Goal: Transaction & Acquisition: Purchase product/service

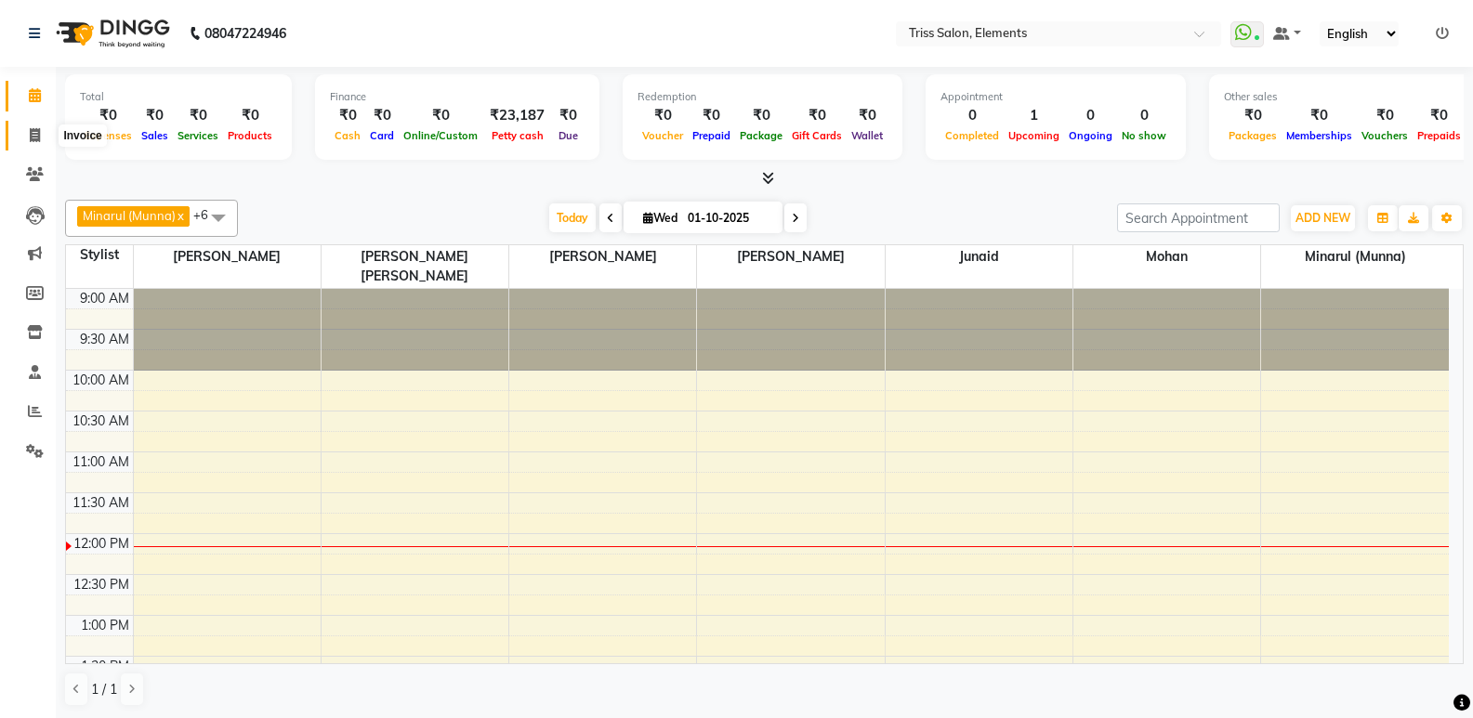
click at [30, 144] on span at bounding box center [35, 135] width 33 height 21
select select "service"
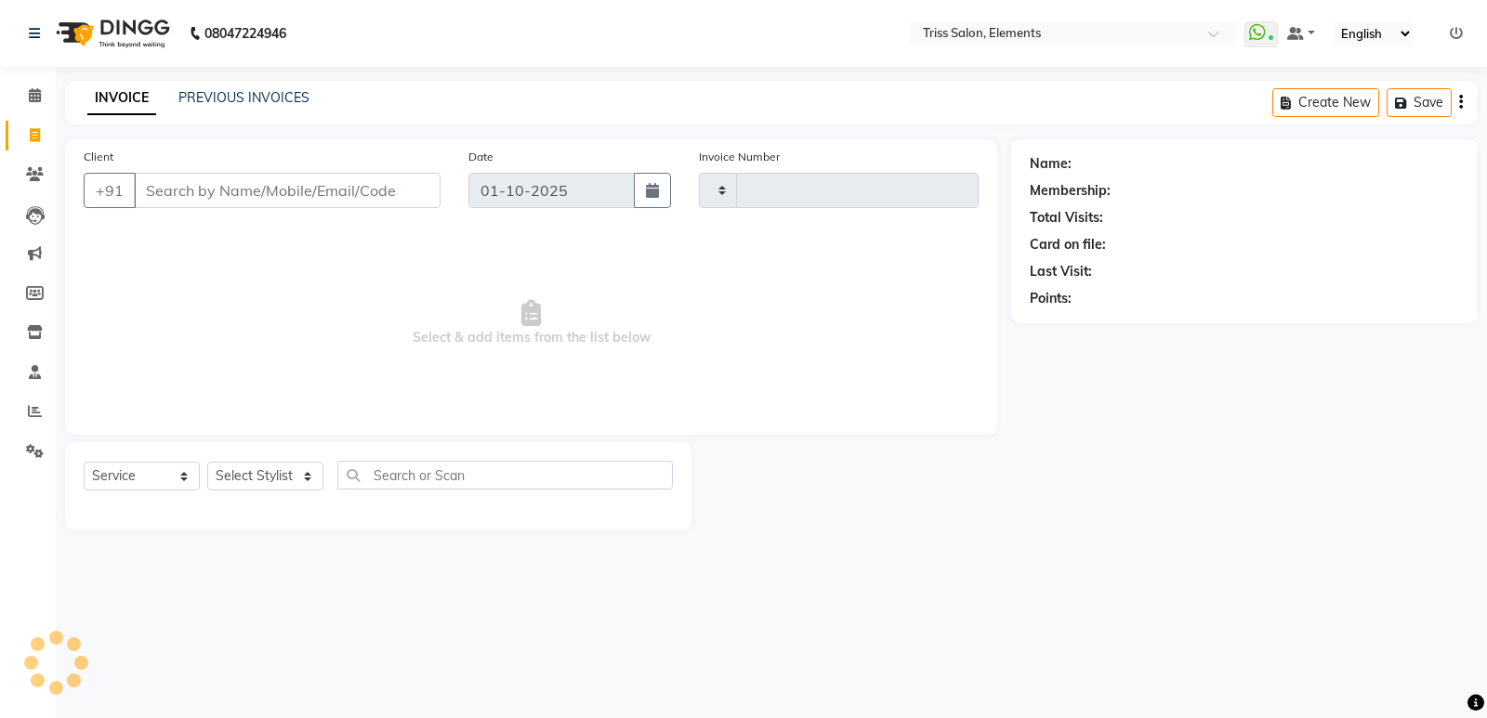
type input "2401"
select select "4303"
click at [258, 474] on select "Select Stylist [PERSON_NAME] Md. [PERSON_NAME] ([PERSON_NAME]) [PERSON_NAME] [P…" at bounding box center [273, 476] width 133 height 29
select select "66361"
click at [207, 462] on select "Select Stylist [PERSON_NAME] Md. [PERSON_NAME] ([PERSON_NAME]) [PERSON_NAME] [P…" at bounding box center [273, 476] width 133 height 29
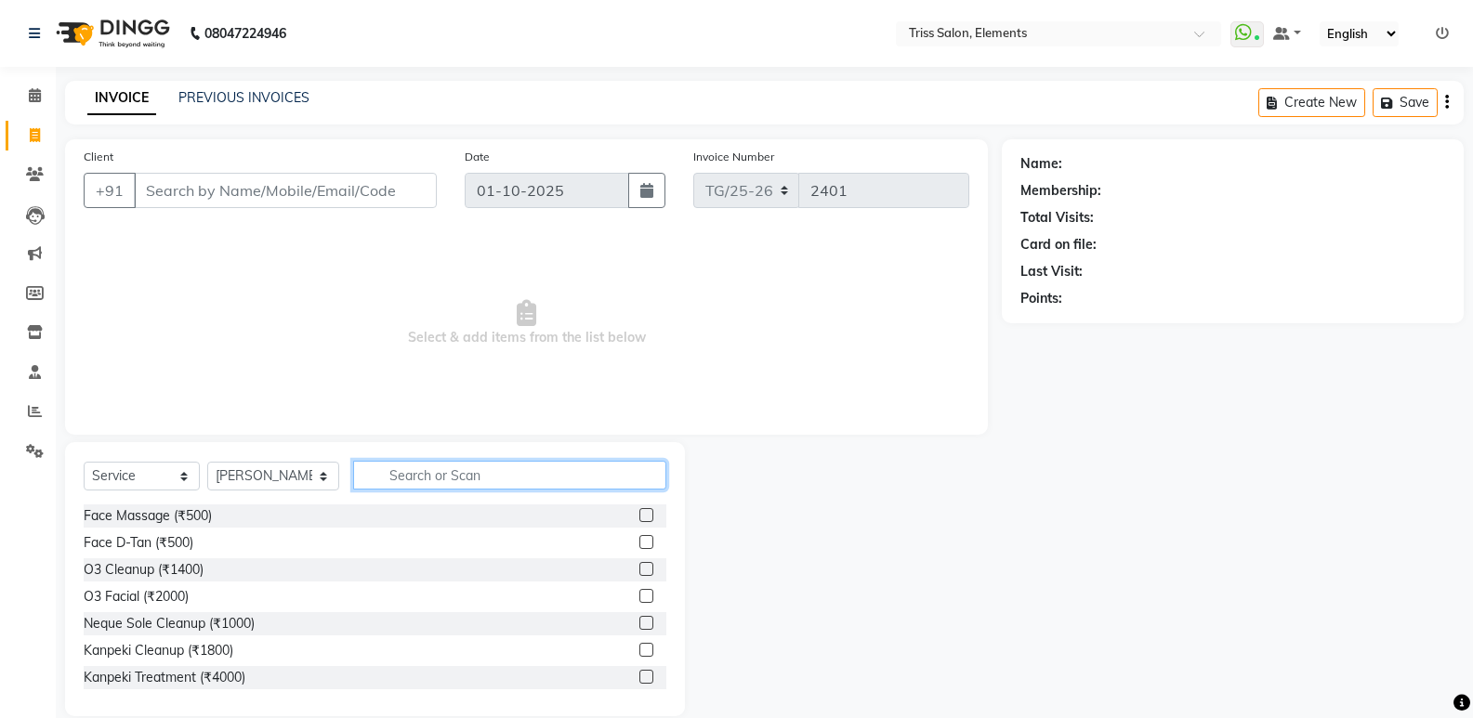
click at [429, 480] on input "text" at bounding box center [509, 475] width 313 height 29
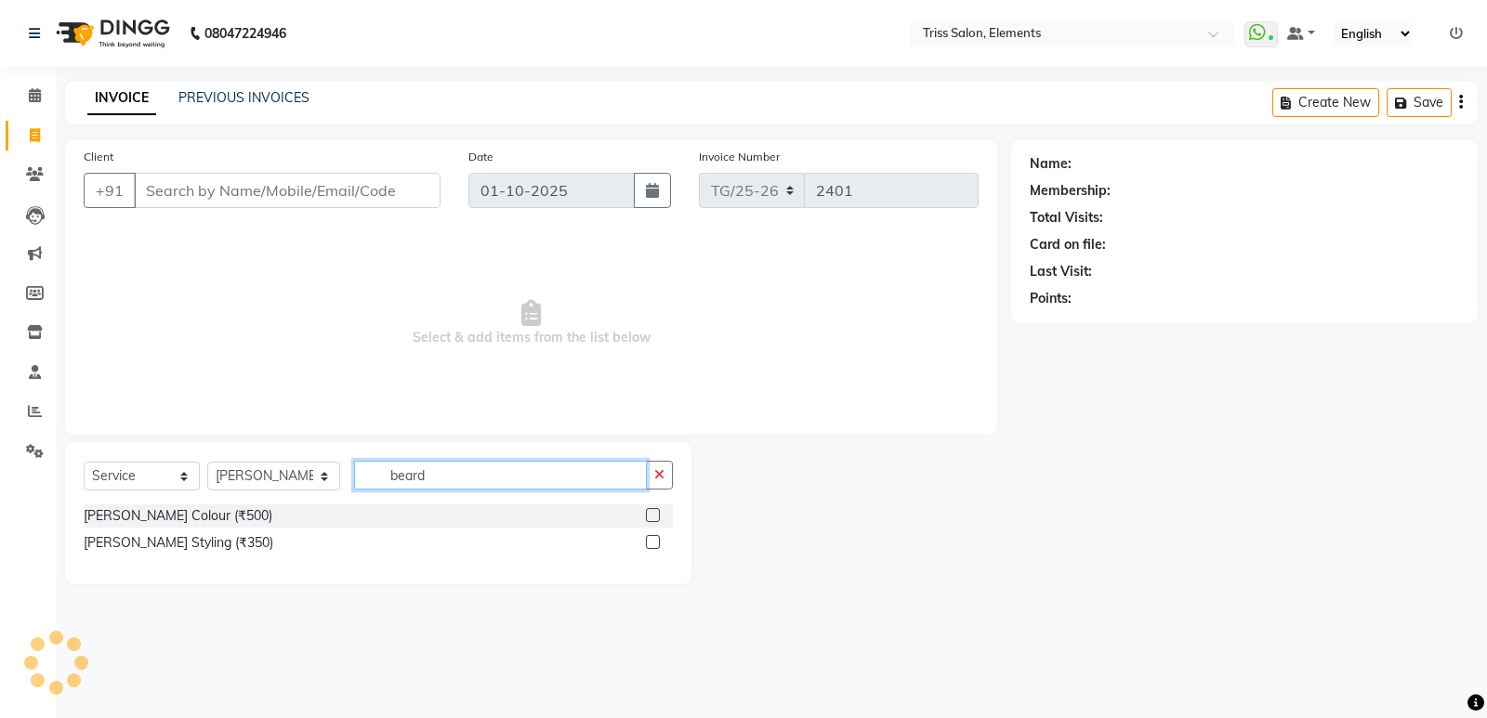
type input "beard"
click at [636, 554] on div "[PERSON_NAME] Styling (₹350)" at bounding box center [378, 542] width 589 height 23
drag, startPoint x: 658, startPoint y: 535, endPoint x: 636, endPoint y: 539, distance: 21.7
click at [658, 537] on label at bounding box center [653, 542] width 14 height 14
click at [658, 537] on input "checkbox" at bounding box center [652, 543] width 12 height 12
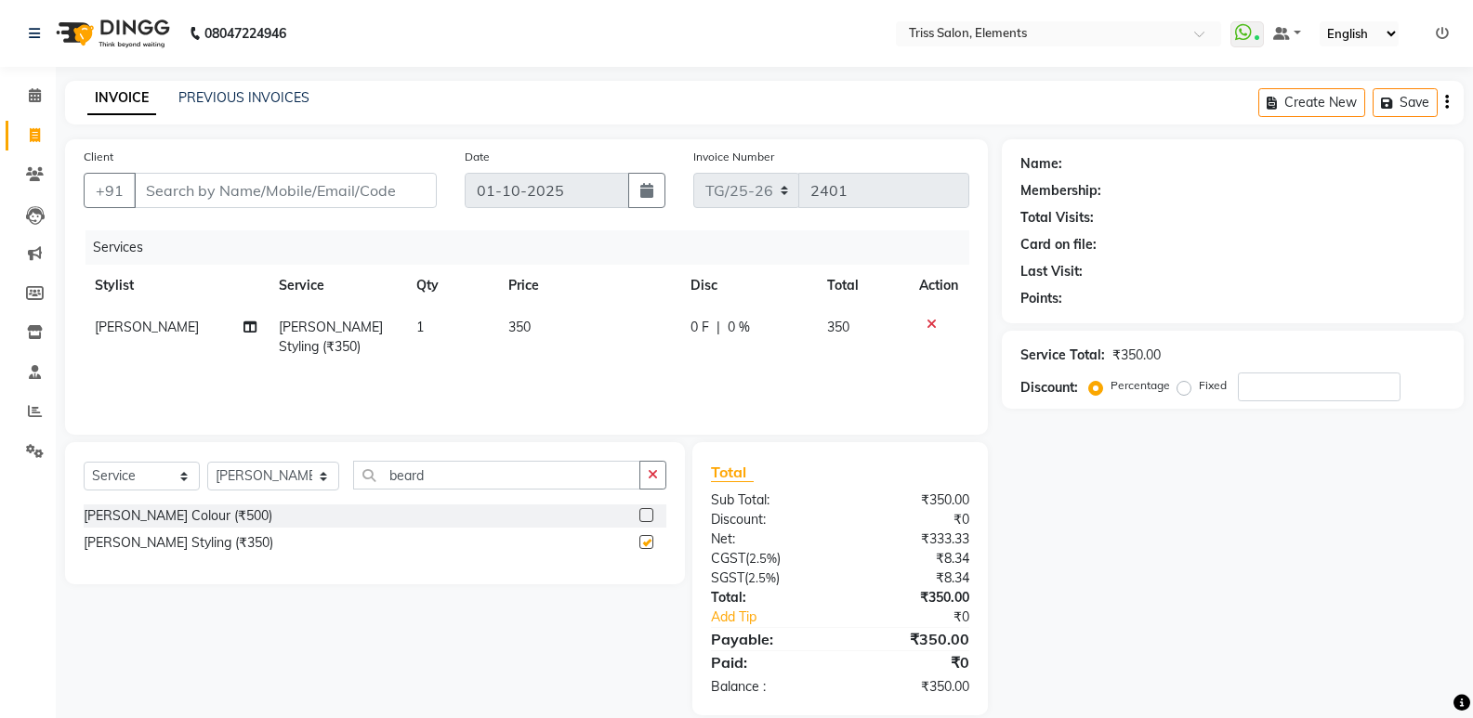
checkbox input "false"
click at [250, 477] on select "Select Stylist [PERSON_NAME] Md. [PERSON_NAME] ([PERSON_NAME]) [PERSON_NAME] [P…" at bounding box center [273, 476] width 132 height 29
select select "90319"
click at [207, 462] on select "Select Stylist [PERSON_NAME] Md. [PERSON_NAME] ([PERSON_NAME]) [PERSON_NAME] [P…" at bounding box center [273, 476] width 132 height 29
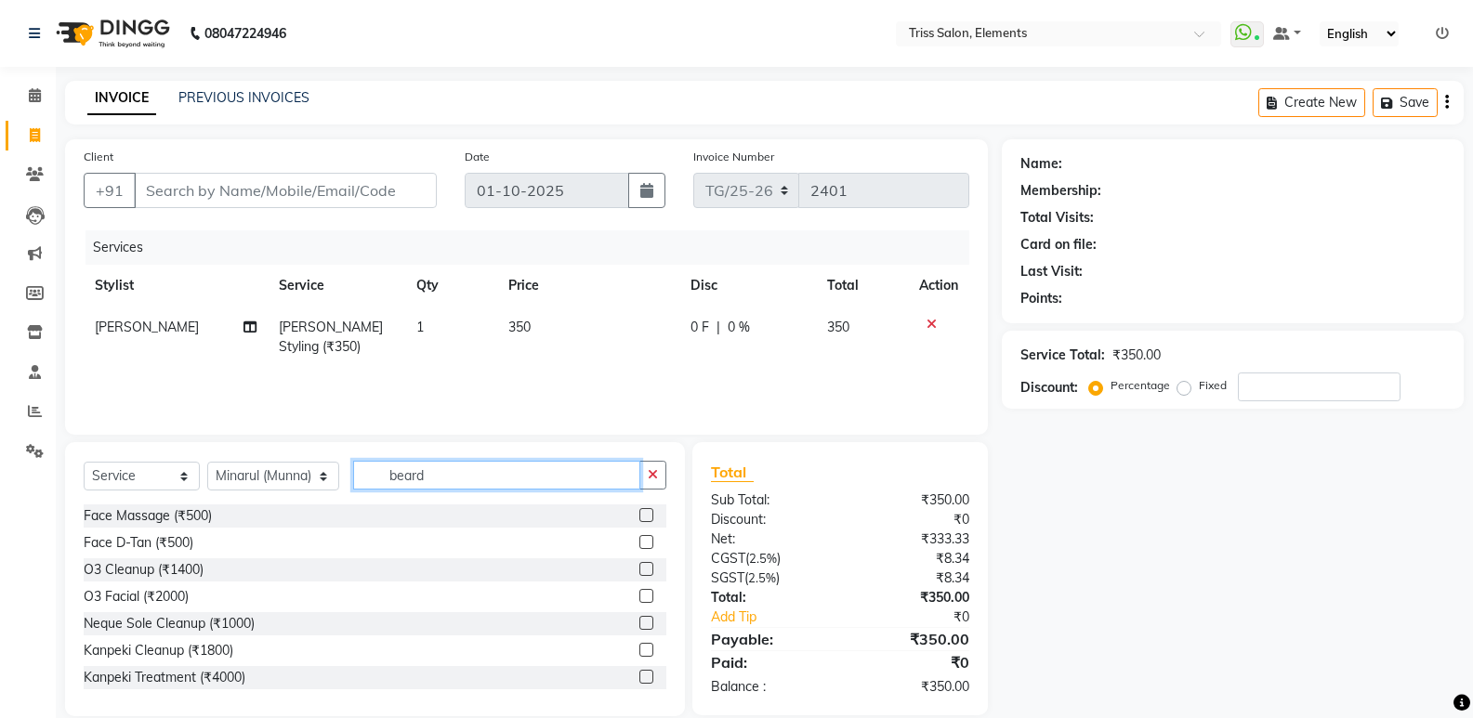
drag, startPoint x: 422, startPoint y: 485, endPoint x: 98, endPoint y: 532, distance: 327.7
click at [129, 532] on div "Select Service Product Membership Package Voucher Prepaid Gift Card Select Styl…" at bounding box center [375, 579] width 620 height 274
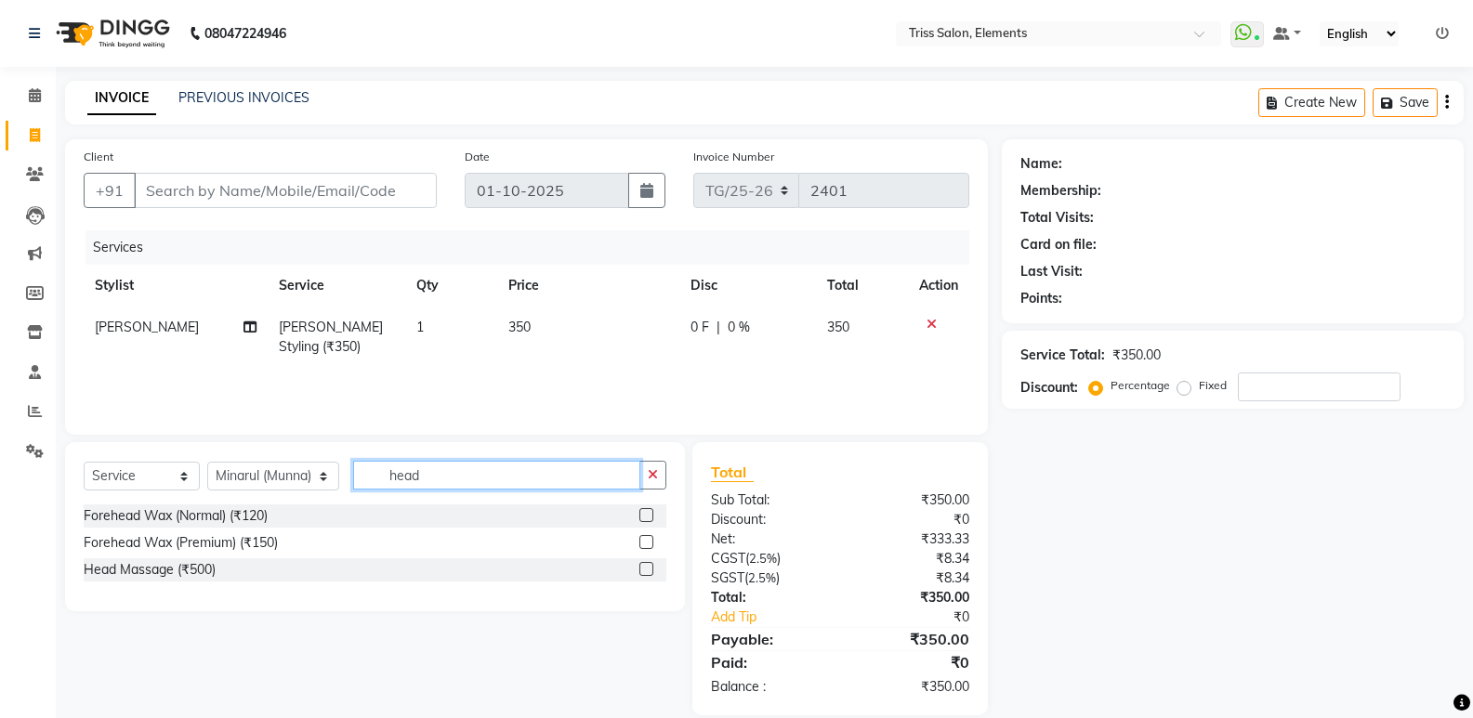
type input "head"
drag, startPoint x: 647, startPoint y: 571, endPoint x: 582, endPoint y: 541, distance: 71.5
click at [639, 575] on label at bounding box center [646, 569] width 14 height 14
click at [639, 575] on input "checkbox" at bounding box center [645, 570] width 12 height 12
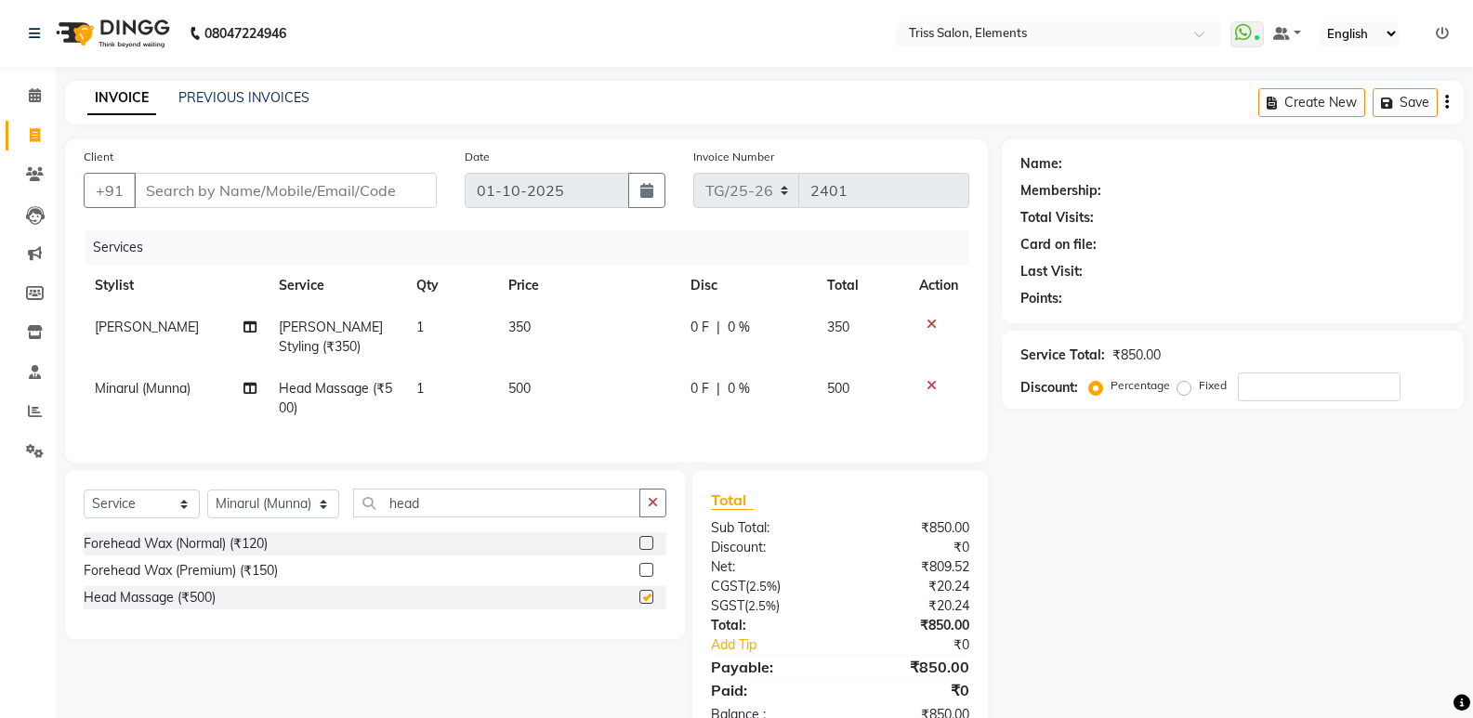
checkbox input "false"
click at [387, 188] on input "Client" at bounding box center [285, 190] width 303 height 35
type input "9"
type input "0"
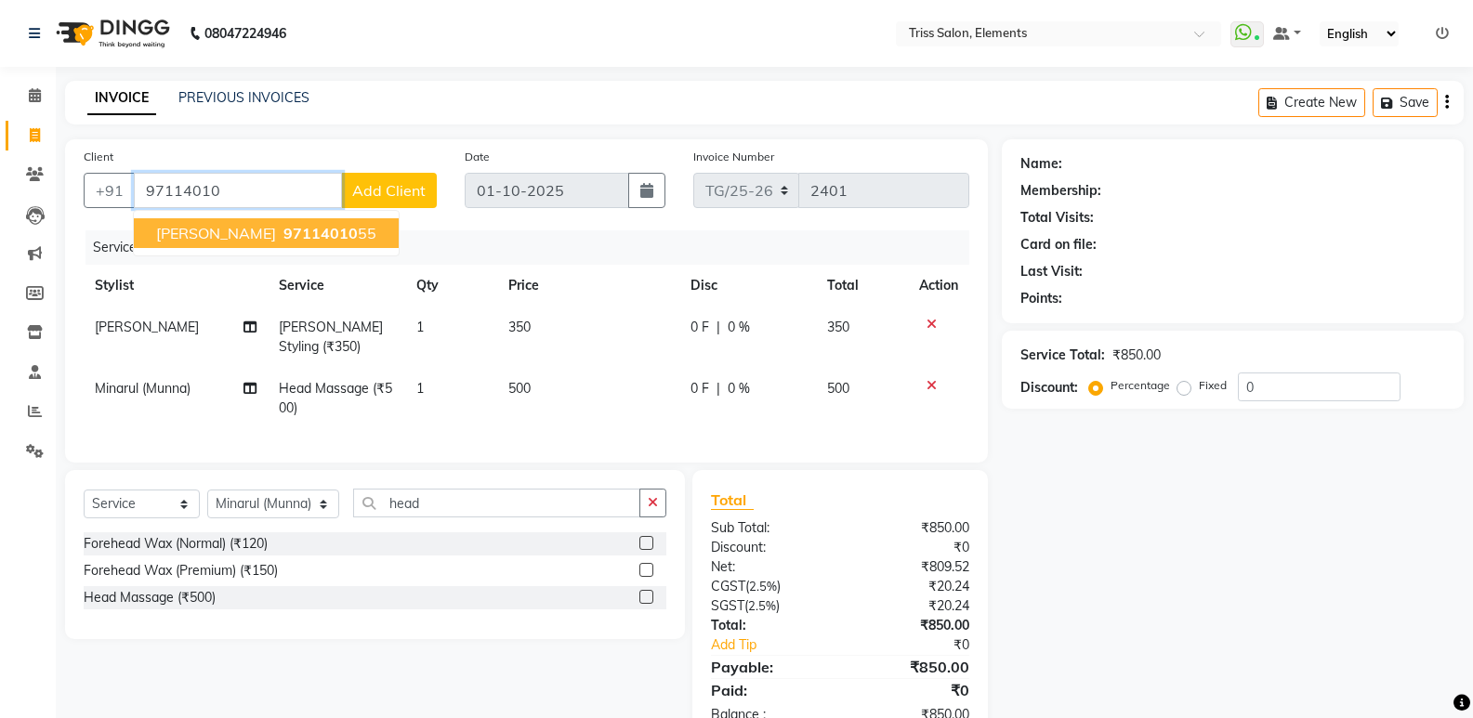
click at [283, 231] on span "97114010" at bounding box center [320, 233] width 74 height 19
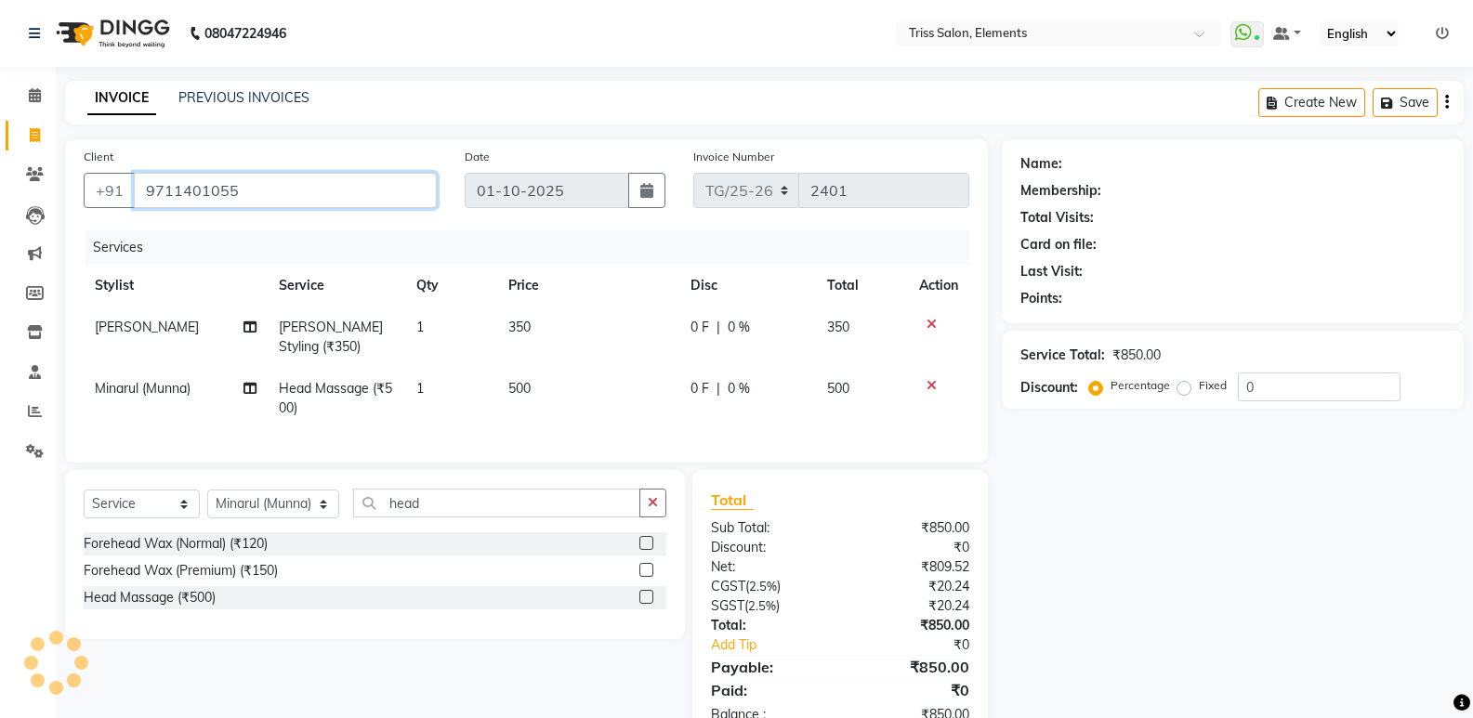
type input "9711401055"
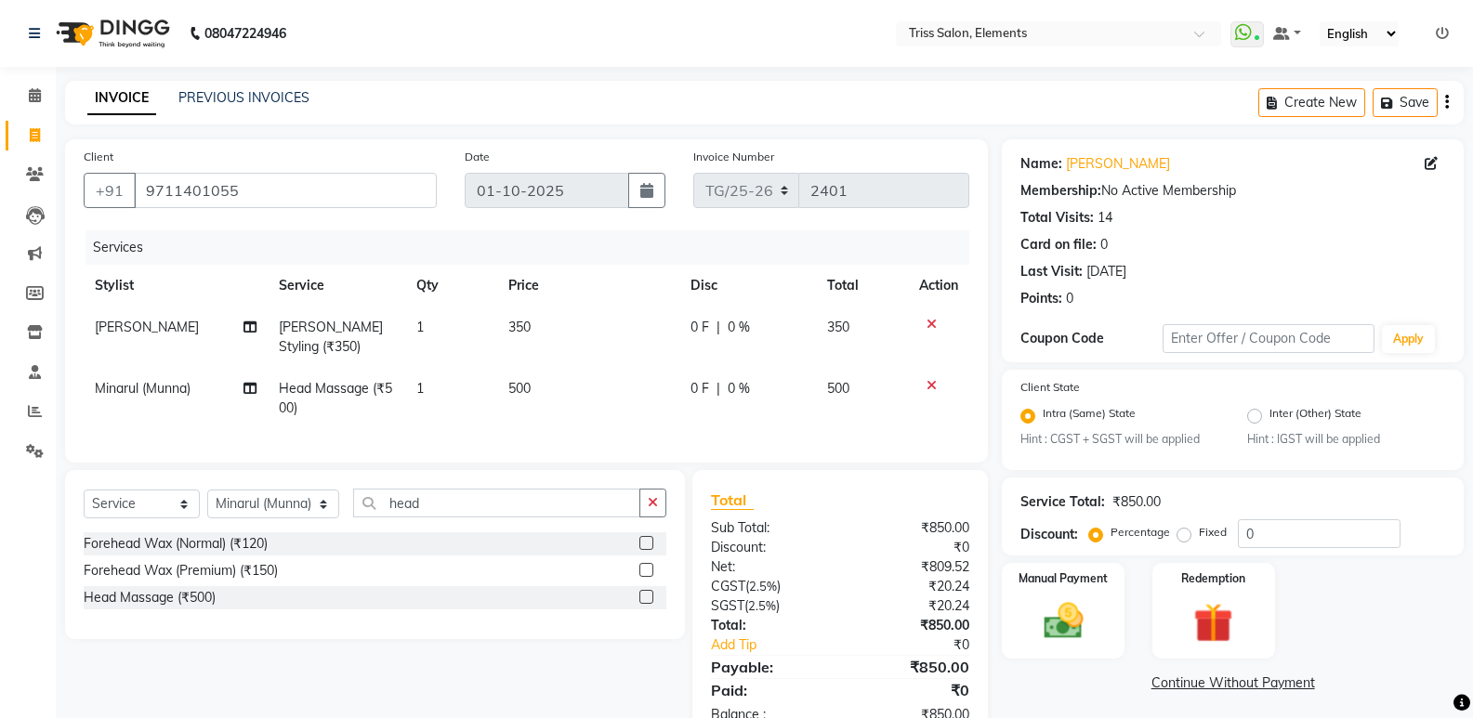
scroll to position [67, 0]
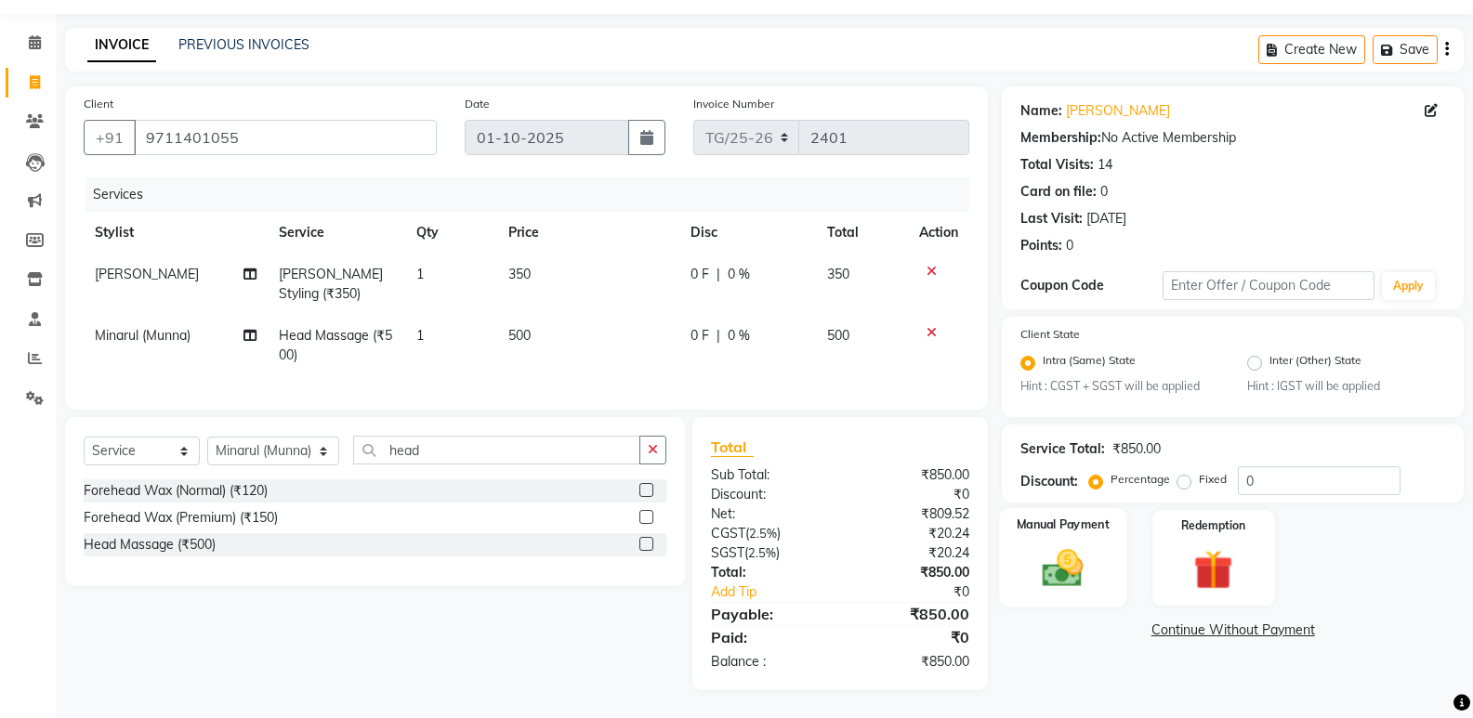
click at [1048, 545] on img at bounding box center [1063, 568] width 66 height 47
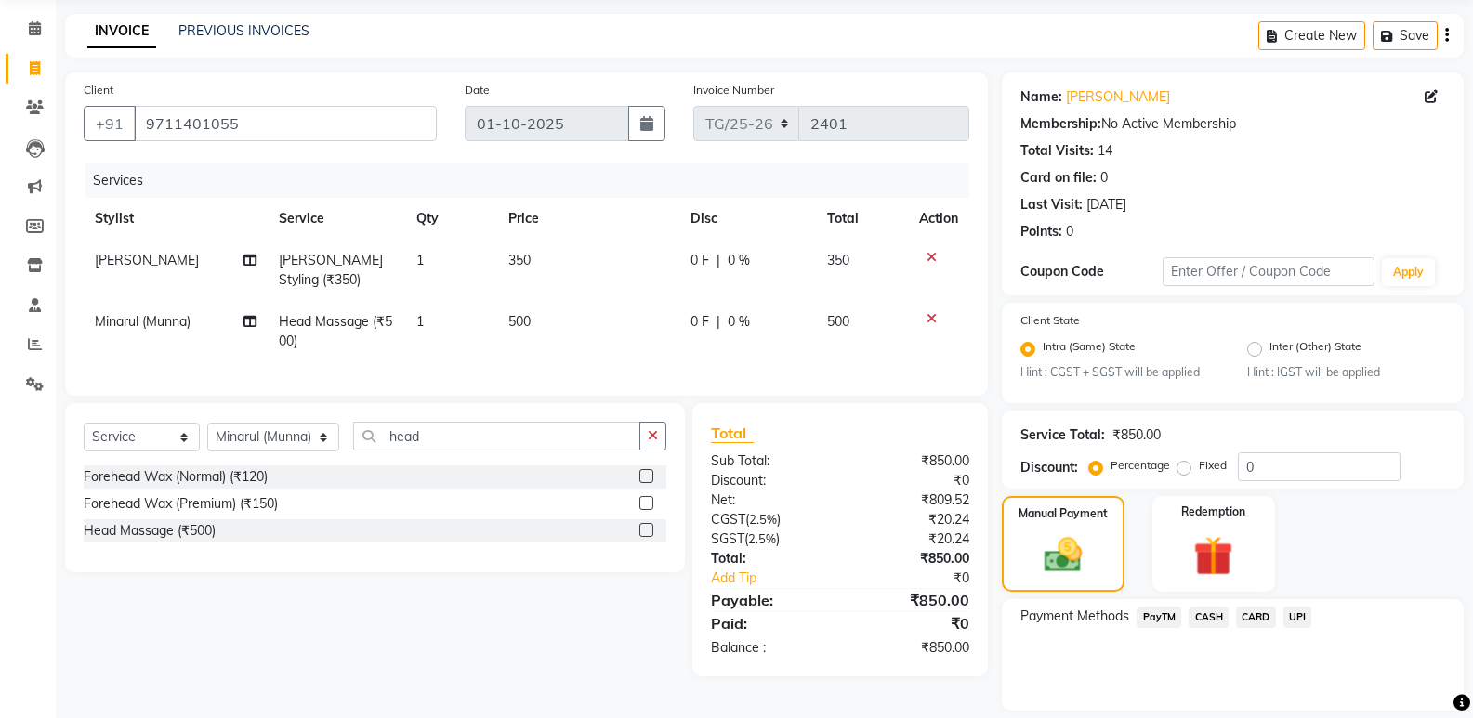
click at [1157, 616] on span "PayTM" at bounding box center [1158, 617] width 45 height 21
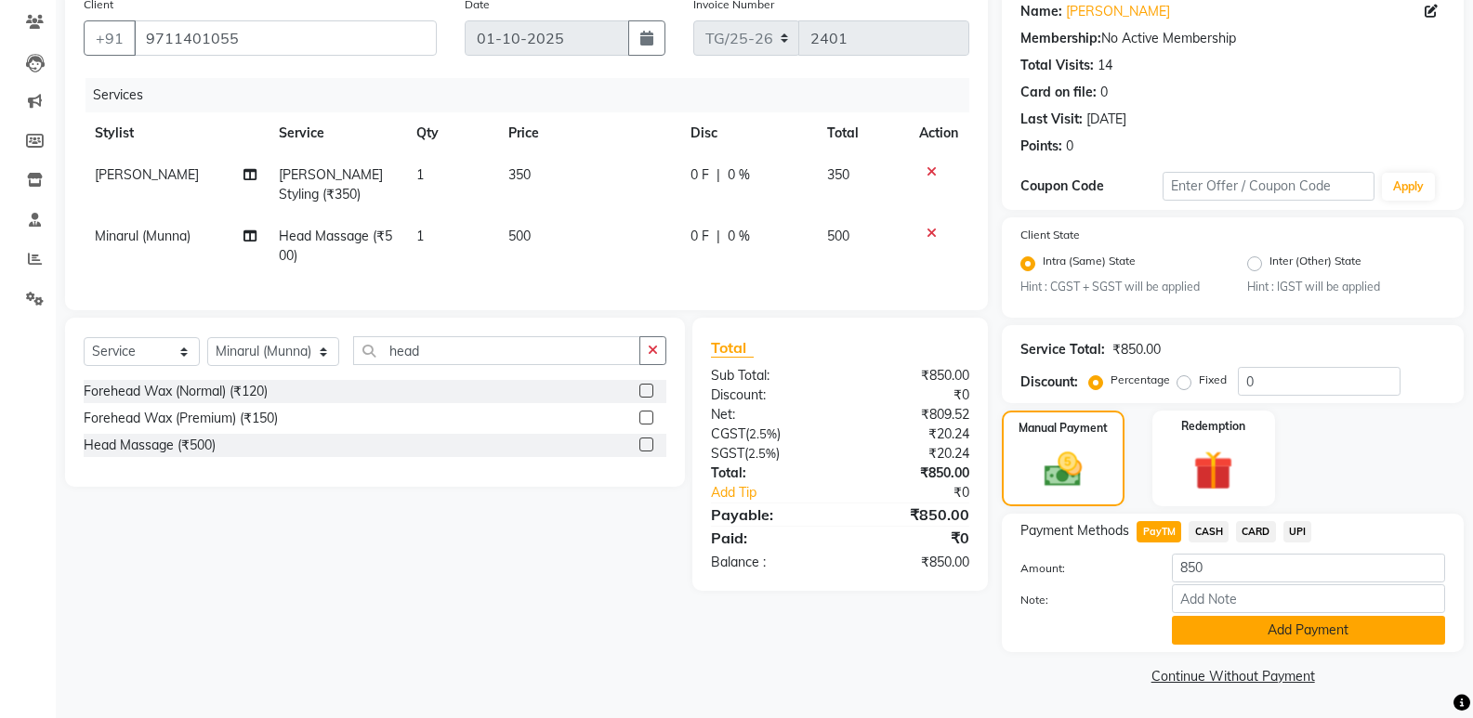
click at [1285, 634] on button "Add Payment" at bounding box center [1308, 630] width 273 height 29
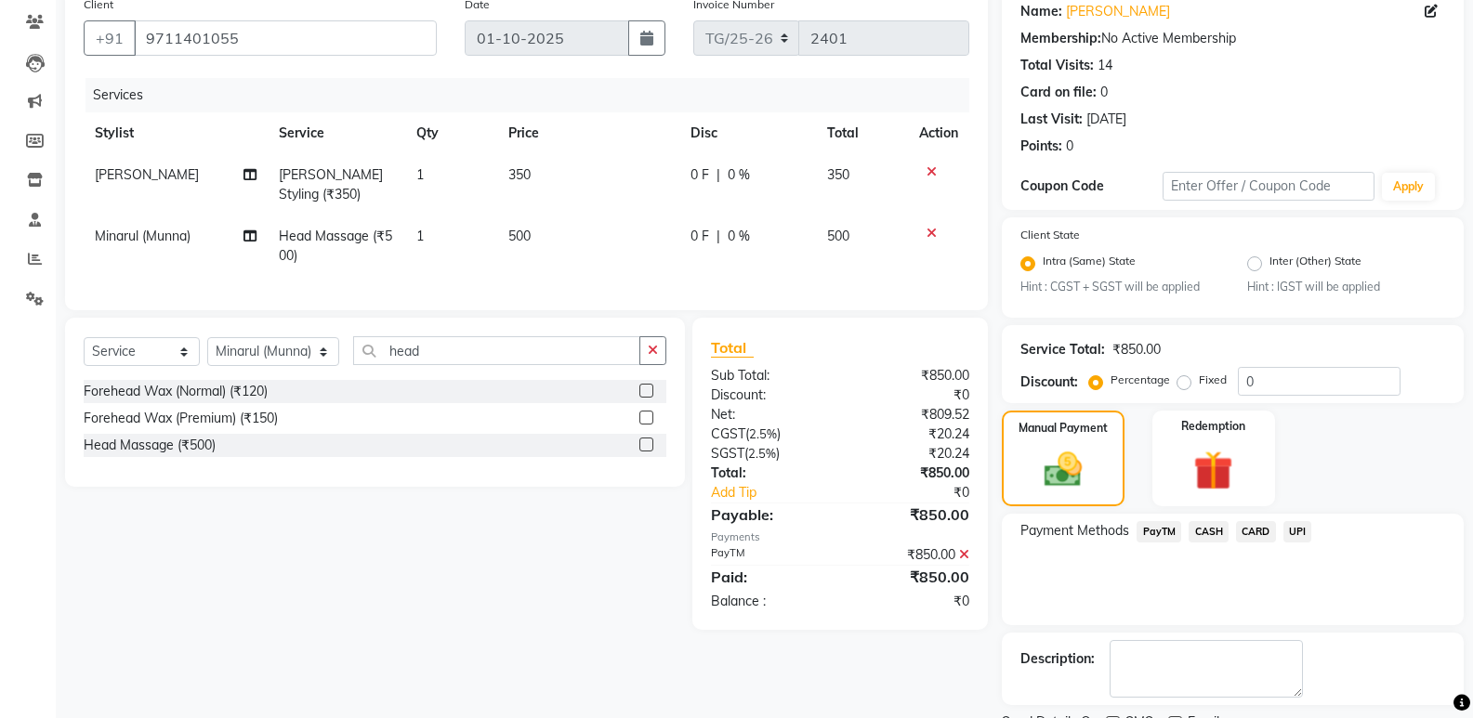
scroll to position [230, 0]
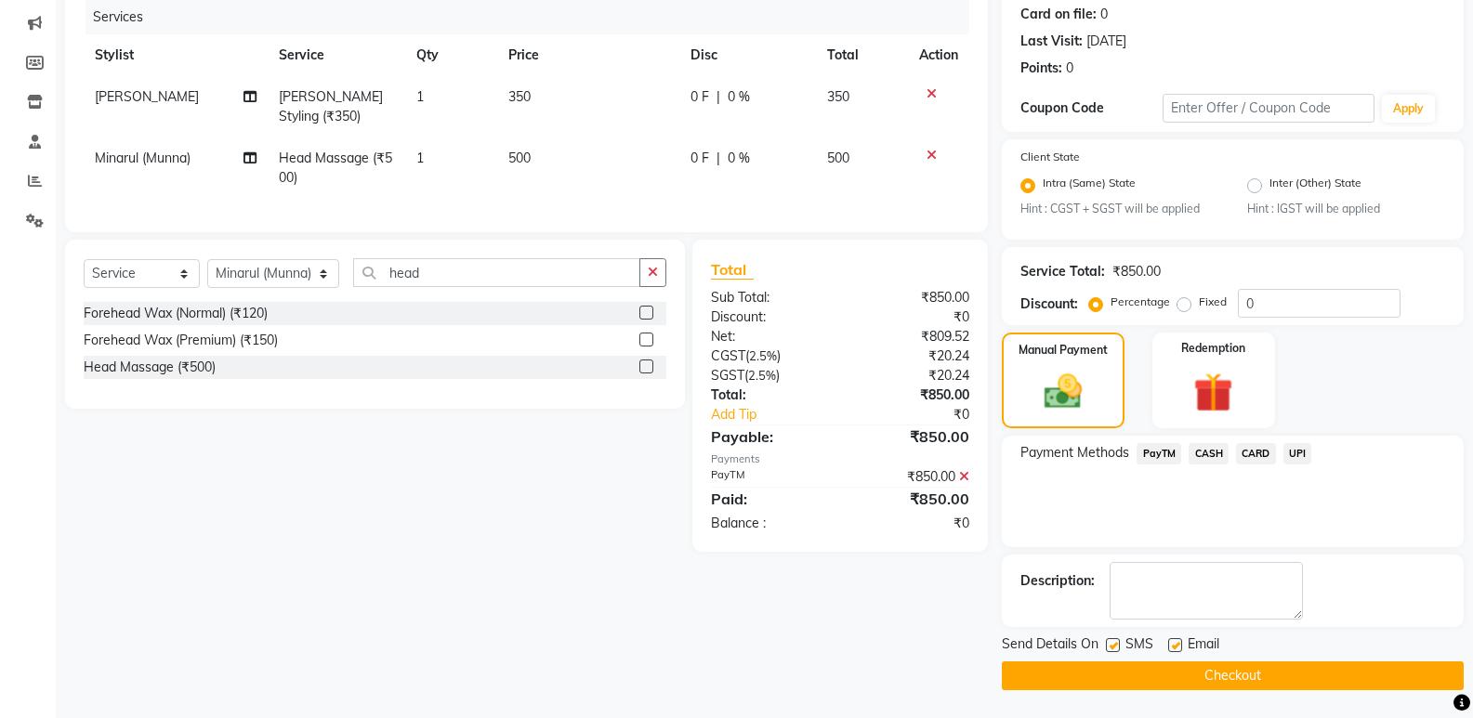
click at [1178, 695] on main "INVOICE PREVIOUS INVOICES Create New Save Client [PHONE_NUMBER] Date [DATE] Inv…" at bounding box center [764, 284] width 1417 height 868
click at [1179, 685] on button "Checkout" at bounding box center [1233, 676] width 462 height 29
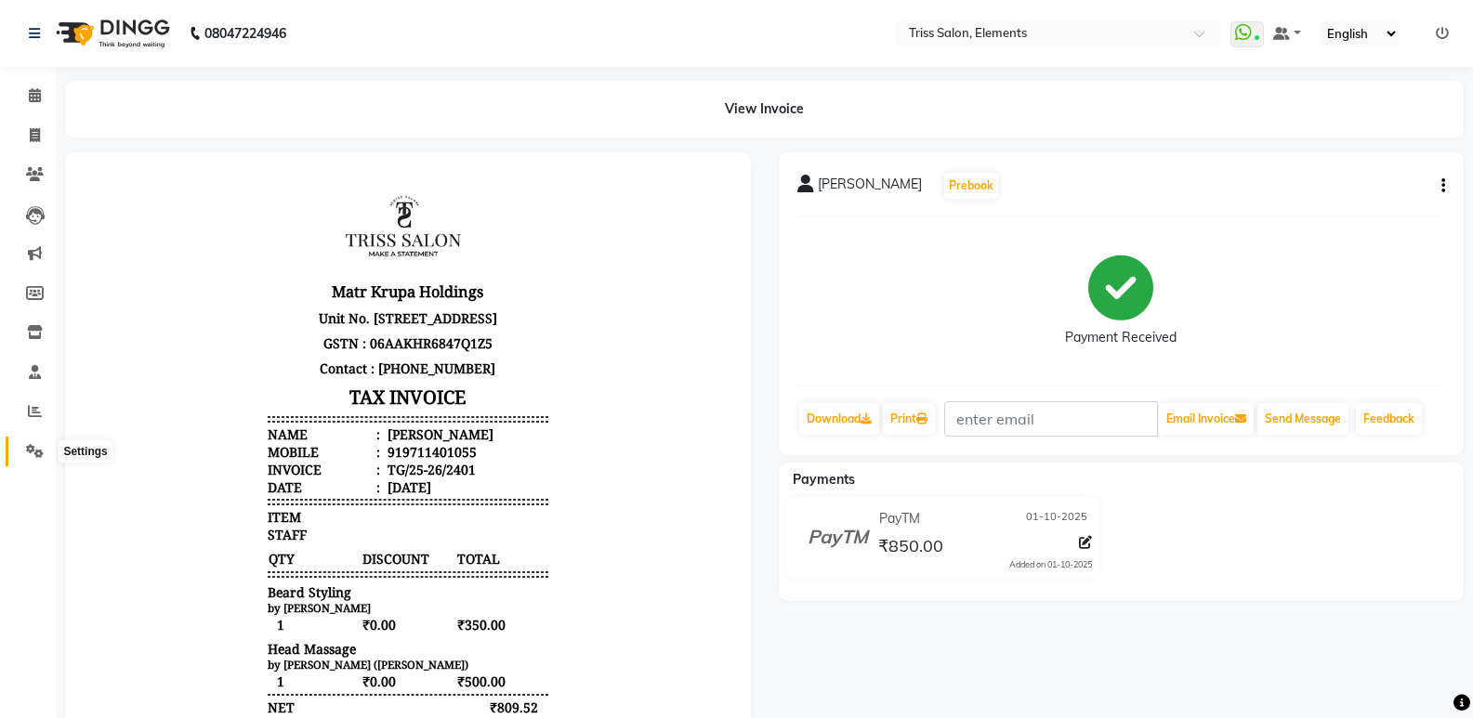
click at [42, 458] on span at bounding box center [35, 451] width 33 height 21
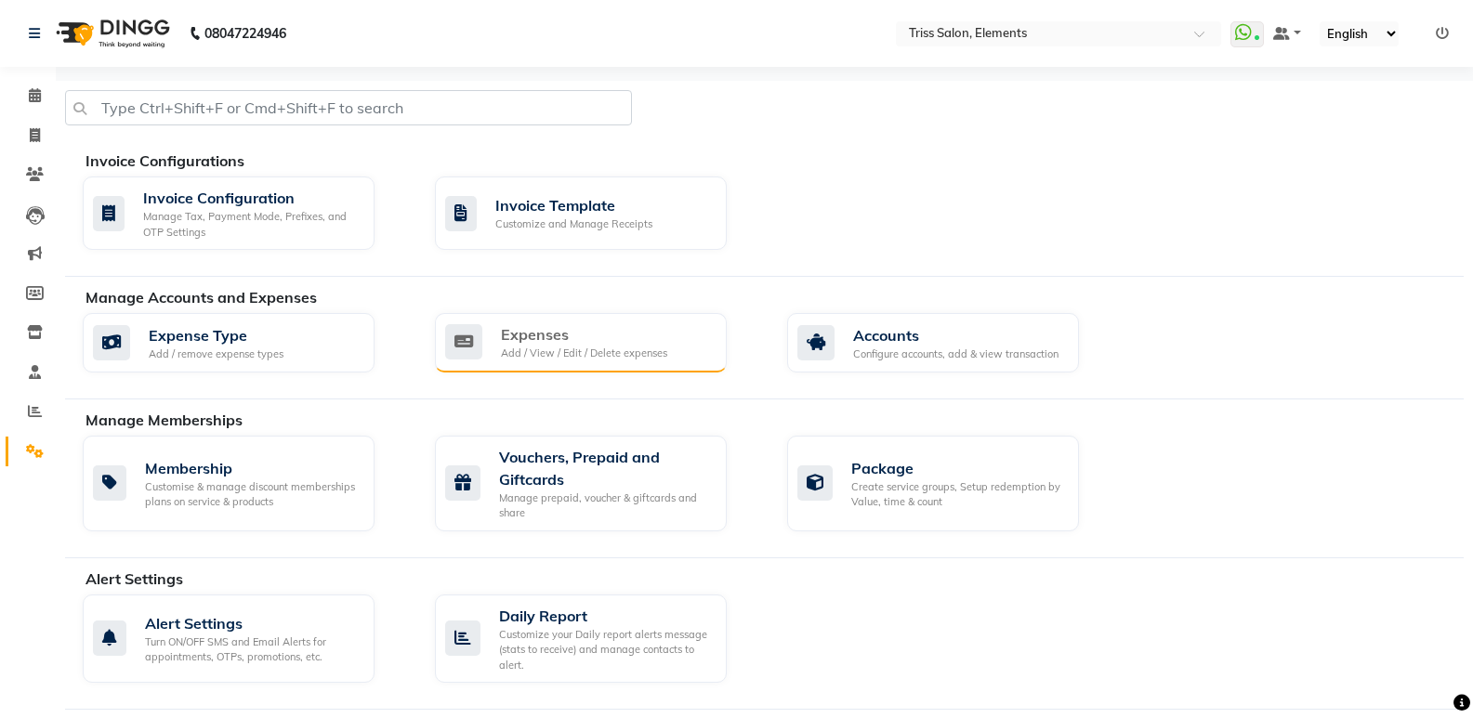
click at [539, 354] on div "Add / View / Edit / Delete expenses" at bounding box center [584, 354] width 166 height 16
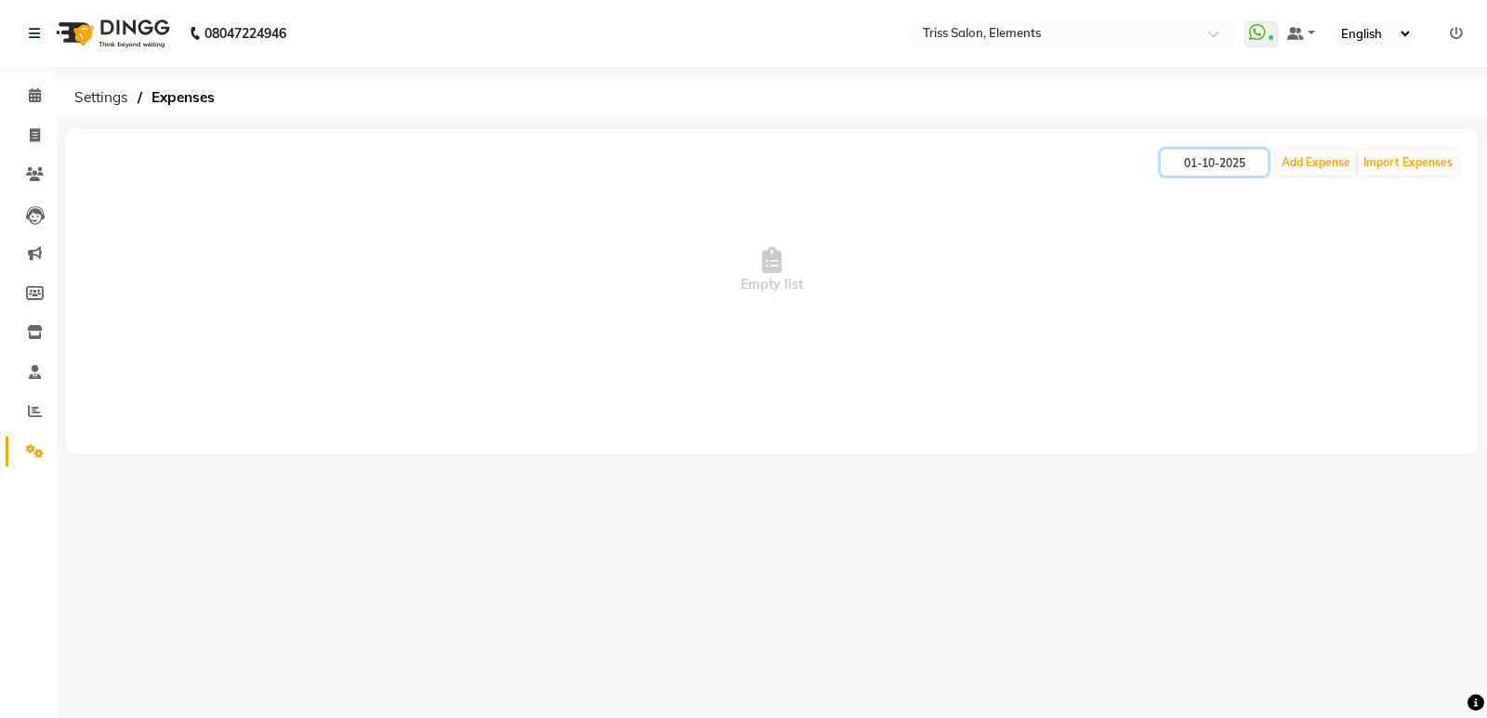
click at [1225, 170] on input "01-10-2025" at bounding box center [1214, 163] width 107 height 26
select select "10"
select select "2025"
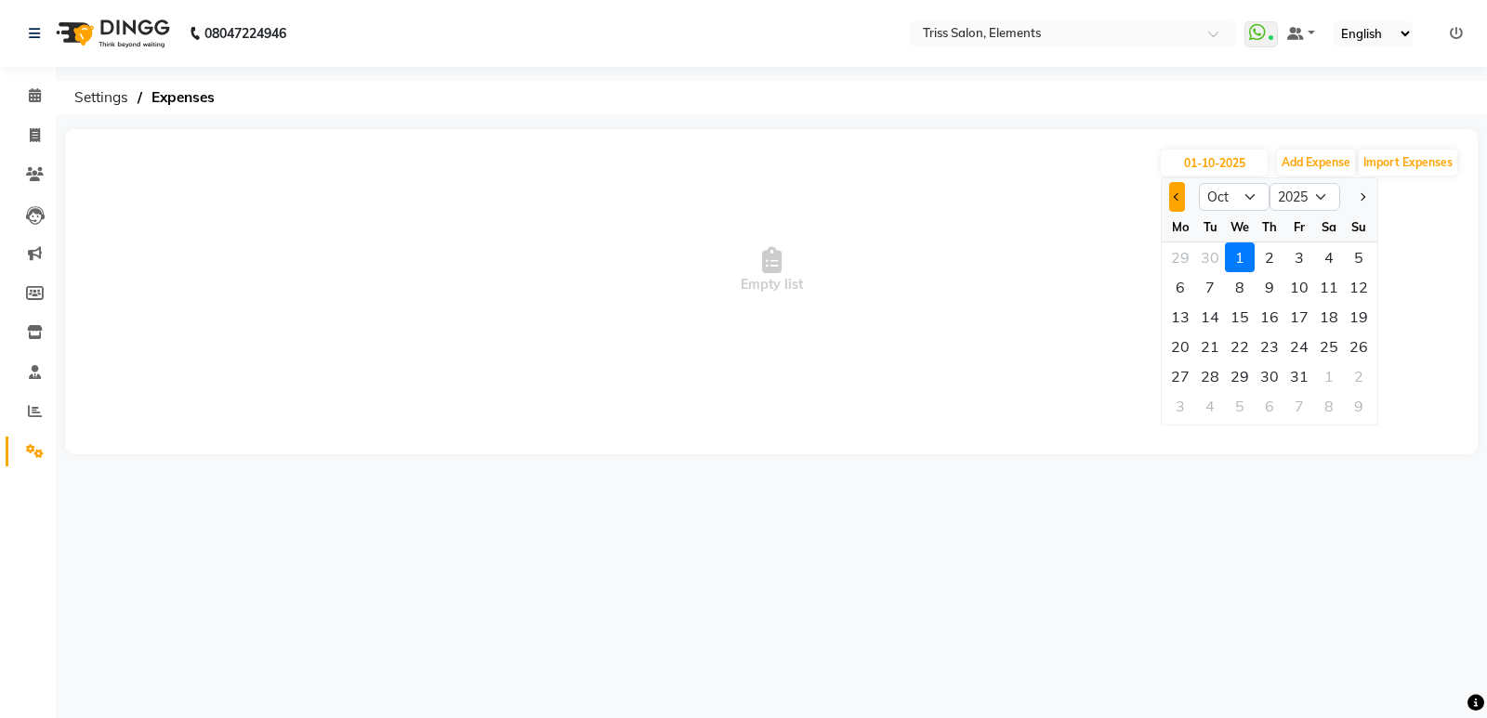
click at [1177, 200] on span "Previous month" at bounding box center [1177, 196] width 7 height 7
select select "9"
click at [1216, 372] on div "30" at bounding box center [1210, 376] width 30 height 30
type input "30-09-2025"
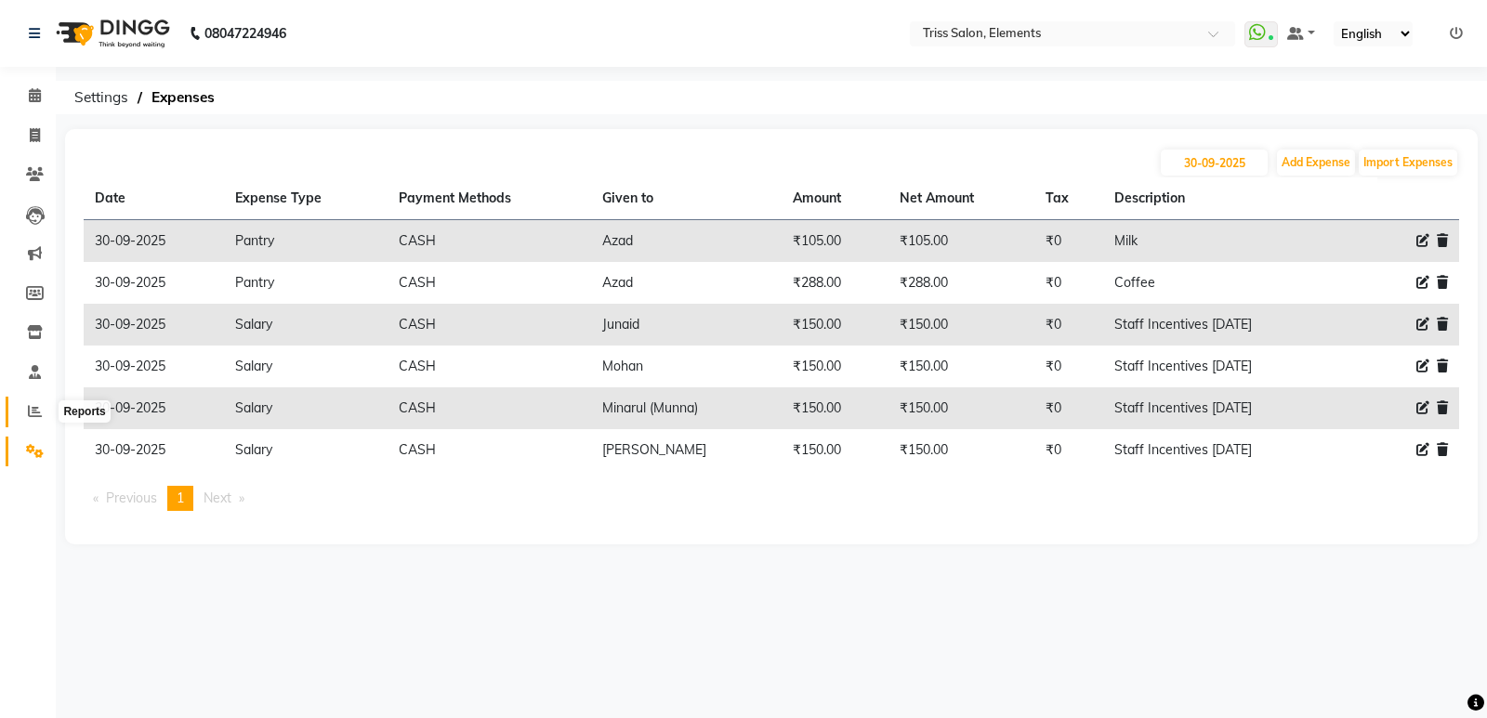
click at [37, 421] on span at bounding box center [35, 411] width 33 height 21
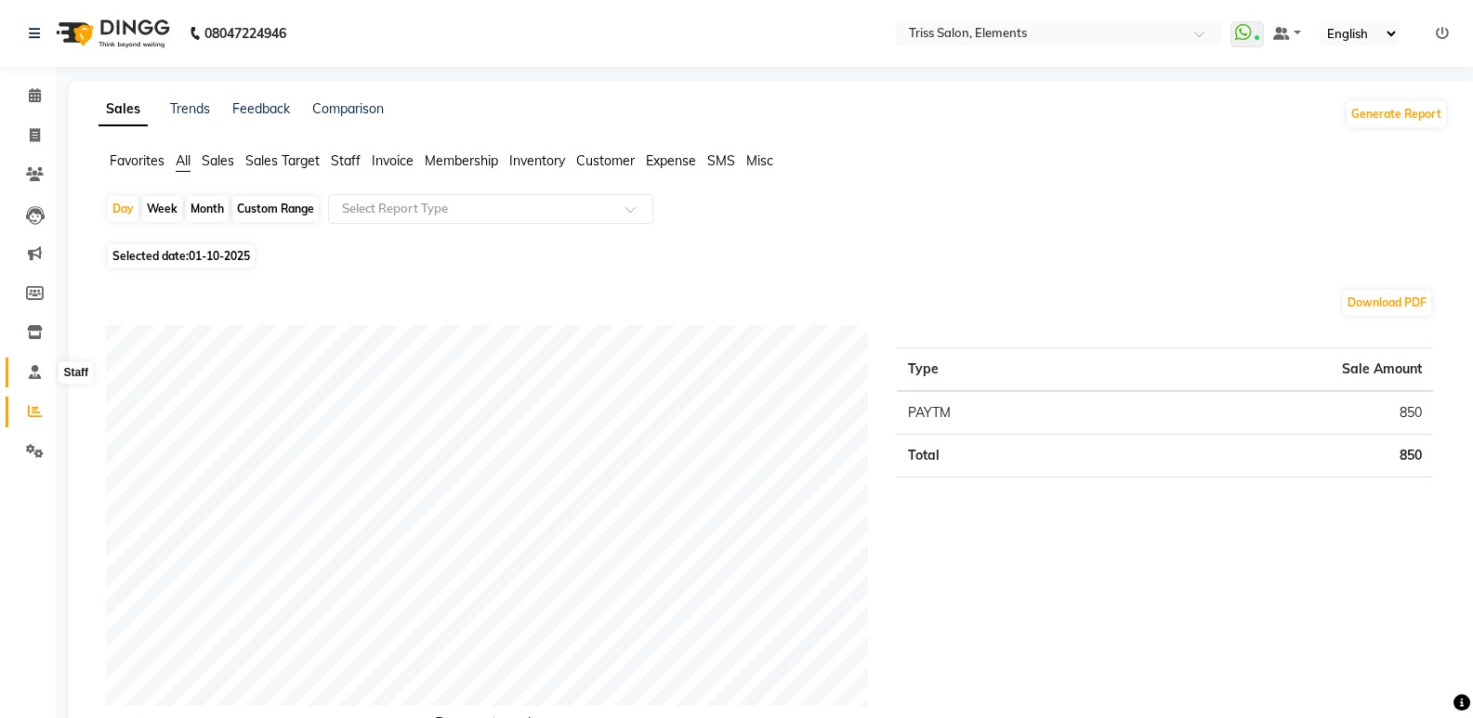
click at [35, 369] on icon at bounding box center [35, 372] width 12 height 14
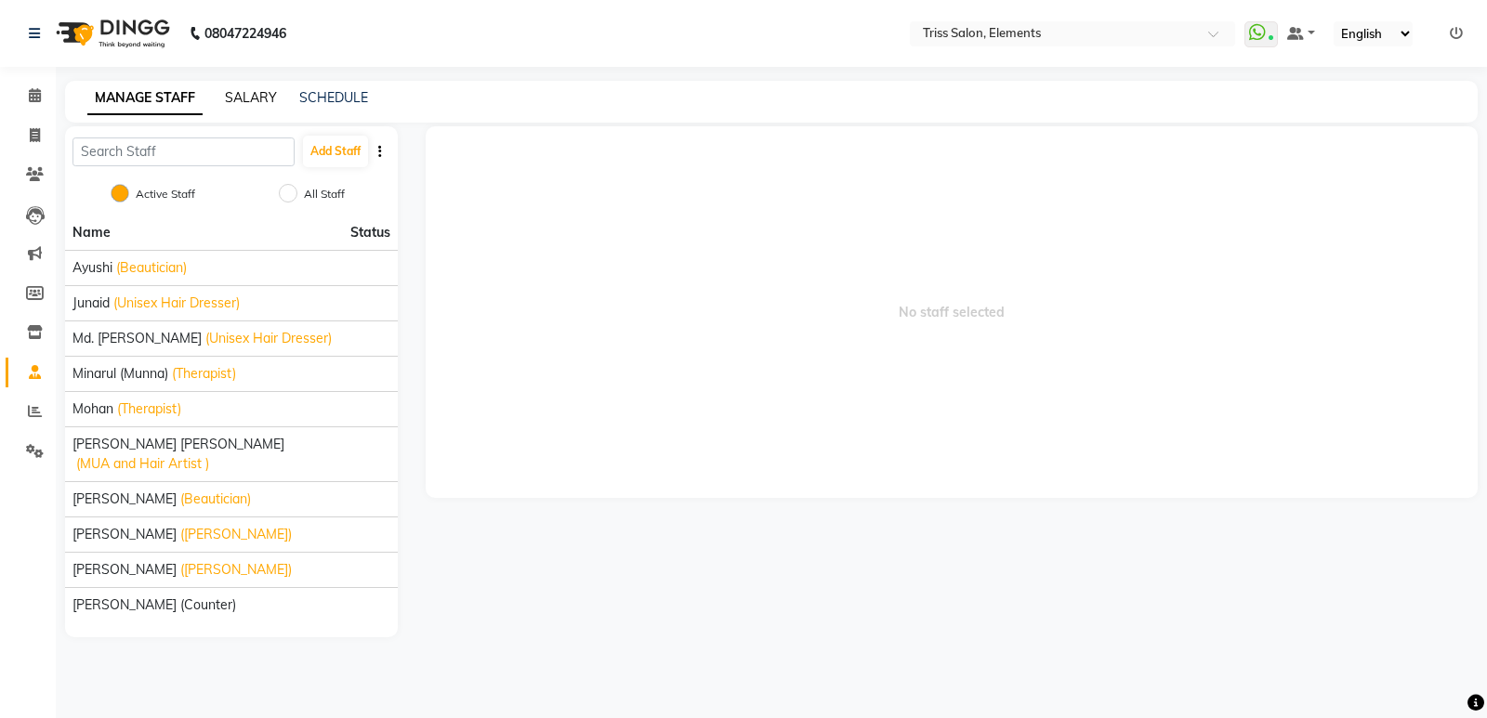
click at [263, 89] on link "SALARY" at bounding box center [251, 97] width 52 height 17
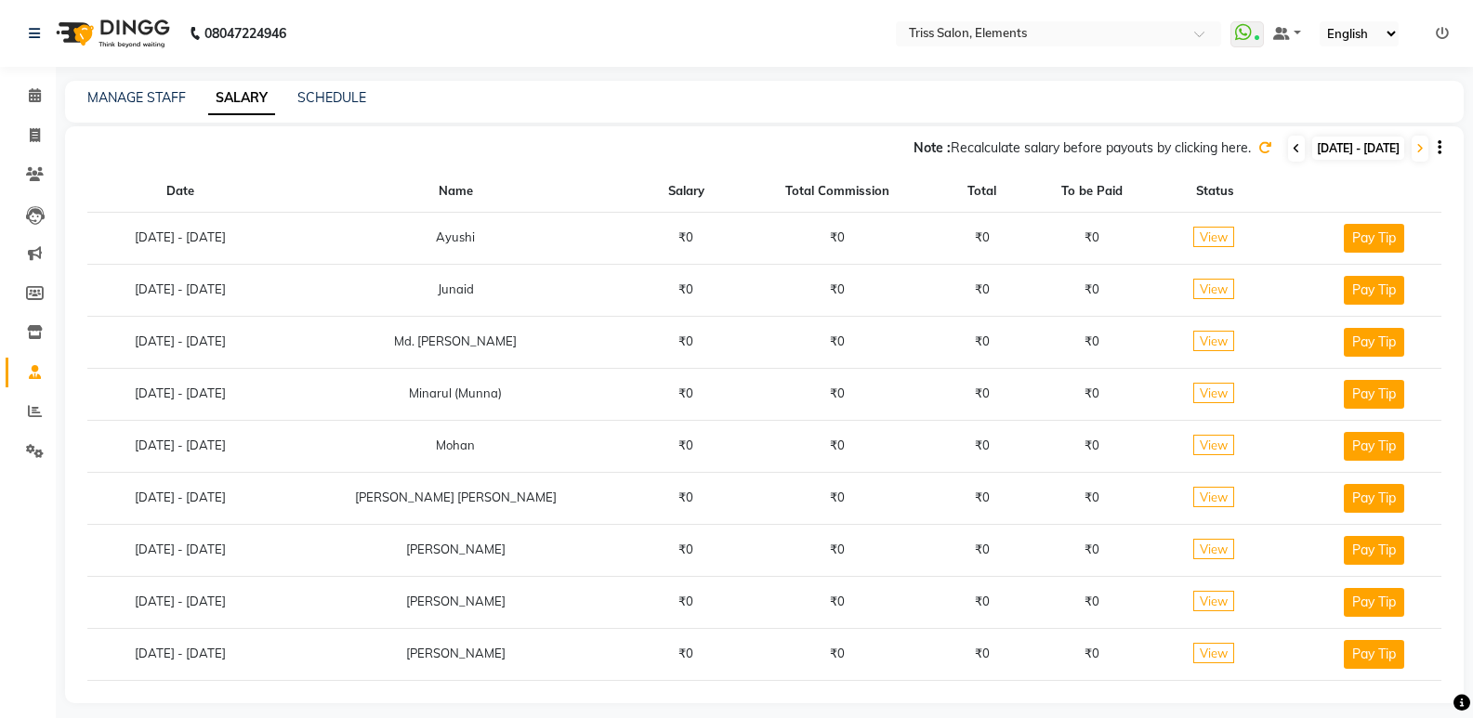
click at [1288, 146] on span at bounding box center [1296, 149] width 17 height 26
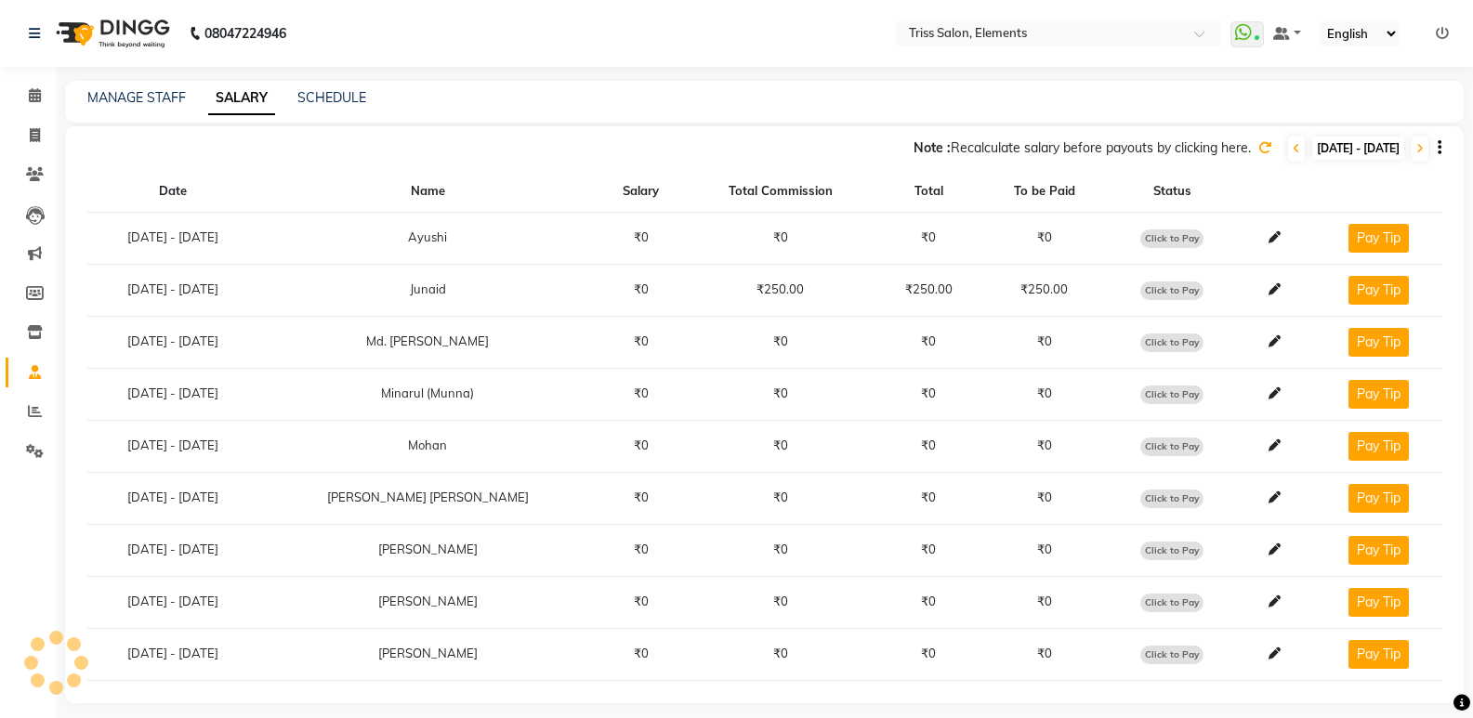
click at [1228, 139] on div "Note : Recalculate salary before payouts by clicking here. [DATE] - [DATE]" at bounding box center [753, 149] width 1376 height 30
click at [1217, 145] on div "Note : Recalculate salary before payouts by clicking here. [DATE] - [DATE]" at bounding box center [753, 149] width 1376 height 30
click at [1258, 147] on icon at bounding box center [1264, 147] width 13 height 13
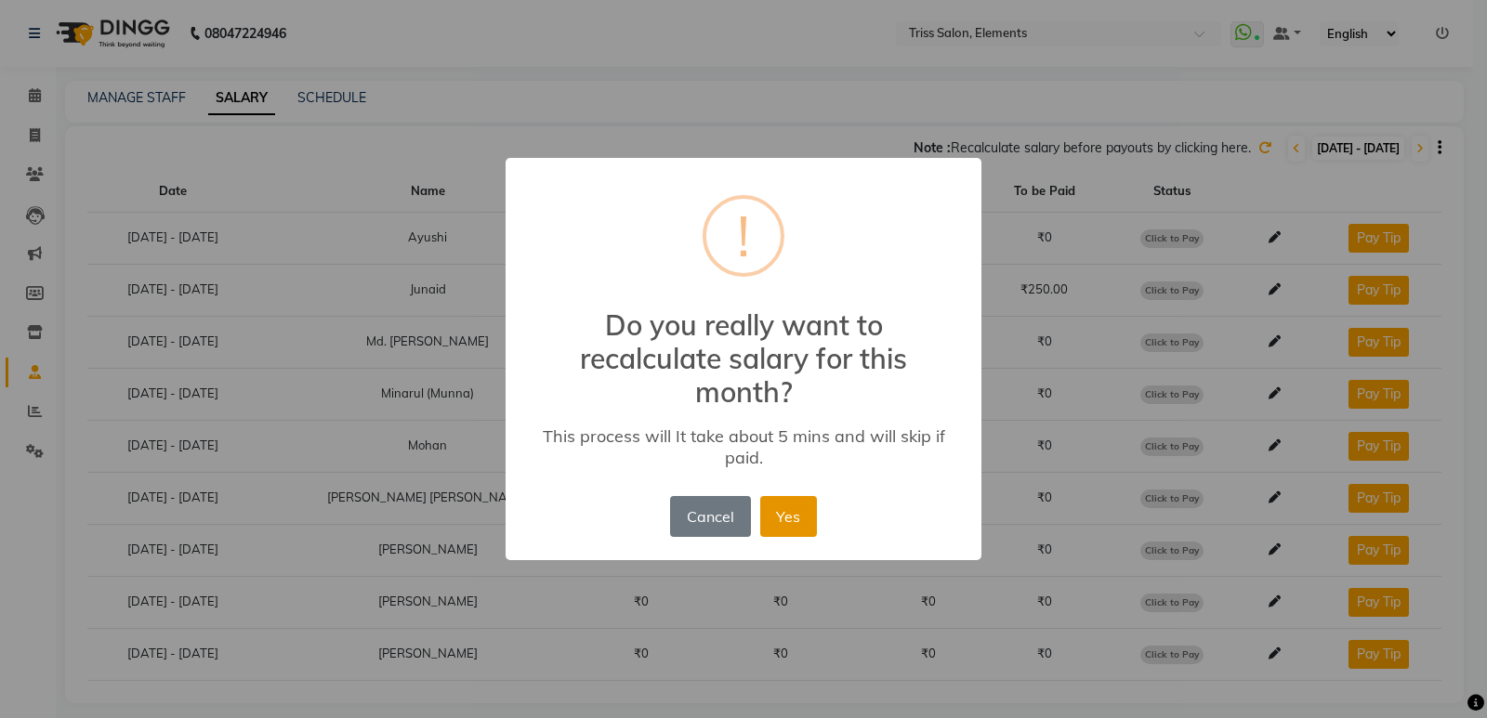
click at [781, 515] on button "Yes" at bounding box center [788, 516] width 57 height 41
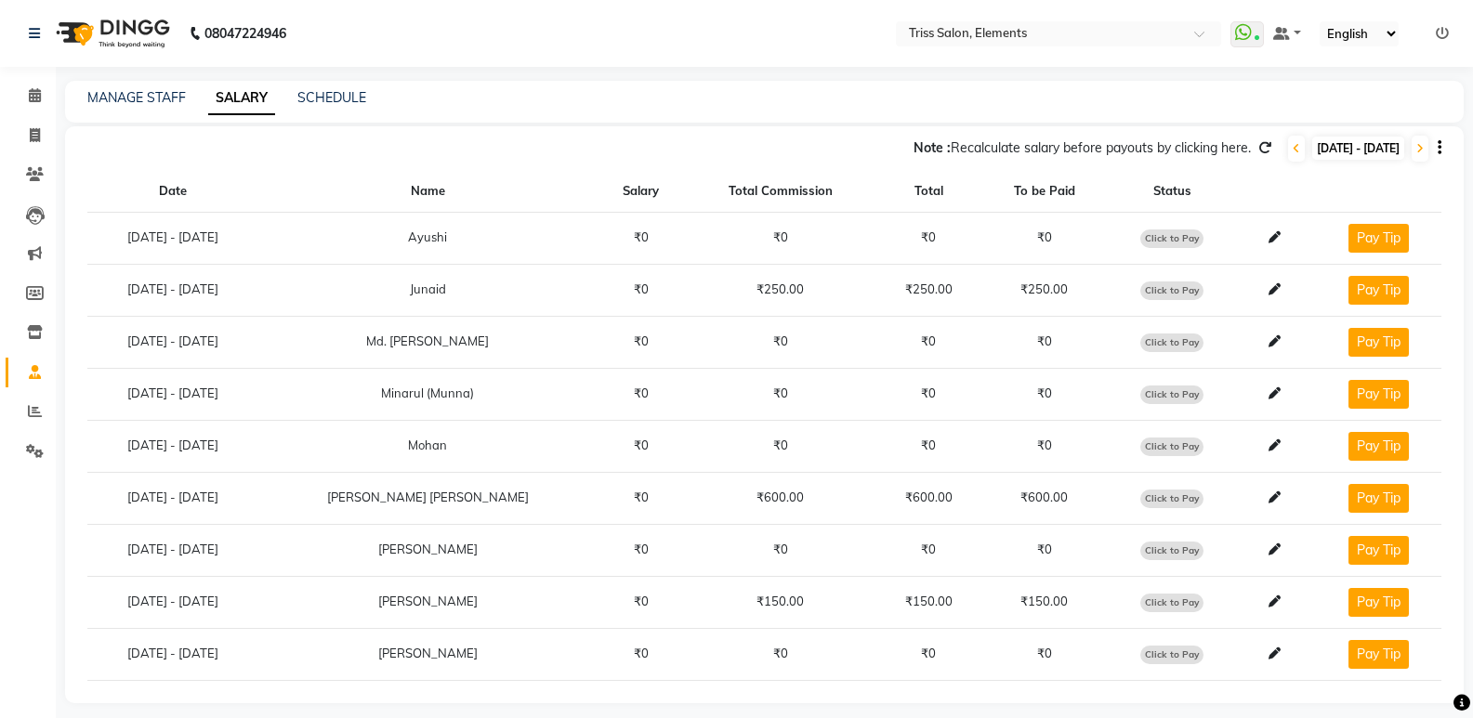
click at [1168, 605] on span "Click to Pay" at bounding box center [1171, 603] width 63 height 19
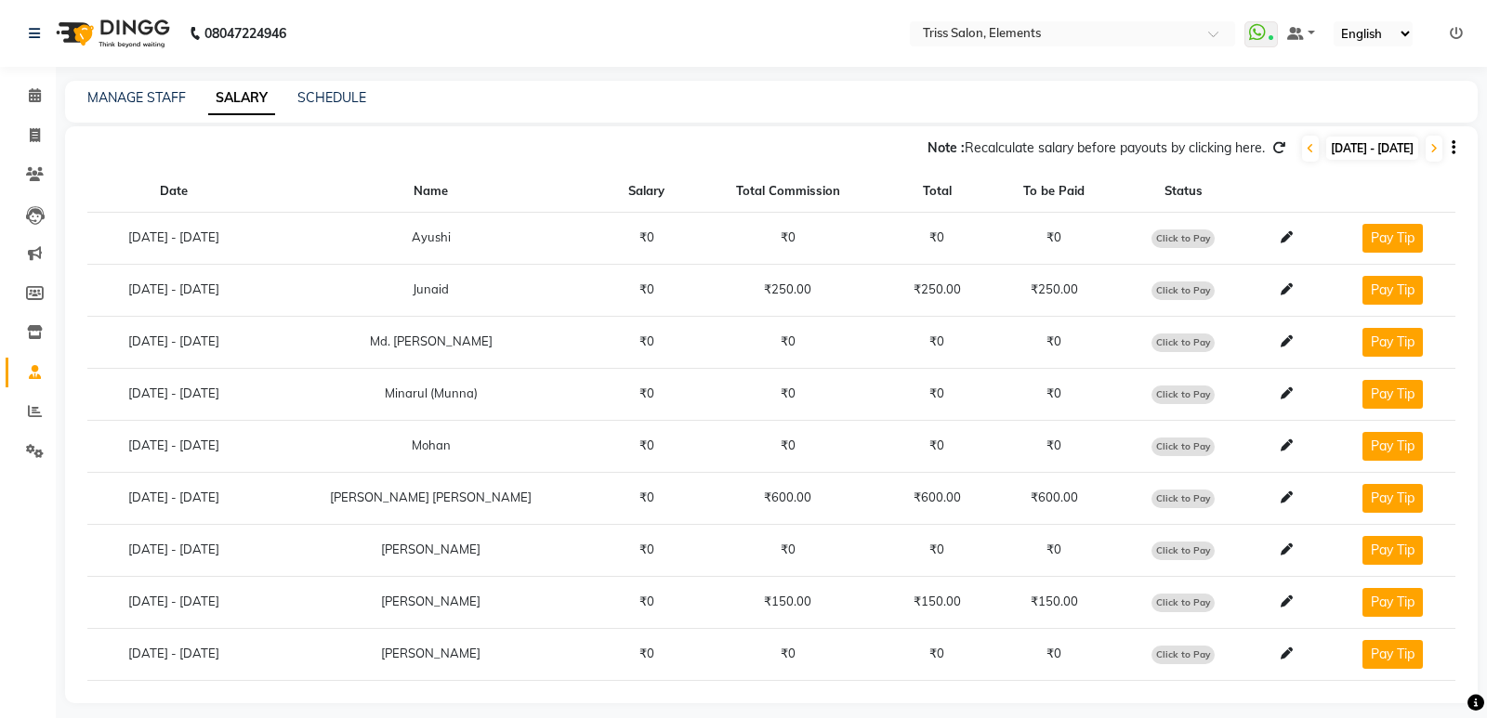
select select "1"
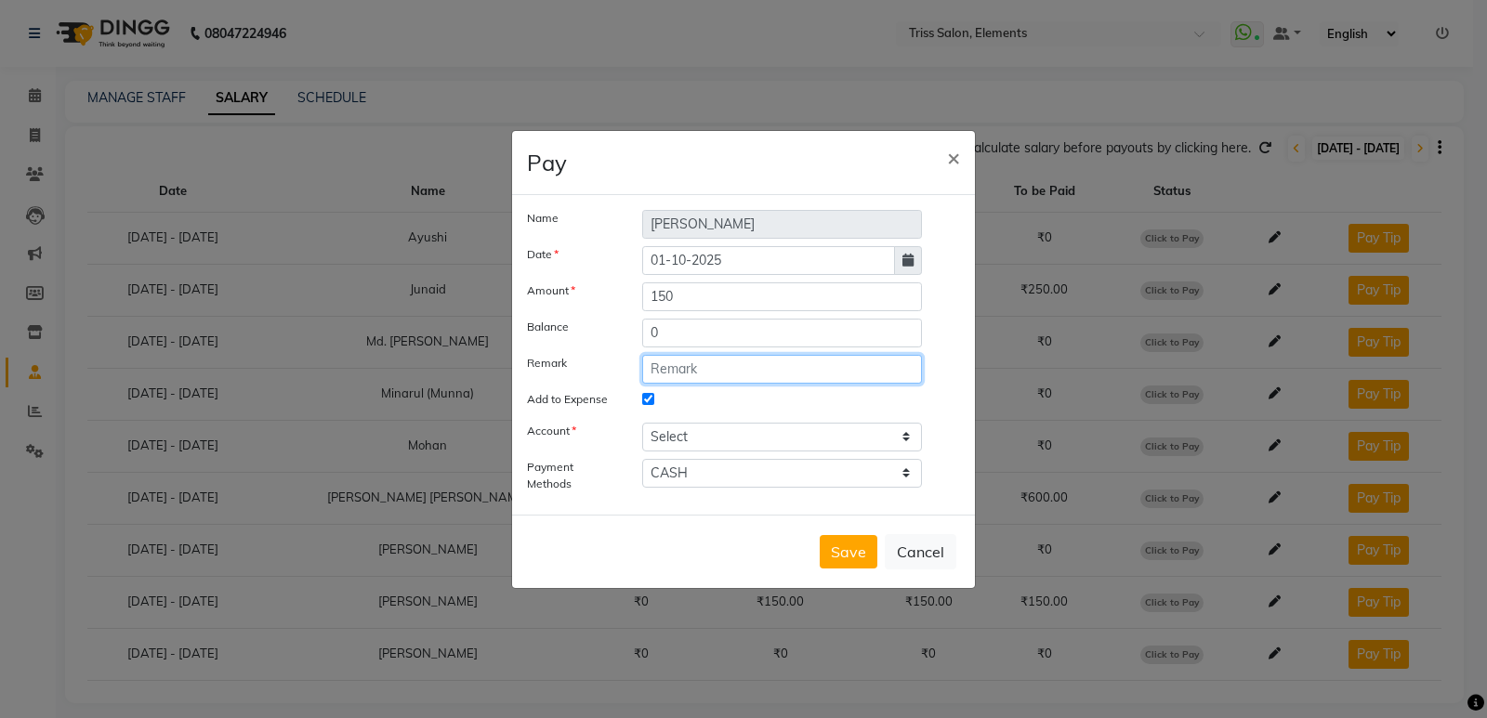
click at [690, 372] on input "text" at bounding box center [782, 369] width 280 height 29
drag, startPoint x: 834, startPoint y: 373, endPoint x: 437, endPoint y: 425, distance: 401.1
click at [437, 425] on ngb-modal-window "Pay × Name [PERSON_NAME] Date [DATE] Amount 150 Balance 0 Remark Staff Incentiv…" at bounding box center [743, 359] width 1487 height 718
type input "Staff Incentives [DATE]"
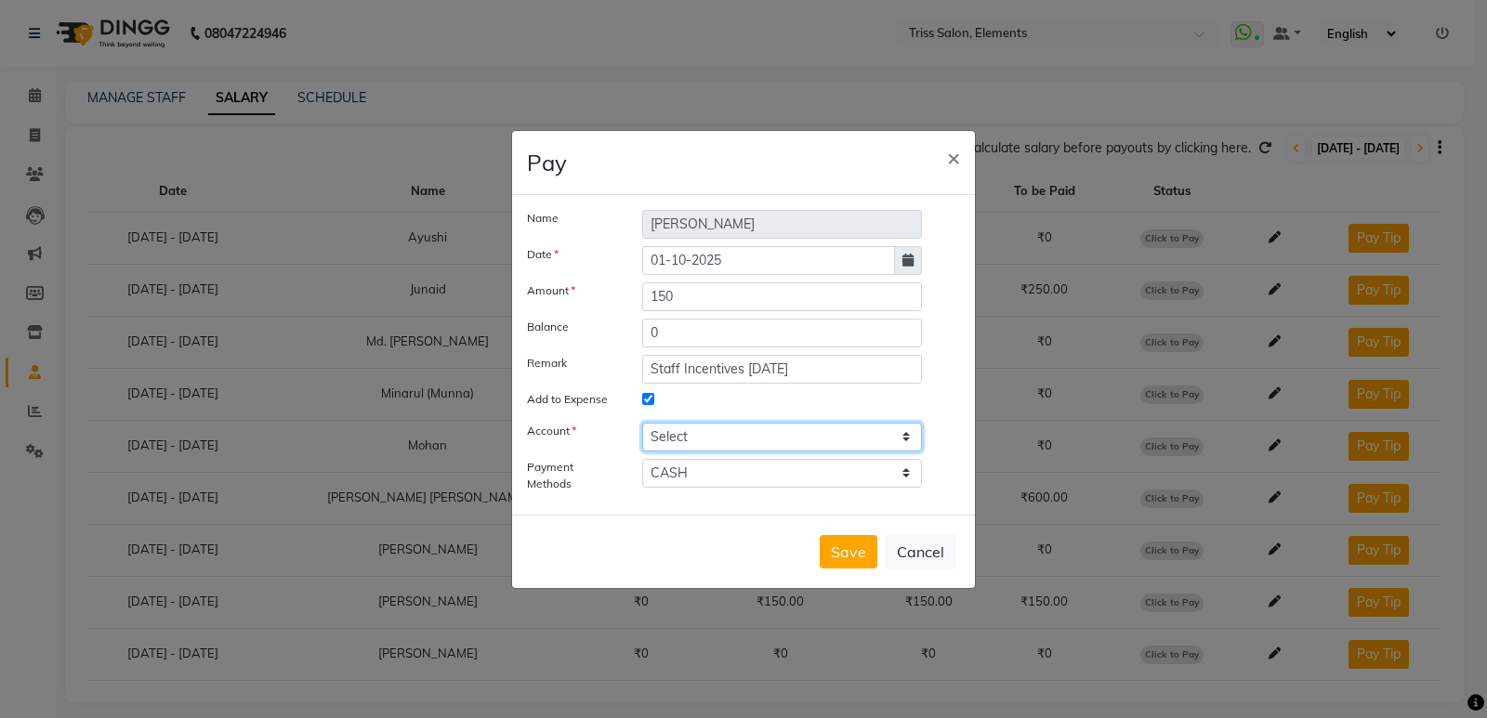
click at [724, 439] on select "Select [PERSON_NAME] cash" at bounding box center [782, 437] width 280 height 29
select select "2499"
click at [642, 423] on select "Select [PERSON_NAME] cash" at bounding box center [782, 437] width 280 height 29
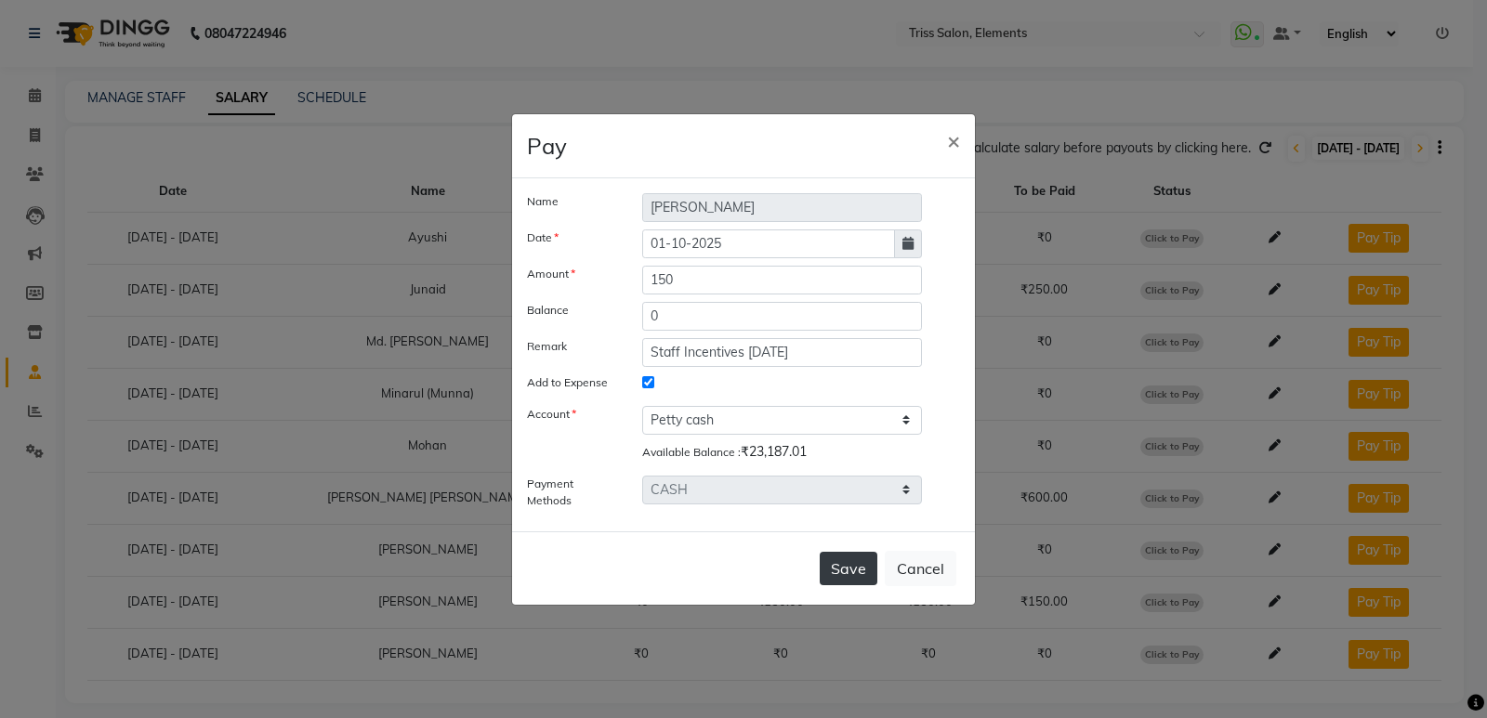
click at [859, 564] on button "Save" at bounding box center [849, 568] width 58 height 33
select select
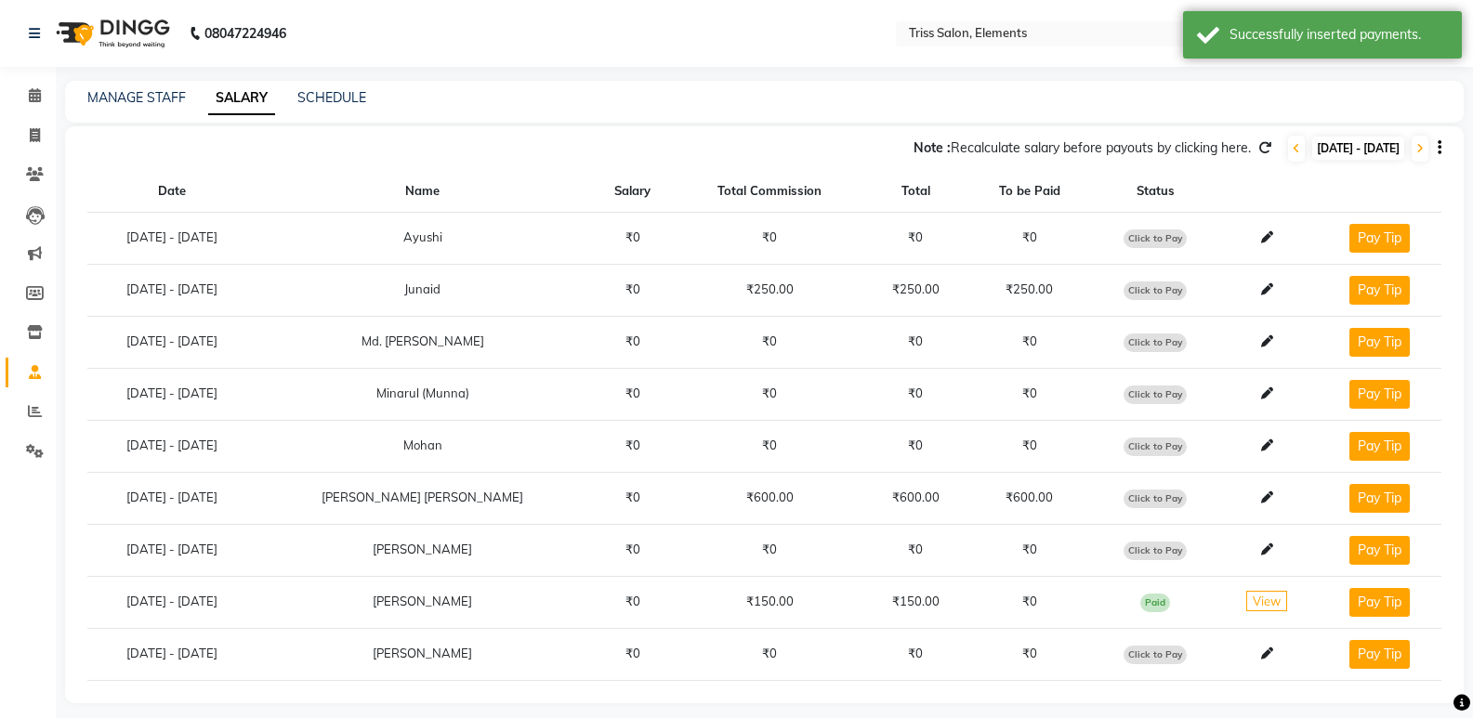
click at [1153, 501] on span "Click to Pay" at bounding box center [1154, 499] width 63 height 19
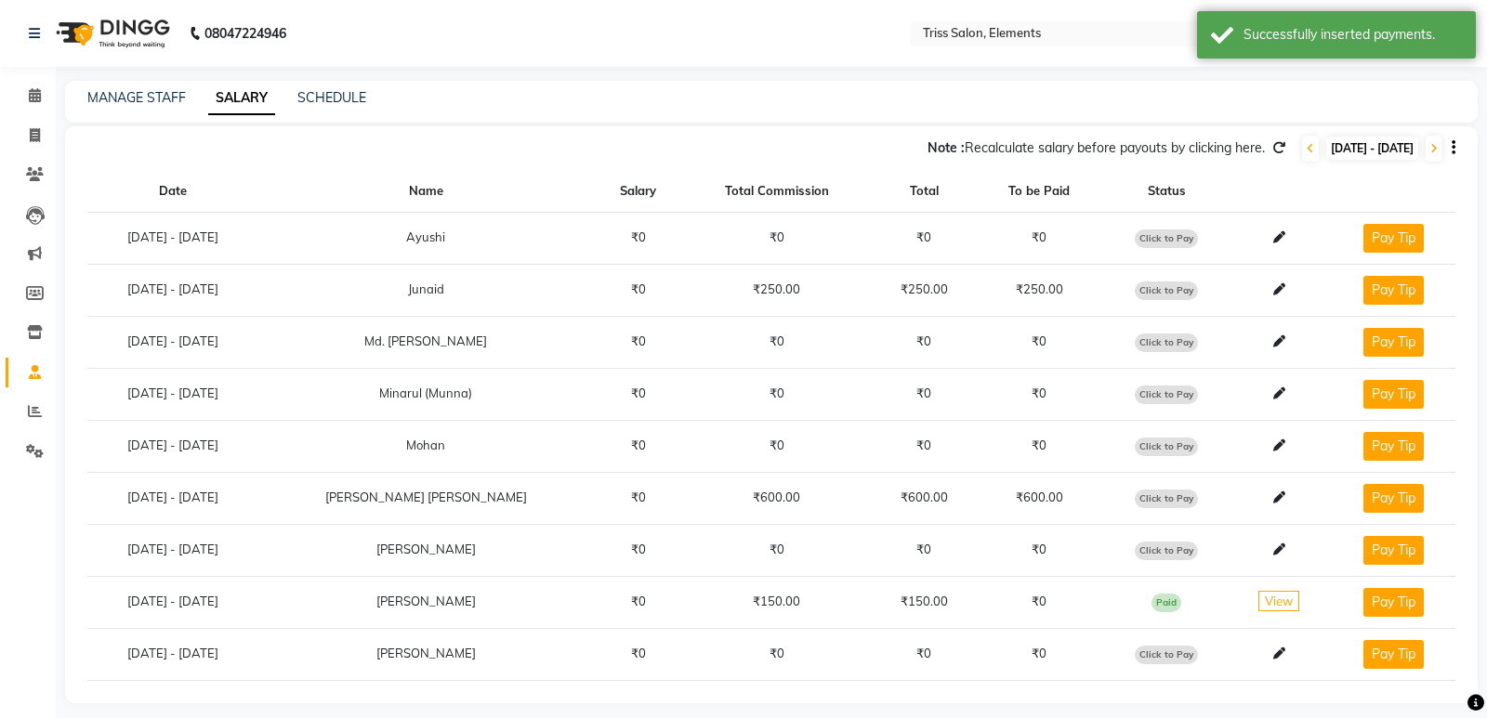
select select "1"
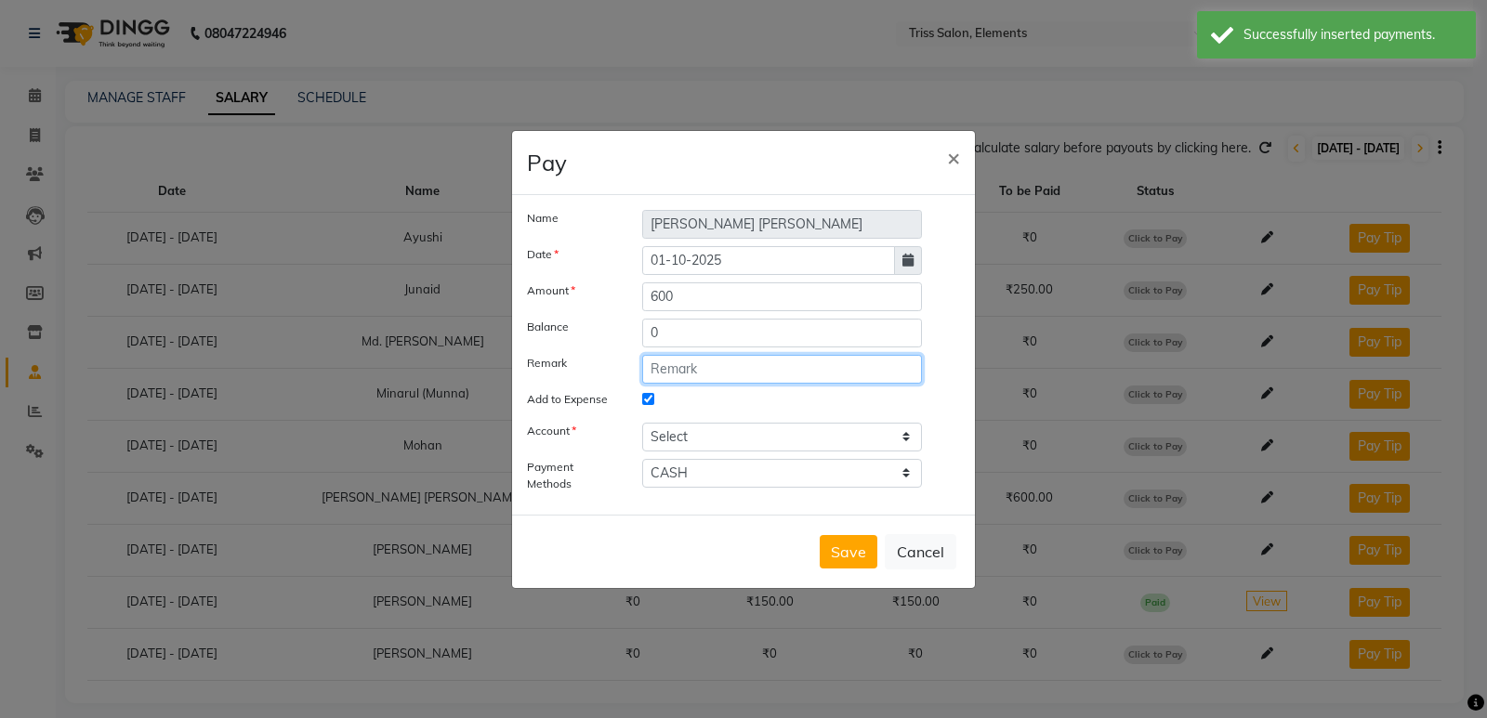
click at [776, 369] on input "text" at bounding box center [782, 369] width 280 height 29
paste input "Staff Incentives [DATE]"
type input "Staff Incentives [DATE]"
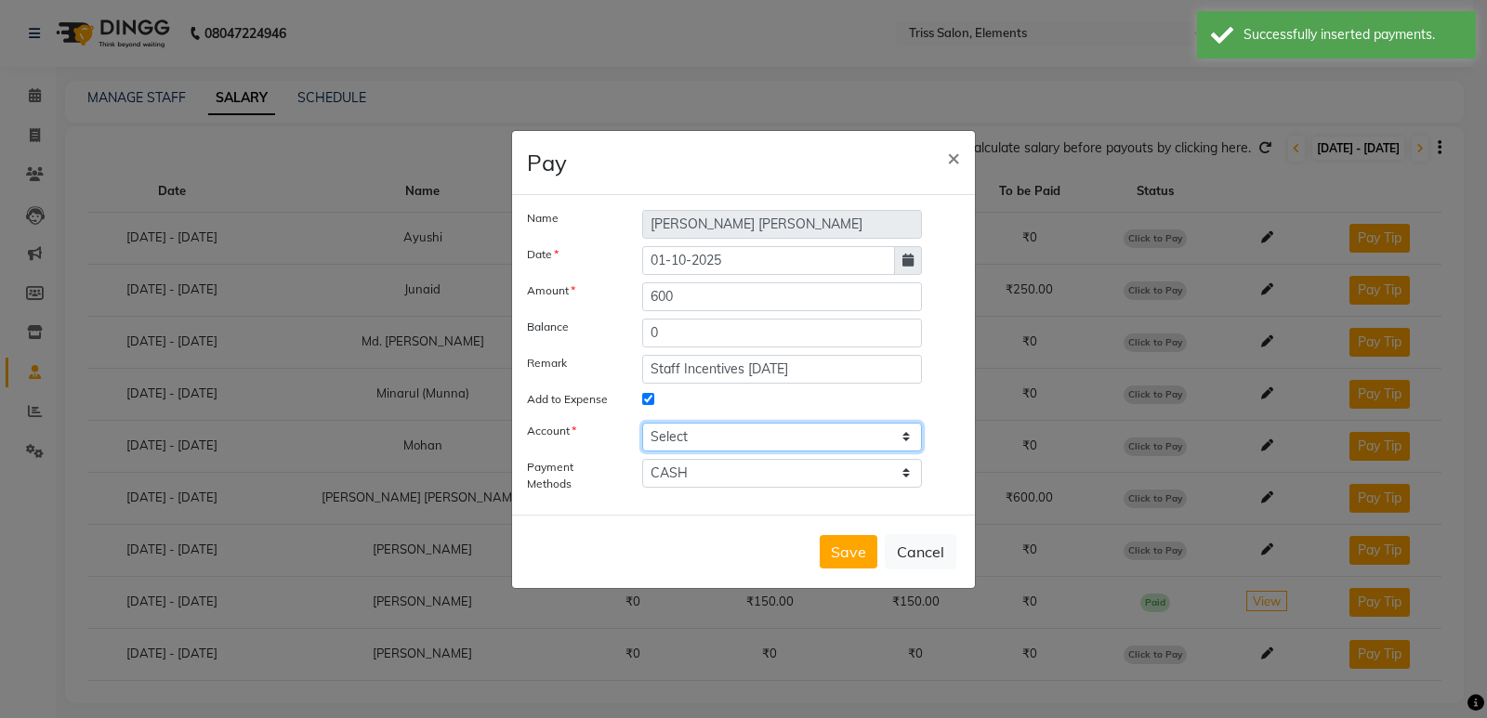
click at [766, 446] on select "Select [PERSON_NAME] cash" at bounding box center [782, 437] width 280 height 29
select select "2499"
click at [642, 423] on select "Select [PERSON_NAME] cash" at bounding box center [782, 437] width 280 height 29
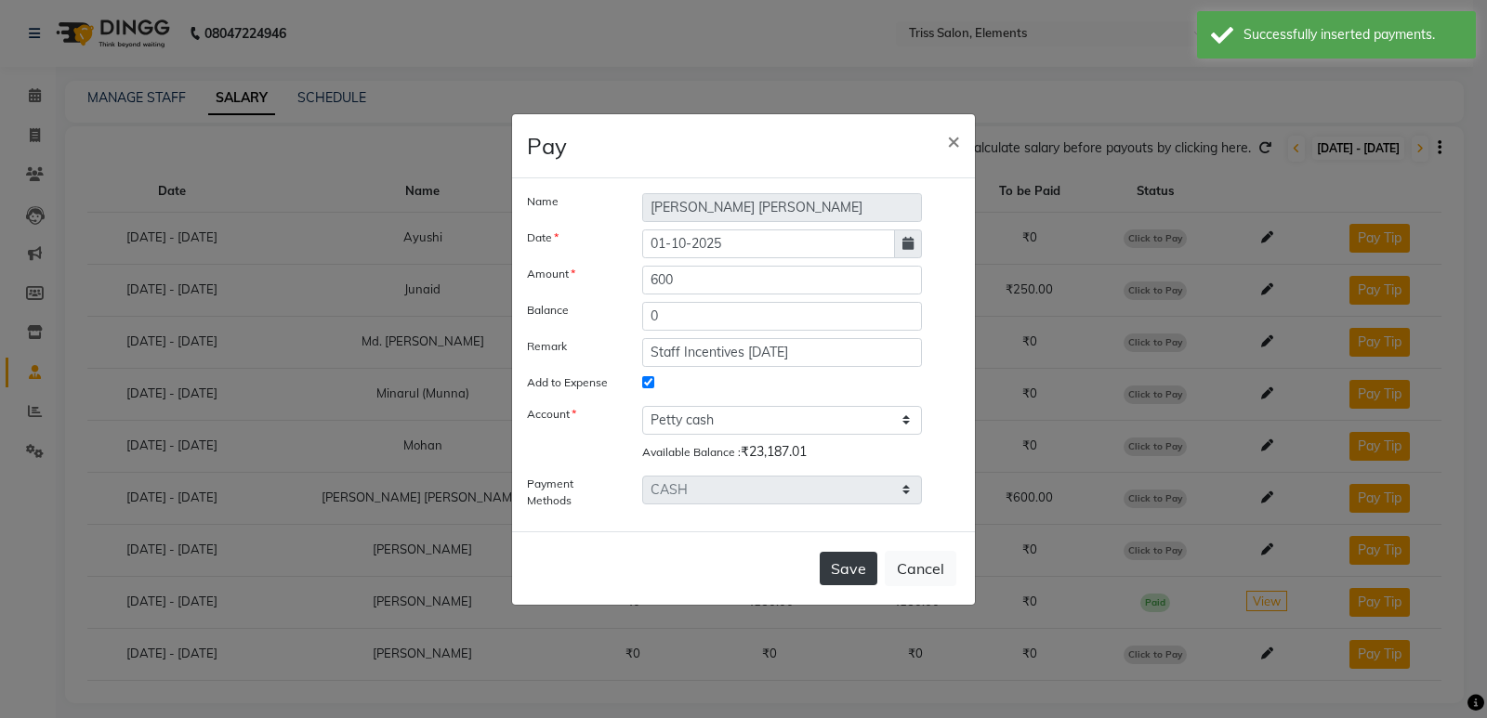
click at [847, 556] on button "Save" at bounding box center [849, 568] width 58 height 33
select select
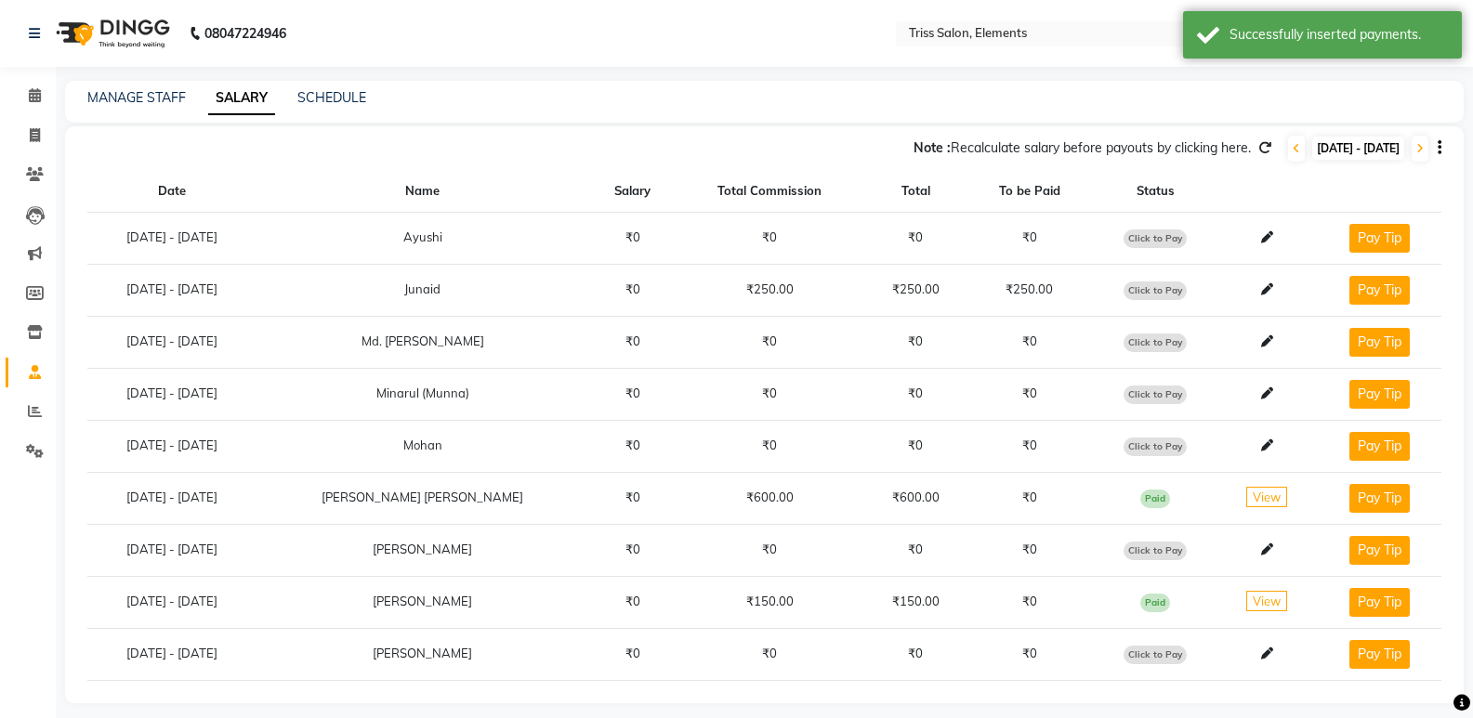
click at [1154, 296] on span "Click to Pay" at bounding box center [1154, 291] width 63 height 19
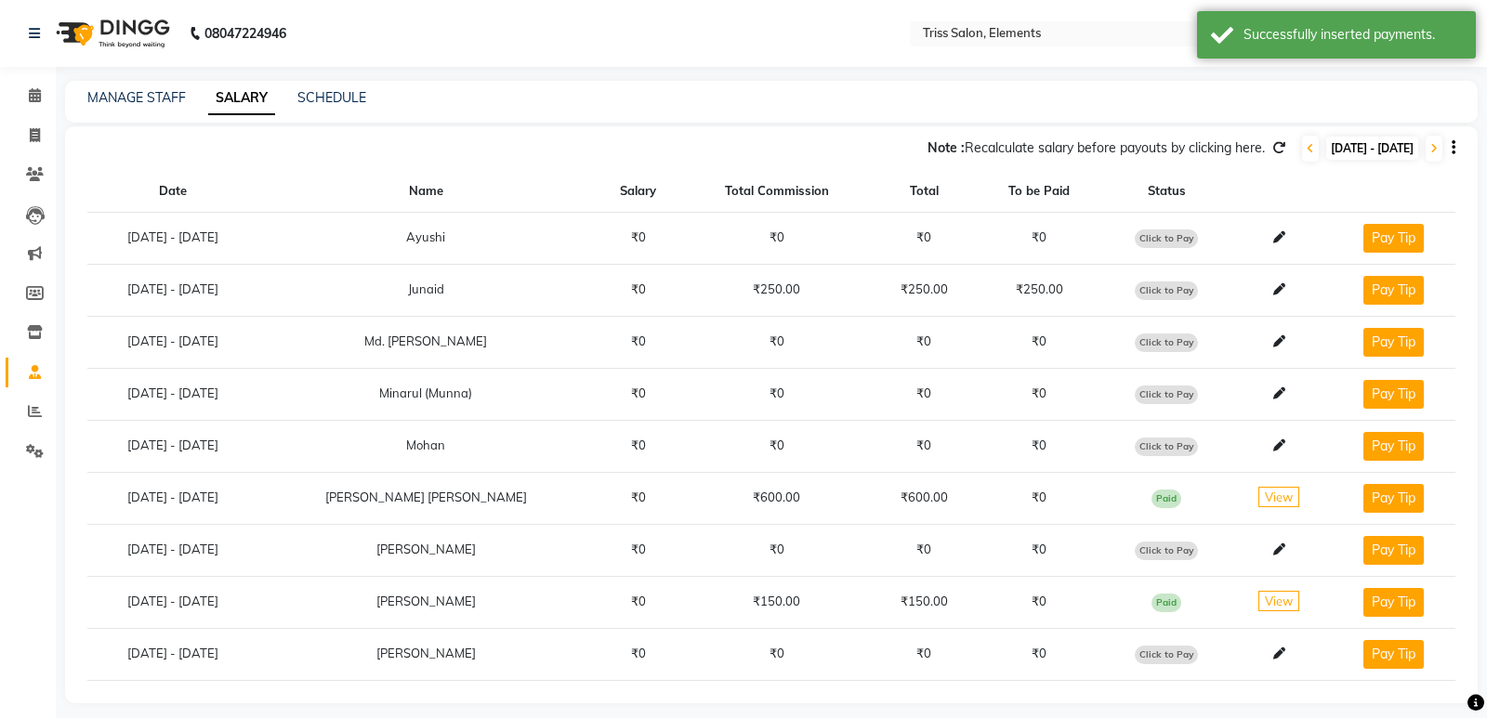
select select "1"
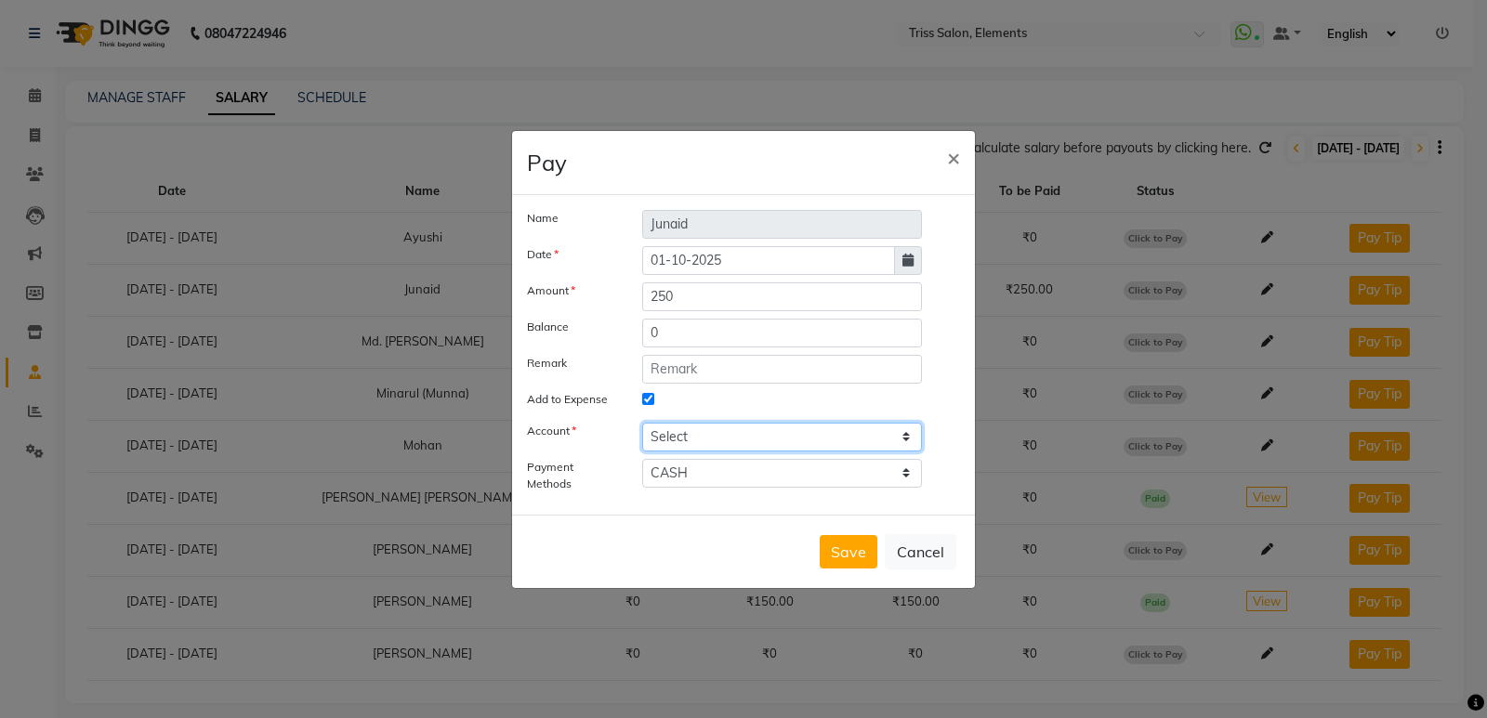
click at [694, 427] on select "Select [PERSON_NAME] cash" at bounding box center [782, 437] width 280 height 29
click at [642, 423] on select "Select [PERSON_NAME] cash" at bounding box center [782, 437] width 280 height 29
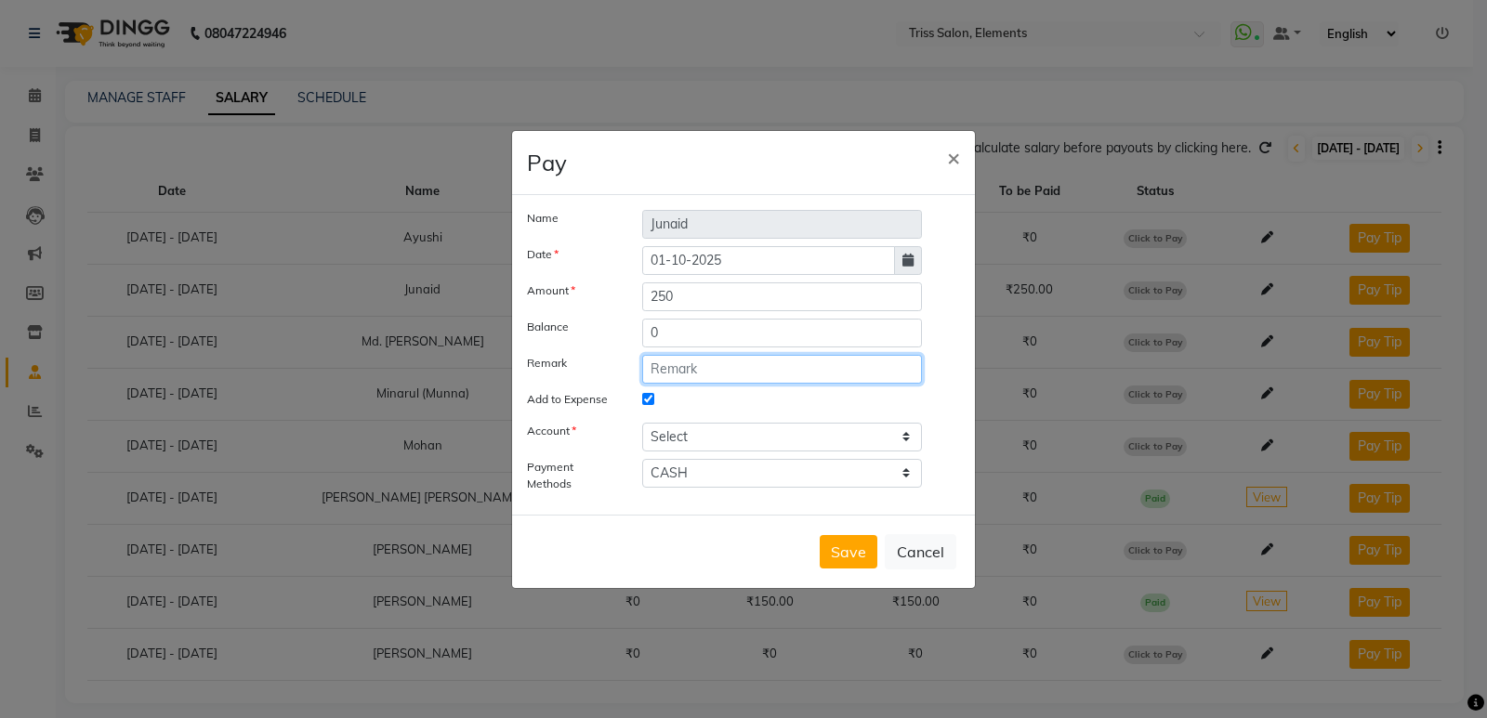
click at [709, 376] on input "text" at bounding box center [782, 369] width 280 height 29
paste input "Staff Incentives [DATE]"
type input "Staff Incentives [DATE]"
click at [853, 541] on button "Save" at bounding box center [849, 551] width 58 height 33
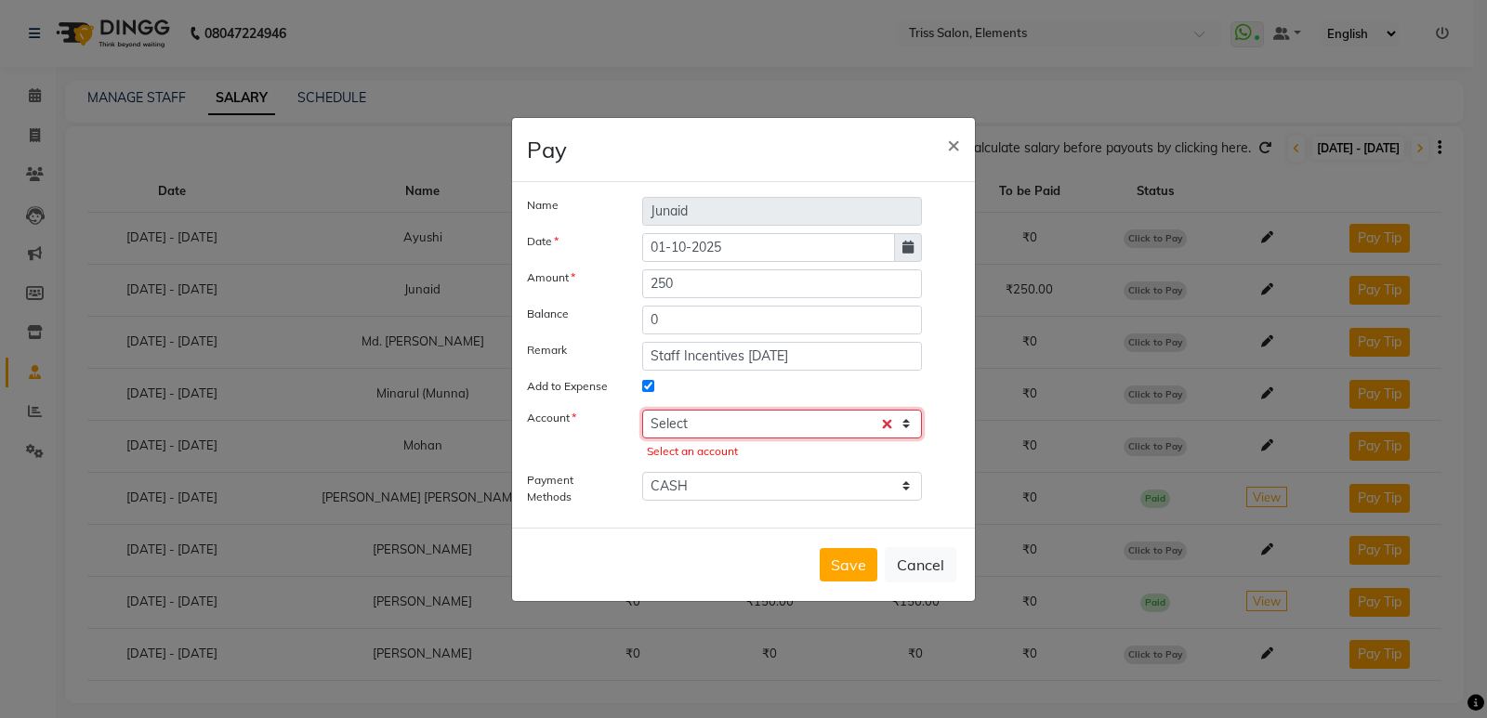
drag, startPoint x: 855, startPoint y: 414, endPoint x: 842, endPoint y: 424, distance: 16.0
click at [855, 413] on select "Select [PERSON_NAME] cash" at bounding box center [782, 424] width 280 height 29
select select "2499"
click at [642, 410] on select "Select [PERSON_NAME] cash" at bounding box center [782, 424] width 280 height 29
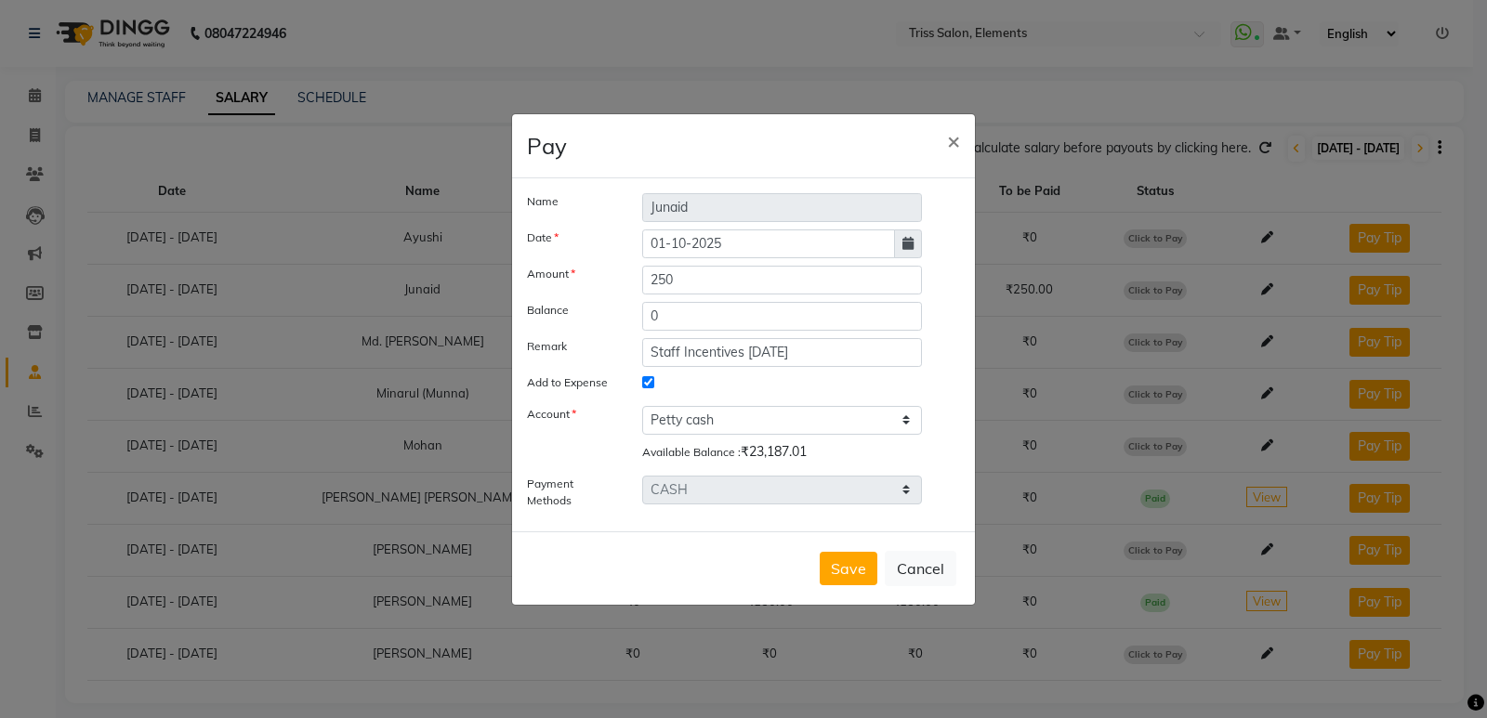
click at [819, 566] on div "Save Cancel" at bounding box center [743, 567] width 463 height 73
click at [853, 567] on button "Save" at bounding box center [849, 568] width 58 height 33
select select
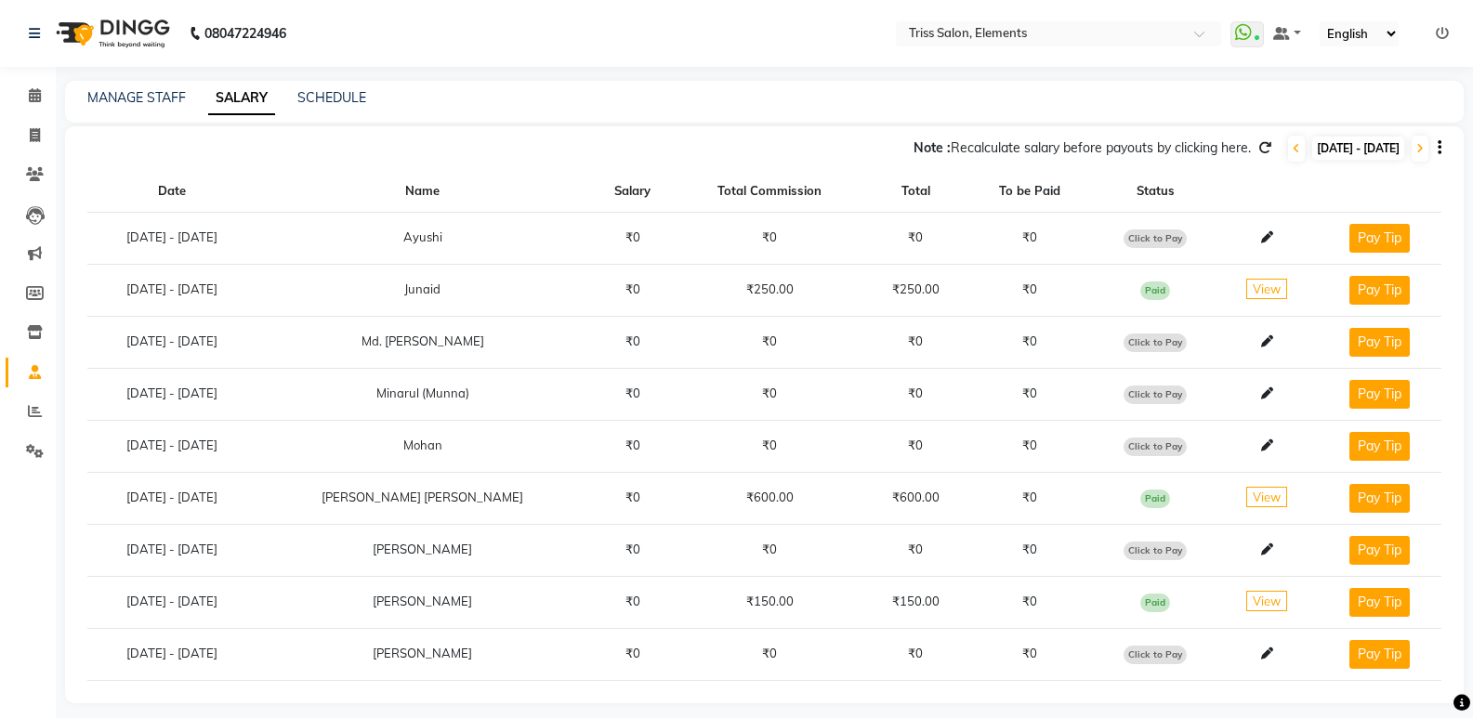
click at [132, 47] on img at bounding box center [110, 33] width 127 height 52
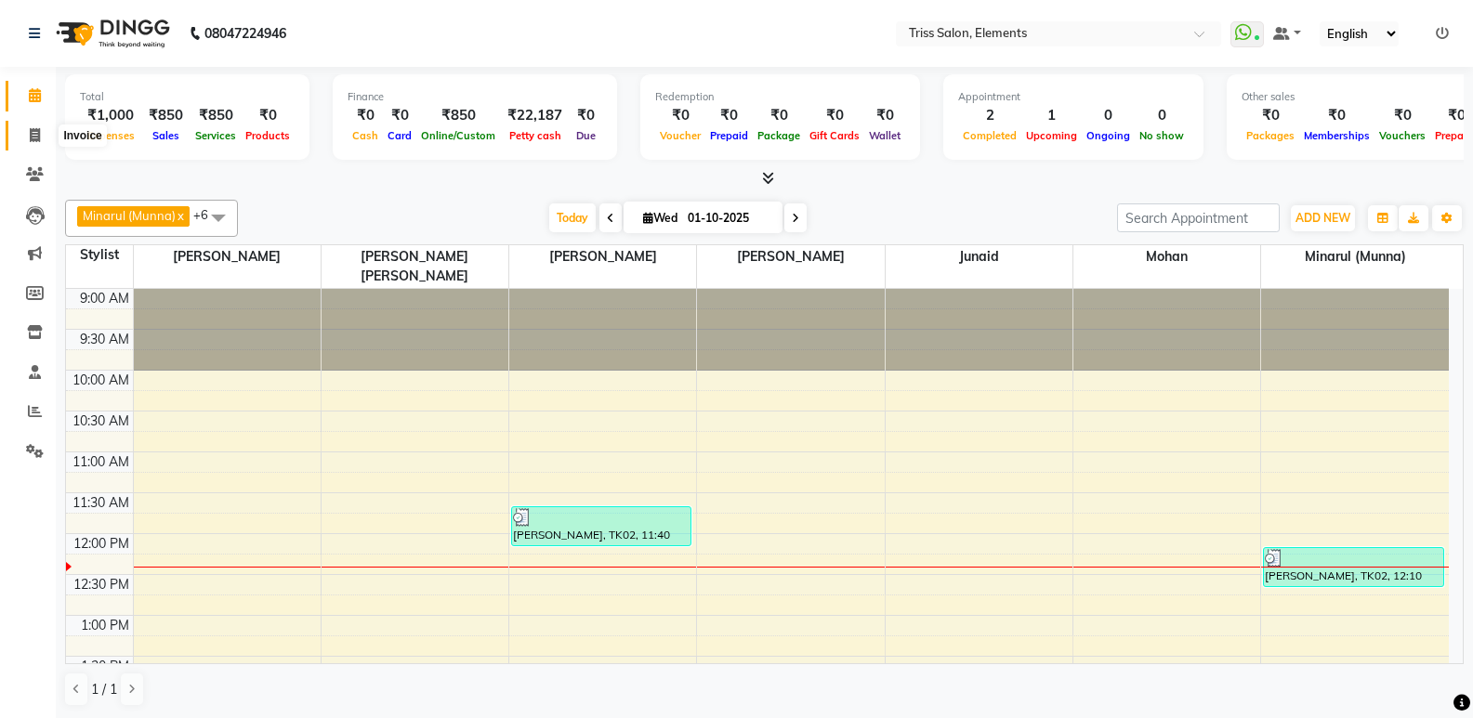
drag, startPoint x: 29, startPoint y: 139, endPoint x: 17, endPoint y: 186, distance: 48.0
click at [28, 141] on span at bounding box center [35, 135] width 33 height 21
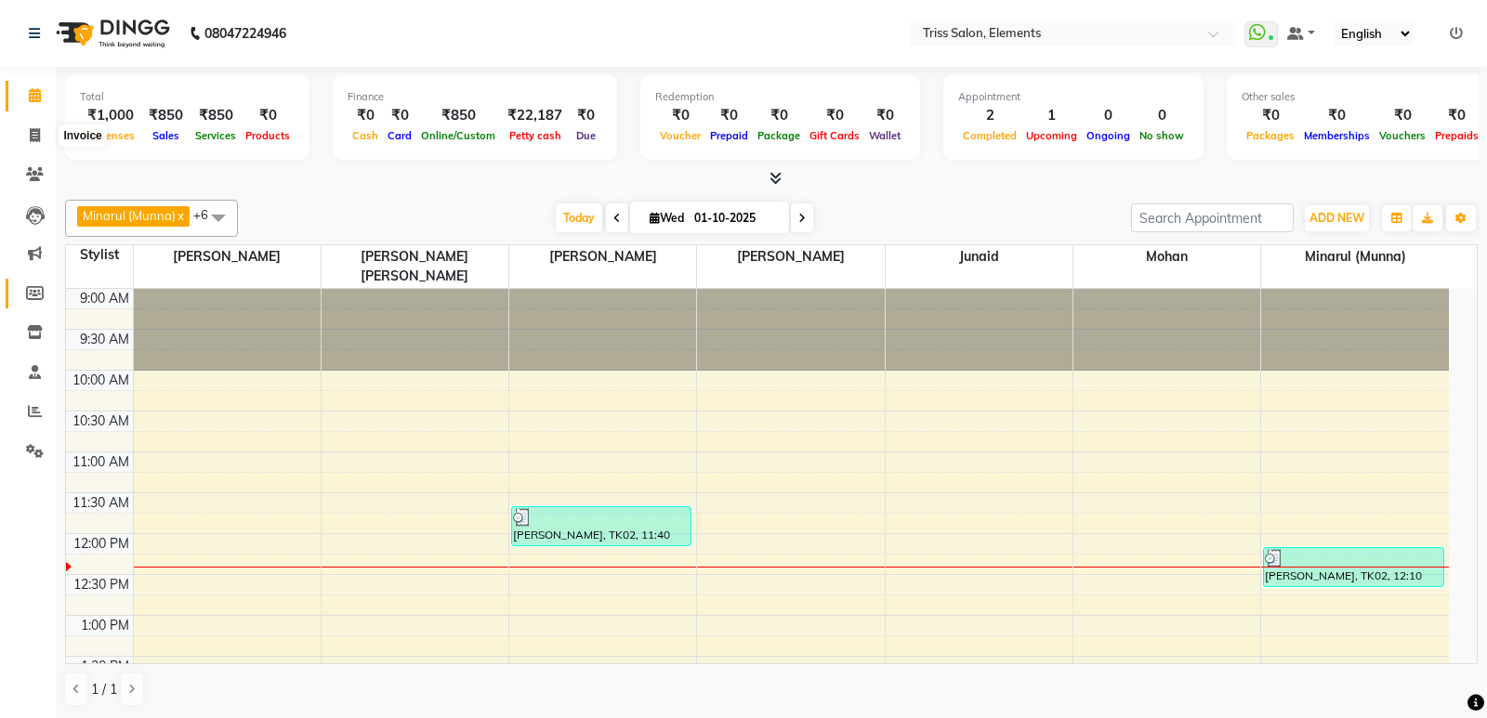
select select "service"
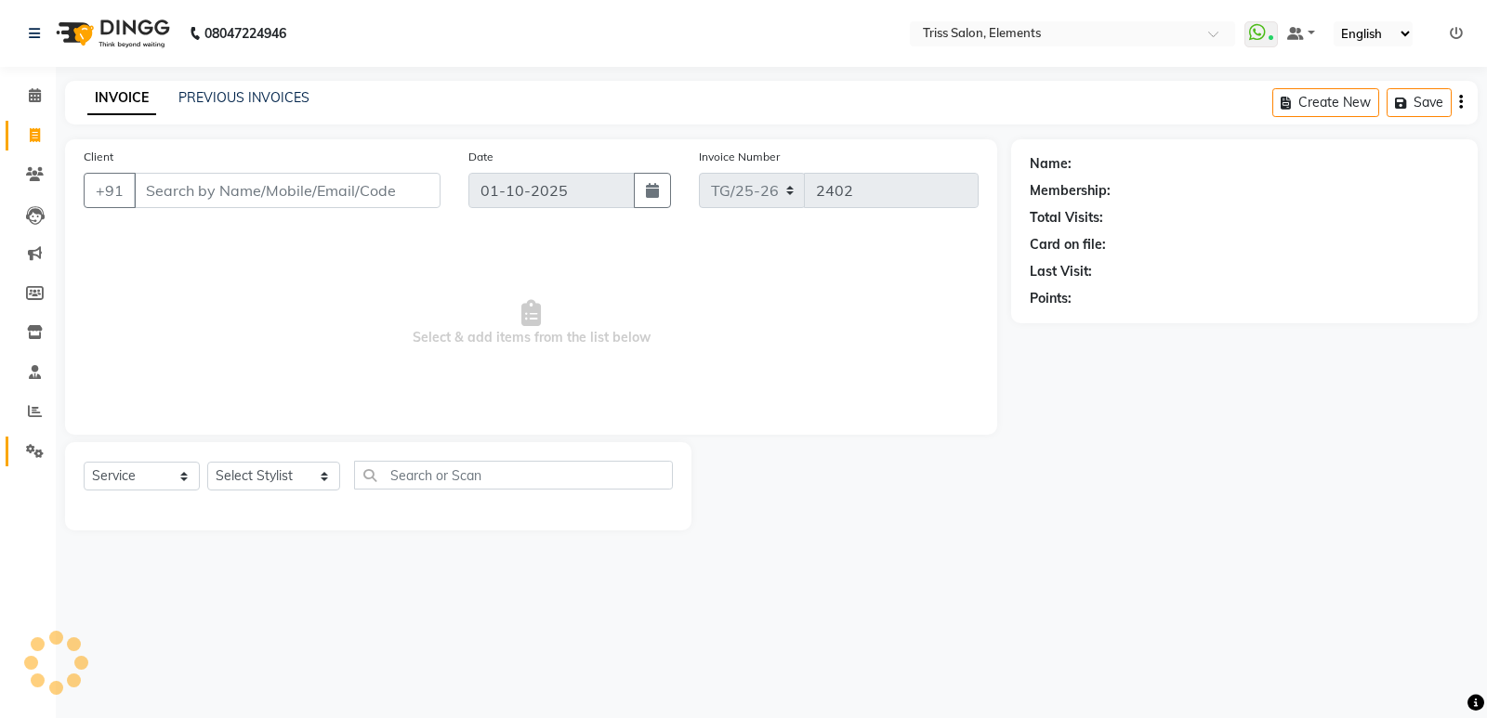
click at [38, 465] on link "Settings" at bounding box center [28, 452] width 45 height 31
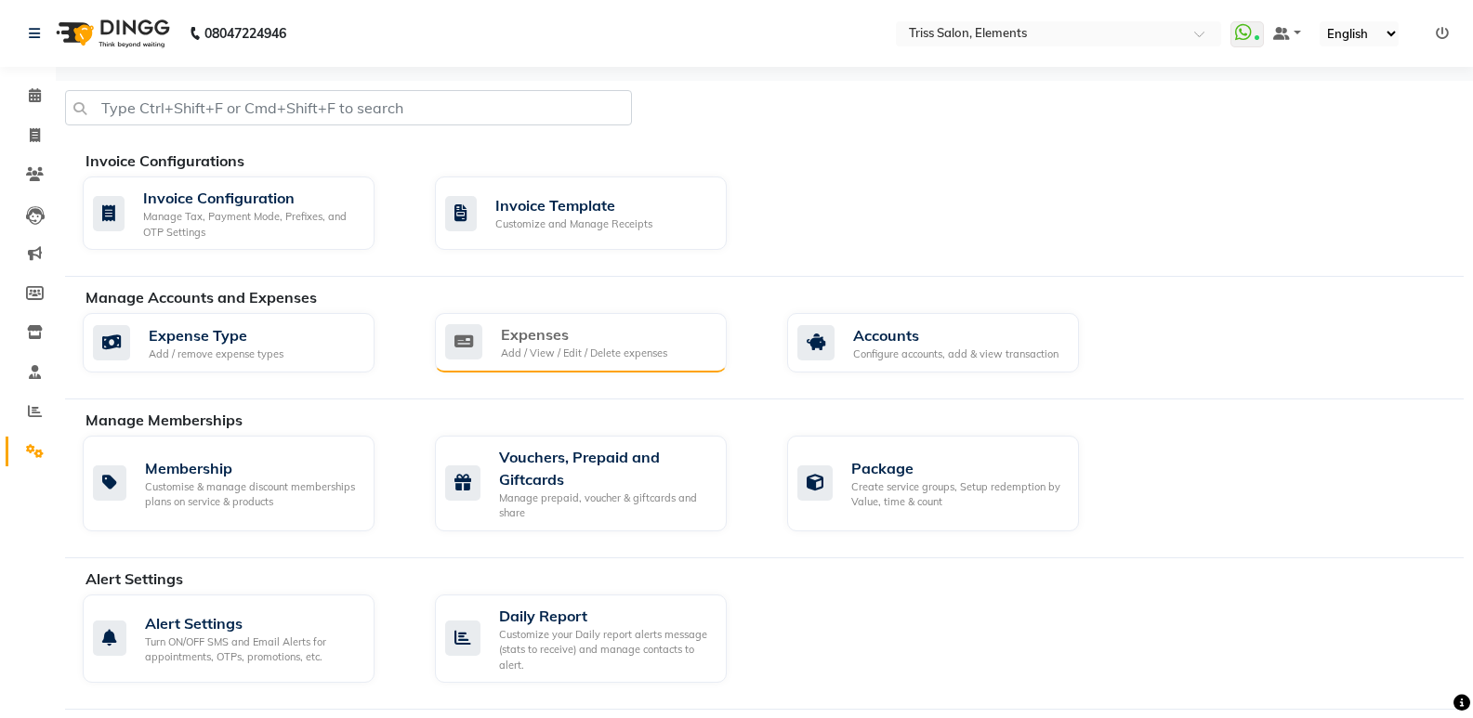
click at [513, 364] on div "Expenses Add / View / Edit / Delete expenses" at bounding box center [581, 342] width 292 height 59
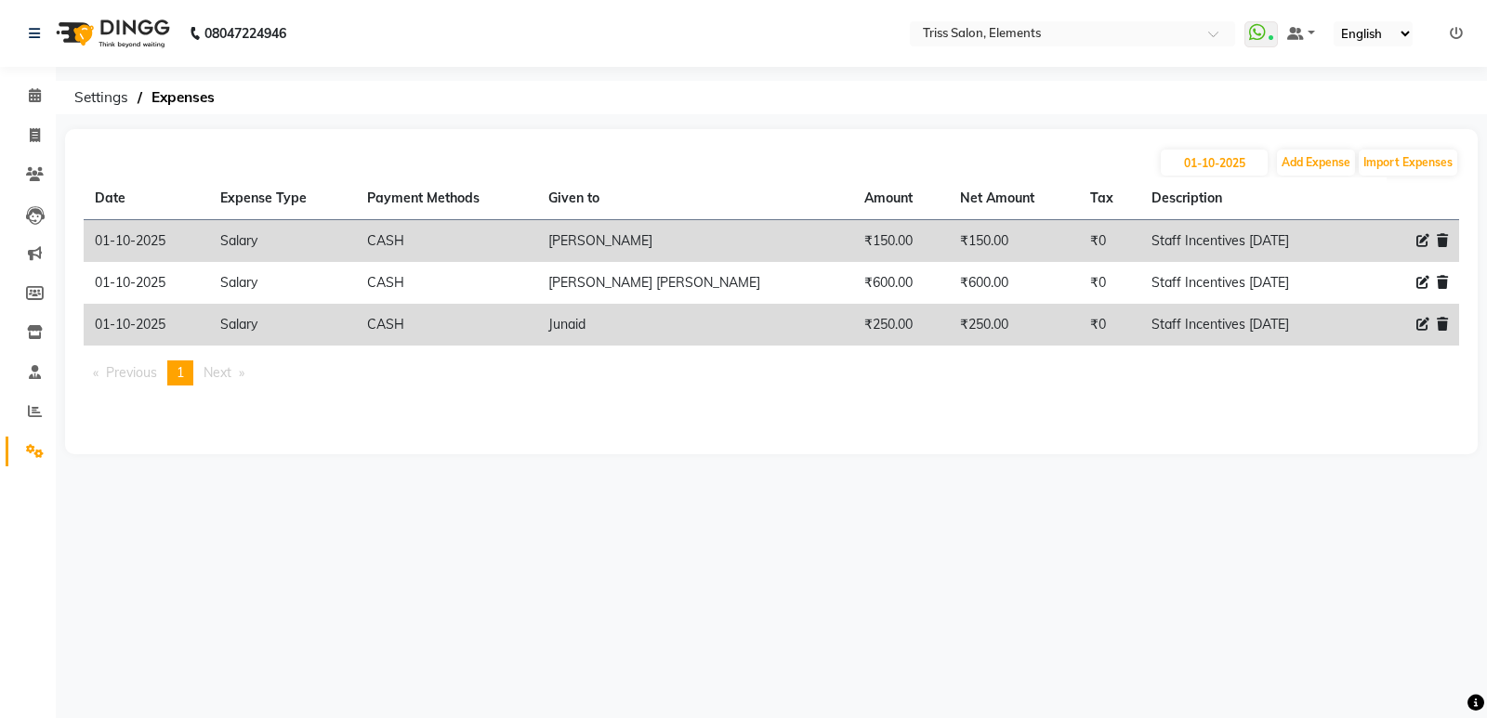
click at [125, 47] on img at bounding box center [110, 33] width 127 height 52
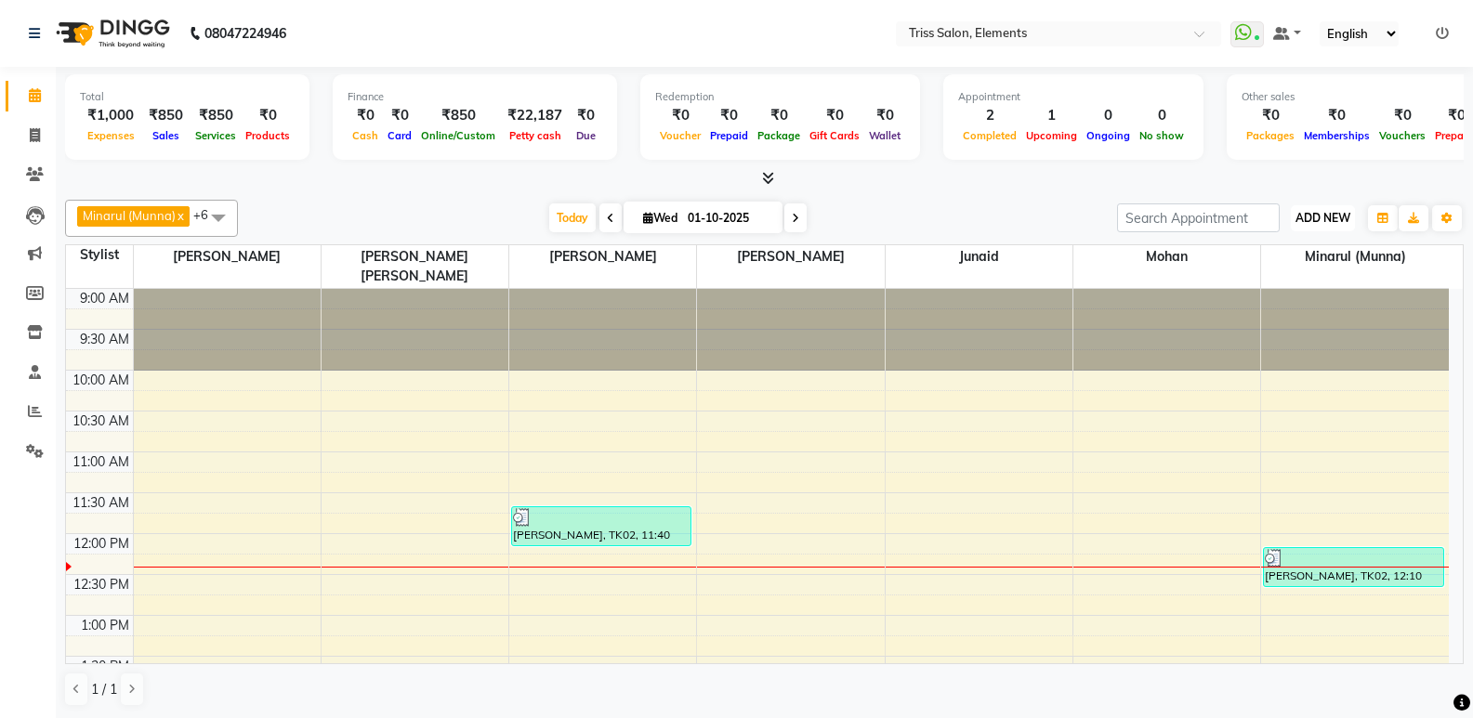
click at [1300, 218] on span "ADD NEW" at bounding box center [1322, 218] width 55 height 14
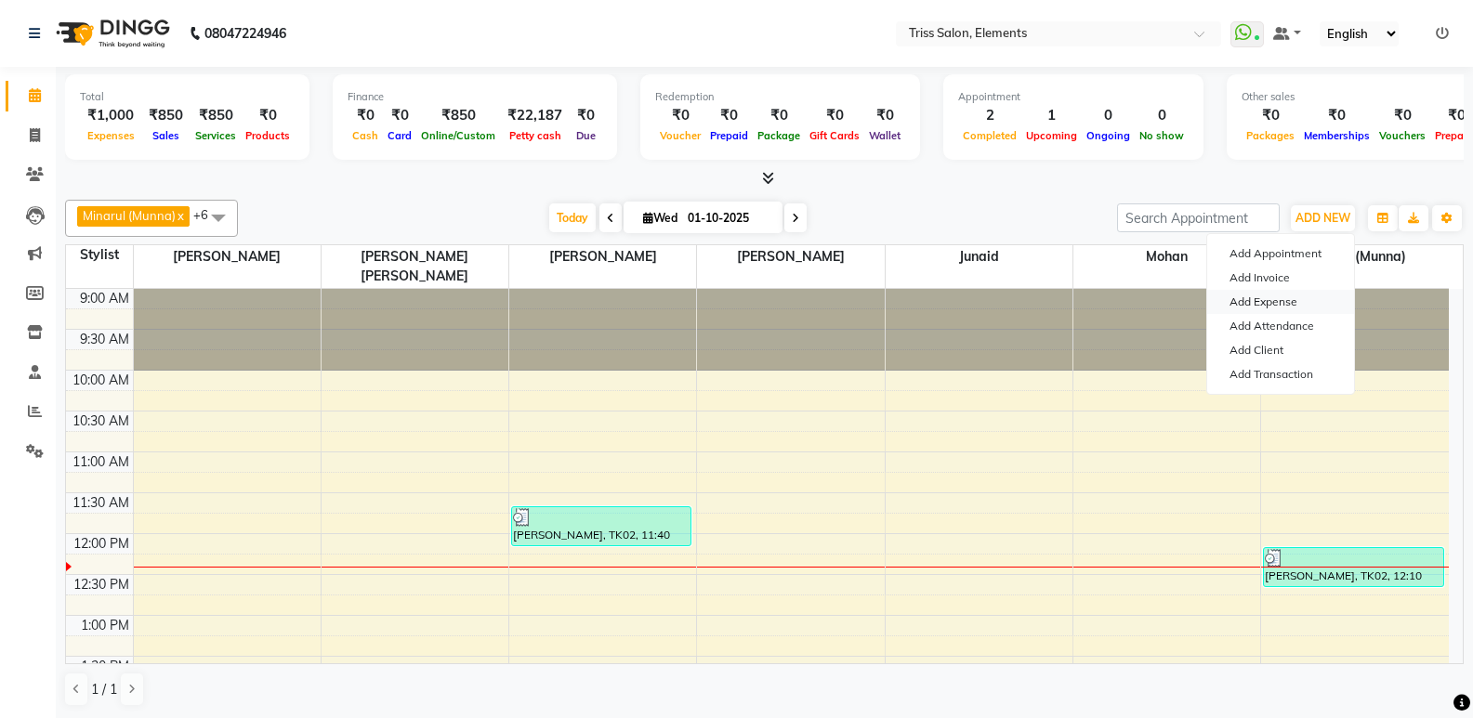
click at [1285, 298] on link "Add Expense" at bounding box center [1280, 302] width 147 height 24
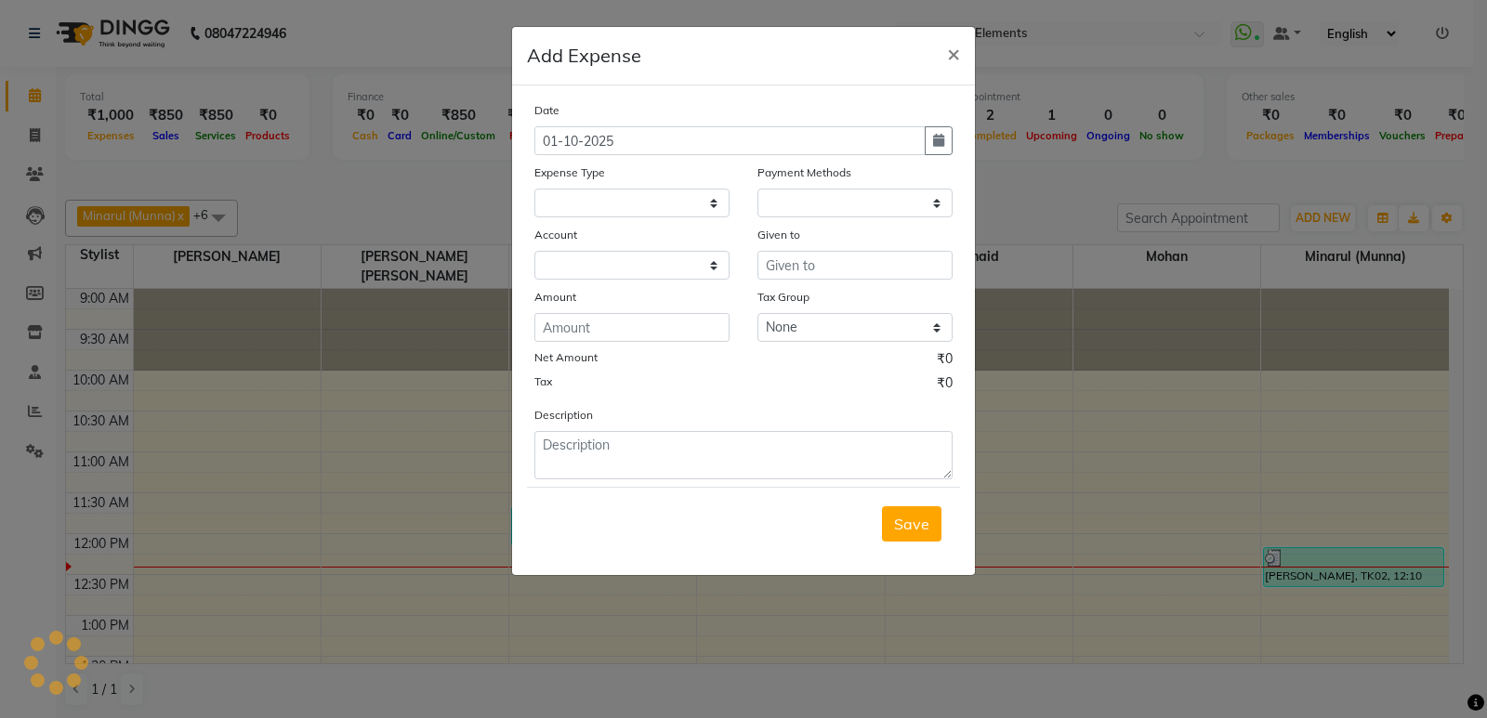
select select
select select "1"
select select "2499"
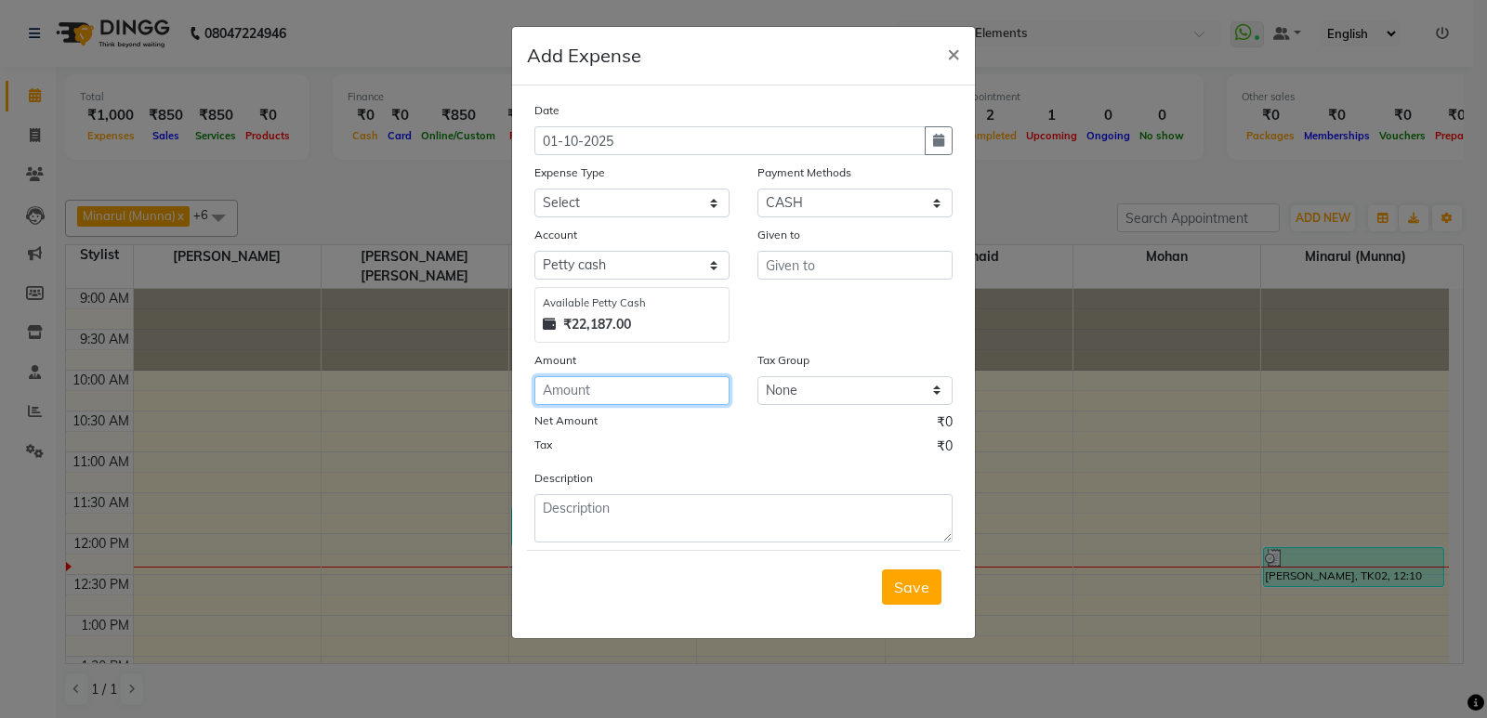
click at [624, 394] on input "number" at bounding box center [631, 390] width 195 height 29
type input "105"
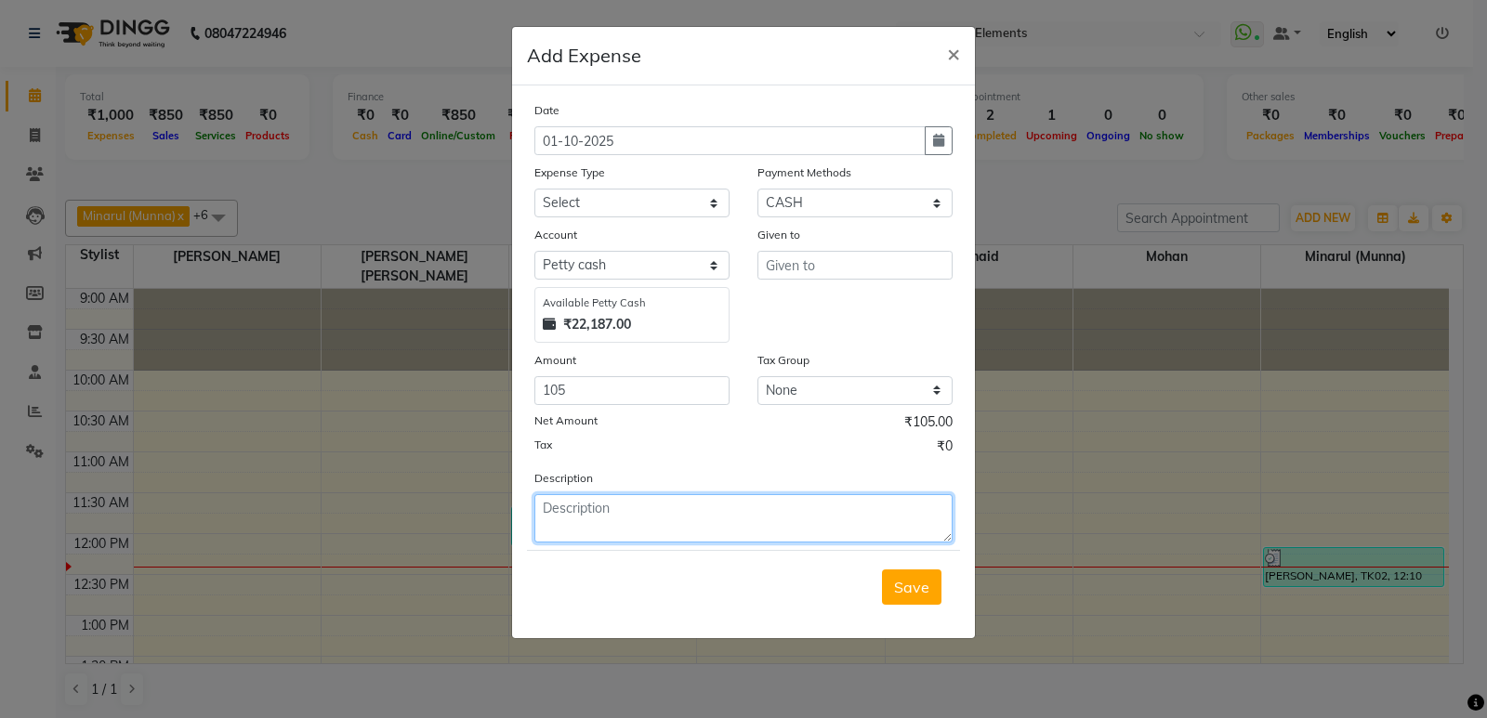
click at [567, 525] on textarea at bounding box center [743, 518] width 418 height 48
type textarea "Milk"
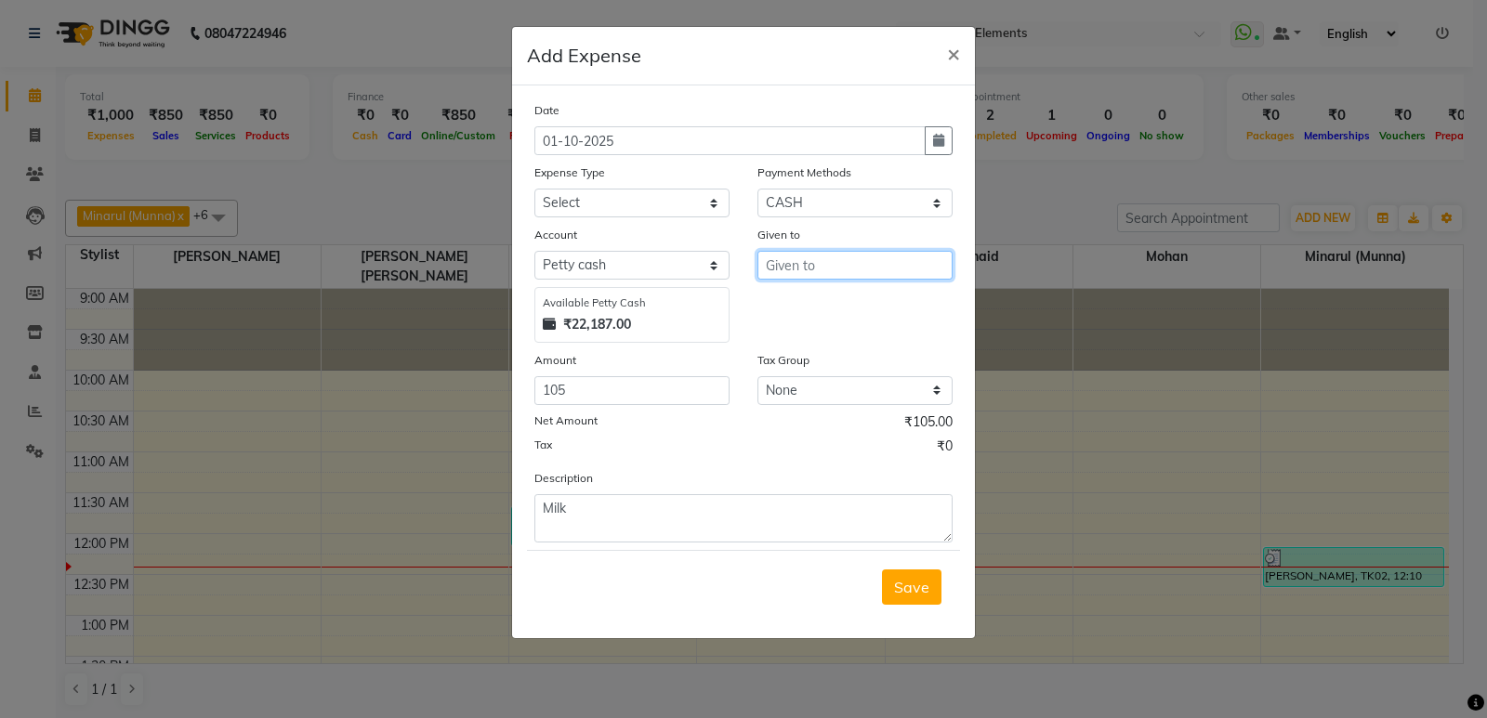
click at [798, 259] on input "text" at bounding box center [854, 265] width 195 height 29
type input "Azad"
click at [634, 222] on div "Date [DATE] Expense Type Select Bank Deposit Cash Handover CLIENT TIP TO STAFF …" at bounding box center [743, 321] width 418 height 442
drag, startPoint x: 640, startPoint y: 205, endPoint x: 624, endPoint y: 216, distance: 19.3
click at [637, 207] on select "Select Bank Deposit Cash Handover CLIENT TIP TO STAFF Client Welfare Conveyance…" at bounding box center [631, 203] width 195 height 29
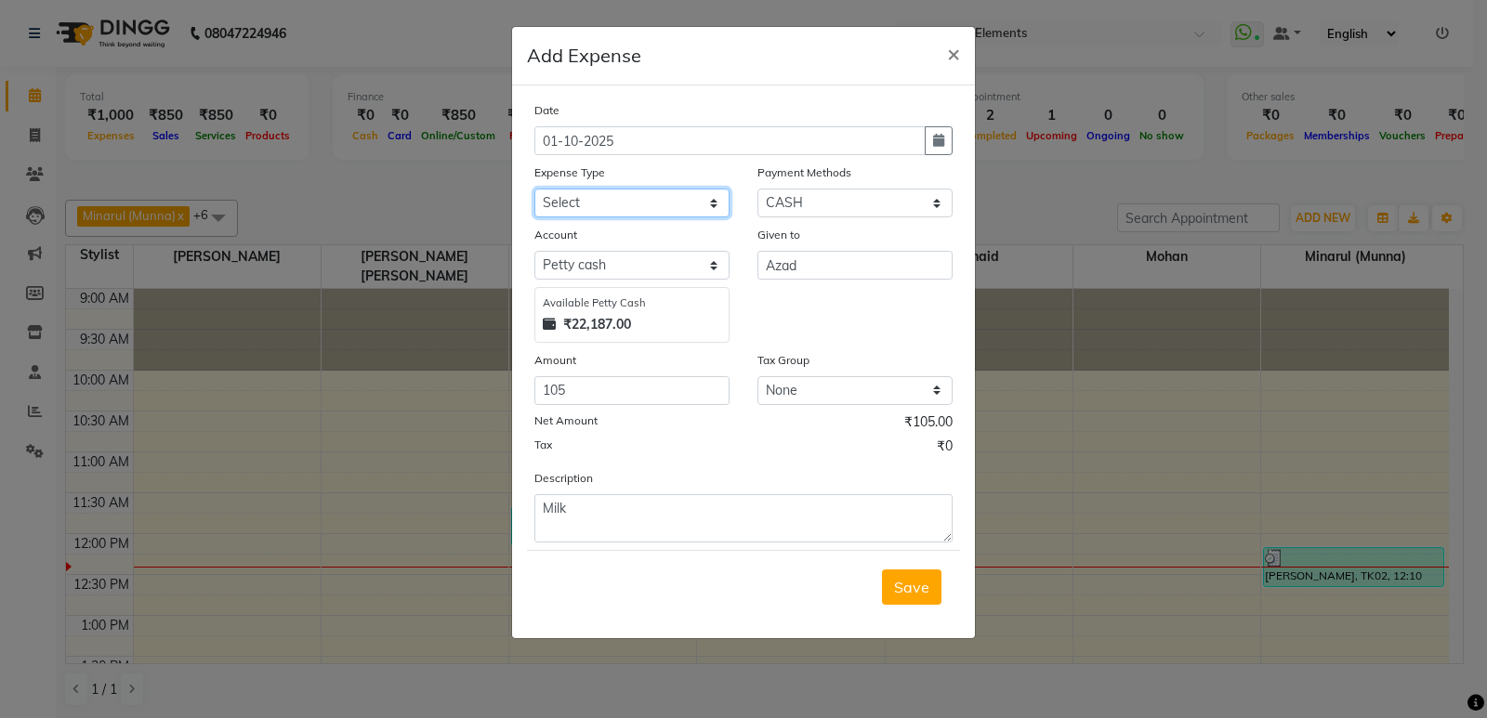
select select "1120"
click at [534, 189] on select "Select Bank Deposit Cash Handover CLIENT TIP TO STAFF Client Welfare Conveyance…" at bounding box center [631, 203] width 195 height 29
click at [944, 595] on div "Save" at bounding box center [743, 586] width 433 height 73
click at [921, 588] on span "Save" at bounding box center [911, 587] width 35 height 19
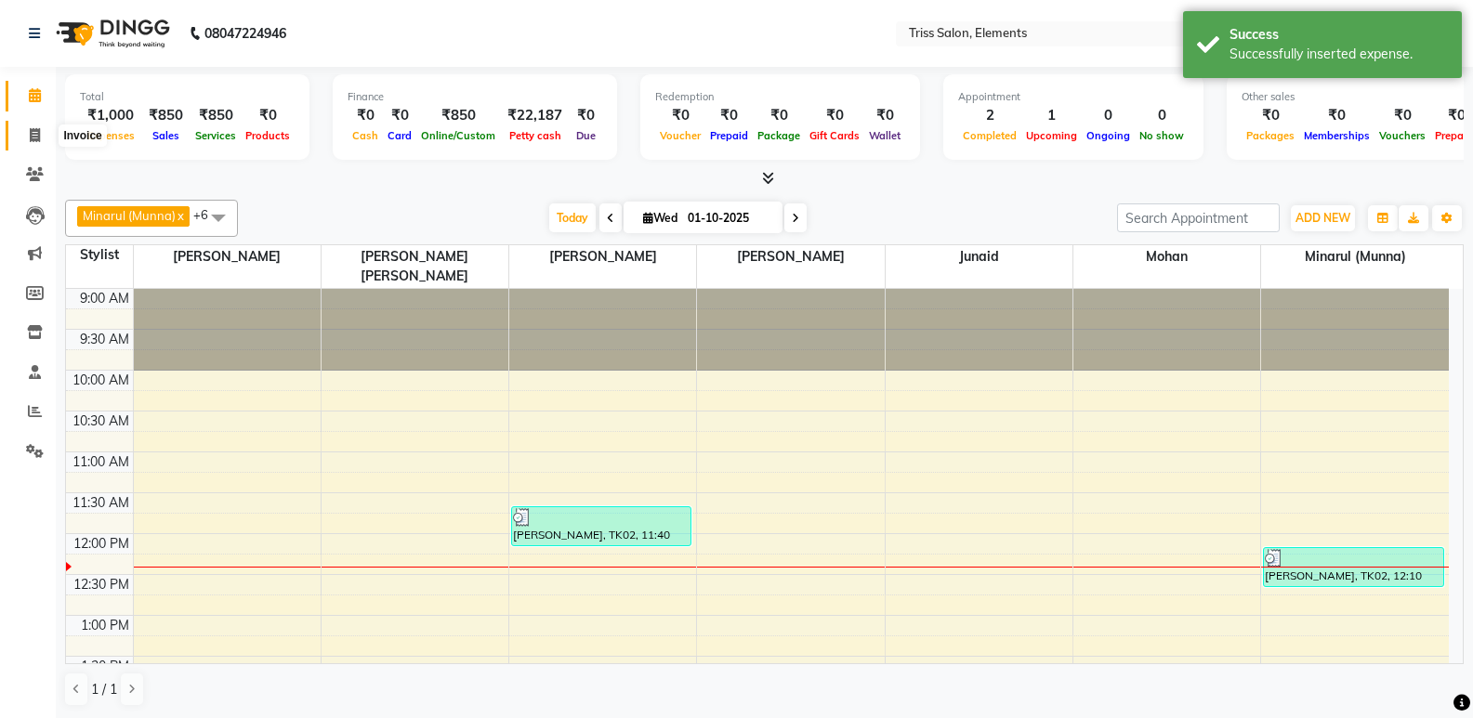
click at [33, 140] on icon at bounding box center [35, 135] width 10 height 14
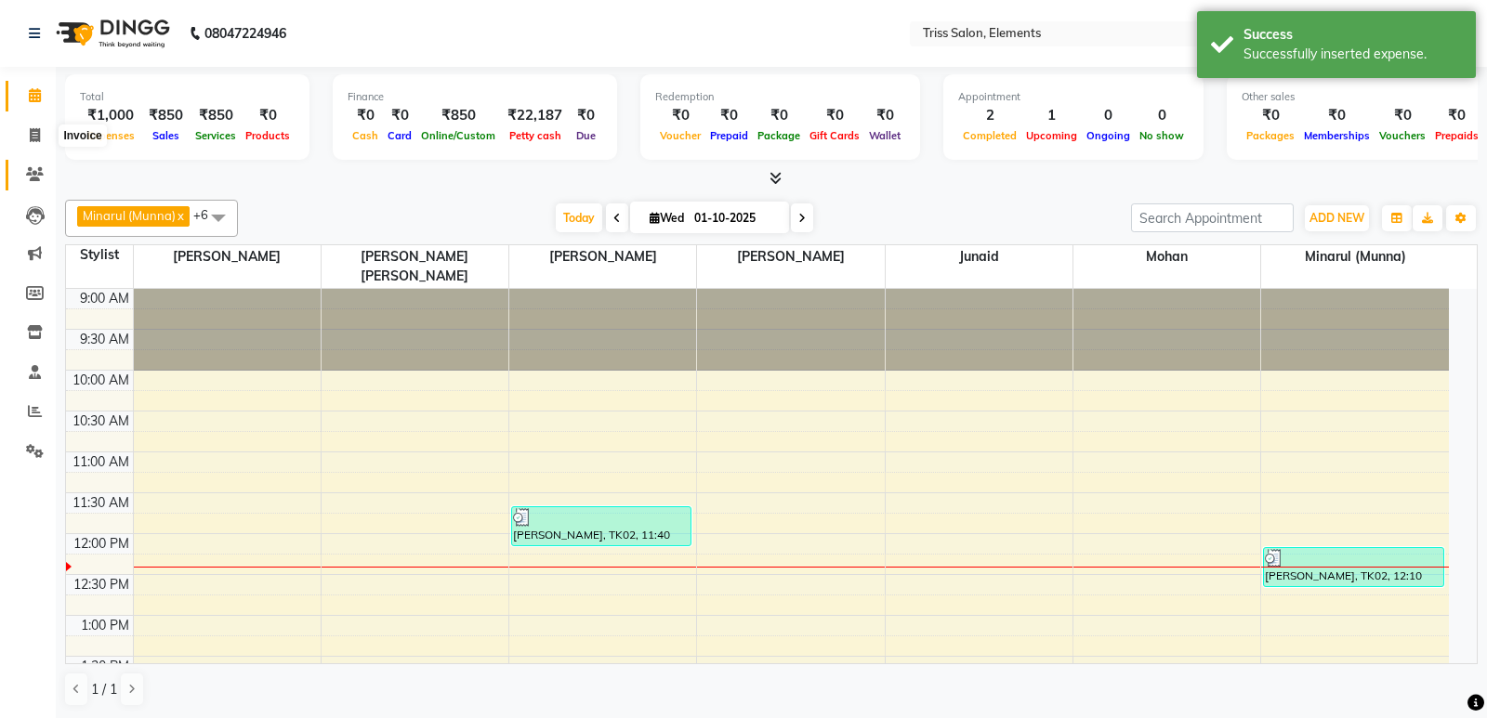
select select "service"
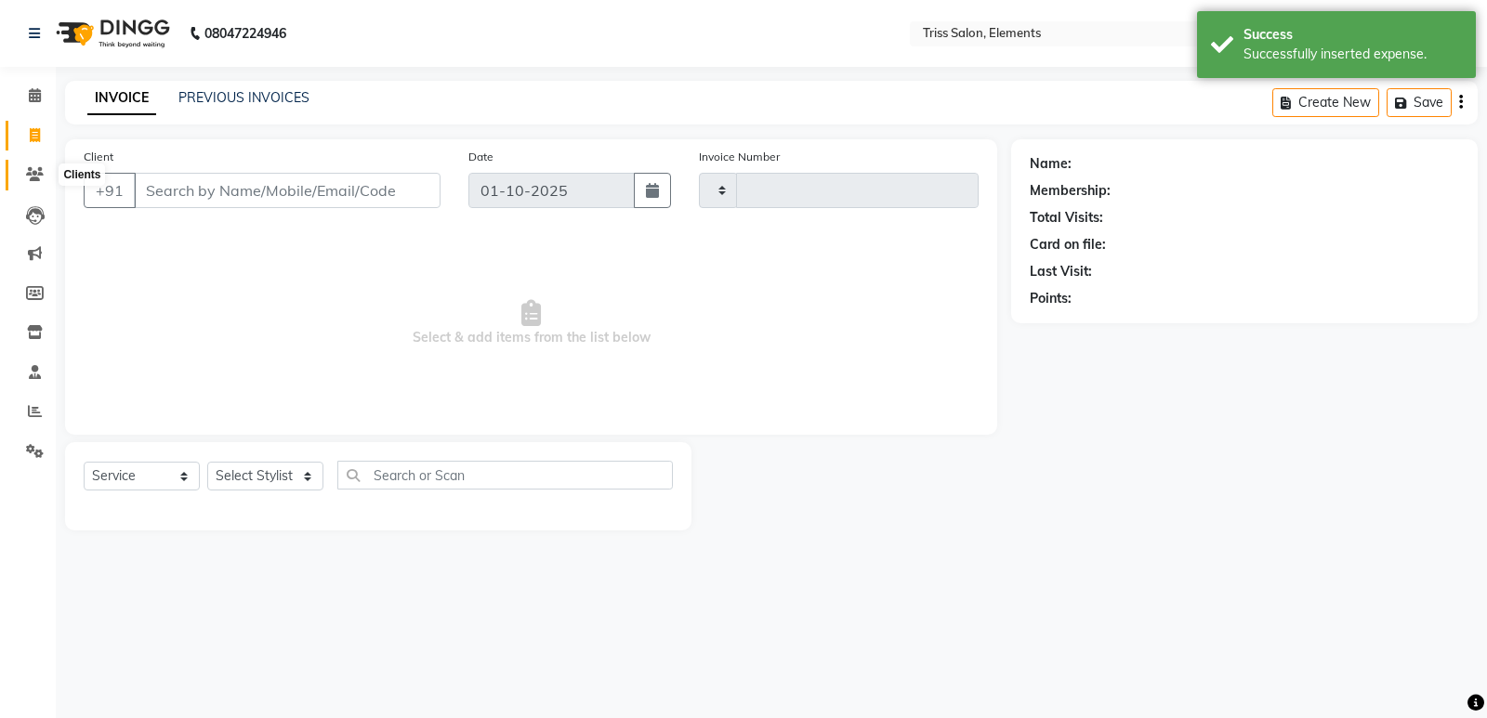
type input "2402"
select select "4303"
click at [25, 185] on span at bounding box center [35, 174] width 33 height 21
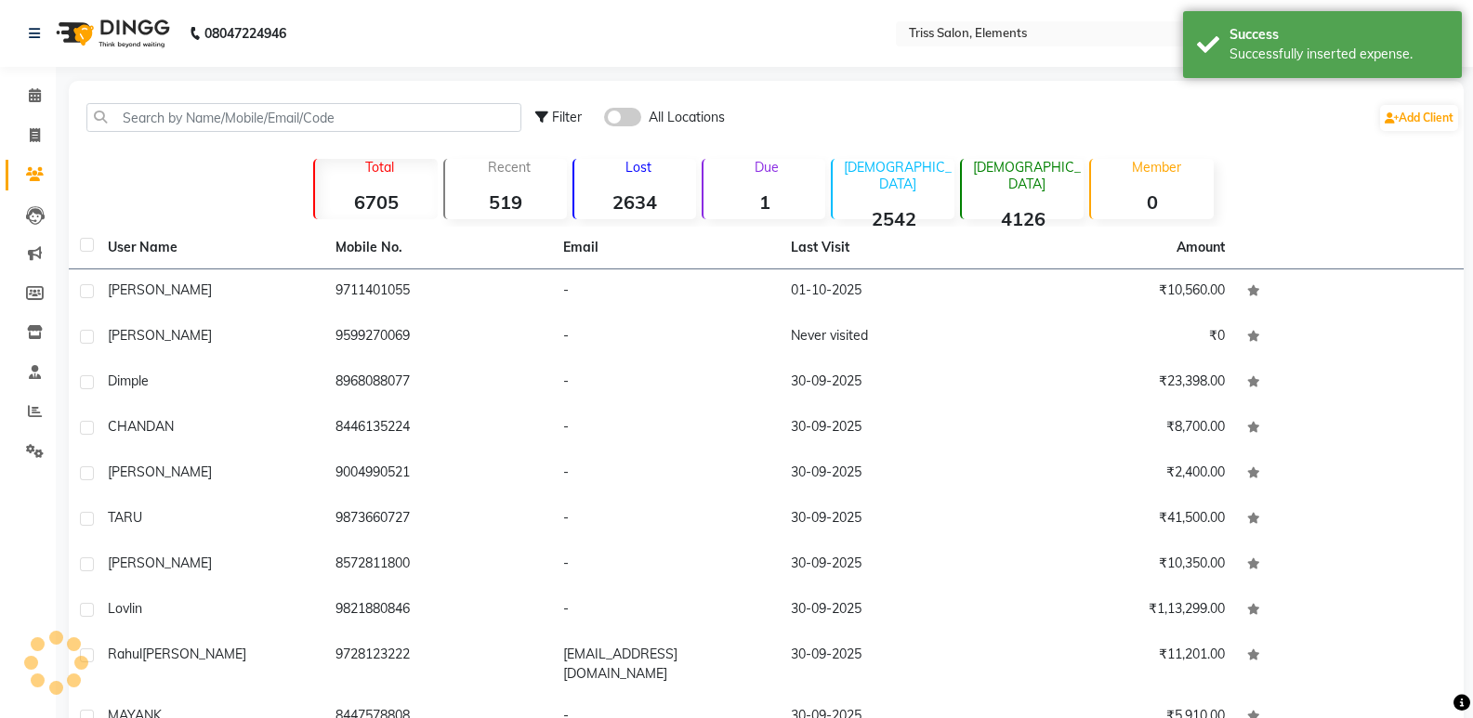
click at [103, 47] on img at bounding box center [110, 33] width 127 height 52
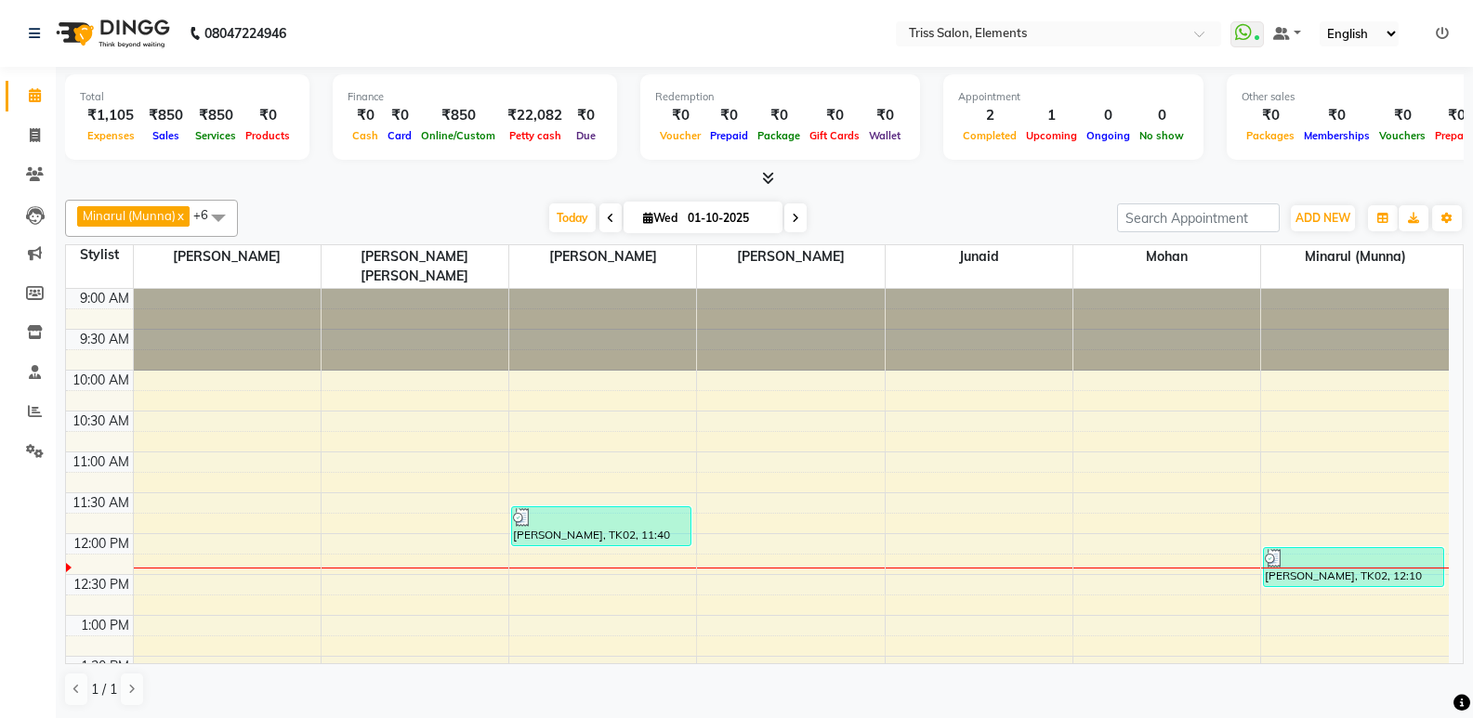
click at [771, 179] on icon at bounding box center [768, 178] width 12 height 14
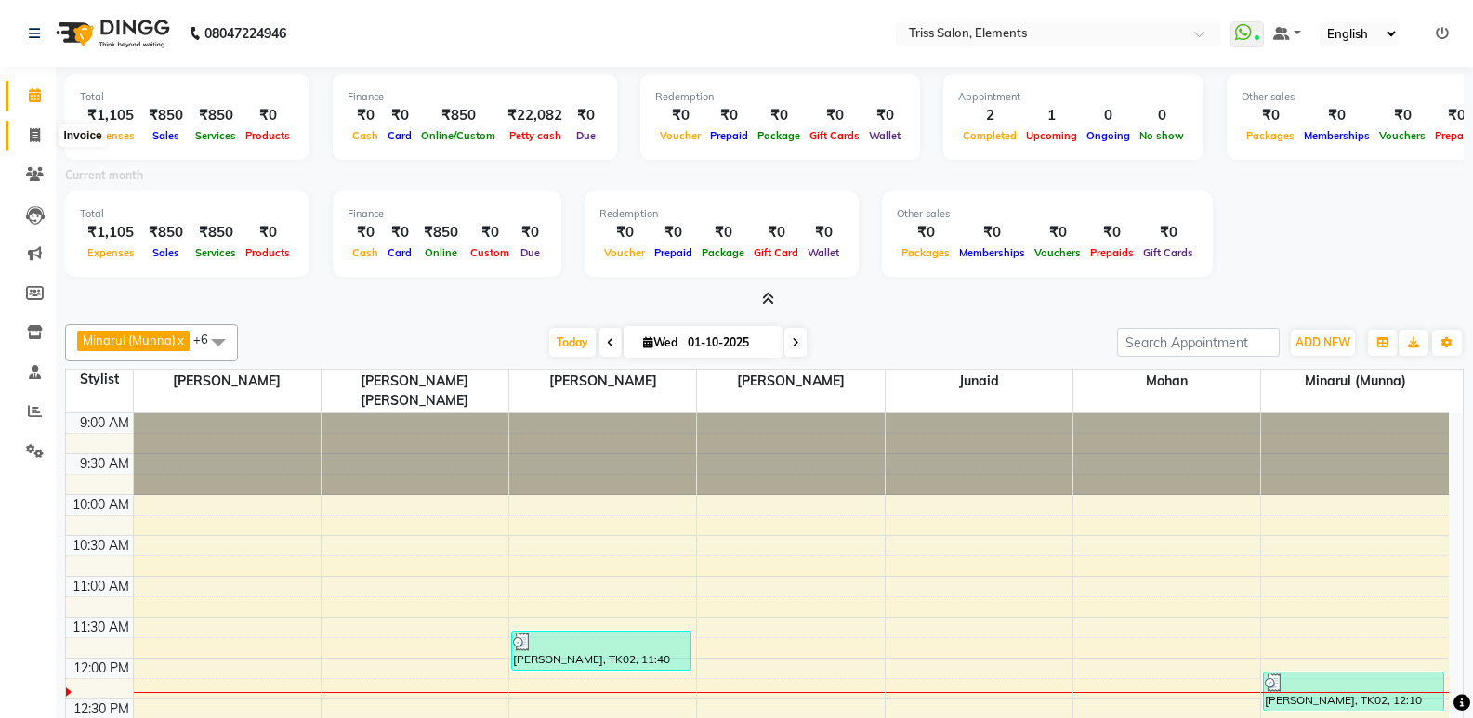
click at [23, 138] on span at bounding box center [35, 135] width 33 height 21
select select "service"
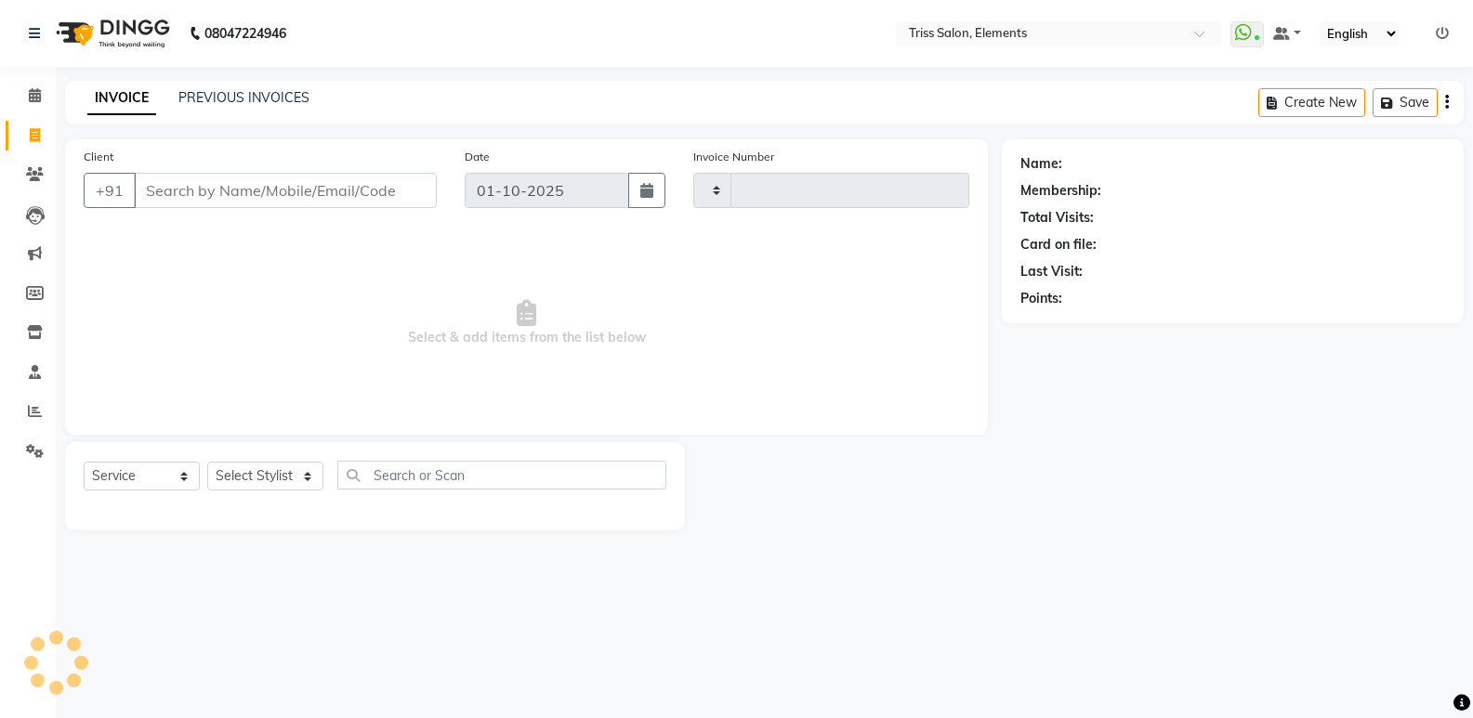
type input "2402"
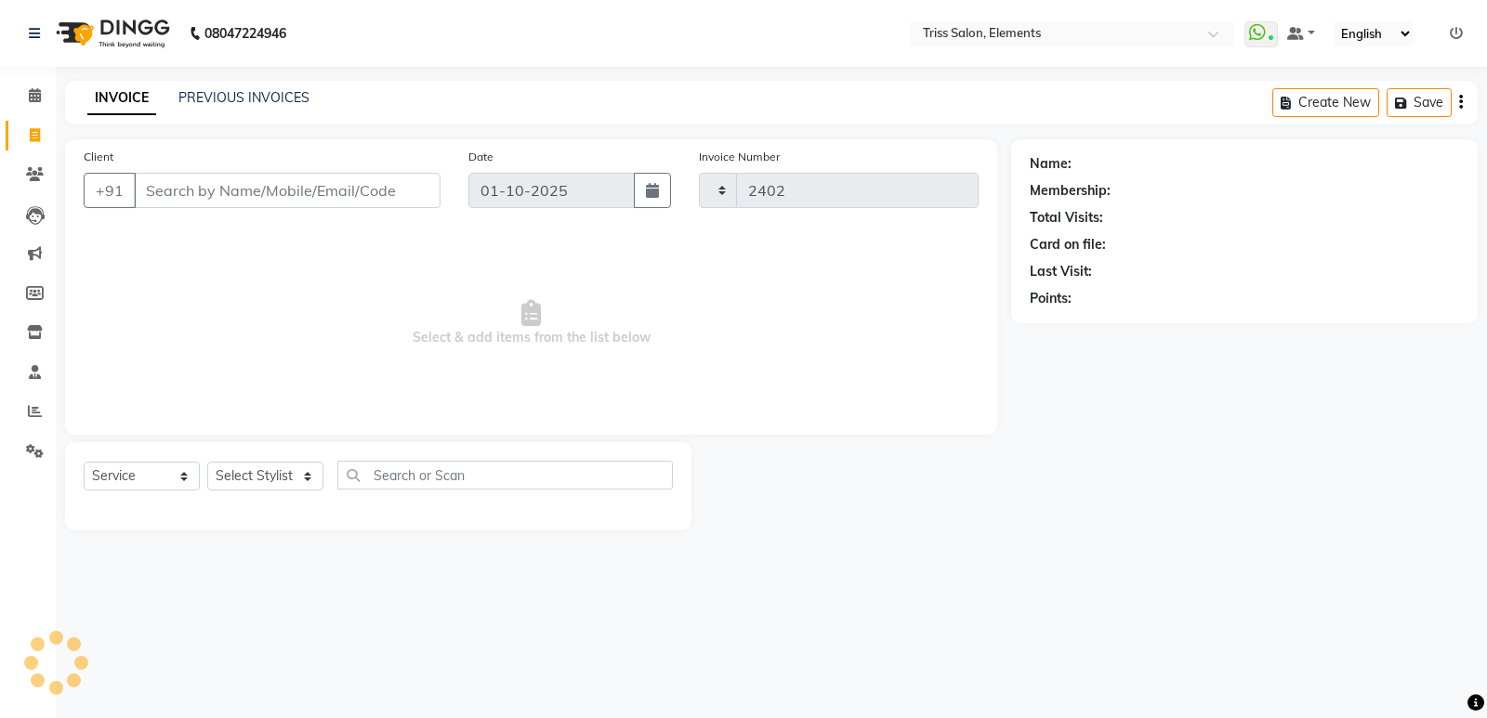
select select "4303"
click at [95, 49] on img at bounding box center [110, 33] width 127 height 52
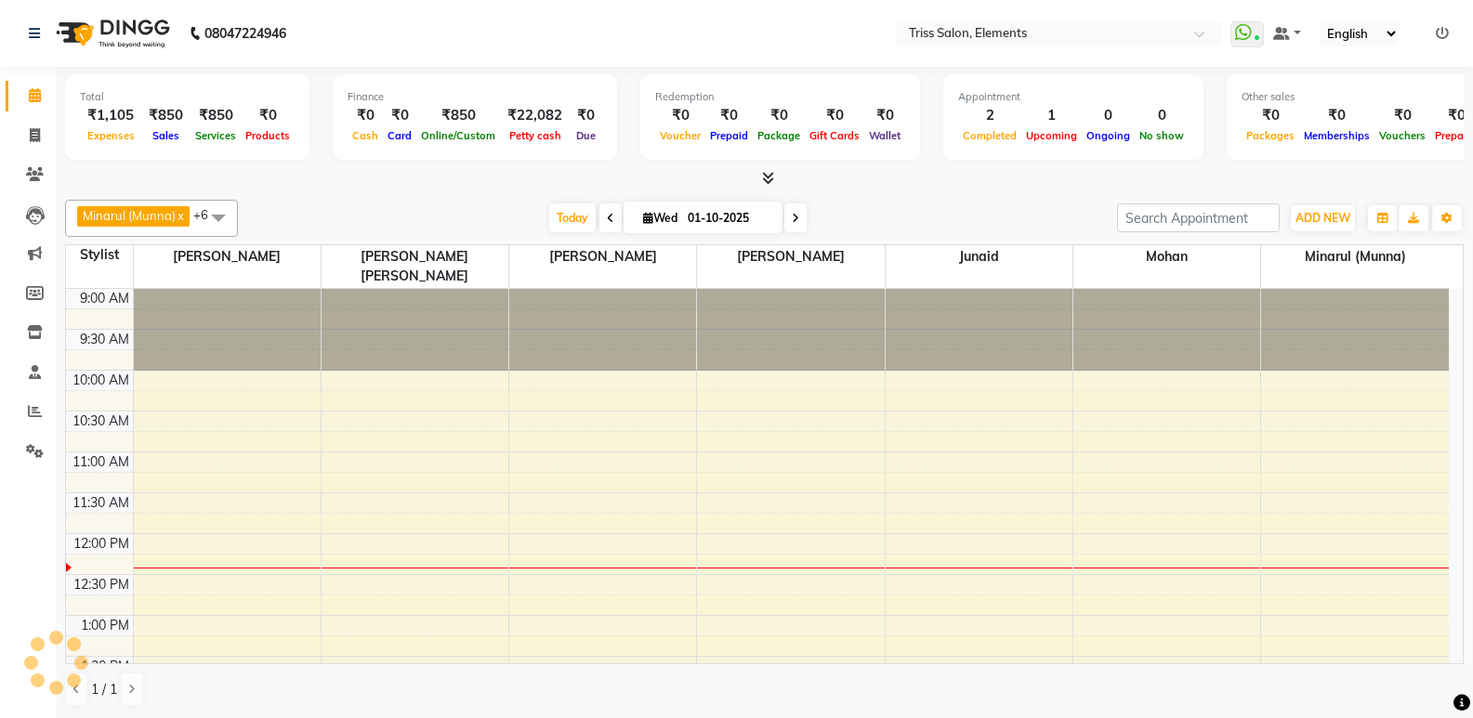
scroll to position [246, 0]
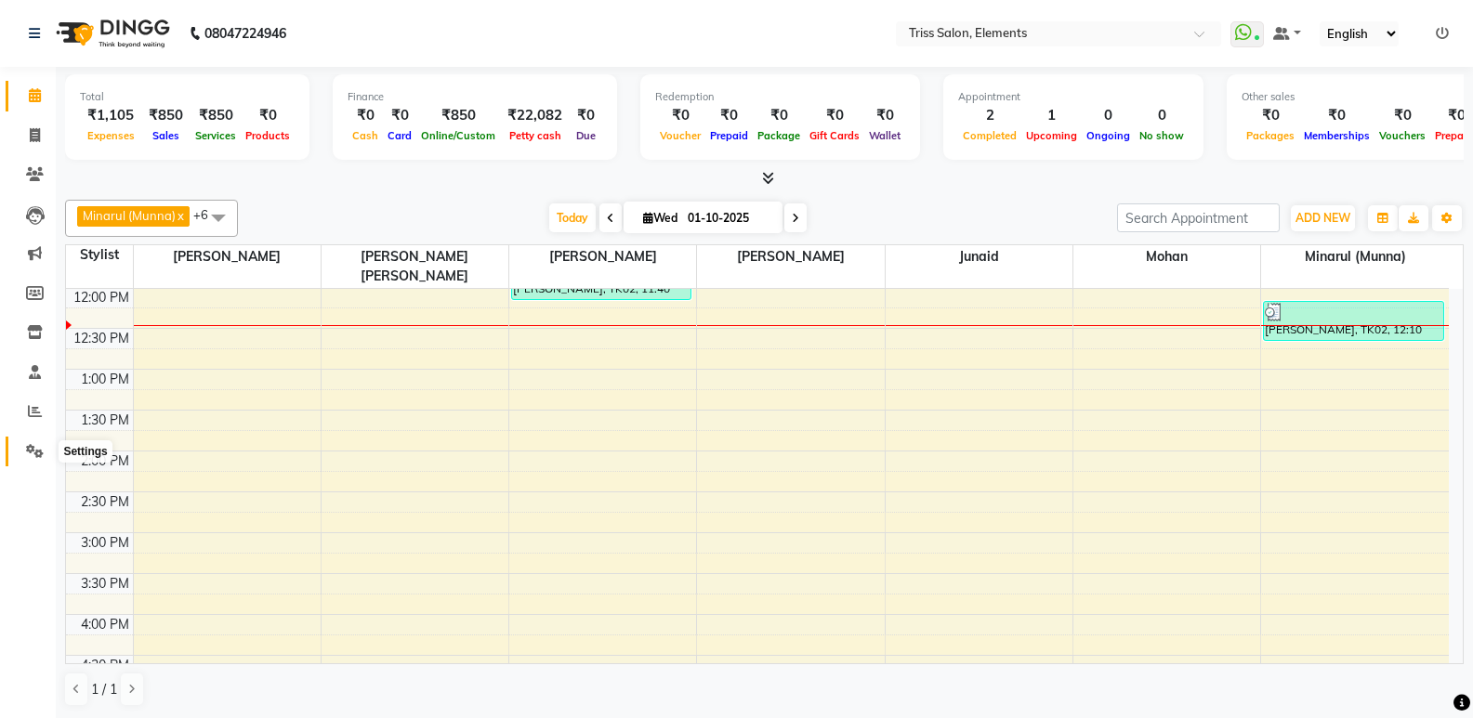
click at [19, 457] on span at bounding box center [35, 451] width 33 height 21
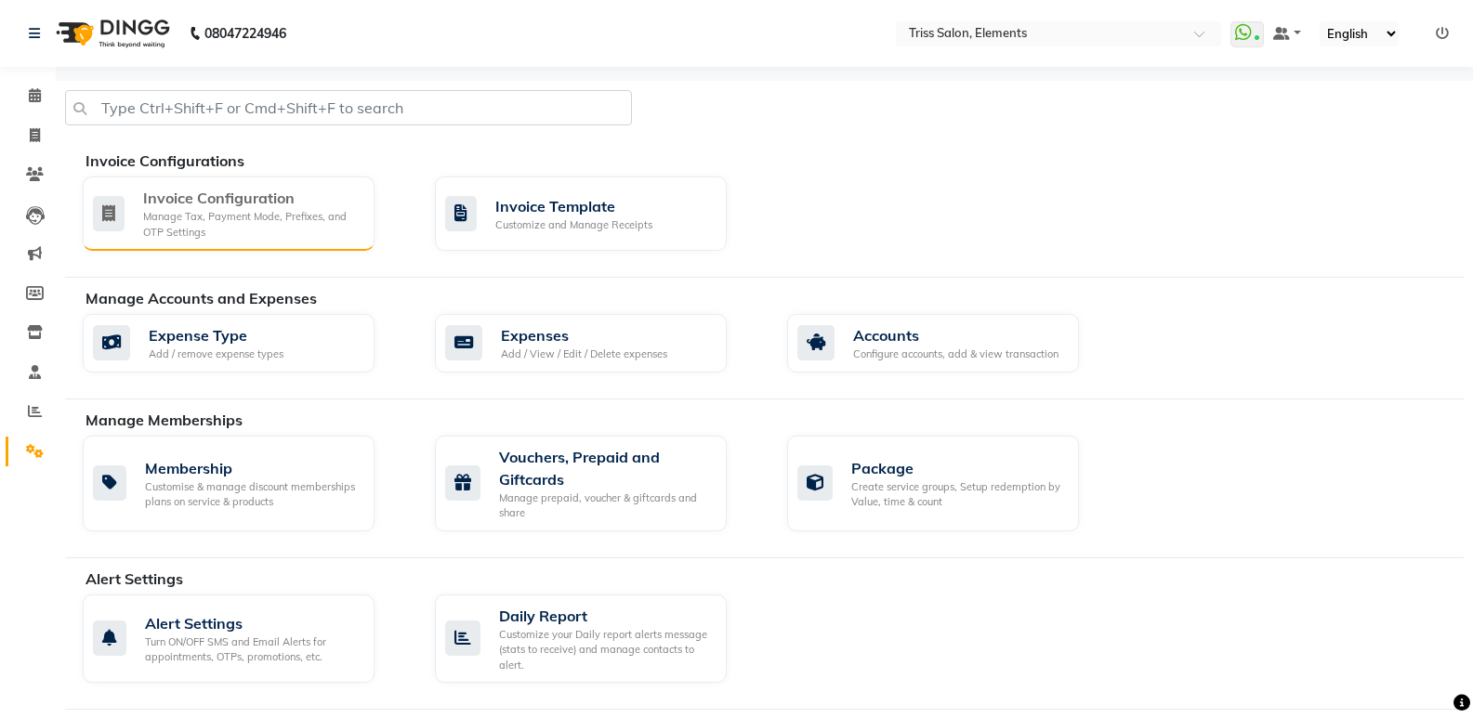
click at [251, 233] on div "Manage Tax, Payment Mode, Prefixes, and OTP Settings" at bounding box center [251, 224] width 216 height 31
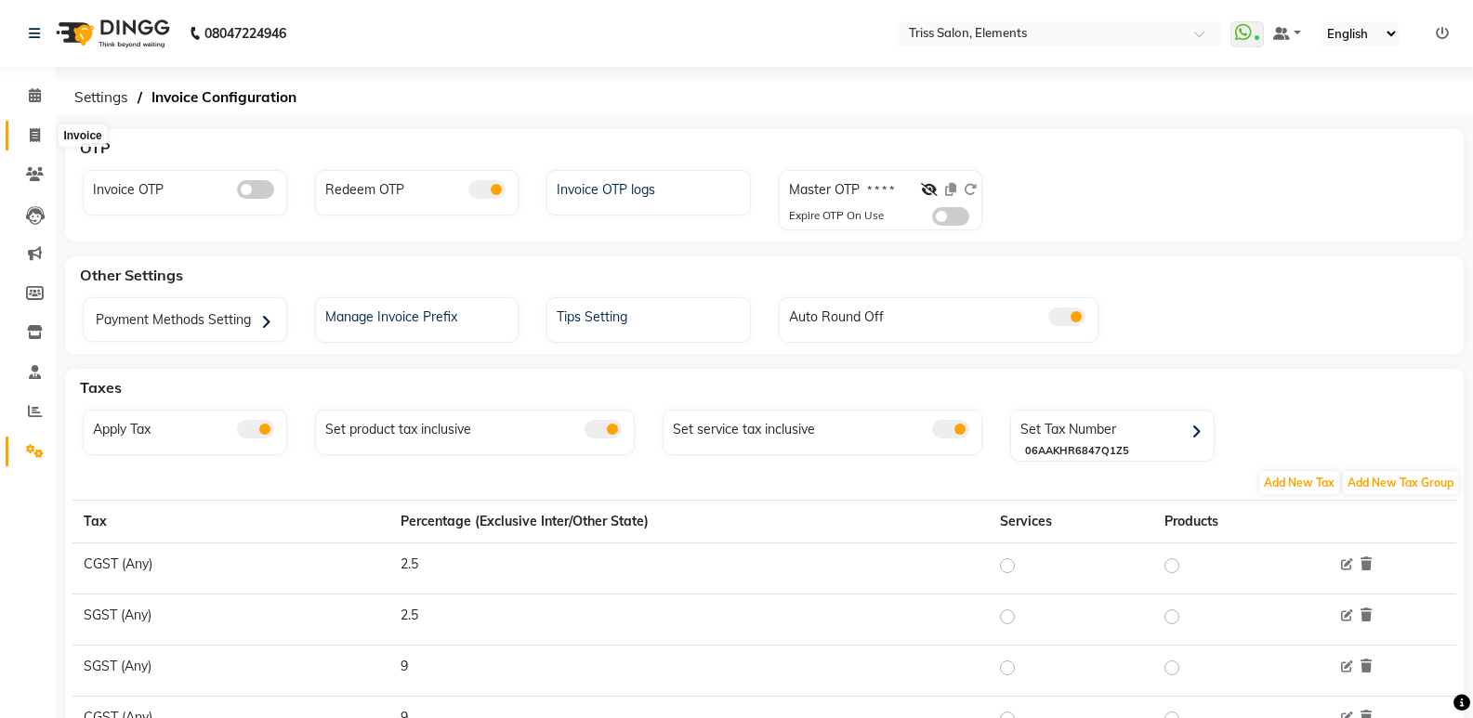
click at [35, 130] on icon at bounding box center [35, 135] width 10 height 14
select select "service"
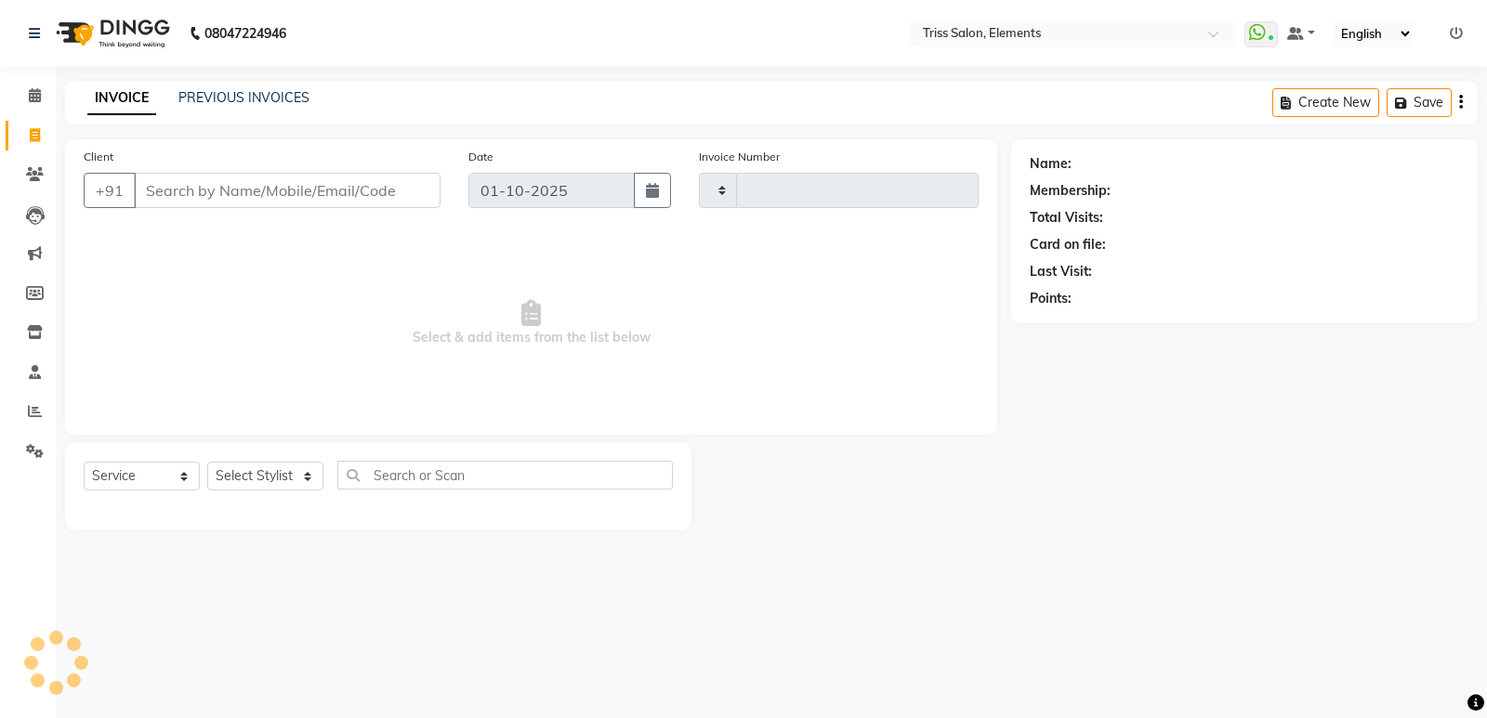
type input "2402"
select select "4303"
click at [1472, 243] on div "Name: Membership: Total Visits: Card on file: Last Visit: Points:" at bounding box center [1251, 334] width 480 height 391
click at [34, 185] on span at bounding box center [35, 174] width 33 height 21
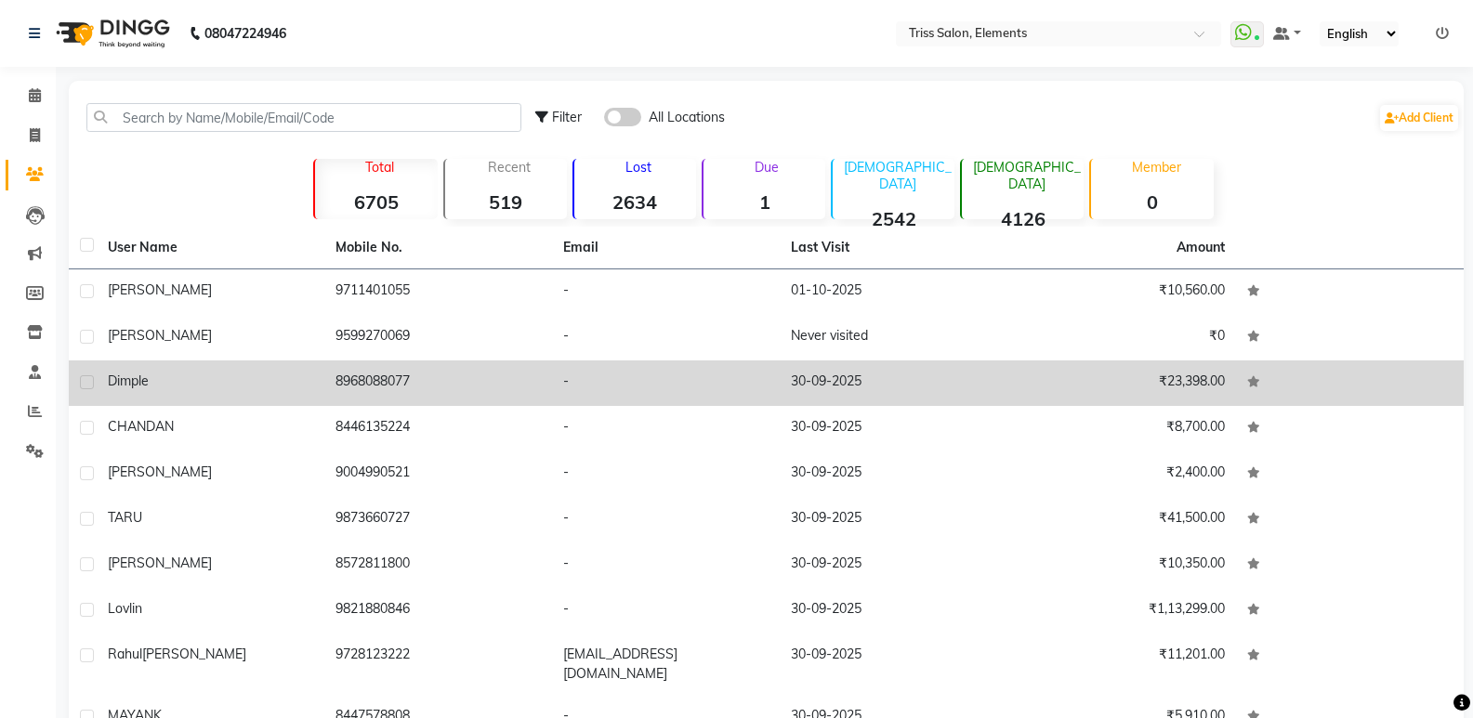
click at [381, 385] on td "8968088077" at bounding box center [438, 384] width 228 height 46
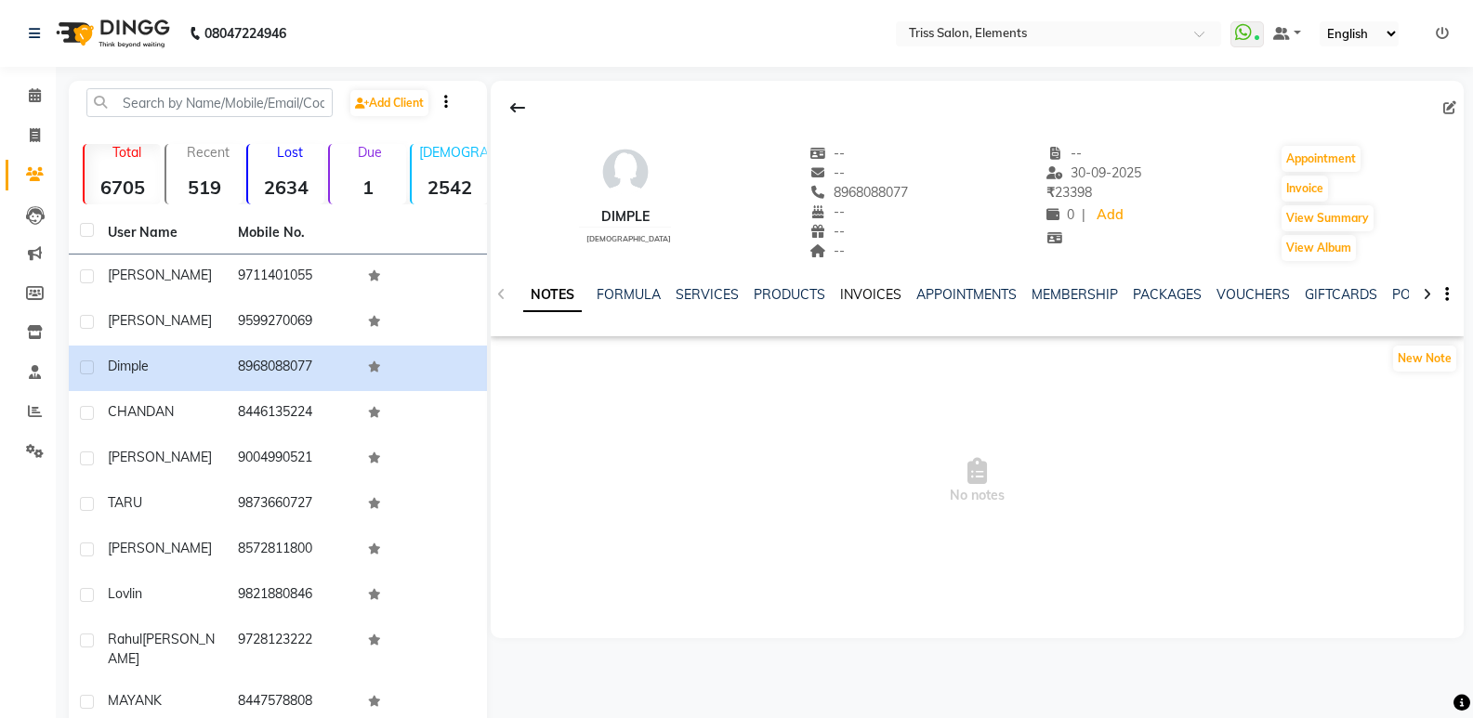
click at [851, 293] on link "INVOICES" at bounding box center [870, 294] width 61 height 17
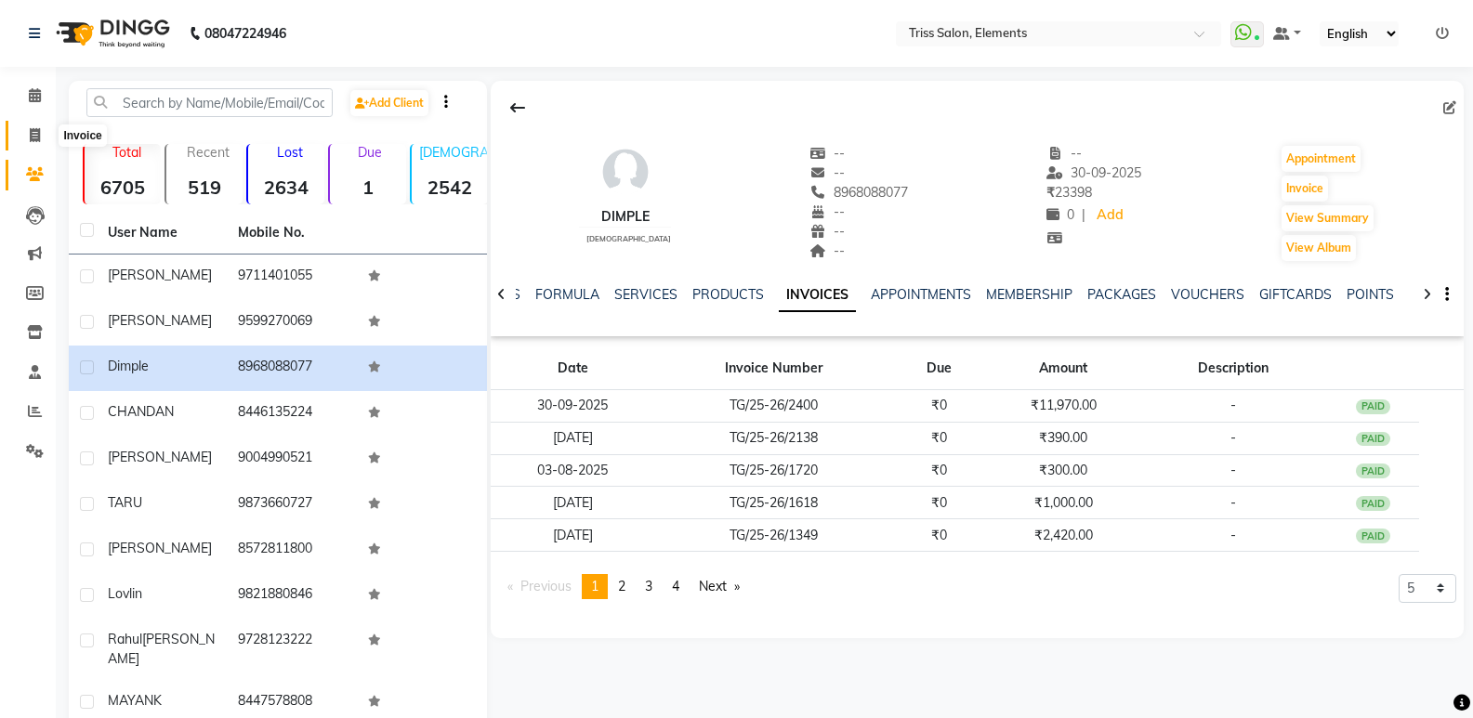
click at [46, 134] on span at bounding box center [35, 135] width 33 height 21
select select "service"
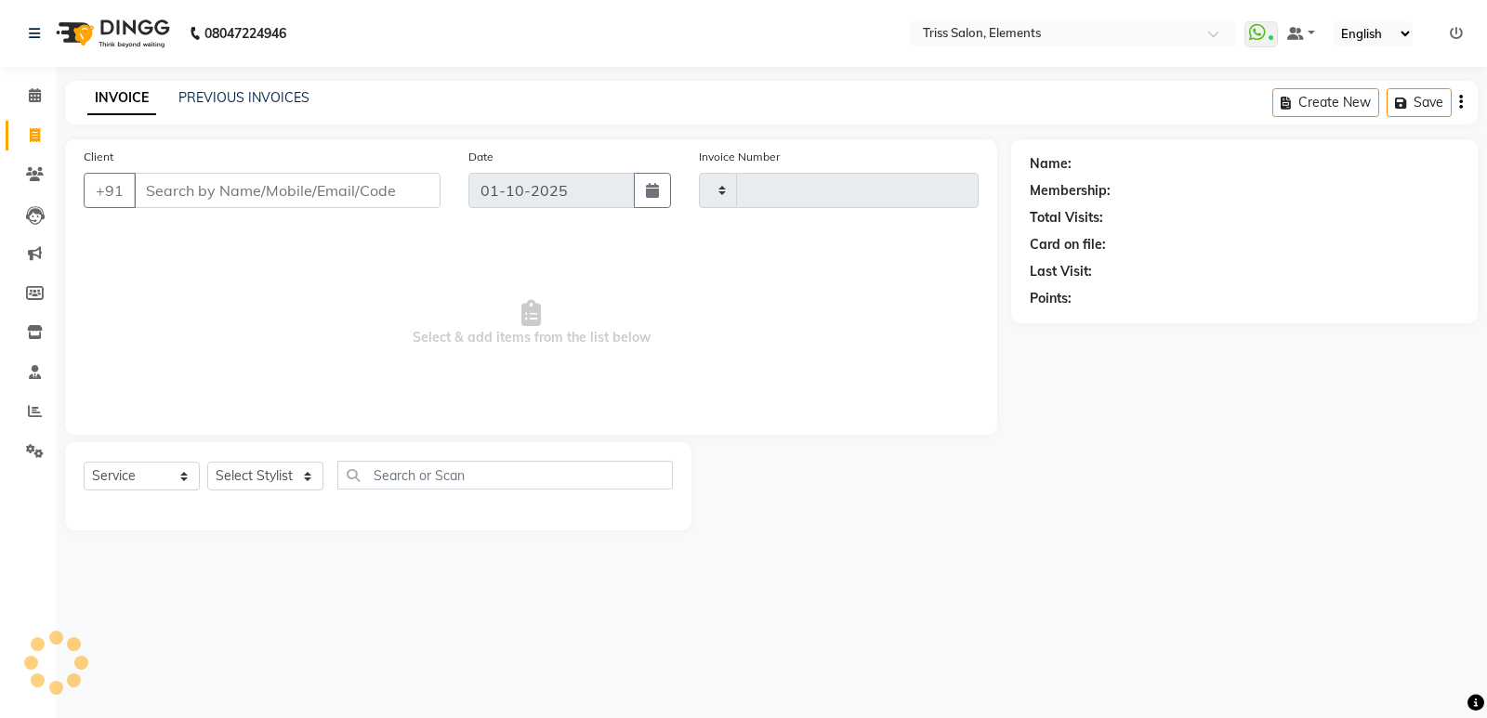
type input "2402"
select select "4303"
click at [131, 45] on img at bounding box center [110, 33] width 127 height 52
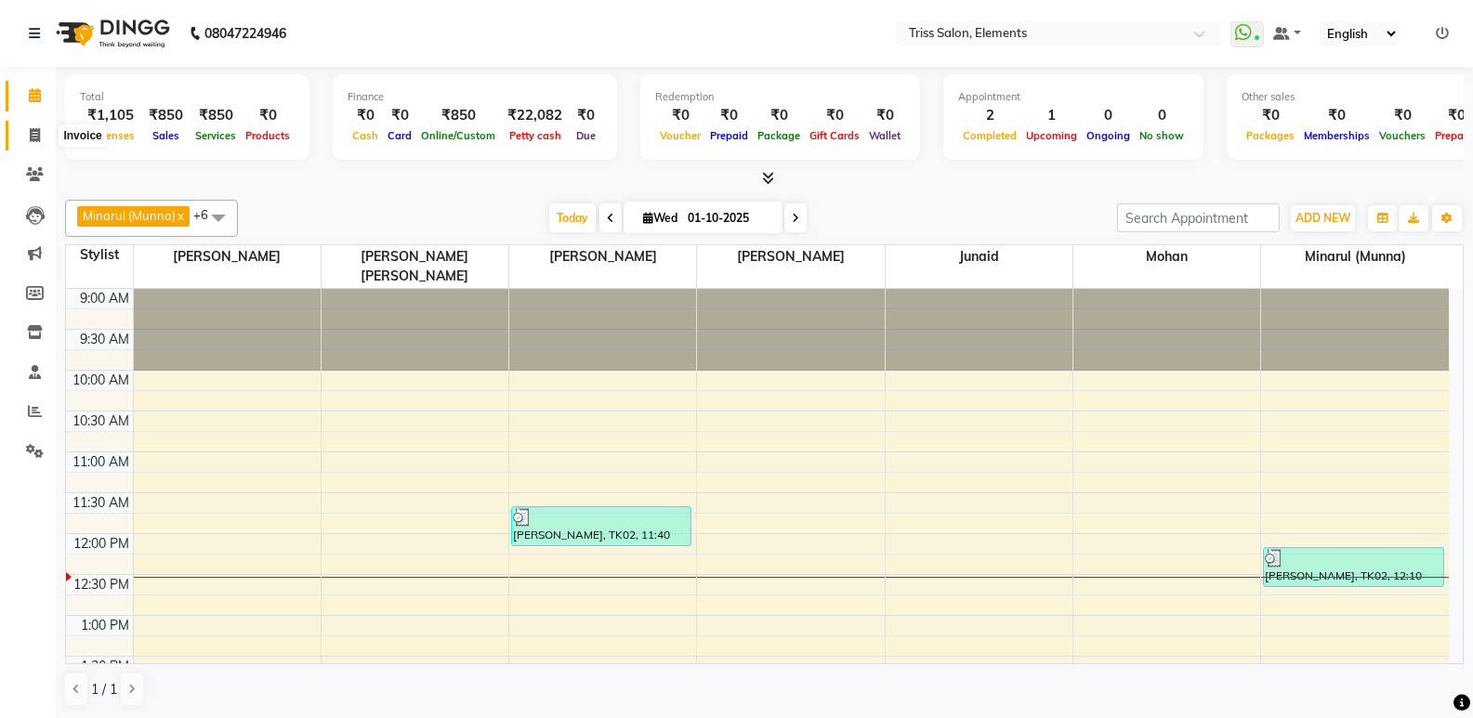
click at [43, 143] on span at bounding box center [35, 135] width 33 height 21
select select "service"
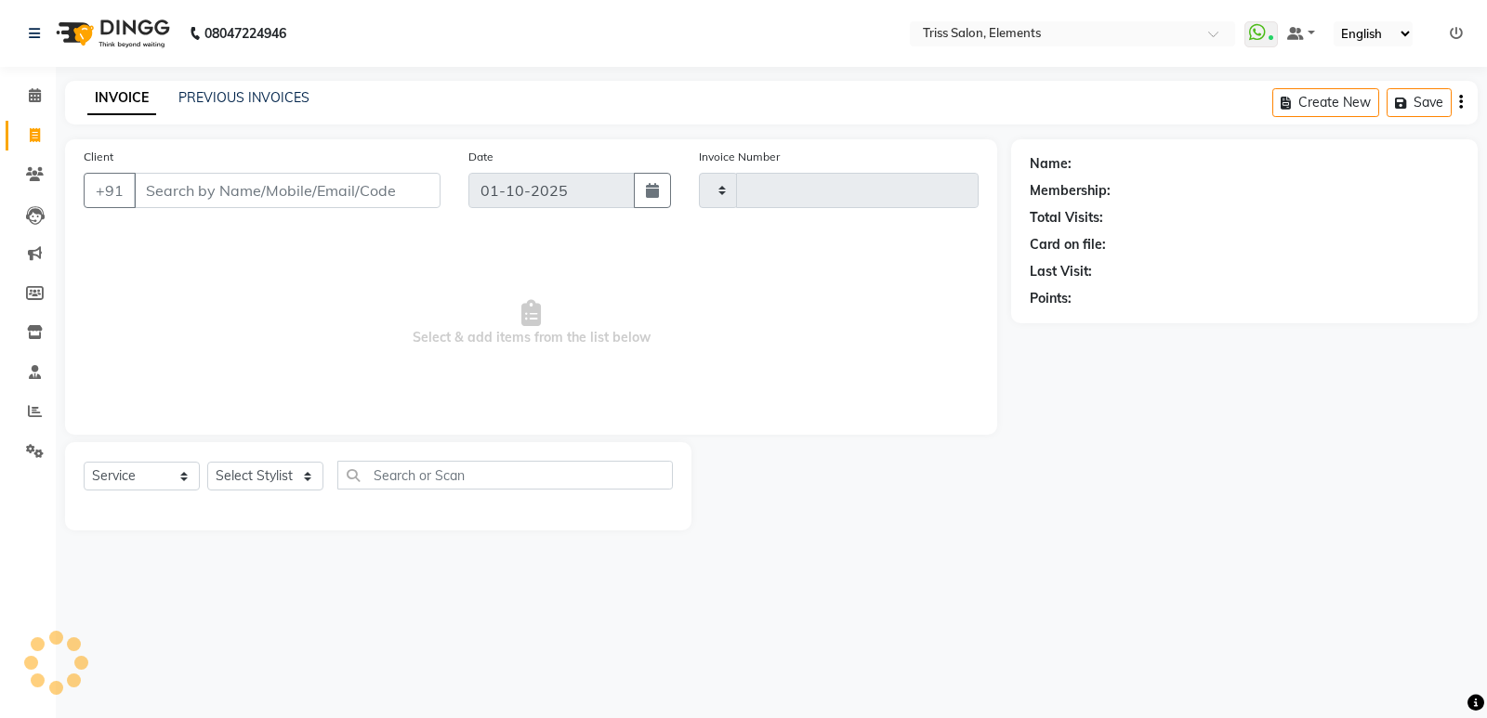
type input "2402"
select select "4303"
drag, startPoint x: 25, startPoint y: 455, endPoint x: 34, endPoint y: 432, distance: 25.0
click at [23, 457] on span at bounding box center [35, 451] width 33 height 21
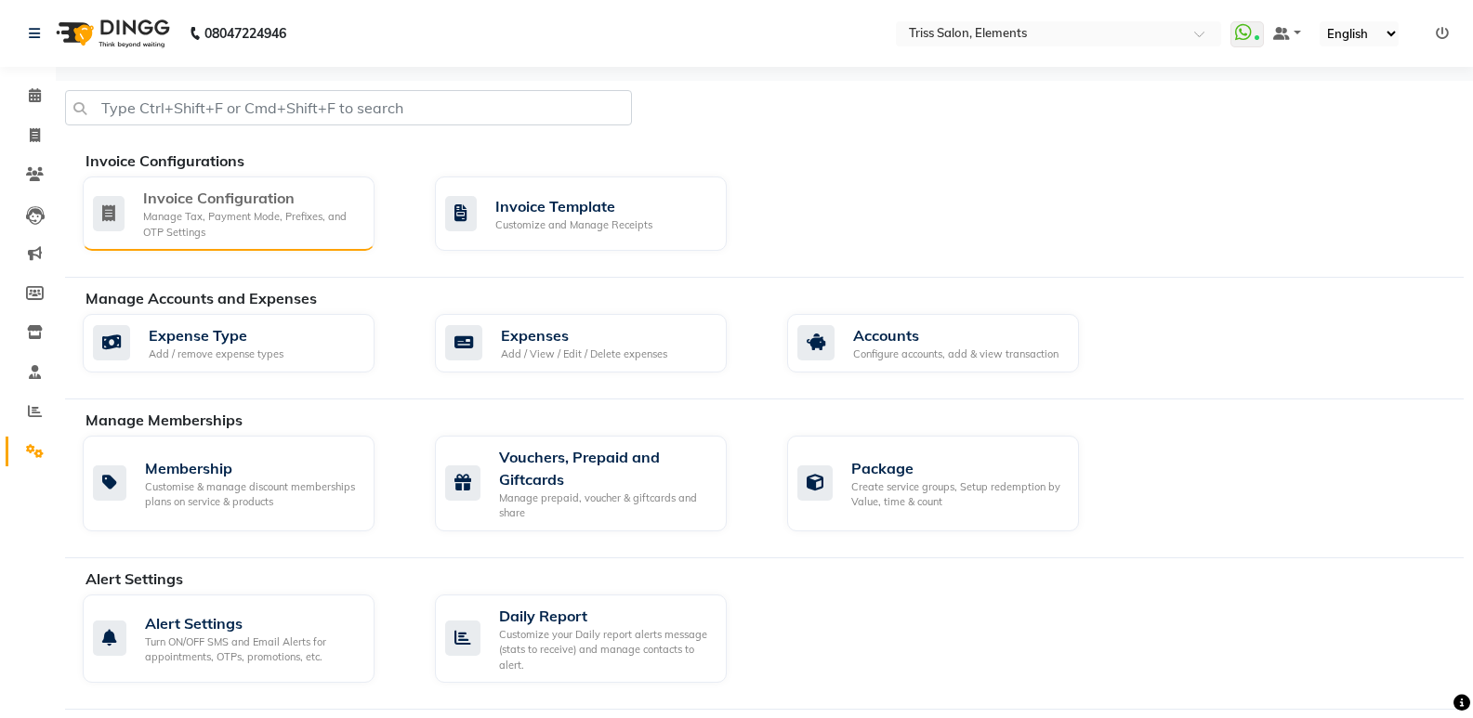
click at [268, 193] on div "Invoice Configuration" at bounding box center [251, 198] width 216 height 22
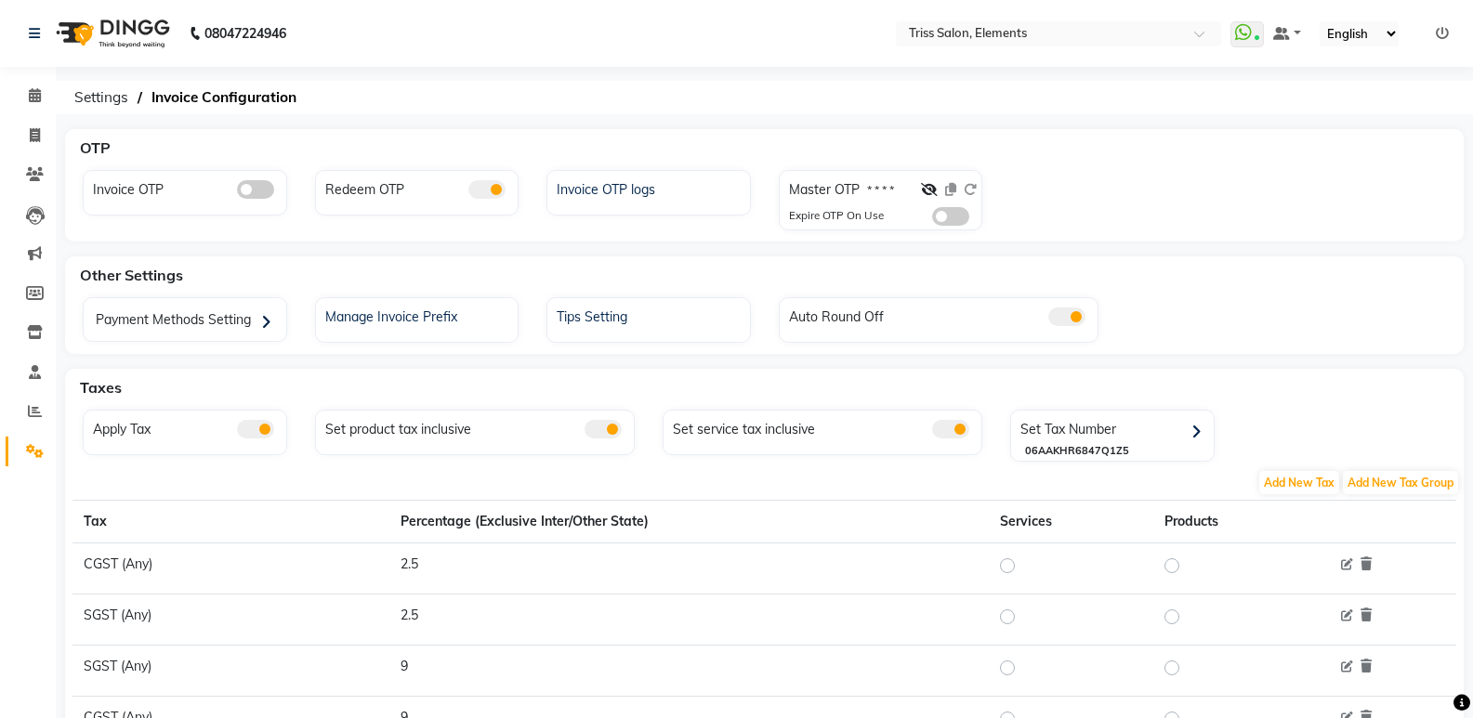
click at [473, 195] on span at bounding box center [486, 189] width 37 height 19
click at [468, 192] on input "checkbox" at bounding box center [468, 192] width 0 height 0
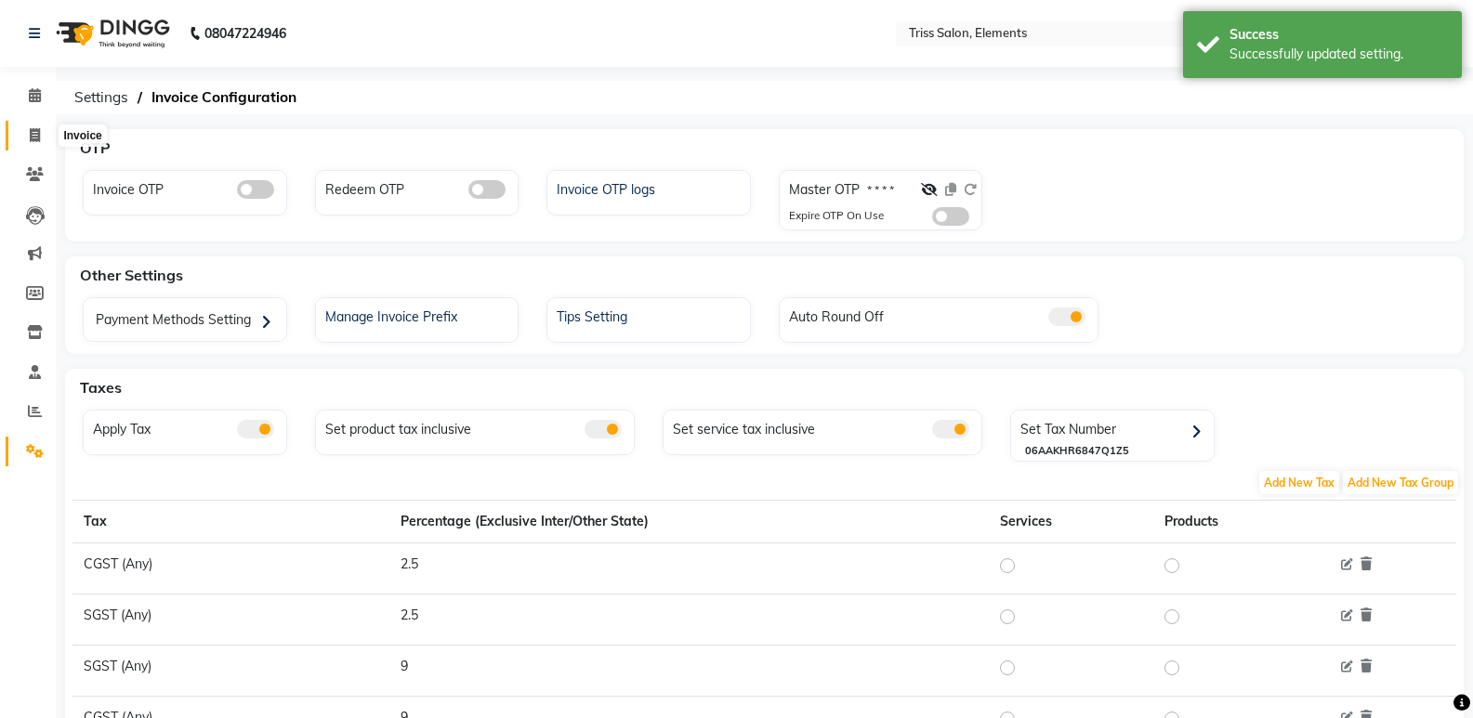
click at [45, 126] on span at bounding box center [35, 135] width 33 height 21
select select "service"
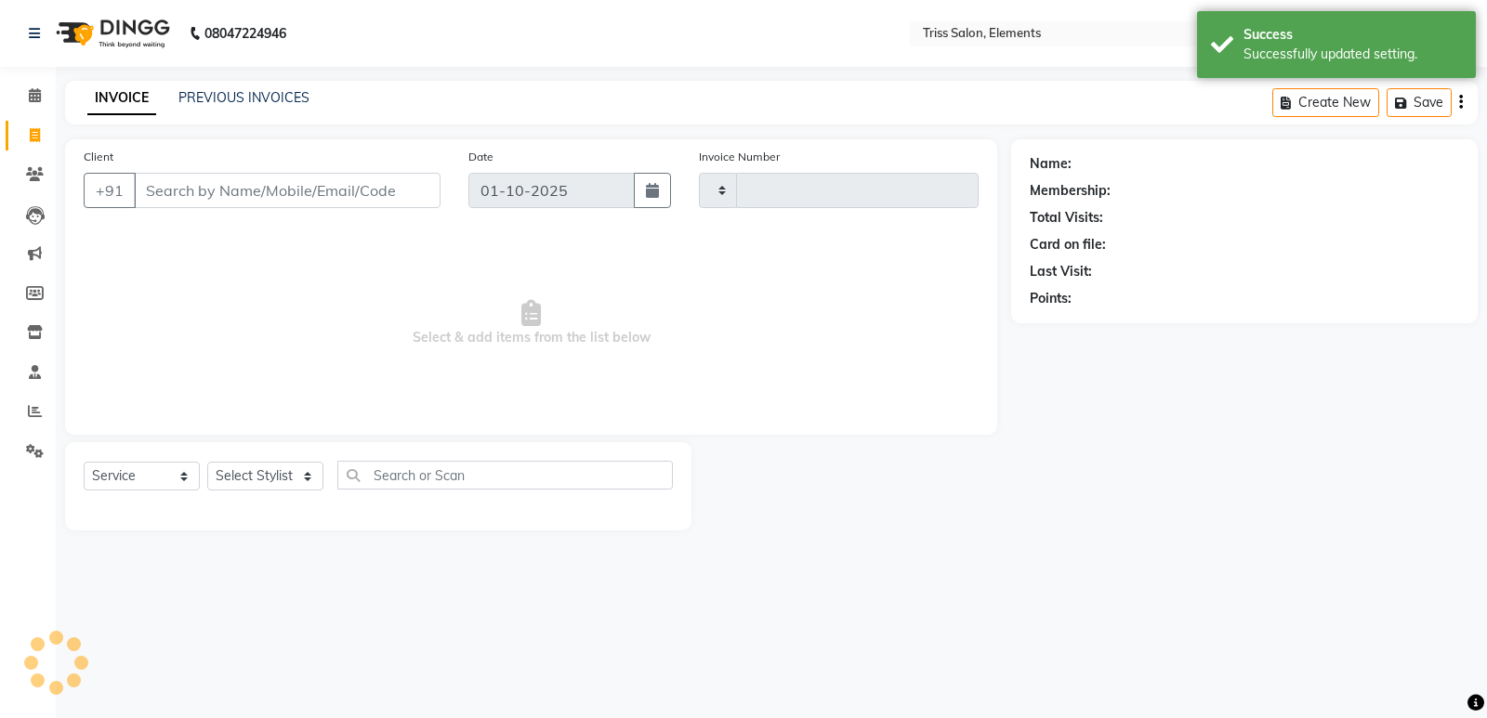
type input "2402"
select select "4303"
click at [252, 470] on select "Select Stylist [PERSON_NAME] Md. [PERSON_NAME] ([PERSON_NAME]) [PERSON_NAME] [P…" at bounding box center [273, 476] width 133 height 29
select select "20115"
click at [207, 462] on select "Select Stylist [PERSON_NAME] Md. [PERSON_NAME] ([PERSON_NAME]) [PERSON_NAME] [P…" at bounding box center [273, 476] width 133 height 29
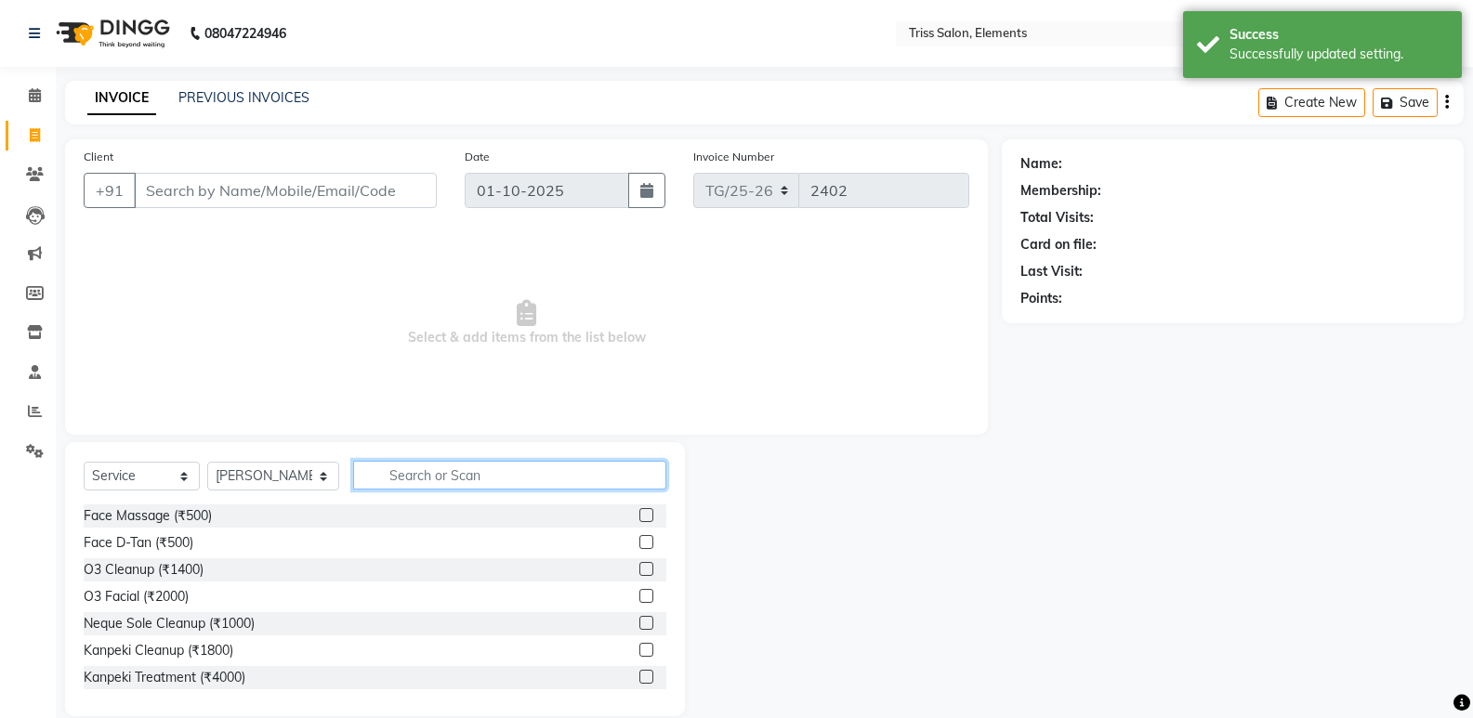
click at [470, 479] on input "text" at bounding box center [509, 475] width 313 height 29
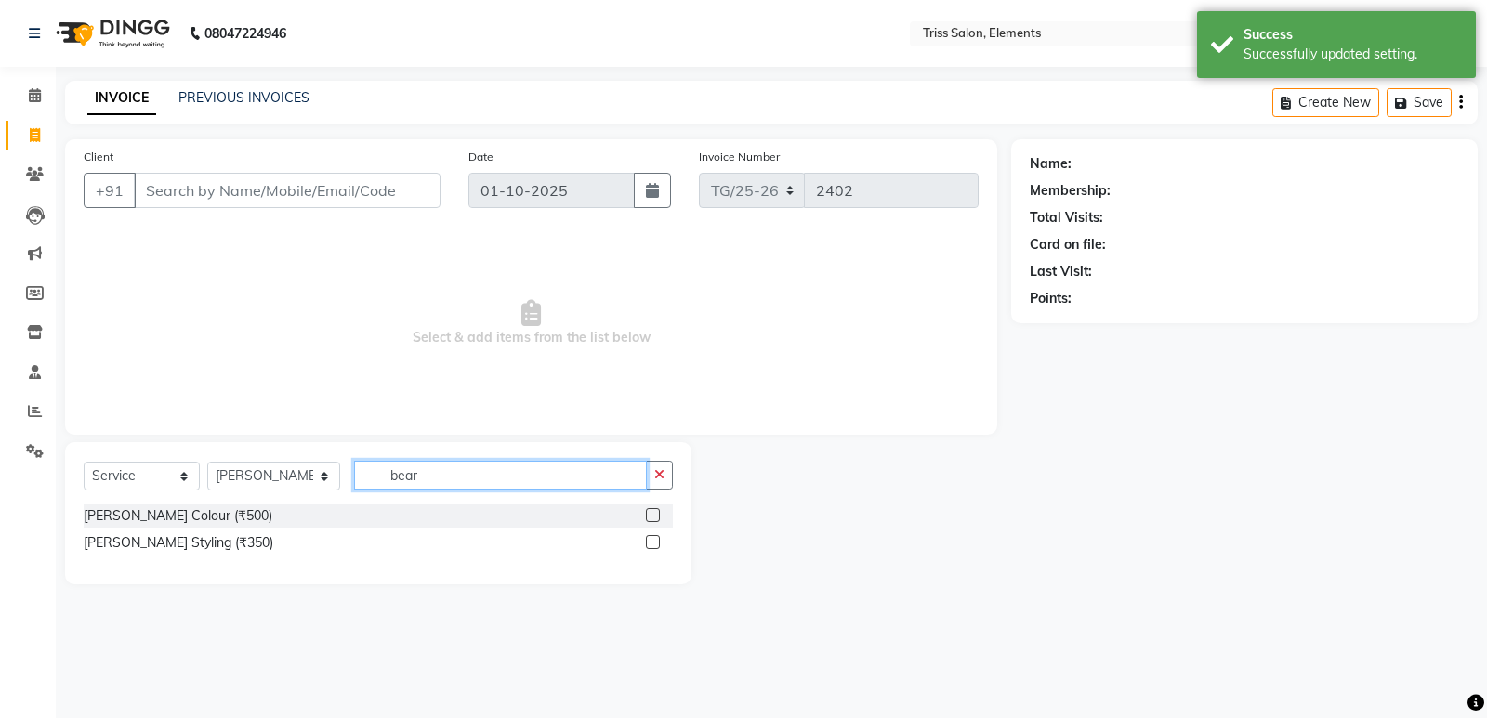
type input "bear"
click at [657, 544] on label at bounding box center [653, 542] width 14 height 14
click at [657, 544] on input "checkbox" at bounding box center [652, 543] width 12 height 12
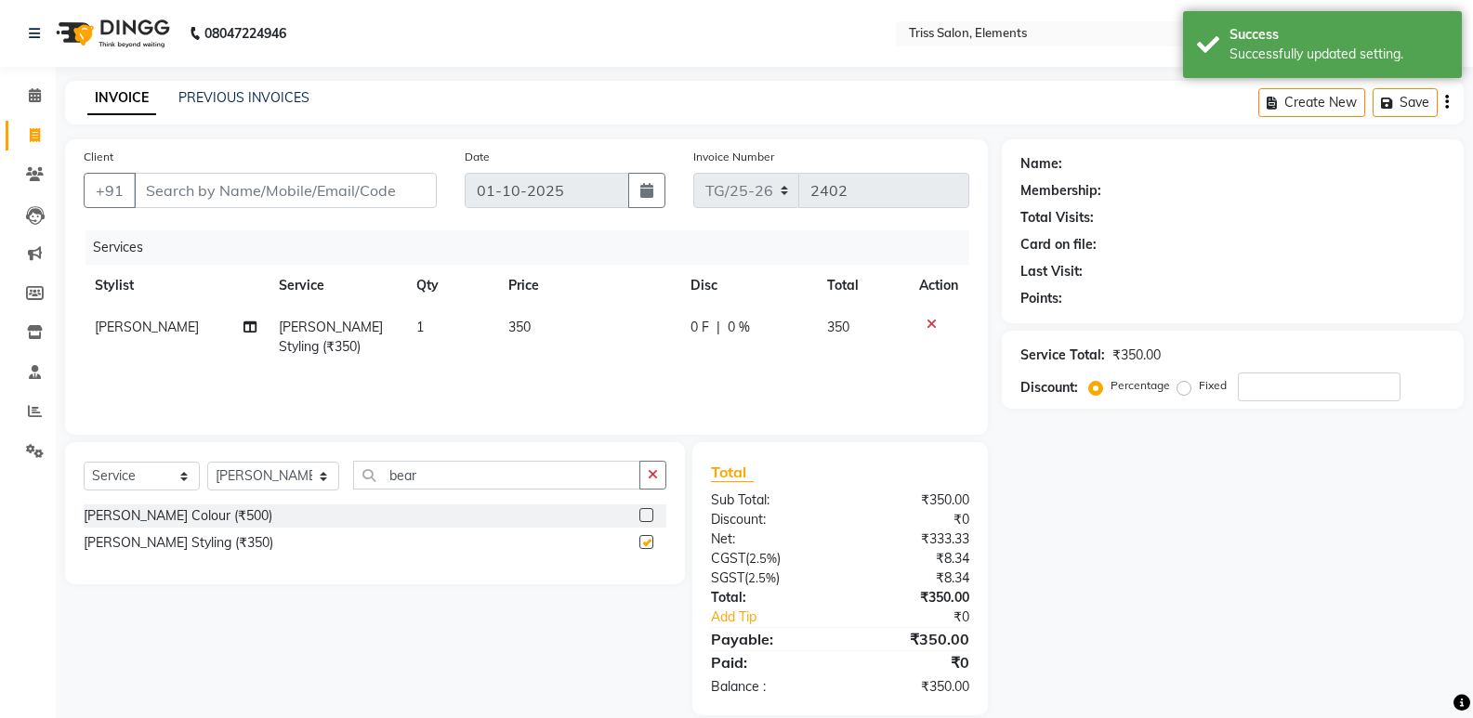
checkbox input "false"
click at [278, 482] on select "Select Stylist [PERSON_NAME] Md. [PERSON_NAME] ([PERSON_NAME]) [PERSON_NAME] [P…" at bounding box center [273, 476] width 132 height 29
select select "87278"
click at [207, 462] on select "Select Stylist [PERSON_NAME] Md. [PERSON_NAME] ([PERSON_NAME]) [PERSON_NAME] [P…" at bounding box center [273, 476] width 132 height 29
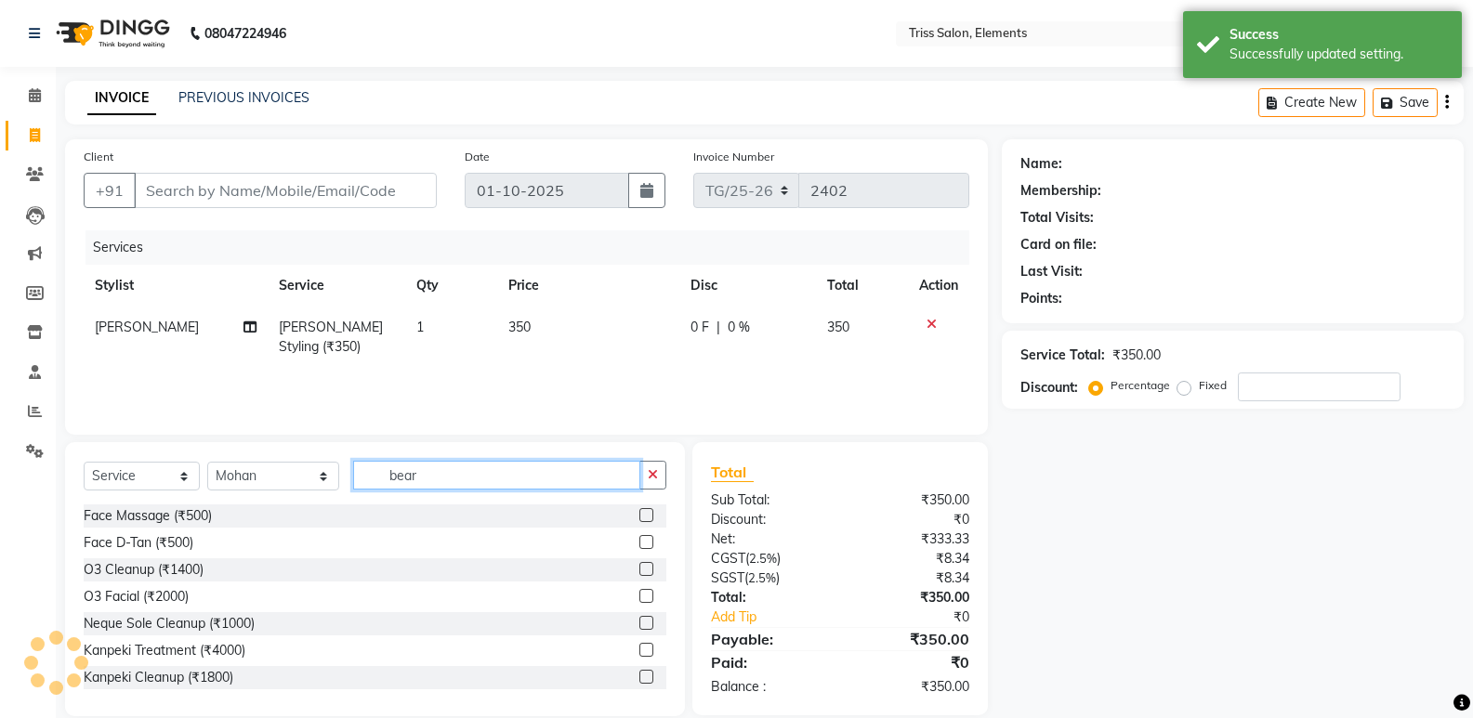
drag, startPoint x: 426, startPoint y: 470, endPoint x: 272, endPoint y: 524, distance: 163.4
click at [275, 523] on div "Select Service Product Membership Package Voucher Prepaid Gift Card Select Styl…" at bounding box center [375, 579] width 620 height 274
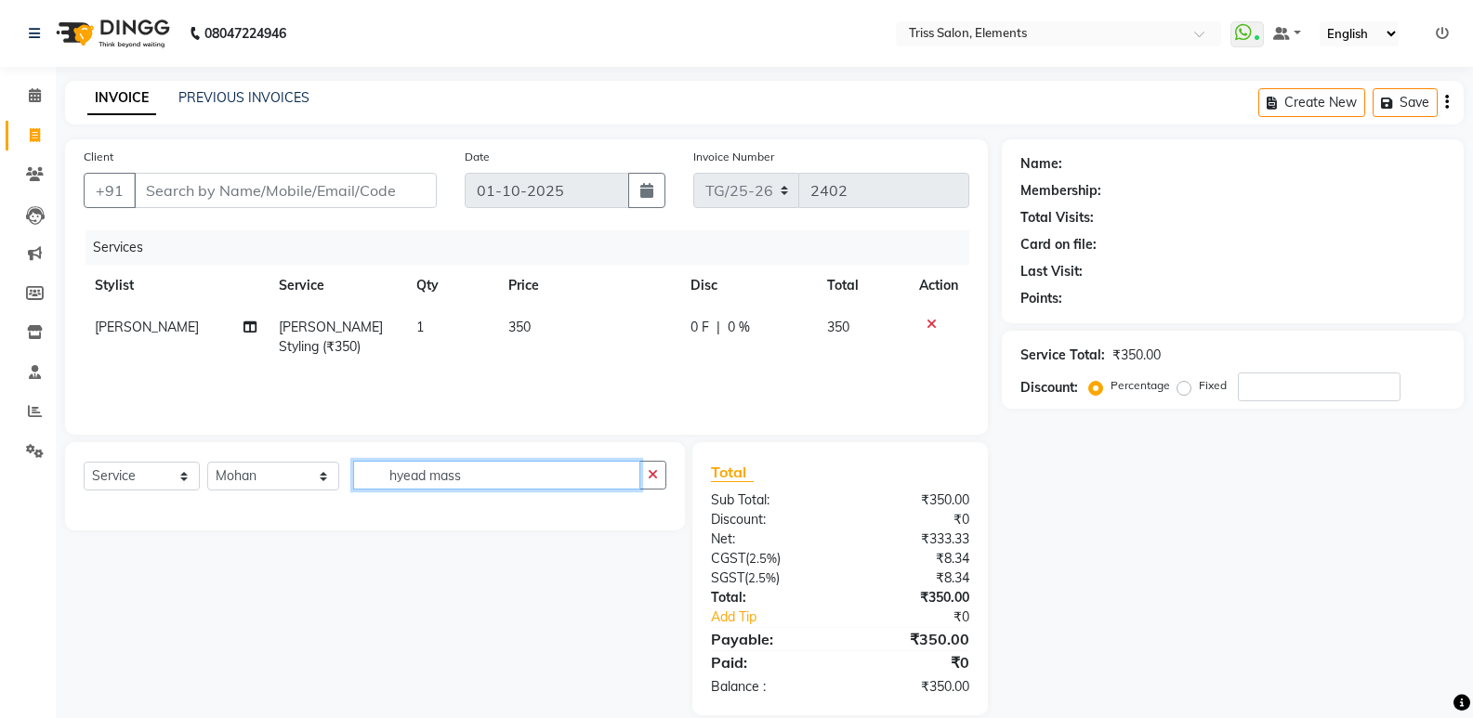
click at [385, 481] on input "hyead mass" at bounding box center [496, 475] width 287 height 29
type input "head mass"
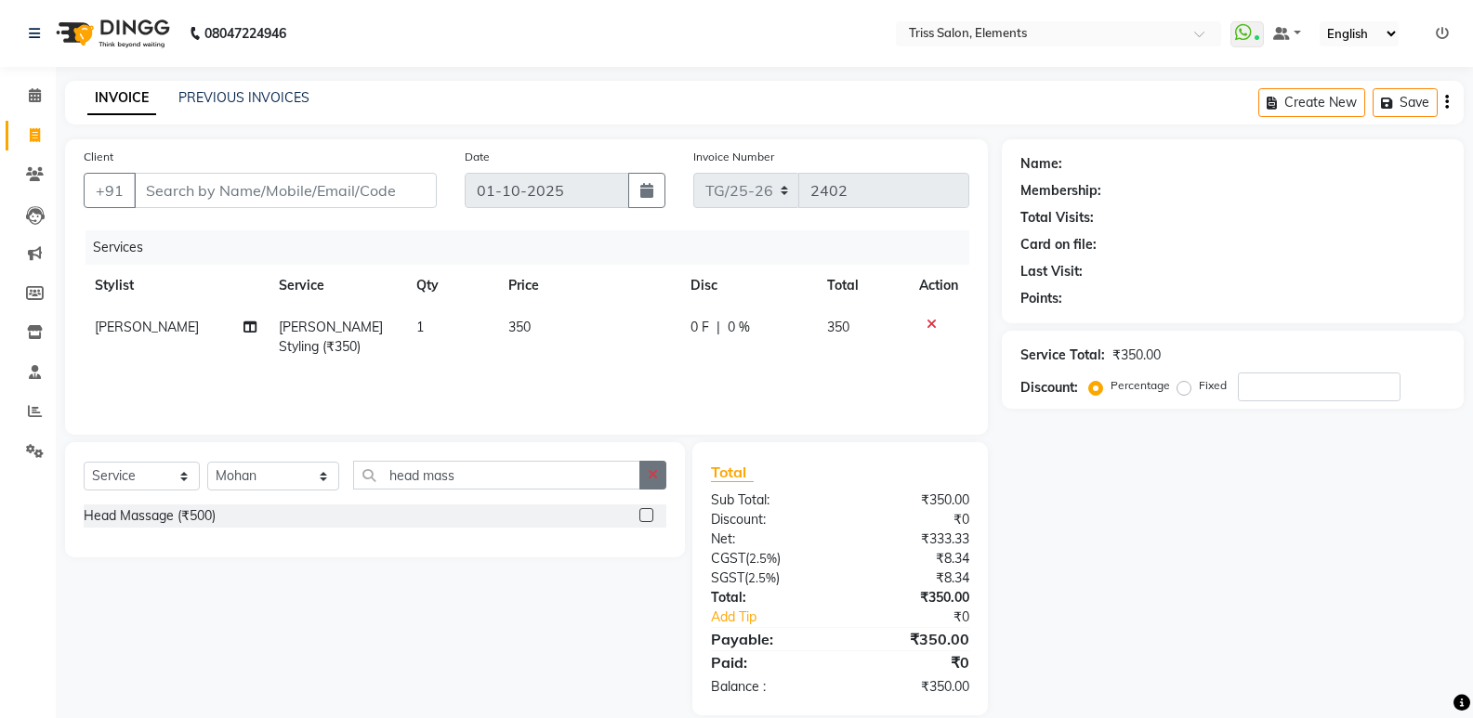
click at [647, 515] on label at bounding box center [646, 515] width 14 height 14
click at [647, 515] on input "checkbox" at bounding box center [645, 516] width 12 height 12
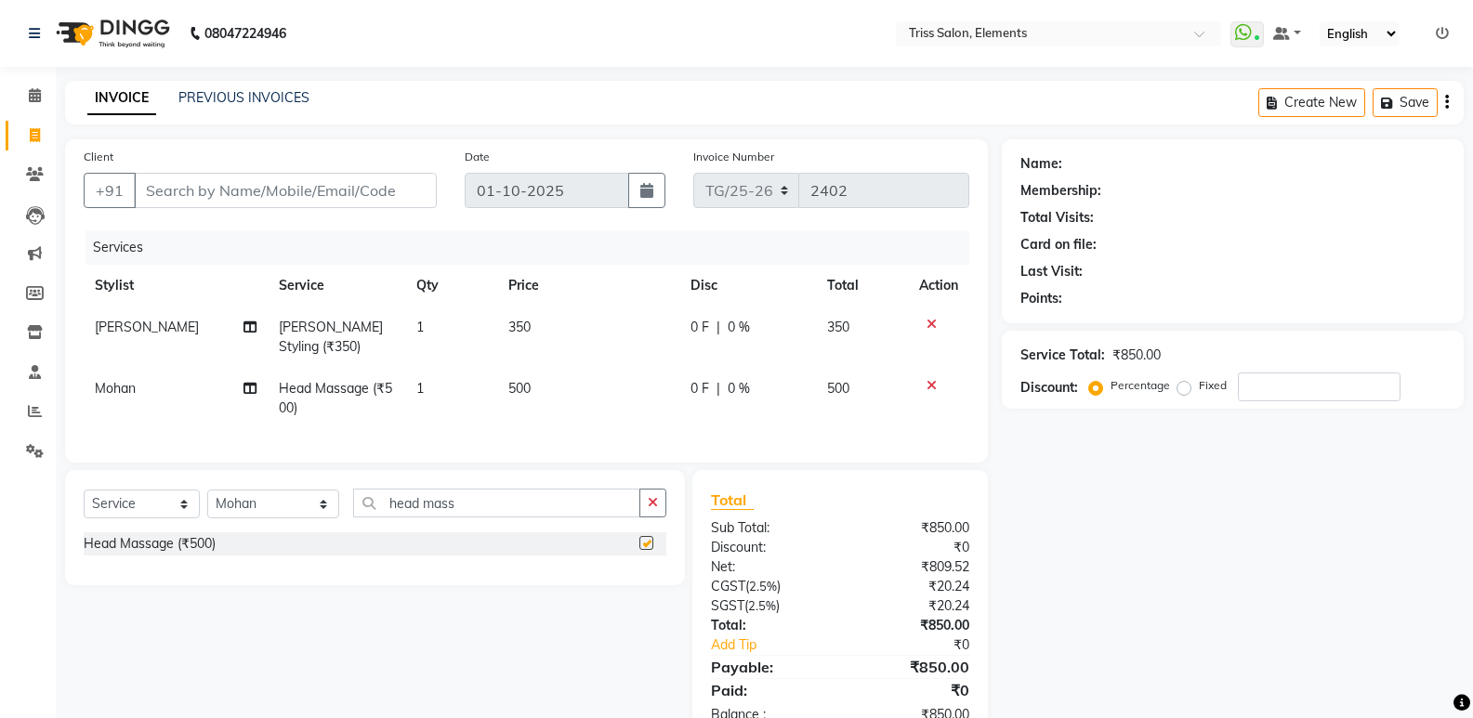
checkbox input "false"
click at [378, 191] on input "Client" at bounding box center [285, 190] width 303 height 35
type input "S"
type input "0"
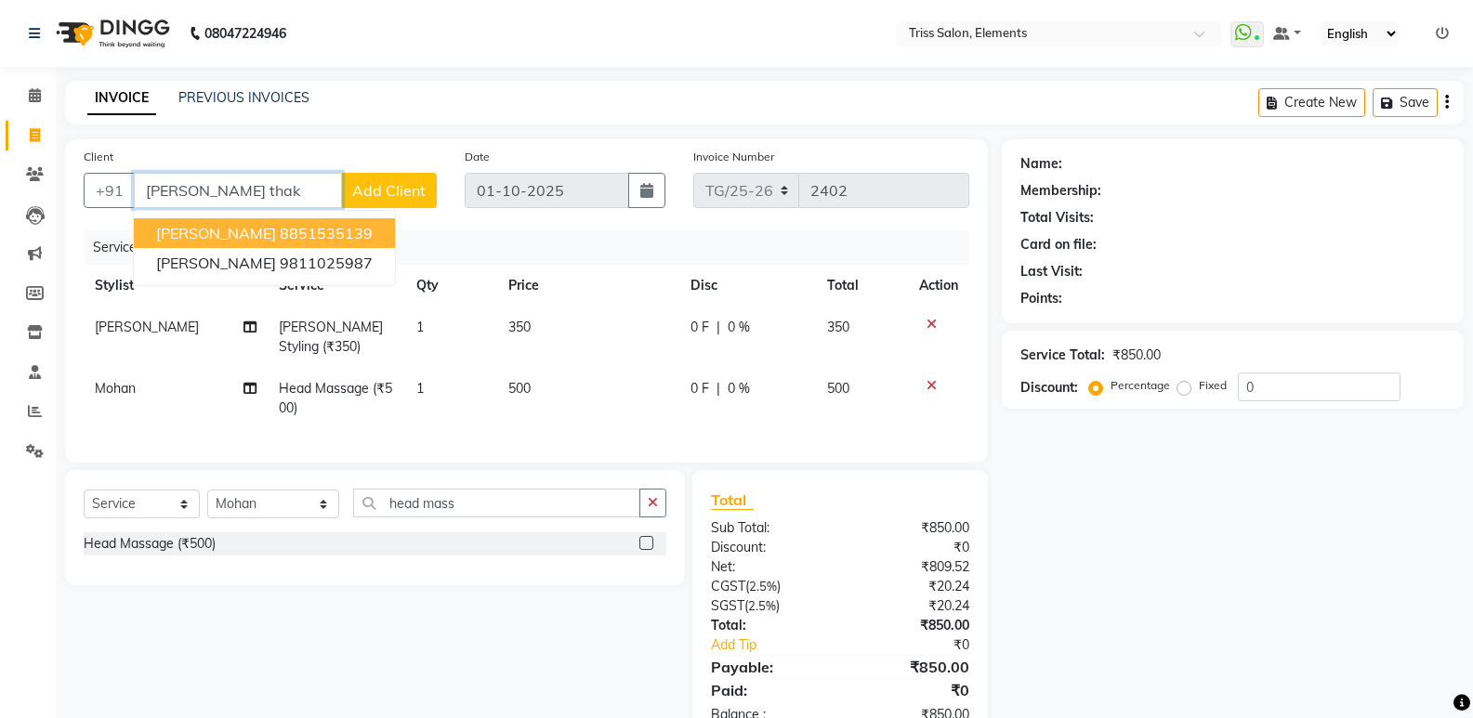
click at [344, 221] on button "[PERSON_NAME] 8851535139" at bounding box center [264, 233] width 261 height 30
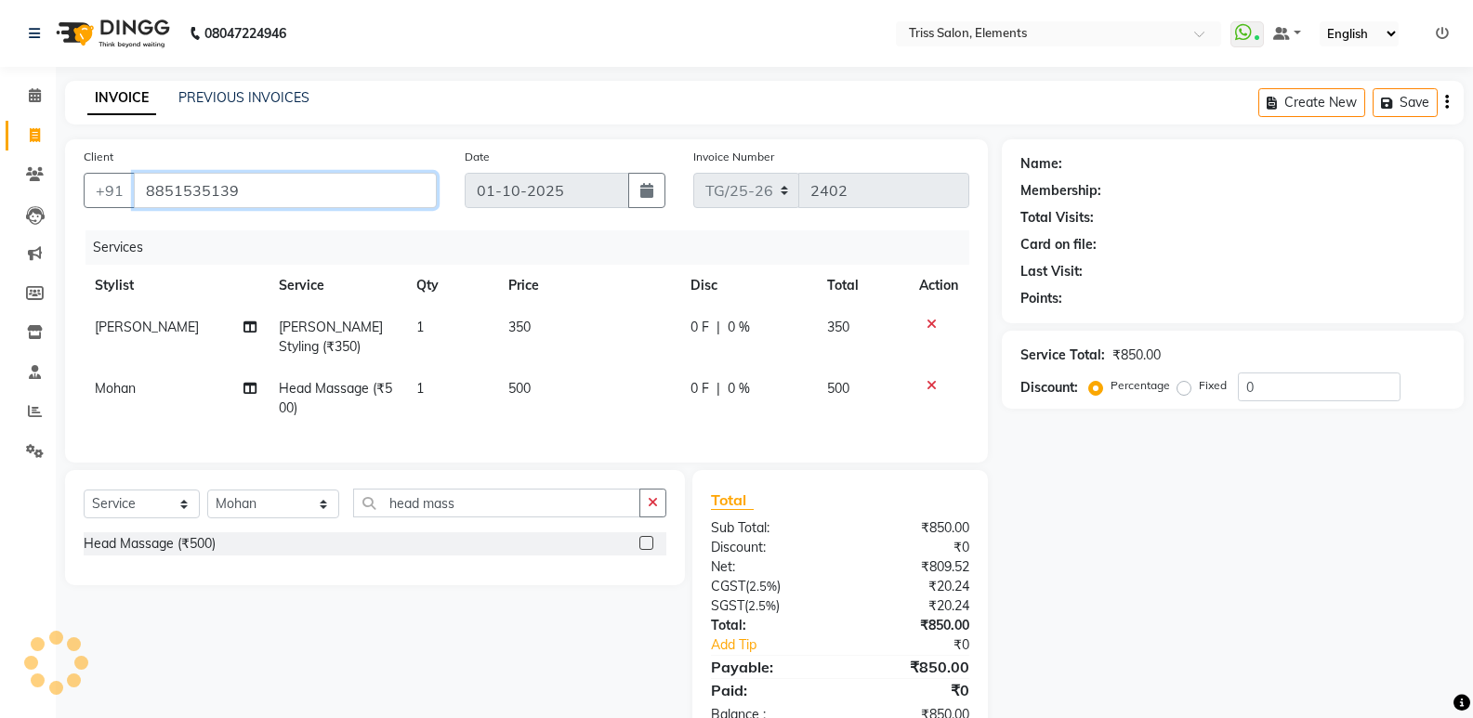
type input "8851535139"
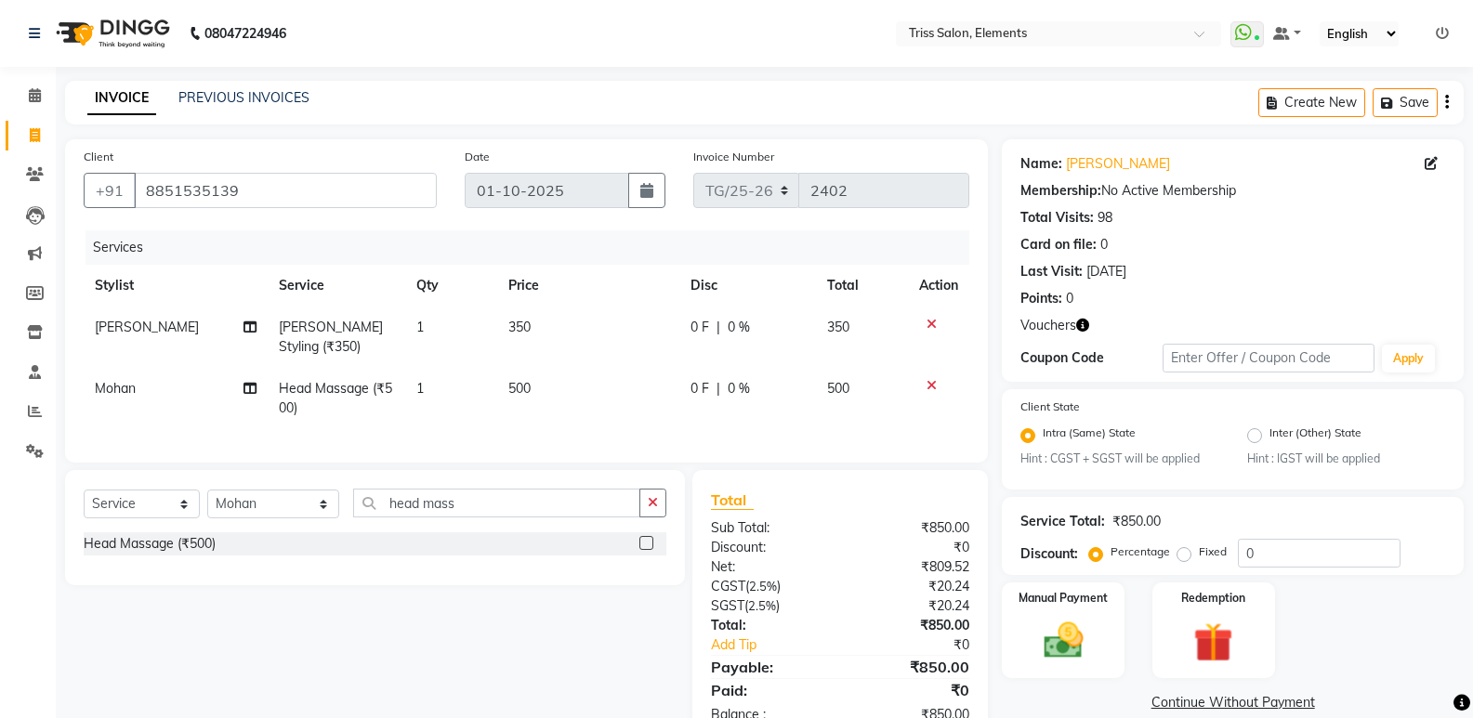
click at [1084, 328] on icon "button" at bounding box center [1082, 325] width 13 height 13
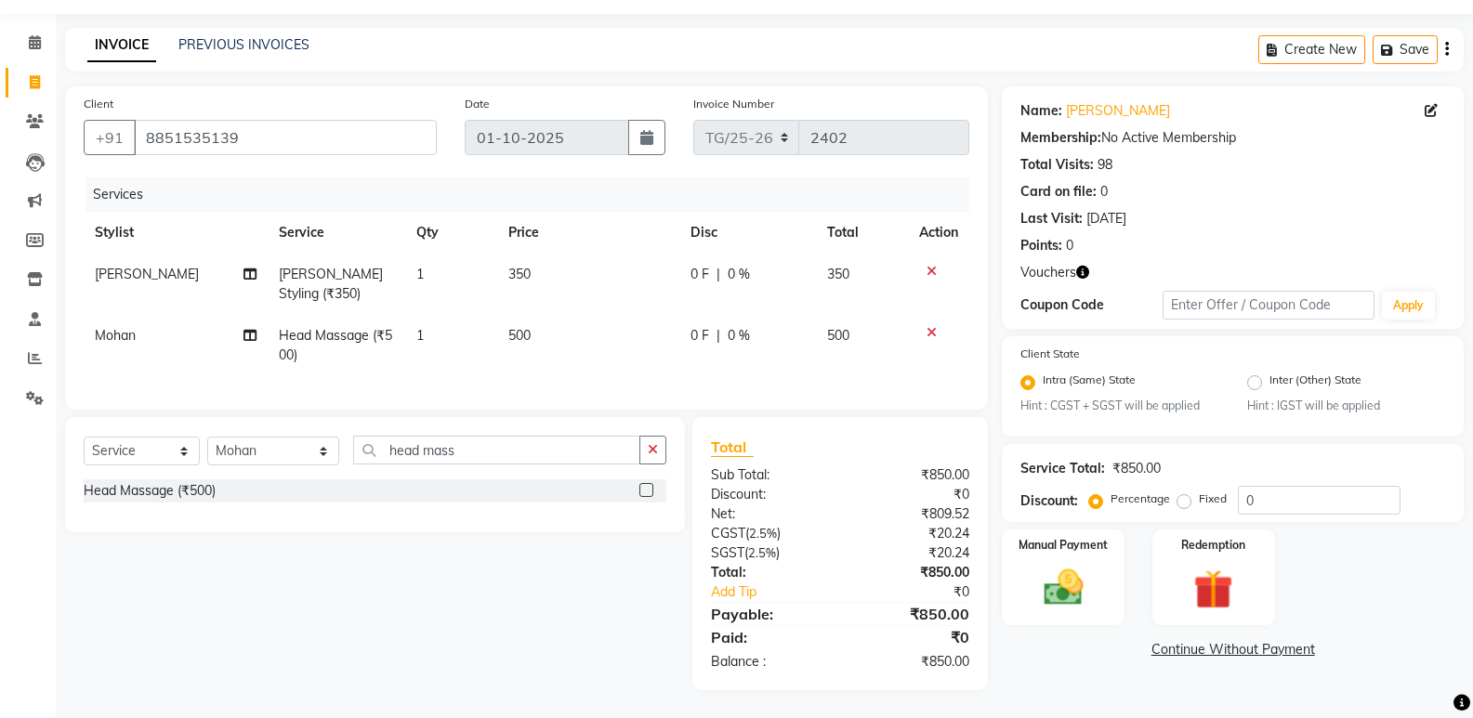
click at [1409, 544] on div "Manual Payment Redemption" at bounding box center [1233, 578] width 490 height 96
click at [1248, 575] on div "Redemption" at bounding box center [1212, 577] width 127 height 99
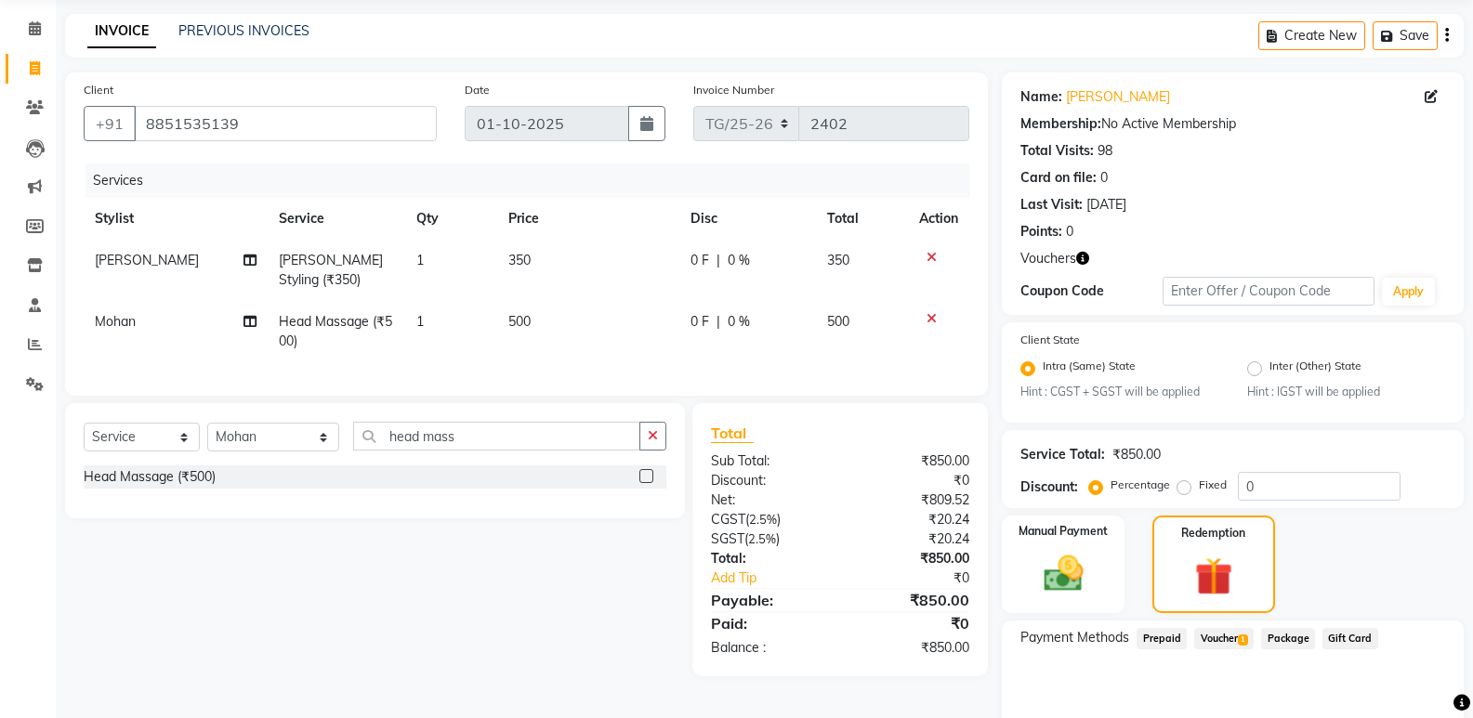
click at [1231, 638] on span "Voucher 1" at bounding box center [1223, 638] width 59 height 21
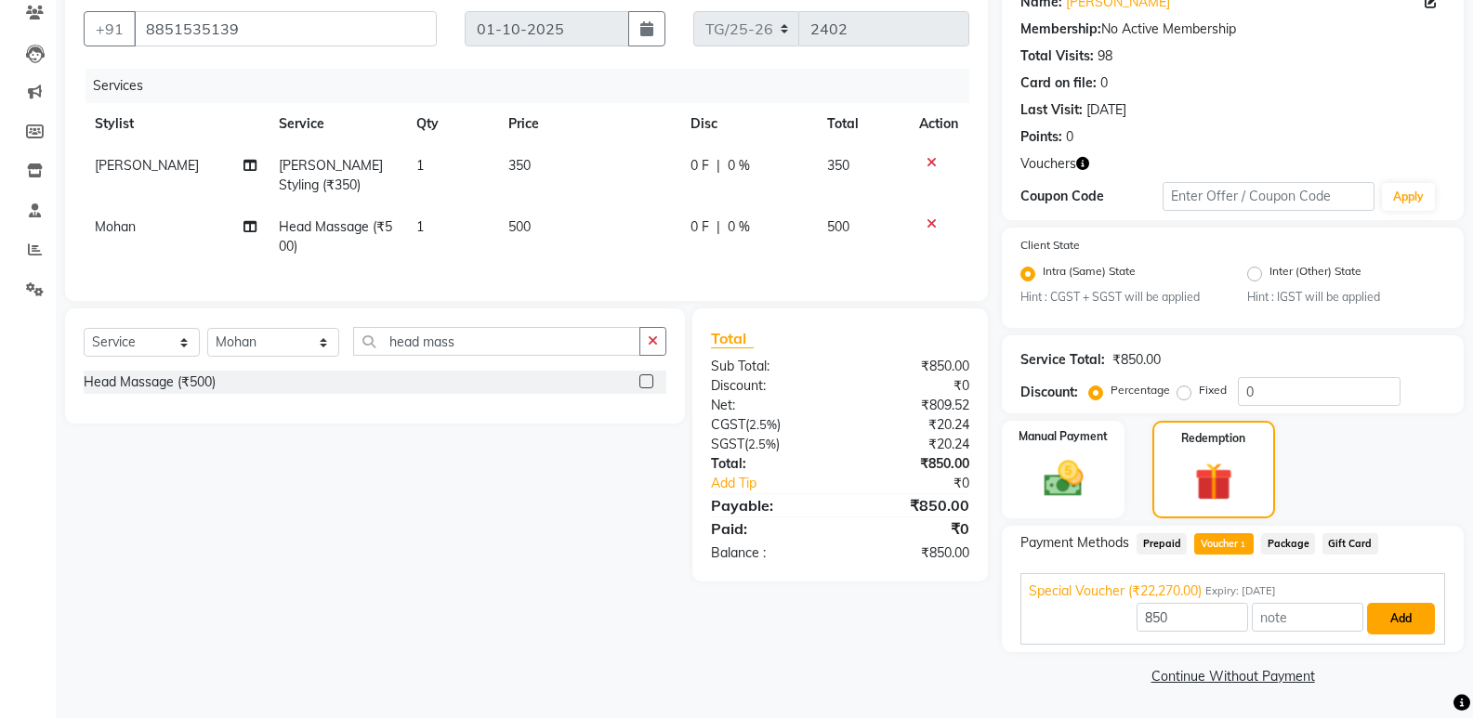
click at [1401, 614] on button "Add" at bounding box center [1401, 619] width 68 height 32
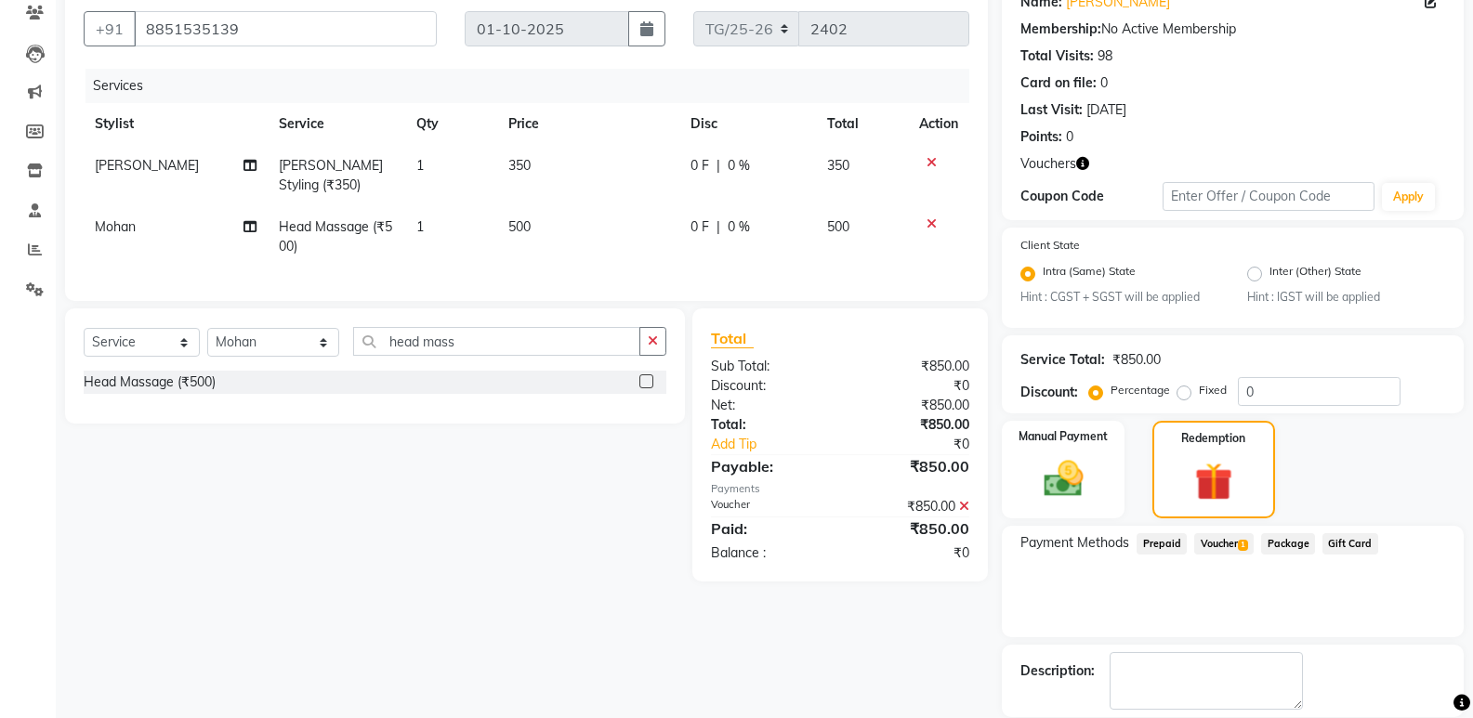
scroll to position [252, 0]
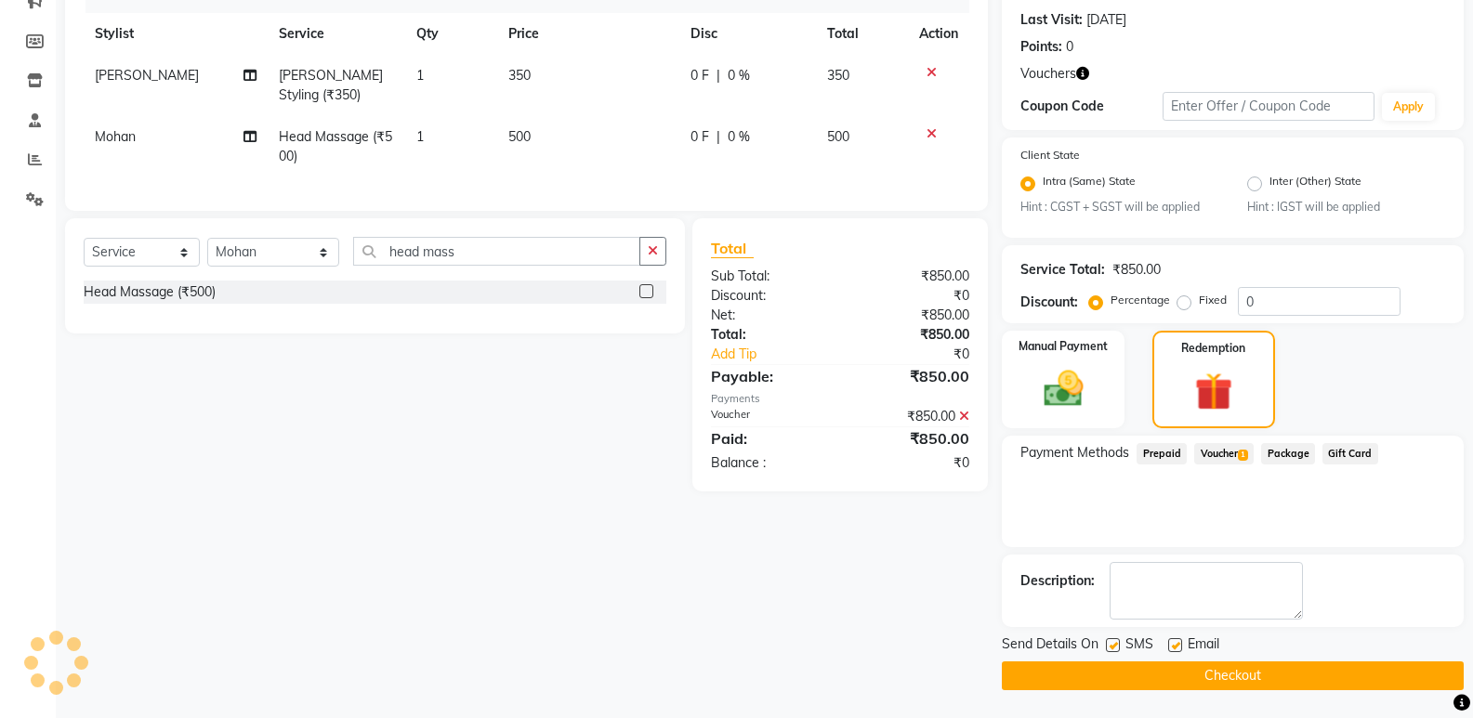
click at [1248, 671] on button "Checkout" at bounding box center [1233, 676] width 462 height 29
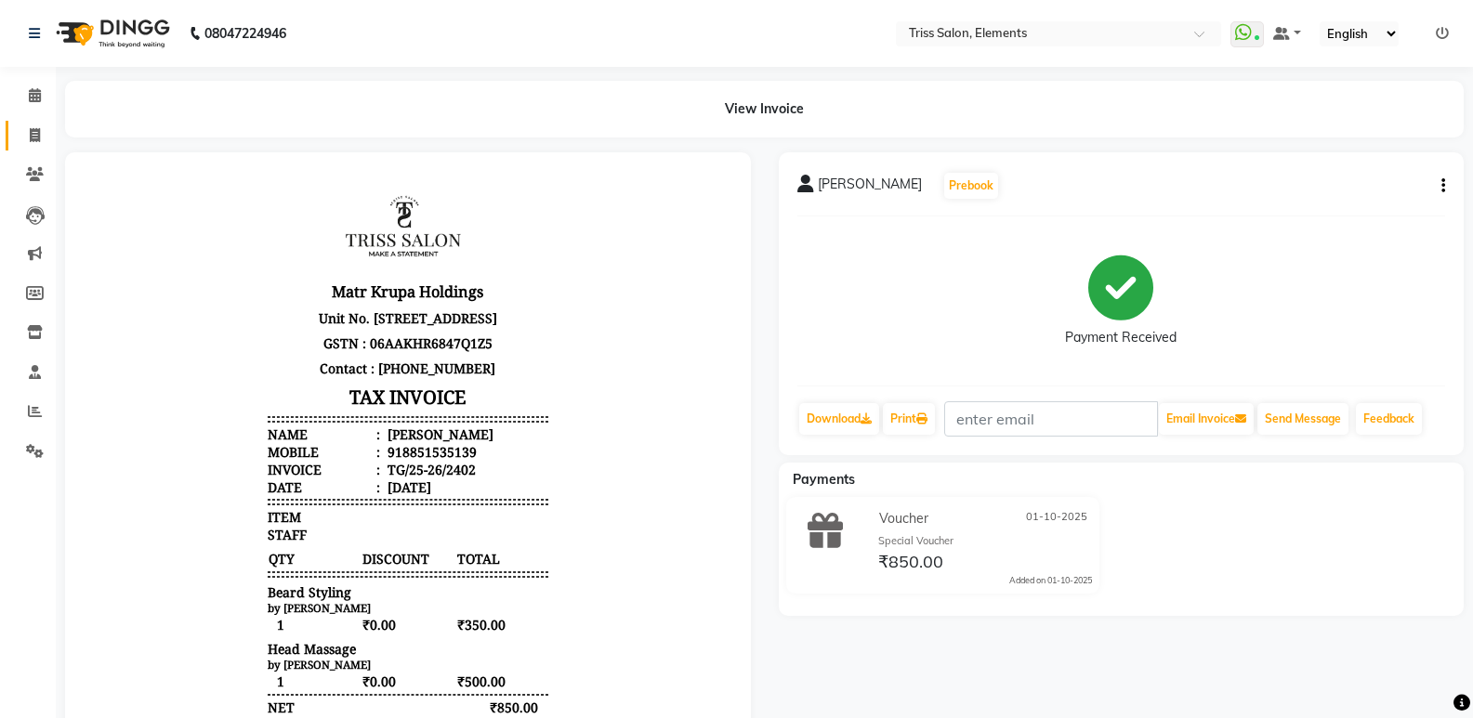
click at [31, 149] on link "Invoice" at bounding box center [28, 136] width 45 height 31
select select "service"
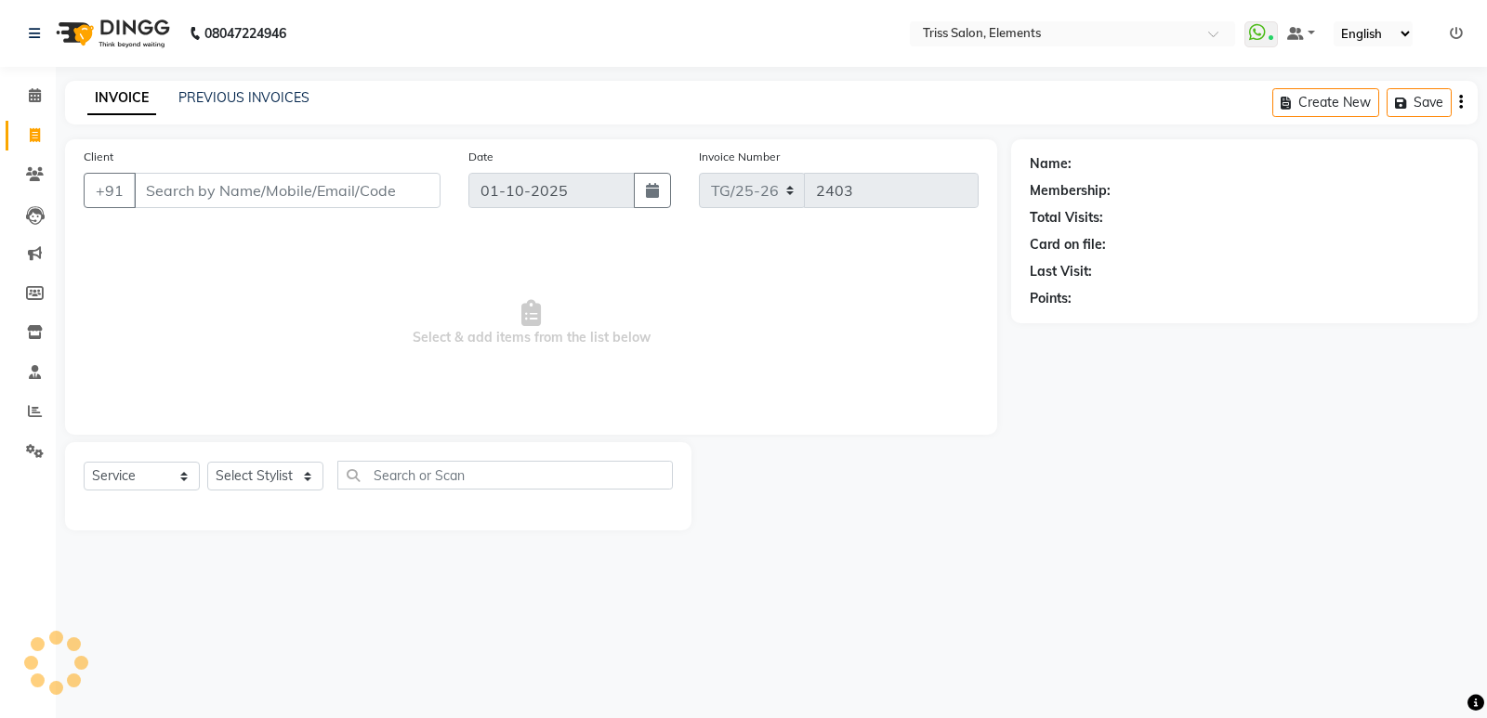
click at [157, 44] on img at bounding box center [110, 33] width 127 height 52
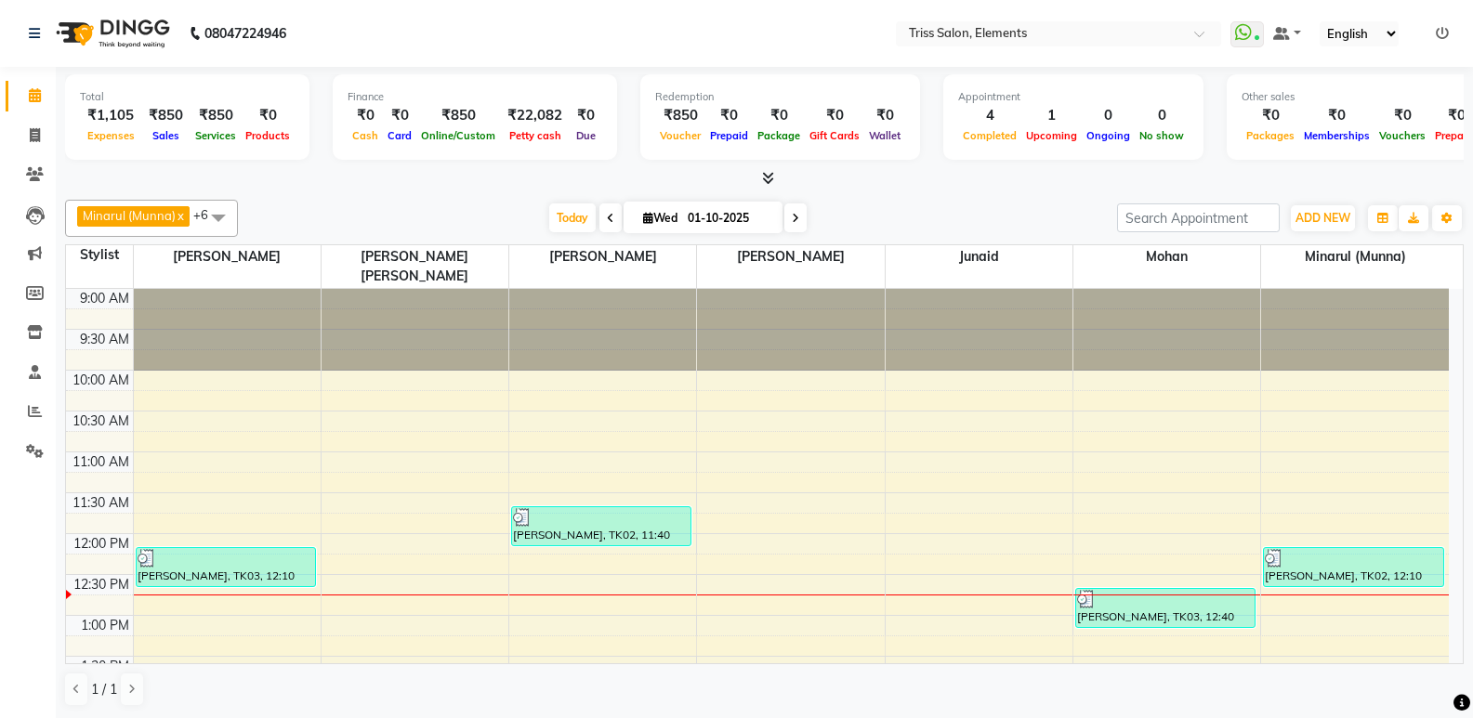
click at [774, 177] on icon at bounding box center [768, 178] width 12 height 14
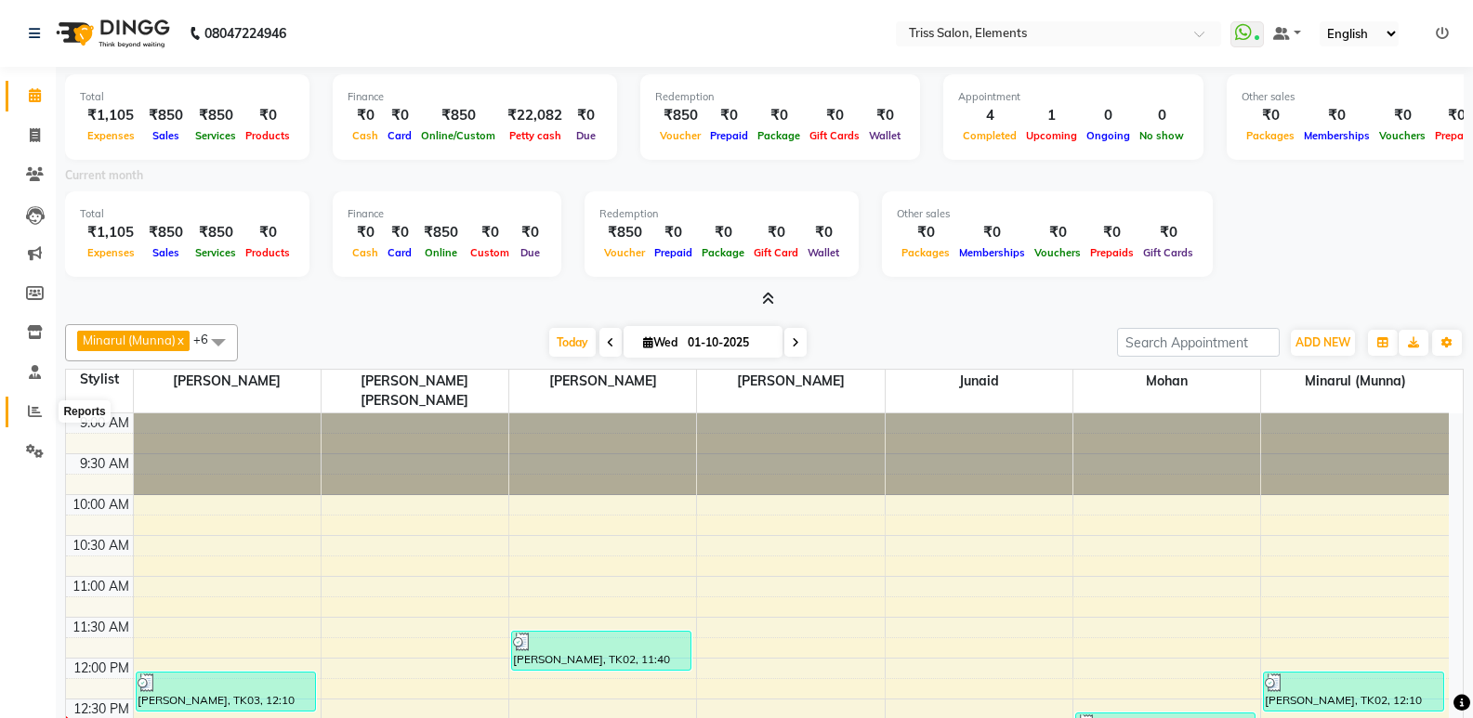
click at [19, 403] on span at bounding box center [35, 411] width 33 height 21
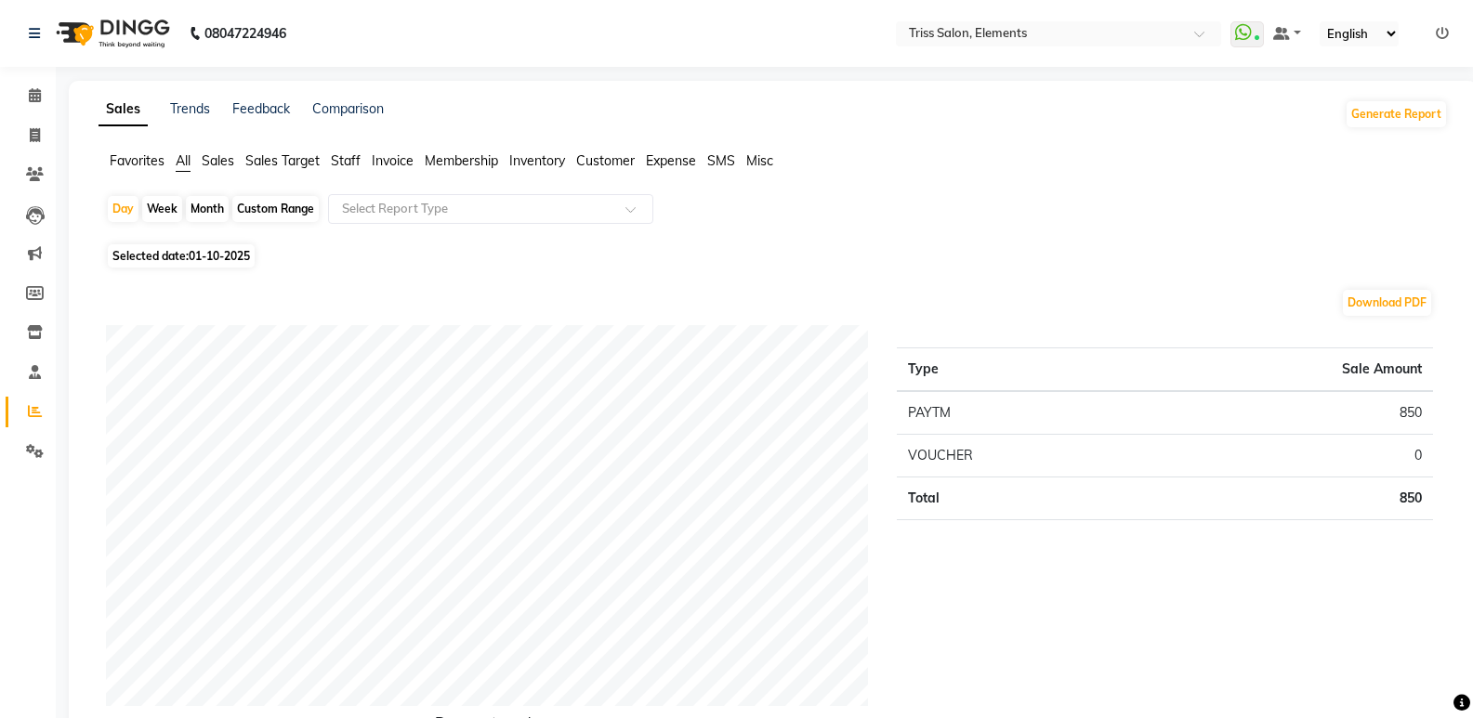
click at [209, 213] on div "Month" at bounding box center [207, 209] width 43 height 26
select select "10"
select select "2025"
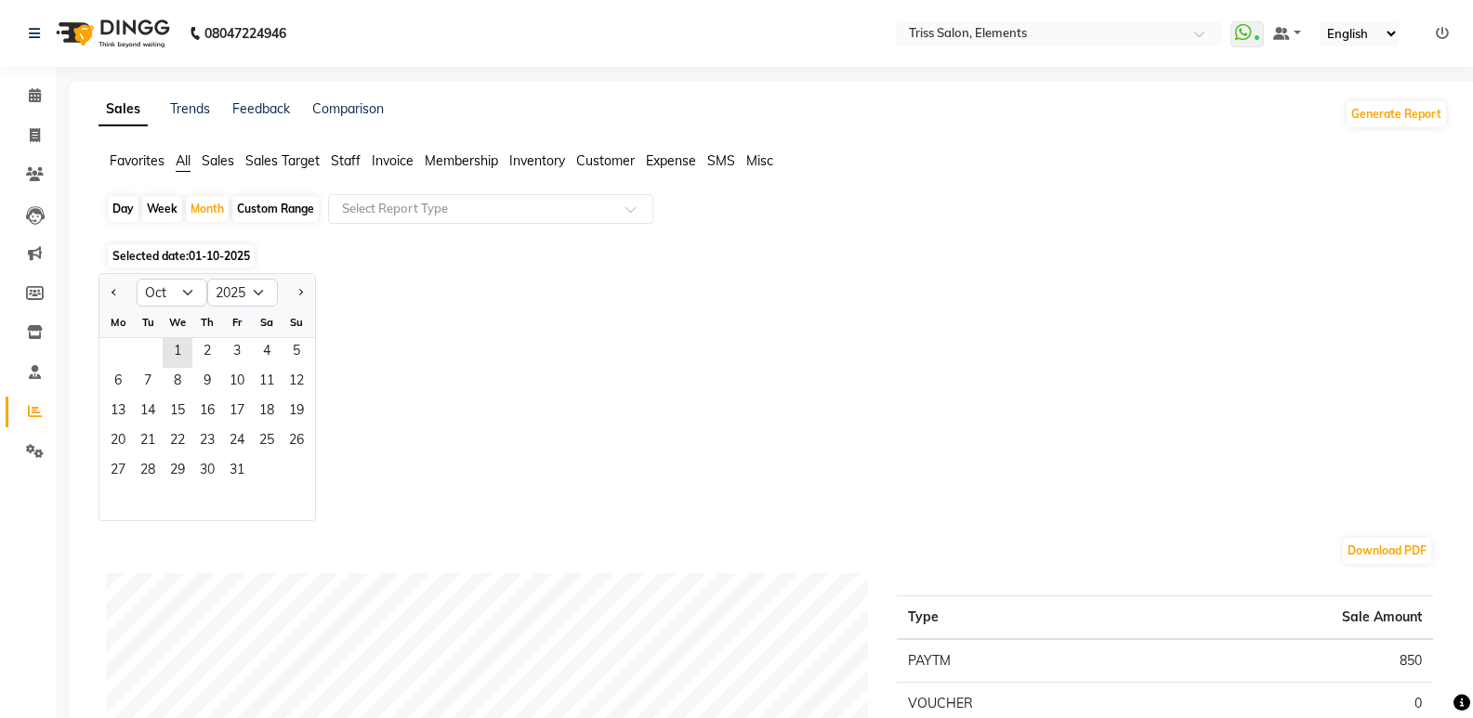
click at [302, 206] on div "Custom Range" at bounding box center [275, 209] width 86 height 26
select select "10"
select select "2025"
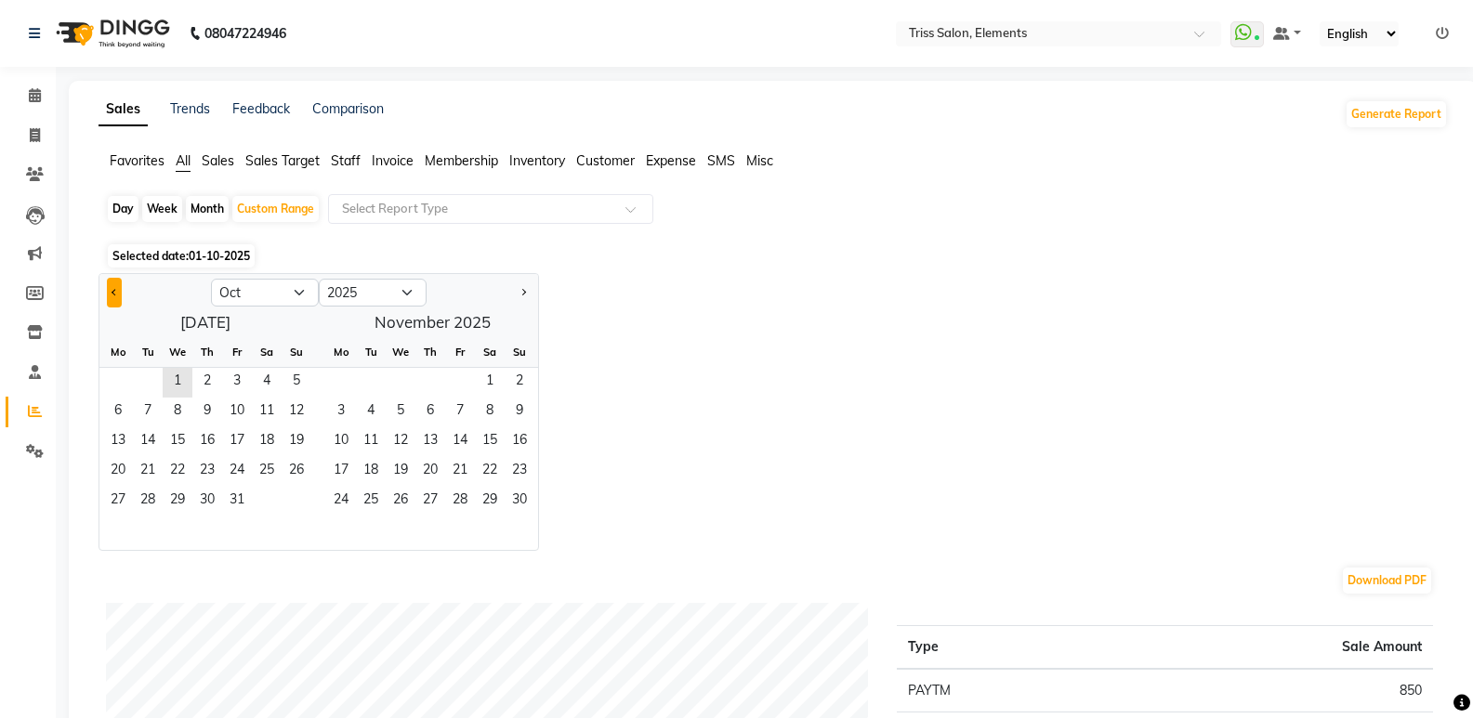
click at [108, 294] on button "Previous month" at bounding box center [114, 293] width 15 height 30
click at [112, 292] on span "Previous month" at bounding box center [115, 291] width 7 height 7
click at [290, 376] on span "1" at bounding box center [297, 383] width 30 height 30
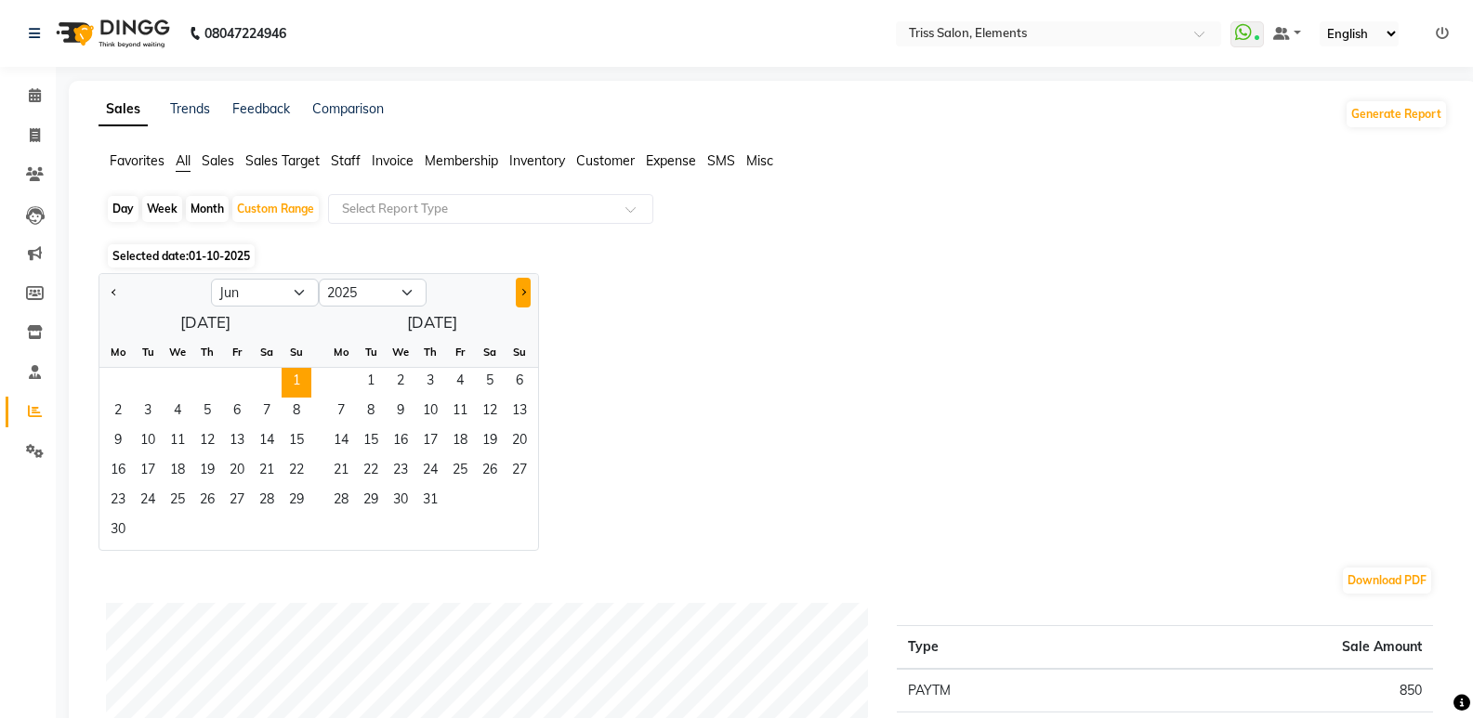
click at [520, 295] on button "Next month" at bounding box center [523, 293] width 15 height 30
click at [521, 295] on button "Next month" at bounding box center [523, 293] width 15 height 30
select select "9"
click at [151, 508] on span "30" at bounding box center [148, 502] width 30 height 30
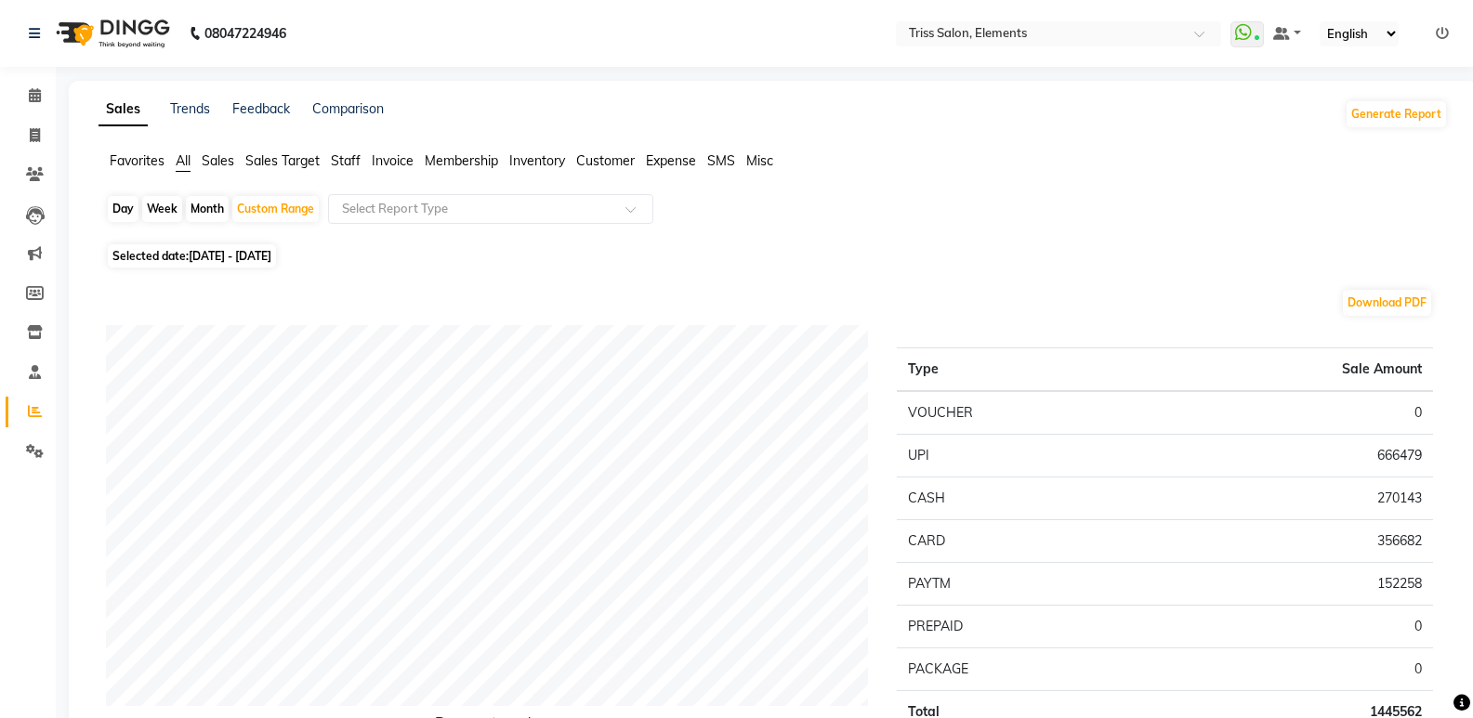
click at [356, 164] on span "Staff" at bounding box center [346, 160] width 30 height 17
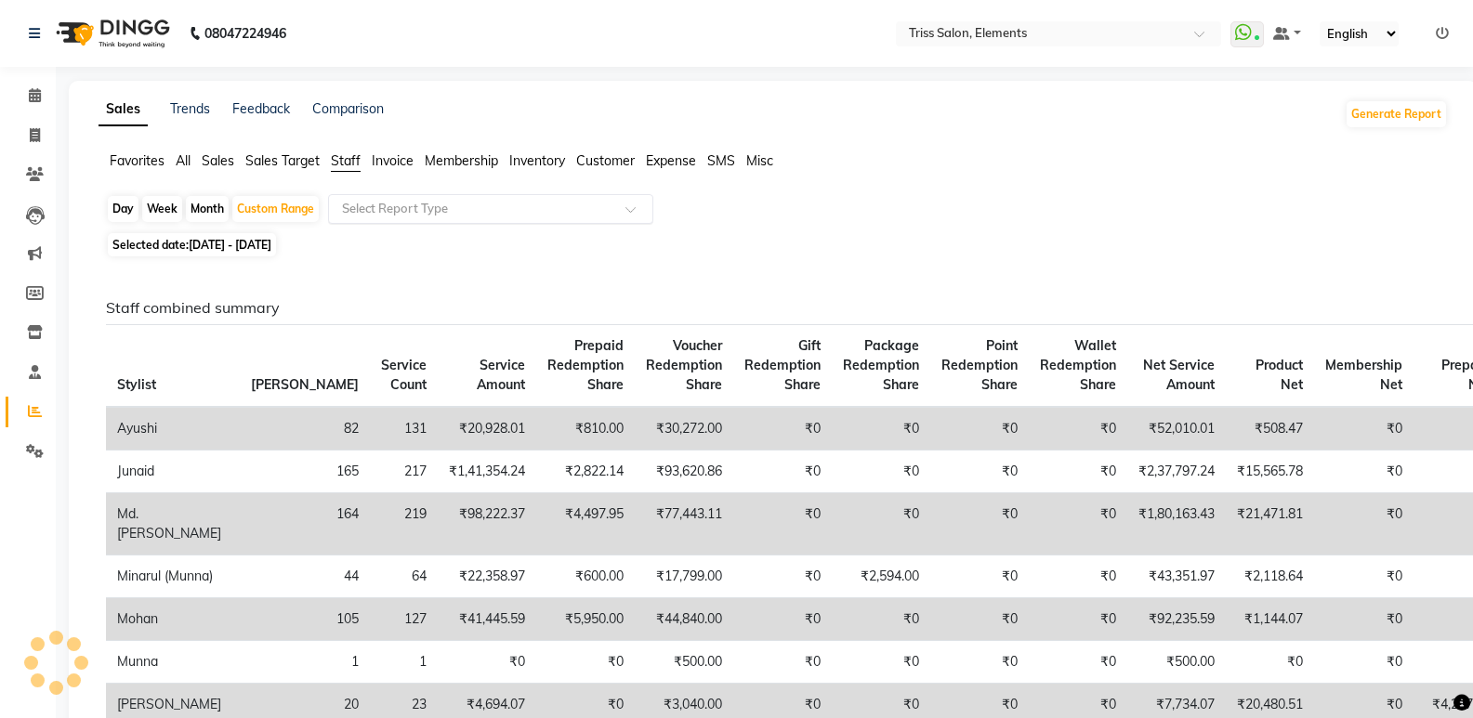
click at [425, 213] on input "text" at bounding box center [472, 209] width 268 height 19
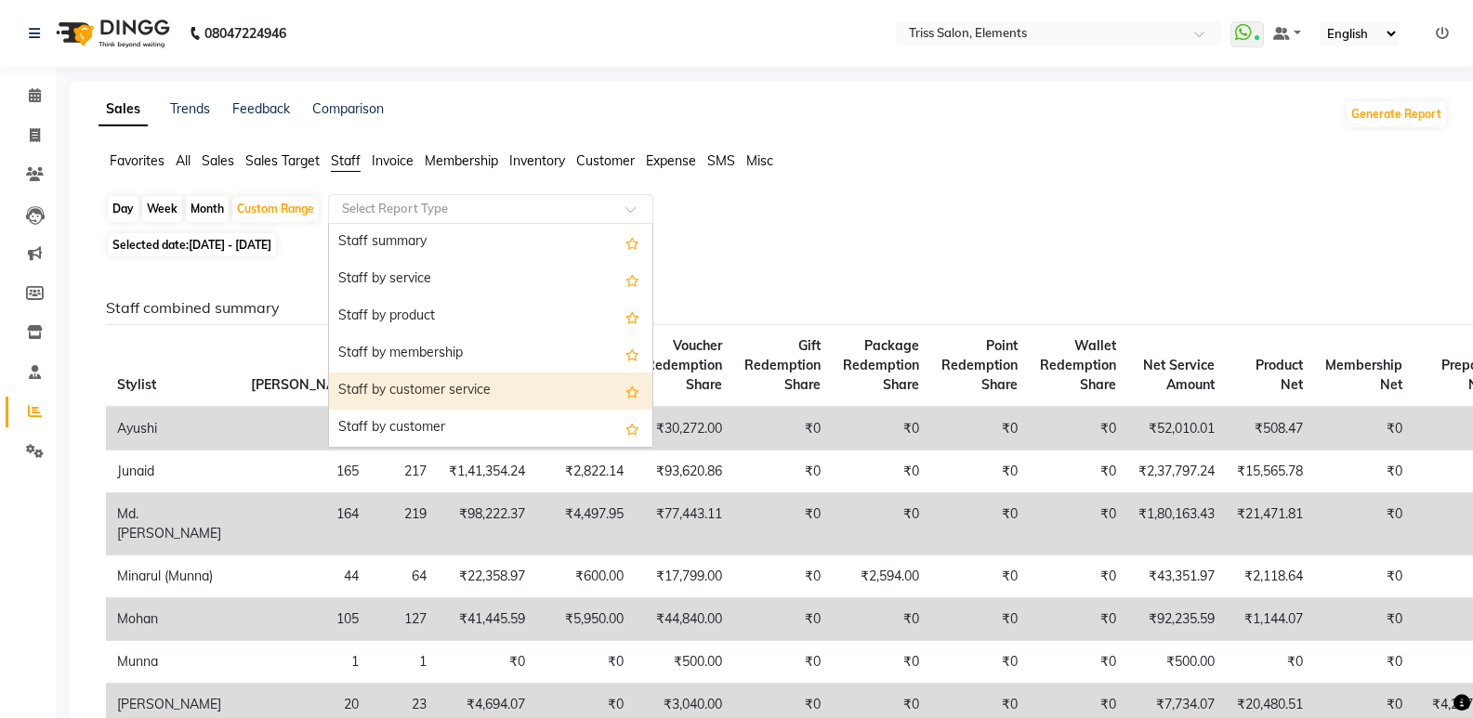
click at [426, 377] on div "Staff by customer service" at bounding box center [490, 391] width 323 height 37
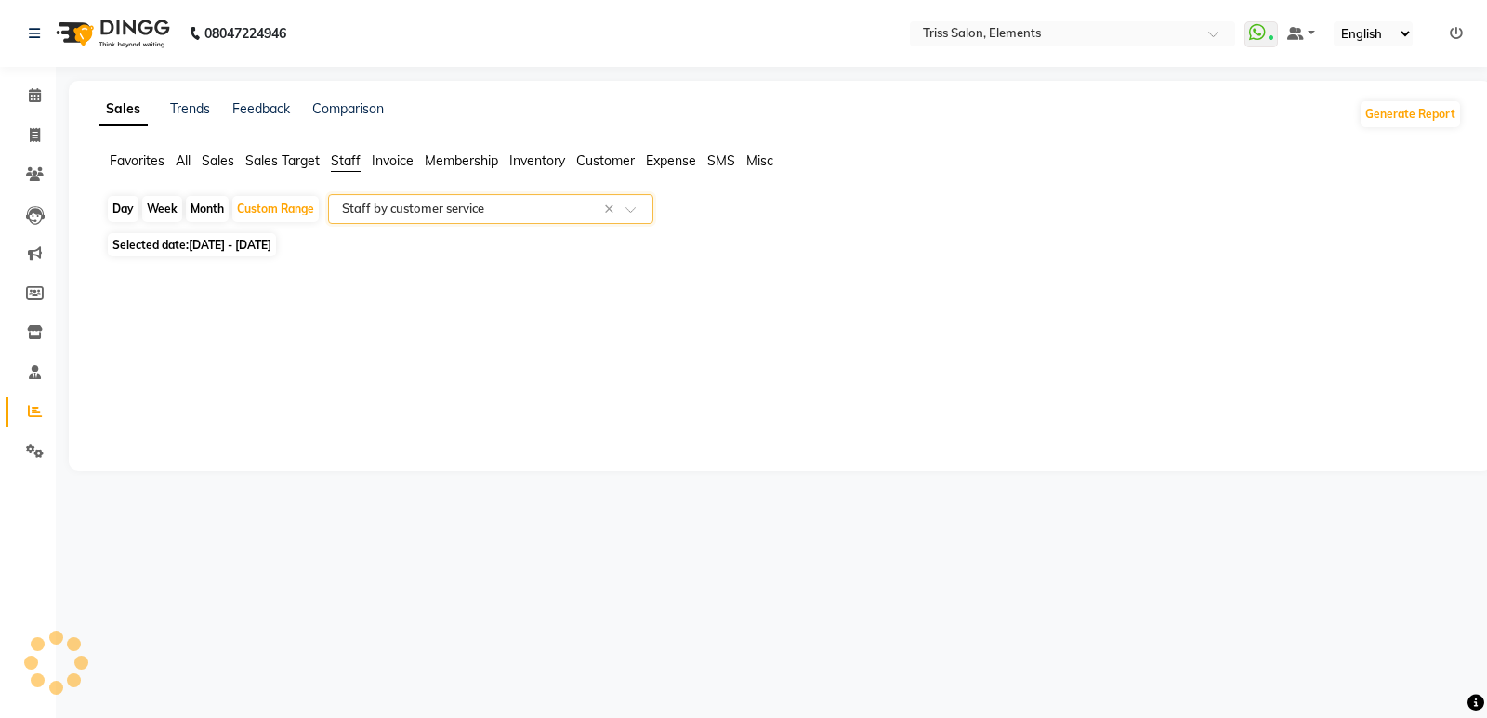
select select "full_report"
select select "csv"
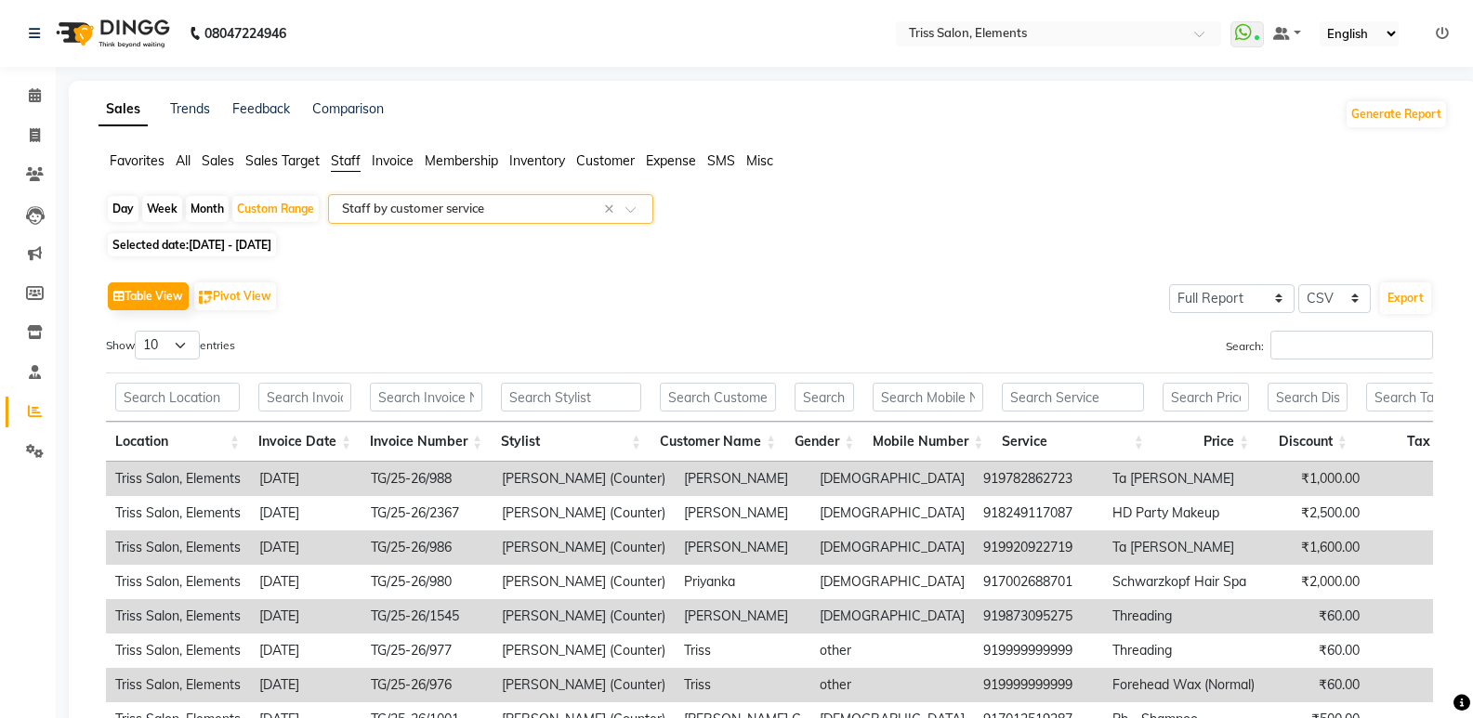
click at [1294, 361] on div "Search:" at bounding box center [1107, 349] width 649 height 36
click at [1293, 335] on input "Search:" at bounding box center [1351, 345] width 163 height 29
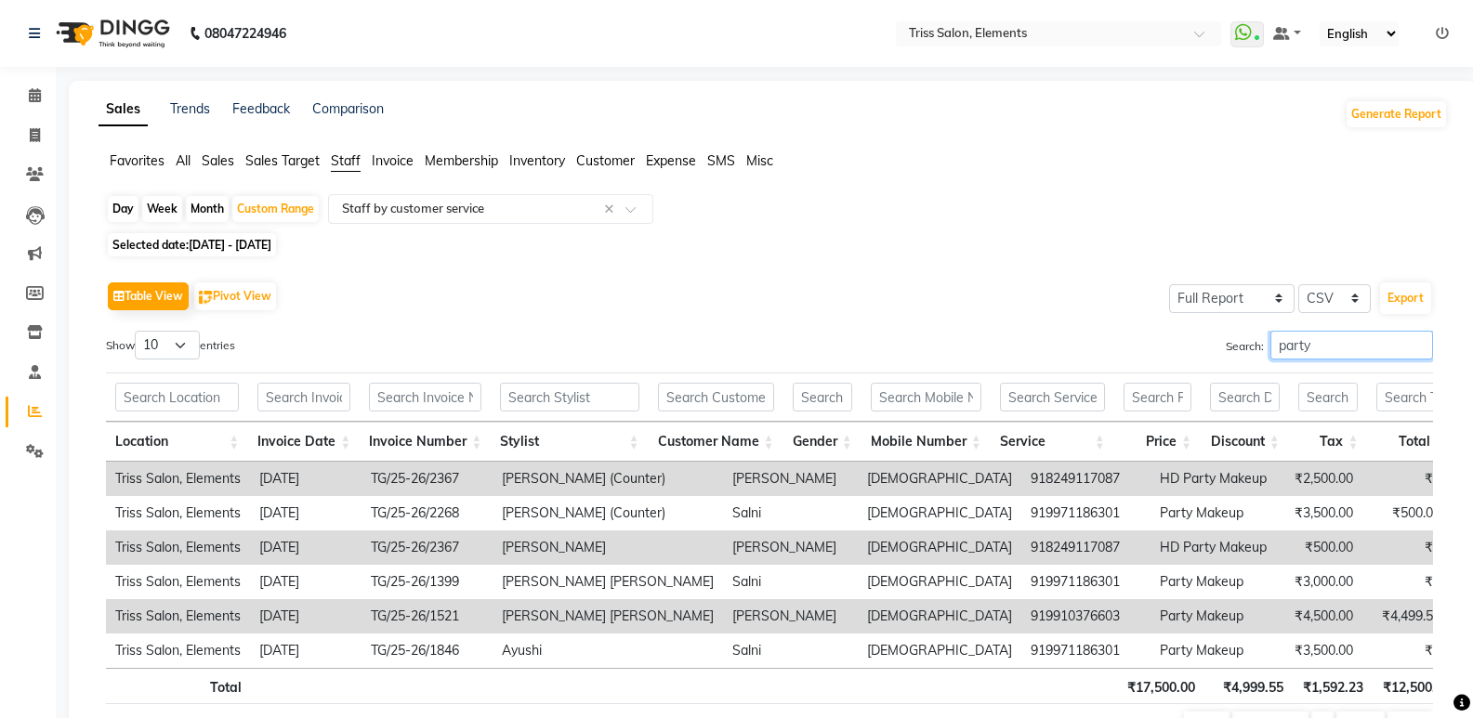
type input "party"
click at [109, 43] on img at bounding box center [110, 33] width 127 height 52
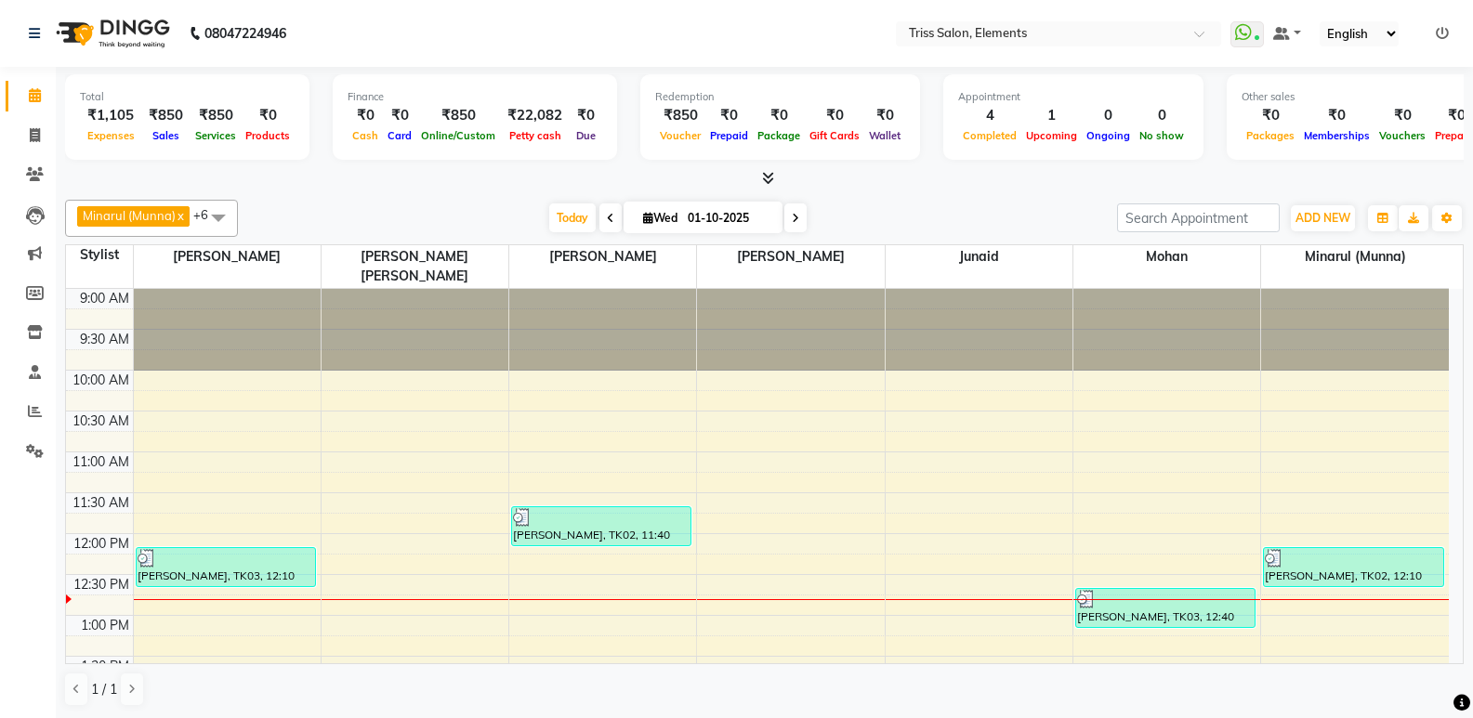
click at [789, 219] on span at bounding box center [795, 217] width 22 height 29
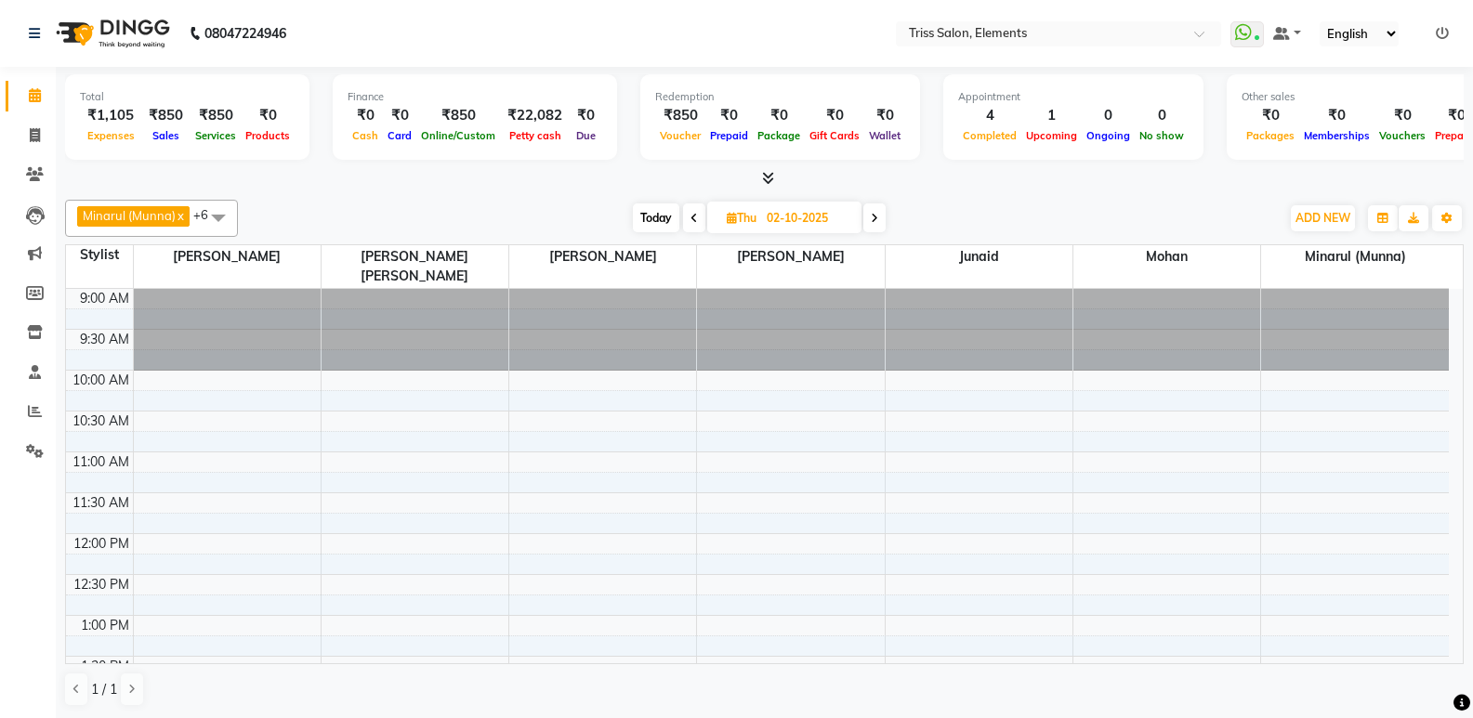
scroll to position [246, 0]
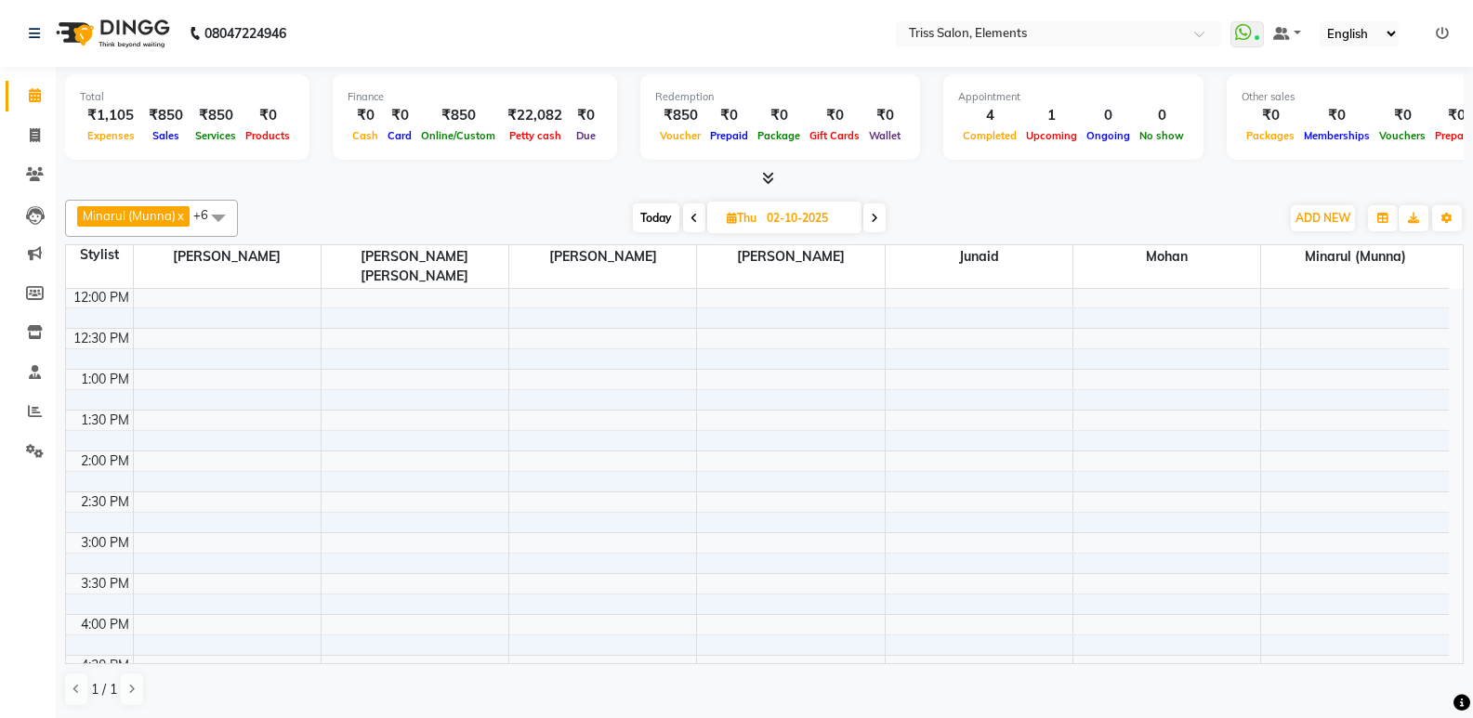
click at [697, 225] on span at bounding box center [694, 217] width 22 height 29
type input "01-10-2025"
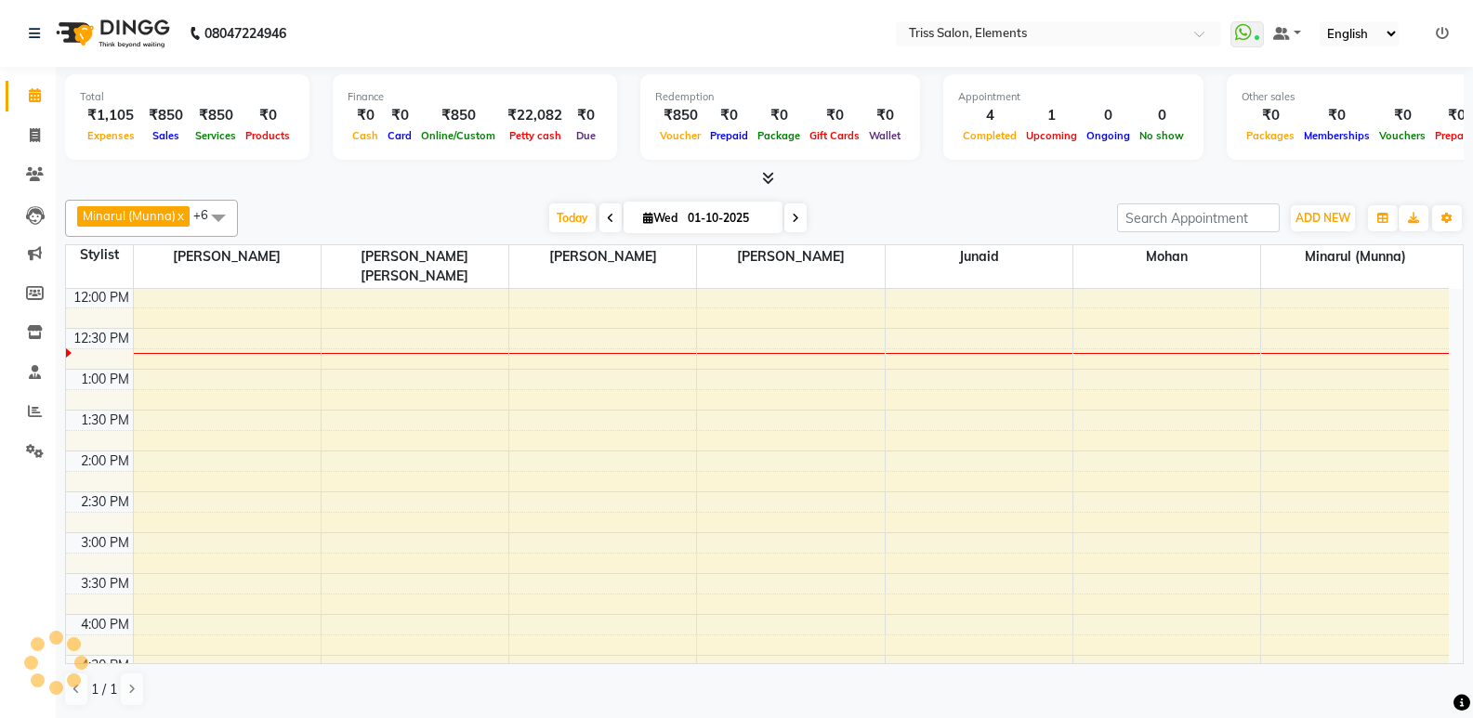
click at [697, 225] on input "01-10-2025" at bounding box center [728, 218] width 93 height 28
select select "10"
select select "2025"
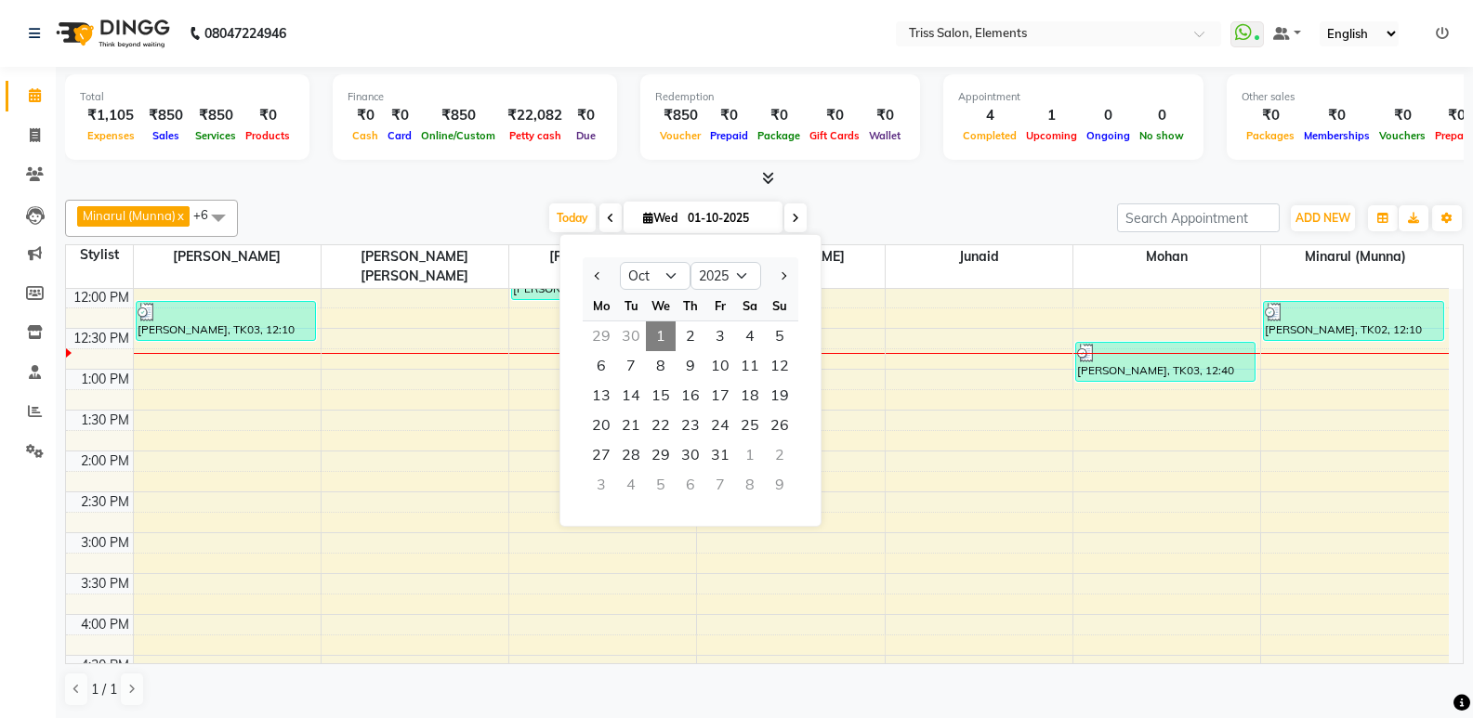
click at [835, 202] on div "Minarul (Munna) x [PERSON_NAME] [PERSON_NAME] x [PERSON_NAME] x [PERSON_NAME] x…" at bounding box center [764, 218] width 1398 height 37
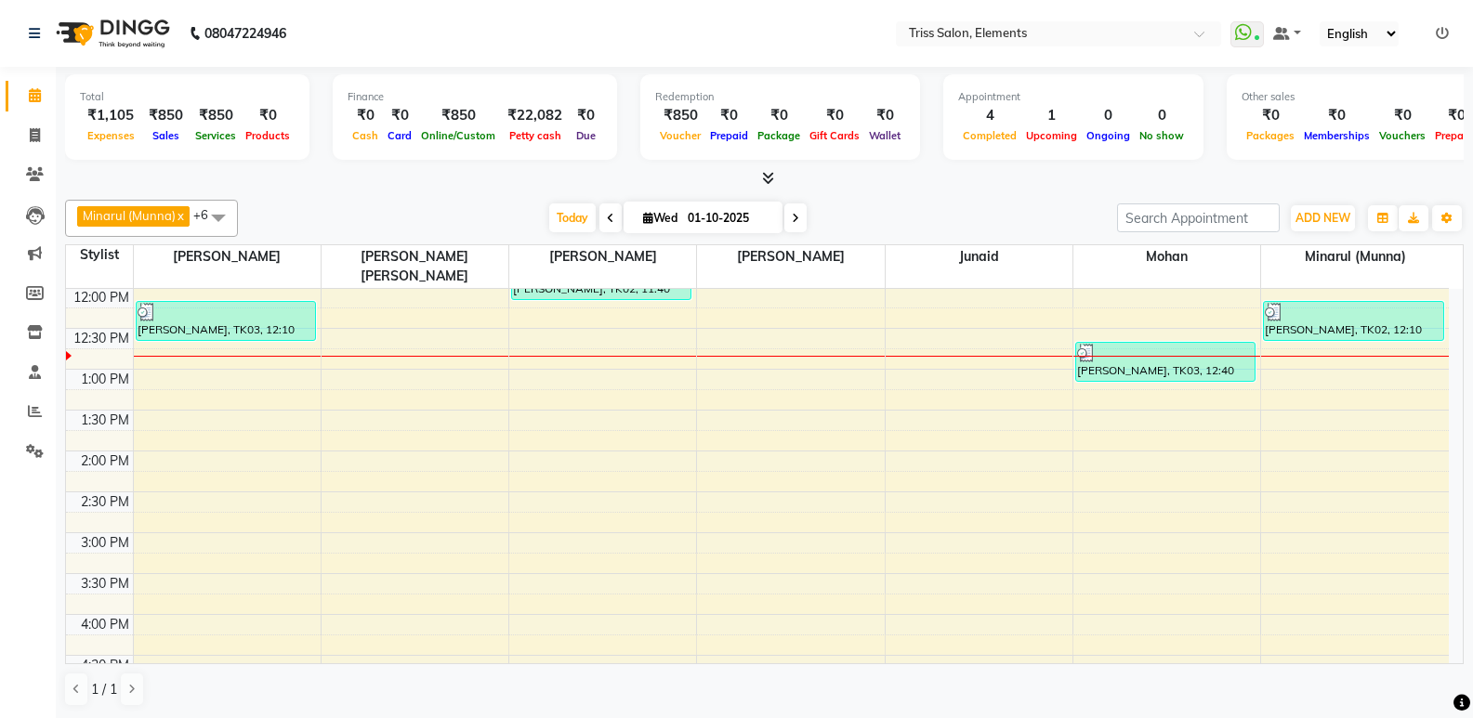
scroll to position [0, 0]
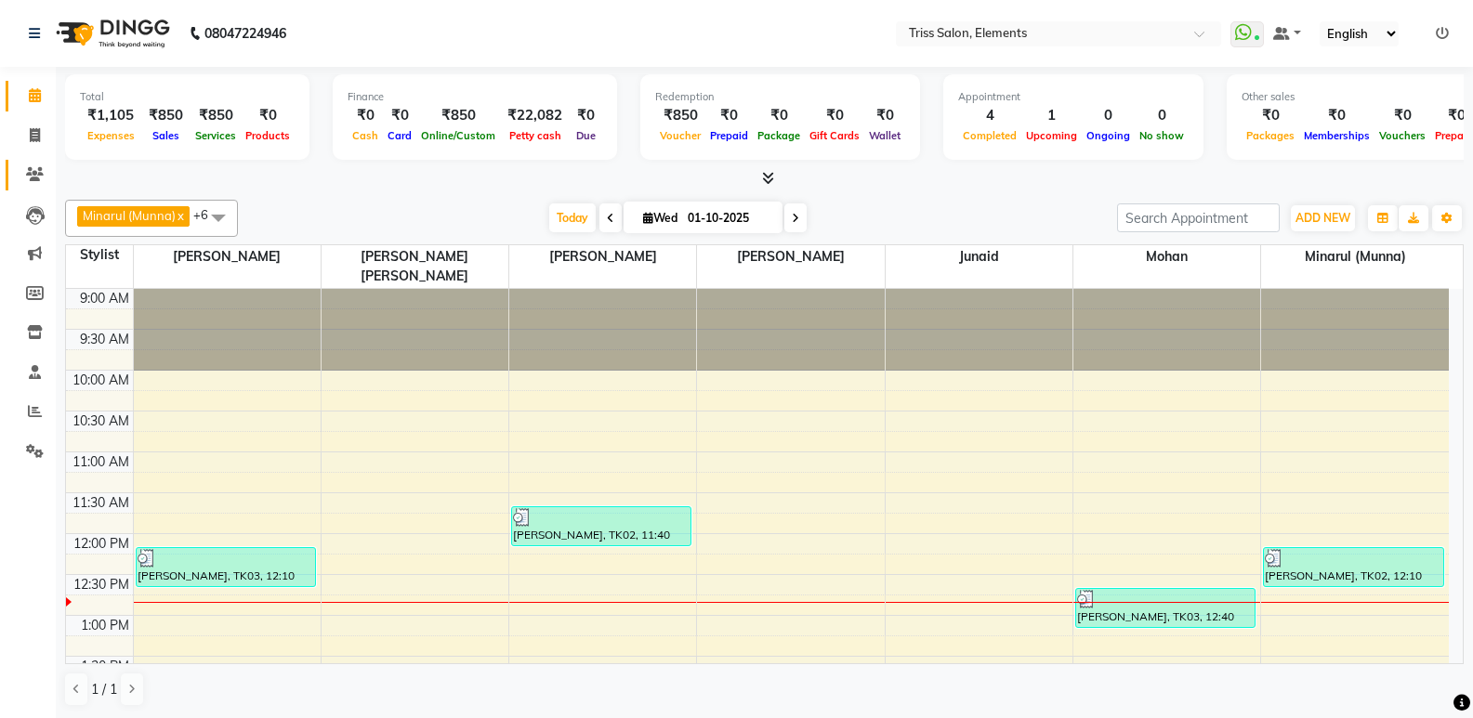
click at [28, 164] on link "Clients" at bounding box center [28, 175] width 45 height 31
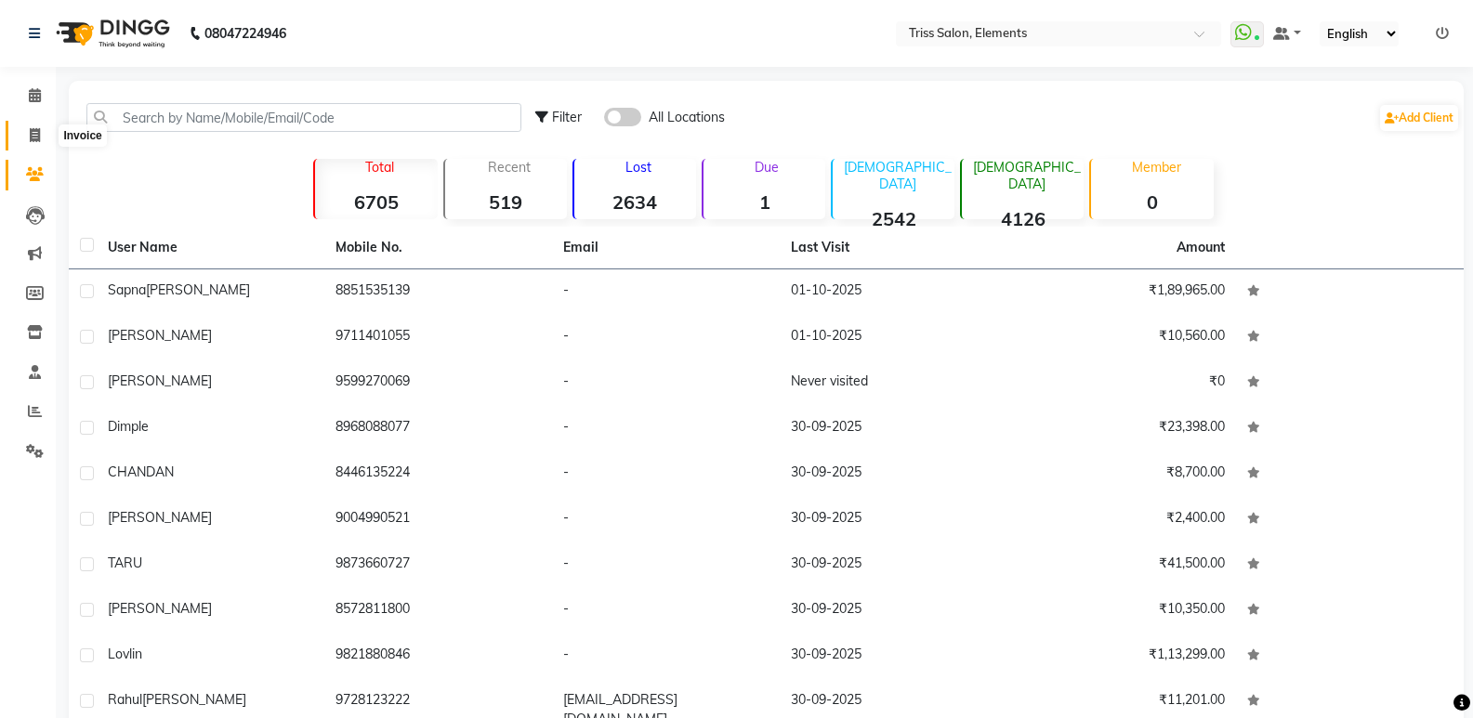
click at [38, 131] on icon at bounding box center [35, 135] width 10 height 14
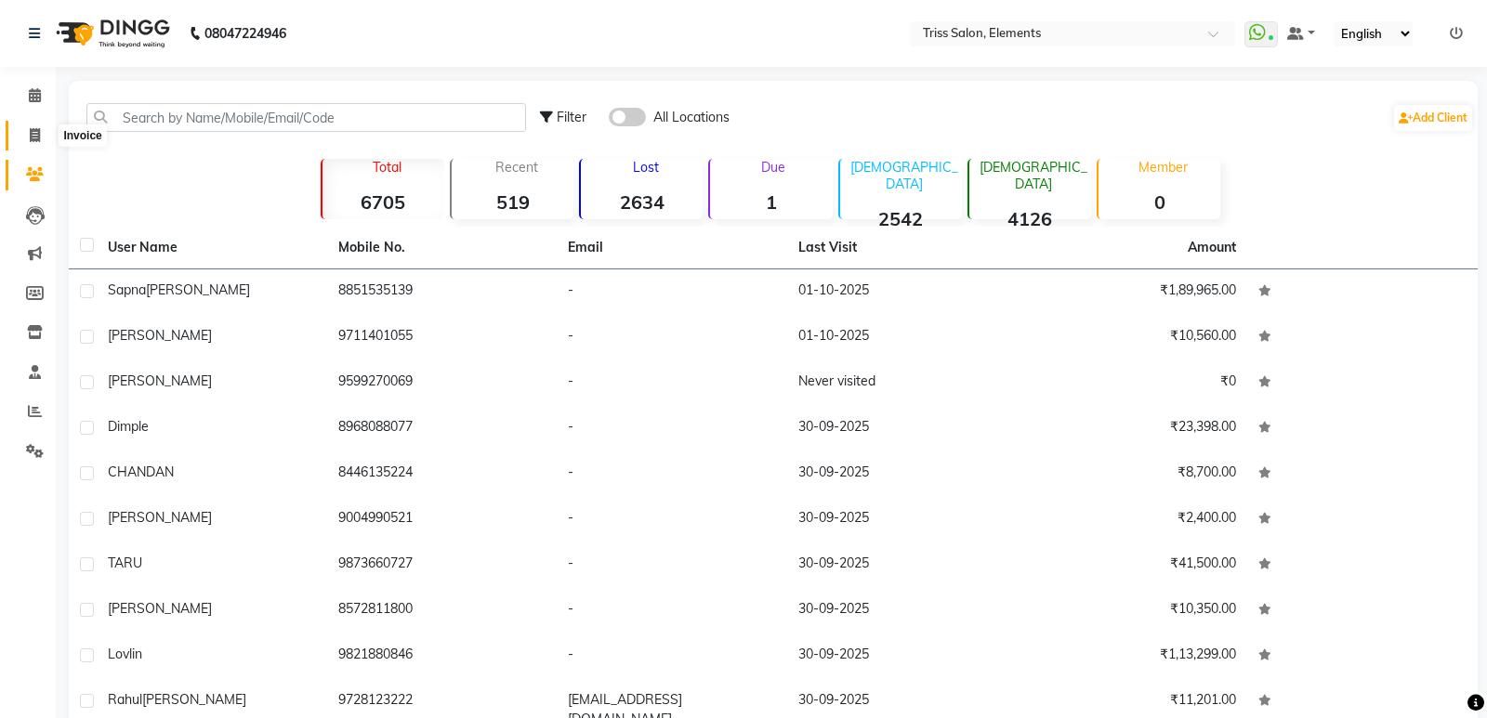
select select "service"
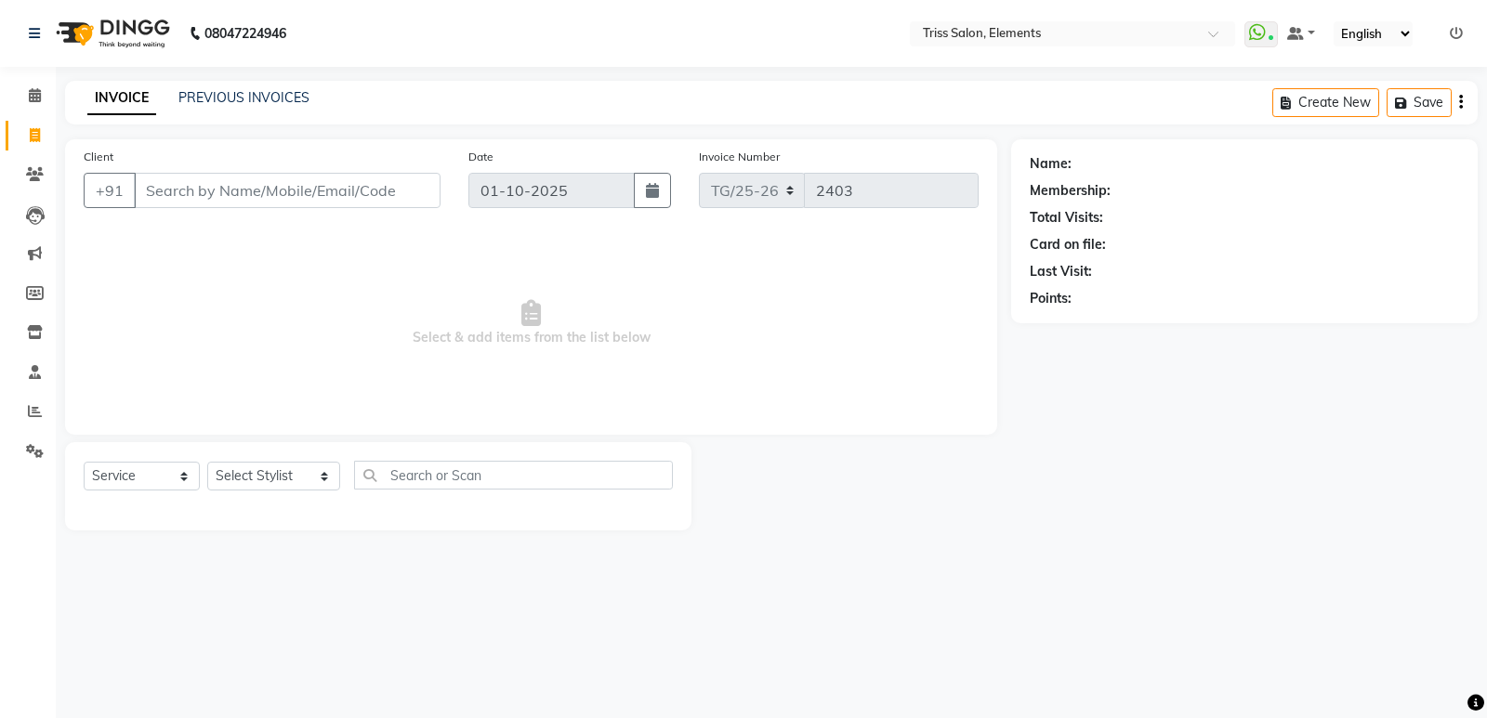
click at [149, 46] on img at bounding box center [110, 33] width 127 height 52
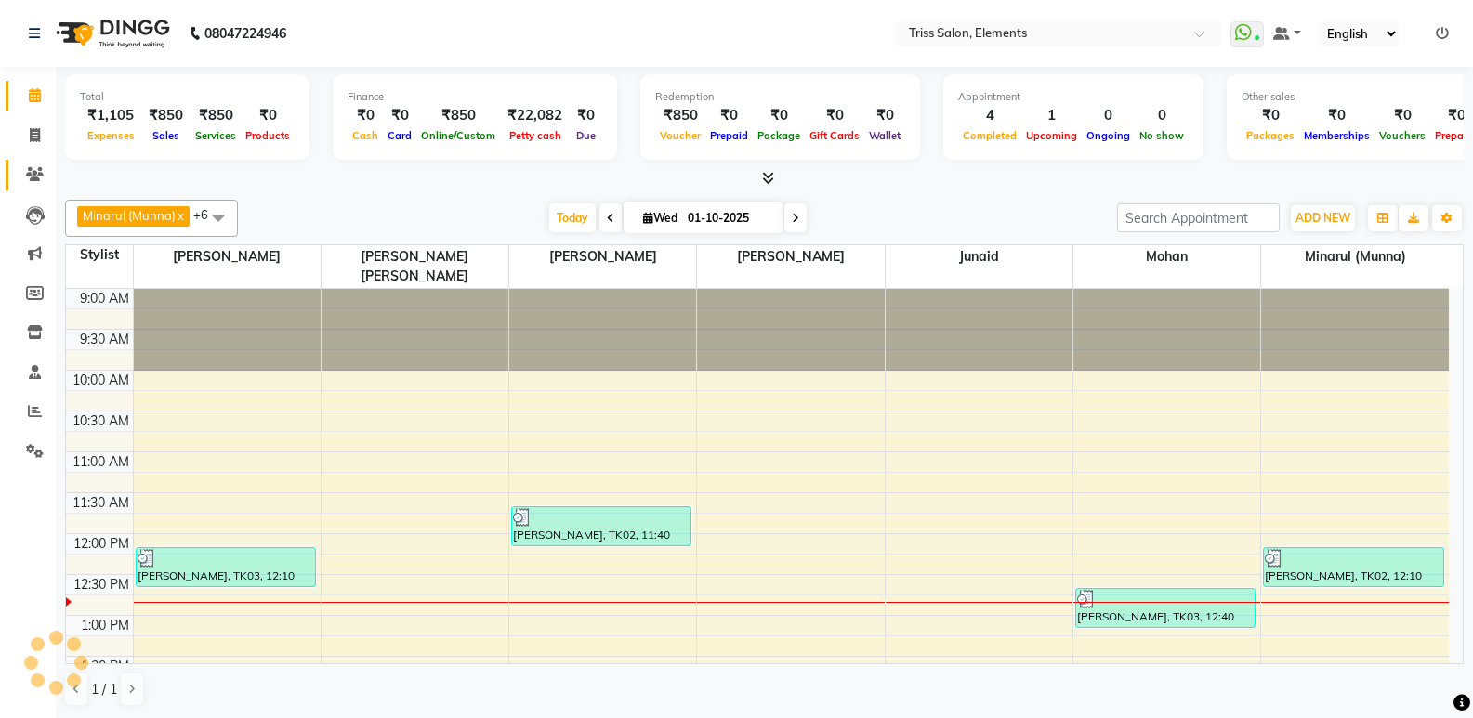
click at [29, 164] on link "Clients" at bounding box center [28, 175] width 45 height 31
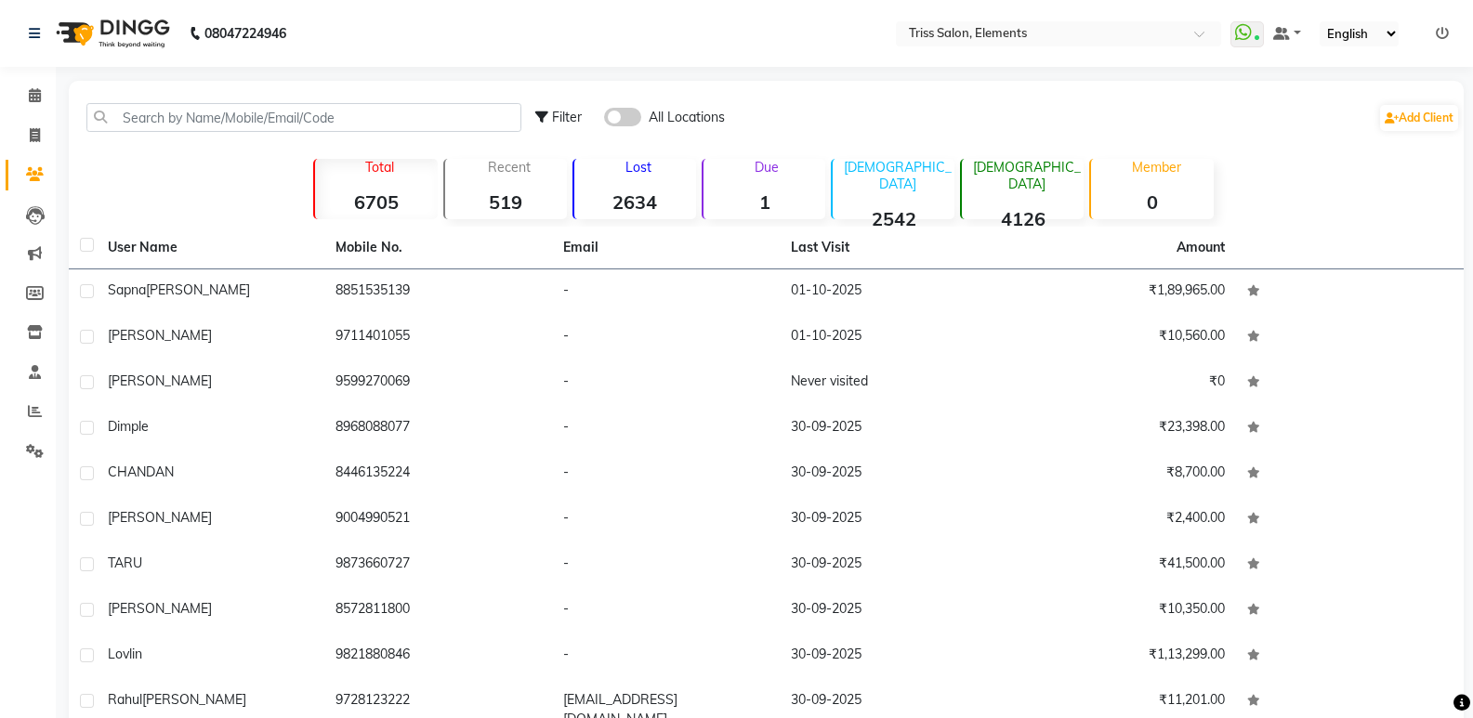
click at [147, 24] on img at bounding box center [110, 33] width 127 height 52
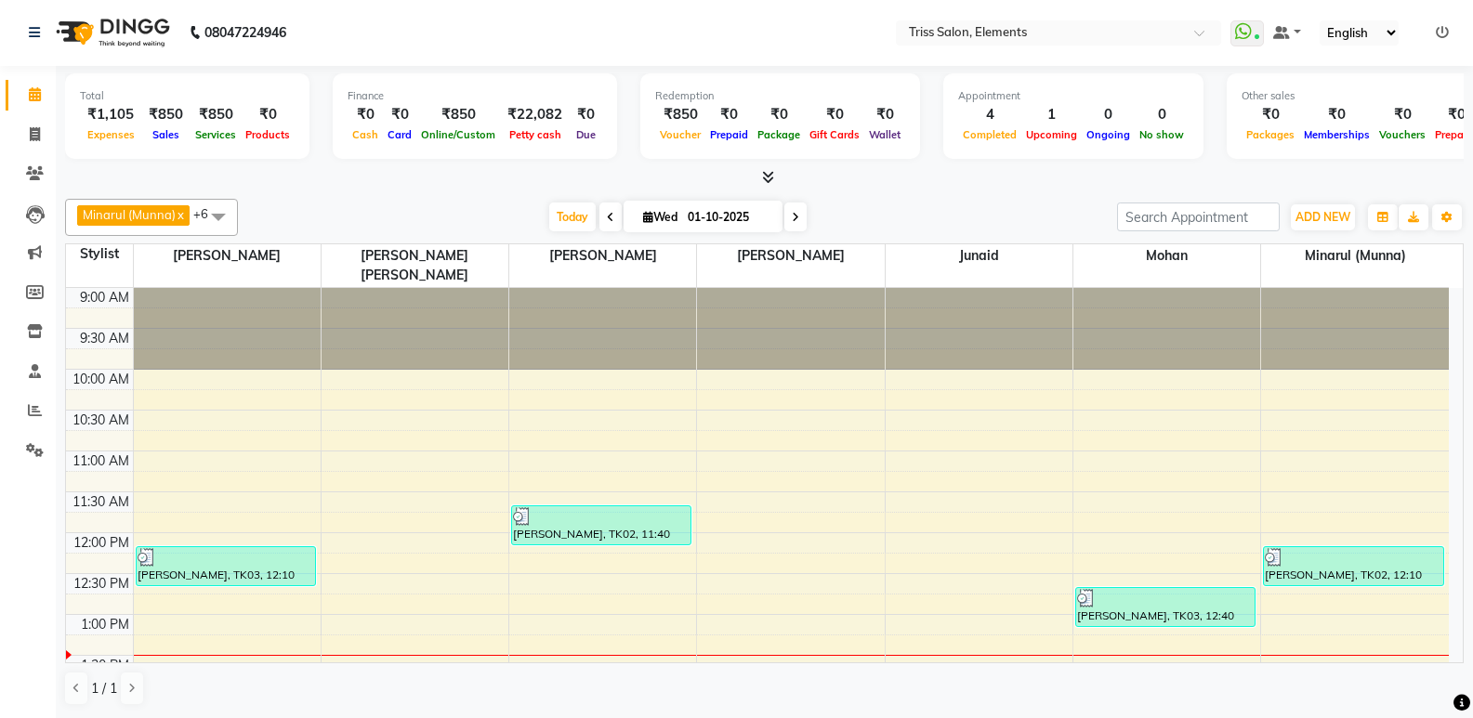
click at [938, 165] on div "Total ₹1,105 Expenses ₹850 Sales ₹850 Services ₹0 Products Finance ₹0 Cash ₹0 C…" at bounding box center [764, 127] width 1398 height 122
click at [20, 446] on span at bounding box center [35, 450] width 33 height 21
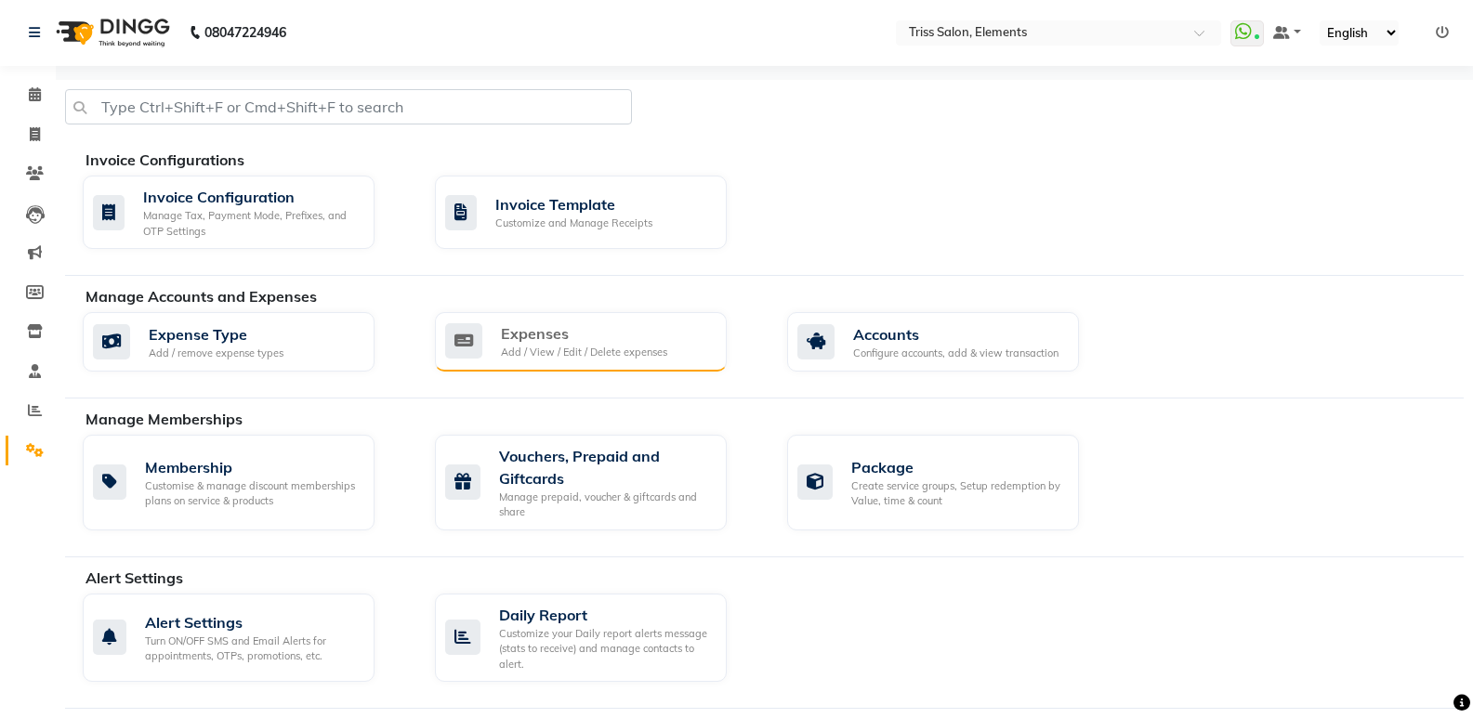
click at [610, 344] on div "Expenses" at bounding box center [584, 333] width 166 height 22
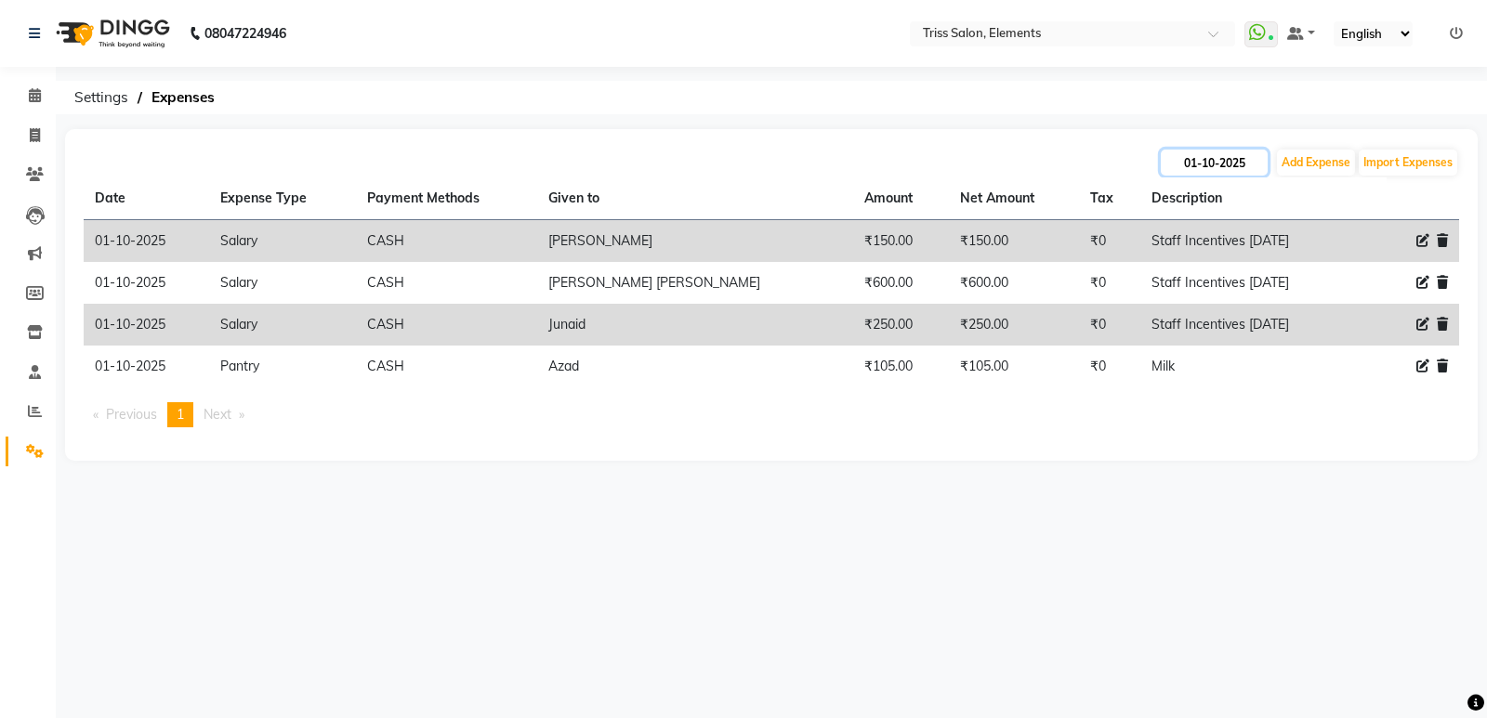
click at [1249, 168] on input "01-10-2025" at bounding box center [1214, 163] width 107 height 26
select select "10"
select select "2025"
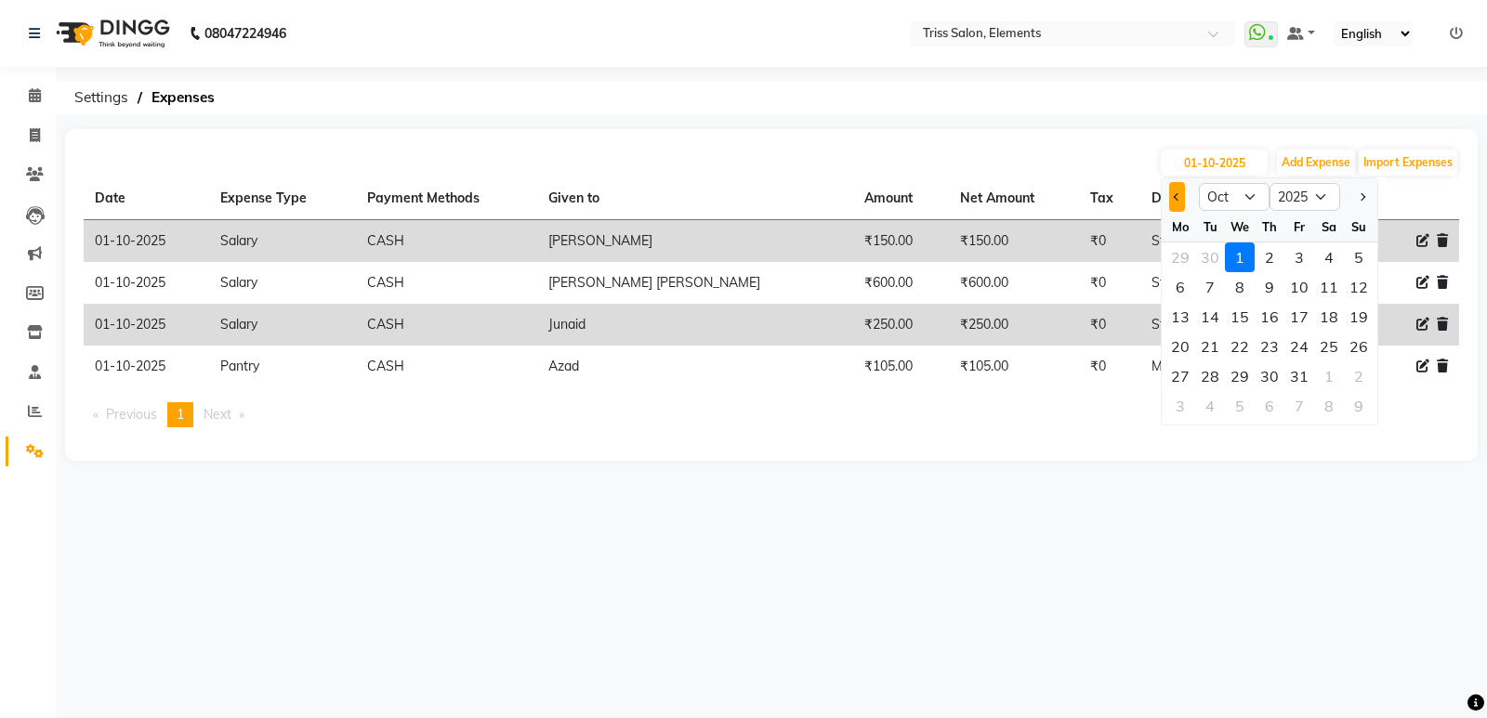
click at [1179, 196] on span "Previous month" at bounding box center [1177, 196] width 7 height 7
select select "9"
click at [1173, 258] on div "1" at bounding box center [1180, 258] width 30 height 30
type input "01-09-2025"
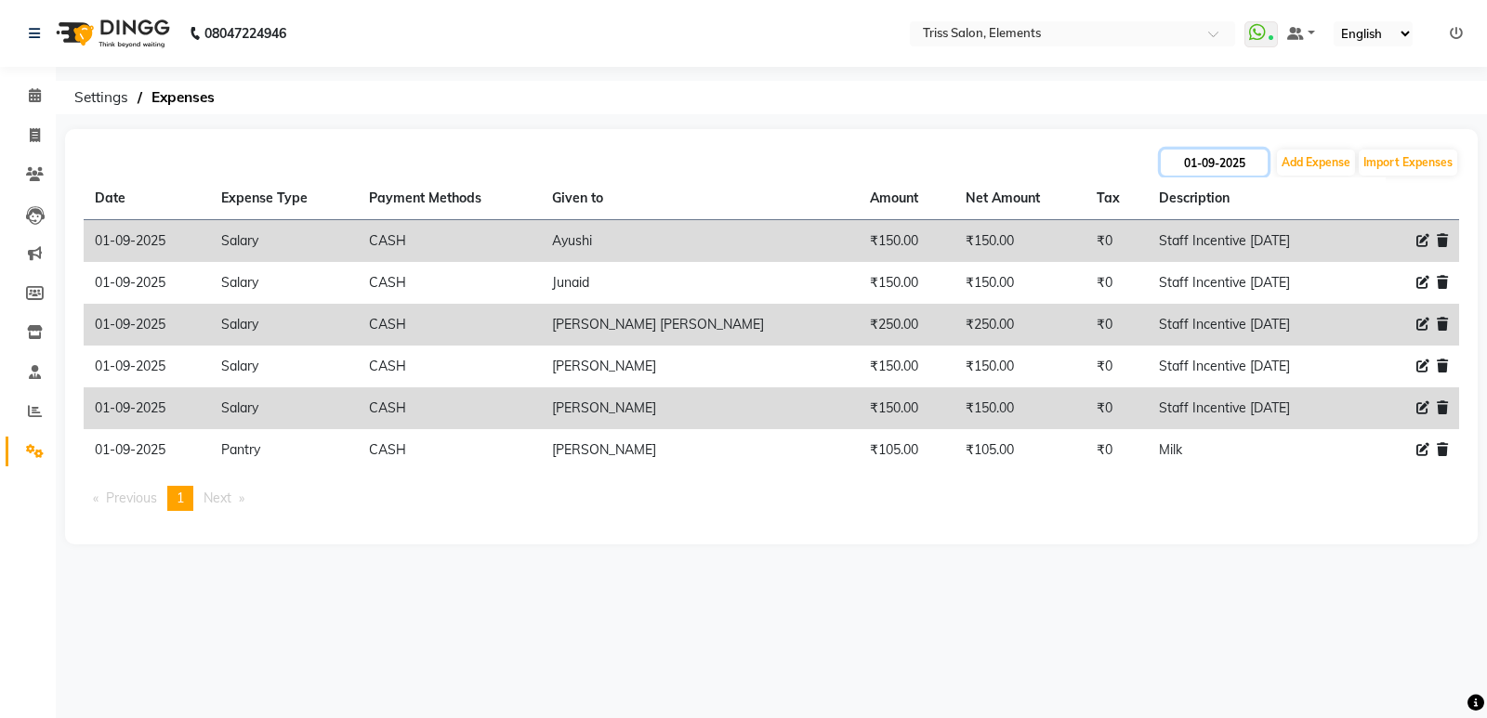
drag, startPoint x: 1211, startPoint y: 160, endPoint x: 1209, endPoint y: 170, distance: 10.4
click at [1210, 160] on input "01-09-2025" at bounding box center [1214, 163] width 107 height 26
select select "9"
select select "2025"
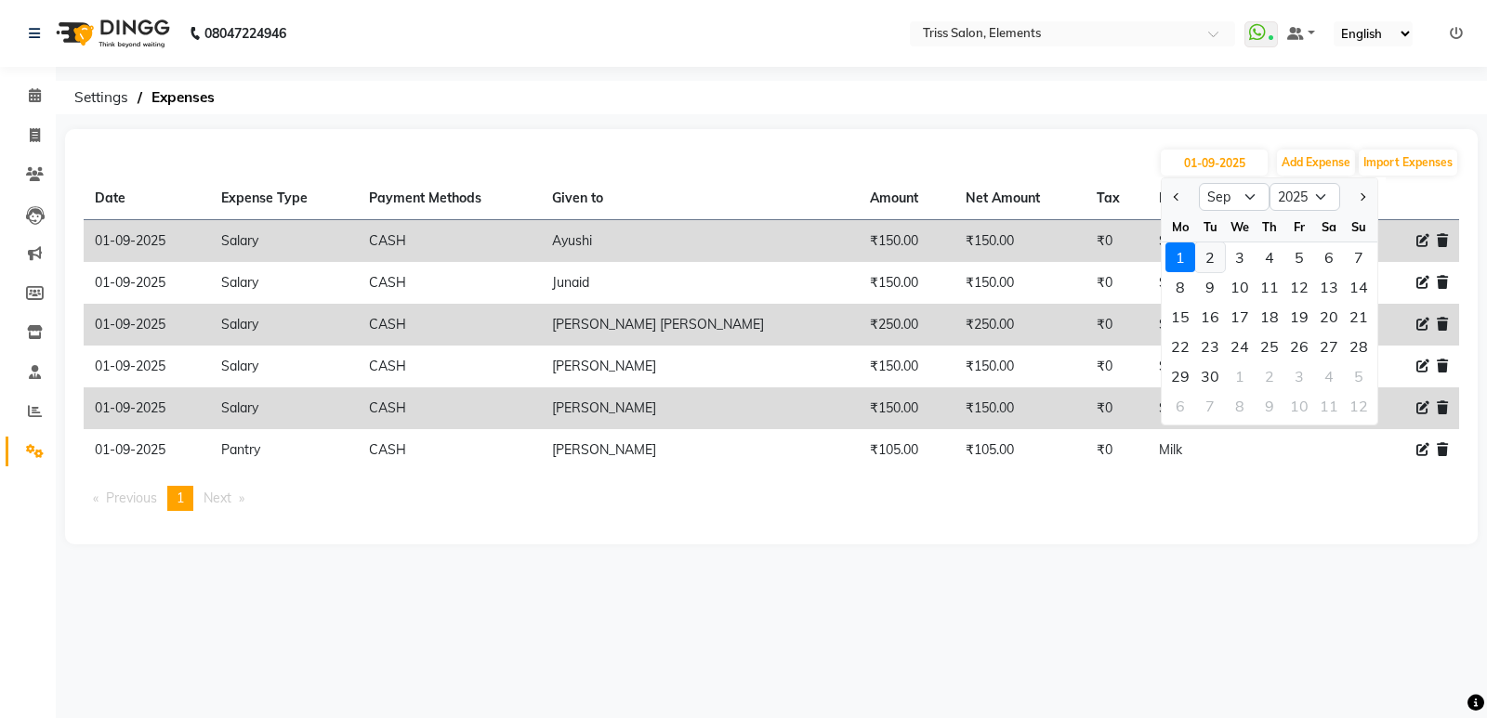
click at [1203, 263] on div "2" at bounding box center [1210, 258] width 30 height 30
type input "[DATE]"
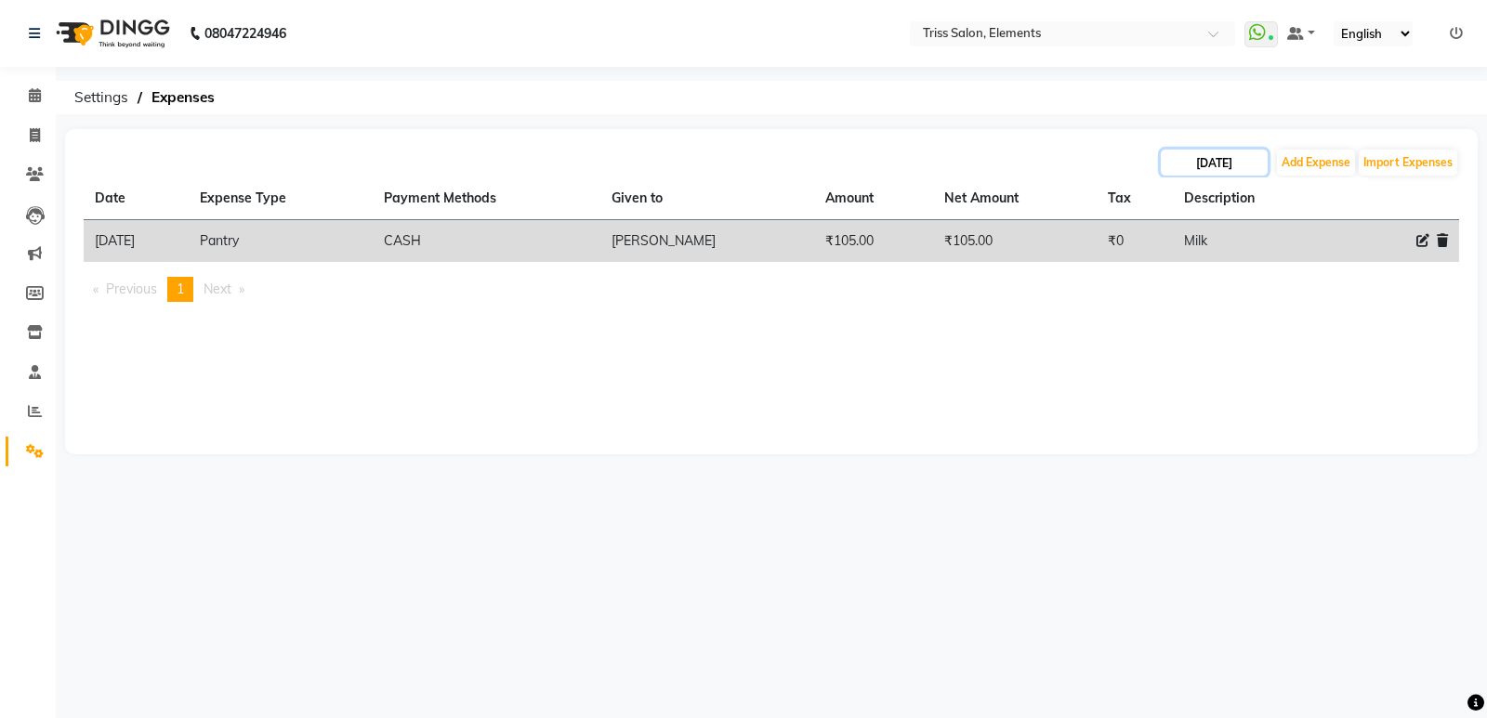
click at [1244, 160] on input "[DATE]" at bounding box center [1214, 163] width 107 height 26
select select "9"
select select "2025"
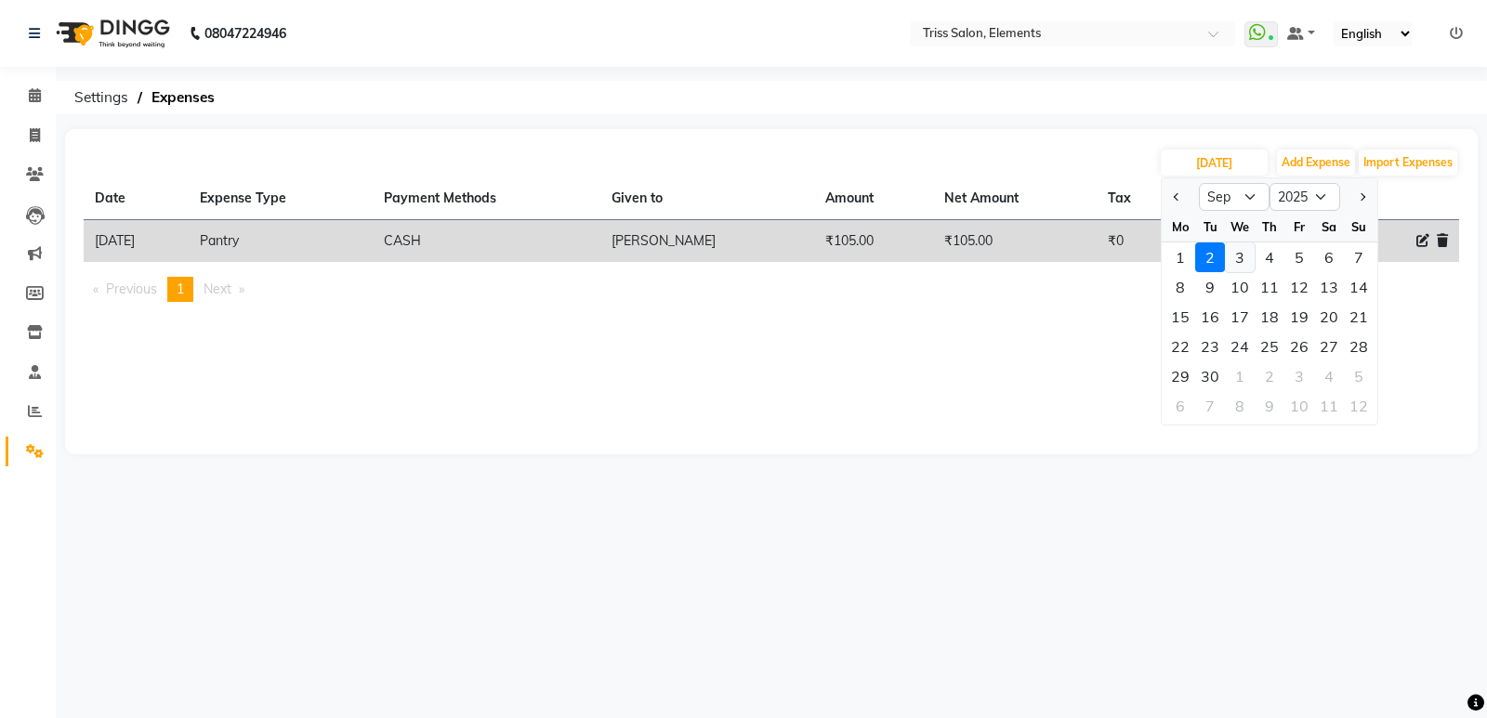
click at [1242, 256] on div "3" at bounding box center [1240, 258] width 30 height 30
type input "[DATE]"
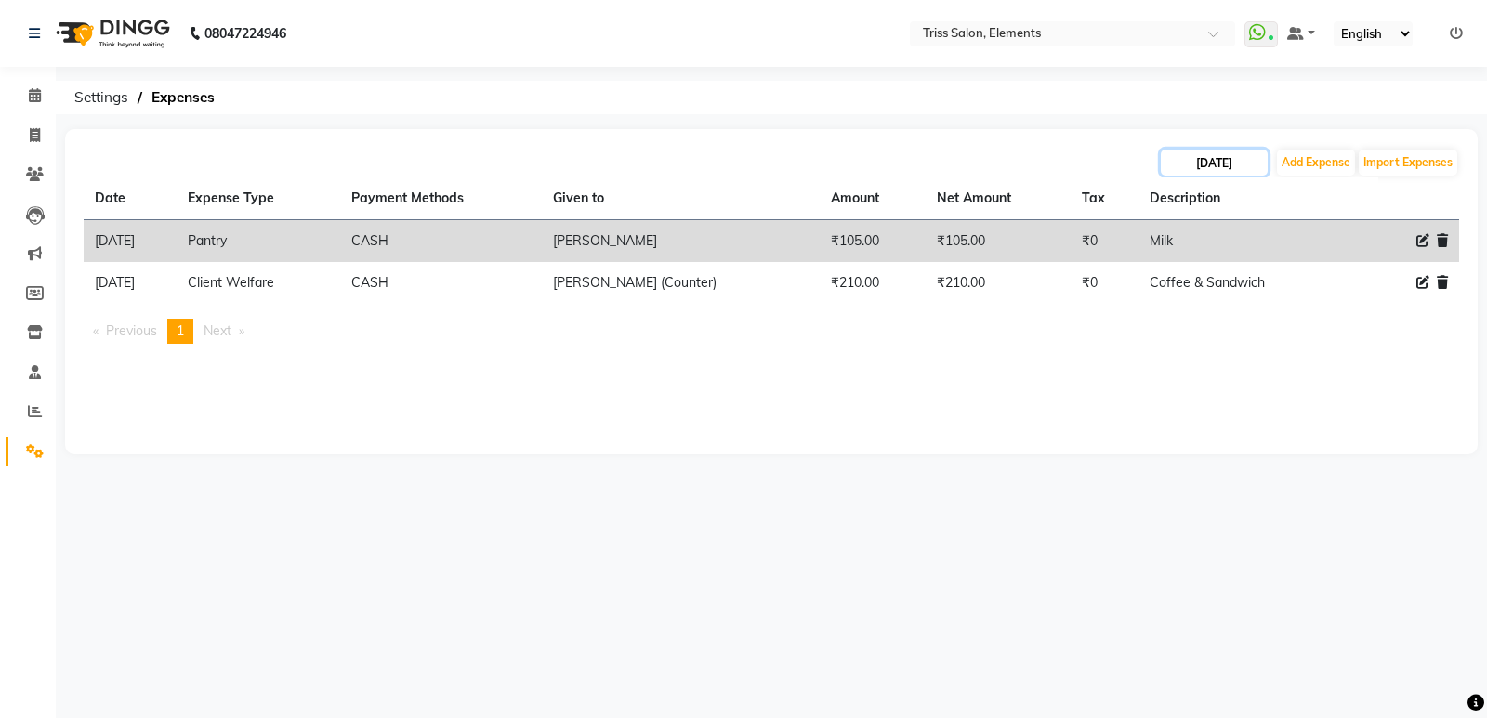
click at [1225, 171] on input "[DATE]" at bounding box center [1214, 163] width 107 height 26
select select "9"
select select "2025"
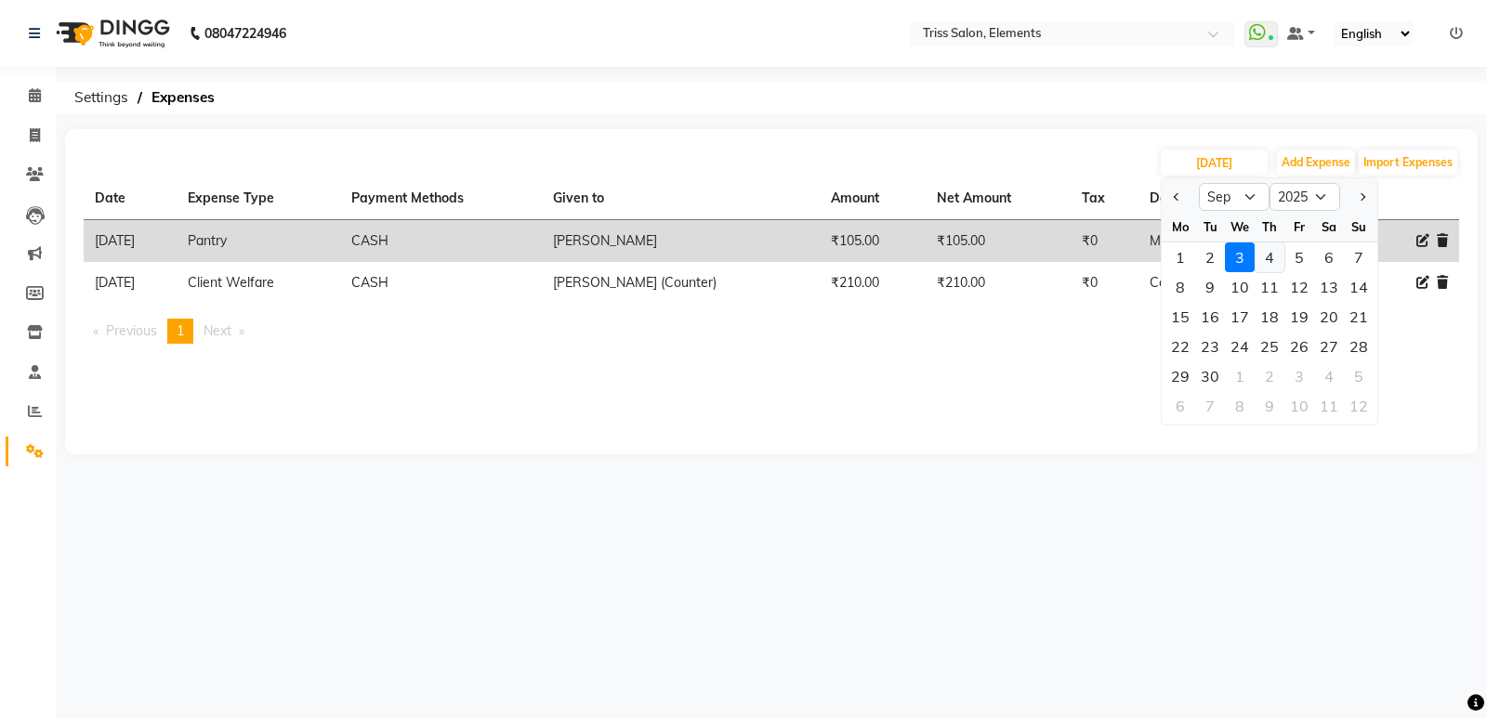
click at [1269, 256] on div "4" at bounding box center [1269, 258] width 30 height 30
type input "[DATE]"
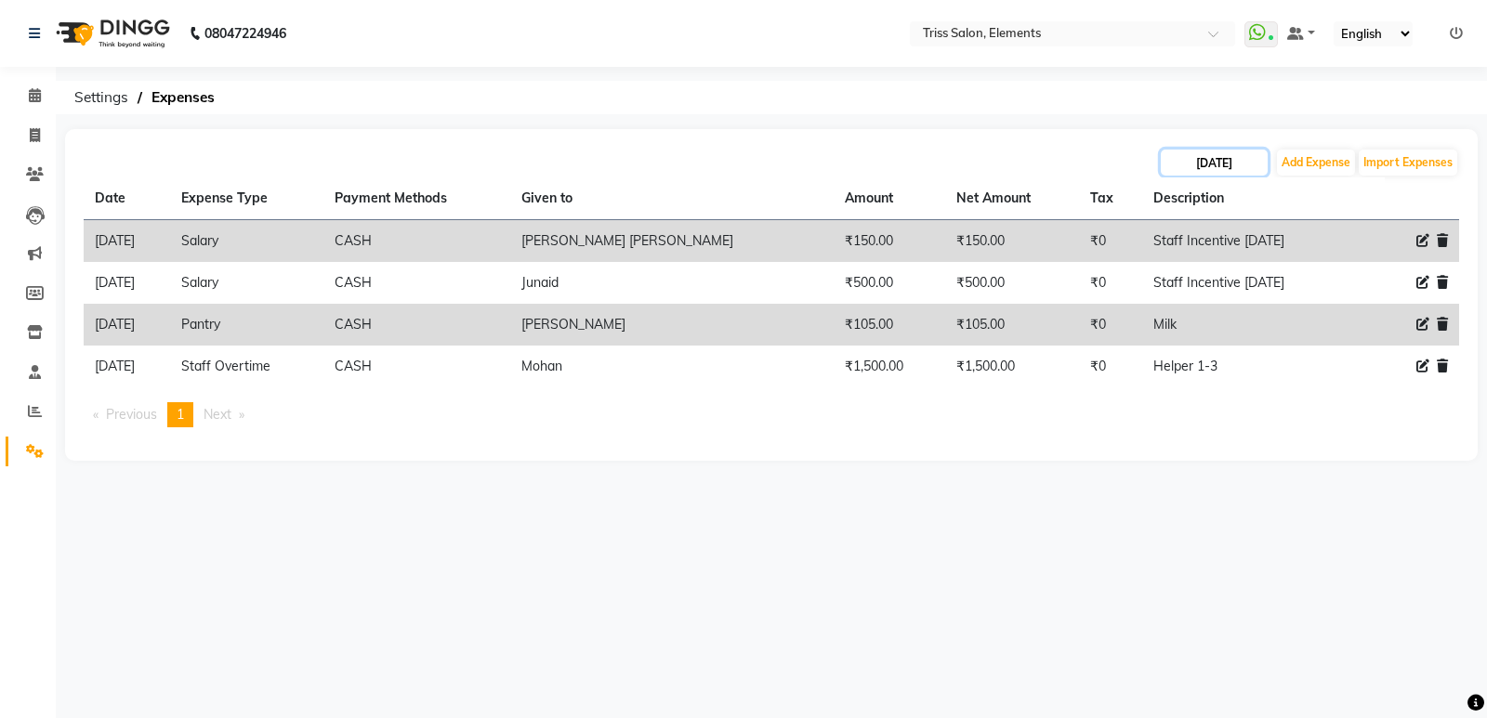
click at [1199, 167] on input "[DATE]" at bounding box center [1214, 163] width 107 height 26
select select "9"
select select "2025"
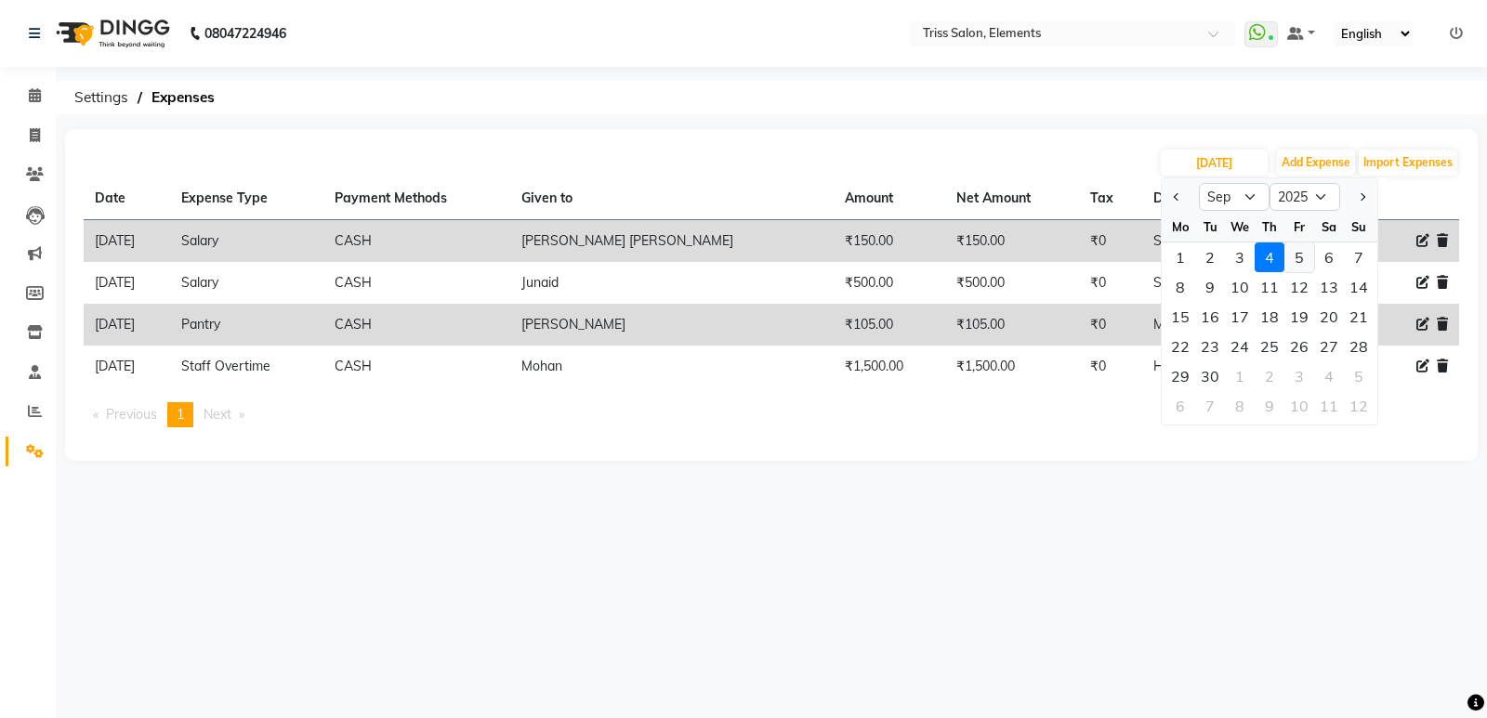
click at [1292, 260] on div "5" at bounding box center [1299, 258] width 30 height 30
type input "[DATE]"
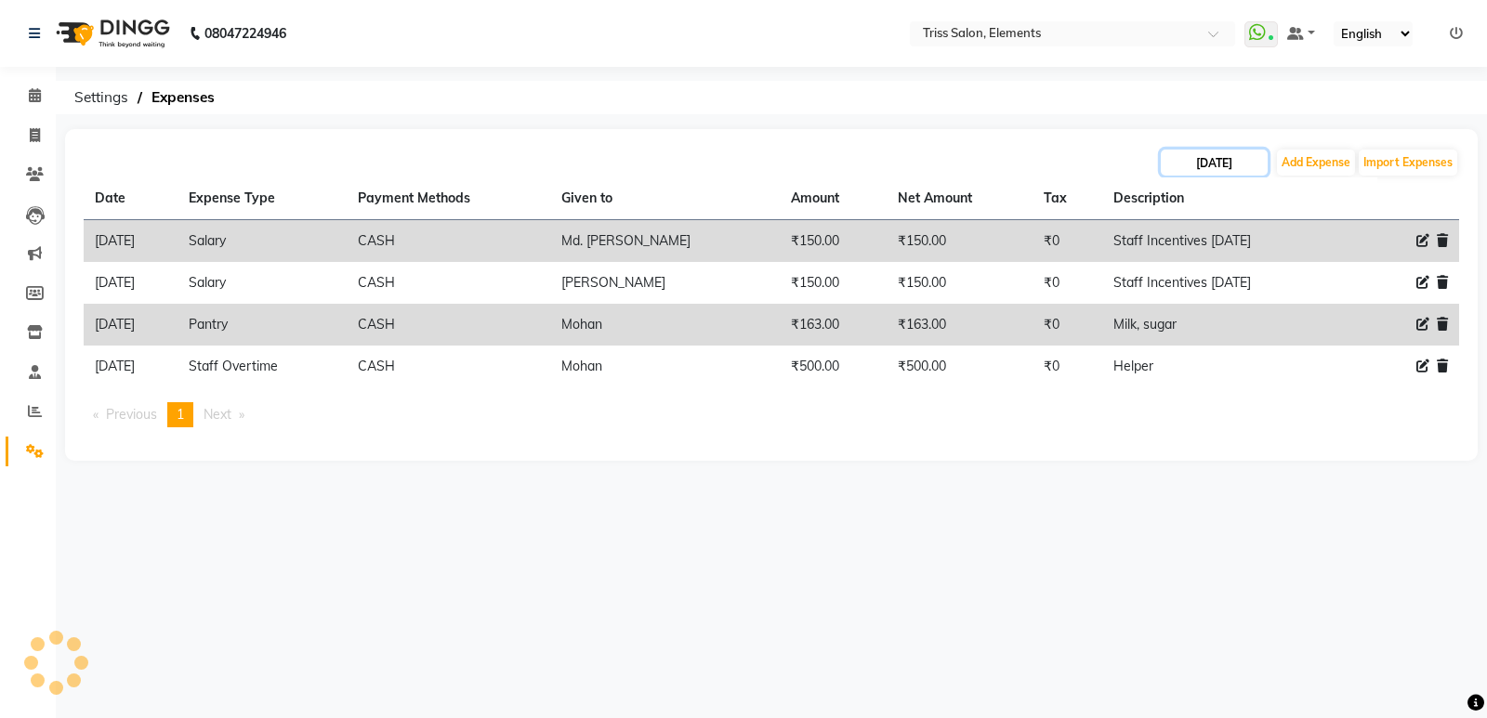
click at [1231, 165] on input "[DATE]" at bounding box center [1214, 163] width 107 height 26
select select "9"
select select "2025"
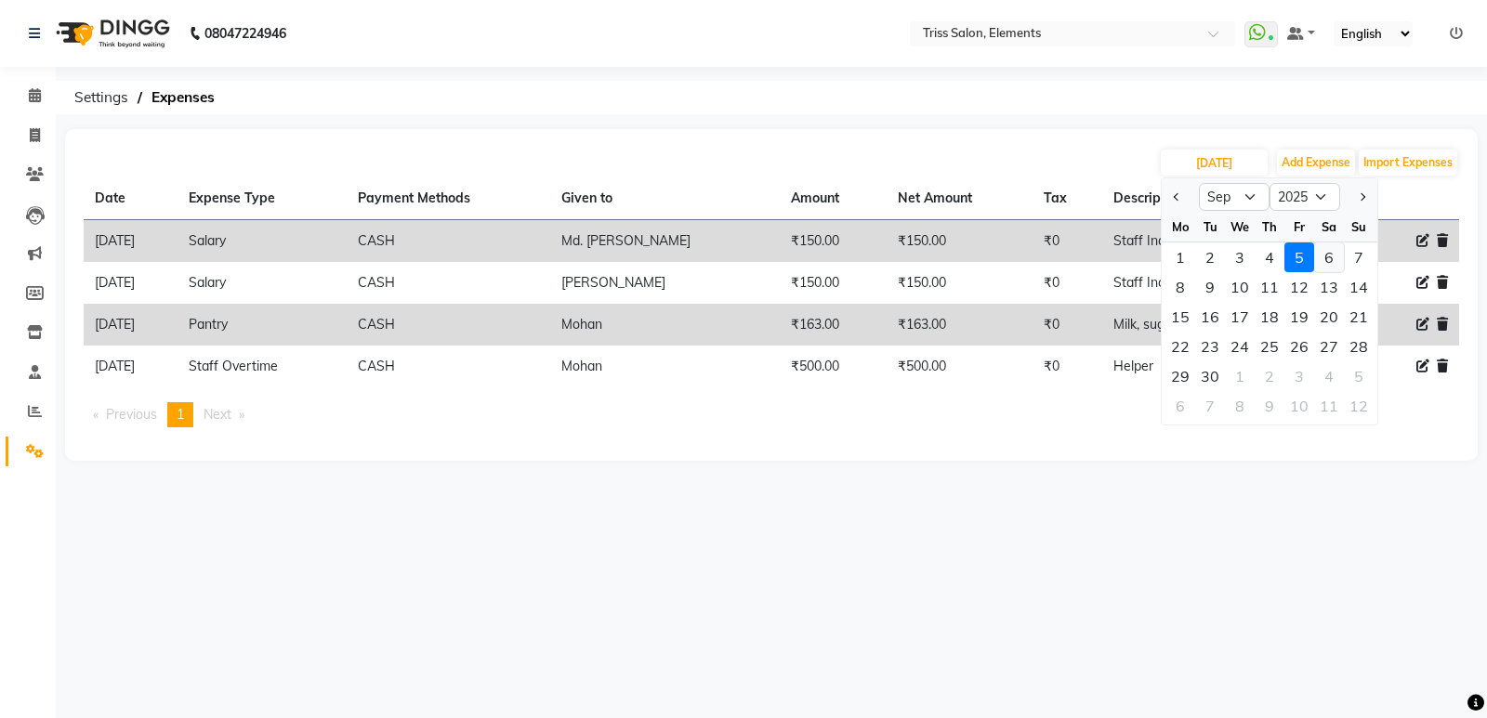
click at [1325, 251] on div "6" at bounding box center [1329, 258] width 30 height 30
type input "[DATE]"
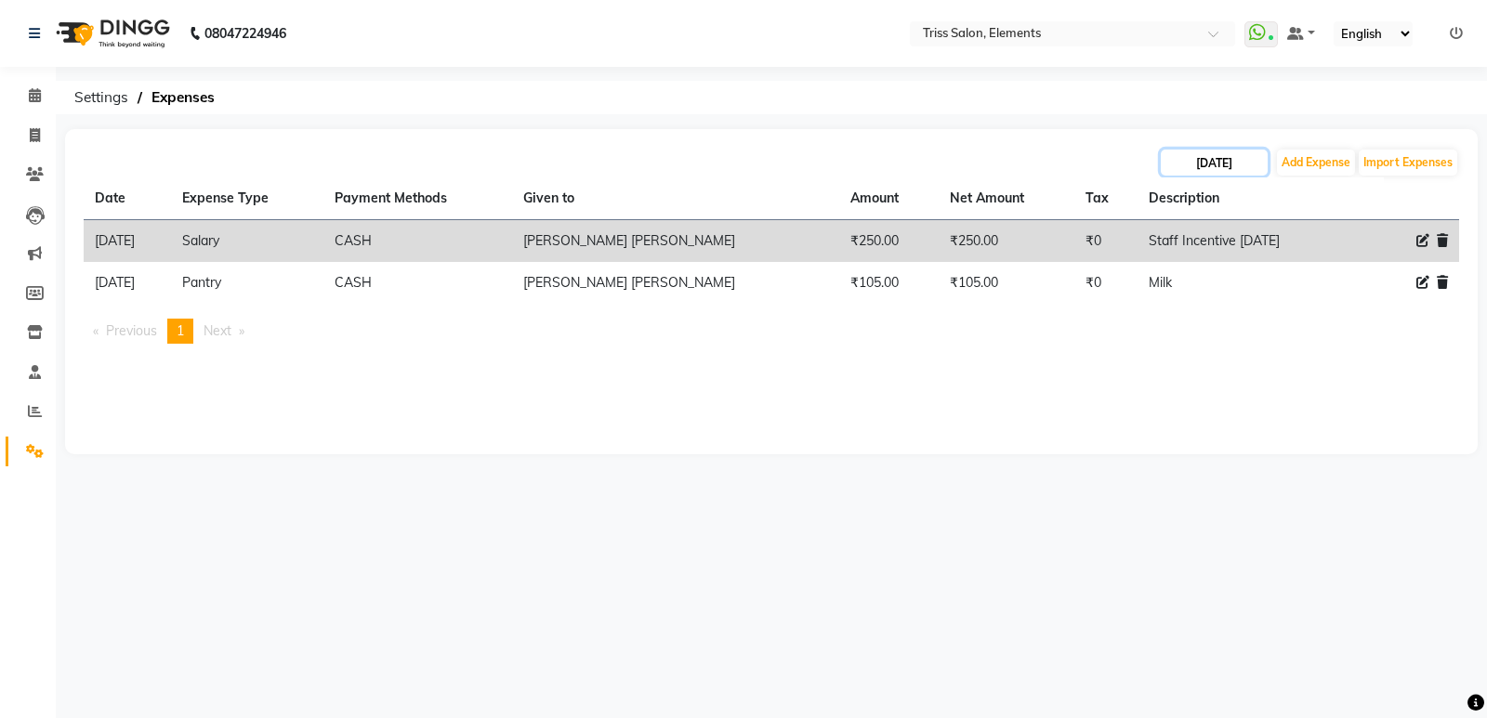
click at [1238, 170] on input "[DATE]" at bounding box center [1214, 163] width 107 height 26
select select "9"
select select "2025"
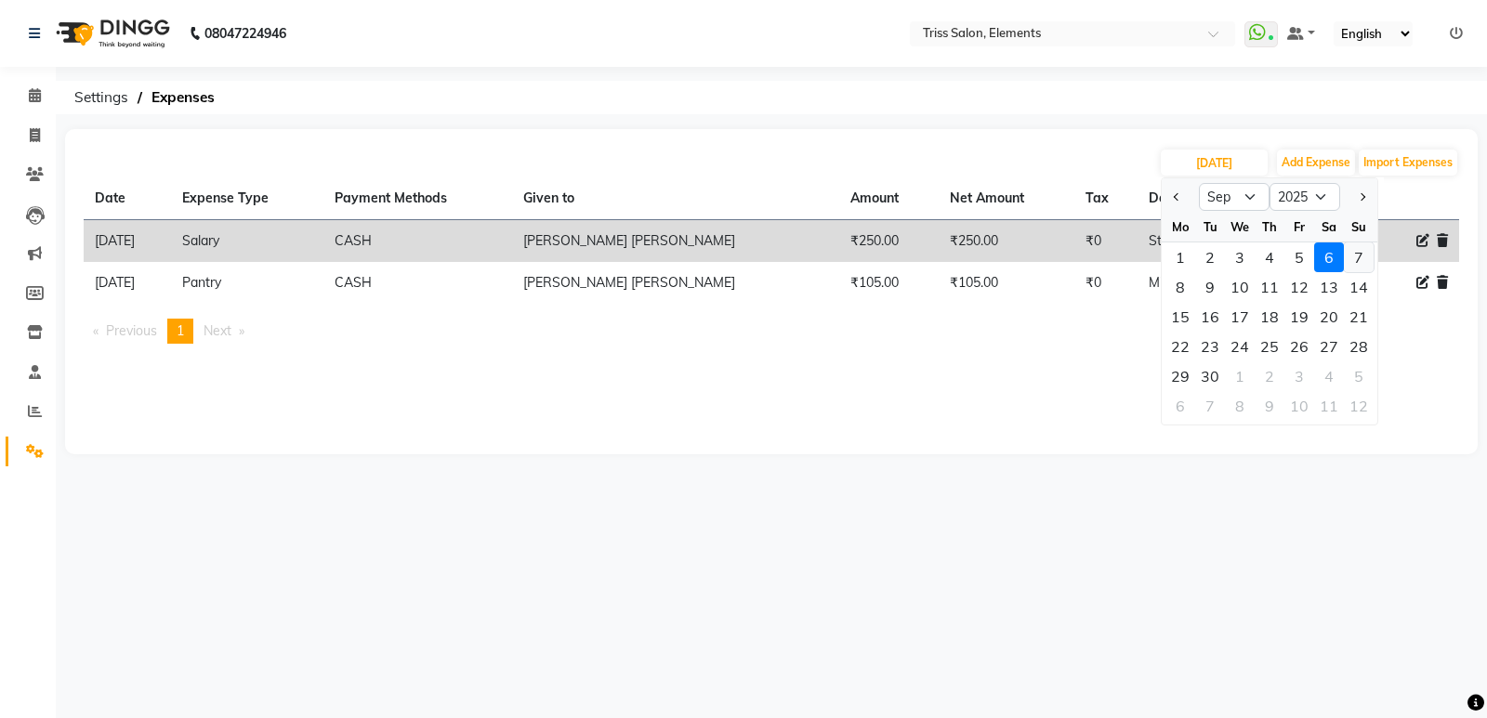
click at [1350, 256] on div "7" at bounding box center [1359, 258] width 30 height 30
type input "[DATE]"
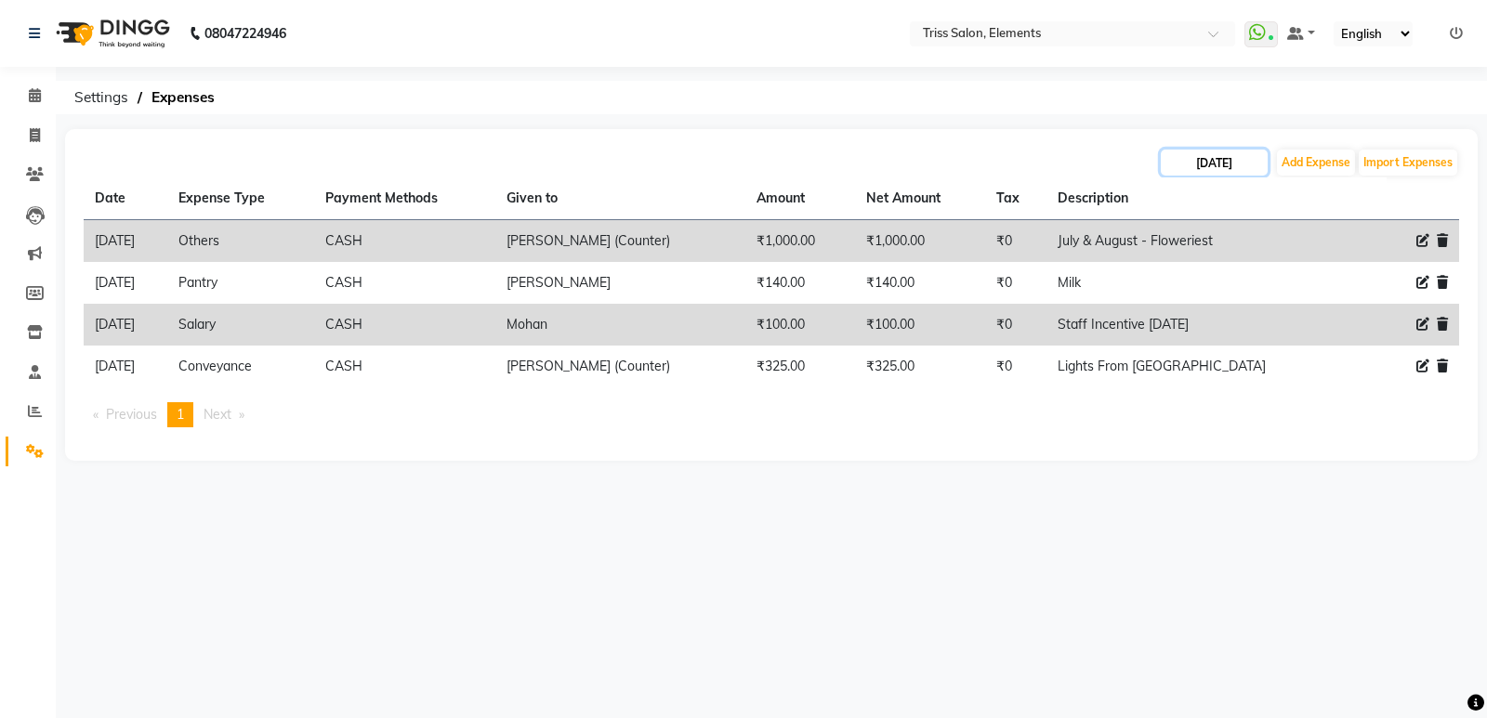
click at [1211, 163] on input "[DATE]" at bounding box center [1214, 163] width 107 height 26
select select "9"
select select "2025"
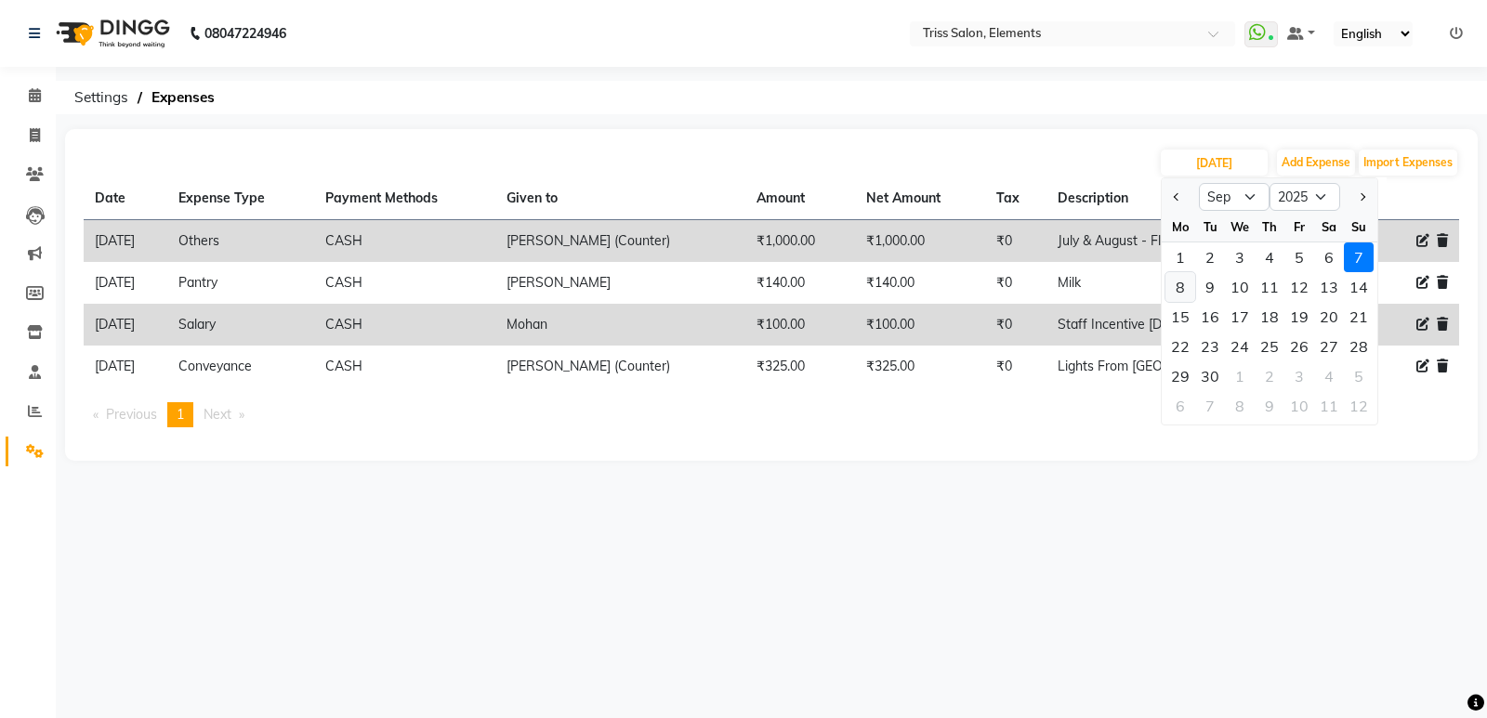
click at [1178, 280] on div "8" at bounding box center [1180, 287] width 30 height 30
type input "[DATE]"
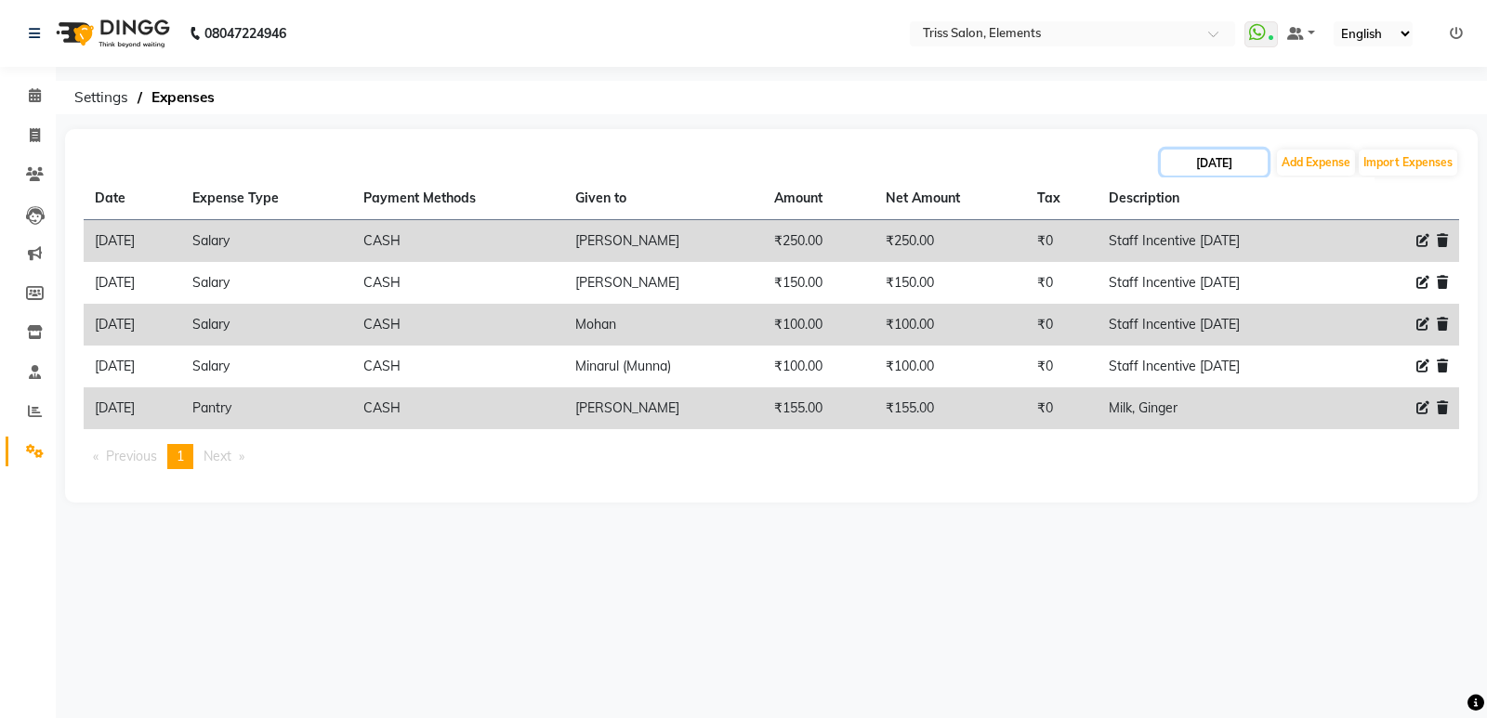
click at [1238, 152] on input "[DATE]" at bounding box center [1214, 163] width 107 height 26
select select "9"
select select "2025"
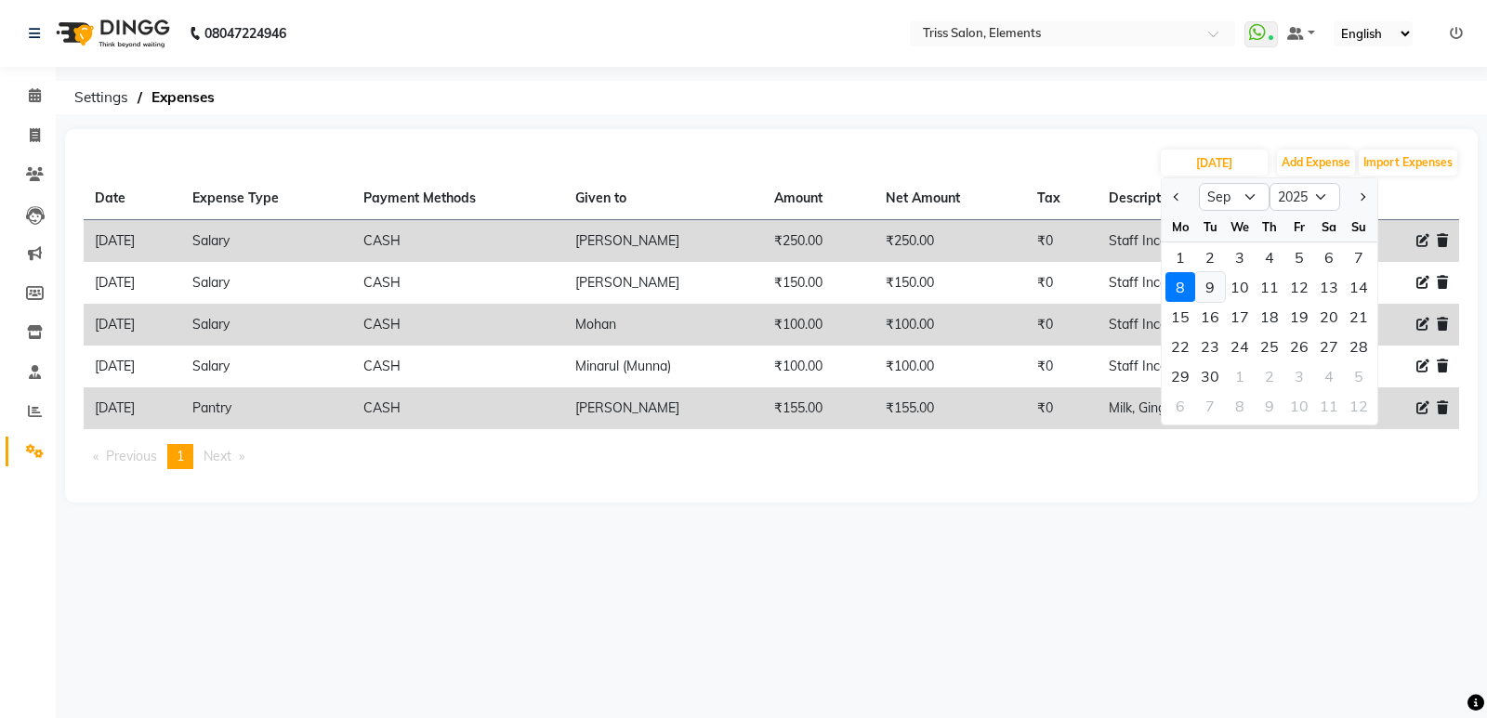
click at [1205, 288] on div "9" at bounding box center [1210, 287] width 30 height 30
type input "[DATE]"
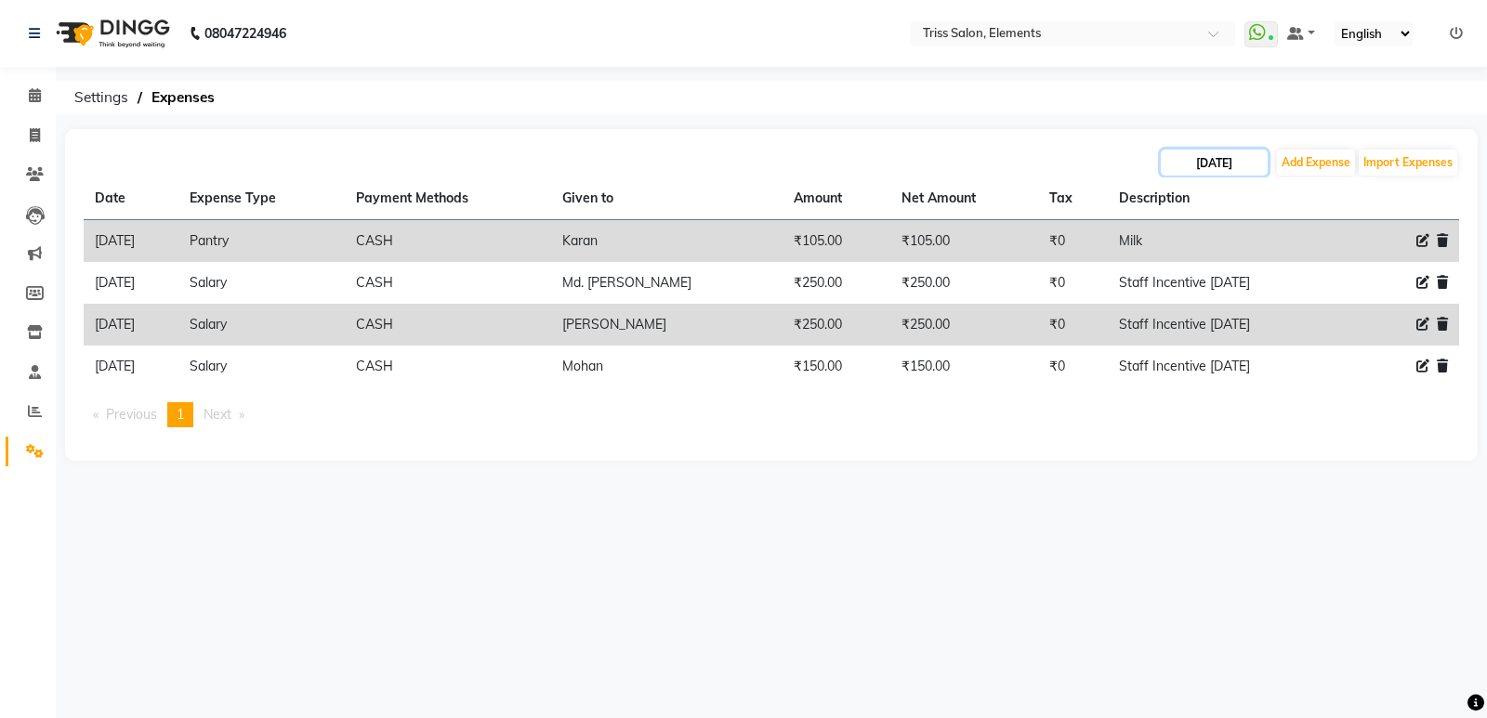
click at [1226, 168] on input "[DATE]" at bounding box center [1214, 163] width 107 height 26
select select "9"
select select "2025"
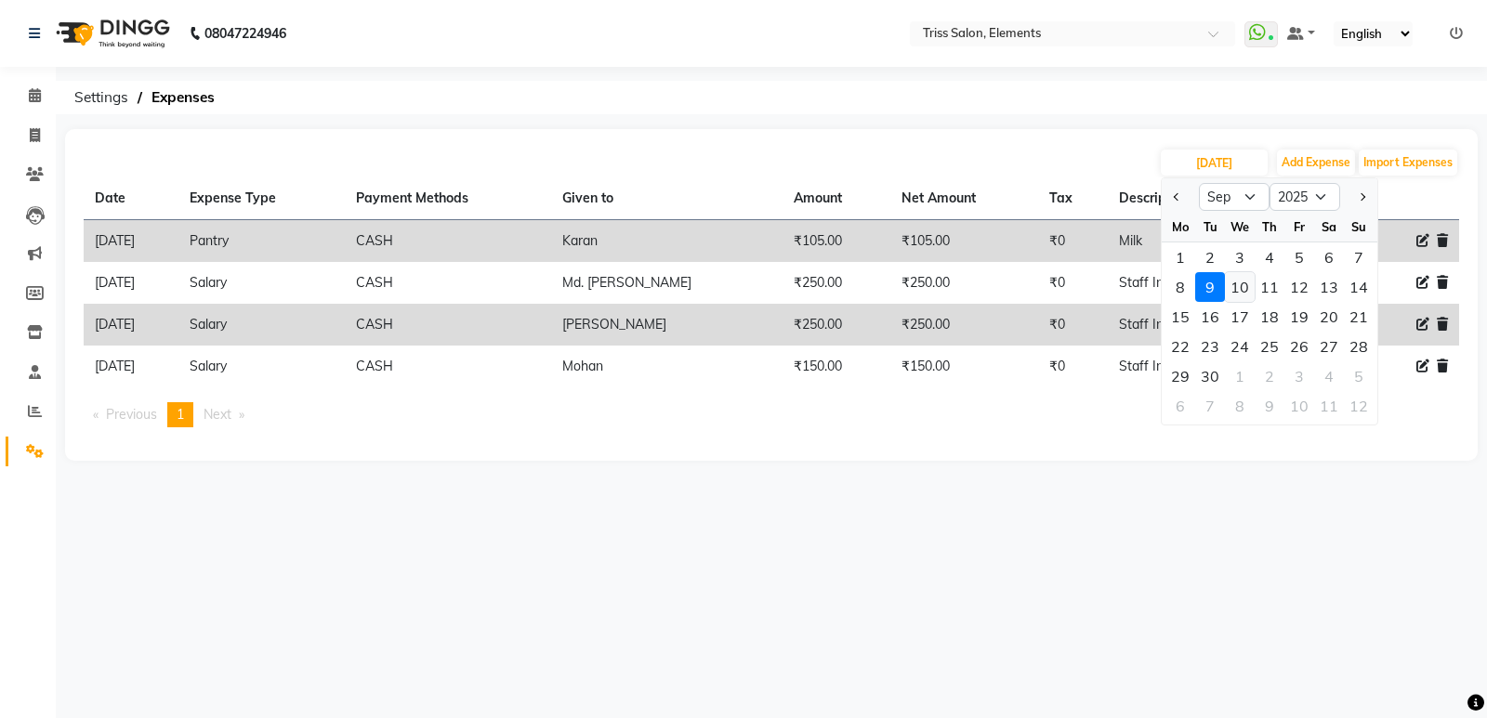
click at [1225, 288] on div "10" at bounding box center [1240, 287] width 30 height 30
type input "10-09-2025"
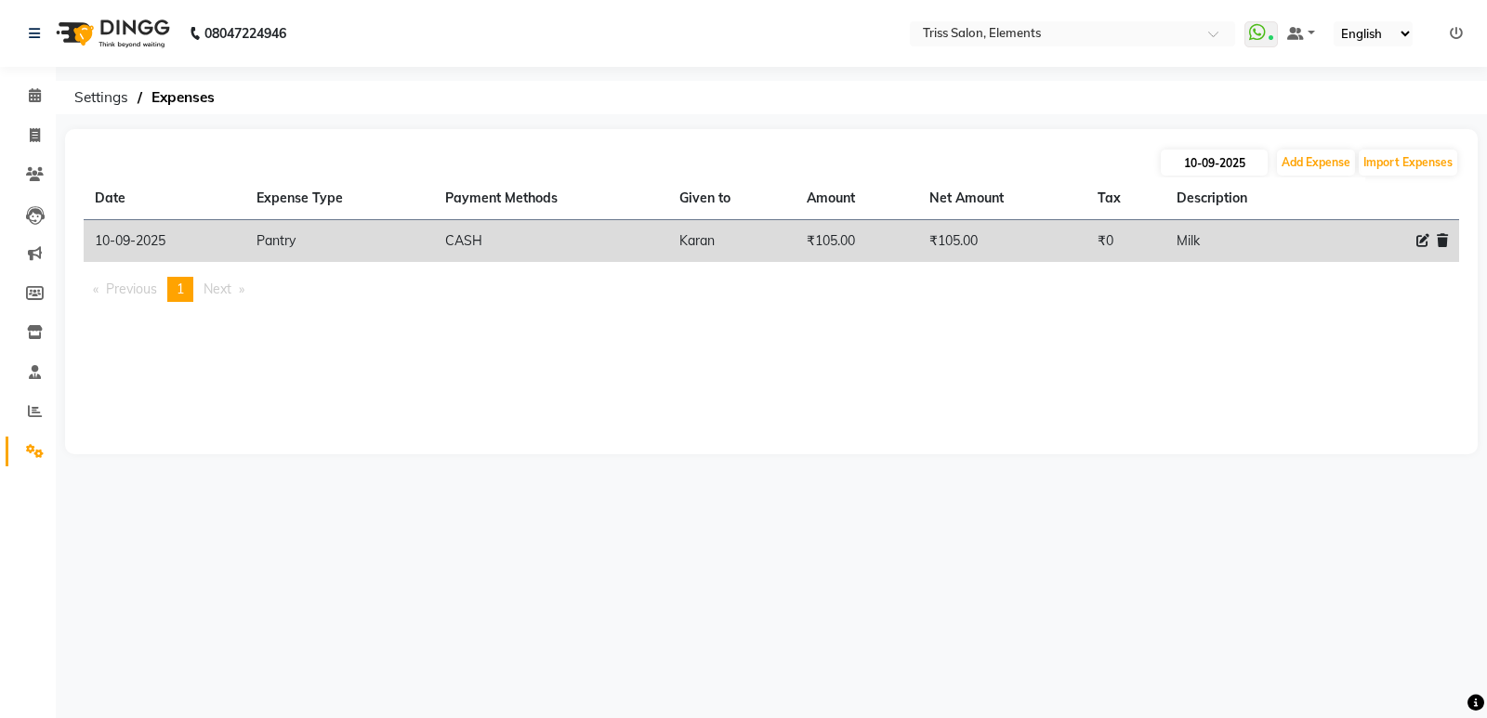
drag, startPoint x: 1244, startPoint y: 147, endPoint x: 1236, endPoint y: 158, distance: 13.9
click at [1240, 149] on div "[DATE] Add Expense Import Expenses Date Expense Type Payment Methods Given to A…" at bounding box center [771, 291] width 1412 height 325
click at [1236, 158] on input "10-09-2025" at bounding box center [1214, 163] width 107 height 26
select select "9"
select select "2025"
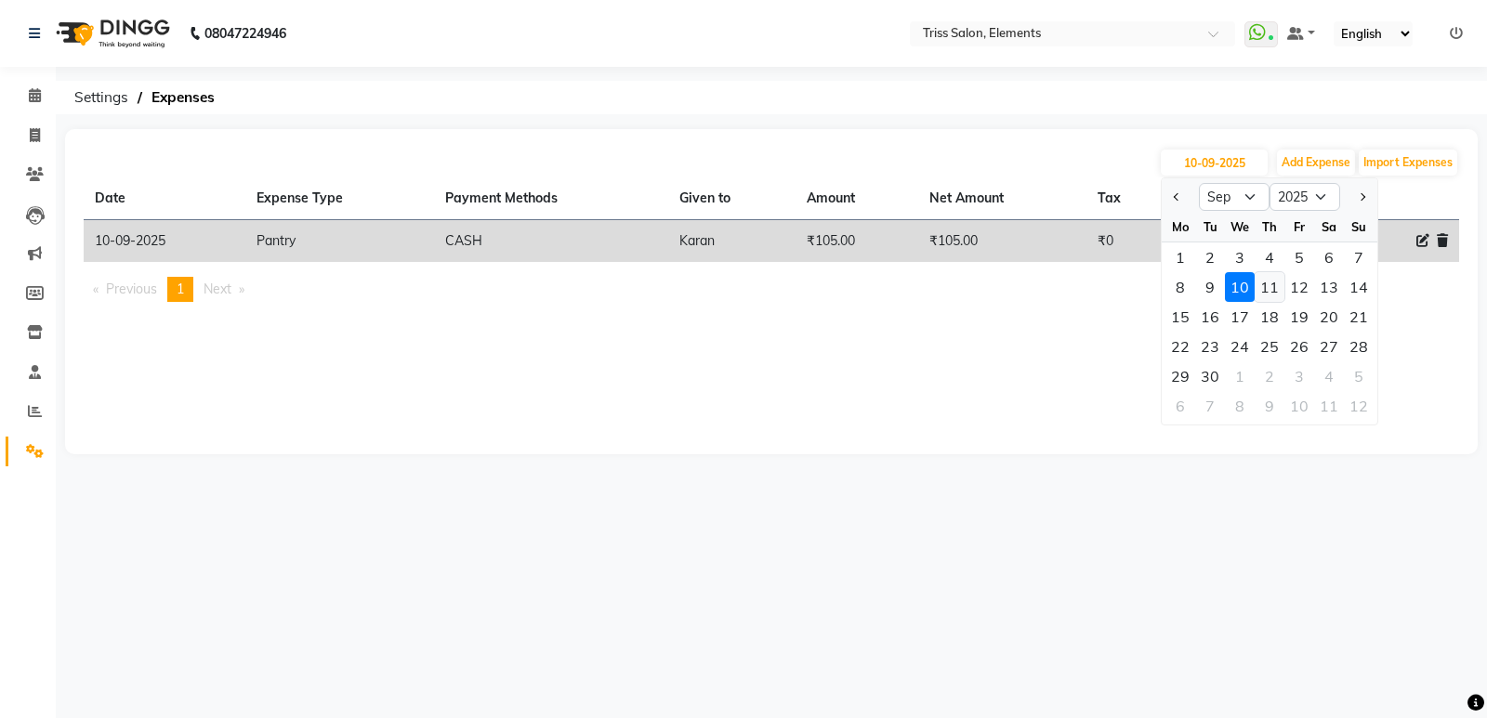
click at [1270, 282] on div "11" at bounding box center [1269, 287] width 30 height 30
type input "[DATE]"
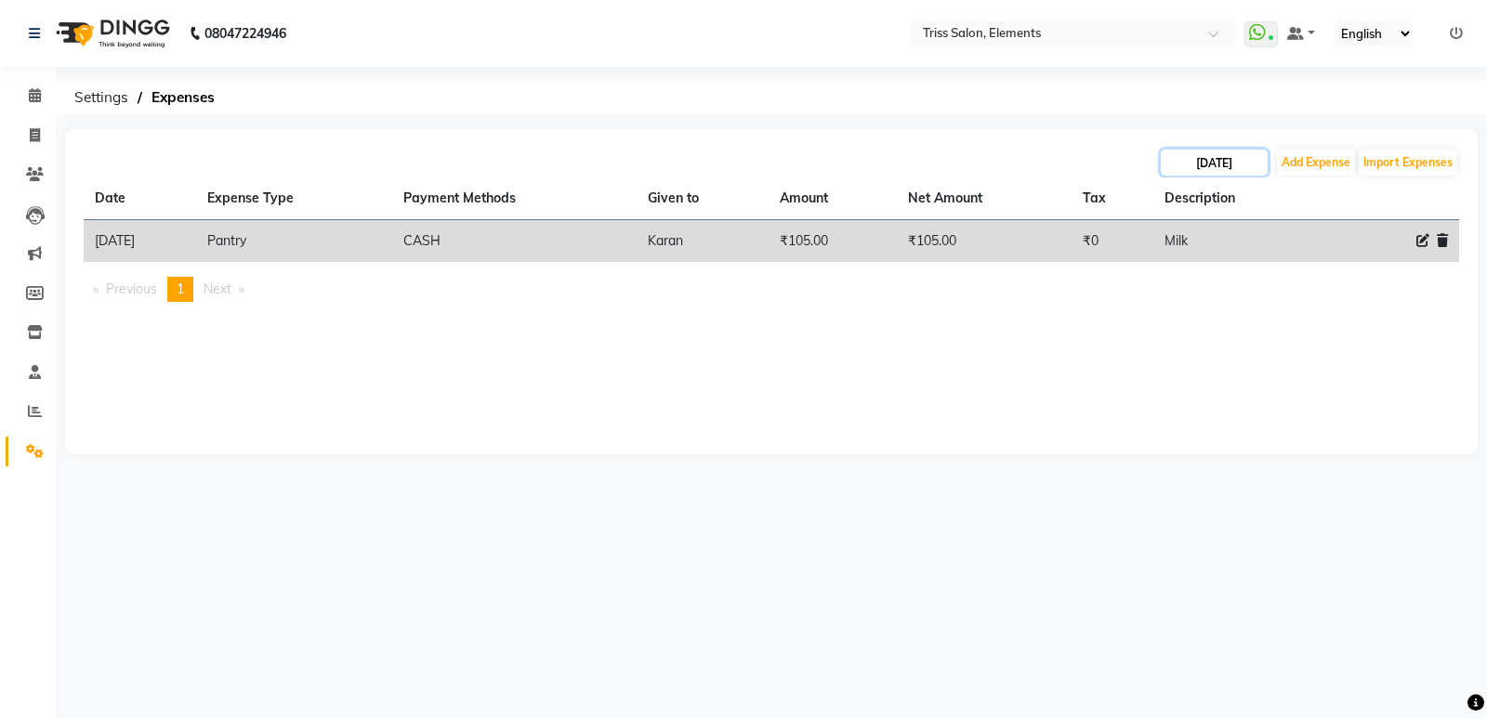
click at [1225, 158] on input "[DATE]" at bounding box center [1214, 163] width 107 height 26
select select "9"
select select "2025"
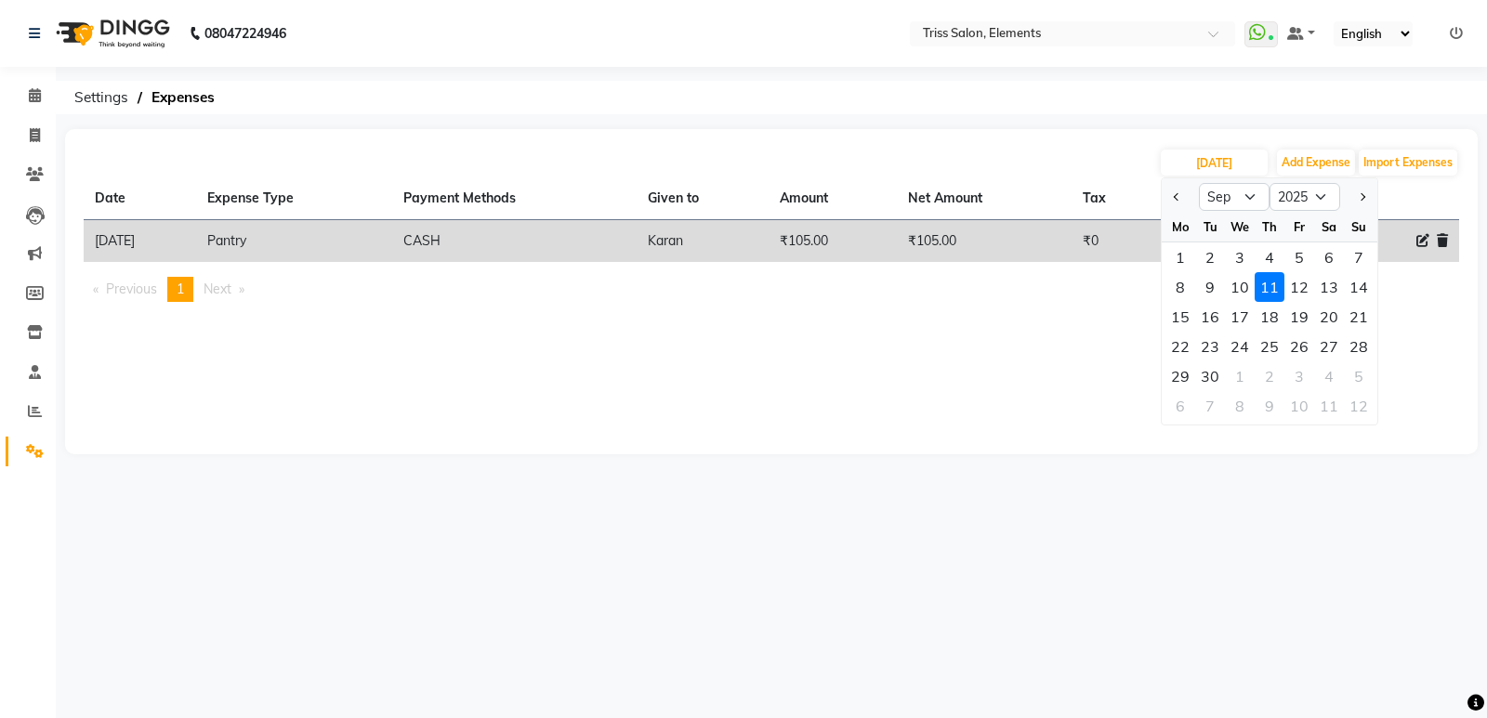
click at [1303, 288] on div "12" at bounding box center [1299, 287] width 30 height 30
type input "[DATE]"
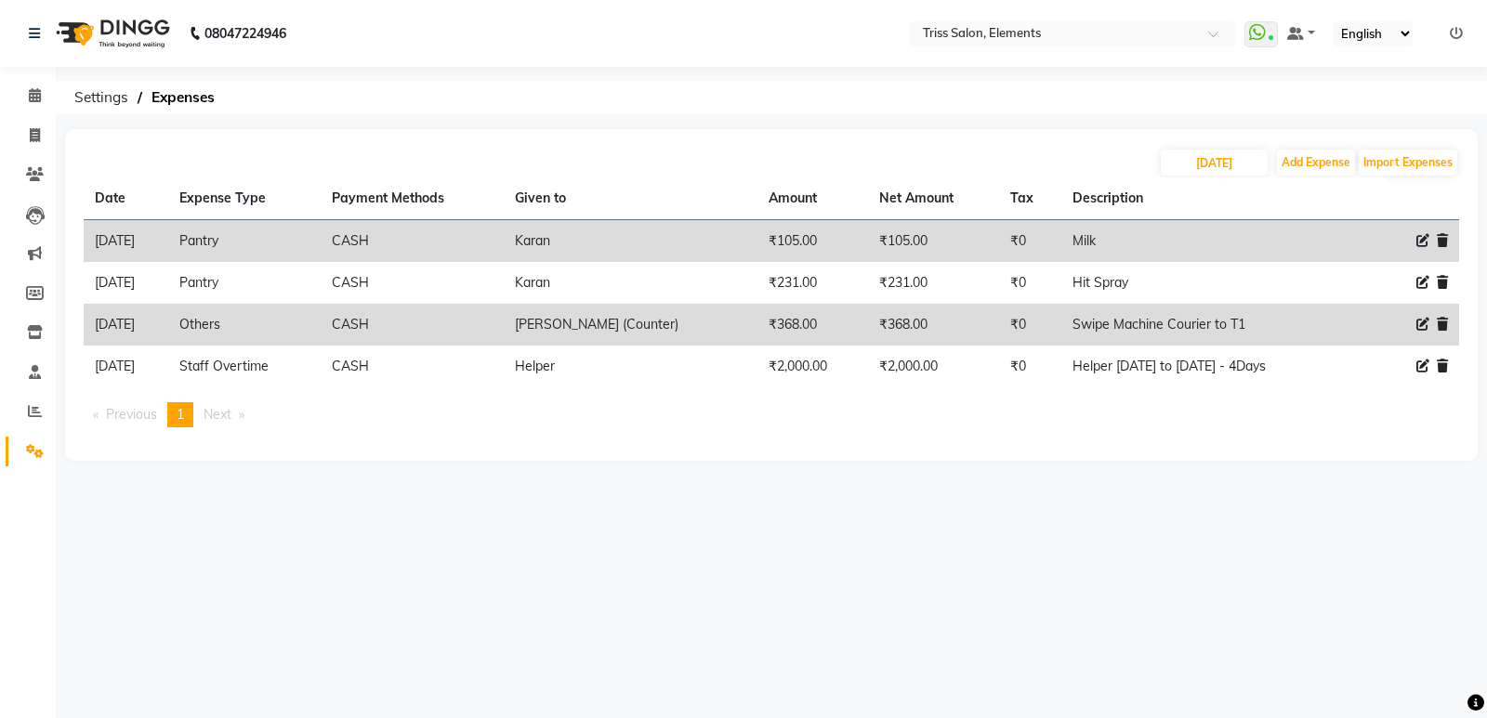
click at [171, 34] on img at bounding box center [110, 33] width 127 height 52
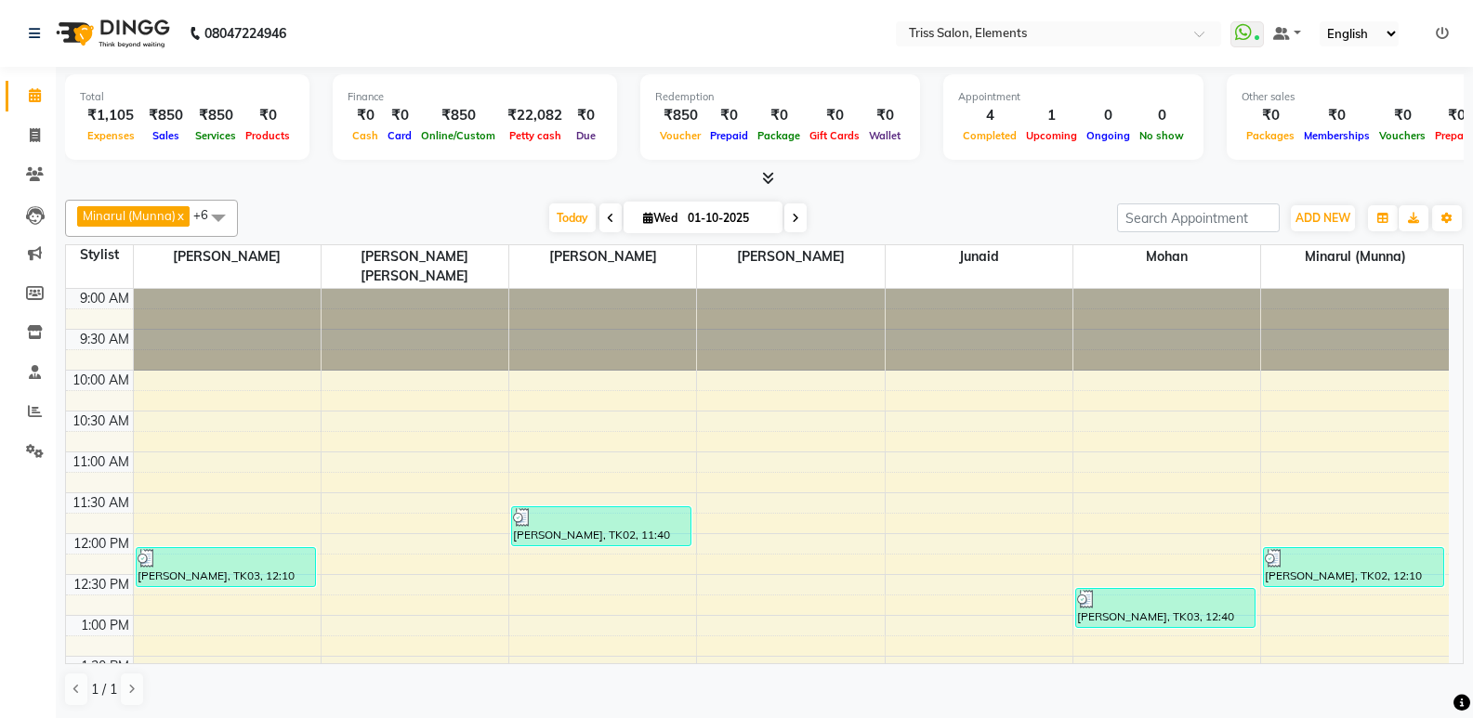
click at [905, 217] on div "[DATE] [DATE]" at bounding box center [677, 218] width 860 height 28
click at [36, 451] on icon at bounding box center [35, 451] width 18 height 14
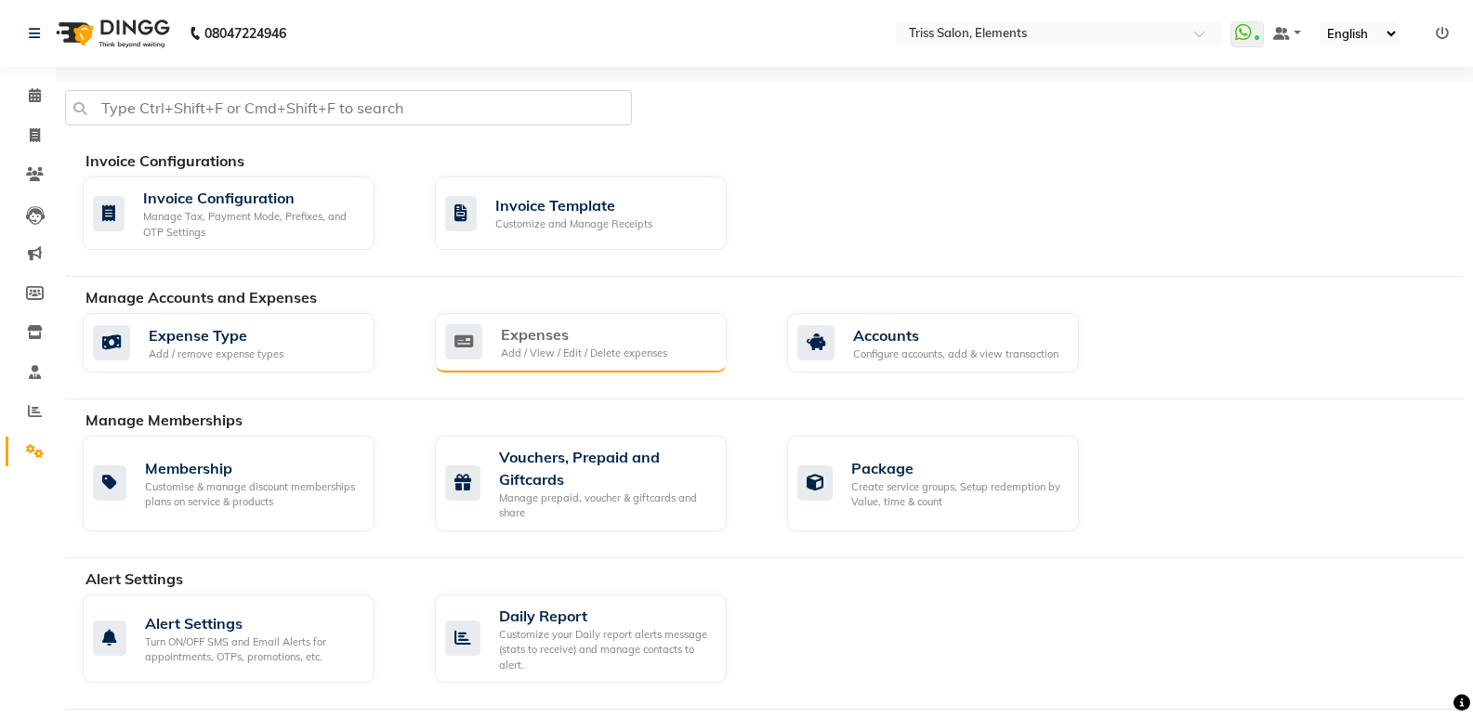
click at [556, 361] on div "Expenses Add / View / Edit / Delete expenses" at bounding box center [581, 342] width 292 height 59
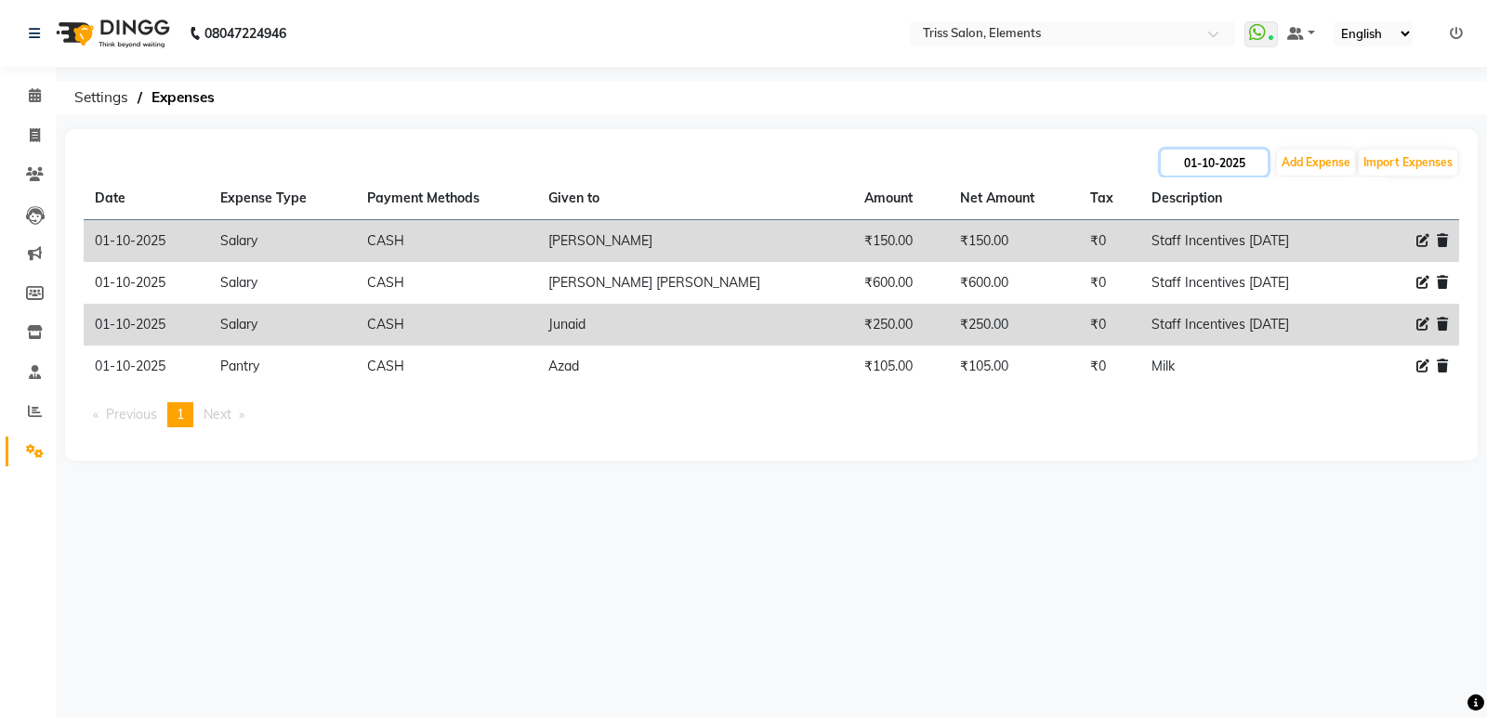
click at [1249, 156] on input "01-10-2025" at bounding box center [1214, 163] width 107 height 26
select select "10"
select select "2025"
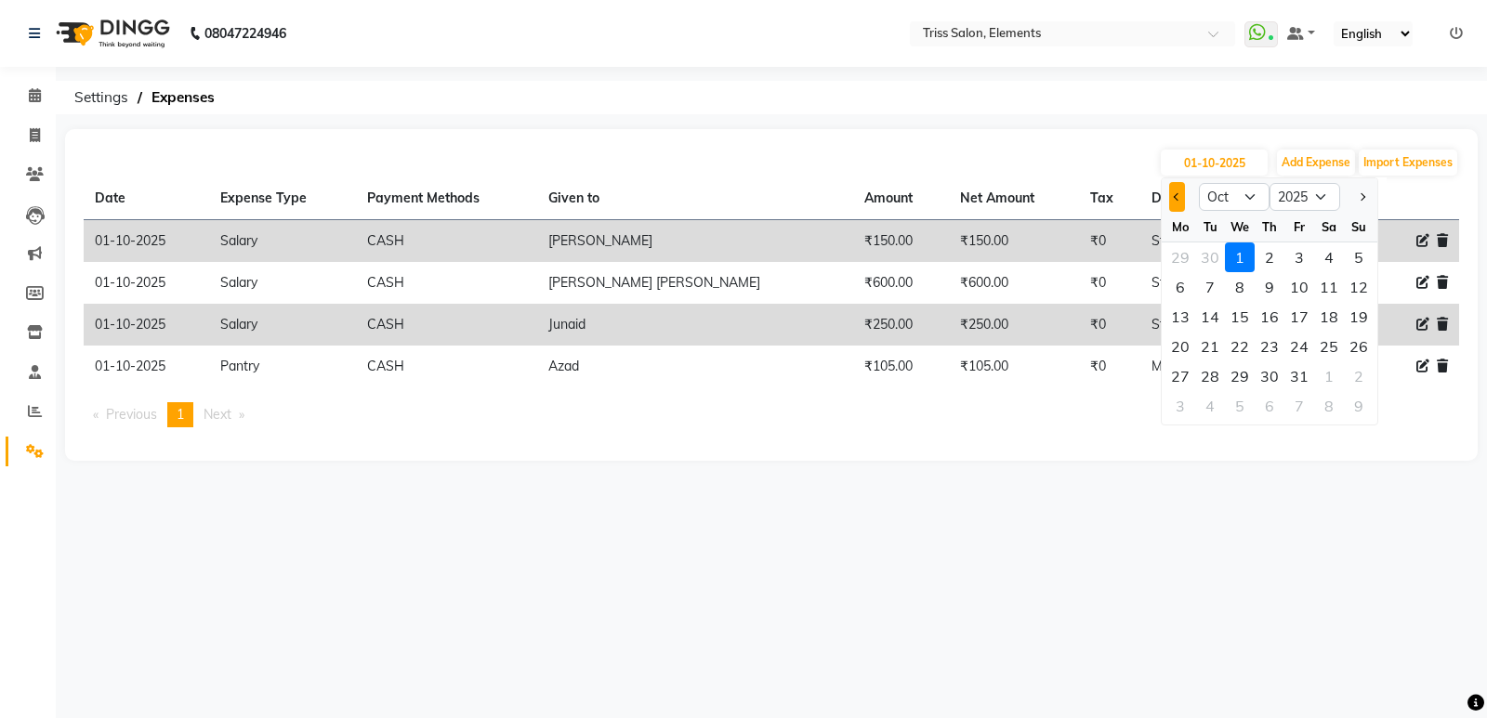
click at [1172, 203] on button "Previous month" at bounding box center [1177, 197] width 16 height 30
select select "9"
click at [1185, 260] on div "1" at bounding box center [1180, 258] width 30 height 30
type input "01-09-2025"
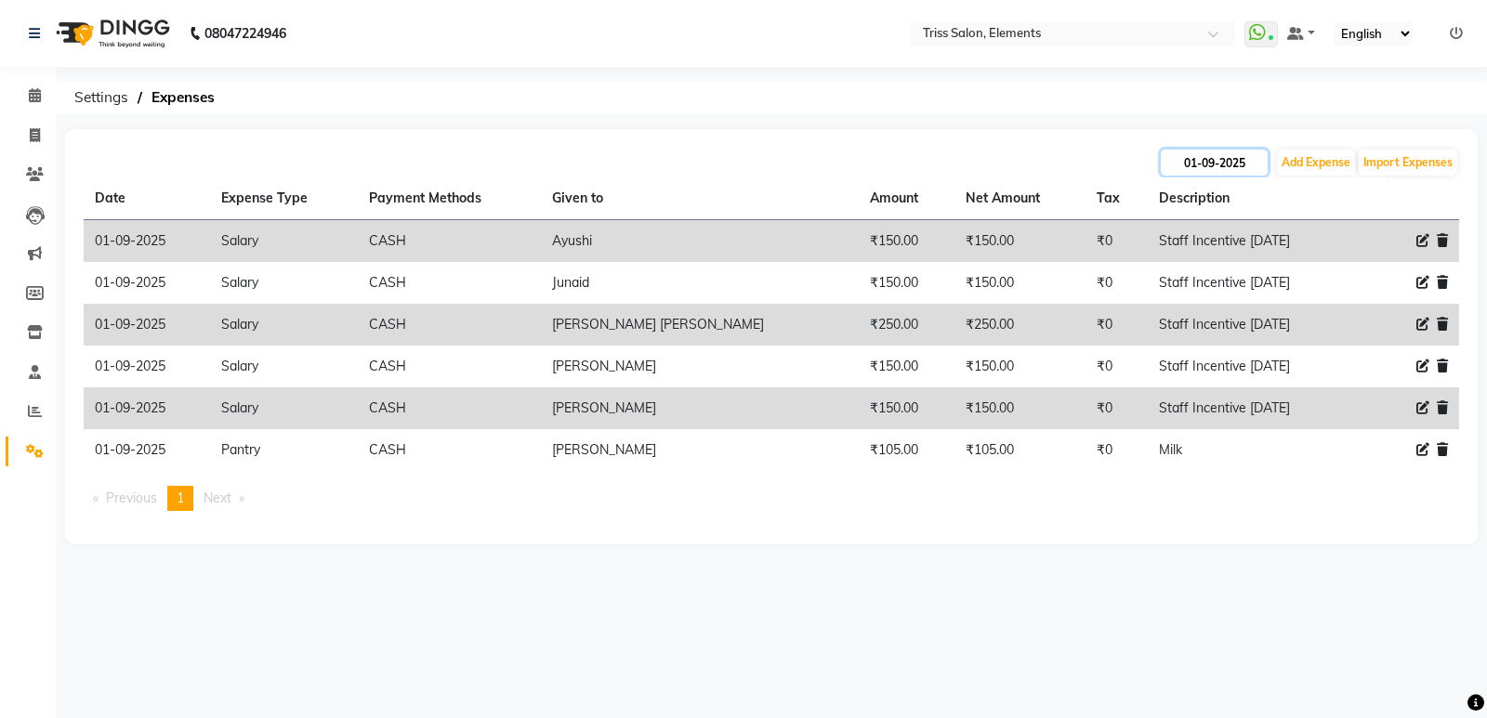
click at [1214, 159] on input "01-09-2025" at bounding box center [1214, 163] width 107 height 26
select select "9"
select select "2025"
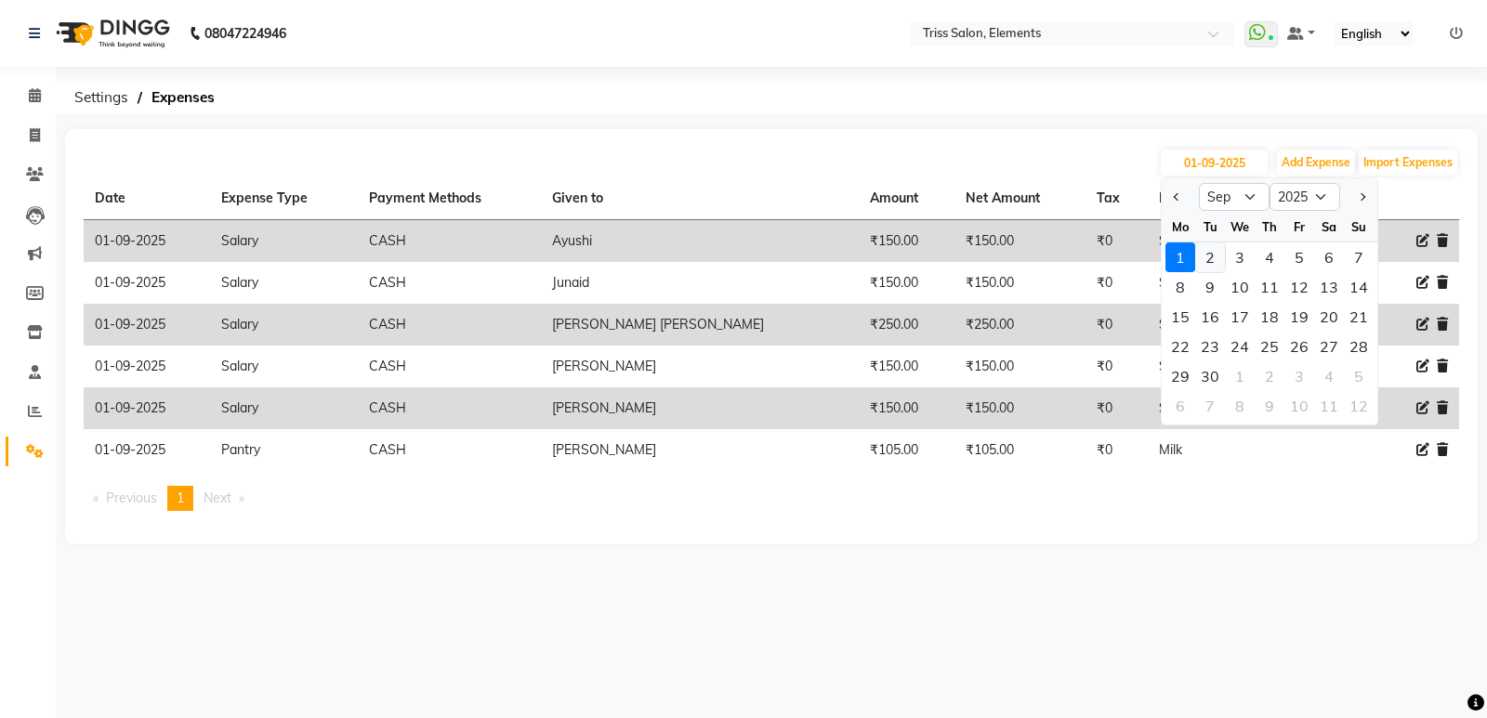
click at [1215, 258] on div "2" at bounding box center [1210, 258] width 30 height 30
type input "[DATE]"
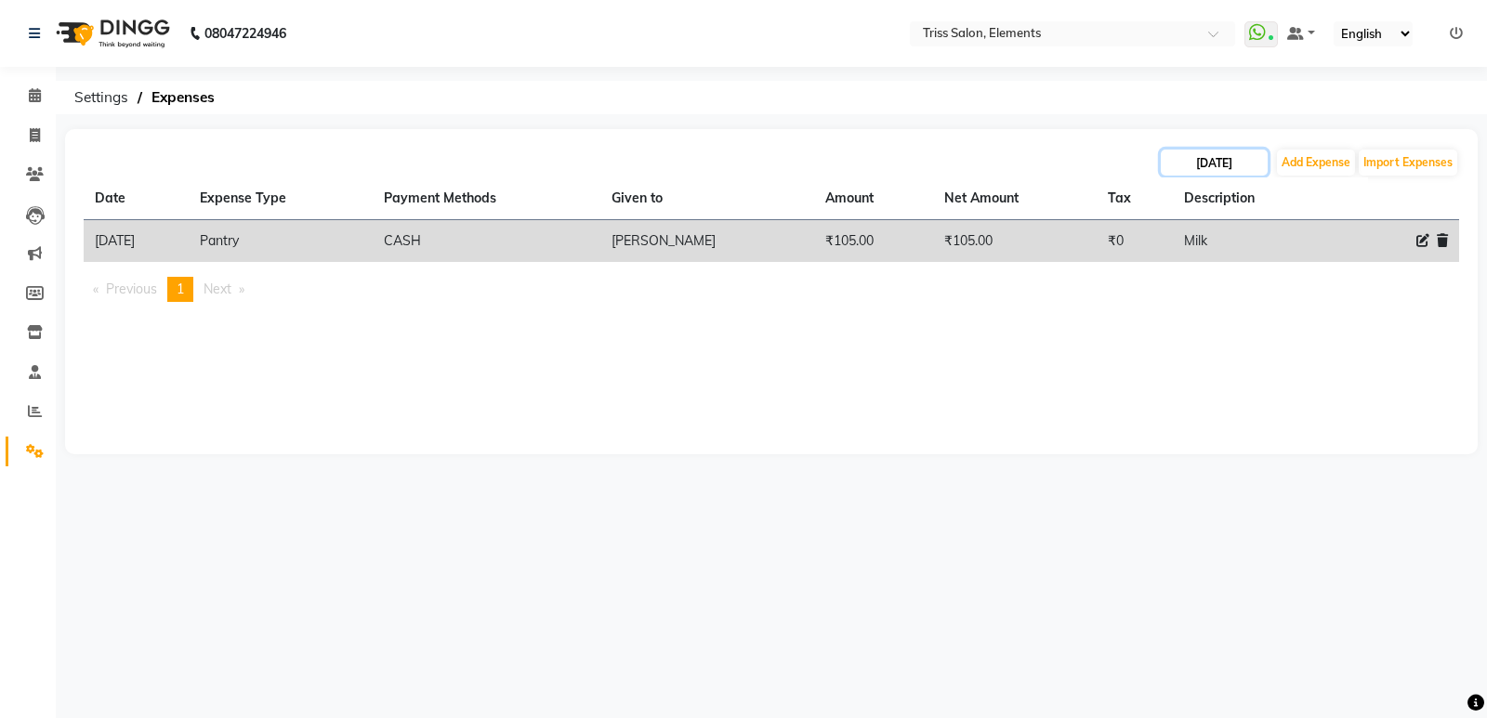
click at [1223, 169] on input "[DATE]" at bounding box center [1214, 163] width 107 height 26
select select "9"
select select "2025"
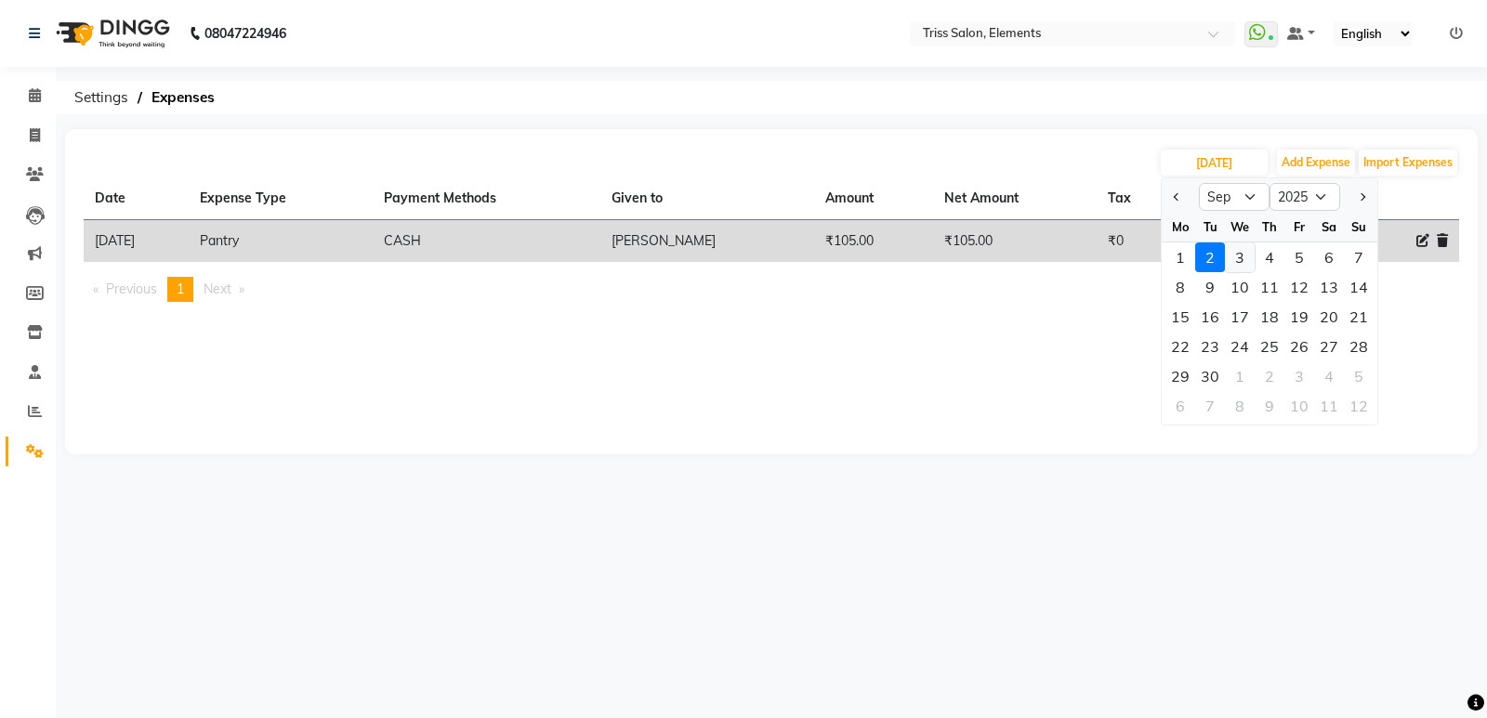
click at [1242, 256] on div "3" at bounding box center [1240, 258] width 30 height 30
type input "[DATE]"
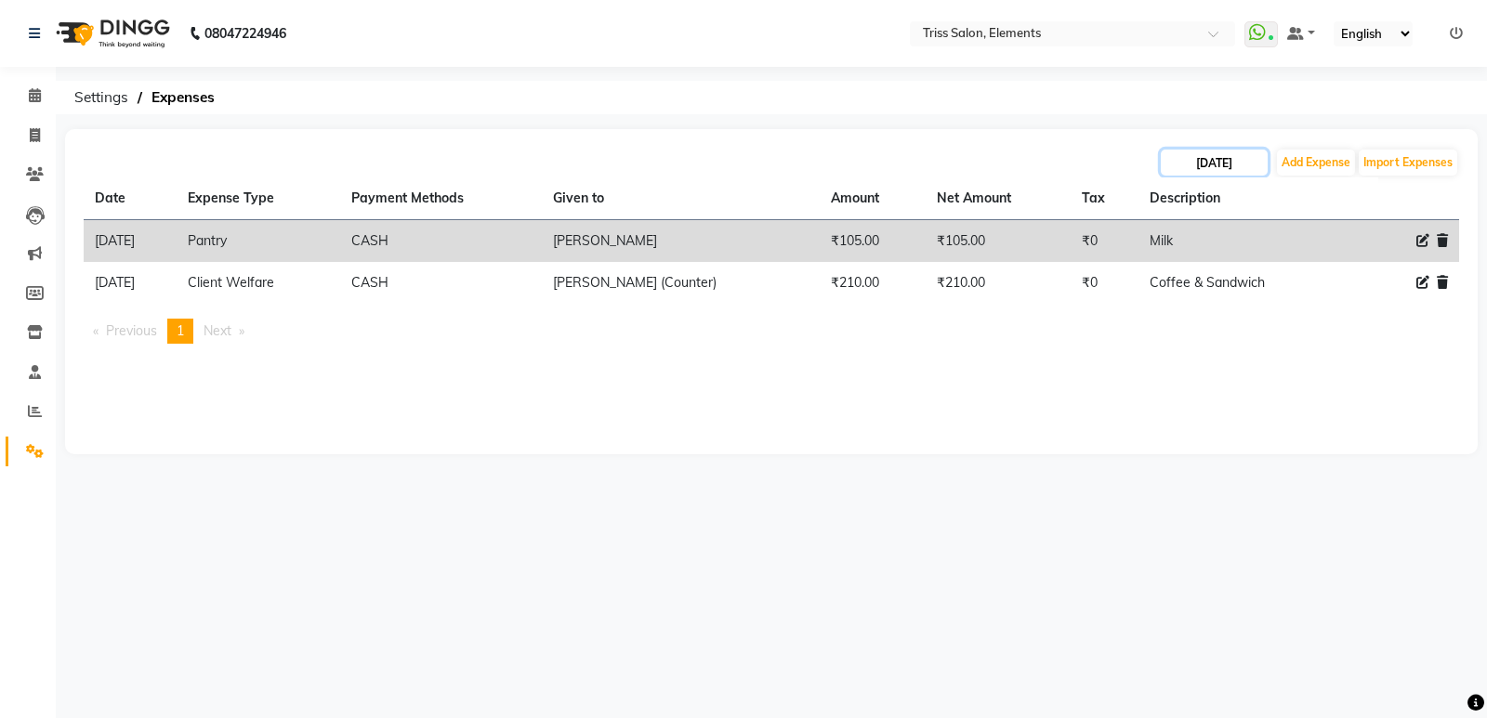
drag, startPoint x: 1224, startPoint y: 163, endPoint x: 1210, endPoint y: 169, distance: 15.4
click at [1224, 162] on input "[DATE]" at bounding box center [1214, 163] width 107 height 26
select select "9"
select select "2025"
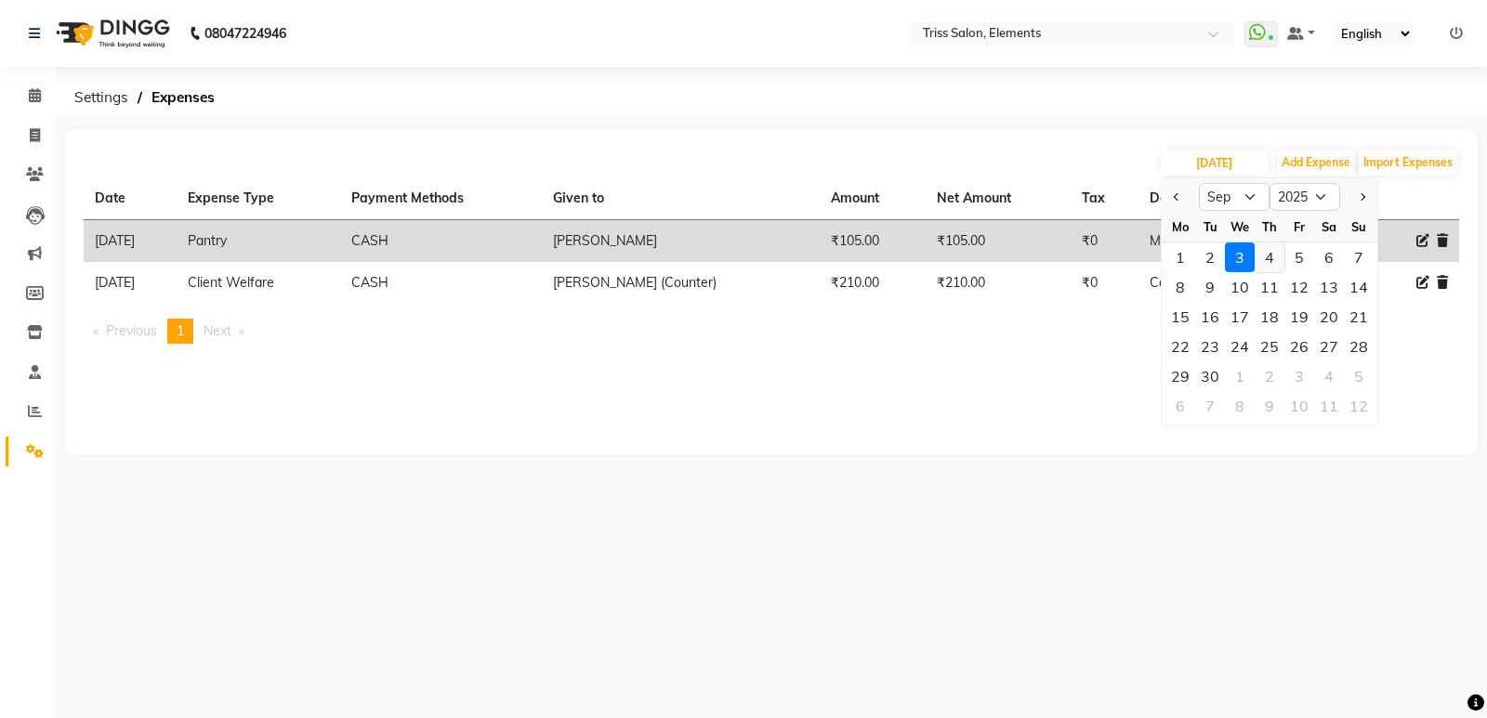
click at [1266, 259] on div "4" at bounding box center [1269, 258] width 30 height 30
type input "[DATE]"
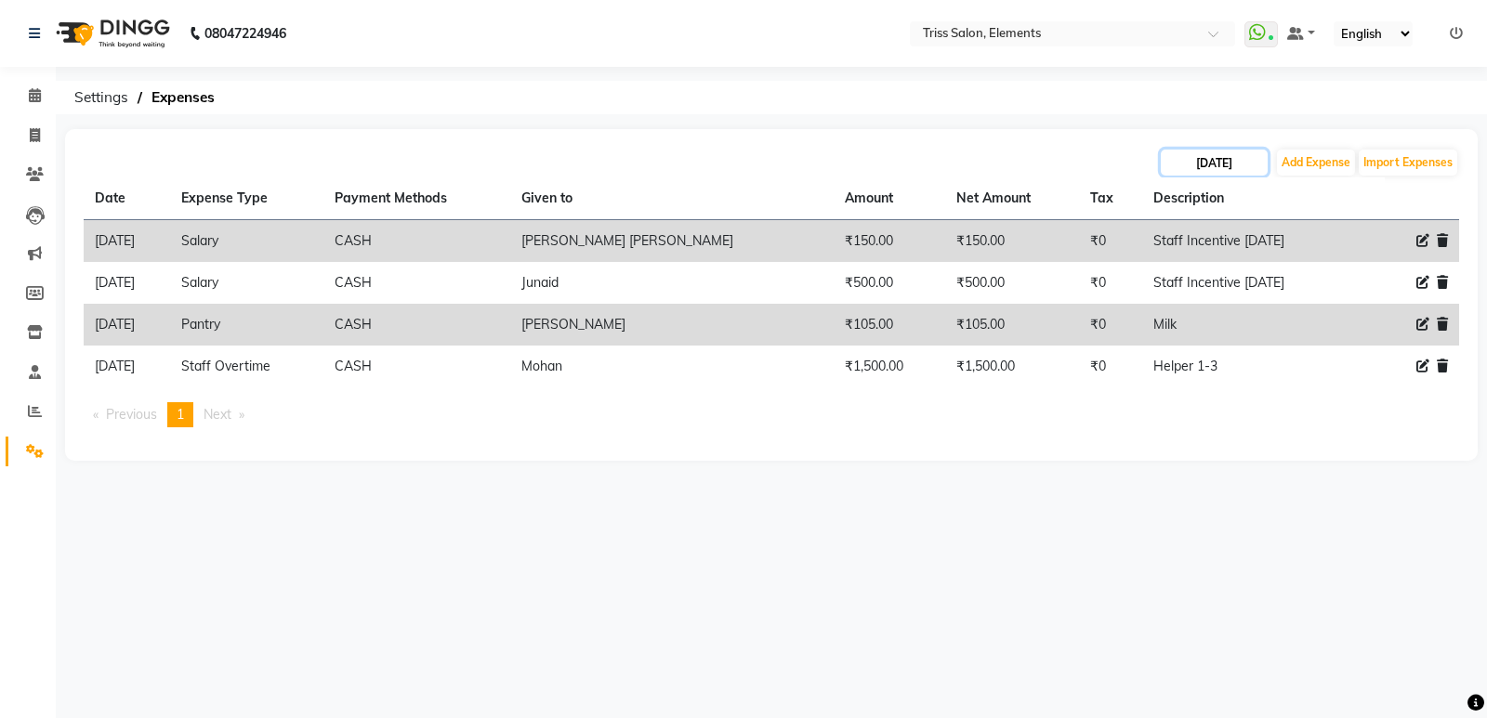
click at [1188, 158] on input "[DATE]" at bounding box center [1214, 163] width 107 height 26
select select "9"
select select "2025"
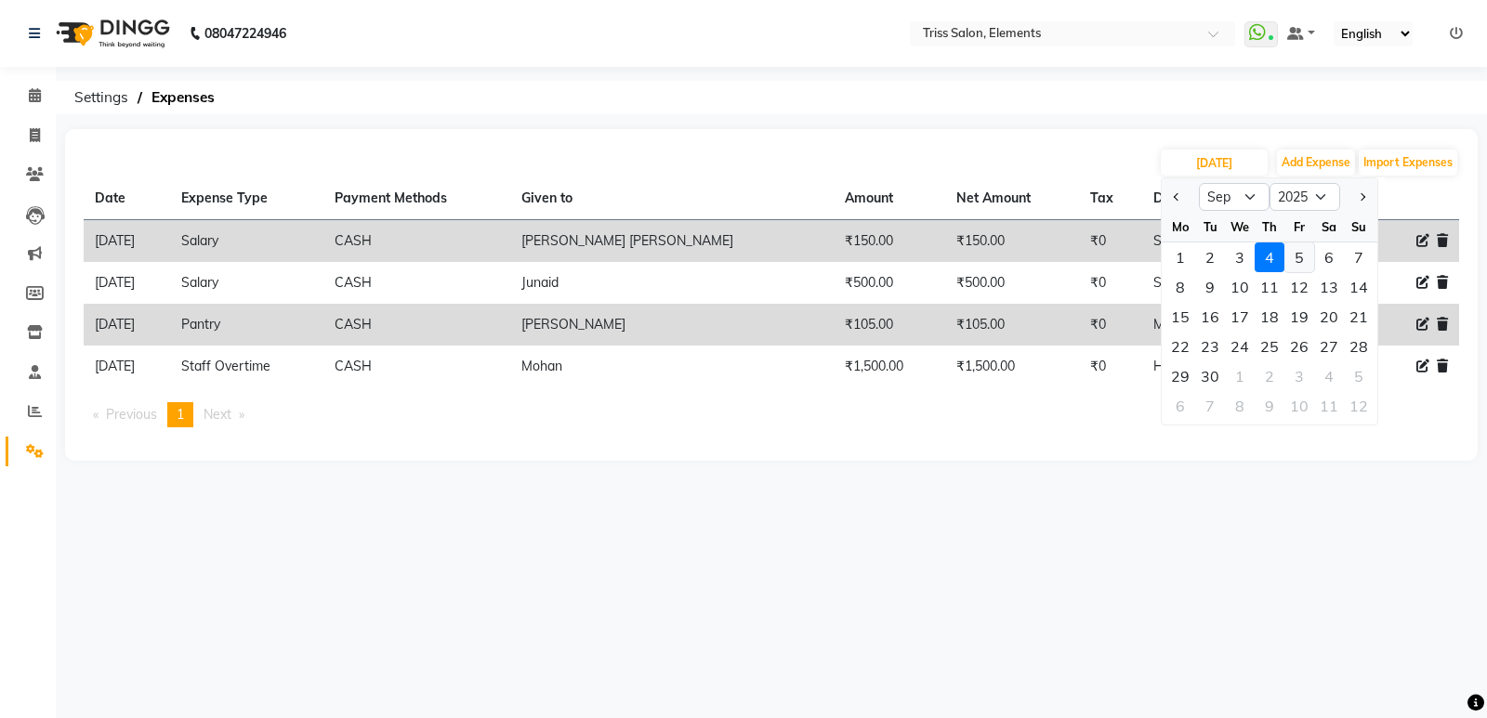
click at [1306, 270] on div "5" at bounding box center [1299, 258] width 30 height 30
type input "[DATE]"
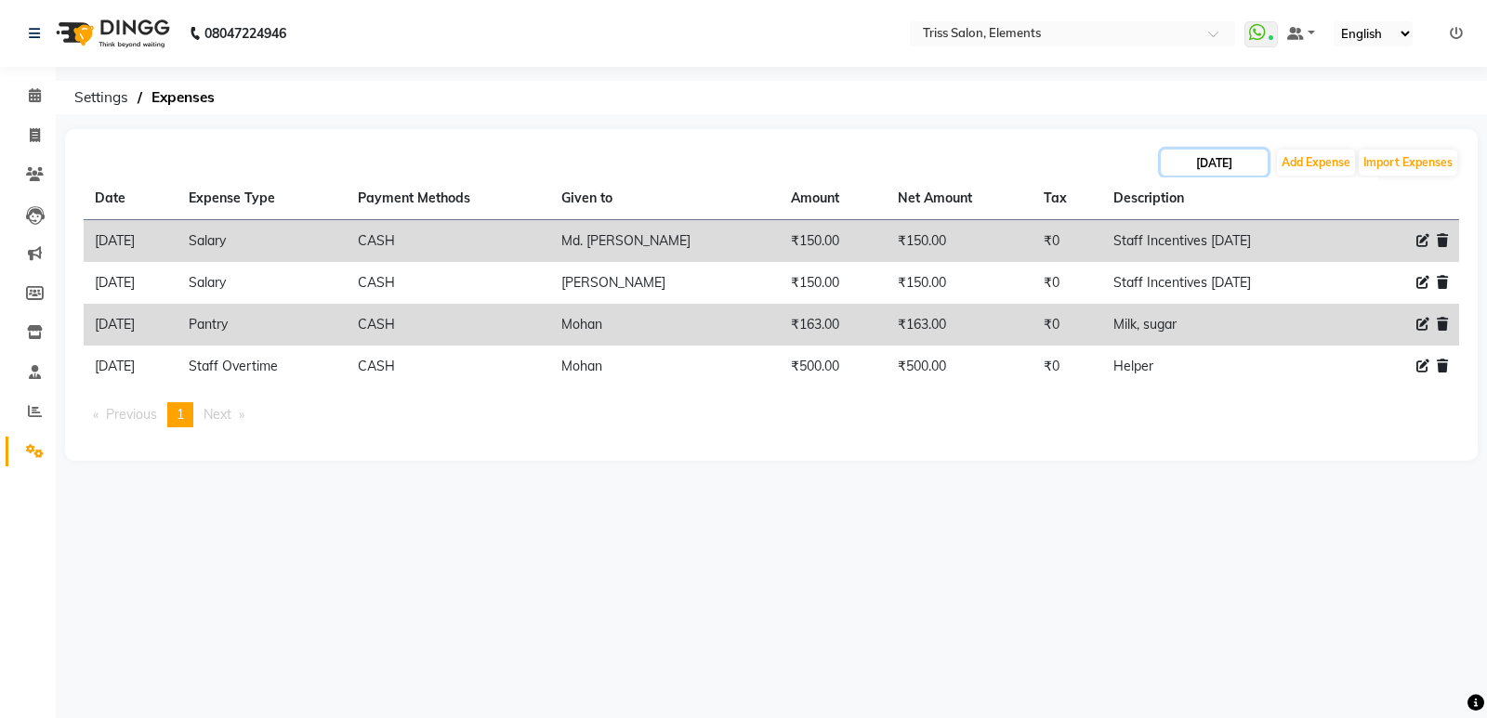
click at [1240, 156] on input "[DATE]" at bounding box center [1214, 163] width 107 height 26
select select "9"
select select "2025"
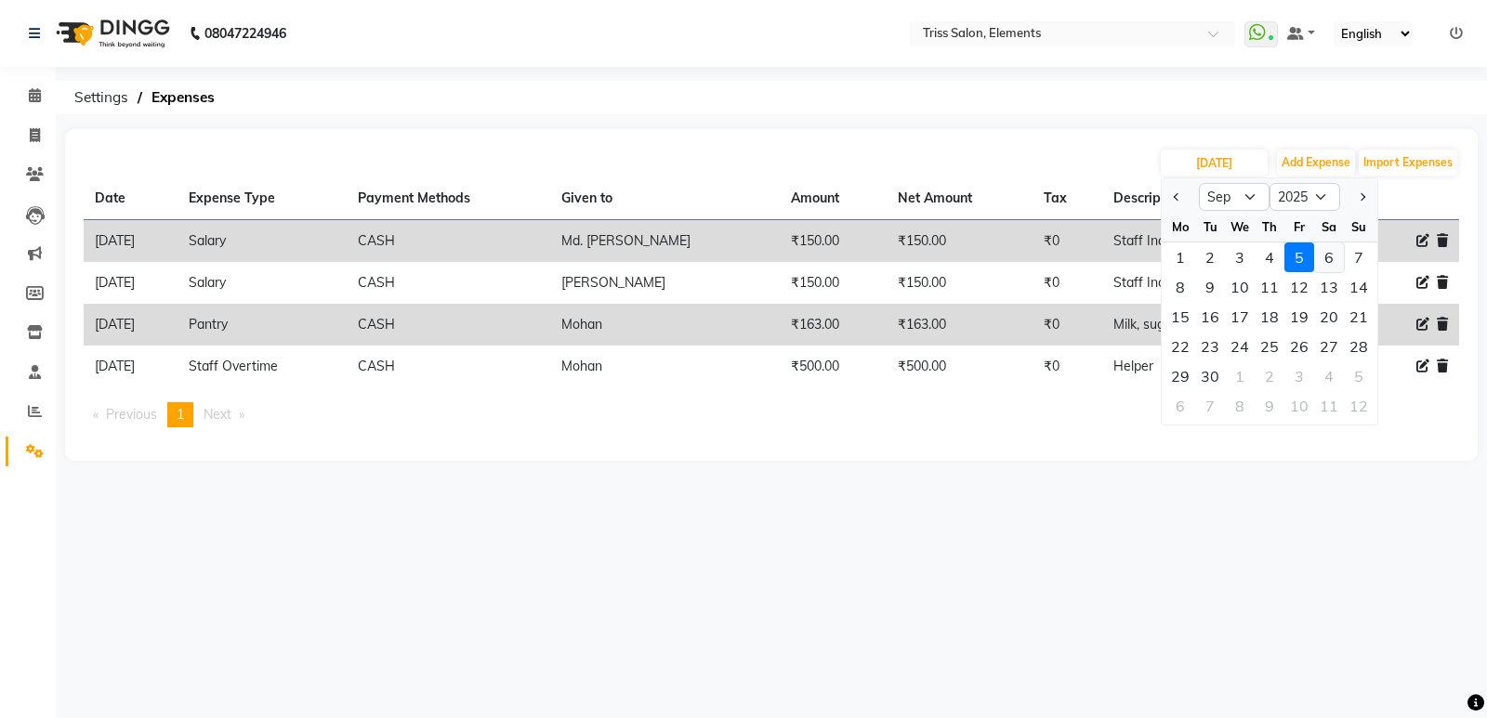
click at [1325, 250] on div "6" at bounding box center [1329, 258] width 30 height 30
type input "[DATE]"
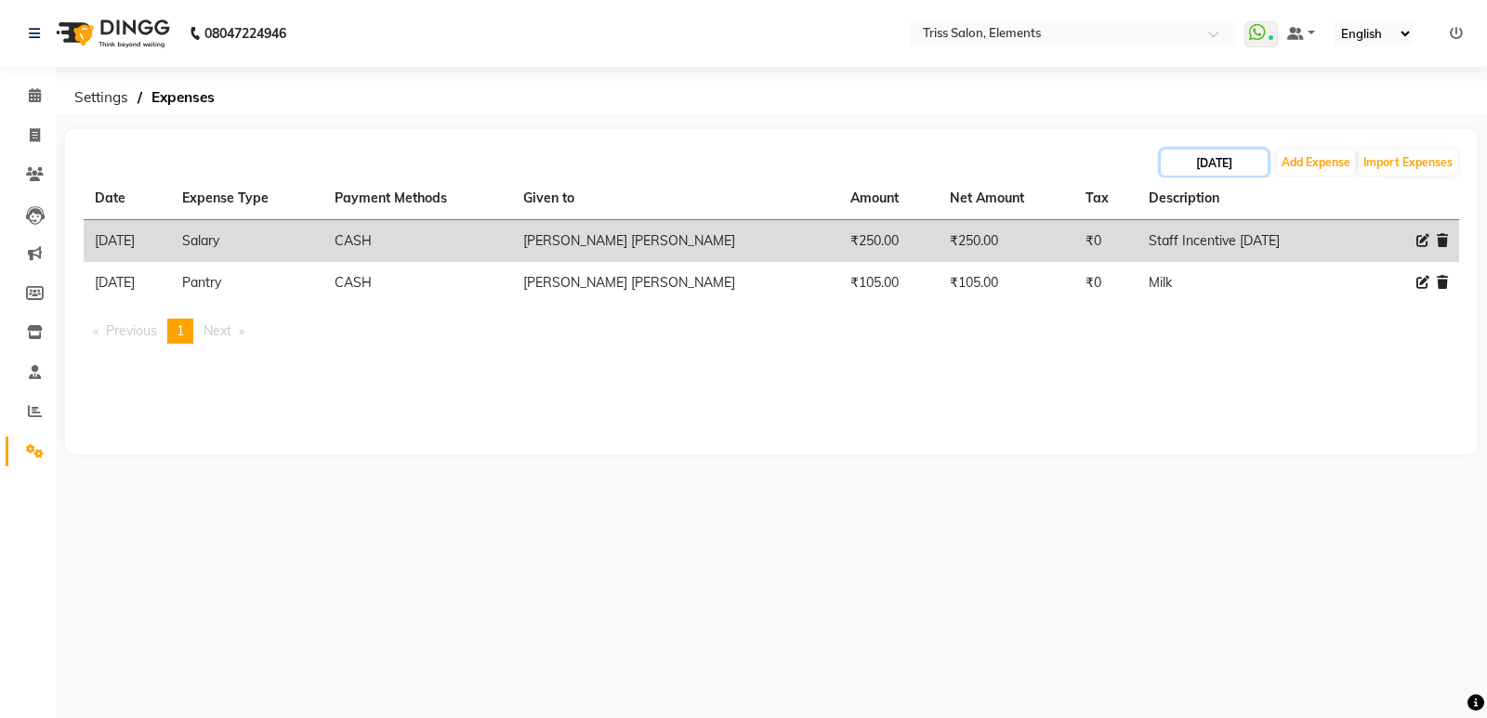
click at [1229, 165] on input "[DATE]" at bounding box center [1214, 163] width 107 height 26
select select "9"
select select "2025"
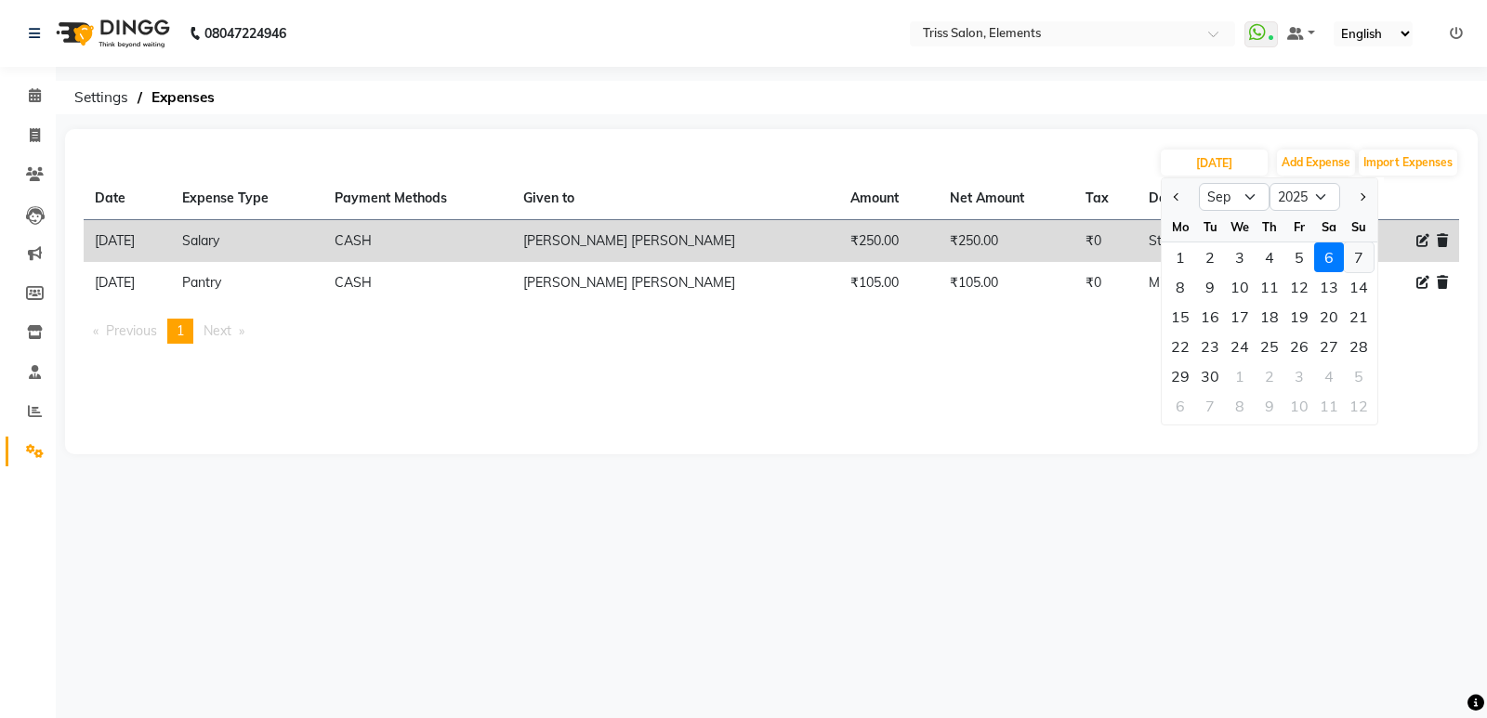
click at [1359, 253] on div "7" at bounding box center [1359, 258] width 30 height 30
type input "[DATE]"
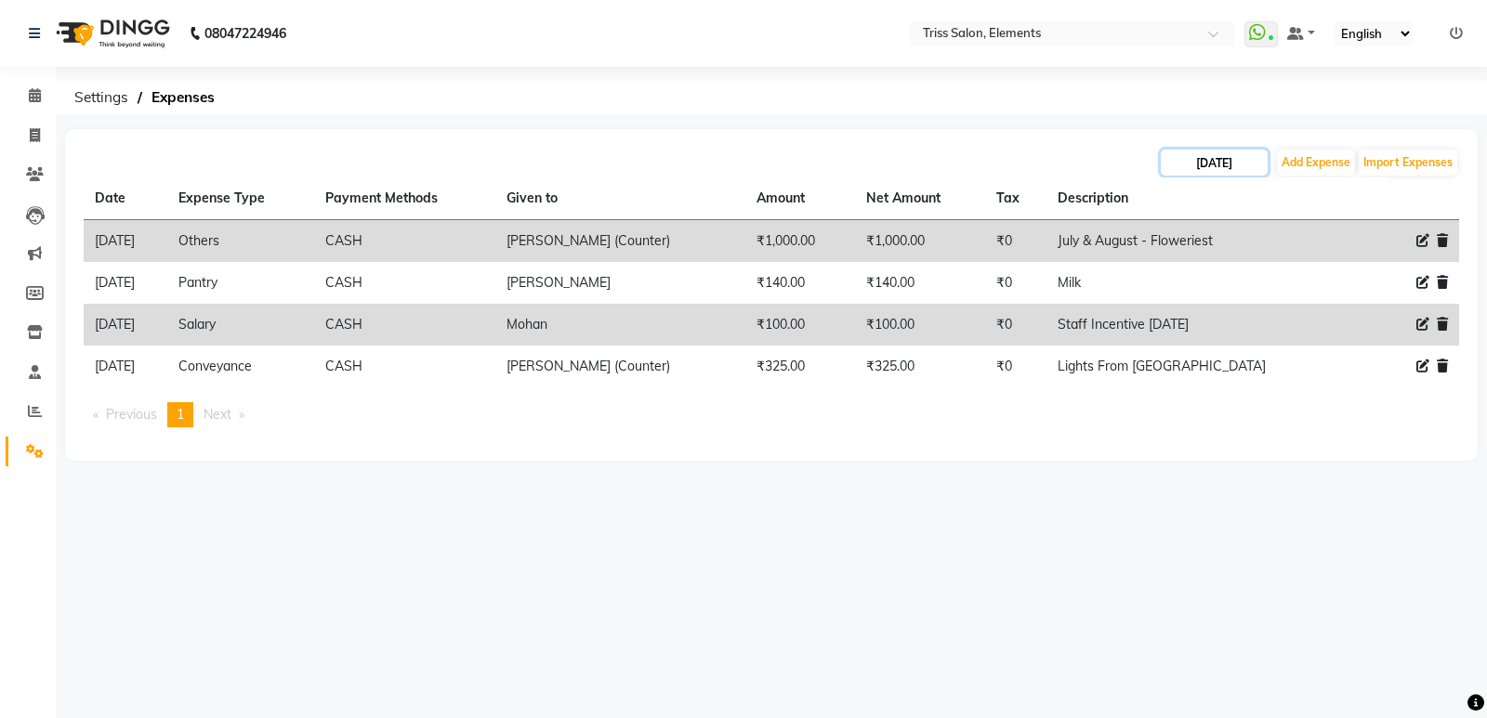
click at [1218, 163] on input "[DATE]" at bounding box center [1214, 163] width 107 height 26
select select "9"
select select "2025"
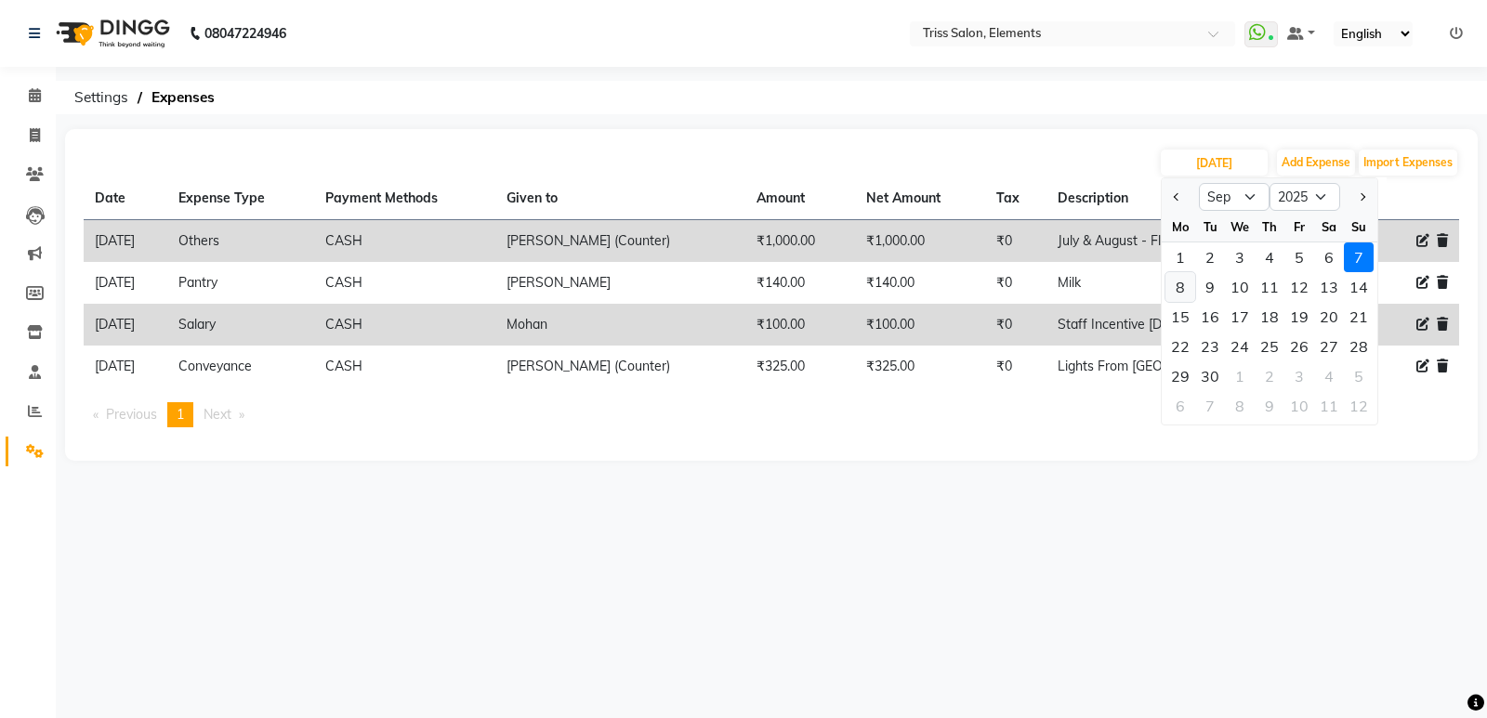
click at [1170, 285] on div "8" at bounding box center [1180, 287] width 30 height 30
type input "[DATE]"
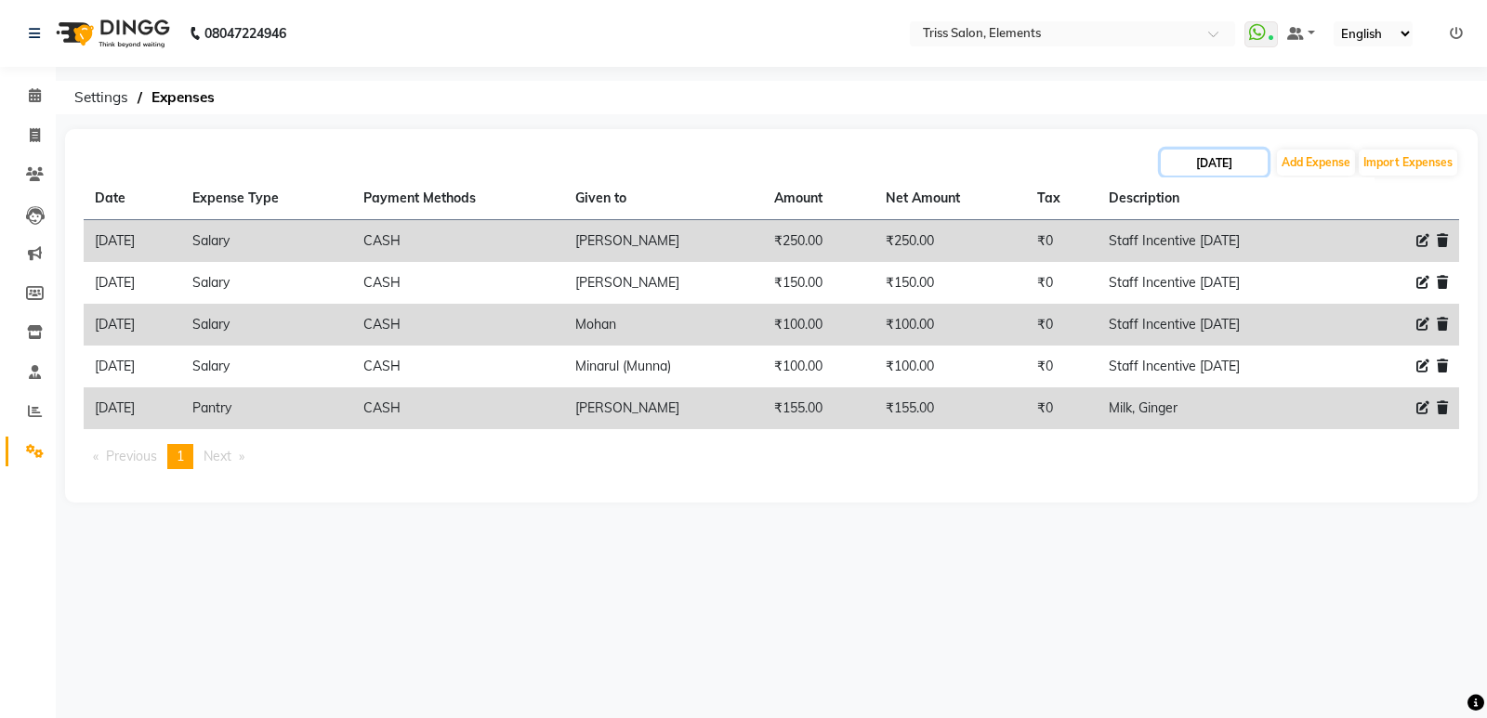
click at [1240, 164] on input "[DATE]" at bounding box center [1214, 163] width 107 height 26
select select "9"
select select "2025"
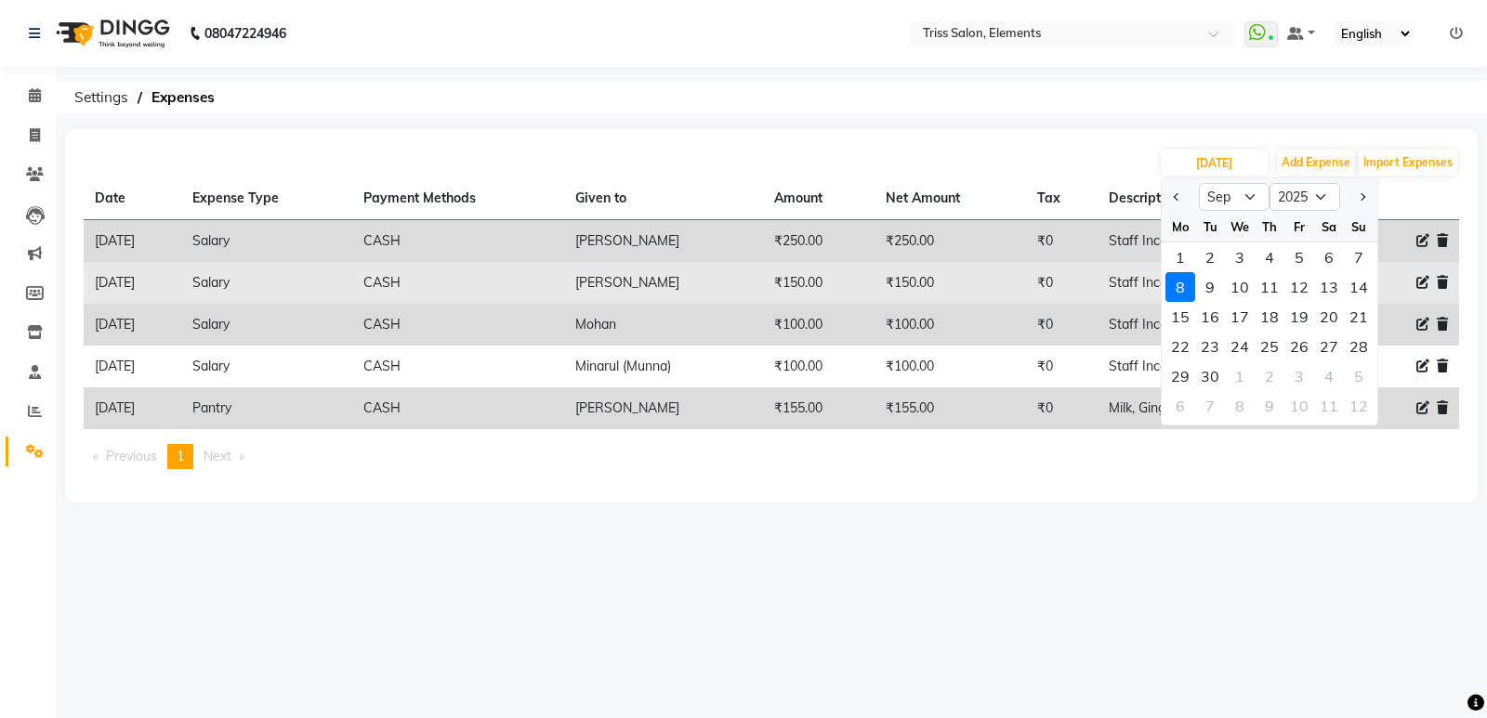
click at [1209, 288] on div "9" at bounding box center [1210, 287] width 30 height 30
type input "[DATE]"
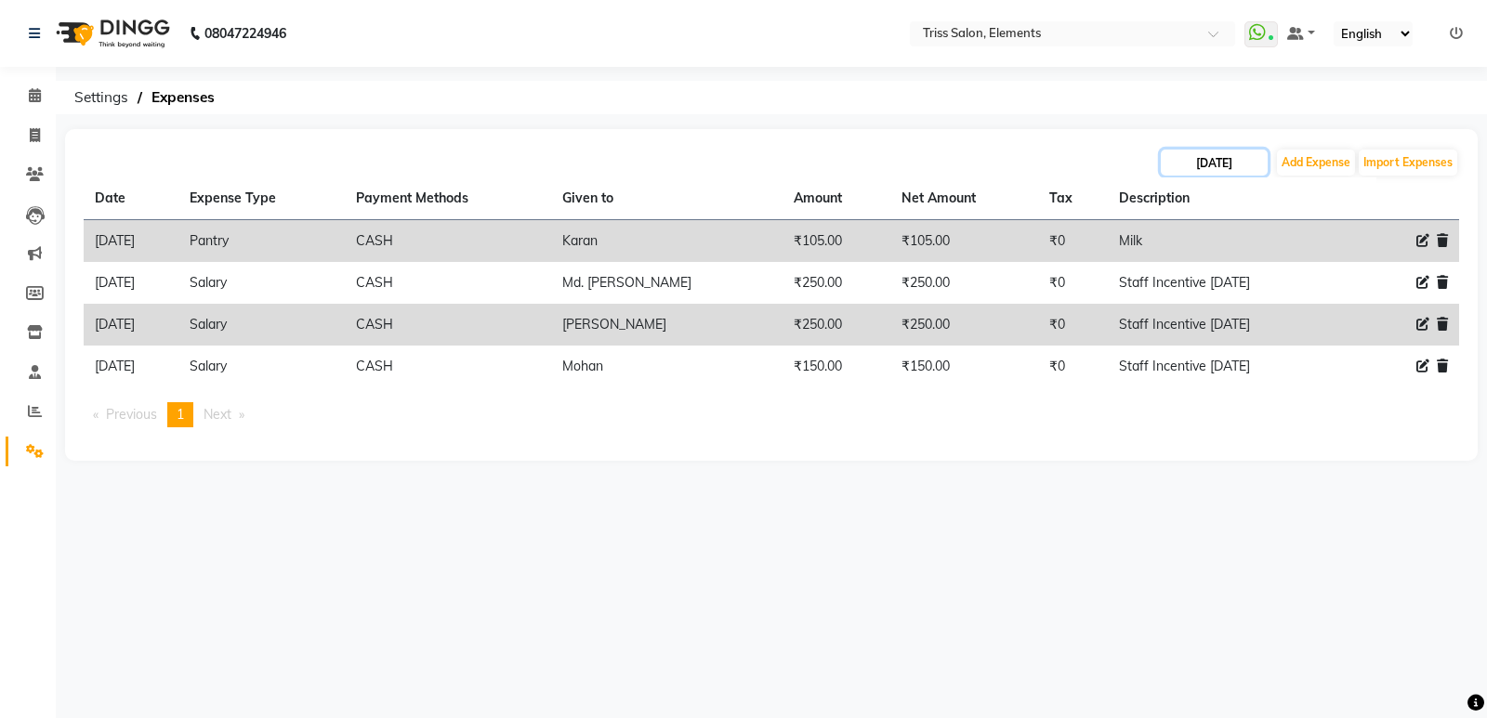
click at [1208, 170] on input "[DATE]" at bounding box center [1214, 163] width 107 height 26
select select "9"
select select "2025"
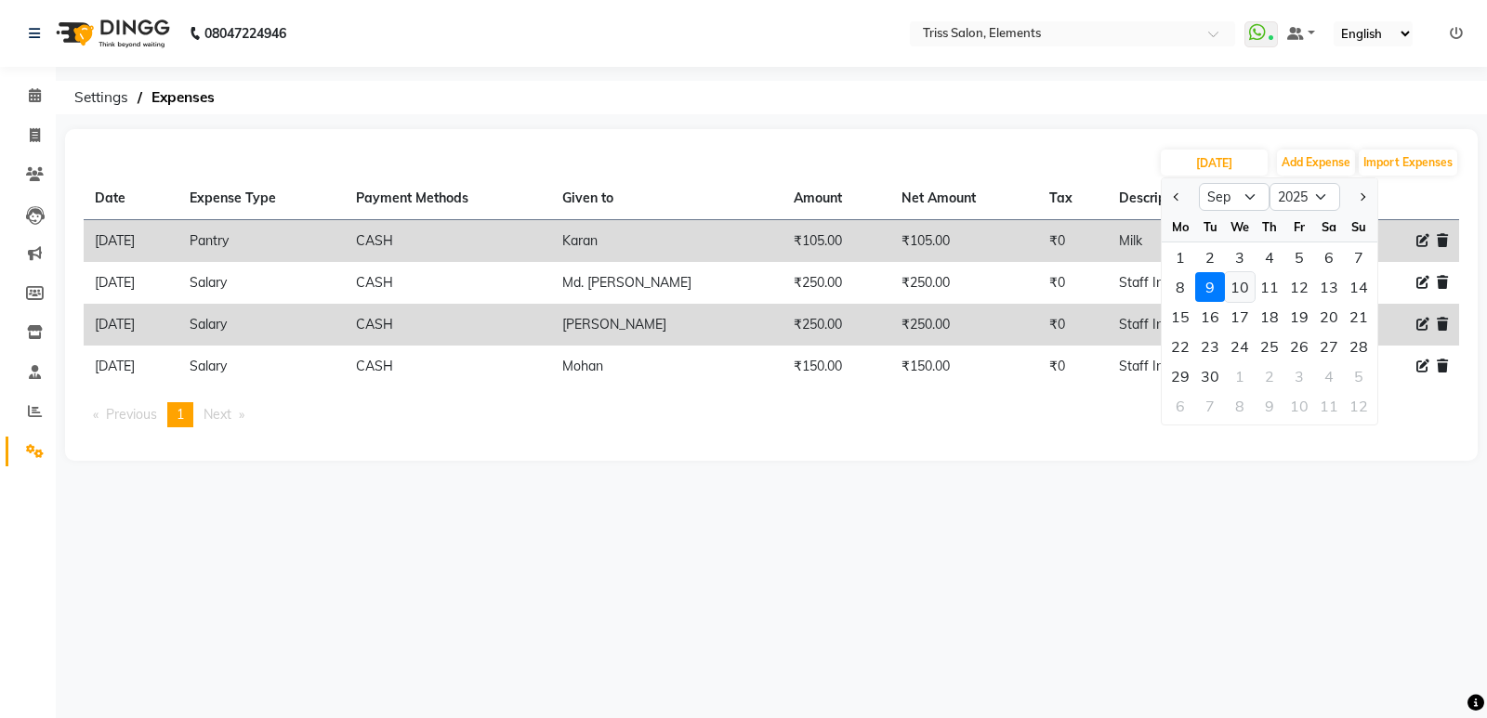
click at [1248, 291] on div "10" at bounding box center [1240, 287] width 30 height 30
type input "10-09-2025"
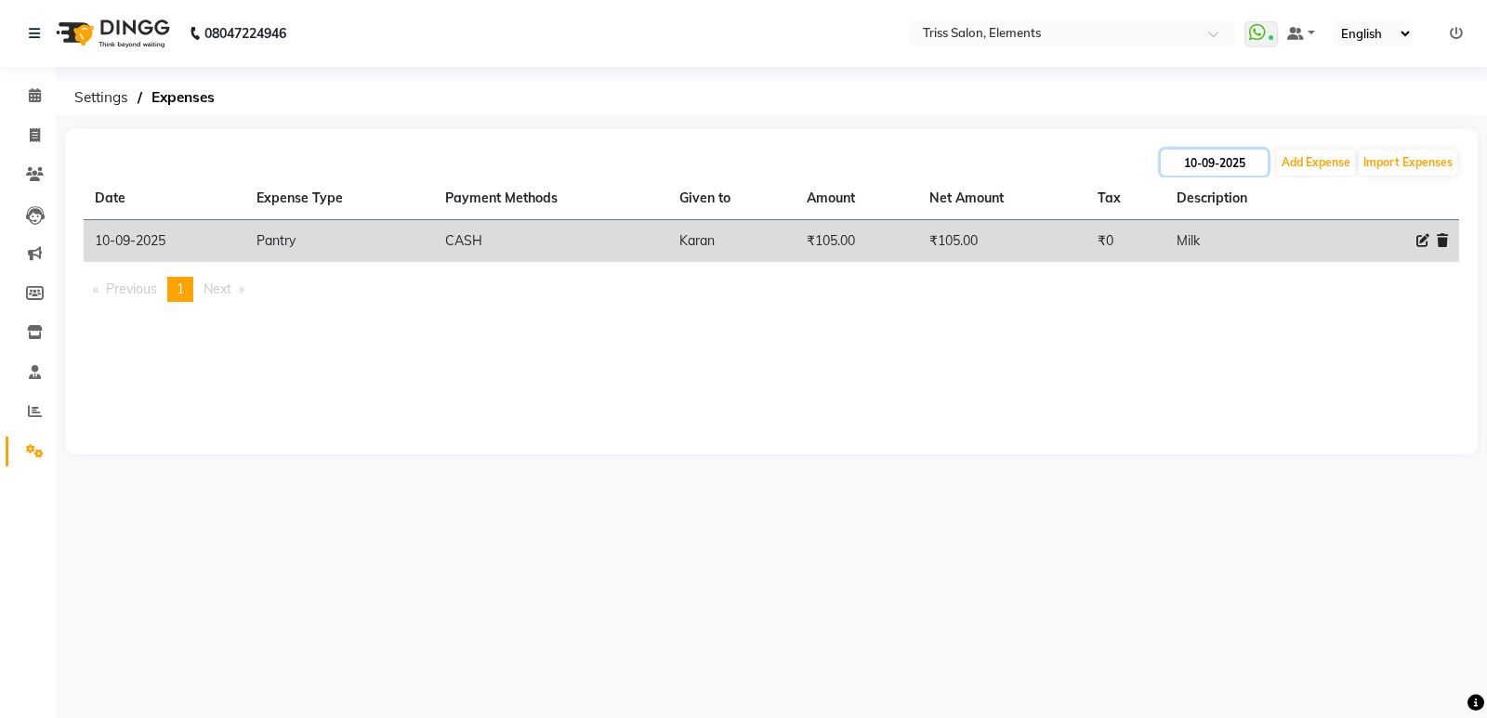
click at [1231, 162] on input "10-09-2025" at bounding box center [1214, 163] width 107 height 26
select select "9"
select select "2025"
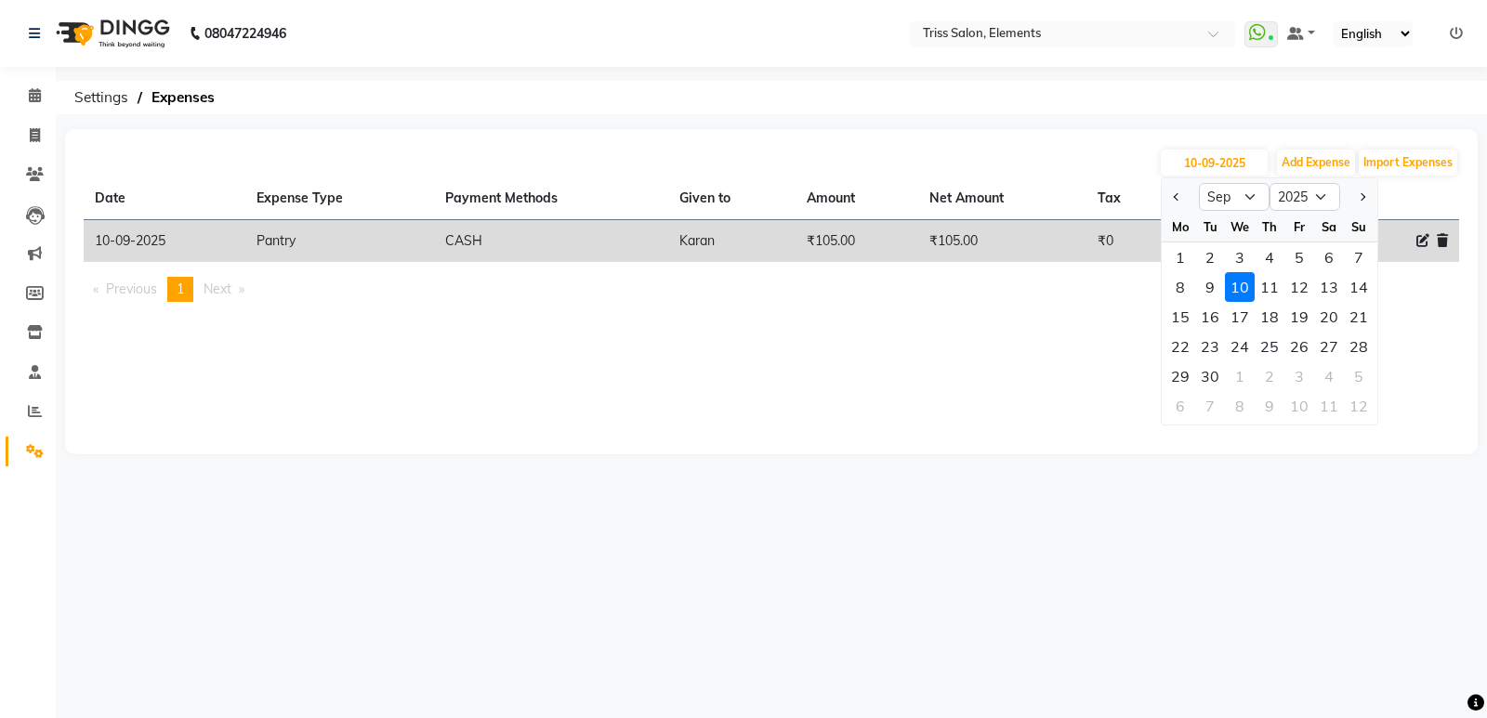
click at [1272, 288] on div "11" at bounding box center [1269, 287] width 30 height 30
type input "[DATE]"
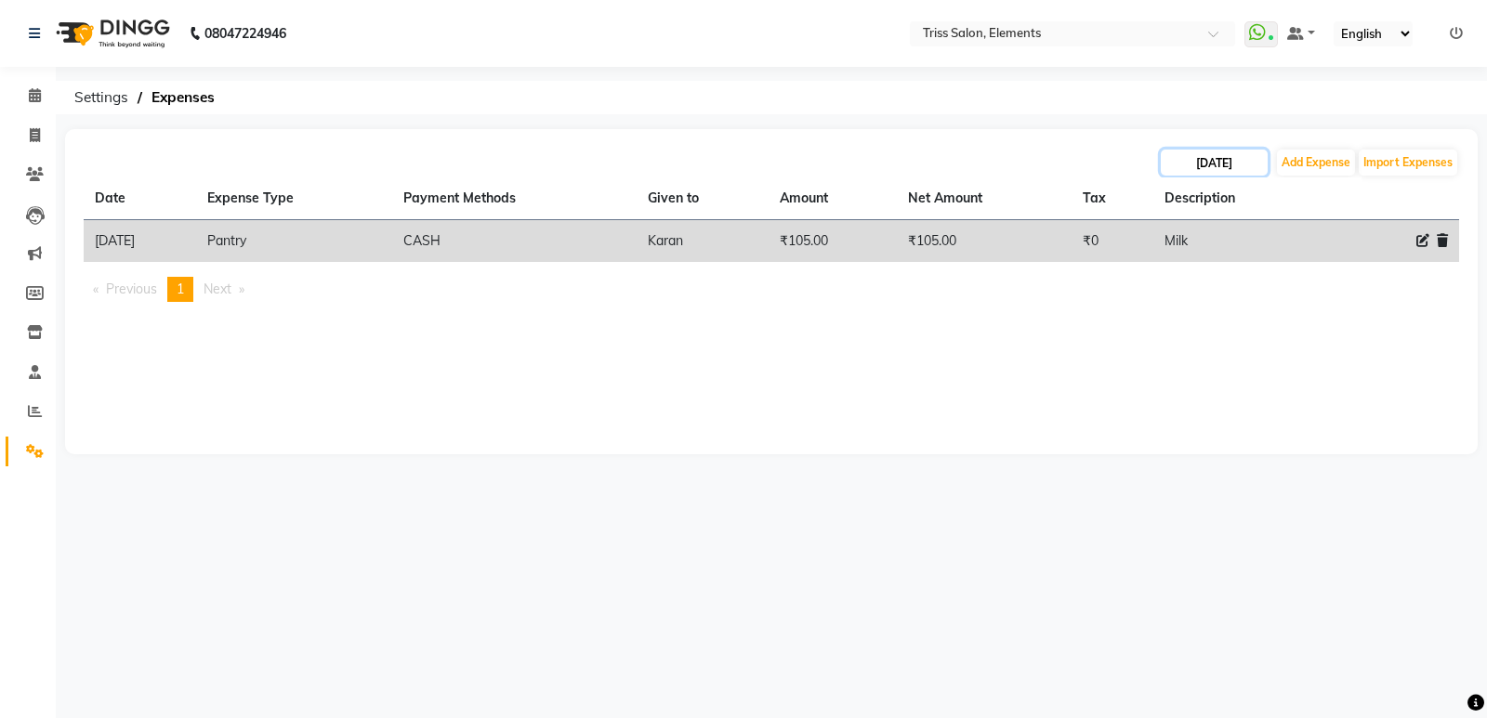
click at [1249, 163] on input "[DATE]" at bounding box center [1214, 163] width 107 height 26
select select "9"
select select "2025"
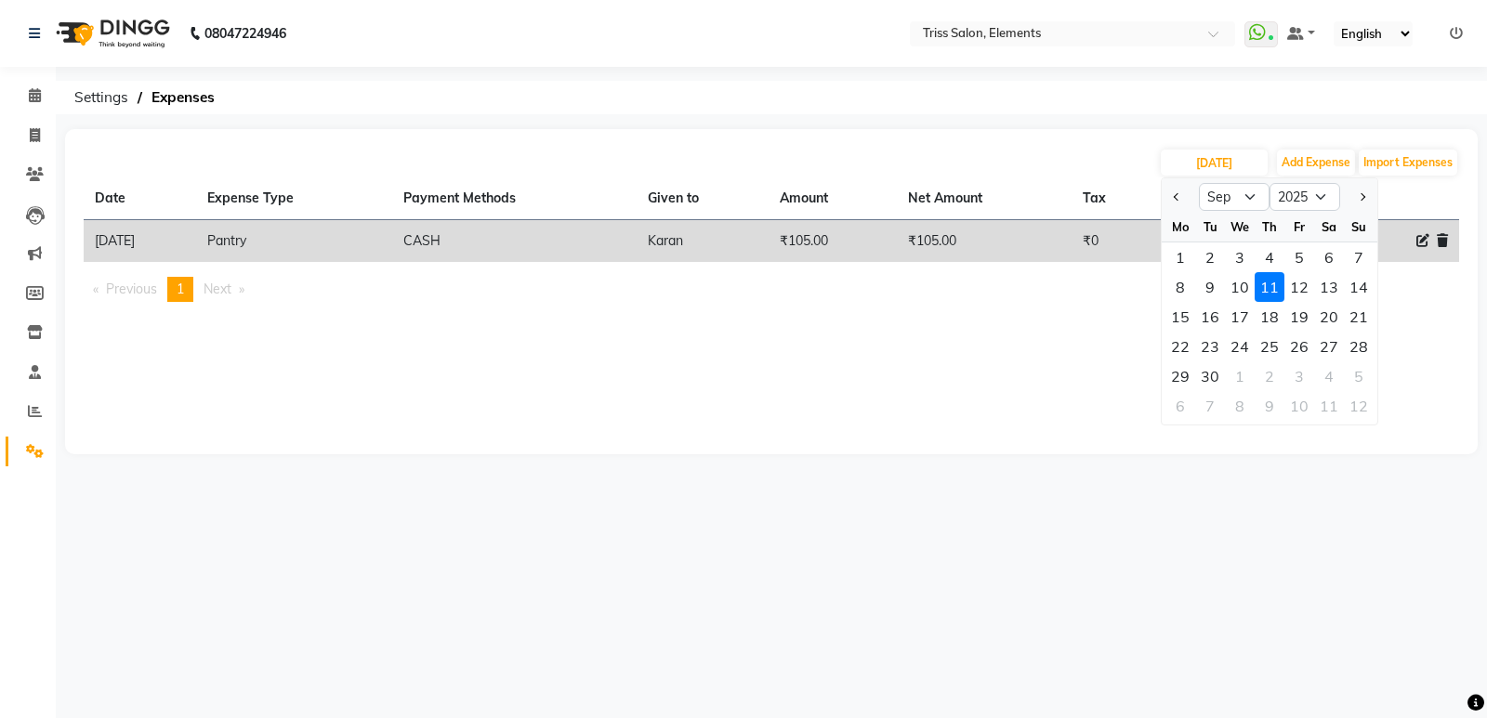
click at [1306, 292] on div "12" at bounding box center [1299, 287] width 30 height 30
type input "[DATE]"
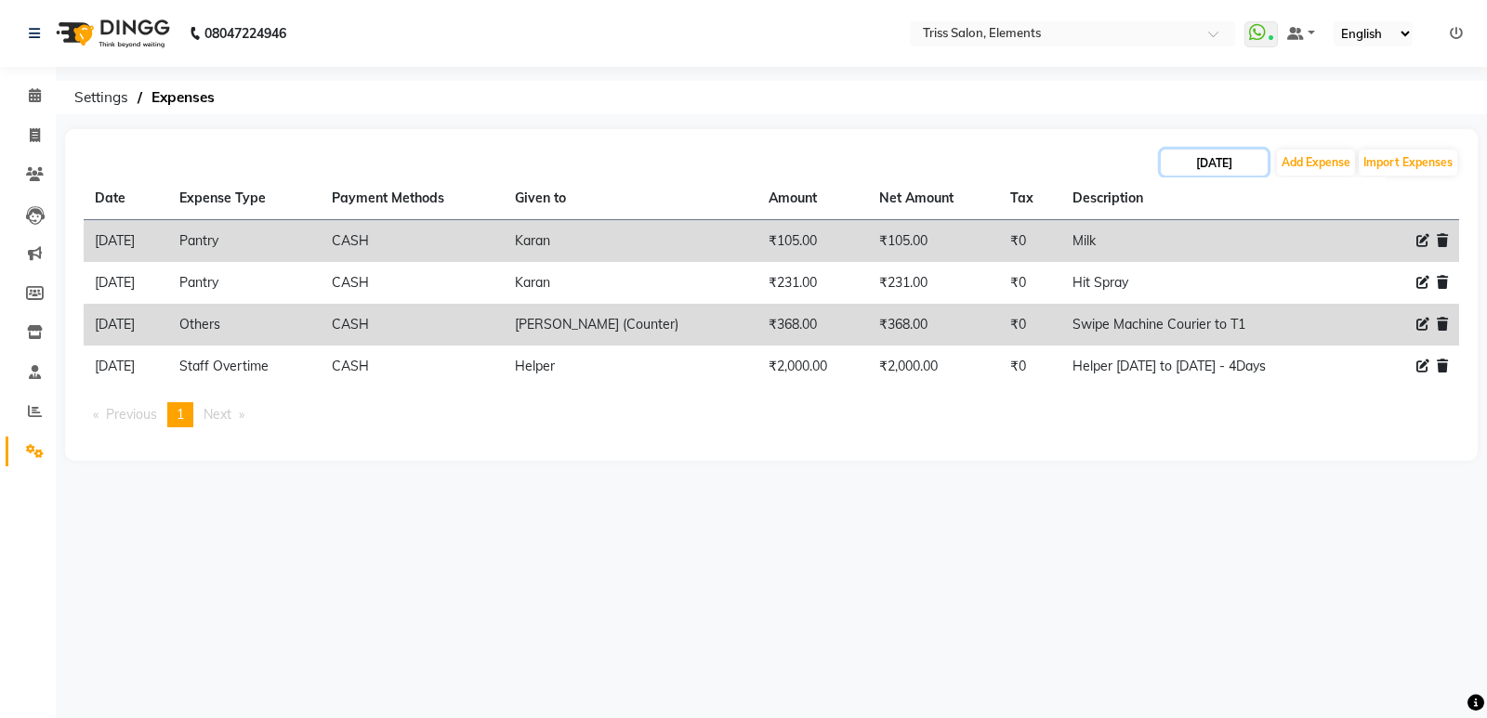
click at [1233, 164] on input "[DATE]" at bounding box center [1214, 163] width 107 height 26
select select "9"
select select "2025"
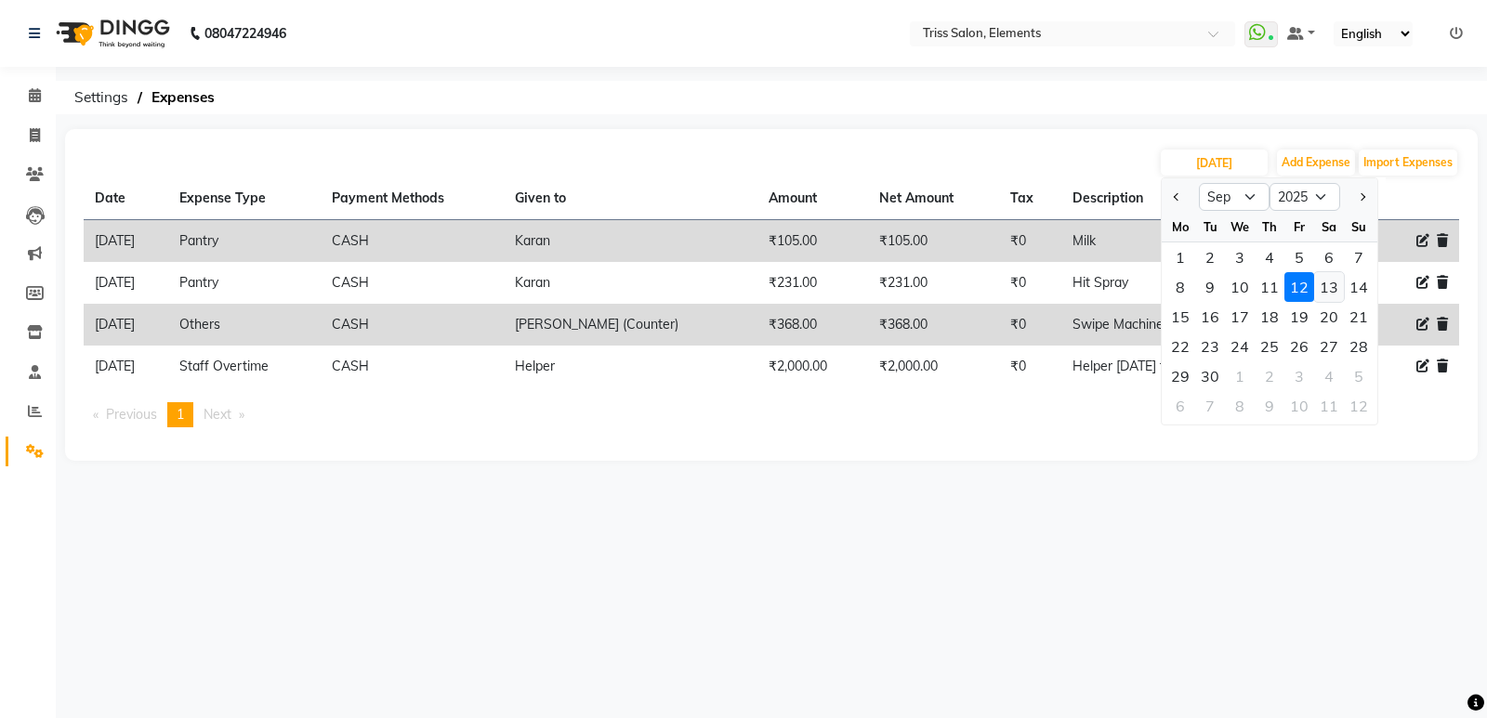
click at [1335, 295] on div "13" at bounding box center [1329, 287] width 30 height 30
type input "13-09-2025"
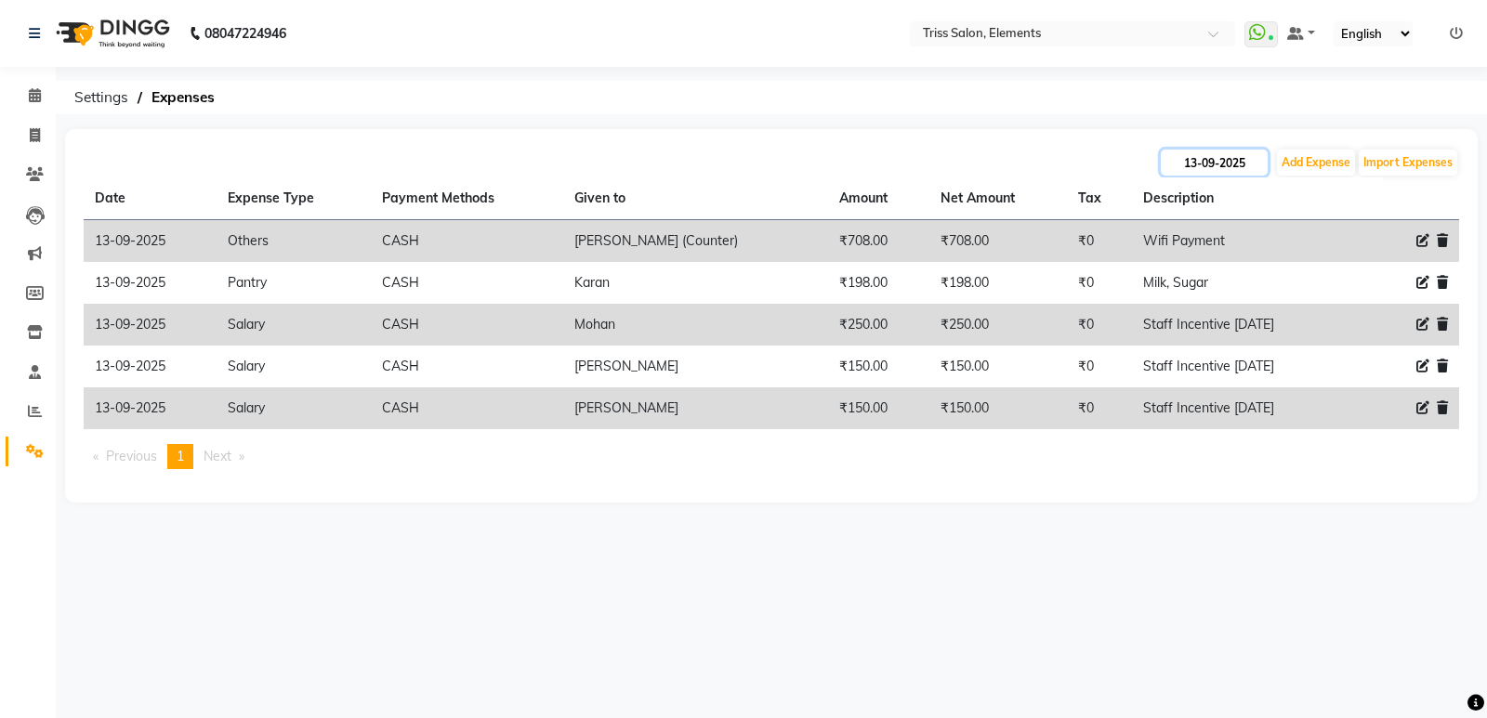
click at [1237, 162] on input "13-09-2025" at bounding box center [1214, 163] width 107 height 26
select select "9"
select select "2025"
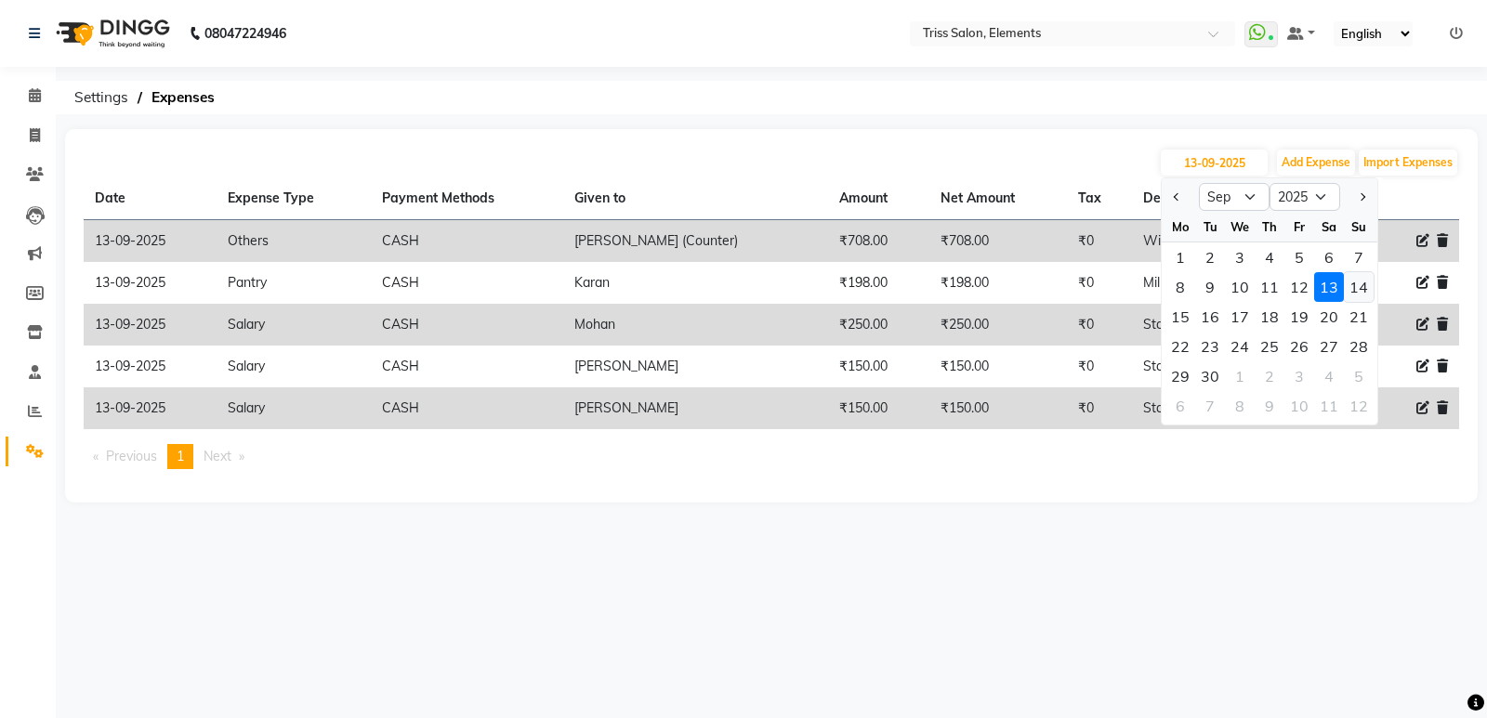
click at [1357, 278] on div "14" at bounding box center [1359, 287] width 30 height 30
type input "[DATE]"
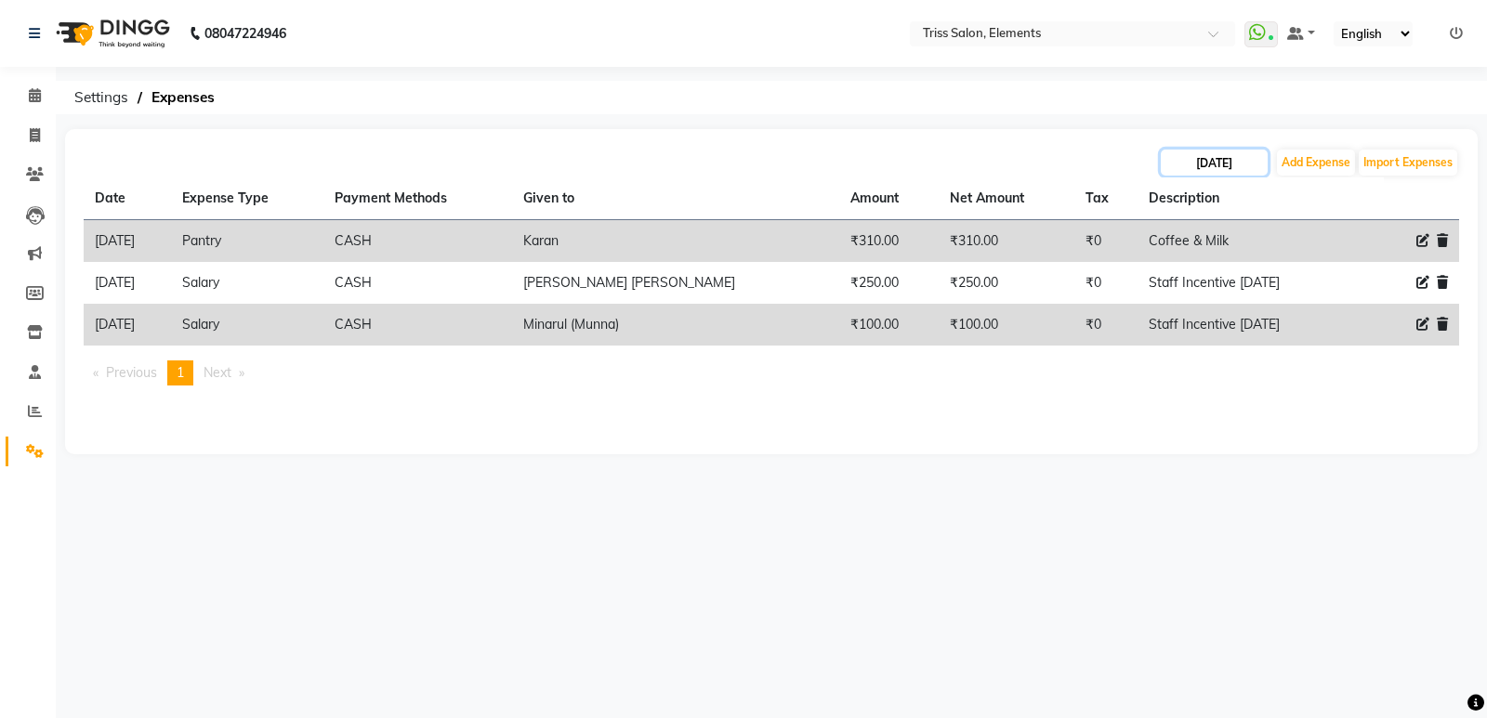
click at [1217, 162] on input "[DATE]" at bounding box center [1214, 163] width 107 height 26
select select "9"
select select "2025"
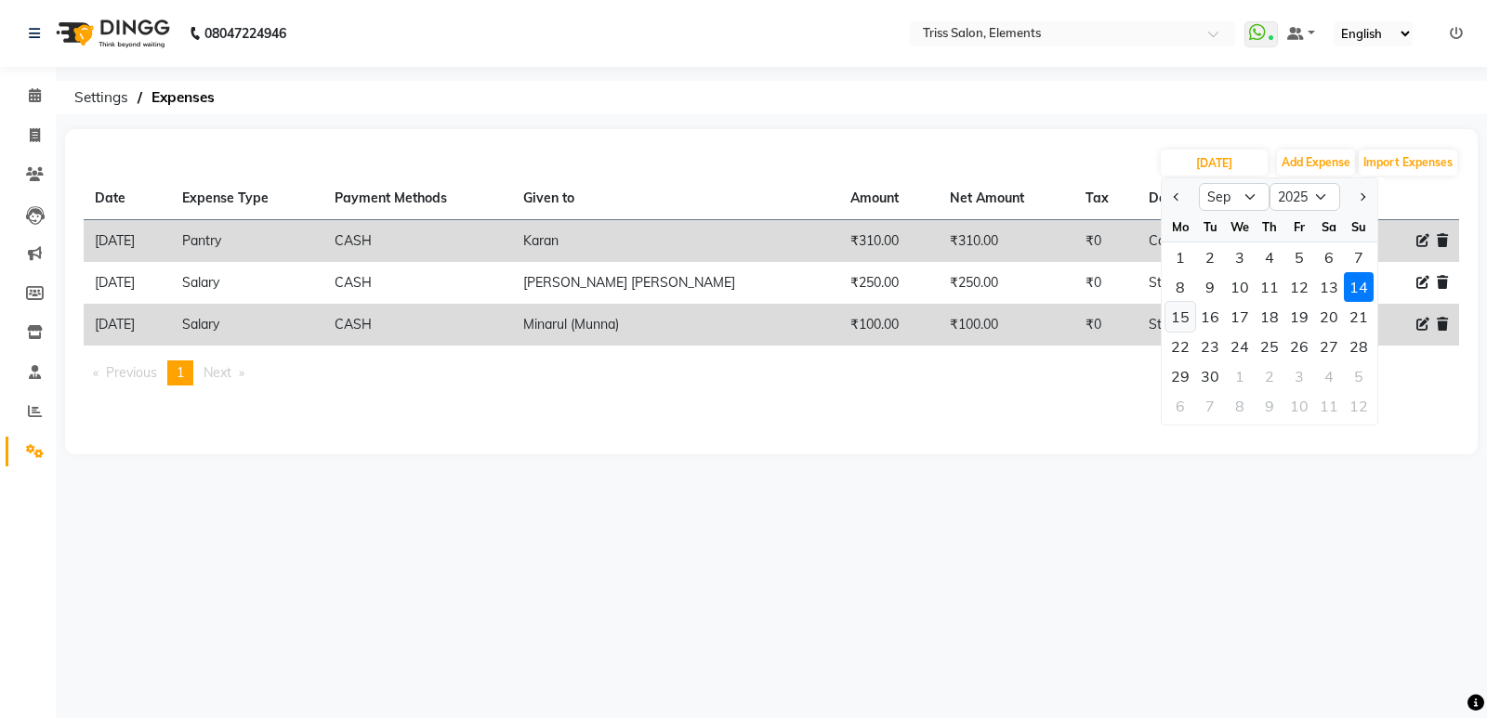
click at [1181, 318] on div "15" at bounding box center [1180, 317] width 30 height 30
type input "[DATE]"
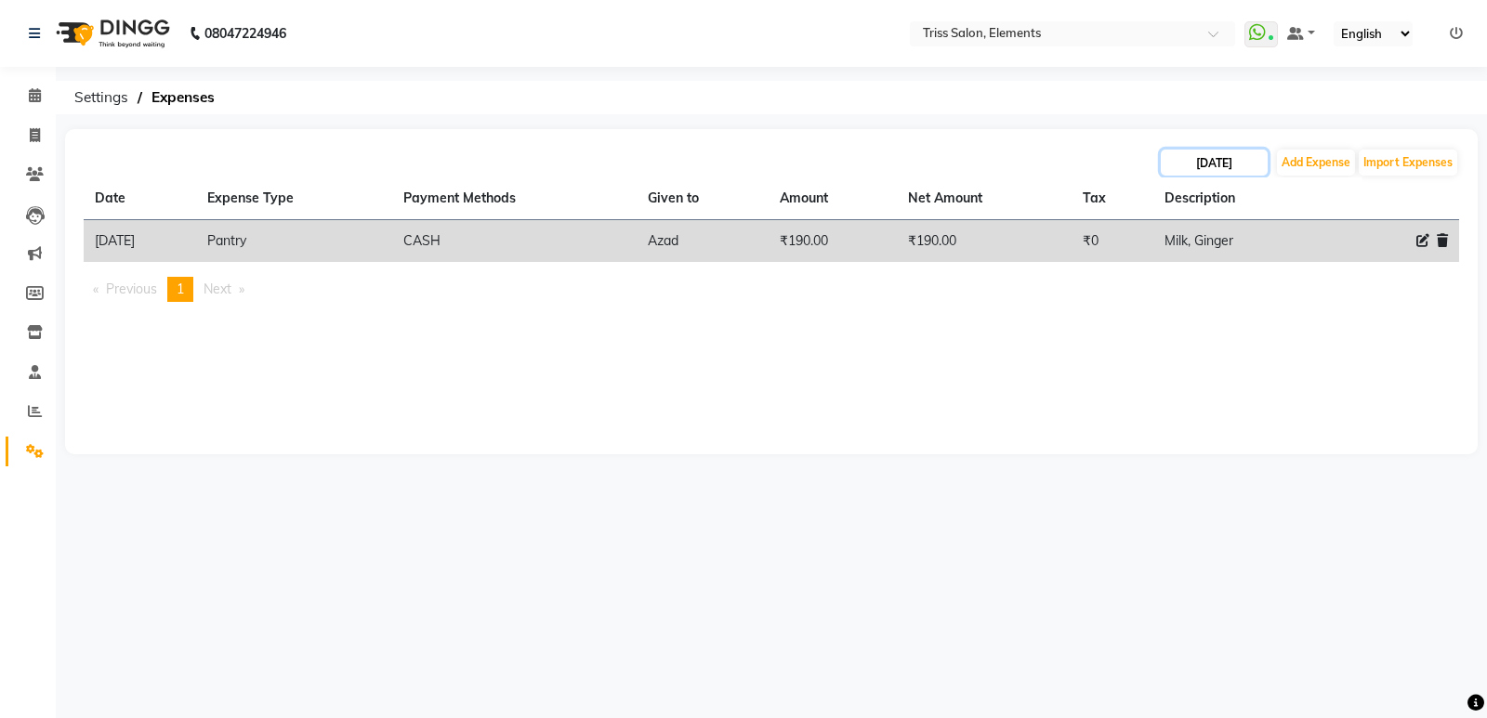
click at [1227, 162] on input "[DATE]" at bounding box center [1214, 163] width 107 height 26
select select "9"
select select "2025"
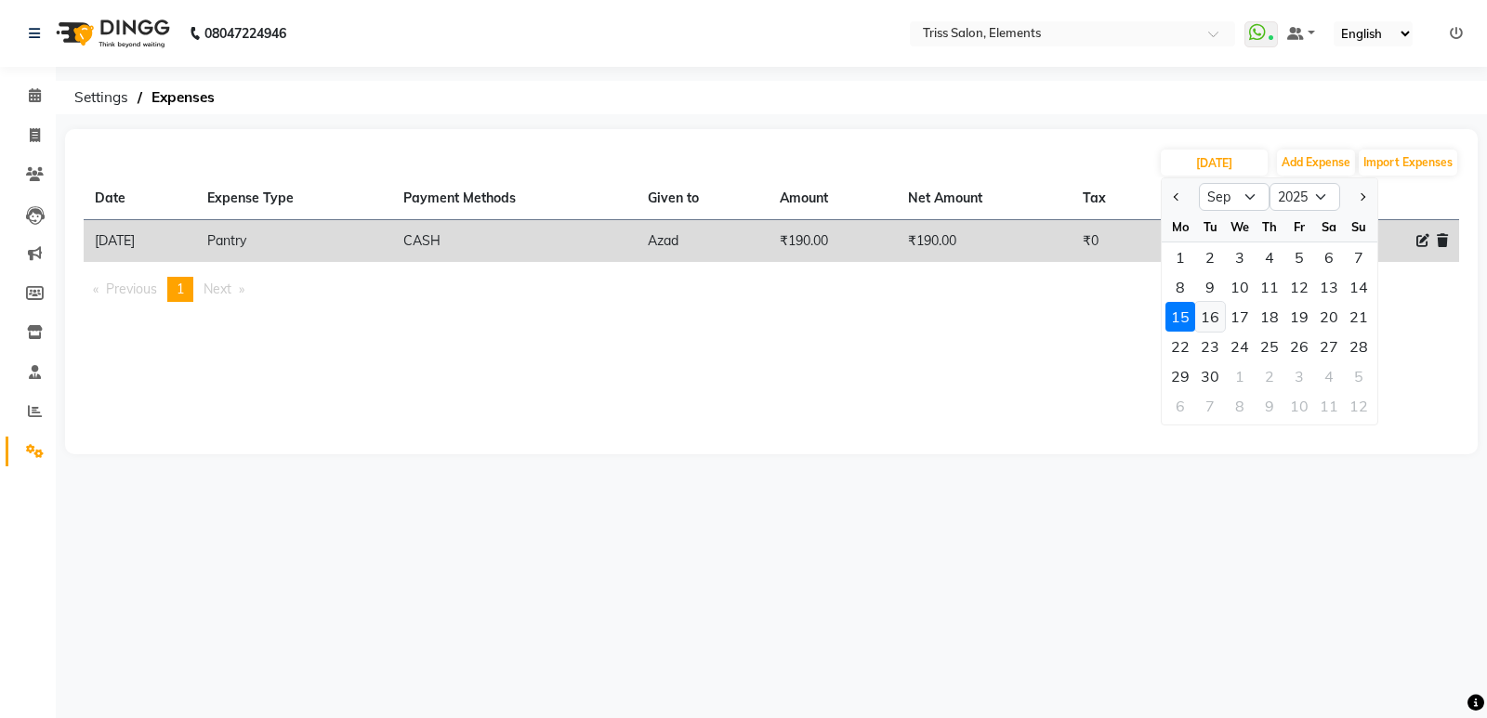
click at [1214, 311] on div "16" at bounding box center [1210, 317] width 30 height 30
type input "16-09-2025"
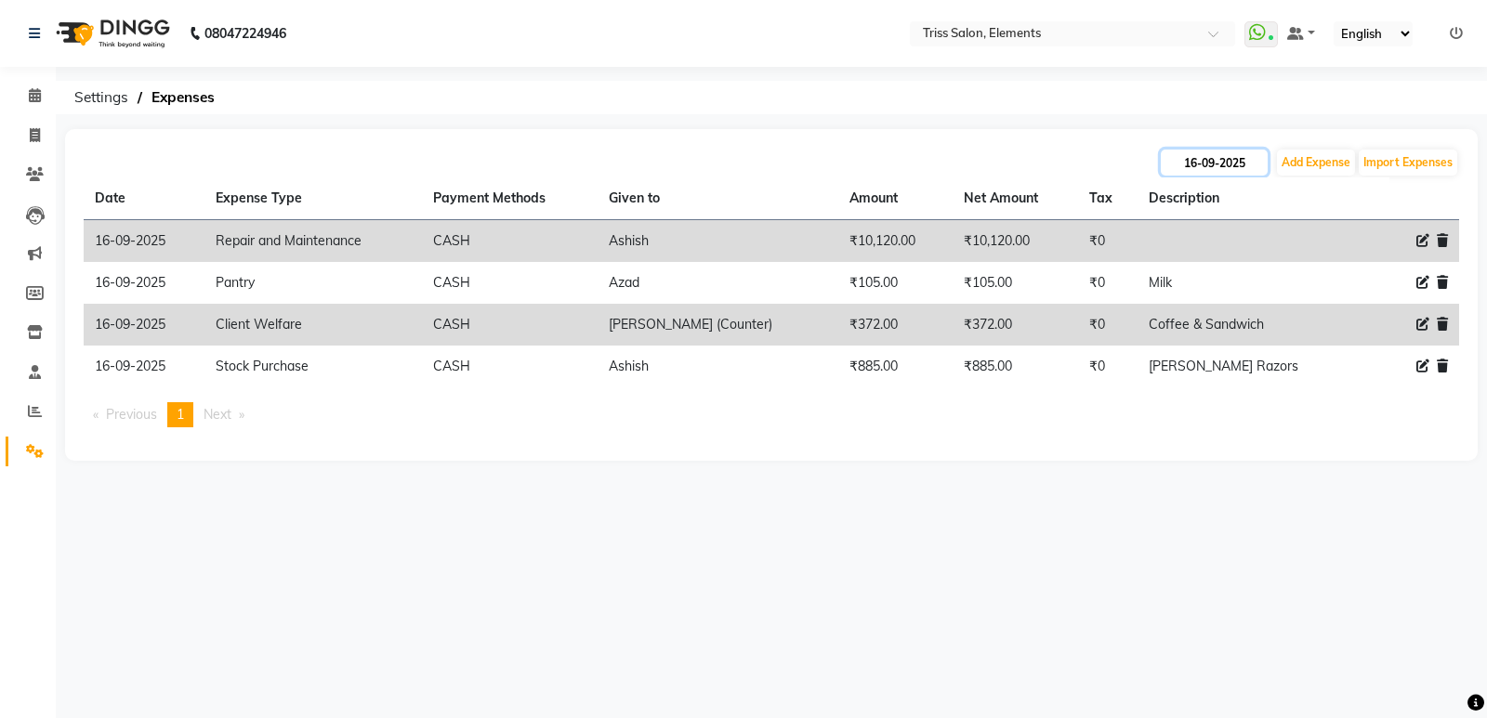
click at [1202, 161] on input "16-09-2025" at bounding box center [1214, 163] width 107 height 26
select select "9"
select select "2025"
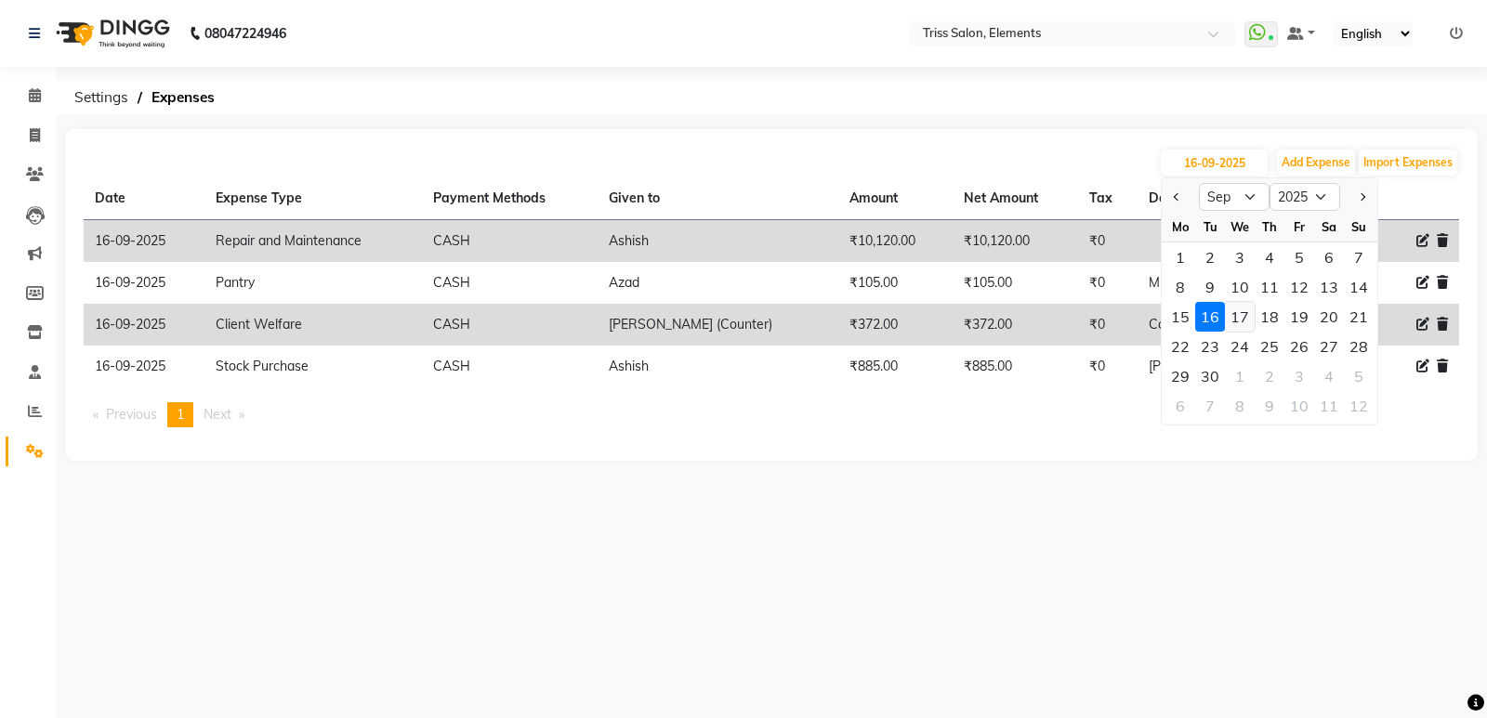
click at [1238, 315] on div "17" at bounding box center [1240, 317] width 30 height 30
type input "[DATE]"
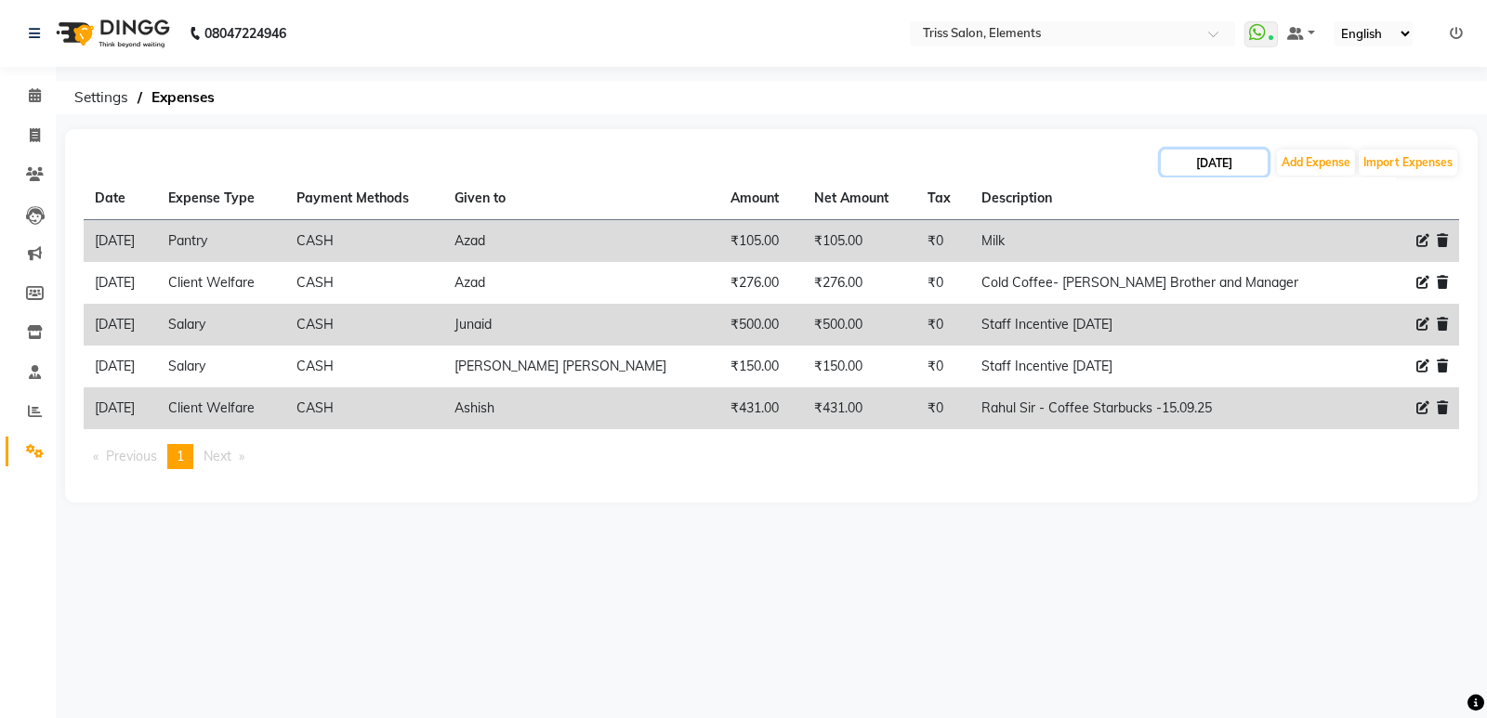
click at [1201, 159] on input "[DATE]" at bounding box center [1214, 163] width 107 height 26
select select "9"
select select "2025"
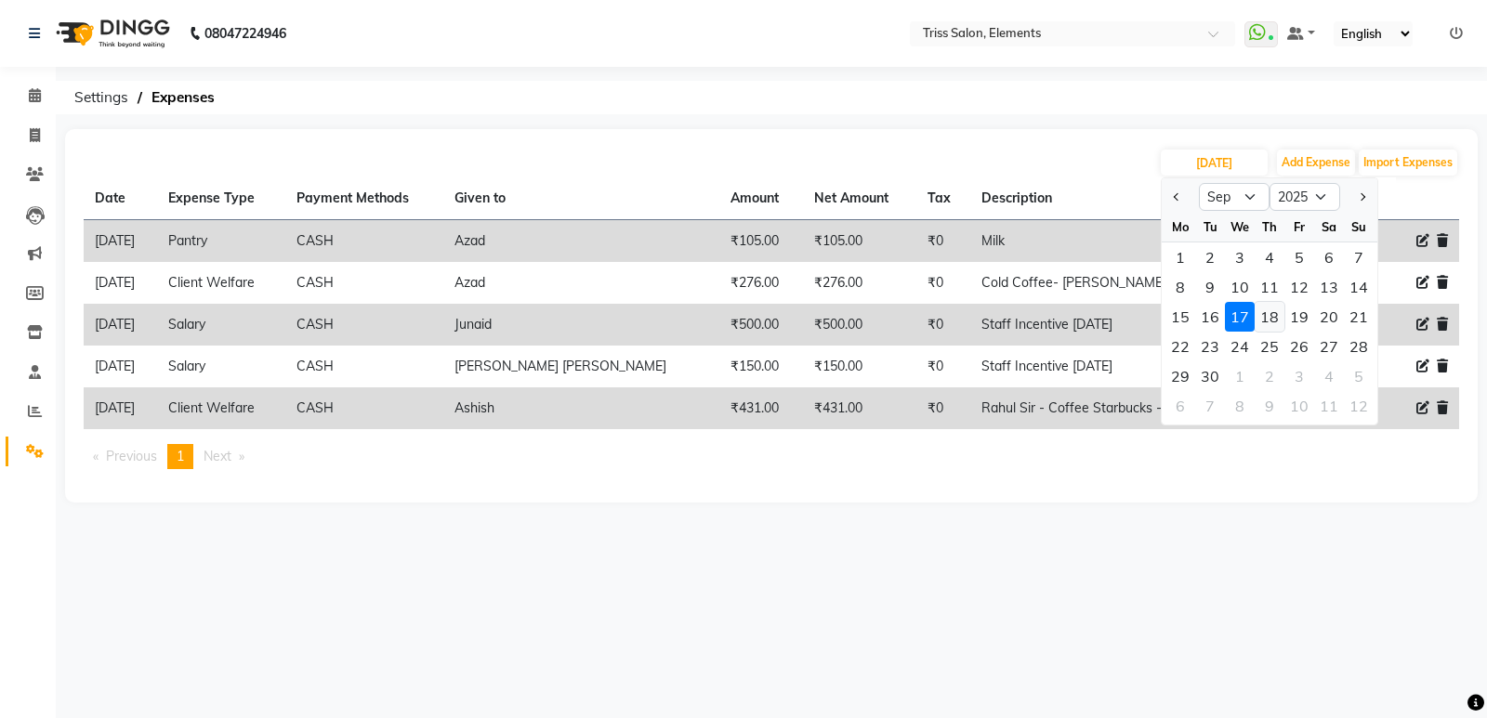
click at [1271, 317] on div "18" at bounding box center [1269, 317] width 30 height 30
type input "[DATE]"
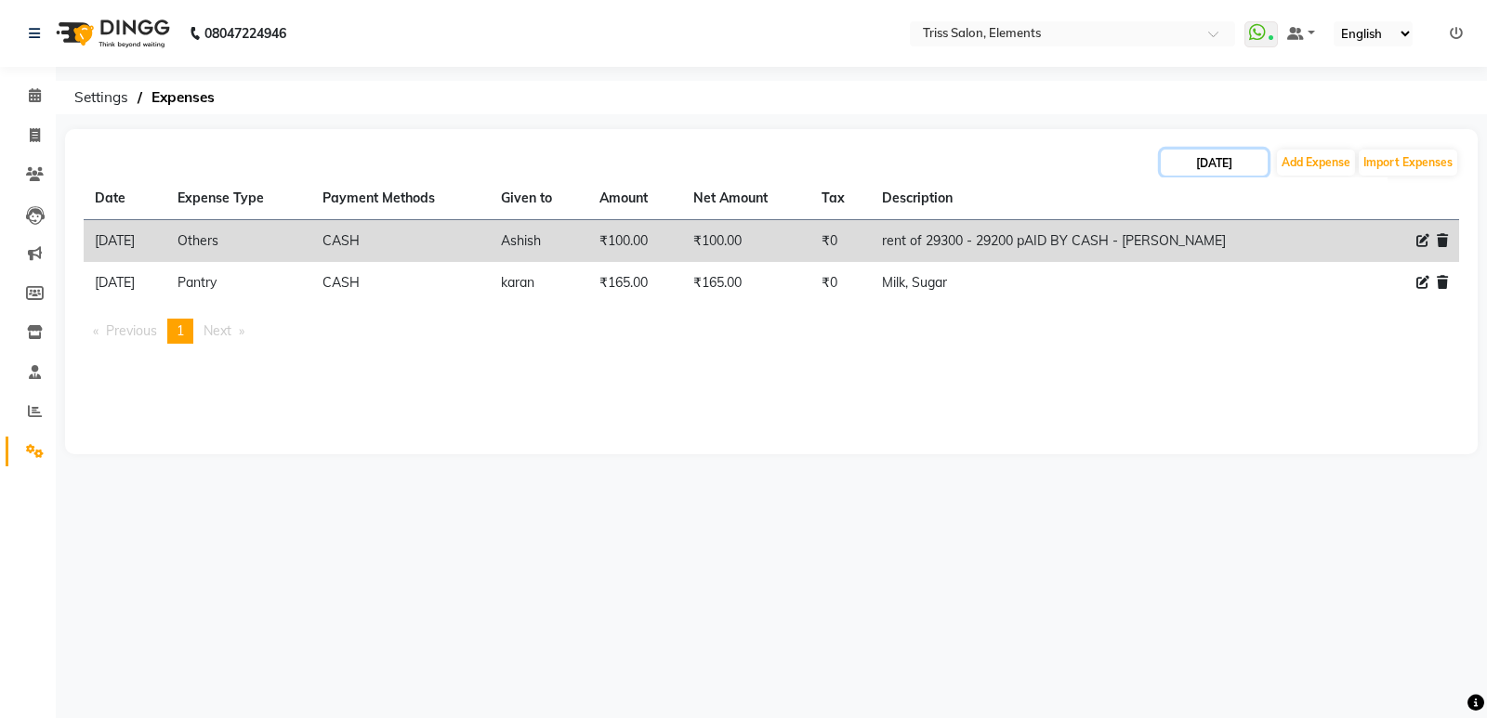
click at [1238, 153] on input "[DATE]" at bounding box center [1214, 163] width 107 height 26
select select "9"
select select "2025"
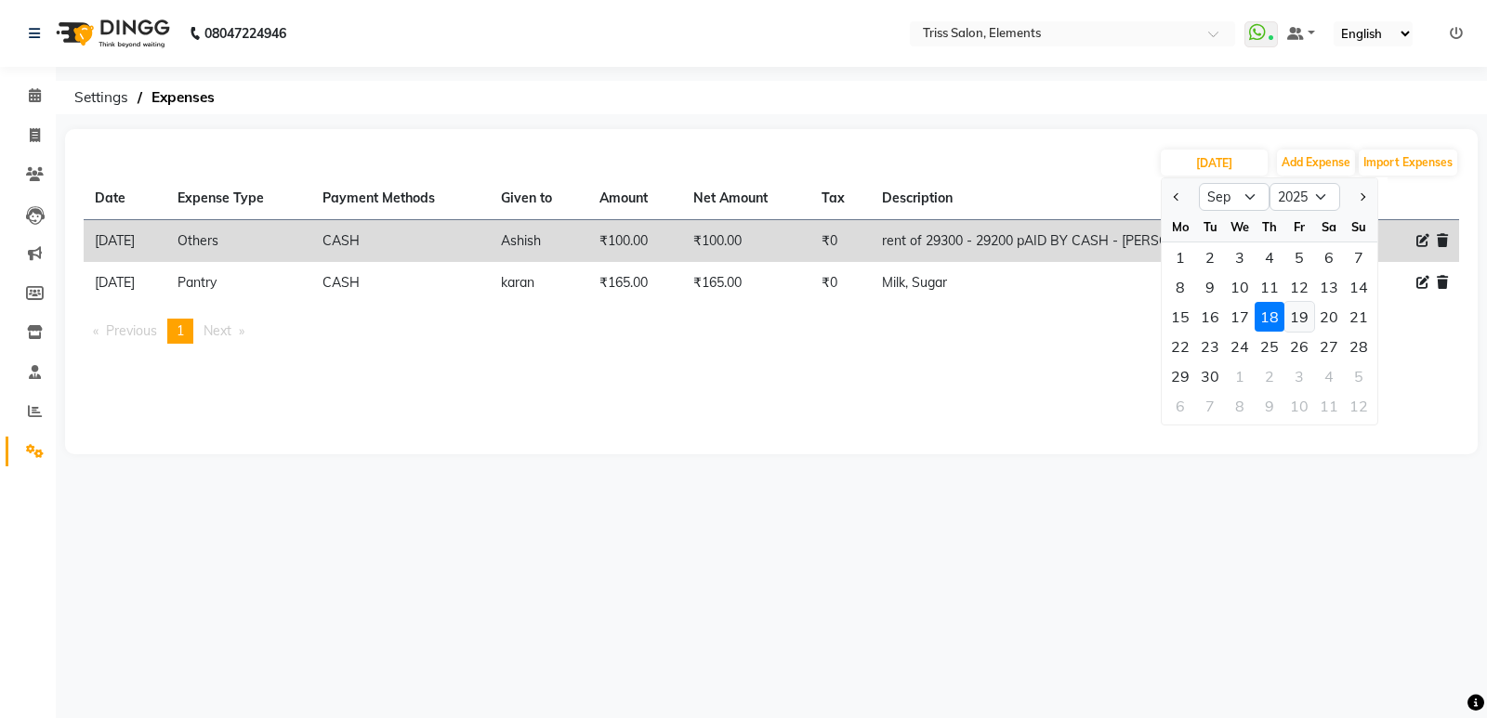
click at [1302, 312] on div "19" at bounding box center [1299, 317] width 30 height 30
type input "19-09-2025"
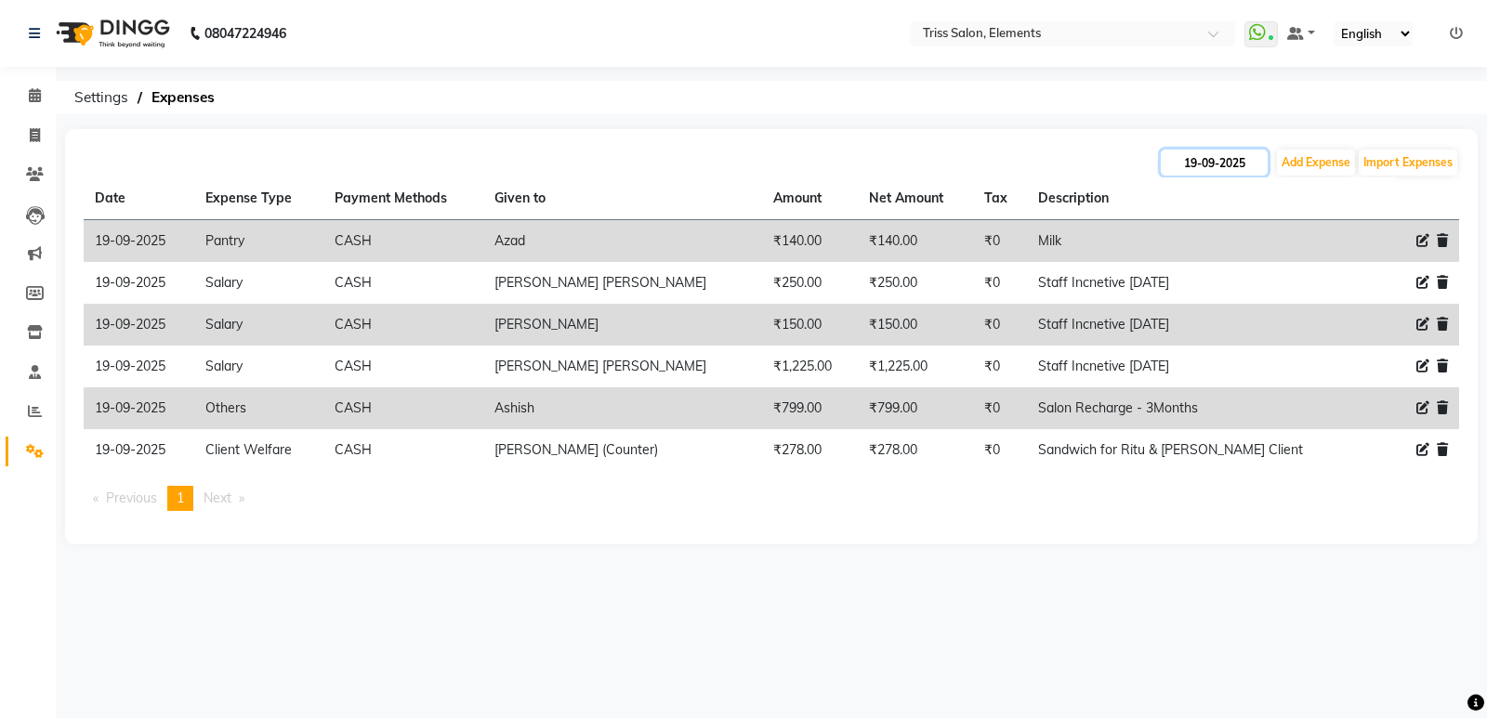
click at [1239, 173] on input "19-09-2025" at bounding box center [1214, 163] width 107 height 26
select select "9"
select select "2025"
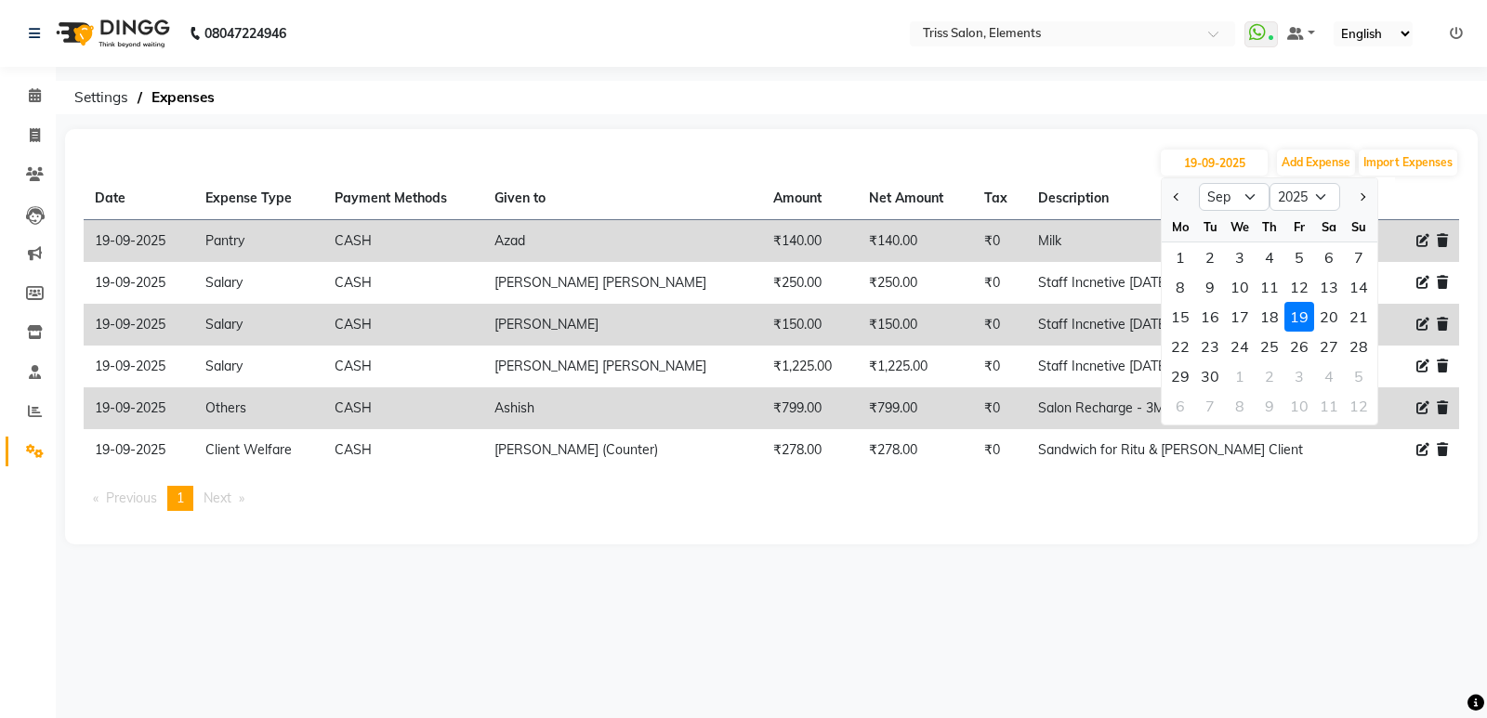
click at [1338, 327] on div "20" at bounding box center [1329, 317] width 30 height 30
type input "20-09-2025"
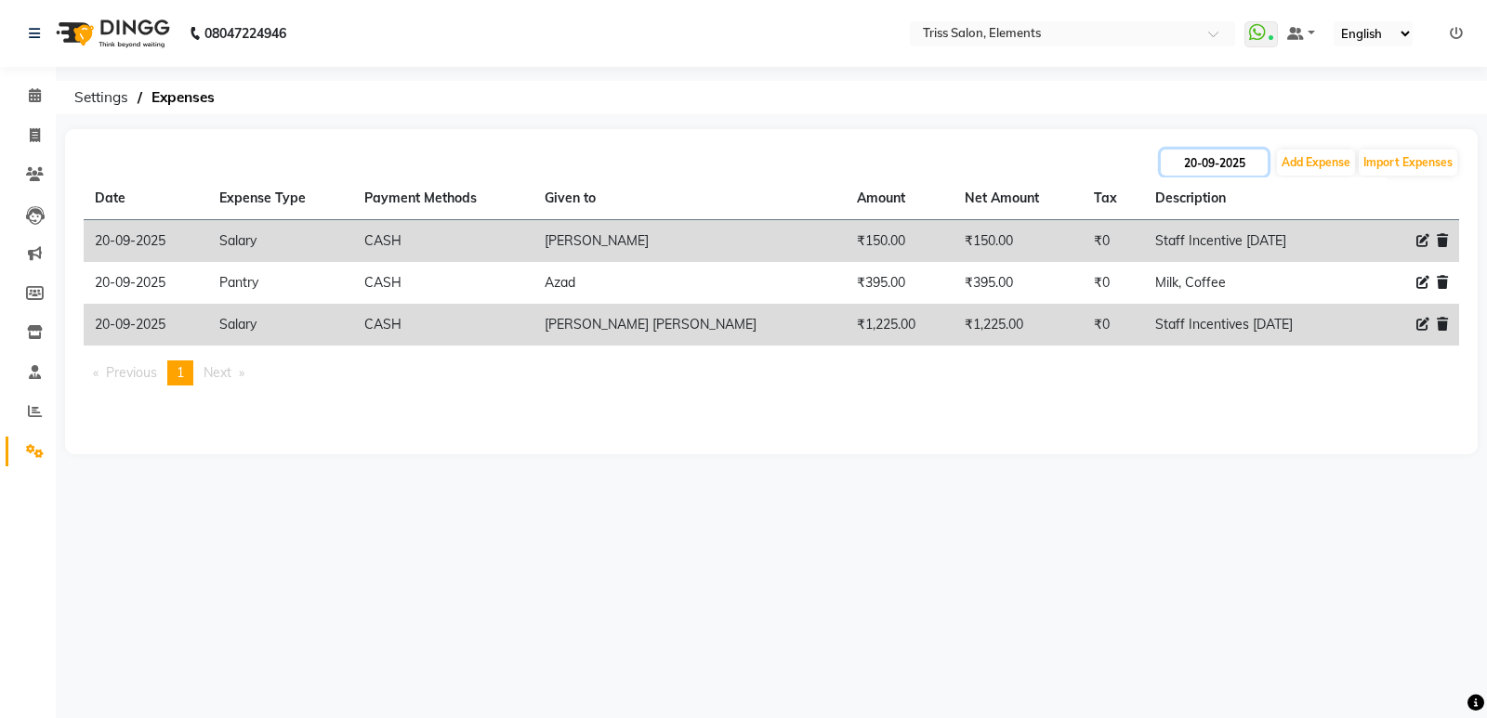
click at [1237, 164] on input "20-09-2025" at bounding box center [1214, 163] width 107 height 26
select select "9"
select select "2025"
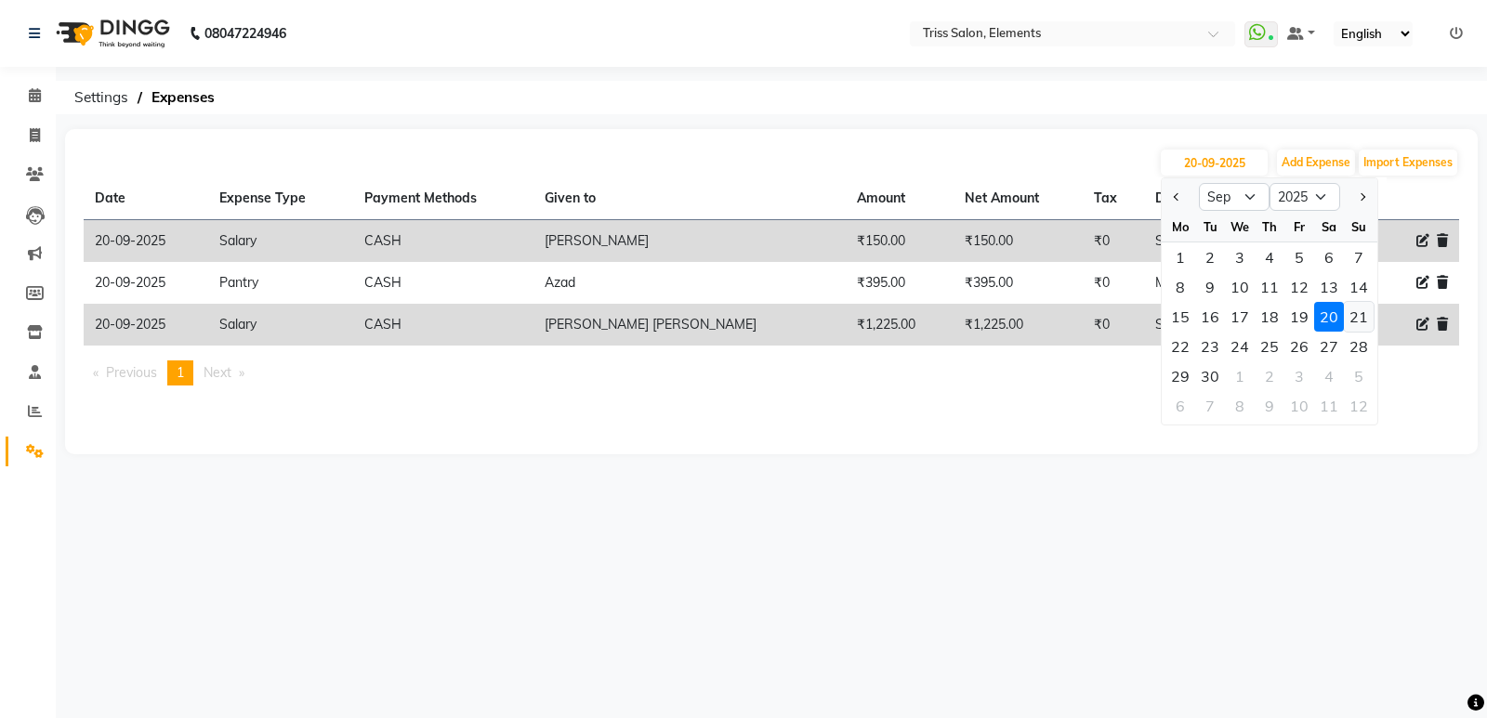
click at [1355, 308] on div "21" at bounding box center [1359, 317] width 30 height 30
type input "[DATE]"
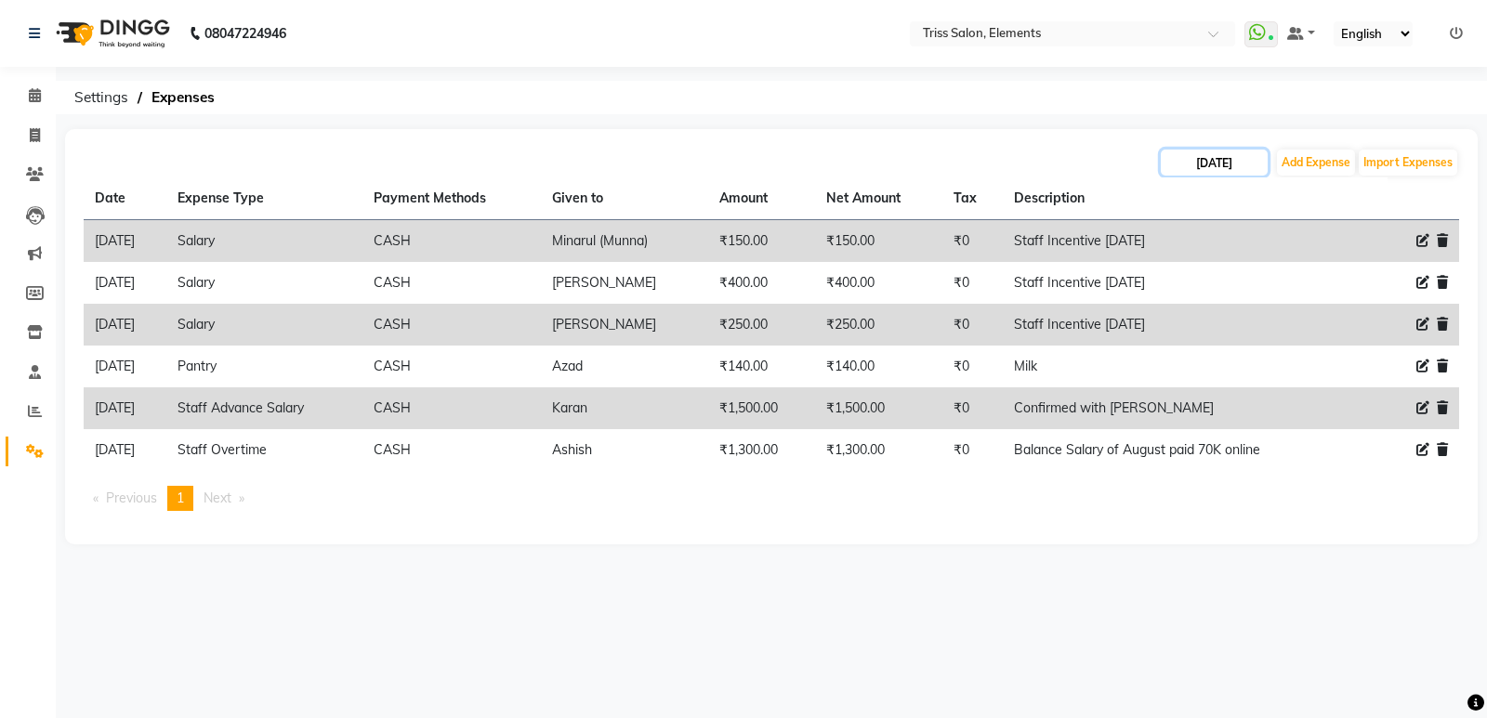
click at [1215, 167] on input "[DATE]" at bounding box center [1214, 163] width 107 height 26
select select "9"
select select "2025"
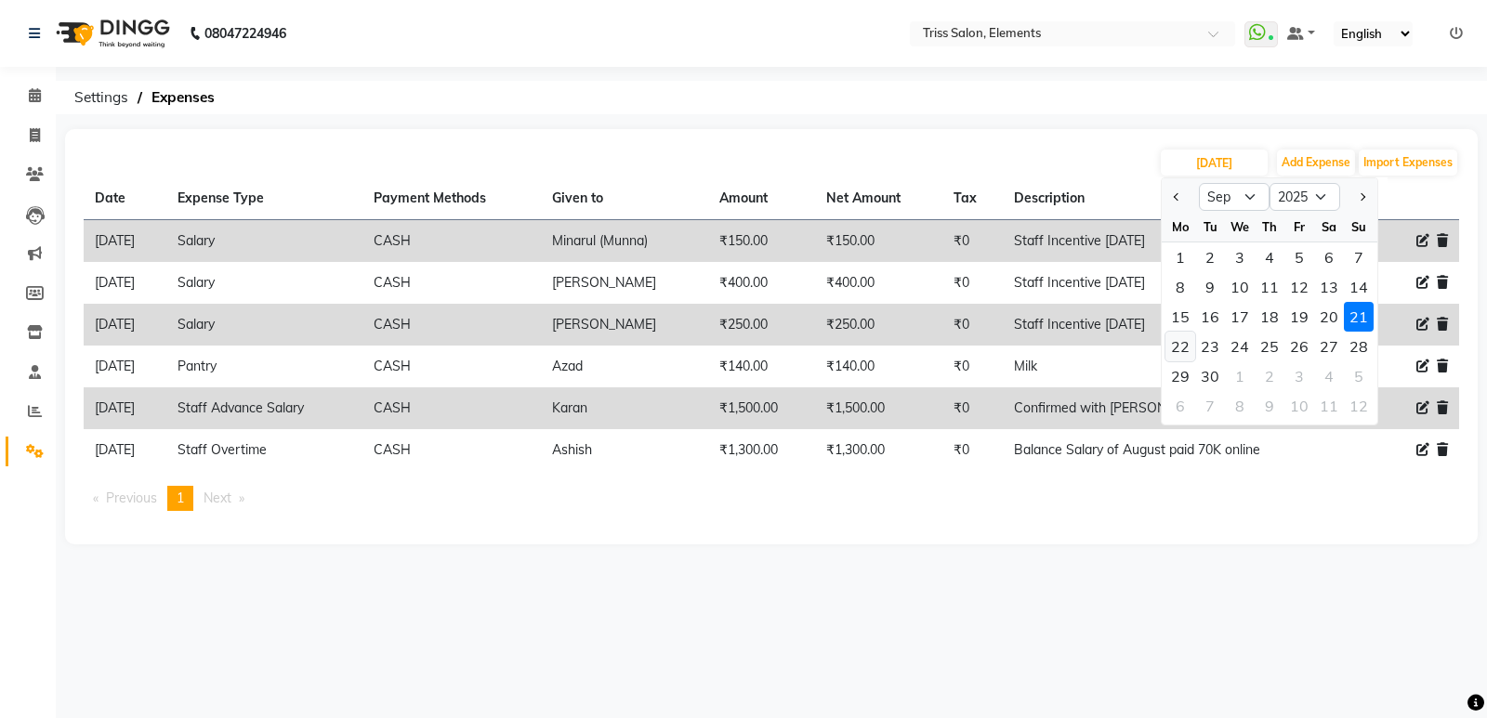
click at [1186, 346] on div "22" at bounding box center [1180, 347] width 30 height 30
type input "[DATE]"
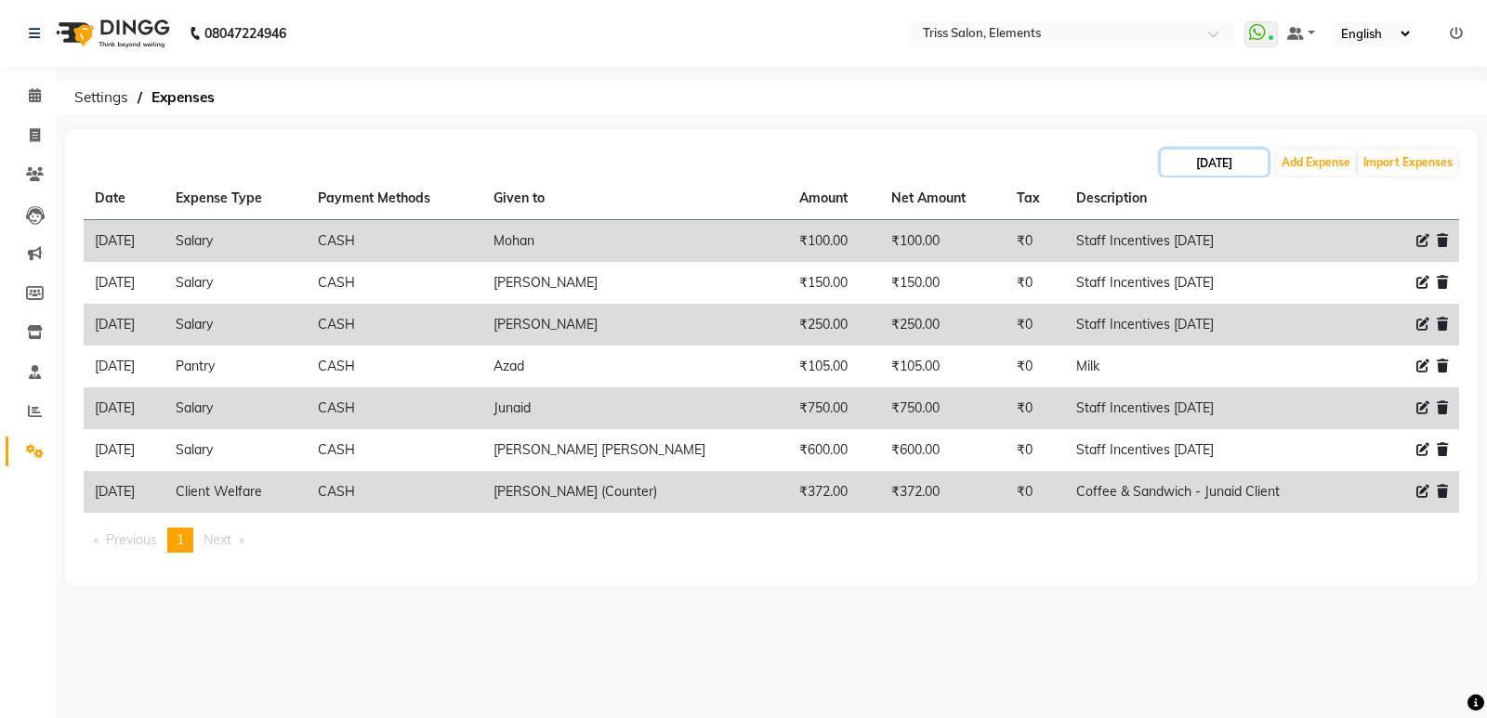
click at [1220, 162] on input "[DATE]" at bounding box center [1214, 163] width 107 height 26
select select "9"
select select "2025"
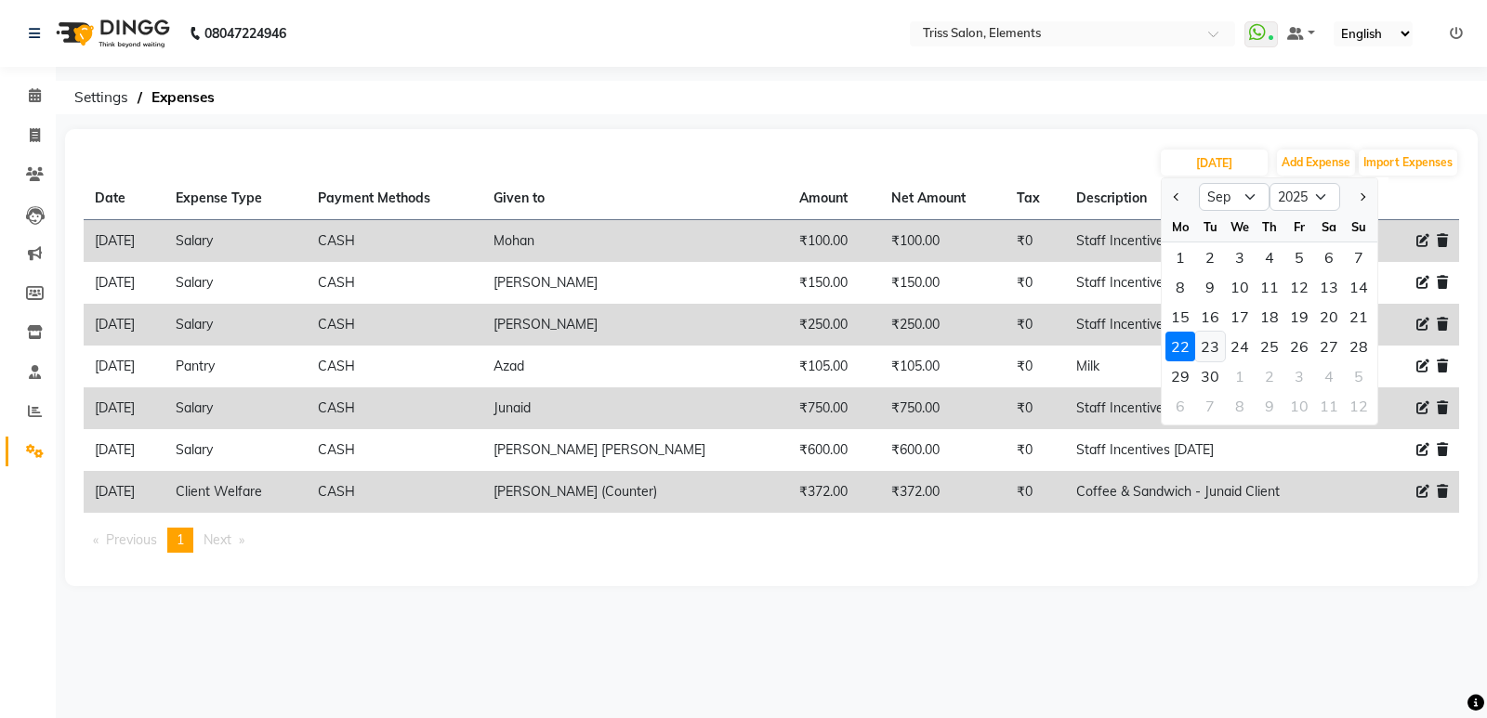
click at [1218, 345] on div "23" at bounding box center [1210, 347] width 30 height 30
type input "[DATE]"
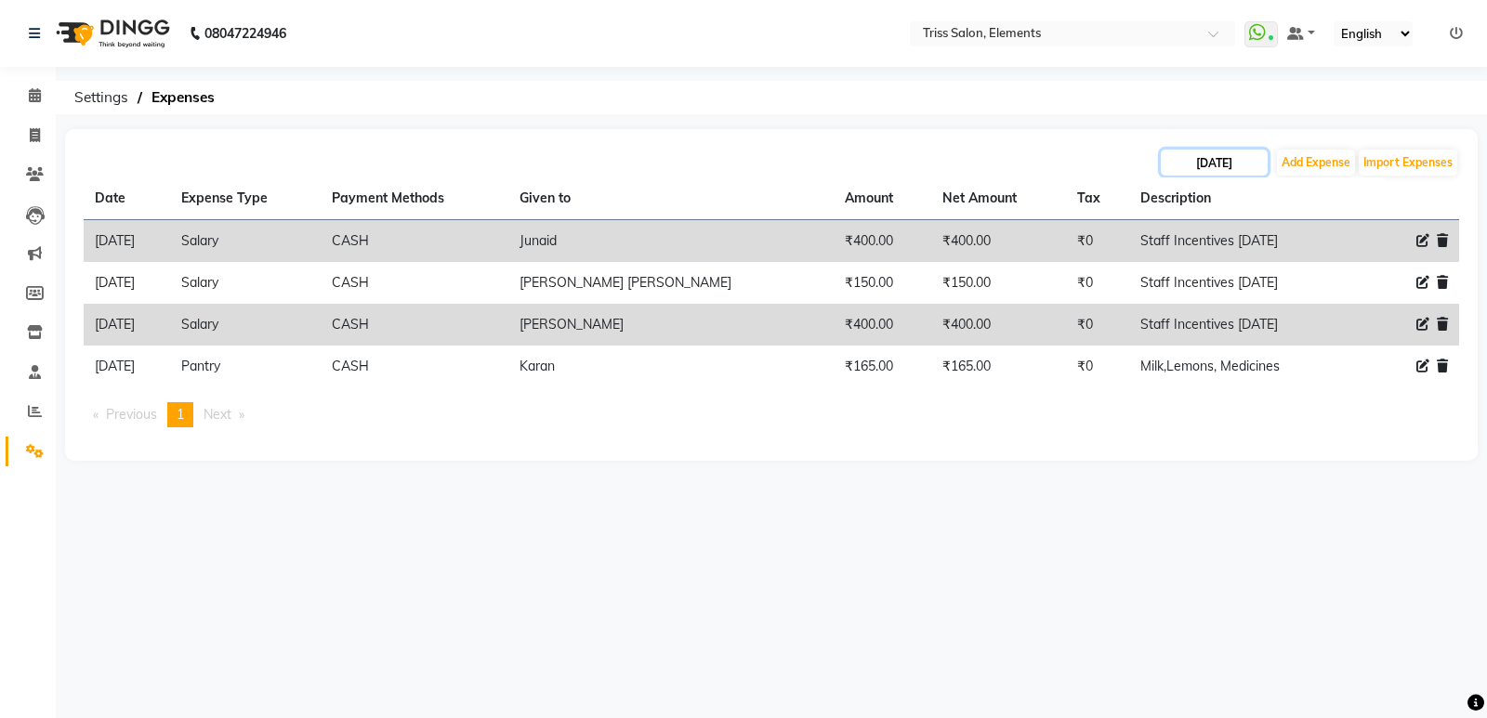
click at [1232, 163] on input "[DATE]" at bounding box center [1214, 163] width 107 height 26
select select "9"
select select "2025"
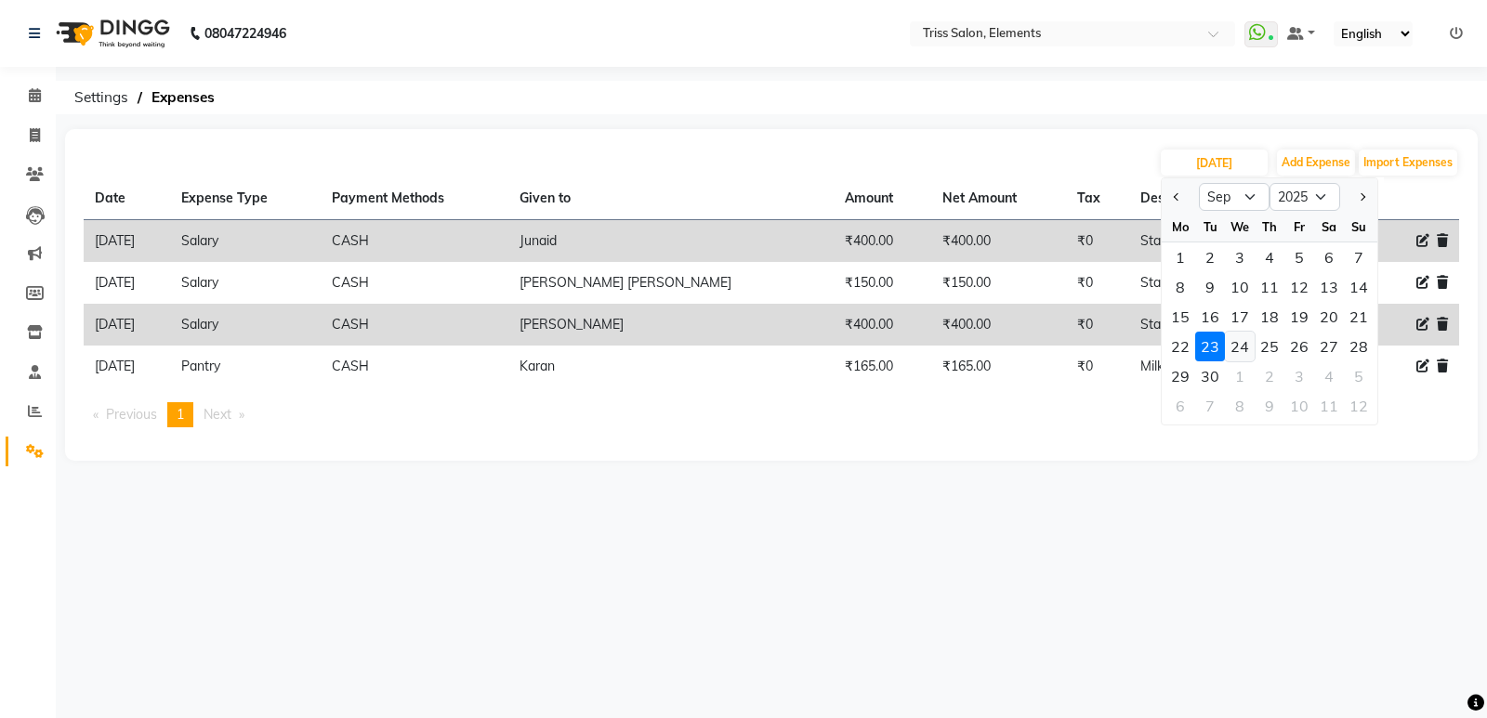
click at [1246, 346] on div "24" at bounding box center [1240, 347] width 30 height 30
type input "[DATE]"
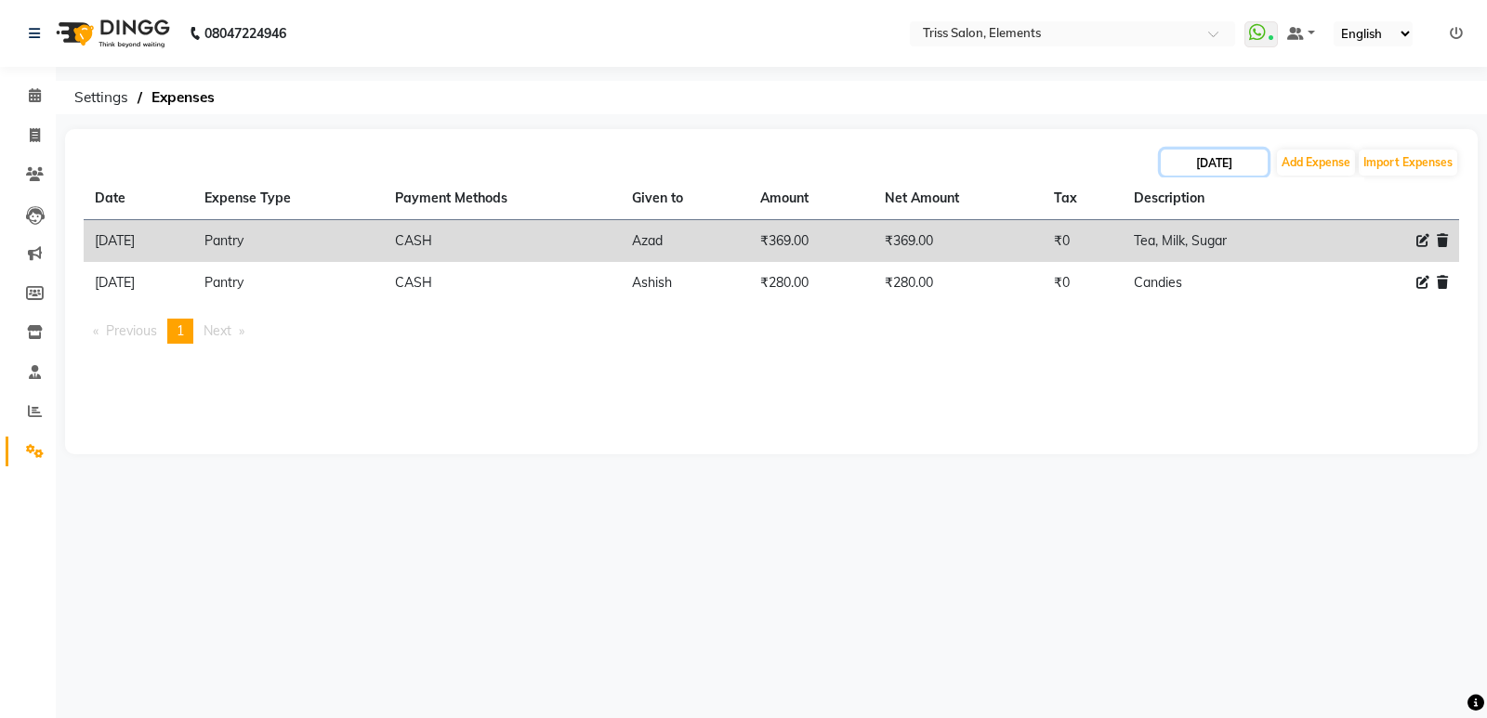
click at [1239, 160] on input "[DATE]" at bounding box center [1214, 163] width 107 height 26
select select "9"
select select "2025"
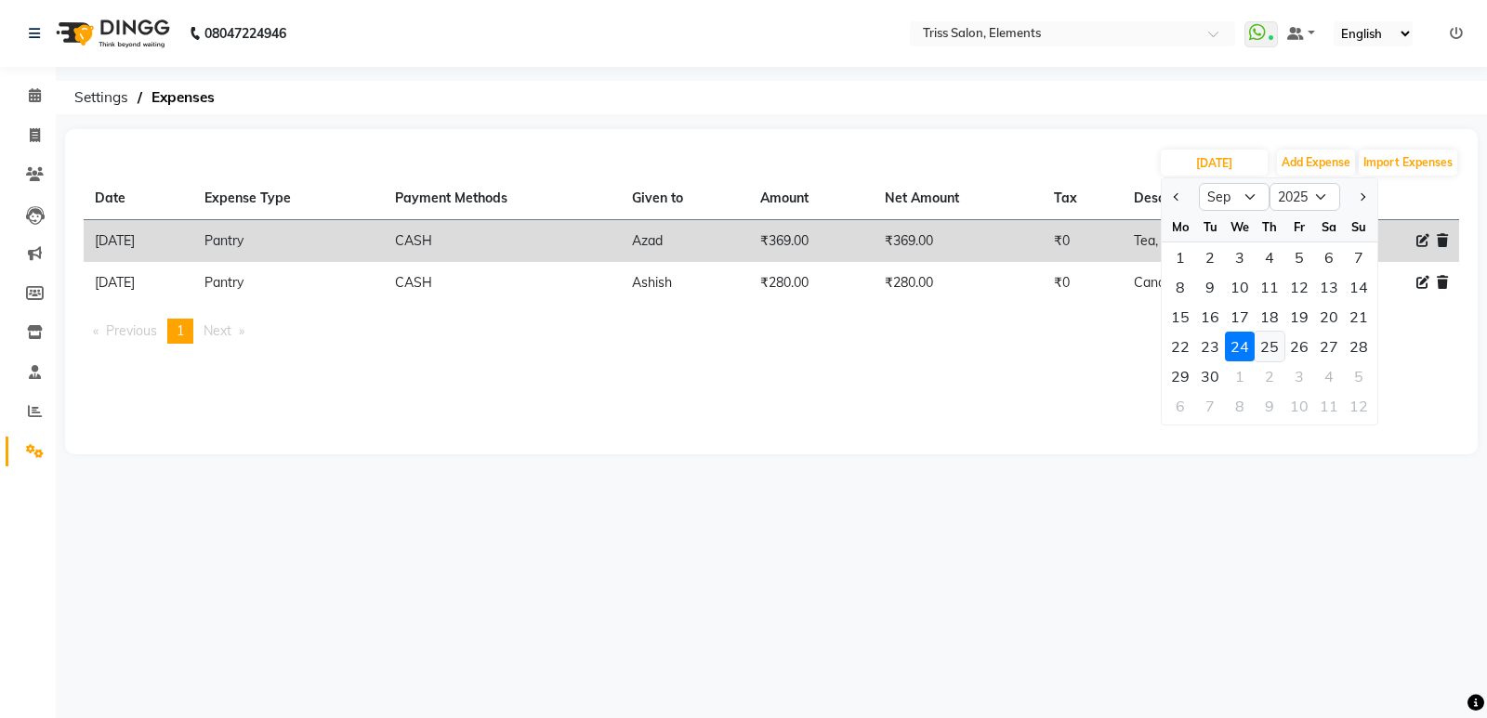
click at [1278, 348] on div "25" at bounding box center [1269, 347] width 30 height 30
type input "[DATE]"
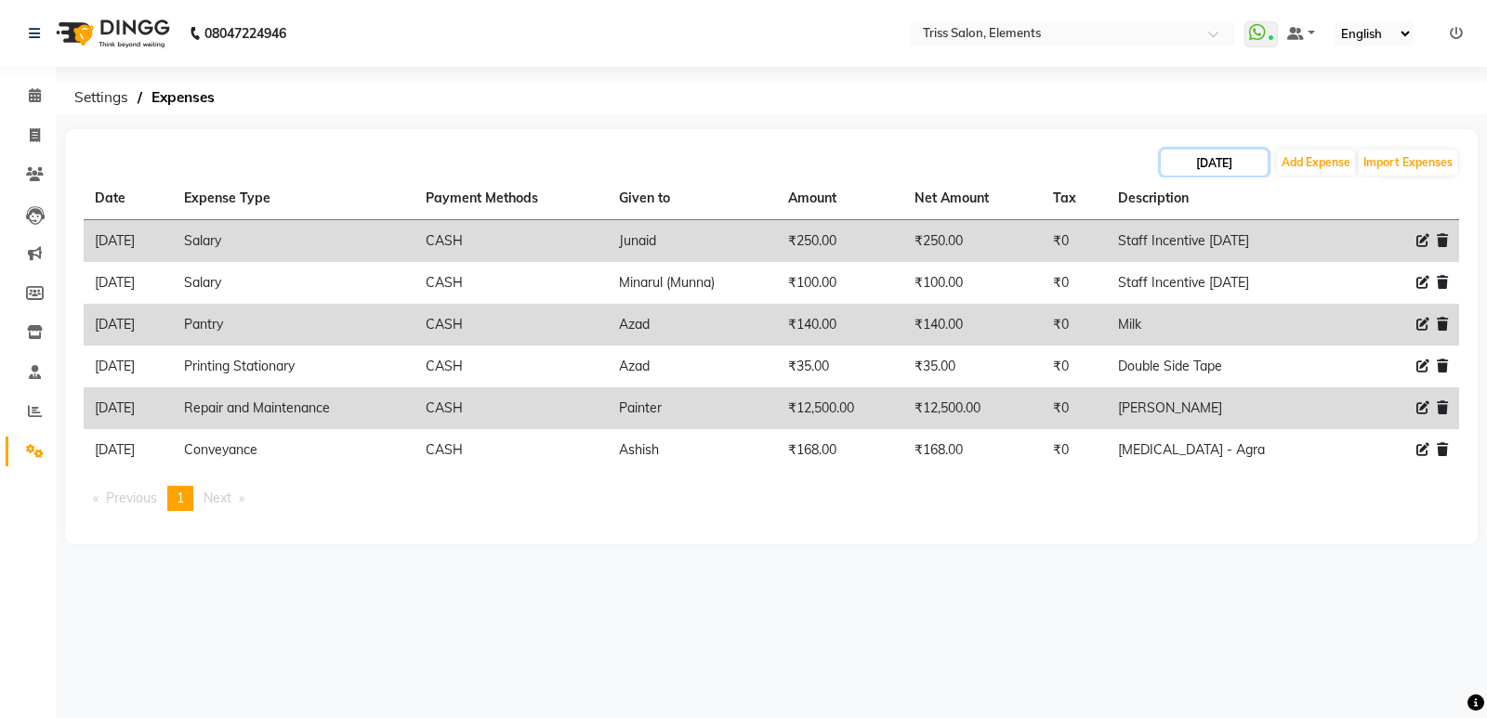
click at [1246, 163] on input "[DATE]" at bounding box center [1214, 163] width 107 height 26
select select "9"
select select "2025"
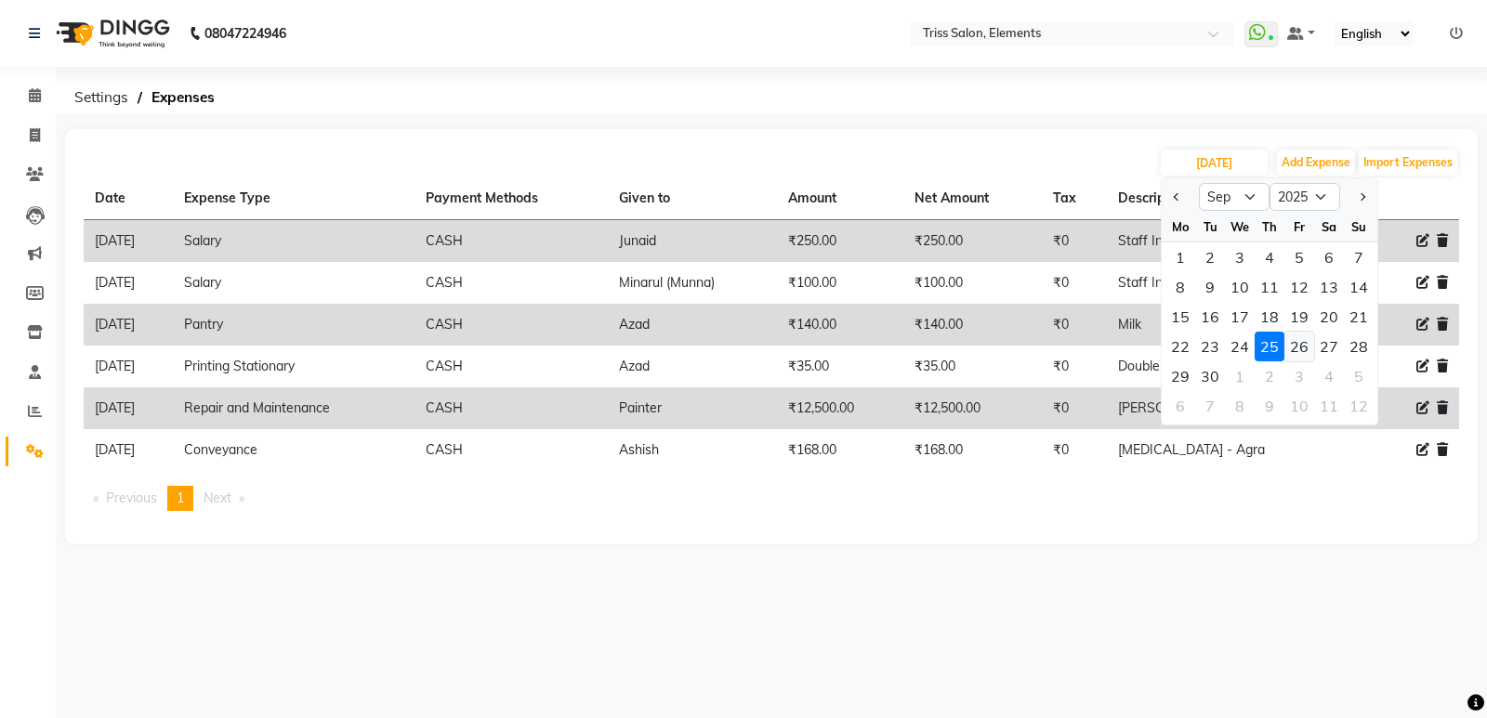
click at [1301, 359] on div "26" at bounding box center [1299, 347] width 30 height 30
type input "26-09-2025"
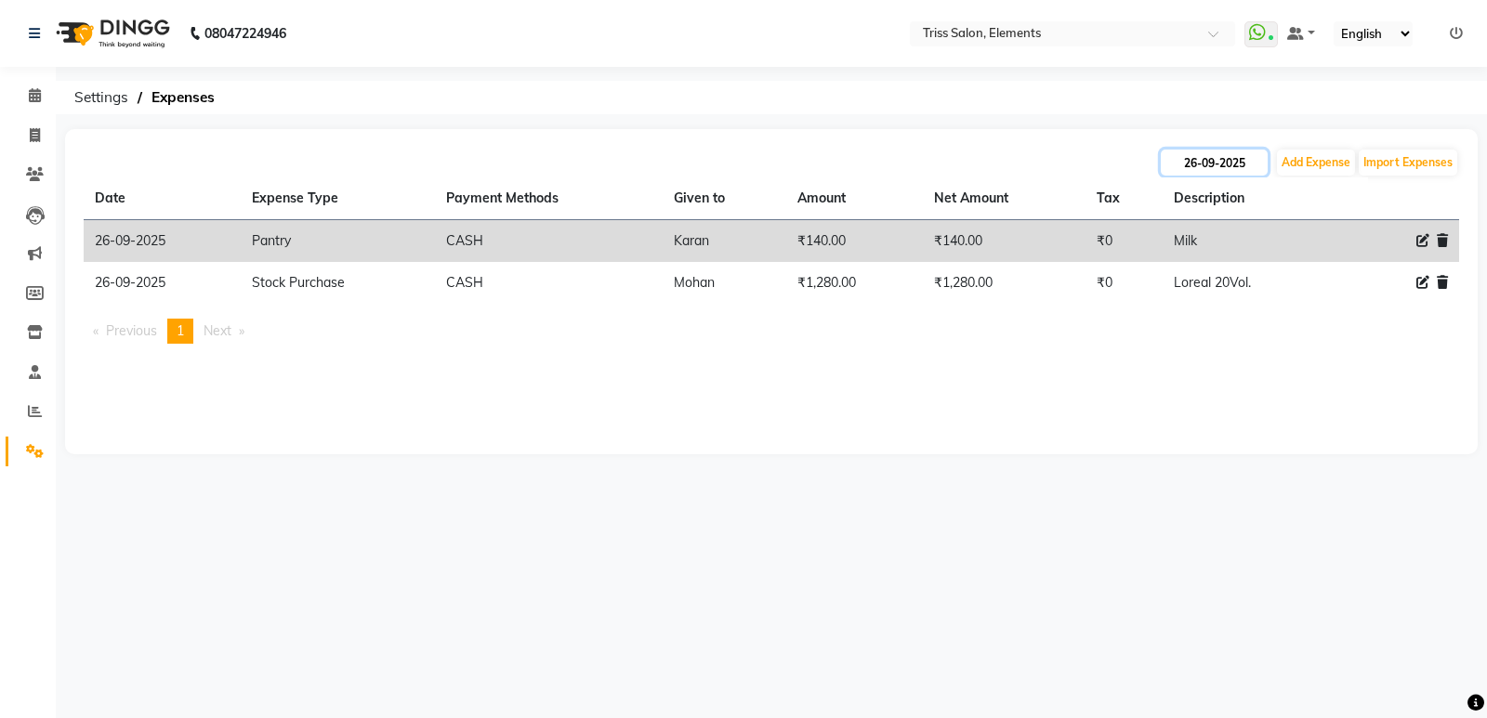
click at [1253, 166] on input "26-09-2025" at bounding box center [1214, 163] width 107 height 26
select select "9"
select select "2025"
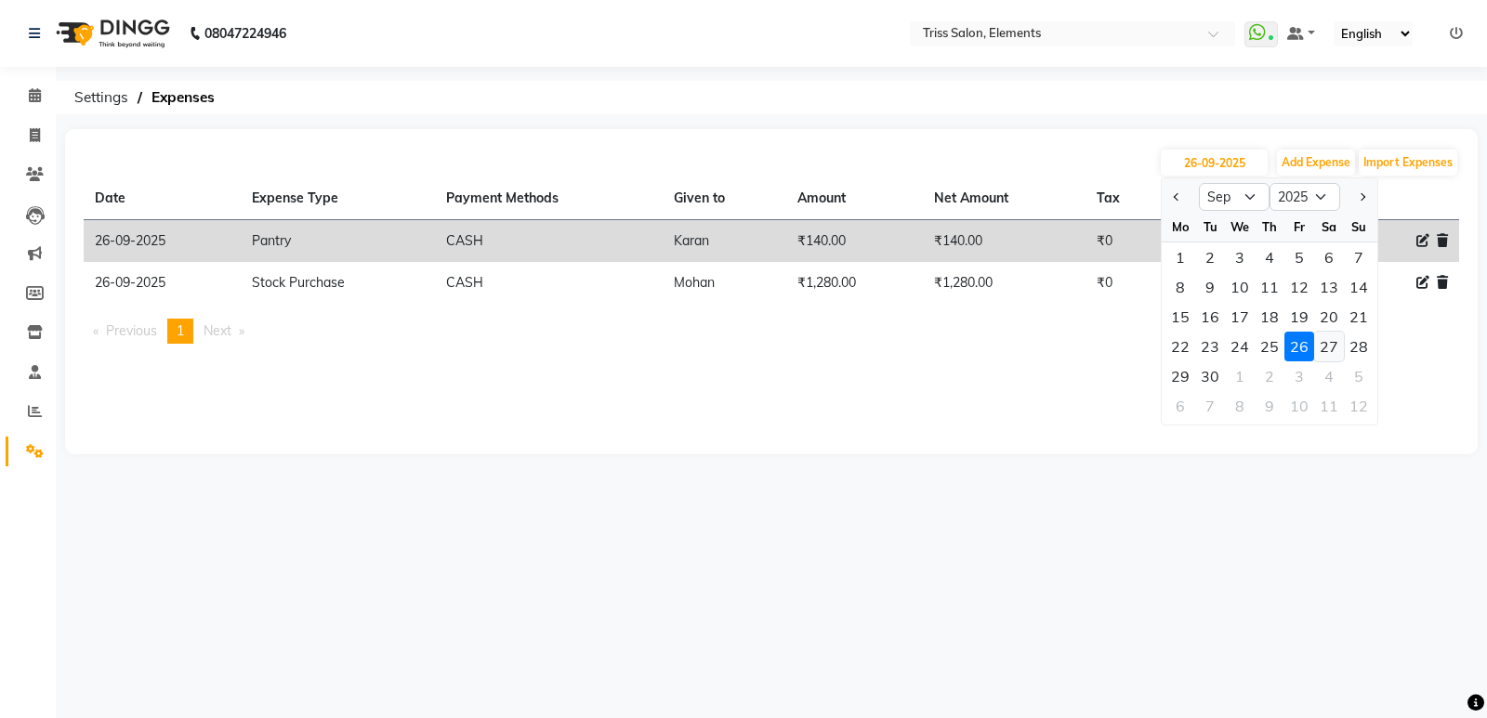
click at [1318, 348] on div "27" at bounding box center [1329, 347] width 30 height 30
type input "27-09-2025"
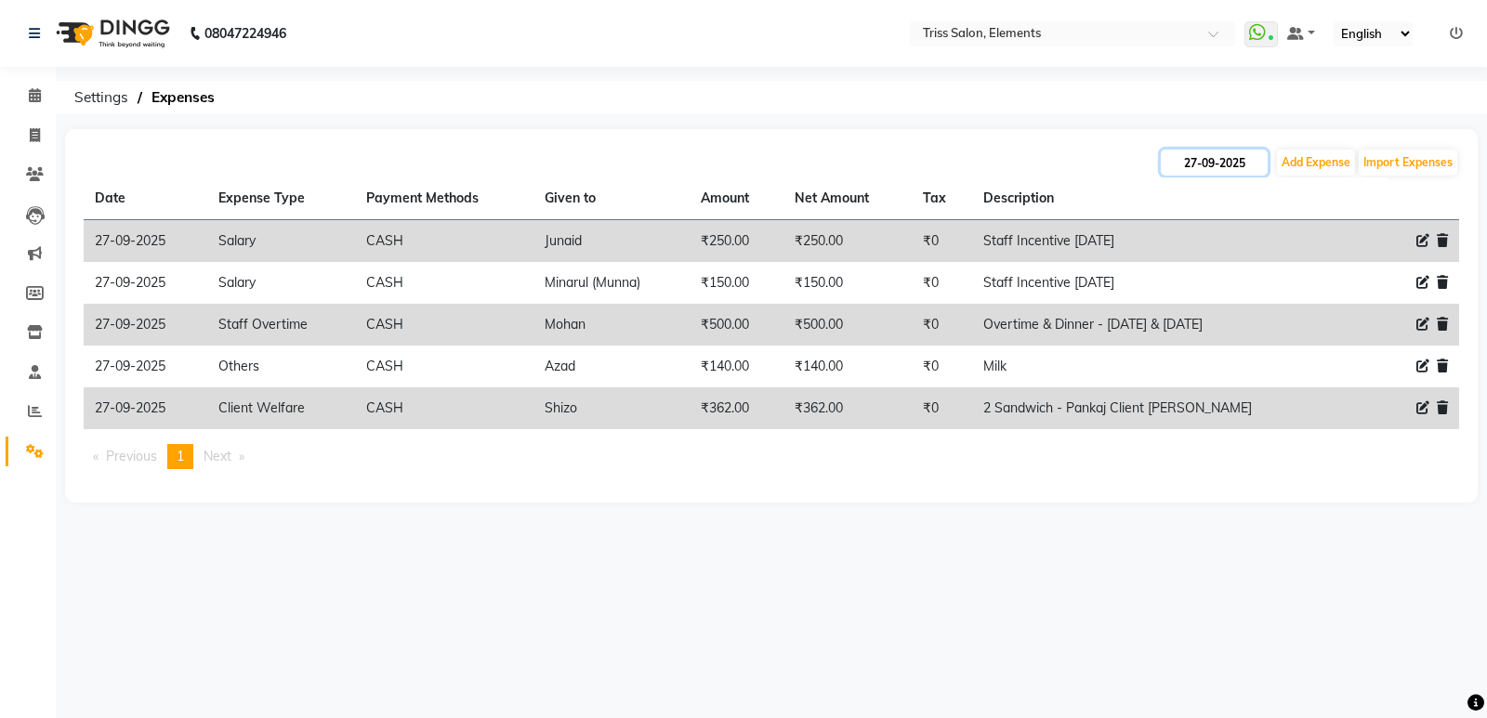
click at [1242, 168] on input "27-09-2025" at bounding box center [1214, 163] width 107 height 26
select select "9"
select select "2025"
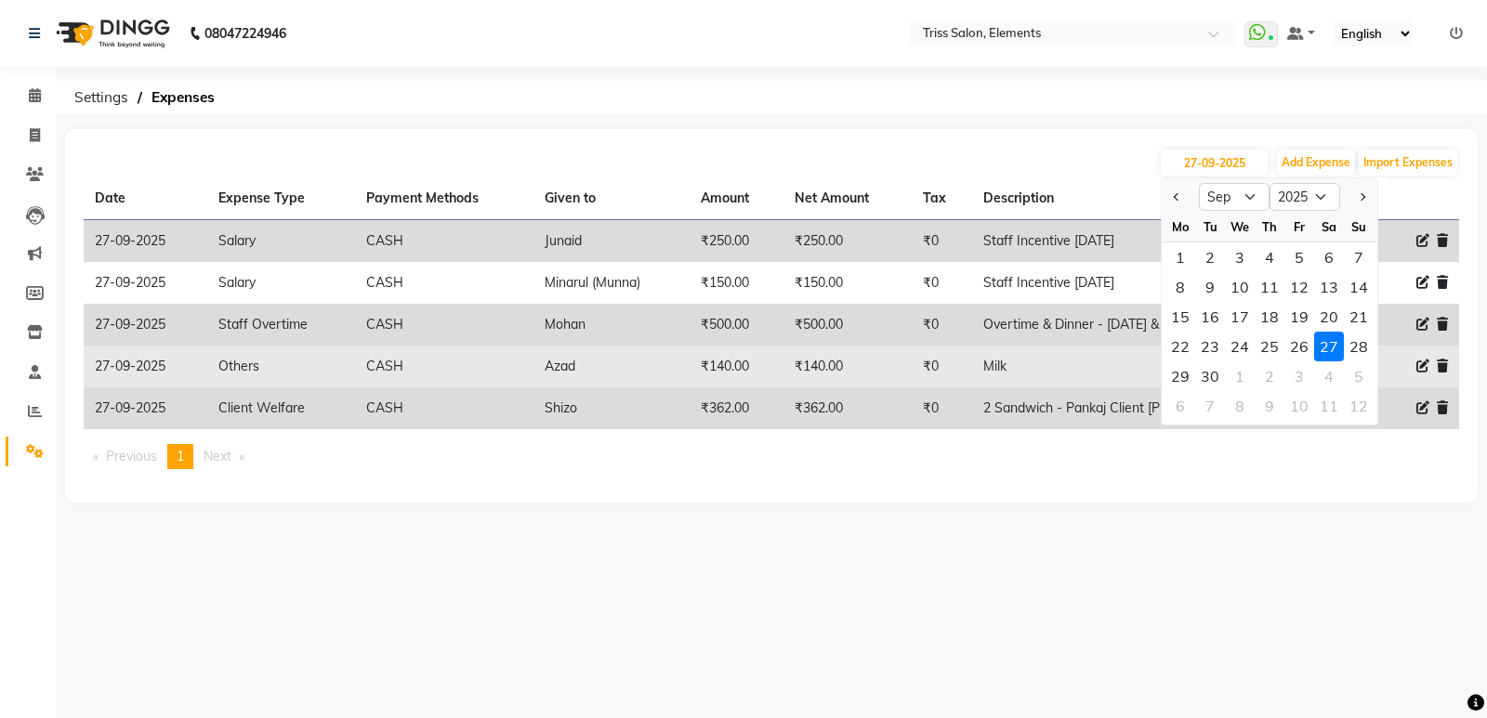
click at [1362, 347] on div "28" at bounding box center [1359, 347] width 30 height 30
type input "28-09-2025"
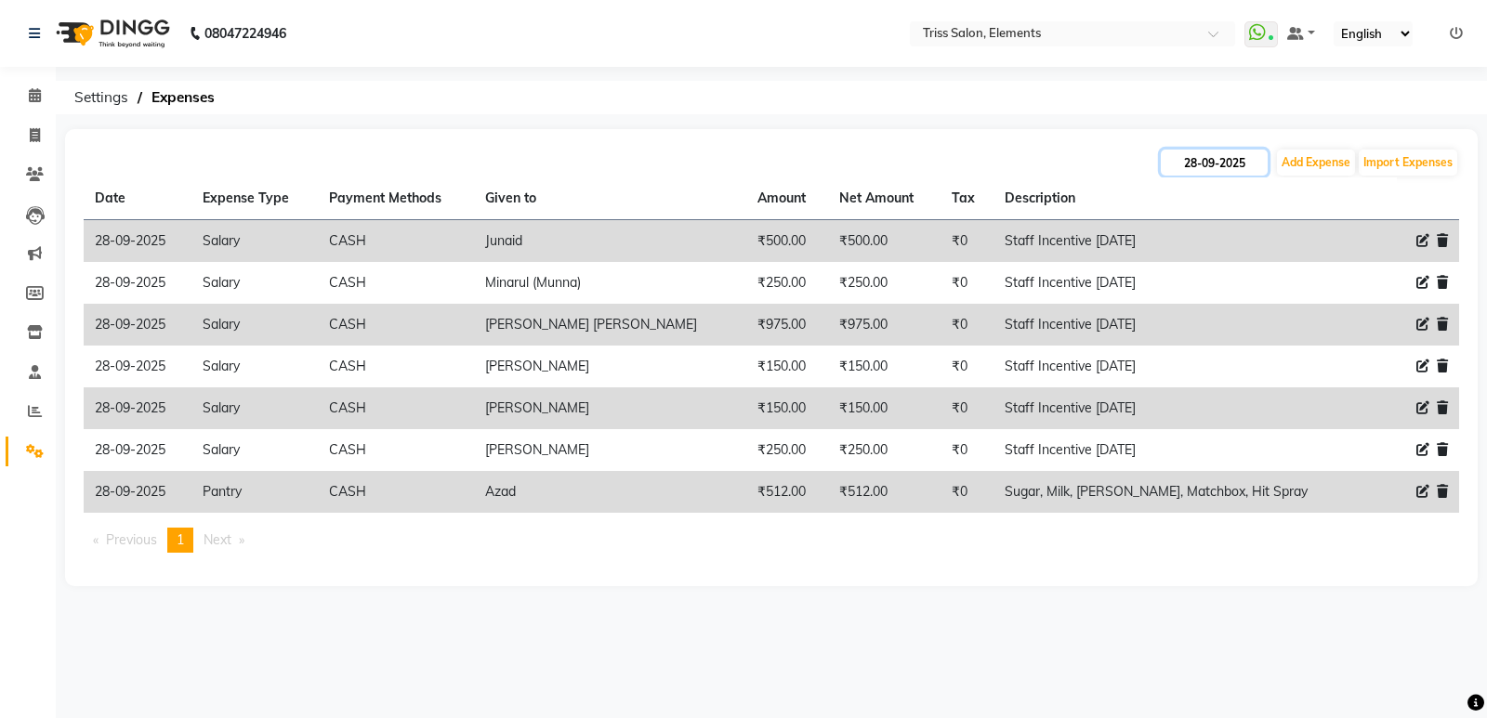
click at [1240, 173] on input "28-09-2025" at bounding box center [1214, 163] width 107 height 26
select select "9"
select select "2025"
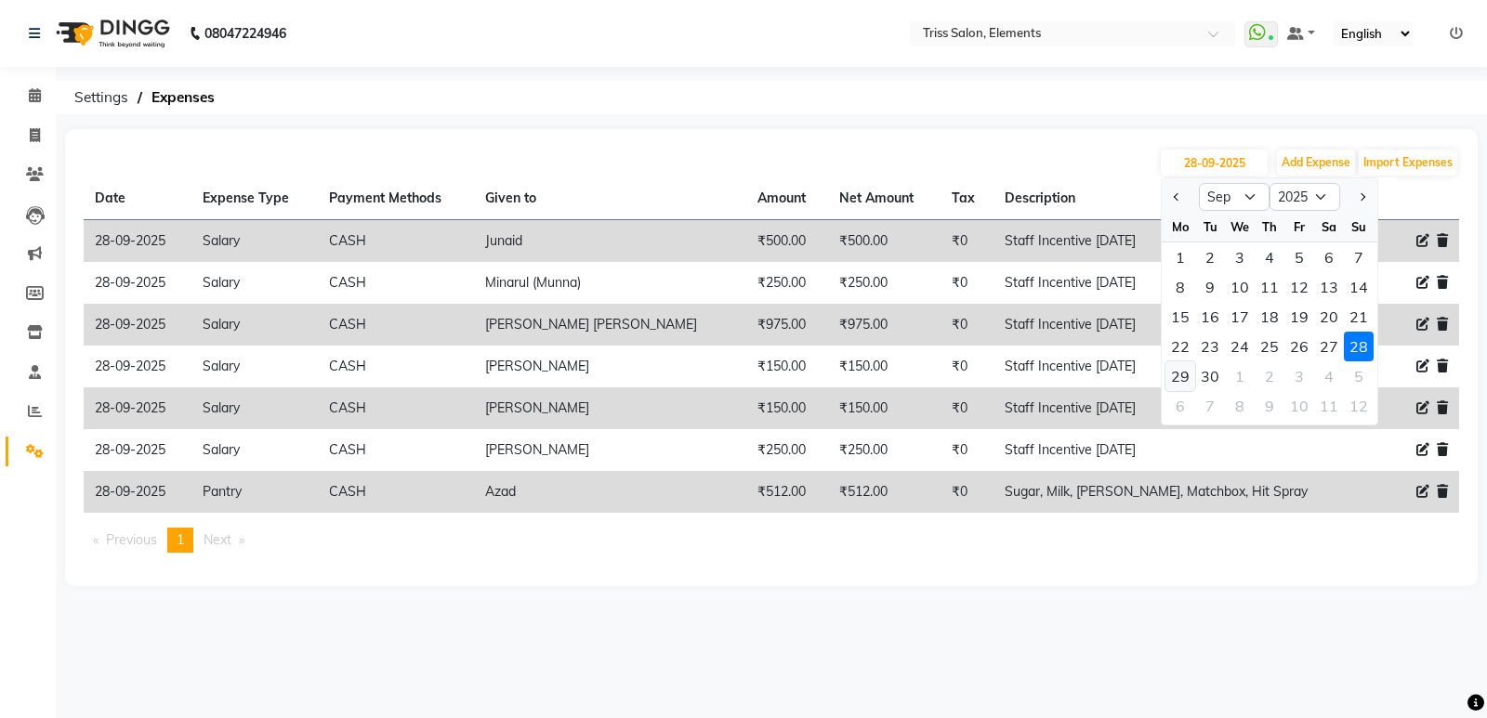
click at [1179, 381] on div "29" at bounding box center [1180, 376] width 30 height 30
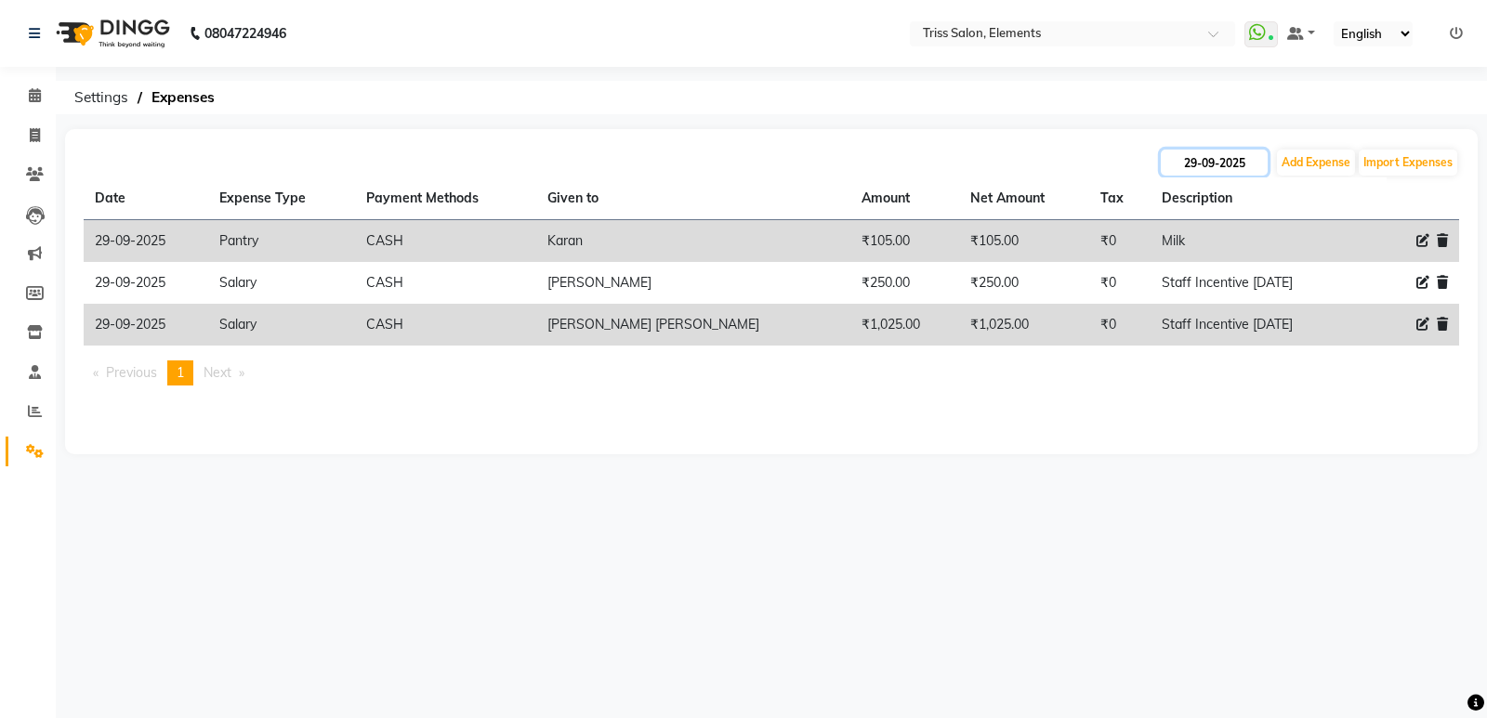
click at [1240, 158] on input "29-09-2025" at bounding box center [1214, 163] width 107 height 26
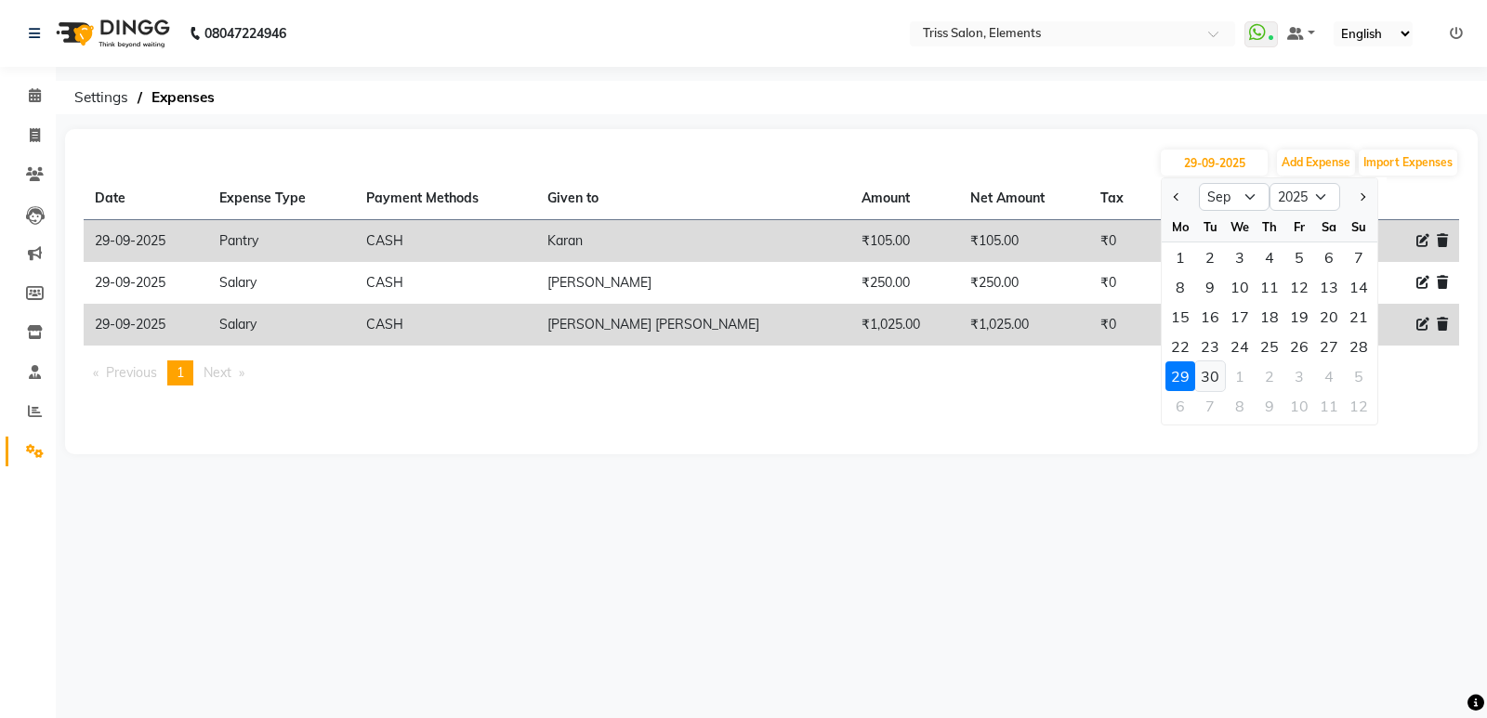
click at [1213, 374] on div "30" at bounding box center [1210, 376] width 30 height 30
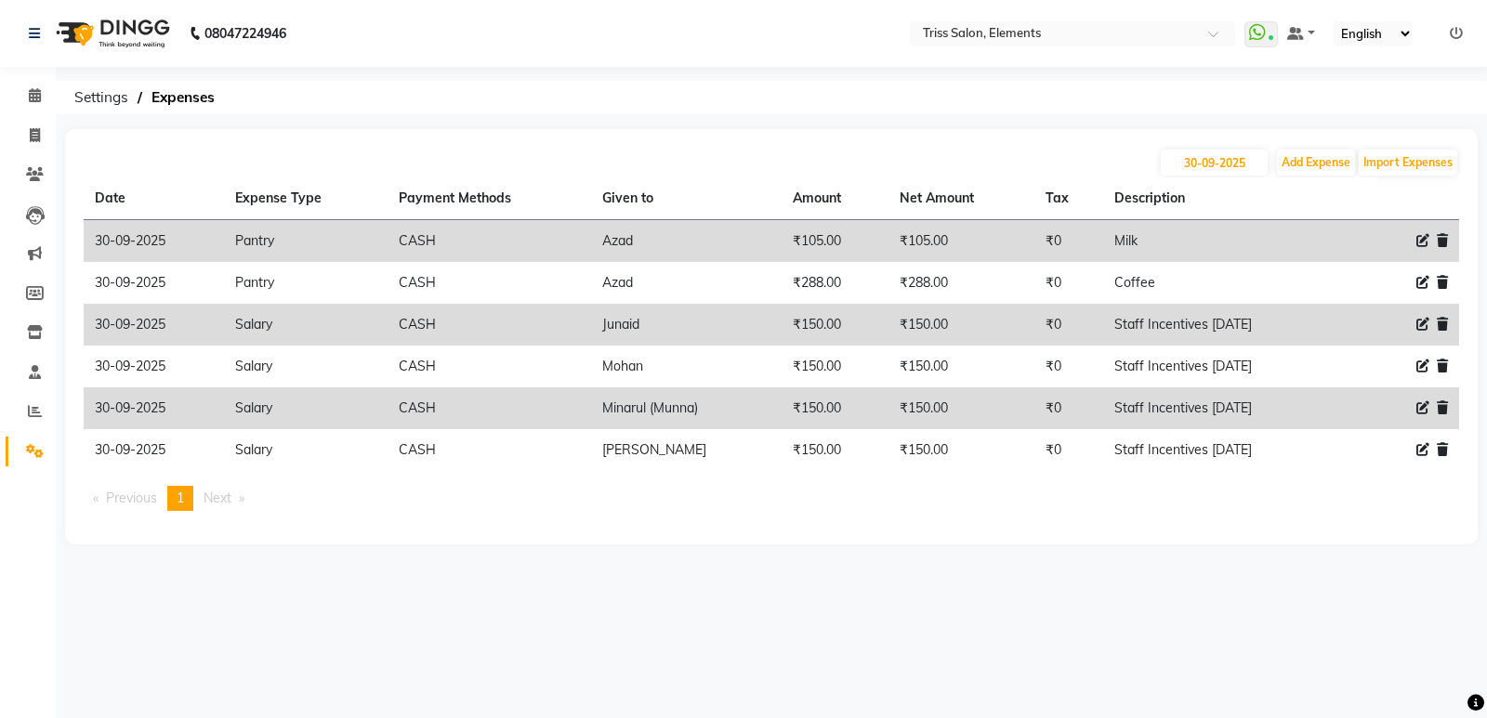
click at [155, 23] on img at bounding box center [110, 33] width 127 height 52
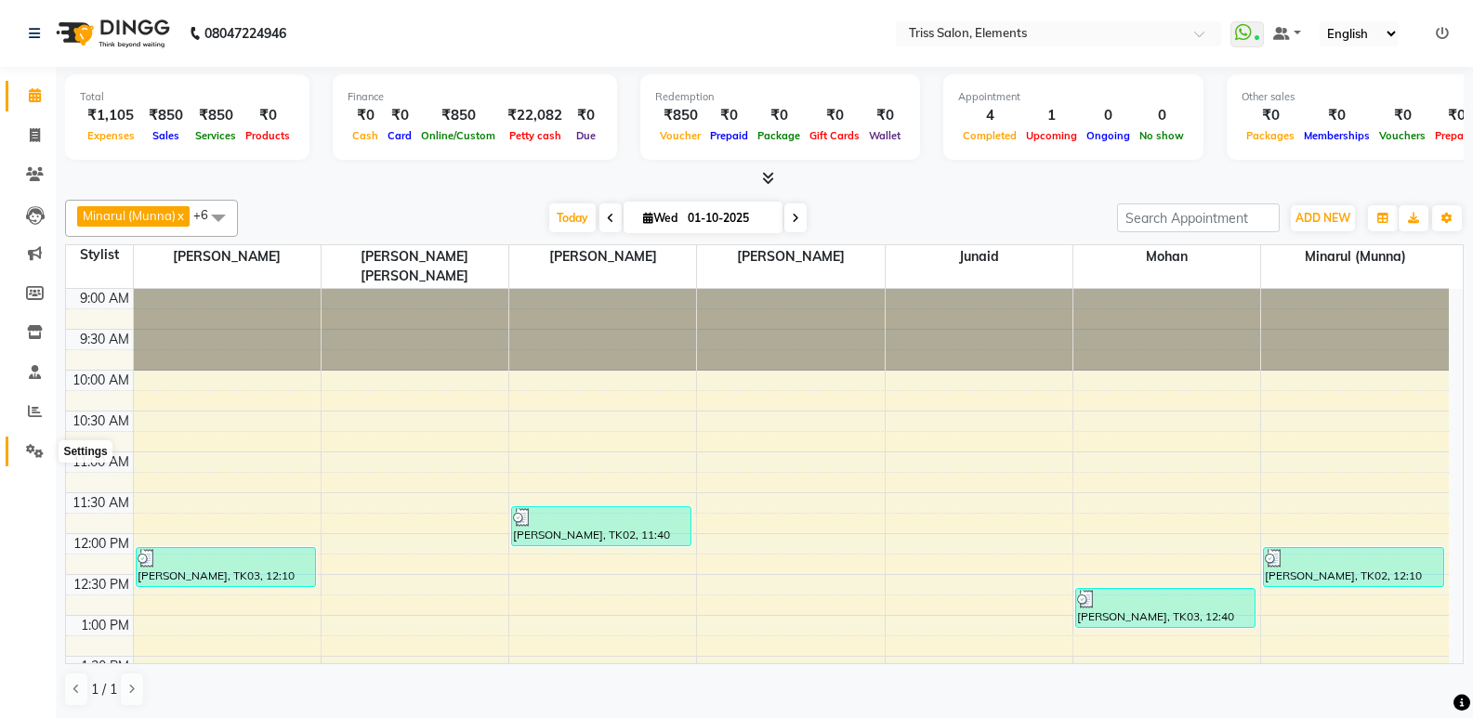
click at [32, 451] on icon at bounding box center [35, 451] width 18 height 14
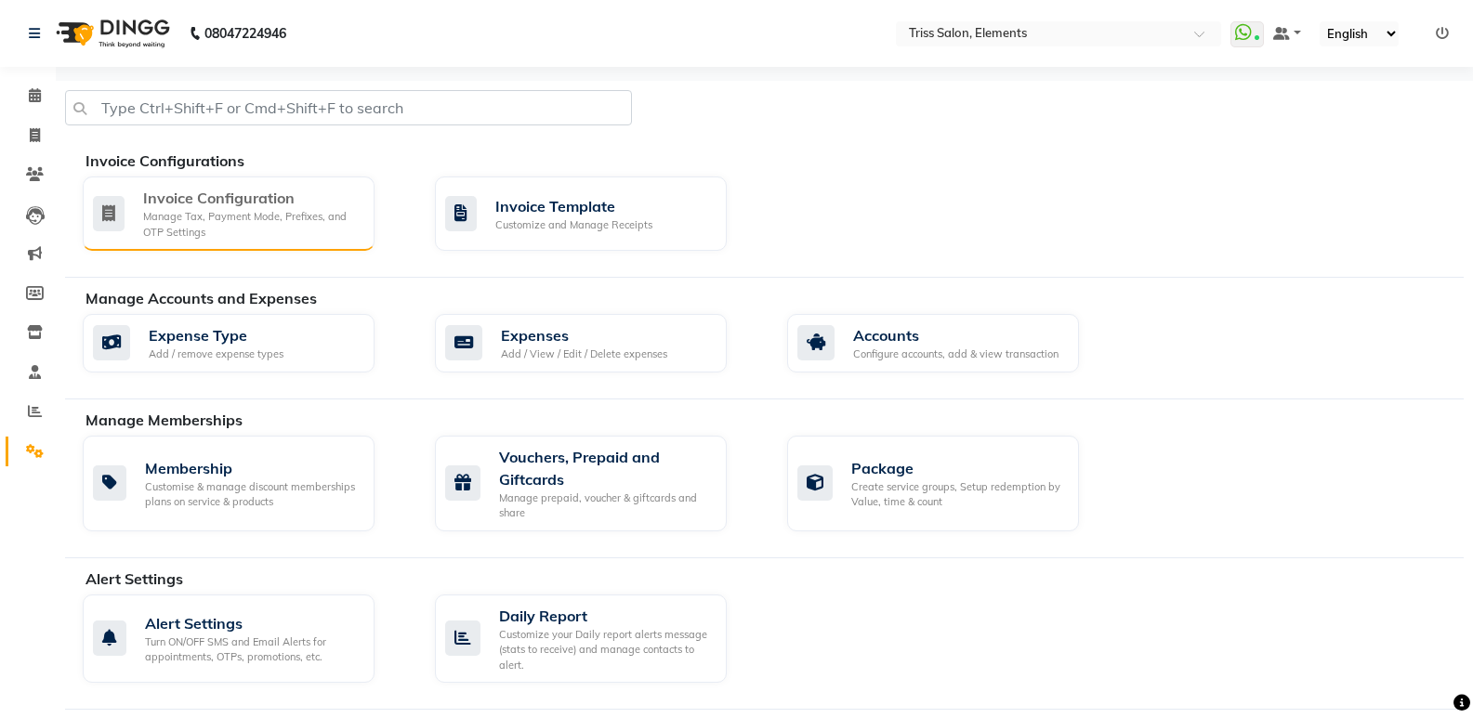
click at [286, 217] on div "Manage Tax, Payment Mode, Prefixes, and OTP Settings" at bounding box center [251, 224] width 216 height 31
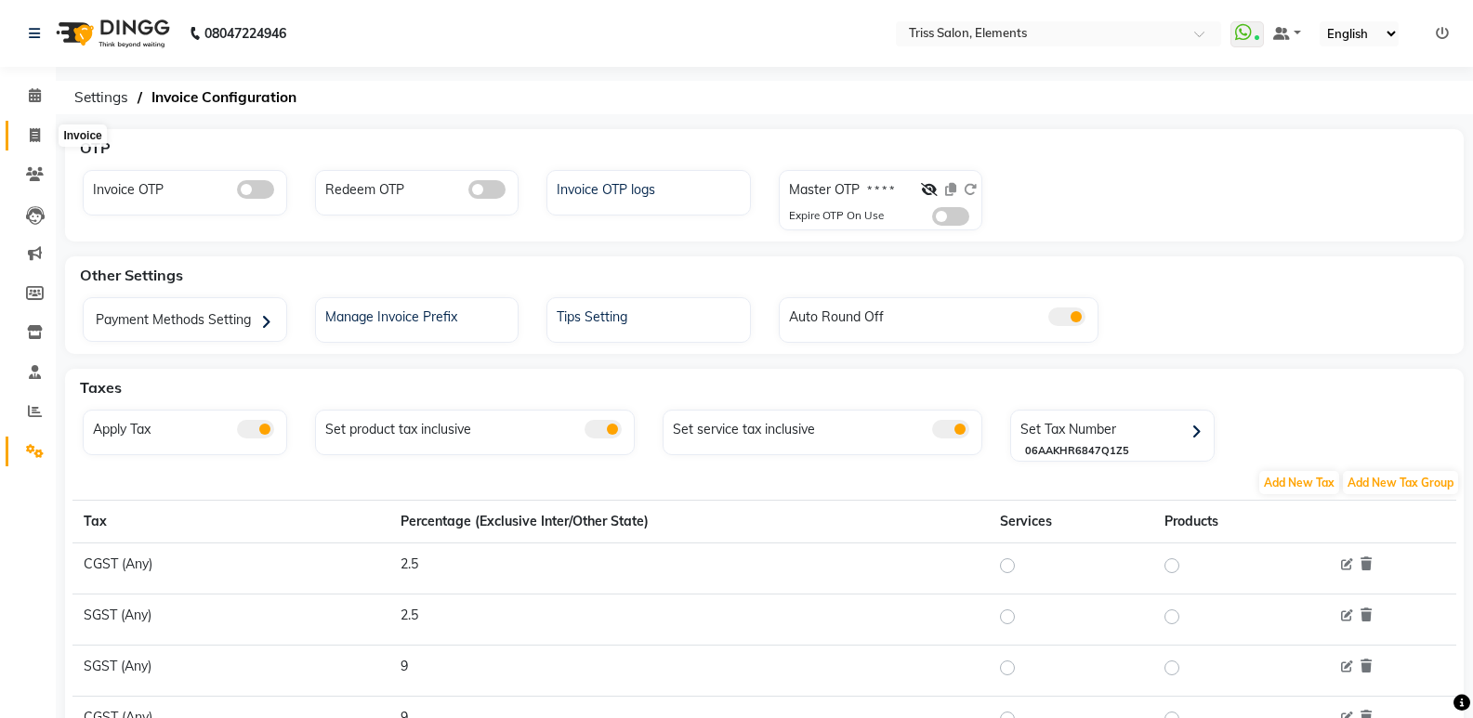
click at [45, 134] on span at bounding box center [35, 135] width 33 height 21
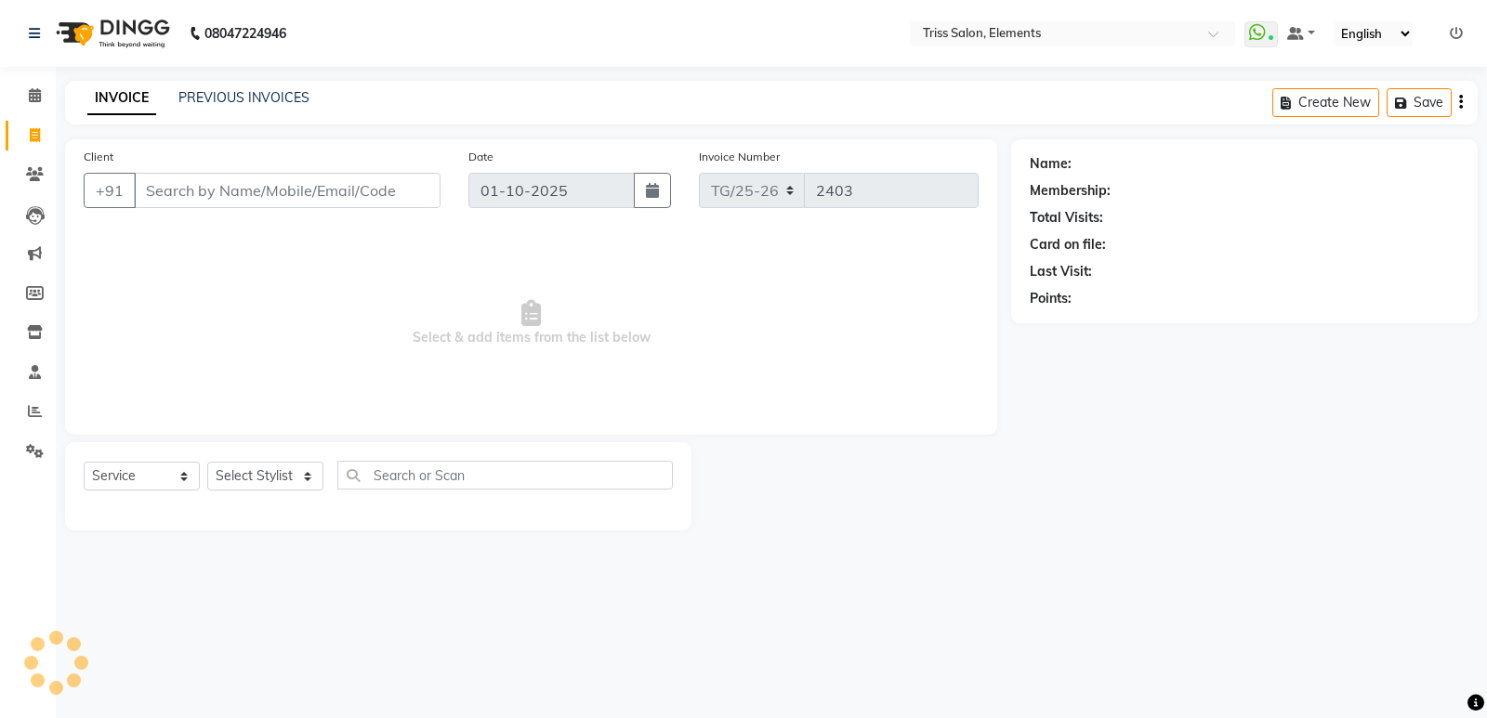
click at [220, 203] on input "Client" at bounding box center [287, 190] width 307 height 35
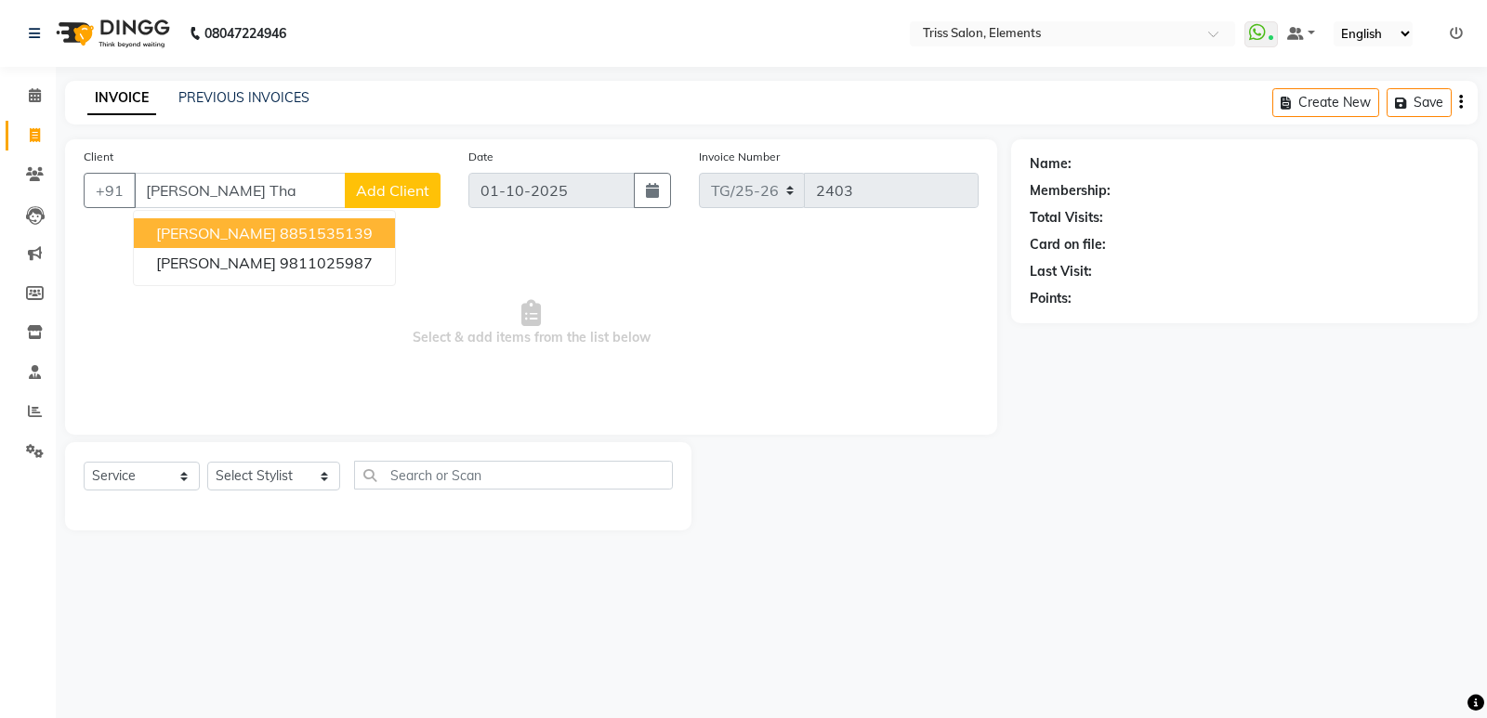
click at [280, 225] on ngb-highlight "8851535139" at bounding box center [326, 233] width 93 height 19
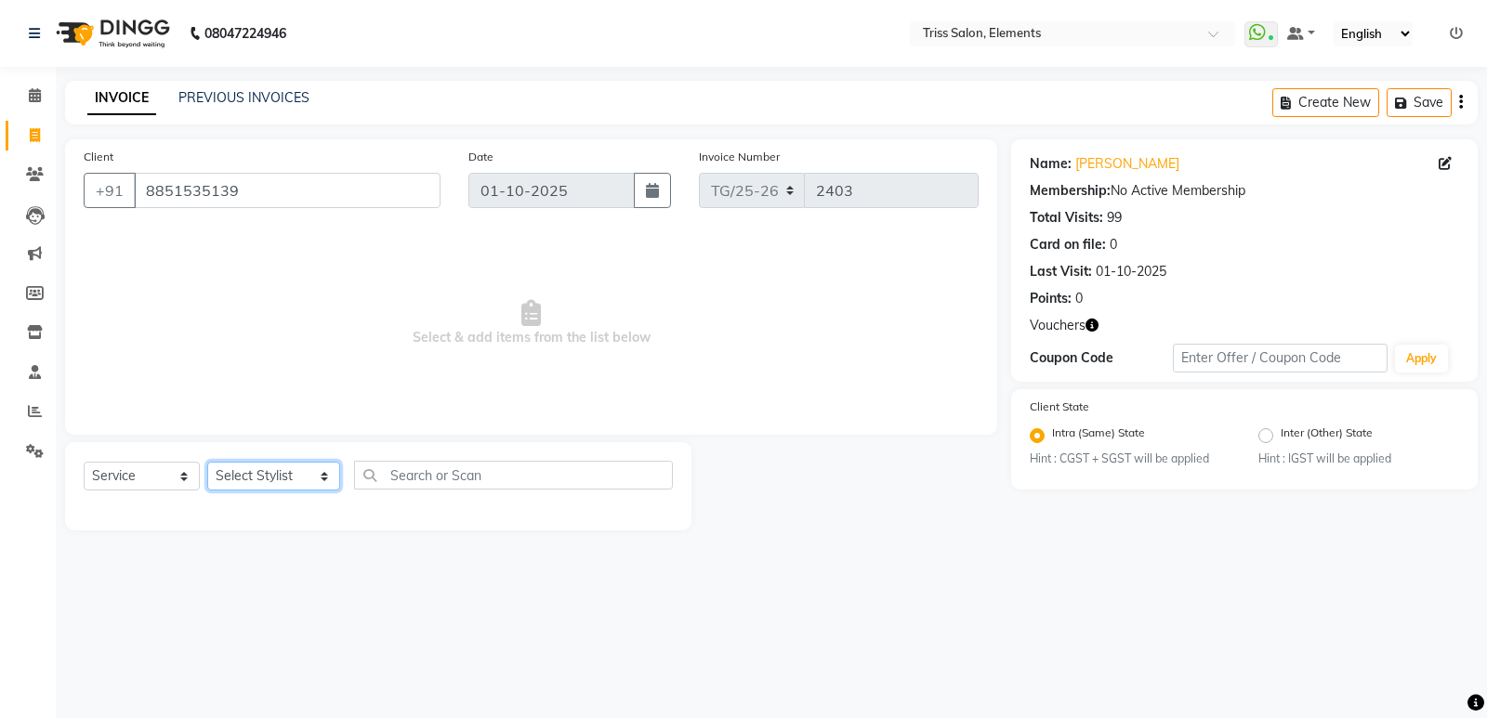
click at [269, 463] on select "Select Stylist [PERSON_NAME] Md. [PERSON_NAME] ([PERSON_NAME]) [PERSON_NAME] [P…" at bounding box center [273, 476] width 133 height 29
click at [207, 462] on select "Select Stylist [PERSON_NAME] Md. [PERSON_NAME] ([PERSON_NAME]) [PERSON_NAME] [P…" at bounding box center [273, 476] width 133 height 29
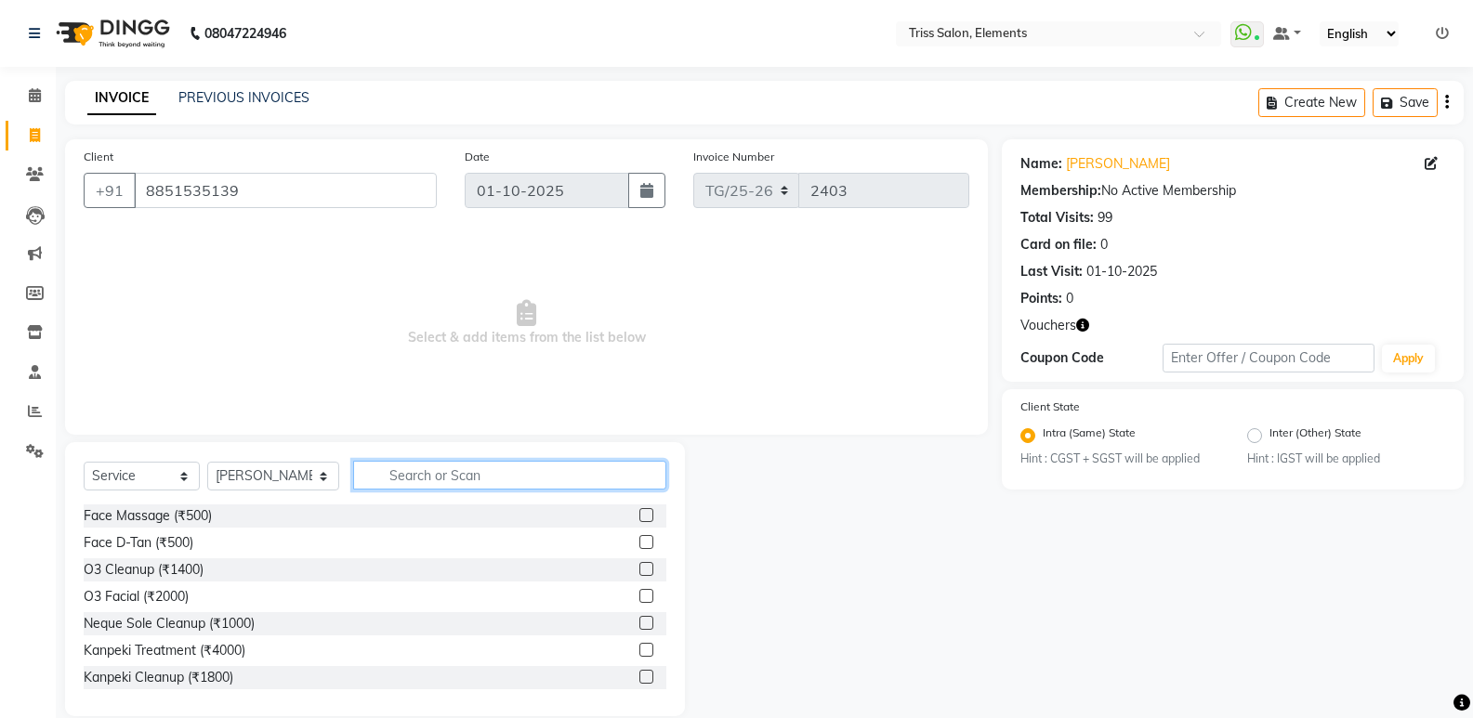
drag, startPoint x: 466, startPoint y: 487, endPoint x: 479, endPoint y: 479, distance: 14.2
click at [474, 483] on input "text" at bounding box center [509, 475] width 313 height 29
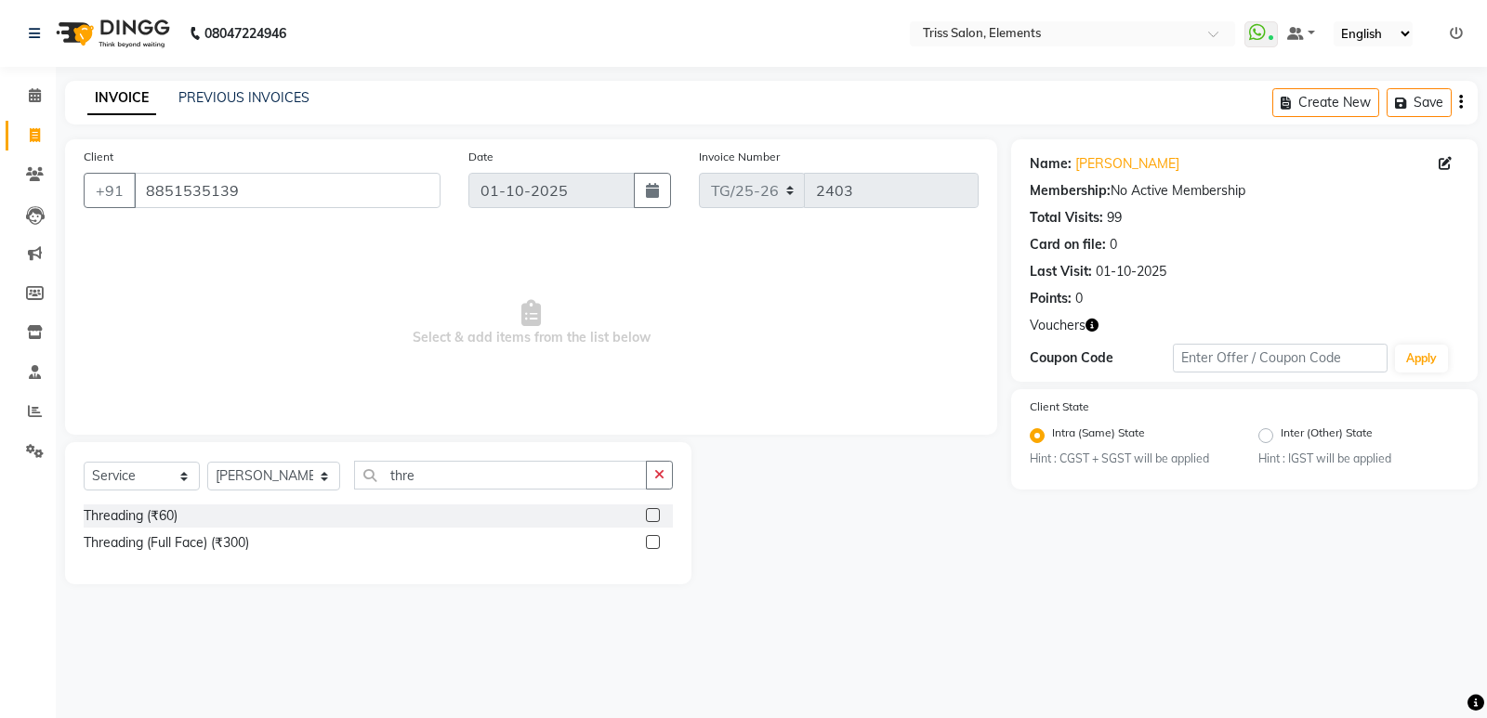
click at [652, 509] on label at bounding box center [653, 515] width 14 height 14
click at [652, 510] on input "checkbox" at bounding box center [652, 516] width 12 height 12
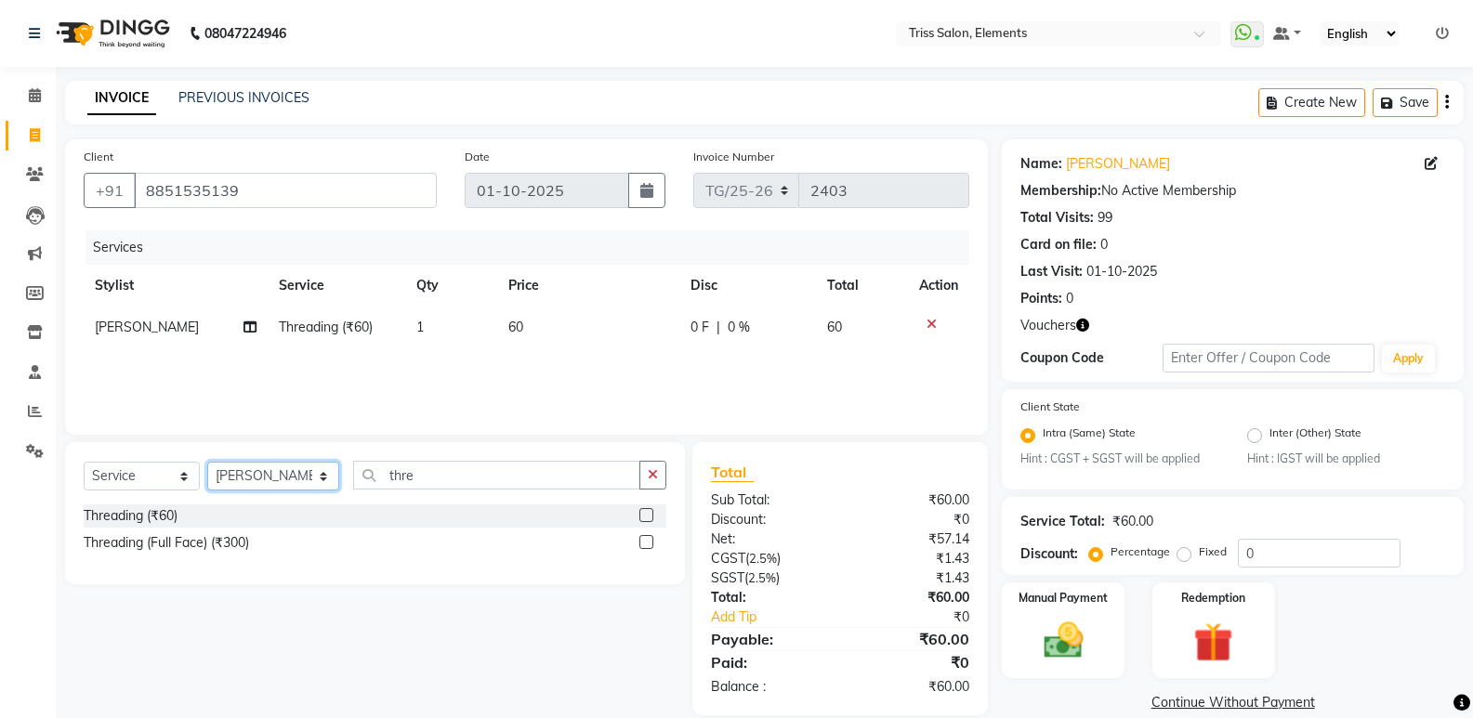
click at [272, 478] on select "Select Stylist [PERSON_NAME] Md. [PERSON_NAME] ([PERSON_NAME]) [PERSON_NAME] [P…" at bounding box center [273, 476] width 132 height 29
click at [207, 462] on select "Select Stylist [PERSON_NAME] Md. [PERSON_NAME] ([PERSON_NAME]) [PERSON_NAME] [P…" at bounding box center [273, 476] width 132 height 29
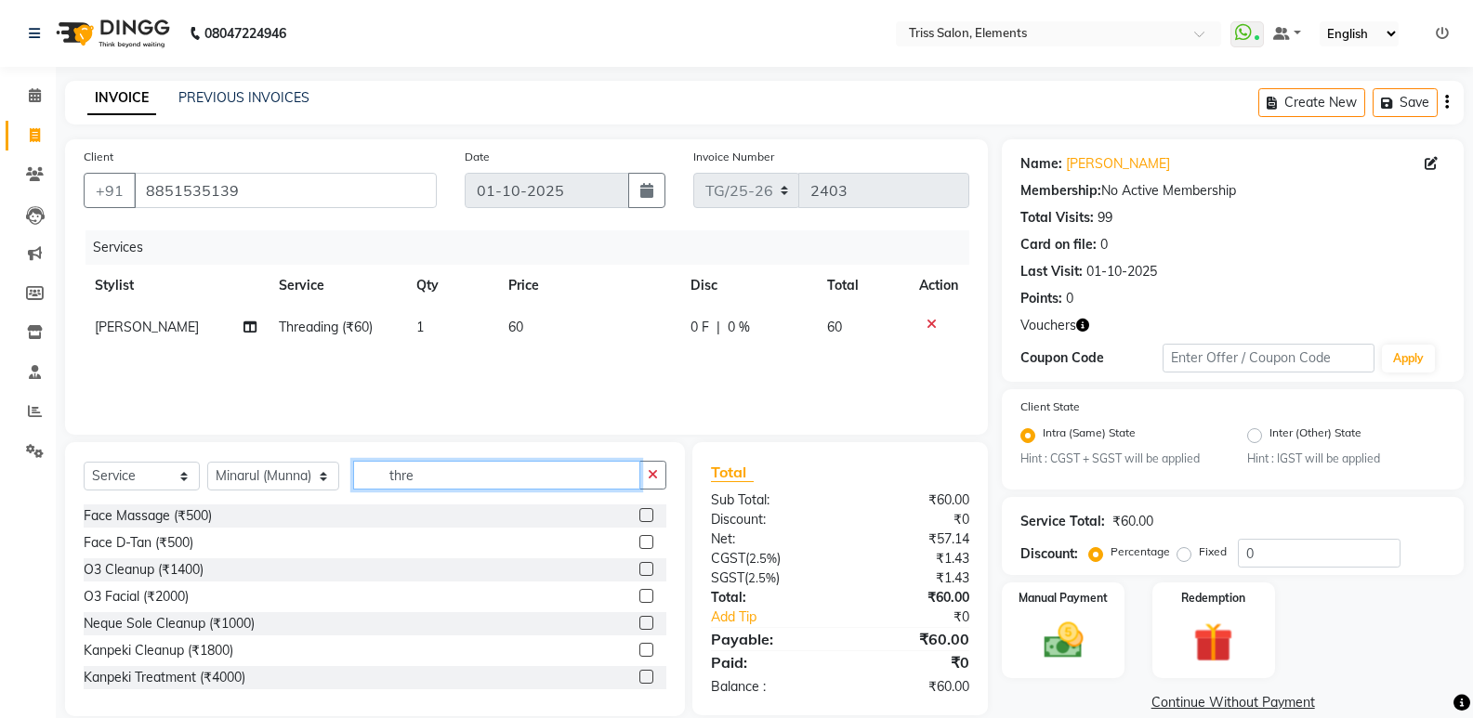
drag, startPoint x: 409, startPoint y: 465, endPoint x: 338, endPoint y: 486, distance: 73.8
click at [360, 482] on input "thre" at bounding box center [496, 475] width 287 height 29
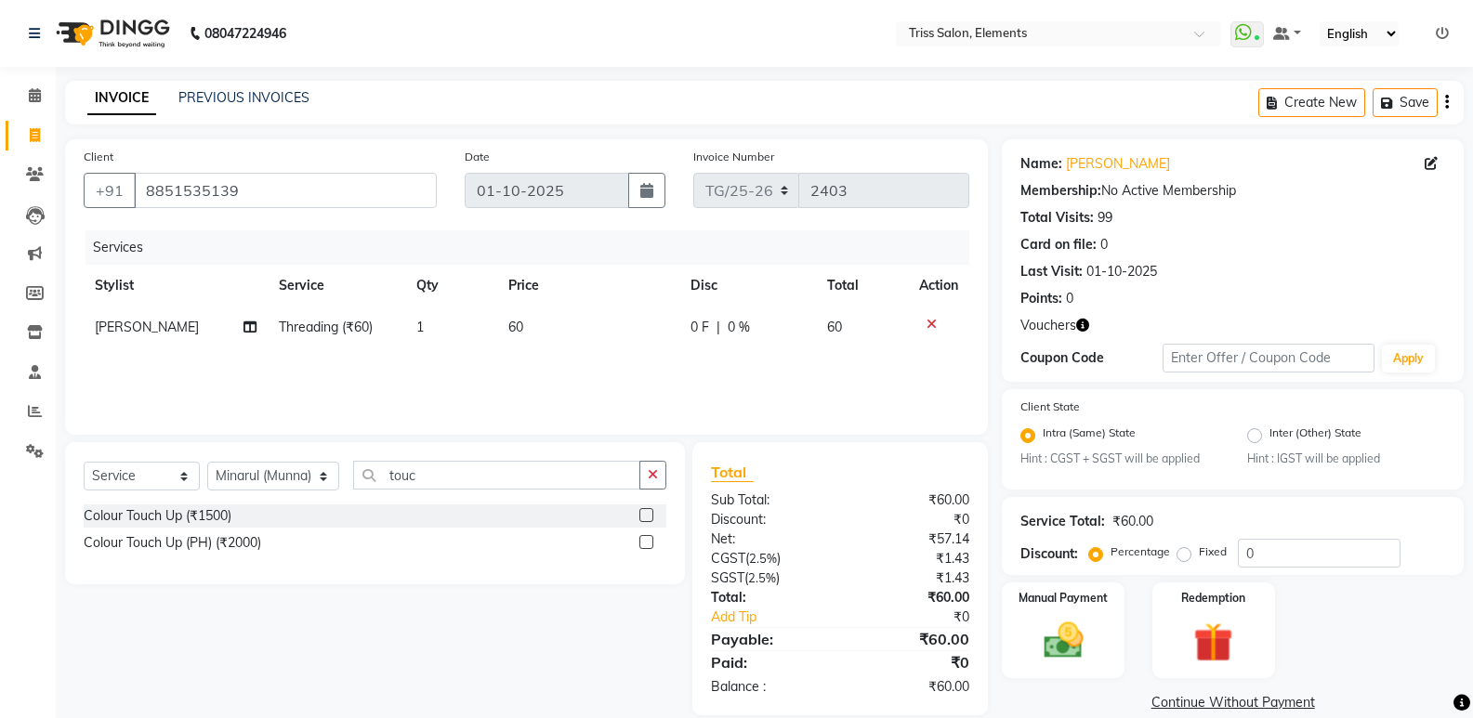
click at [644, 538] on label at bounding box center [646, 542] width 14 height 14
click at [644, 538] on input "checkbox" at bounding box center [645, 543] width 12 height 12
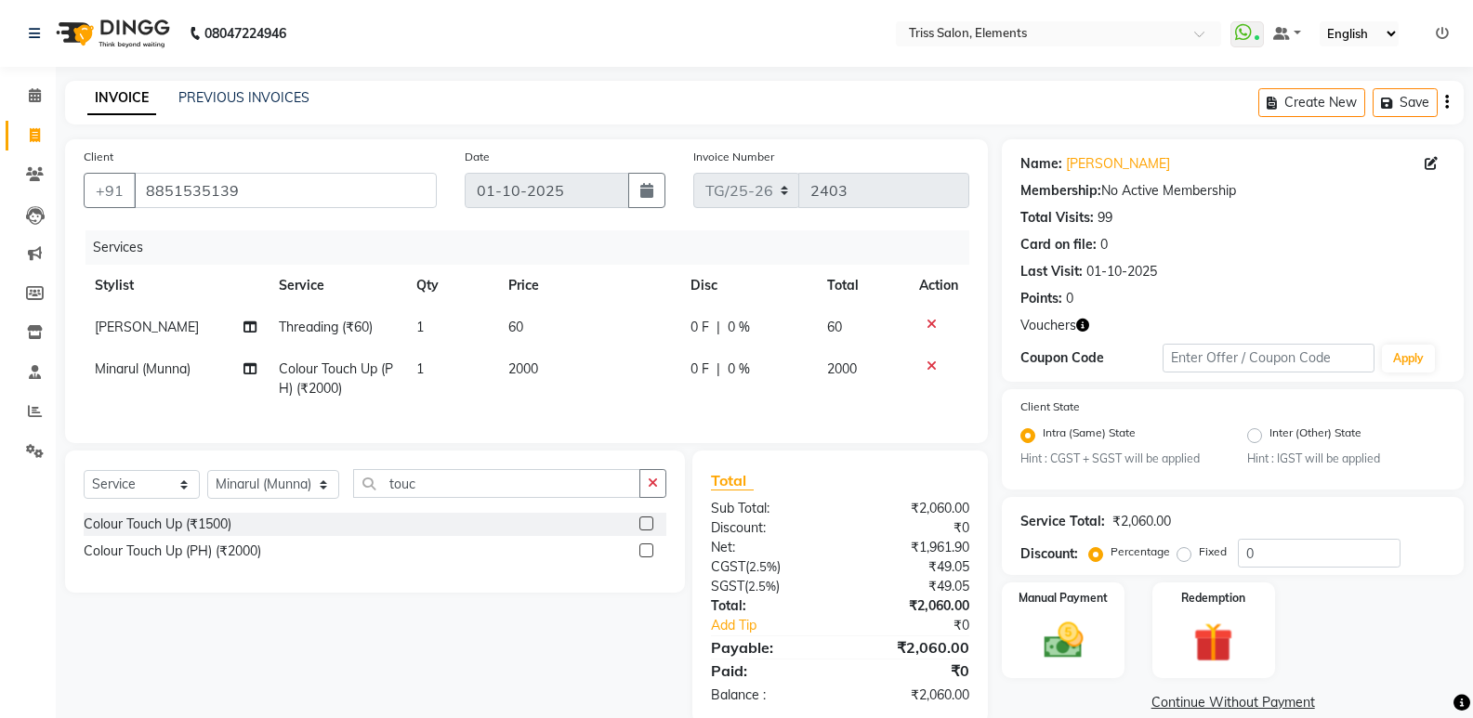
click at [555, 346] on td "60" at bounding box center [588, 328] width 182 height 42
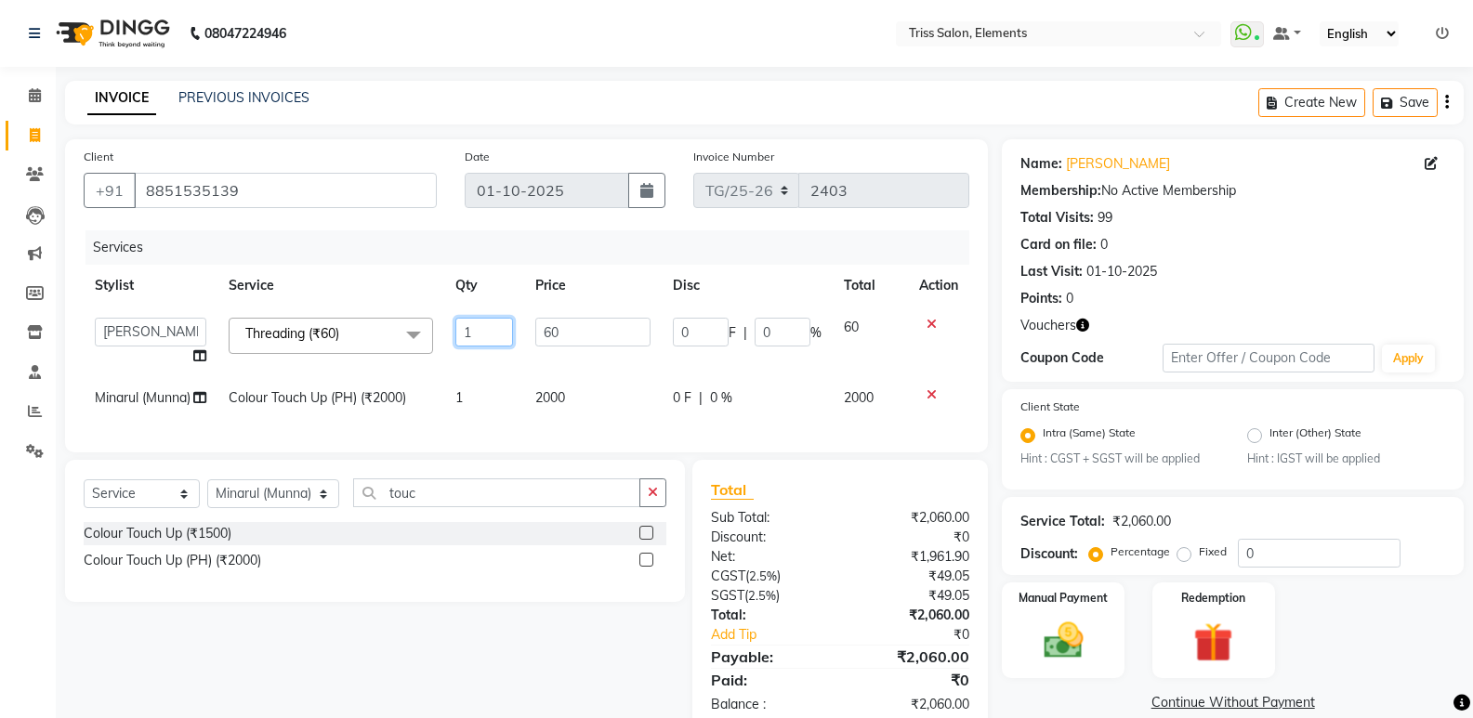
drag, startPoint x: 518, startPoint y: 342, endPoint x: 470, endPoint y: 344, distance: 48.4
click at [470, 344] on td "1" at bounding box center [484, 342] width 80 height 71
drag, startPoint x: 502, startPoint y: 386, endPoint x: 559, endPoint y: 388, distance: 57.7
click at [530, 387] on tr "Minarul (Munna) Colour Touch Up (PH) (₹2000) 1 2000 0 F | 0 % 2000" at bounding box center [526, 398] width 885 height 42
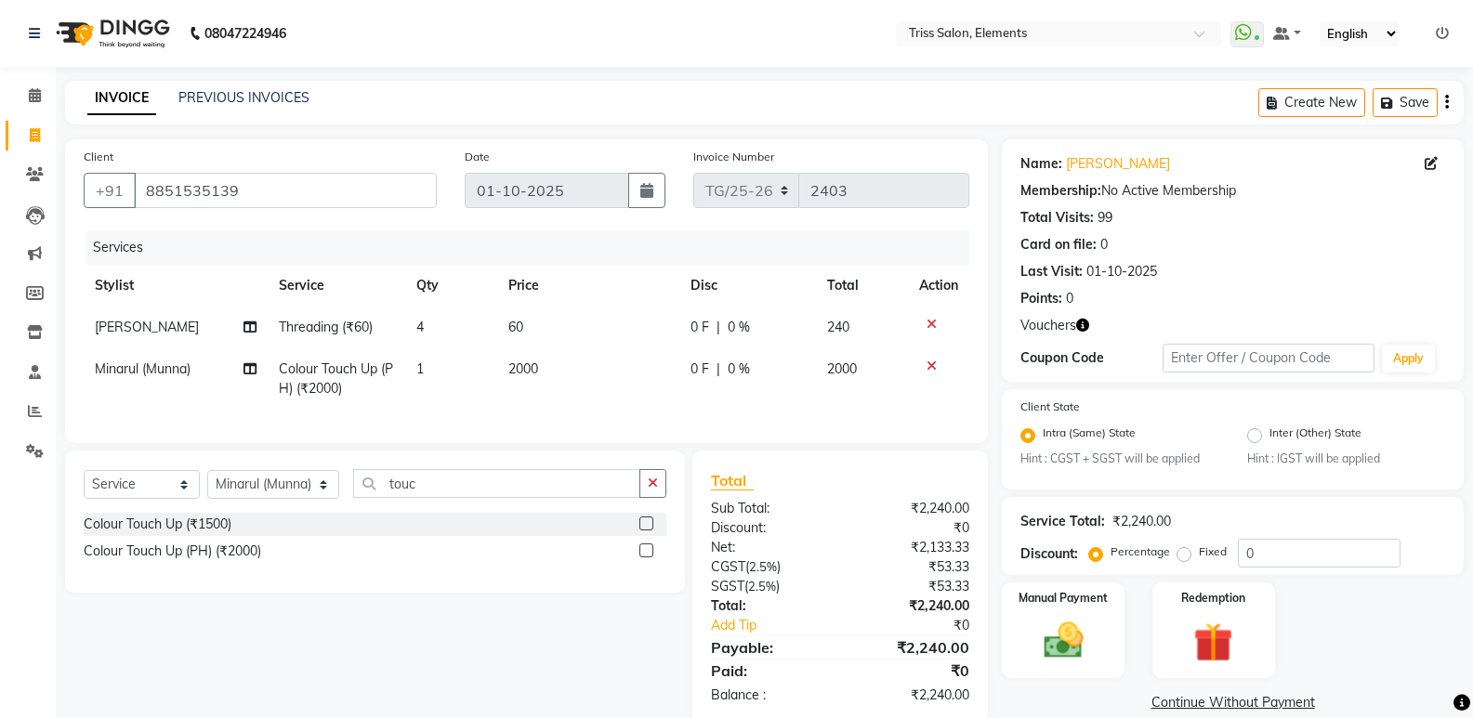
click at [695, 377] on span "0 F" at bounding box center [699, 370] width 19 height 20
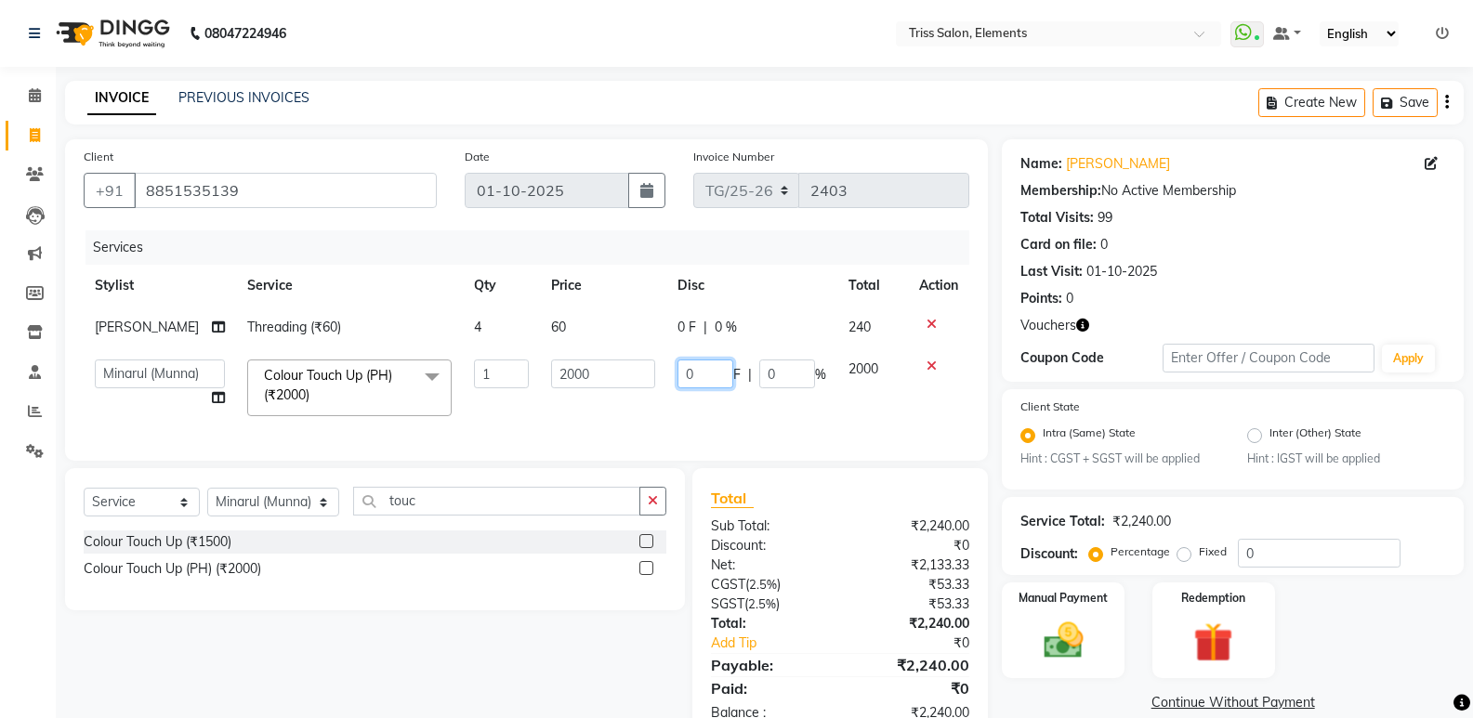
drag, startPoint x: 702, startPoint y: 374, endPoint x: 597, endPoint y: 369, distance: 105.1
click at [606, 366] on tr "[PERSON_NAME]. [PERSON_NAME] ([PERSON_NAME]) [PERSON_NAME] [PERSON_NAME] Priya …" at bounding box center [526, 387] width 885 height 79
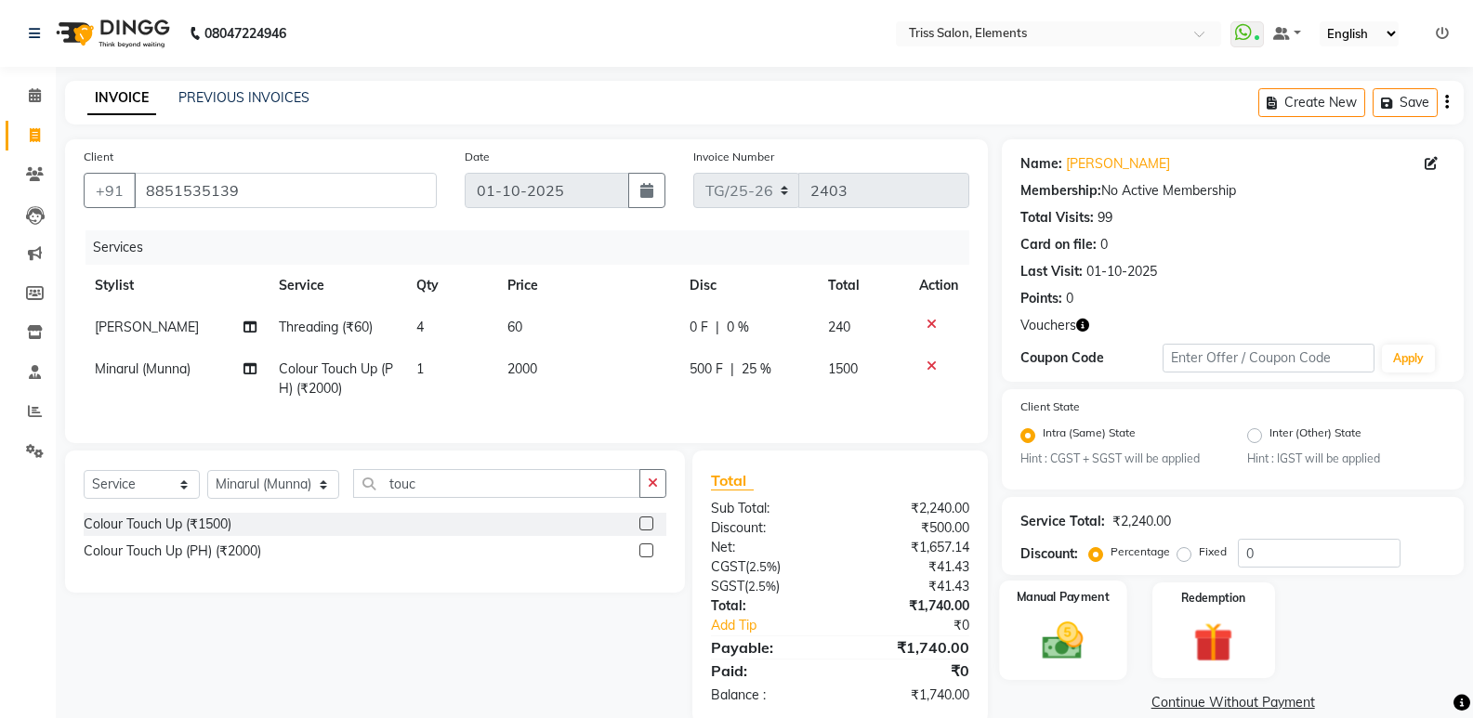
click at [1034, 633] on img at bounding box center [1063, 641] width 66 height 47
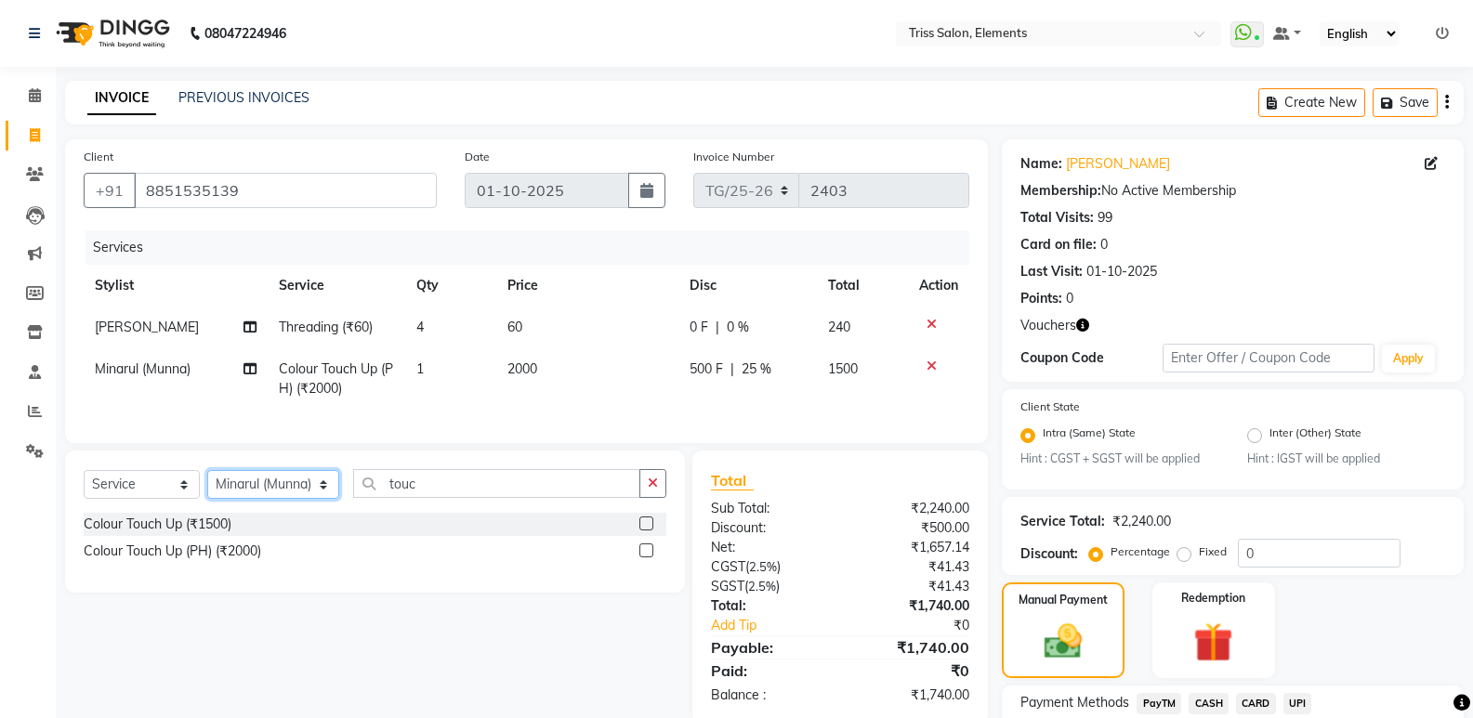
click at [293, 498] on select "Select Stylist [PERSON_NAME] Md. [PERSON_NAME] ([PERSON_NAME]) [PERSON_NAME] [P…" at bounding box center [273, 484] width 132 height 29
click at [207, 484] on select "Select Stylist [PERSON_NAME] Md. [PERSON_NAME] ([PERSON_NAME]) [PERSON_NAME] [P…" at bounding box center [273, 484] width 132 height 29
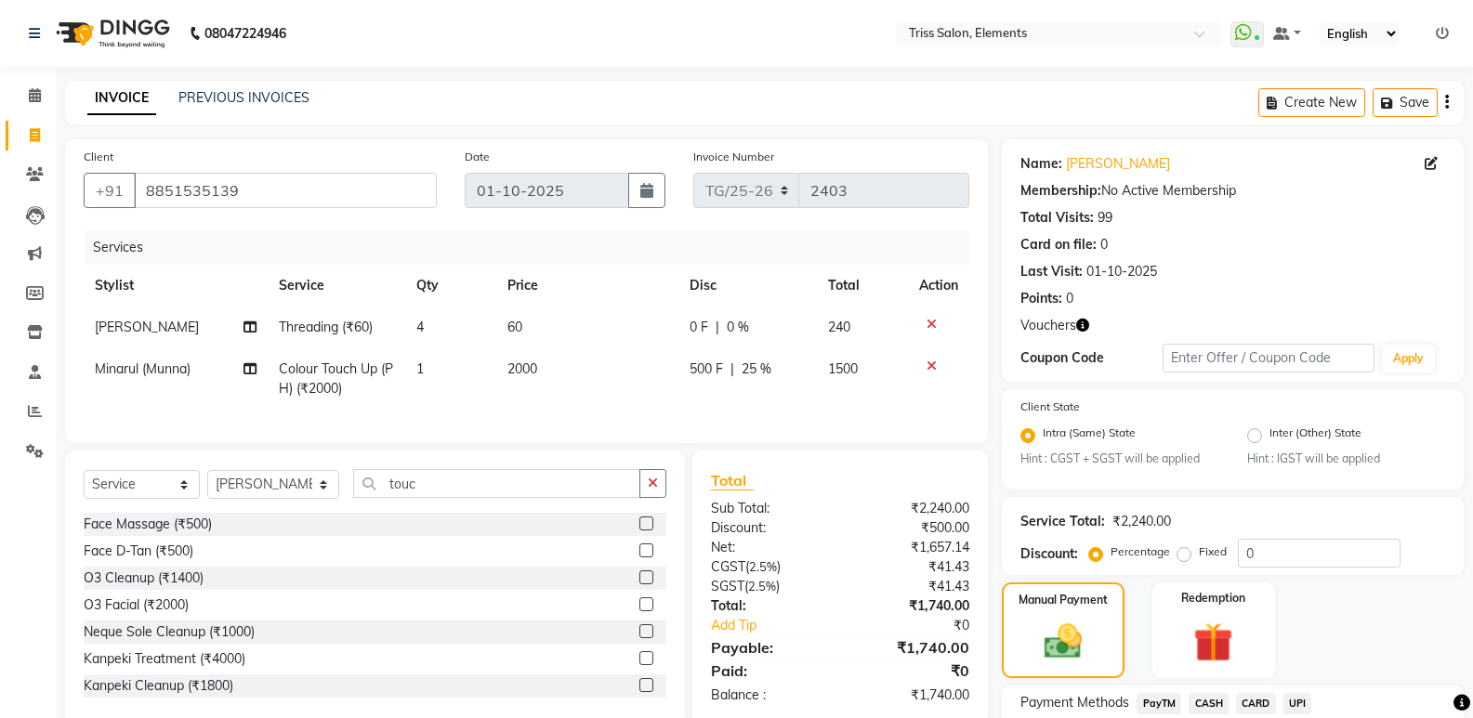
drag, startPoint x: 415, startPoint y: 513, endPoint x: 216, endPoint y: 546, distance: 202.6
click at [241, 541] on div "Select Service Product Membership Package Voucher Prepaid Gift Card Select Styl…" at bounding box center [375, 588] width 620 height 274
click at [417, 498] on input "touc" at bounding box center [496, 483] width 287 height 29
drag, startPoint x: 422, startPoint y: 501, endPoint x: 243, endPoint y: 530, distance: 180.7
click at [250, 513] on div "Select Service Product Membership Package Voucher Prepaid Gift Card Select Styl…" at bounding box center [375, 491] width 583 height 44
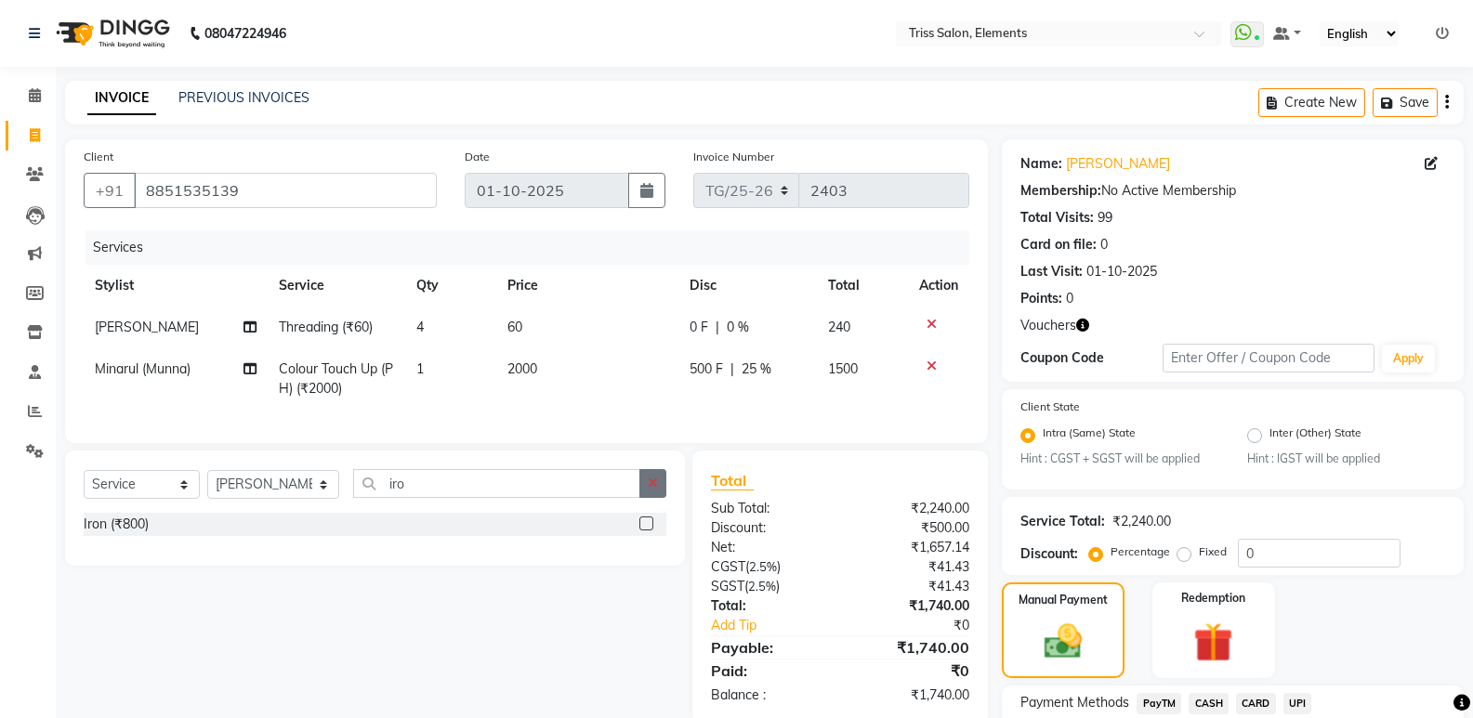
click at [649, 531] on label at bounding box center [646, 524] width 14 height 14
click at [649, 531] on input "checkbox" at bounding box center [645, 524] width 12 height 12
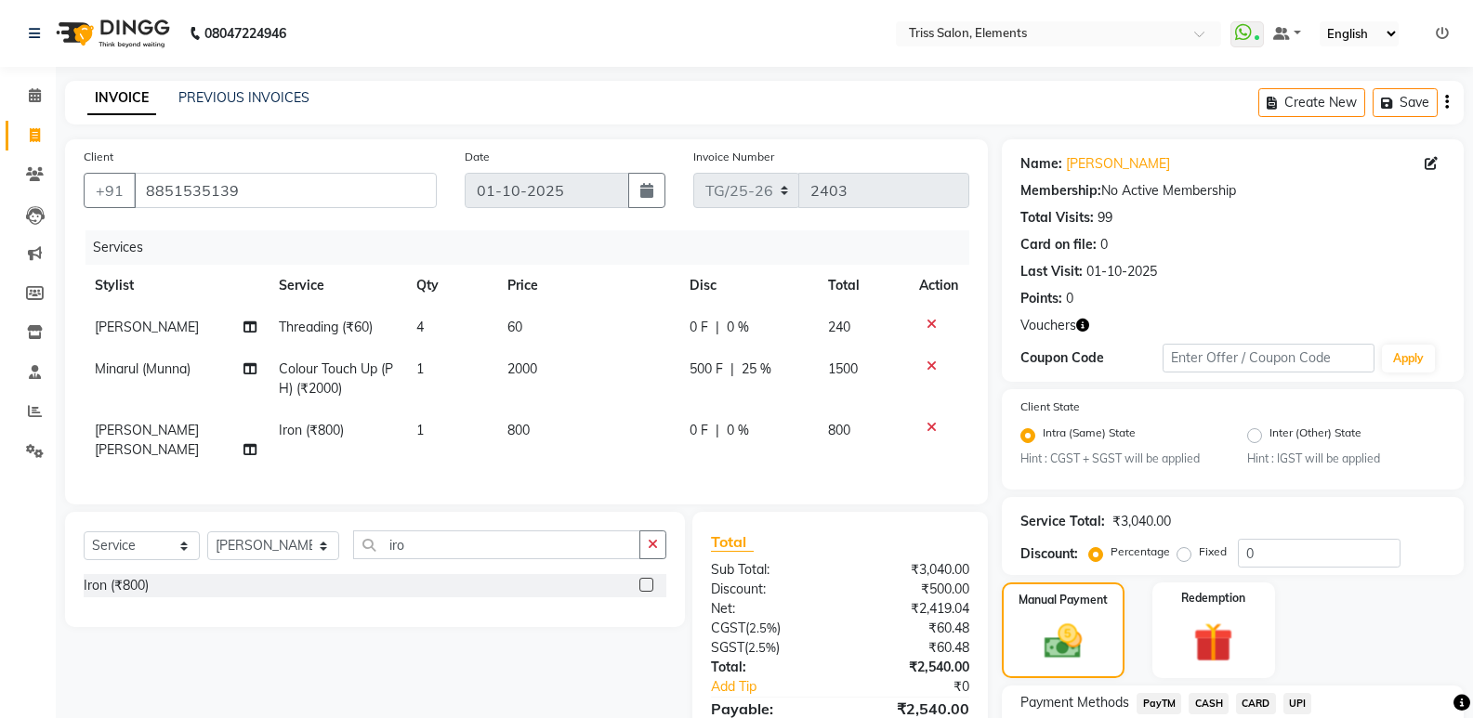
scroll to position [145, 0]
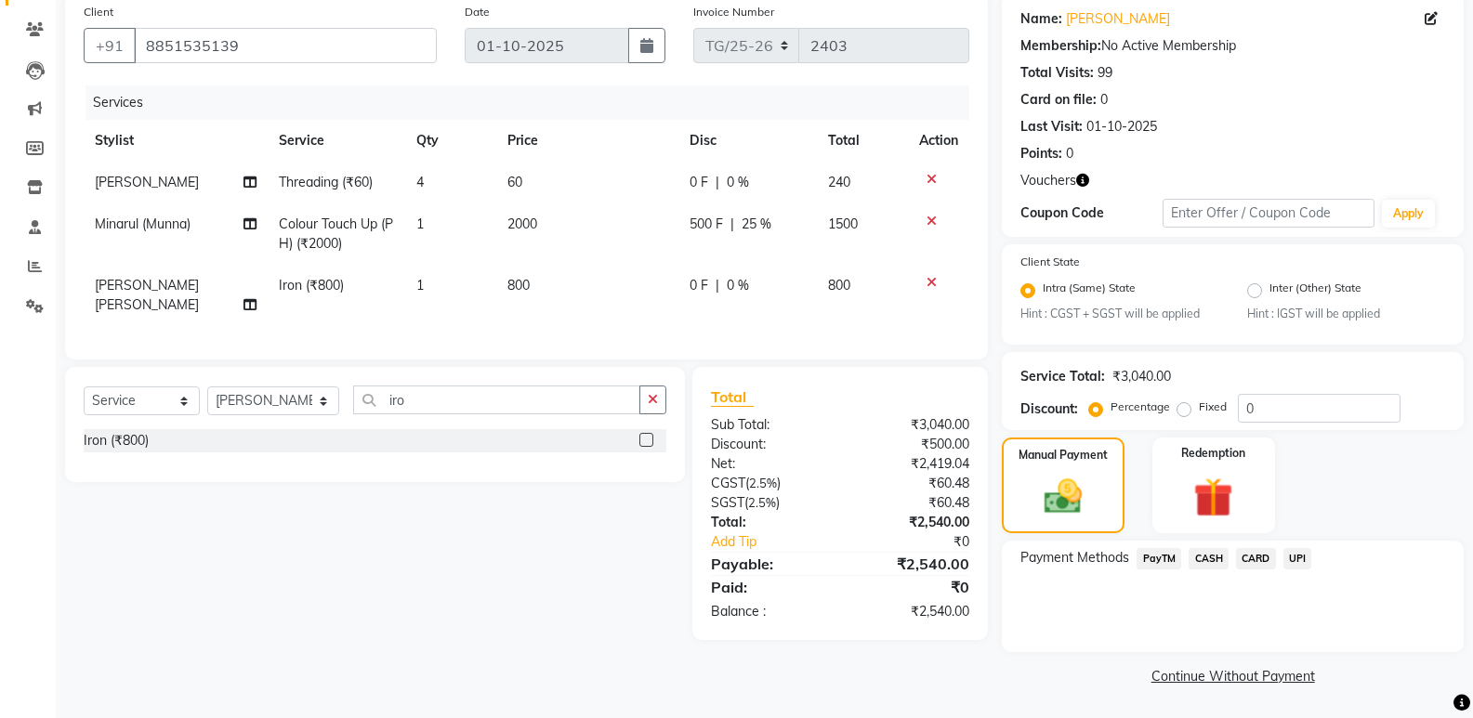
click at [557, 292] on td "800" at bounding box center [587, 295] width 182 height 61
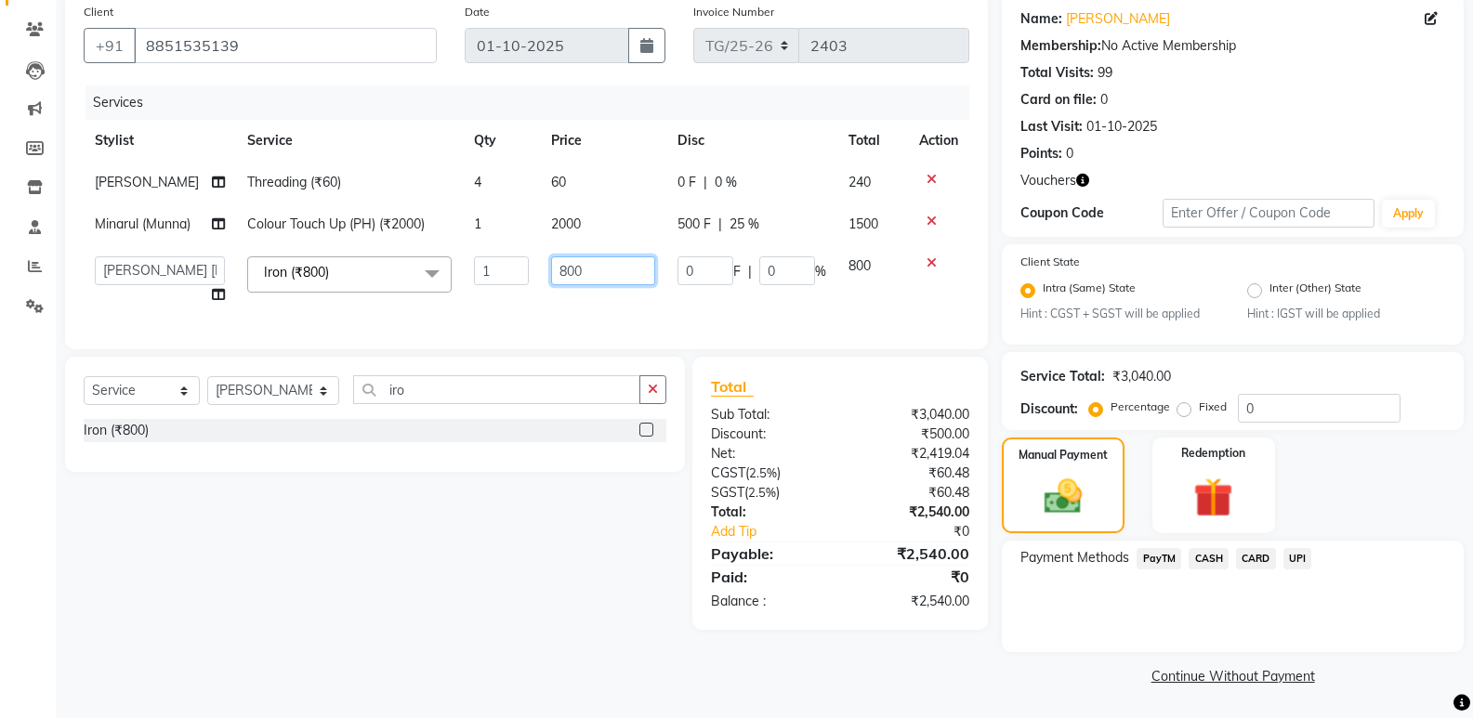
drag, startPoint x: 570, startPoint y: 279, endPoint x: 526, endPoint y: 301, distance: 49.0
click at [540, 300] on td "800" at bounding box center [603, 280] width 126 height 71
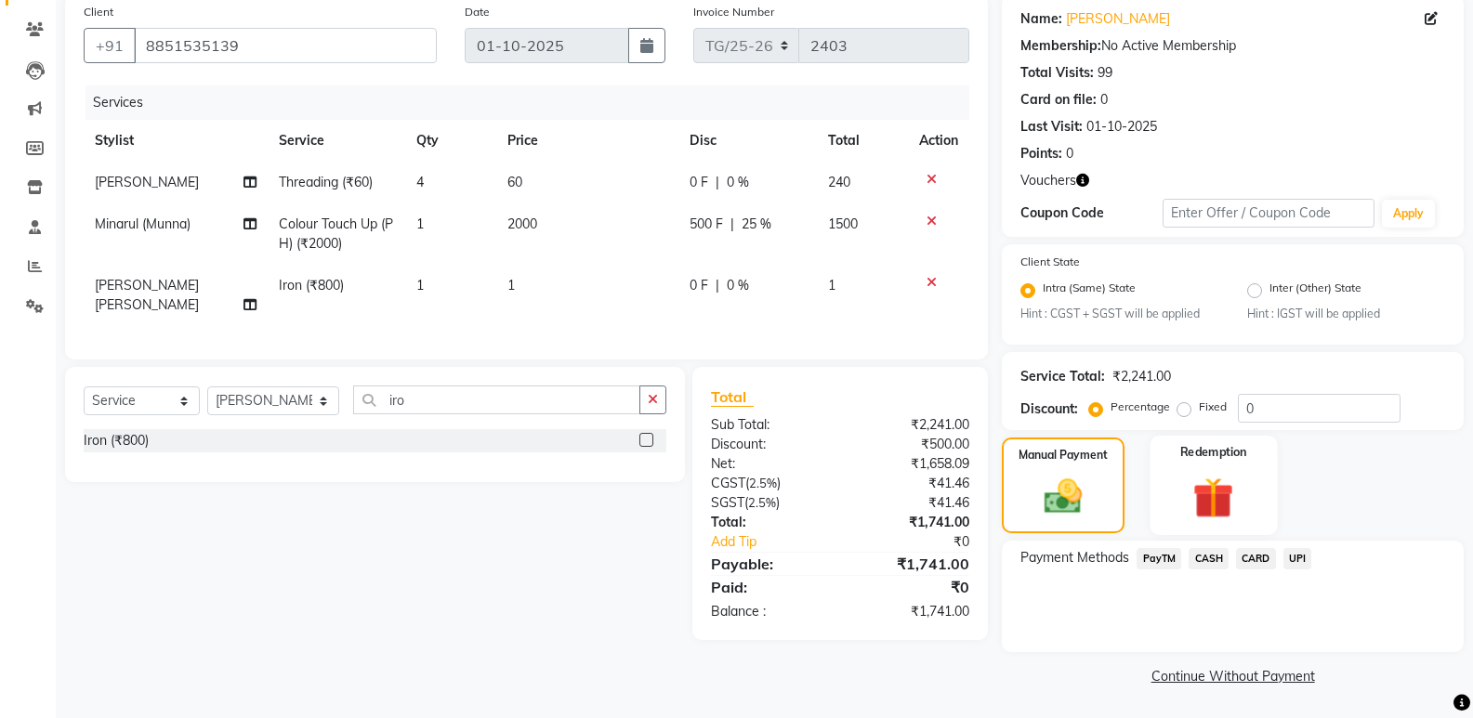
drag, startPoint x: 1216, startPoint y: 511, endPoint x: 1213, endPoint y: 538, distance: 27.1
click at [1216, 512] on img at bounding box center [1213, 498] width 66 height 51
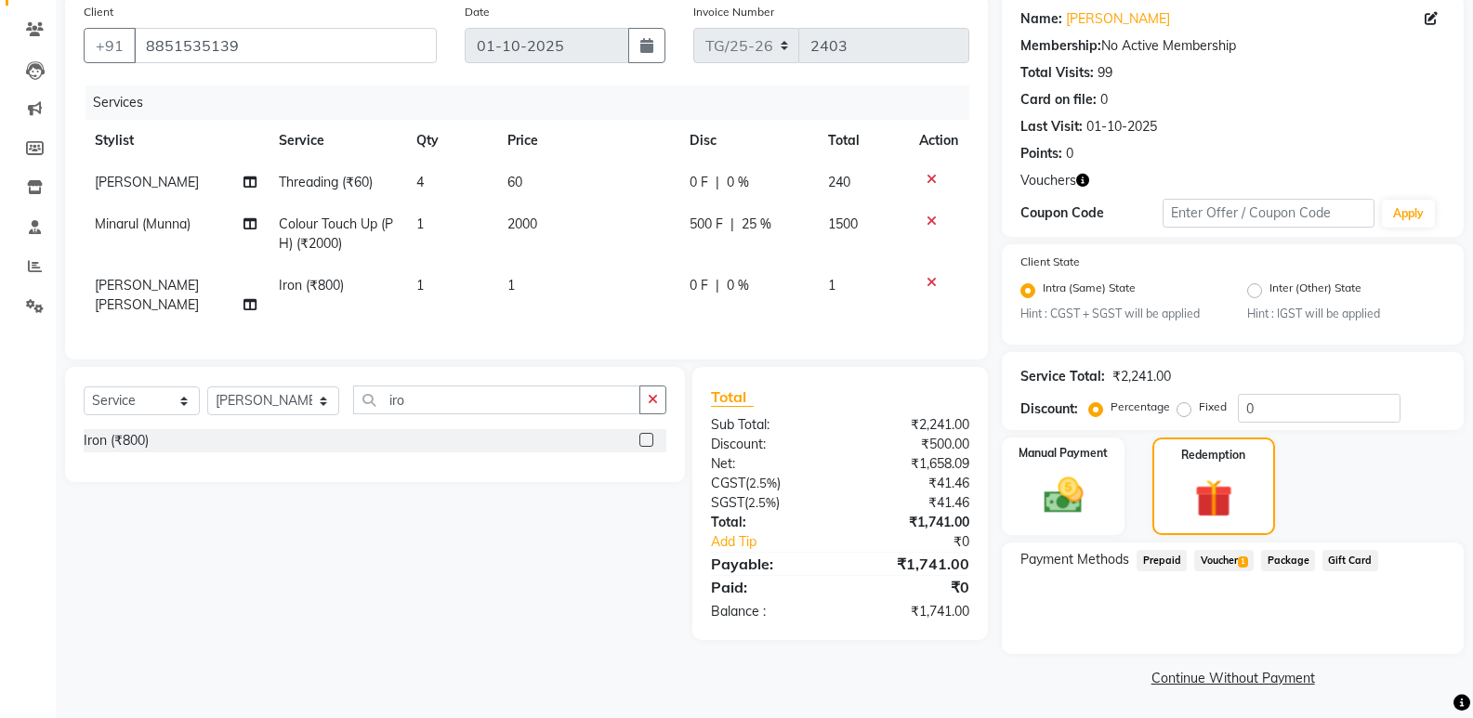
click at [1212, 556] on span "Voucher 1" at bounding box center [1223, 560] width 59 height 21
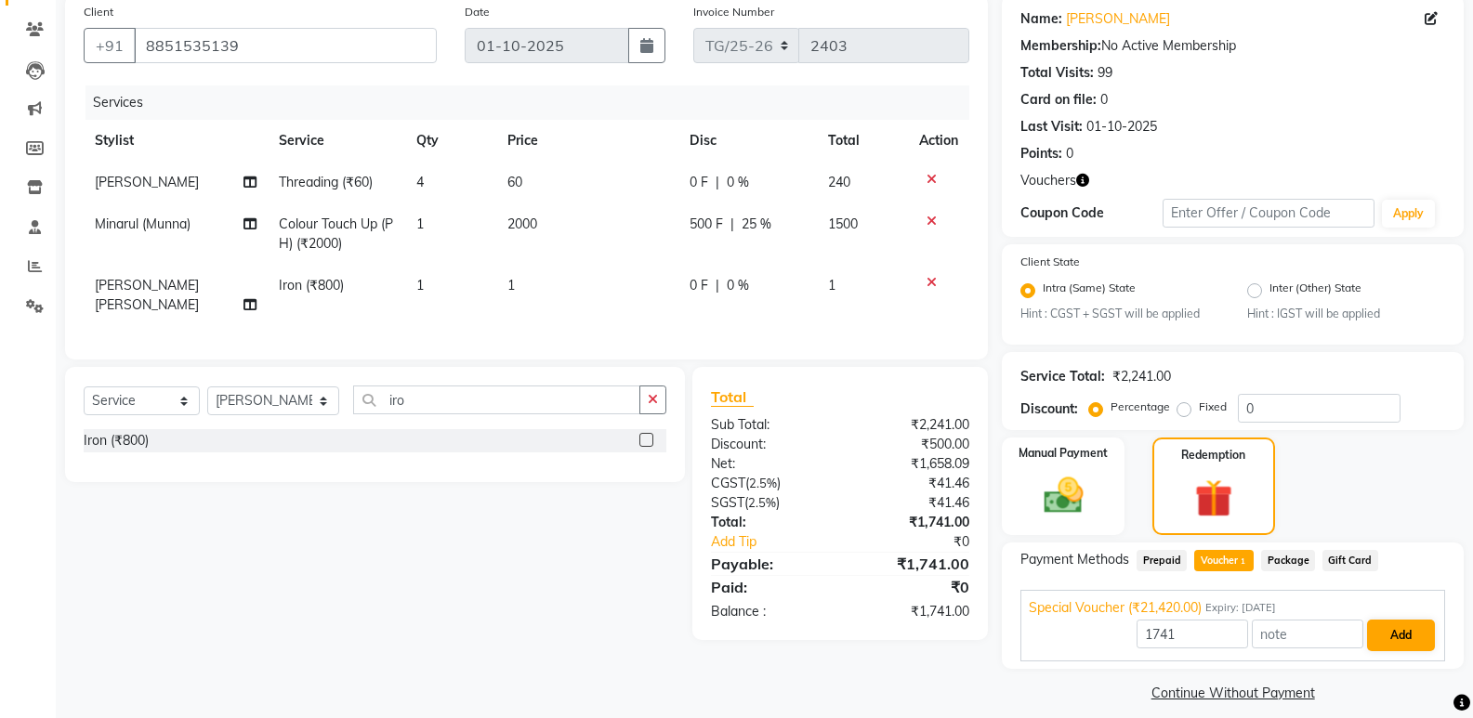
scroll to position [162, 0]
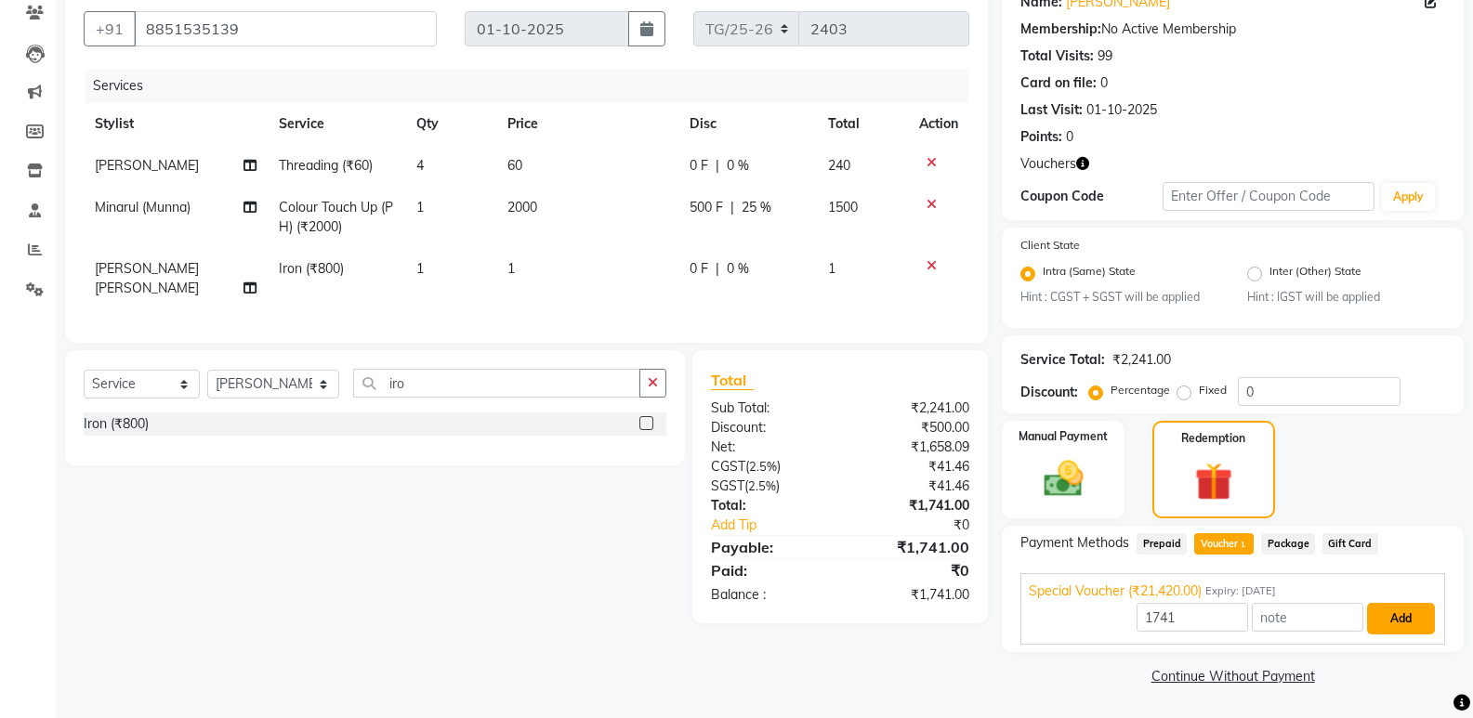
click at [1406, 610] on button "Add" at bounding box center [1401, 619] width 68 height 32
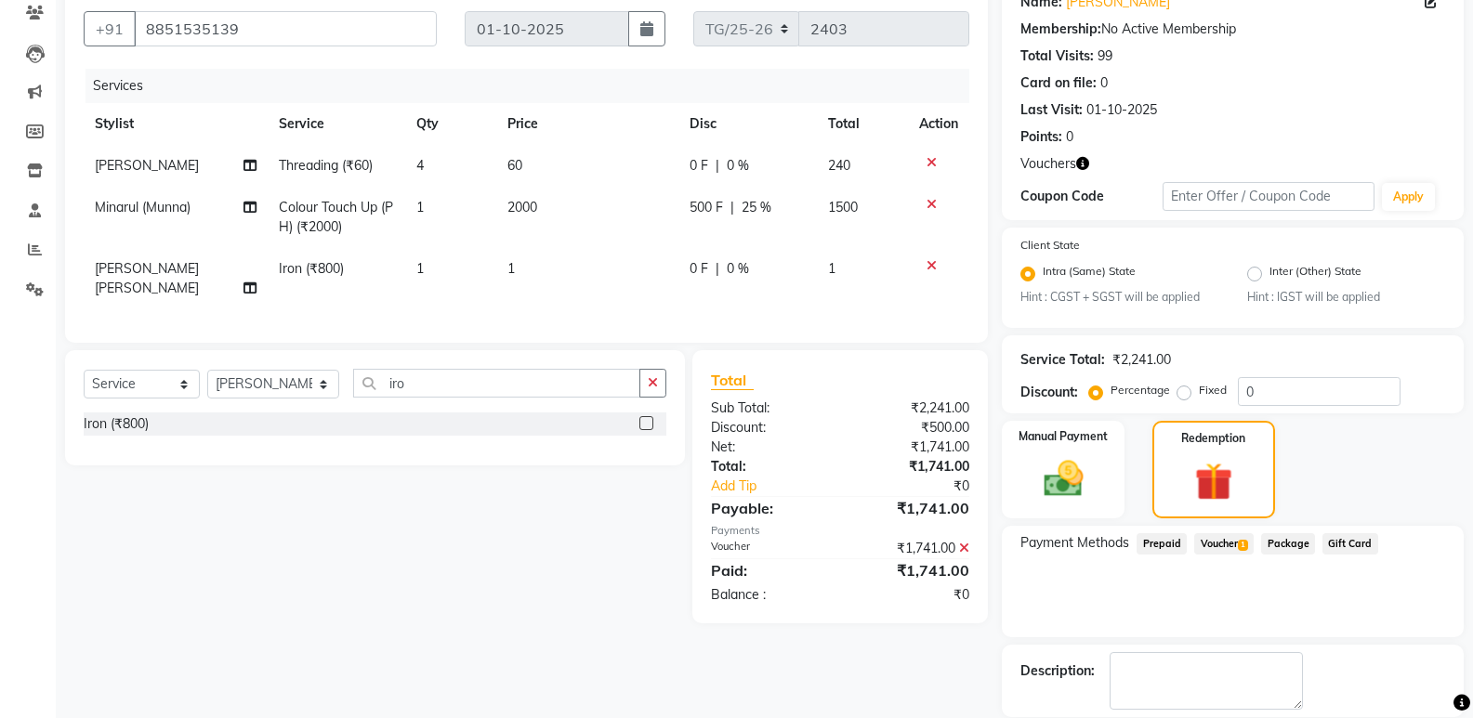
scroll to position [252, 0]
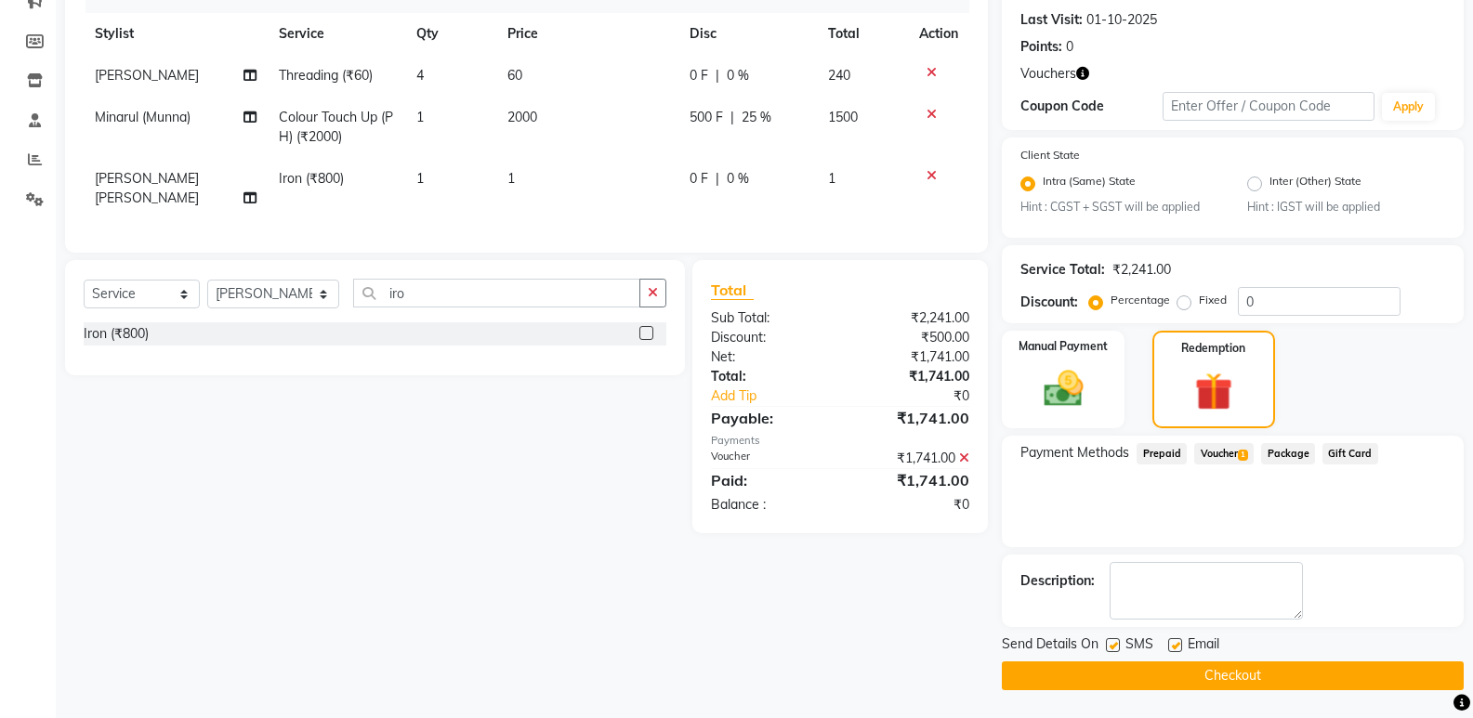
click at [1347, 663] on button "Checkout" at bounding box center [1233, 676] width 462 height 29
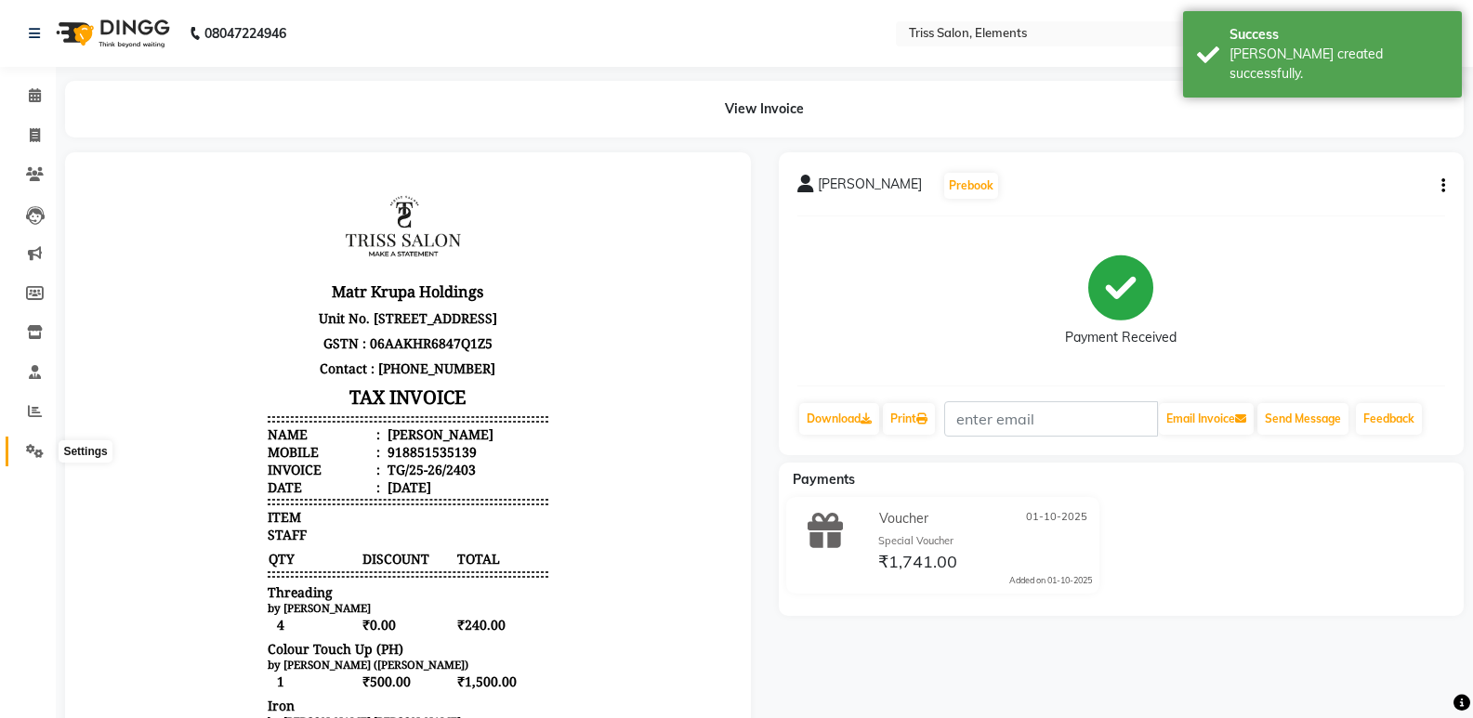
click at [25, 449] on span at bounding box center [35, 451] width 33 height 21
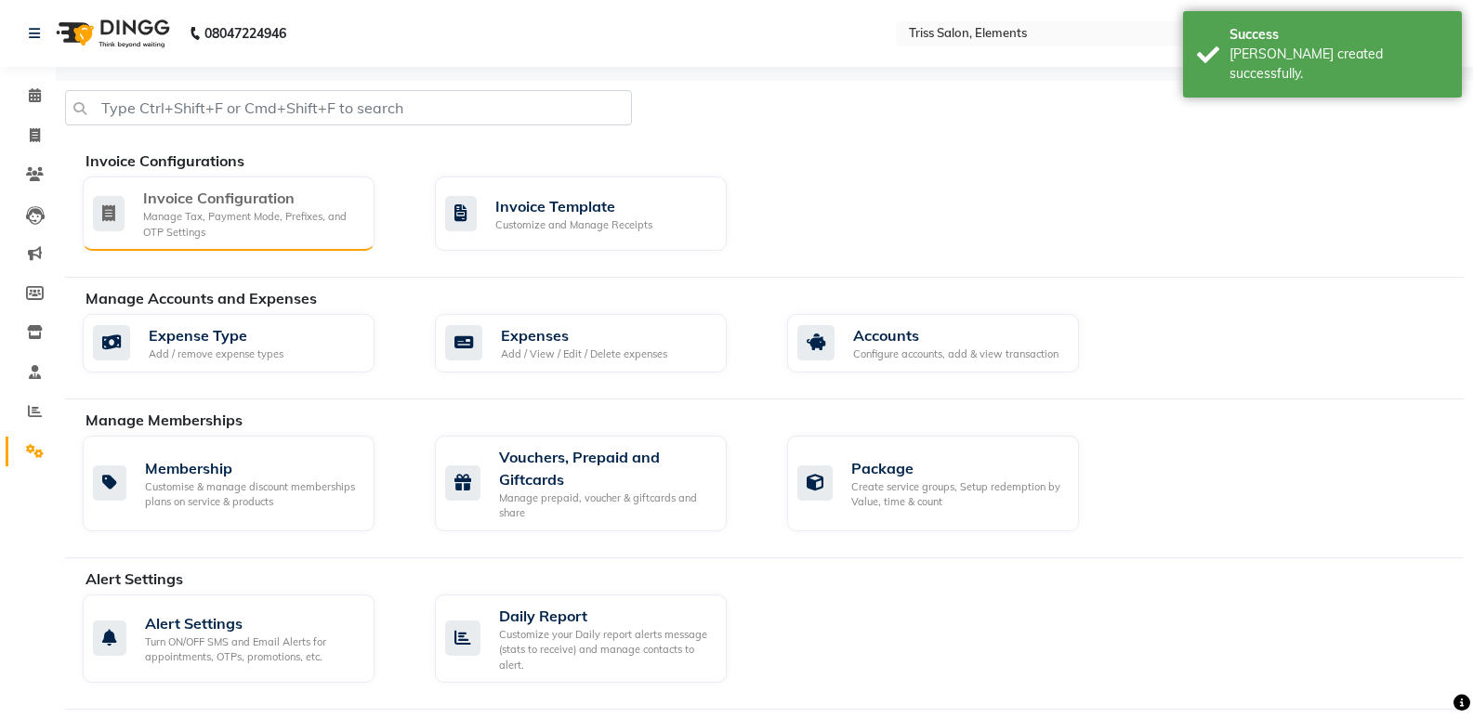
click at [256, 212] on div "Manage Tax, Payment Mode, Prefixes, and OTP Settings" at bounding box center [251, 224] width 216 height 31
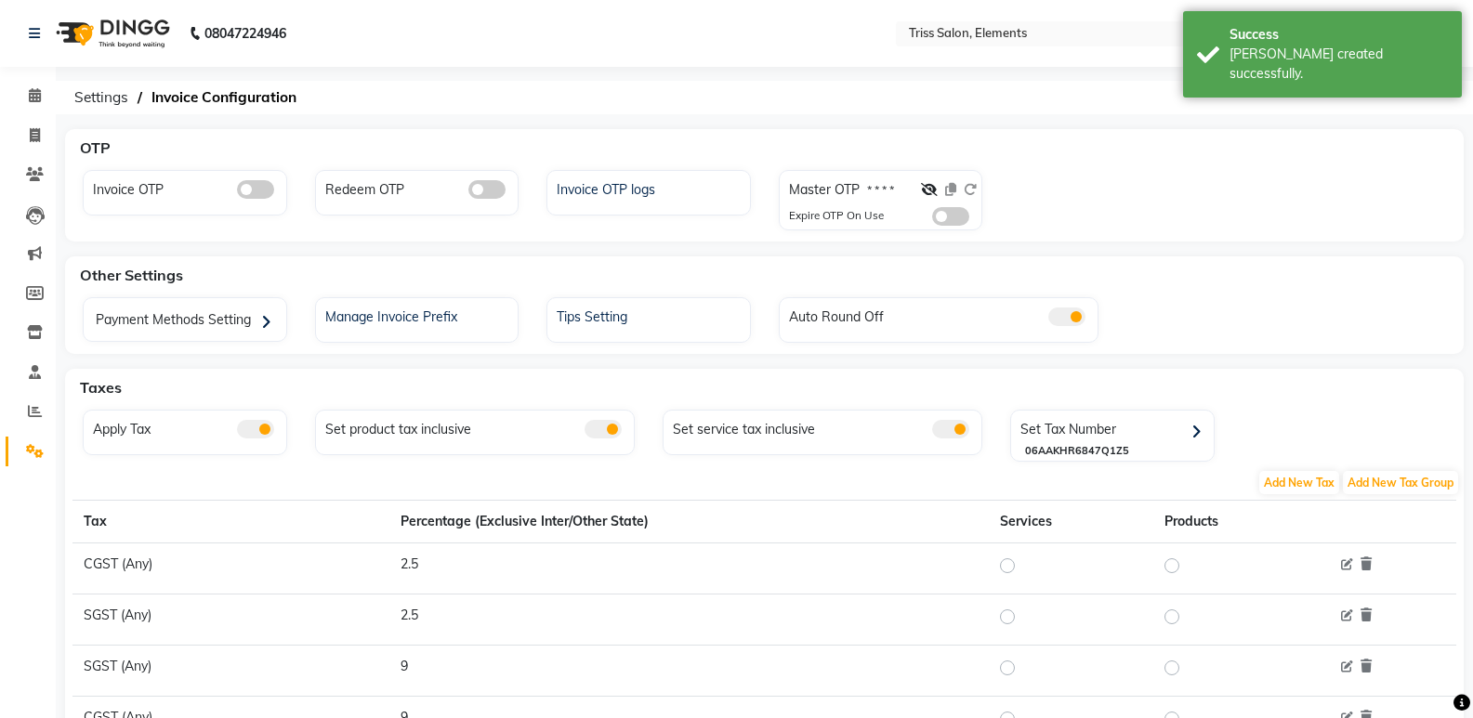
click at [488, 197] on span at bounding box center [486, 189] width 37 height 19
click at [468, 192] on input "checkbox" at bounding box center [468, 192] width 0 height 0
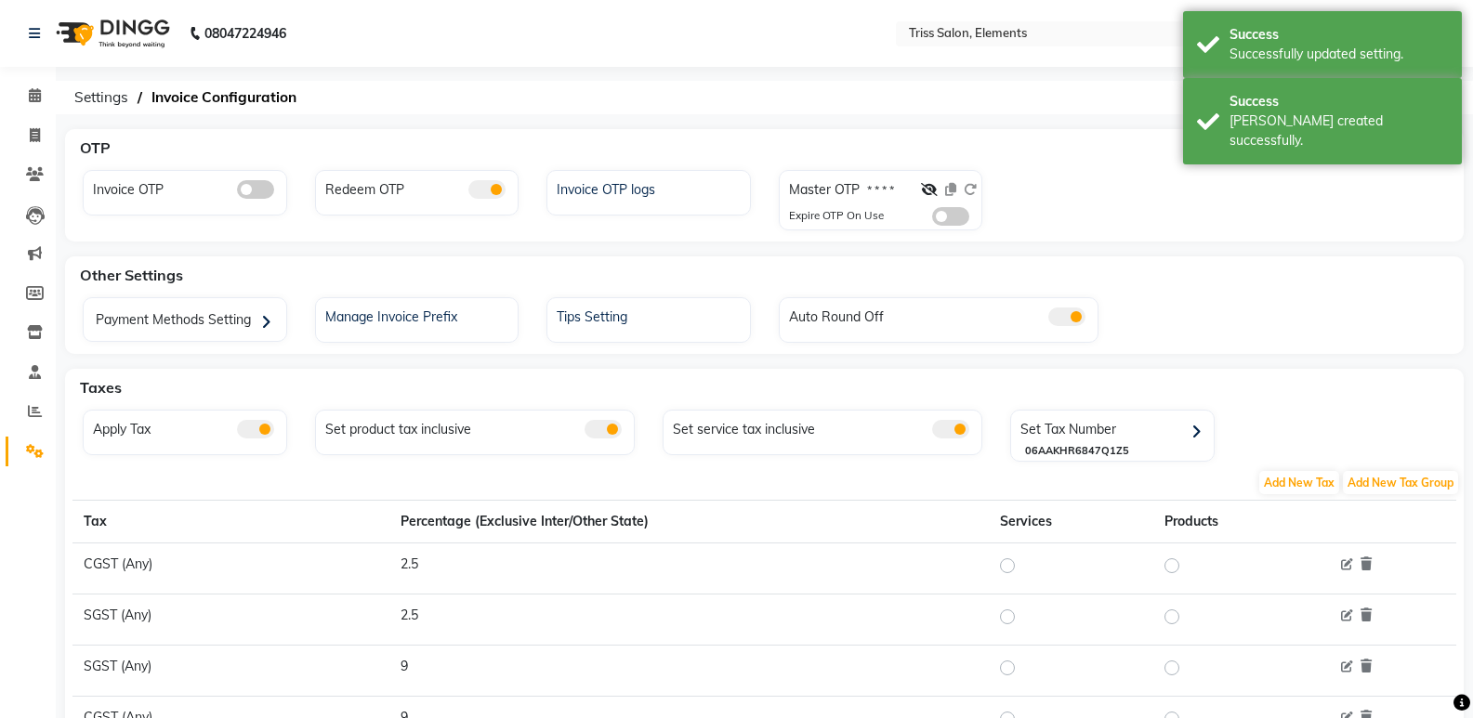
click at [105, 33] on img at bounding box center [110, 33] width 127 height 52
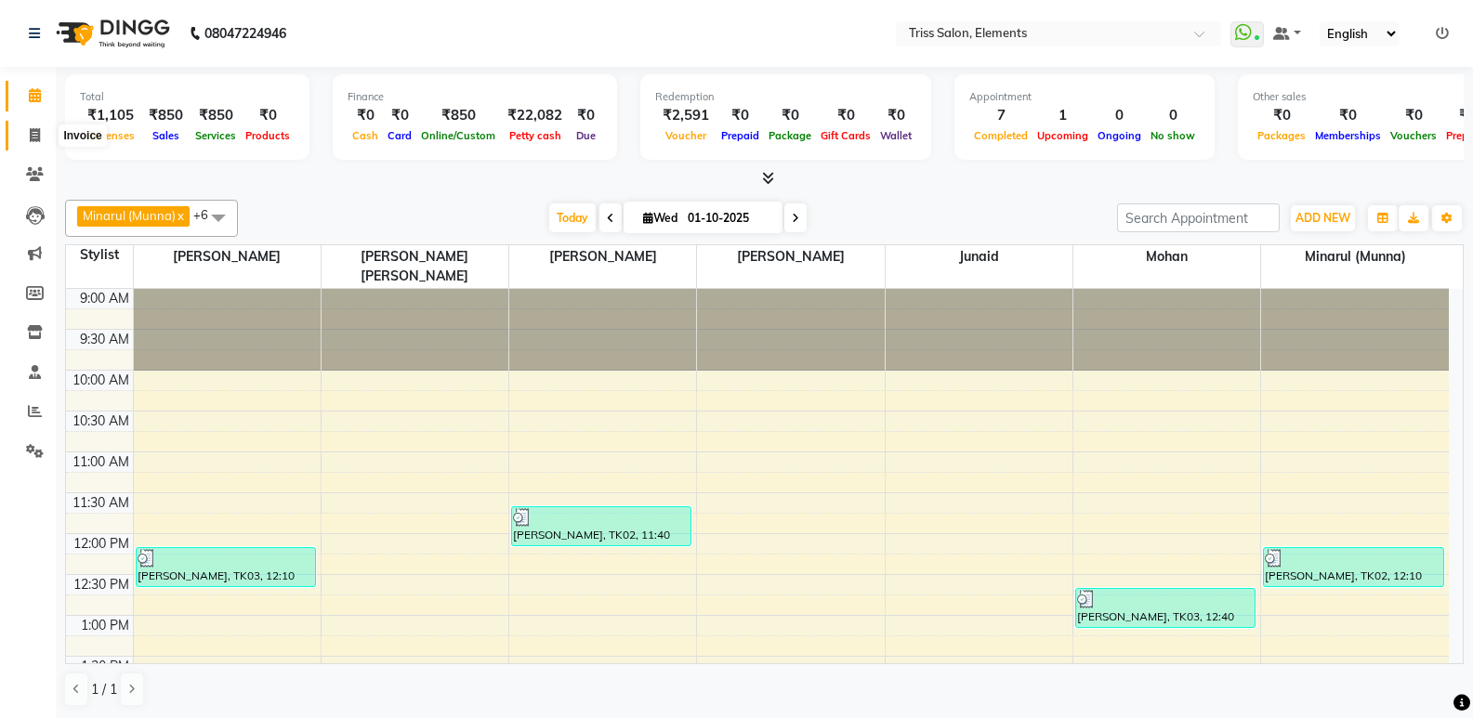
click at [39, 141] on icon at bounding box center [35, 135] width 10 height 14
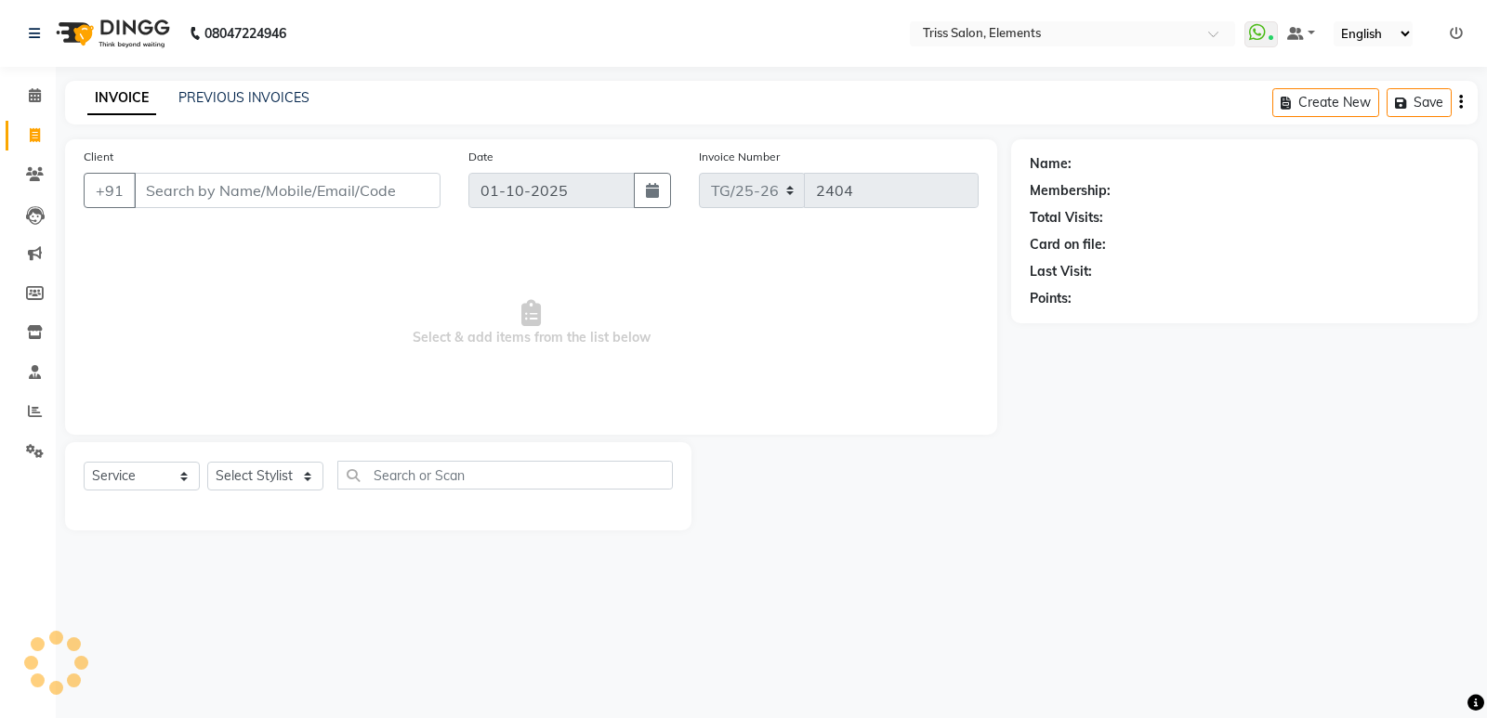
click at [139, 18] on img at bounding box center [110, 33] width 127 height 52
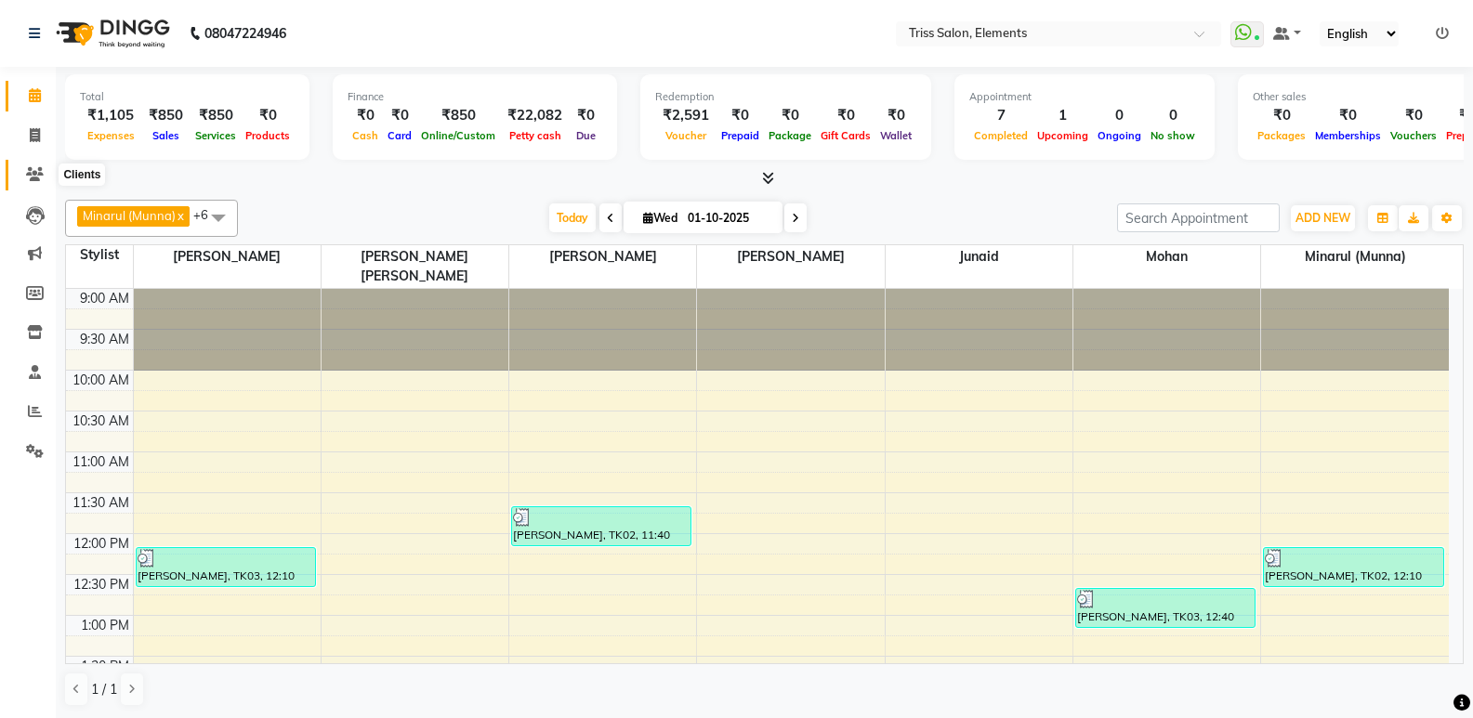
click at [31, 183] on span at bounding box center [35, 174] width 33 height 21
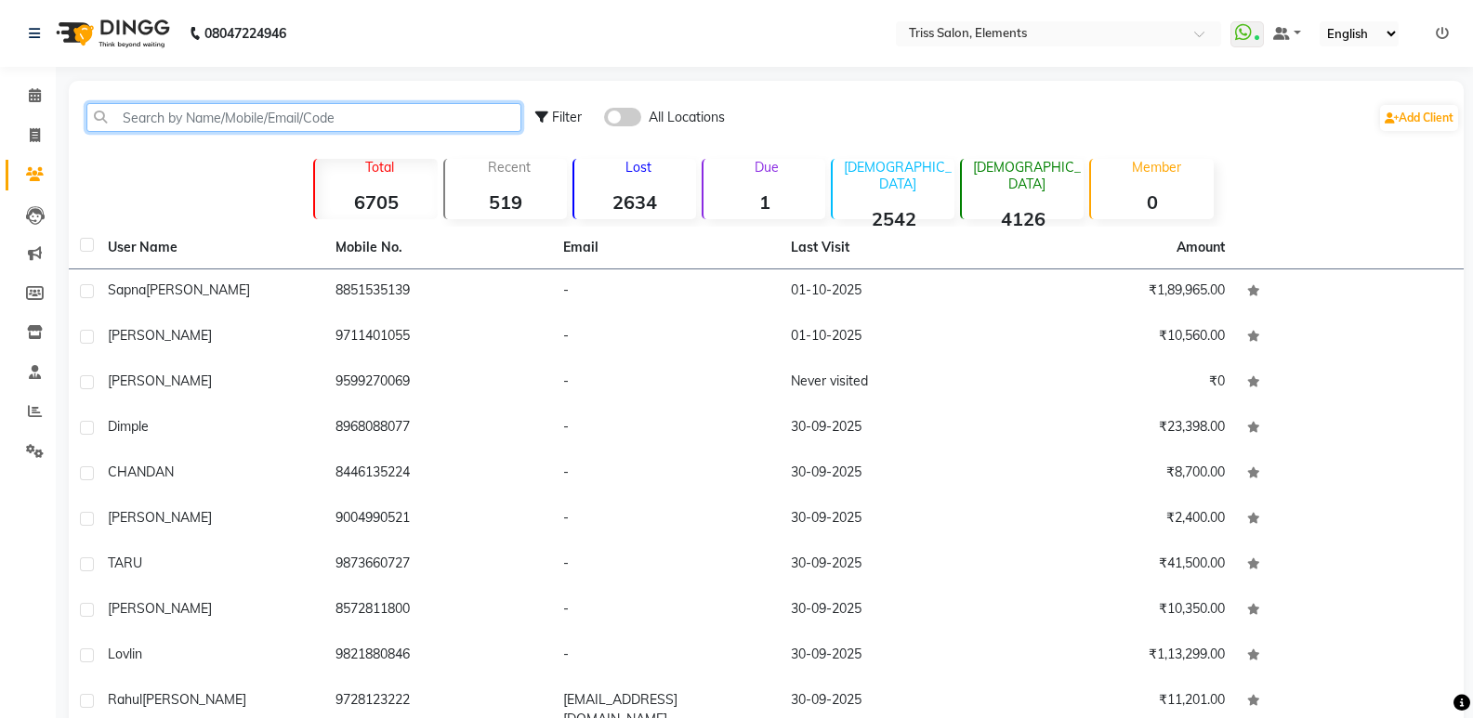
click at [233, 115] on input "text" at bounding box center [303, 117] width 435 height 29
click at [21, 141] on span at bounding box center [35, 135] width 33 height 21
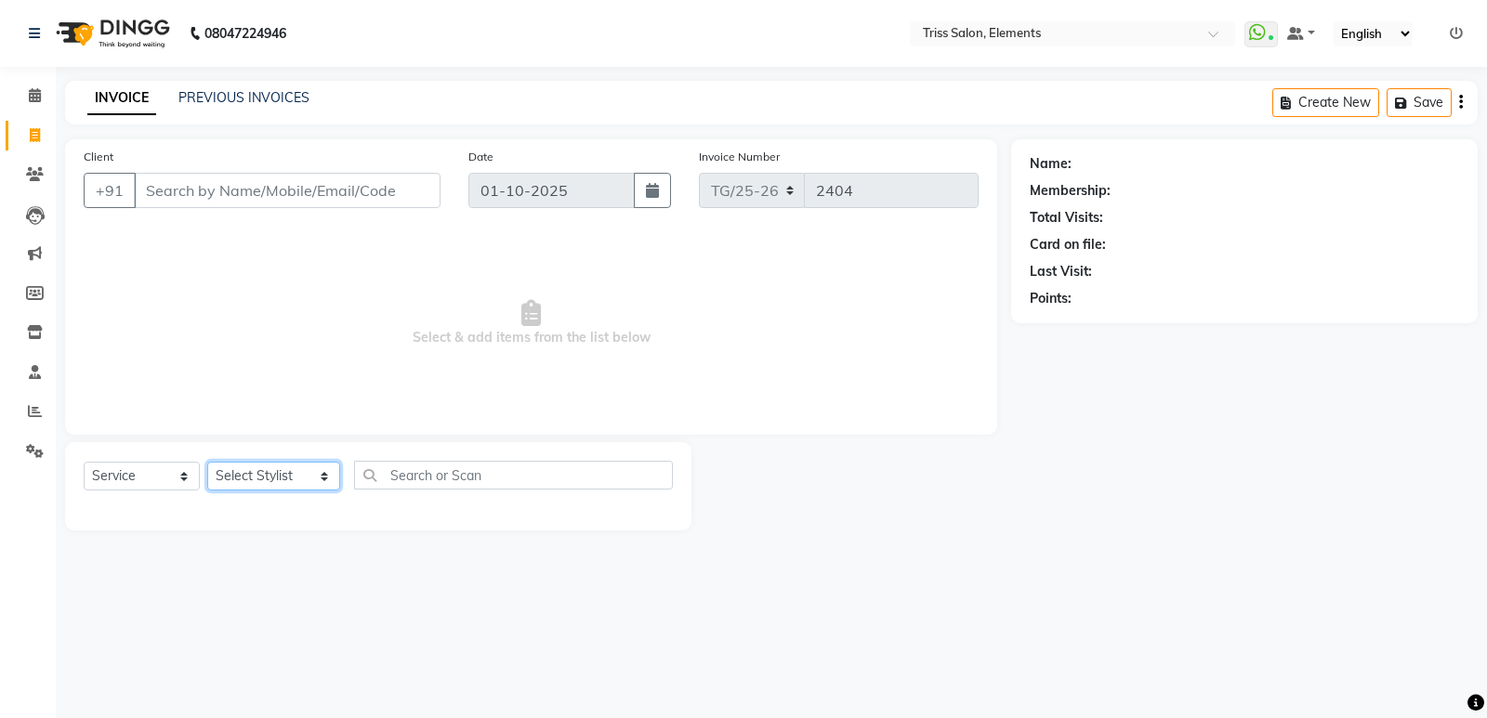
click at [253, 470] on select "Select Stylist [PERSON_NAME] Md. [PERSON_NAME] ([PERSON_NAME]) [PERSON_NAME] [P…" at bounding box center [273, 476] width 133 height 29
click at [132, 40] on img at bounding box center [110, 33] width 127 height 52
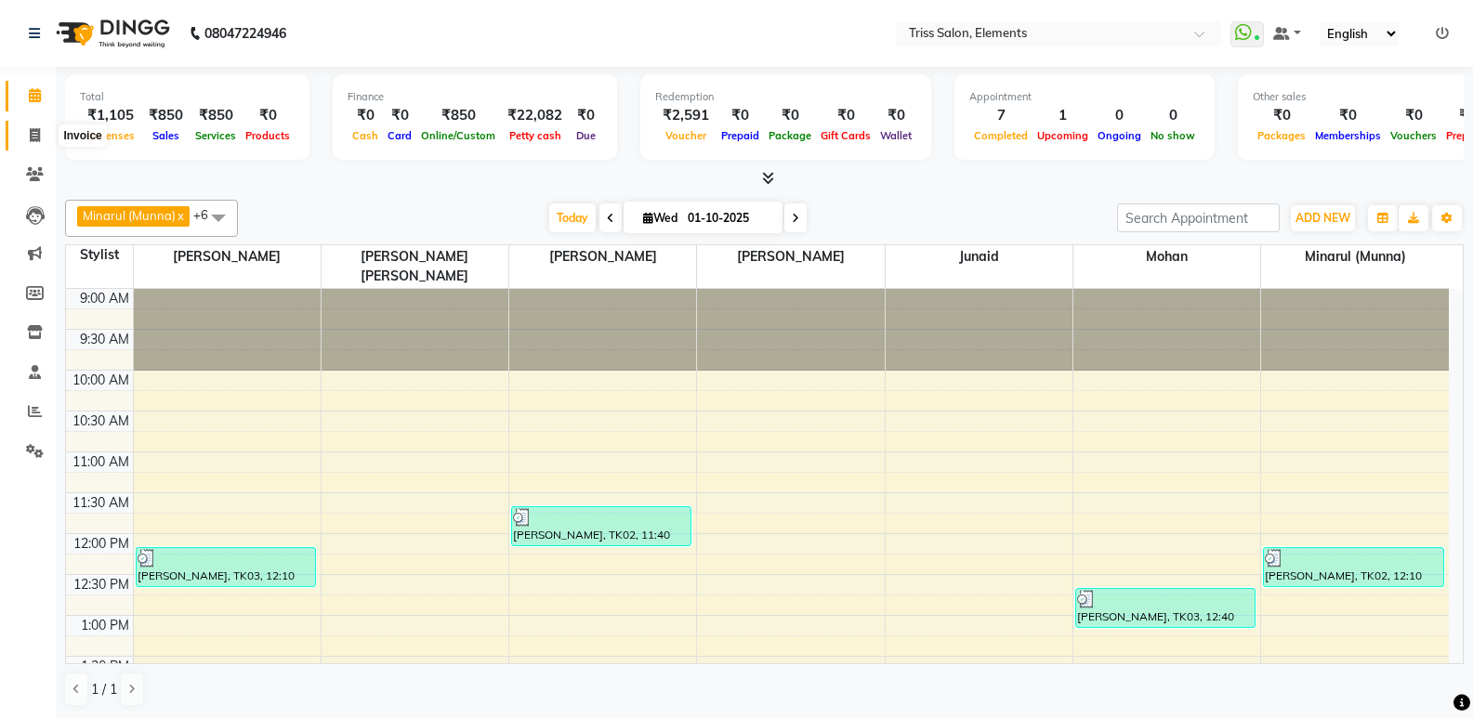
click at [37, 129] on icon at bounding box center [35, 135] width 10 height 14
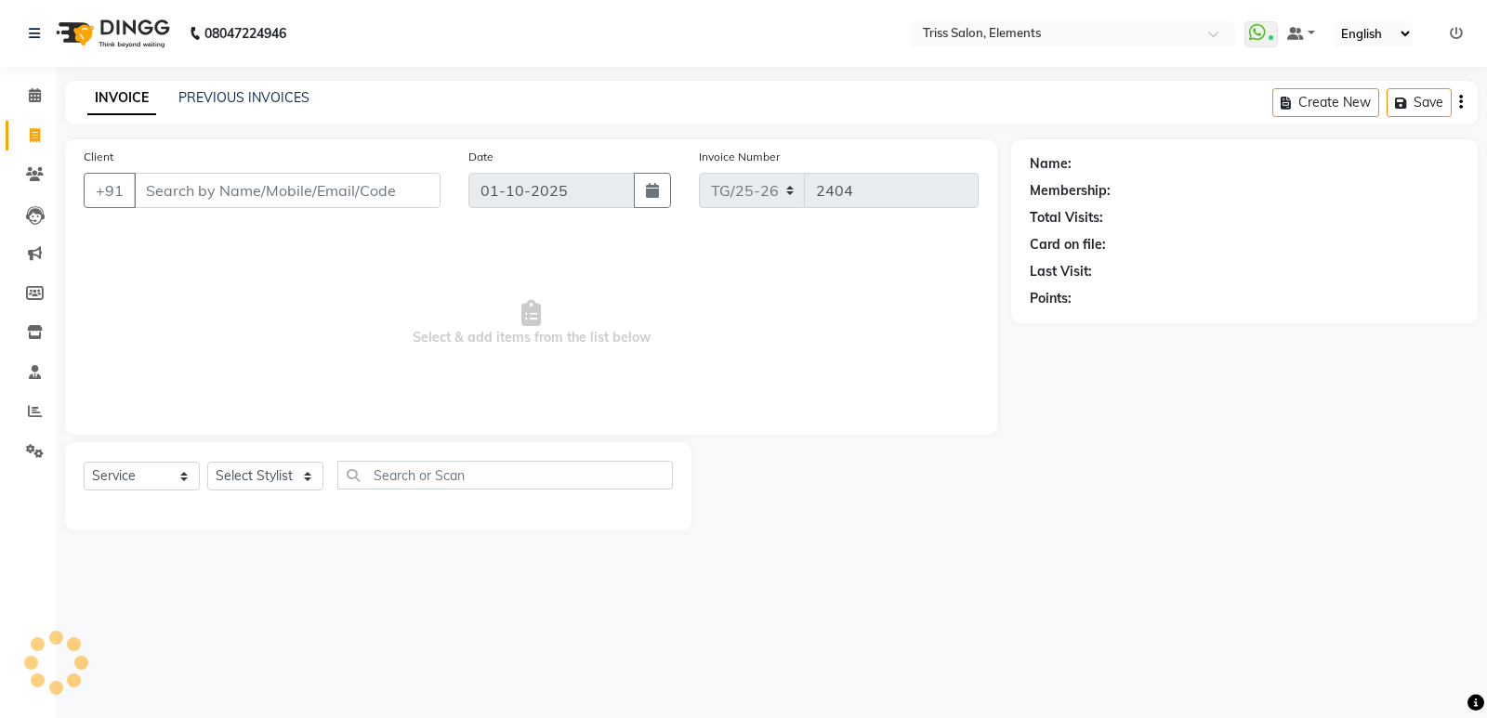
click at [289, 197] on input "Client" at bounding box center [287, 190] width 307 height 35
click at [377, 196] on span "Add Client" at bounding box center [392, 190] width 73 height 19
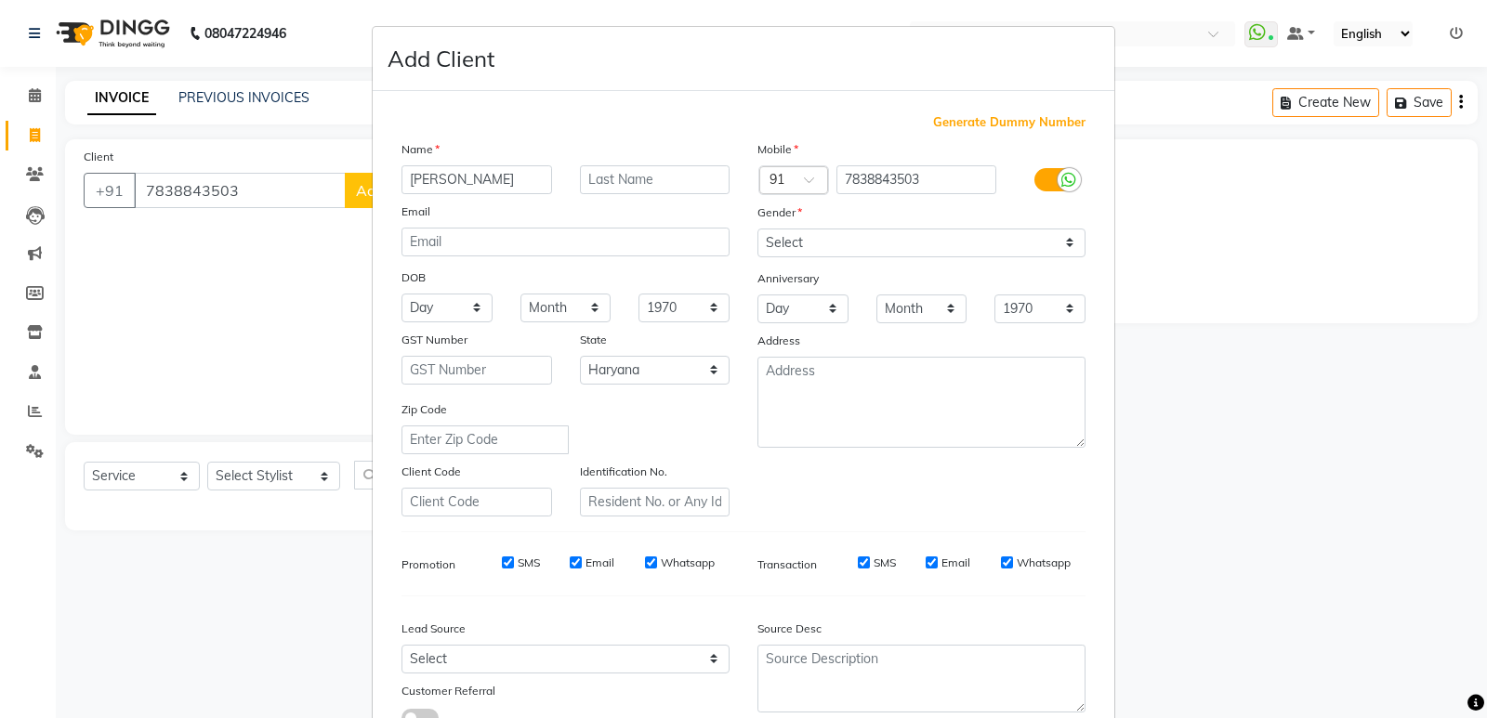
drag, startPoint x: 449, startPoint y: 182, endPoint x: 320, endPoint y: 189, distance: 129.3
click at [321, 189] on ngb-modal-window "Add Client Generate Dummy Number Name [PERSON_NAME] Email DOB Day 01 02 03 04 0…" at bounding box center [743, 359] width 1487 height 718
click at [788, 239] on select "Select [DEMOGRAPHIC_DATA] [DEMOGRAPHIC_DATA] Other Prefer Not To Say" at bounding box center [921, 243] width 328 height 29
click at [757, 229] on select "Select [DEMOGRAPHIC_DATA] [DEMOGRAPHIC_DATA] Other Prefer Not To Say" at bounding box center [921, 243] width 328 height 29
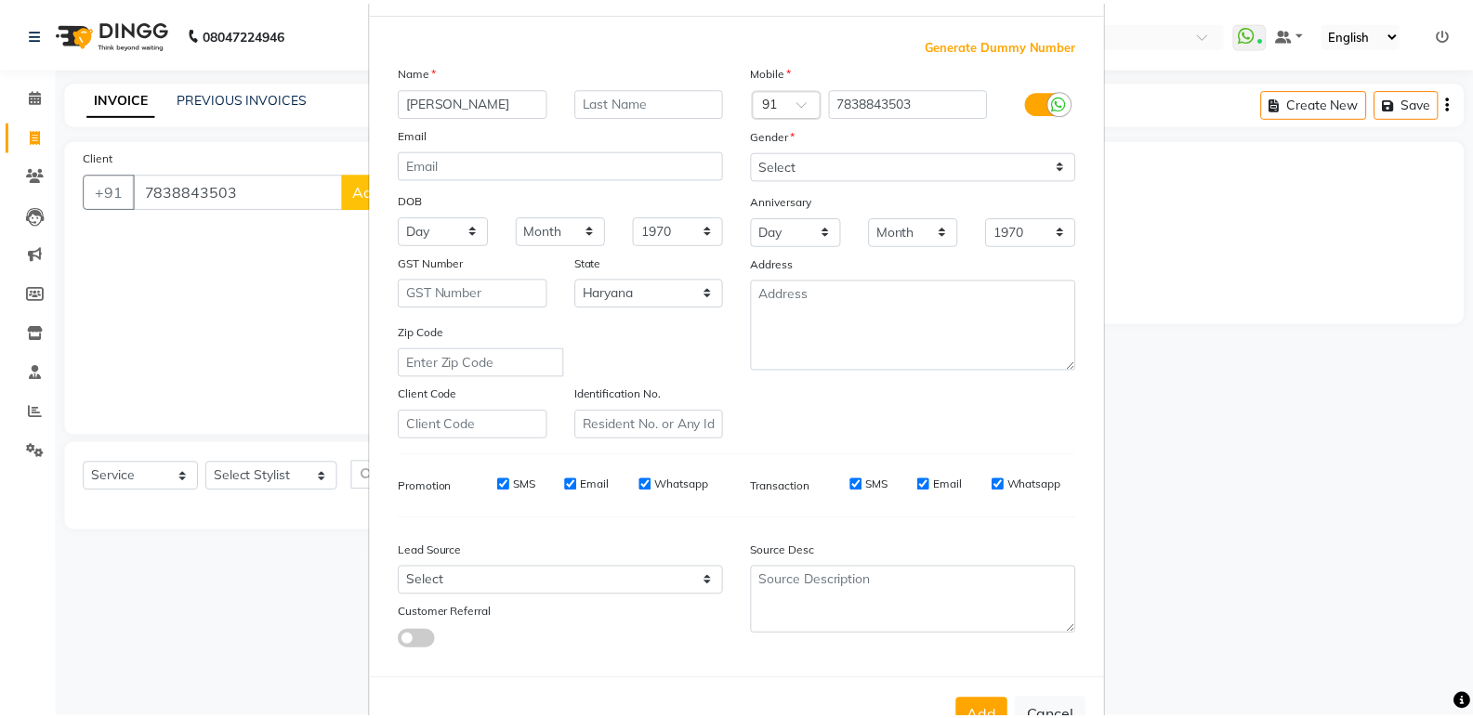
scroll to position [139, 0]
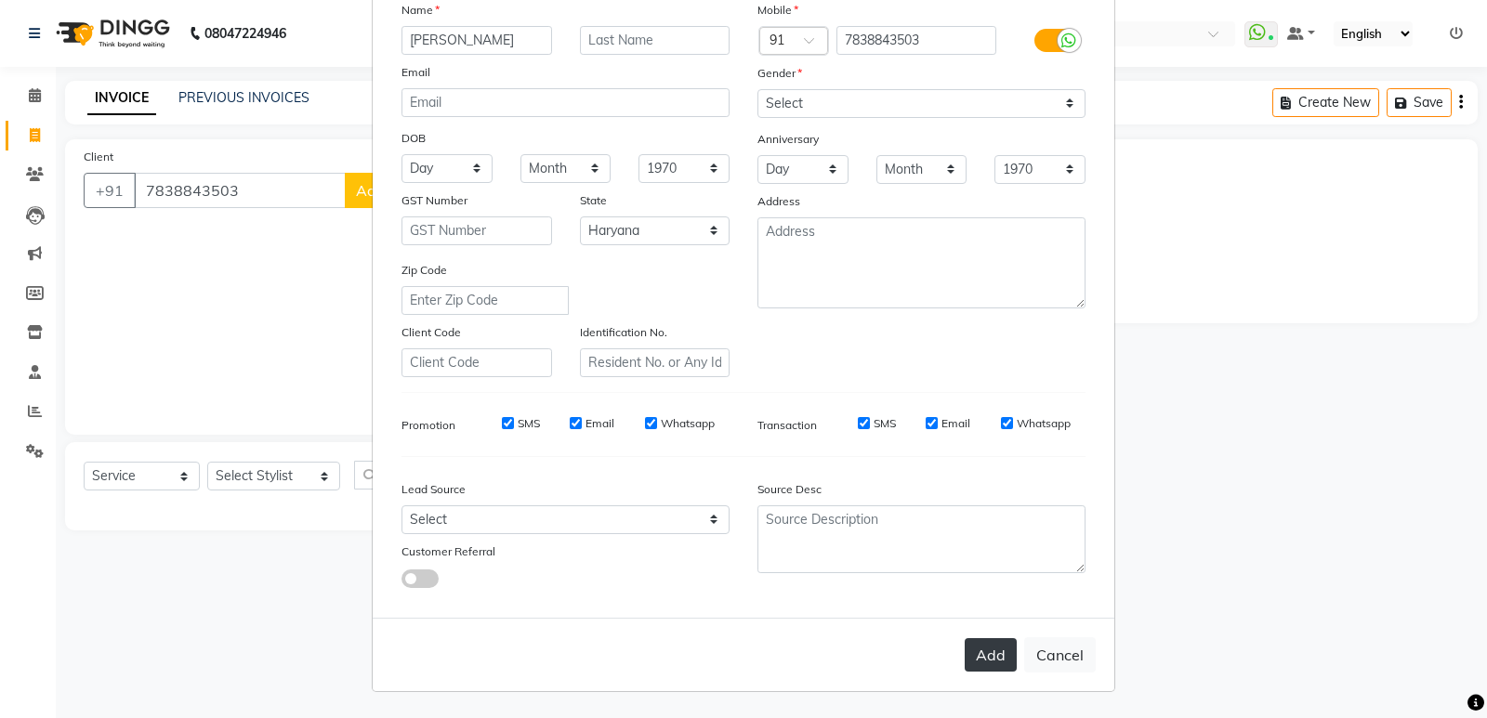
click at [973, 651] on button "Add" at bounding box center [990, 654] width 52 height 33
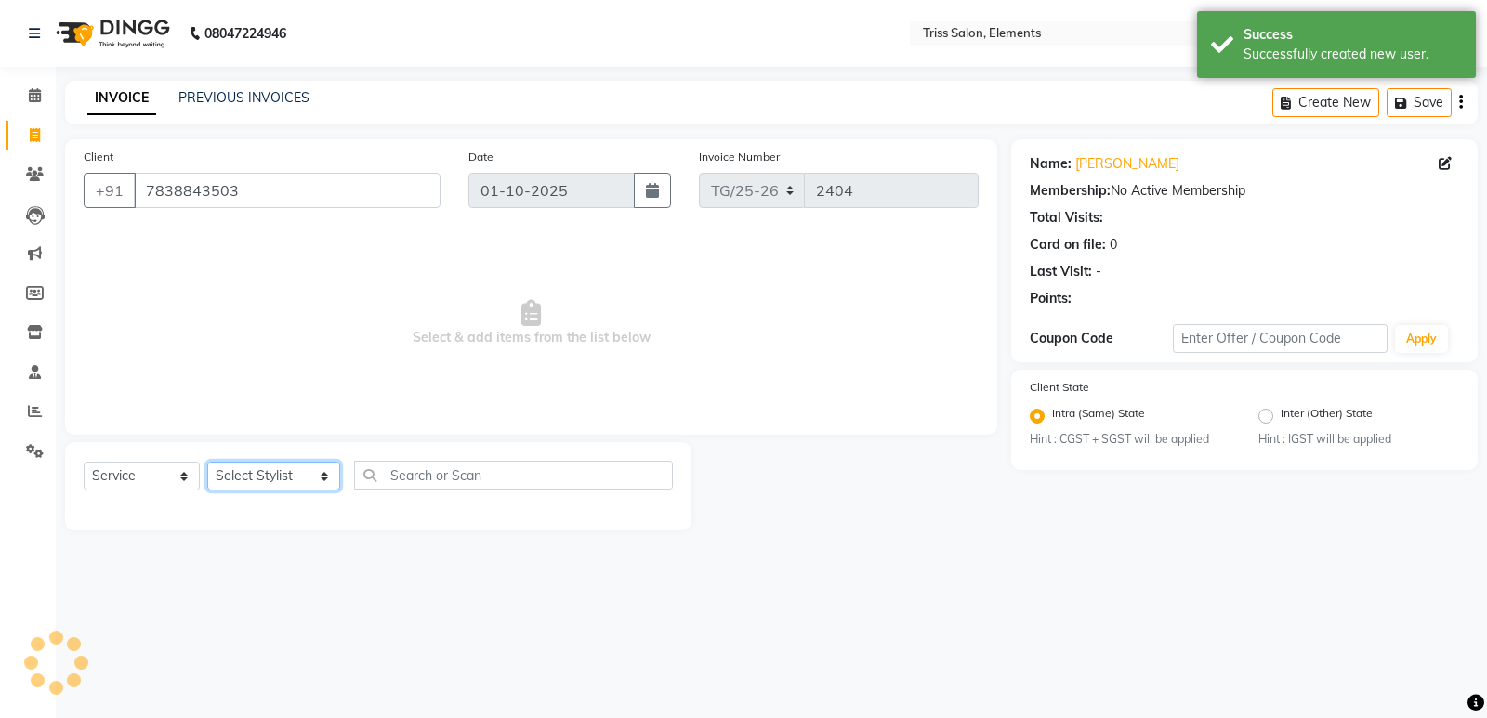
click at [230, 475] on select "Select Stylist [PERSON_NAME] Md. [PERSON_NAME] ([PERSON_NAME]) [PERSON_NAME] [P…" at bounding box center [273, 476] width 133 height 29
click at [207, 462] on select "Select Stylist [PERSON_NAME] Md. [PERSON_NAME] ([PERSON_NAME]) [PERSON_NAME] [P…" at bounding box center [273, 476] width 133 height 29
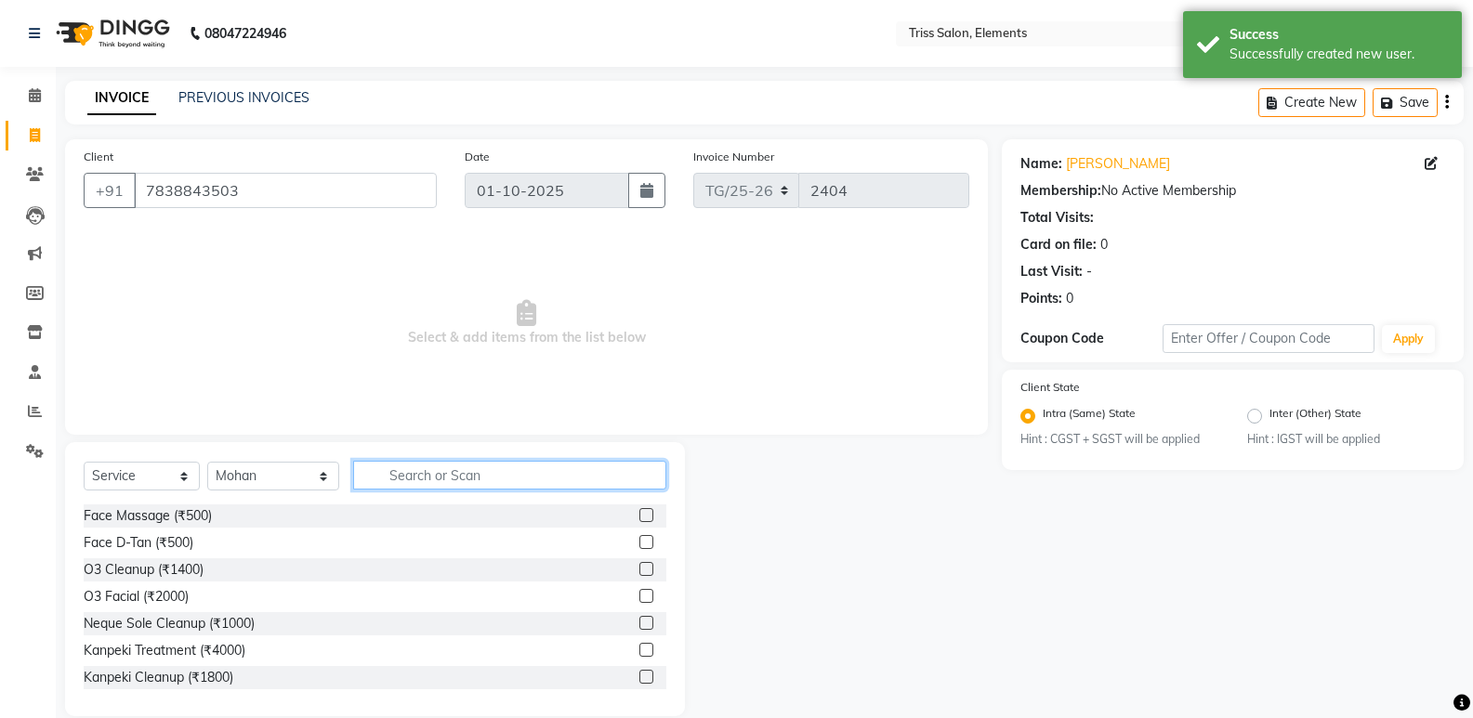
click at [435, 482] on input "text" at bounding box center [509, 475] width 313 height 29
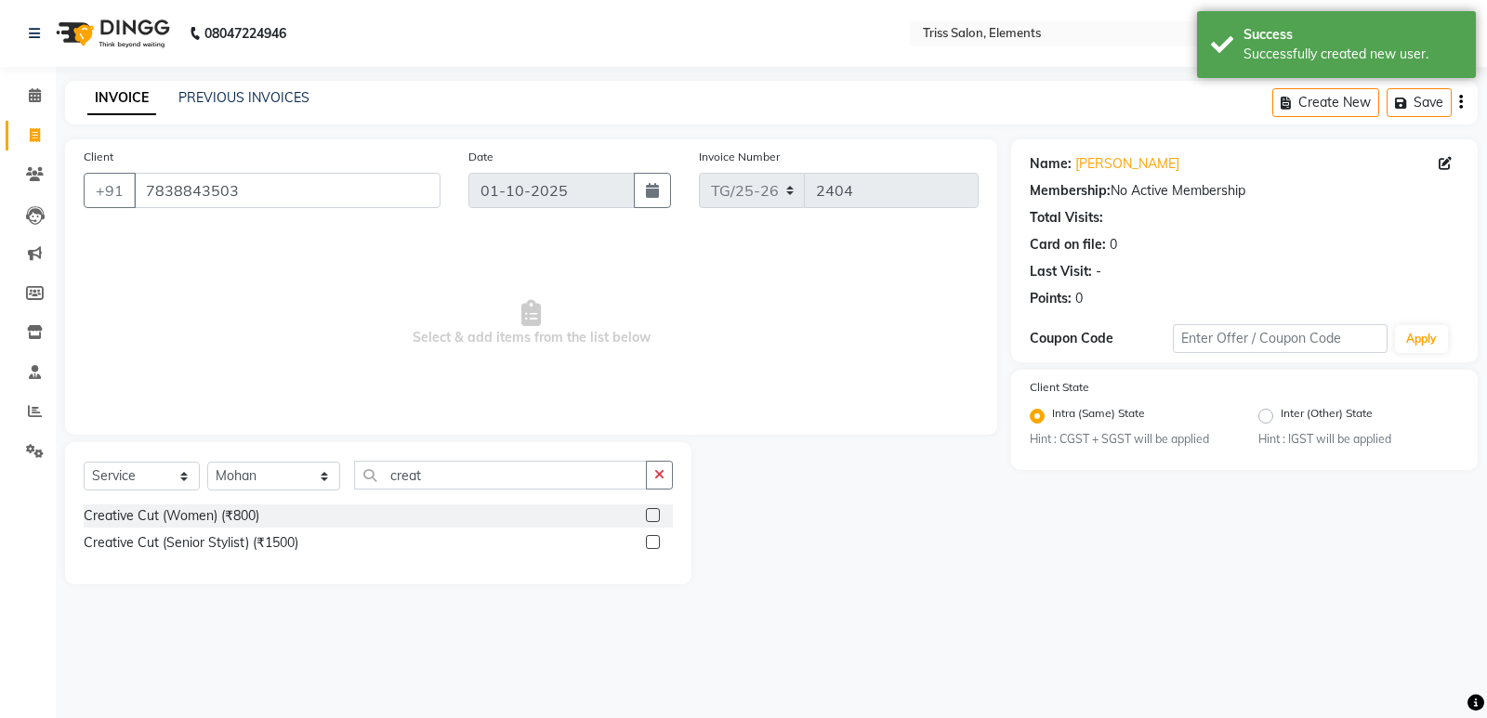
drag, startPoint x: 656, startPoint y: 514, endPoint x: 582, endPoint y: 518, distance: 74.4
click at [653, 517] on label at bounding box center [653, 515] width 14 height 14
click at [653, 517] on input "checkbox" at bounding box center [652, 516] width 12 height 12
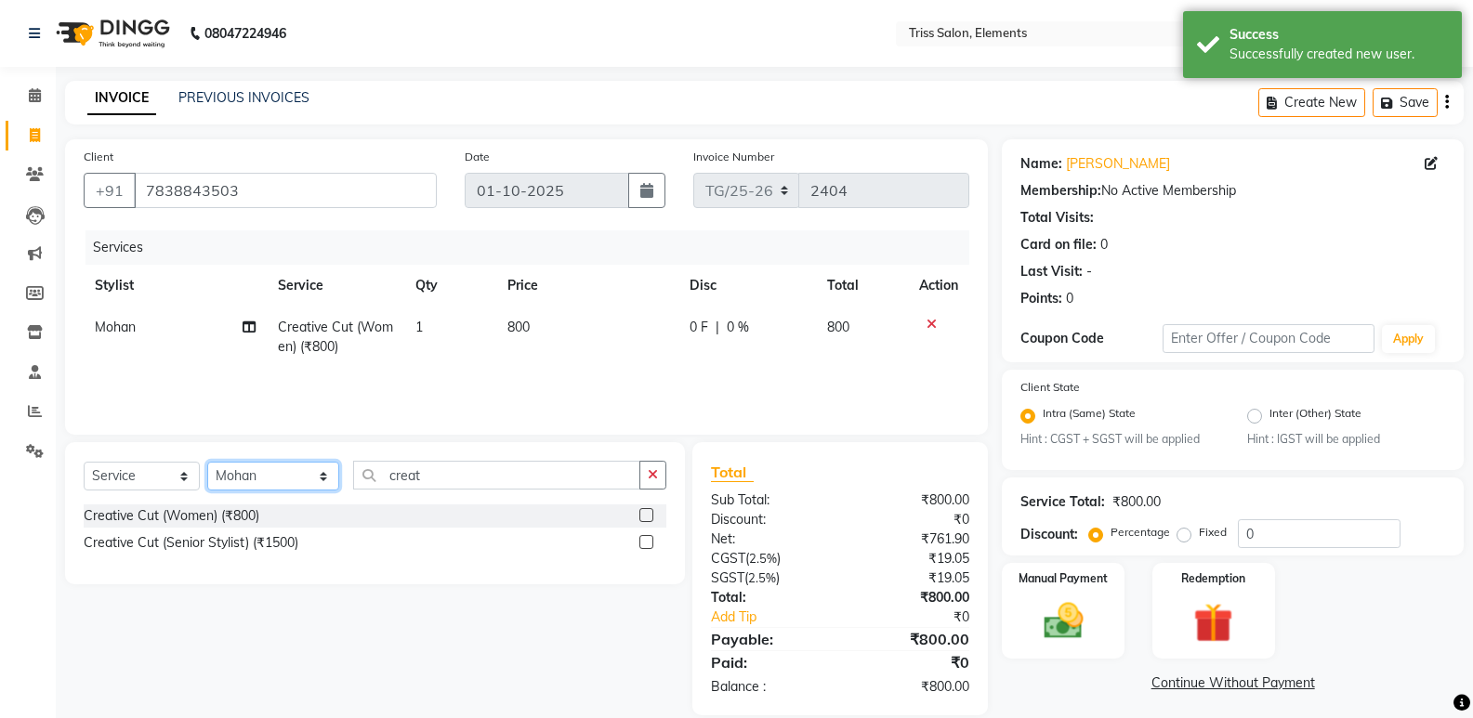
click at [267, 475] on select "Select Stylist [PERSON_NAME] Md. [PERSON_NAME] ([PERSON_NAME]) [PERSON_NAME] [P…" at bounding box center [273, 476] width 132 height 29
click at [207, 462] on select "Select Stylist [PERSON_NAME] Md. [PERSON_NAME] ([PERSON_NAME]) [PERSON_NAME] [P…" at bounding box center [273, 476] width 132 height 29
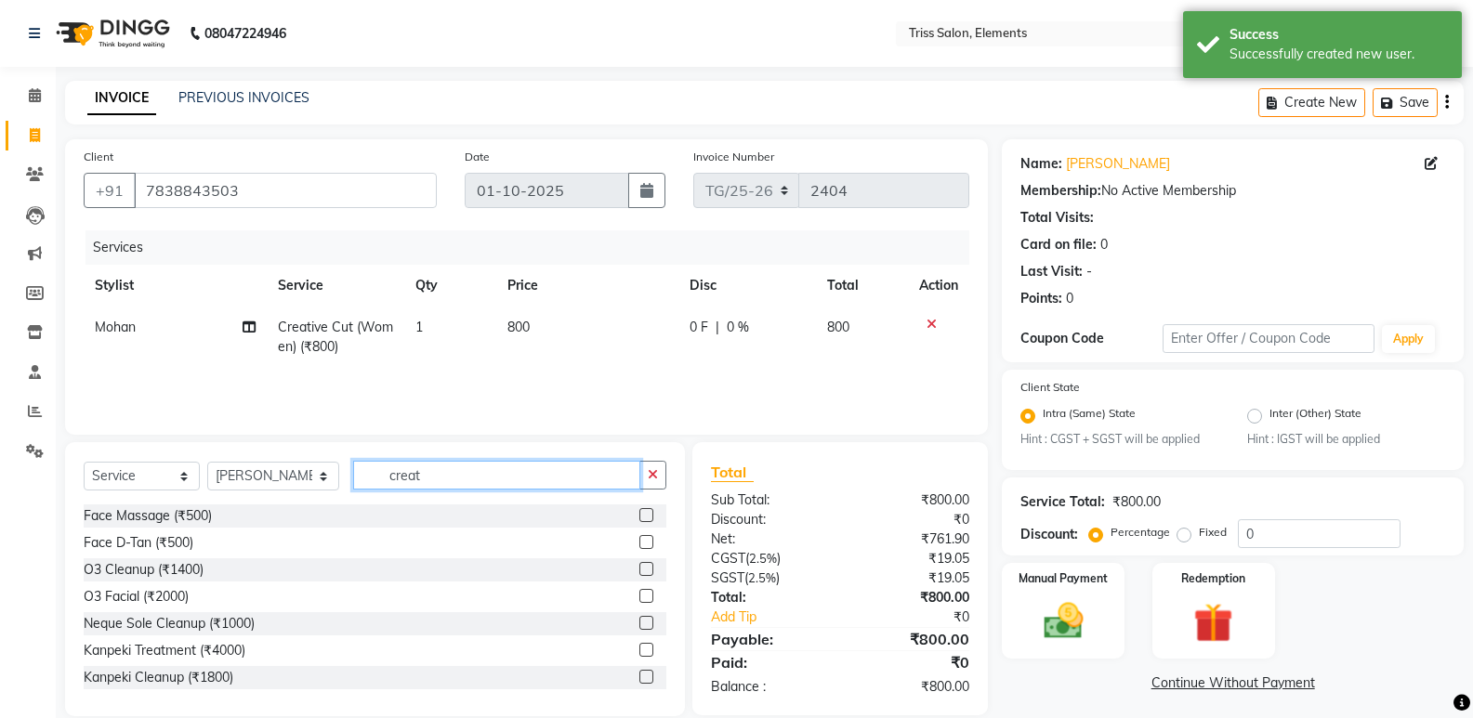
drag, startPoint x: 439, startPoint y: 479, endPoint x: 357, endPoint y: 491, distance: 83.6
click at [360, 489] on input "creat" at bounding box center [496, 475] width 287 height 29
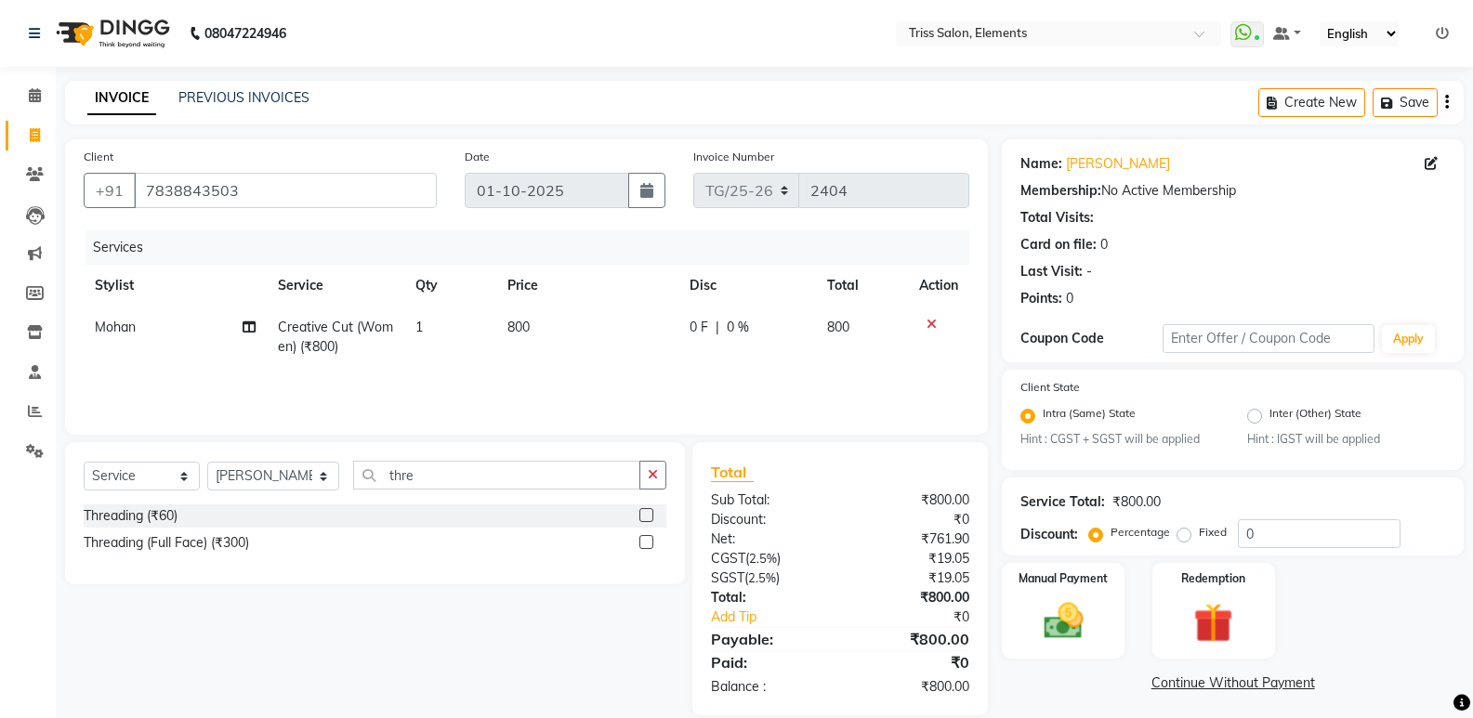
click at [643, 511] on label at bounding box center [646, 515] width 14 height 14
click at [643, 511] on input "checkbox" at bounding box center [645, 516] width 12 height 12
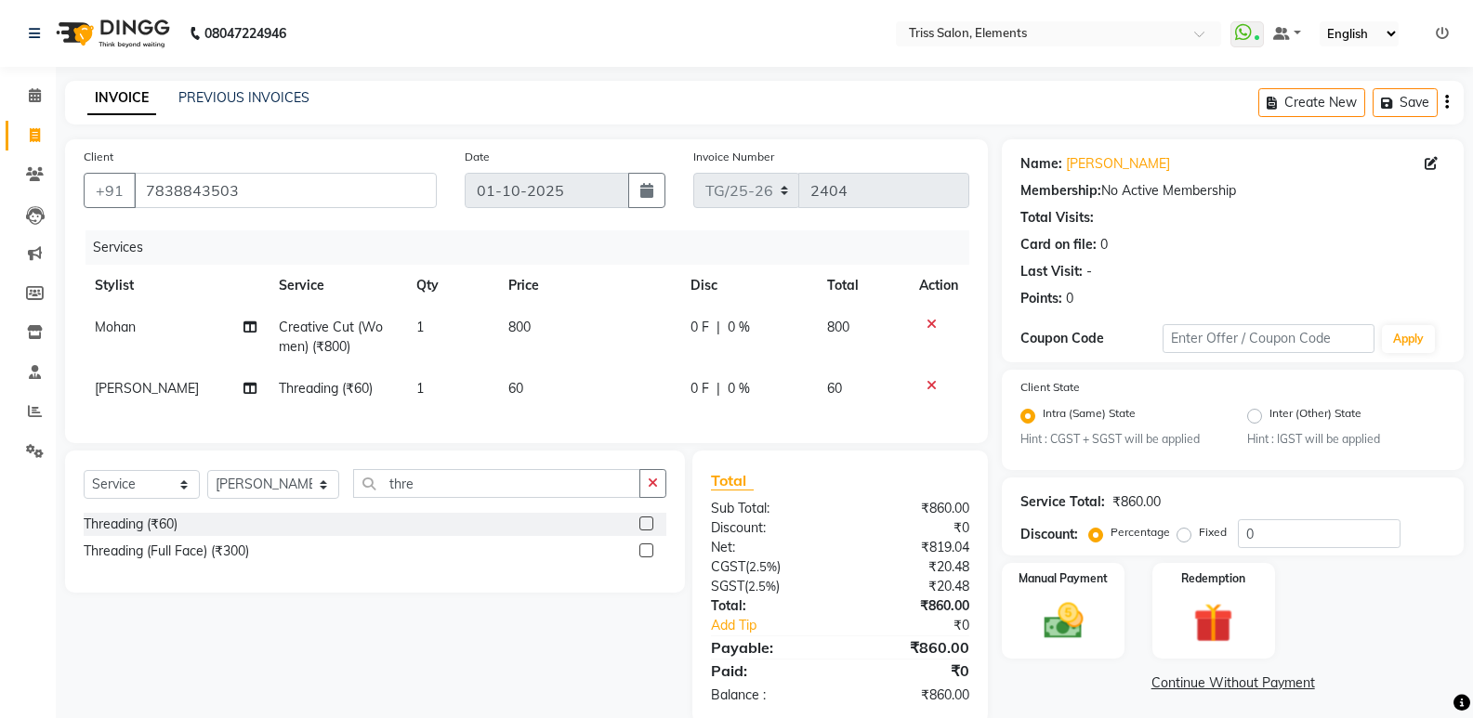
click at [1397, 551] on div "Service Total: ₹860.00 Discount: Percentage Fixed 0" at bounding box center [1233, 517] width 462 height 78
click at [1049, 618] on img at bounding box center [1063, 621] width 66 height 47
click at [1141, 687] on span "PayTM" at bounding box center [1158, 684] width 45 height 21
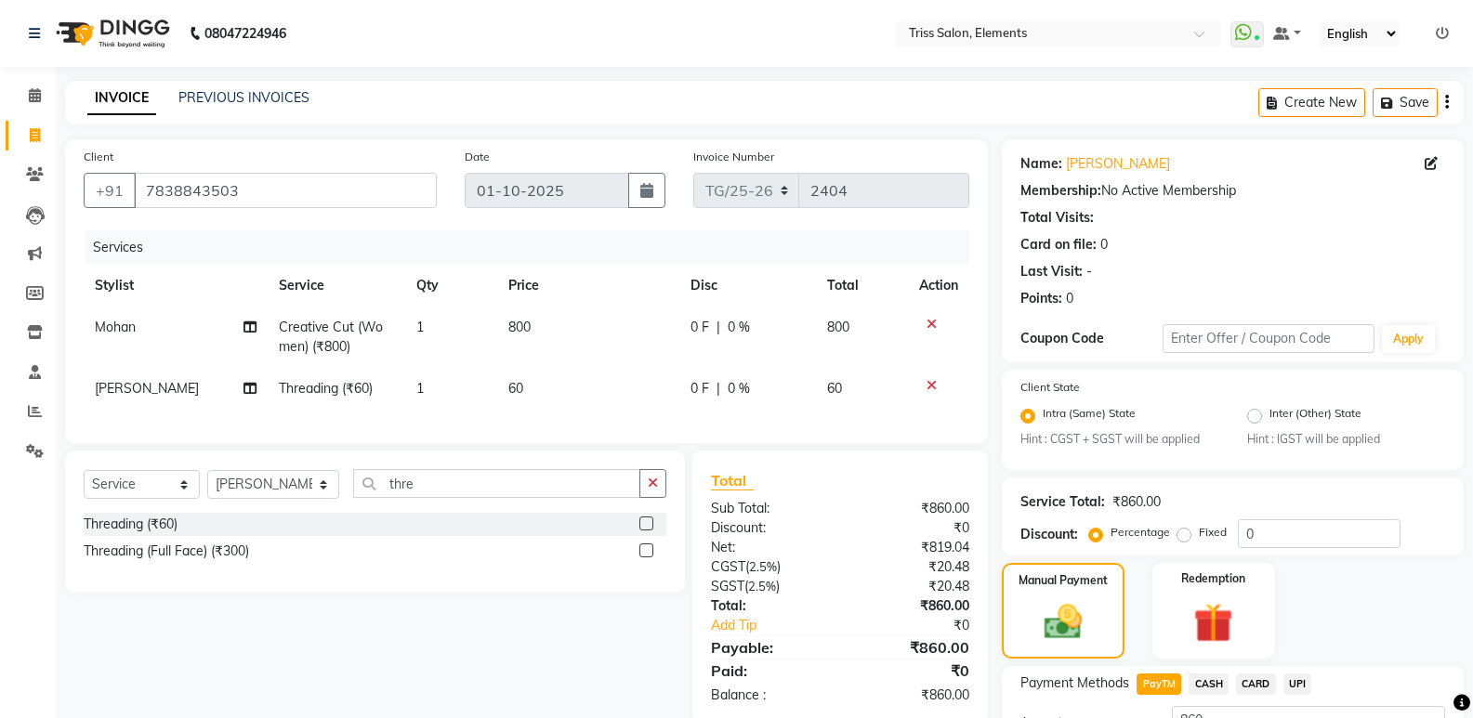
scroll to position [152, 0]
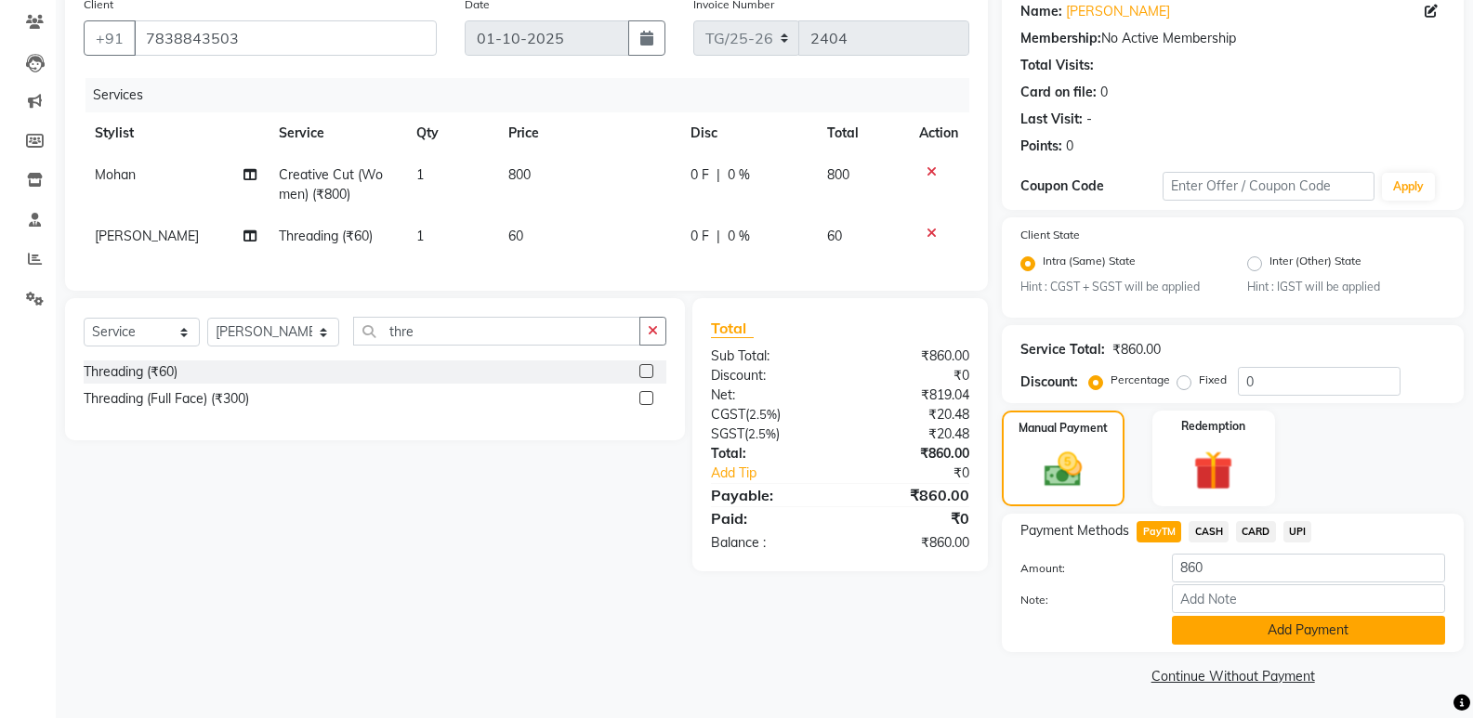
click at [1373, 630] on button "Add Payment" at bounding box center [1308, 630] width 273 height 29
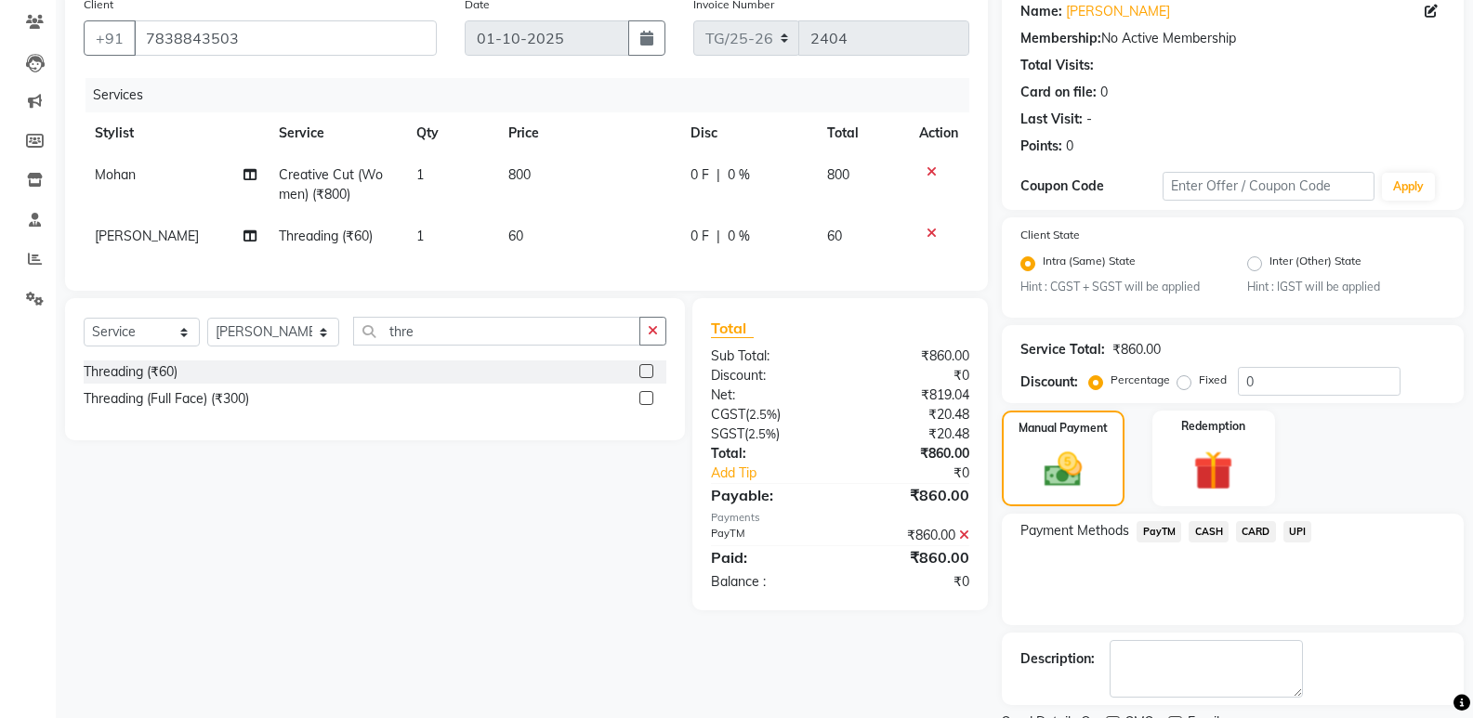
scroll to position [230, 0]
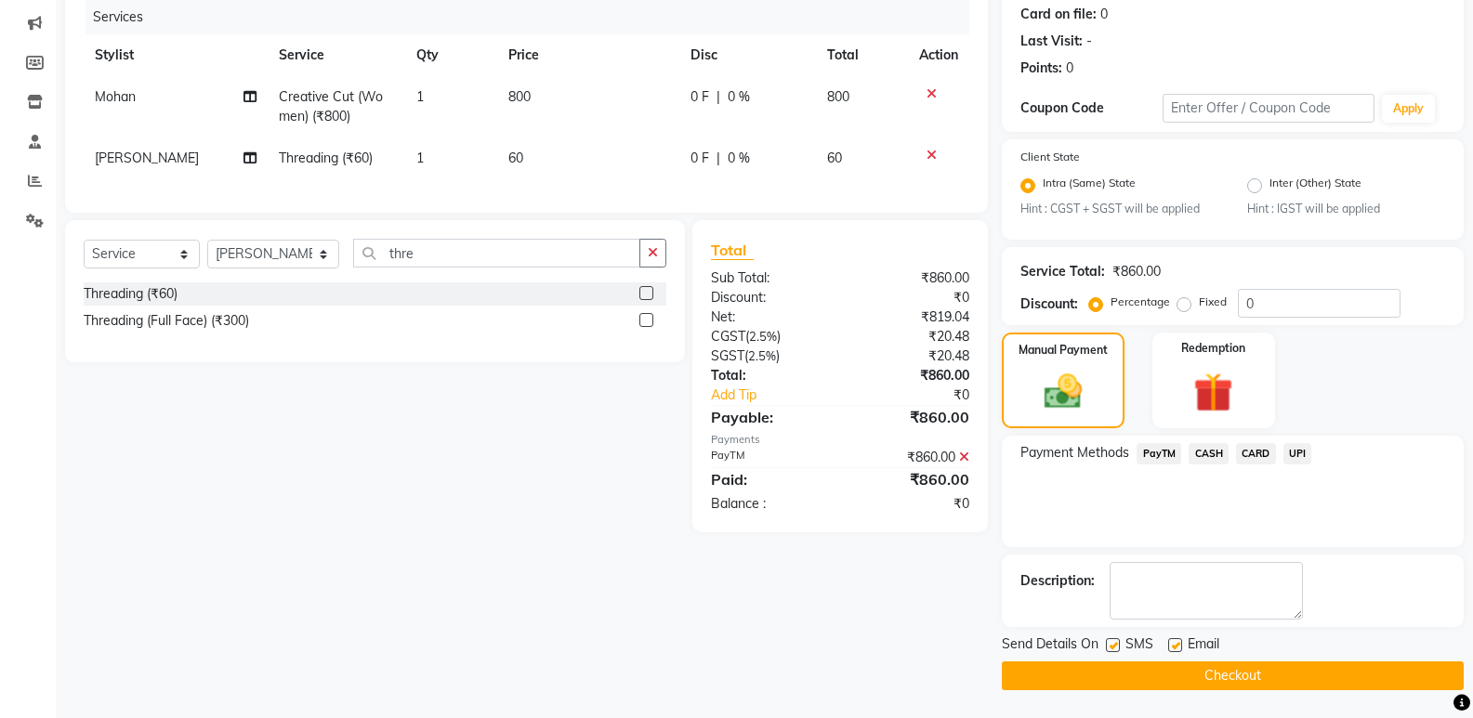
click at [1240, 688] on button "Checkout" at bounding box center [1233, 676] width 462 height 29
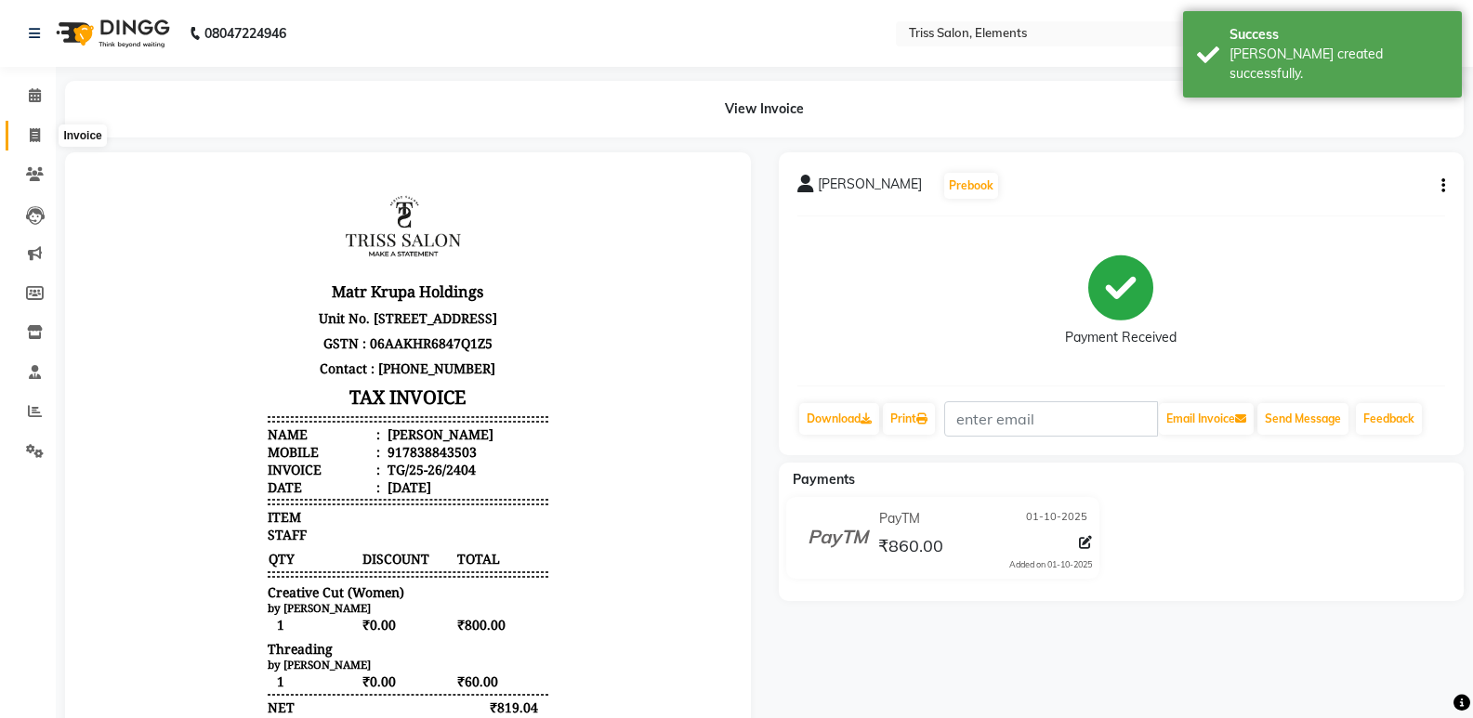
click at [32, 136] on icon at bounding box center [35, 135] width 10 height 14
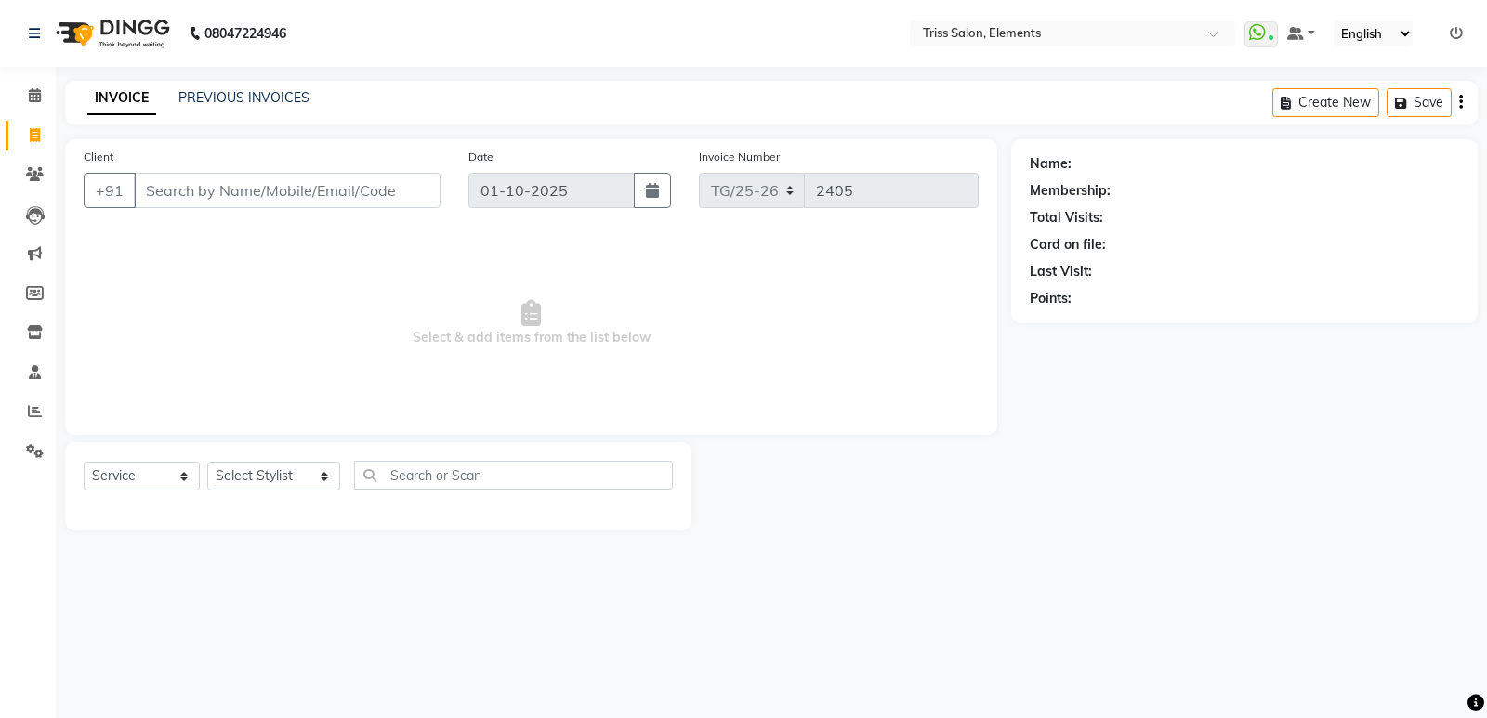
click at [123, 45] on img at bounding box center [110, 33] width 127 height 52
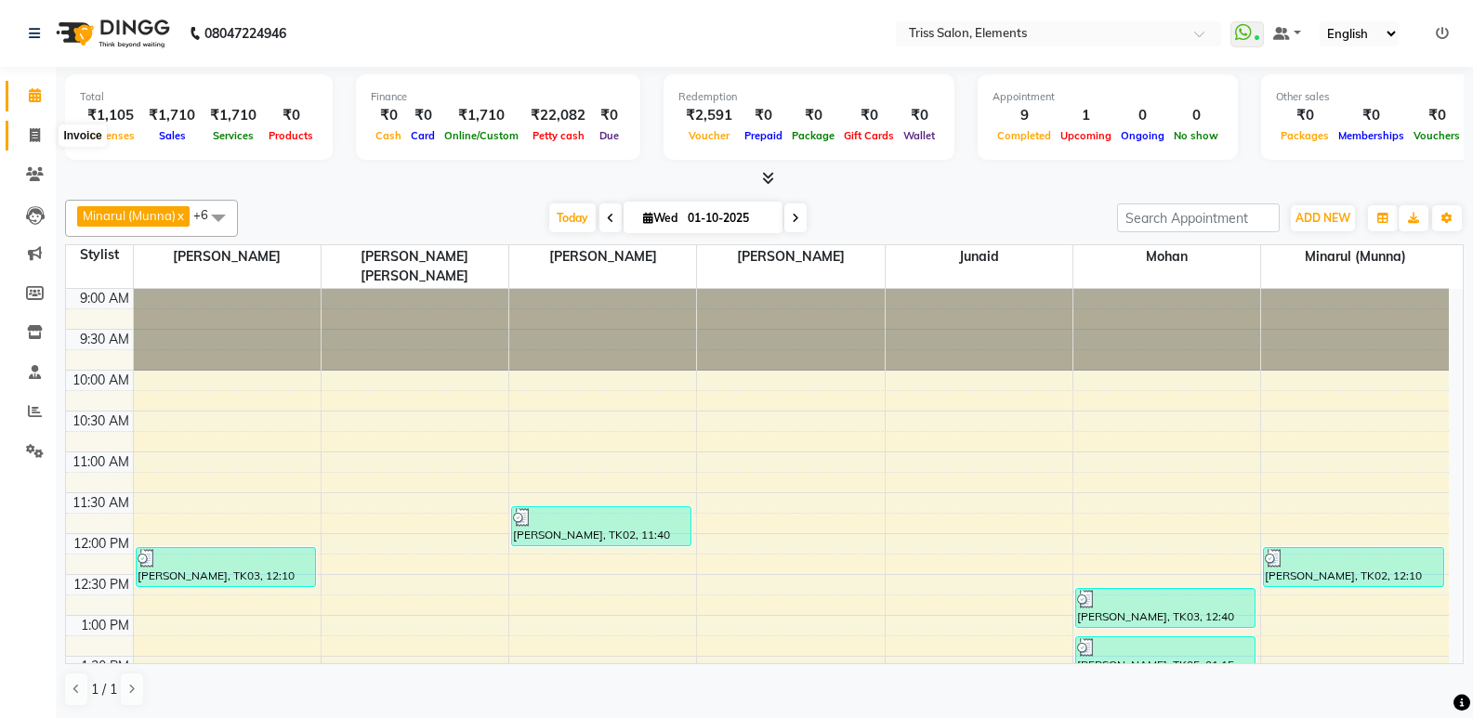
click at [33, 130] on icon at bounding box center [35, 135] width 10 height 14
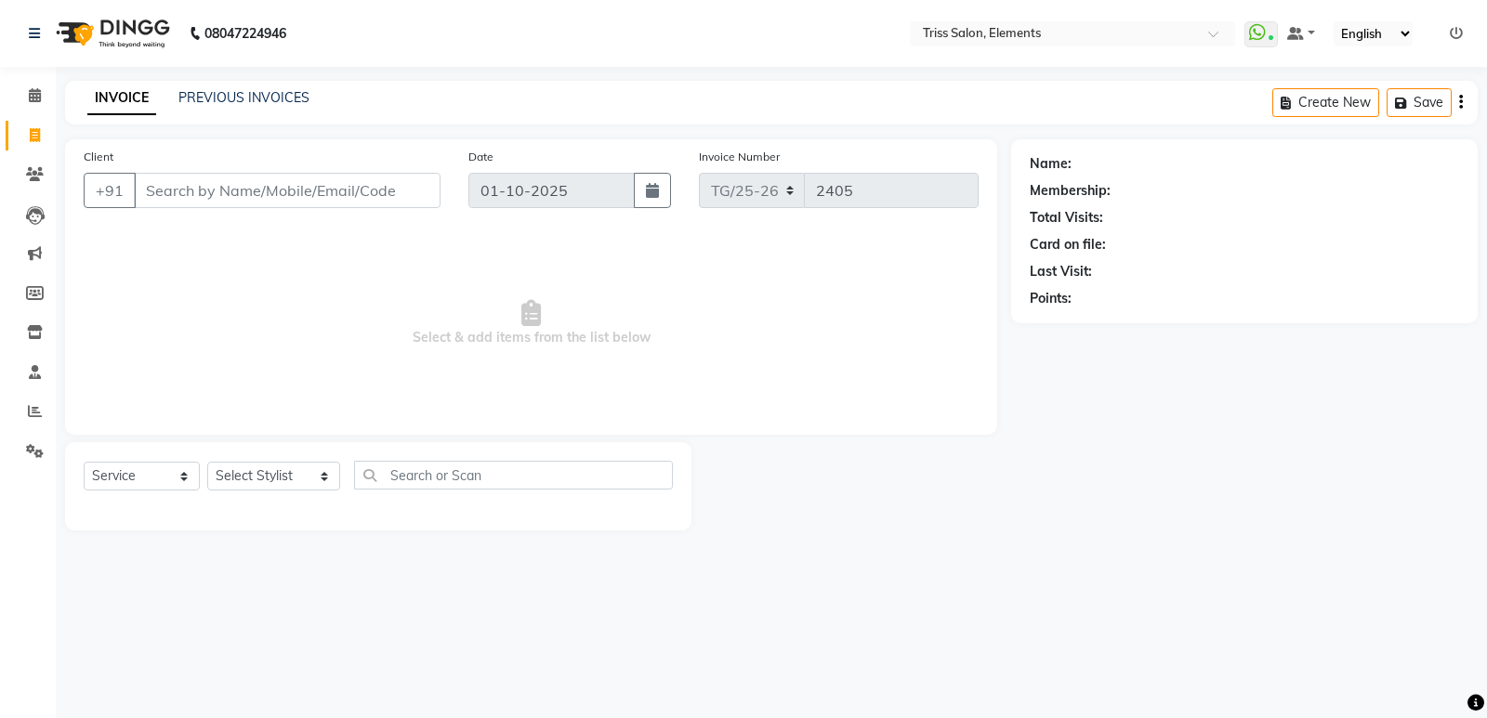
click at [143, 33] on img at bounding box center [110, 33] width 127 height 52
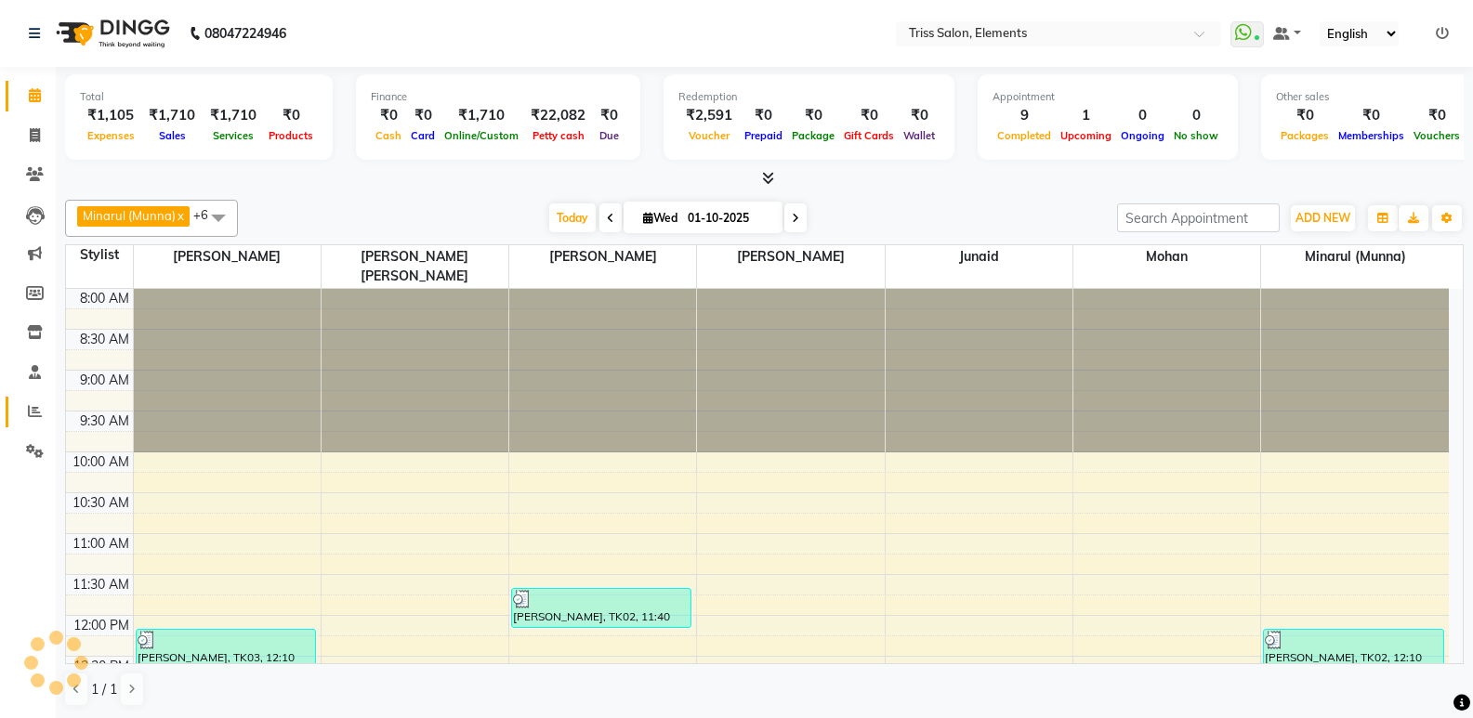
click at [16, 409] on link "Reports" at bounding box center [28, 412] width 45 height 31
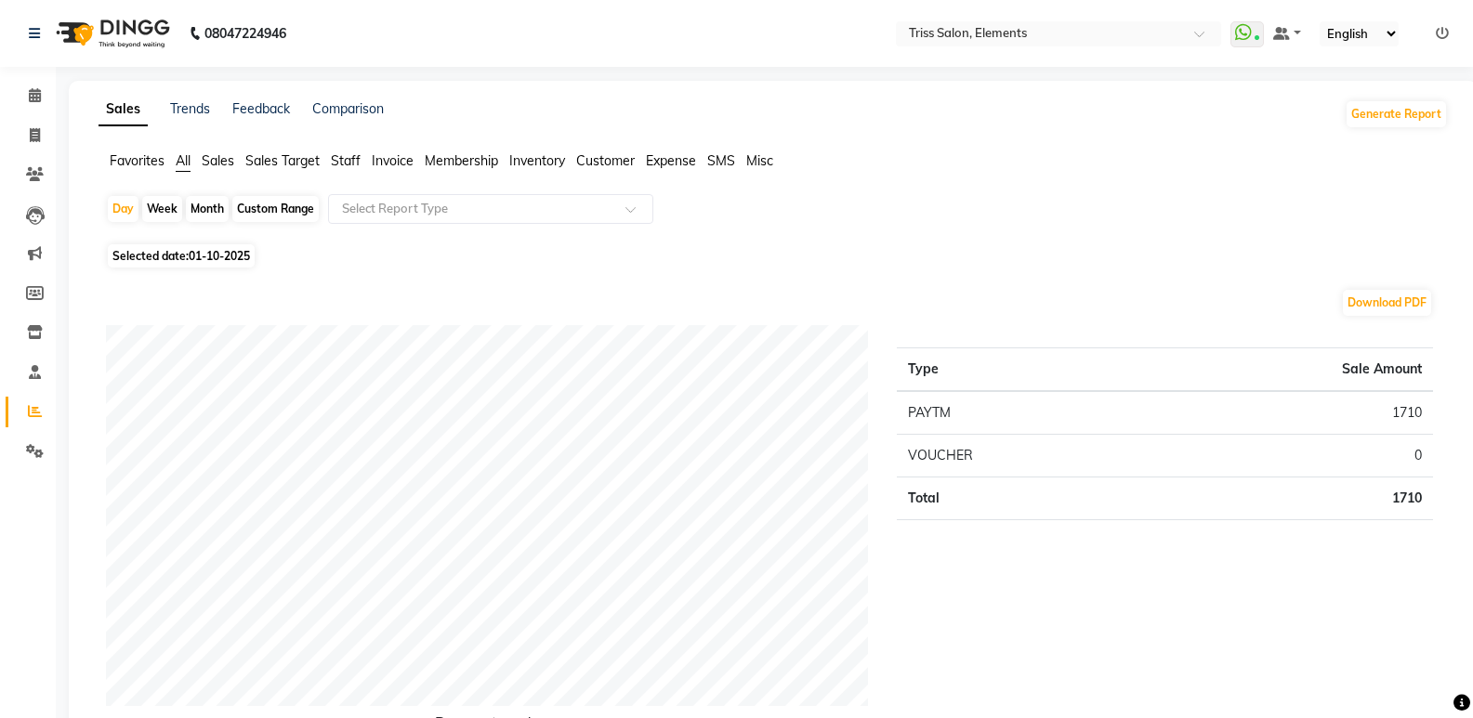
click at [135, 34] on img at bounding box center [110, 33] width 127 height 52
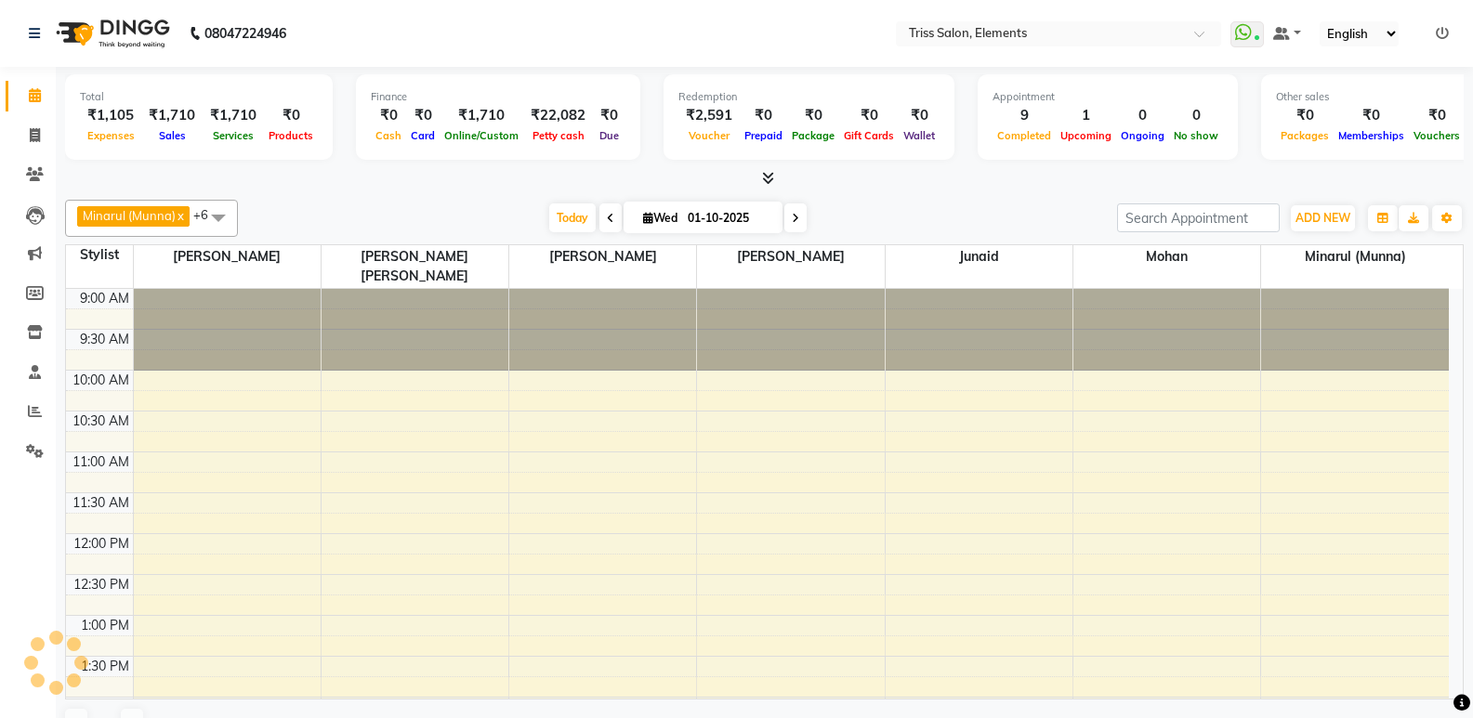
scroll to position [492, 0]
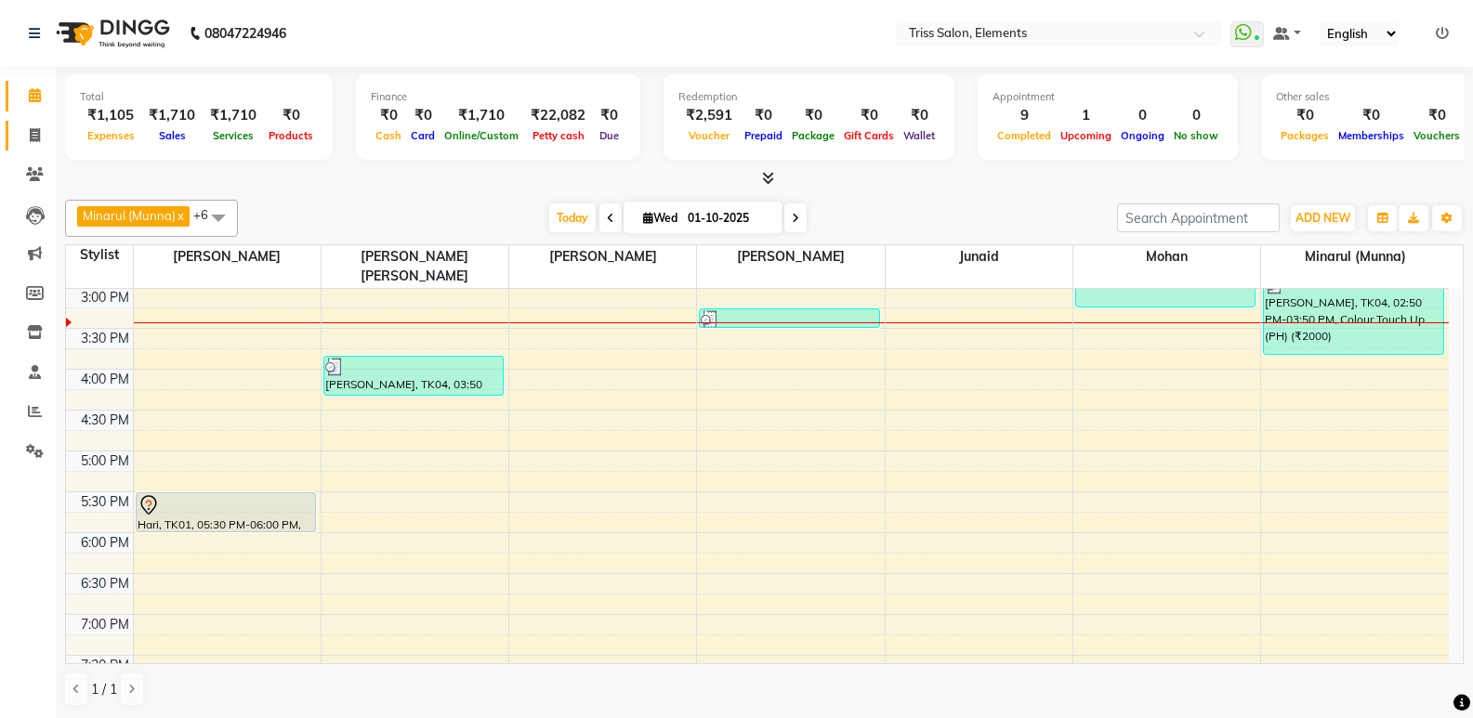
click at [22, 146] on link "Invoice" at bounding box center [28, 136] width 45 height 31
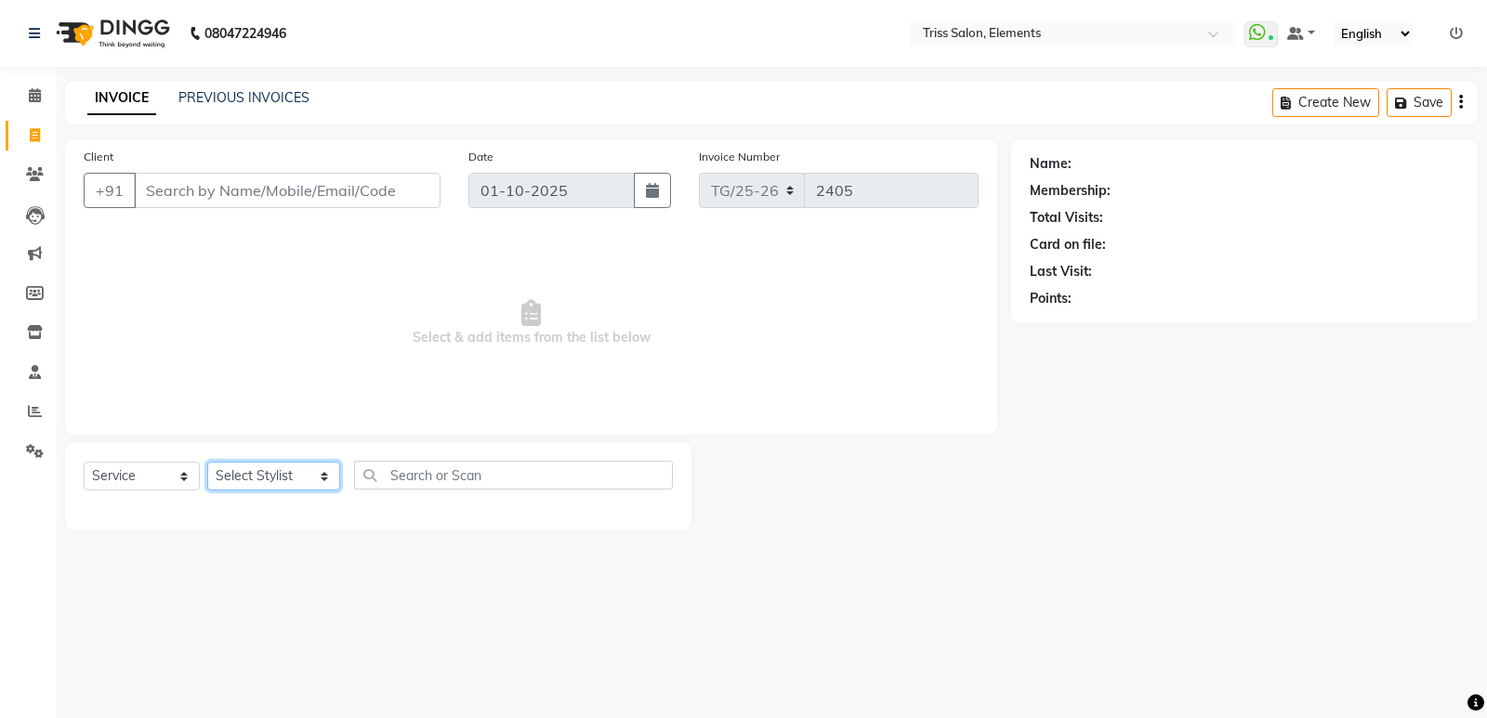
click at [250, 478] on select "Select Stylist [PERSON_NAME] Md. [PERSON_NAME] ([PERSON_NAME]) [PERSON_NAME] [P…" at bounding box center [273, 476] width 133 height 29
click at [31, 177] on icon at bounding box center [35, 174] width 18 height 14
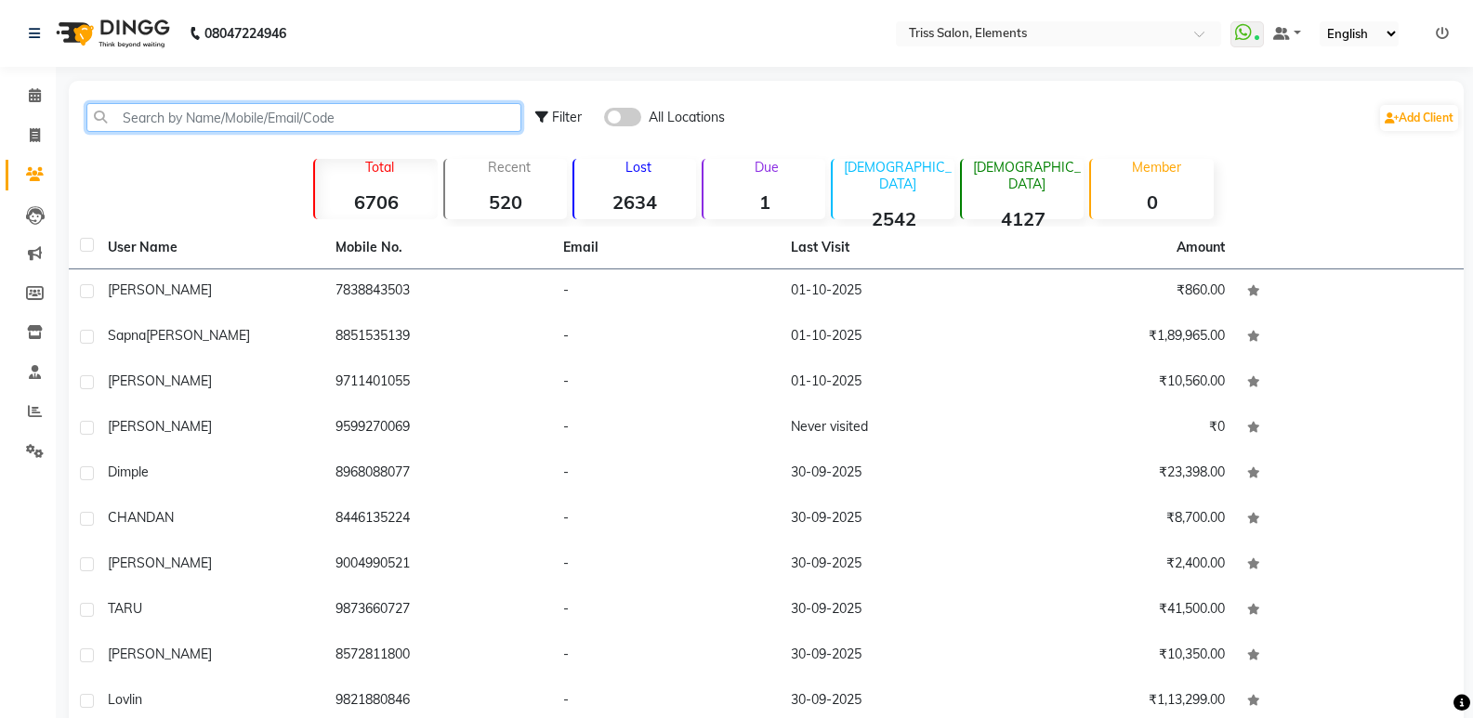
click at [206, 105] on input "text" at bounding box center [303, 117] width 435 height 29
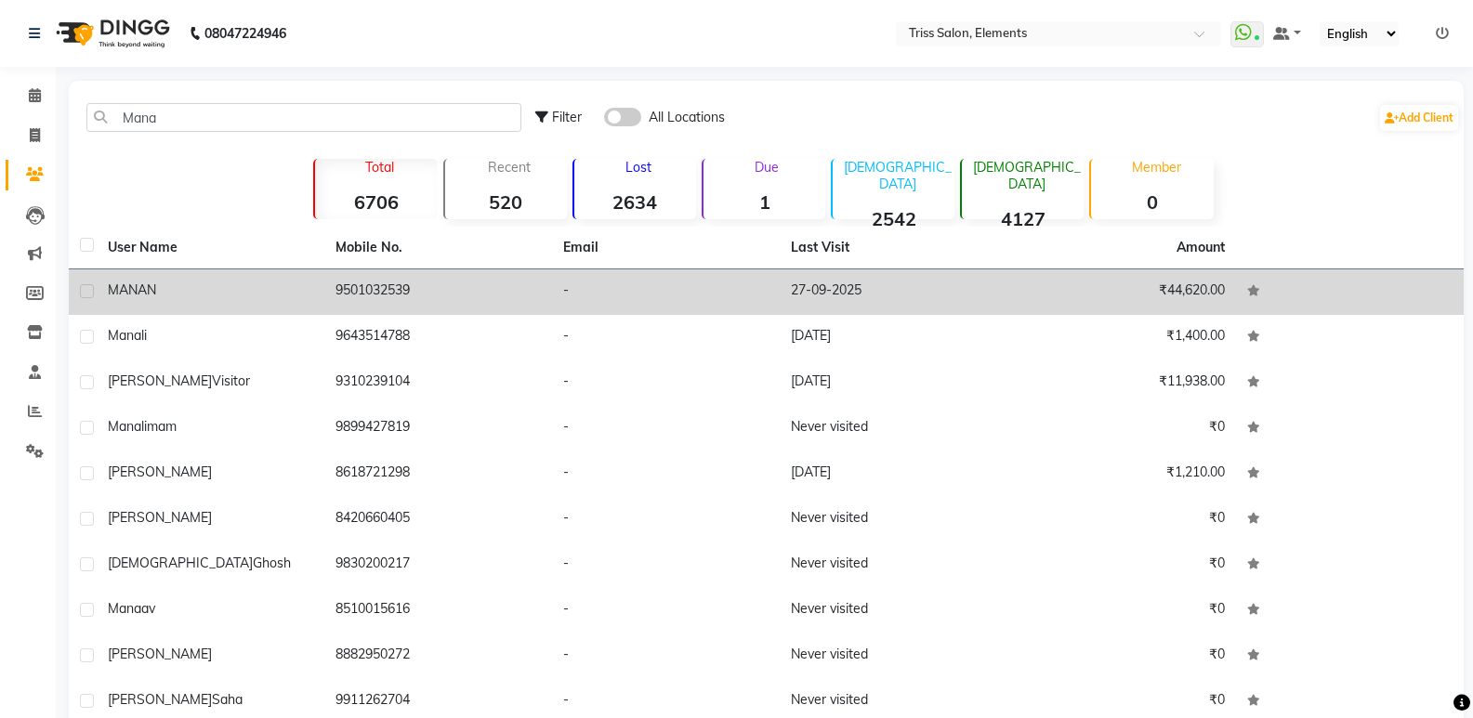
click at [346, 280] on td "9501032539" at bounding box center [438, 292] width 228 height 46
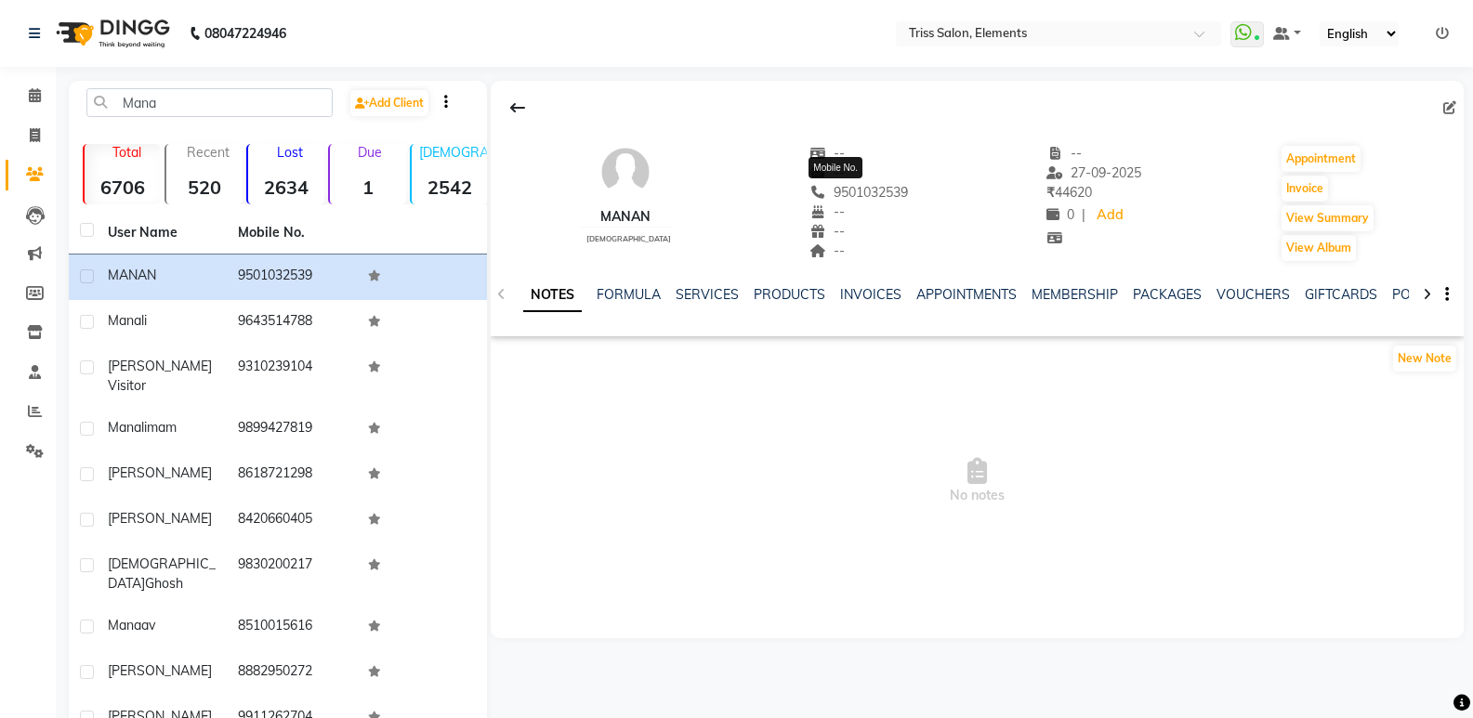
drag, startPoint x: 899, startPoint y: 199, endPoint x: 805, endPoint y: 190, distance: 95.1
click at [805, 190] on div "[PERSON_NAME] [DEMOGRAPHIC_DATA] -- -- [PHONE_NUMBER] Mobile No. -- -- -- -- [D…" at bounding box center [977, 194] width 973 height 138
copy span "9501032539"
click at [1237, 290] on link "VOUCHERS" at bounding box center [1252, 294] width 73 height 17
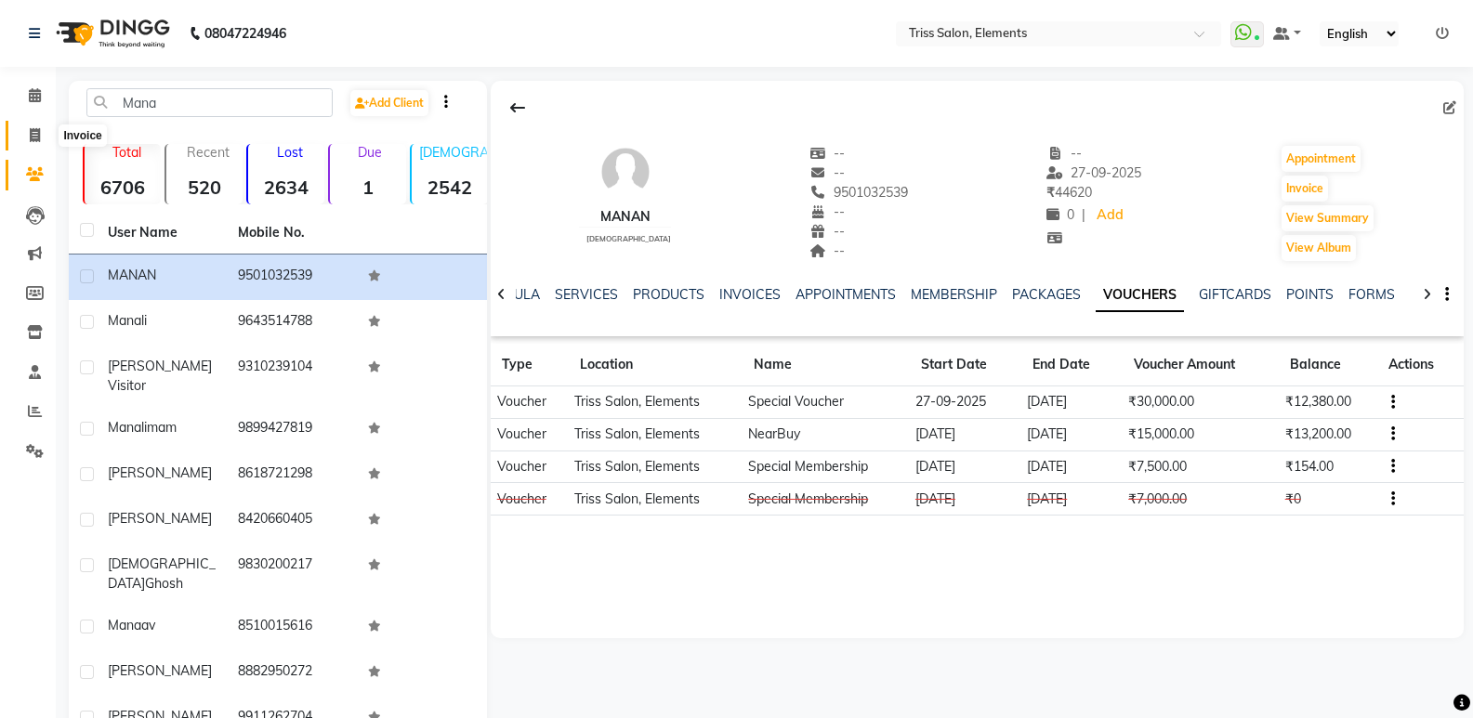
click at [45, 143] on span at bounding box center [35, 135] width 33 height 21
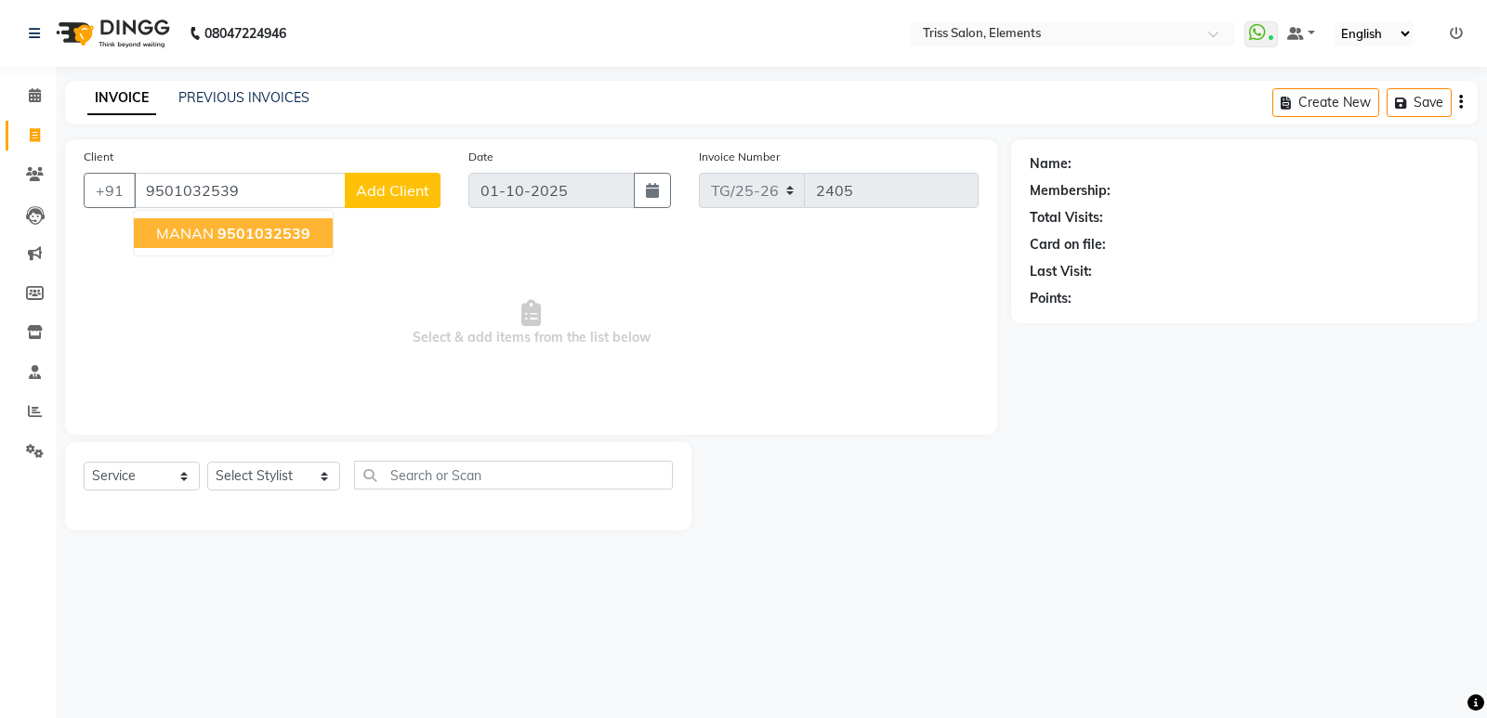
click at [217, 240] on span "9501032539" at bounding box center [263, 233] width 93 height 19
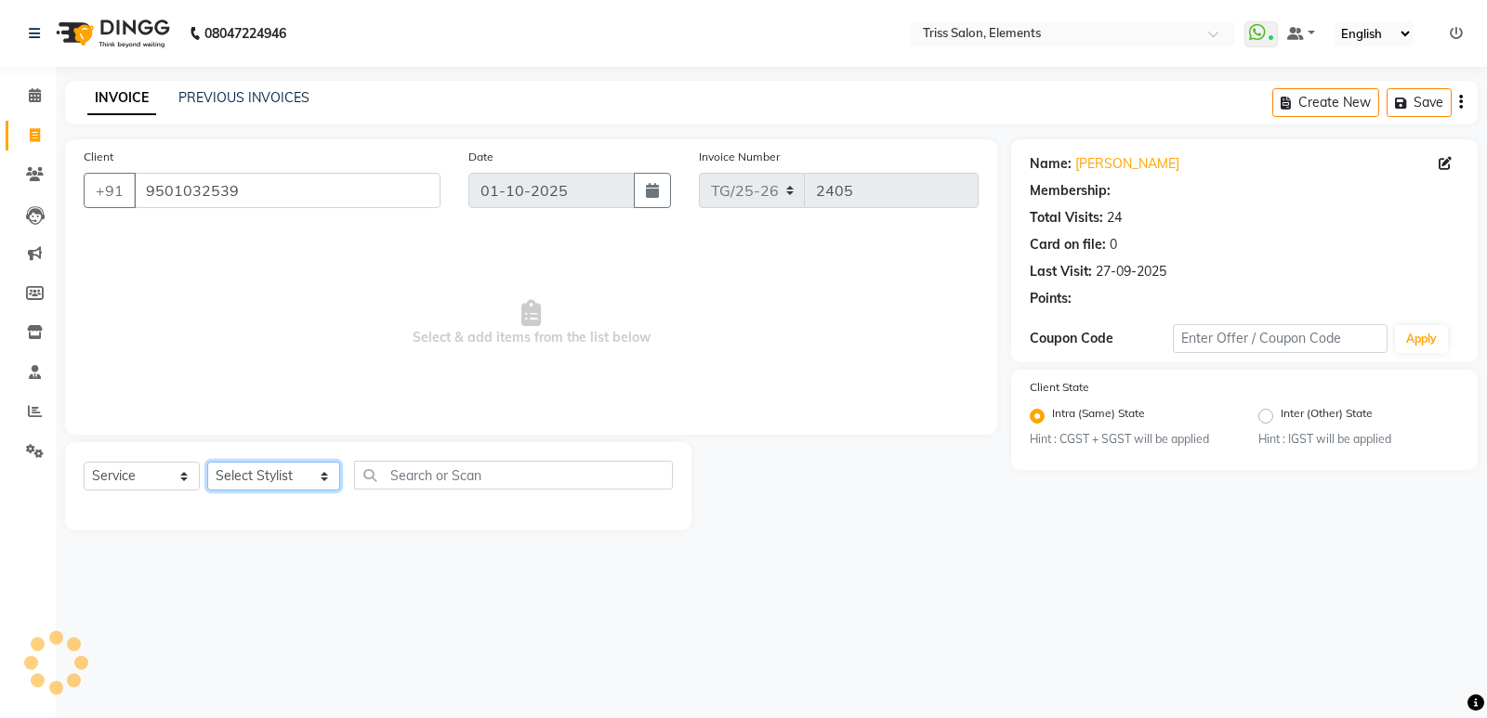
click at [246, 483] on select "Select Stylist [PERSON_NAME] Md. [PERSON_NAME] ([PERSON_NAME]) [PERSON_NAME] [P…" at bounding box center [273, 476] width 133 height 29
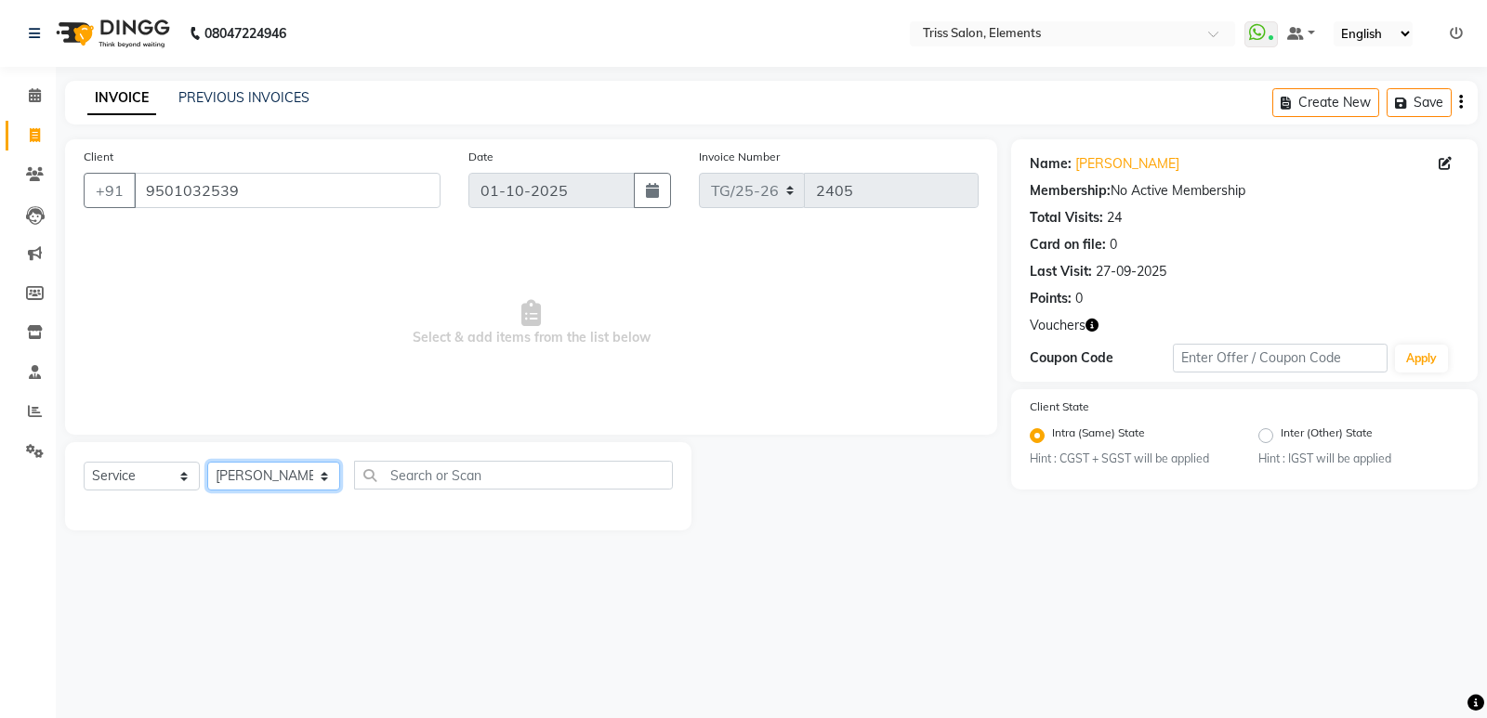
click at [207, 462] on select "Select Stylist [PERSON_NAME] Md. [PERSON_NAME] ([PERSON_NAME]) [PERSON_NAME] [P…" at bounding box center [273, 476] width 133 height 29
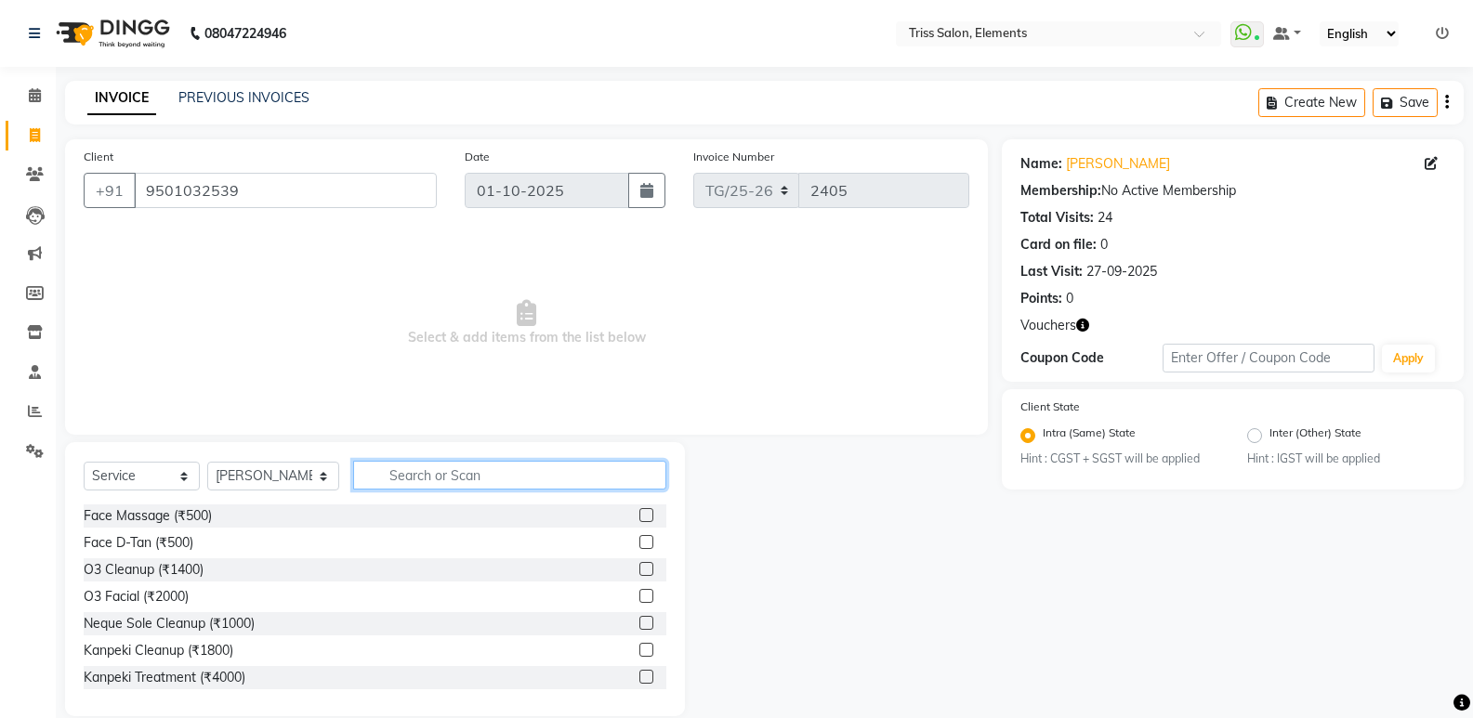
click at [455, 469] on input "text" at bounding box center [509, 475] width 313 height 29
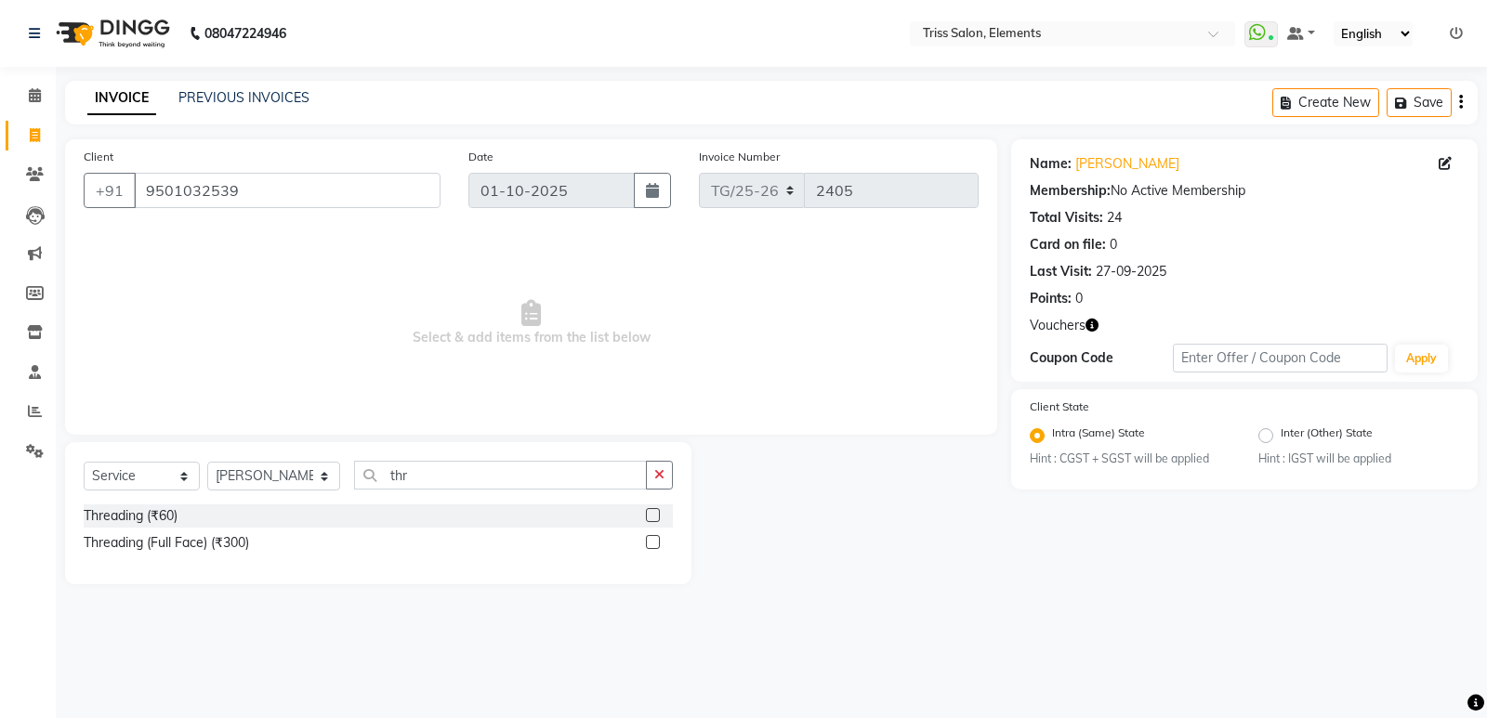
drag, startPoint x: 655, startPoint y: 516, endPoint x: 642, endPoint y: 515, distance: 13.0
click at [655, 517] on label at bounding box center [653, 515] width 14 height 14
click at [655, 517] on input "checkbox" at bounding box center [652, 516] width 12 height 12
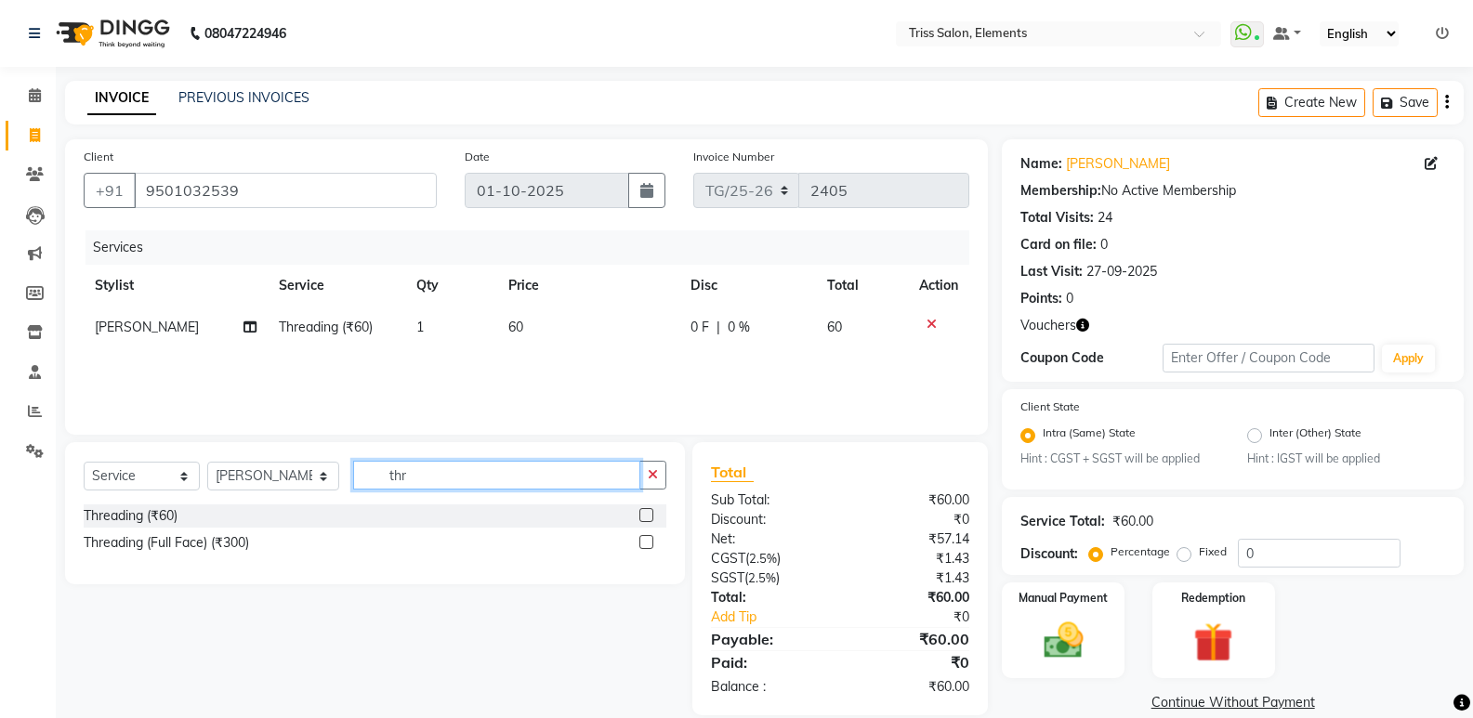
drag, startPoint x: 462, startPoint y: 480, endPoint x: 294, endPoint y: 483, distance: 168.2
click at [302, 480] on div "Select Service Product Membership Package Voucher Prepaid Gift Card Select Styl…" at bounding box center [375, 483] width 583 height 44
click at [293, 483] on select "Select Stylist [PERSON_NAME] Md. [PERSON_NAME] ([PERSON_NAME]) [PERSON_NAME] [P…" at bounding box center [273, 476] width 132 height 29
click at [207, 462] on select "Select Stylist [PERSON_NAME] Md. [PERSON_NAME] ([PERSON_NAME]) [PERSON_NAME] [P…" at bounding box center [273, 476] width 132 height 29
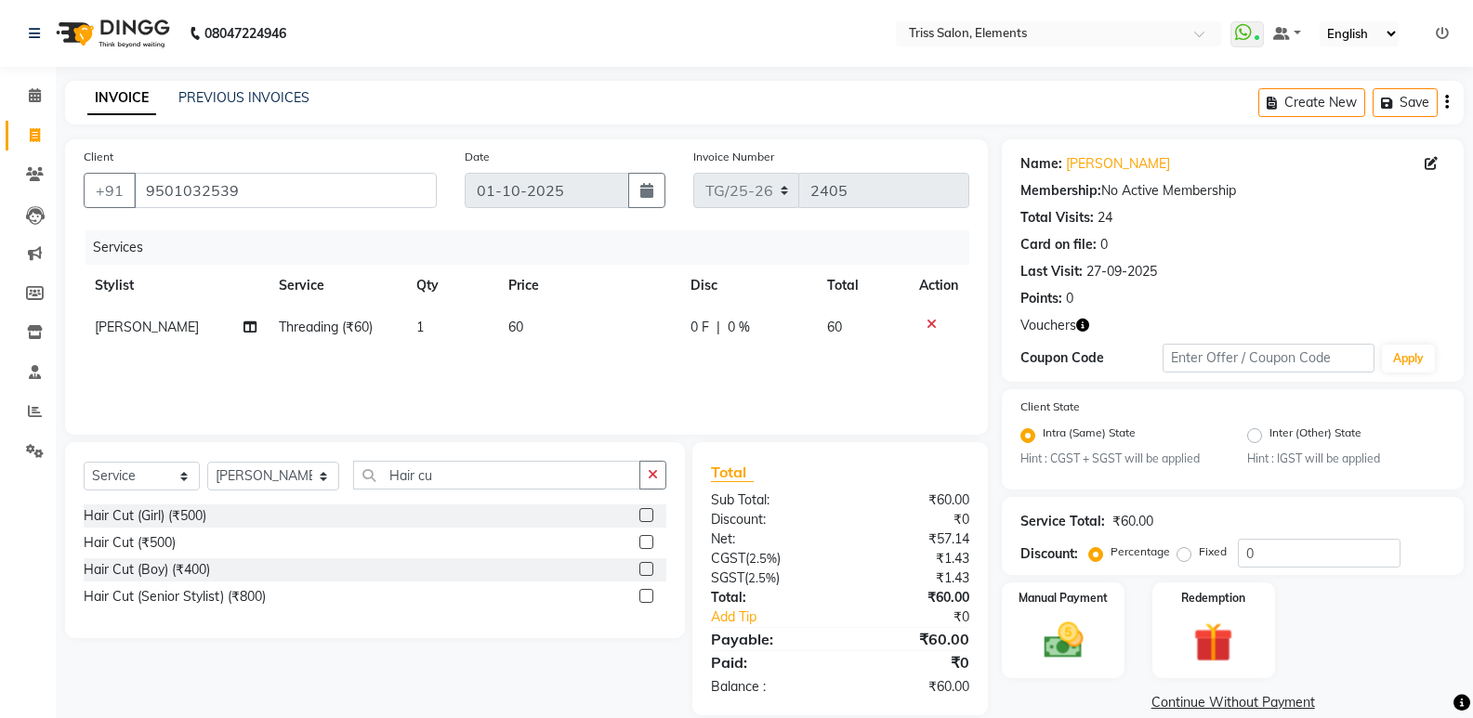
click at [649, 544] on label at bounding box center [646, 542] width 14 height 14
click at [649, 544] on input "checkbox" at bounding box center [645, 543] width 12 height 12
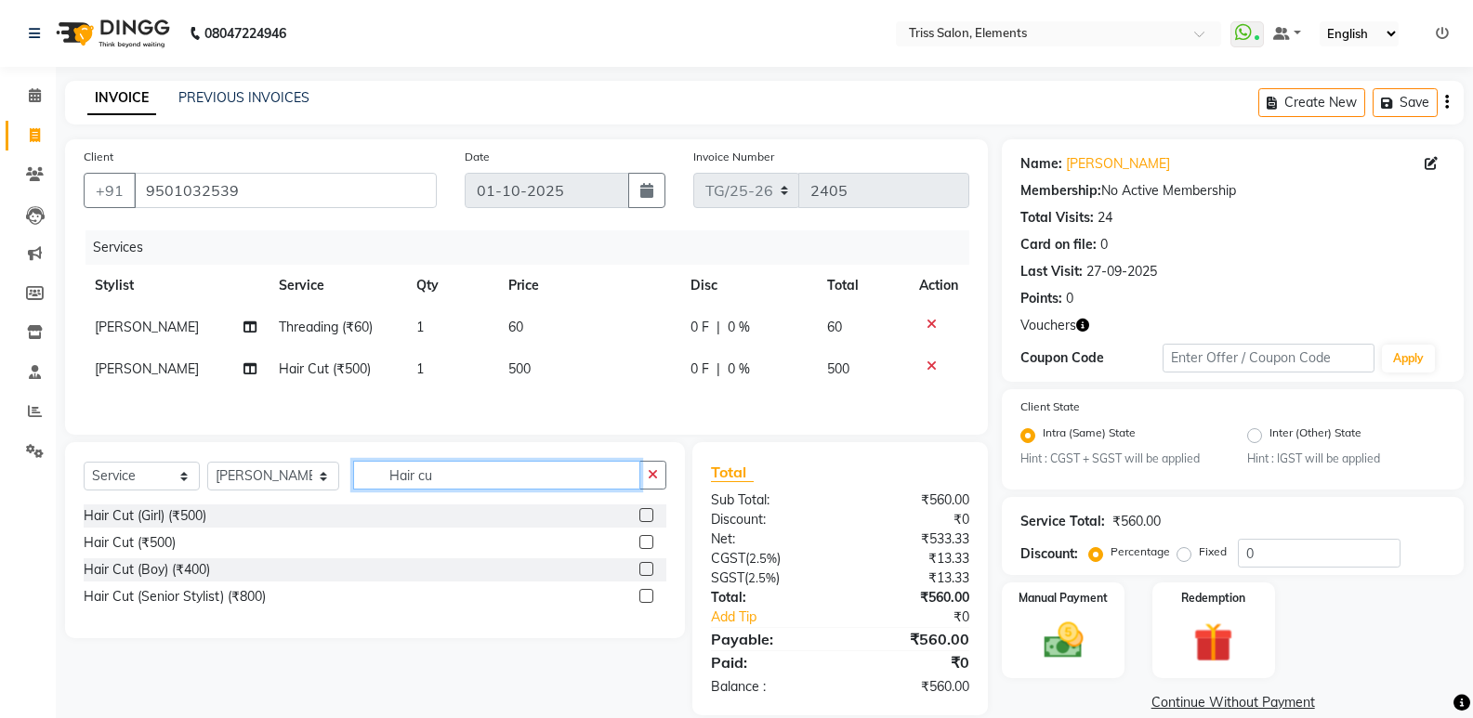
drag, startPoint x: 461, startPoint y: 486, endPoint x: 256, endPoint y: 545, distance: 213.8
click at [258, 544] on div "Select Service Product Membership Package Voucher Prepaid Gift Card Select Styl…" at bounding box center [375, 540] width 620 height 196
click at [140, 328] on span "[PERSON_NAME]" at bounding box center [147, 327] width 104 height 17
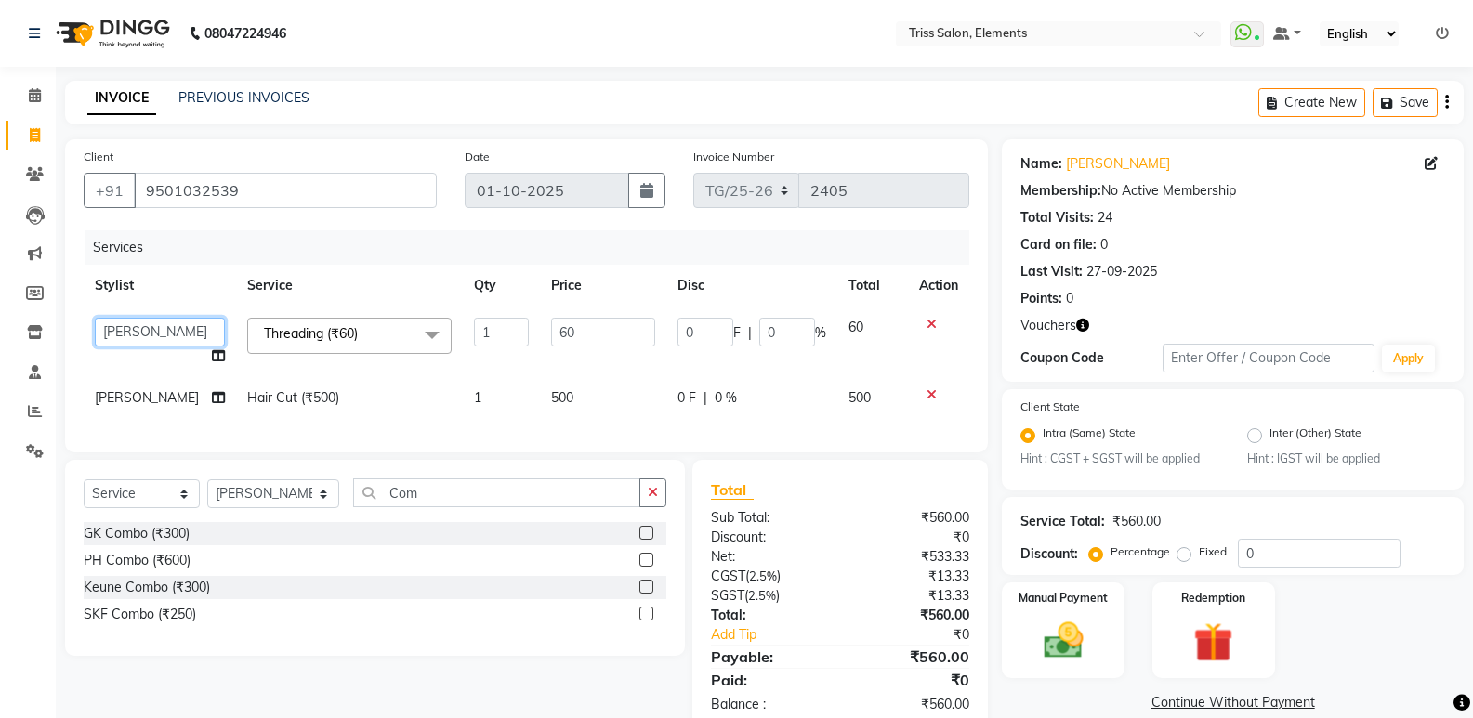
click at [153, 331] on select "[PERSON_NAME]. [PERSON_NAME] ([PERSON_NAME]) [PERSON_NAME] [PERSON_NAME] Priya …" at bounding box center [160, 332] width 130 height 29
click at [1079, 324] on icon "button" at bounding box center [1082, 325] width 13 height 13
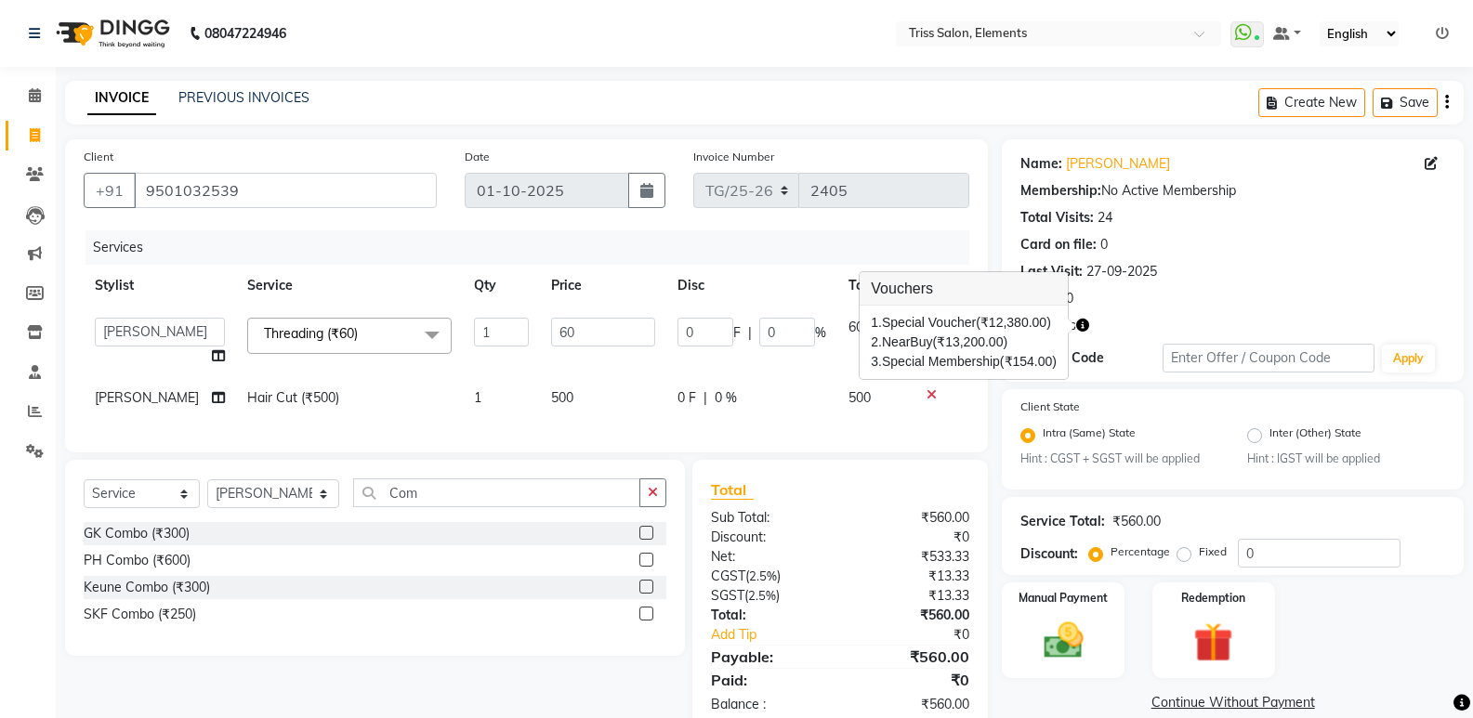
click at [304, 697] on div "Select Service Product Membership Package Voucher Prepaid Gift Card Select Styl…" at bounding box center [368, 596] width 634 height 273
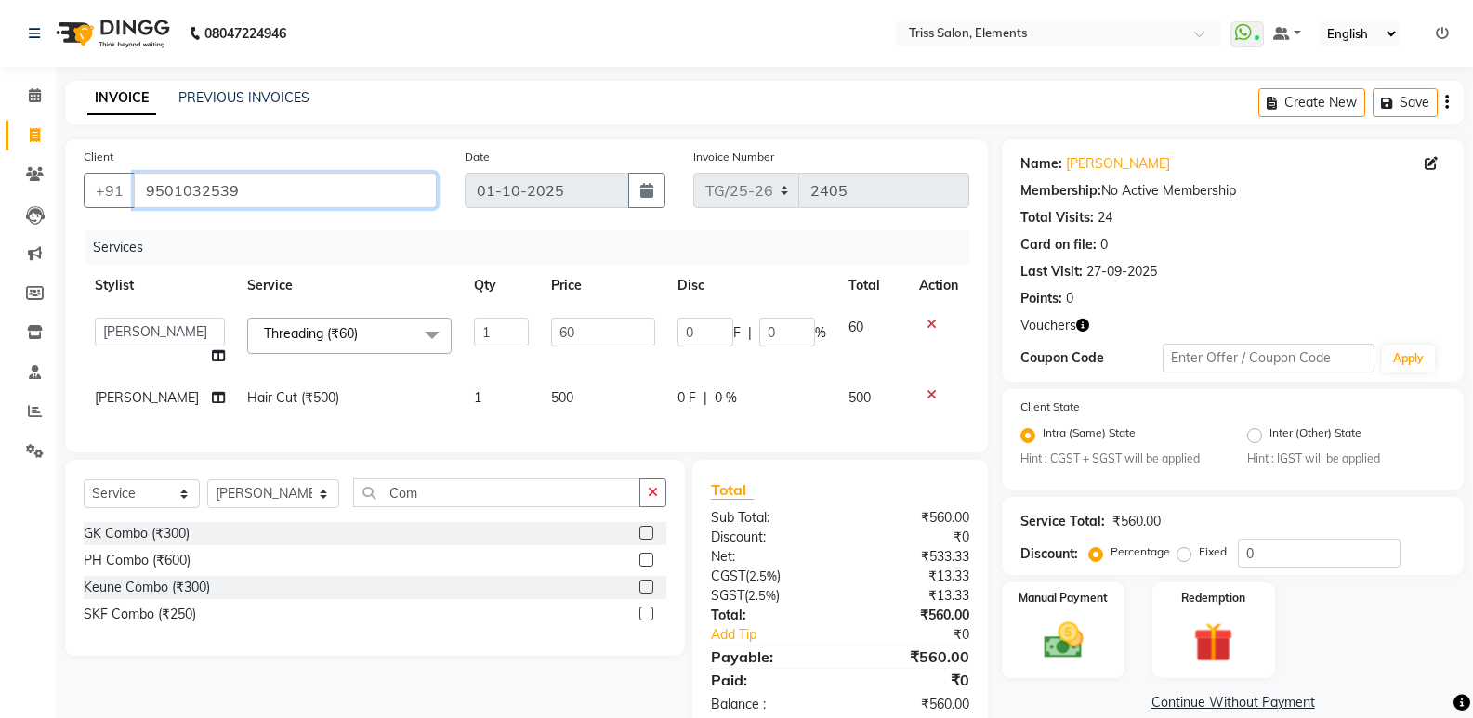
click at [254, 183] on input "9501032539" at bounding box center [285, 190] width 303 height 35
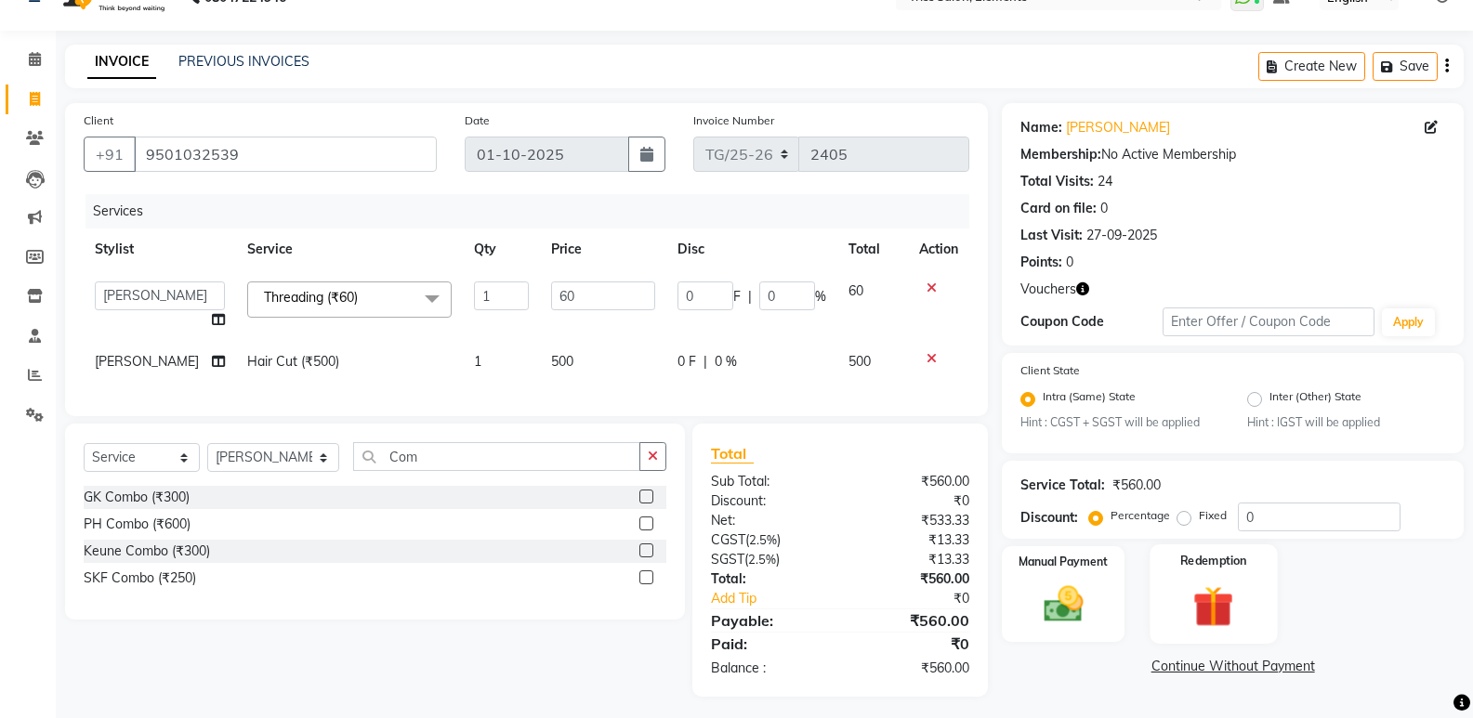
click at [1216, 615] on img at bounding box center [1213, 607] width 66 height 51
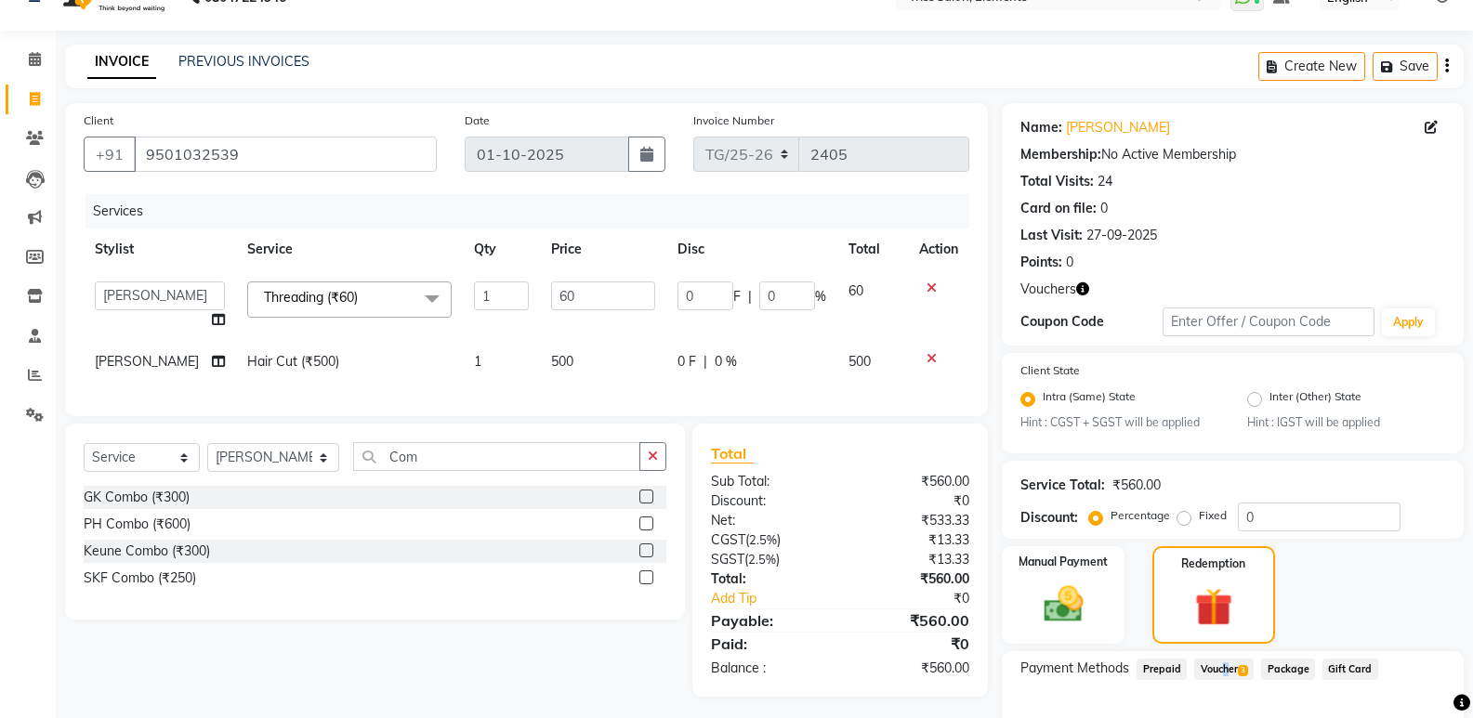
drag, startPoint x: 1216, startPoint y: 666, endPoint x: 1250, endPoint y: 673, distance: 34.1
click at [1225, 668] on span "Voucher 3" at bounding box center [1223, 669] width 59 height 21
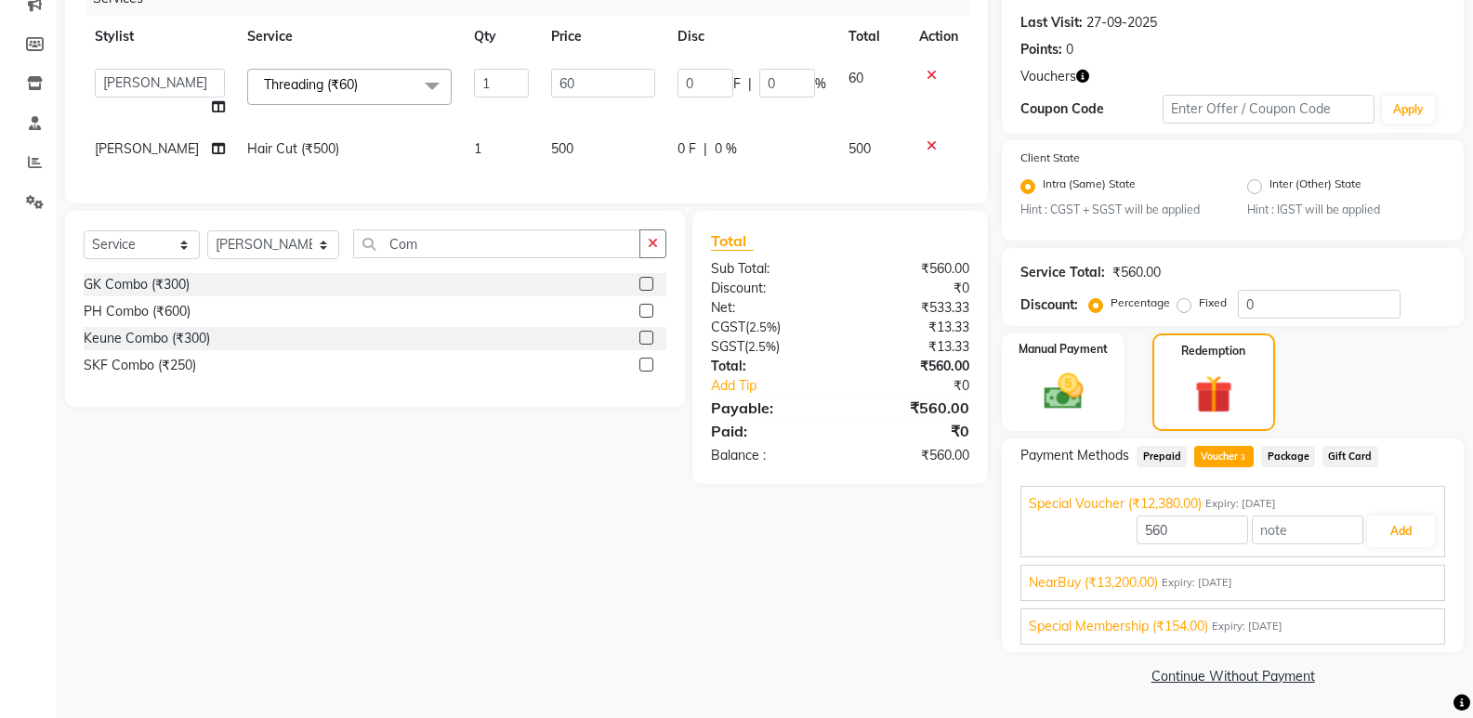
click at [1271, 622] on span "Expiry: [DATE]" at bounding box center [1247, 627] width 71 height 16
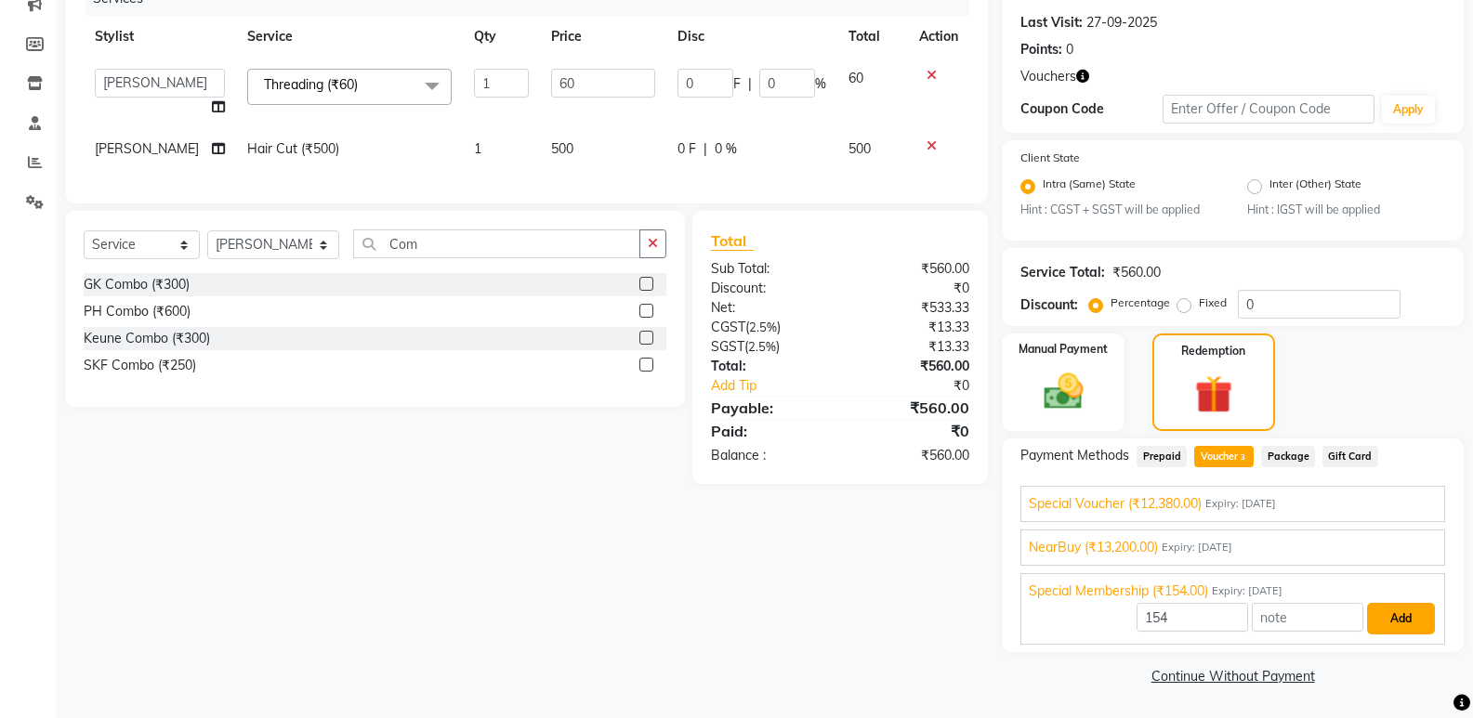
click at [1374, 626] on button "Add" at bounding box center [1401, 619] width 68 height 32
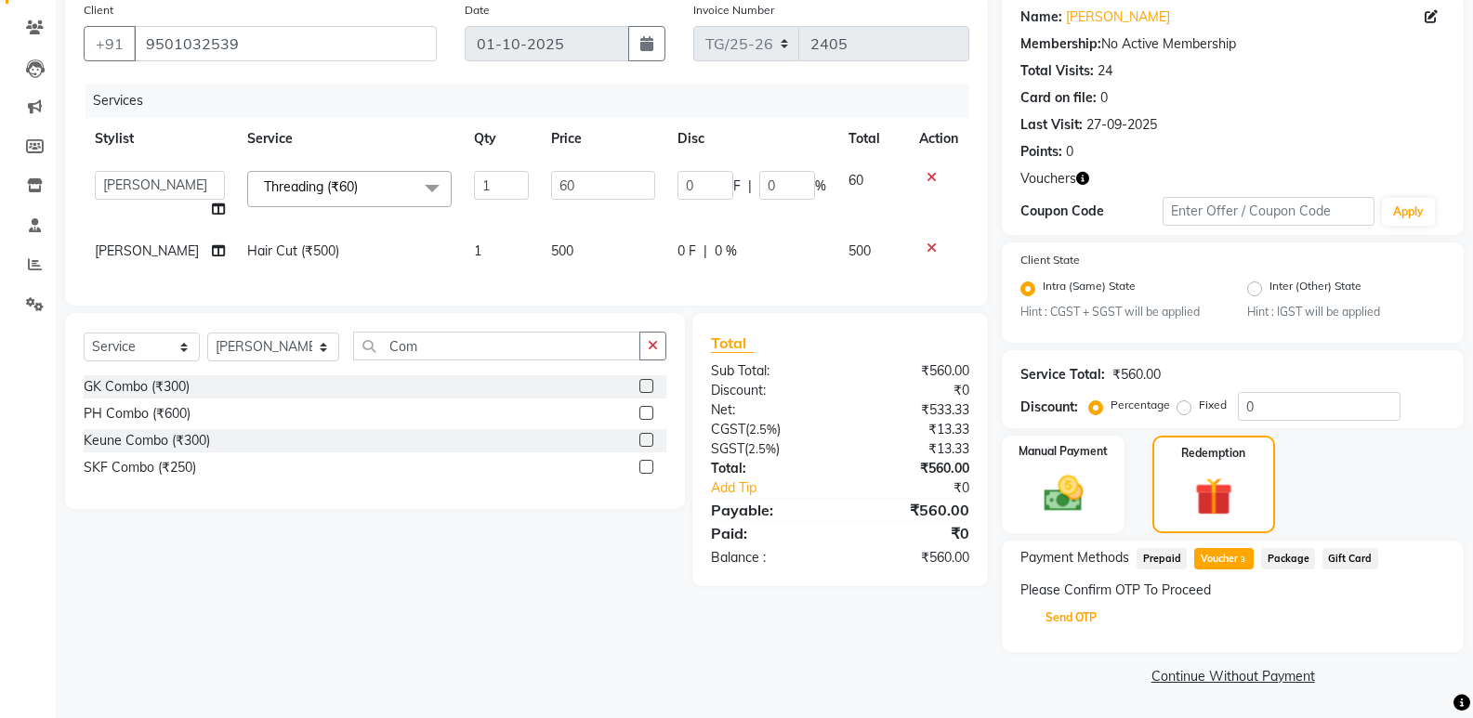
drag, startPoint x: 1065, startPoint y: 604, endPoint x: 1065, endPoint y: 617, distance: 13.0
click at [1065, 614] on button "Send OTP" at bounding box center [1071, 618] width 98 height 32
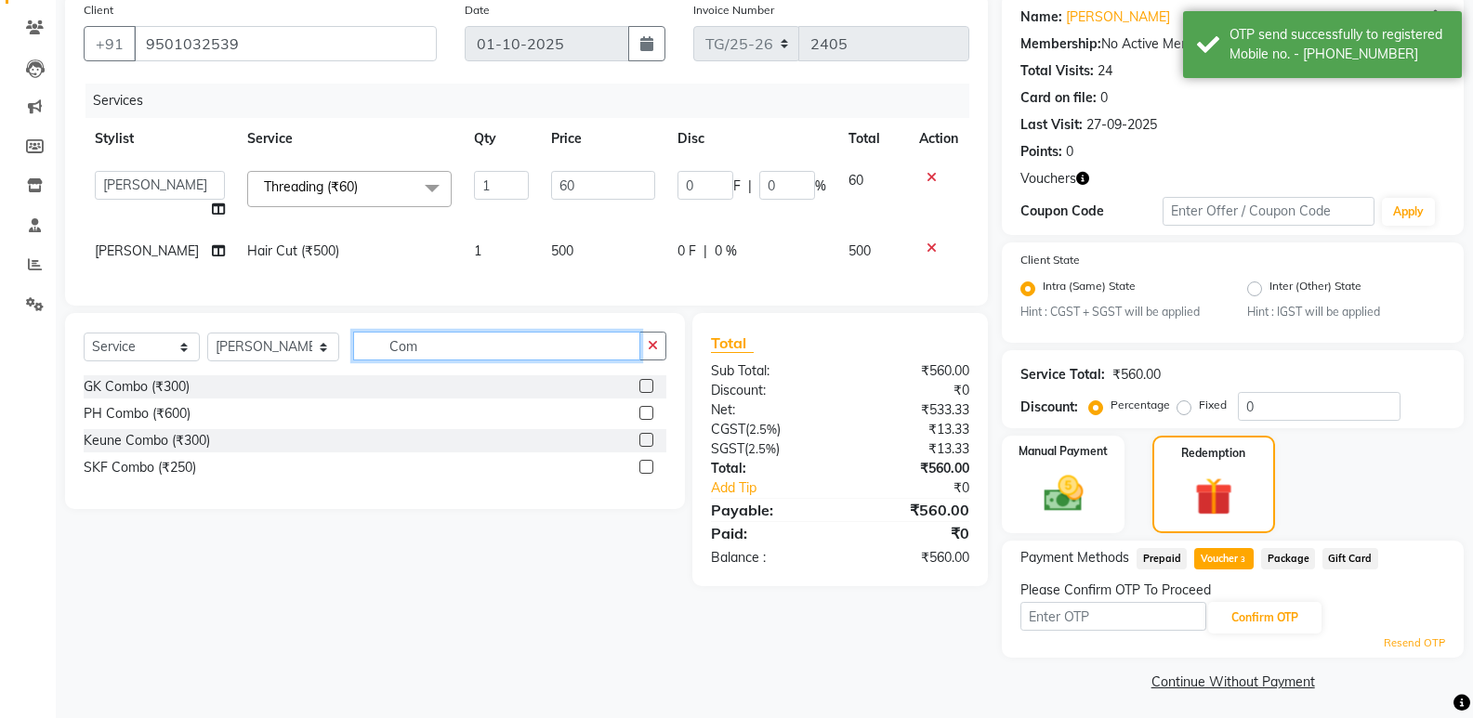
click at [533, 361] on input "Com" at bounding box center [496, 346] width 287 height 29
click at [638, 399] on div "GK Combo (₹300)" at bounding box center [375, 386] width 583 height 23
drag, startPoint x: 646, startPoint y: 398, endPoint x: 637, endPoint y: 391, distance: 10.6
click at [645, 393] on label at bounding box center [646, 386] width 14 height 14
click at [645, 393] on input "checkbox" at bounding box center [645, 387] width 12 height 12
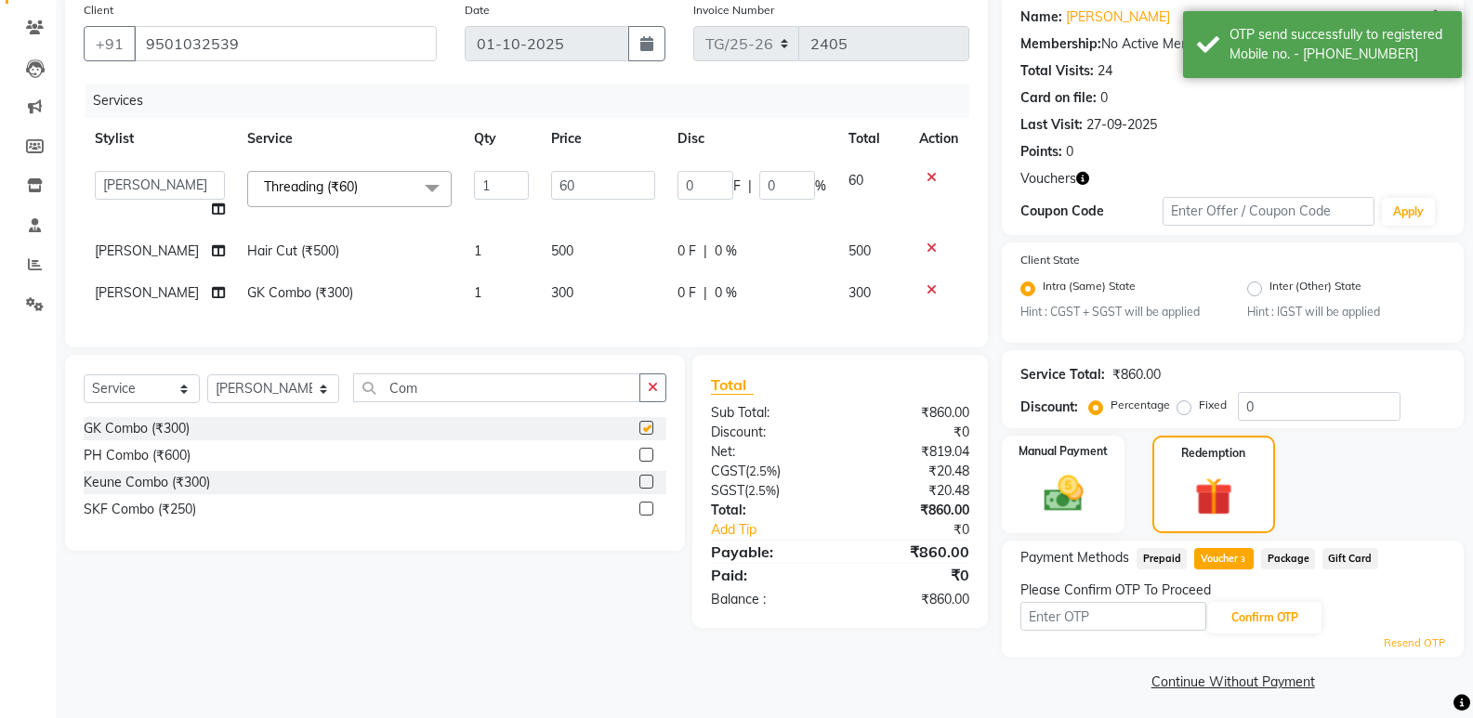
click at [597, 308] on td "300" at bounding box center [603, 293] width 126 height 42
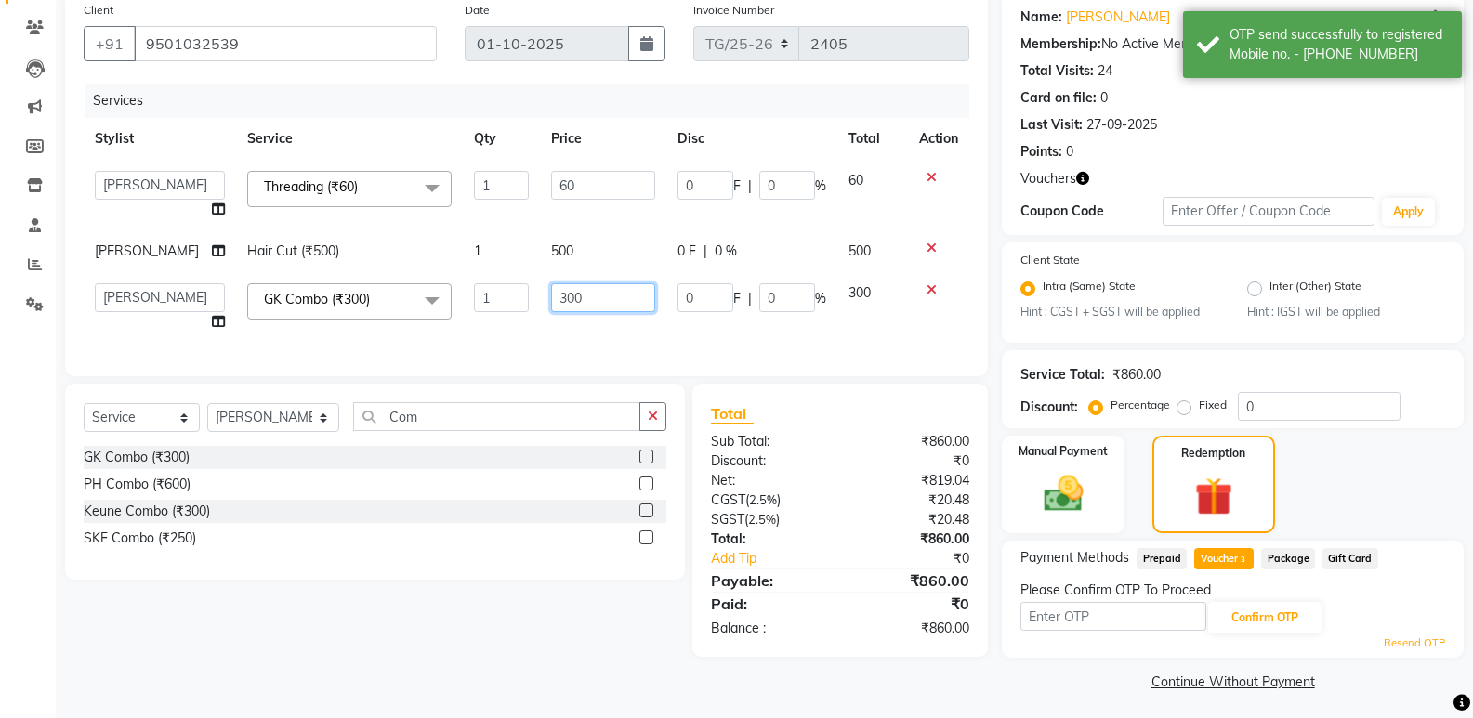
drag, startPoint x: 595, startPoint y: 295, endPoint x: 291, endPoint y: 353, distance: 309.3
click at [293, 353] on div "Services Stylist Service Qty Price Disc Total Action [PERSON_NAME] Md. [PERSON_…" at bounding box center [526, 221] width 885 height 274
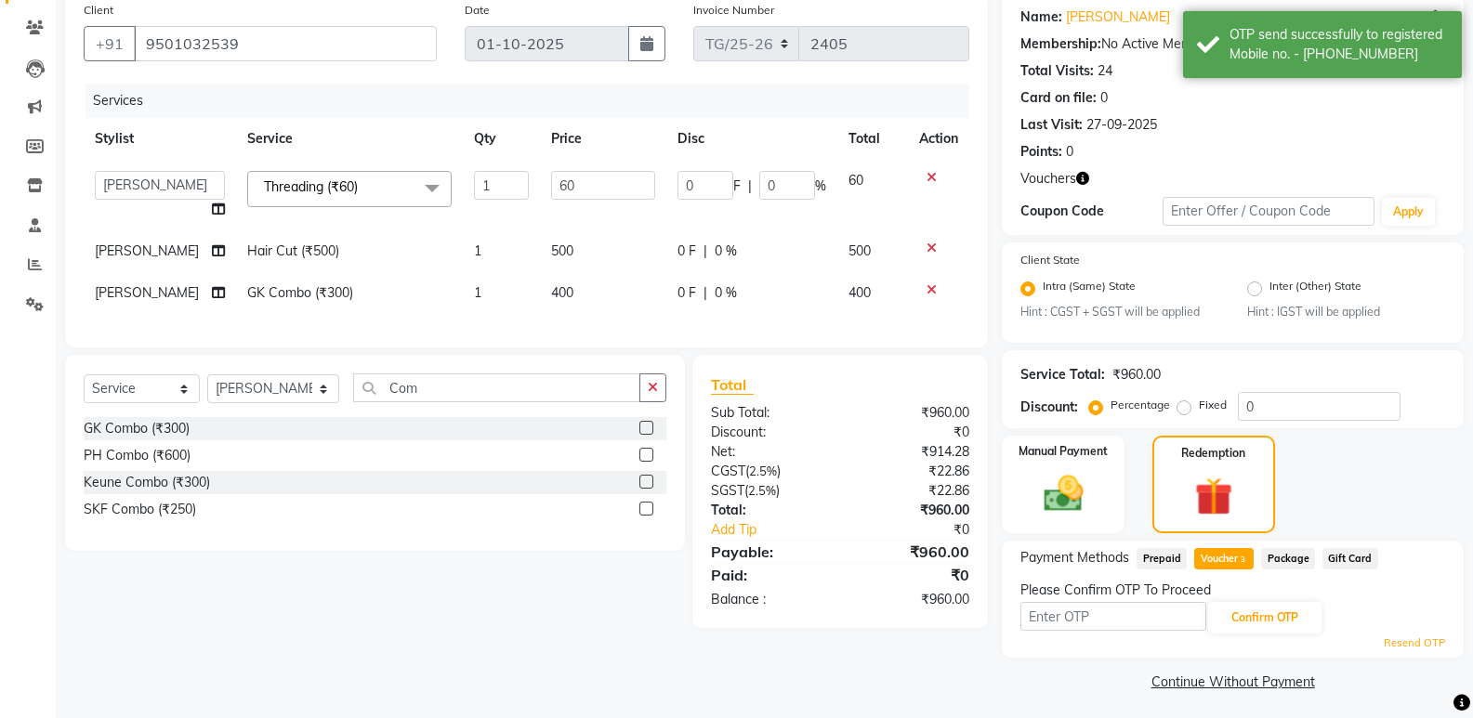
click at [574, 348] on div "Client [PHONE_NUMBER] Date [DATE] Invoice Number TG/25-26 2405 Services Stylist…" at bounding box center [526, 170] width 923 height 355
click at [1092, 610] on input "text" at bounding box center [1113, 616] width 186 height 29
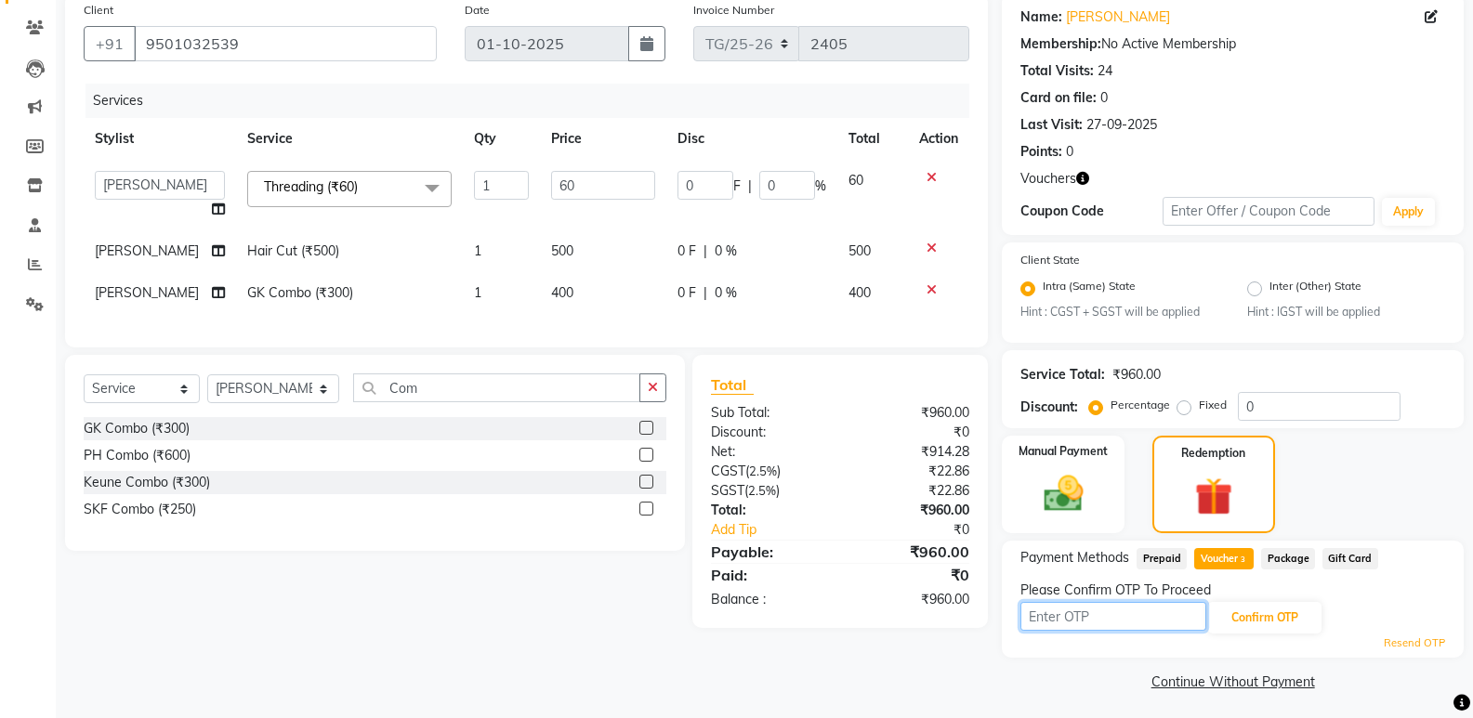
click at [1092, 610] on input "text" at bounding box center [1113, 616] width 186 height 29
drag, startPoint x: 1043, startPoint y: 633, endPoint x: 1055, endPoint y: 622, distance: 16.4
click at [1047, 632] on div "Confirm OTP" at bounding box center [1232, 617] width 425 height 35
click at [1055, 622] on input "text" at bounding box center [1113, 616] width 186 height 29
click at [1310, 610] on button "Confirm OTP" at bounding box center [1264, 618] width 113 height 32
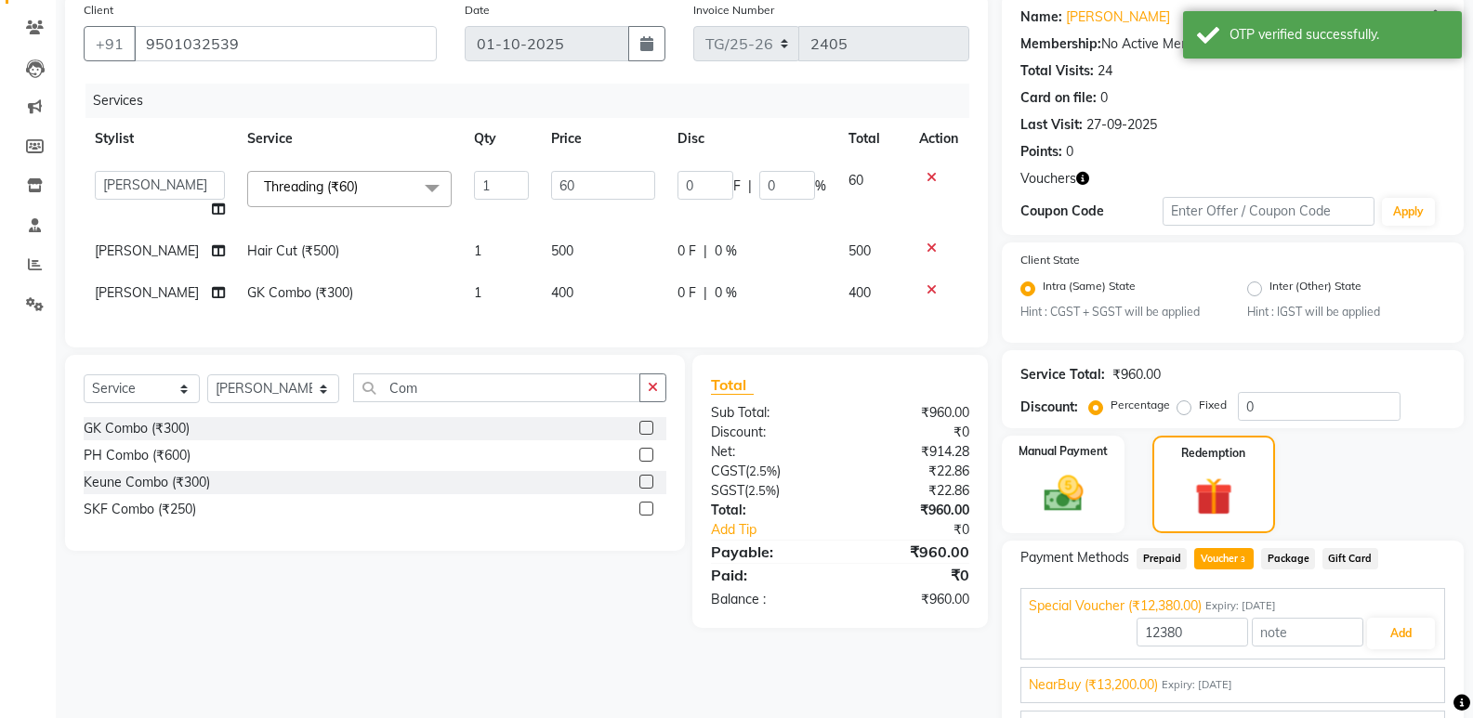
scroll to position [249, 0]
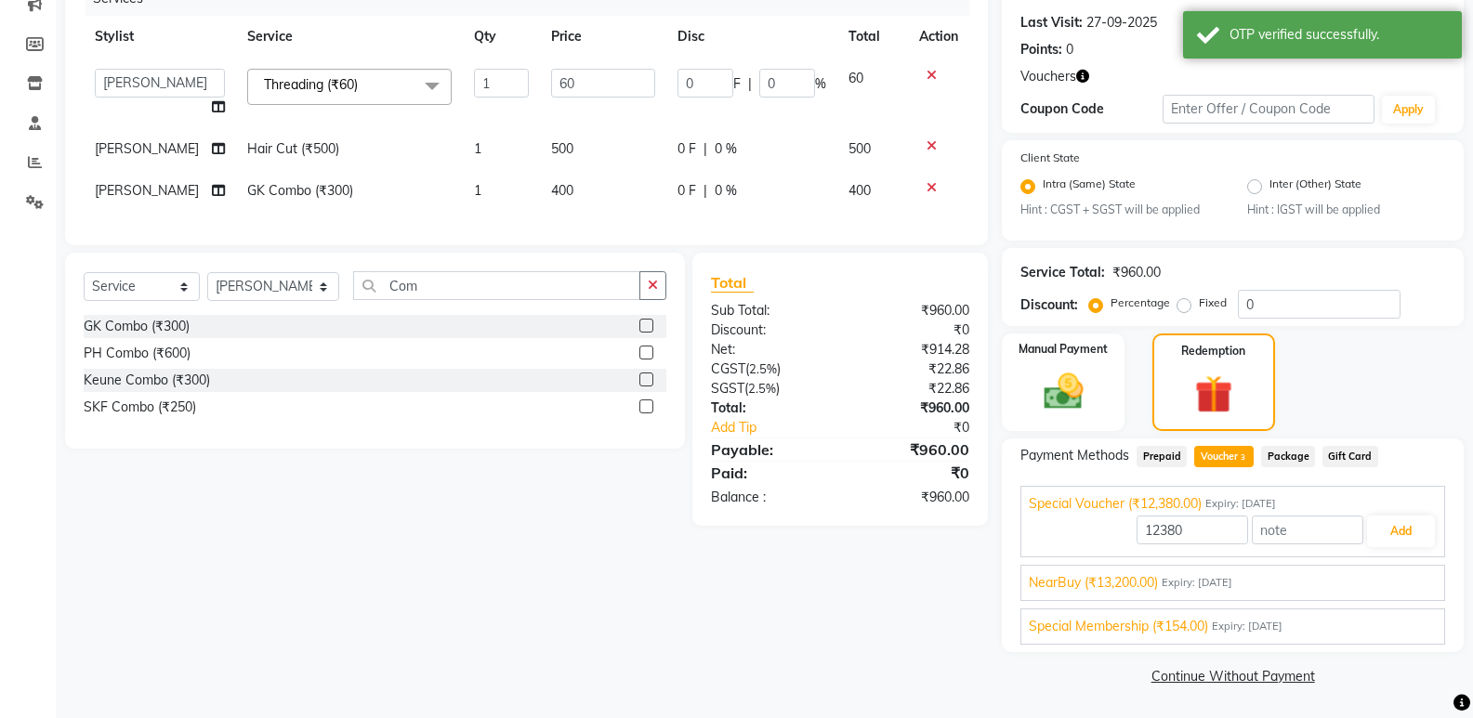
click at [1315, 625] on div "Special Membership (₹154.00) Expiry: [DATE]" at bounding box center [1233, 627] width 408 height 20
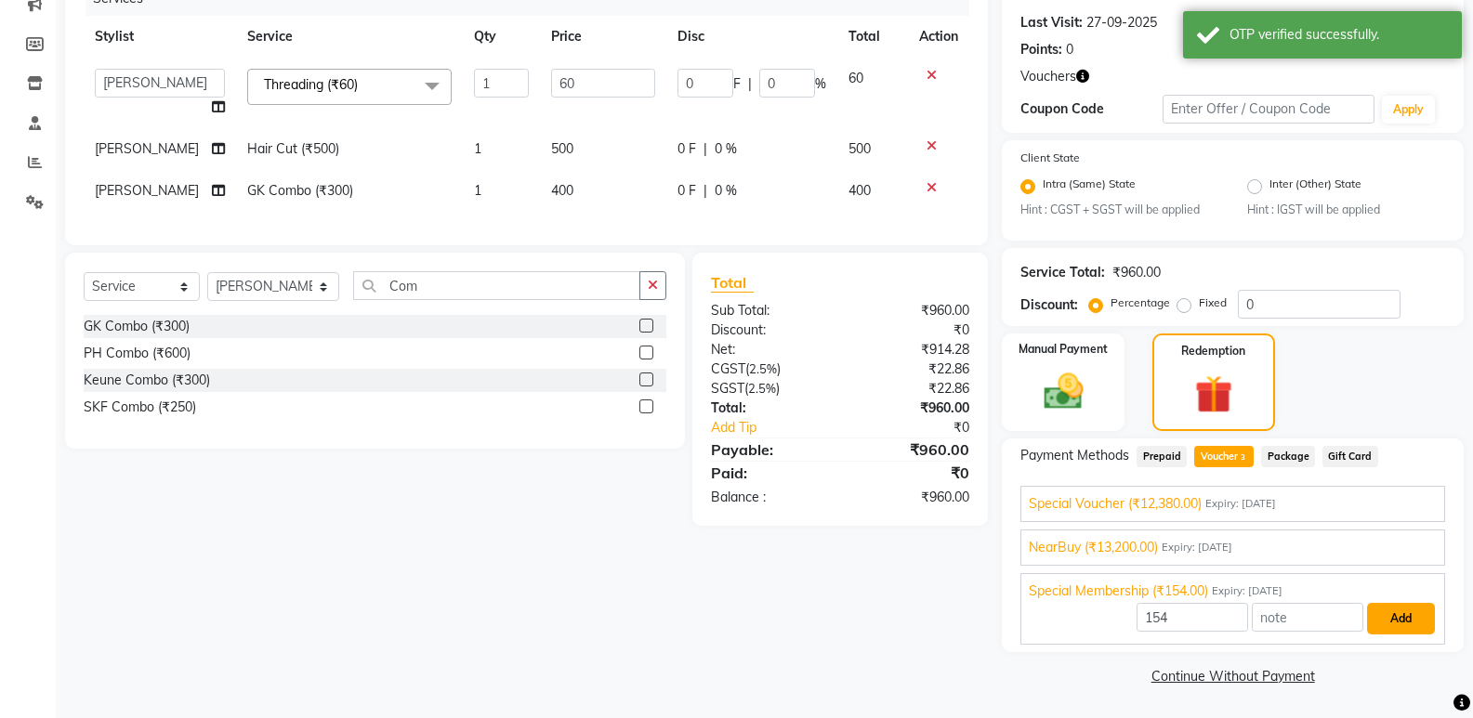
click at [1398, 613] on button "Add" at bounding box center [1401, 619] width 68 height 32
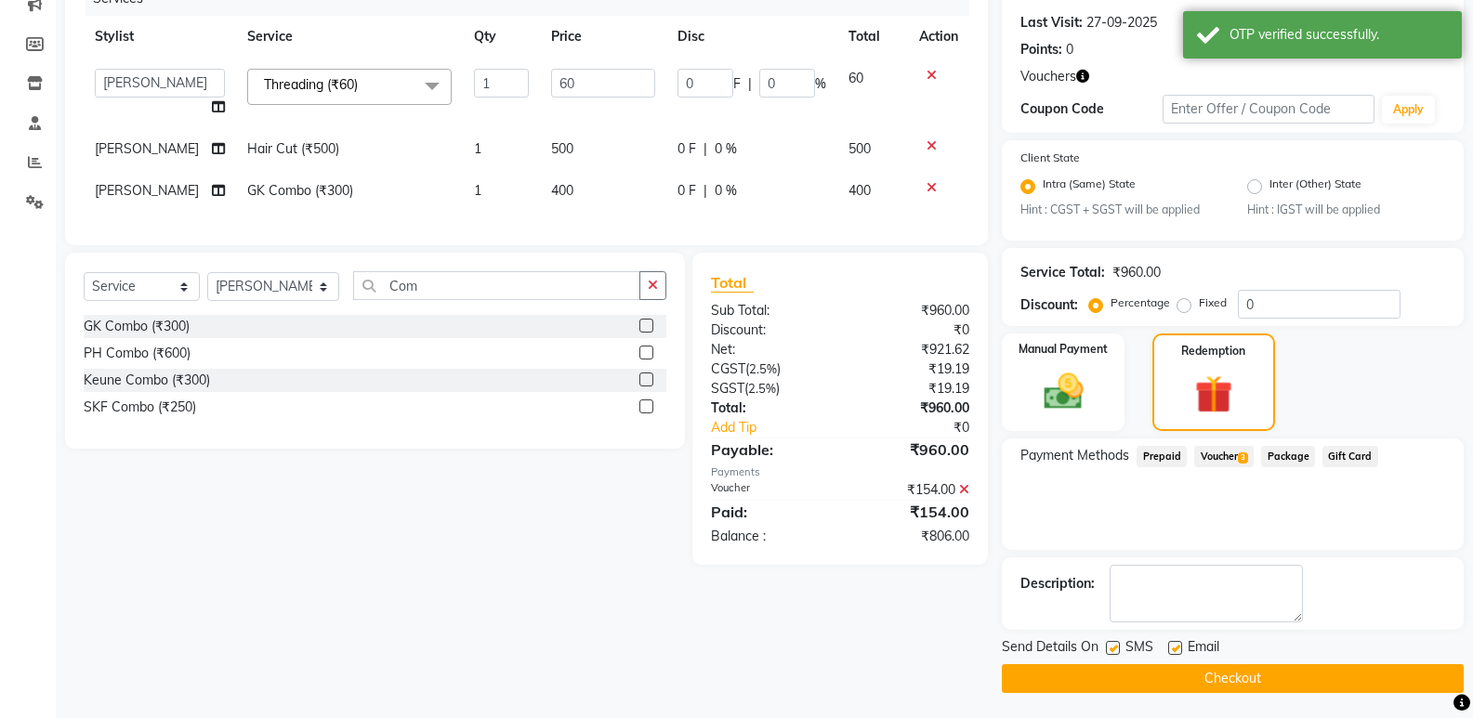
click at [1237, 454] on span "Voucher 3" at bounding box center [1223, 456] width 59 height 21
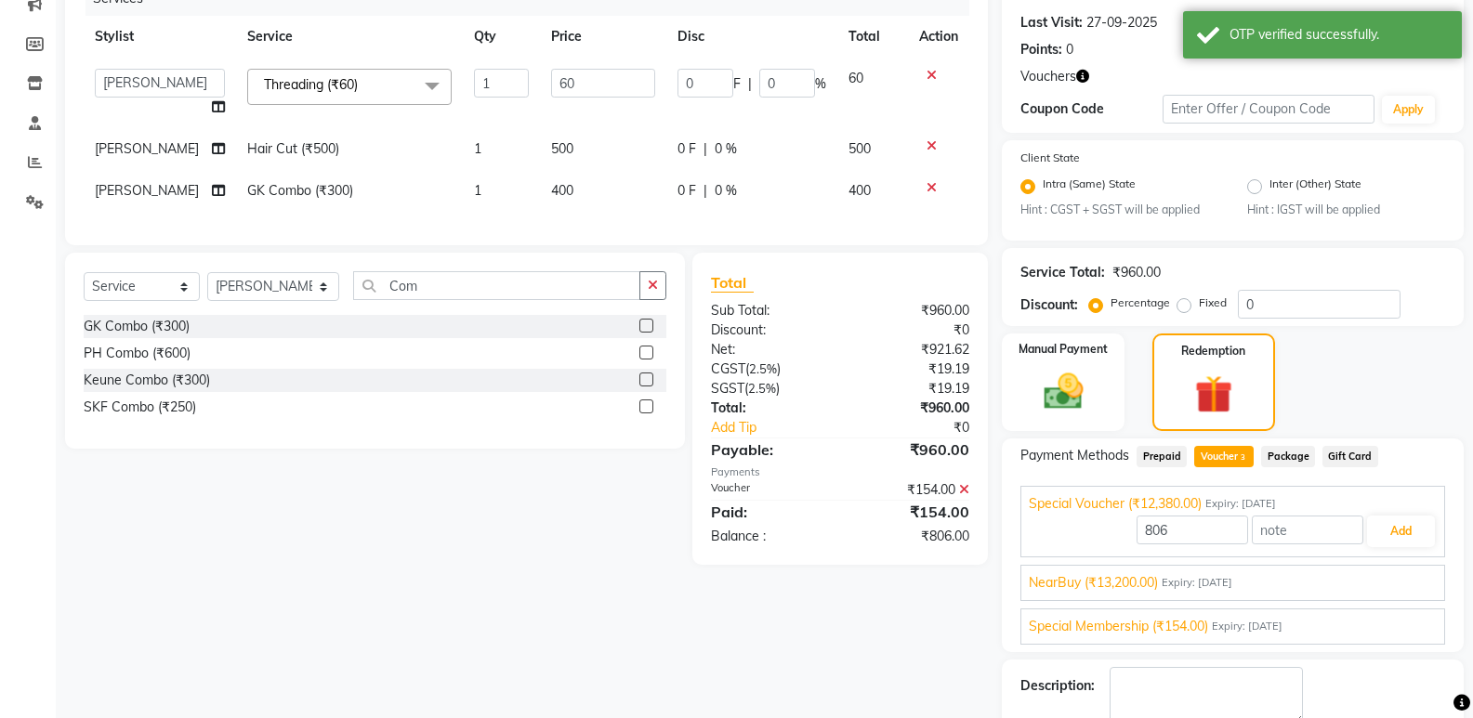
click at [1359, 578] on div "NearBuy (₹13,200.00) Expiry: [DATE]" at bounding box center [1233, 583] width 408 height 20
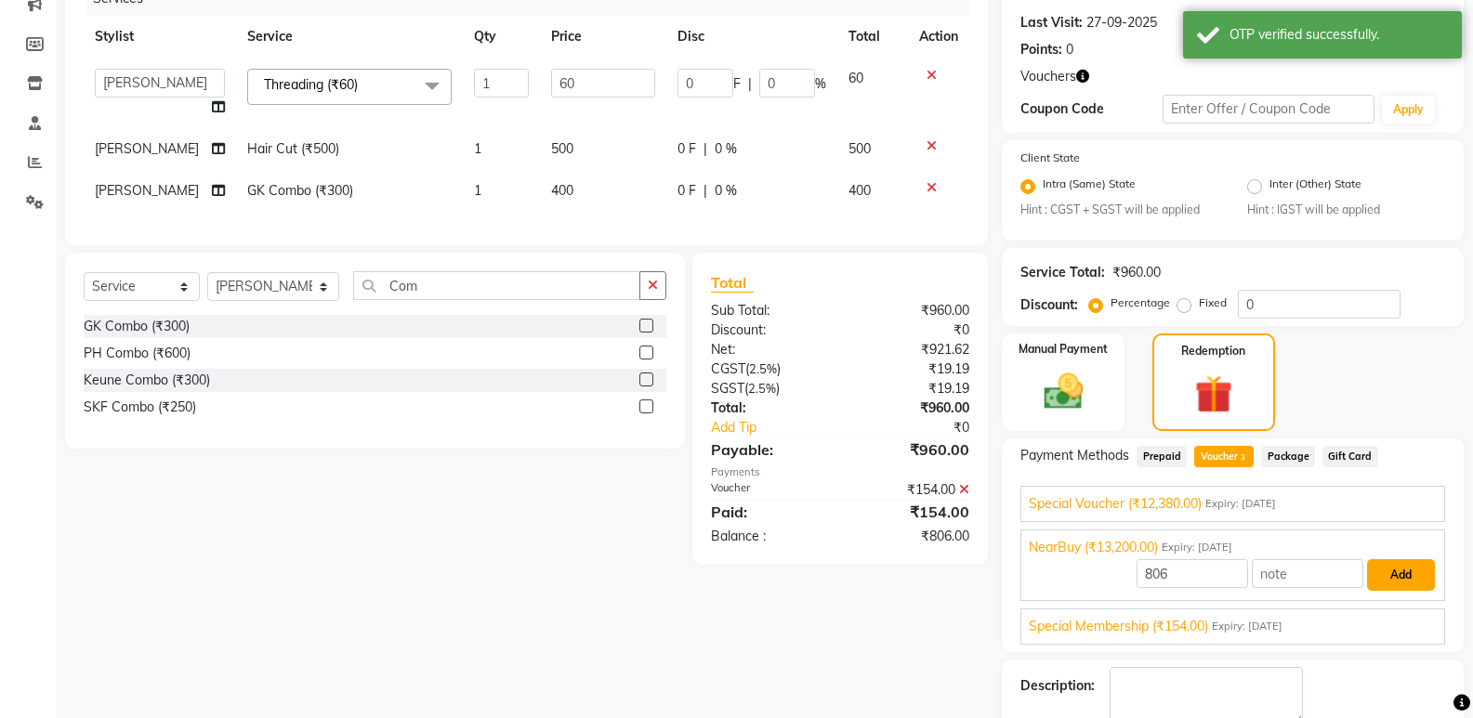
click at [1405, 574] on button "Add" at bounding box center [1401, 575] width 68 height 32
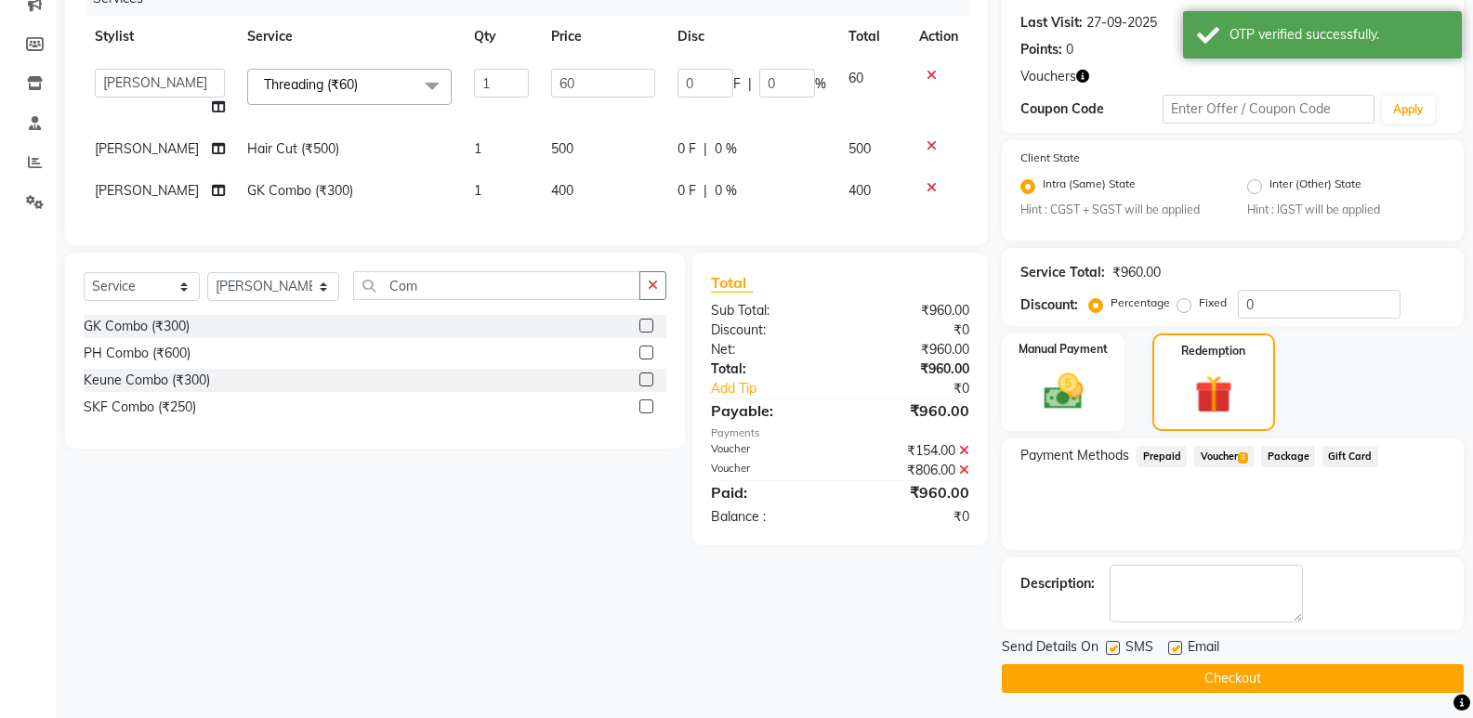
click at [1292, 666] on button "Checkout" at bounding box center [1233, 678] width 462 height 29
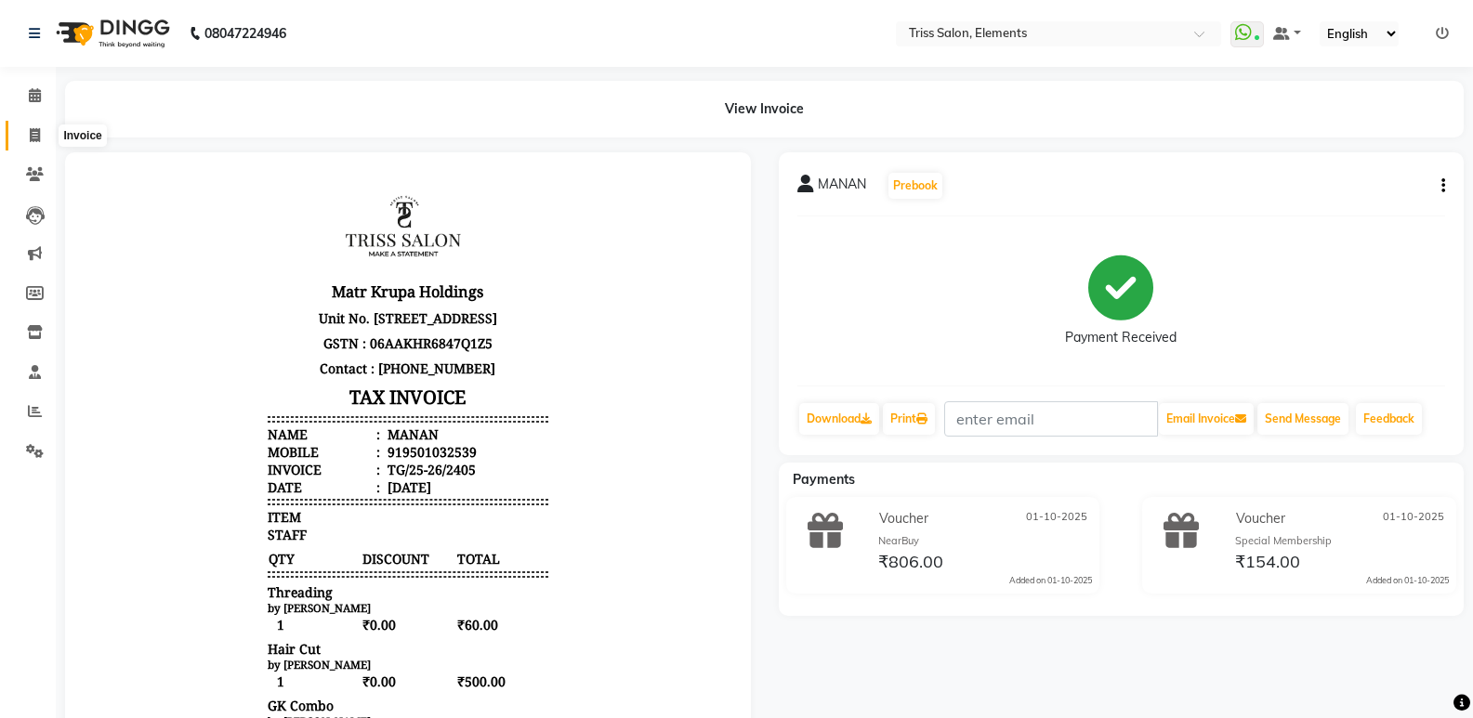
click at [28, 135] on span at bounding box center [35, 135] width 33 height 21
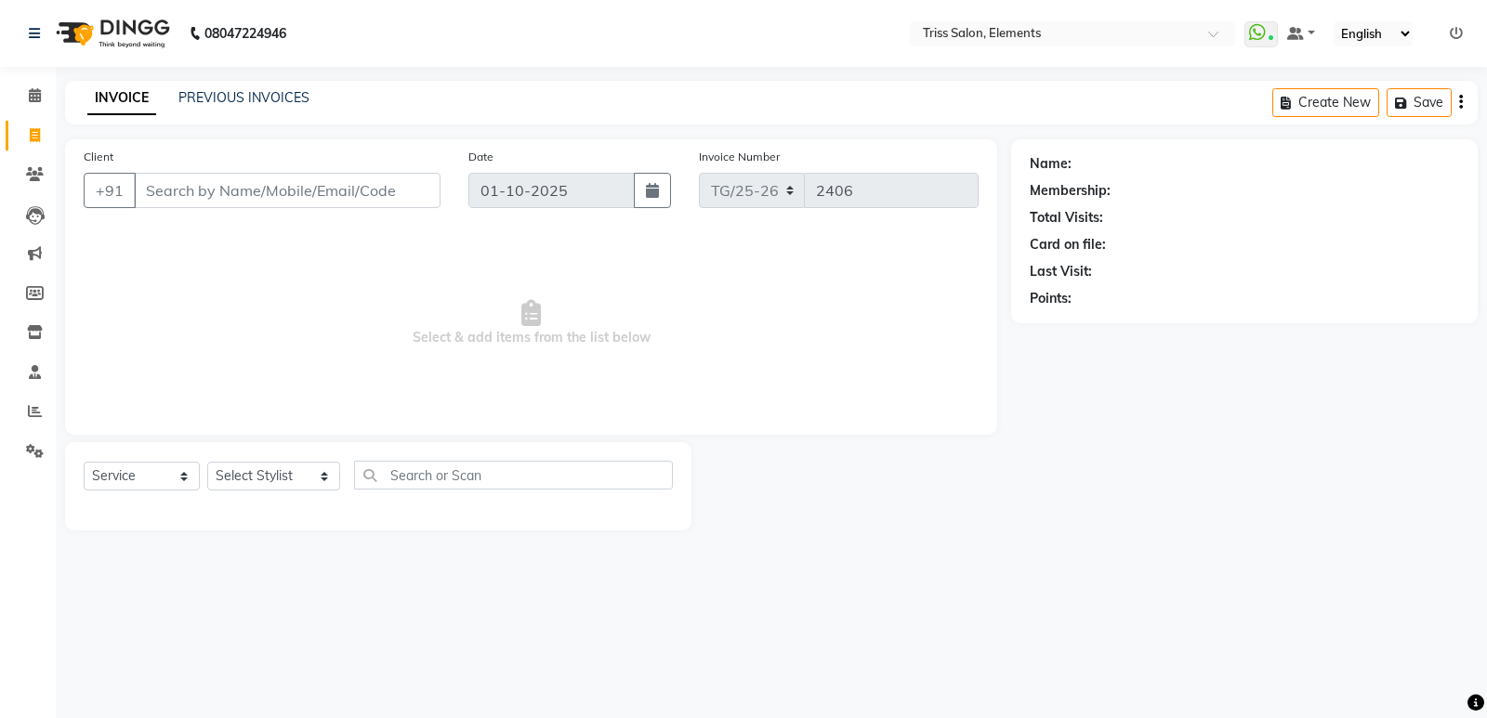
click at [75, 19] on img at bounding box center [110, 33] width 127 height 52
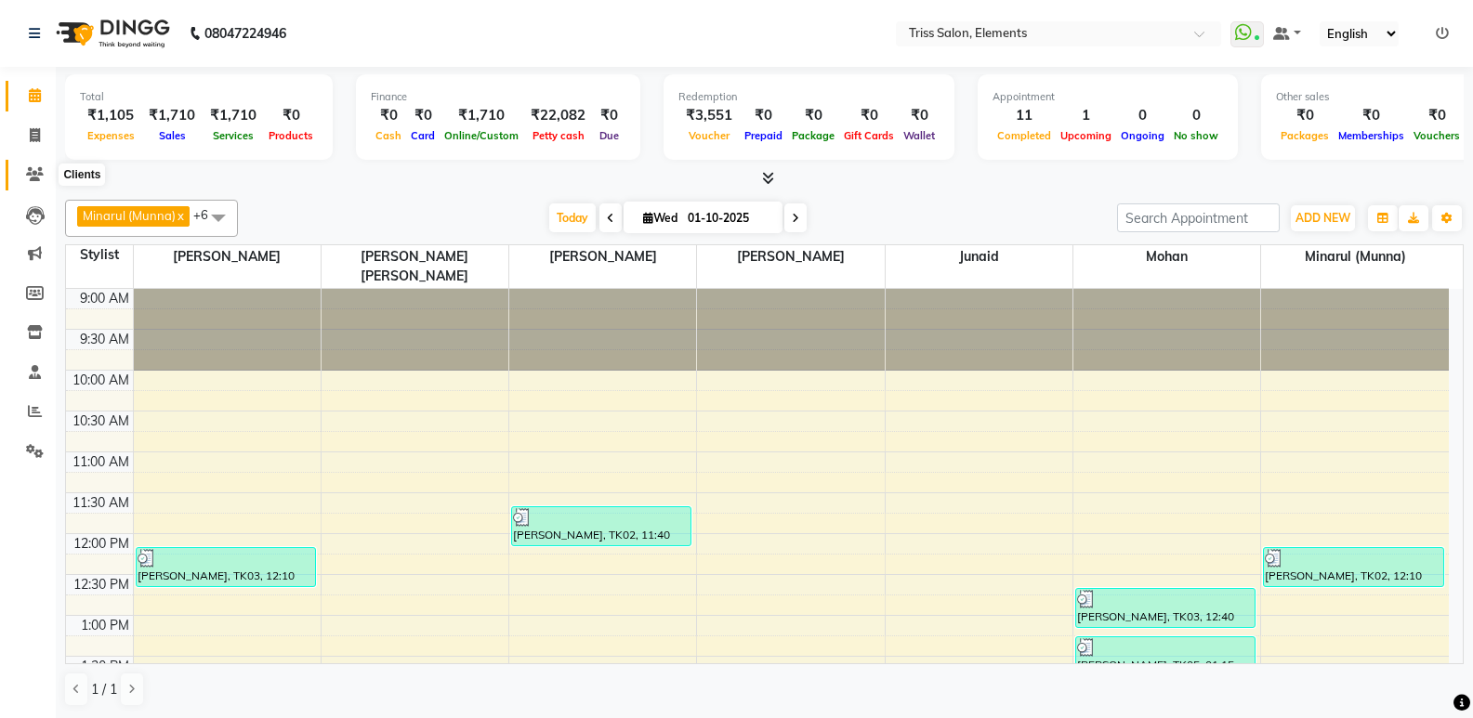
click at [40, 185] on span at bounding box center [35, 174] width 33 height 21
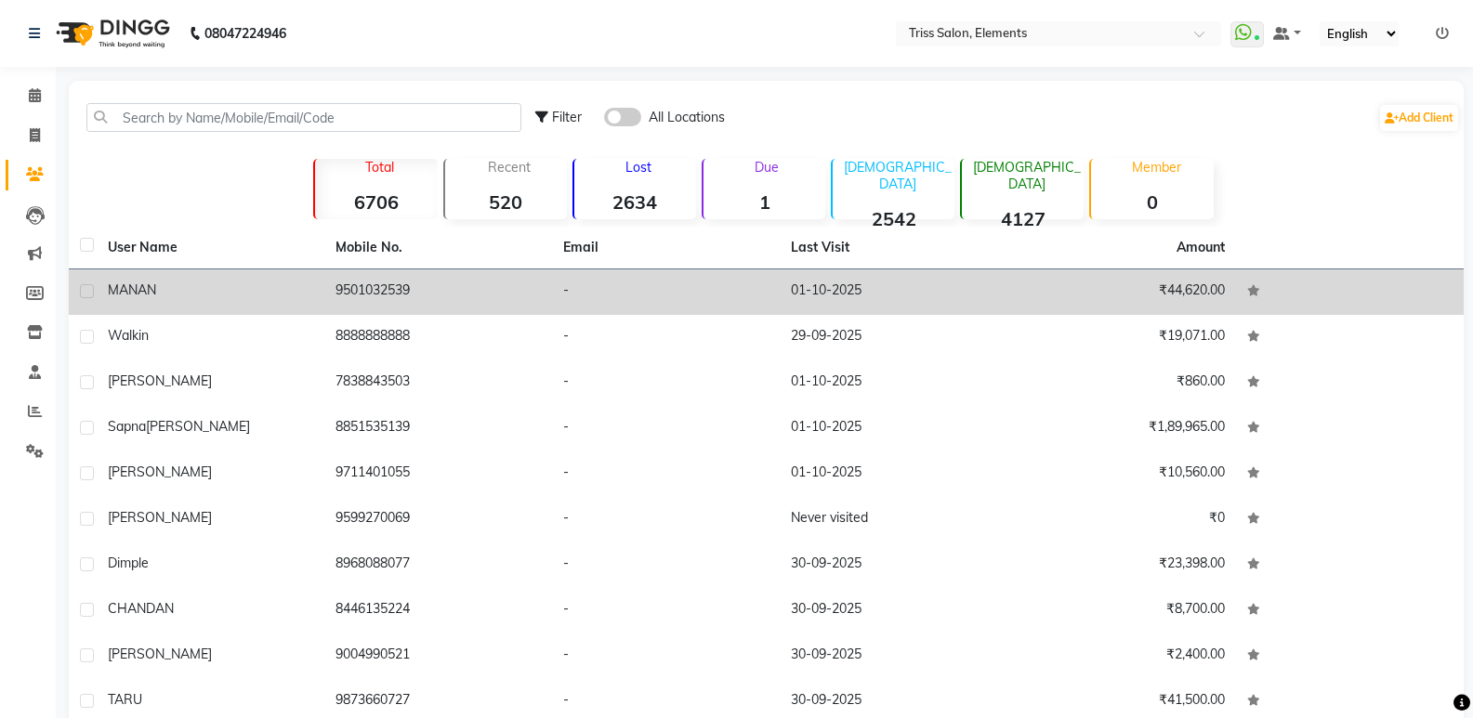
click at [147, 302] on td "MANAN" at bounding box center [211, 292] width 228 height 46
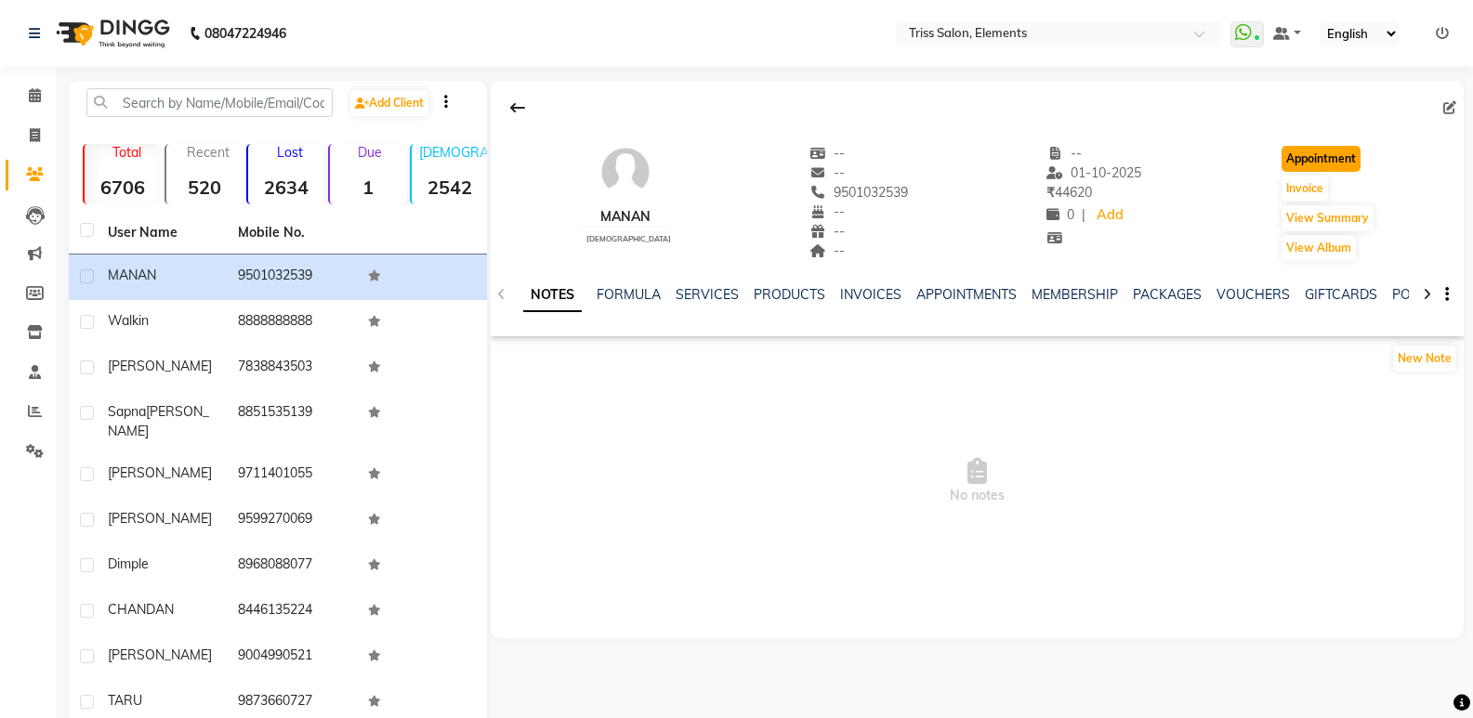
click at [1307, 163] on button "Appointment" at bounding box center [1320, 159] width 79 height 26
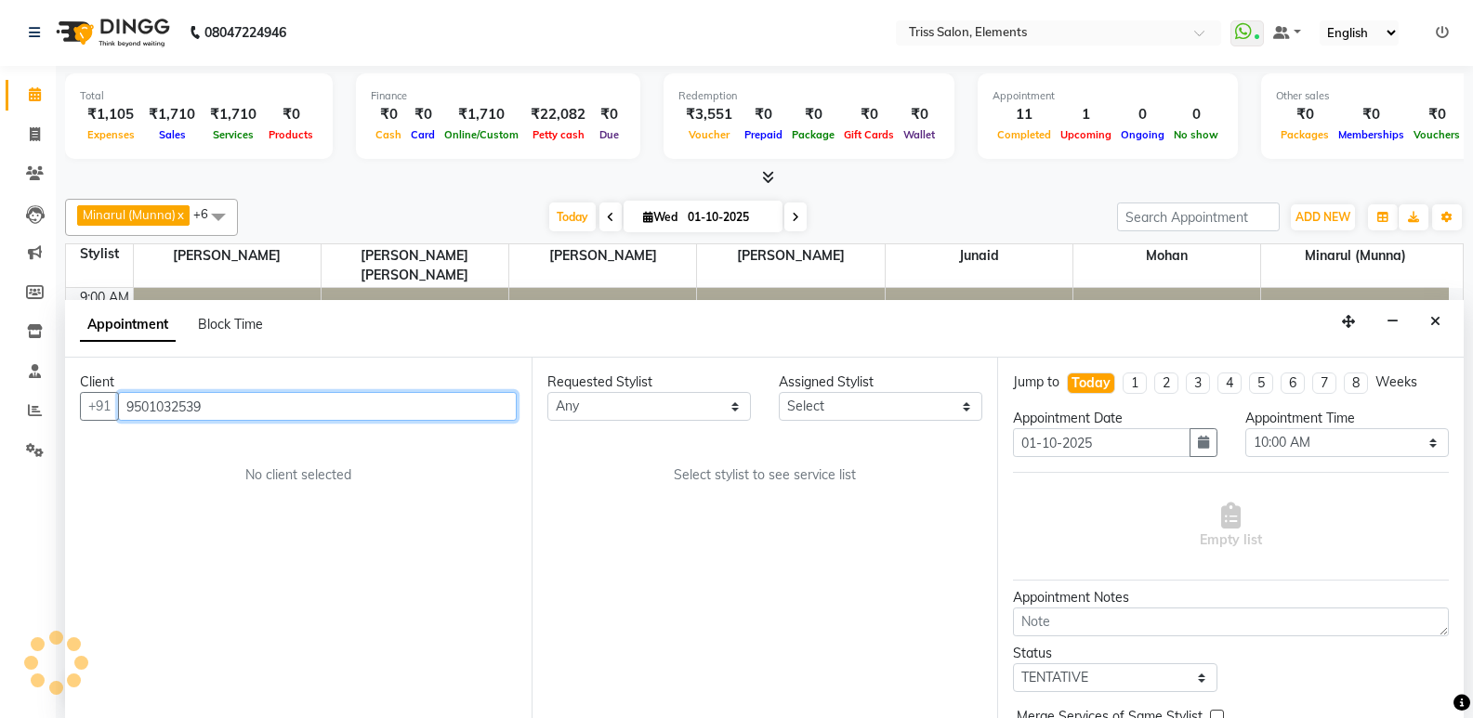
scroll to position [492, 0]
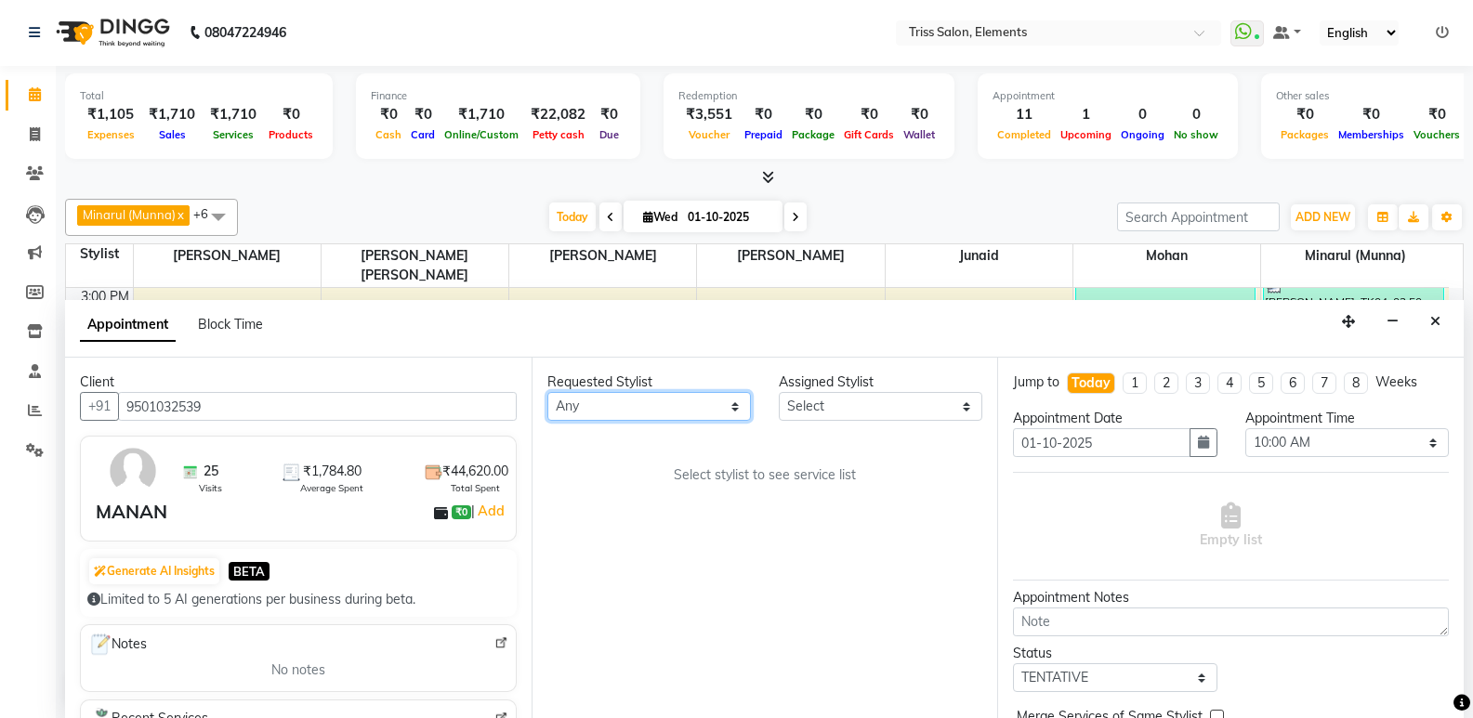
click at [656, 415] on select "Any [PERSON_NAME]. [PERSON_NAME] ([PERSON_NAME]) [PERSON_NAME] [PERSON_NAME] Pr…" at bounding box center [648, 406] width 203 height 29
click at [547, 392] on select "Any [PERSON_NAME]. [PERSON_NAME] ([PERSON_NAME]) [PERSON_NAME] [PERSON_NAME] Pr…" at bounding box center [648, 406] width 203 height 29
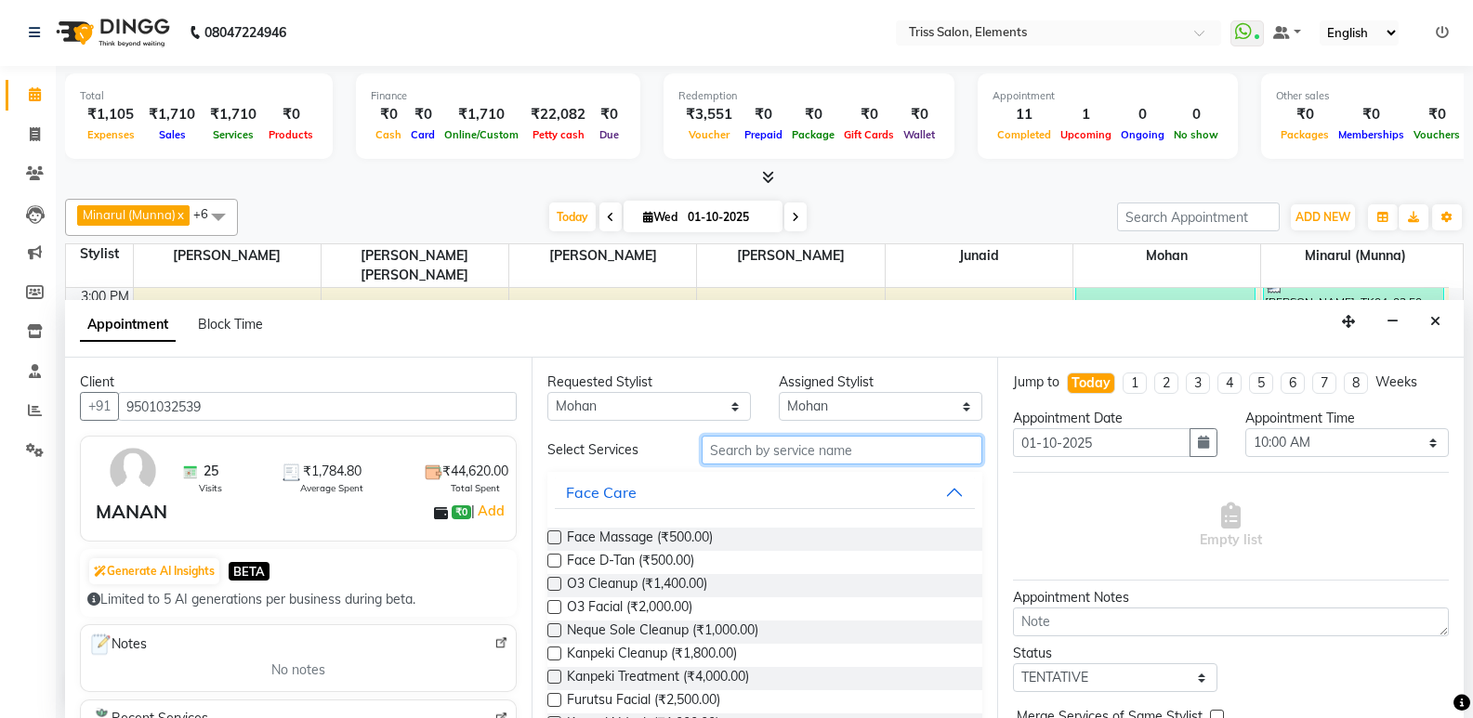
click at [827, 454] on input "text" at bounding box center [842, 450] width 281 height 29
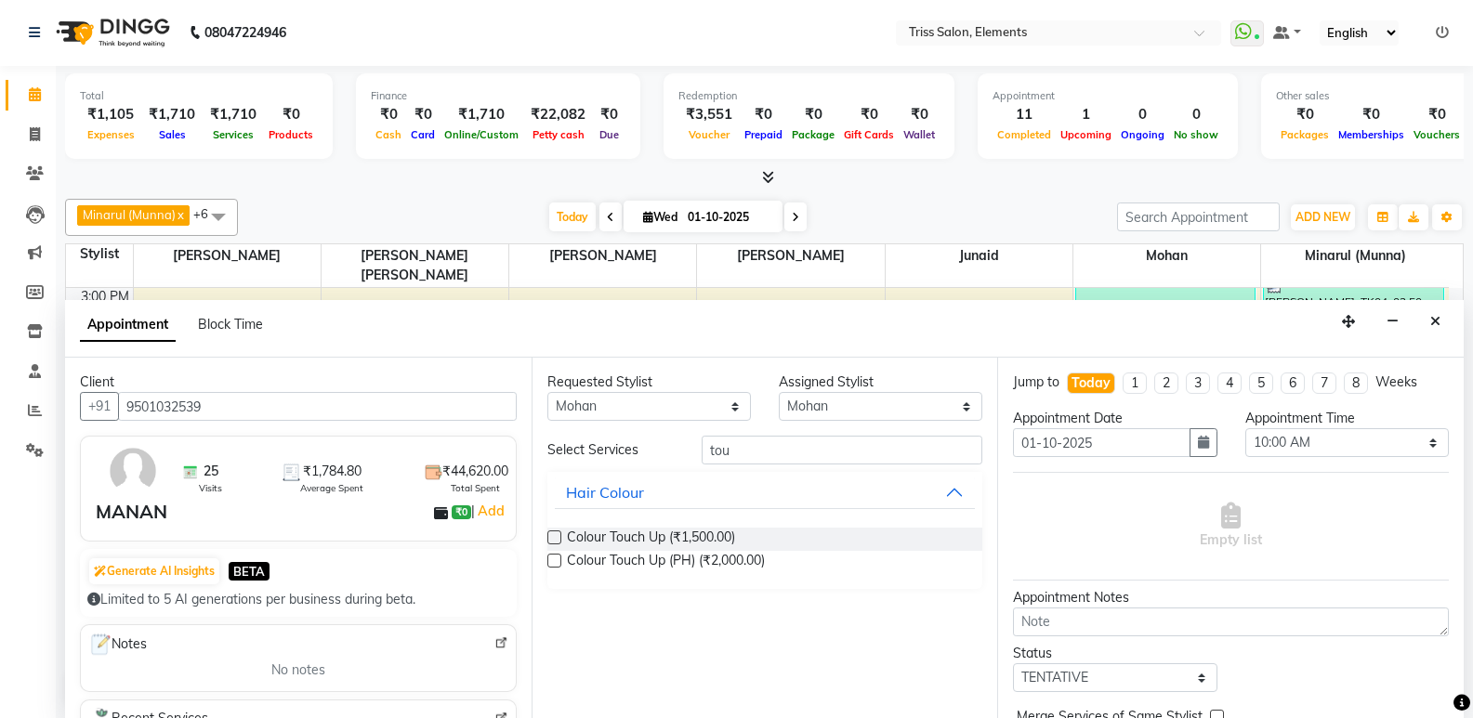
click at [555, 539] on label at bounding box center [554, 538] width 14 height 14
click at [555, 539] on input "checkbox" at bounding box center [553, 539] width 12 height 12
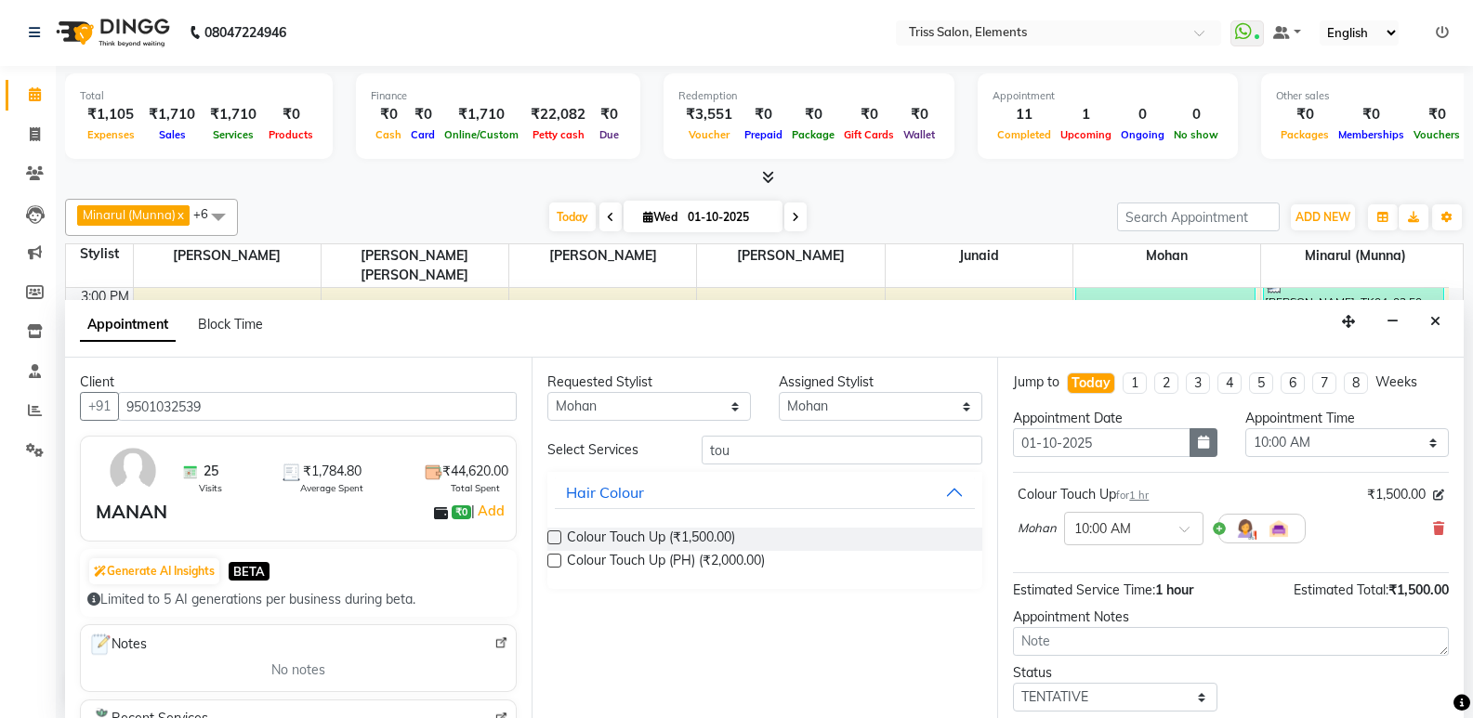
click at [1198, 436] on icon "button" at bounding box center [1203, 442] width 11 height 13
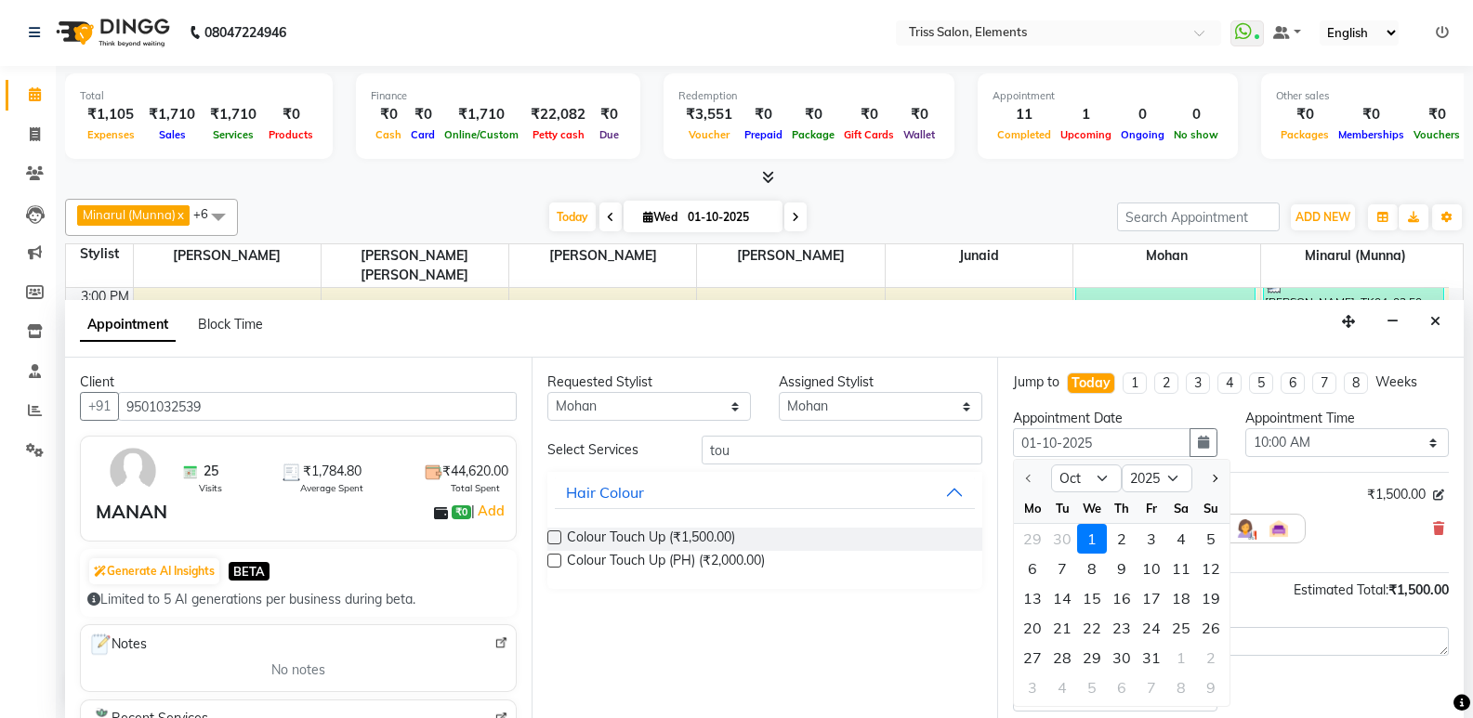
drag, startPoint x: 1122, startPoint y: 546, endPoint x: 1210, endPoint y: 512, distance: 94.7
click at [1123, 542] on div "2" at bounding box center [1122, 539] width 30 height 30
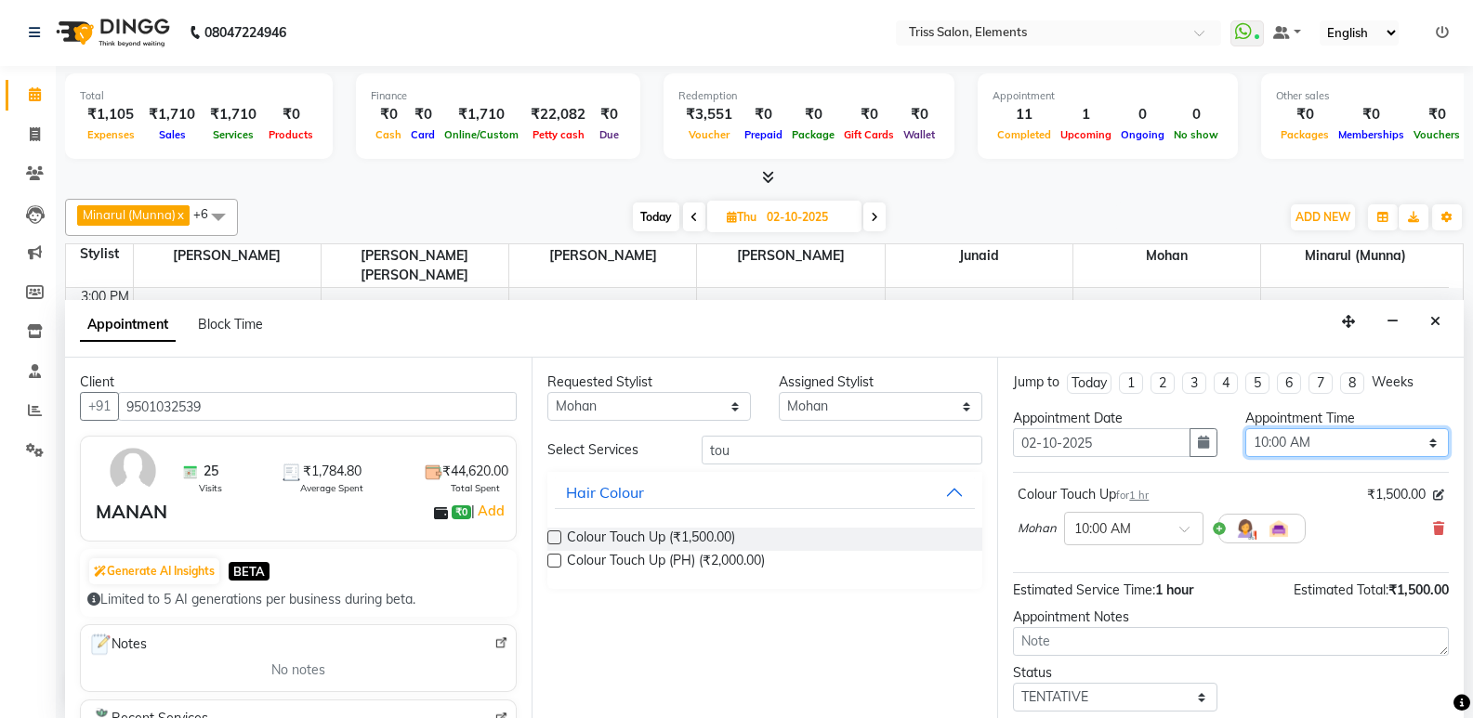
click at [1307, 438] on select "Select 10:00 AM 10:15 AM 10:30 AM 10:45 AM 11:00 AM 11:15 AM 11:30 AM 11:45 AM …" at bounding box center [1346, 442] width 203 height 29
click at [1245, 428] on select "Select 10:00 AM 10:15 AM 10:30 AM 10:45 AM 11:00 AM 11:15 AM 11:30 AM 11:45 AM …" at bounding box center [1346, 442] width 203 height 29
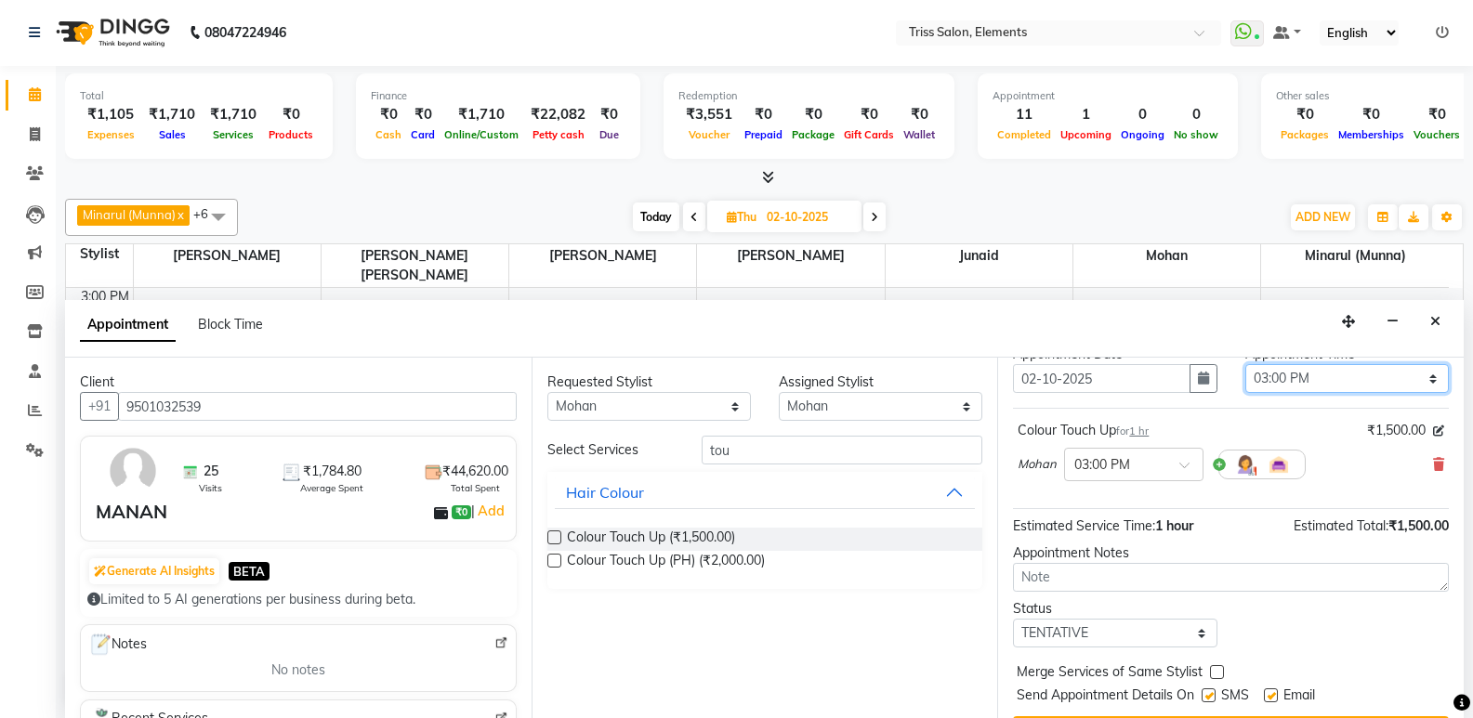
scroll to position [111, 0]
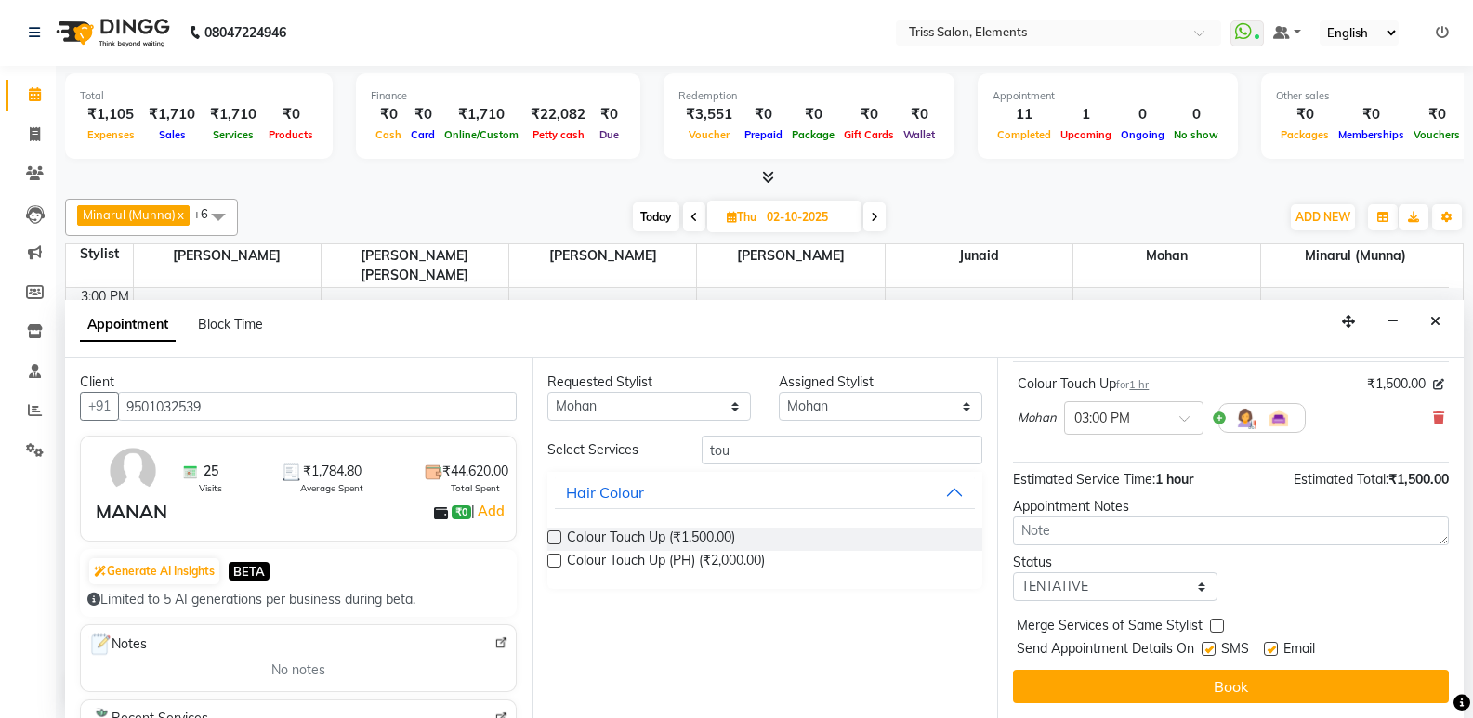
click at [1103, 678] on button "Book" at bounding box center [1231, 686] width 436 height 33
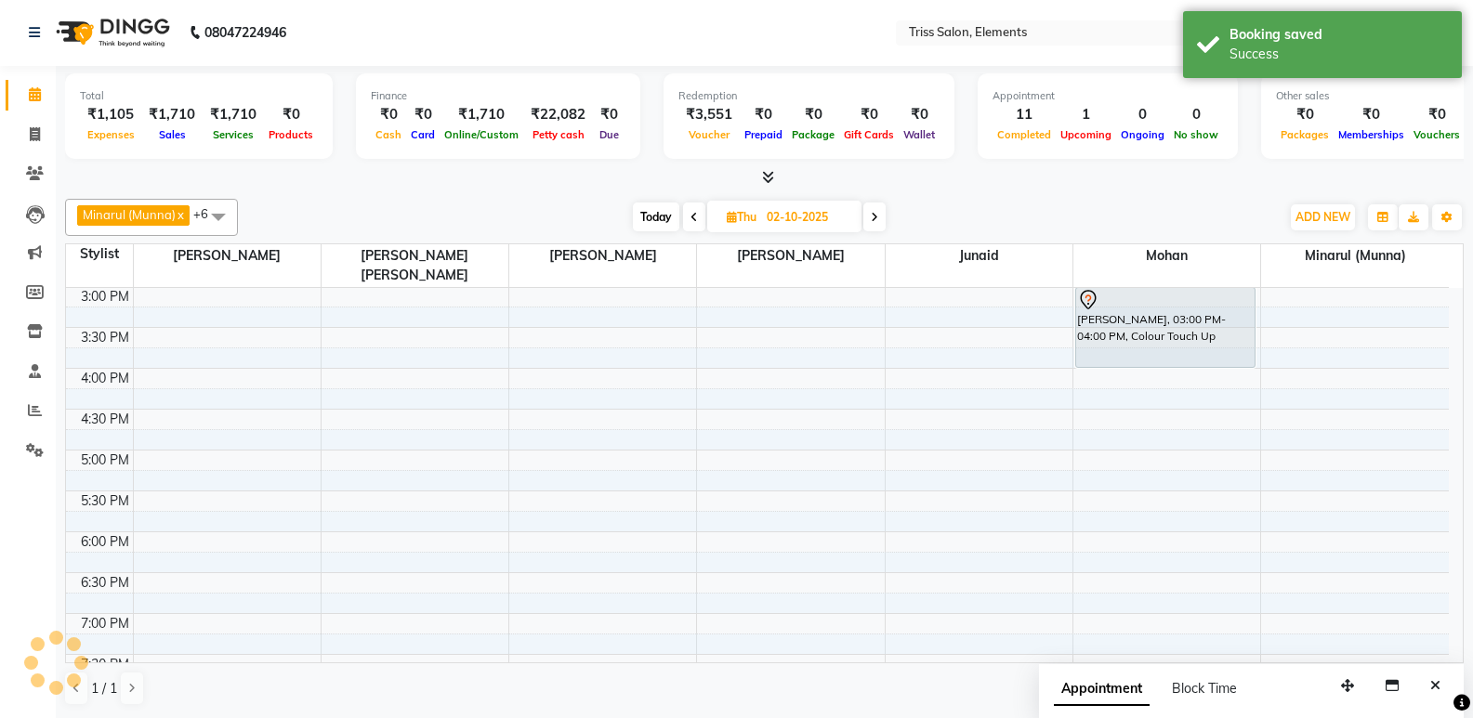
scroll to position [0, 0]
click at [699, 216] on span at bounding box center [694, 217] width 22 height 29
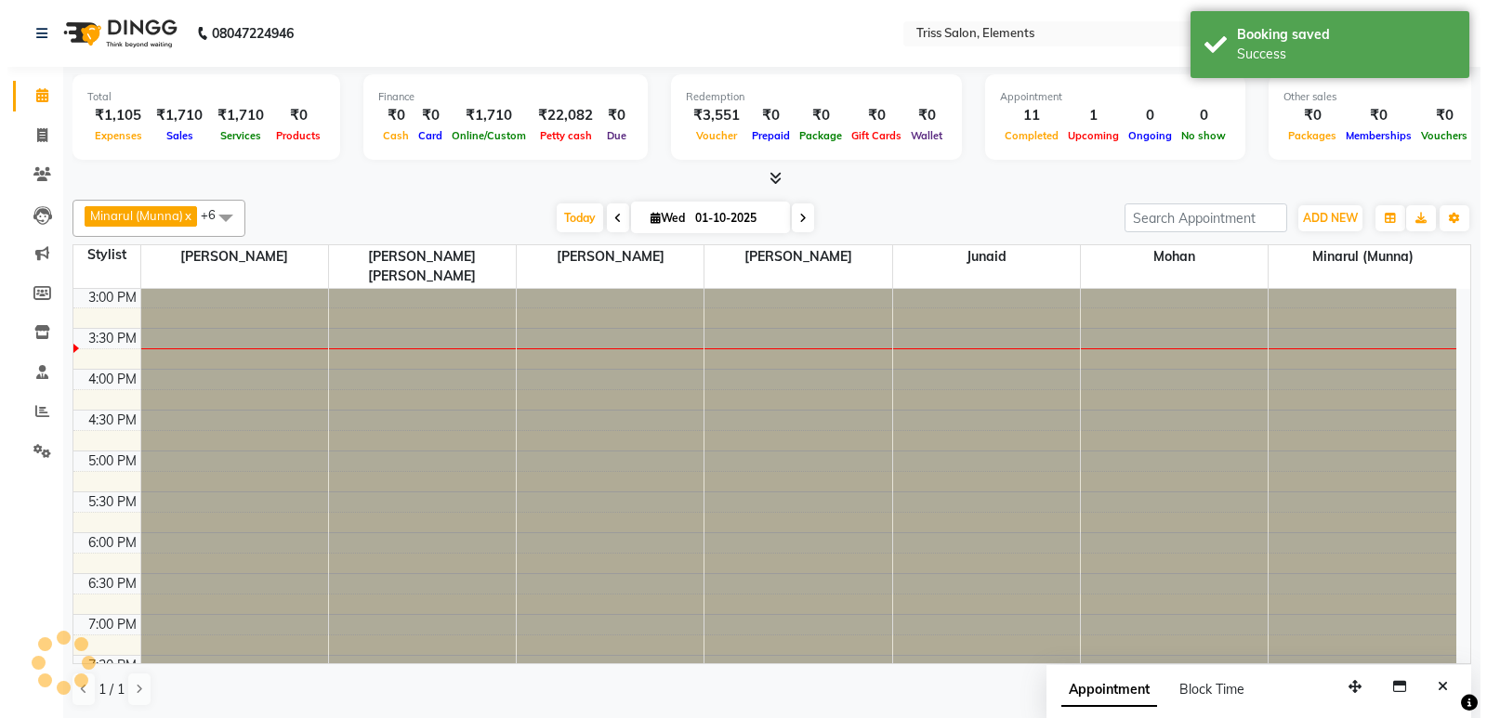
scroll to position [492, 0]
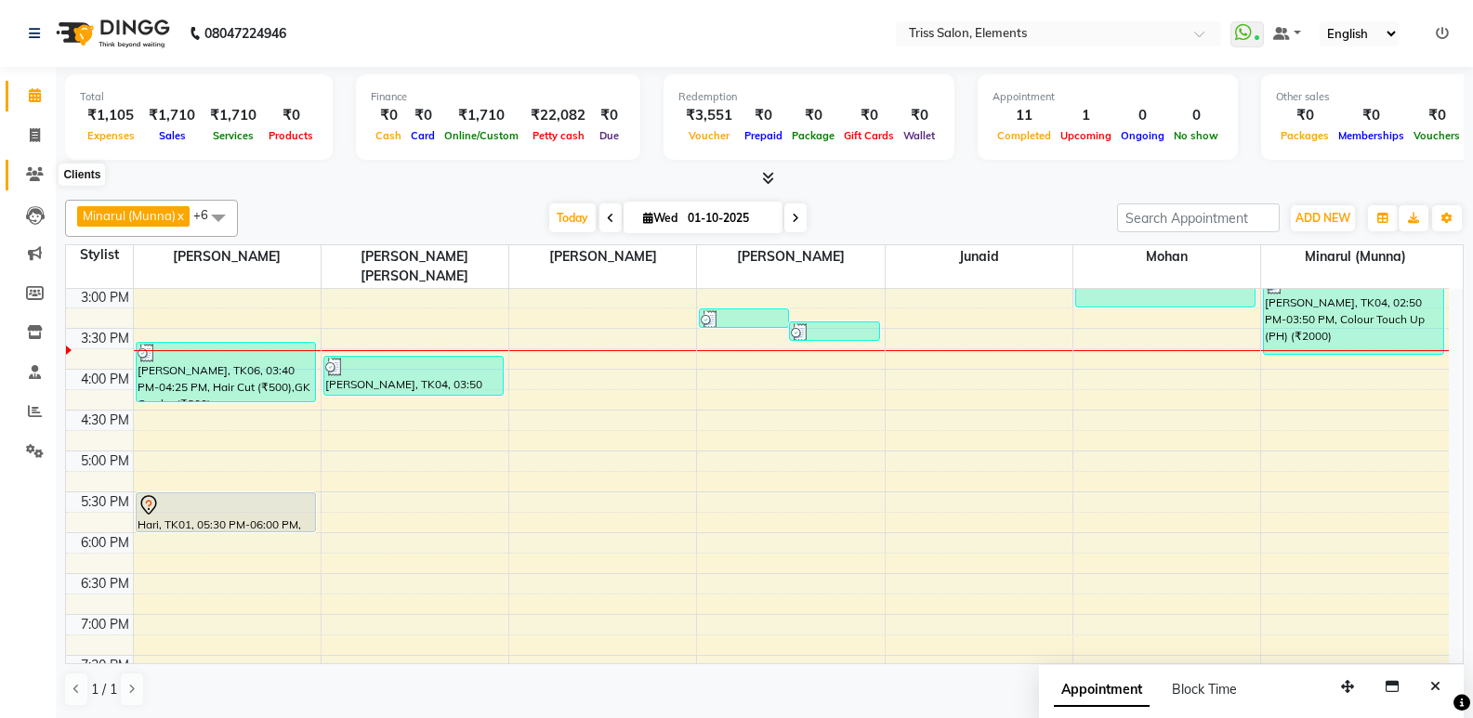
click at [36, 177] on icon at bounding box center [35, 174] width 18 height 14
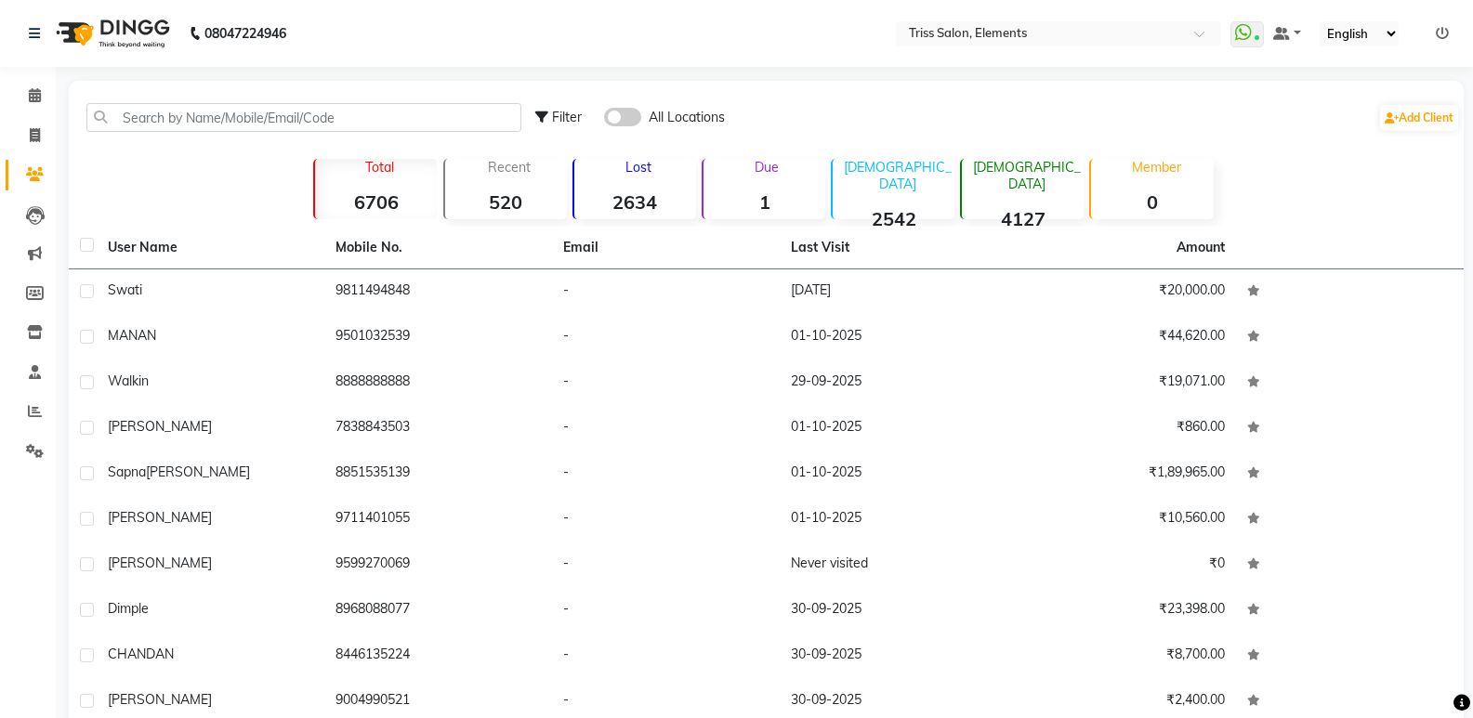
click at [198, 102] on div "Filter All Locations Add Client" at bounding box center [765, 117] width 1387 height 59
click at [194, 115] on input "text" at bounding box center [303, 117] width 435 height 29
paste input "9811494848"
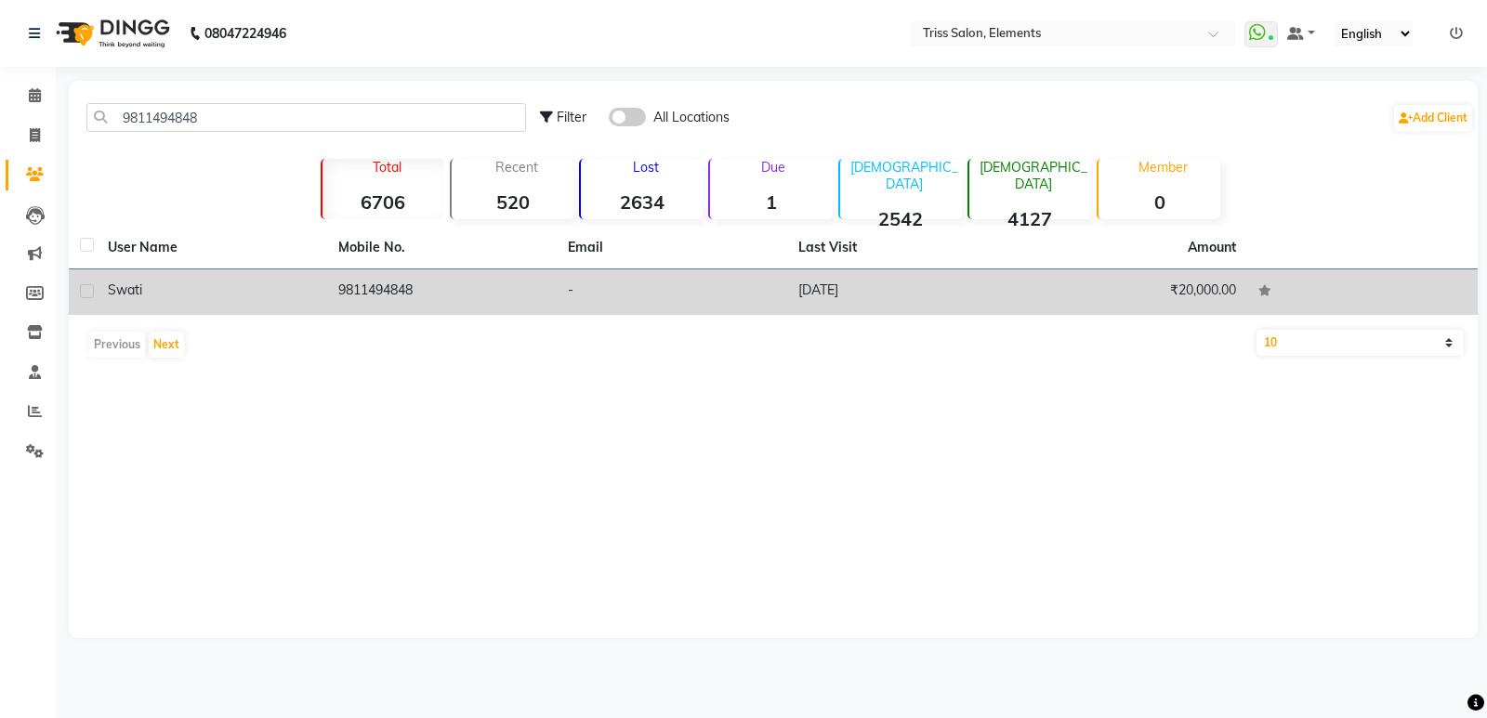
click at [390, 281] on td "9811494848" at bounding box center [442, 292] width 230 height 46
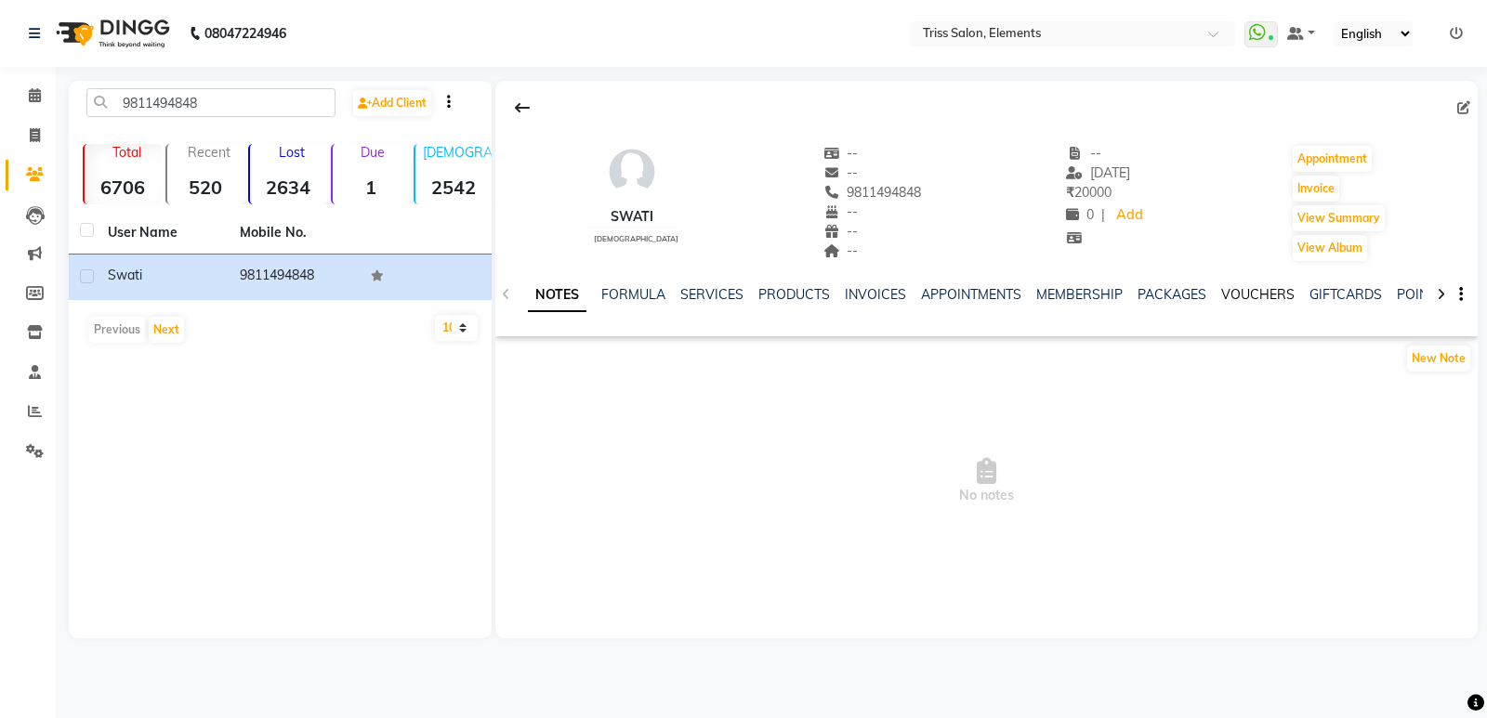
click at [1221, 297] on link "VOUCHERS" at bounding box center [1257, 294] width 73 height 17
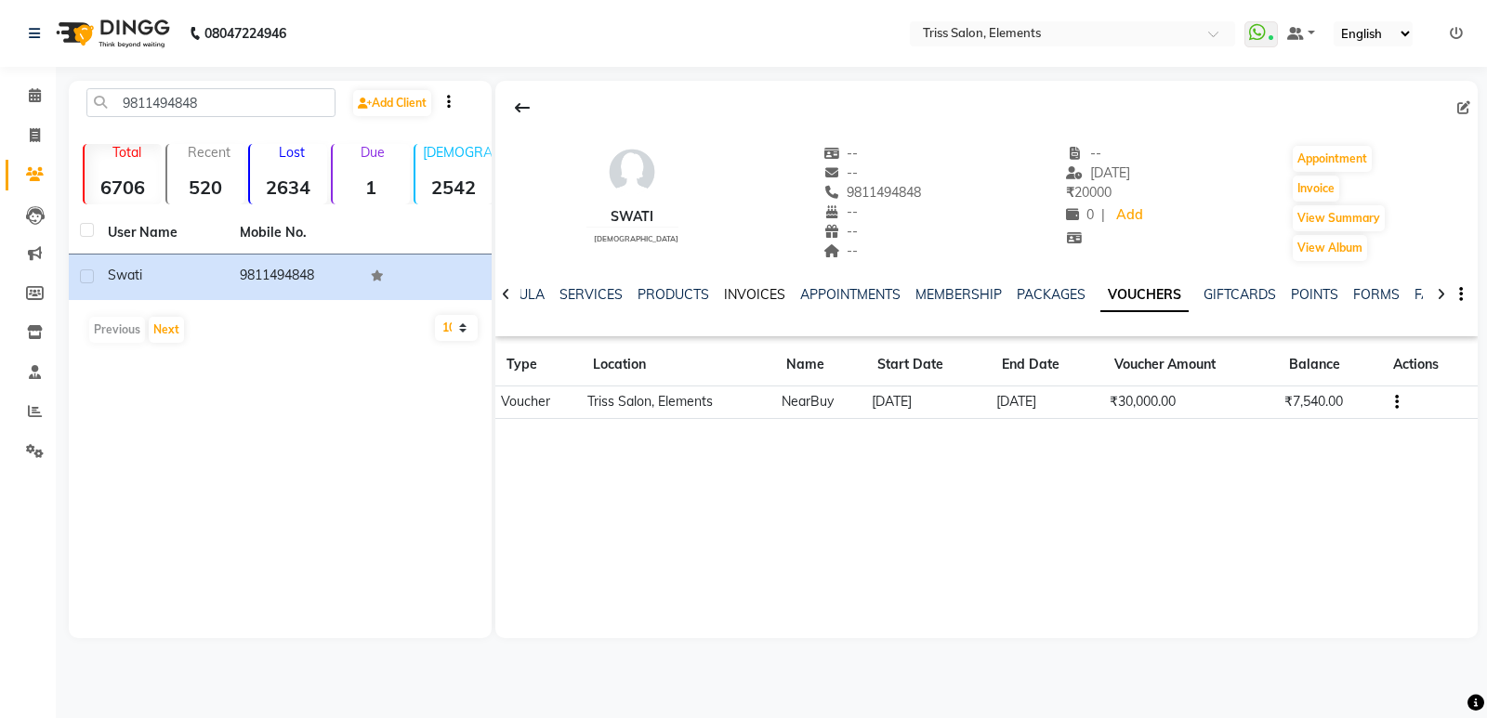
click at [724, 287] on link "INVOICES" at bounding box center [754, 294] width 61 height 17
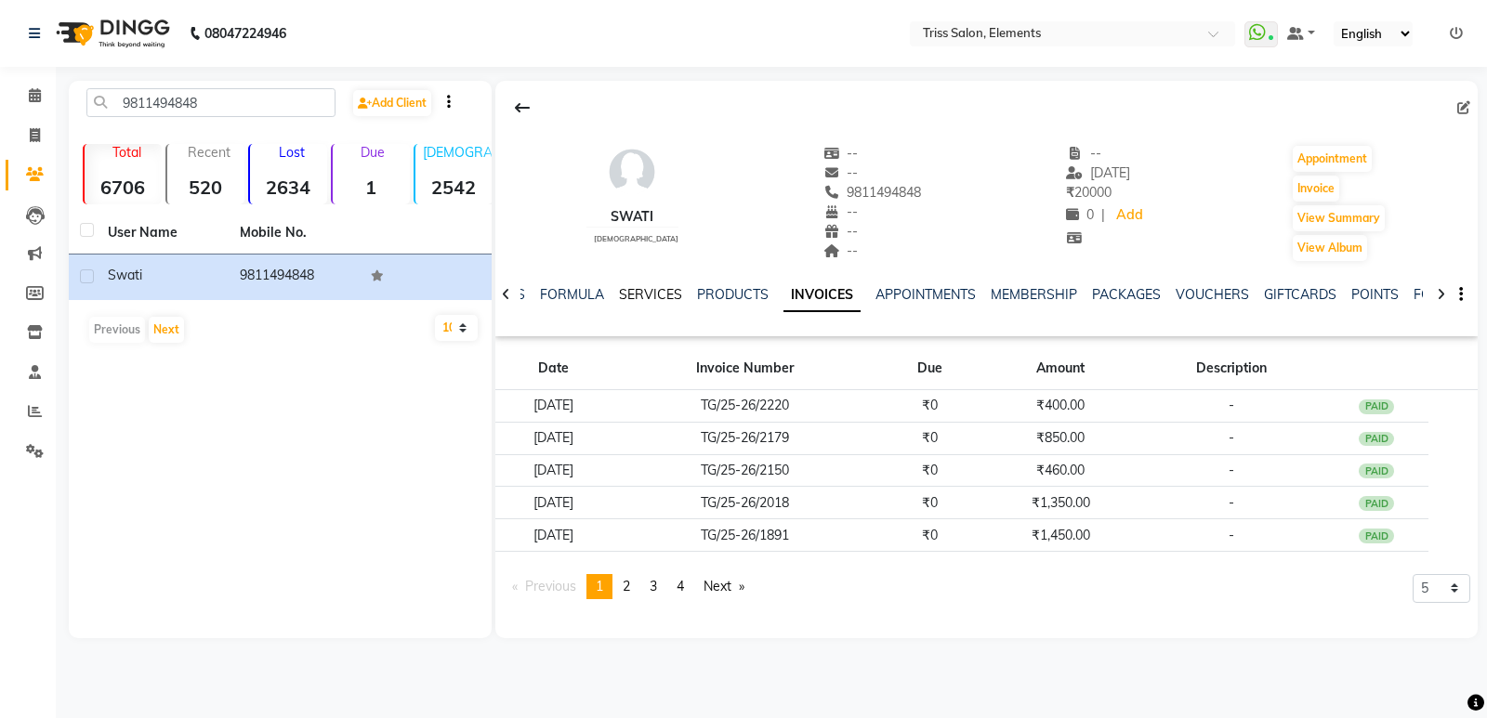
click at [656, 300] on link "SERVICES" at bounding box center [650, 294] width 63 height 17
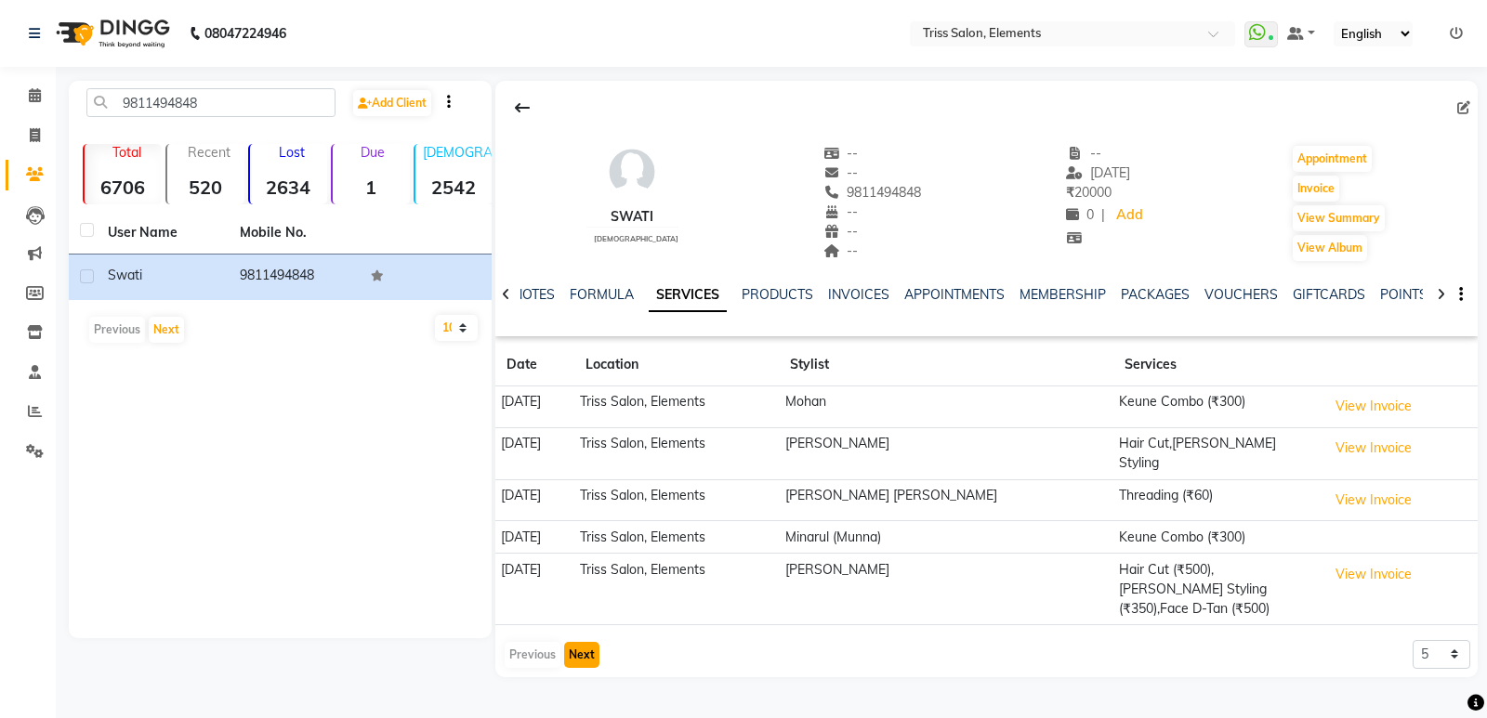
click at [569, 642] on button "Next" at bounding box center [581, 655] width 35 height 26
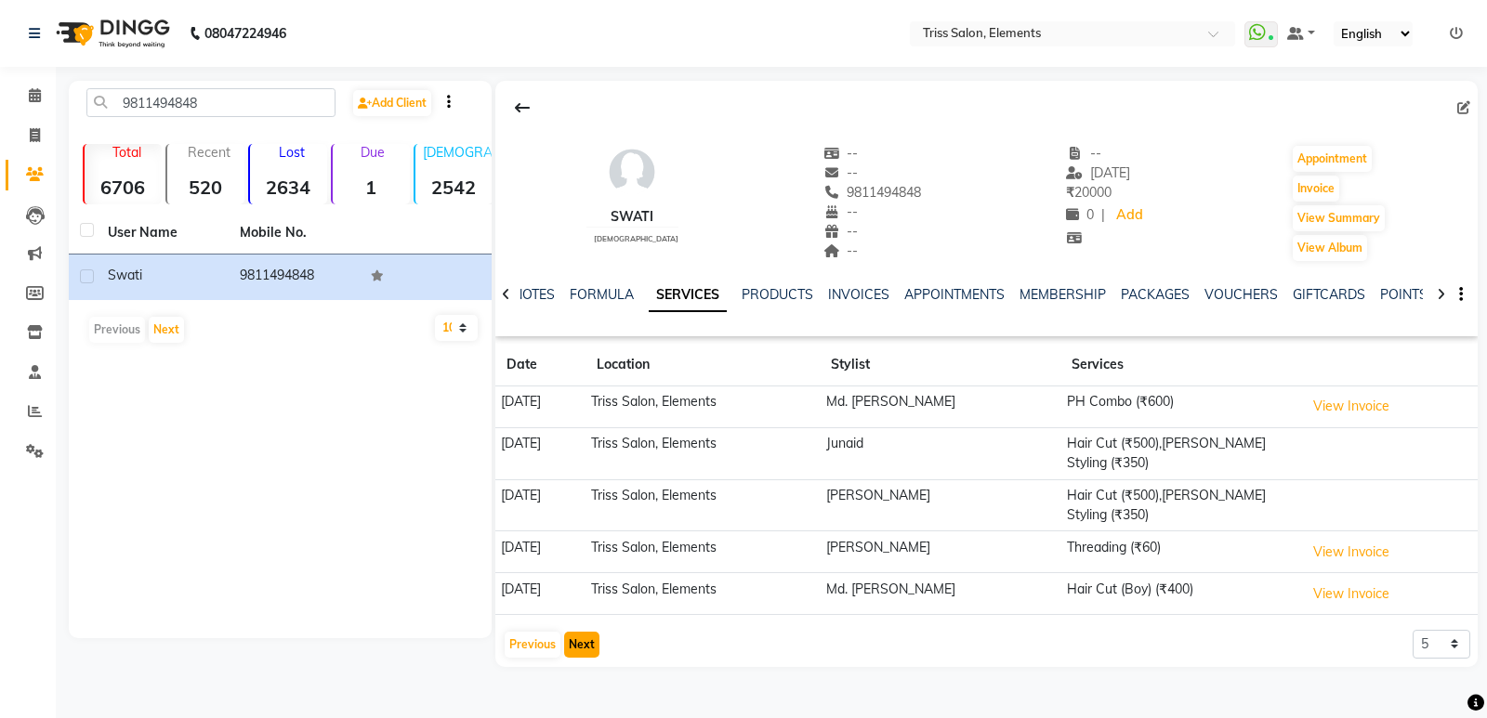
click at [574, 632] on button "Next" at bounding box center [581, 645] width 35 height 26
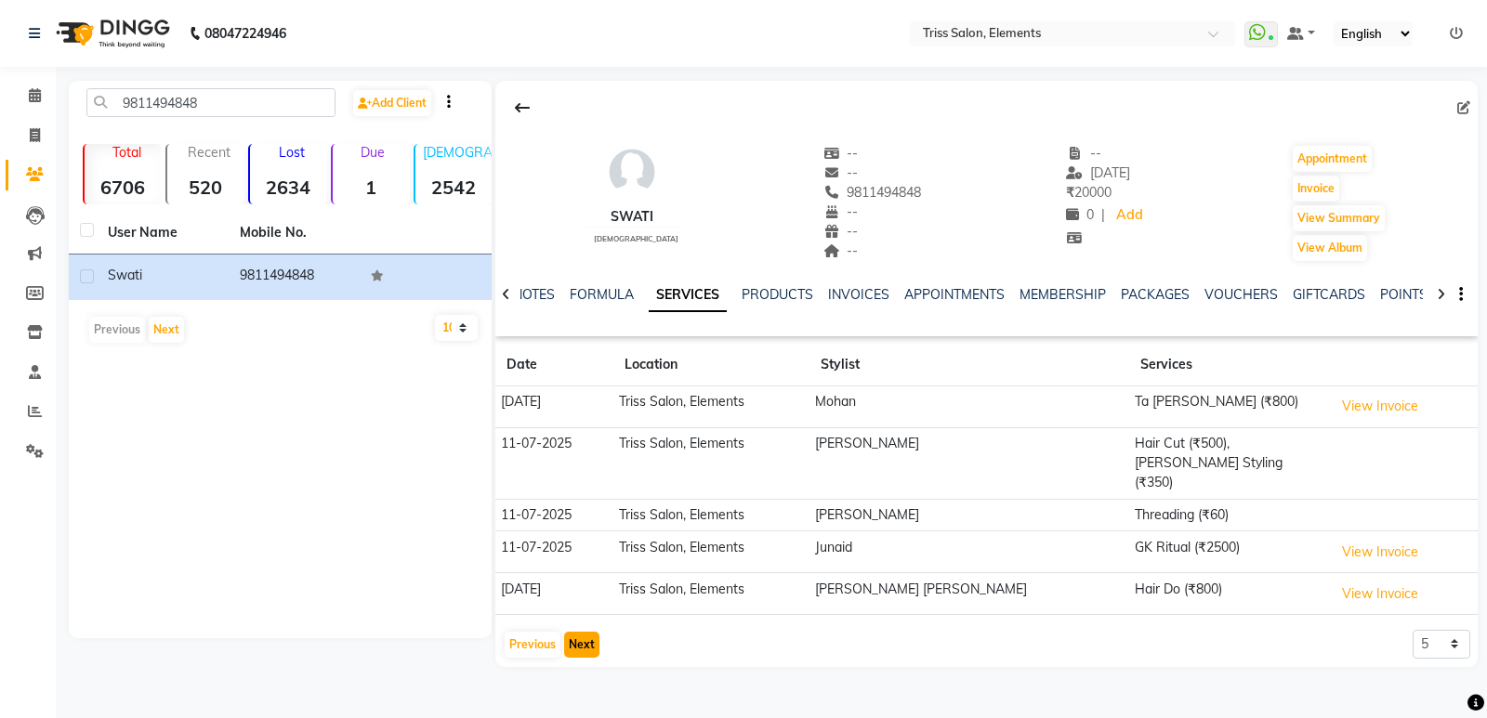
click at [575, 632] on button "Next" at bounding box center [581, 645] width 35 height 26
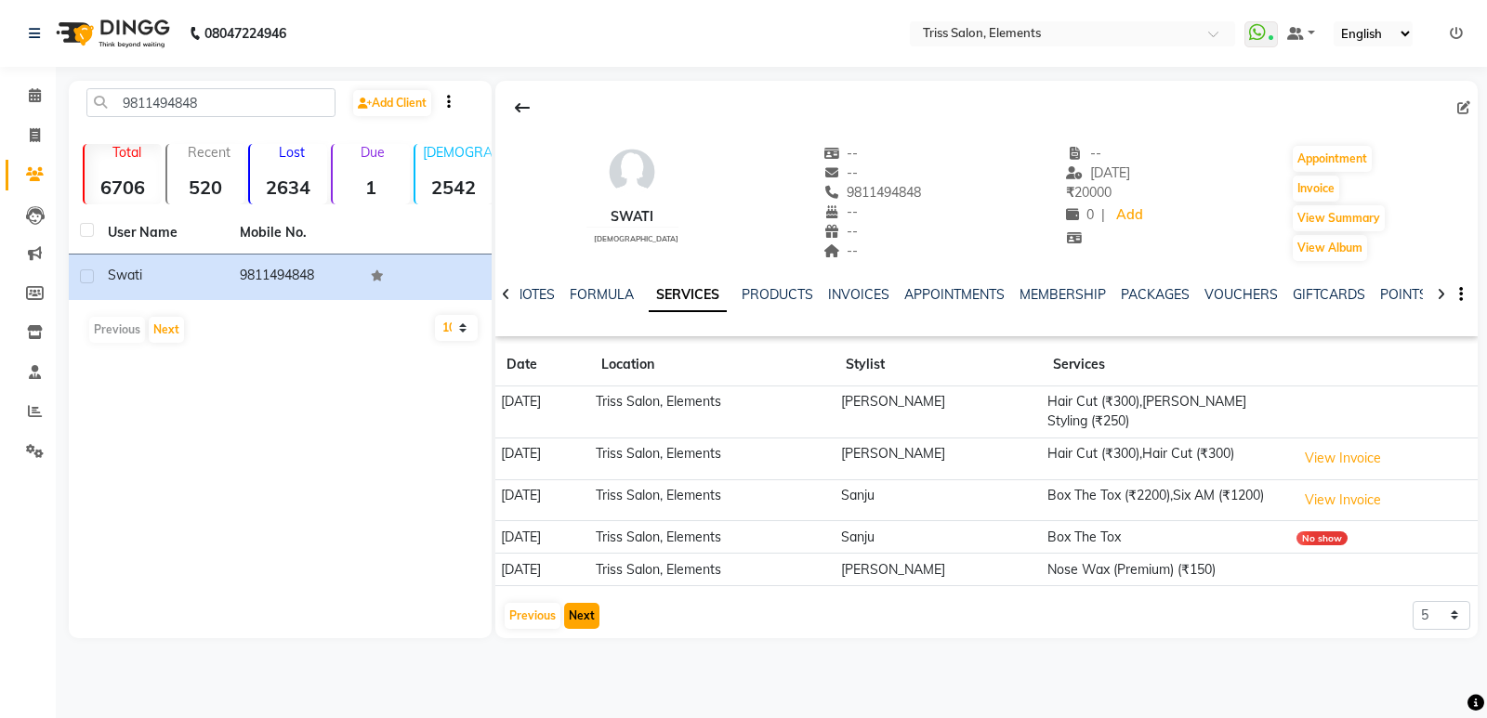
click at [576, 604] on button "Next" at bounding box center [581, 616] width 35 height 26
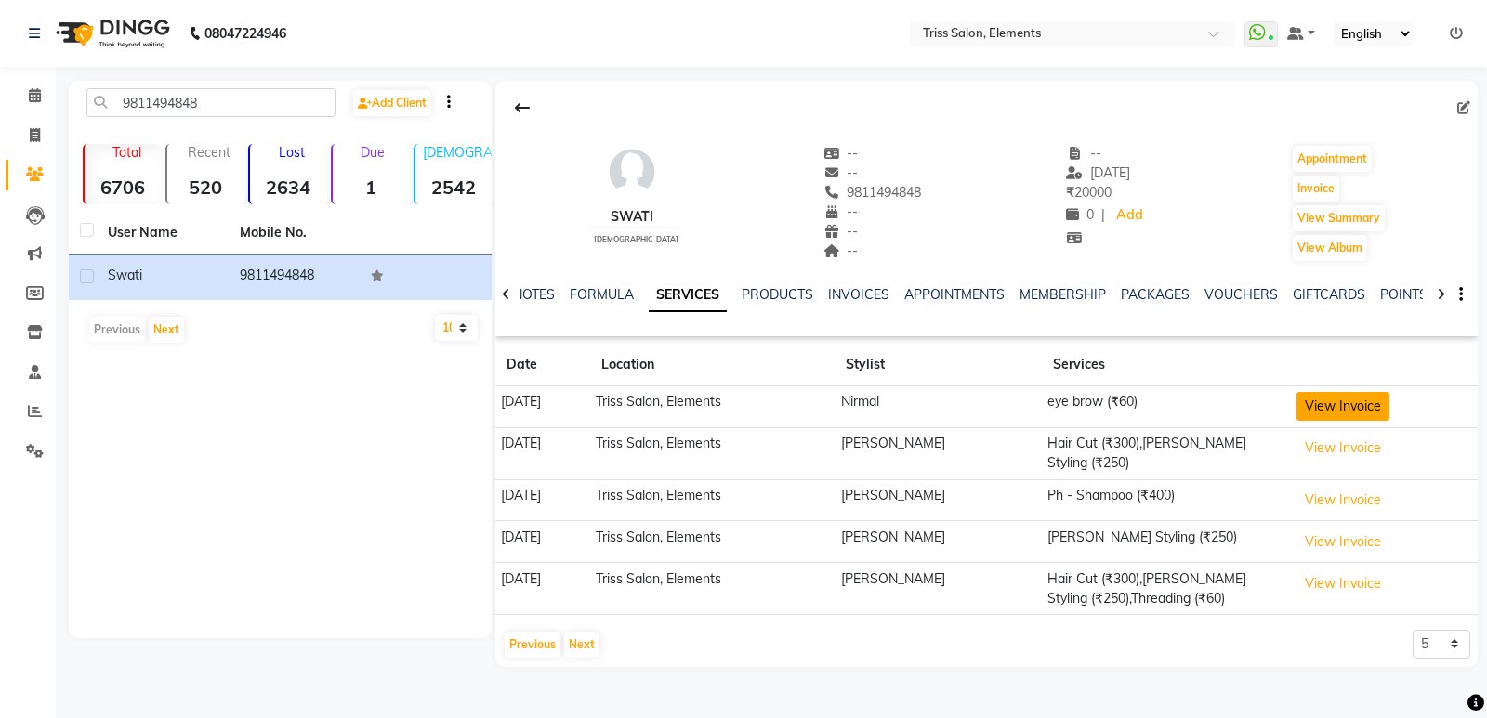
click at [1369, 404] on button "View Invoice" at bounding box center [1342, 406] width 93 height 29
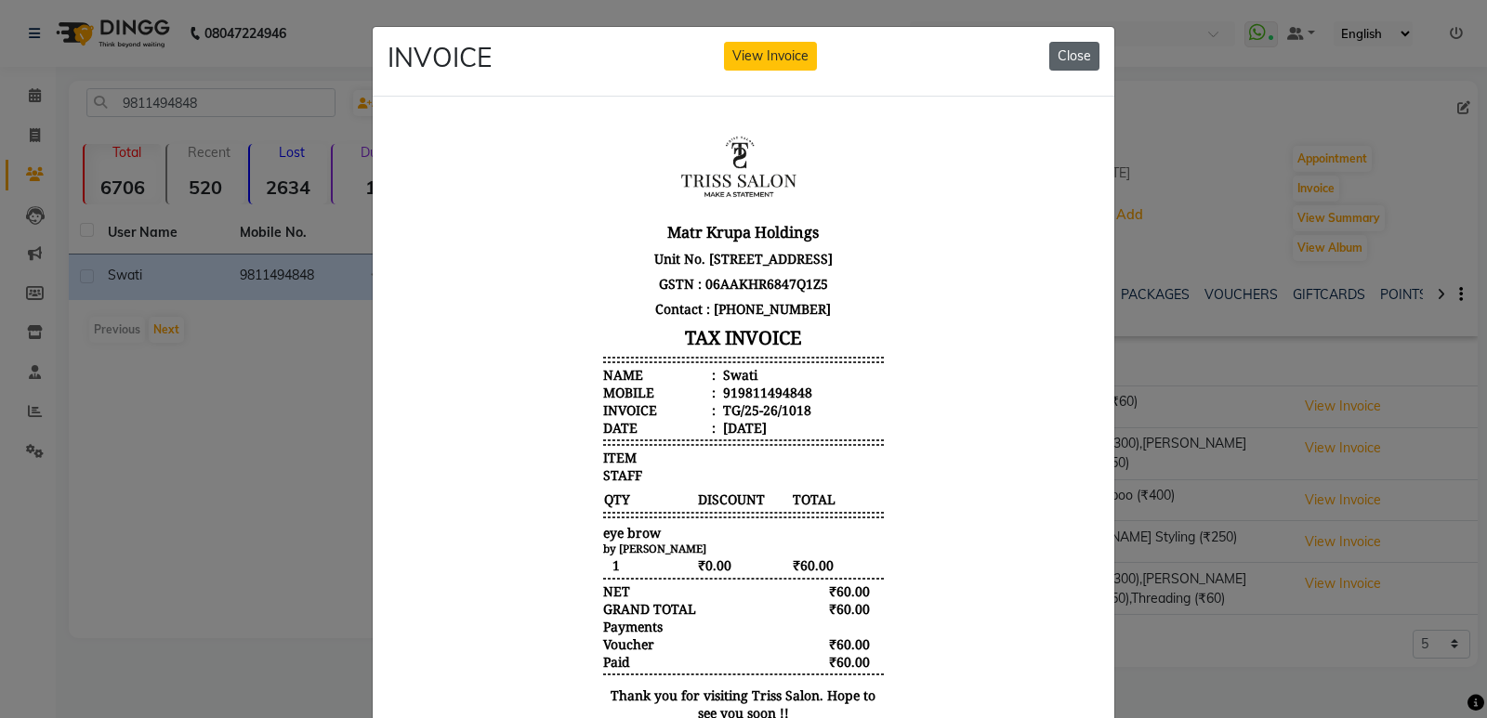
click at [1073, 59] on button "Close" at bounding box center [1074, 56] width 50 height 29
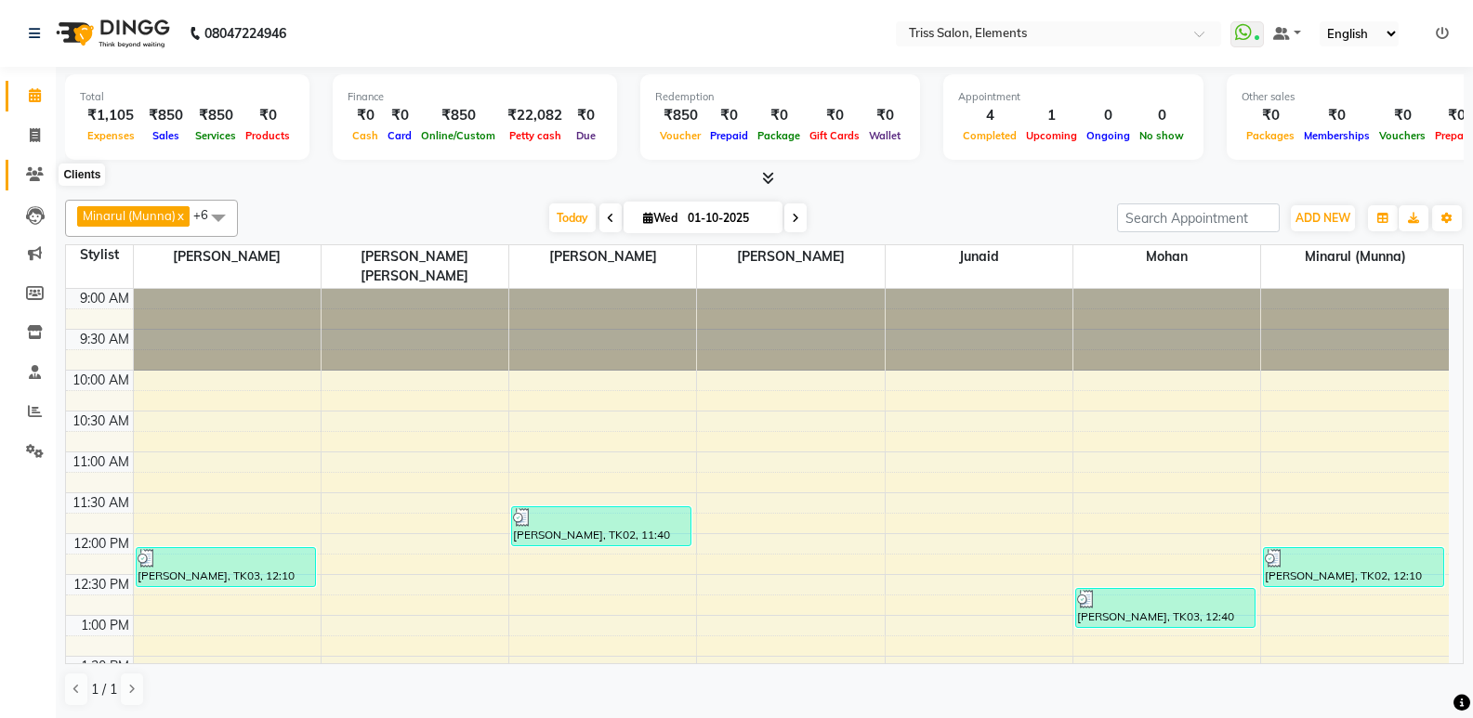
click at [29, 177] on icon at bounding box center [35, 174] width 18 height 14
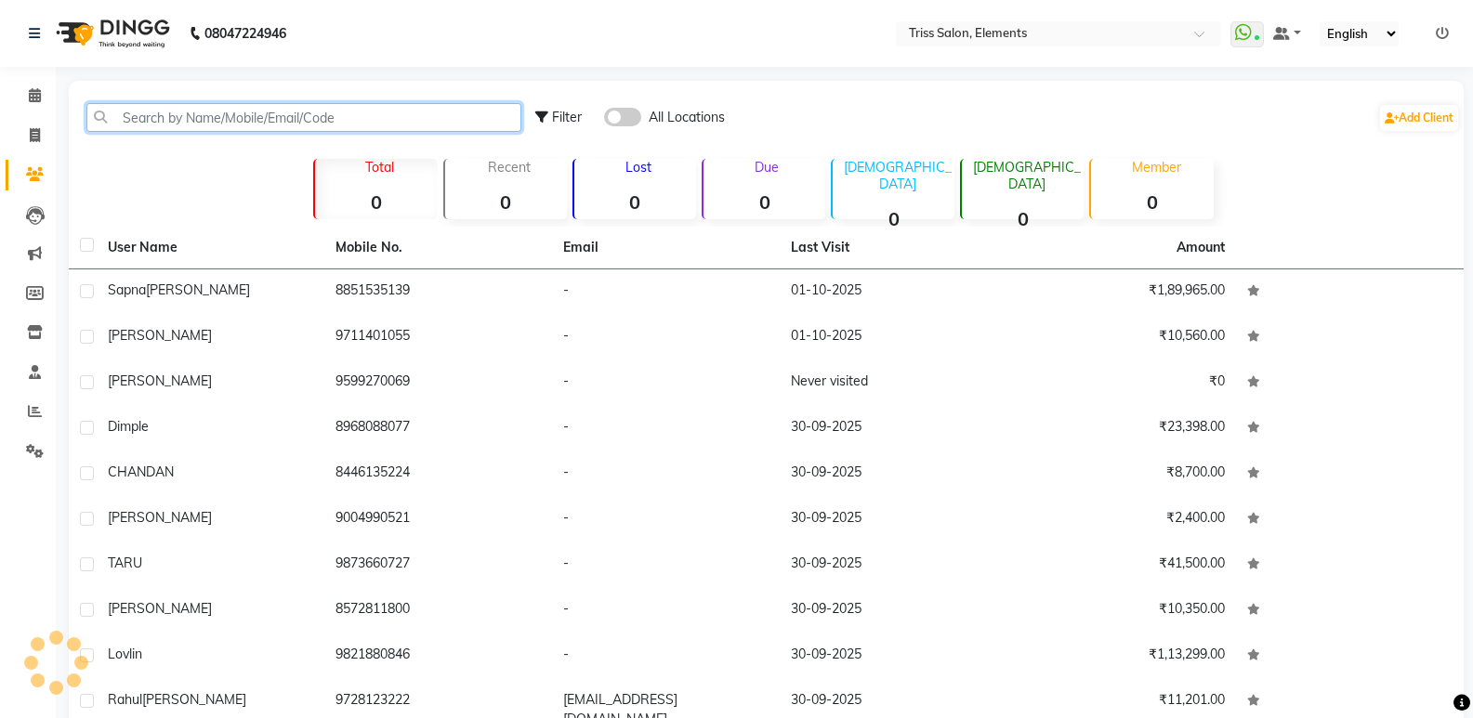
click at [215, 125] on input "text" at bounding box center [303, 117] width 435 height 29
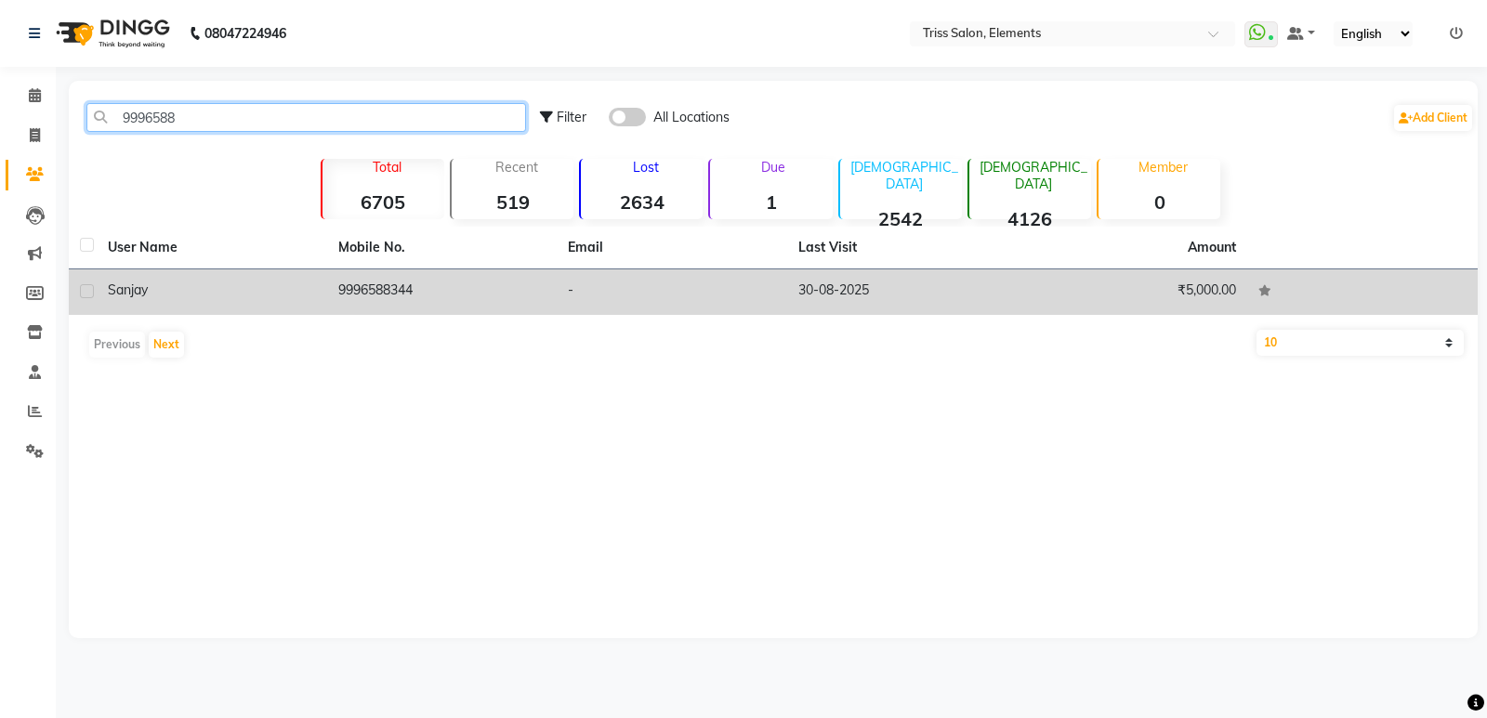
type input "9996588"
click at [360, 295] on td "9996588344" at bounding box center [442, 292] width 230 height 46
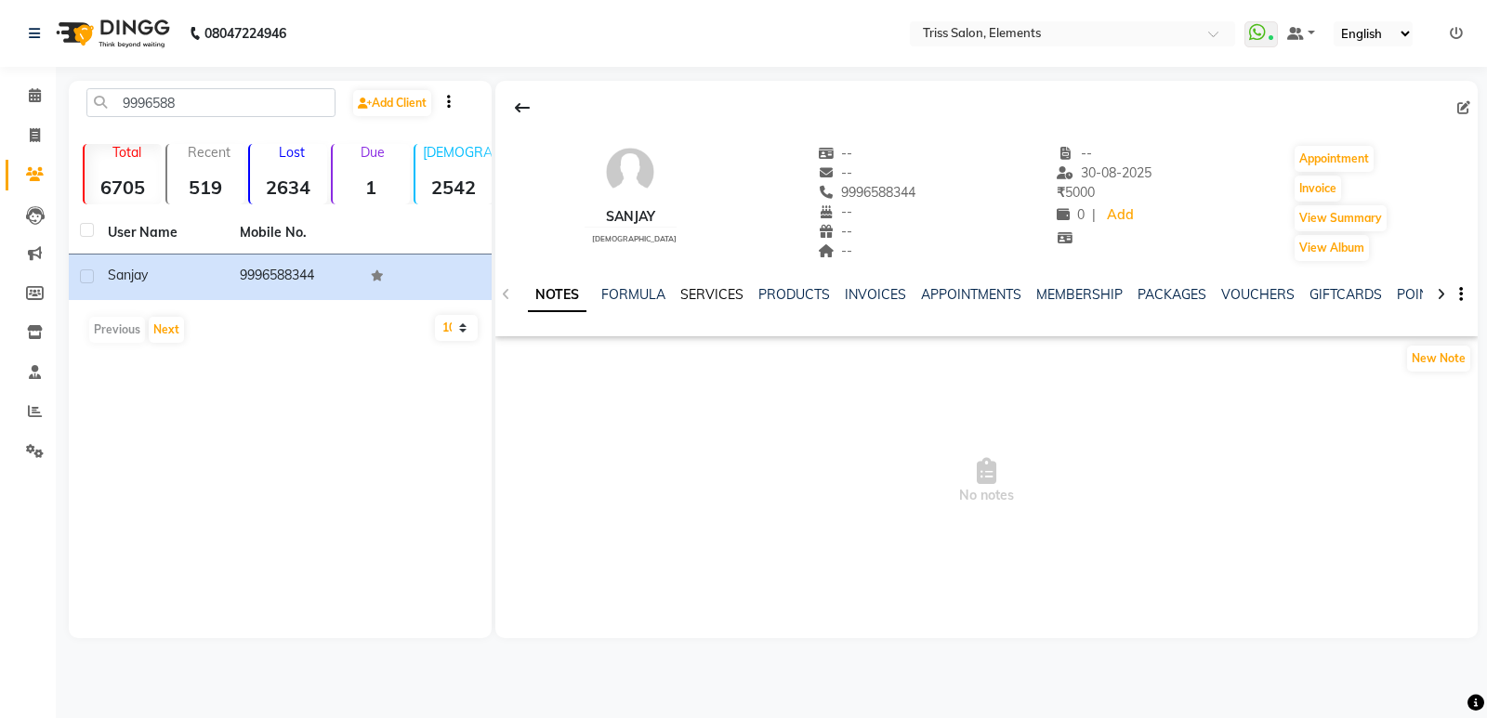
click at [724, 289] on link "SERVICES" at bounding box center [711, 294] width 63 height 17
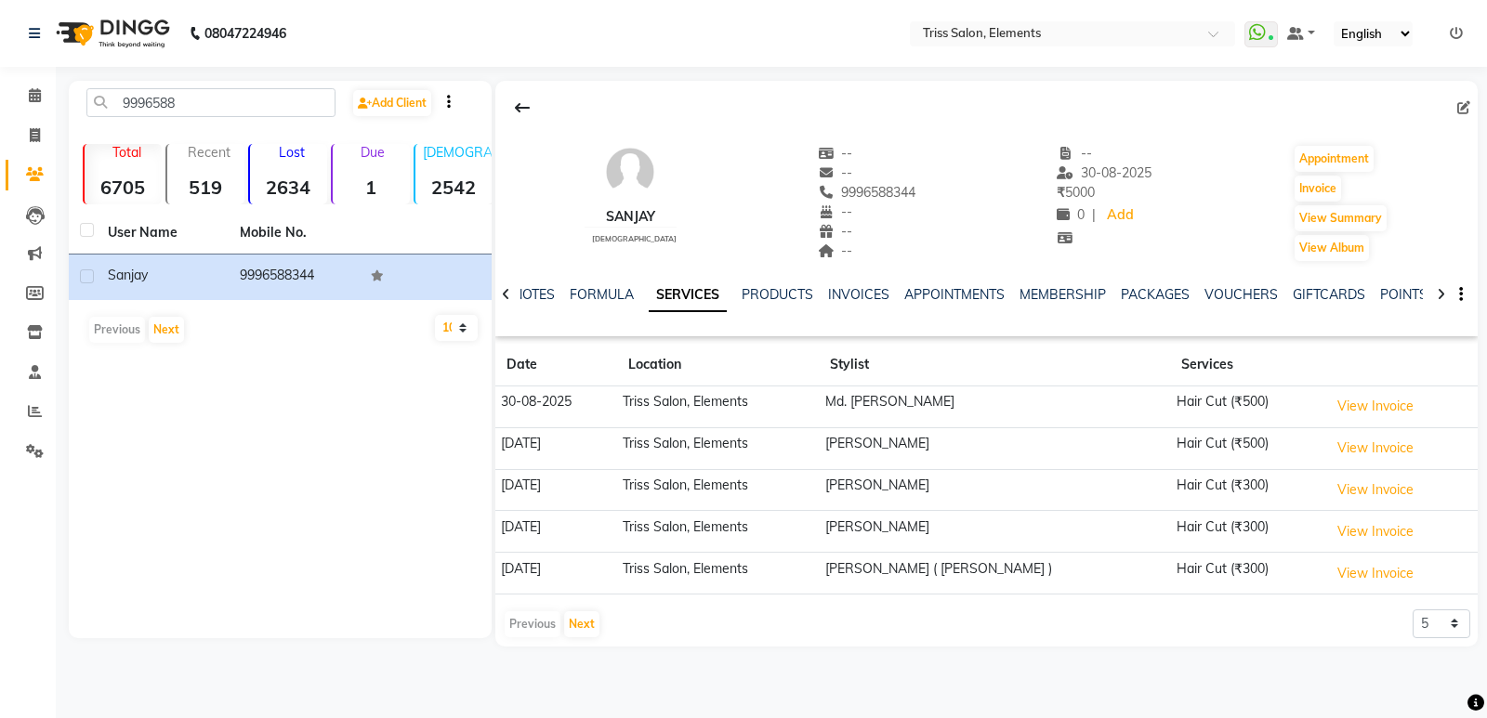
click at [820, 396] on td "Triss Salon, Elements" at bounding box center [718, 408] width 203 height 42
click at [768, 396] on td "Triss Salon, Elements" at bounding box center [718, 408] width 203 height 42
click at [1231, 295] on link "VOUCHERS" at bounding box center [1240, 294] width 73 height 17
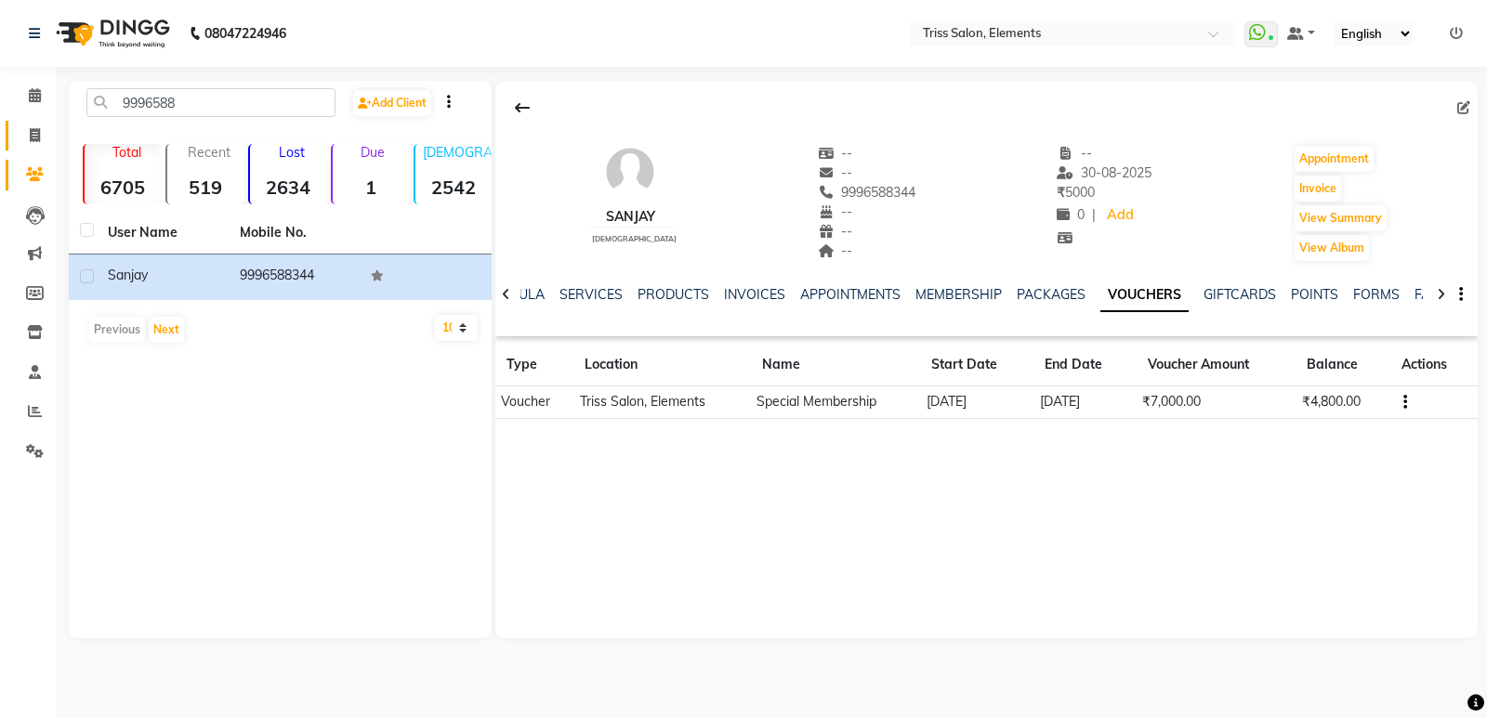
click at [29, 146] on link "Invoice" at bounding box center [28, 136] width 45 height 31
select select "service"
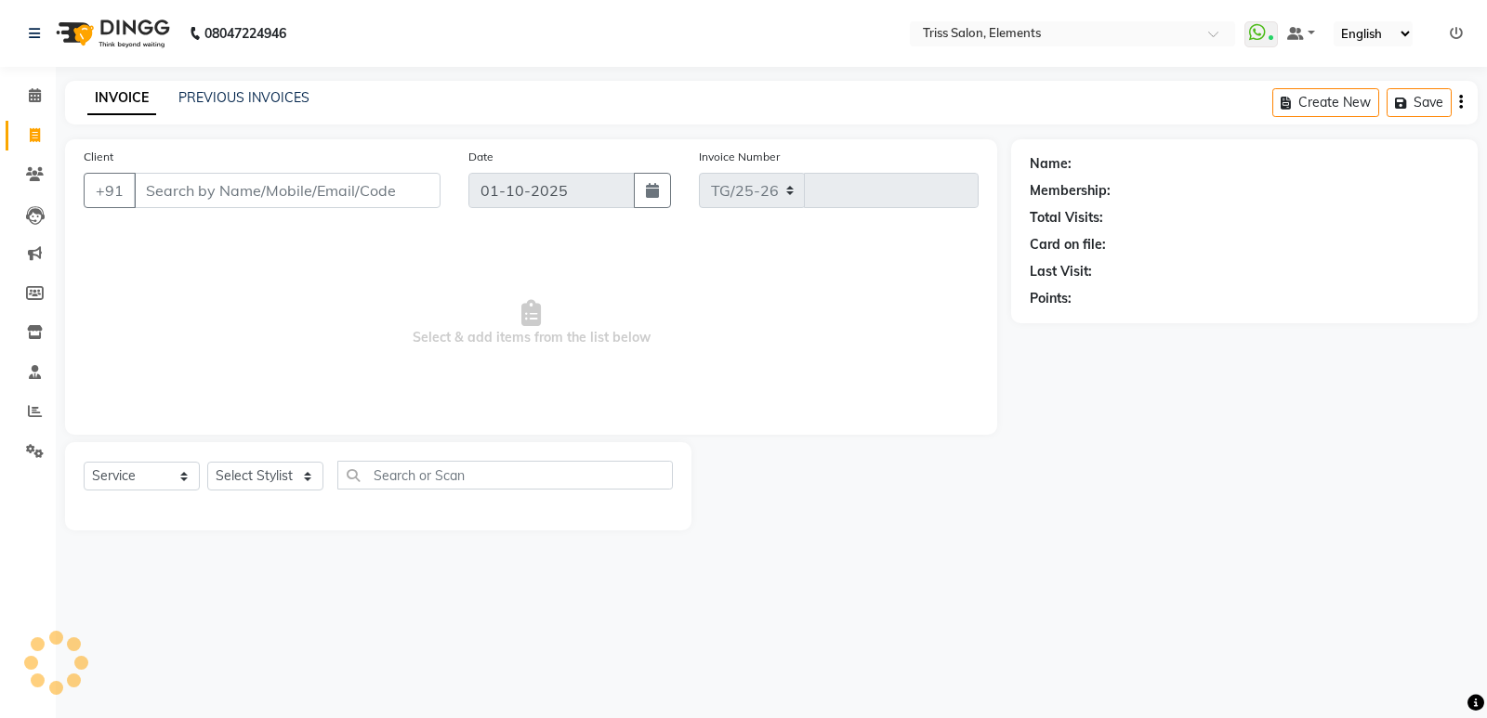
select select "4303"
type input "2403"
click at [42, 415] on span at bounding box center [35, 411] width 33 height 21
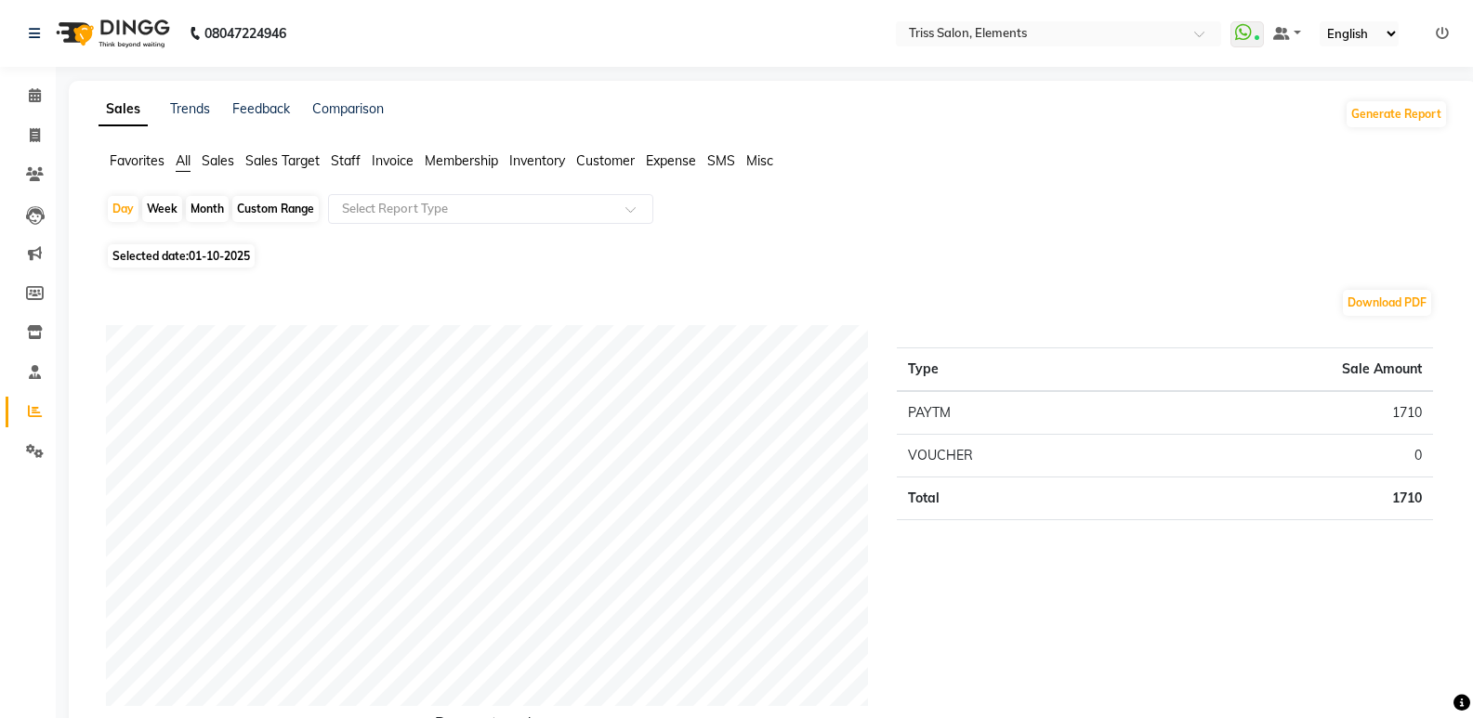
click at [336, 156] on span "Staff" at bounding box center [346, 160] width 30 height 17
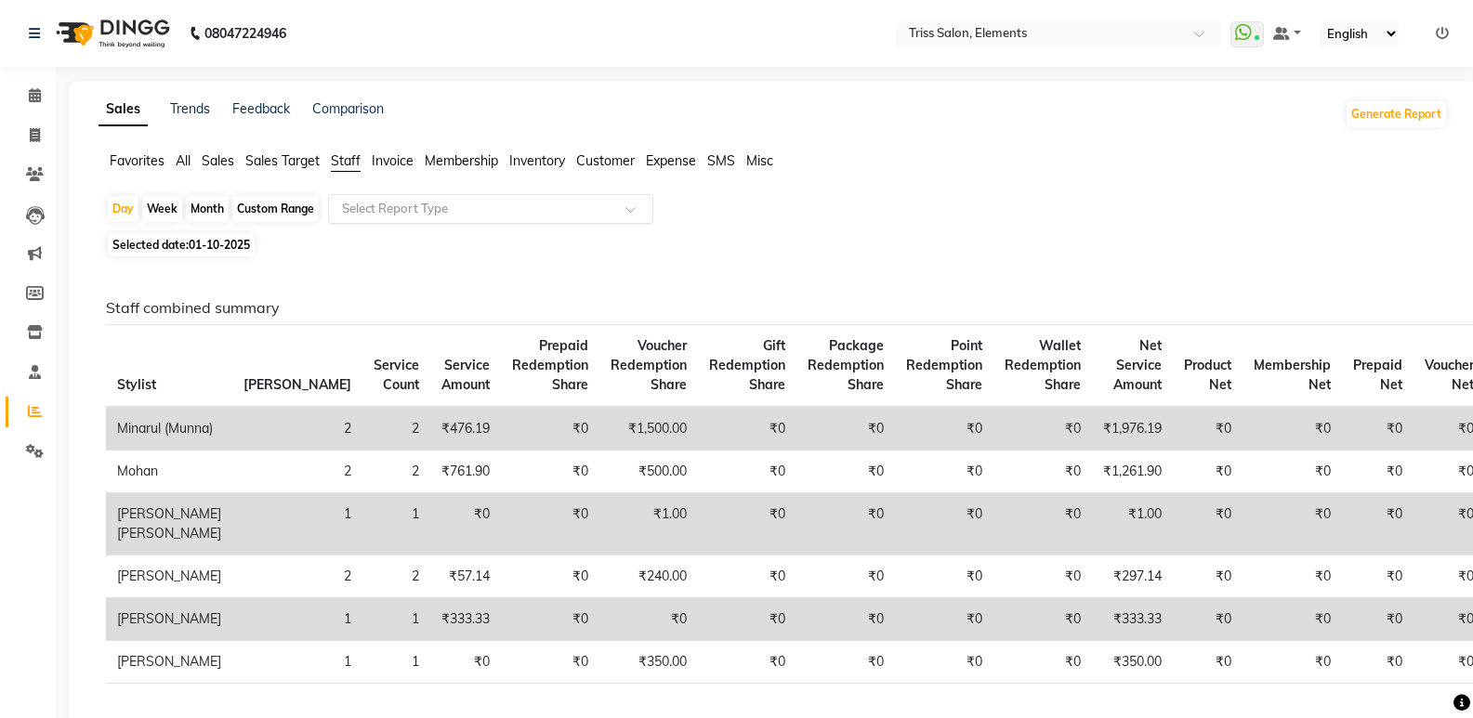
click at [407, 203] on input "text" at bounding box center [472, 209] width 268 height 19
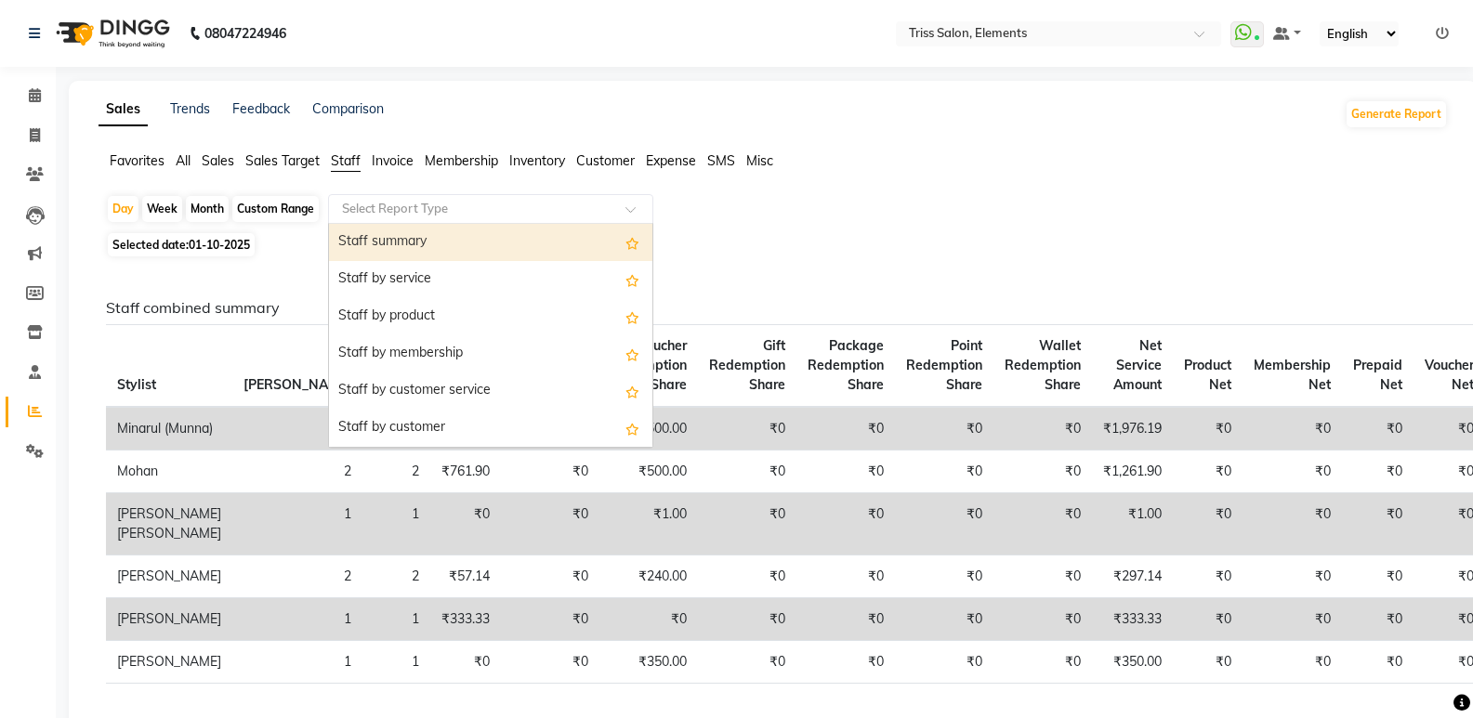
click at [411, 252] on div "Staff summary" at bounding box center [490, 242] width 323 height 37
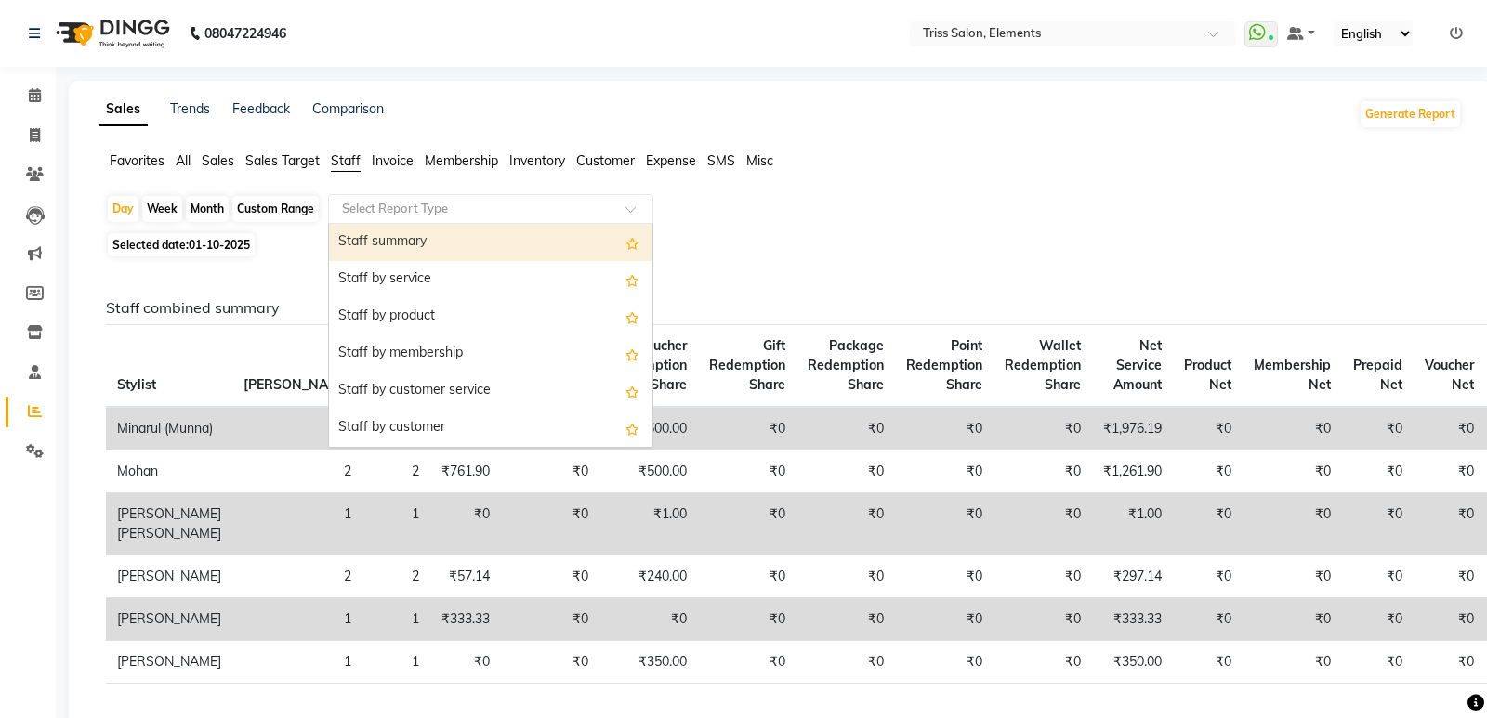
select select "full_report"
select select "csv"
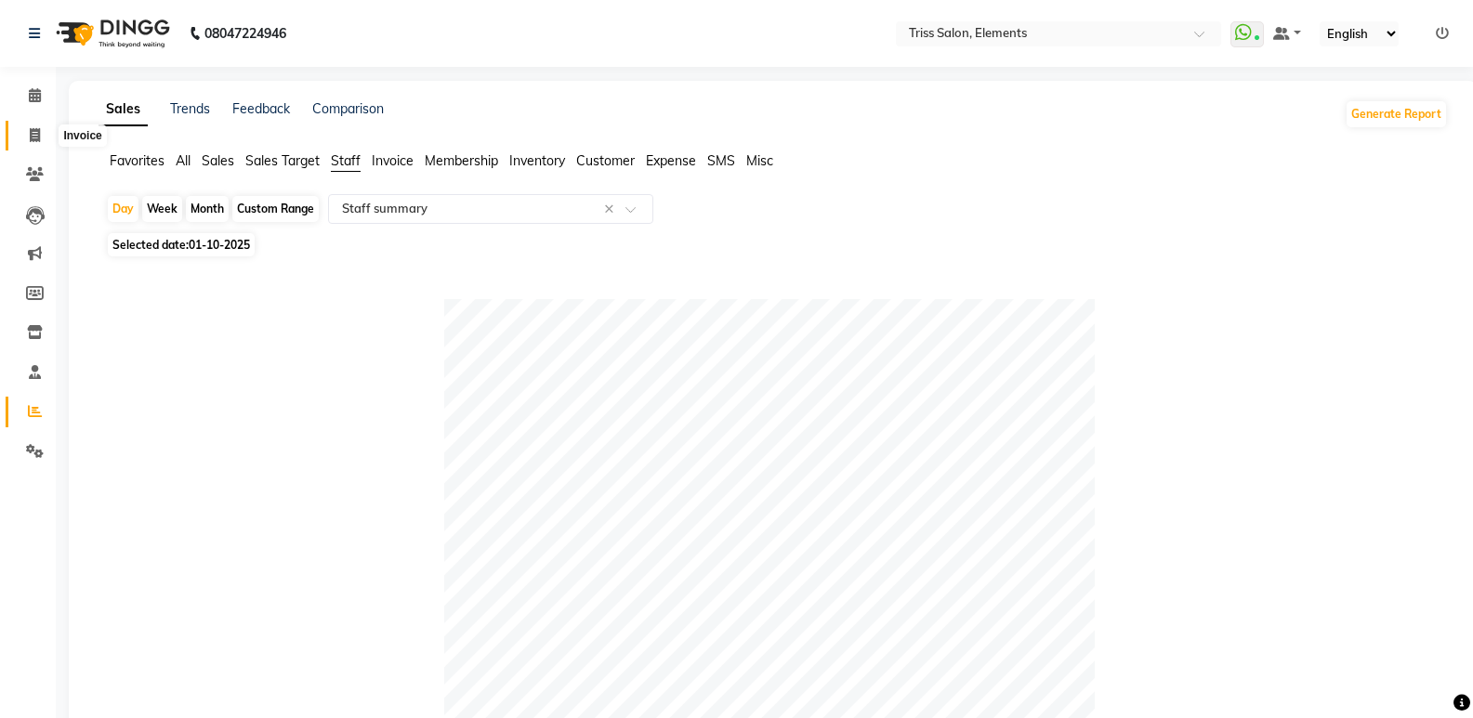
click at [38, 131] on icon at bounding box center [35, 135] width 10 height 14
select select "service"
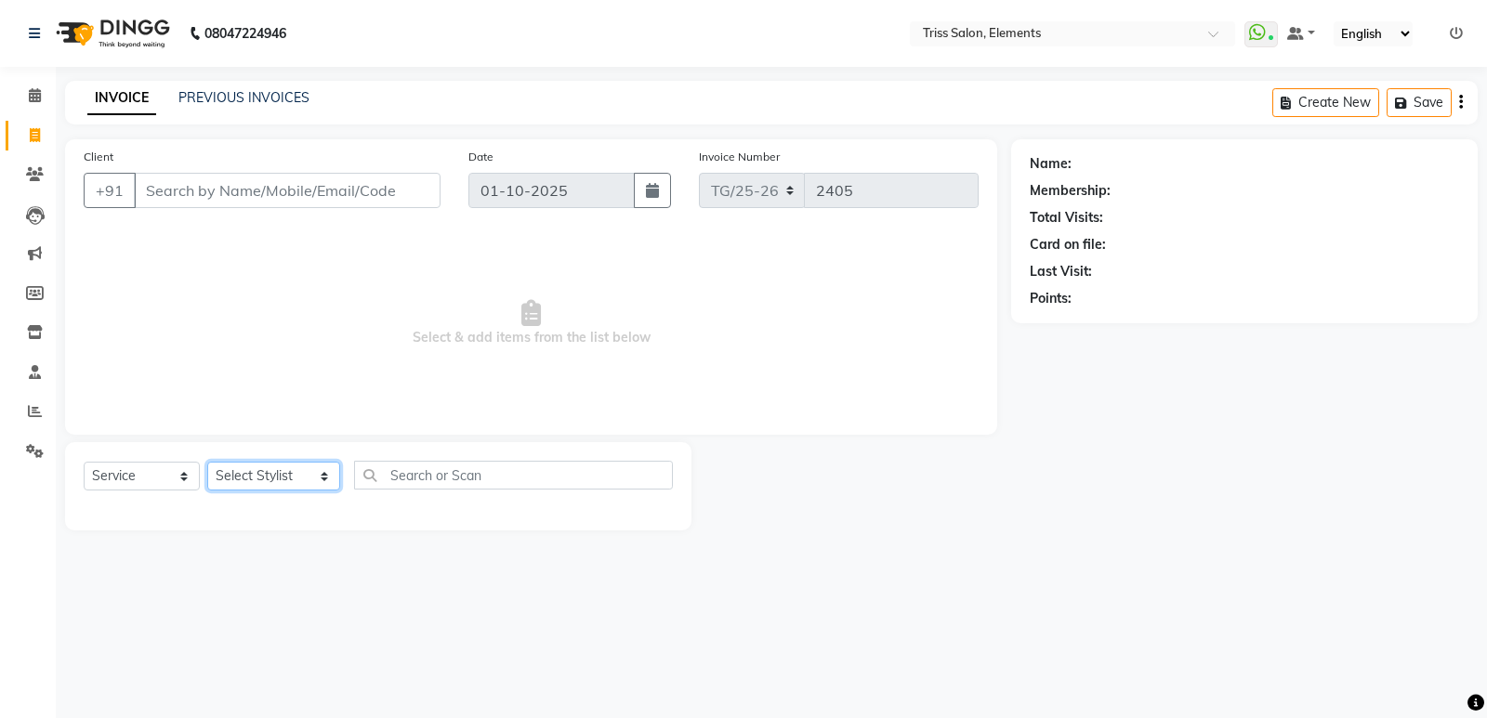
click at [242, 467] on select "Select Stylist [PERSON_NAME] Md. [PERSON_NAME] ([PERSON_NAME]) [PERSON_NAME] [P…" at bounding box center [273, 476] width 133 height 29
select select "83318"
click at [207, 462] on select "Select Stylist [PERSON_NAME] Md. [PERSON_NAME] ([PERSON_NAME]) [PERSON_NAME] [P…" at bounding box center [273, 476] width 133 height 29
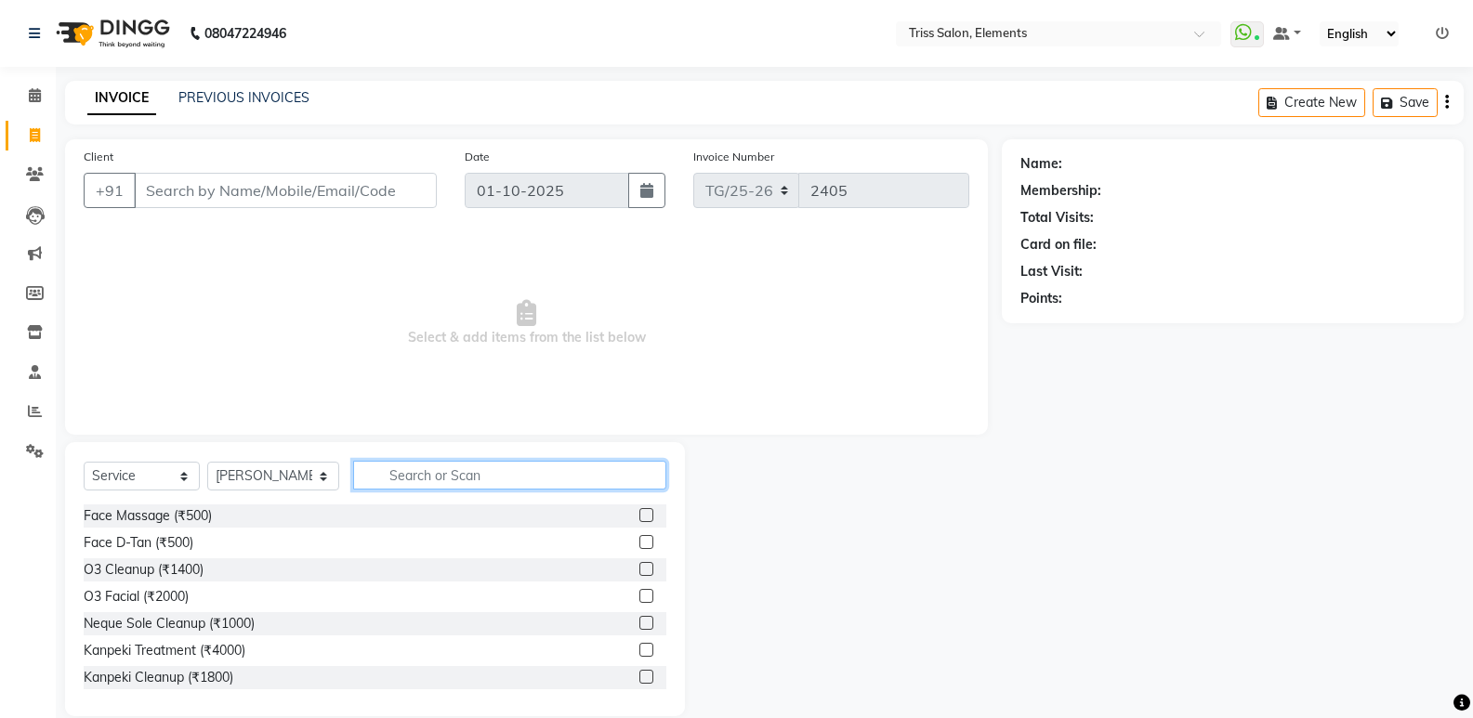
click at [421, 477] on input "text" at bounding box center [509, 475] width 313 height 29
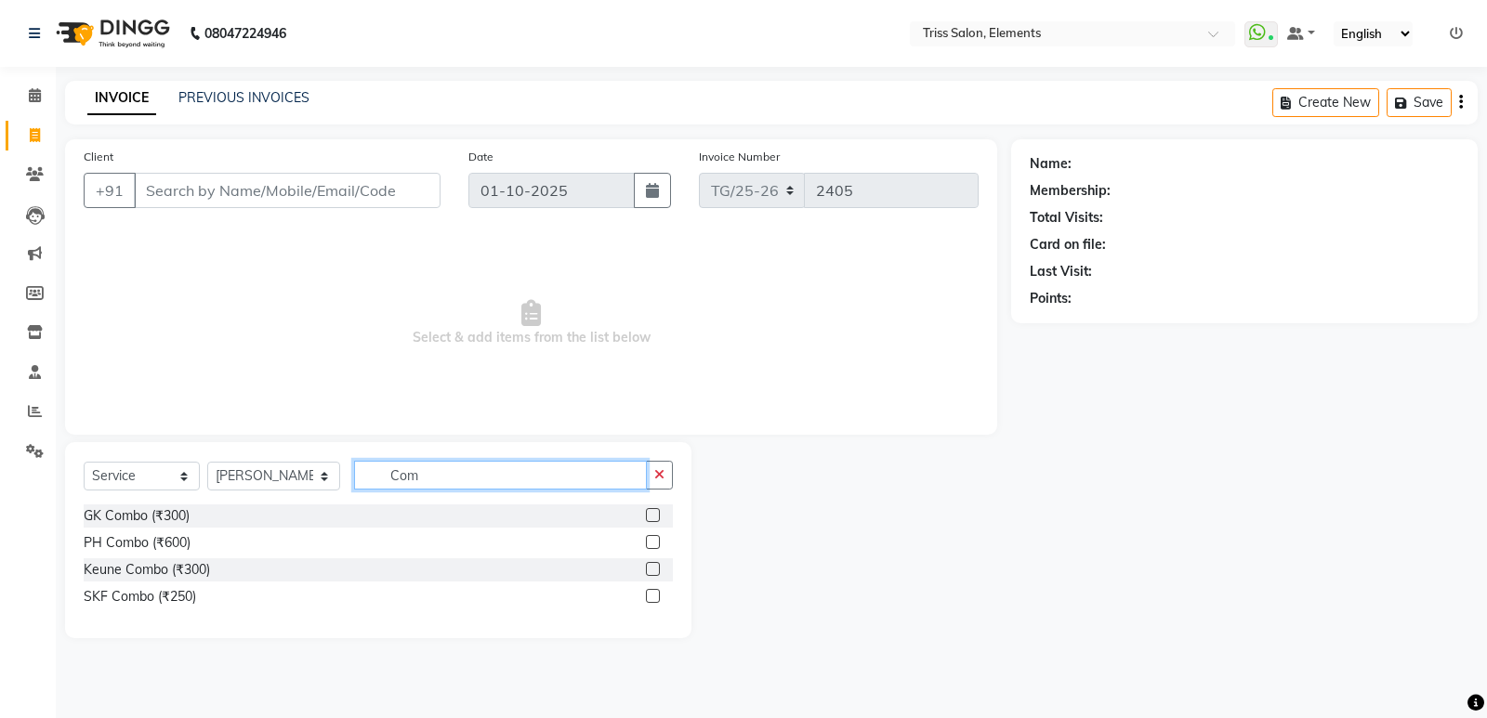
type input "Com"
click at [656, 567] on label at bounding box center [653, 569] width 14 height 14
click at [656, 567] on input "checkbox" at bounding box center [652, 570] width 12 height 12
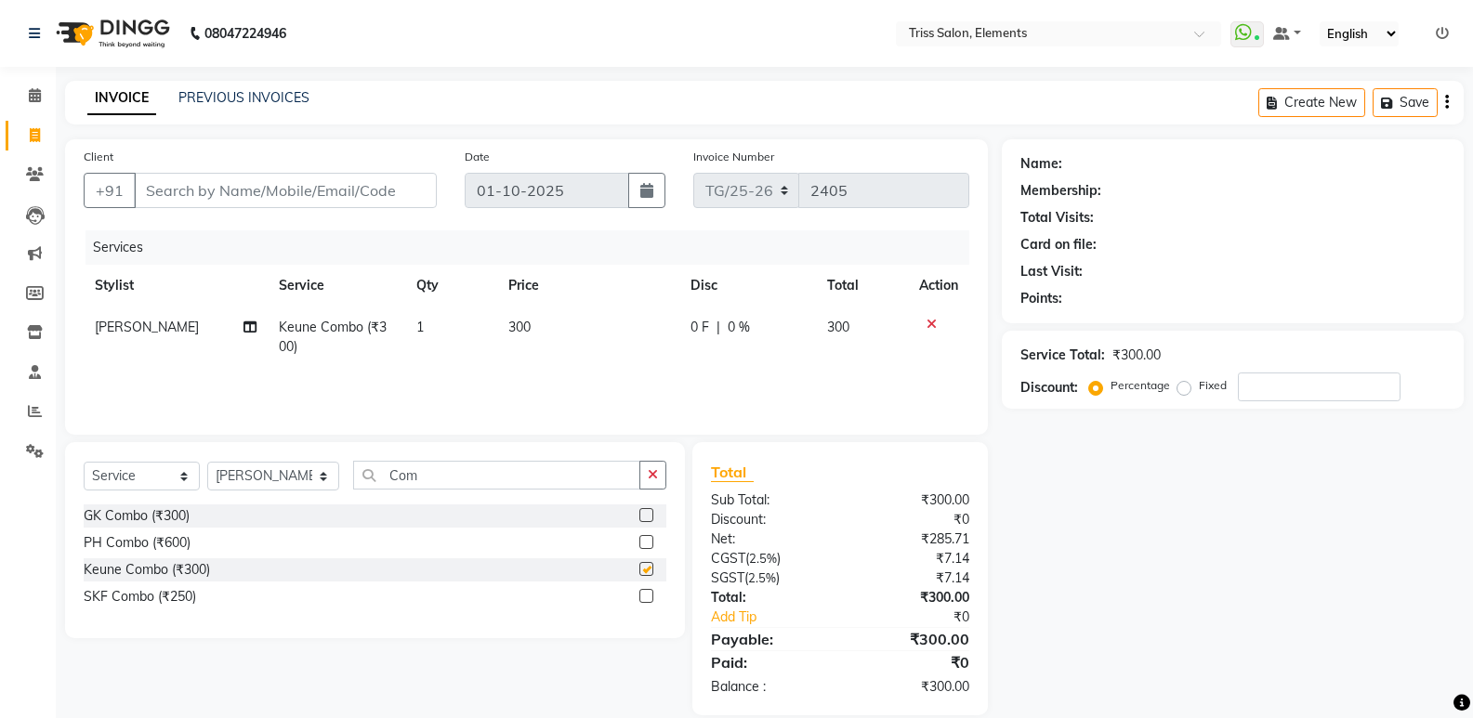
checkbox input "false"
drag, startPoint x: 451, startPoint y: 486, endPoint x: 329, endPoint y: 509, distance: 123.9
click at [337, 505] on div "Select Service Product Membership Package Voucher Prepaid Gift Card Select Styl…" at bounding box center [375, 540] width 620 height 196
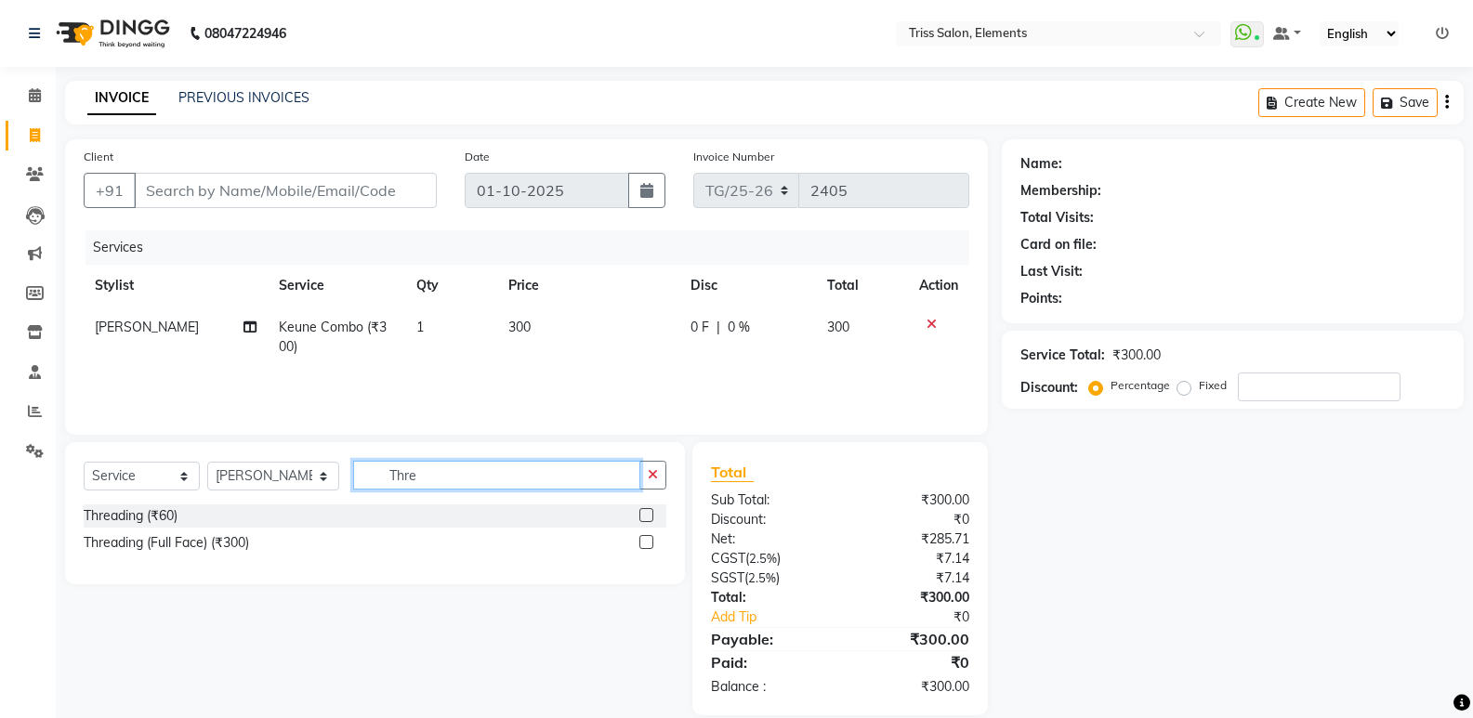
type input "Thre"
click at [650, 515] on label at bounding box center [646, 515] width 14 height 14
click at [650, 515] on input "checkbox" at bounding box center [645, 516] width 12 height 12
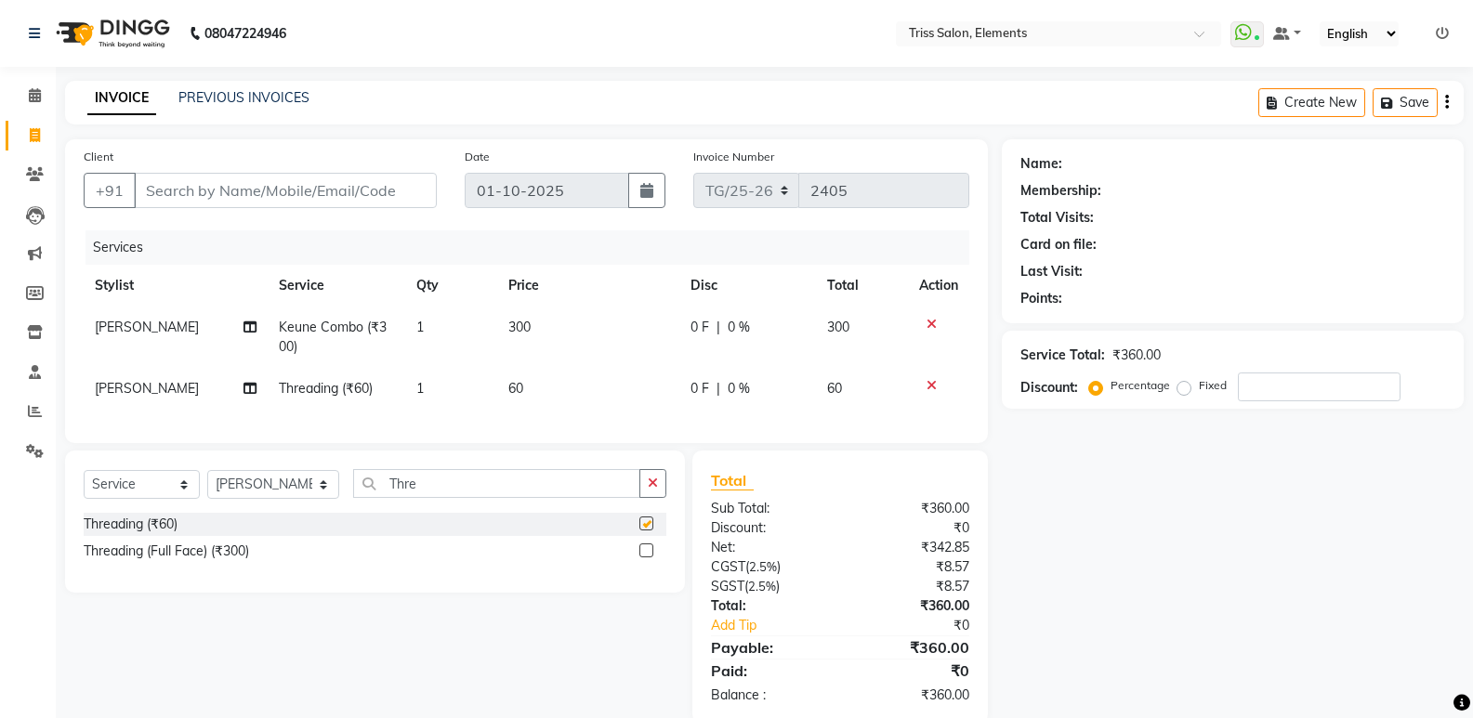
checkbox input "false"
drag, startPoint x: 452, startPoint y: 501, endPoint x: 223, endPoint y: 542, distance: 232.2
click at [223, 542] on div "Select Service Product Membership Package Voucher Prepaid Gift Card Select Styl…" at bounding box center [375, 522] width 620 height 142
type input "U"
type input "nose"
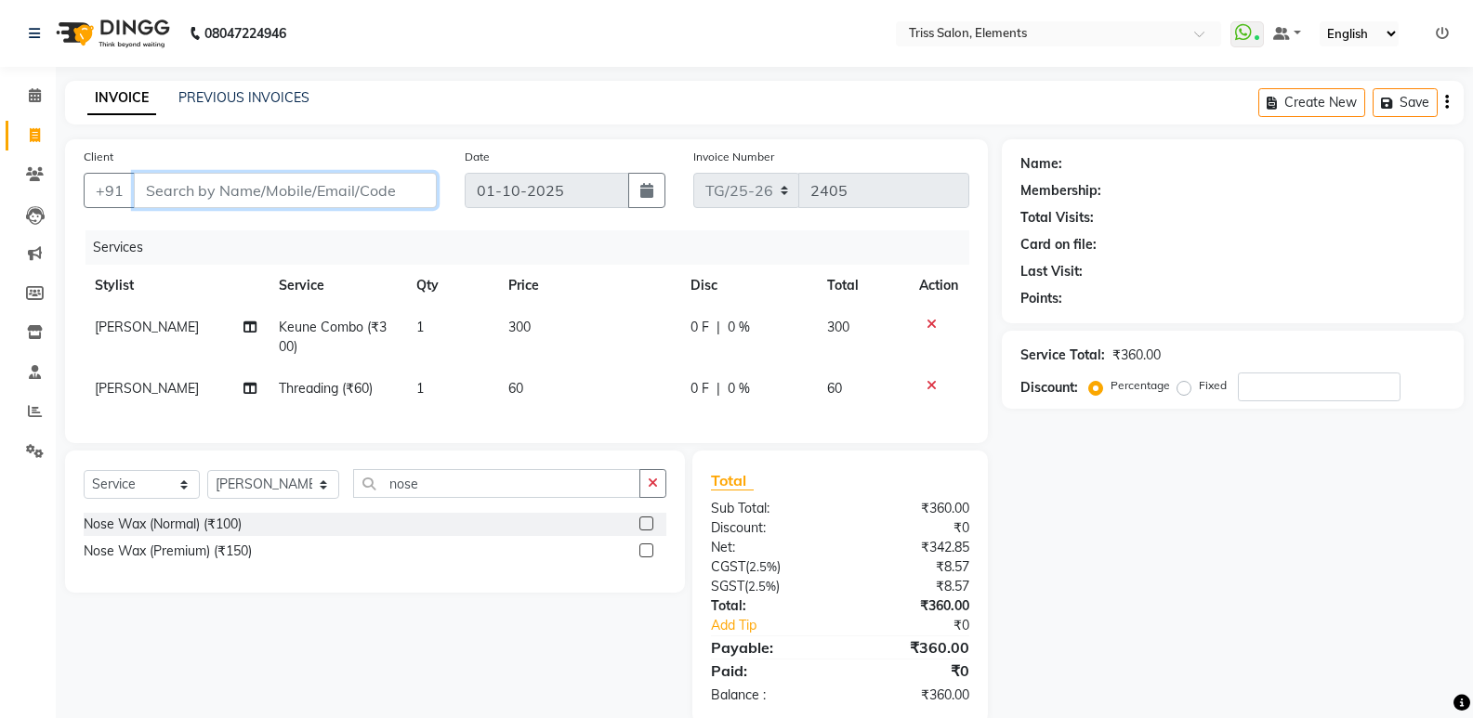
click at [205, 192] on input "Client" at bounding box center [285, 190] width 303 height 35
type input "9"
type input "0"
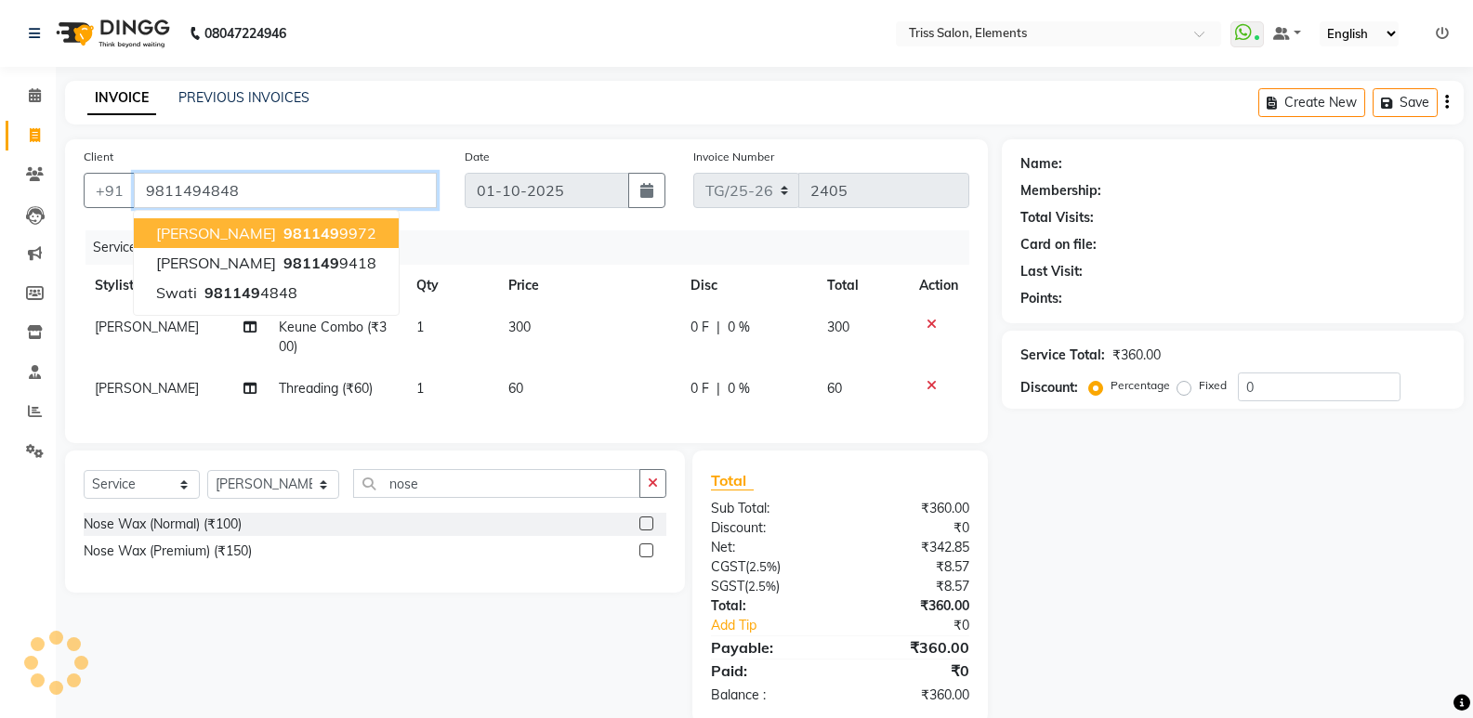
type input "9811494848"
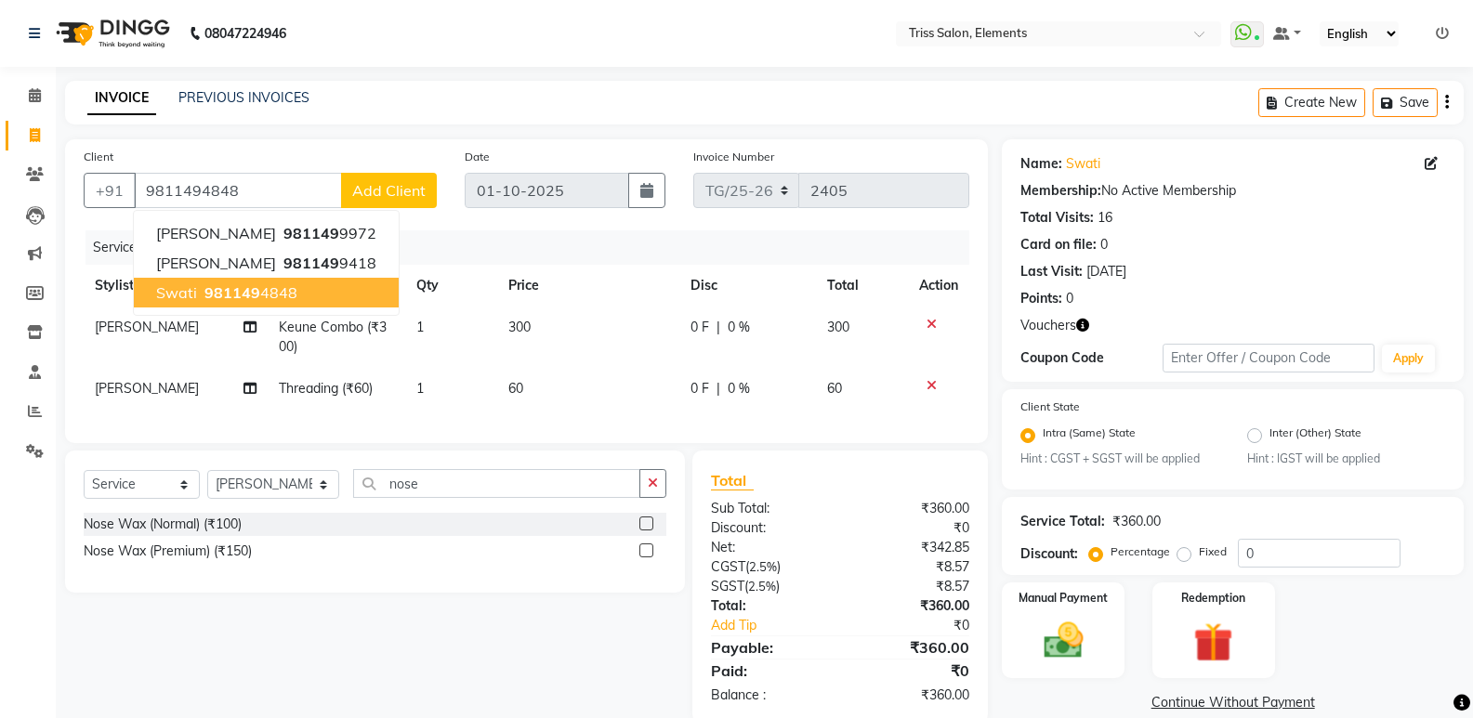
drag, startPoint x: 315, startPoint y: 286, endPoint x: 646, endPoint y: 318, distance: 332.3
click at [321, 292] on button "Swati 981149 4848" at bounding box center [266, 293] width 265 height 30
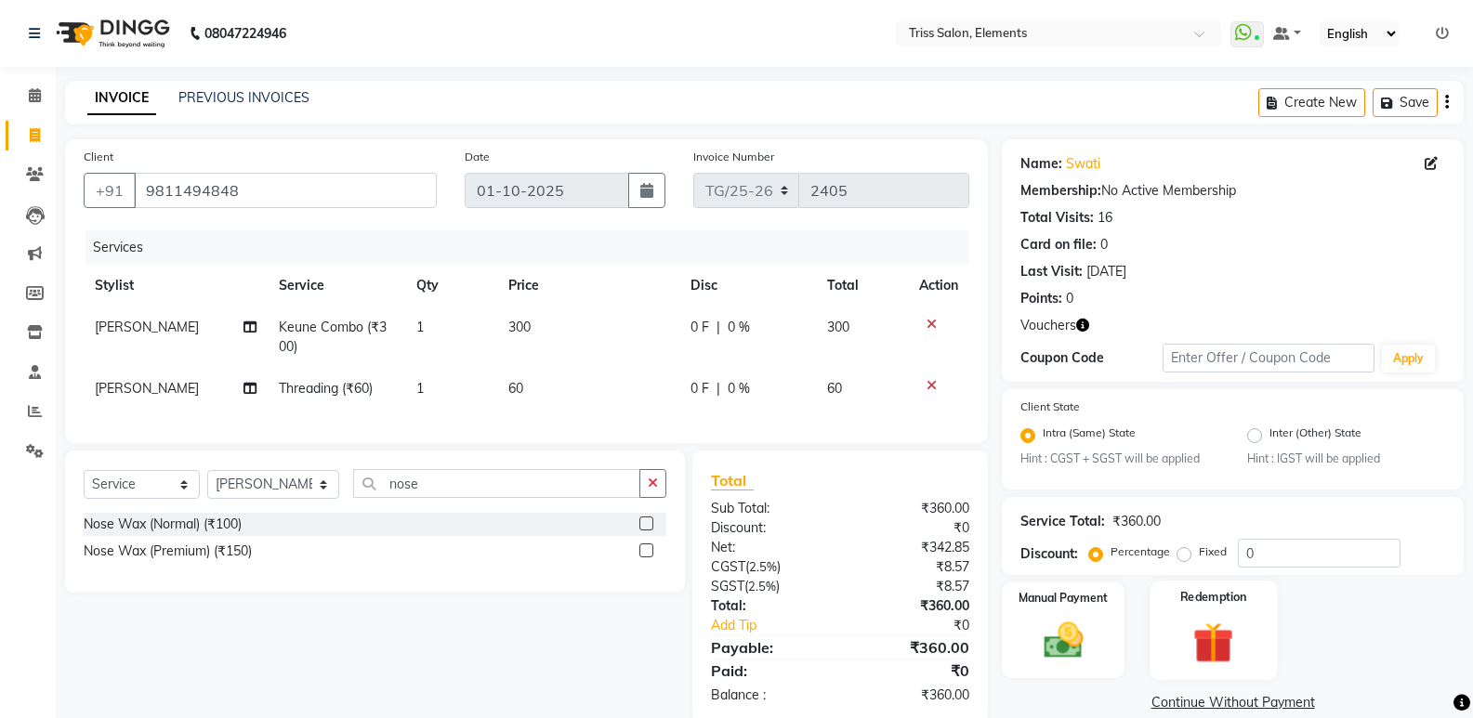
click at [1209, 636] on img at bounding box center [1213, 643] width 66 height 51
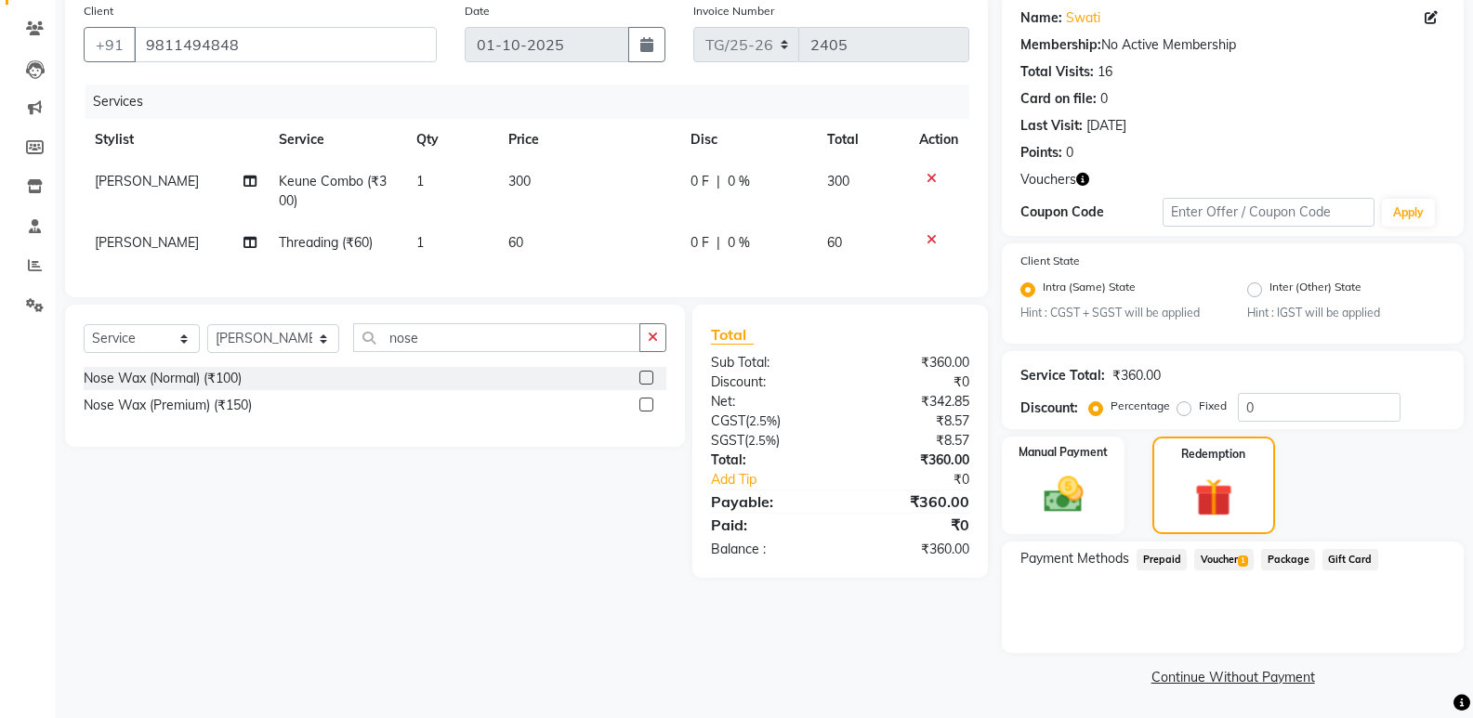
scroll to position [147, 0]
drag, startPoint x: 1231, startPoint y: 554, endPoint x: 1245, endPoint y: 565, distance: 17.8
click at [1238, 560] on span "Voucher 1" at bounding box center [1223, 558] width 59 height 21
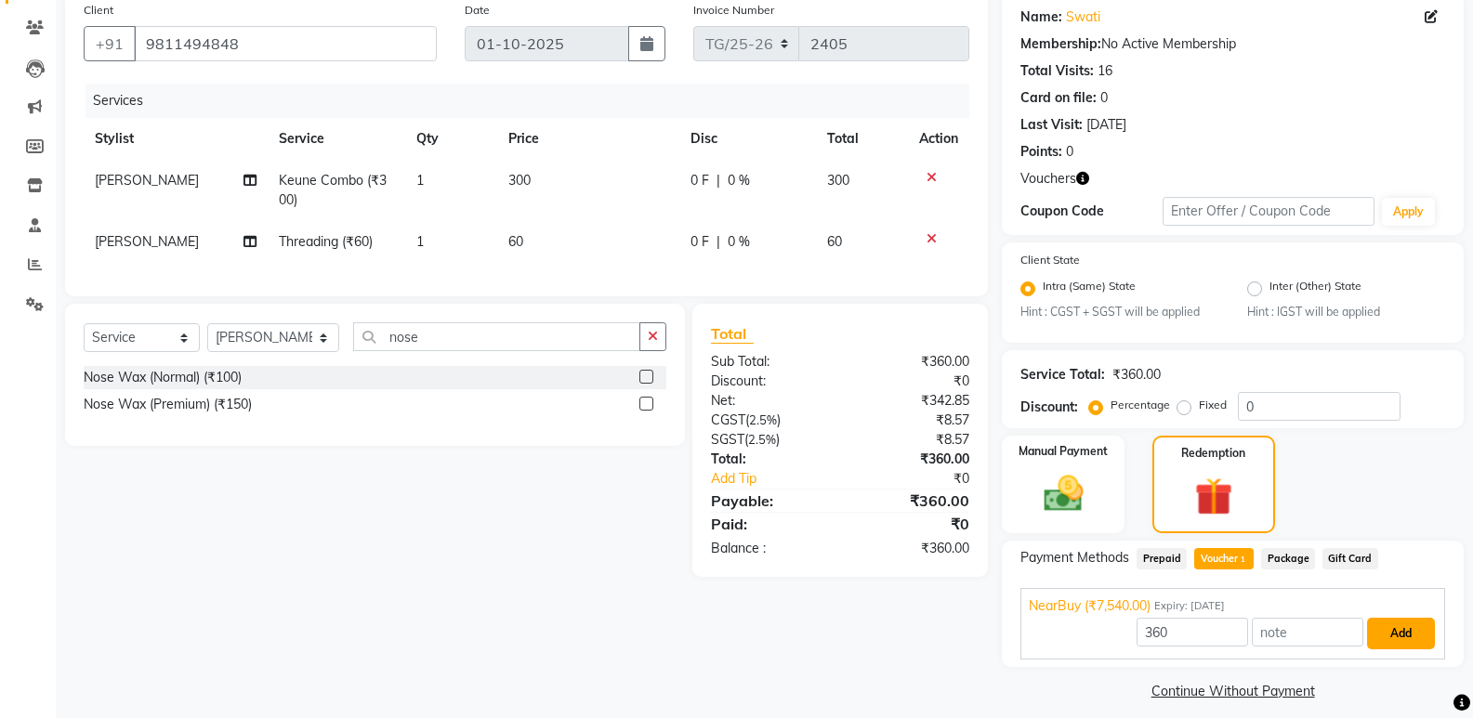
click at [1397, 627] on button "Add" at bounding box center [1401, 634] width 68 height 32
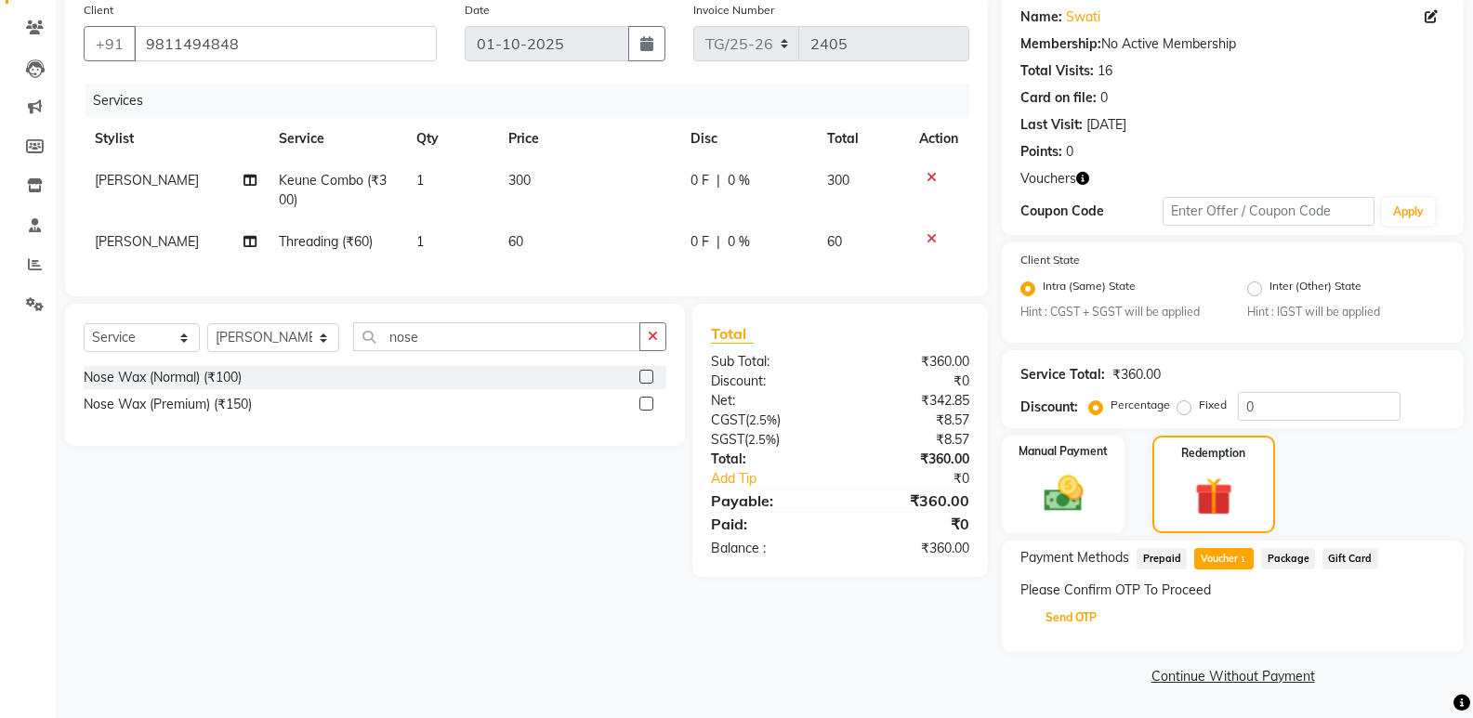
click at [1072, 620] on button "Send OTP" at bounding box center [1071, 618] width 98 height 32
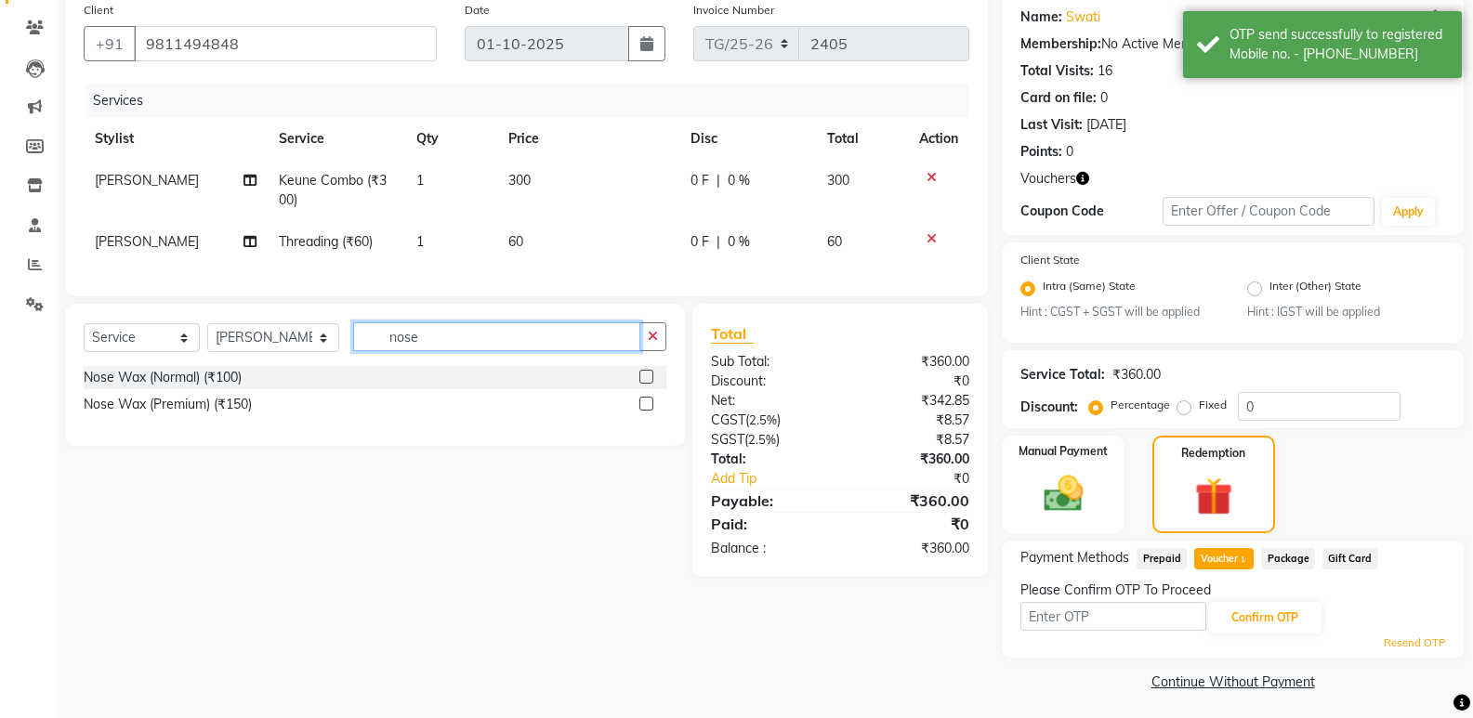
drag, startPoint x: 430, startPoint y: 354, endPoint x: 374, endPoint y: 354, distance: 56.7
click at [374, 351] on input "nose" at bounding box center [496, 336] width 287 height 29
click at [413, 351] on input "nose" at bounding box center [496, 336] width 287 height 29
type input "nose wa"
drag, startPoint x: 634, startPoint y: 425, endPoint x: 651, endPoint y: 421, distance: 18.0
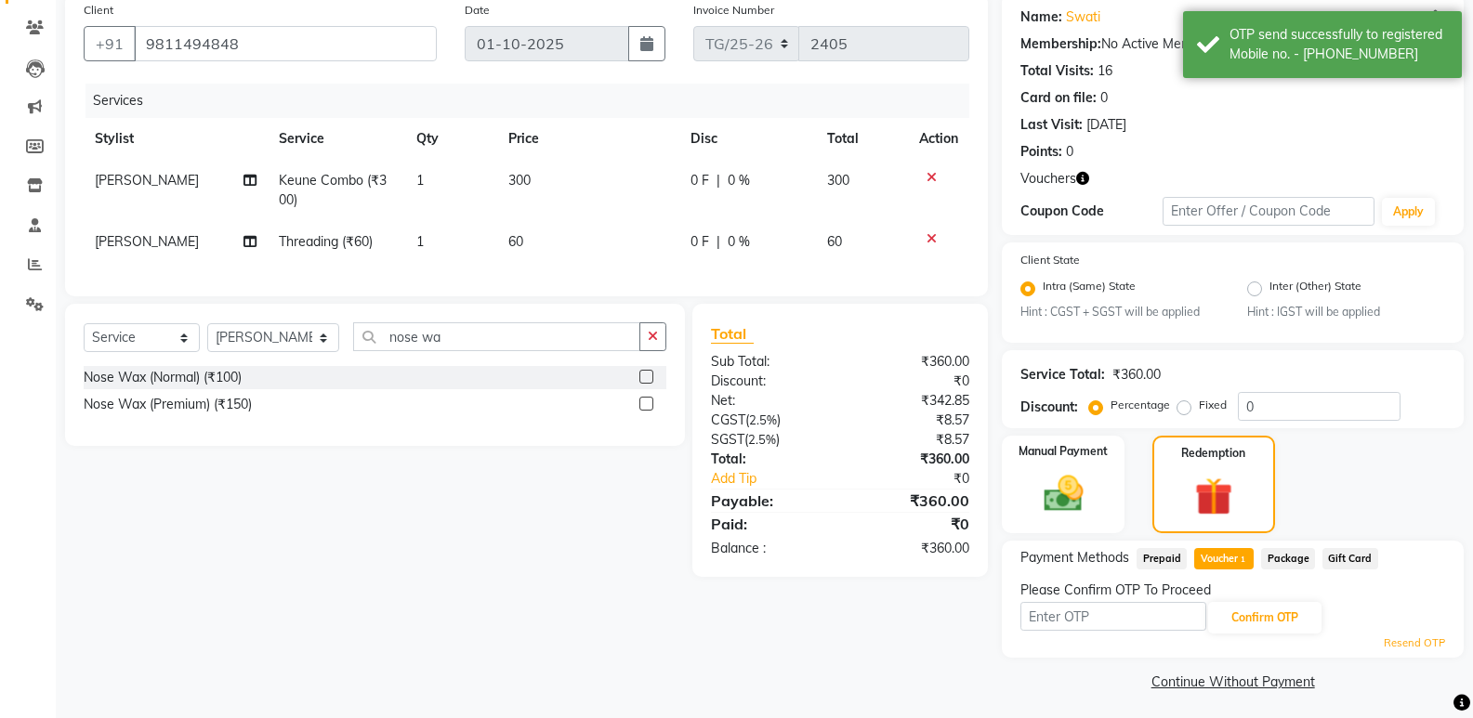
click at [636, 416] on div "Nose Wax (Premium) (₹150)" at bounding box center [375, 404] width 583 height 23
click at [651, 411] on label at bounding box center [646, 404] width 14 height 14
click at [651, 411] on input "checkbox" at bounding box center [645, 405] width 12 height 12
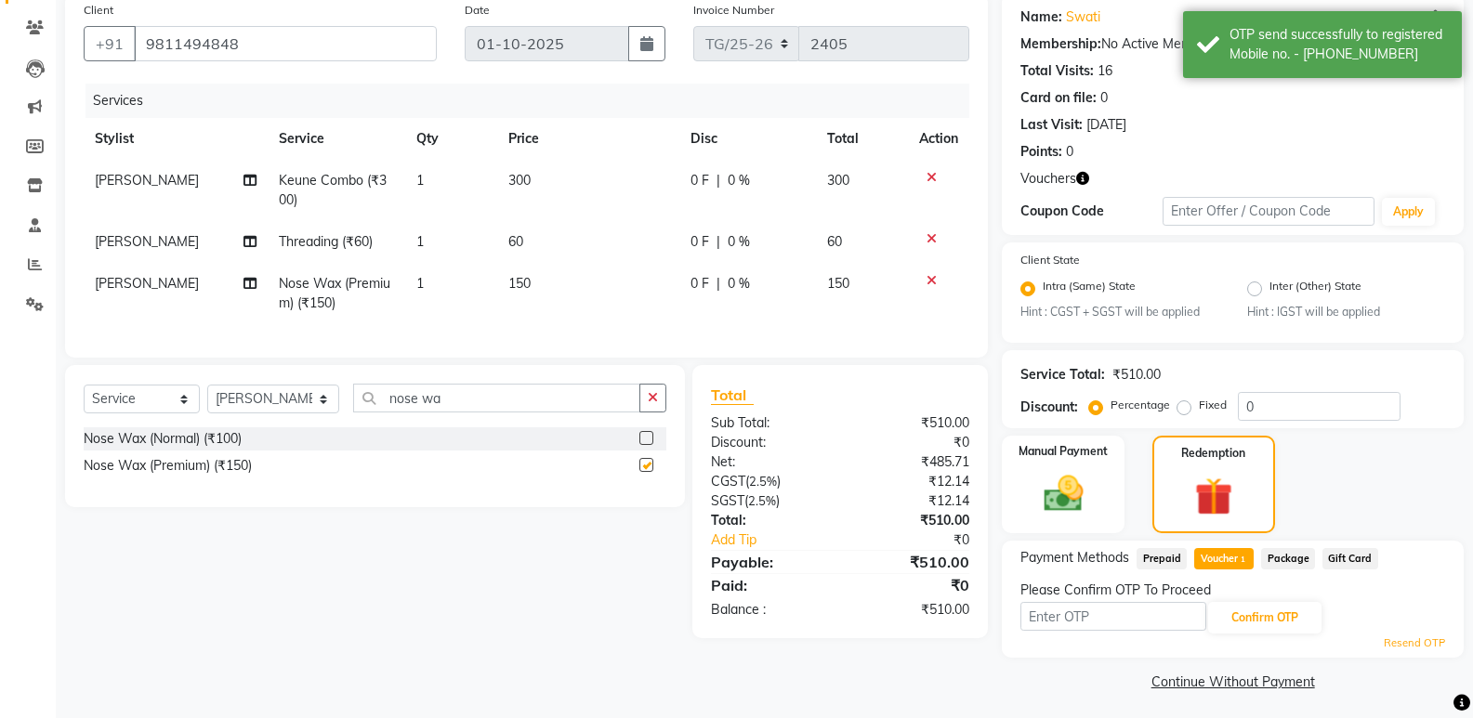
checkbox input "false"
click at [314, 410] on select "Select Stylist [PERSON_NAME] Md. [PERSON_NAME] ([PERSON_NAME]) [PERSON_NAME] [P…" at bounding box center [273, 399] width 132 height 29
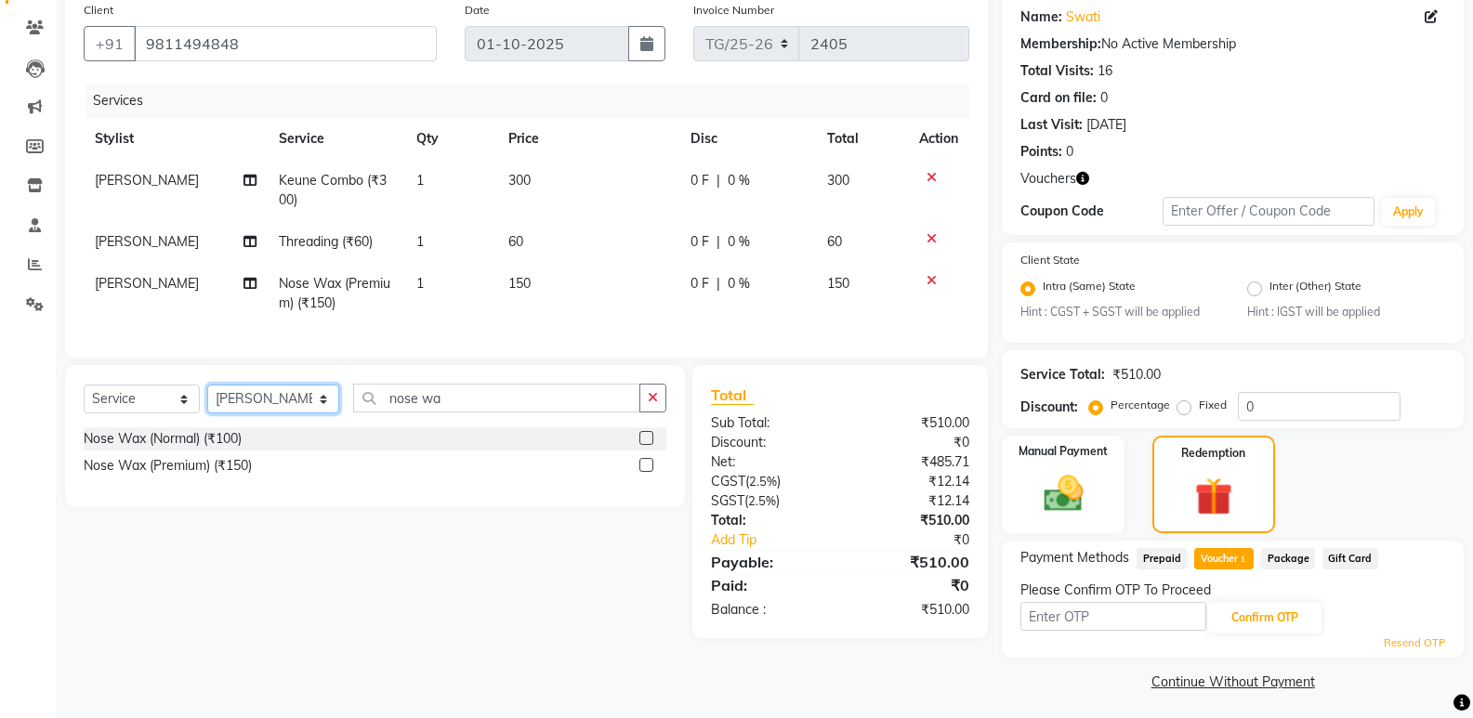
select select "90319"
click at [207, 399] on select "Select Stylist [PERSON_NAME] Md. [PERSON_NAME] ([PERSON_NAME]) [PERSON_NAME] [P…" at bounding box center [273, 399] width 132 height 29
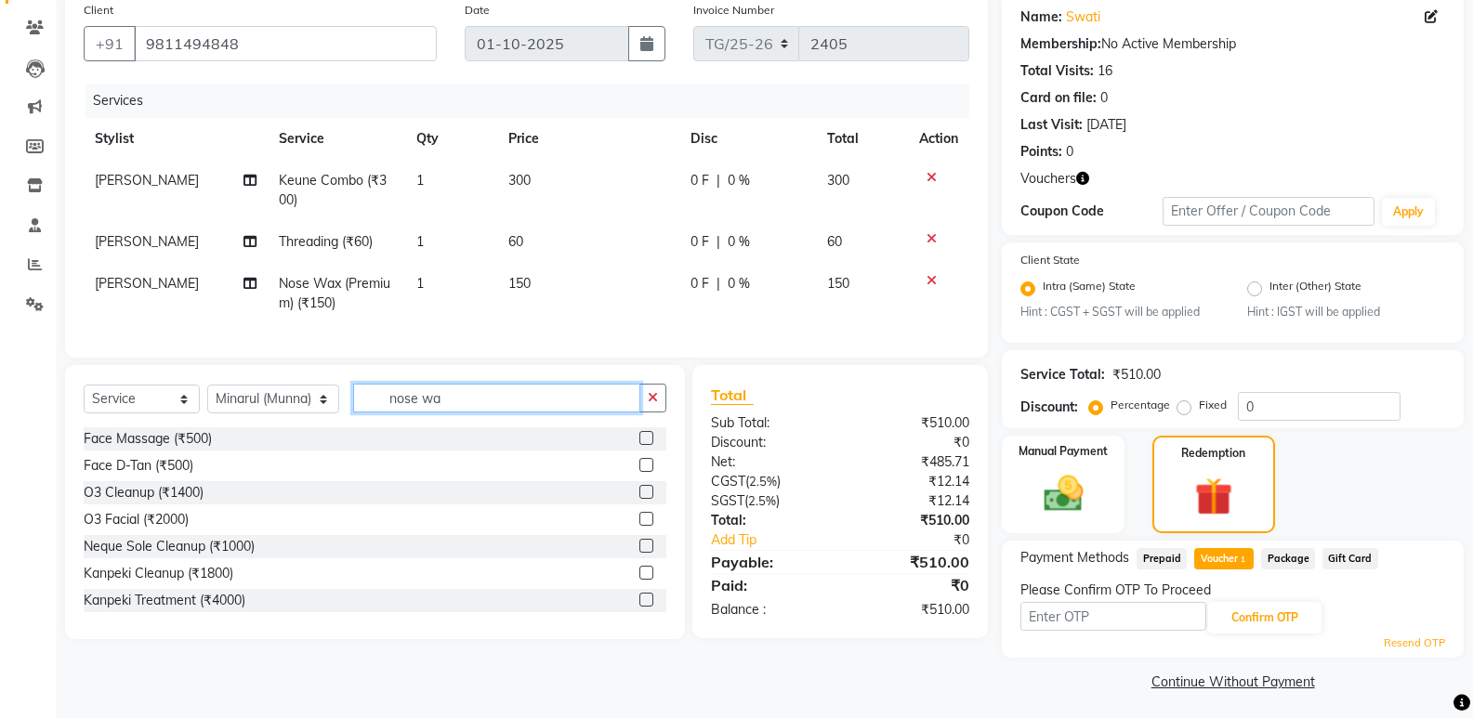
drag, startPoint x: 429, startPoint y: 413, endPoint x: 195, endPoint y: 517, distance: 256.2
click at [208, 508] on div "Select Service Product Membership Package Voucher Prepaid Gift Card Select Styl…" at bounding box center [375, 502] width 620 height 274
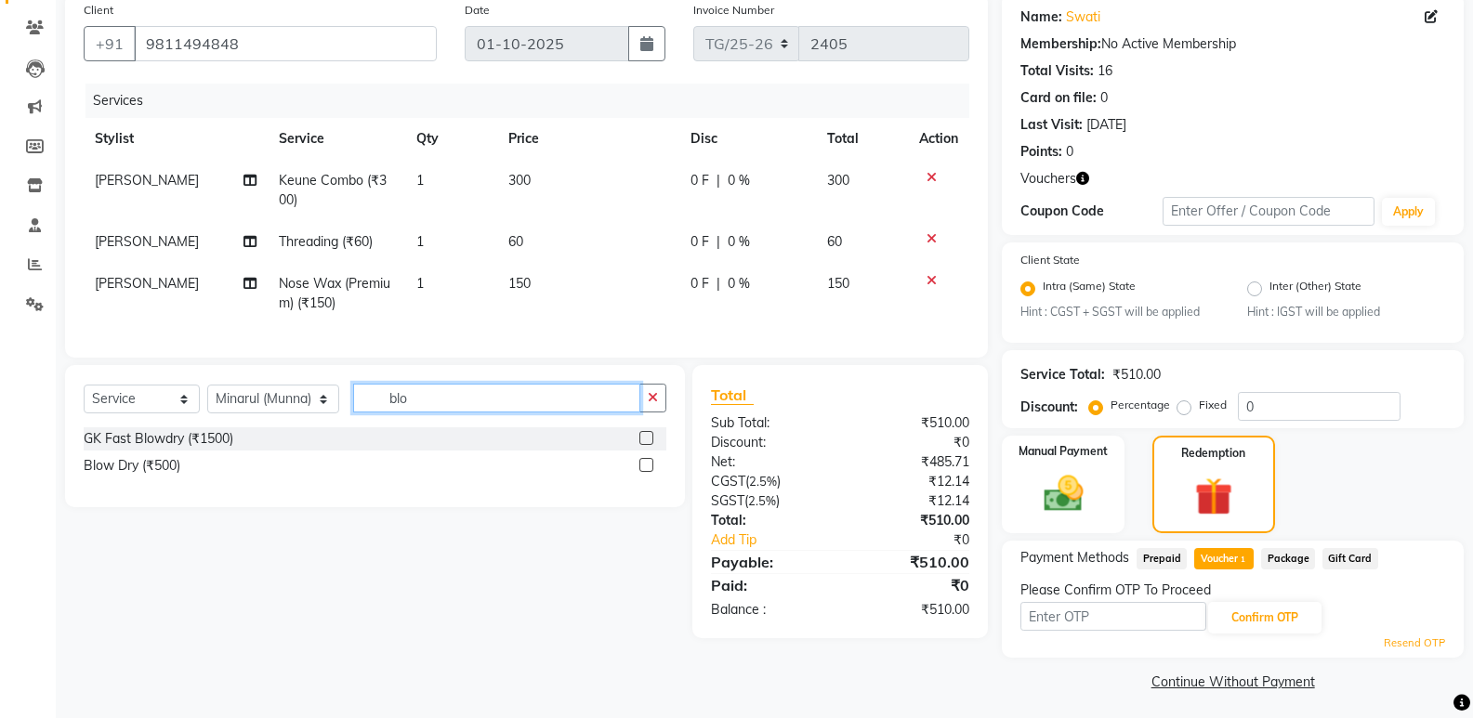
type input "blo"
click at [642, 472] on label at bounding box center [646, 465] width 14 height 14
click at [642, 472] on input "checkbox" at bounding box center [645, 466] width 12 height 12
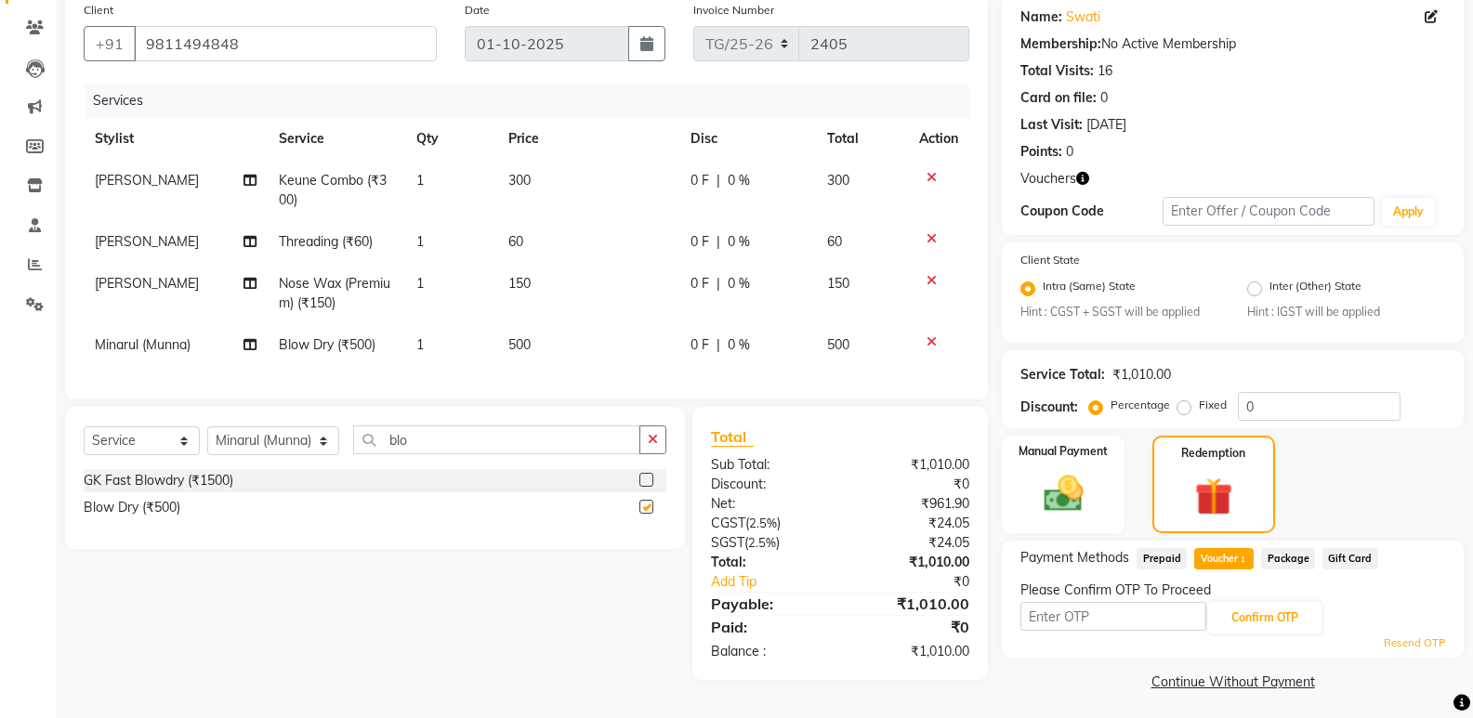
checkbox input "false"
click at [1047, 609] on input "text" at bounding box center [1113, 616] width 186 height 29
drag, startPoint x: 559, startPoint y: 294, endPoint x: 546, endPoint y: 301, distance: 15.0
click at [556, 295] on td "150" at bounding box center [588, 293] width 182 height 61
select select "83318"
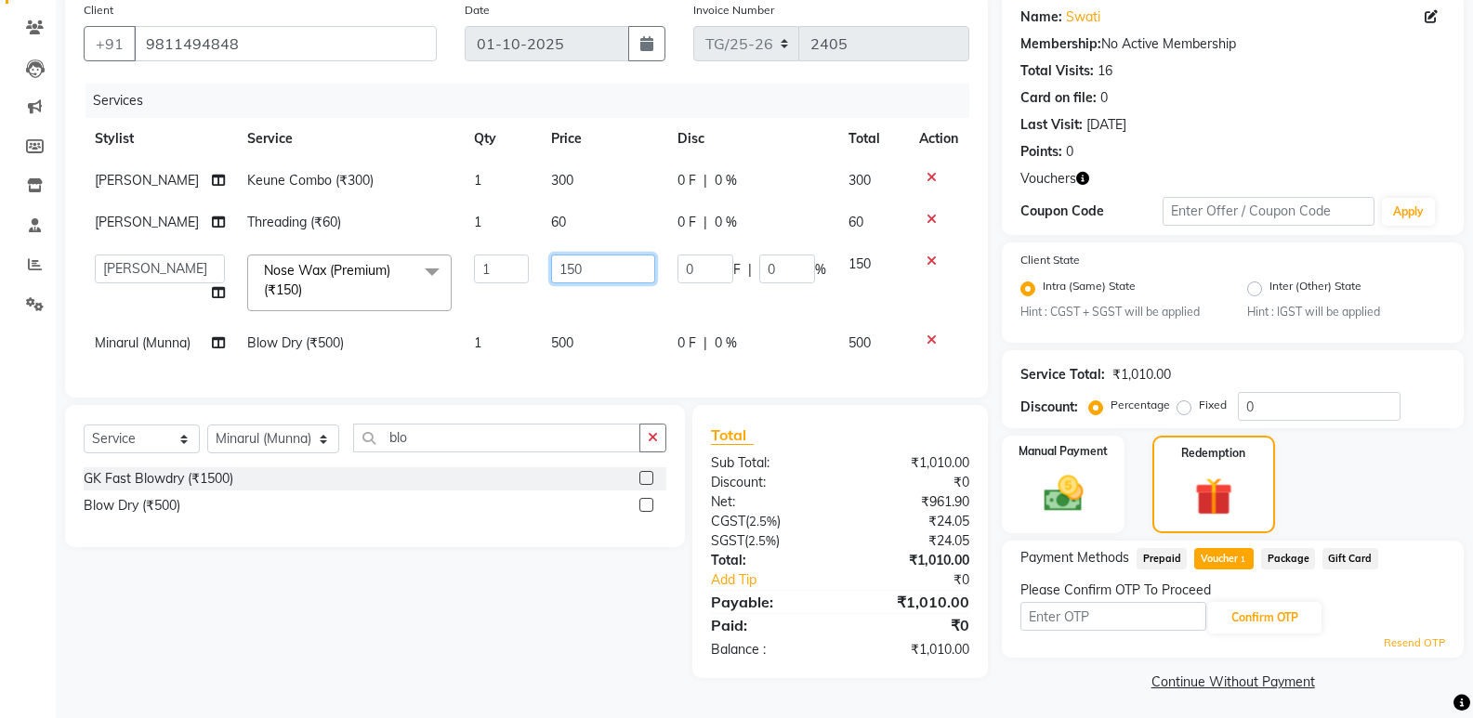
drag, startPoint x: 593, startPoint y: 262, endPoint x: 376, endPoint y: 342, distance: 230.8
click at [392, 331] on tbody "Priya Varma Keune Combo (₹300) 1 300 0 F | 0 % 300 Priya Varma Threading (₹60) …" at bounding box center [526, 262] width 885 height 204
type input "250"
click at [990, 676] on div "Total Sub Total: ₹1,010.00 Discount: ₹0 Net: ₹961.90 CGST ( 2.5% ) ₹24.05 SGST …" at bounding box center [843, 541] width 317 height 273
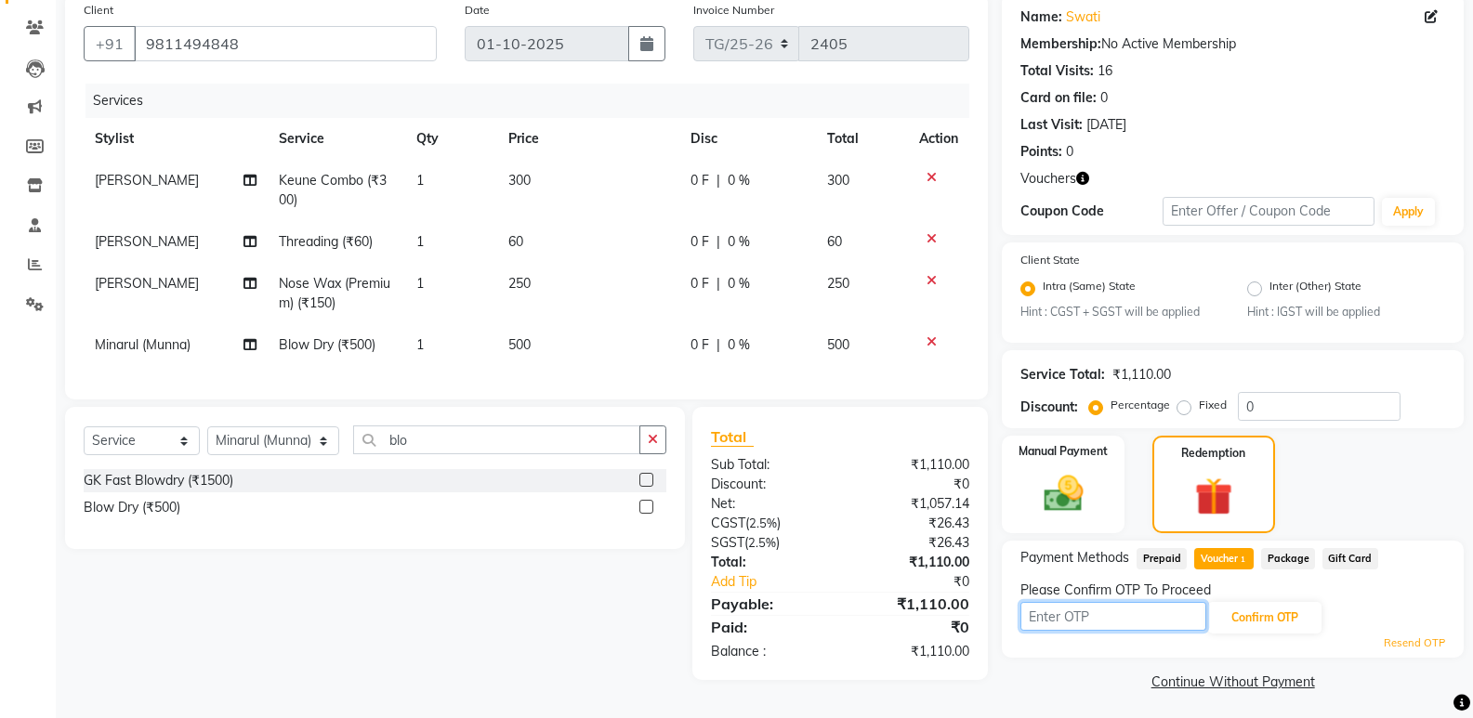
click at [1083, 619] on input "text" at bounding box center [1113, 616] width 186 height 29
type input "6018"
click at [1233, 621] on button "Confirm OTP" at bounding box center [1264, 618] width 113 height 32
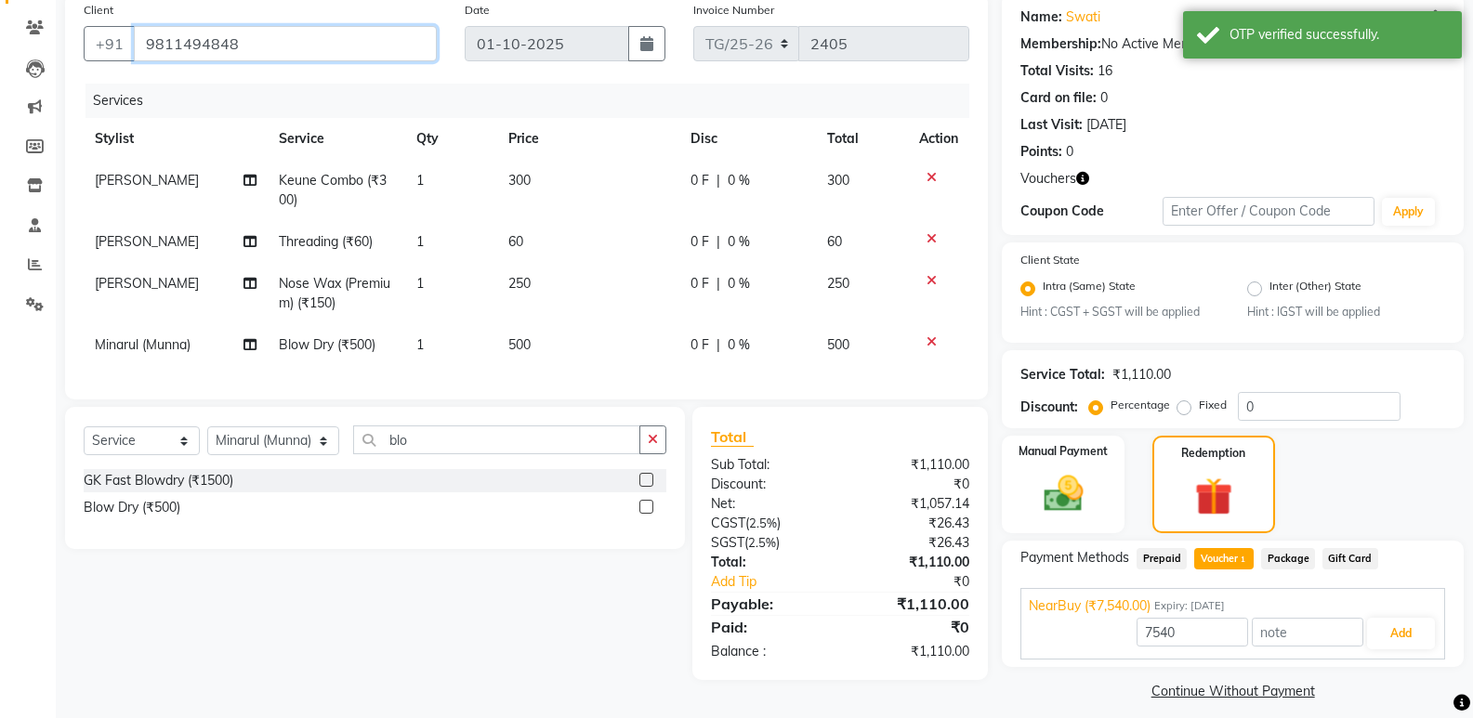
drag, startPoint x: 305, startPoint y: 33, endPoint x: 73, endPoint y: 85, distance: 237.1
click at [73, 85] on div "Client +91 9811494848 Date 01-10-2025 Invoice Number TG/25-26 2405 Services Sty…" at bounding box center [526, 196] width 923 height 407
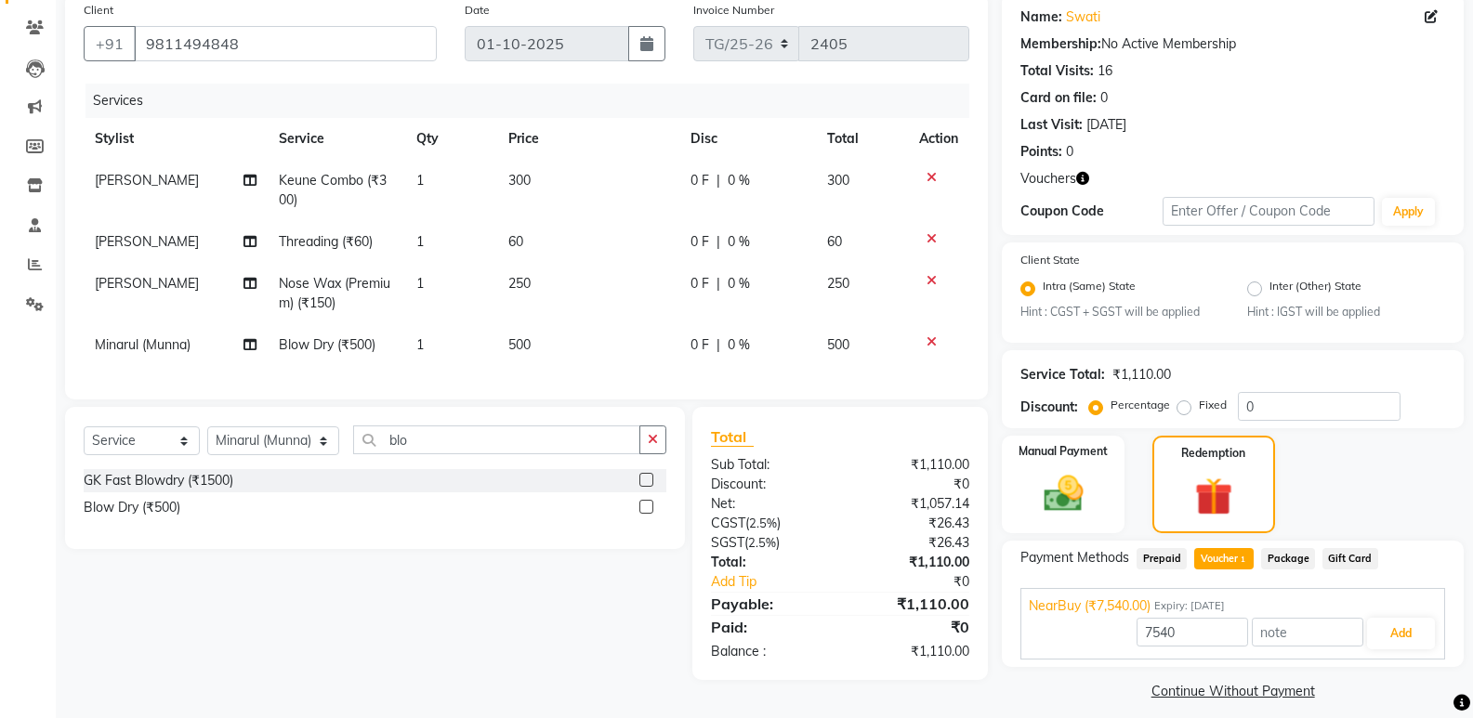
drag, startPoint x: 539, startPoint y: 260, endPoint x: 544, endPoint y: 282, distance: 21.9
click at [539, 265] on tbody "Priya Varma Keune Combo (₹300) 1 300 0 F | 0 % 300 Priya Varma Threading (₹60) …" at bounding box center [526, 263] width 885 height 206
click at [550, 286] on td "250" at bounding box center [588, 293] width 182 height 61
select select "83318"
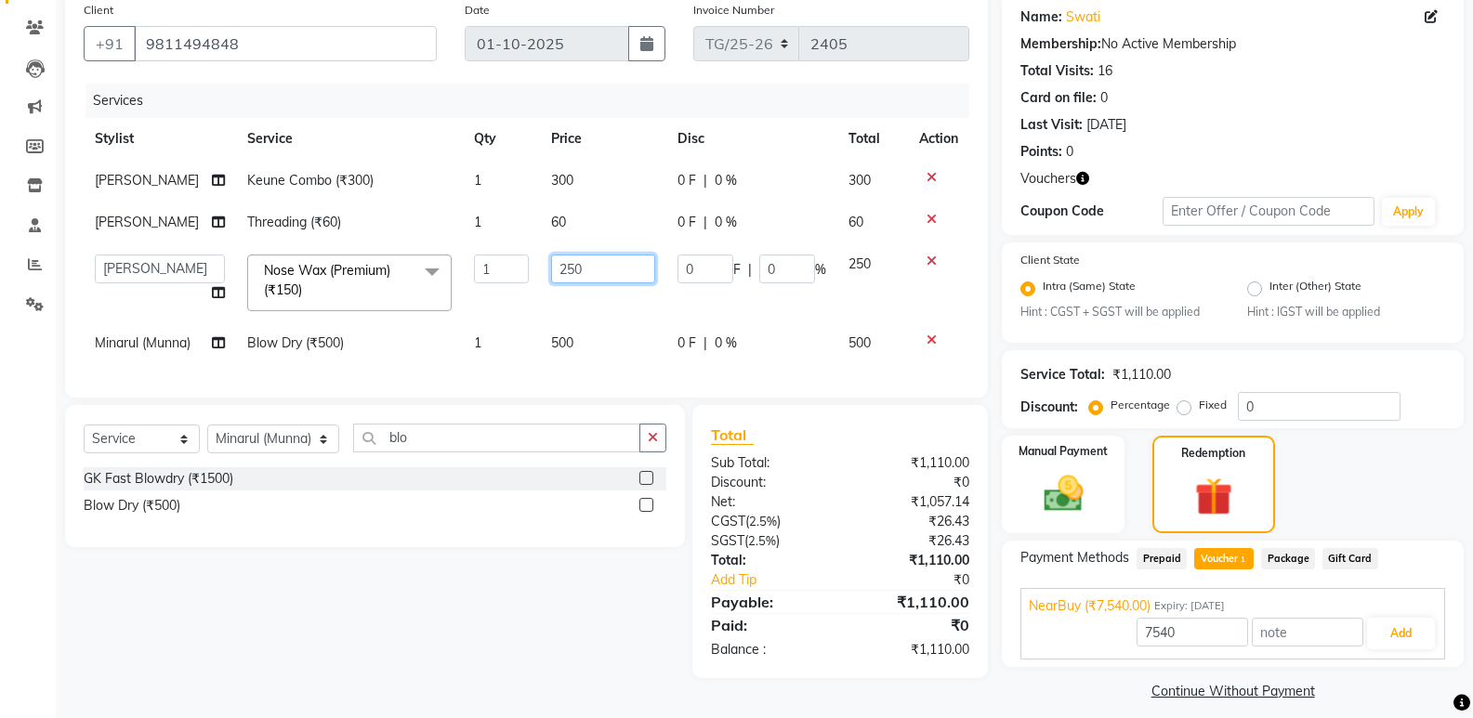
drag, startPoint x: 592, startPoint y: 275, endPoint x: 260, endPoint y: 328, distance: 335.9
click at [267, 326] on tbody "Priya Varma Keune Combo (₹300) 1 300 0 F | 0 % 300 Priya Varma Threading (₹60) …" at bounding box center [526, 262] width 885 height 204
type input "200"
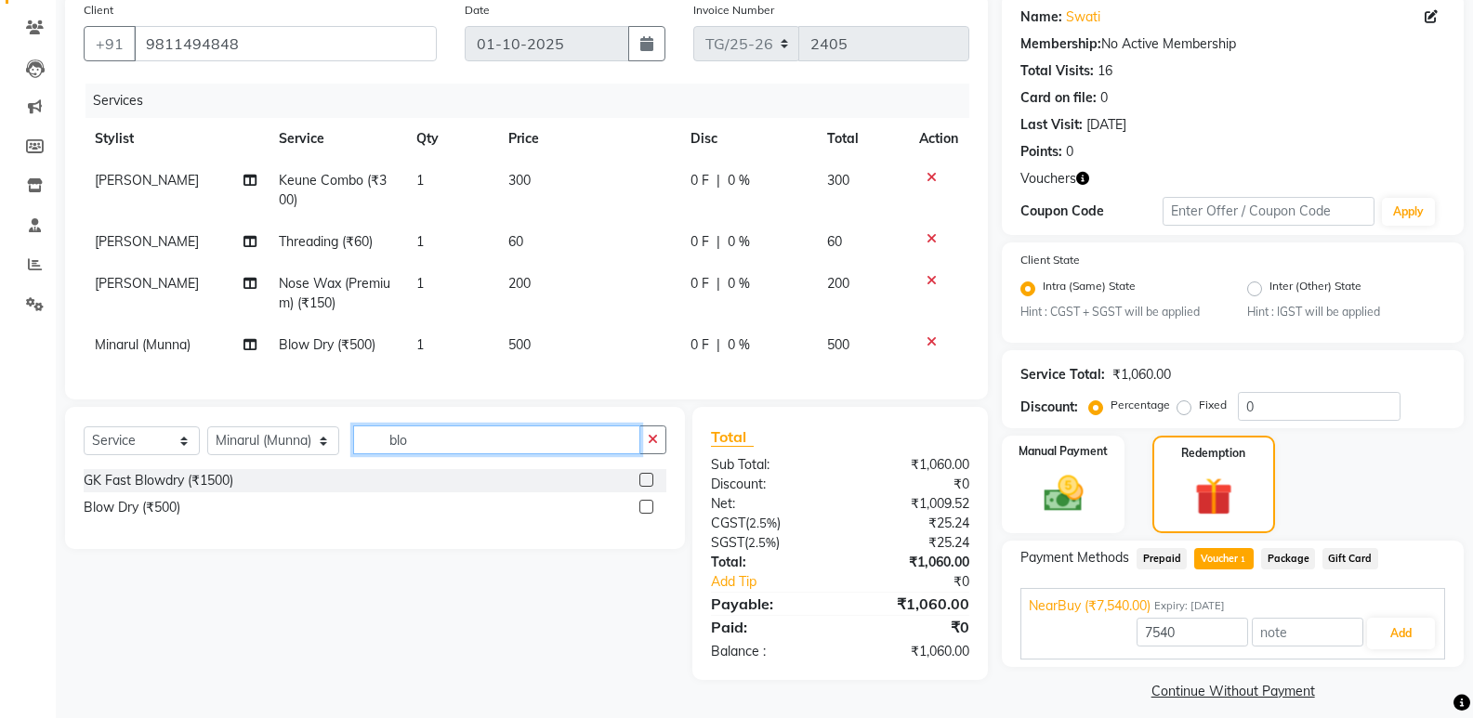
click at [629, 448] on input "blo" at bounding box center [496, 440] width 287 height 29
click at [1175, 558] on span "Prepaid" at bounding box center [1161, 558] width 50 height 21
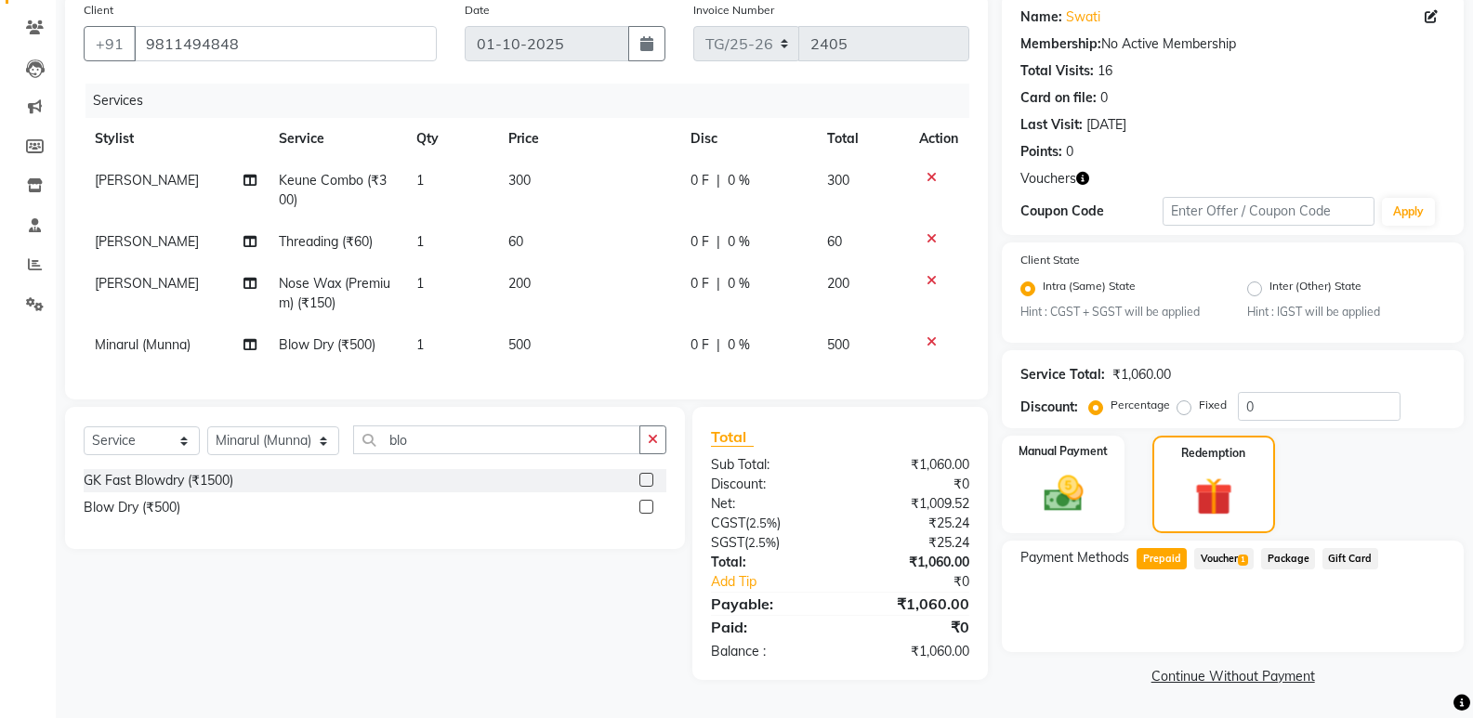
drag, startPoint x: 1228, startPoint y: 555, endPoint x: 1244, endPoint y: 564, distance: 18.3
click at [1232, 557] on span "Voucher 1" at bounding box center [1223, 558] width 59 height 21
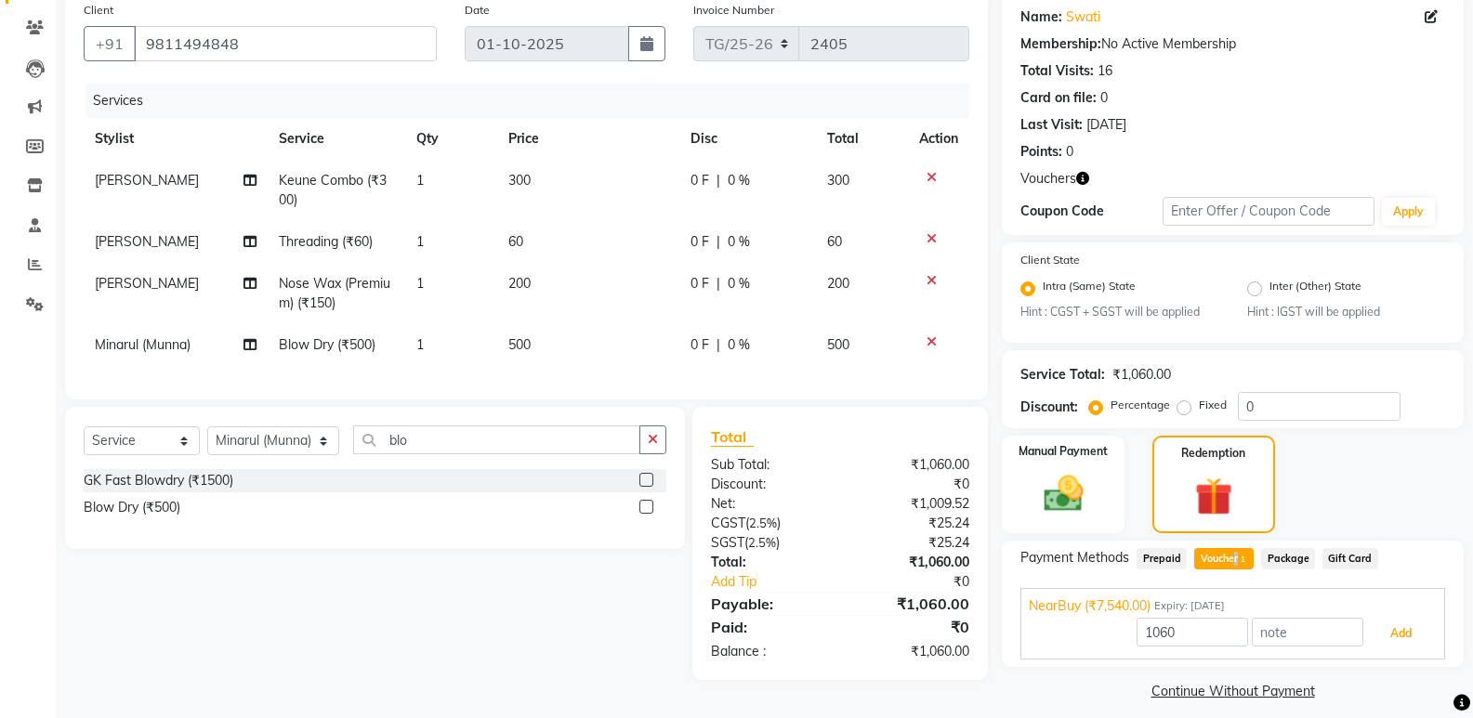
click at [1376, 622] on button "Add" at bounding box center [1401, 634] width 68 height 32
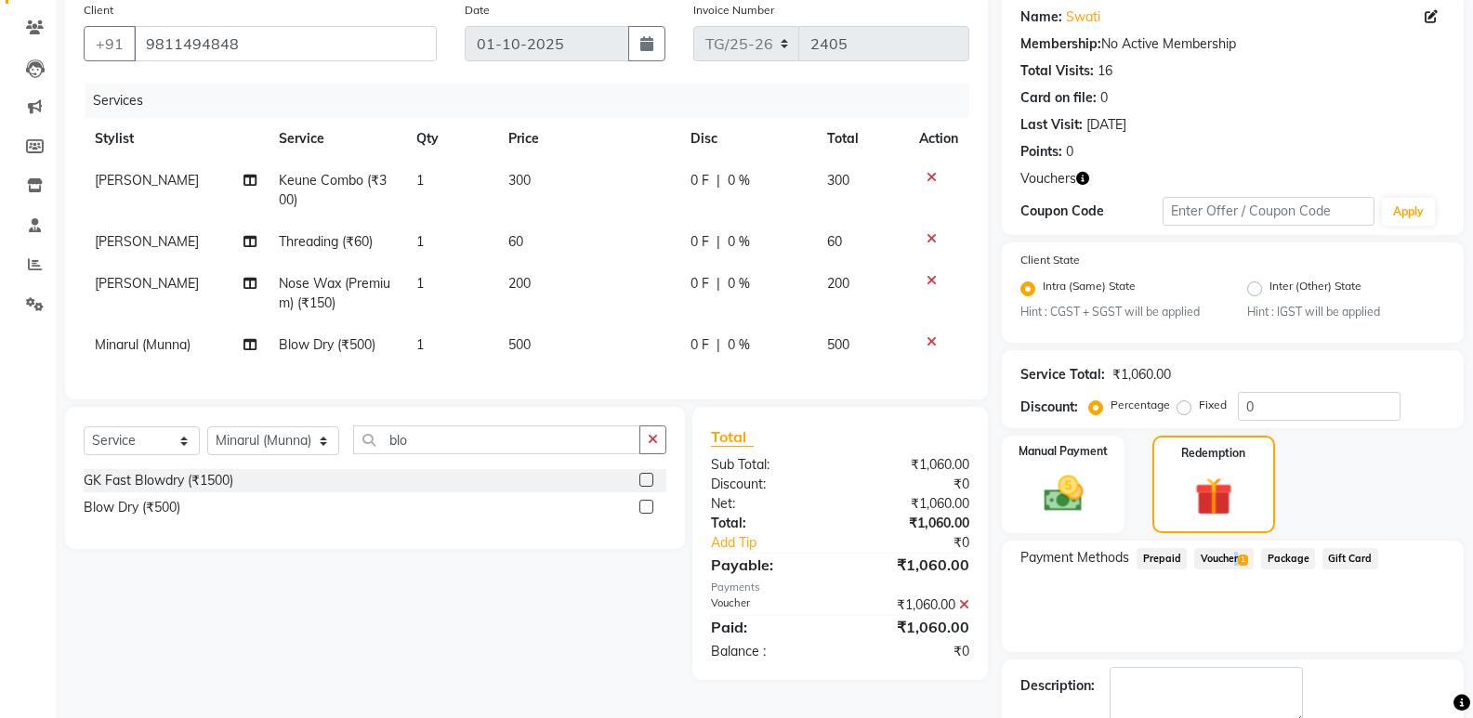
scroll to position [252, 0]
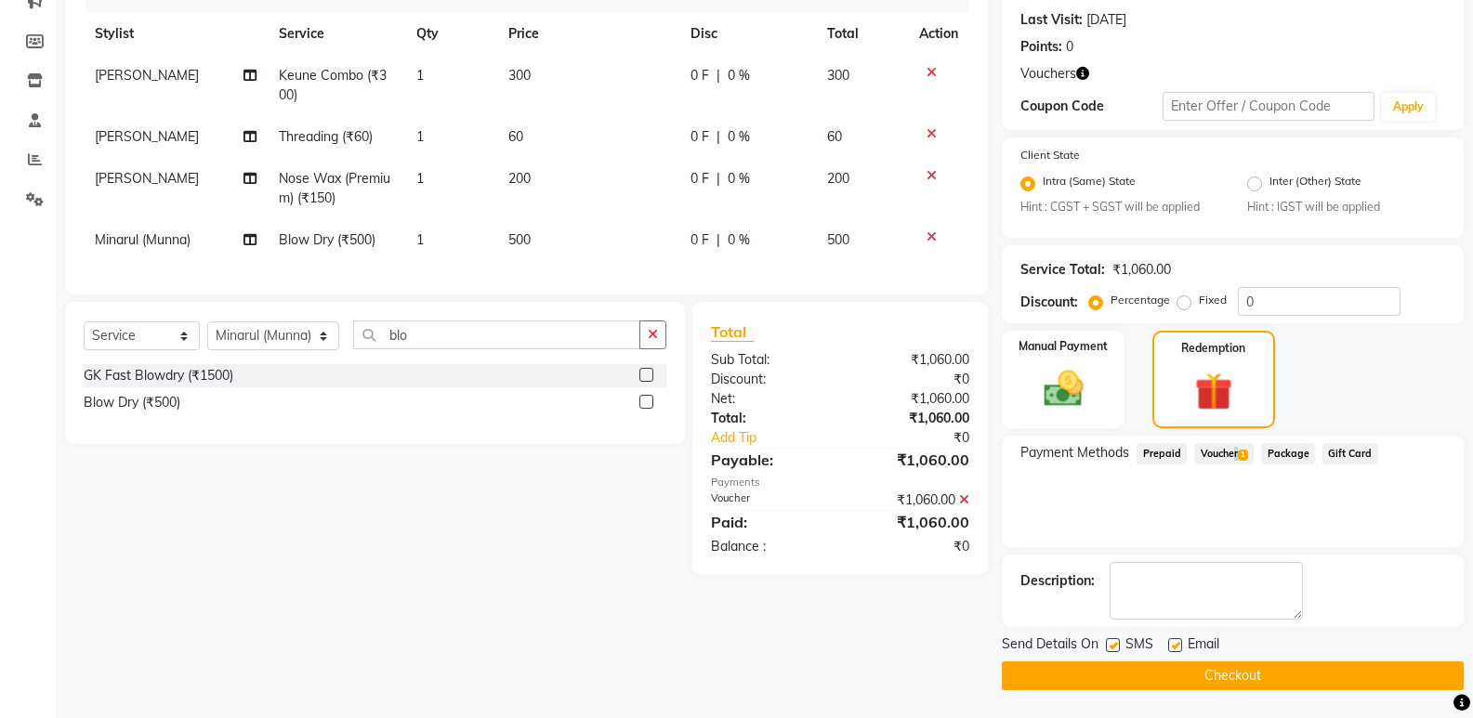
click at [1314, 683] on button "Checkout" at bounding box center [1233, 676] width 462 height 29
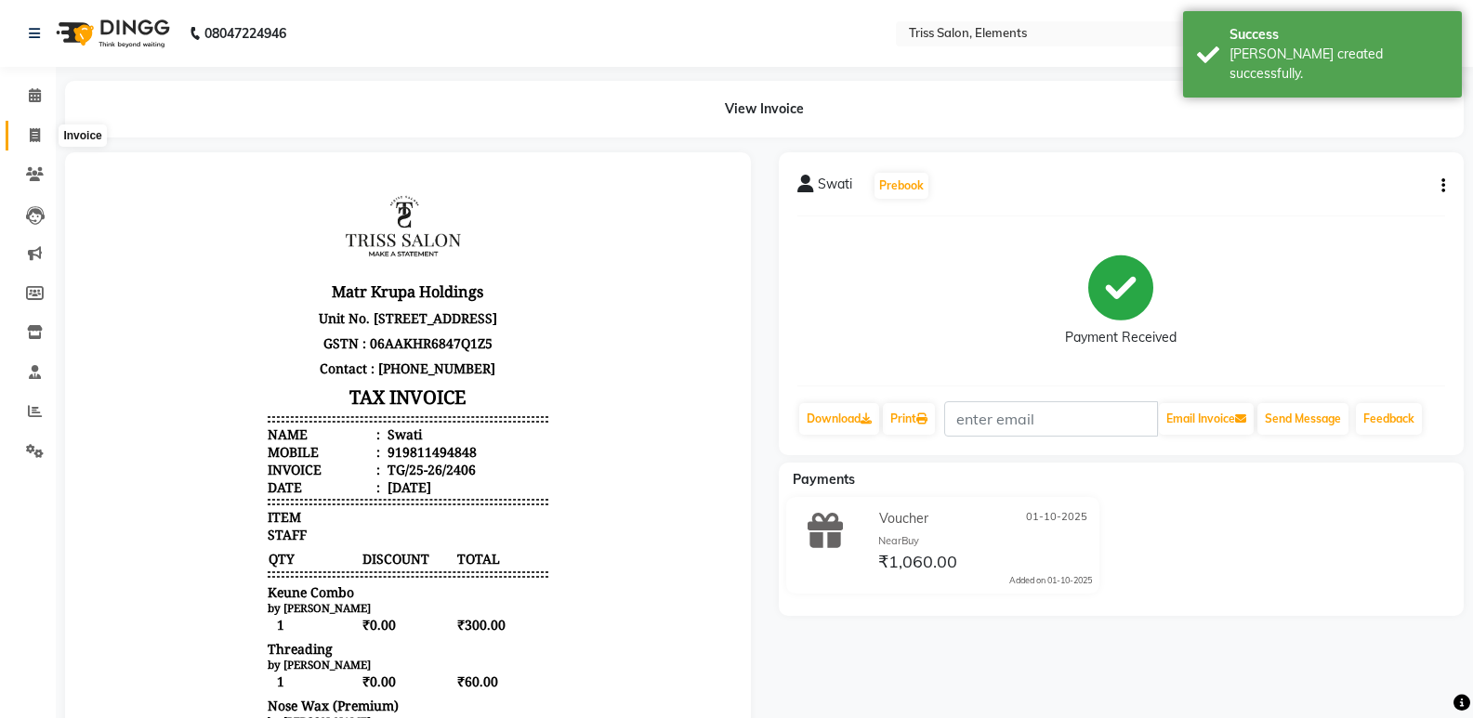
click at [31, 138] on icon at bounding box center [35, 135] width 10 height 14
select select "service"
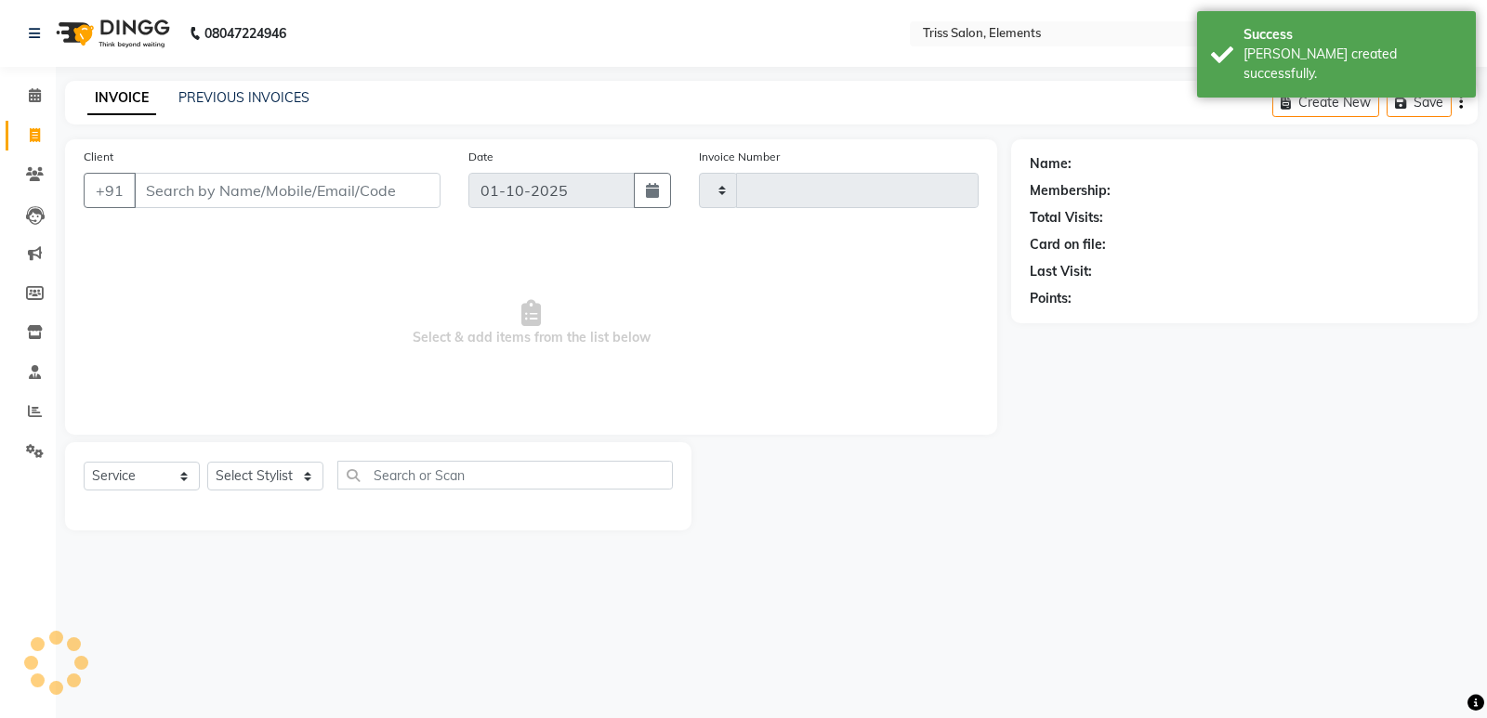
type input "2407"
select select "4303"
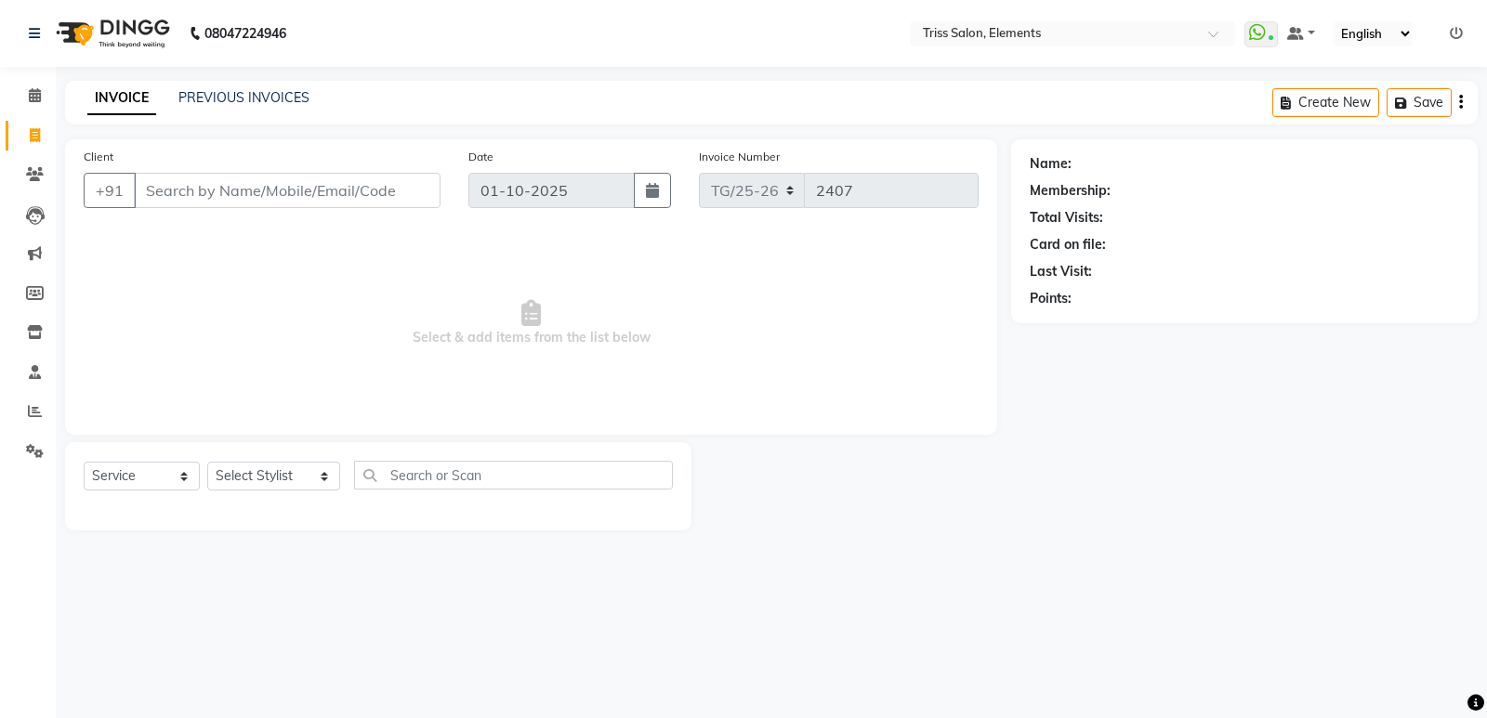
click at [150, 20] on img at bounding box center [110, 33] width 127 height 52
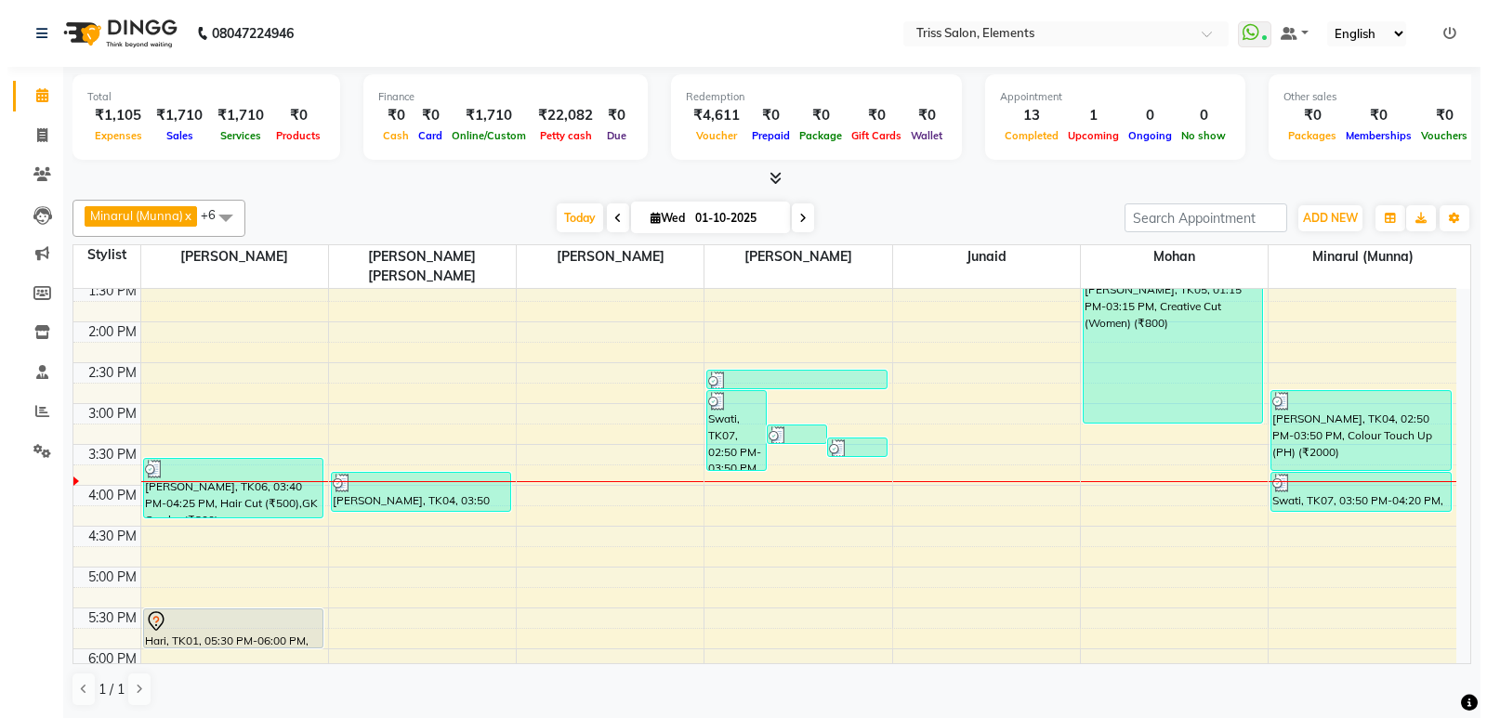
scroll to position [408, 0]
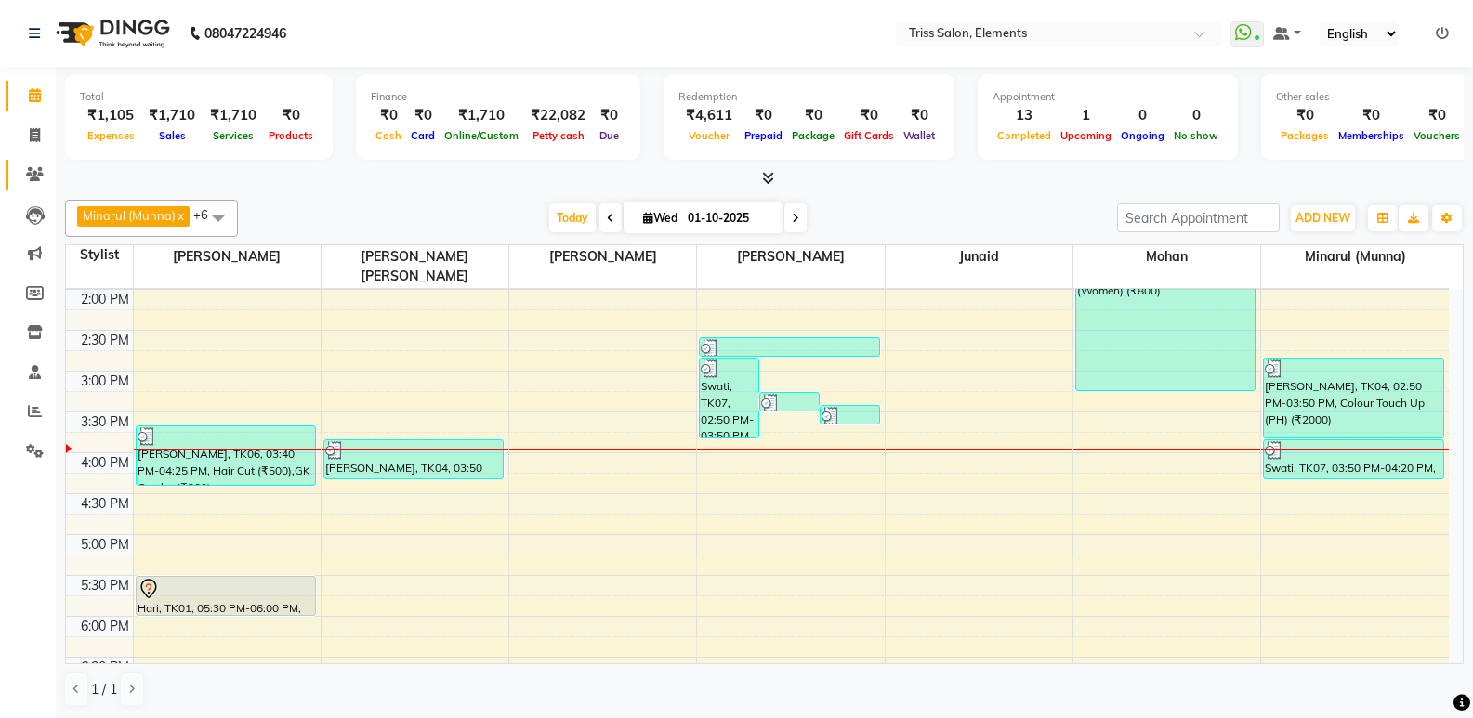
drag, startPoint x: 58, startPoint y: 190, endPoint x: 25, endPoint y: 177, distance: 34.7
click at [48, 188] on app-home "08047224946 Select Location × Triss Salon, Elements WhatsApp Status ✕ Status: C…" at bounding box center [736, 359] width 1473 height 719
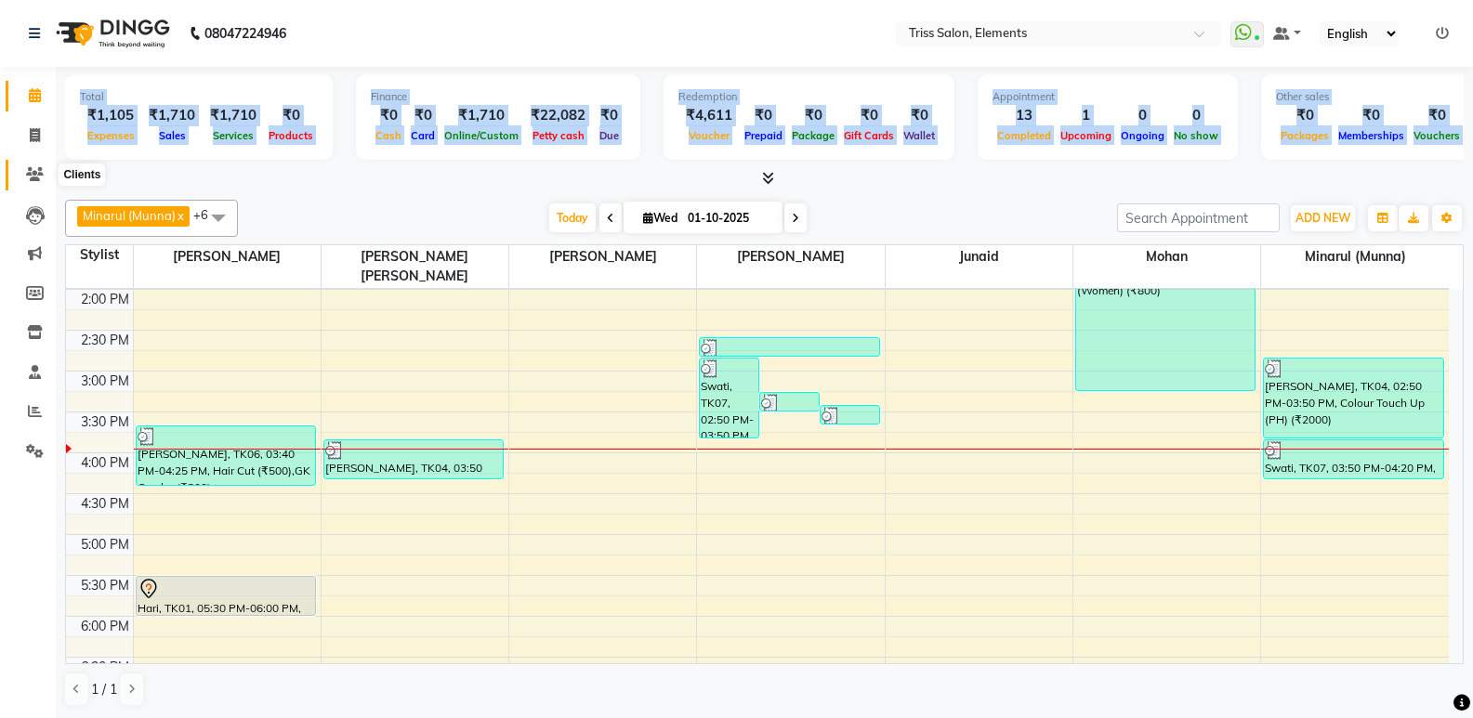
click at [39, 185] on span at bounding box center [35, 174] width 33 height 21
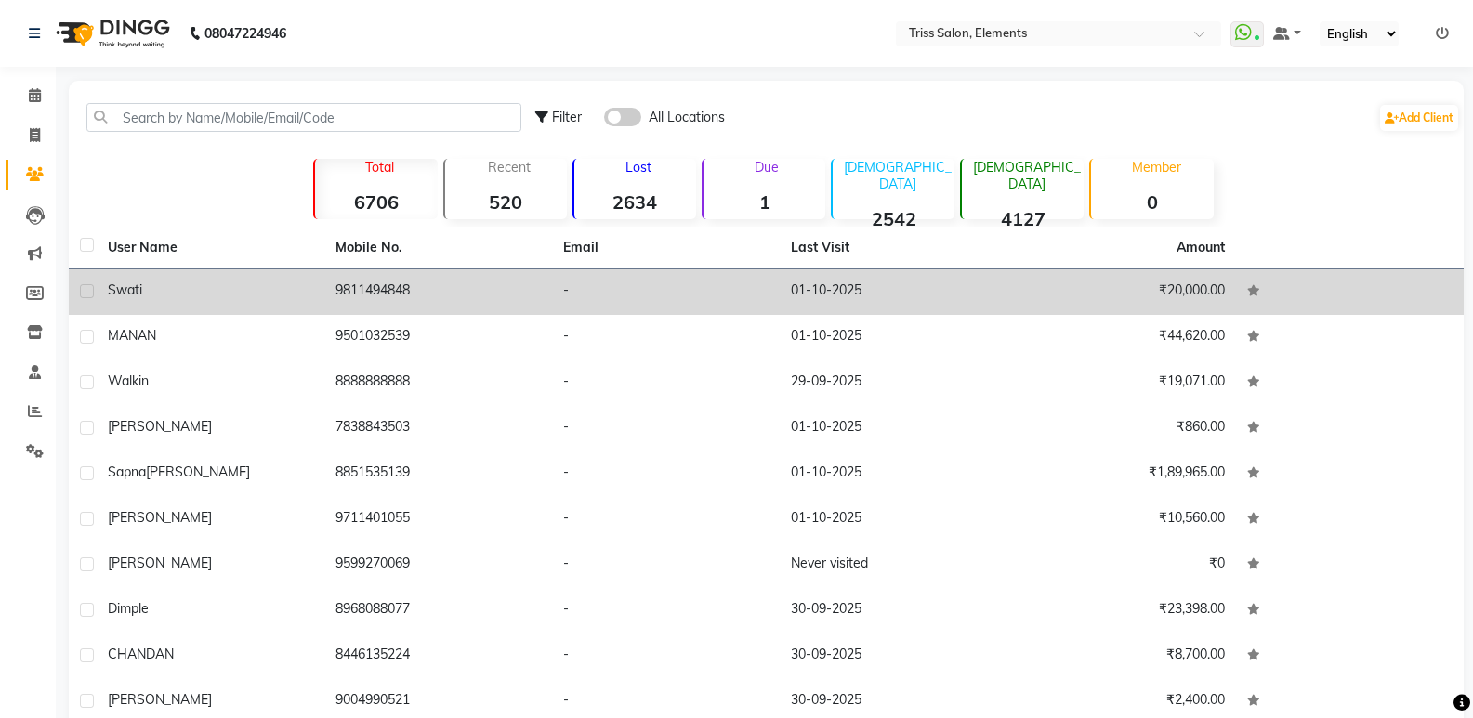
click at [397, 297] on td "9811494848" at bounding box center [438, 292] width 228 height 46
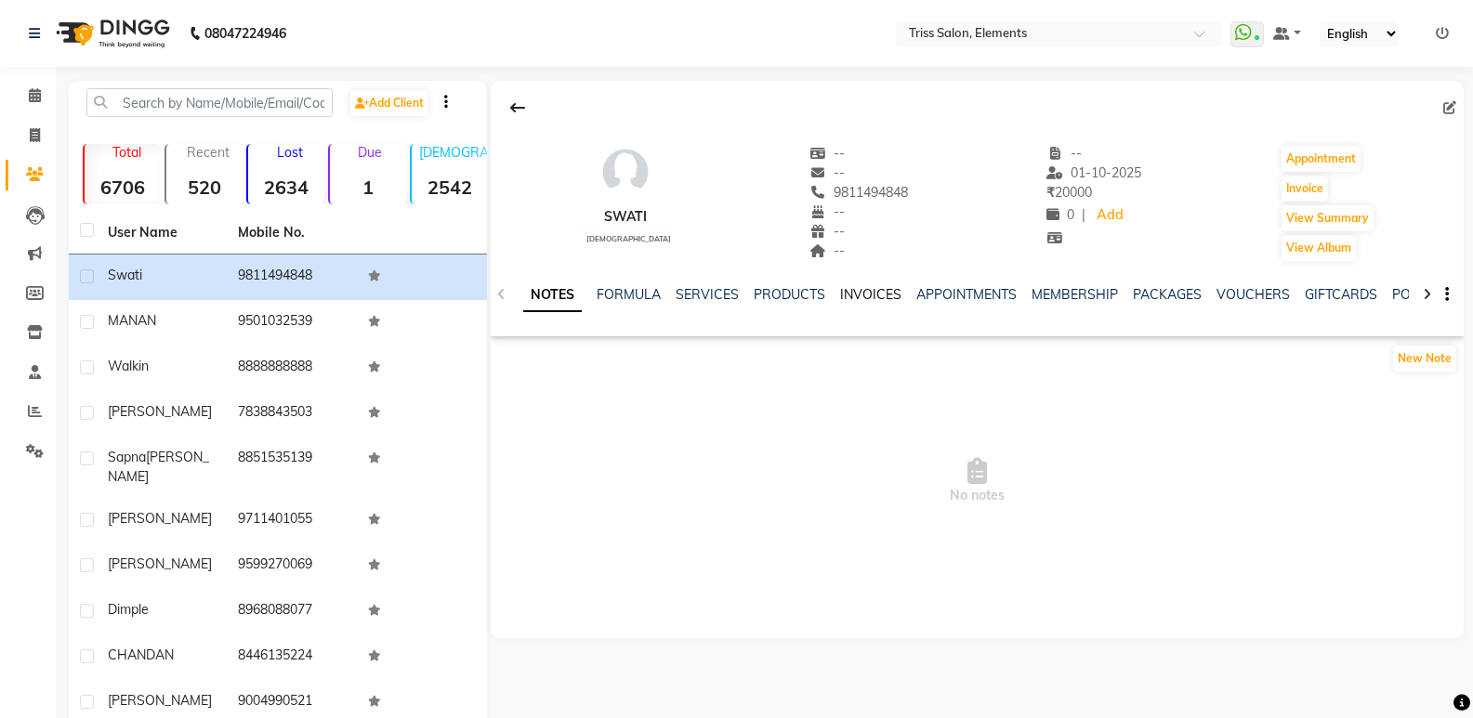
click at [872, 296] on link "INVOICES" at bounding box center [870, 294] width 61 height 17
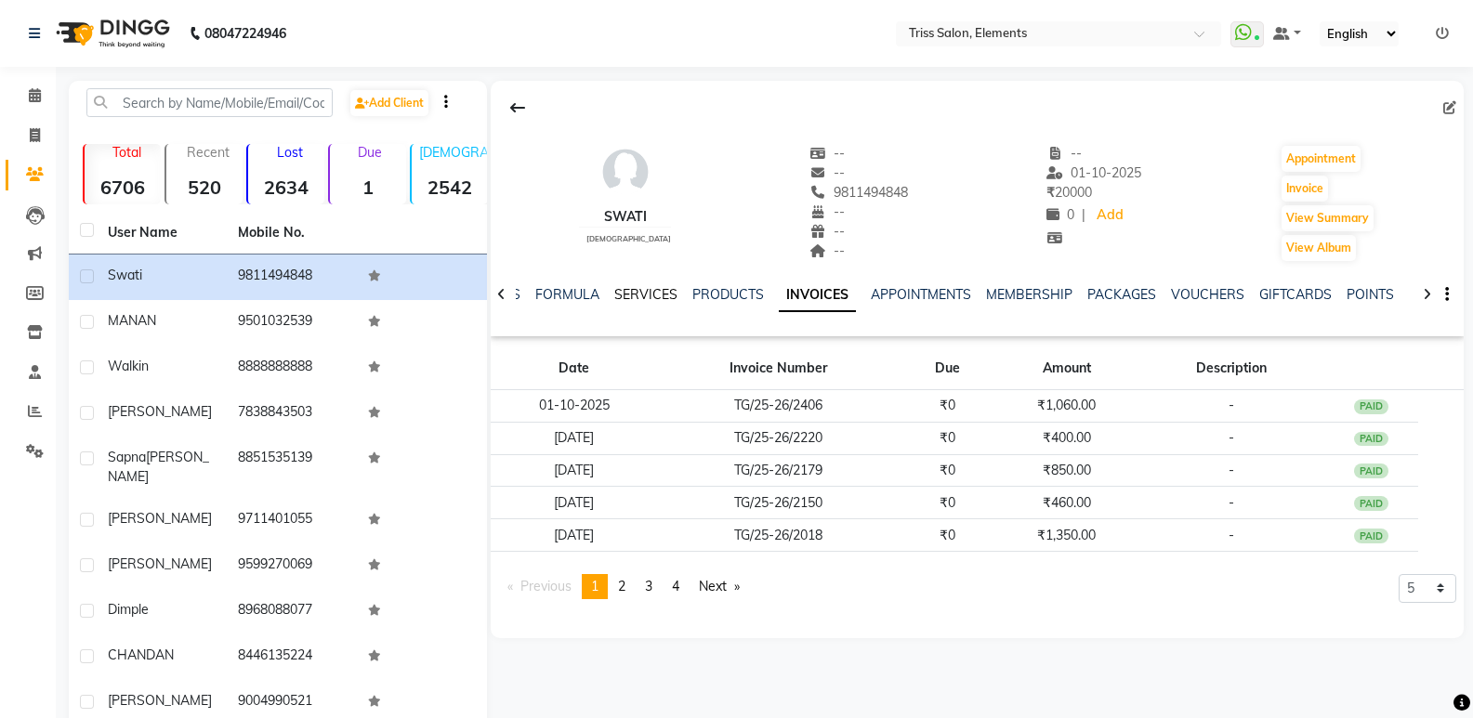
click at [663, 290] on link "SERVICES" at bounding box center [645, 294] width 63 height 17
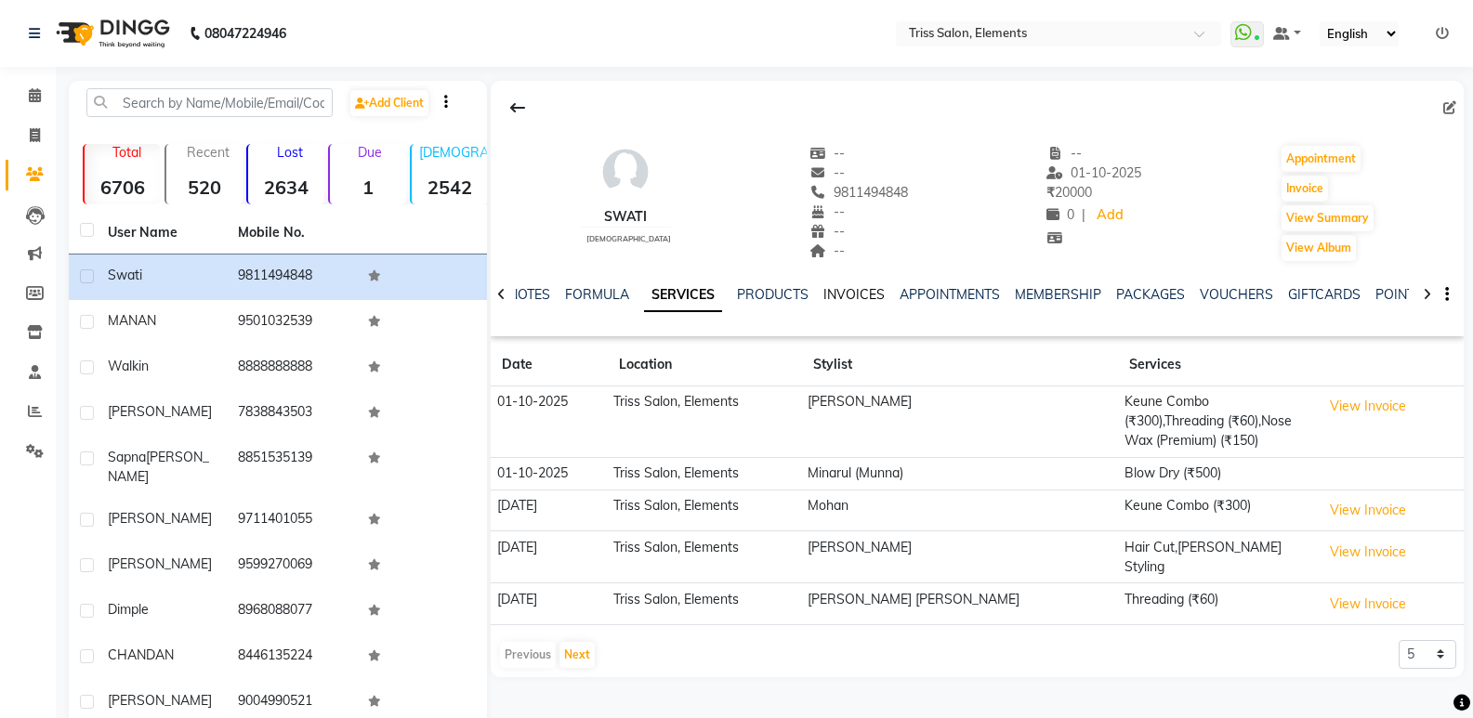
click at [875, 295] on link "INVOICES" at bounding box center [853, 294] width 61 height 17
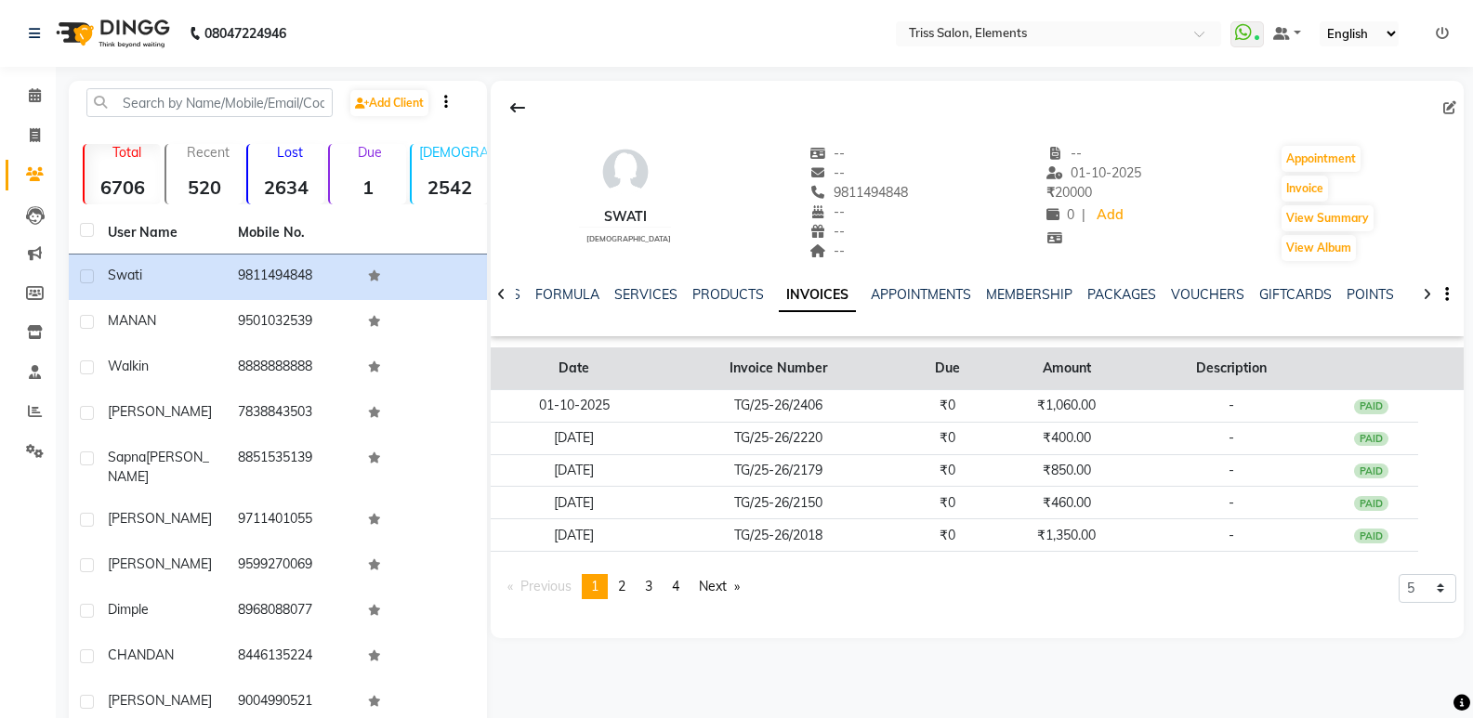
click at [1108, 377] on th "Amount" at bounding box center [1066, 369] width 143 height 43
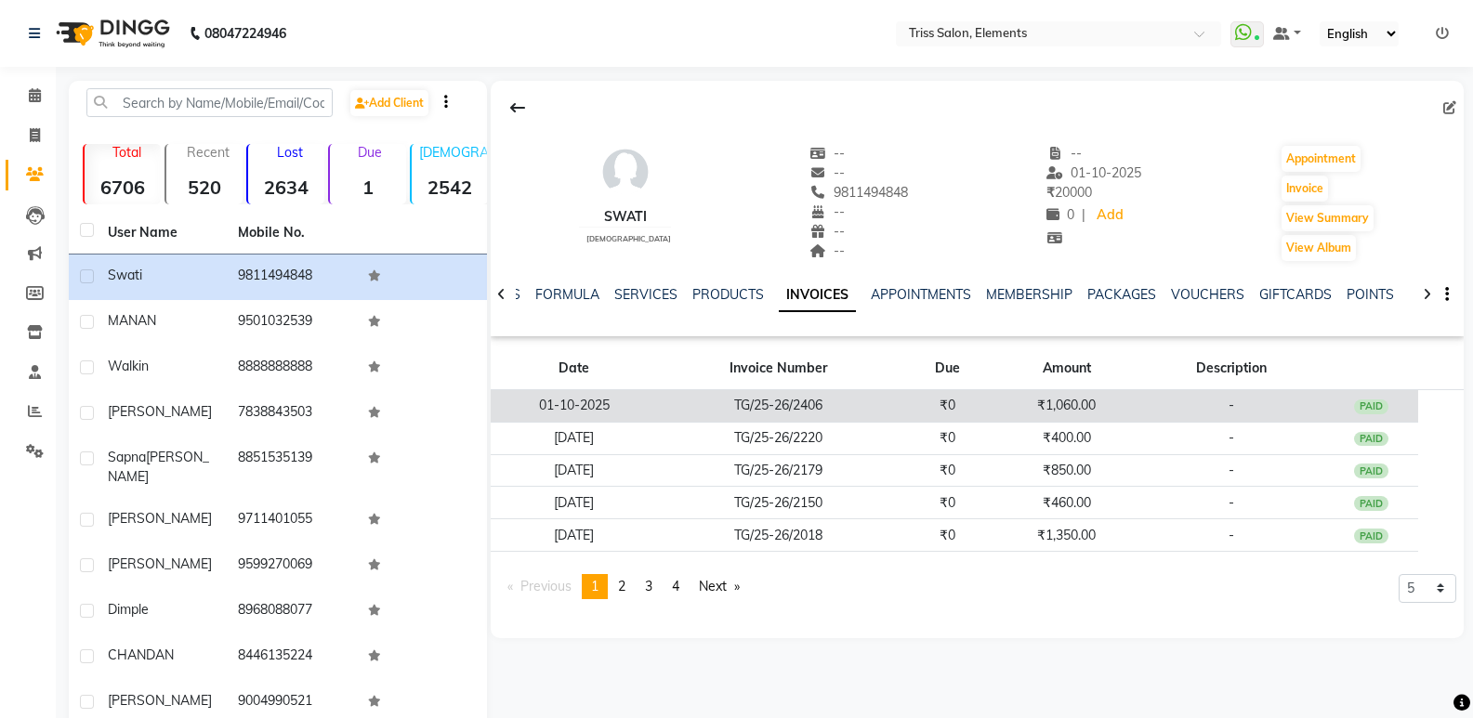
click at [1088, 401] on td "₹1,060.00" at bounding box center [1066, 406] width 143 height 33
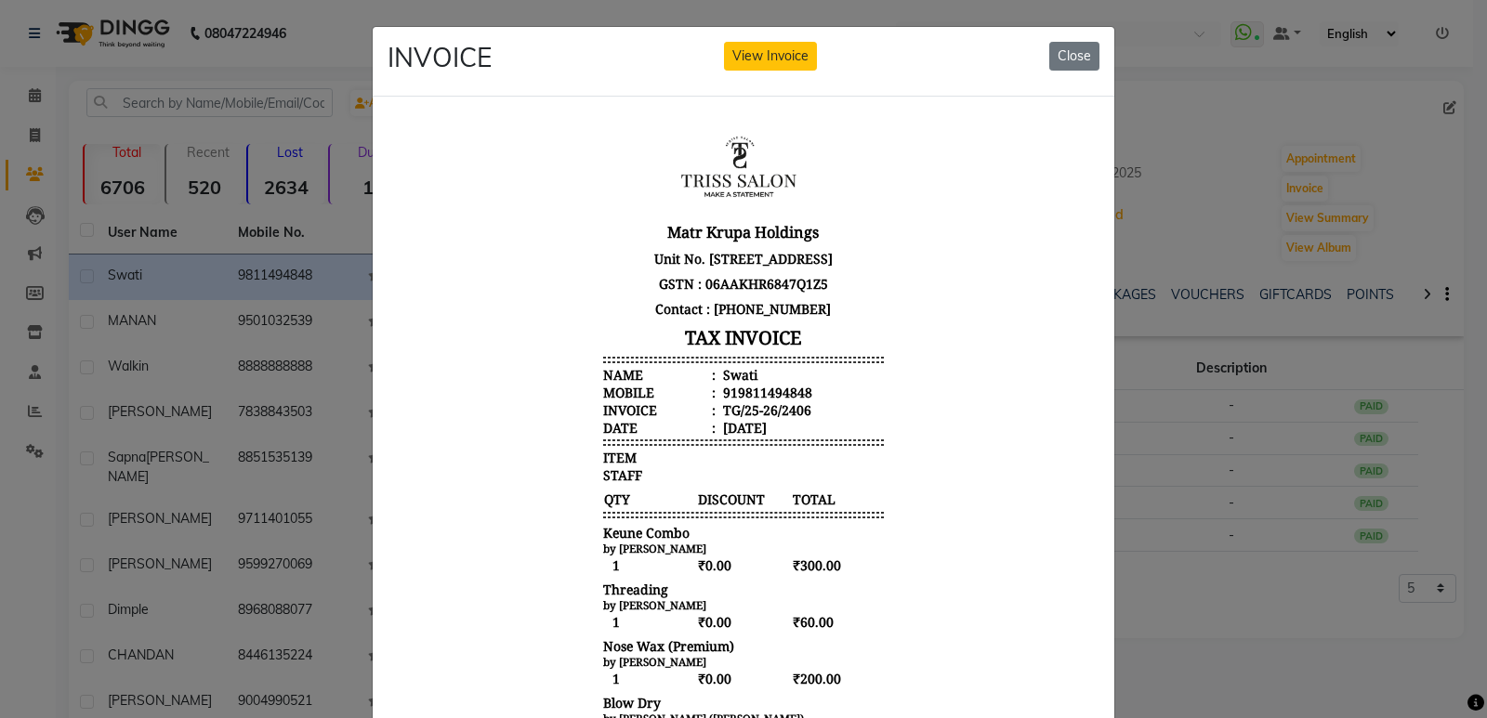
click at [1099, 56] on div "INVOICE View Invoice Close" at bounding box center [743, 62] width 741 height 70
click at [1053, 50] on button "Close" at bounding box center [1074, 56] width 50 height 29
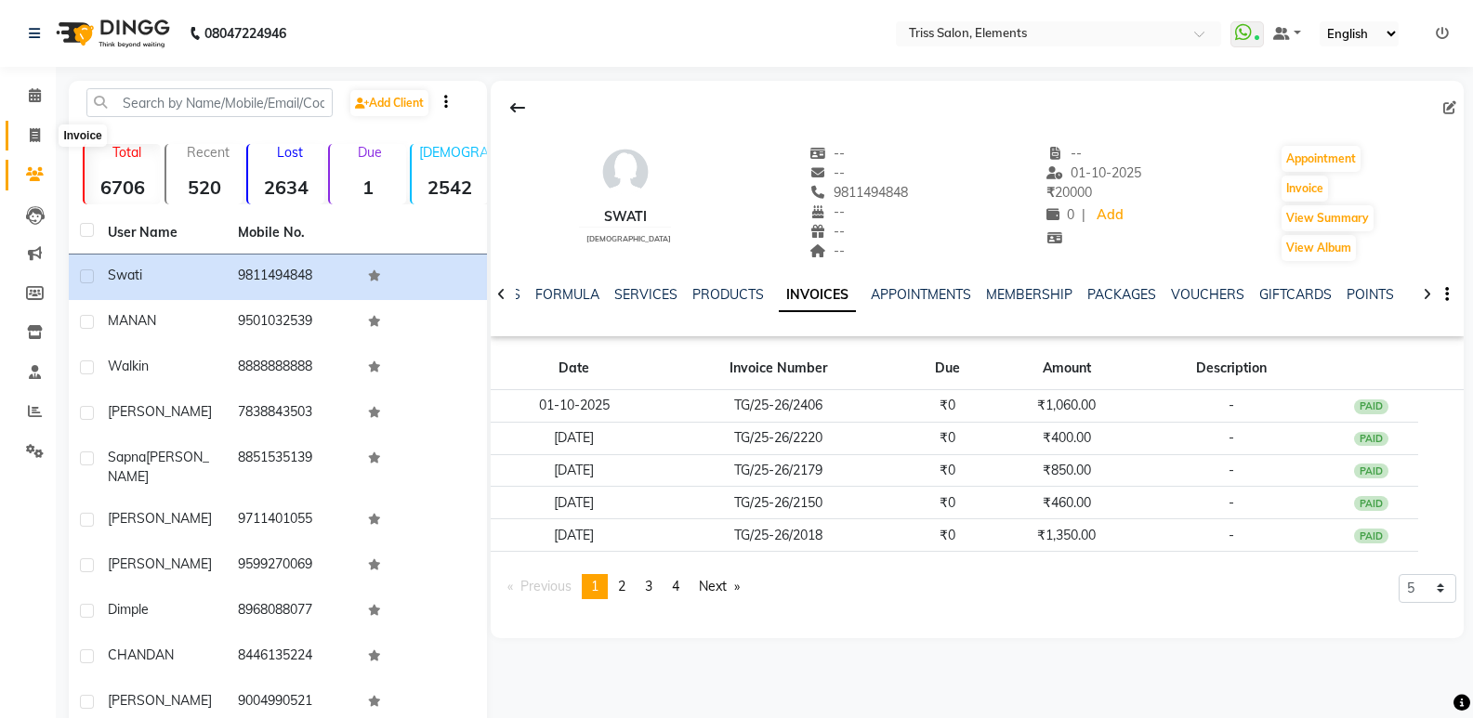
click at [33, 136] on icon at bounding box center [35, 135] width 10 height 14
select select "service"
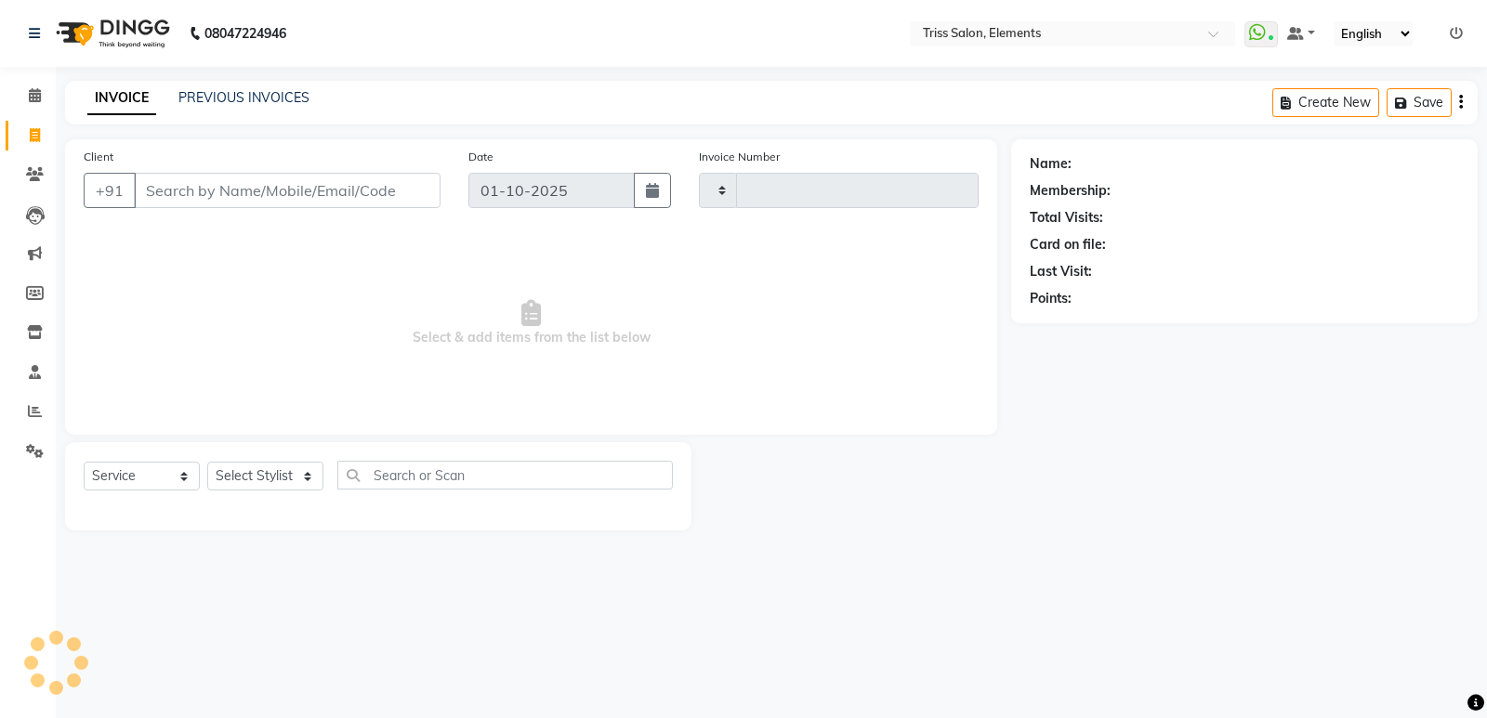
type input "2407"
select select "4303"
click at [237, 98] on link "PREVIOUS INVOICES" at bounding box center [243, 97] width 131 height 17
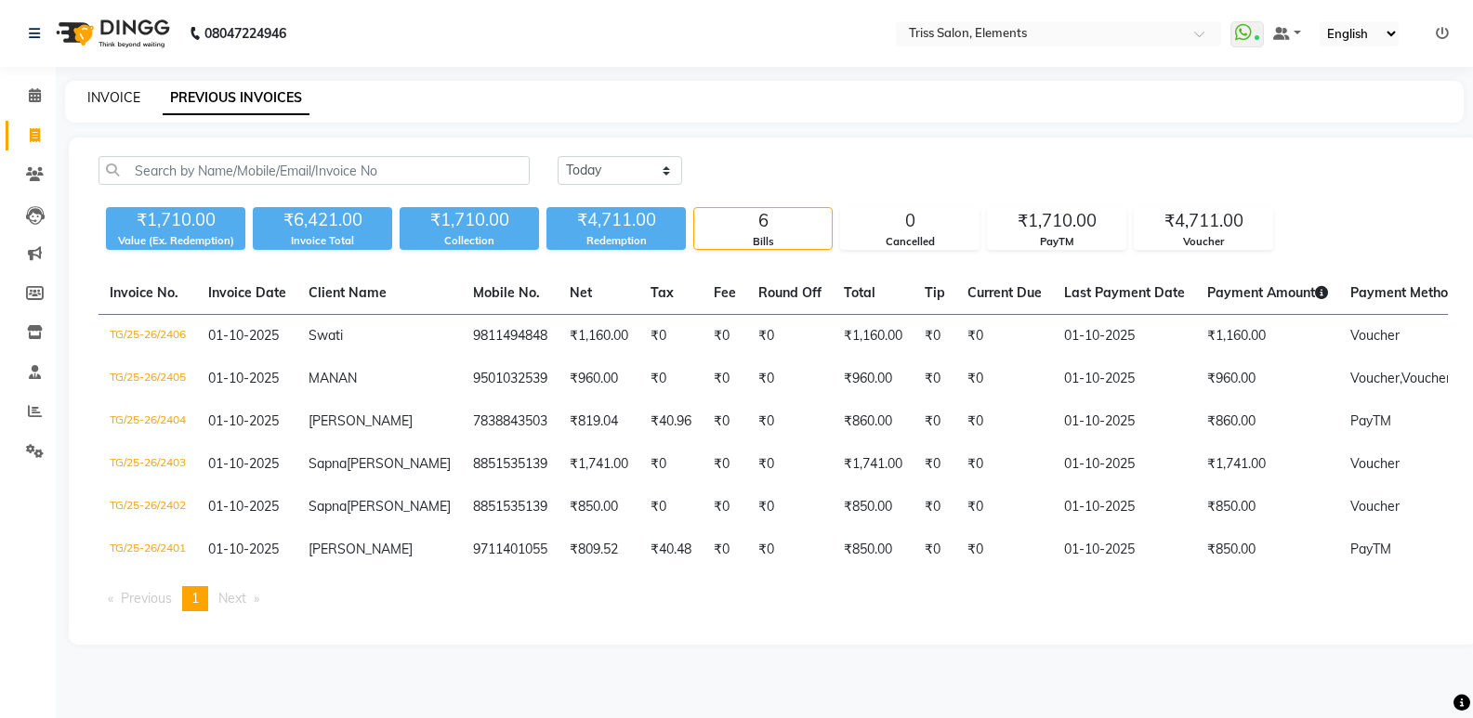
click at [103, 101] on link "INVOICE" at bounding box center [113, 97] width 53 height 17
select select "service"
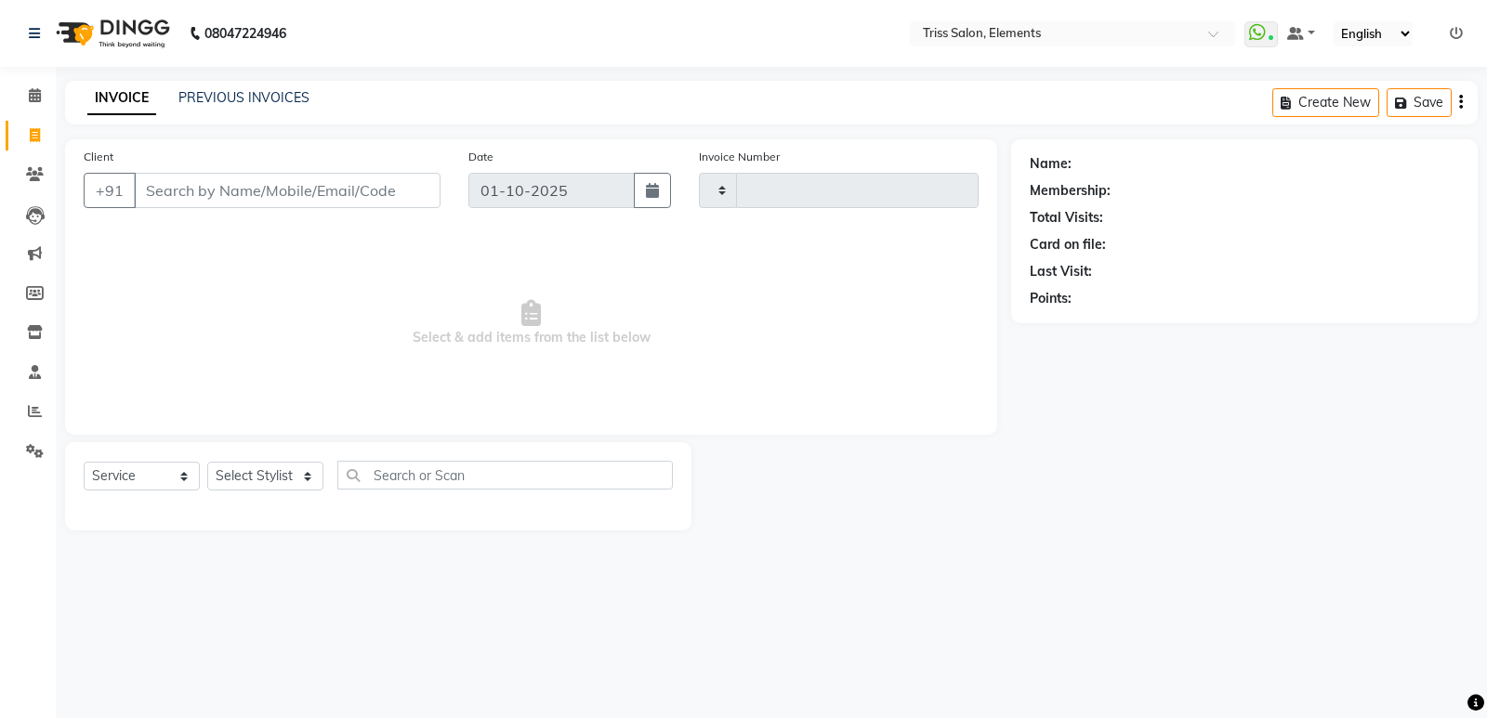
type input "2407"
select select "4303"
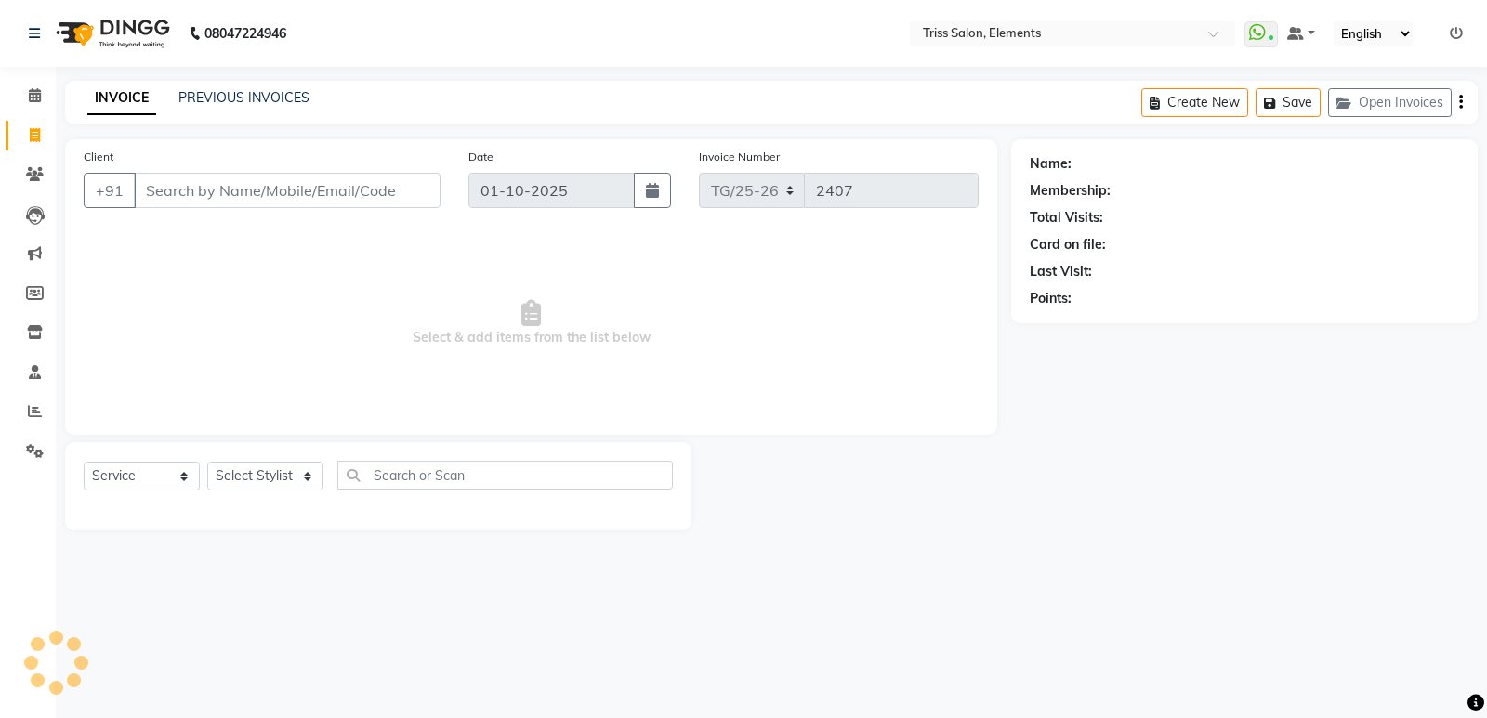
click at [166, 29] on img at bounding box center [110, 33] width 127 height 52
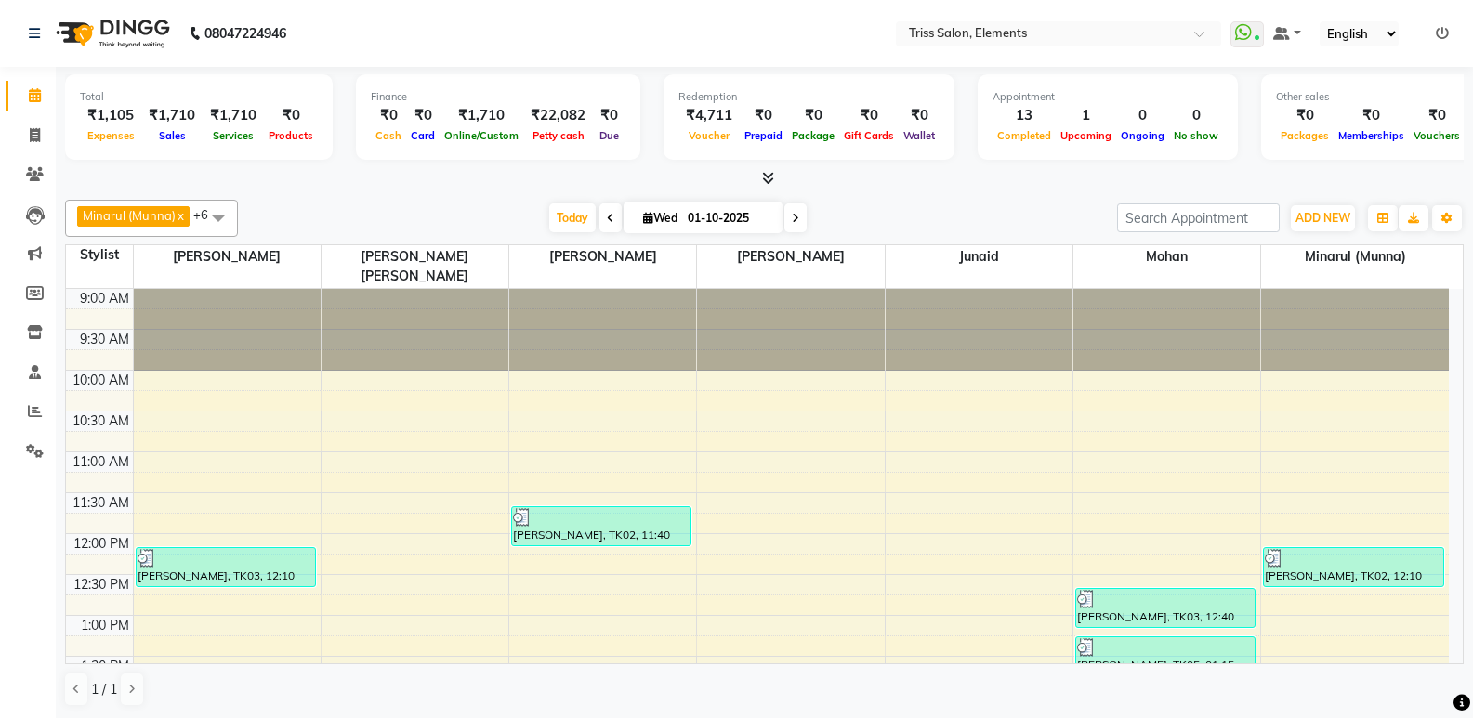
click at [124, 26] on img at bounding box center [110, 33] width 127 height 52
click at [28, 136] on span at bounding box center [35, 135] width 33 height 21
select select "service"
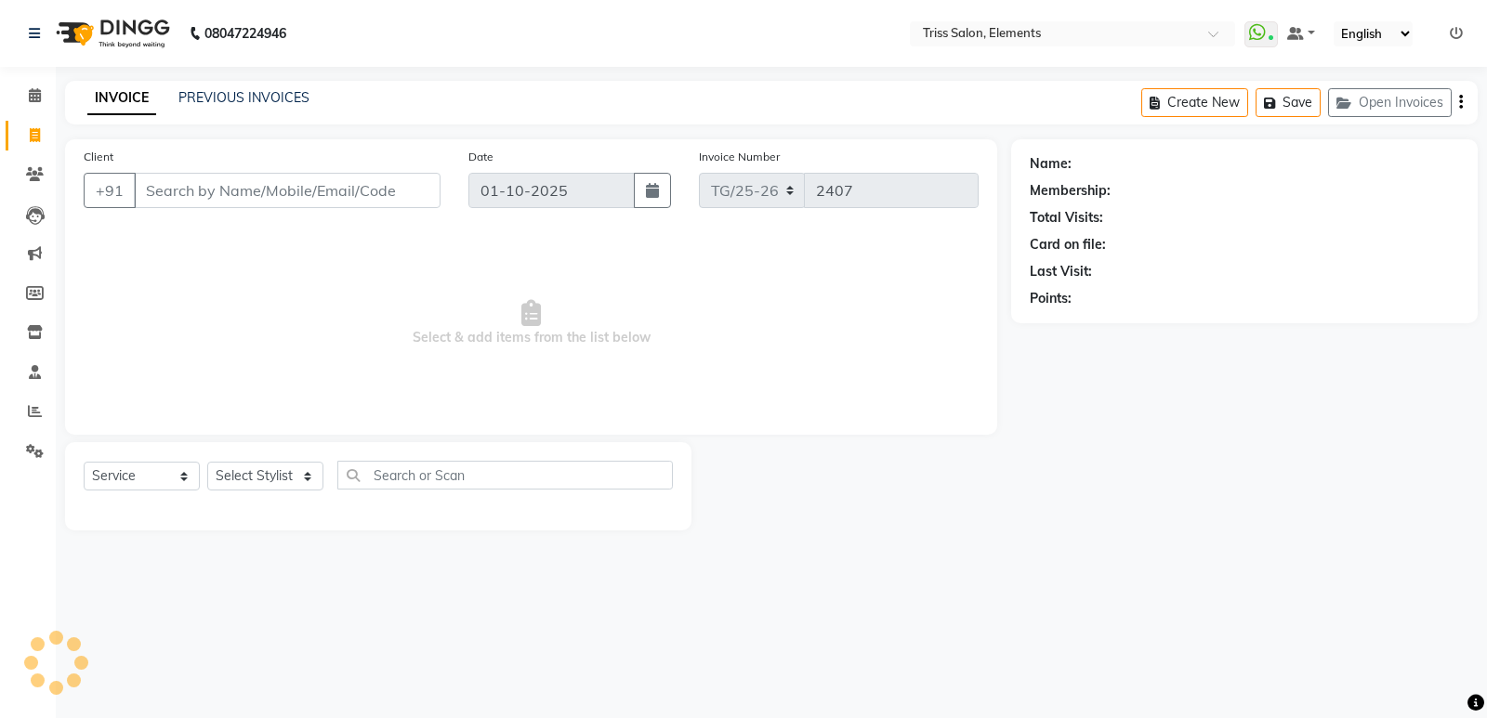
click at [171, 26] on img at bounding box center [110, 33] width 127 height 52
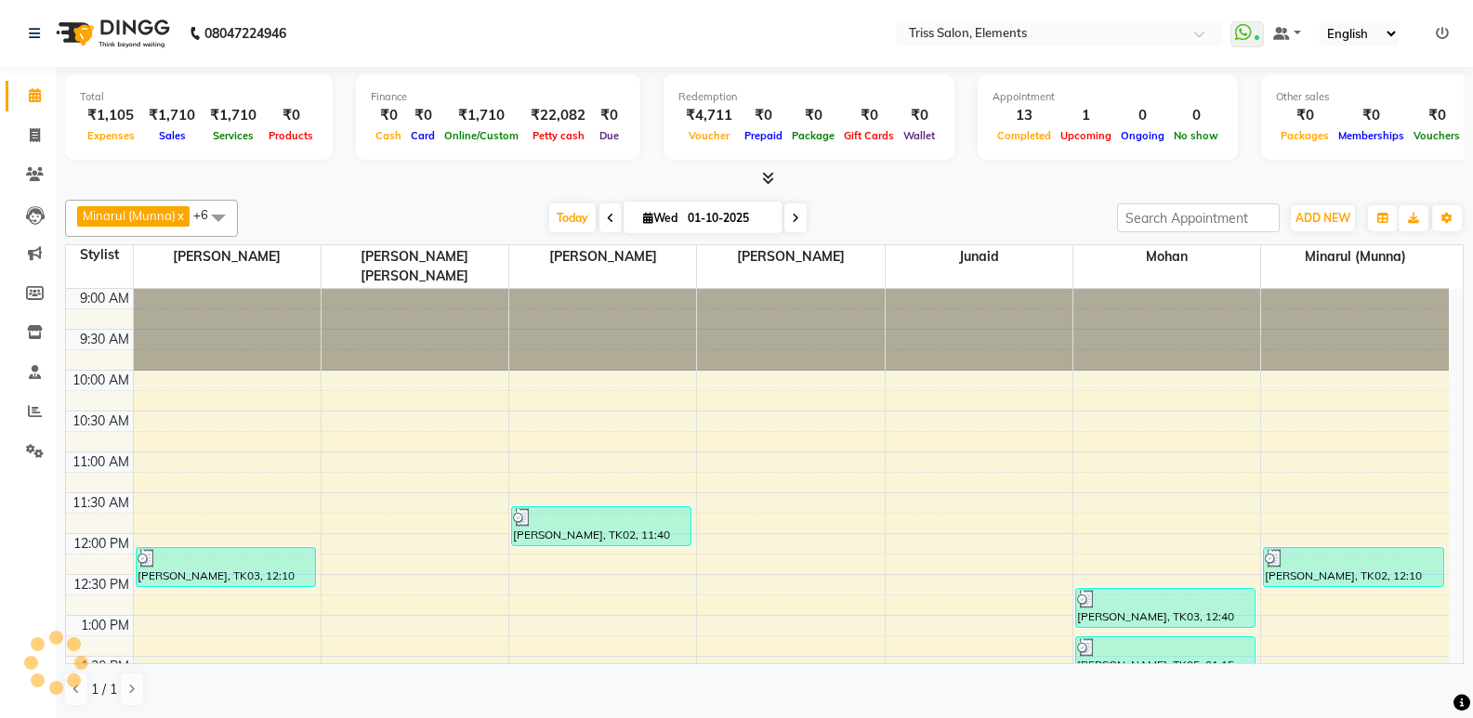
click at [1439, 302] on div at bounding box center [1355, 330] width 188 height 82
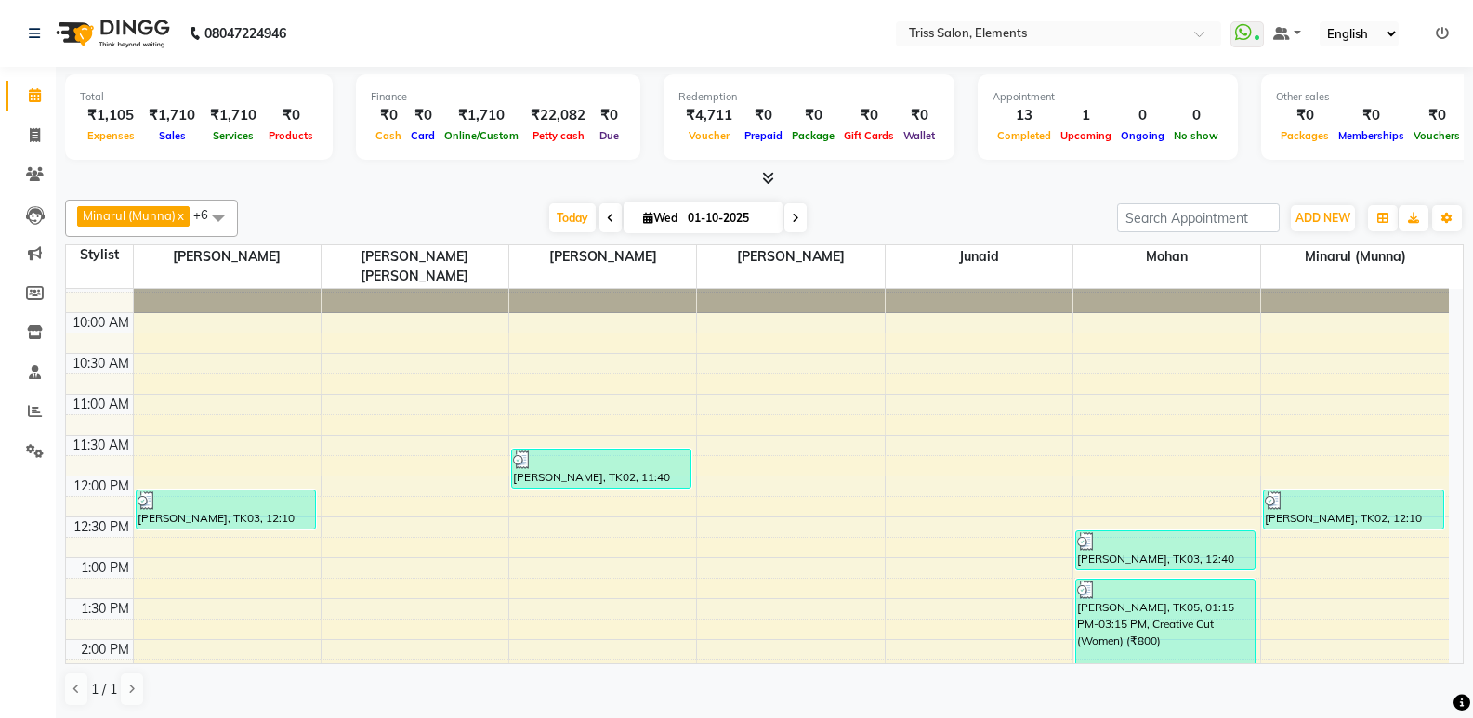
scroll to position [38, 0]
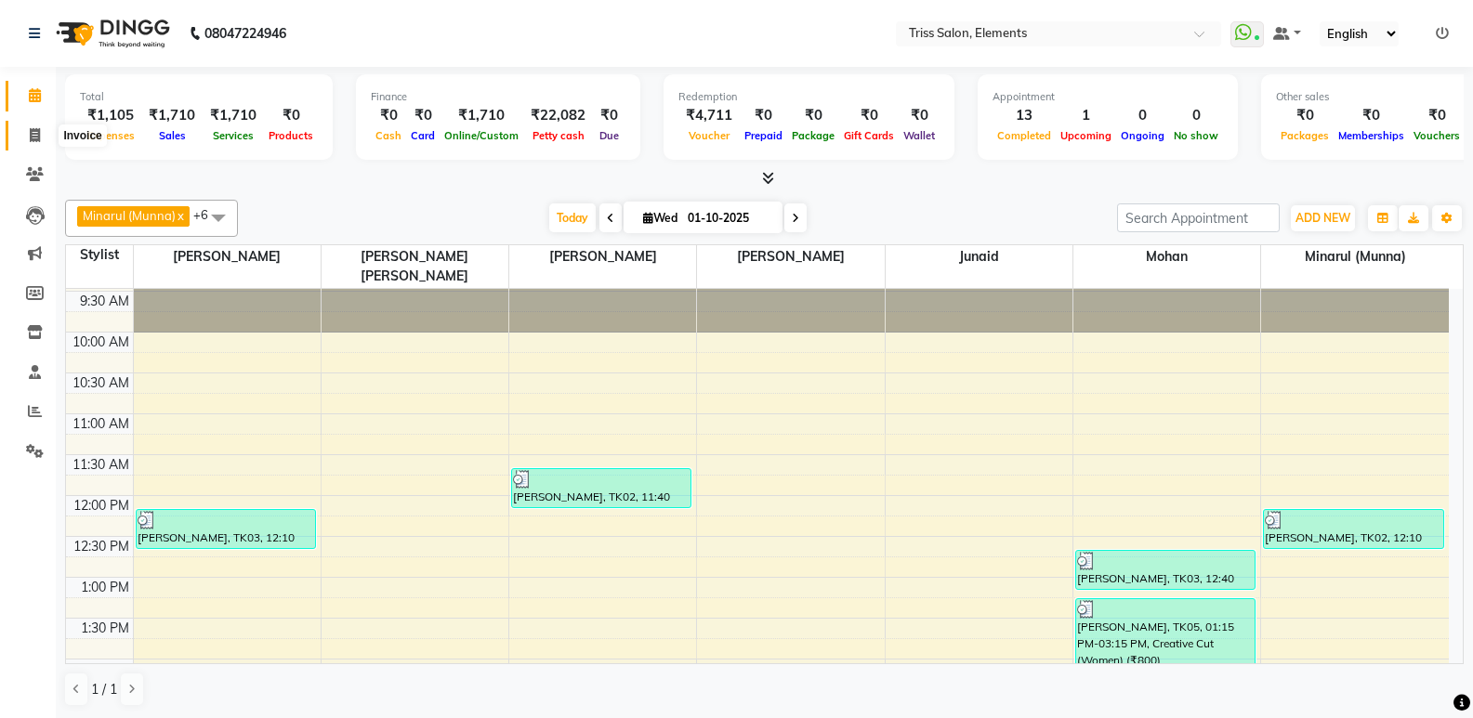
click at [33, 135] on icon at bounding box center [35, 135] width 10 height 14
select select "service"
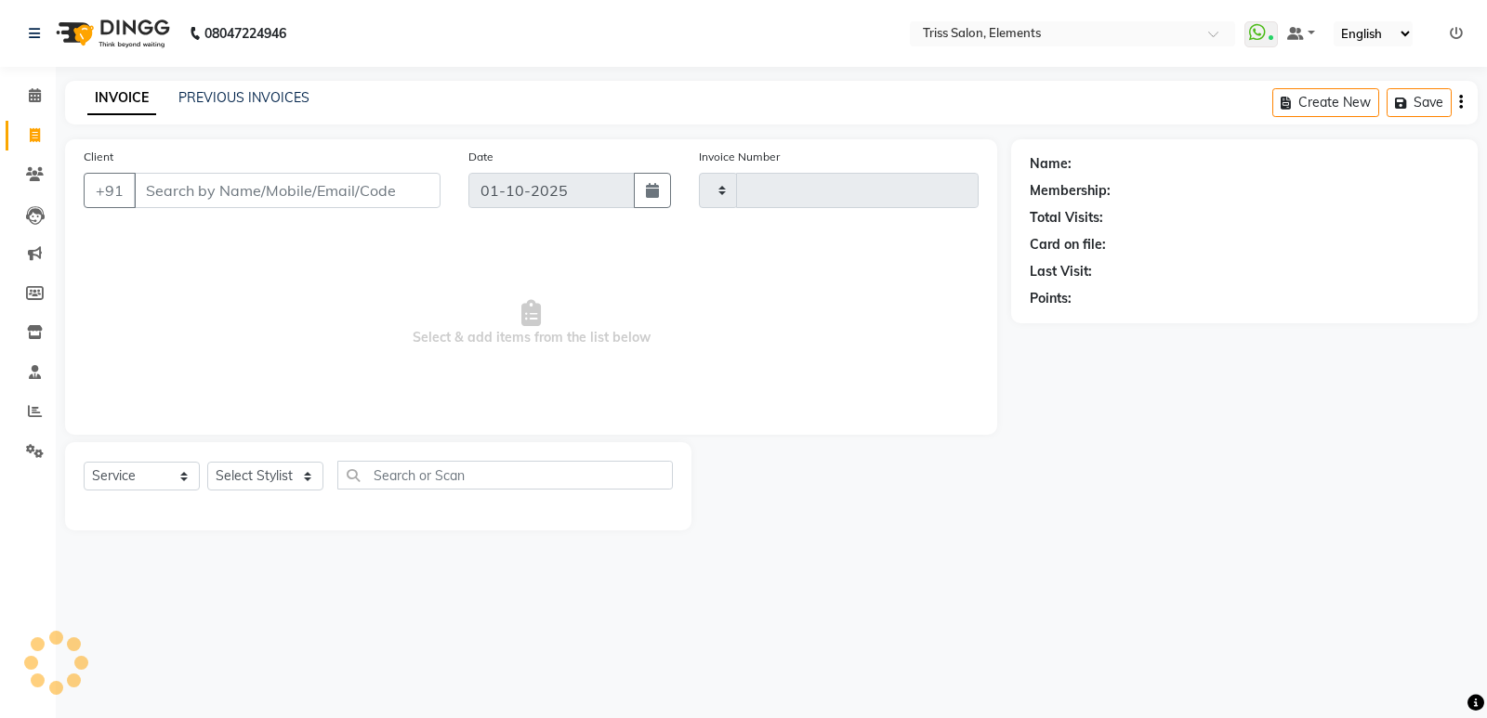
type input "2407"
select select "4303"
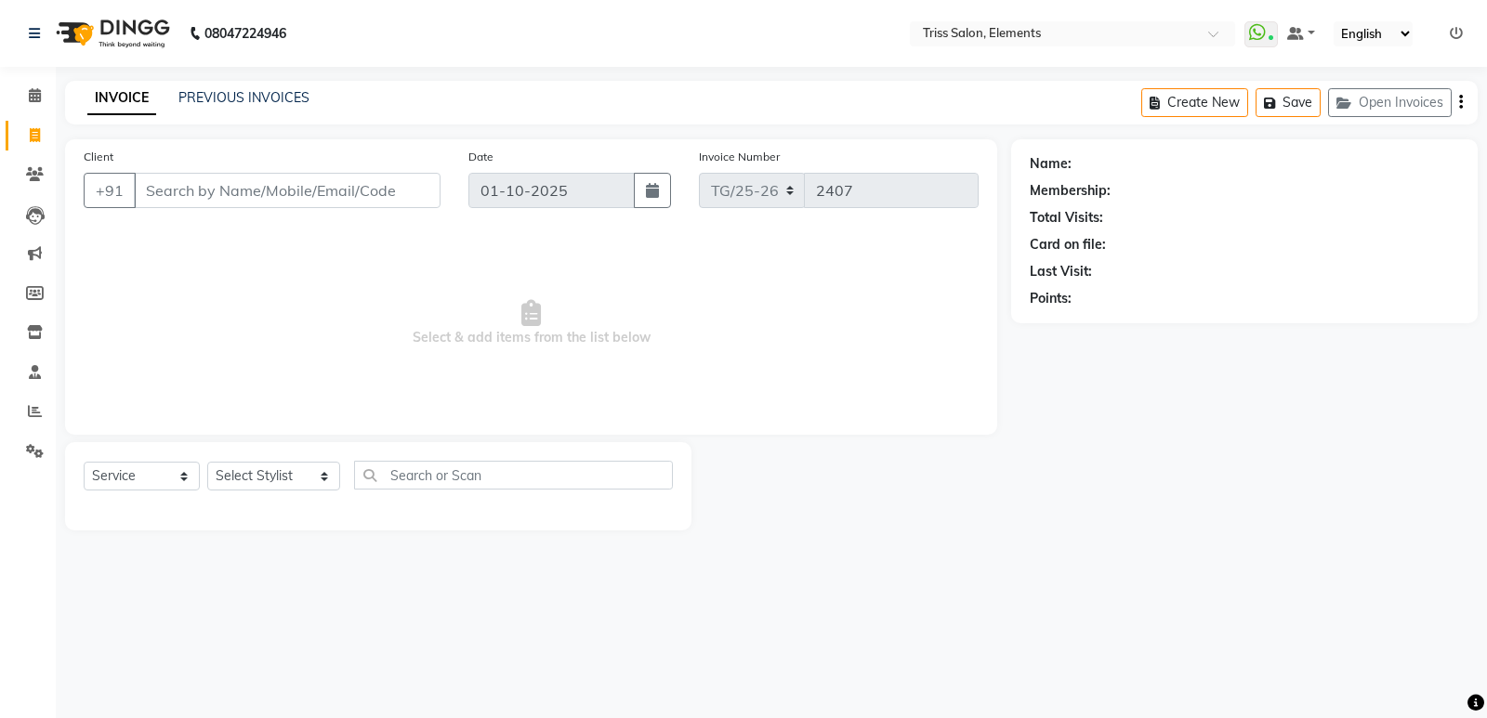
click at [100, 61] on nav "08047224946 Select Location × Triss Salon, Elements WhatsApp Status ✕ Status: C…" at bounding box center [743, 33] width 1487 height 67
click at [1419, 98] on button "Open Invoices" at bounding box center [1390, 102] width 124 height 29
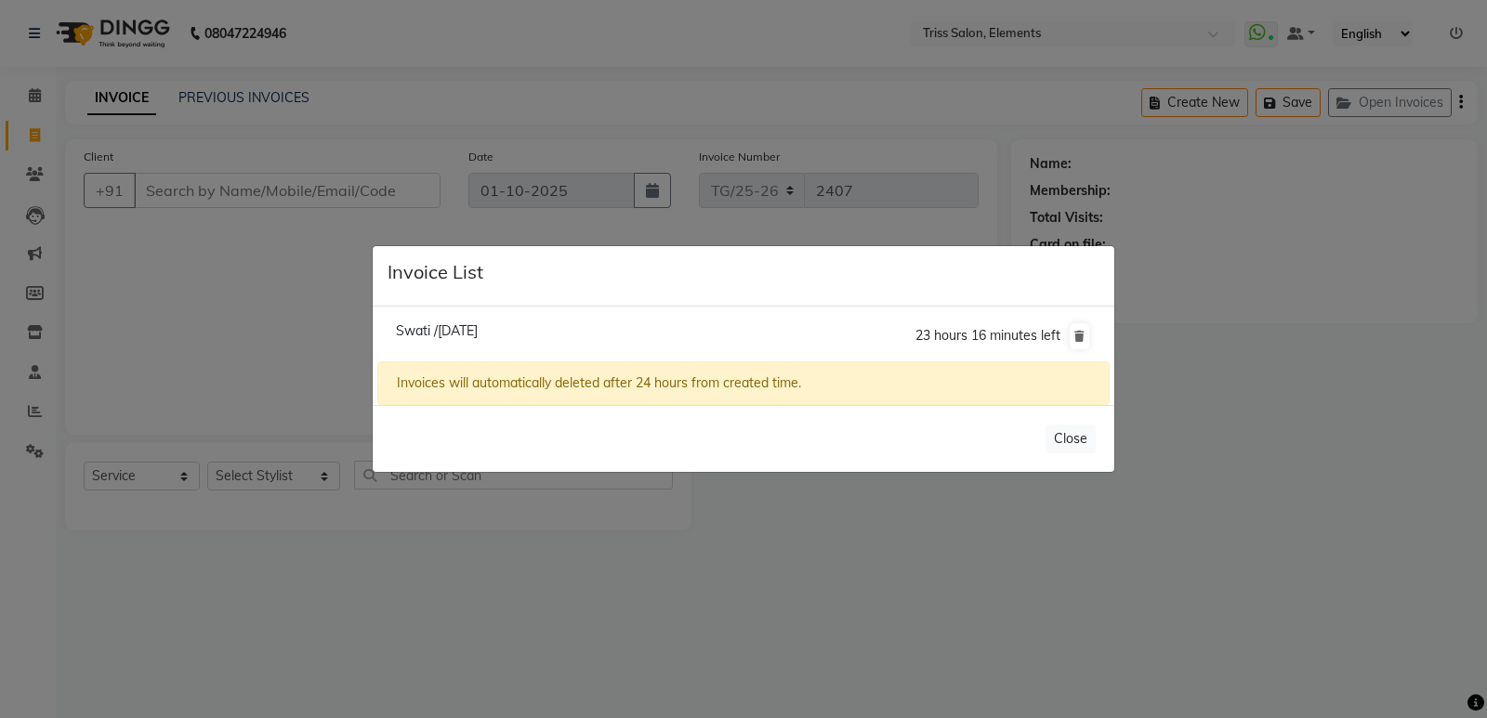
click at [461, 326] on span "Swati /01 October 2025" at bounding box center [437, 330] width 82 height 17
type input "9811494848"
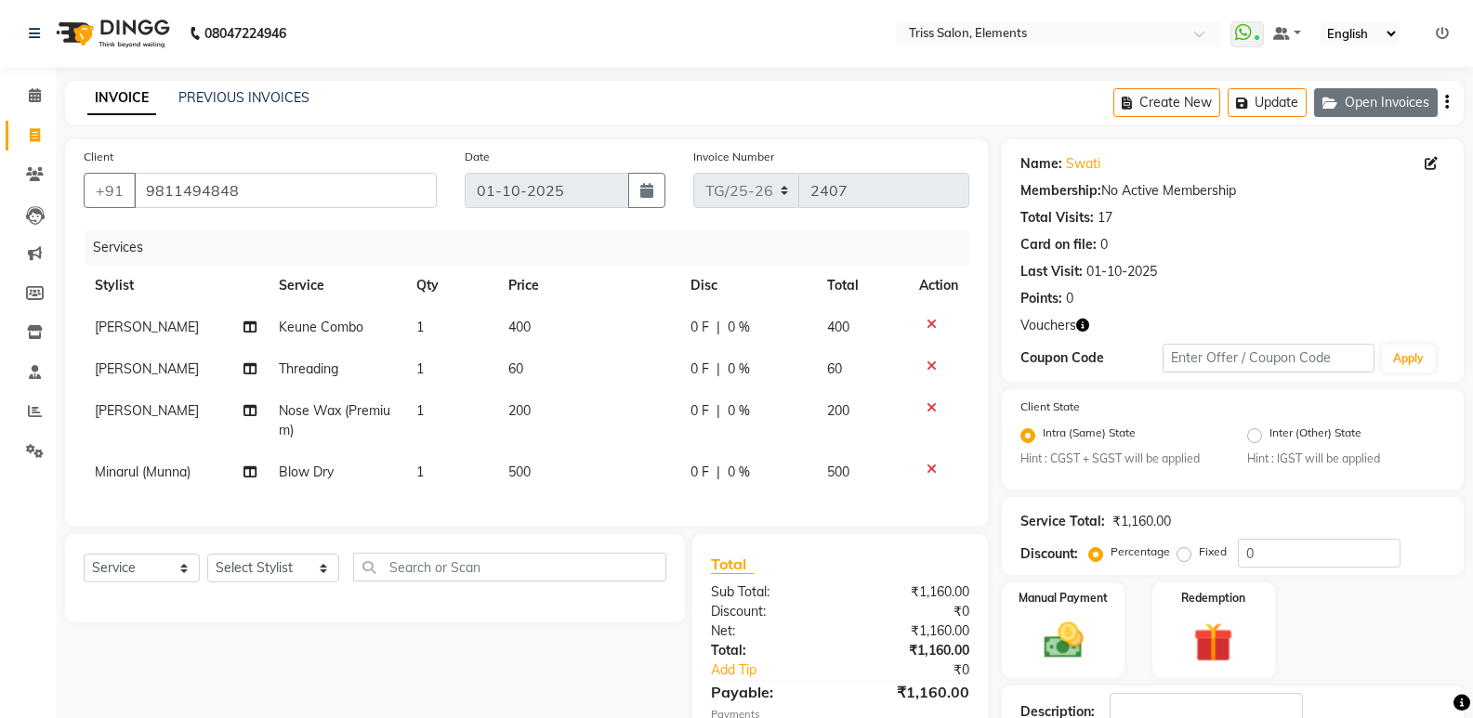
click at [1396, 99] on button "Open Invoices" at bounding box center [1376, 102] width 124 height 29
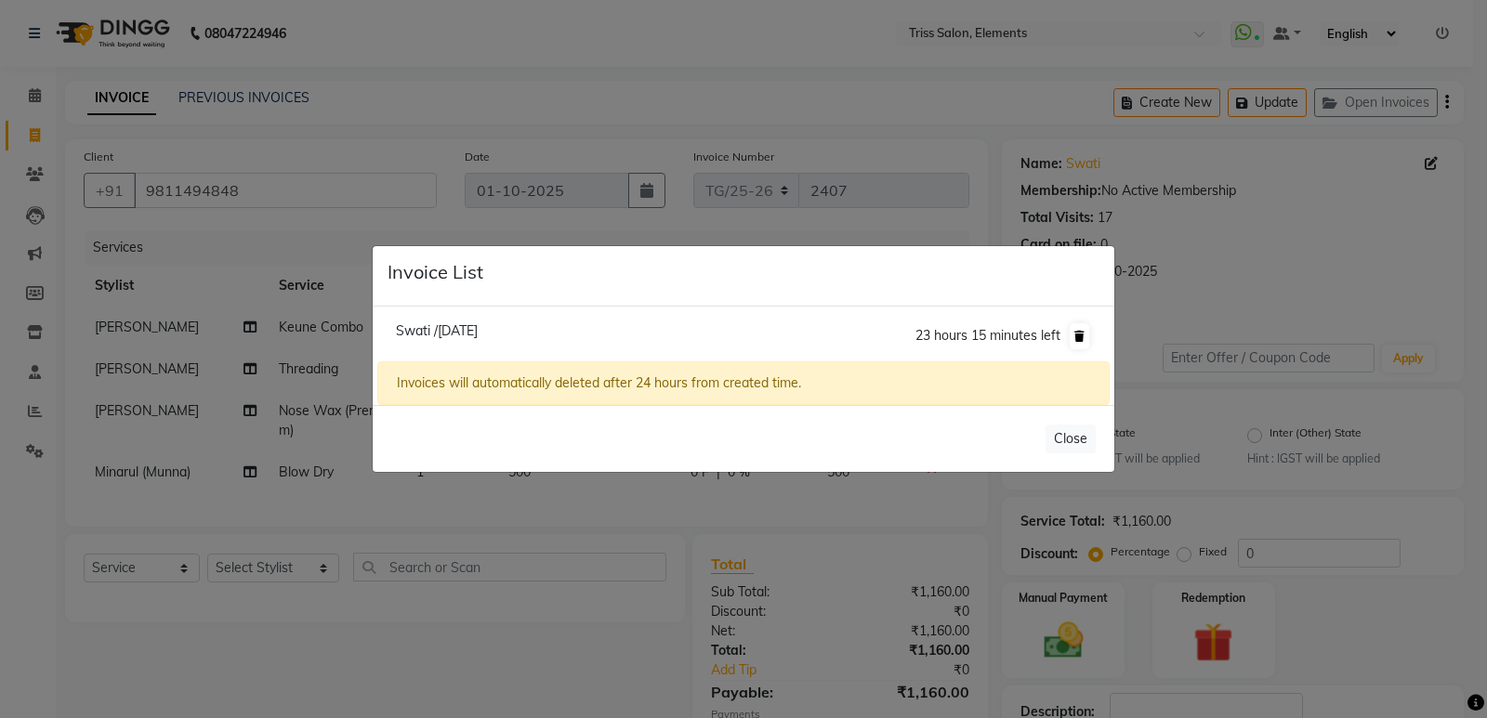
click at [1081, 337] on icon at bounding box center [1079, 336] width 10 height 11
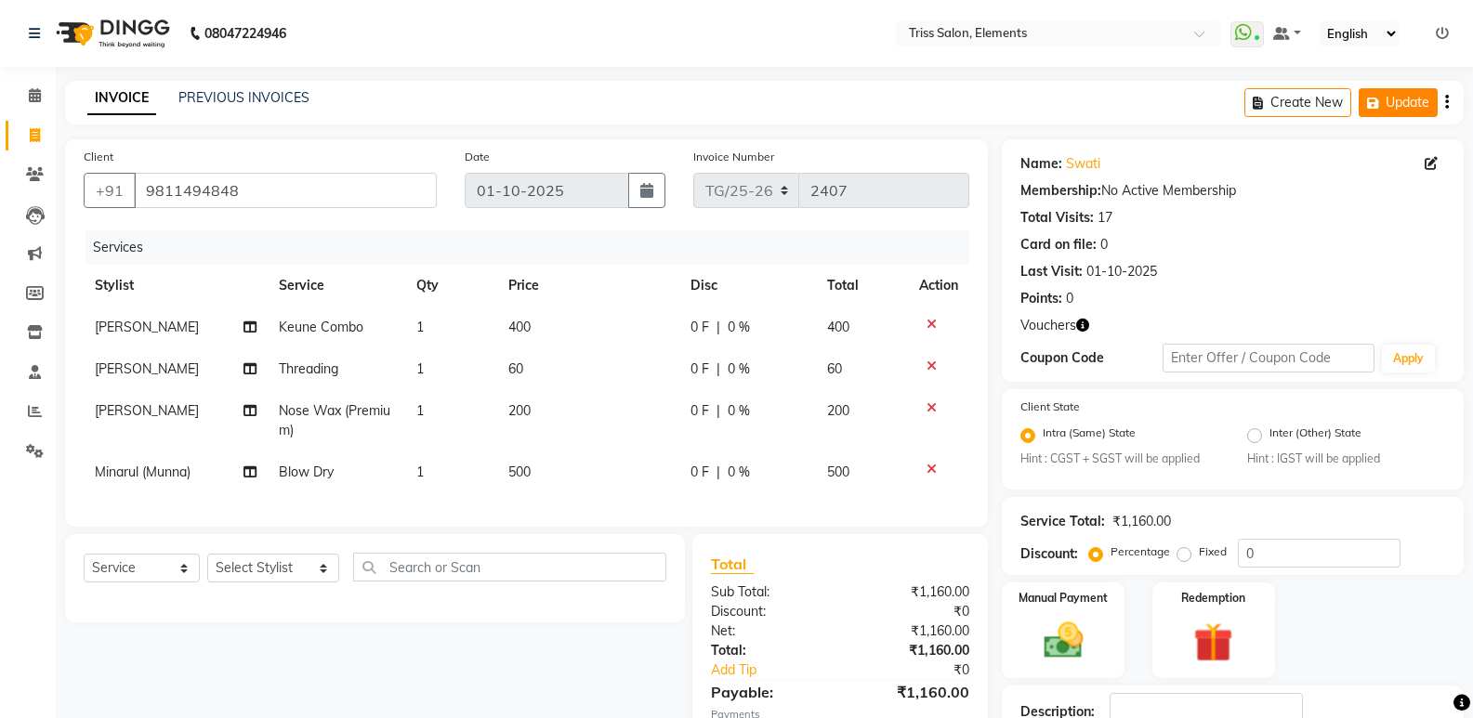
click at [1421, 90] on button "Update" at bounding box center [1397, 102] width 79 height 29
click at [18, 129] on link "Invoice" at bounding box center [28, 136] width 45 height 31
select select "service"
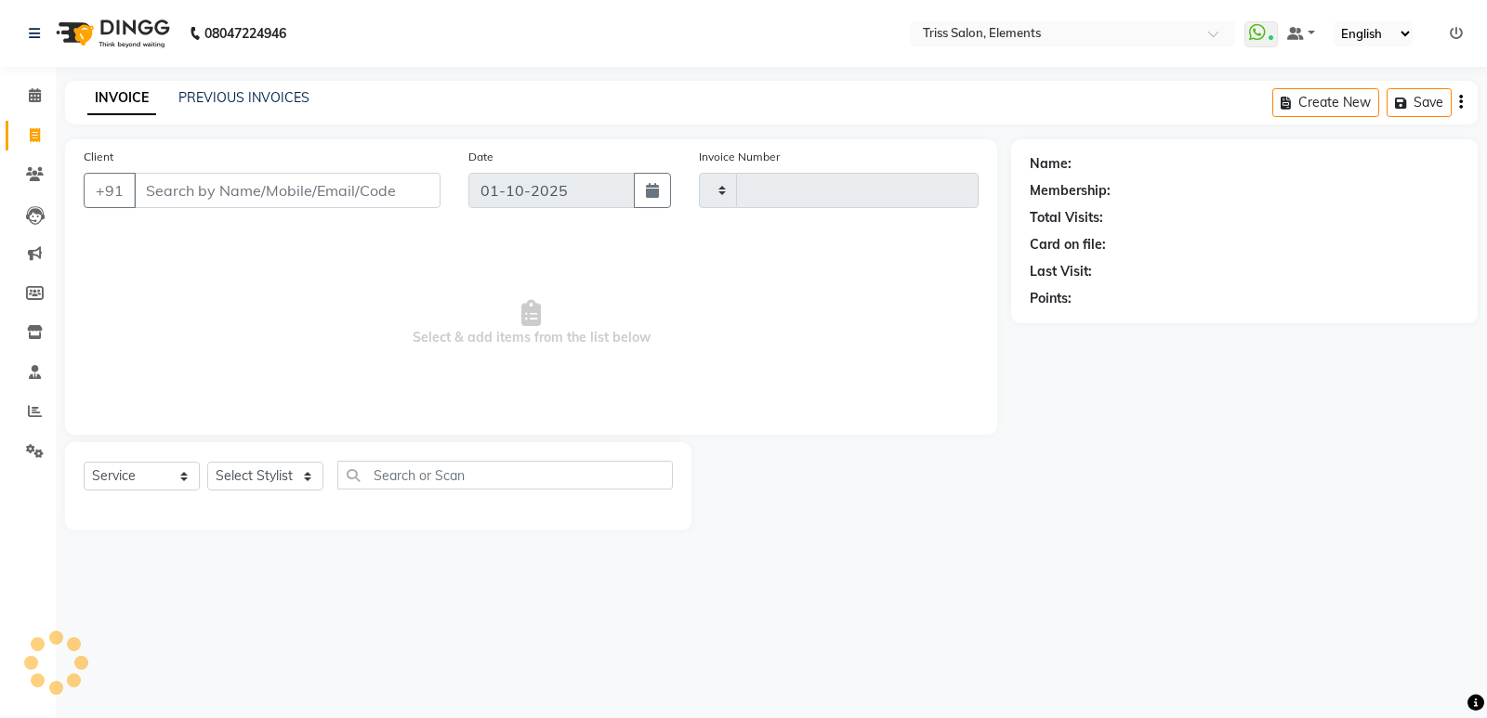
type input "2407"
select select "4303"
click at [113, 34] on img at bounding box center [110, 33] width 127 height 52
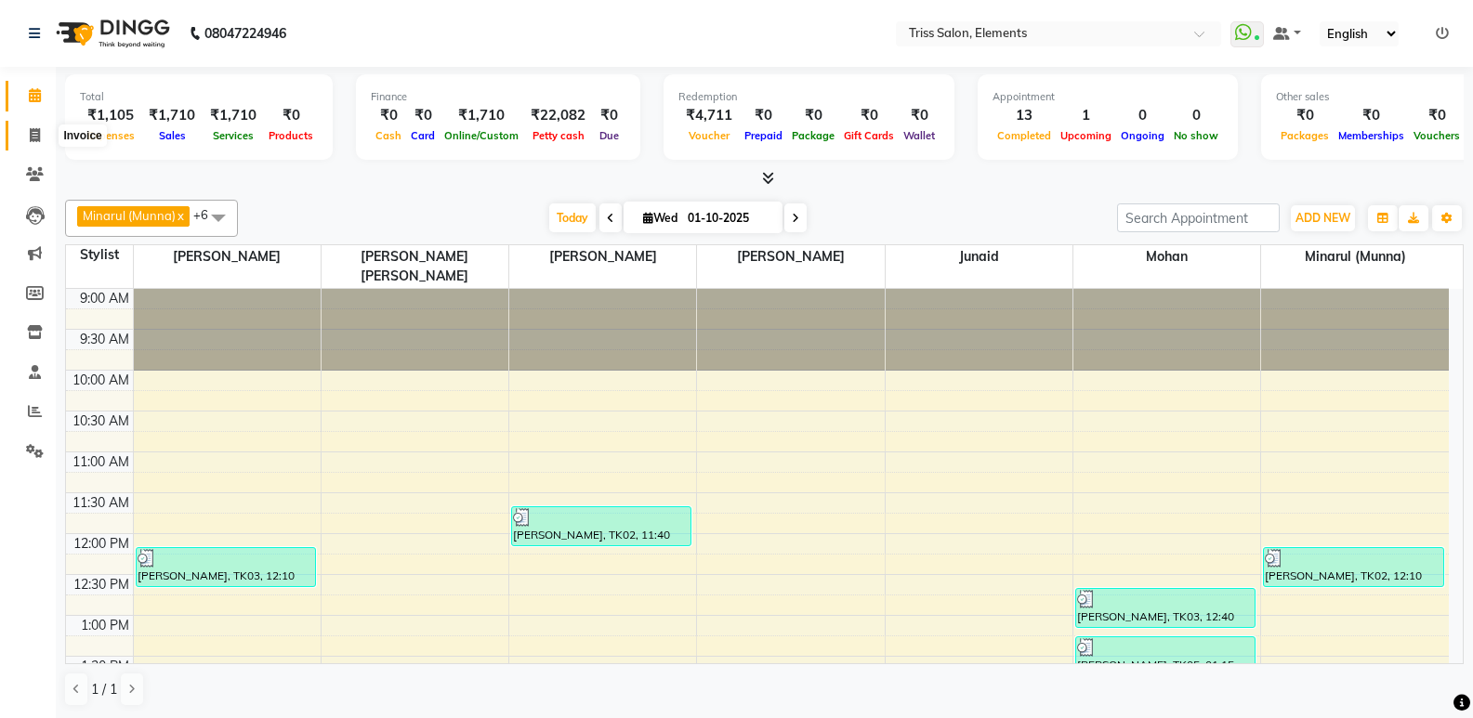
click at [24, 133] on span at bounding box center [35, 135] width 33 height 21
select select "service"
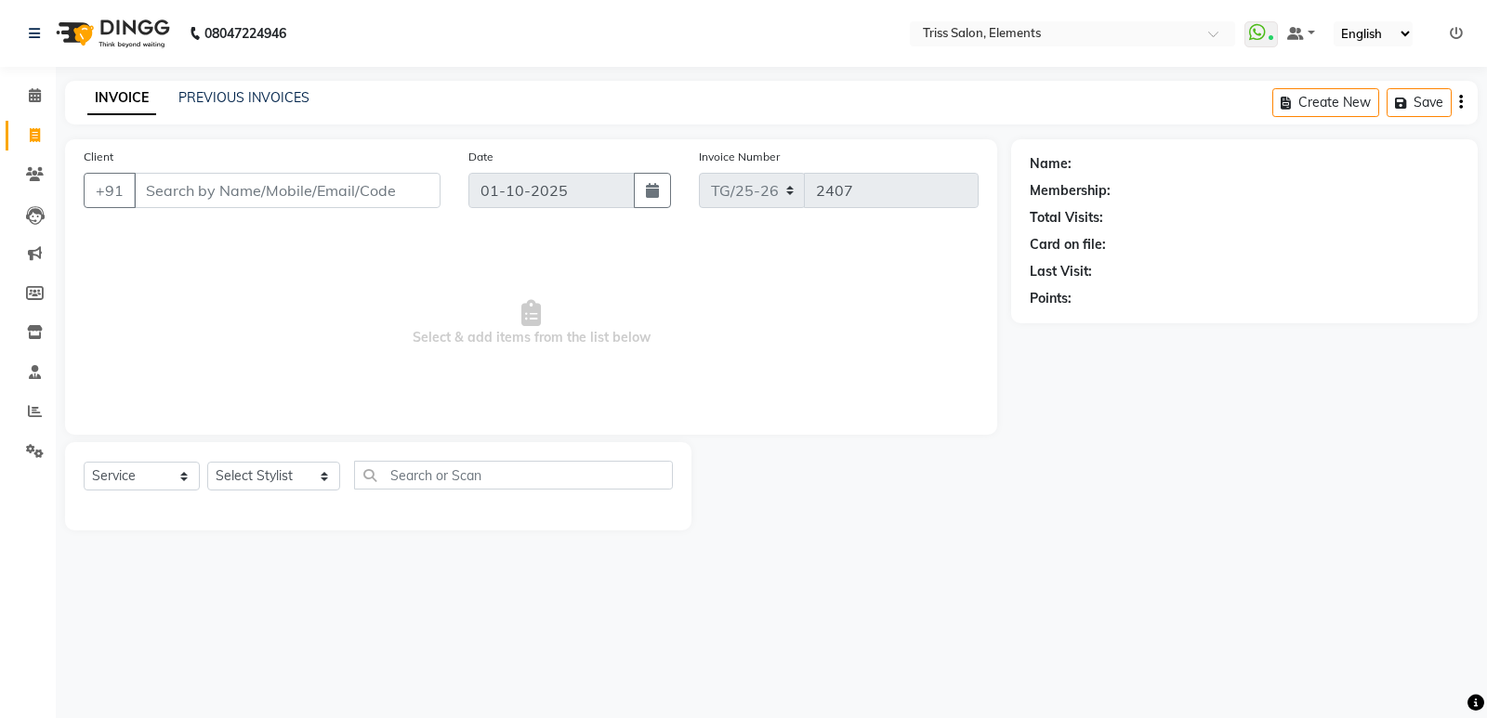
click at [135, 47] on img at bounding box center [110, 33] width 127 height 52
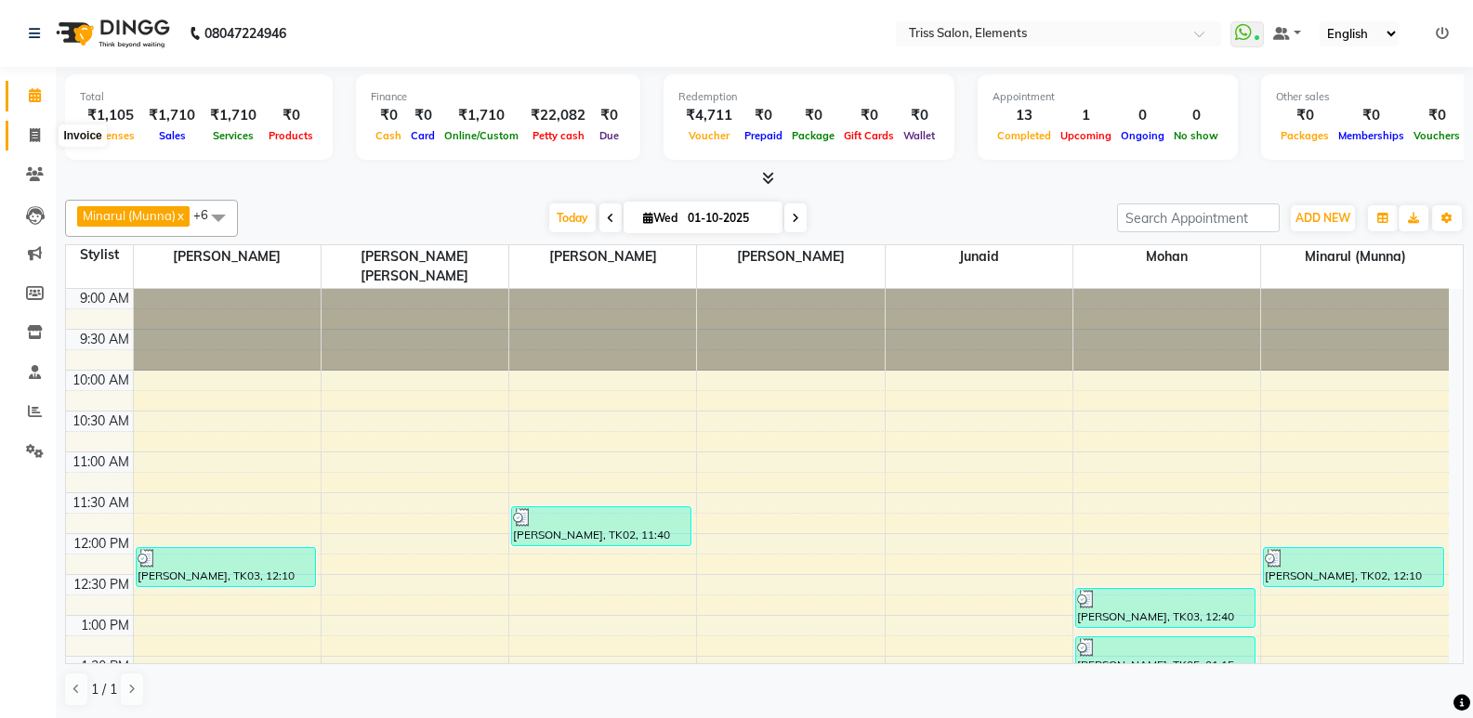
click at [34, 144] on span at bounding box center [35, 135] width 33 height 21
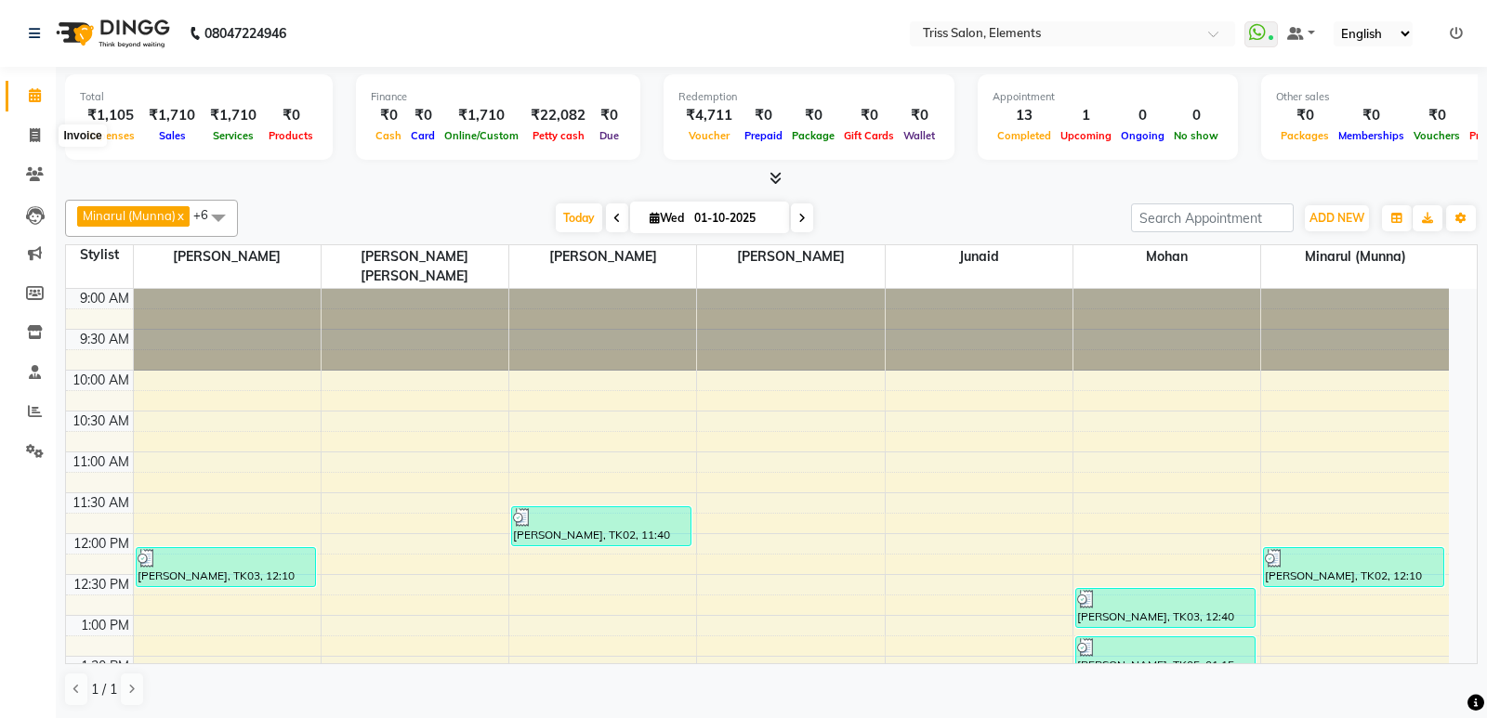
select select "service"
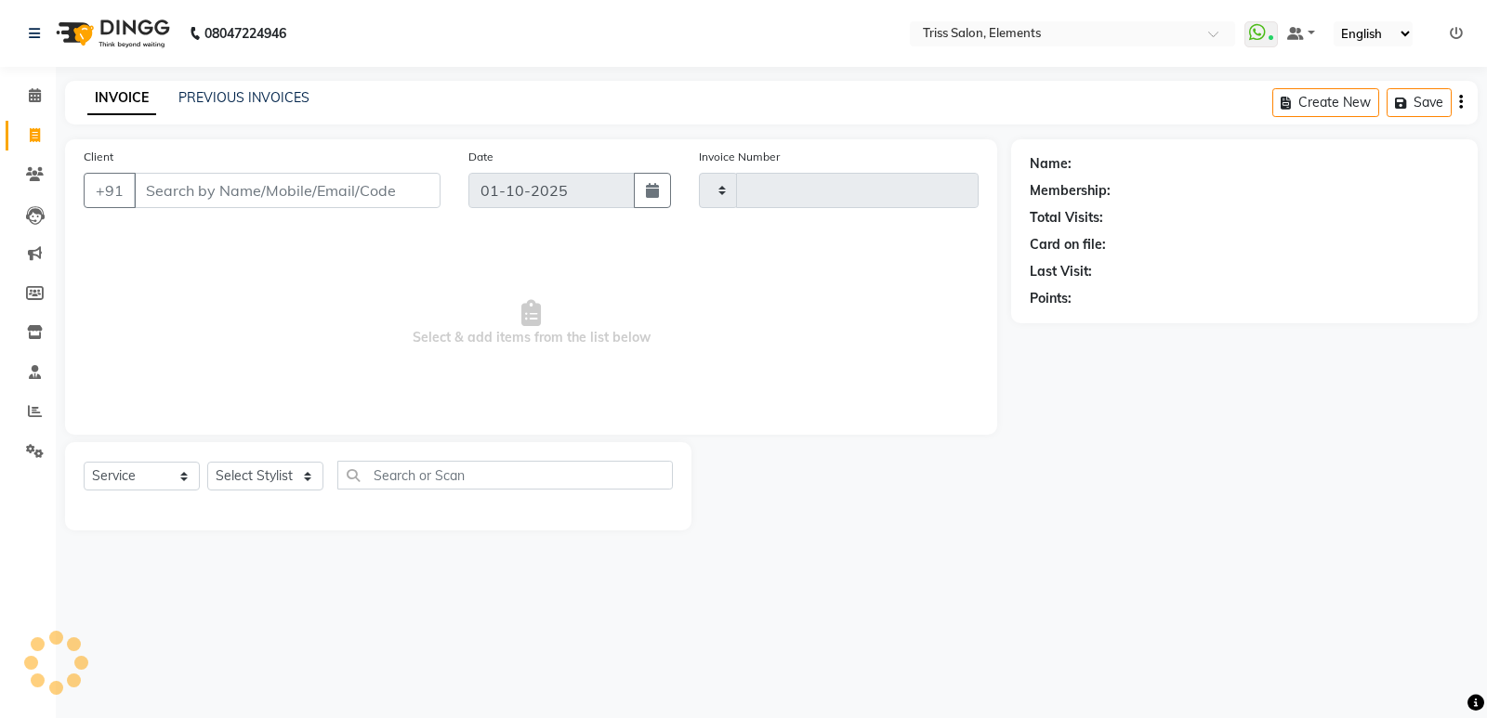
type input "2407"
select select "4303"
click at [259, 483] on select "Select Stylist" at bounding box center [265, 476] width 116 height 29
select select "20115"
click at [207, 462] on select "Select Stylist [PERSON_NAME] Md. [PERSON_NAME] ([PERSON_NAME]) [PERSON_NAME] [P…" at bounding box center [273, 476] width 133 height 29
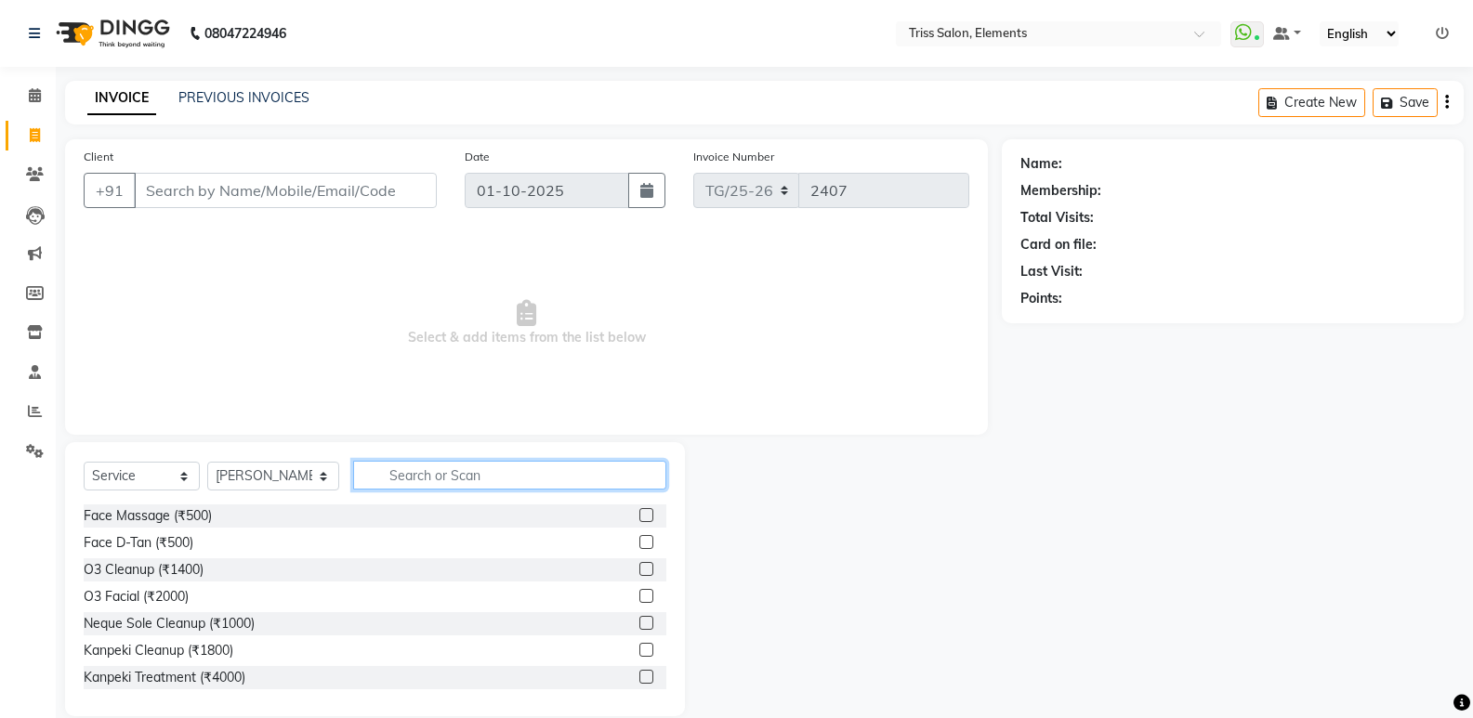
click at [456, 477] on input "text" at bounding box center [509, 475] width 313 height 29
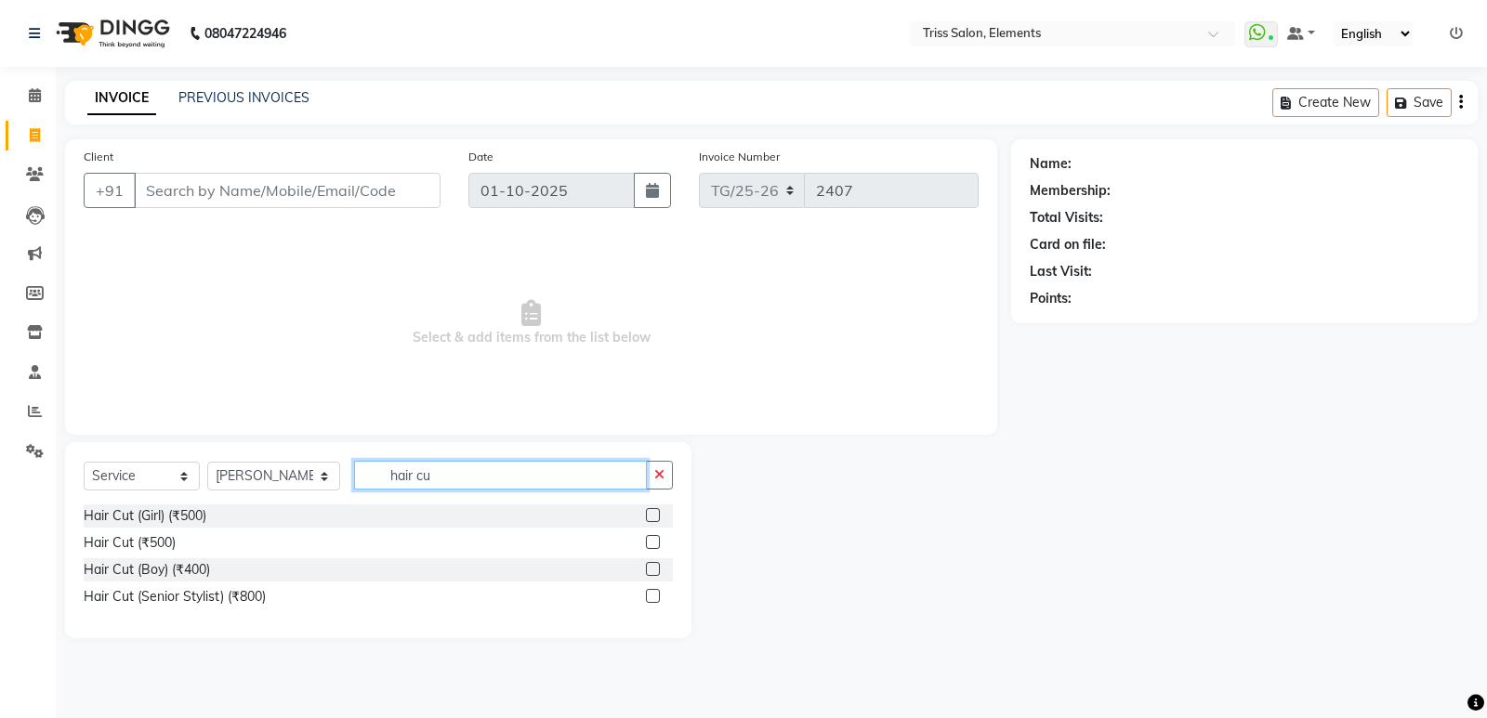
type input "hair cu"
click at [648, 540] on label at bounding box center [653, 542] width 14 height 14
click at [648, 540] on input "checkbox" at bounding box center [652, 543] width 12 height 12
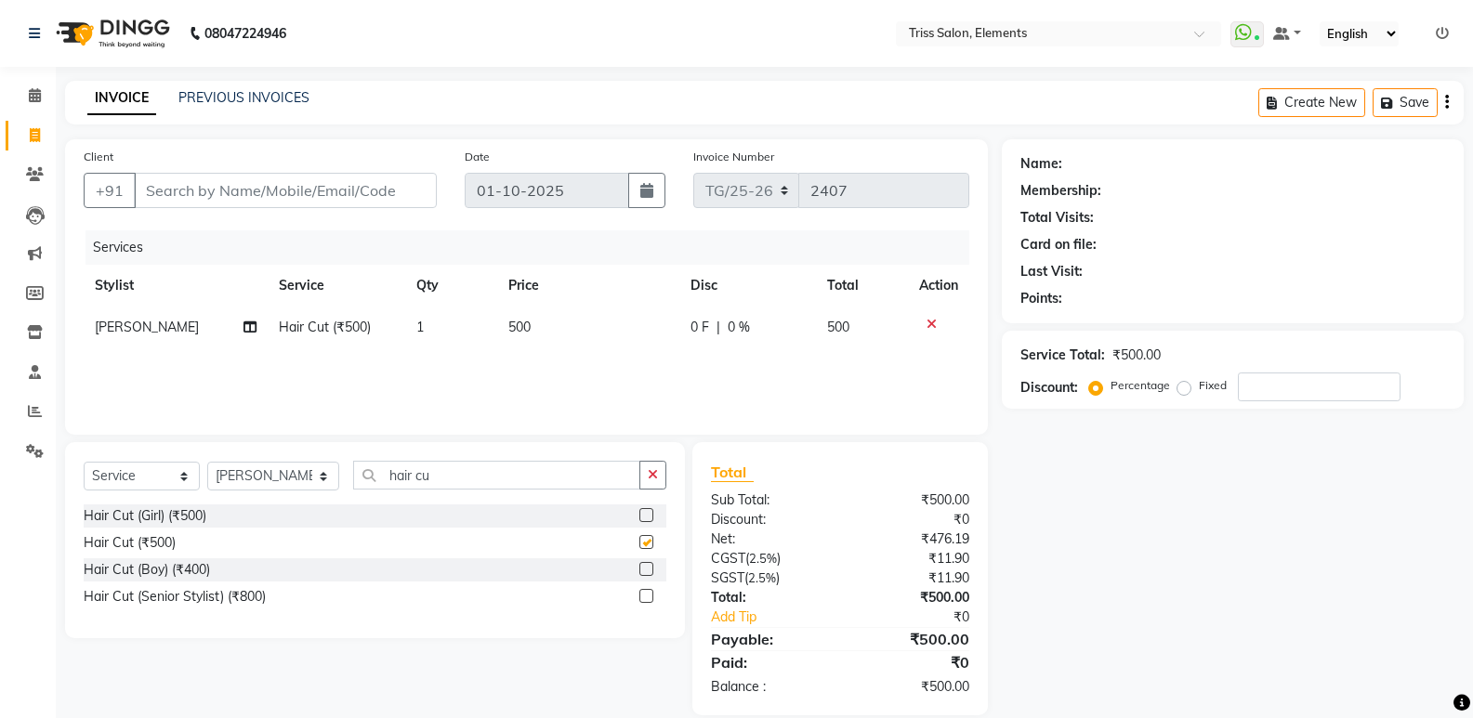
checkbox input "false"
click at [347, 195] on input "Client" at bounding box center [285, 190] width 303 height 35
type input "7"
type input "0"
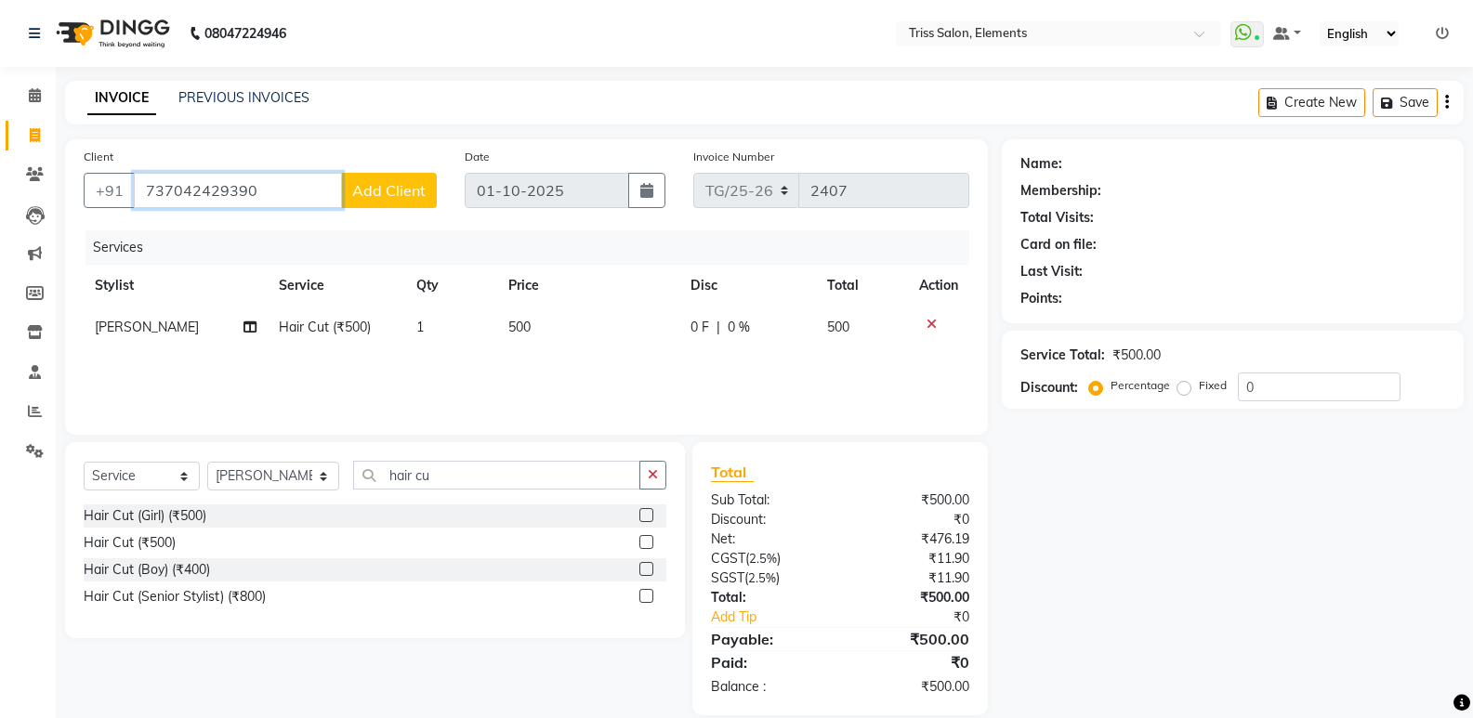
drag, startPoint x: 164, startPoint y: 195, endPoint x: 53, endPoint y: 234, distance: 117.3
click at [53, 234] on div "Client +91 737042429390 Add Client Date 01-10-2025 Invoice Number TG/25-26 2407…" at bounding box center [526, 427] width 951 height 576
type input "7042429390"
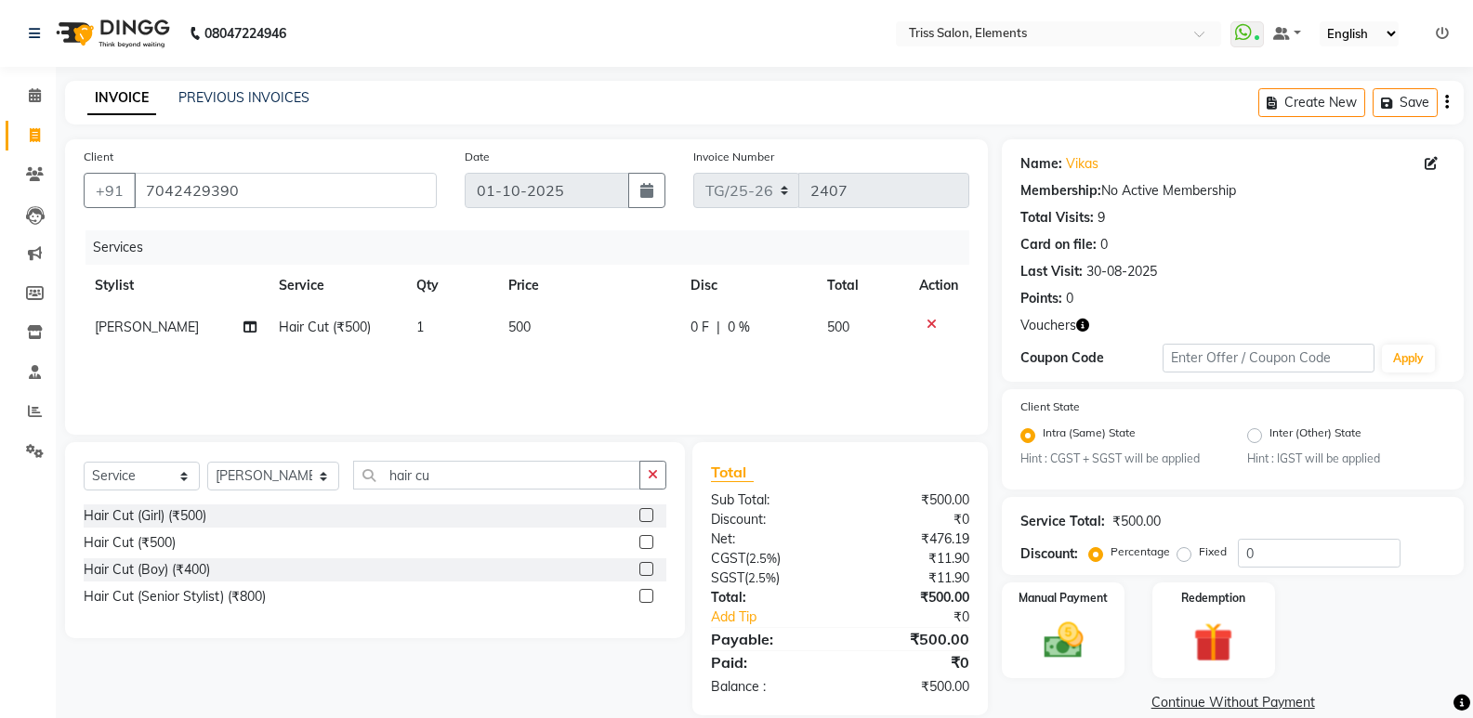
click at [1078, 325] on icon "button" at bounding box center [1082, 325] width 13 height 13
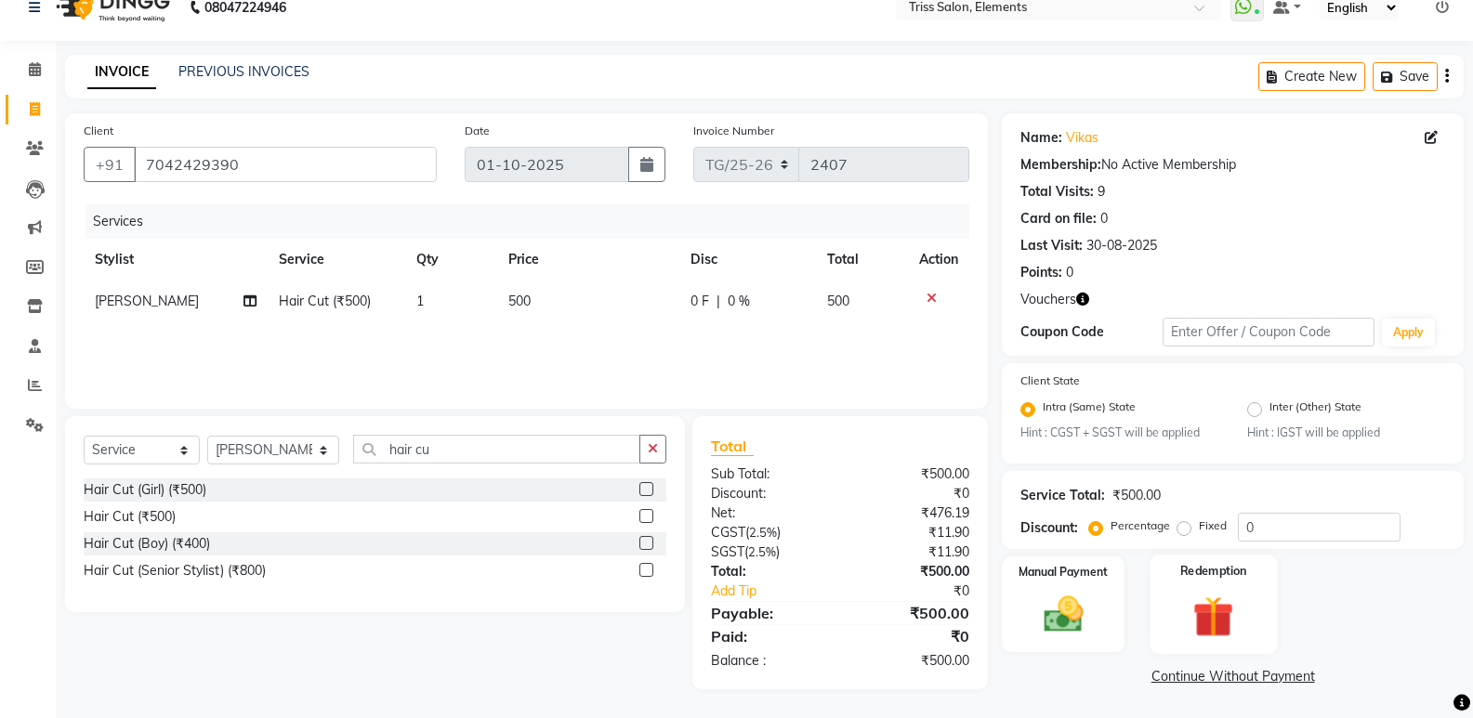
click at [1237, 603] on img at bounding box center [1213, 617] width 66 height 51
drag, startPoint x: 1236, startPoint y: 681, endPoint x: 1451, endPoint y: 686, distance: 215.6
click at [1244, 685] on span "Voucher 1" at bounding box center [1223, 679] width 59 height 21
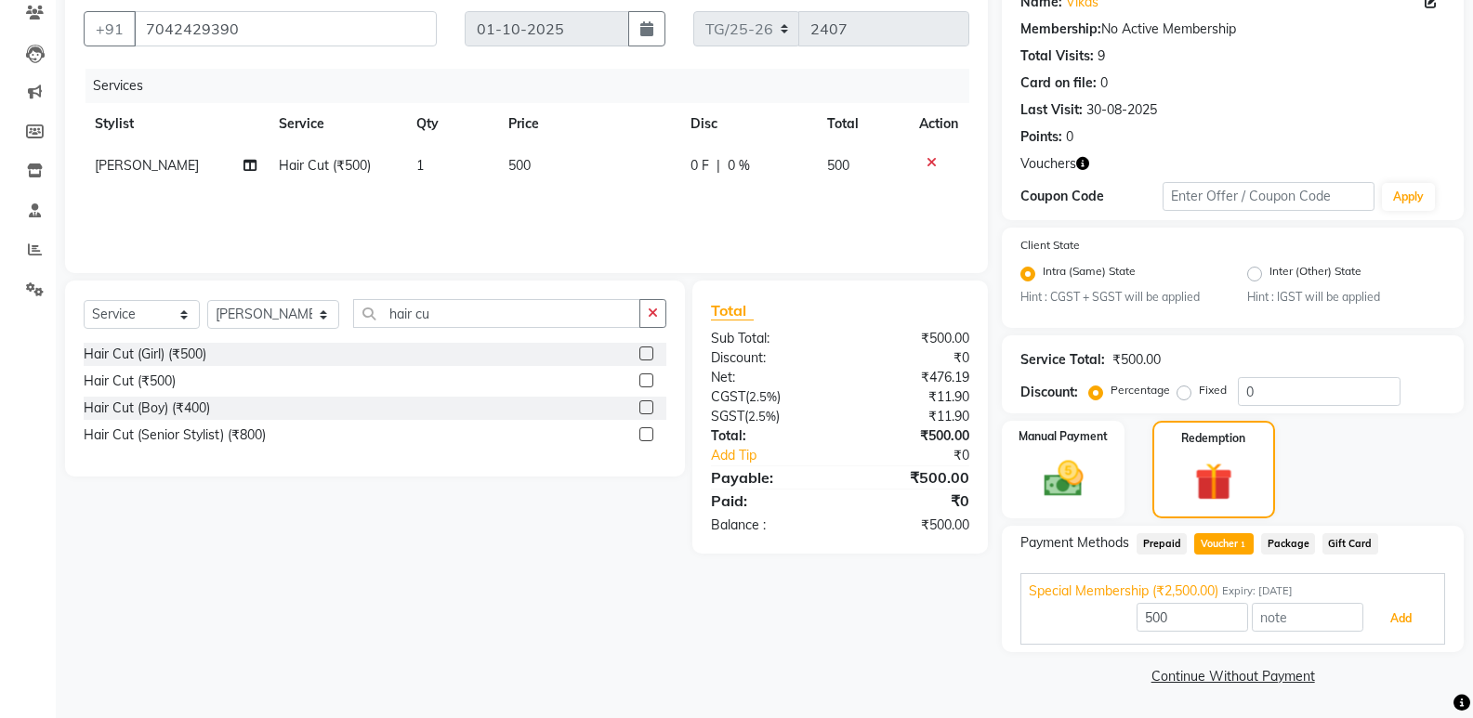
drag, startPoint x: 1397, startPoint y: 623, endPoint x: 1344, endPoint y: 637, distance: 55.9
click at [1392, 624] on button "Add" at bounding box center [1401, 619] width 68 height 32
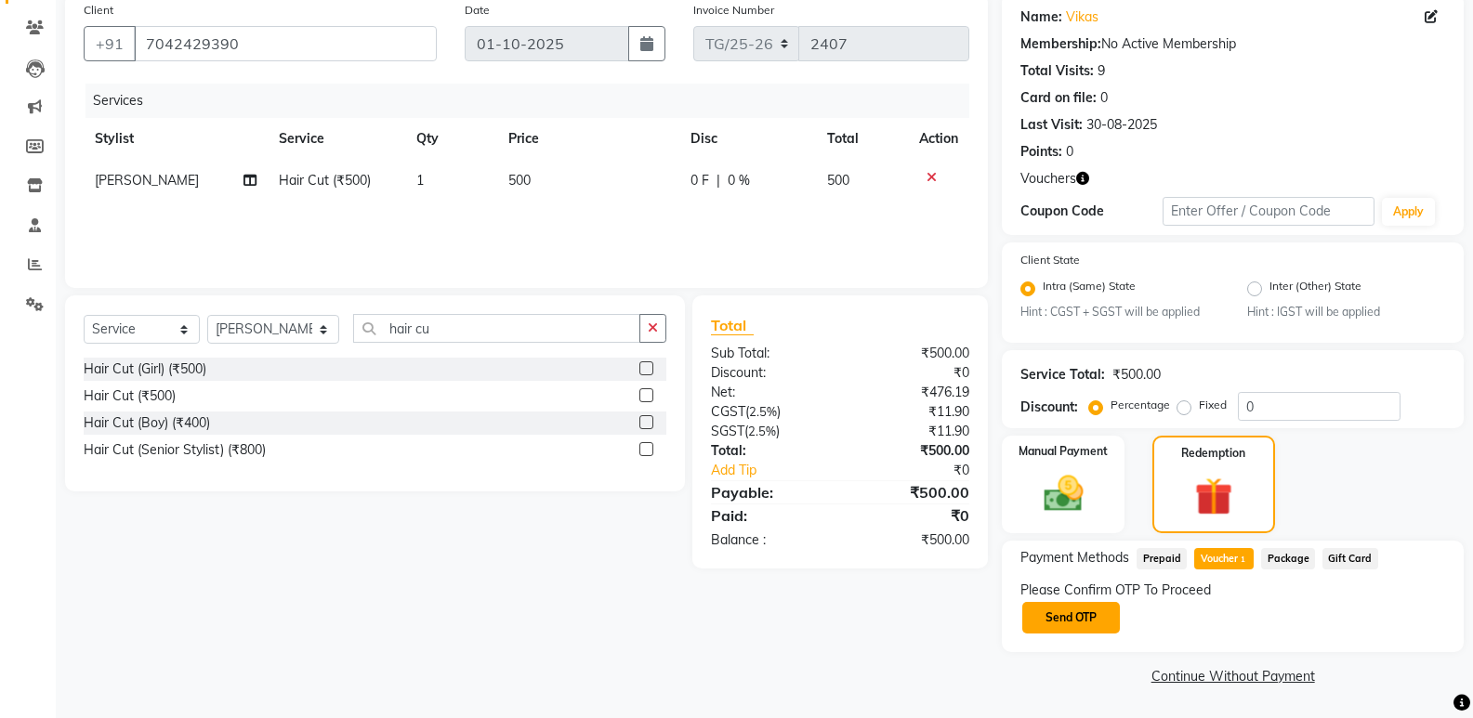
click at [1072, 613] on button "Send OTP" at bounding box center [1071, 618] width 98 height 32
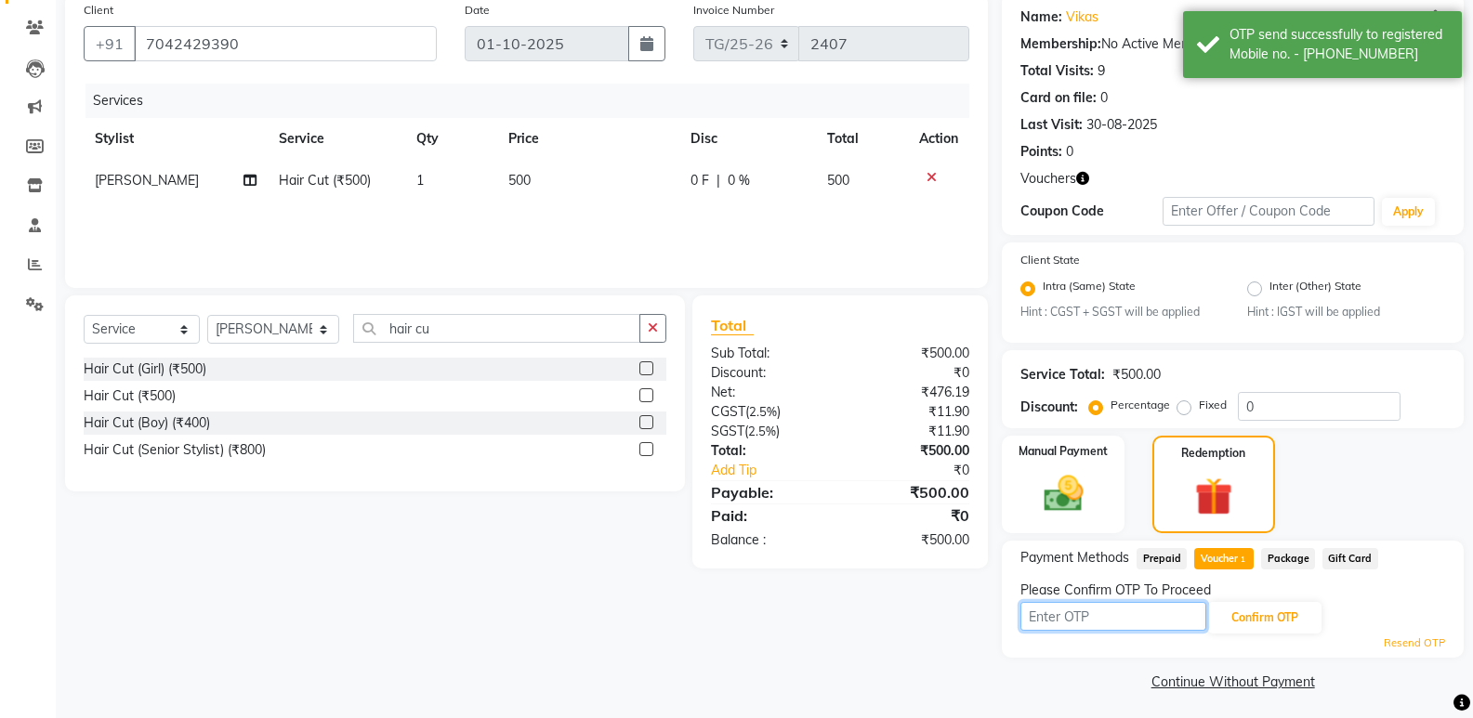
click at [1101, 616] on input "text" at bounding box center [1113, 616] width 186 height 29
click at [1084, 176] on icon "button" at bounding box center [1082, 178] width 13 height 13
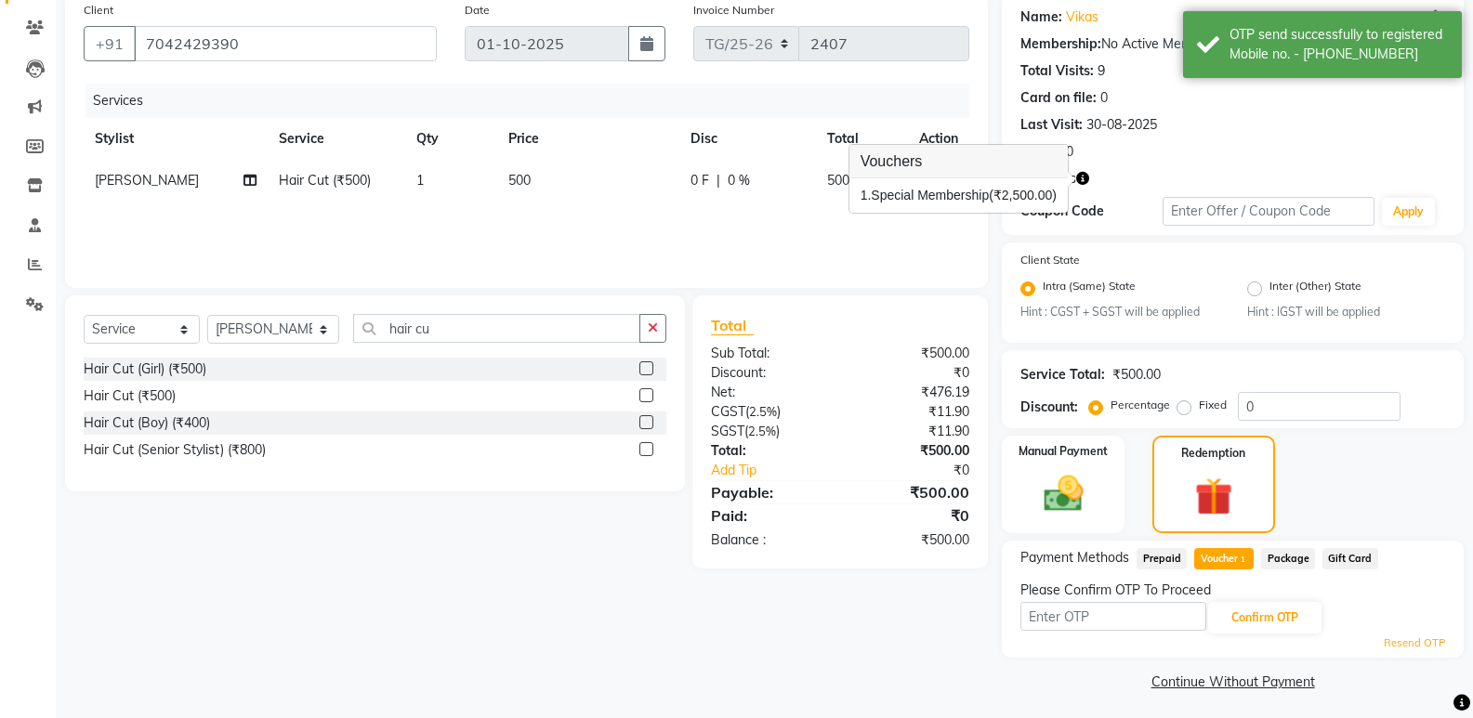
click at [1187, 168] on div "Name: Vikas Membership: No Active Membership Total Visits: 9 Card on file: 0 La…" at bounding box center [1233, 114] width 462 height 243
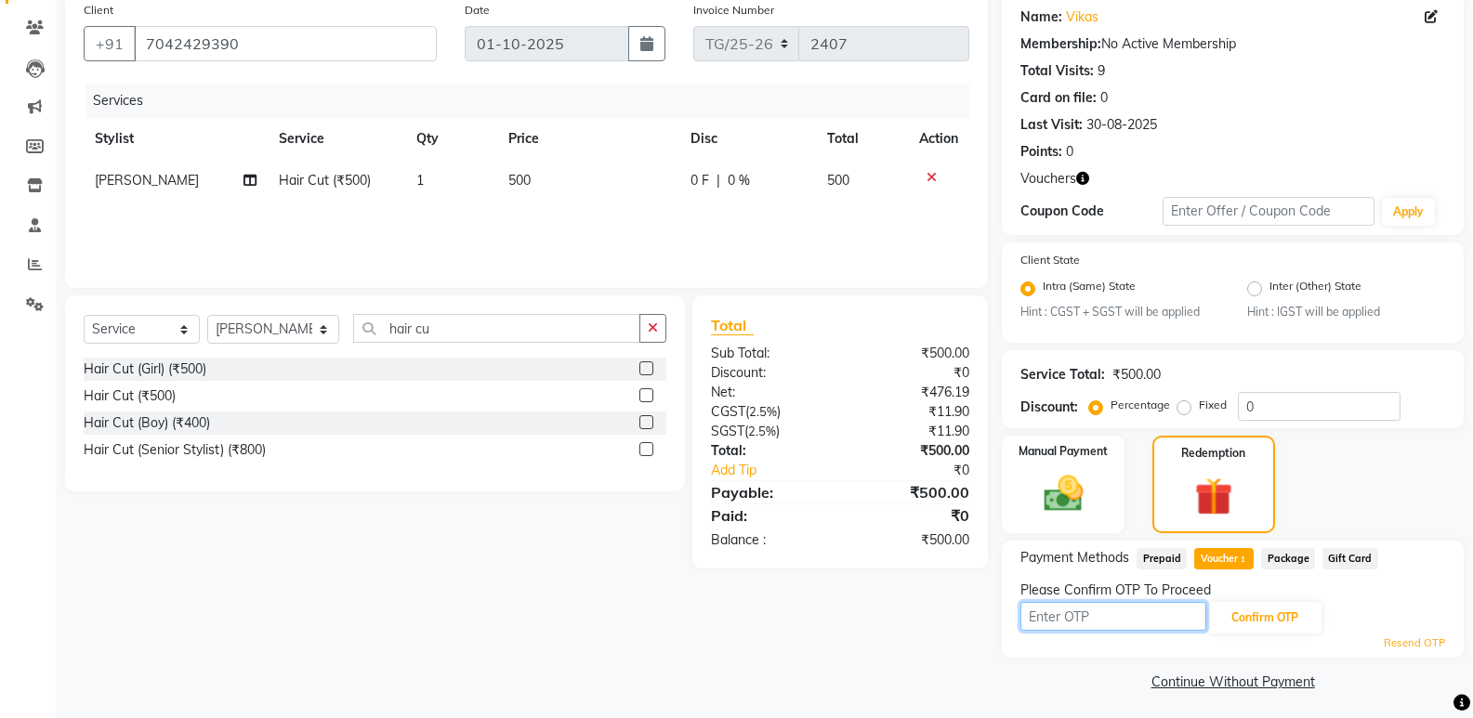
click at [1040, 618] on input "text" at bounding box center [1113, 616] width 186 height 29
type input "9964"
drag, startPoint x: 1294, startPoint y: 591, endPoint x: 1286, endPoint y: 619, distance: 29.1
click at [1293, 598] on div "Please Confirm OTP To Proceed" at bounding box center [1232, 591] width 425 height 20
click at [1286, 619] on button "Confirm OTP" at bounding box center [1264, 618] width 113 height 32
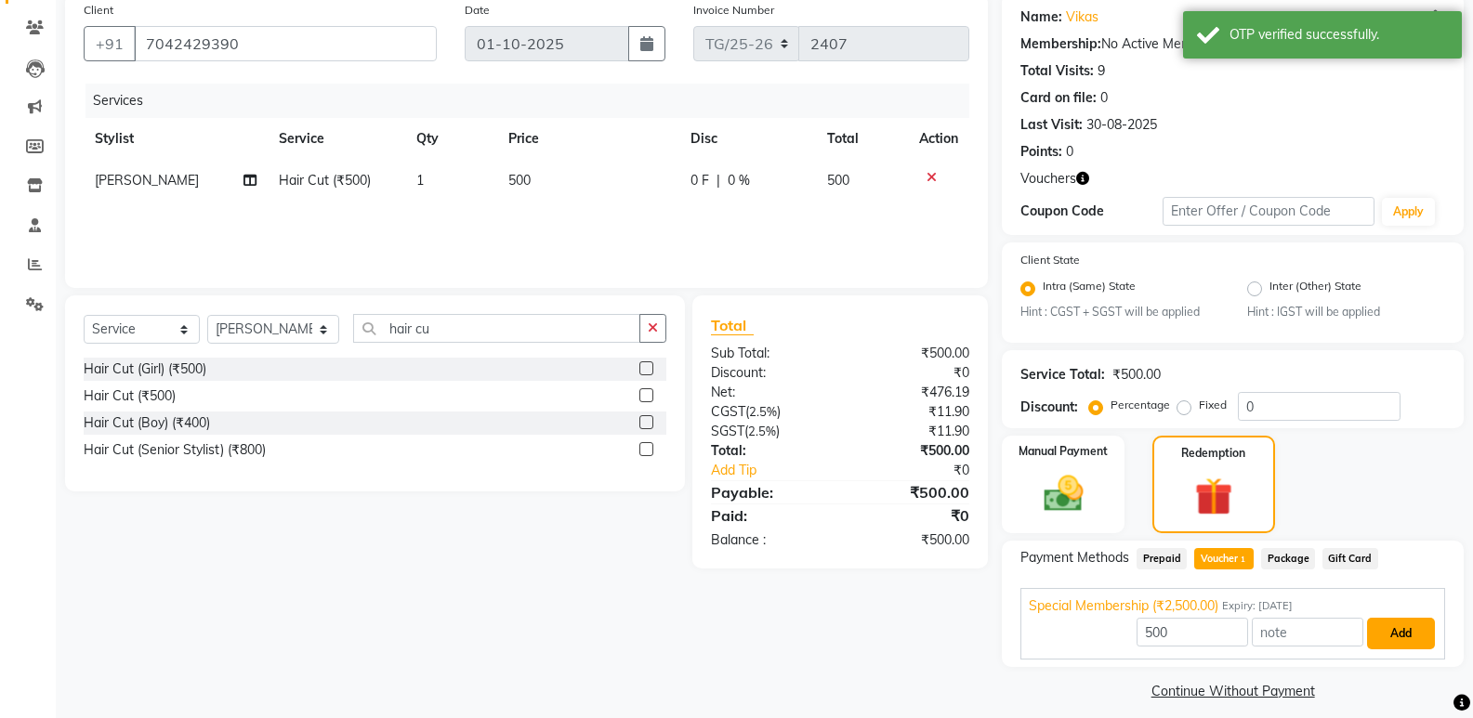
click at [1404, 624] on button "Add" at bounding box center [1401, 634] width 68 height 32
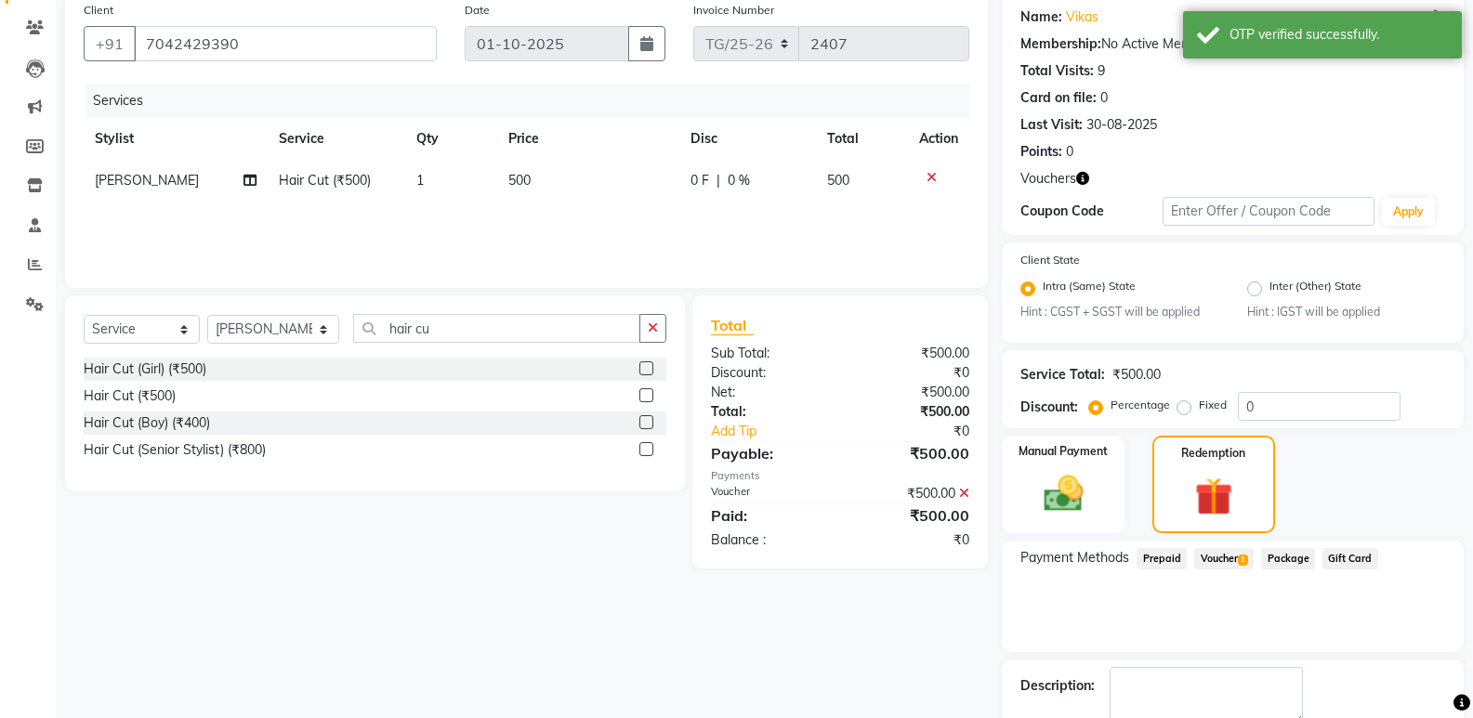
drag, startPoint x: 1467, startPoint y: 666, endPoint x: 1476, endPoint y: 670, distance: 10.0
click at [1468, 666] on div "Name: Vikas Membership: No Active Membership Total Visits: 9 Card on file: 0 La…" at bounding box center [1240, 394] width 476 height 803
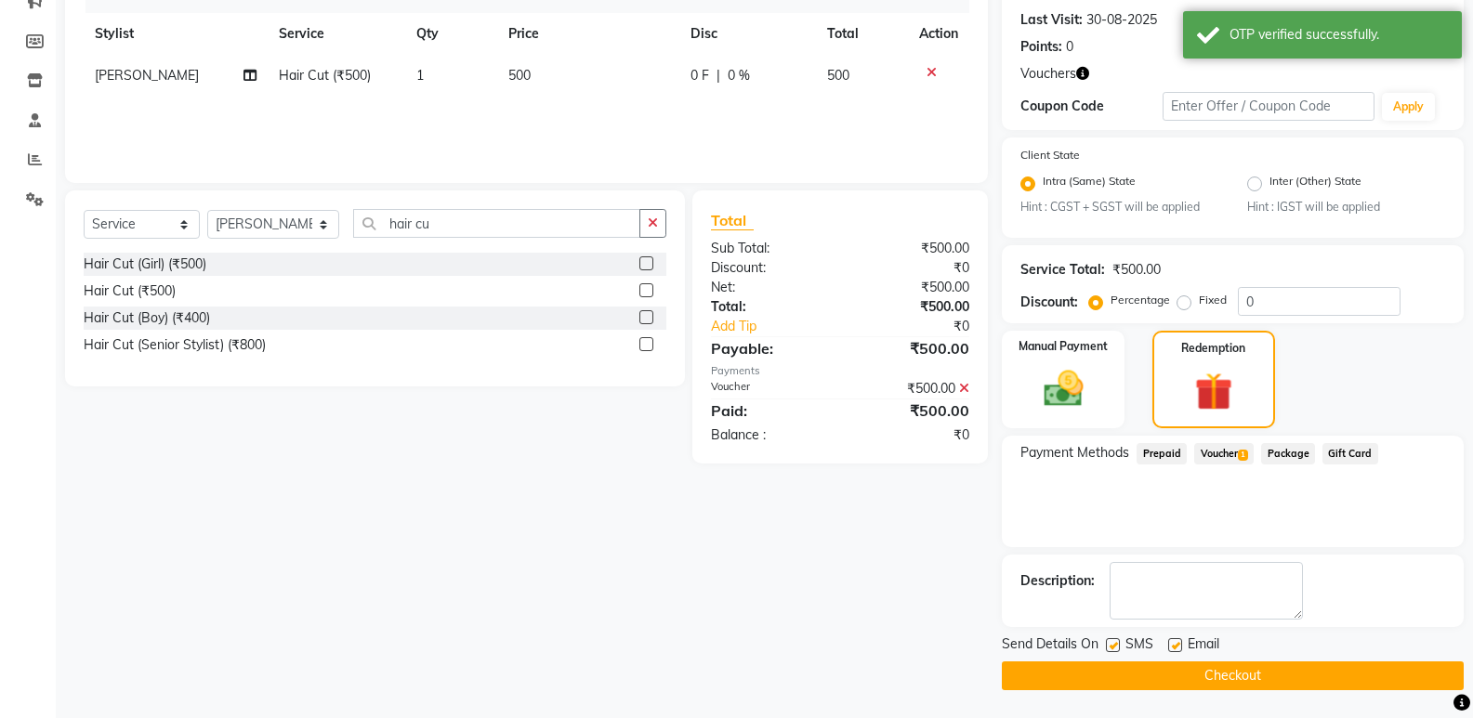
click at [1254, 670] on button "Checkout" at bounding box center [1233, 676] width 462 height 29
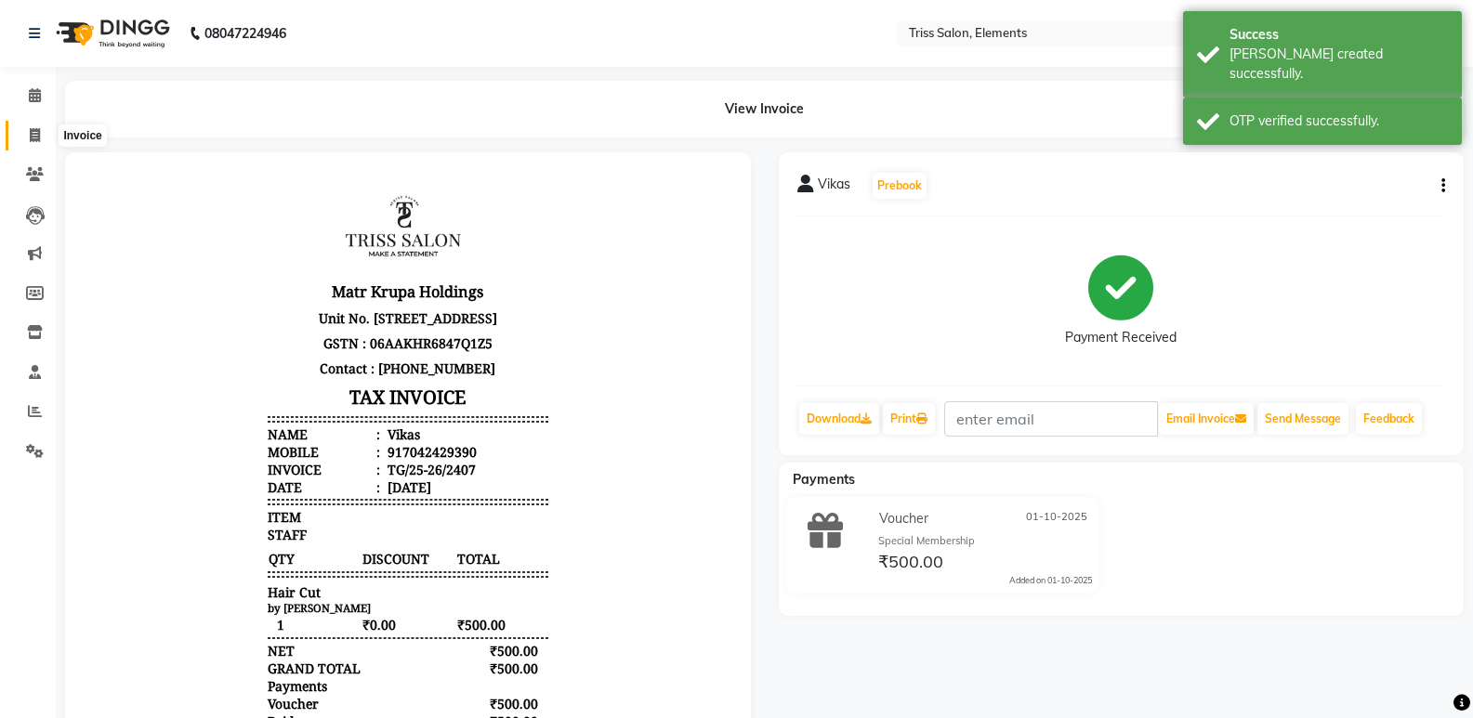
click at [39, 133] on icon at bounding box center [35, 135] width 10 height 14
select select "service"
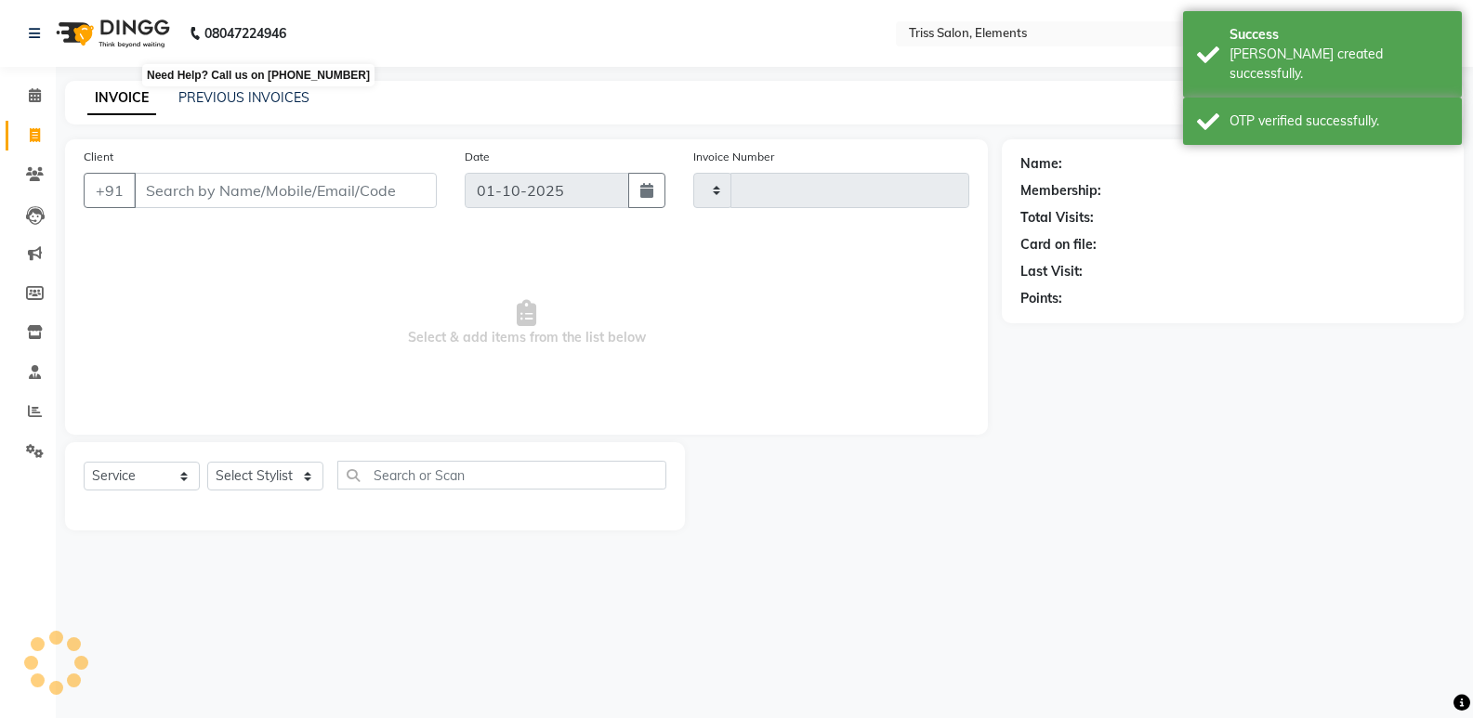
type input "2408"
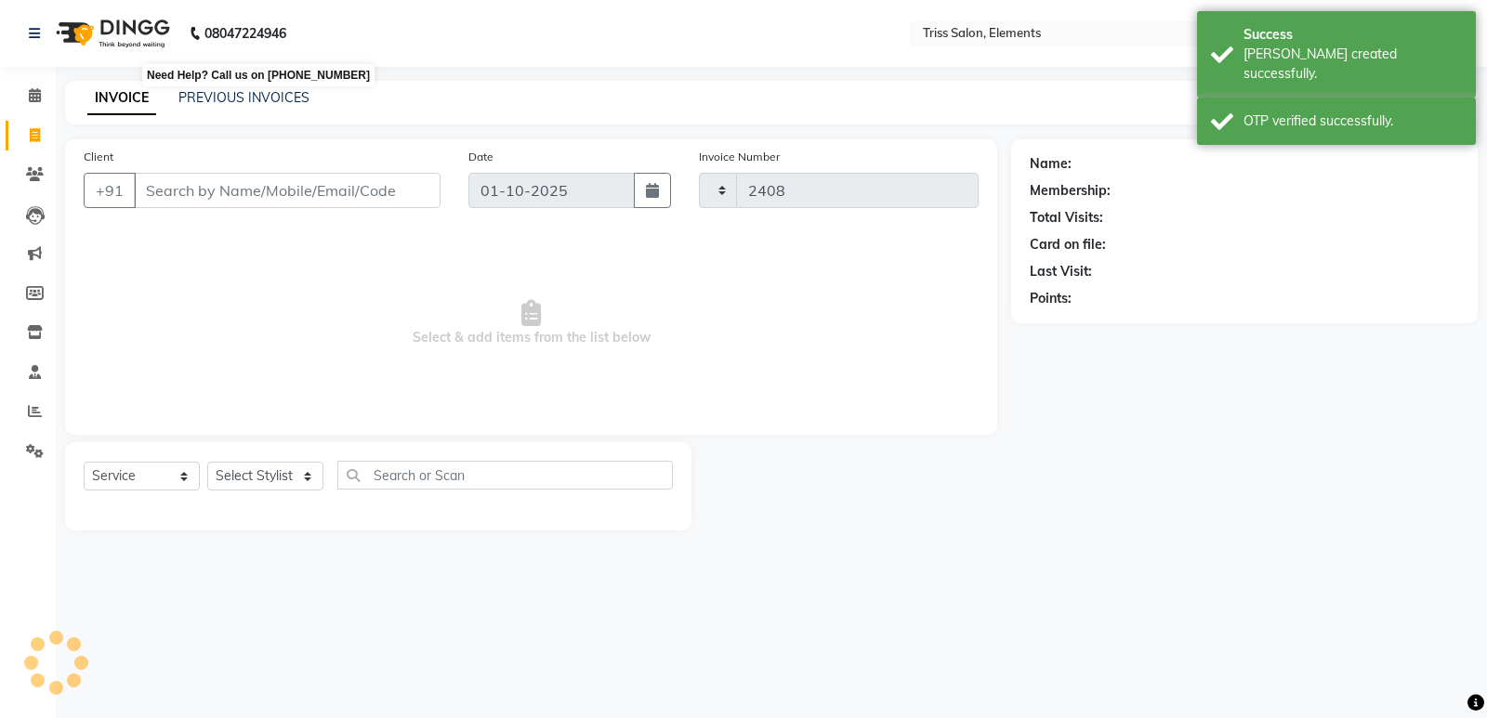
select select "4303"
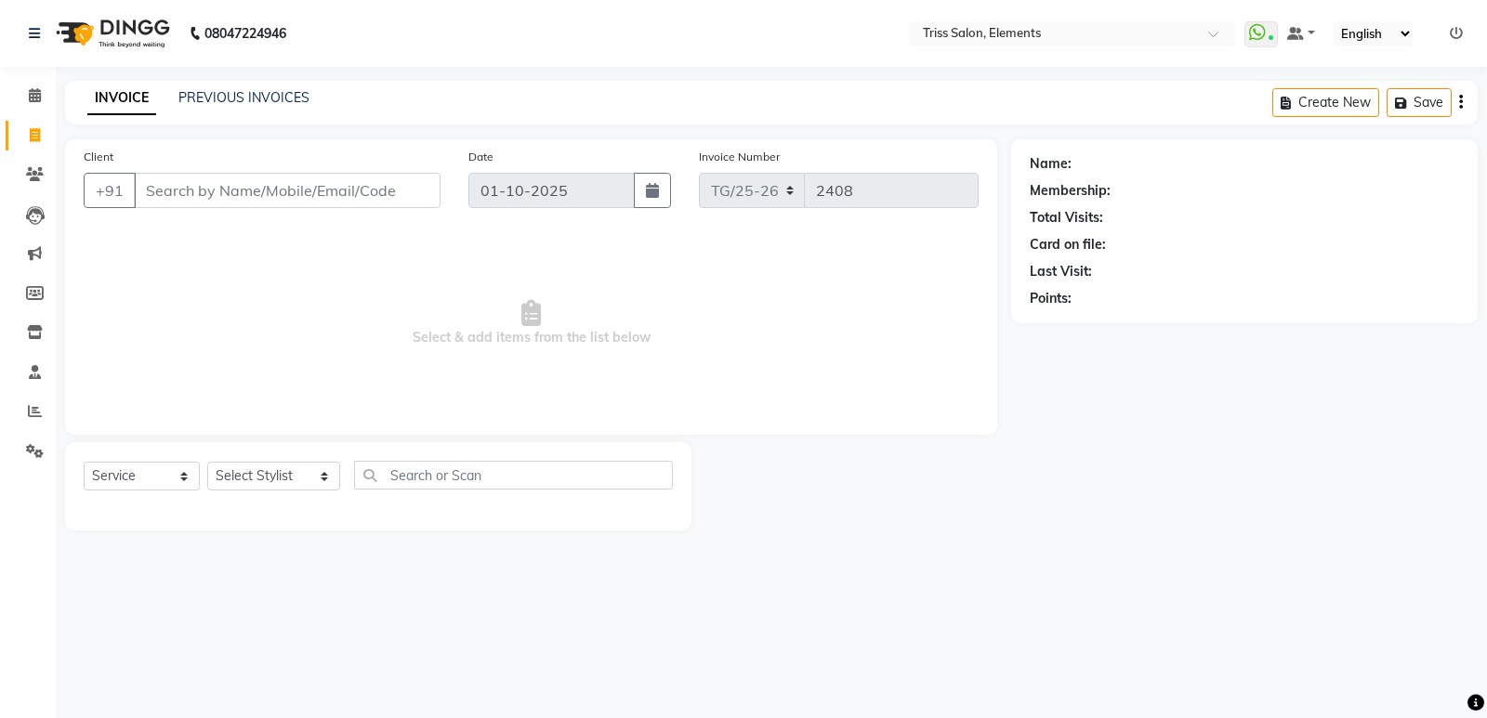
click at [141, 50] on img at bounding box center [110, 33] width 127 height 52
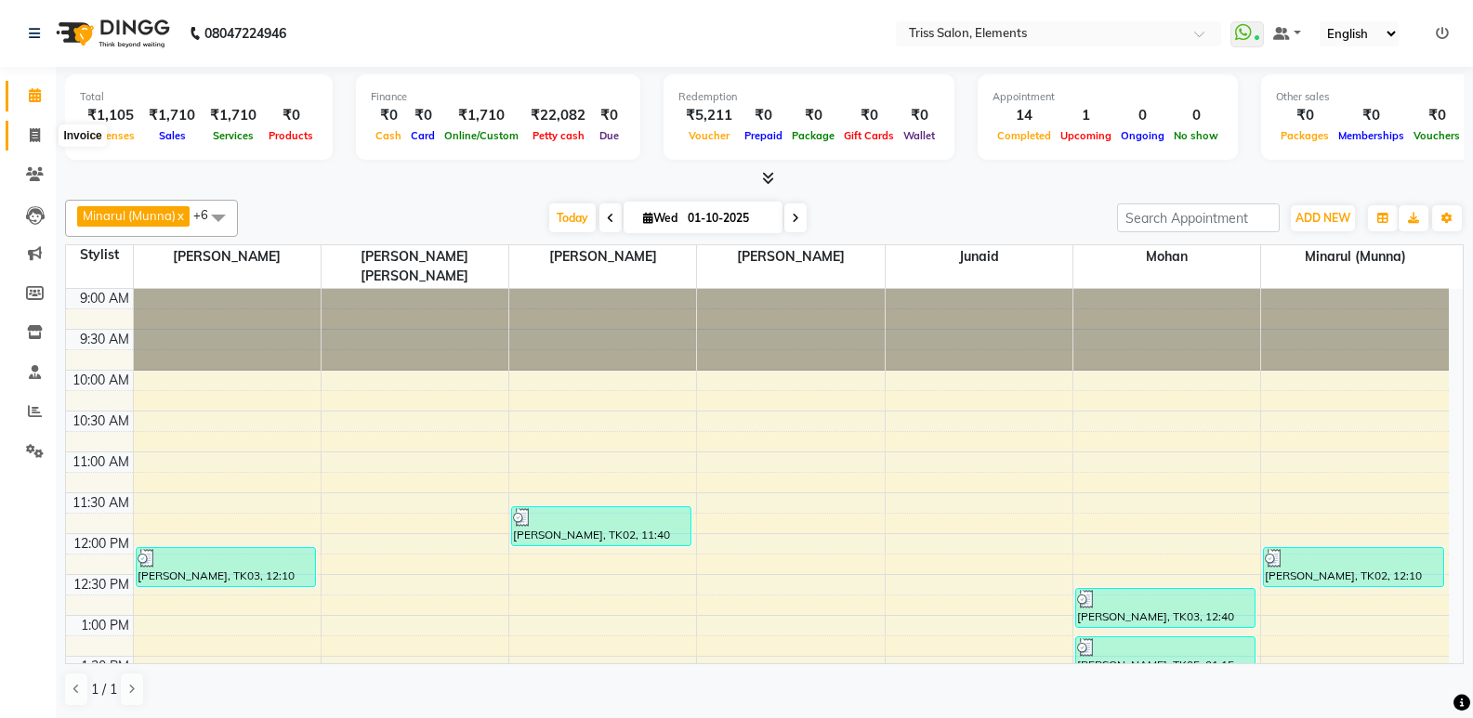
click at [33, 131] on icon at bounding box center [35, 135] width 10 height 14
select select "service"
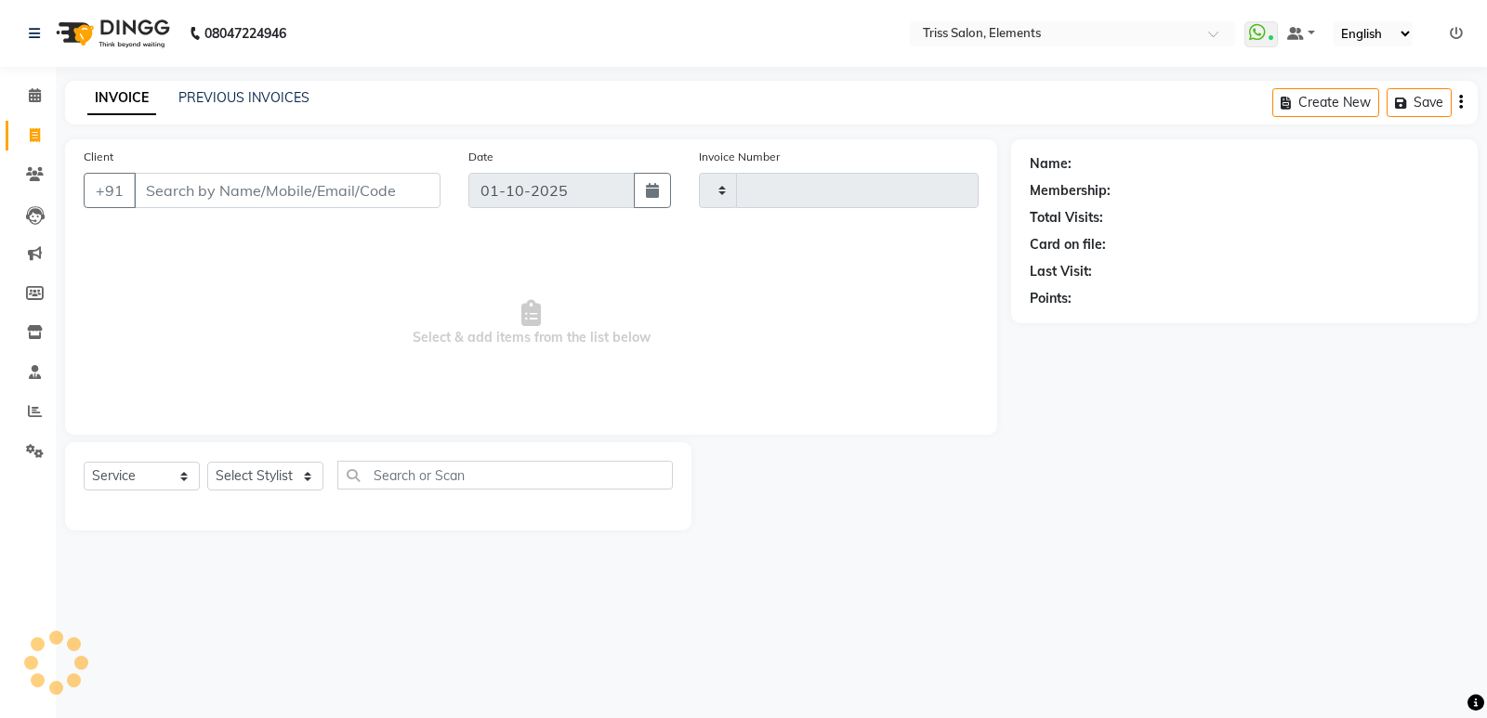
type input "2409"
select select "4303"
click at [215, 93] on link "PREVIOUS INVOICES" at bounding box center [243, 97] width 131 height 17
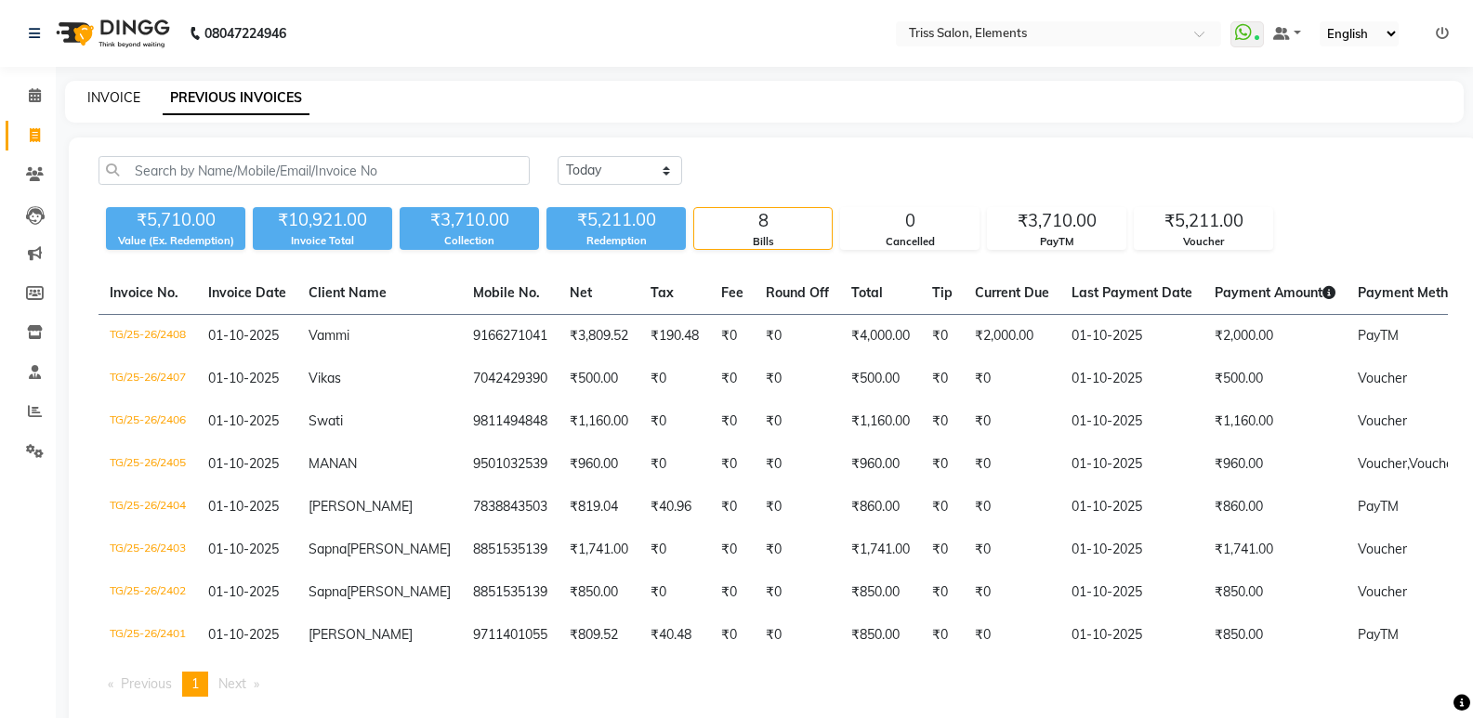
click at [138, 98] on link "INVOICE" at bounding box center [113, 97] width 53 height 17
select select "service"
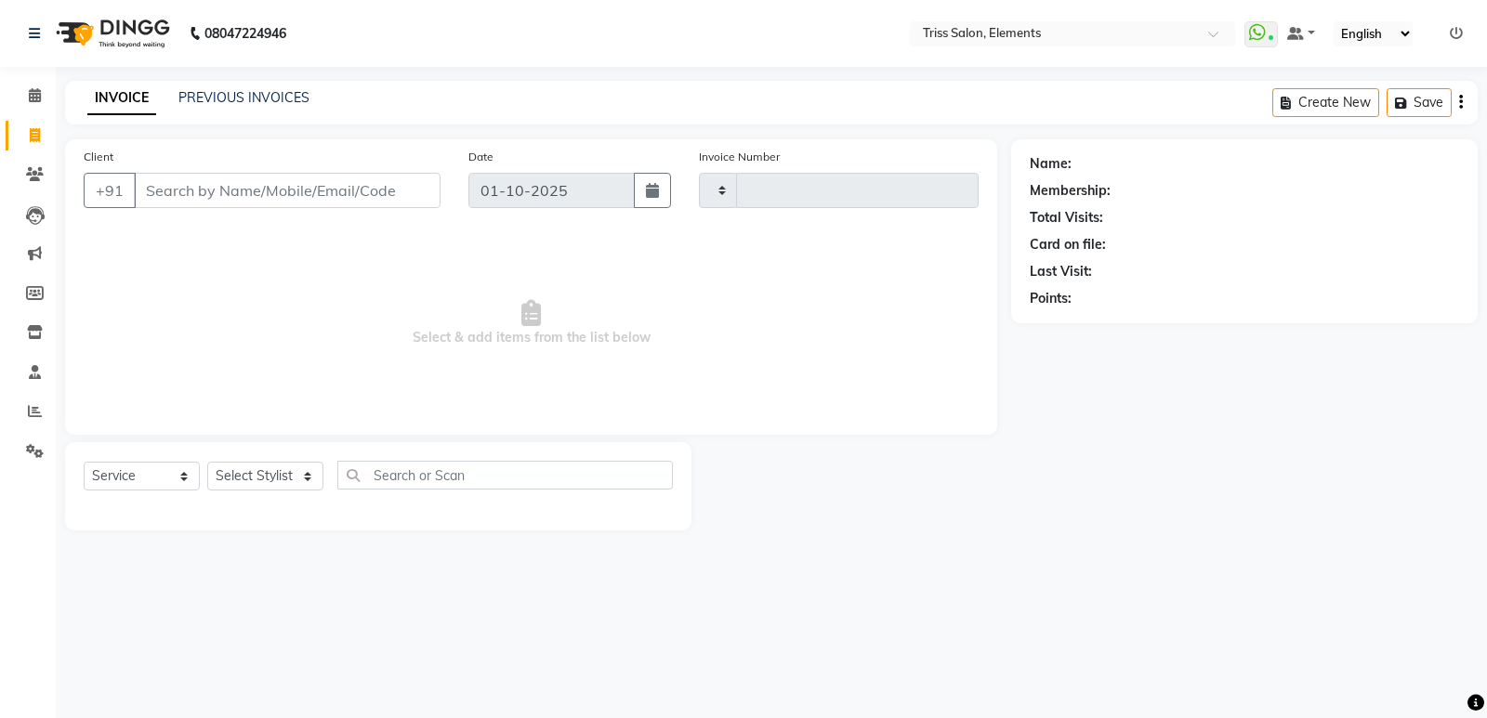
type input "2409"
select select "4303"
drag, startPoint x: 8, startPoint y: 176, endPoint x: 28, endPoint y: 175, distance: 19.5
click at [9, 176] on link "Clients" at bounding box center [28, 175] width 45 height 31
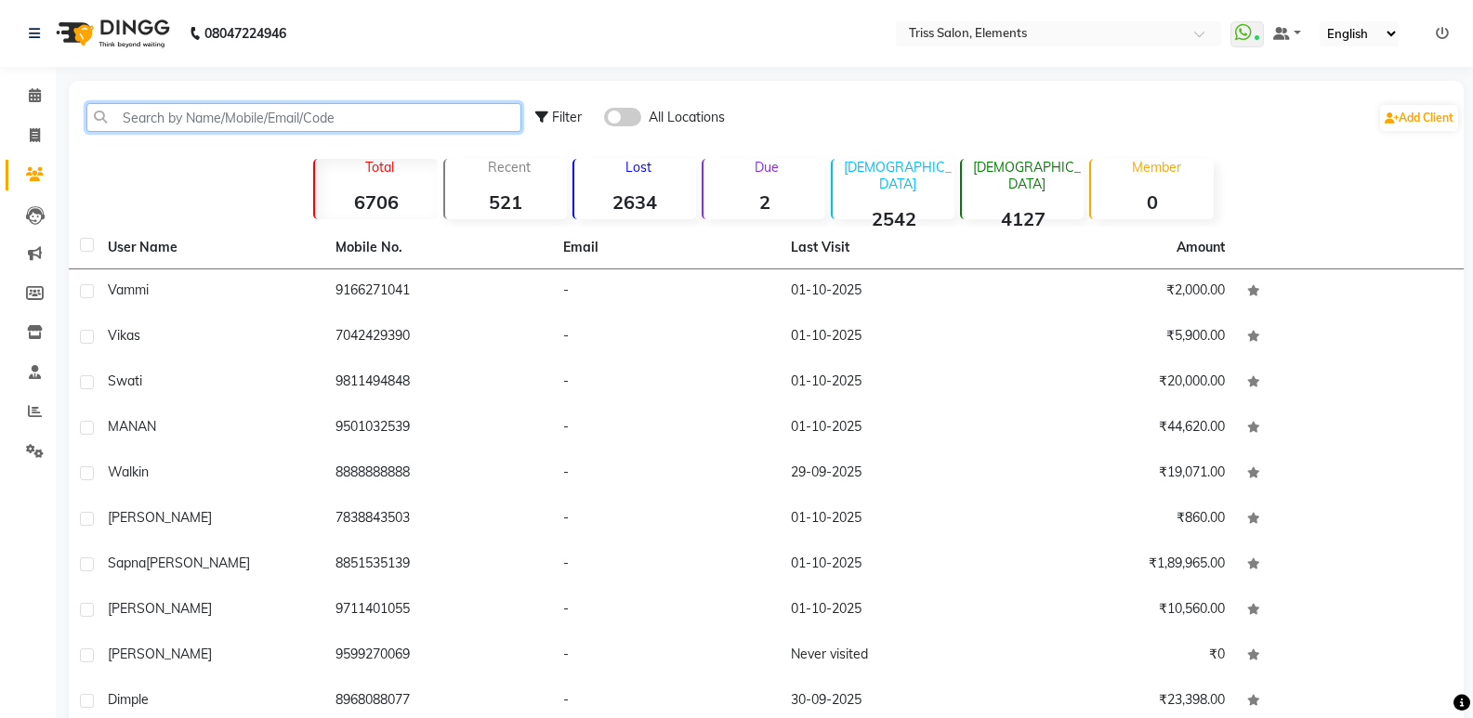
click at [186, 110] on input "text" at bounding box center [303, 117] width 435 height 29
click at [203, 126] on input "text" at bounding box center [303, 117] width 435 height 29
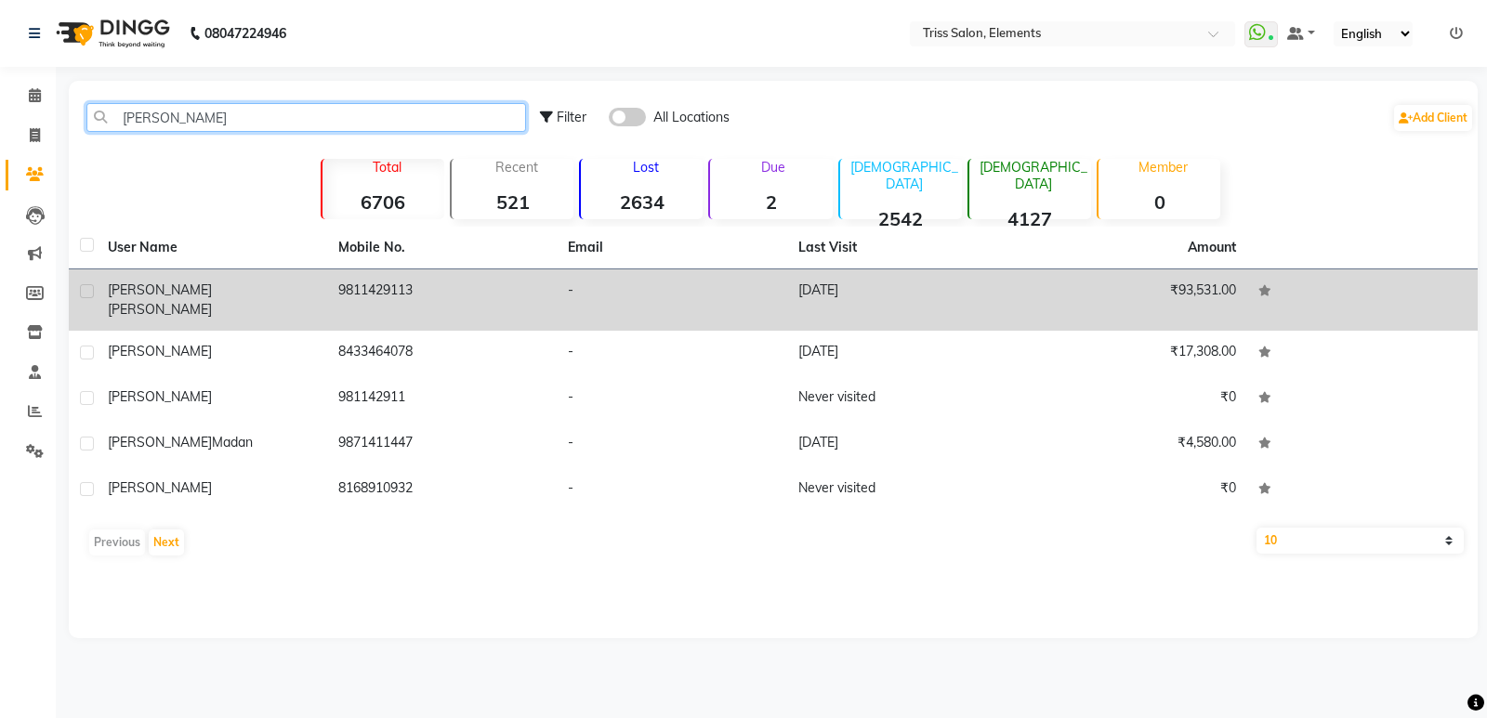
type input "Shagun"
click at [366, 291] on td "9811429113" at bounding box center [442, 299] width 230 height 61
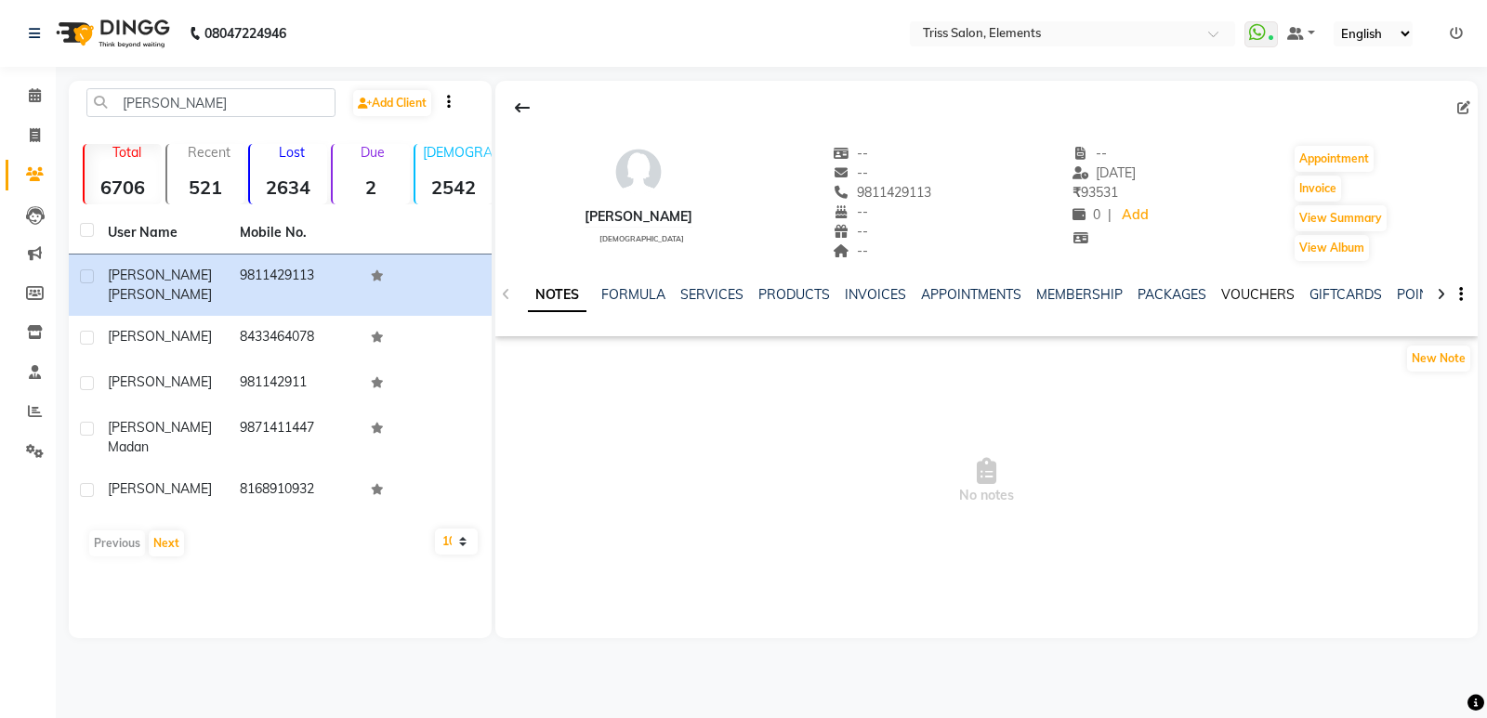
click at [1237, 291] on link "VOUCHERS" at bounding box center [1257, 294] width 73 height 17
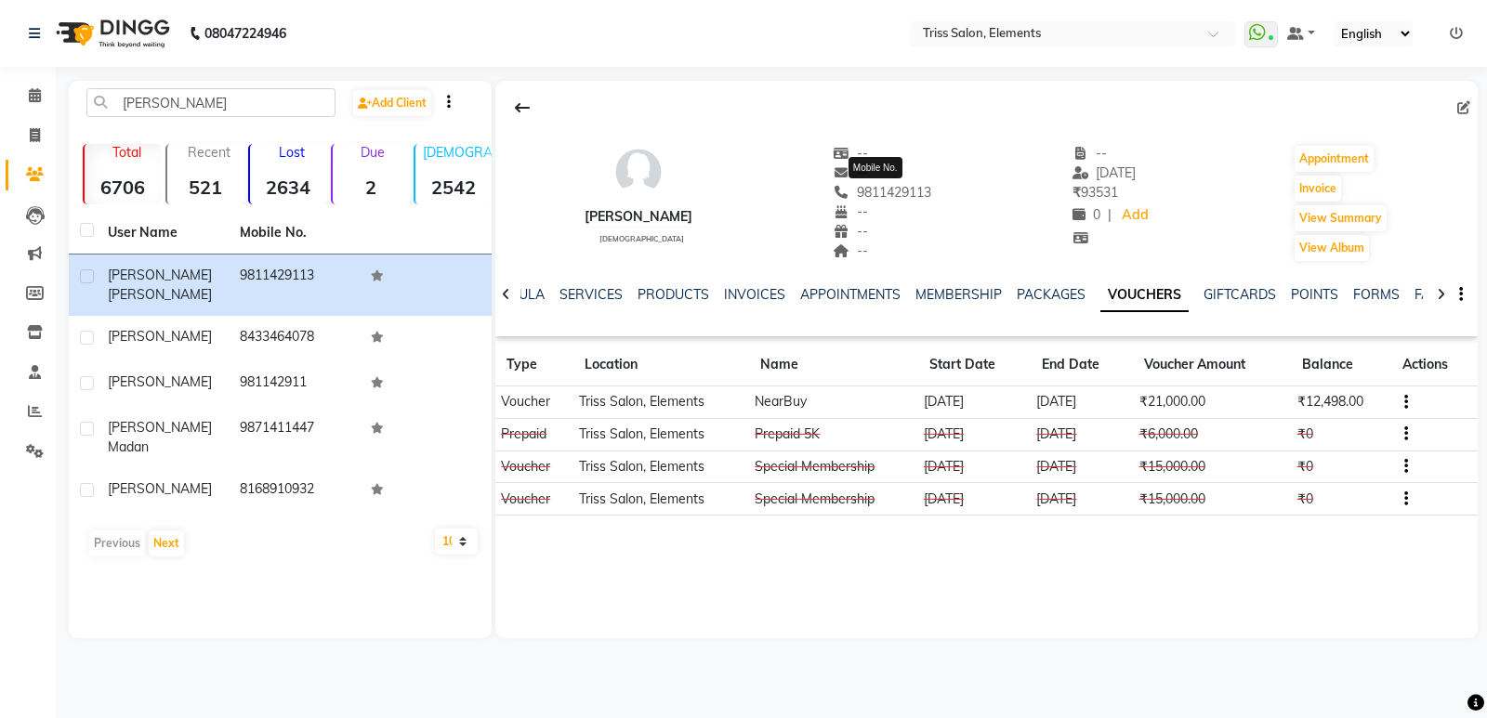
drag, startPoint x: 940, startPoint y: 193, endPoint x: 851, endPoint y: 190, distance: 89.2
click at [851, 190] on div "Shagun Sahay female -- -- 9811429113 Mobile No. -- -- -- -- 24-08-2025 ₹ 93531 …" at bounding box center [986, 194] width 982 height 138
copy span "9811429113"
click at [44, 135] on span at bounding box center [35, 135] width 33 height 21
select select "service"
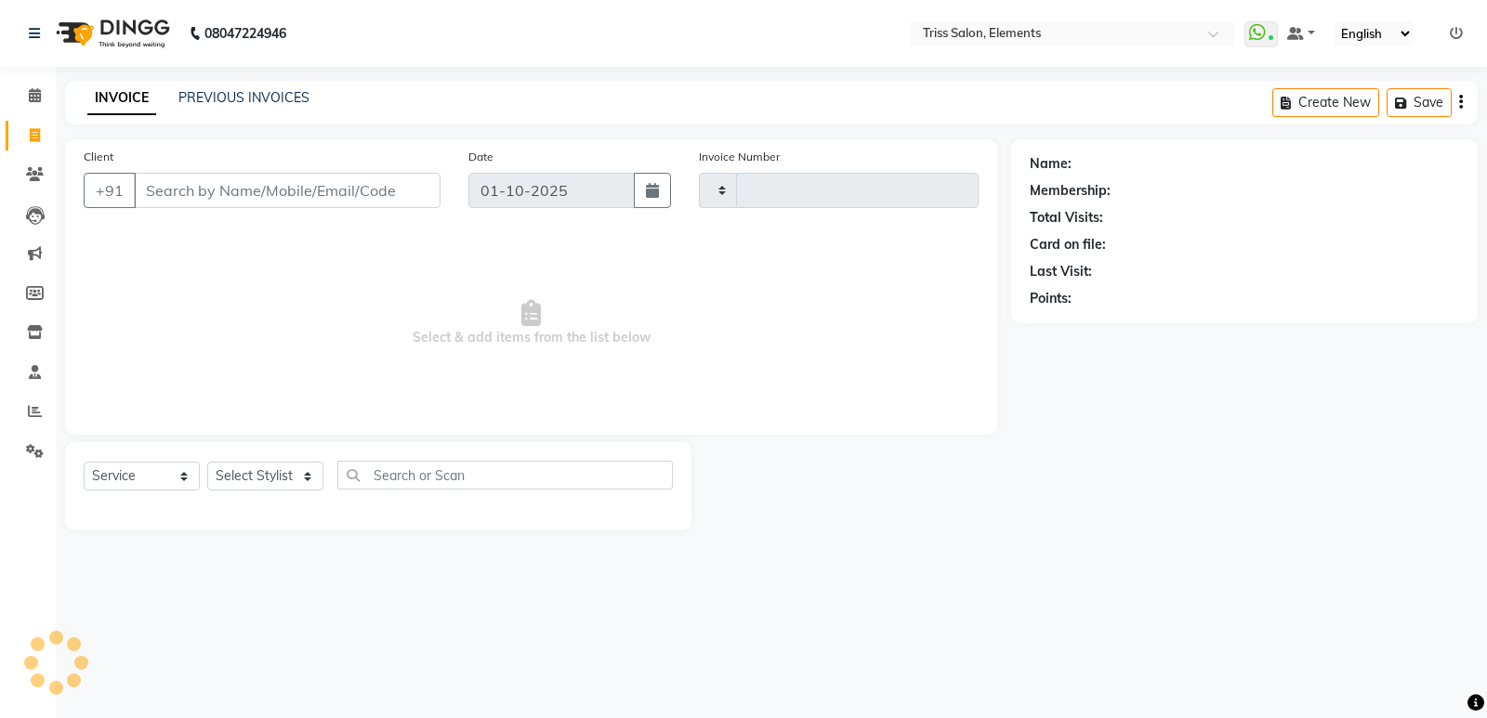
type input "2409"
select select "4303"
click at [254, 175] on input "Client" at bounding box center [287, 190] width 307 height 35
type input "9811429113"
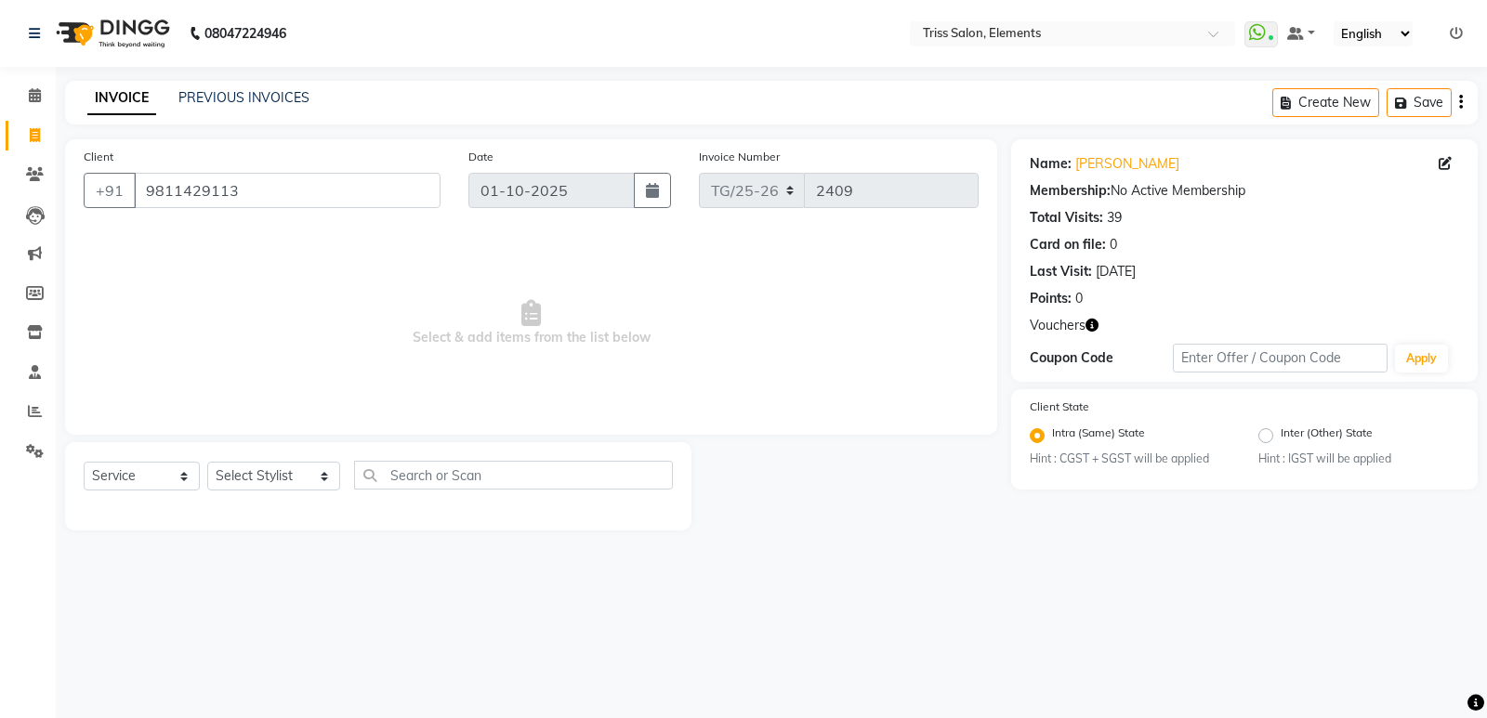
click at [1093, 334] on button "button" at bounding box center [1091, 326] width 13 height 20
click at [276, 470] on select "Select Stylist [PERSON_NAME] Md. [PERSON_NAME] ([PERSON_NAME]) [PERSON_NAME] [P…" at bounding box center [273, 476] width 133 height 29
select select "20115"
click at [207, 462] on select "Select Stylist [PERSON_NAME] Md. [PERSON_NAME] ([PERSON_NAME]) [PERSON_NAME] [P…" at bounding box center [273, 476] width 133 height 29
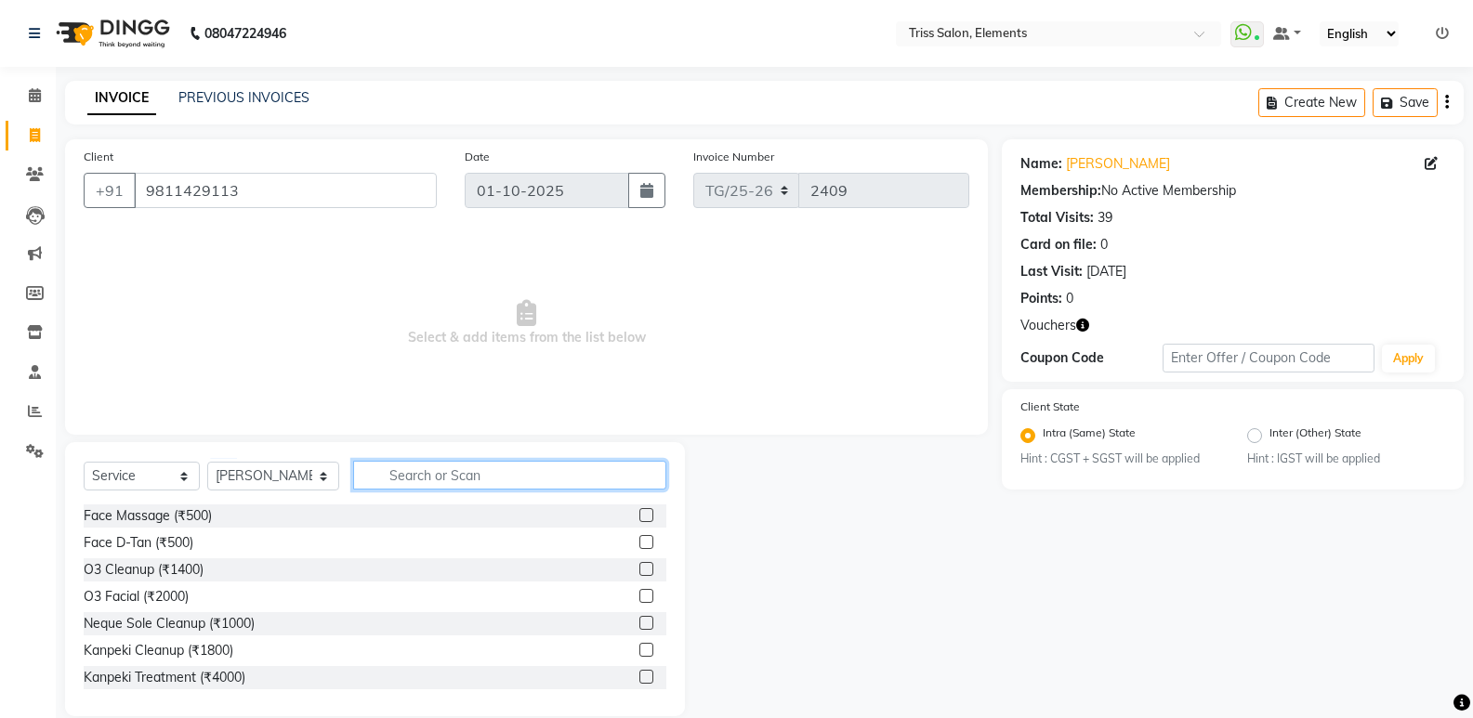
click at [419, 466] on input "text" at bounding box center [509, 475] width 313 height 29
type input "hair c"
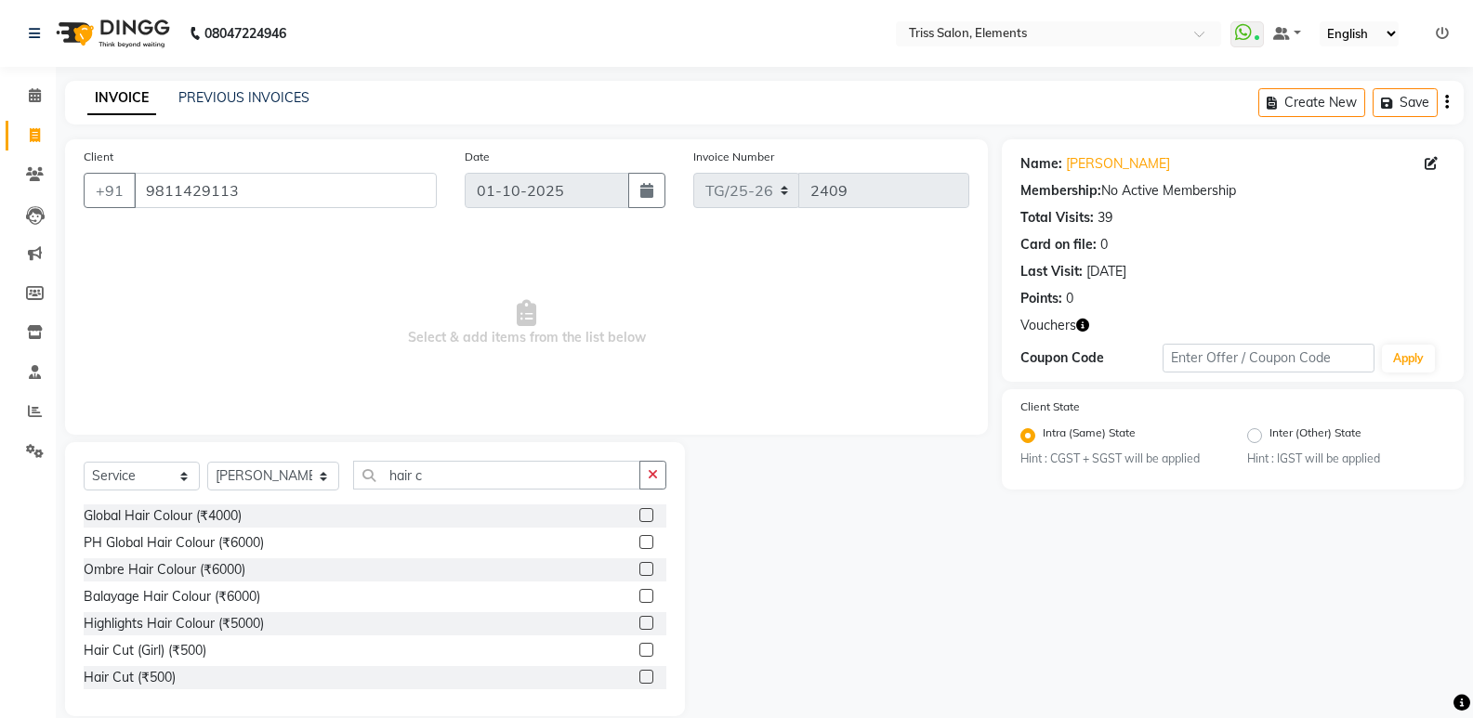
click at [639, 673] on label at bounding box center [646, 677] width 14 height 14
click at [639, 673] on input "checkbox" at bounding box center [645, 678] width 12 height 12
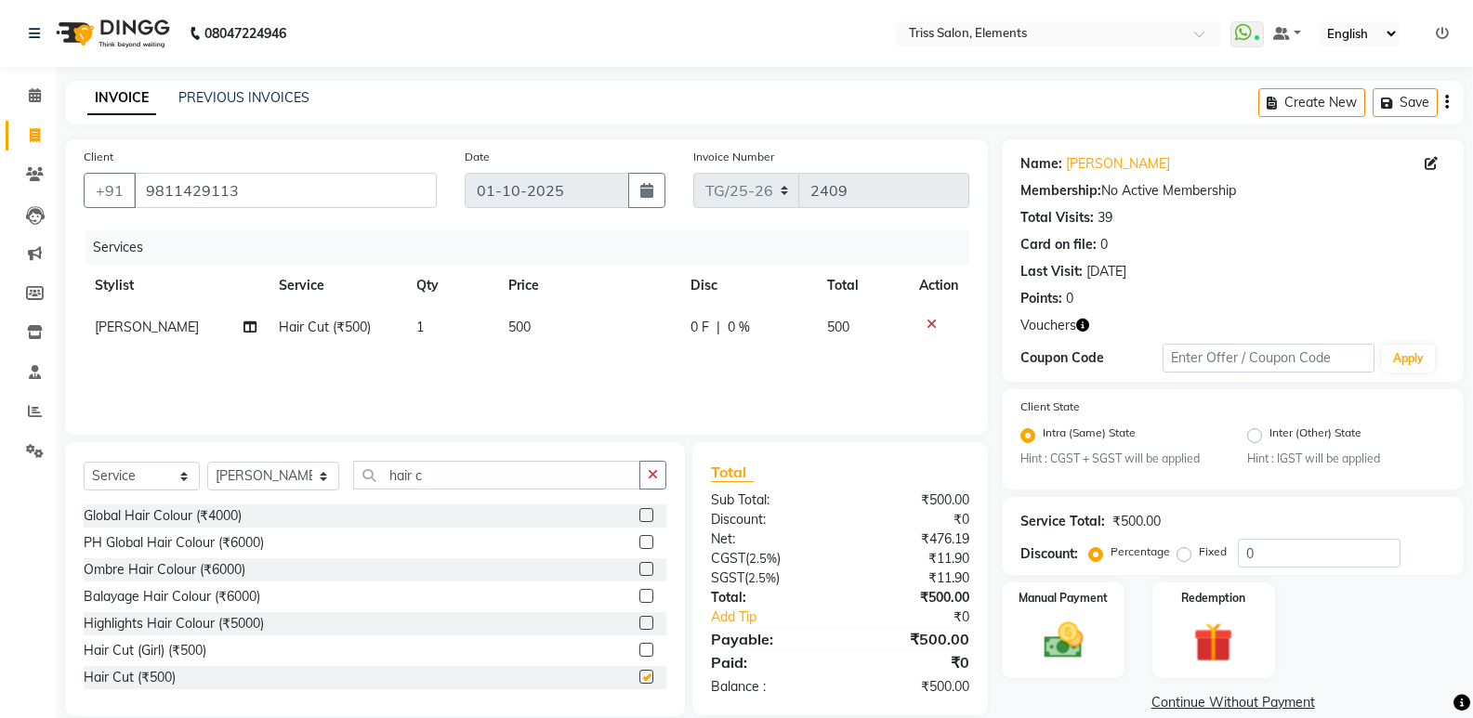
checkbox input "false"
click at [309, 488] on select "Select Stylist [PERSON_NAME] Md. [PERSON_NAME] ([PERSON_NAME]) [PERSON_NAME] [P…" at bounding box center [273, 476] width 132 height 29
select select "83318"
click at [207, 462] on select "Select Stylist [PERSON_NAME] Md. [PERSON_NAME] ([PERSON_NAME]) [PERSON_NAME] [P…" at bounding box center [273, 476] width 132 height 29
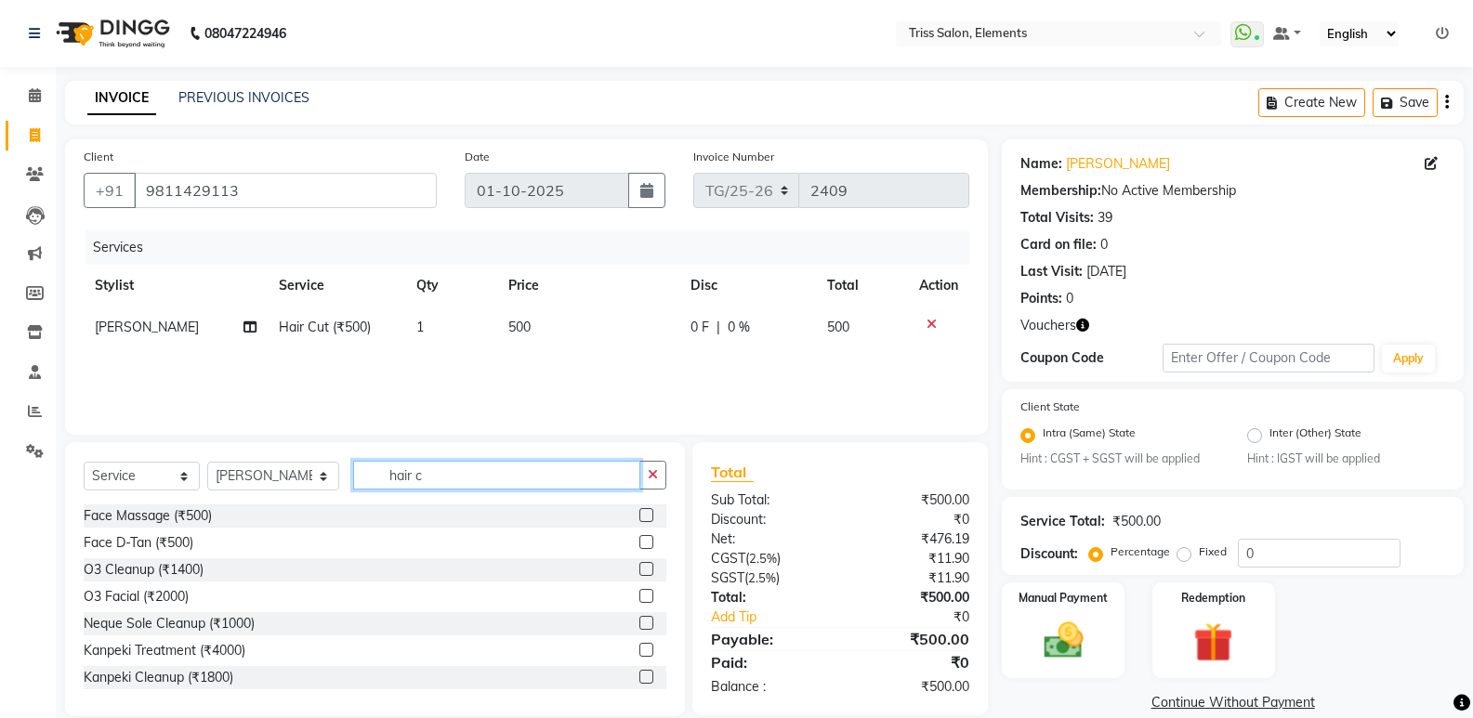
click at [287, 496] on div "Select Service Product Membership Package Voucher Prepaid Gift Card Select Styl…" at bounding box center [375, 483] width 583 height 44
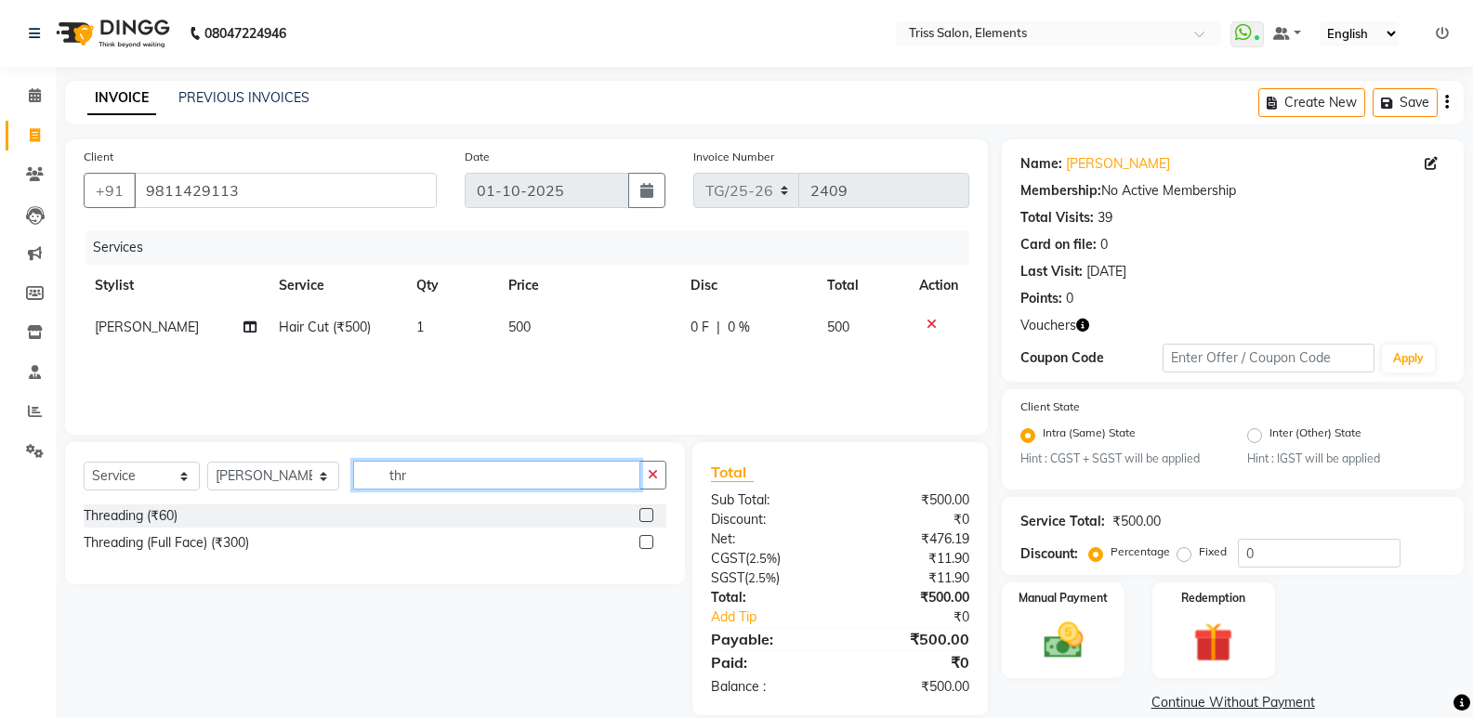
type input "thr"
click at [648, 511] on label at bounding box center [646, 515] width 14 height 14
click at [648, 511] on input "checkbox" at bounding box center [645, 516] width 12 height 12
checkbox input "false"
drag, startPoint x: 396, startPoint y: 487, endPoint x: 191, endPoint y: 522, distance: 207.4
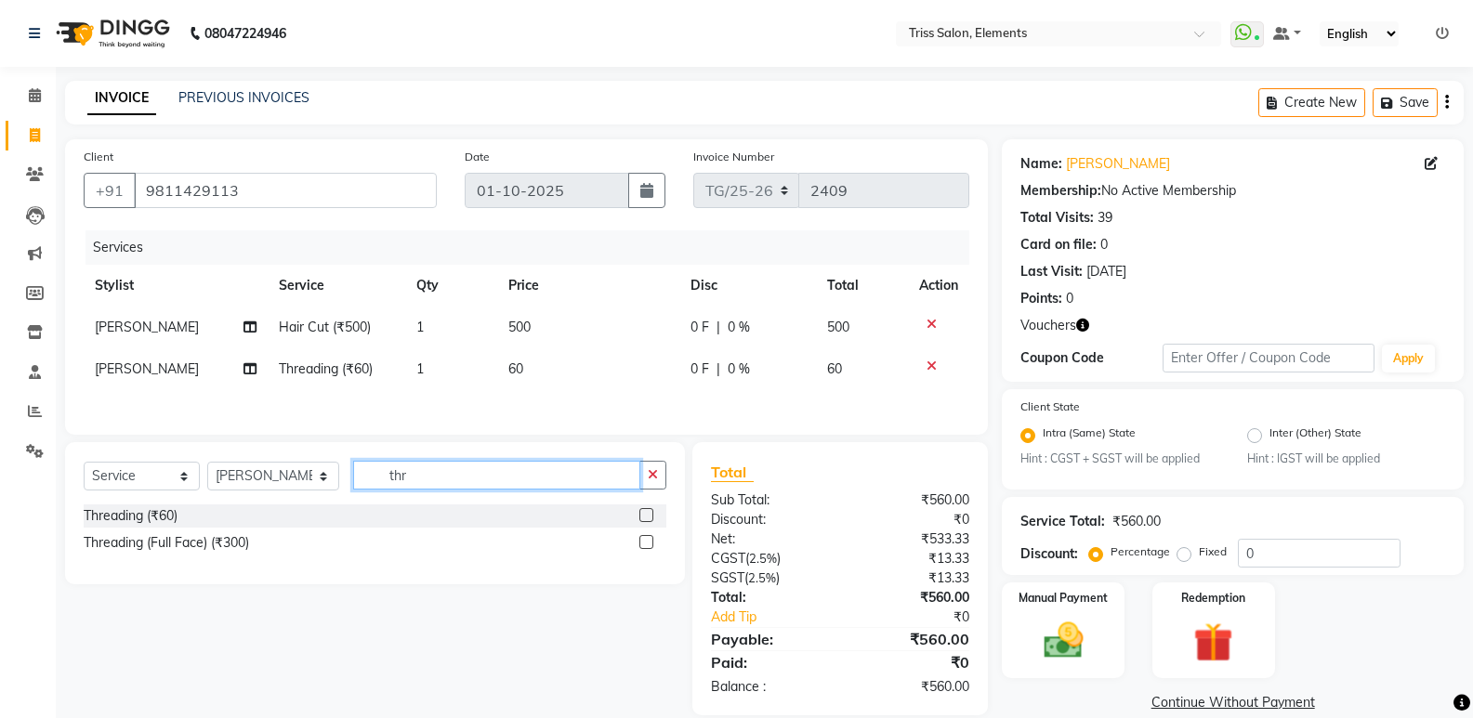
click at [193, 522] on div "Select Service Product Membership Package Voucher Prepaid Gift Card Select Styl…" at bounding box center [375, 513] width 620 height 142
type input "upp"
click at [643, 521] on label at bounding box center [646, 515] width 14 height 14
click at [643, 521] on input "checkbox" at bounding box center [645, 516] width 12 height 12
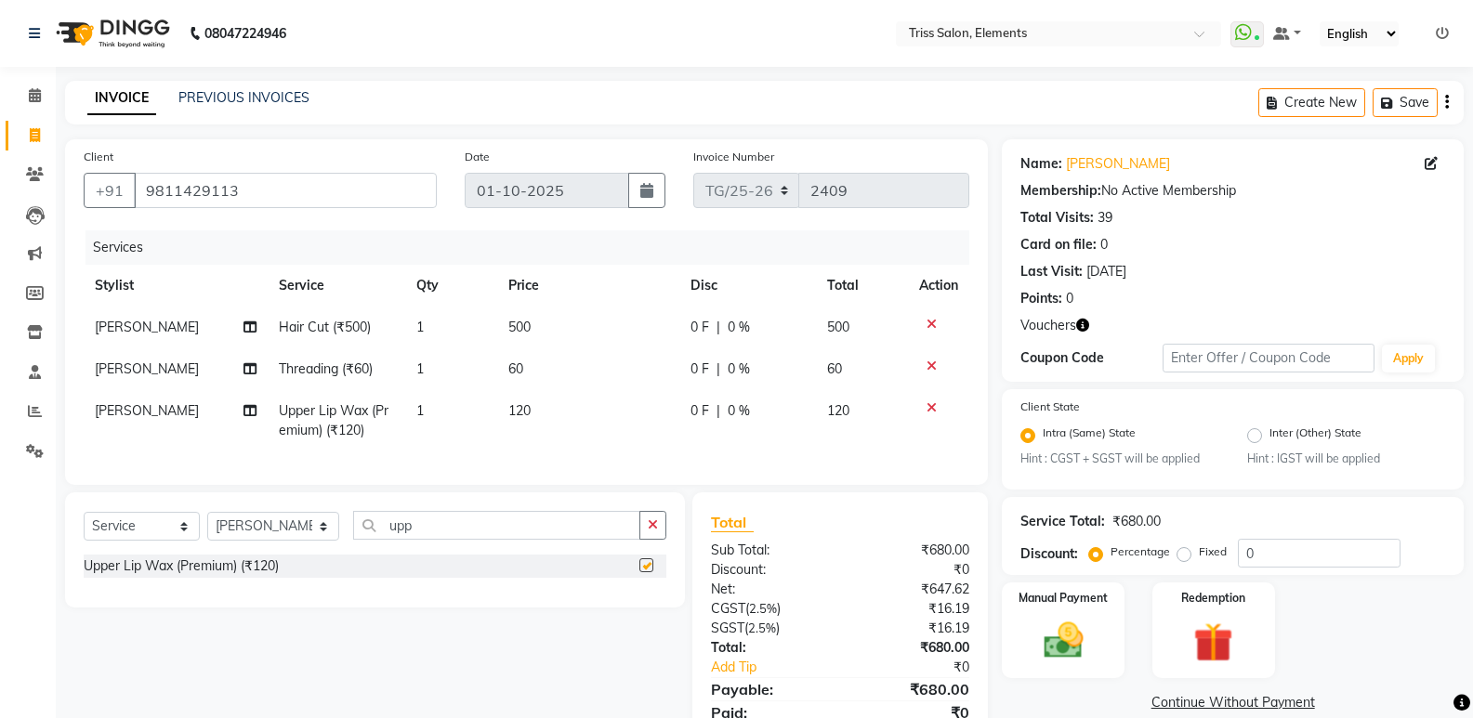
checkbox input "false"
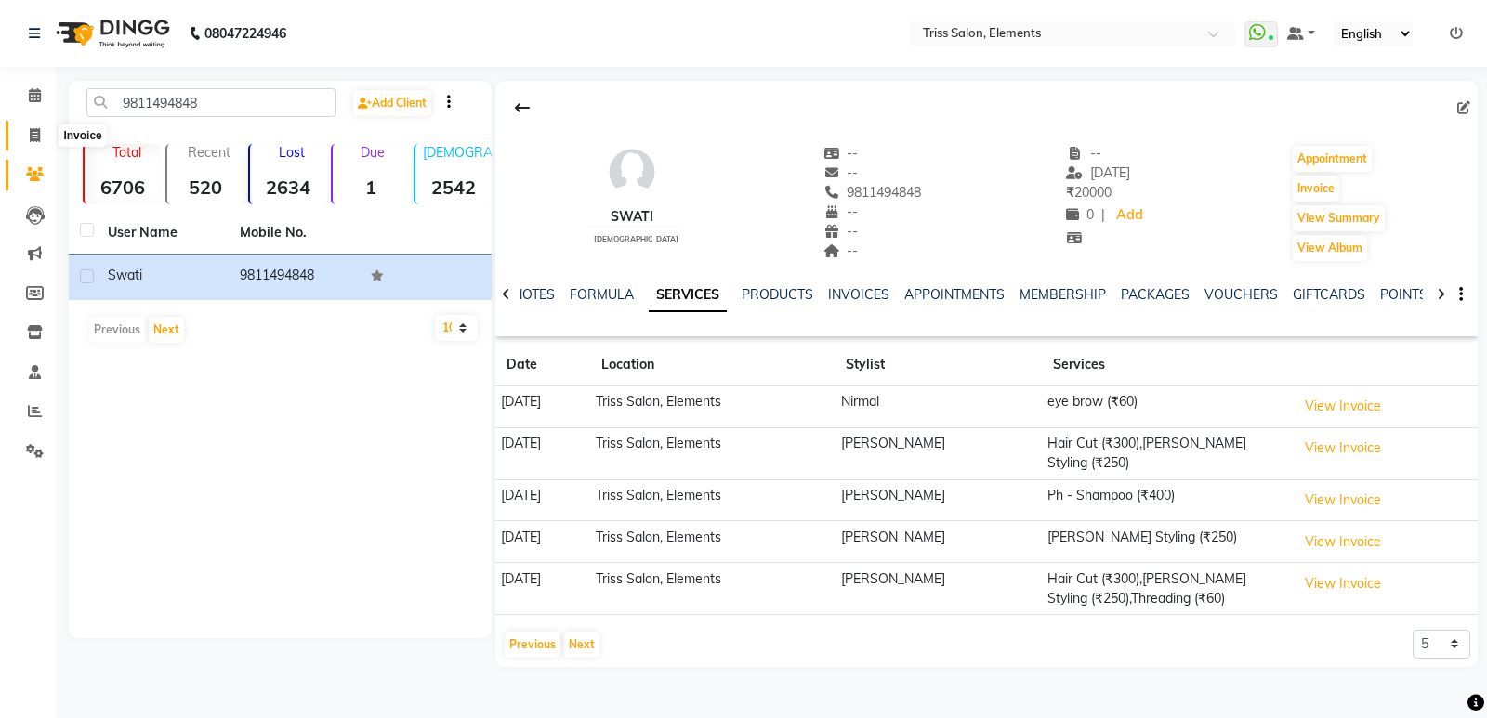
click at [40, 136] on icon at bounding box center [35, 135] width 10 height 14
select select "service"
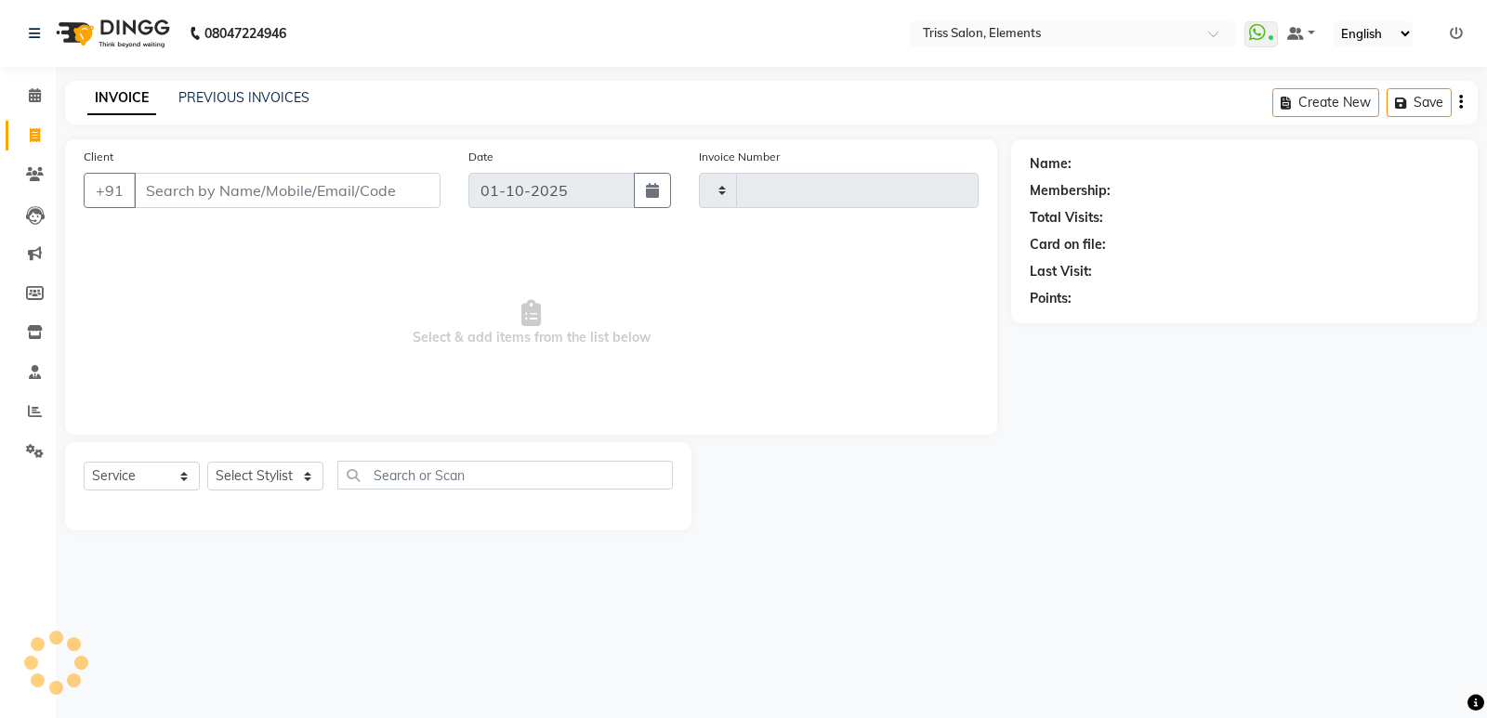
type input "2407"
select select "4303"
click at [241, 481] on select "Select Stylist [PERSON_NAME] Md. [PERSON_NAME] ([PERSON_NAME]) [PERSON_NAME] [P…" at bounding box center [273, 476] width 133 height 29
select select "14588"
click at [207, 462] on select "Select Stylist [PERSON_NAME] Md. [PERSON_NAME] ([PERSON_NAME]) [PERSON_NAME] [P…" at bounding box center [273, 476] width 133 height 29
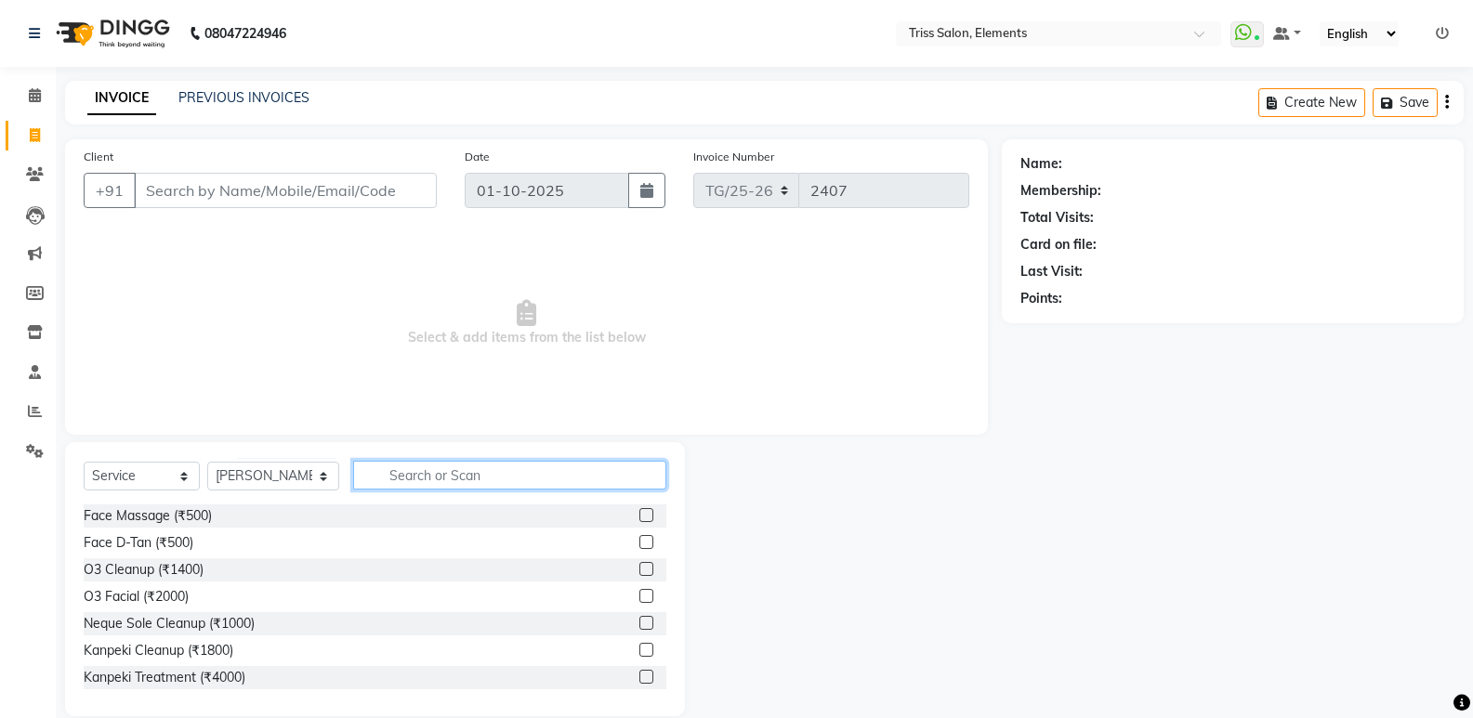
click at [417, 479] on input "text" at bounding box center [509, 475] width 313 height 29
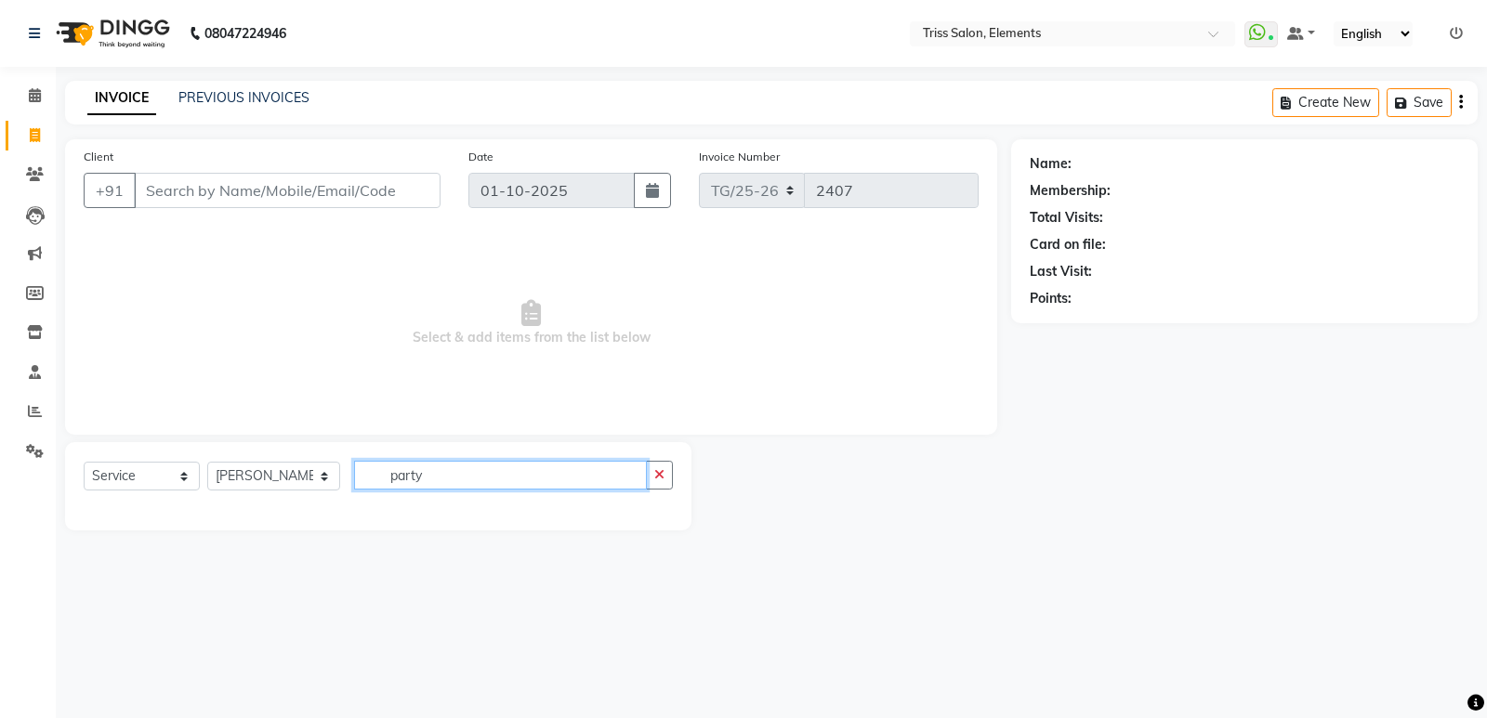
type input "party"
click at [261, 479] on select "Select Stylist [PERSON_NAME] Md. [PERSON_NAME] ([PERSON_NAME]) [PERSON_NAME] [P…" at bounding box center [273, 476] width 133 height 29
select select "39785"
click at [207, 462] on select "Select Stylist [PERSON_NAME] Md. [PERSON_NAME] ([PERSON_NAME]) [PERSON_NAME] [P…" at bounding box center [273, 476] width 133 height 29
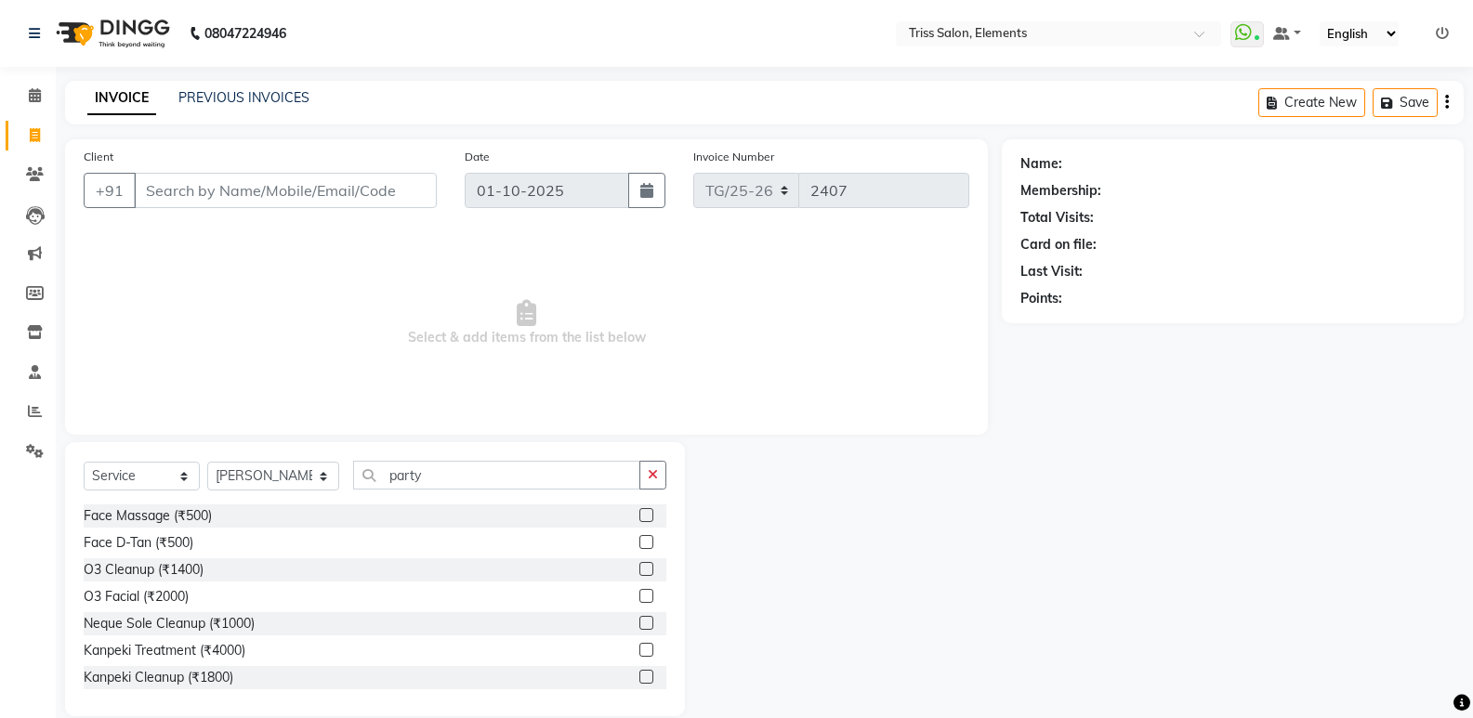
drag, startPoint x: 424, startPoint y: 492, endPoint x: 430, endPoint y: 481, distance: 12.1
click at [426, 490] on div "Select Service Product Membership Package Voucher Prepaid Gift Card Select Styl…" at bounding box center [375, 483] width 583 height 44
click at [430, 481] on input "party" at bounding box center [496, 475] width 287 height 29
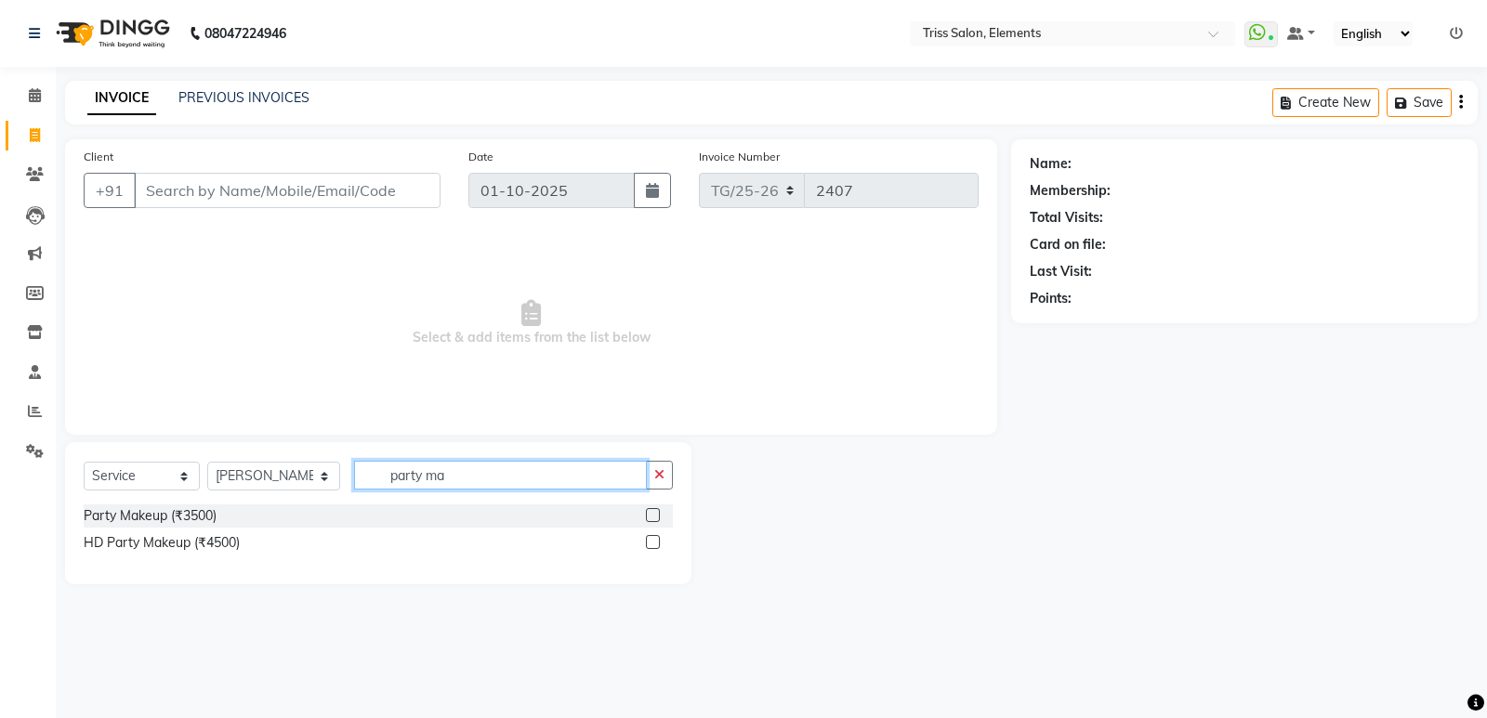
type input "party ma"
click at [657, 540] on label at bounding box center [653, 542] width 14 height 14
click at [657, 540] on input "checkbox" at bounding box center [652, 543] width 12 height 12
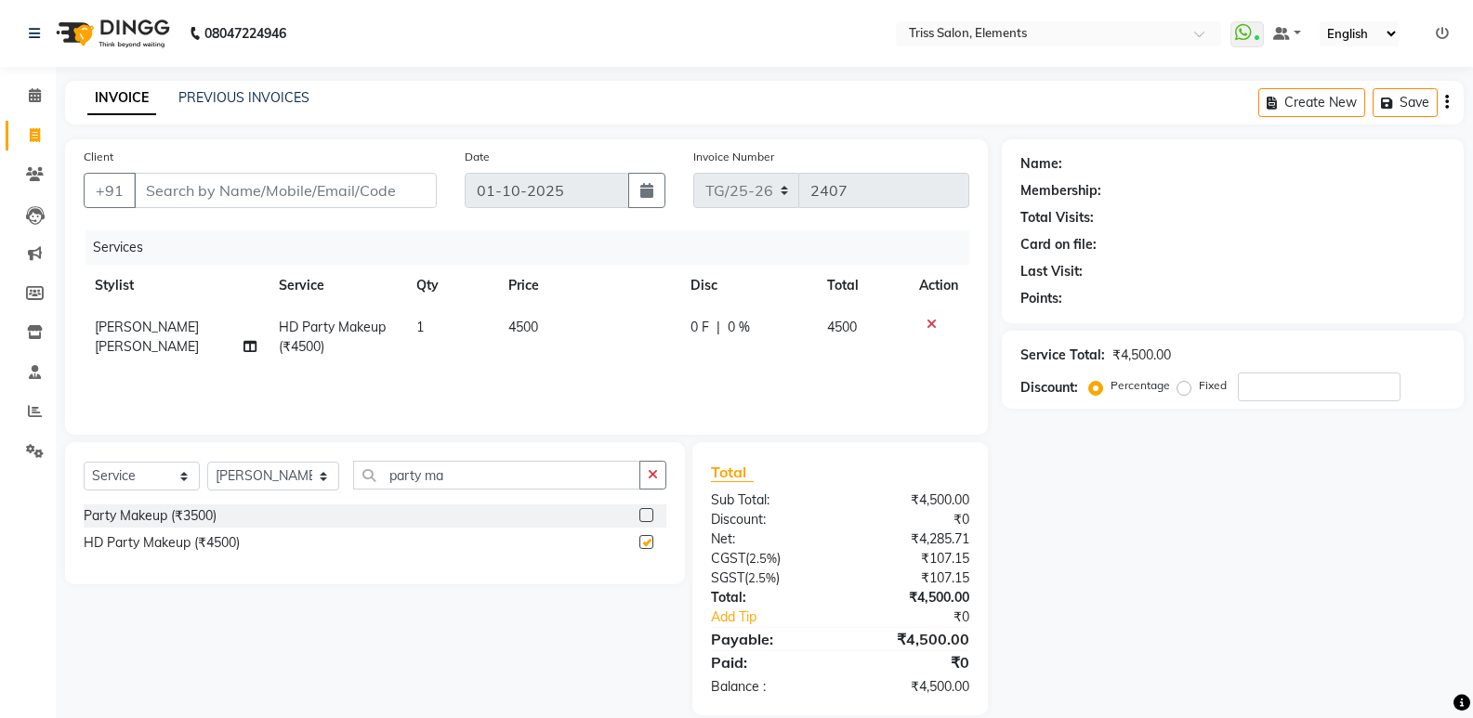
checkbox input "false"
click at [340, 184] on input "Client" at bounding box center [285, 190] width 303 height 35
click at [345, 190] on input "Client" at bounding box center [285, 190] width 303 height 35
type input "9"
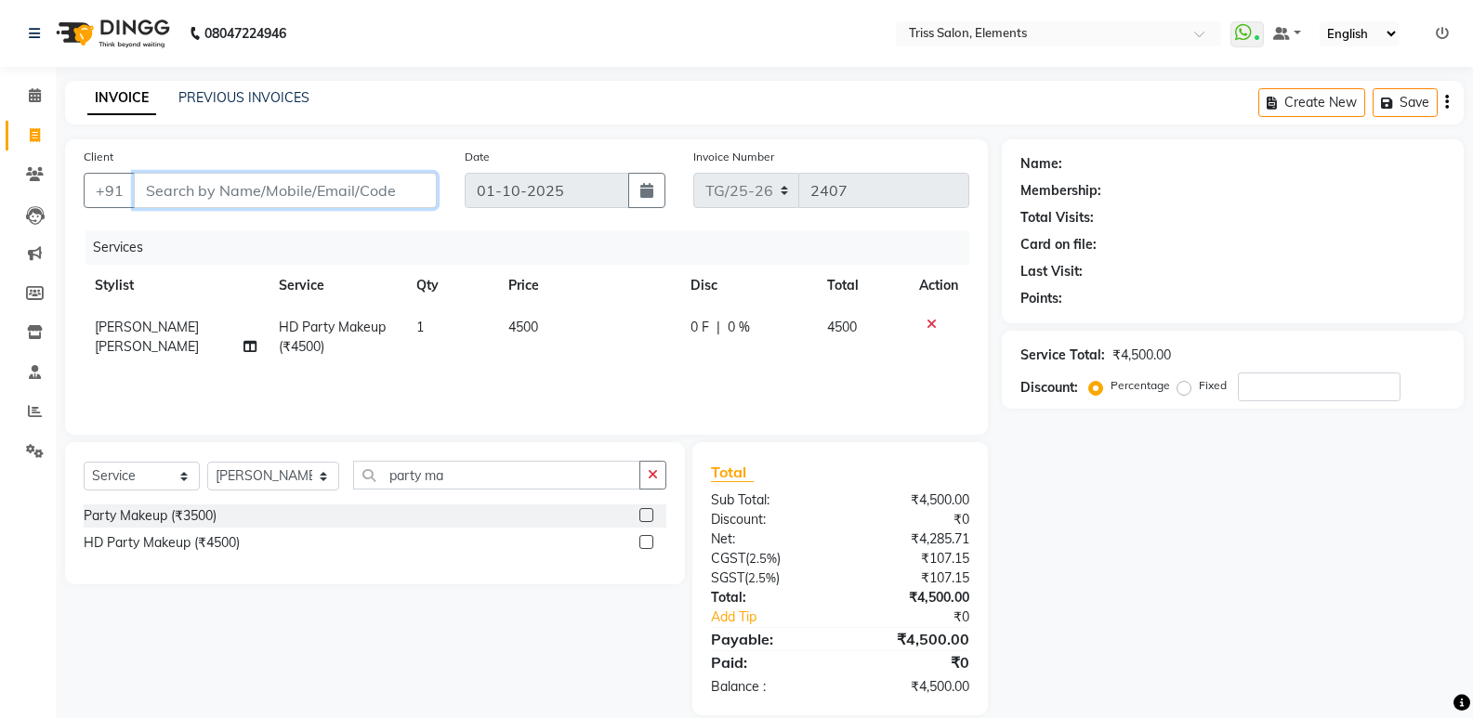
type input "0"
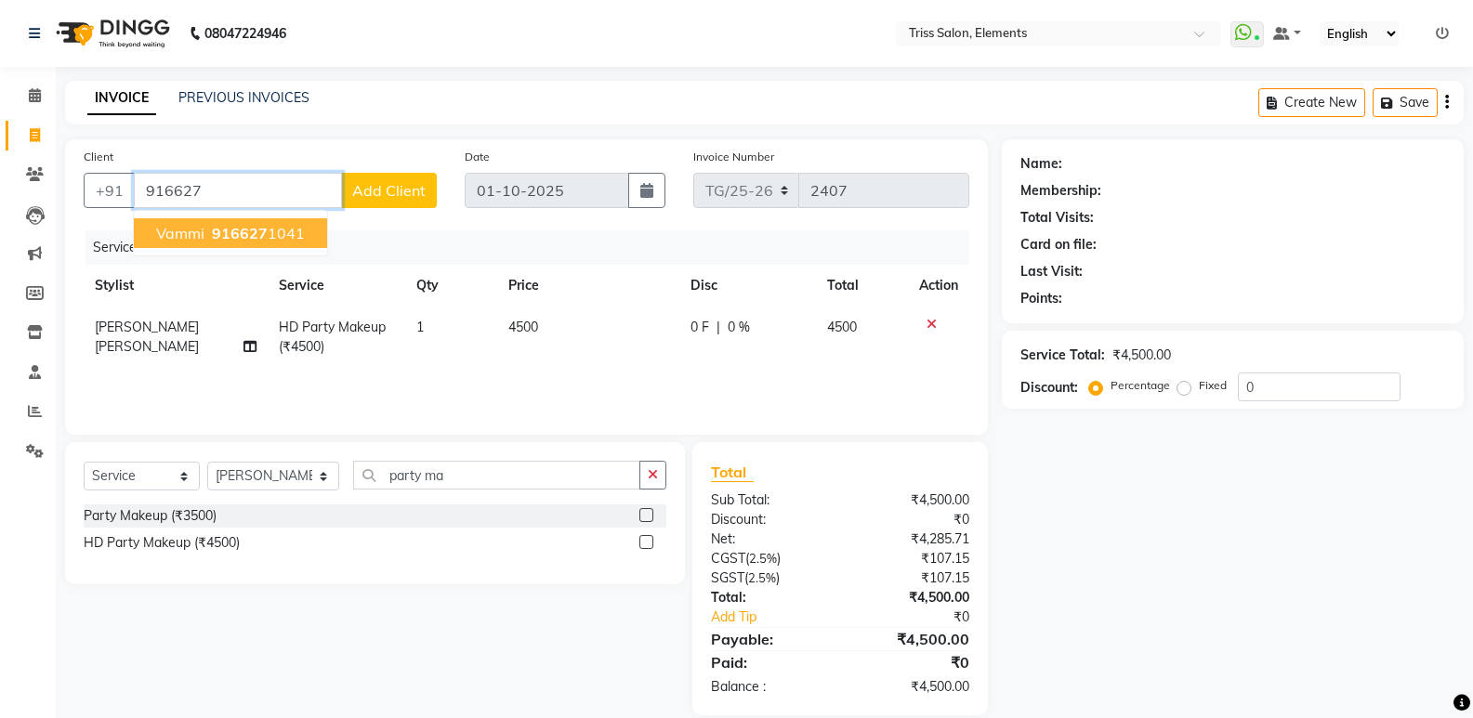
click at [234, 251] on ngb-typeahead-window "Vammi 916627 1041" at bounding box center [230, 233] width 195 height 46
click at [237, 241] on span "916627" at bounding box center [240, 233] width 56 height 19
type input "9166271041"
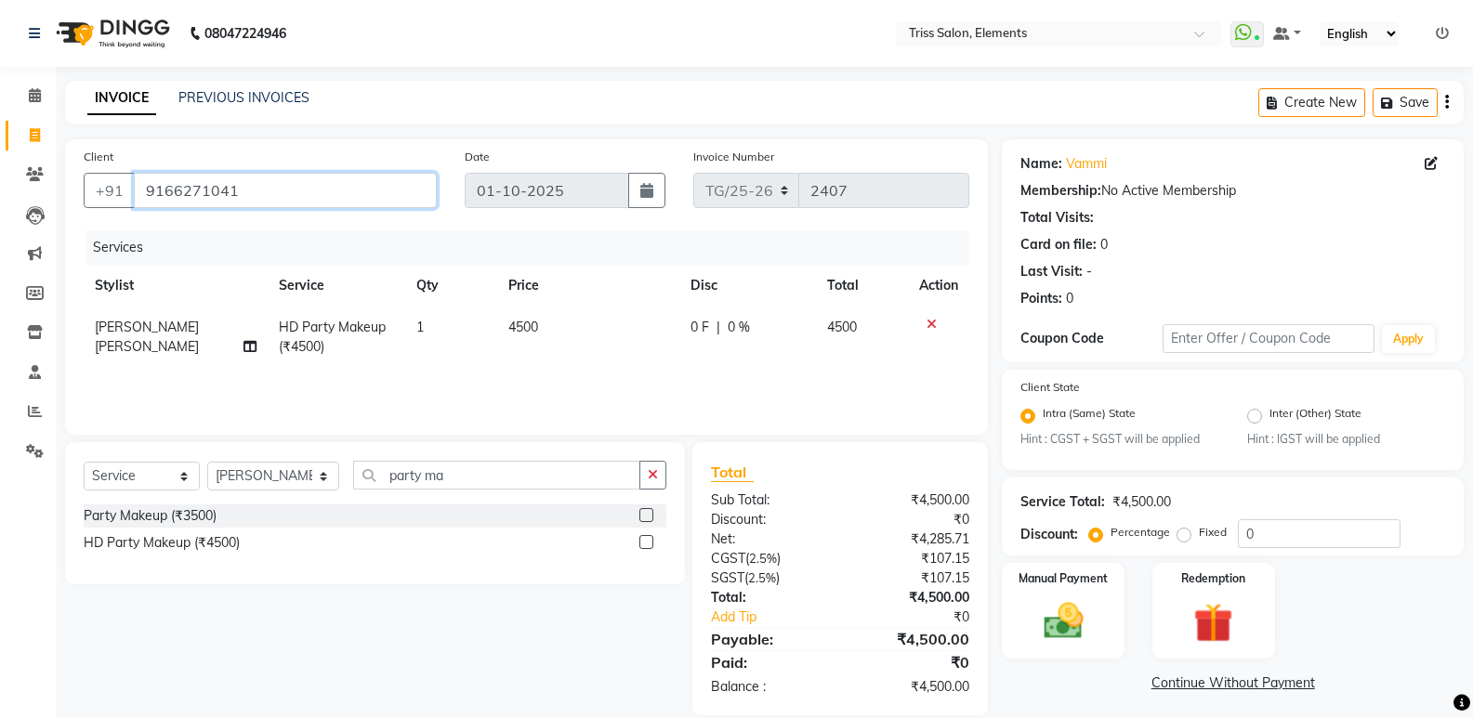
click at [416, 201] on input "9166271041" at bounding box center [285, 190] width 303 height 35
drag, startPoint x: 633, startPoint y: 339, endPoint x: 668, endPoint y: 332, distance: 36.1
click at [637, 337] on td "4500" at bounding box center [588, 337] width 182 height 61
select select "39785"
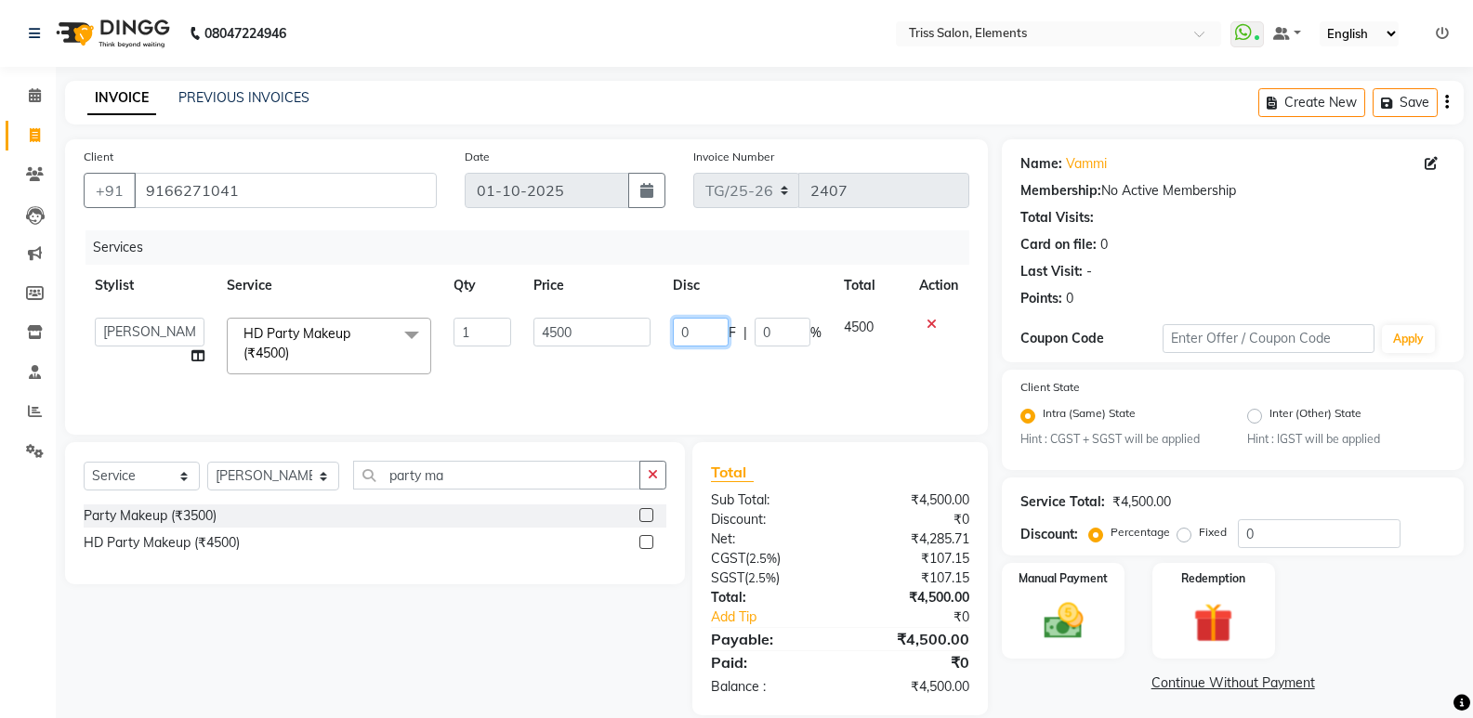
drag, startPoint x: 689, startPoint y: 333, endPoint x: 587, endPoint y: 387, distance: 116.0
click at [591, 386] on div "Services Stylist Service Qty Price Disc Total Action Ayushi Junaid Md. Salman M…" at bounding box center [526, 323] width 885 height 186
type input "500"
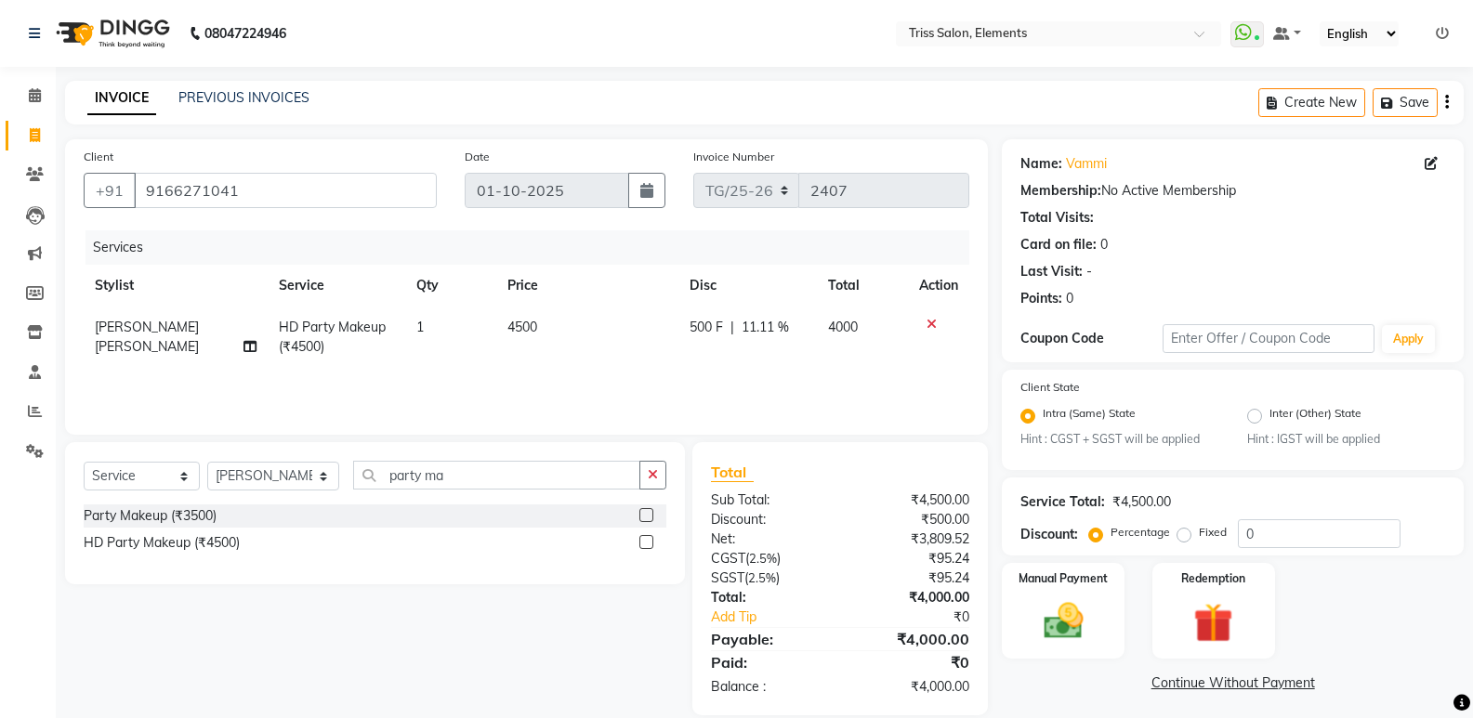
click at [1104, 489] on div "Service Total: ₹4,500.00 Discount: Percentage Fixed 0" at bounding box center [1232, 516] width 425 height 63
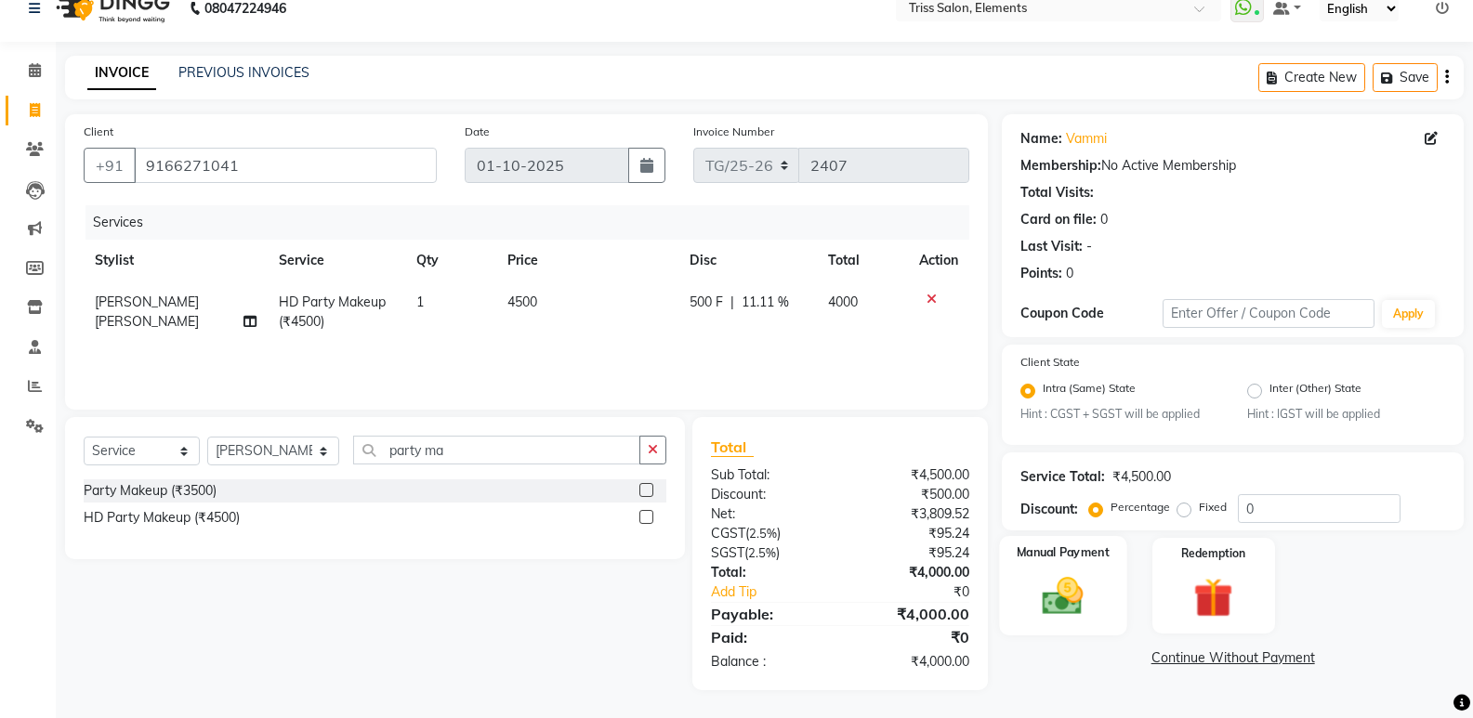
click at [1027, 564] on div "Manual Payment" at bounding box center [1063, 585] width 127 height 99
click at [1161, 658] on span "PayTM" at bounding box center [1158, 659] width 45 height 21
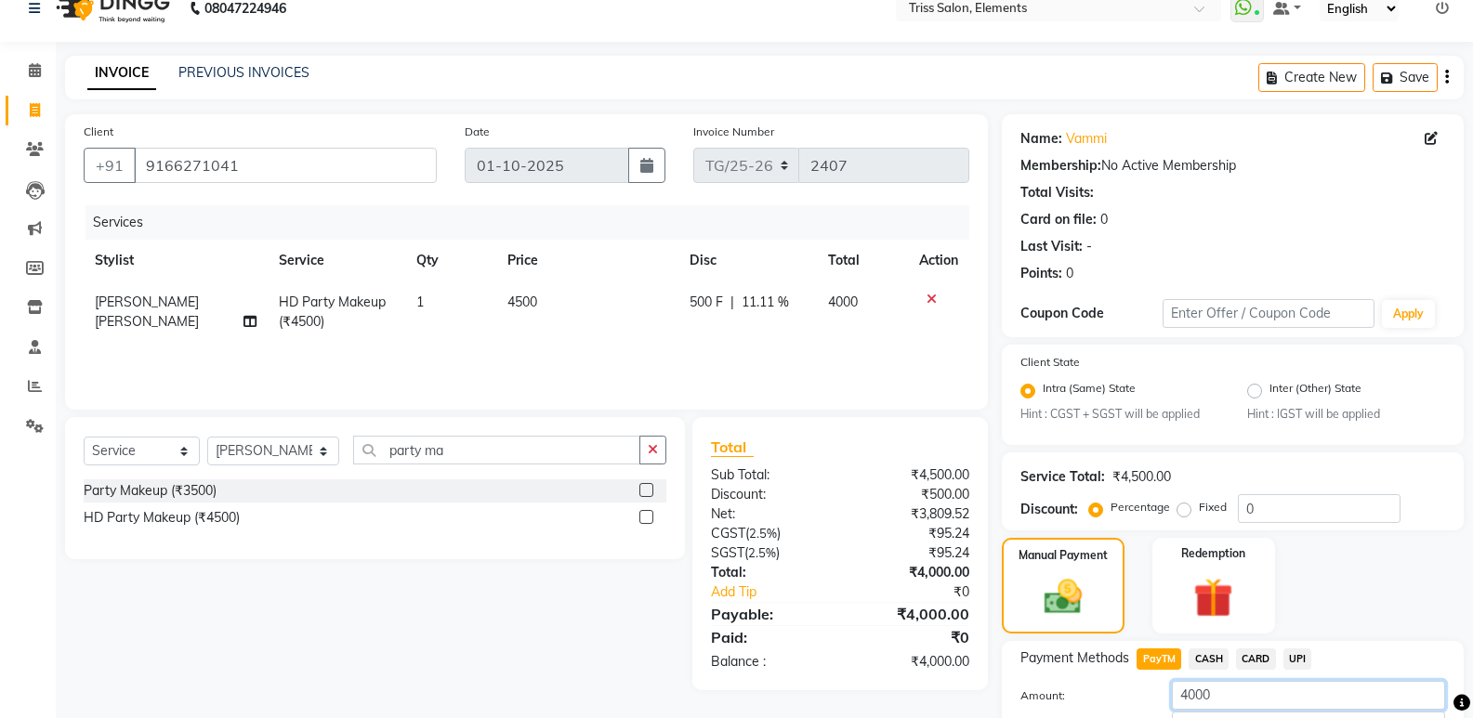
drag, startPoint x: 1251, startPoint y: 695, endPoint x: 897, endPoint y: 715, distance: 354.6
click at [944, 715] on div "Client +91 9166271041 Date 01-10-2025 Invoice Number TG/25-26 2407 Services Sty…" at bounding box center [764, 465] width 1426 height 703
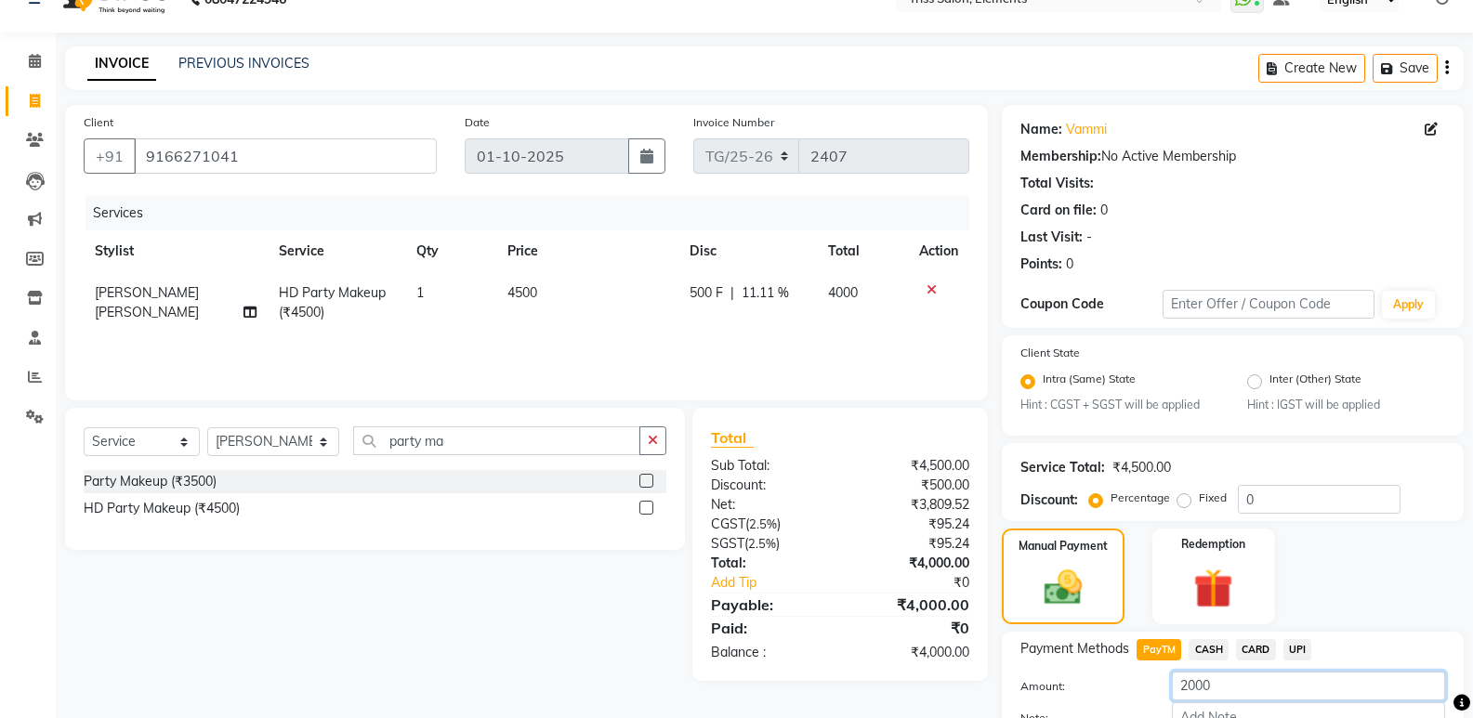
scroll to position [152, 0]
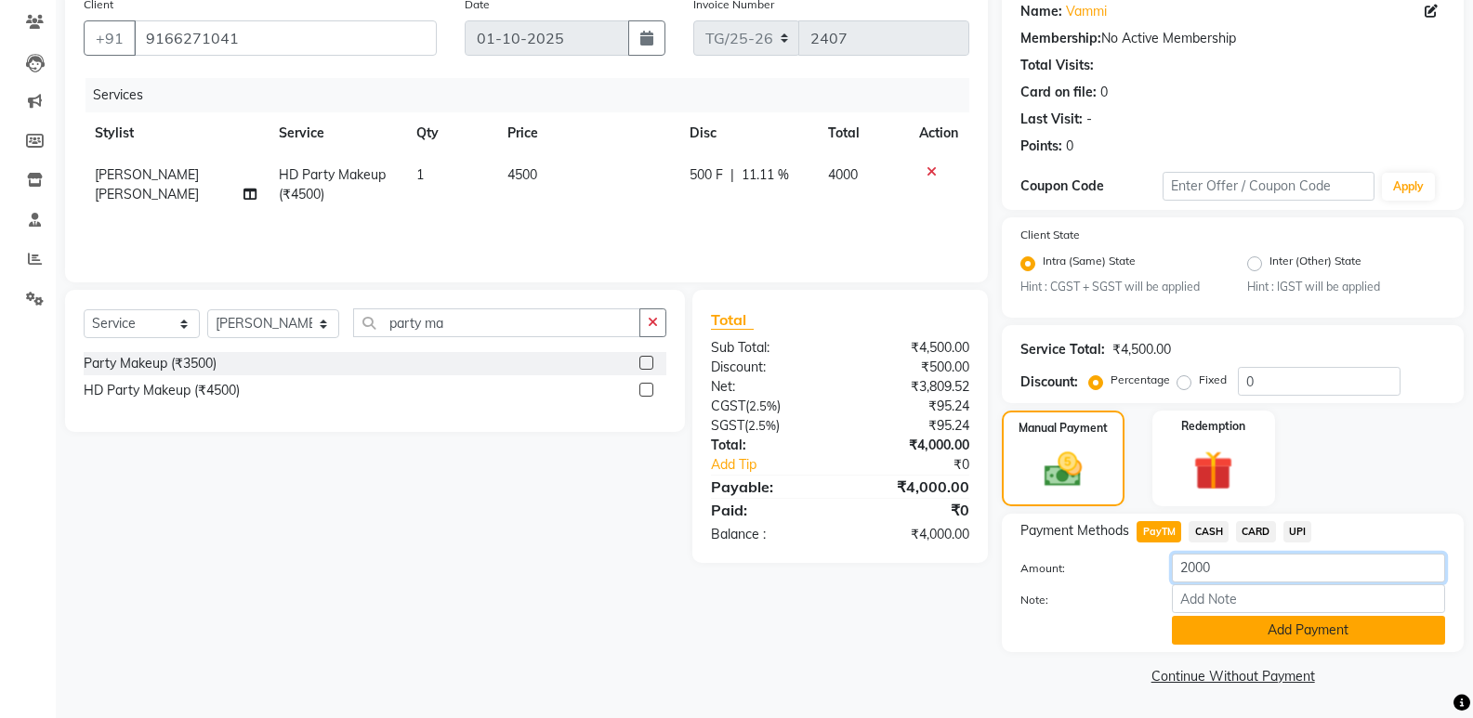
type input "2000"
click at [1265, 623] on button "Add Payment" at bounding box center [1308, 630] width 273 height 29
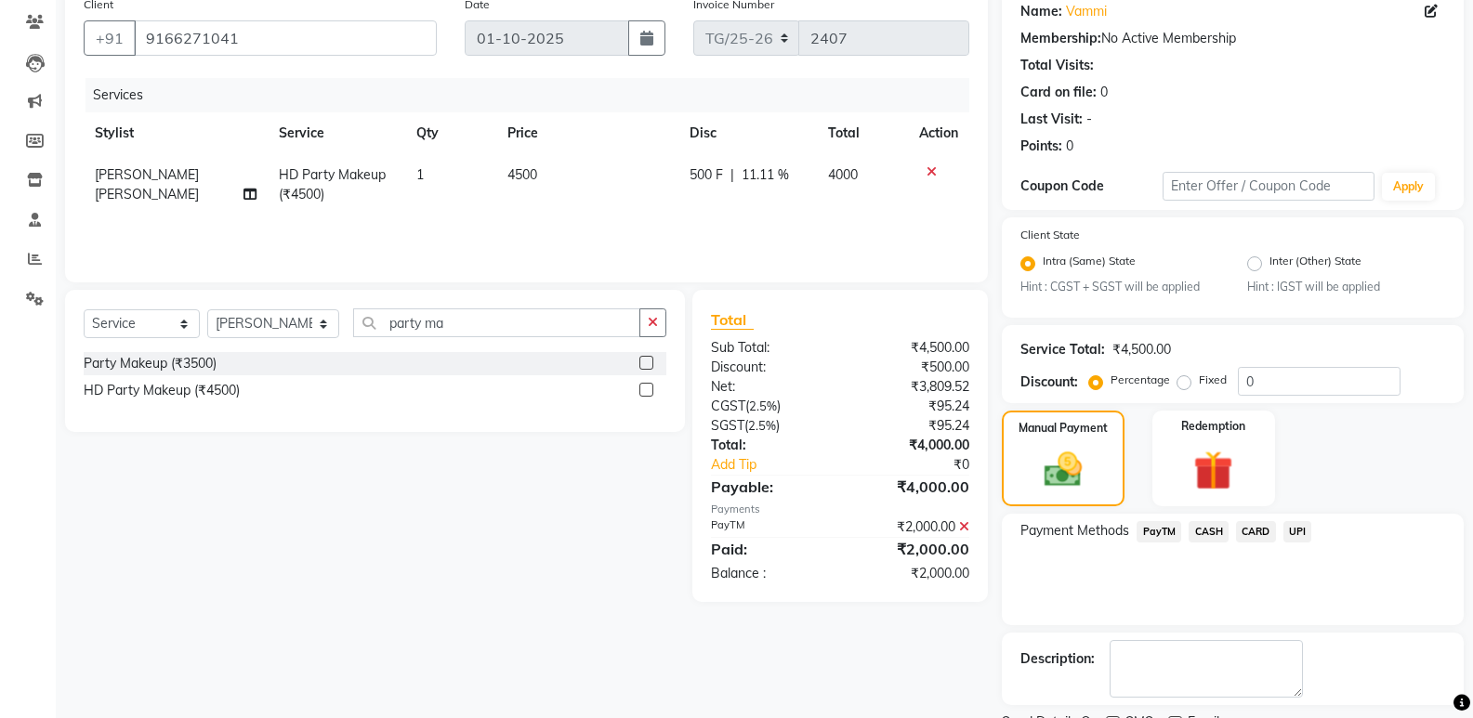
scroll to position [230, 0]
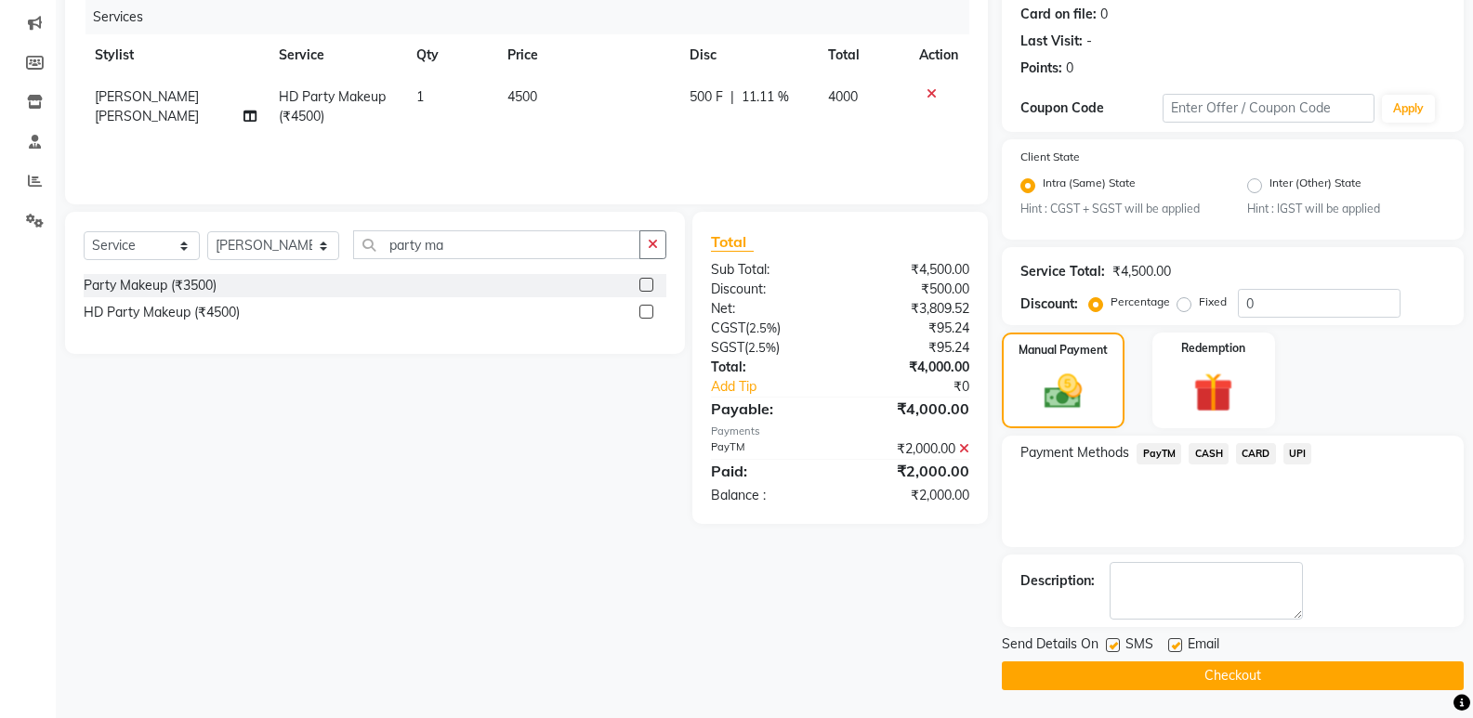
click at [1253, 663] on button "Checkout" at bounding box center [1233, 676] width 462 height 29
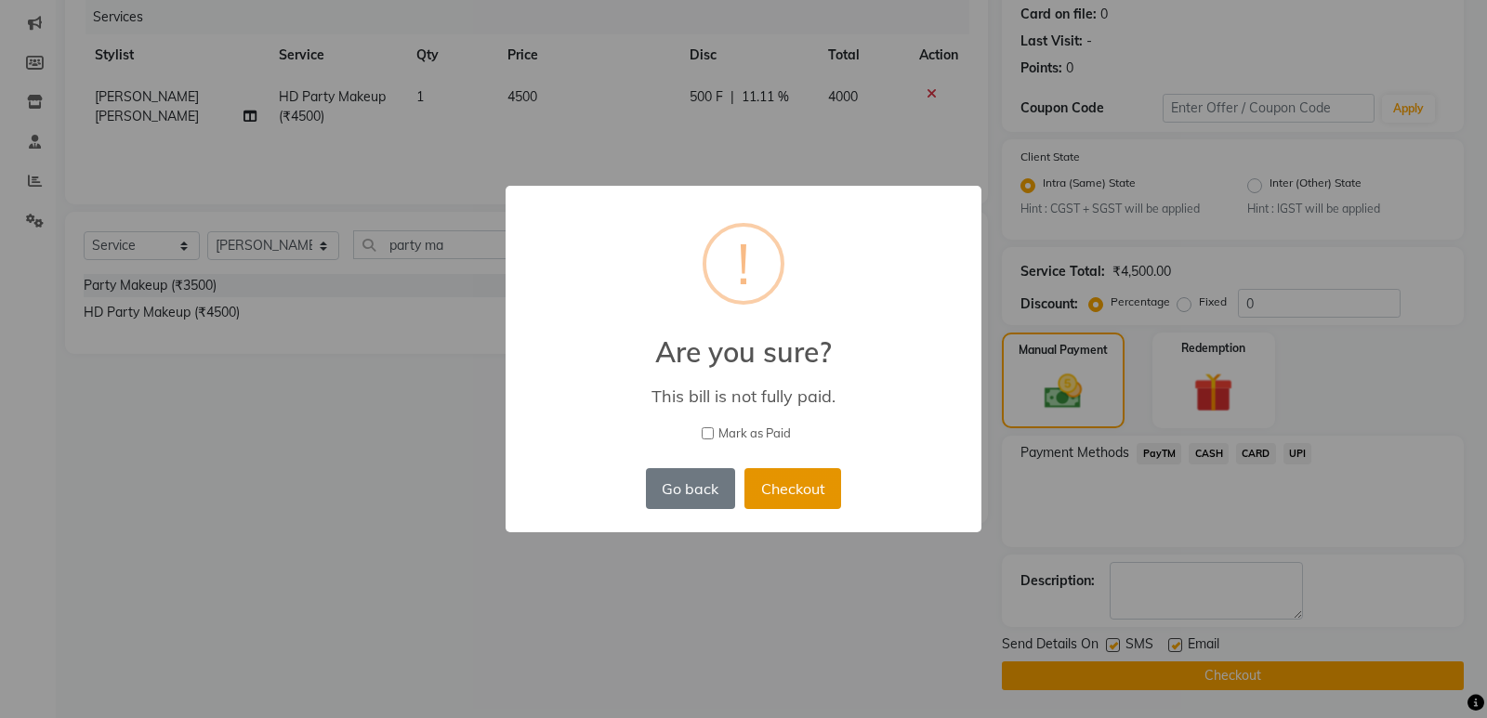
click at [771, 484] on button "Checkout" at bounding box center [792, 488] width 97 height 41
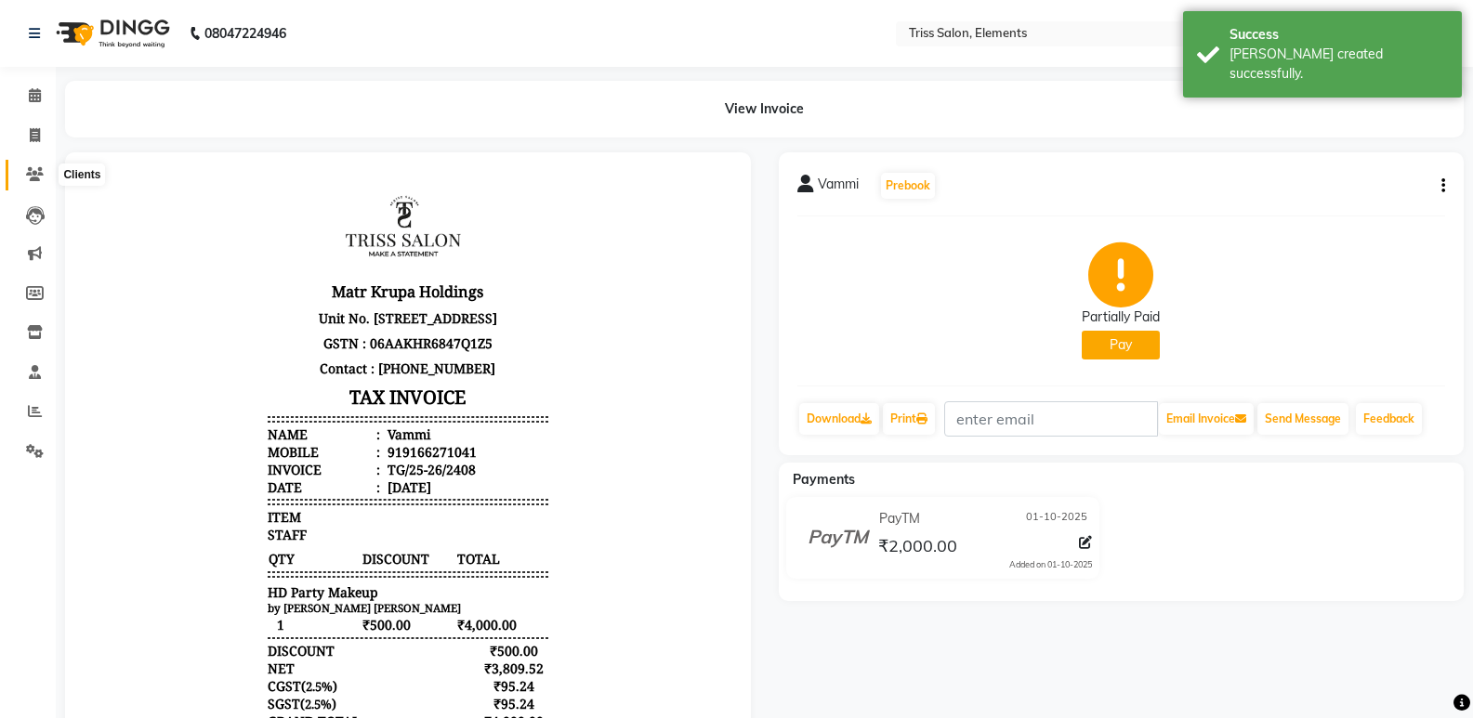
click at [34, 181] on span at bounding box center [35, 174] width 33 height 21
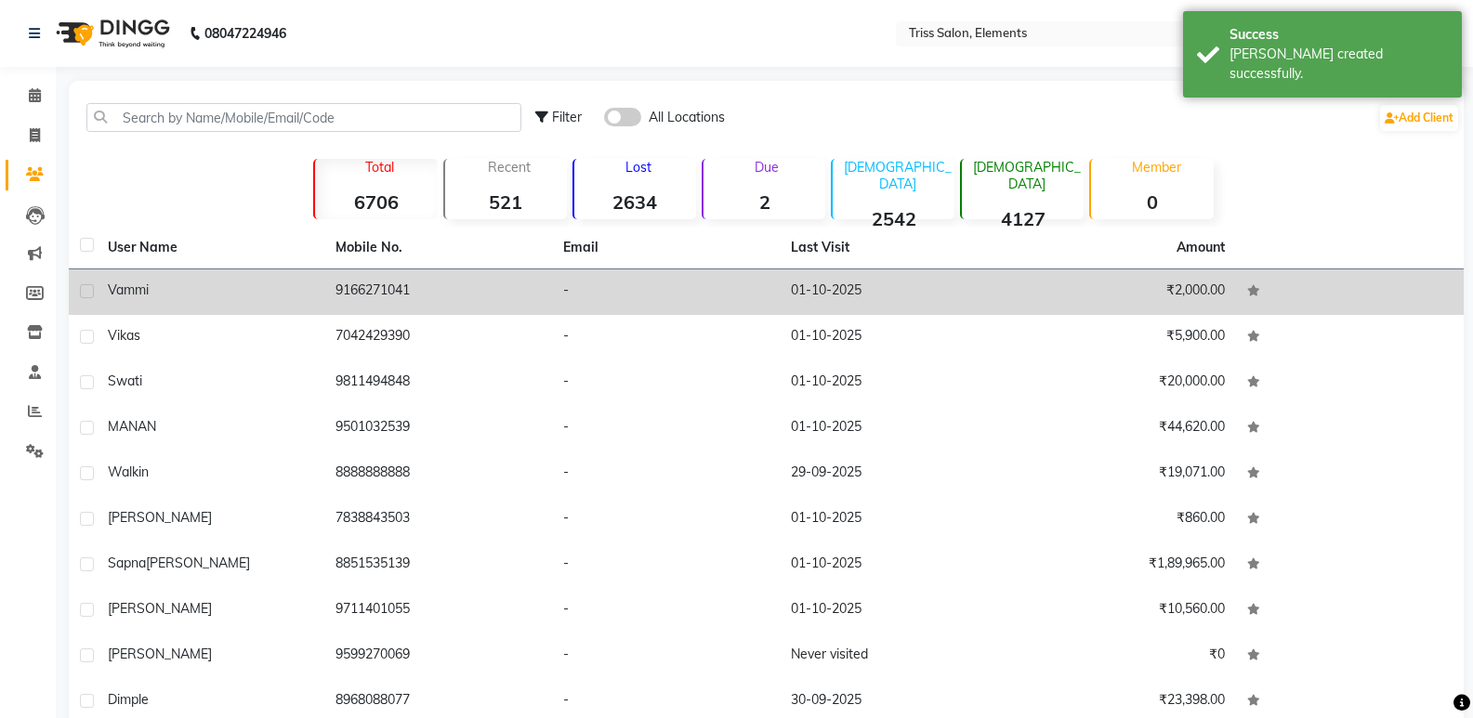
click at [410, 293] on td "9166271041" at bounding box center [438, 292] width 228 height 46
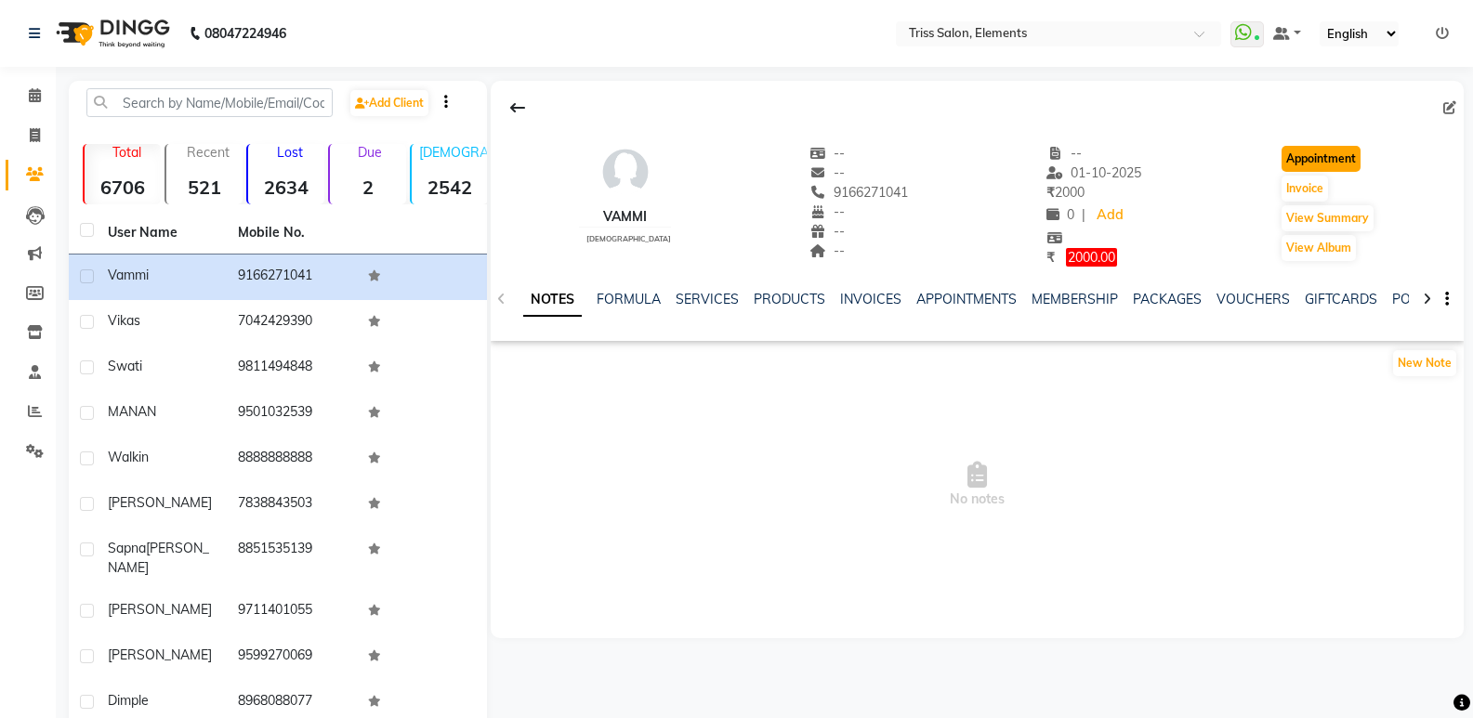
click at [1290, 164] on button "Appointment" at bounding box center [1320, 159] width 79 height 26
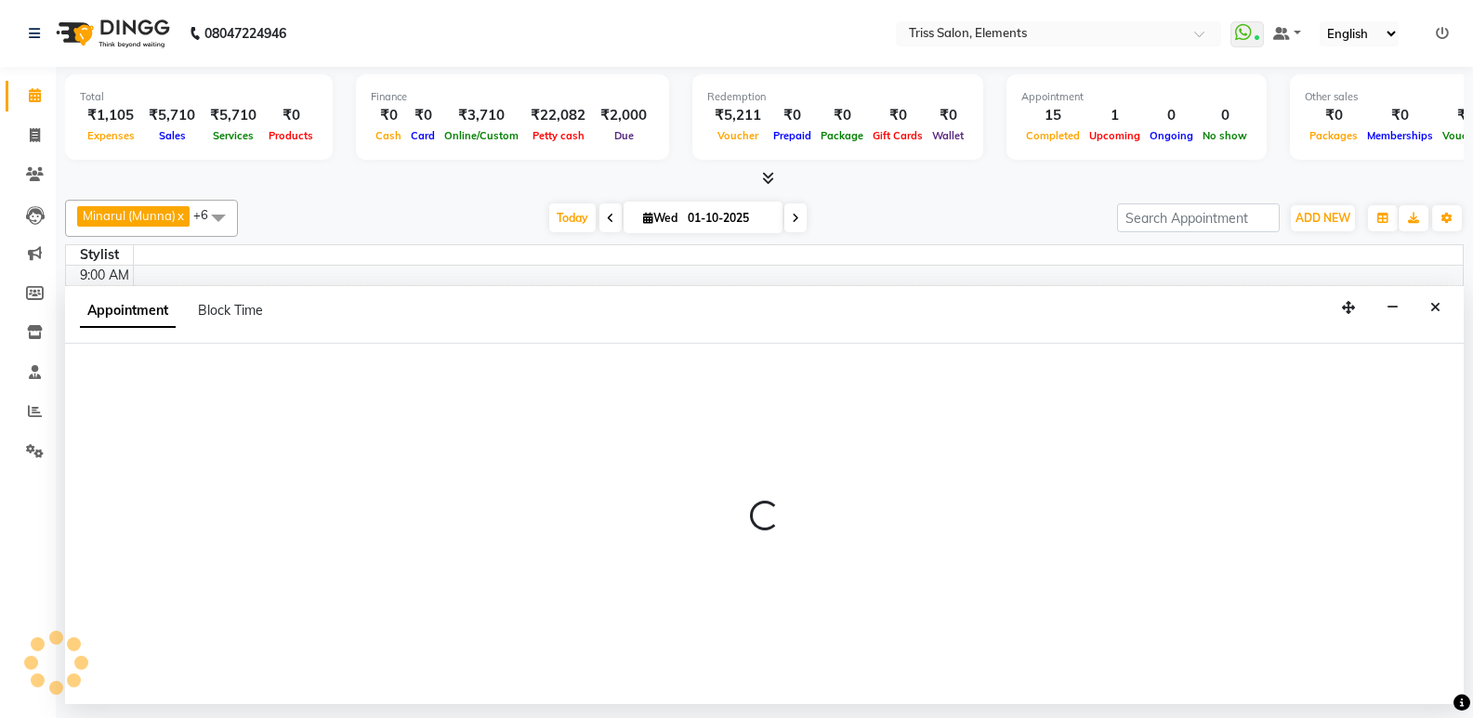
select select "tentative"
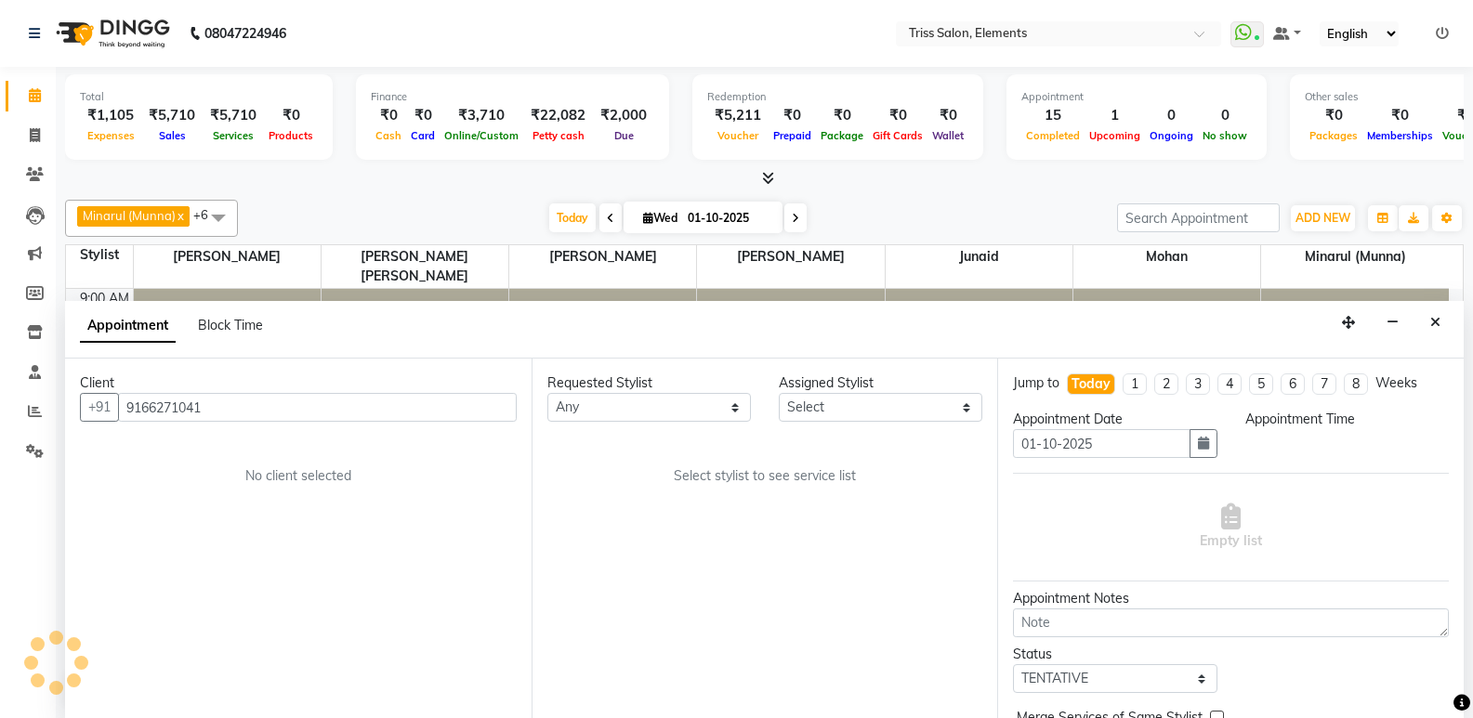
scroll to position [1, 0]
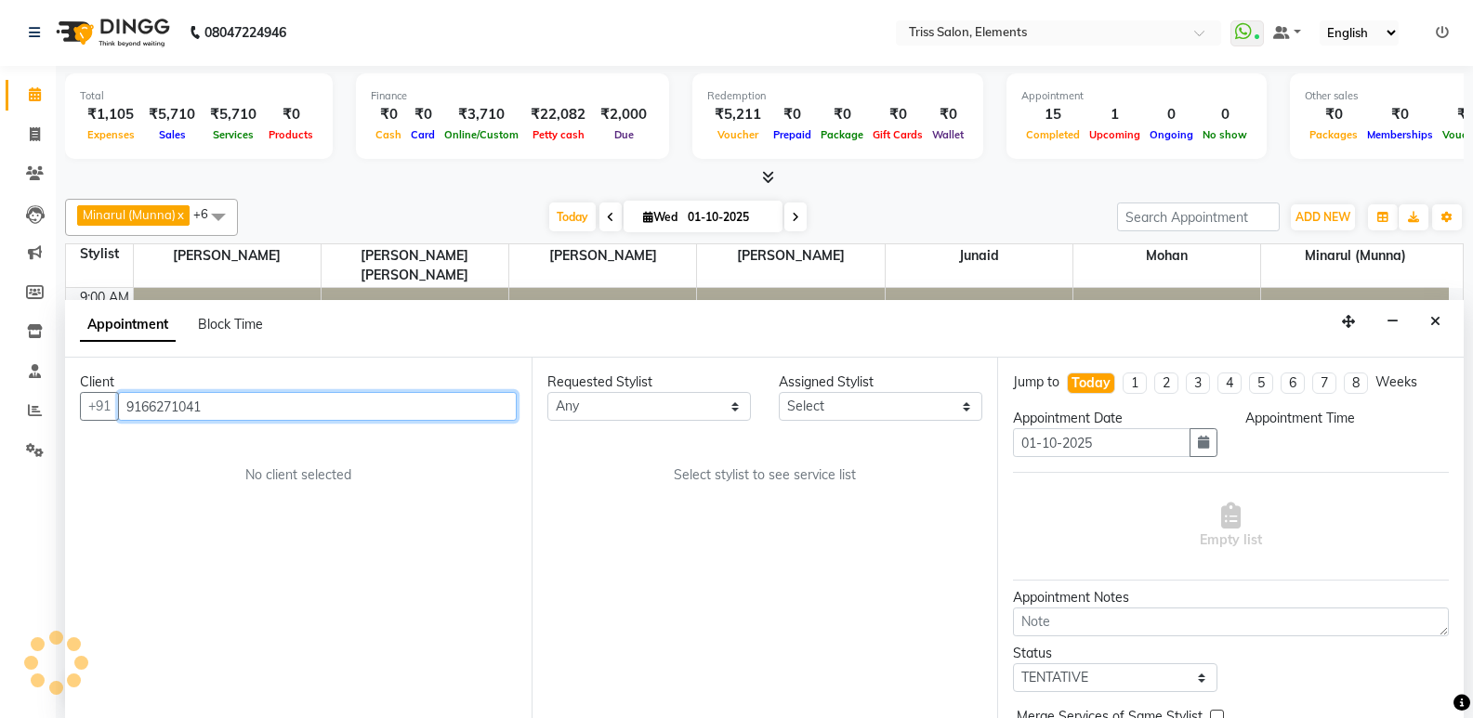
select select "600"
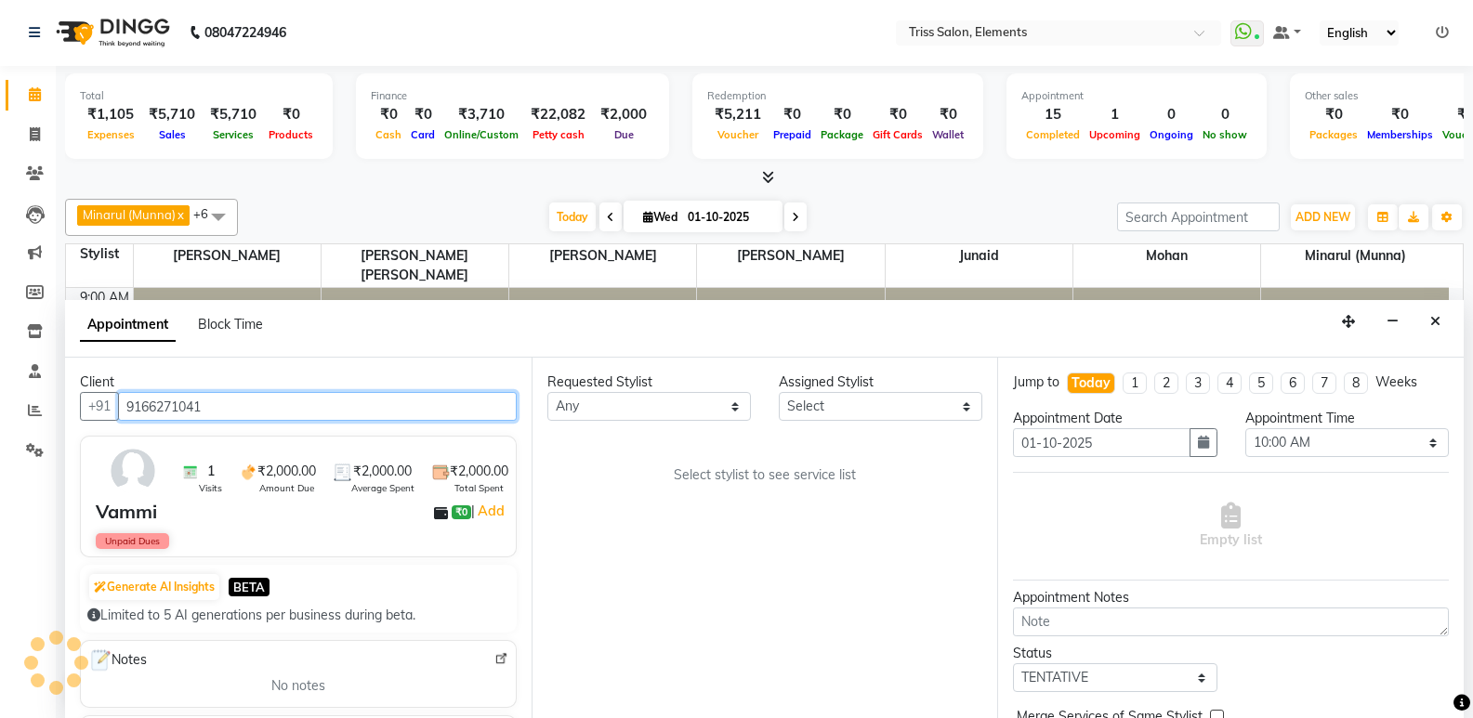
scroll to position [655, 0]
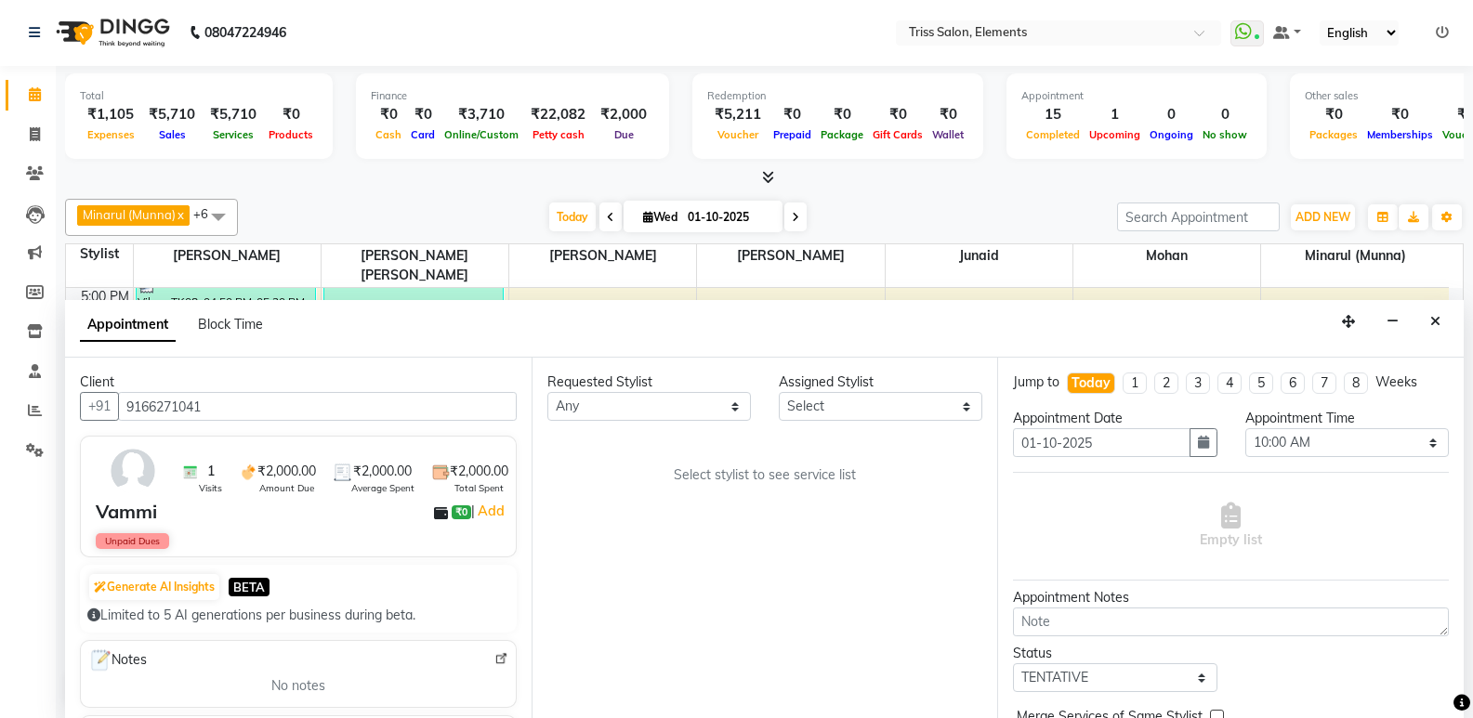
click at [792, 221] on icon at bounding box center [795, 217] width 7 height 11
type input "02-10-2025"
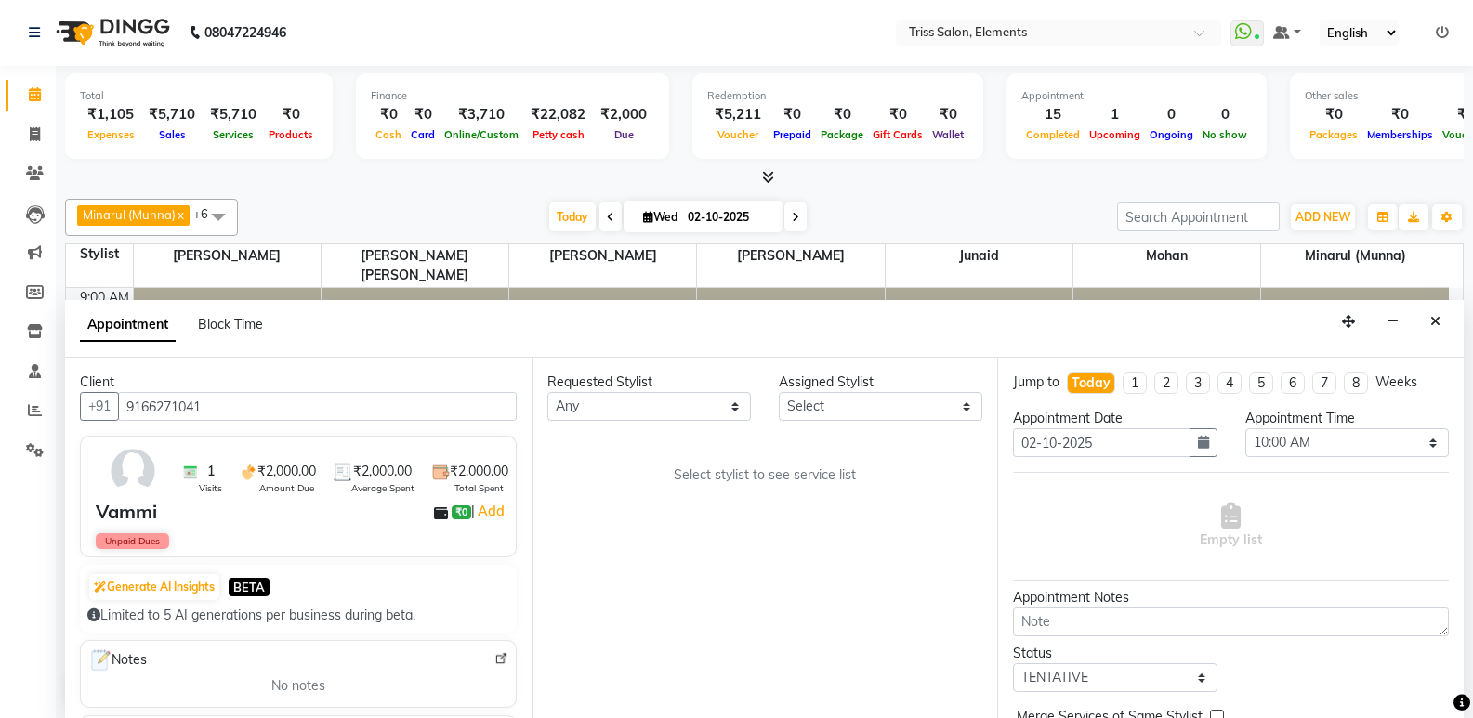
select select "600"
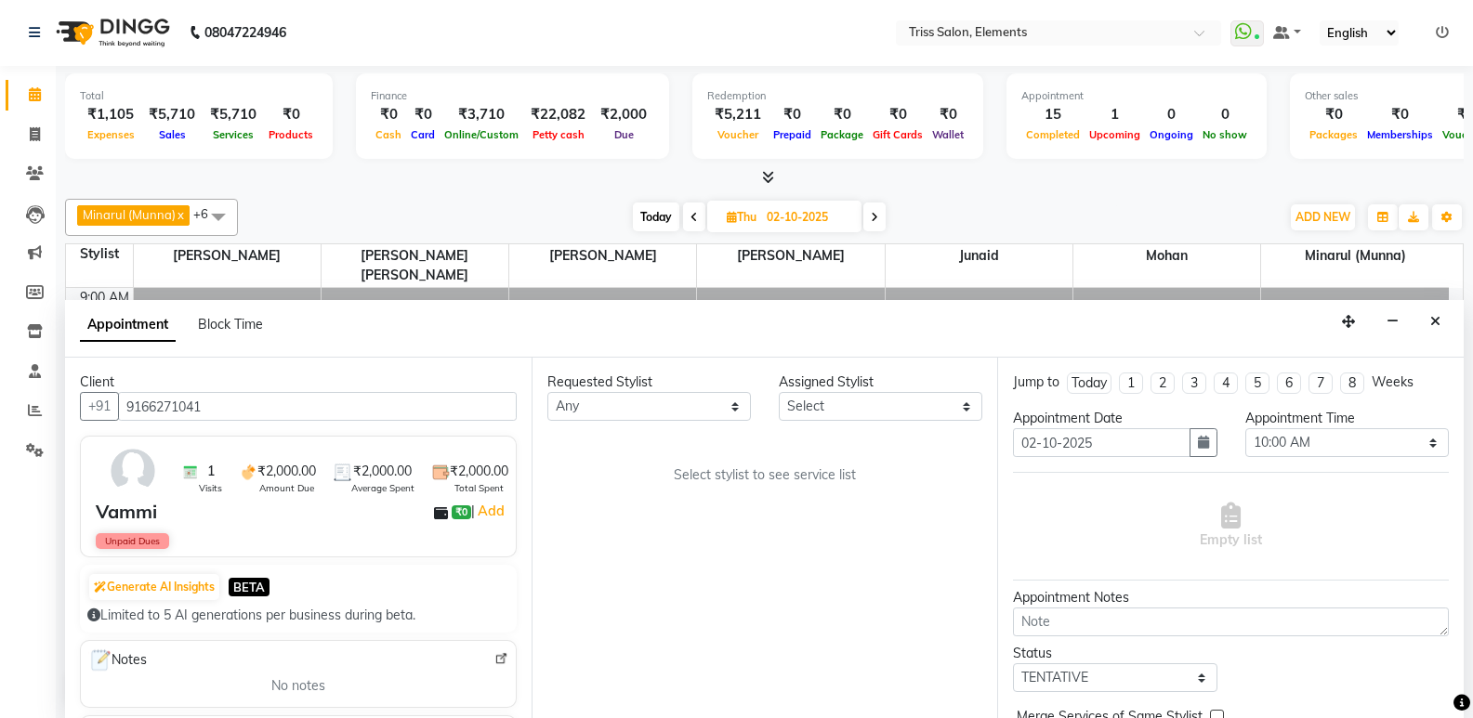
scroll to position [655, 0]
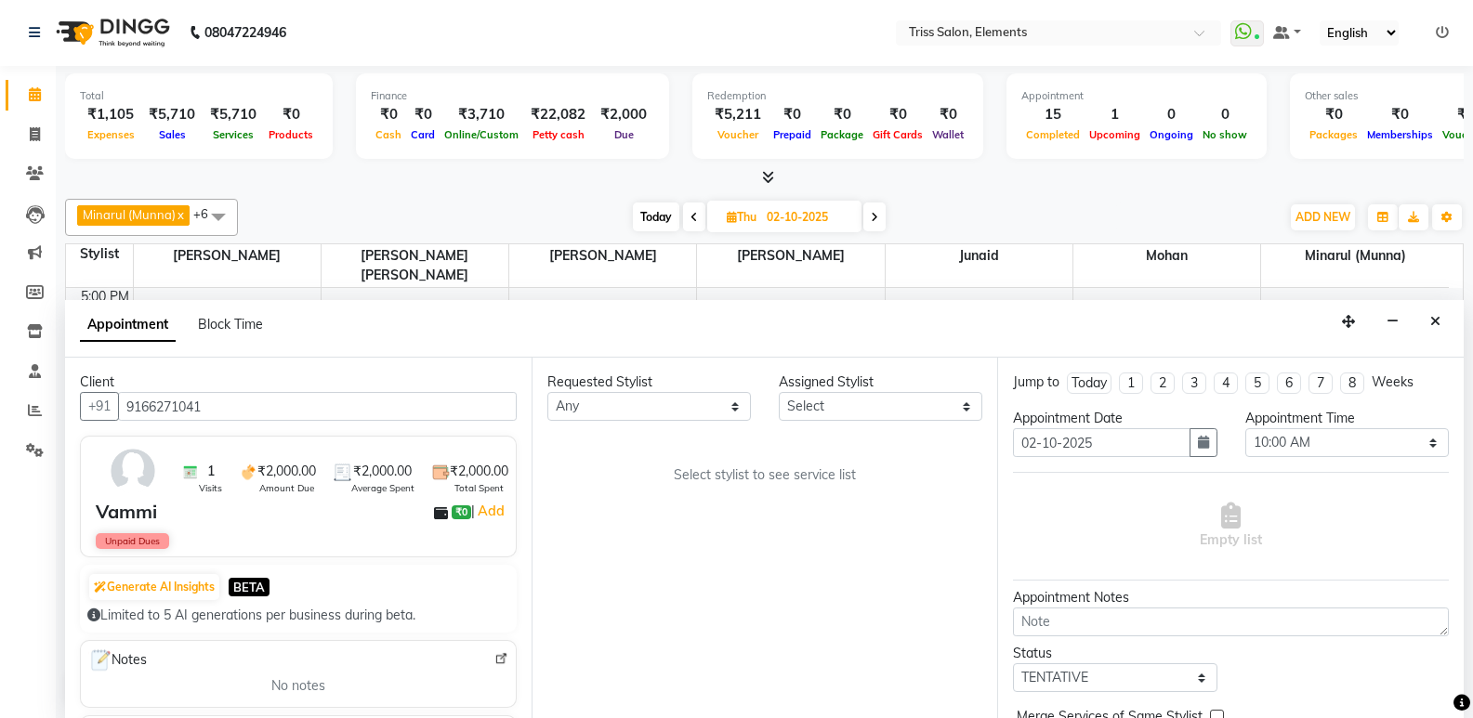
click at [791, 221] on input "02-10-2025" at bounding box center [807, 217] width 93 height 28
select select "10"
select select "2025"
click at [873, 217] on icon at bounding box center [874, 217] width 7 height 11
type input "03-10-2025"
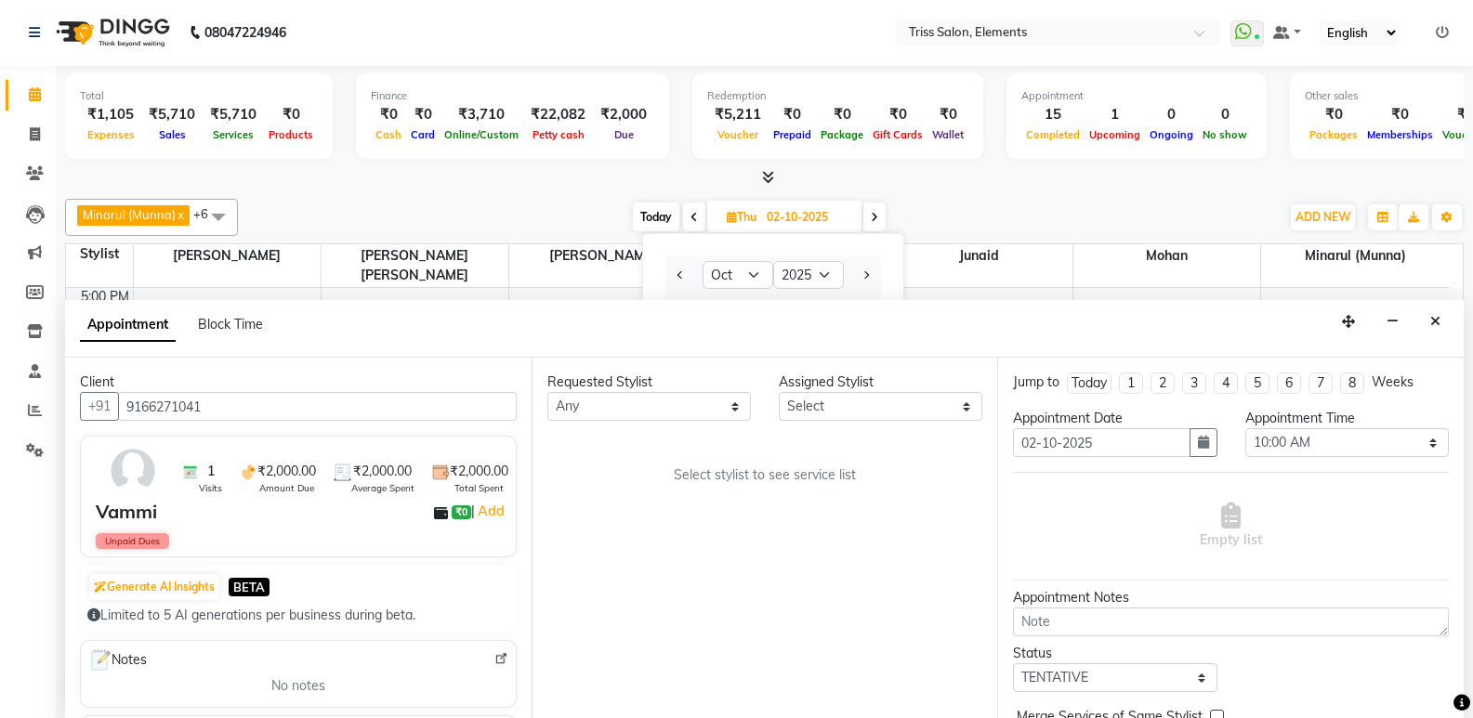
type input "03-10-2025"
select select "600"
drag, startPoint x: 662, startPoint y: 393, endPoint x: 649, endPoint y: 404, distance: 16.4
click at [660, 395] on select "Any [PERSON_NAME]. [PERSON_NAME] ([PERSON_NAME]) [PERSON_NAME] [PERSON_NAME] Pr…" at bounding box center [648, 406] width 203 height 29
select select "87278"
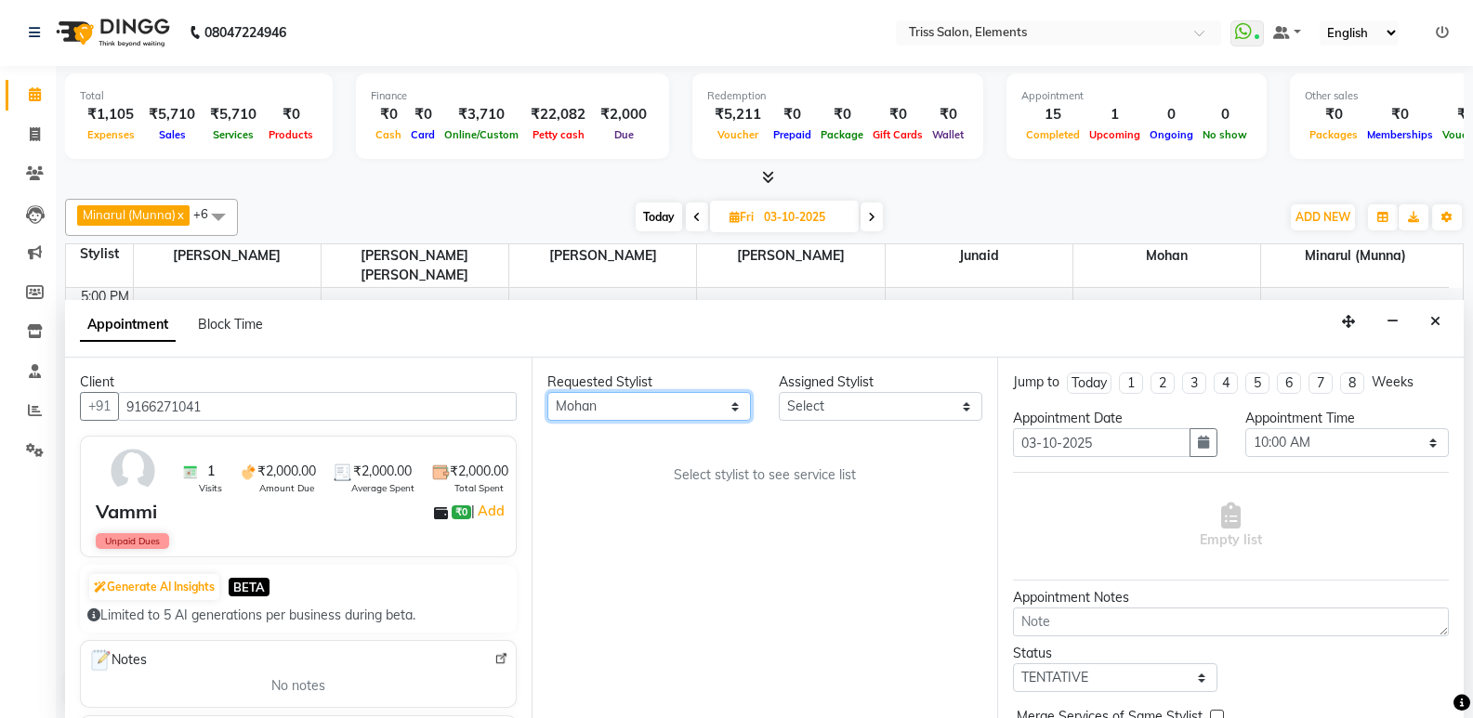
click at [547, 392] on select "Any [PERSON_NAME]. [PERSON_NAME] ([PERSON_NAME]) [PERSON_NAME] [PERSON_NAME] Pr…" at bounding box center [648, 406] width 203 height 29
select select "87278"
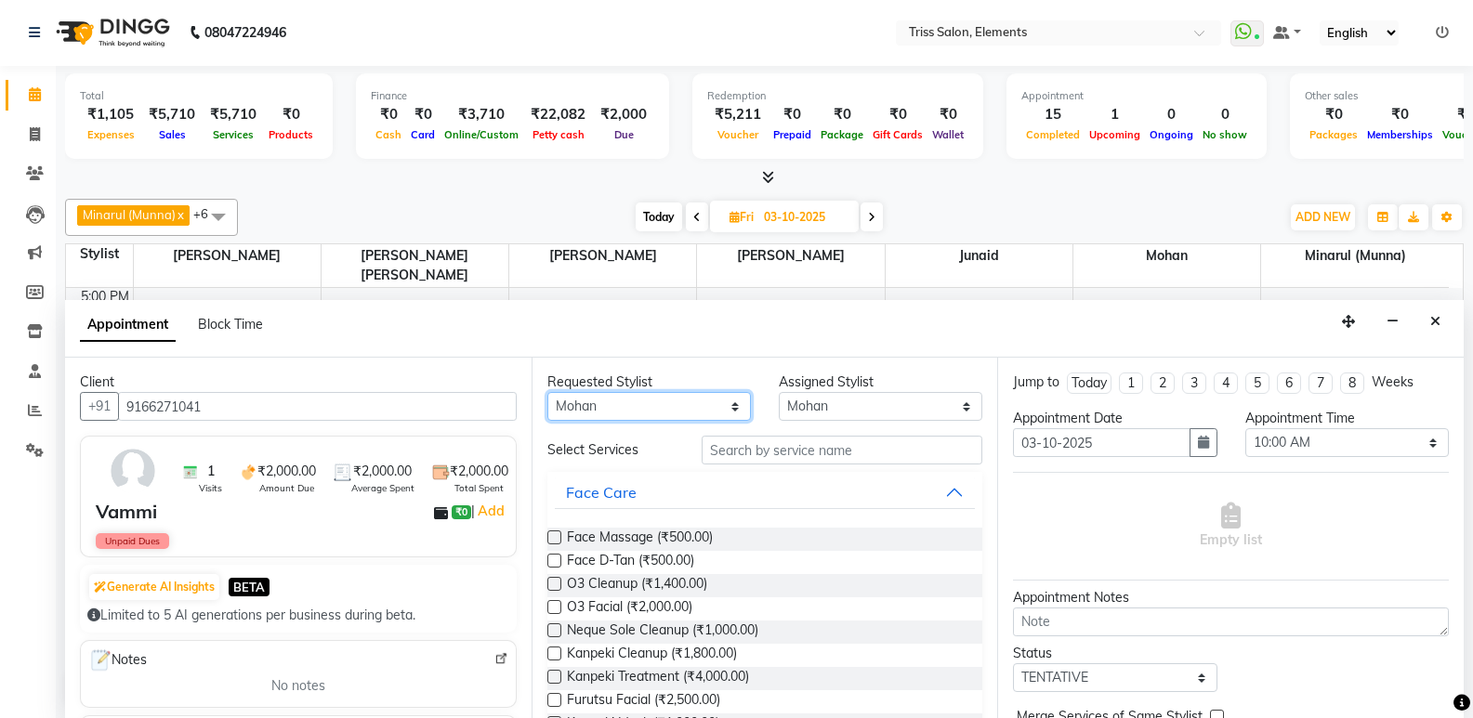
drag, startPoint x: 648, startPoint y: 404, endPoint x: 640, endPoint y: 419, distance: 16.6
click at [646, 404] on select "Any [PERSON_NAME]. [PERSON_NAME] ([PERSON_NAME]) [PERSON_NAME] [PERSON_NAME] Pr…" at bounding box center [648, 406] width 203 height 29
select select "39785"
click at [547, 392] on select "Any [PERSON_NAME]. [PERSON_NAME] ([PERSON_NAME]) [PERSON_NAME] [PERSON_NAME] Pr…" at bounding box center [648, 406] width 203 height 29
select select "39785"
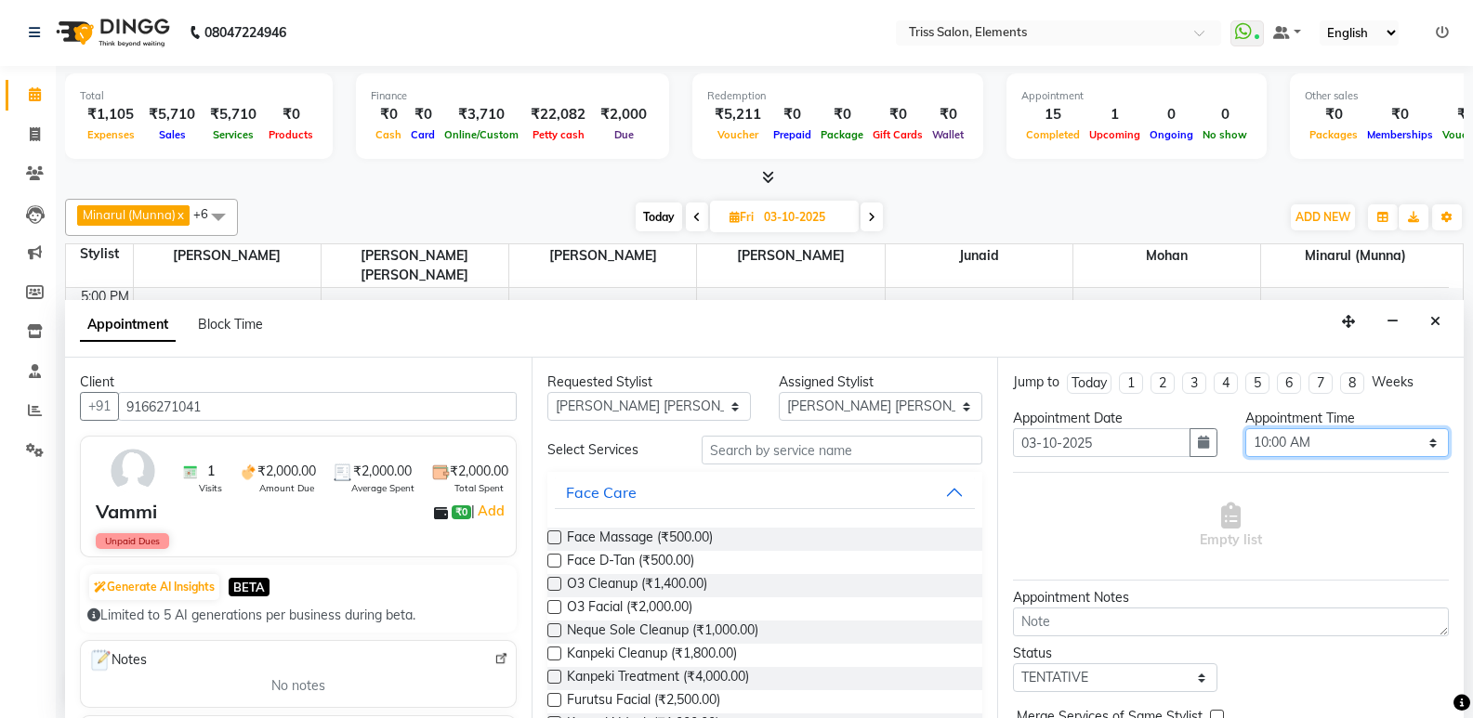
click at [1278, 447] on select "Select 10:00 AM 10:15 AM 10:30 AM 10:45 AM 11:00 AM 11:15 AM 11:30 AM 11:45 AM …" at bounding box center [1346, 442] width 203 height 29
select select "1020"
click at [1245, 428] on select "Select 10:00 AM 10:15 AM 10:30 AM 10:45 AM 11:00 AM 11:15 AM 11:30 AM 11:45 AM …" at bounding box center [1346, 442] width 203 height 29
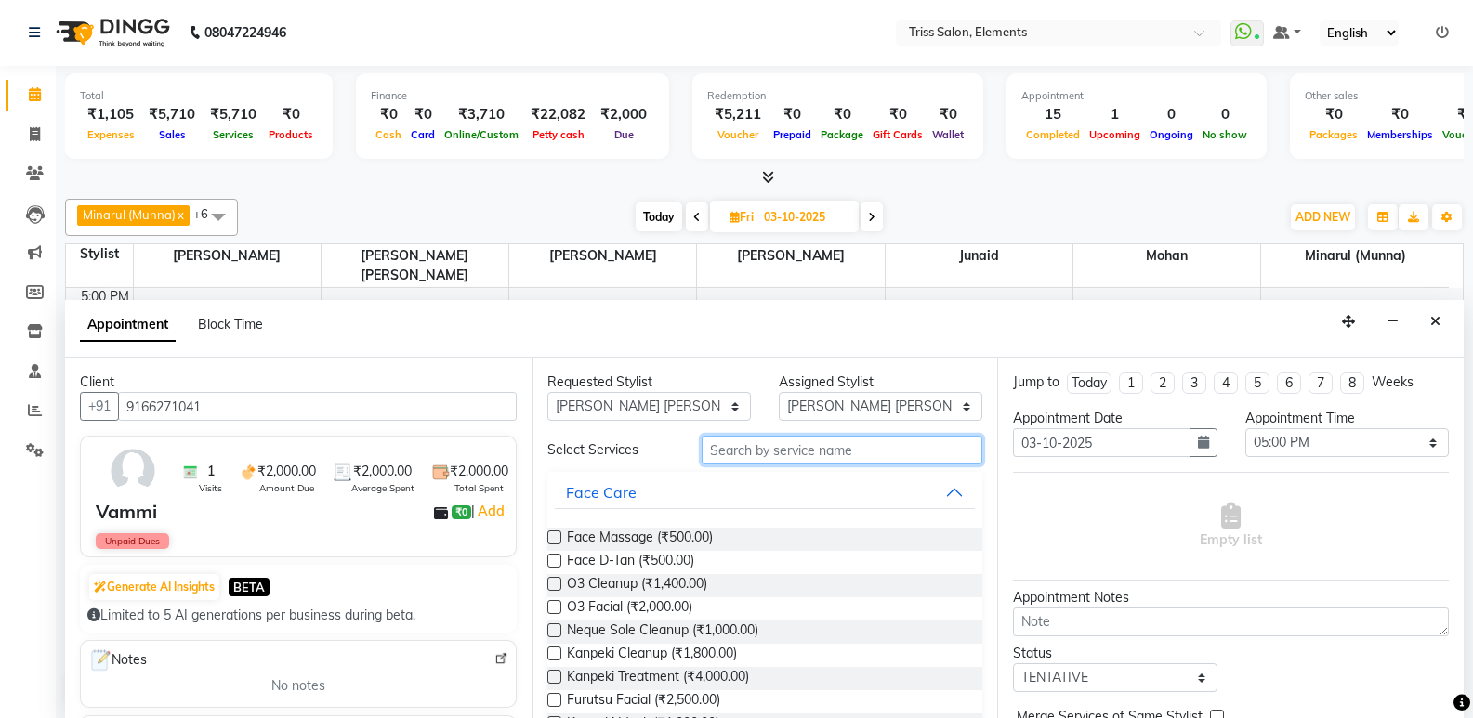
click at [794, 454] on input "text" at bounding box center [842, 450] width 281 height 29
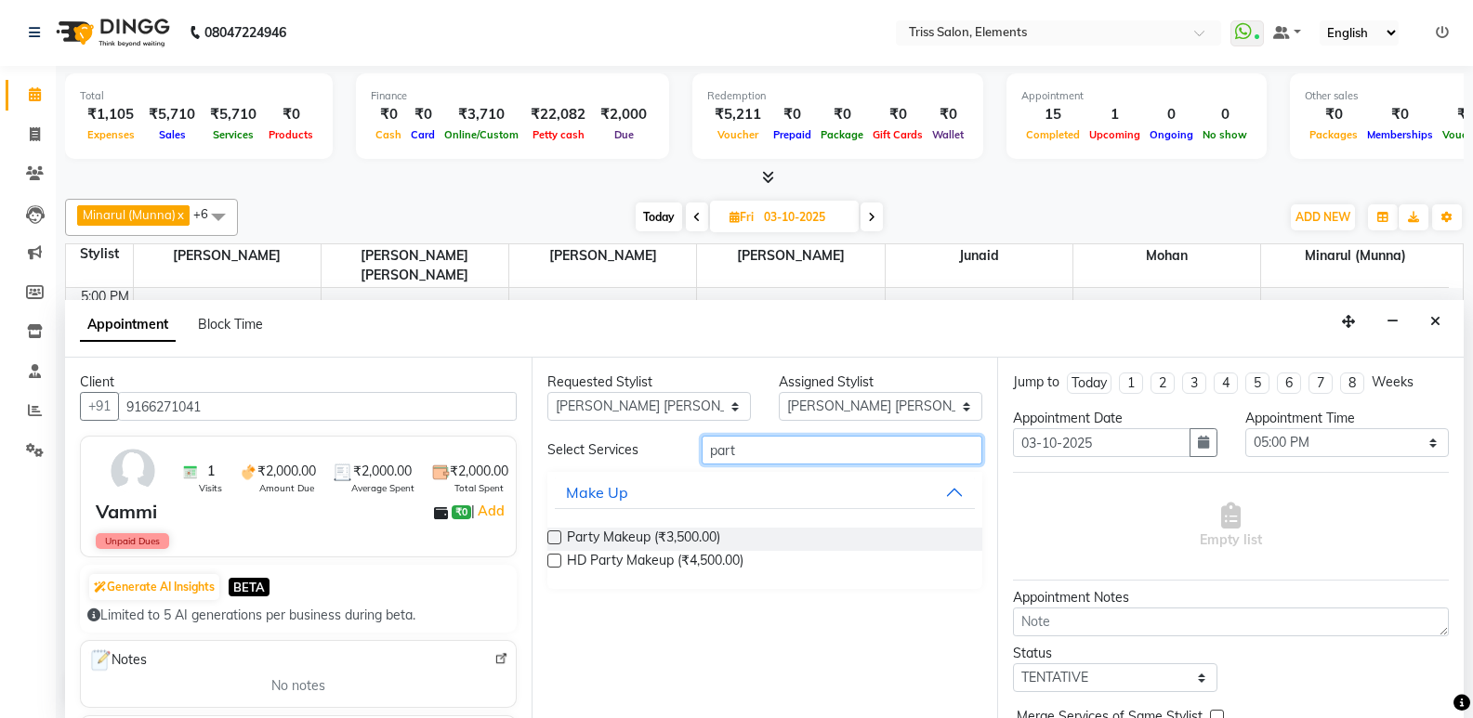
type input "part"
click at [548, 535] on label at bounding box center [554, 538] width 14 height 14
click at [548, 535] on input "checkbox" at bounding box center [553, 539] width 12 height 12
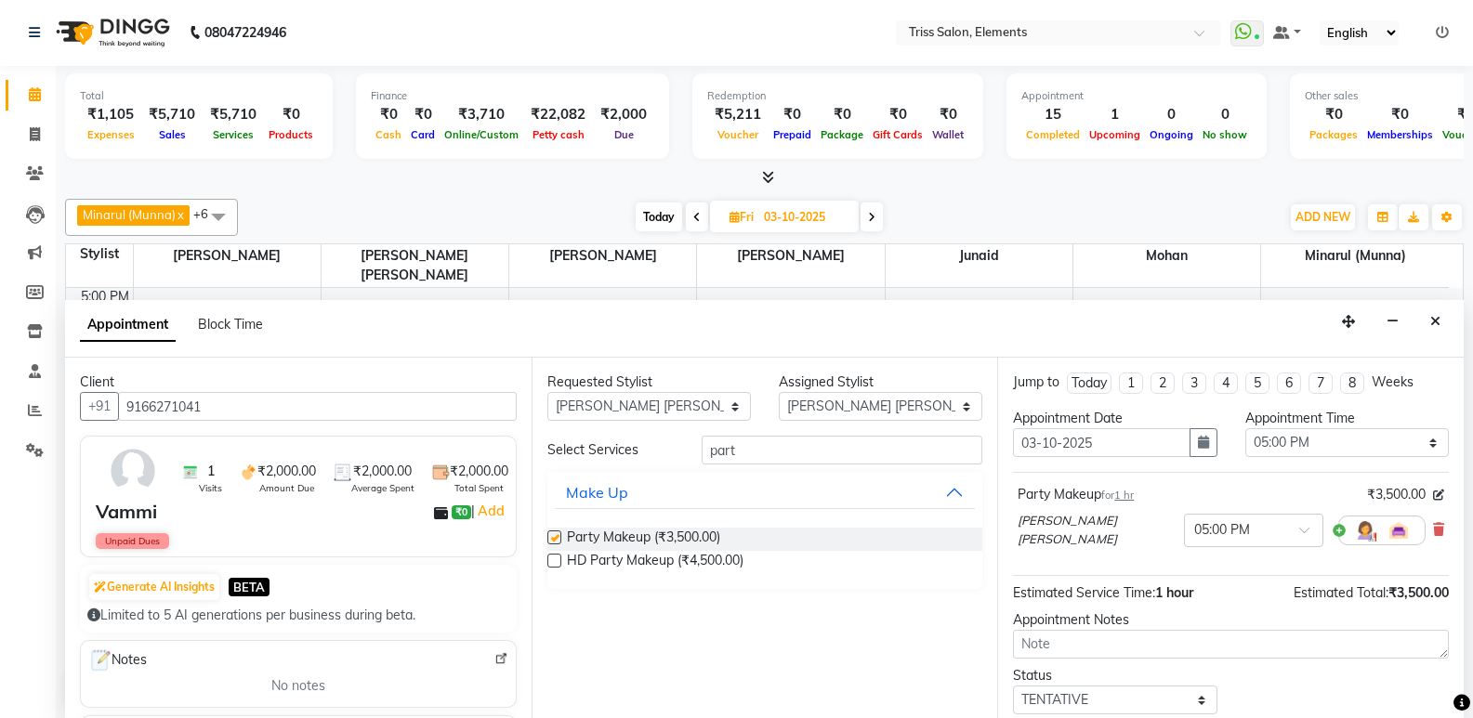
checkbox input "false"
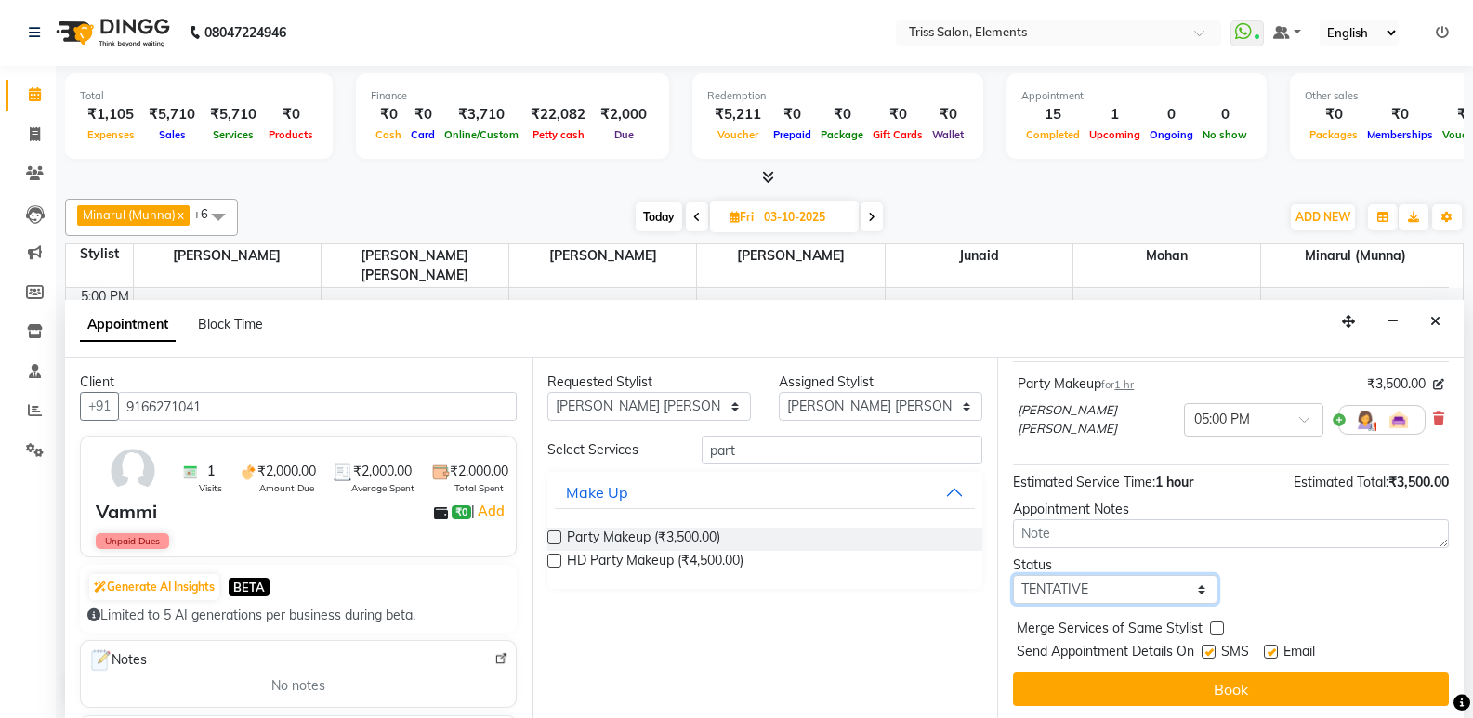
click at [1140, 582] on select "Select TENTATIVE CONFIRM UPCOMING" at bounding box center [1114, 589] width 203 height 29
select select "confirm booking"
click at [1013, 575] on select "Select TENTATIVE CONFIRM UPCOMING" at bounding box center [1114, 589] width 203 height 29
click at [1156, 703] on div "Jump to Today 1 2 3 4 5 6 7 8 Weeks Appointment Date 03-10-2025 Appointment Tim…" at bounding box center [1230, 538] width 466 height 361
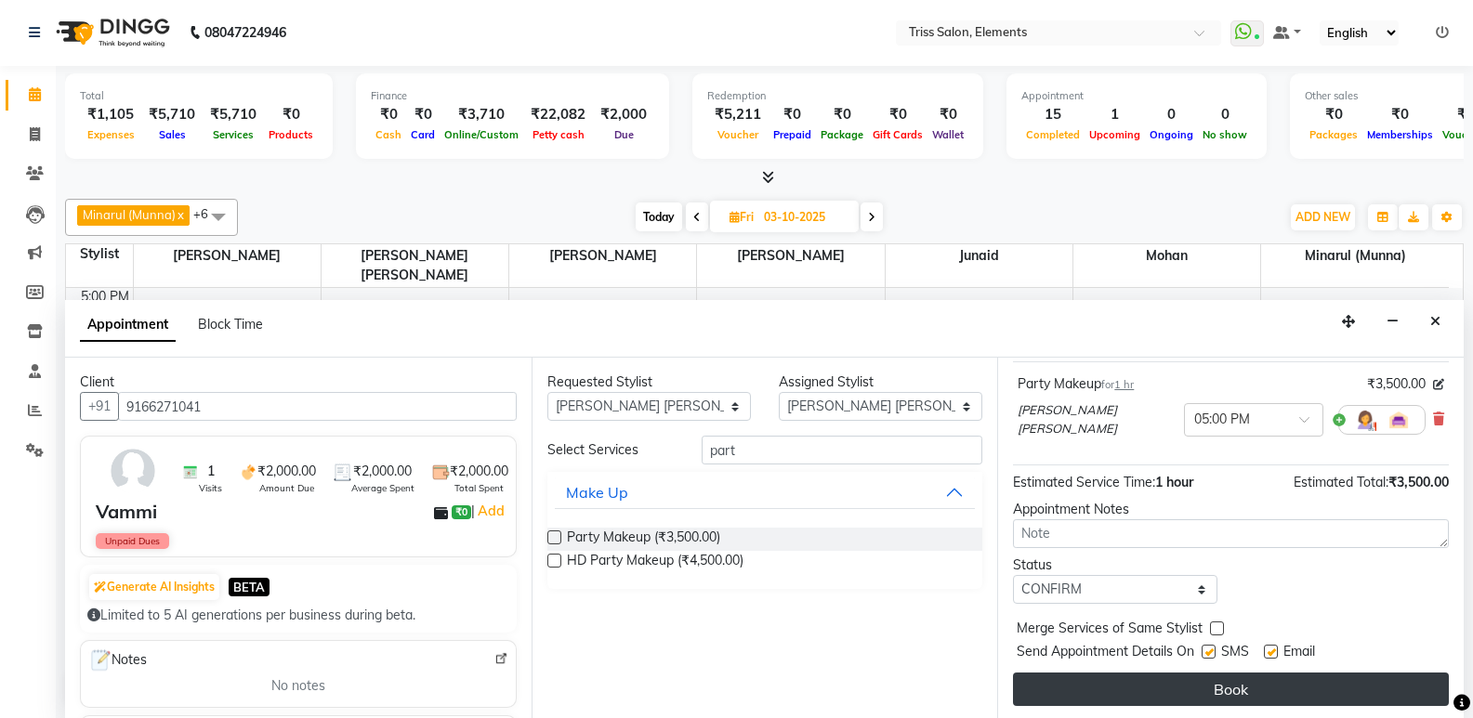
click at [1154, 694] on button "Book" at bounding box center [1231, 689] width 436 height 33
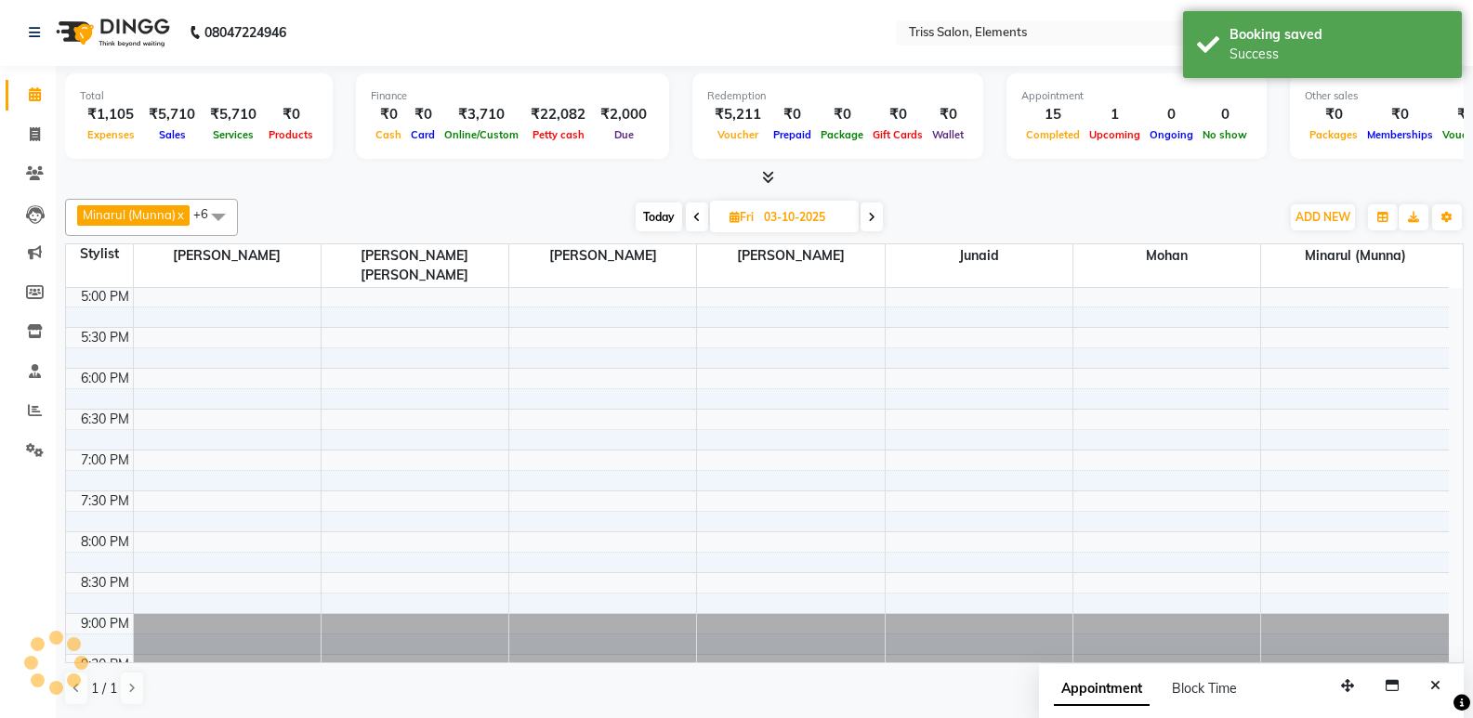
scroll to position [0, 0]
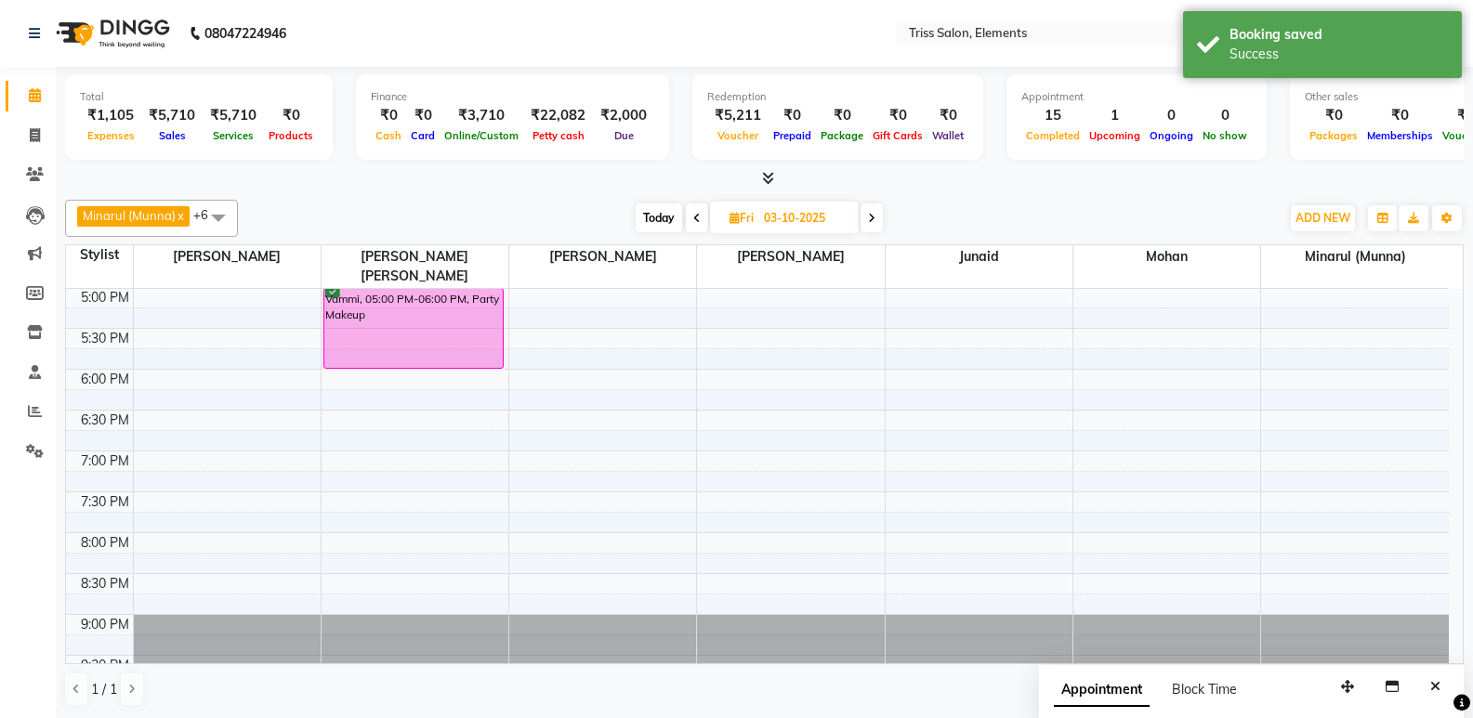
click at [708, 216] on div "Today Fri 03-10-2025" at bounding box center [759, 218] width 251 height 28
click at [693, 216] on icon at bounding box center [696, 218] width 7 height 11
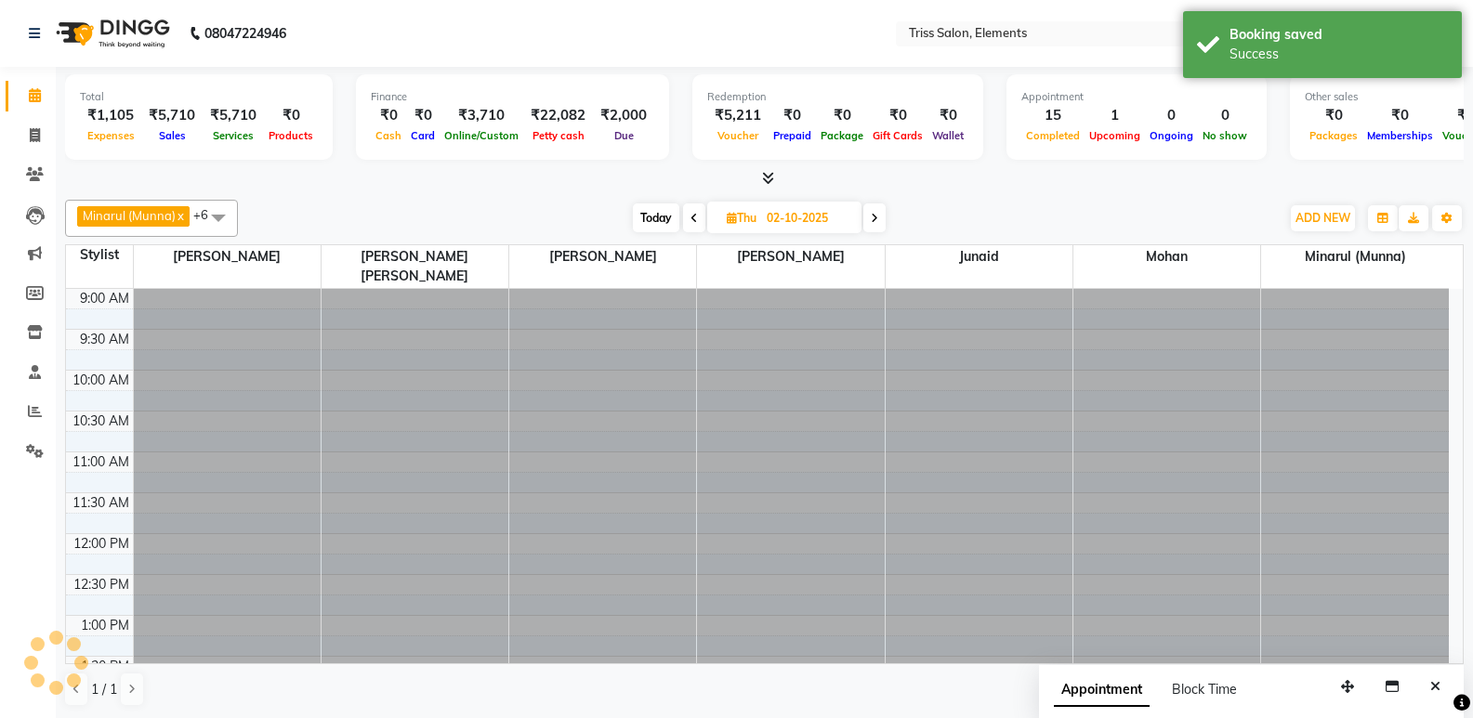
scroll to position [655, 0]
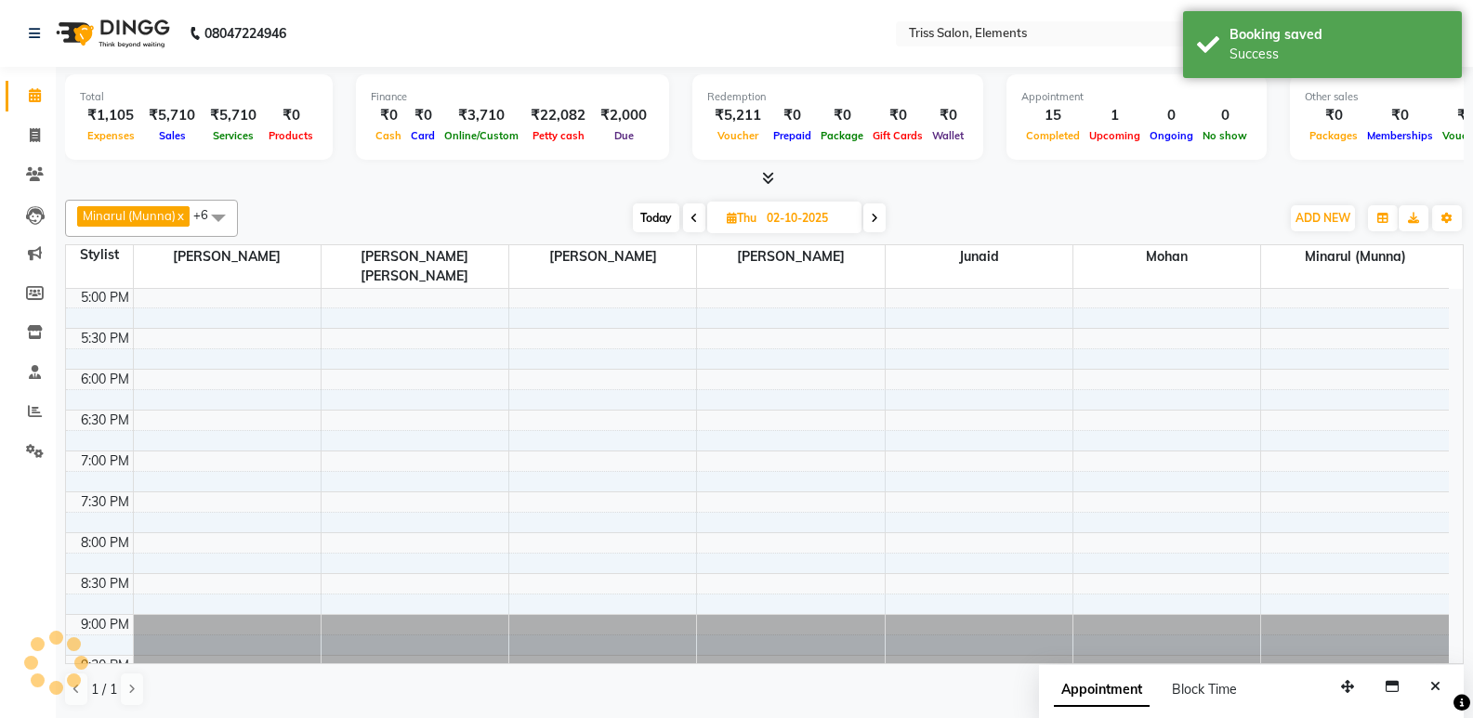
click at [693, 216] on icon at bounding box center [693, 218] width 7 height 11
type input "01-10-2025"
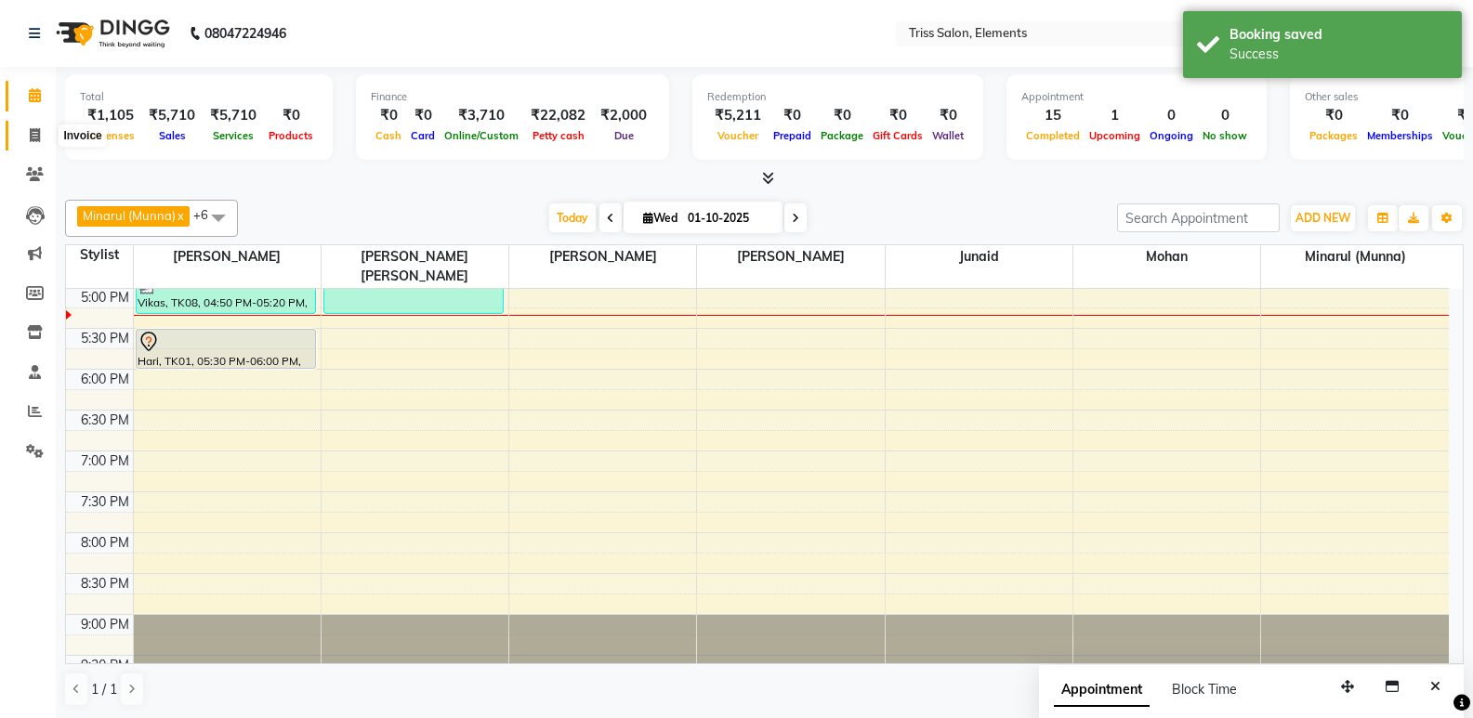
click at [22, 138] on span at bounding box center [35, 135] width 33 height 21
select select "service"
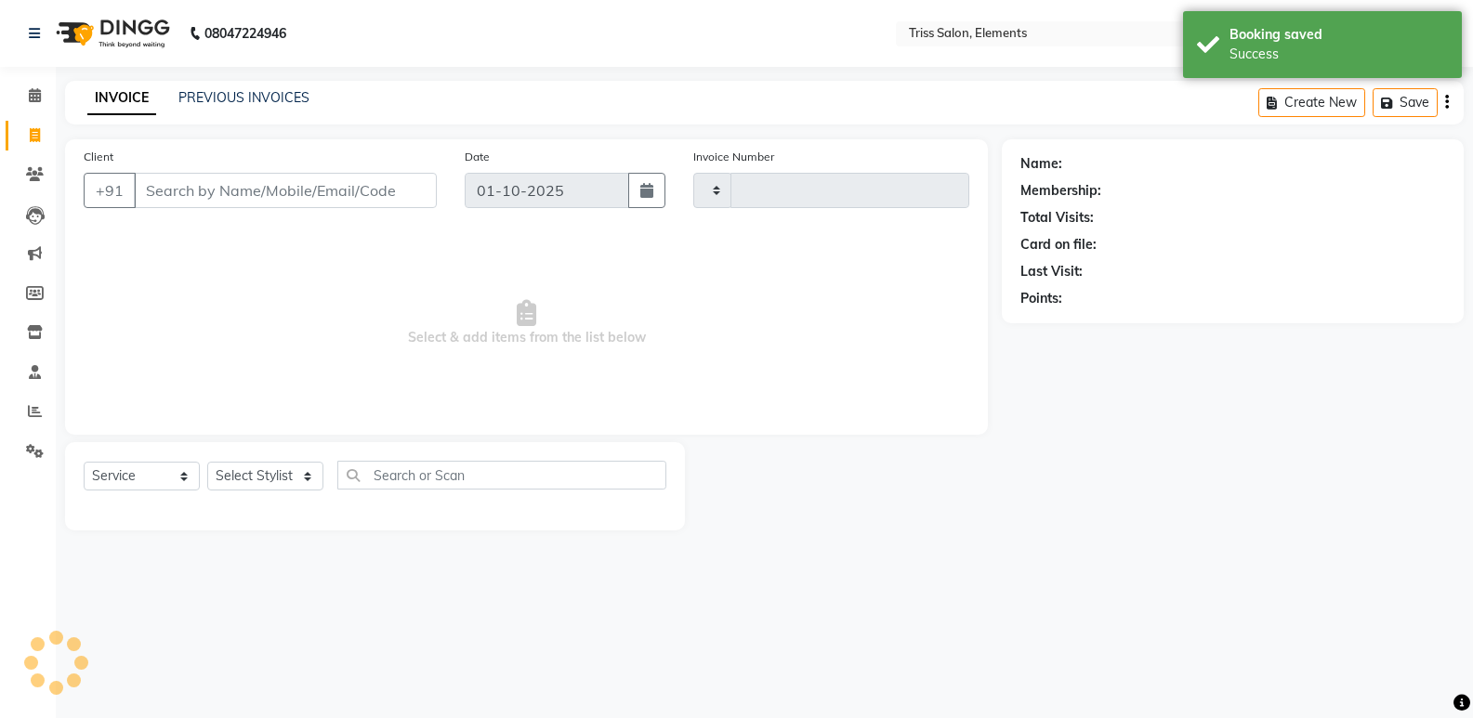
type input "2409"
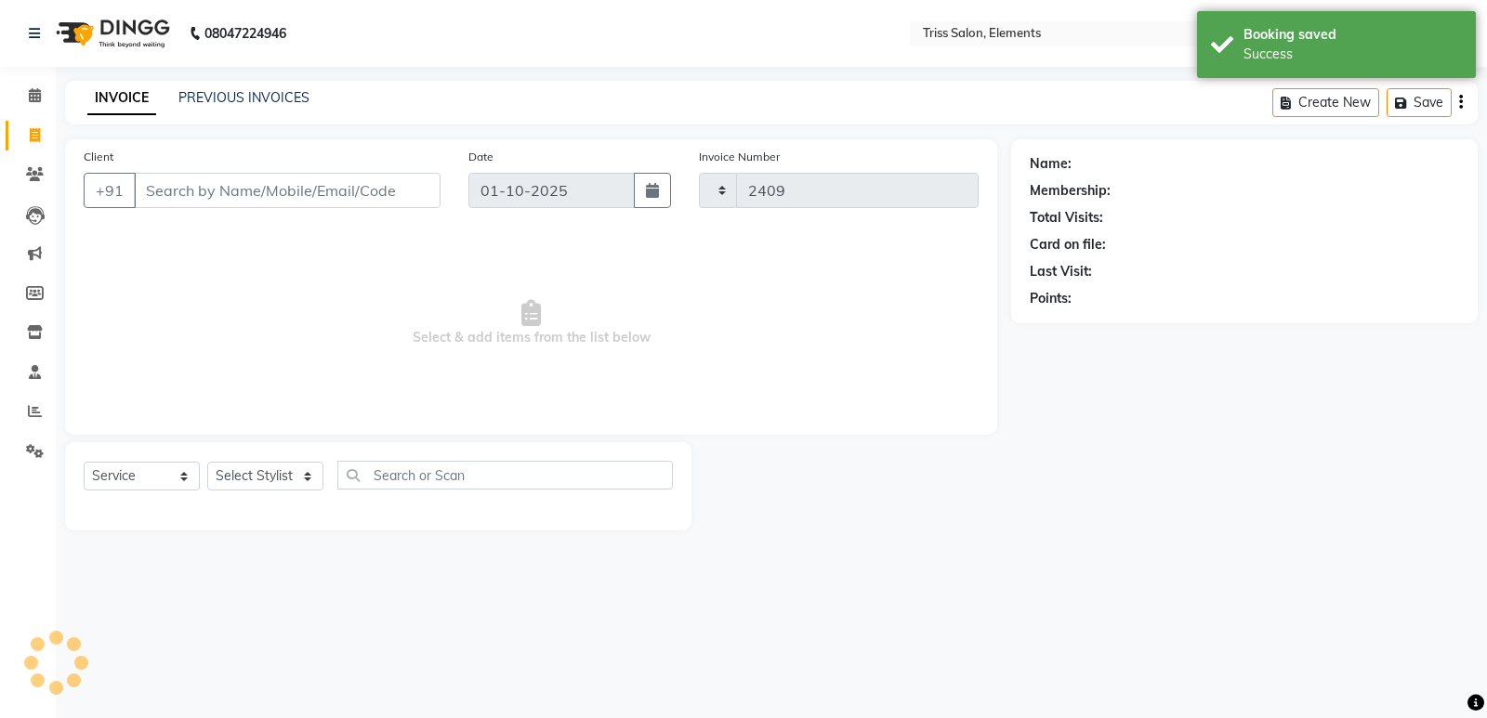
select select "4303"
click at [117, 39] on img at bounding box center [110, 33] width 127 height 52
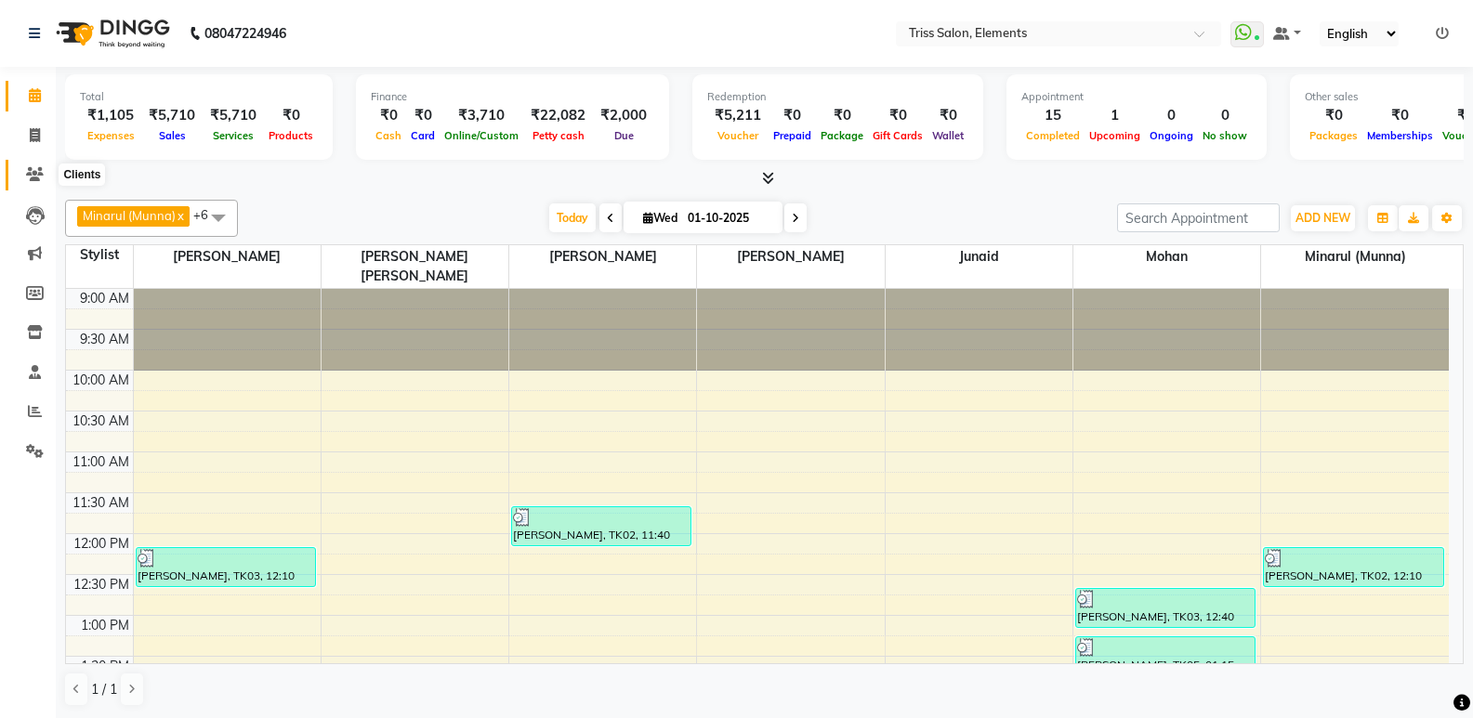
click at [19, 171] on span at bounding box center [35, 174] width 33 height 21
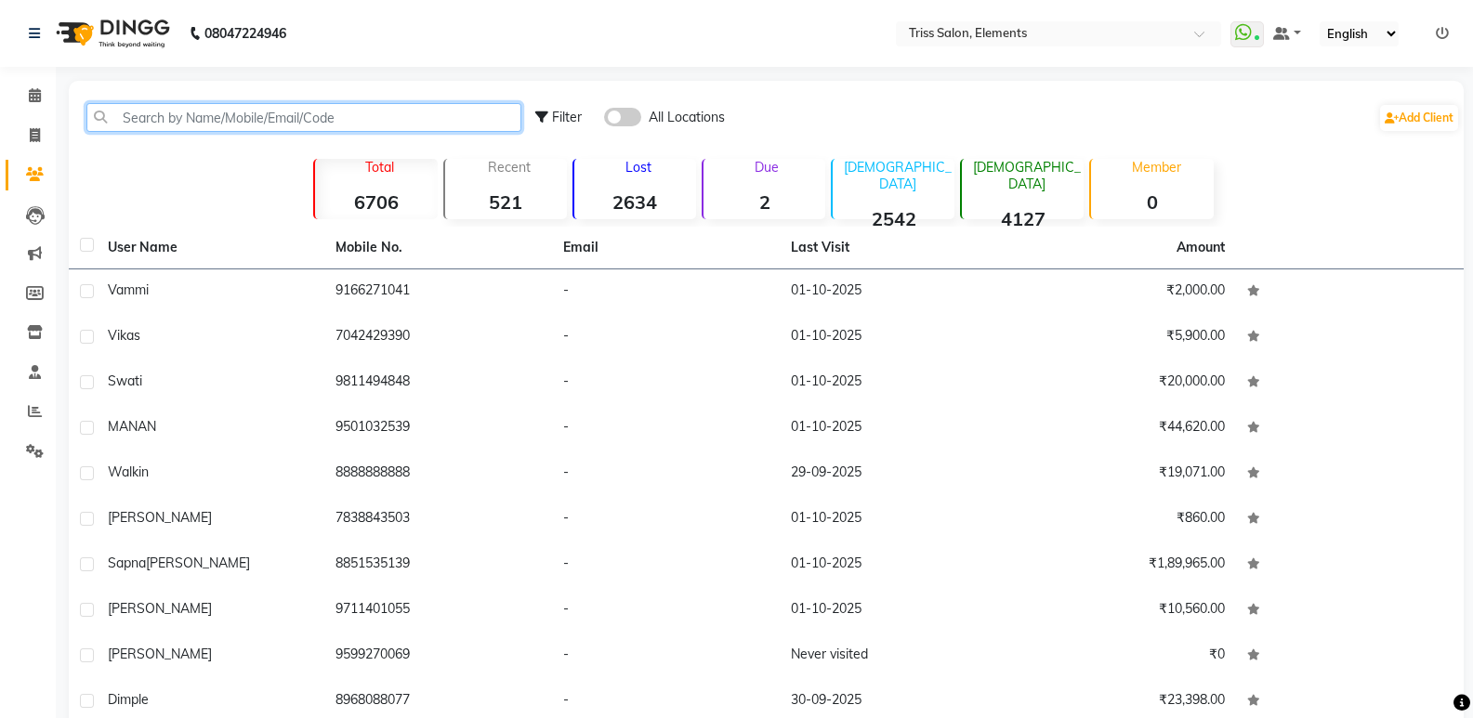
click at [138, 113] on input "text" at bounding box center [303, 117] width 435 height 29
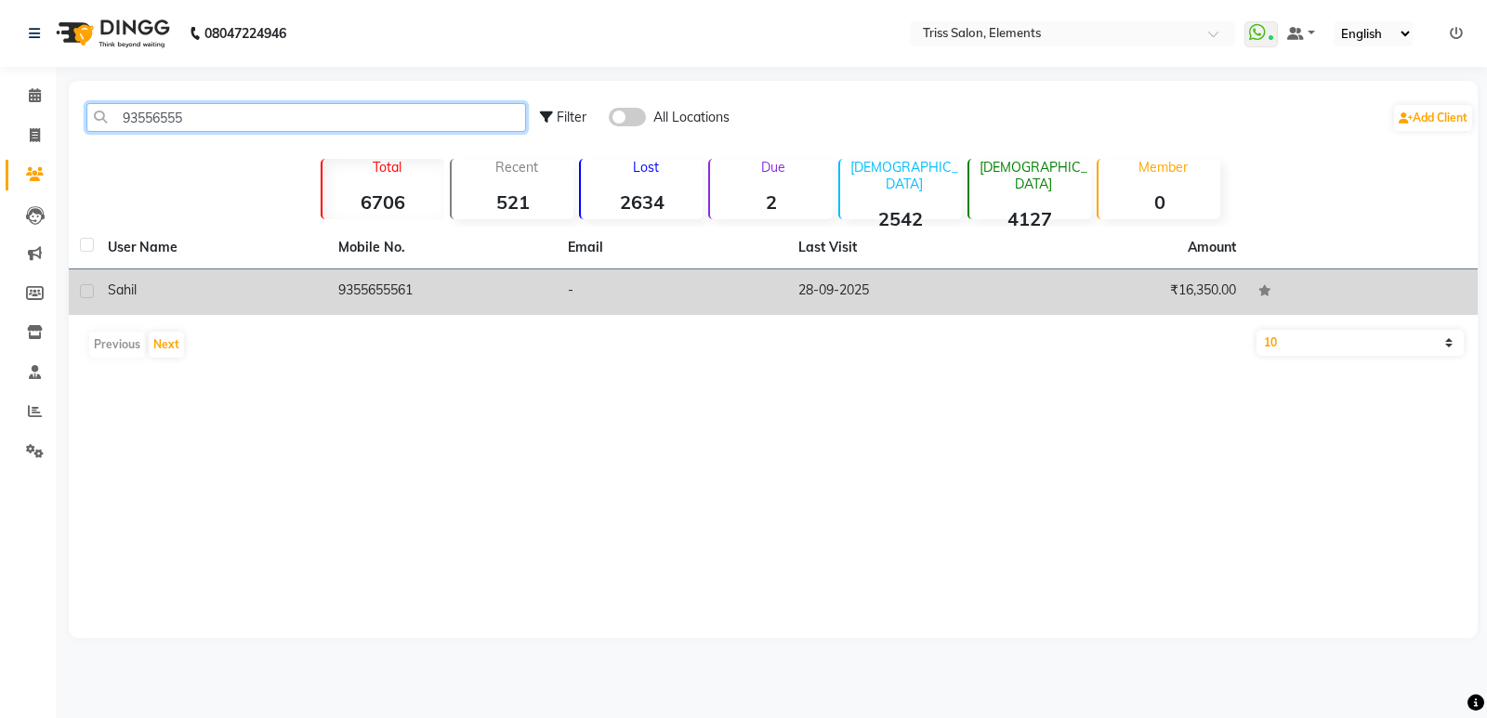
type input "93556555"
click at [360, 299] on td "9355655561" at bounding box center [442, 292] width 230 height 46
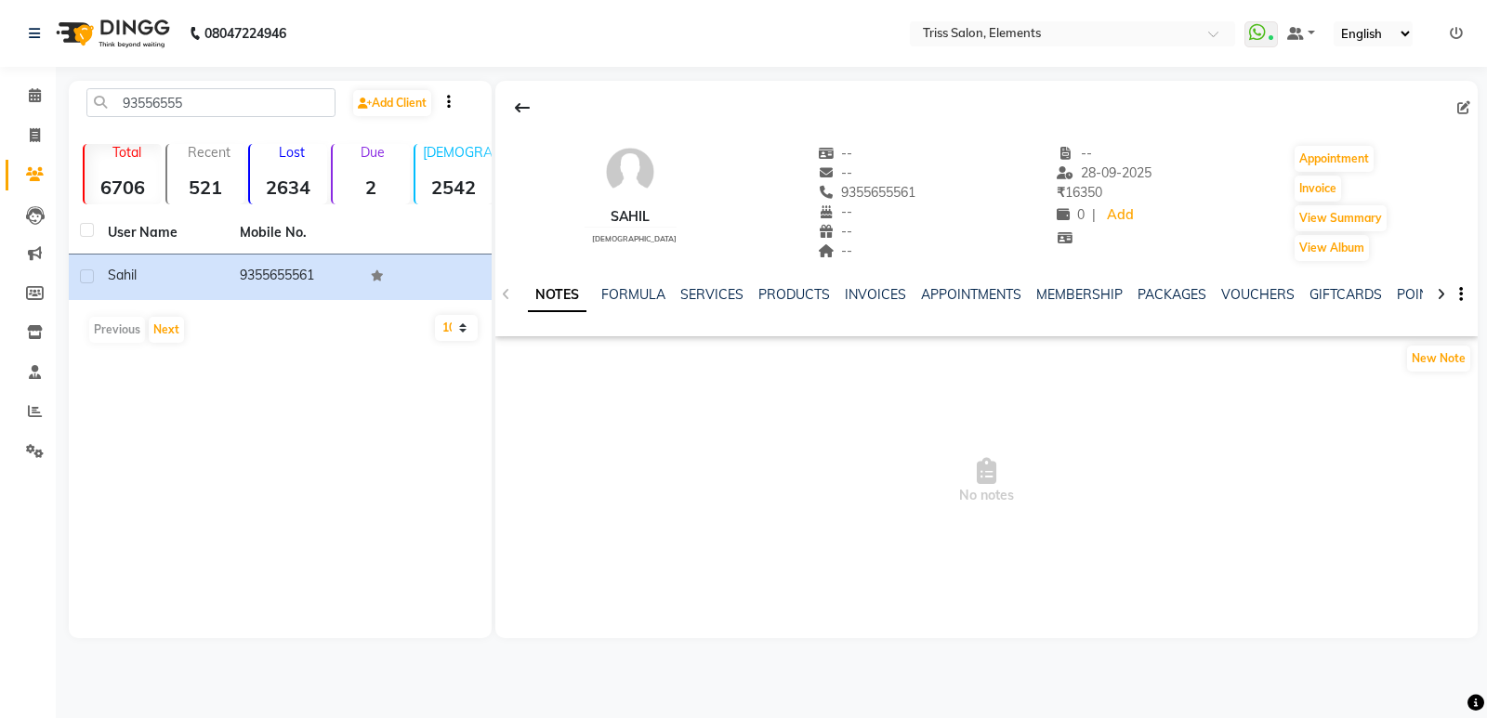
click at [121, 40] on img at bounding box center [110, 33] width 127 height 52
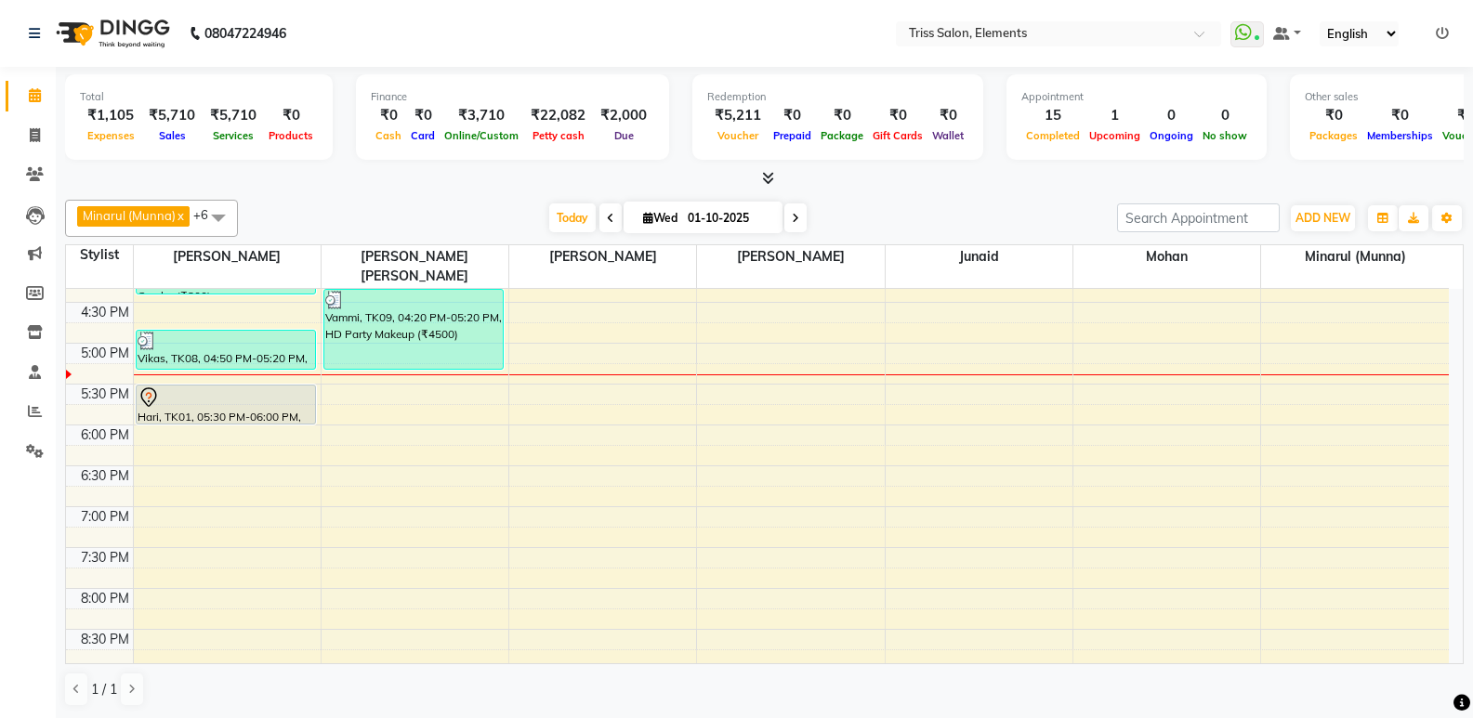
scroll to position [633, 0]
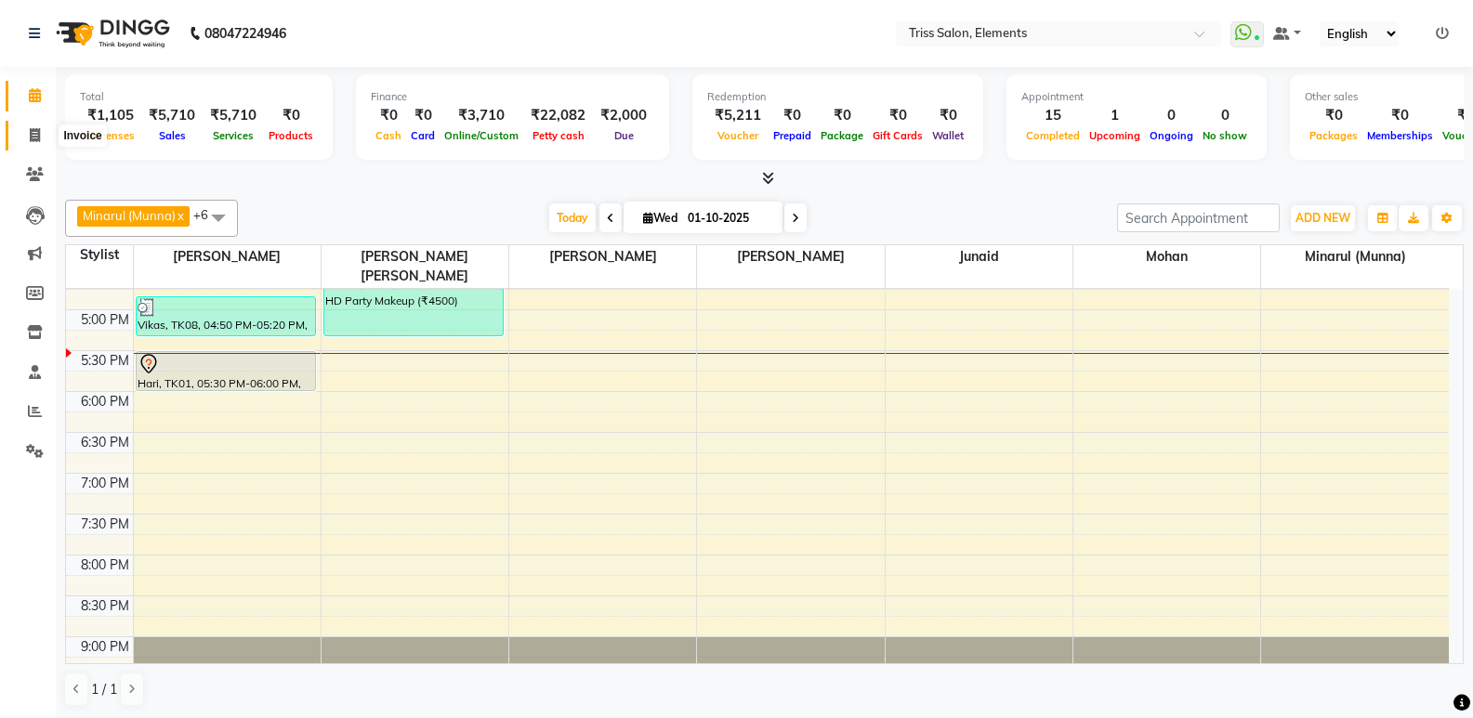
click at [46, 135] on span at bounding box center [35, 135] width 33 height 21
select select "service"
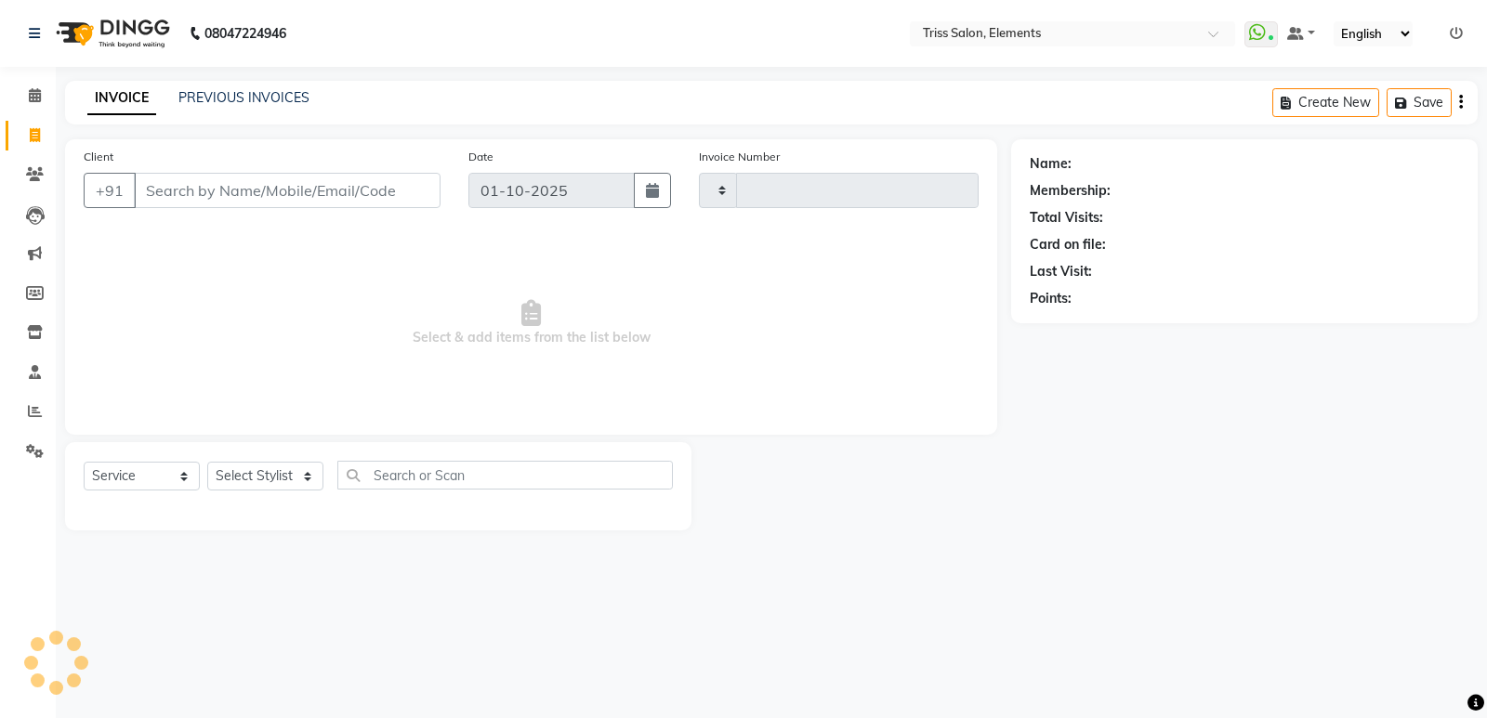
type input "2409"
select select "4303"
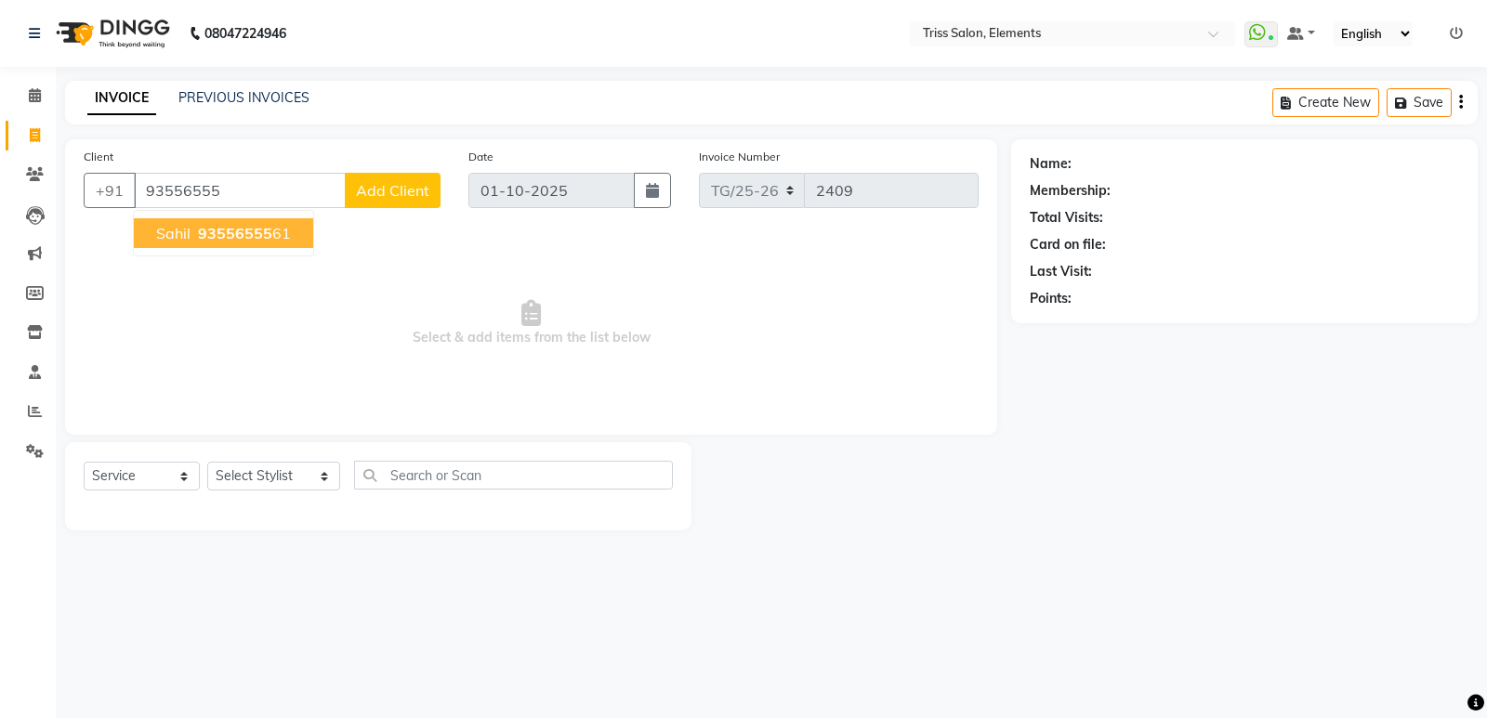
click at [229, 224] on span "93556555" at bounding box center [235, 233] width 74 height 19
type input "9355655561"
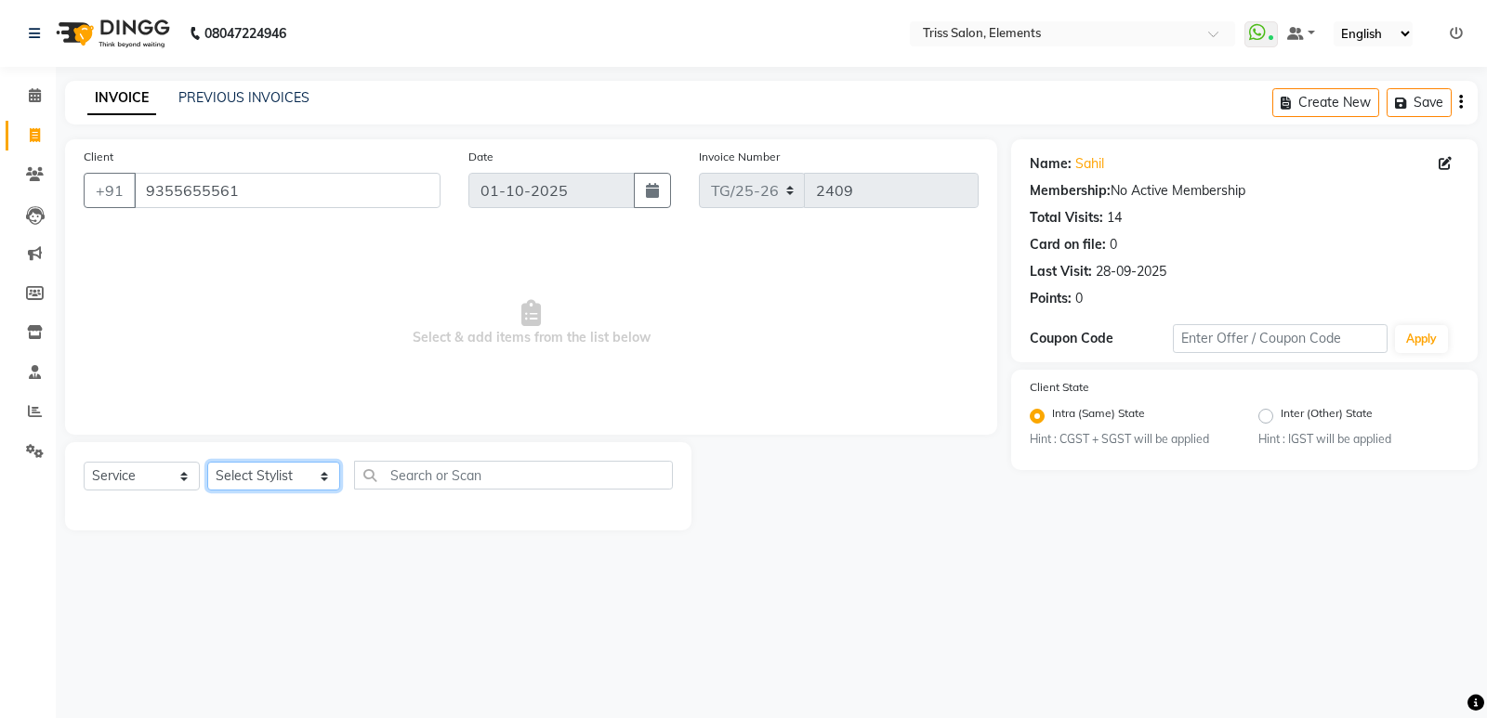
click at [239, 482] on select "Select Stylist [PERSON_NAME] Md. [PERSON_NAME] ([PERSON_NAME]) [PERSON_NAME] [P…" at bounding box center [273, 476] width 133 height 29
select select "39785"
click at [207, 462] on select "Select Stylist [PERSON_NAME] Md. [PERSON_NAME] ([PERSON_NAME]) [PERSON_NAME] [P…" at bounding box center [273, 476] width 133 height 29
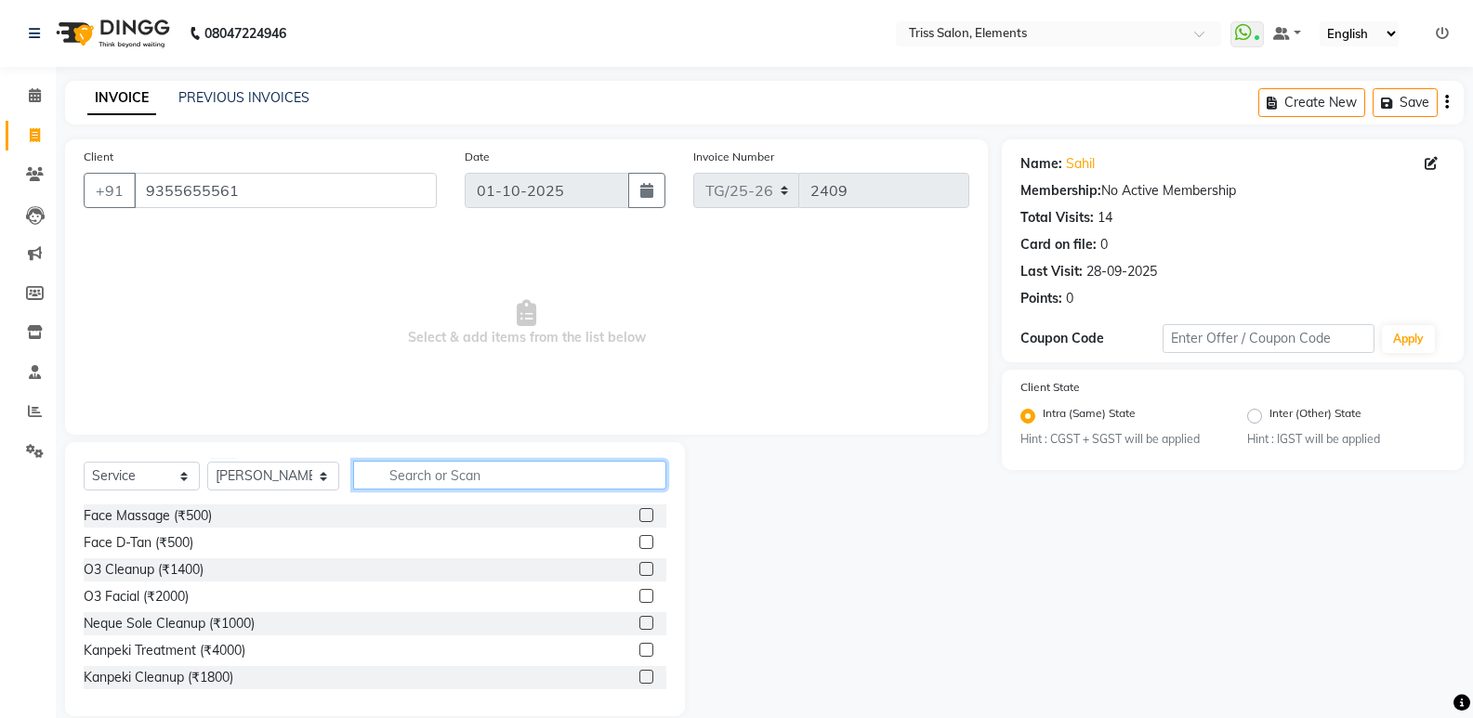
click at [433, 466] on input "text" at bounding box center [509, 475] width 313 height 29
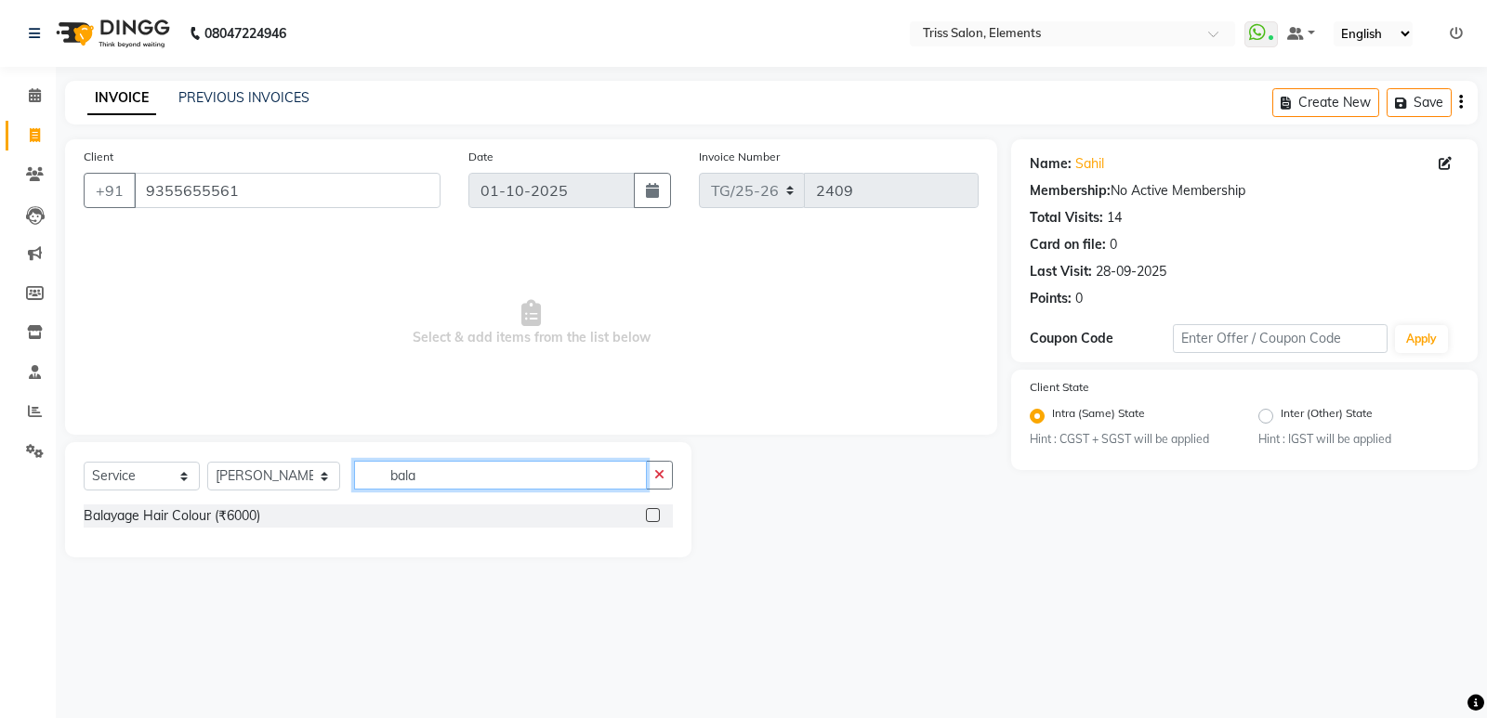
type input "bala"
click at [657, 512] on div at bounding box center [659, 516] width 27 height 23
click at [656, 513] on label at bounding box center [653, 515] width 14 height 14
click at [656, 513] on input "checkbox" at bounding box center [652, 516] width 12 height 12
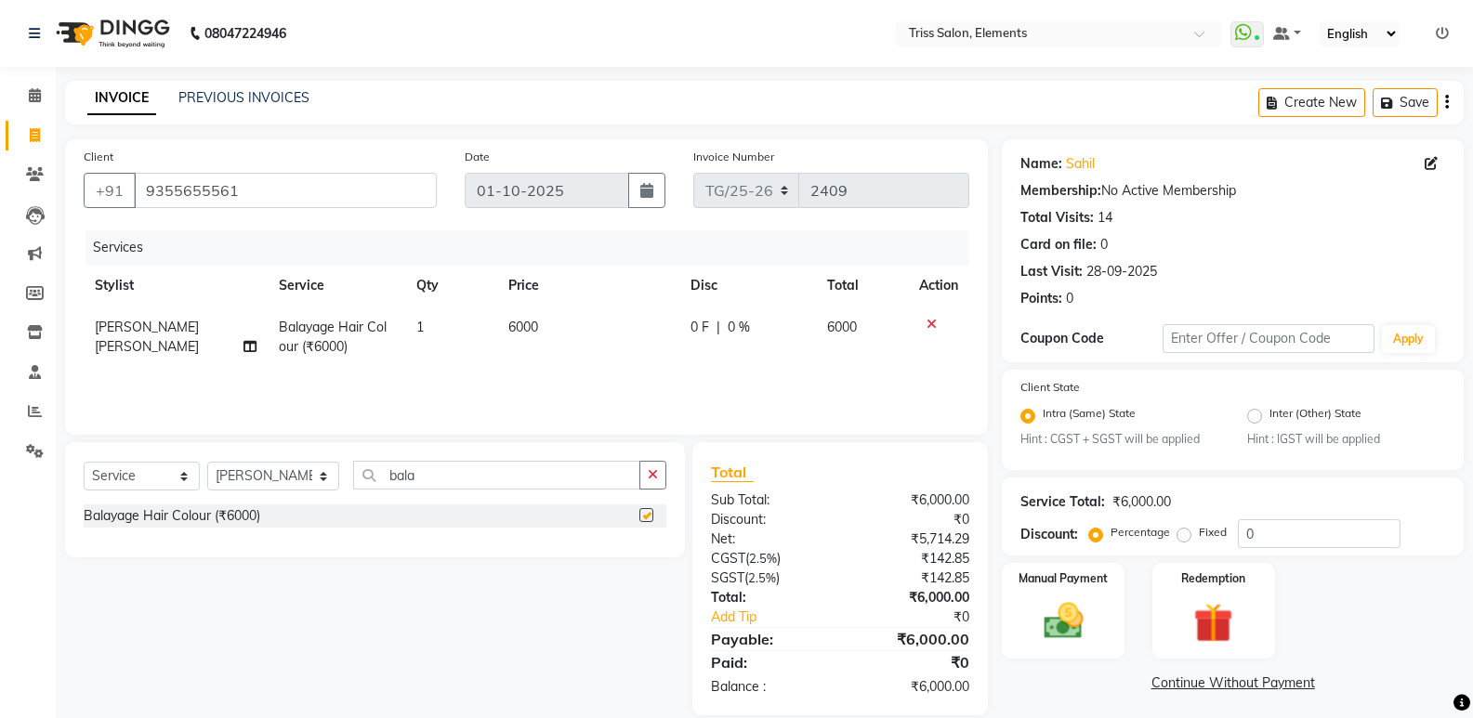
checkbox input "false"
click at [575, 324] on td "6000" at bounding box center [588, 337] width 182 height 61
select select "39785"
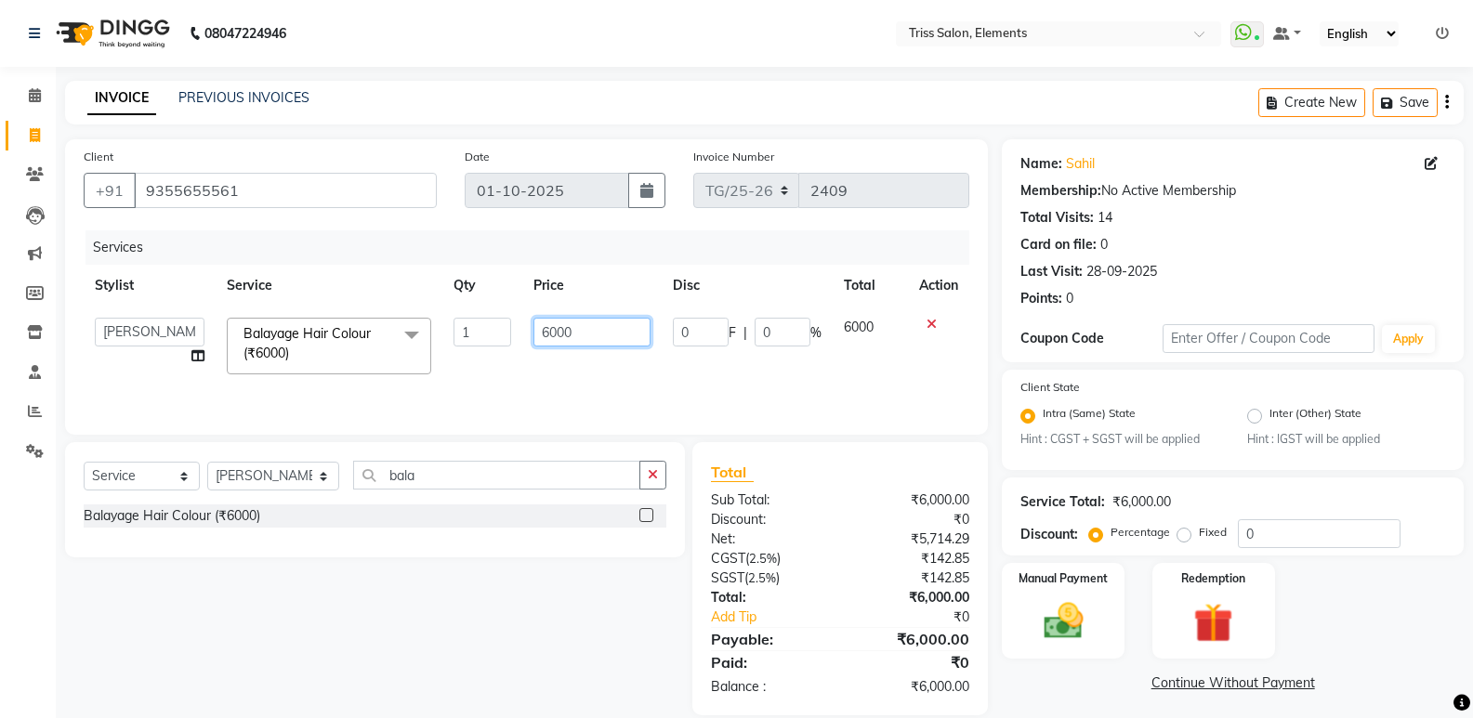
drag, startPoint x: 535, startPoint y: 337, endPoint x: 253, endPoint y: 396, distance: 288.5
click at [263, 393] on div "Services Stylist Service Qty Price Disc Total Action Ayushi Junaid Md. Salman M…" at bounding box center [526, 323] width 885 height 186
type input "10000"
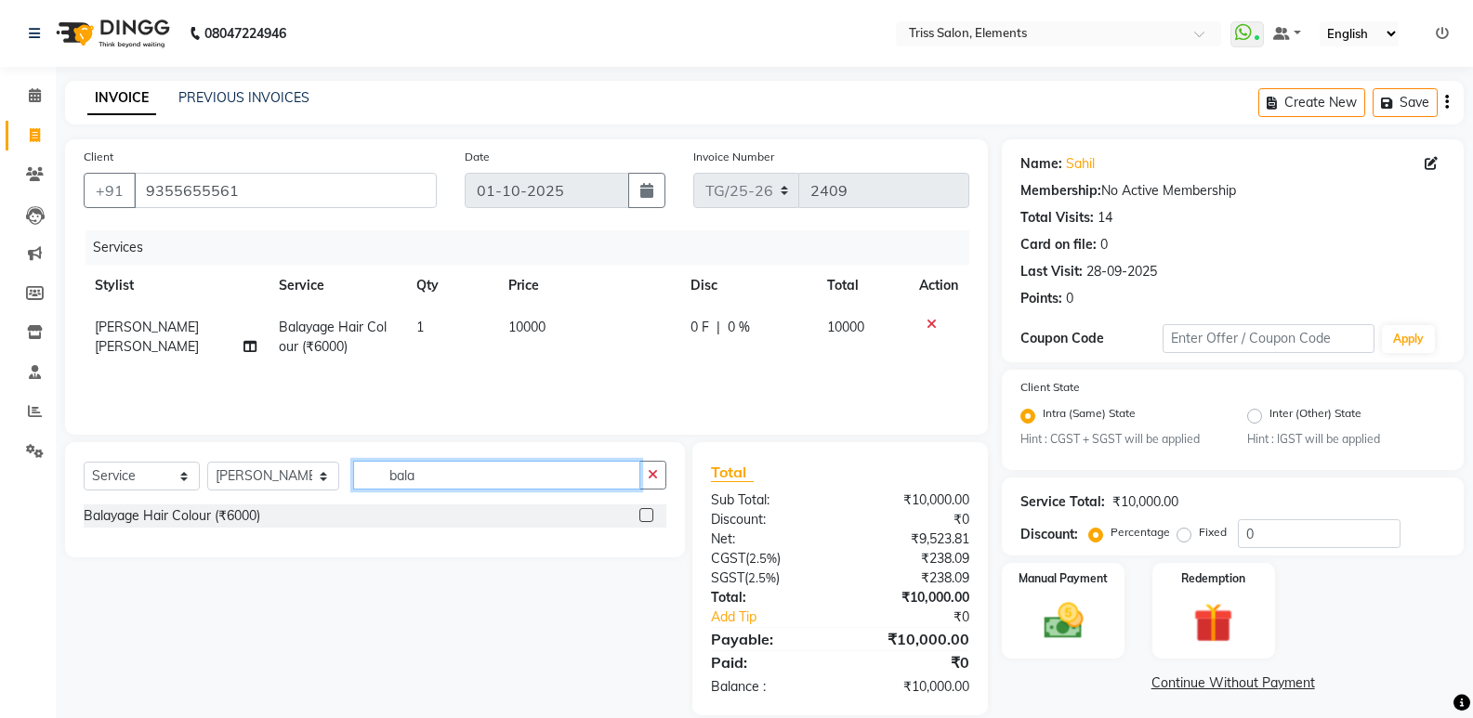
drag, startPoint x: 407, startPoint y: 471, endPoint x: 264, endPoint y: 497, distance: 145.4
click at [264, 497] on div "Select Service Product Membership Package Voucher Prepaid Gift Card Select Styl…" at bounding box center [375, 483] width 583 height 44
type input "Bond"
drag, startPoint x: 645, startPoint y: 518, endPoint x: 622, endPoint y: 491, distance: 35.6
click at [645, 516] on label at bounding box center [646, 515] width 14 height 14
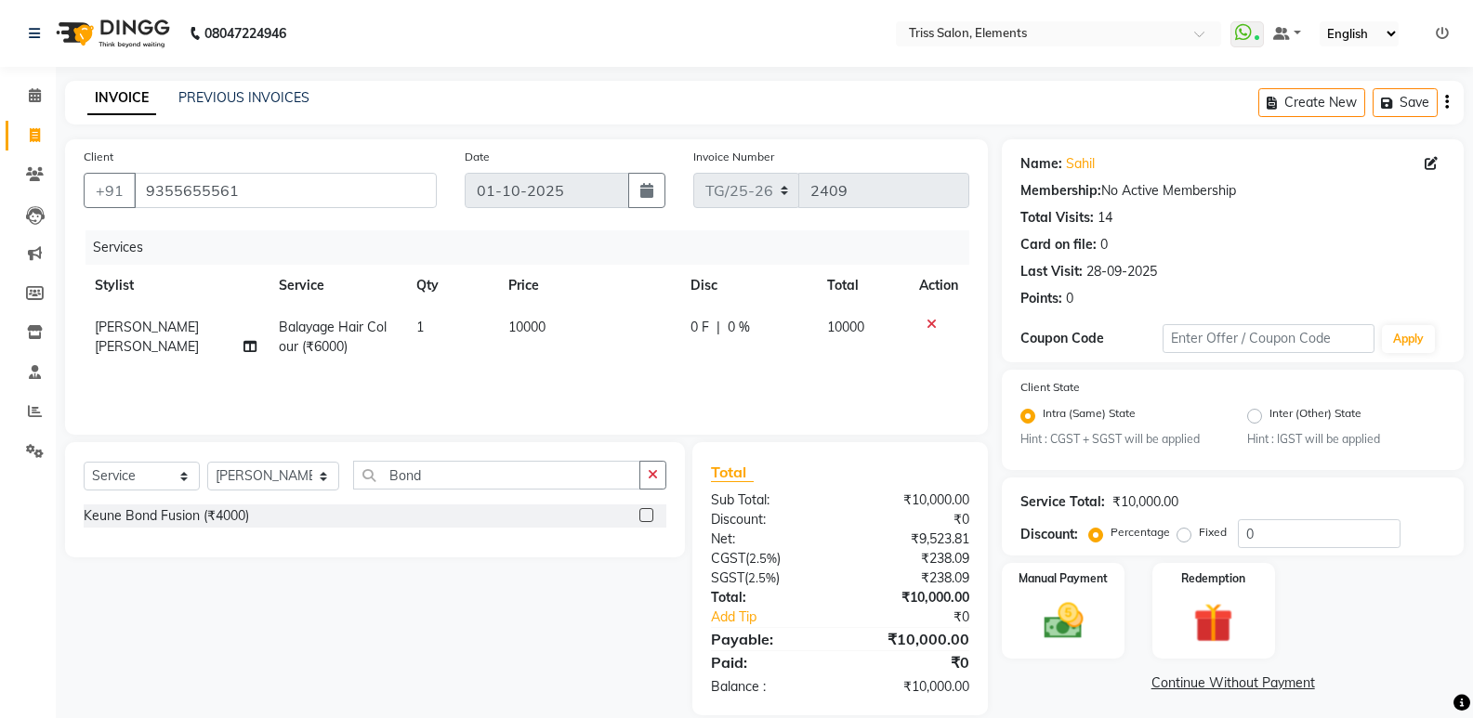
click at [645, 516] on input "checkbox" at bounding box center [645, 516] width 12 height 12
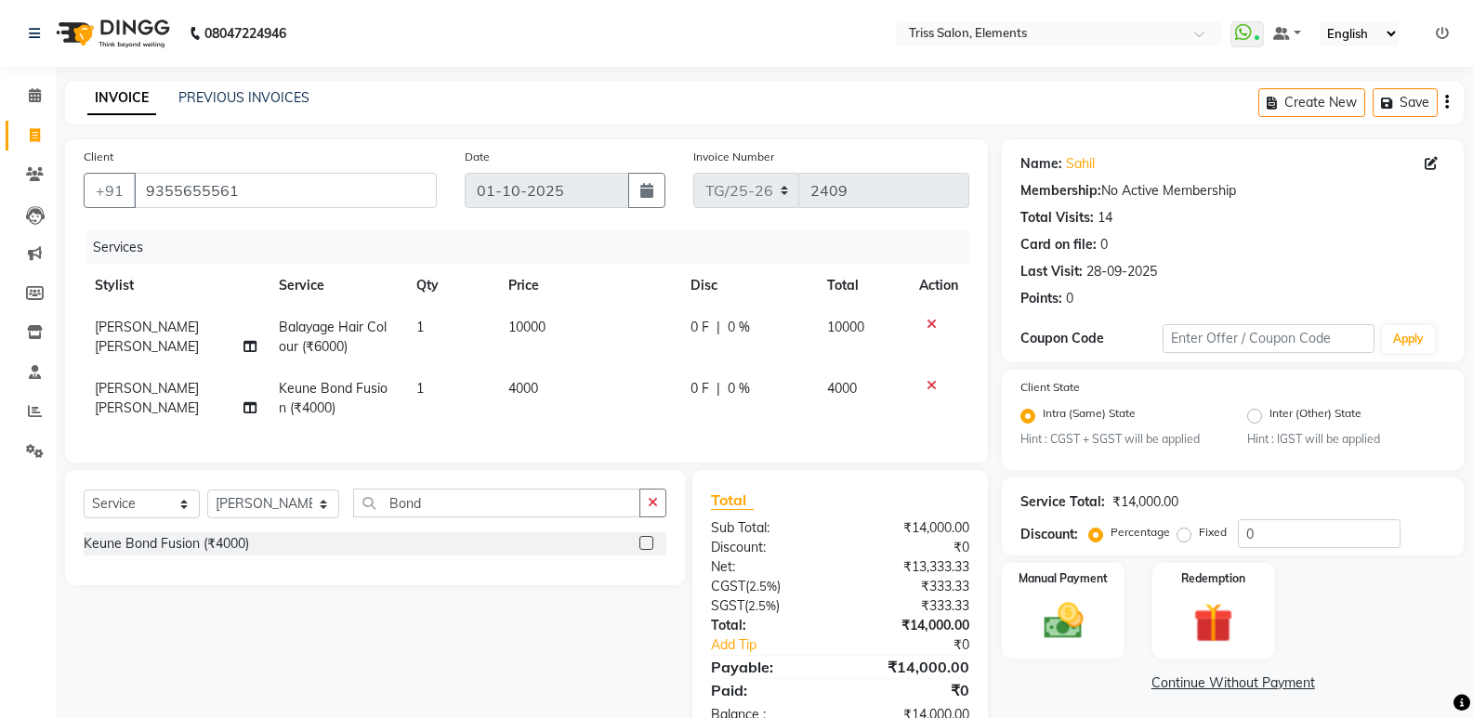
checkbox input "false"
drag, startPoint x: 541, startPoint y: 368, endPoint x: 558, endPoint y: 375, distance: 18.3
click at [545, 370] on td "4000" at bounding box center [588, 398] width 182 height 61
select select "39785"
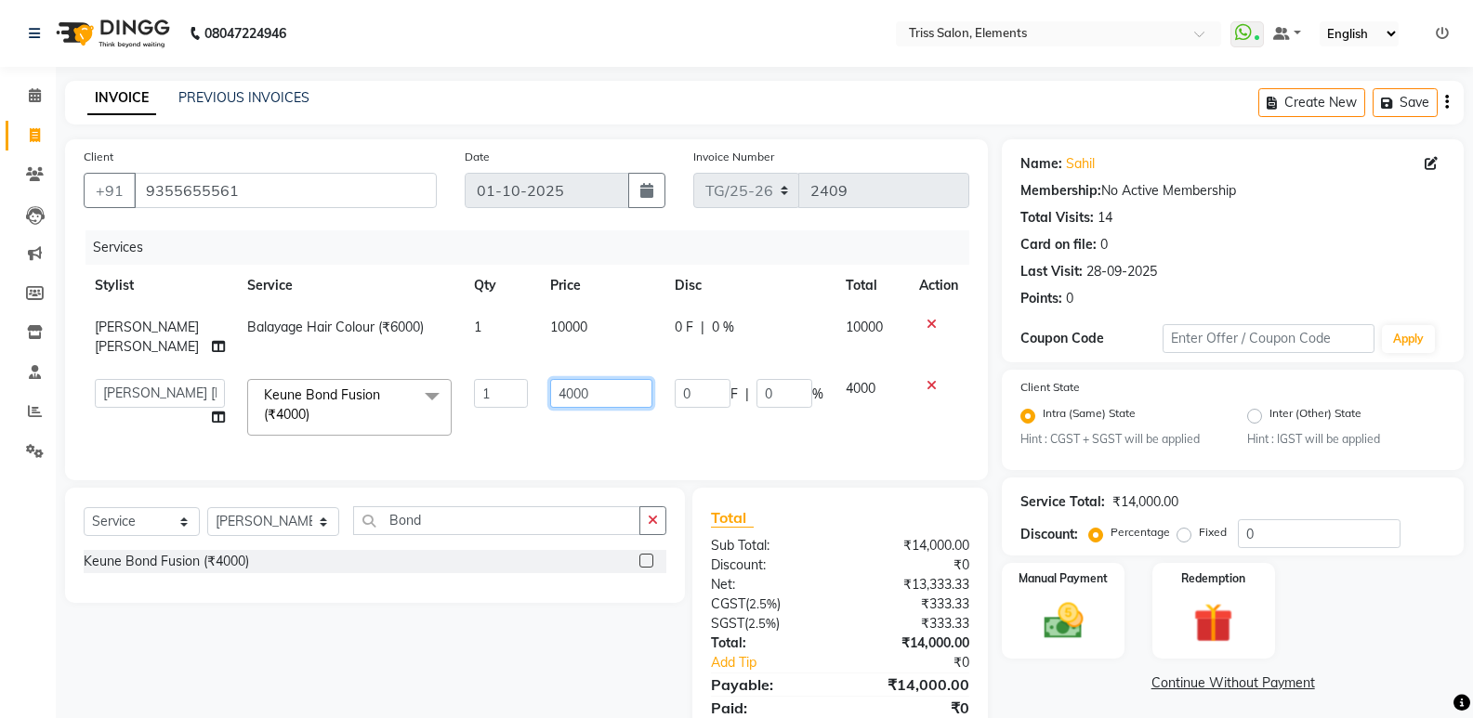
drag, startPoint x: 593, startPoint y: 384, endPoint x: 365, endPoint y: 458, distance: 239.5
click at [366, 457] on div "Services Stylist Service Qty Price Disc Total Action Pankaj Dilip Jangde Balaya…" at bounding box center [526, 345] width 885 height 231
type input "1500"
click at [247, 546] on div "Select Service Product Membership Package Voucher Prepaid Gift Card Select Styl…" at bounding box center [375, 545] width 620 height 115
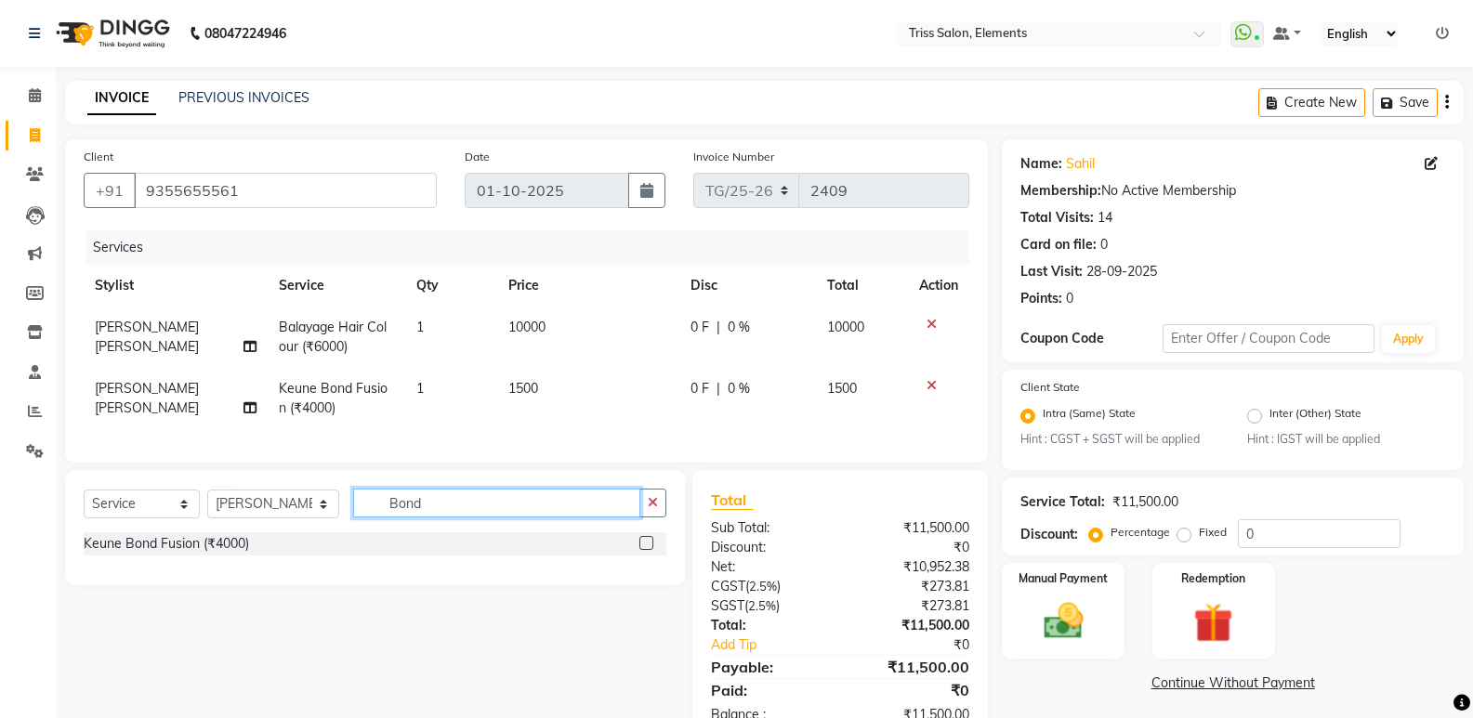
drag, startPoint x: 449, startPoint y: 524, endPoint x: 224, endPoint y: 524, distance: 224.9
click at [226, 524] on div "Select Service Product Membership Package Voucher Prepaid Gift Card Select Styl…" at bounding box center [375, 511] width 583 height 44
type input "Glo"
drag, startPoint x: 649, startPoint y: 557, endPoint x: 636, endPoint y: 508, distance: 50.0
click at [647, 550] on label at bounding box center [646, 543] width 14 height 14
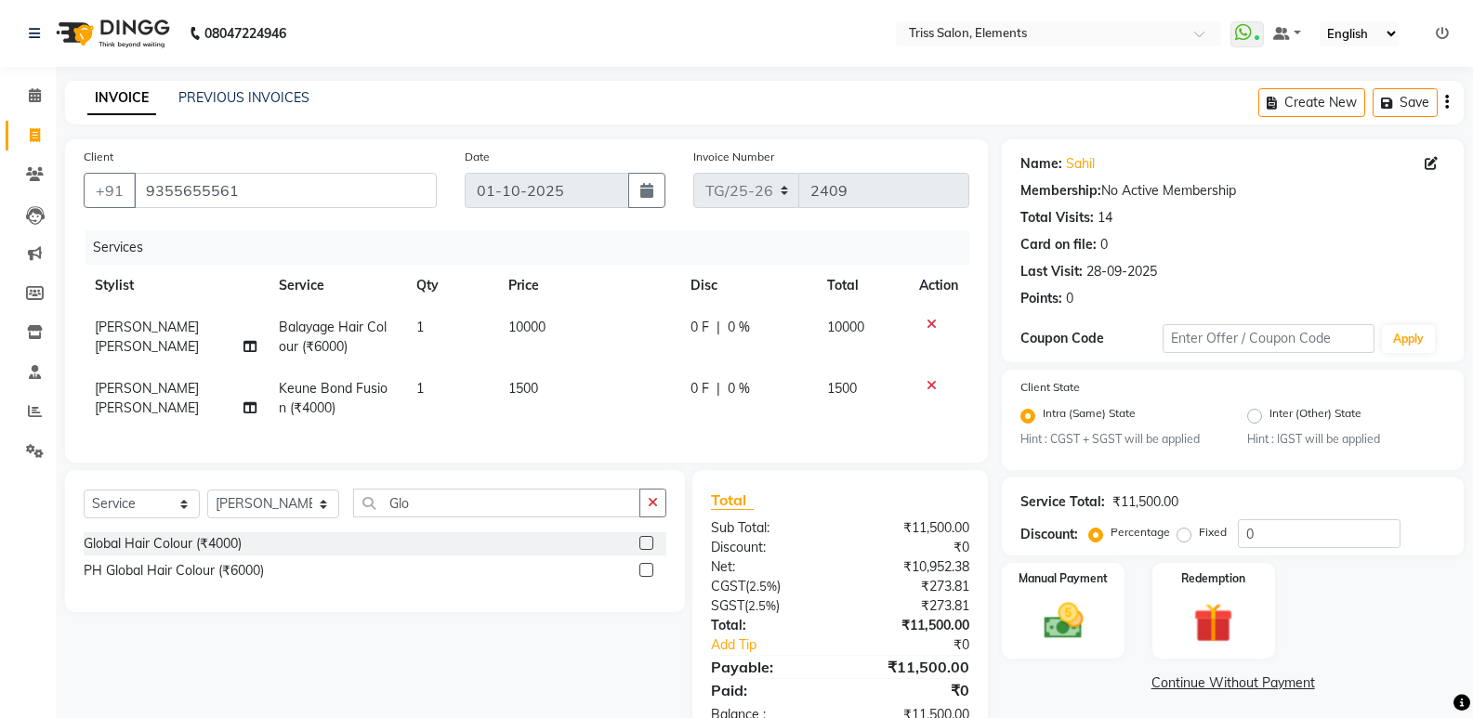
click at [647, 550] on input "checkbox" at bounding box center [645, 544] width 12 height 12
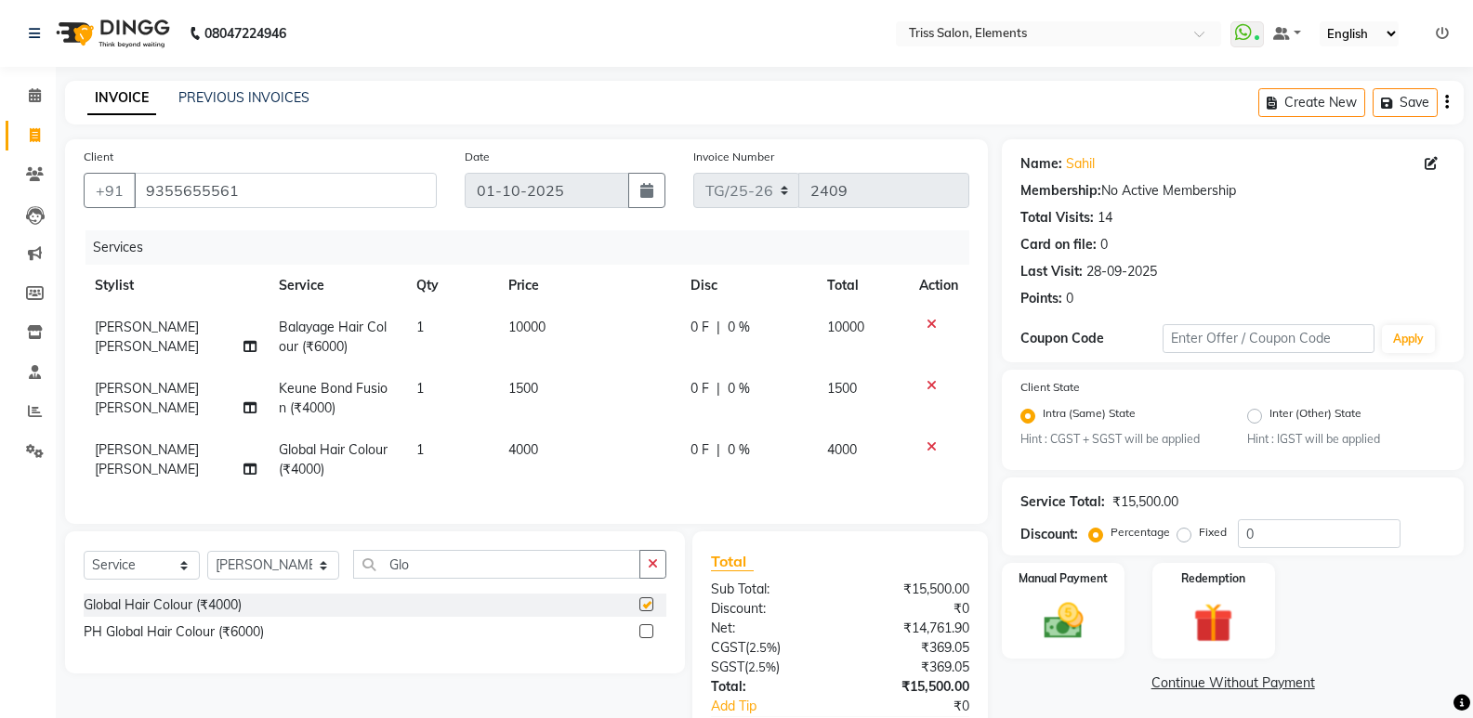
drag, startPoint x: 624, startPoint y: 429, endPoint x: 617, endPoint y: 439, distance: 11.9
click at [623, 430] on td "4000" at bounding box center [588, 459] width 182 height 61
checkbox input "false"
select select "39785"
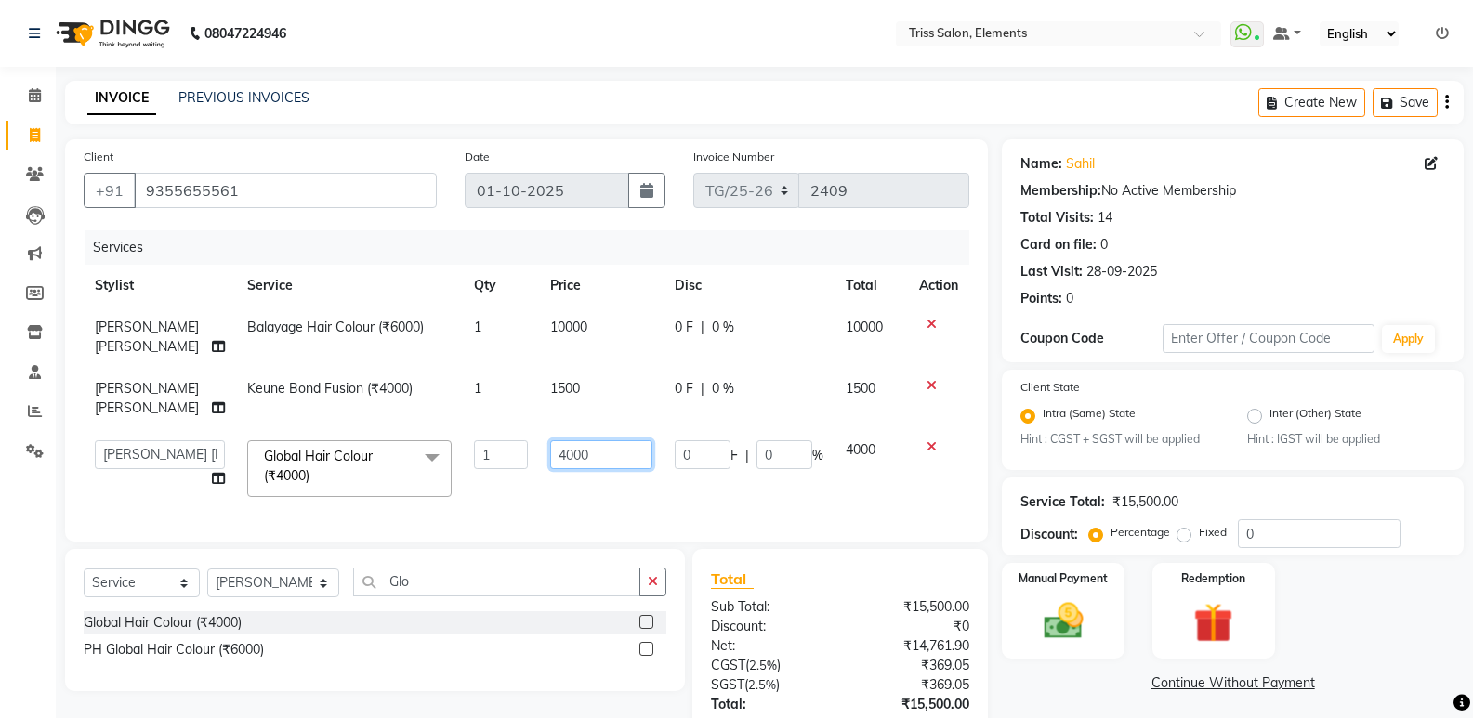
drag, startPoint x: 614, startPoint y: 445, endPoint x: 394, endPoint y: 495, distance: 225.9
click at [399, 489] on tr "Ayushi Junaid Md. Salman Minarul (Munna) Mohan Pankaj Dilip Jangde Priya Varma …" at bounding box center [526, 468] width 885 height 79
type input "8000"
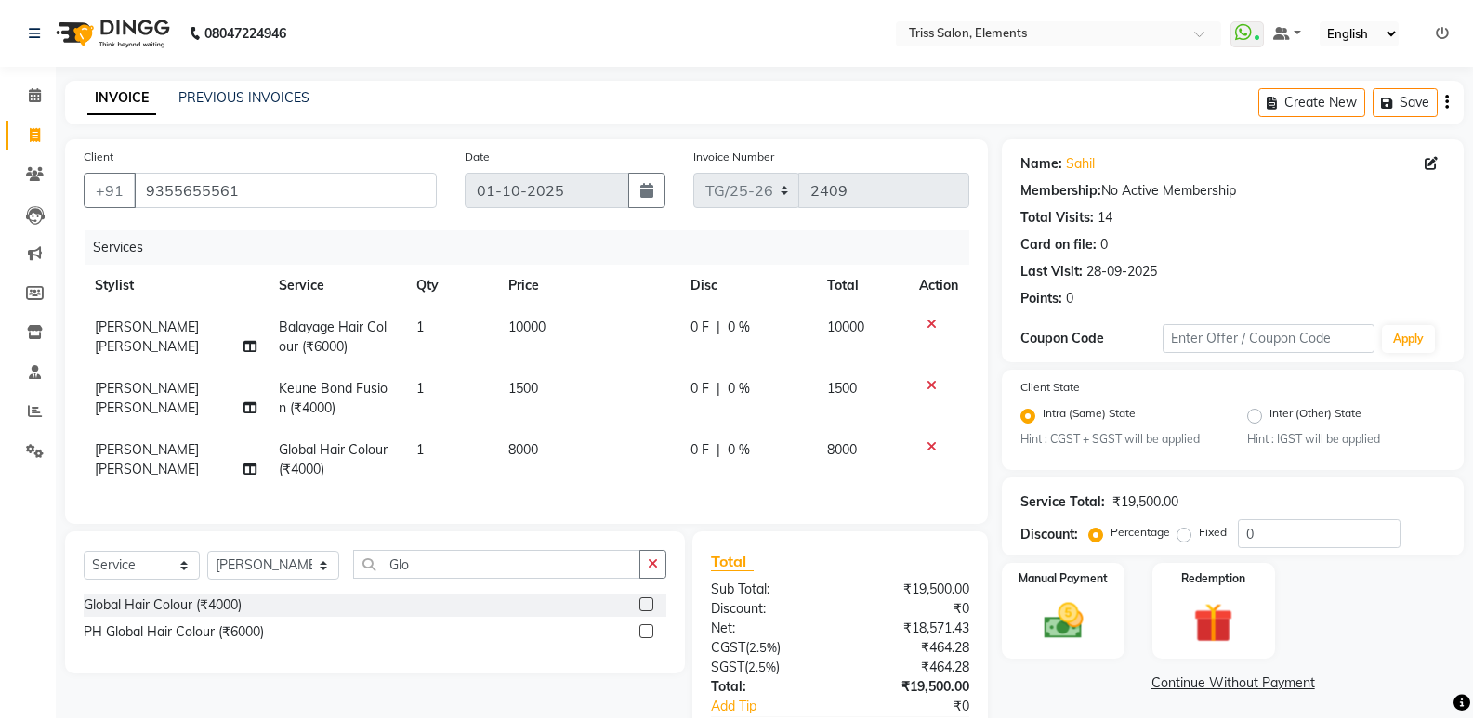
click at [662, 495] on div "Services Stylist Service Qty Price Disc Total Action Pankaj Dilip Jangde Balaya…" at bounding box center [526, 367] width 885 height 275
click at [721, 456] on div "0 F | 0 %" at bounding box center [747, 450] width 115 height 20
select select "39785"
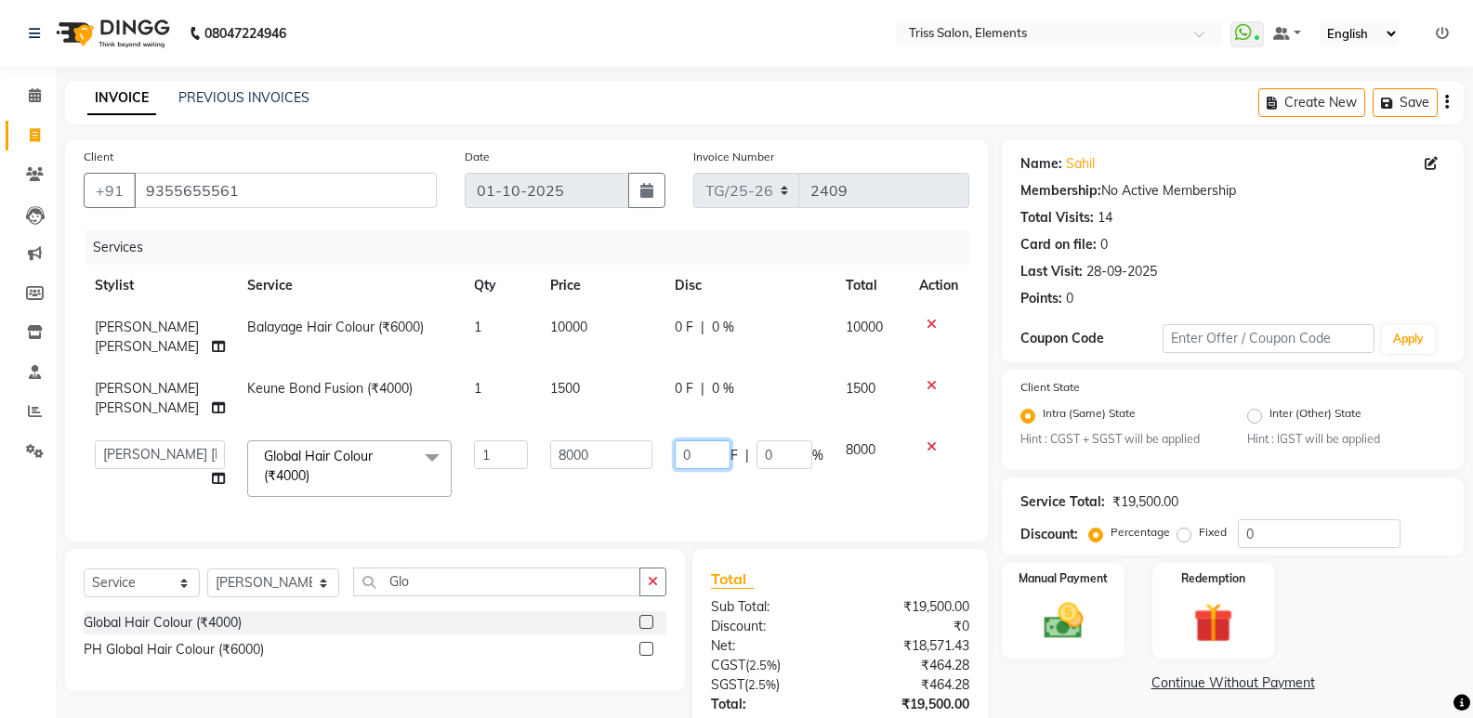
drag, startPoint x: 712, startPoint y: 454, endPoint x: 552, endPoint y: 468, distance: 160.4
click at [561, 463] on tr "Ayushi Junaid Md. Salman Minarul (Munna) Mohan Pankaj Dilip Jangde Priya Varma …" at bounding box center [526, 468] width 885 height 79
type input "1000"
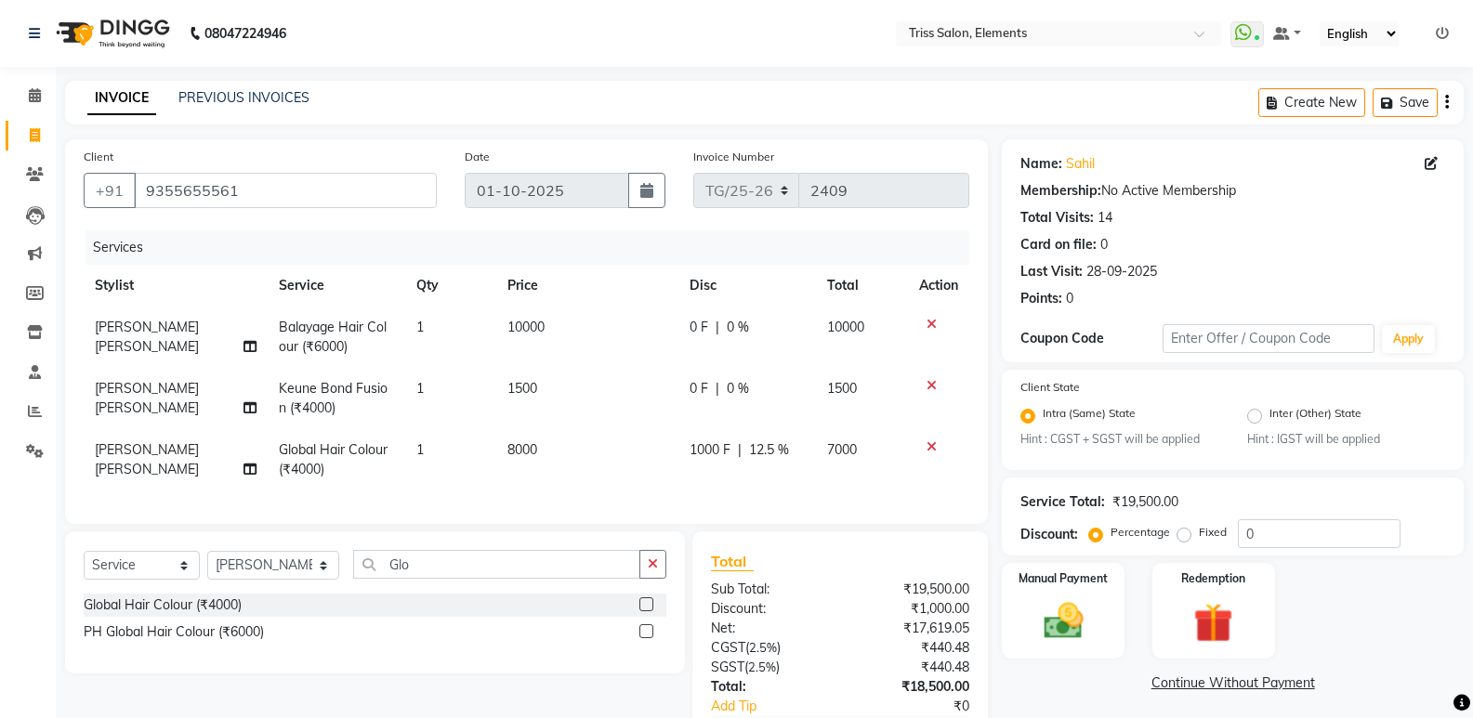
click at [693, 350] on td "0 F | 0 %" at bounding box center [747, 337] width 138 height 61
select select "39785"
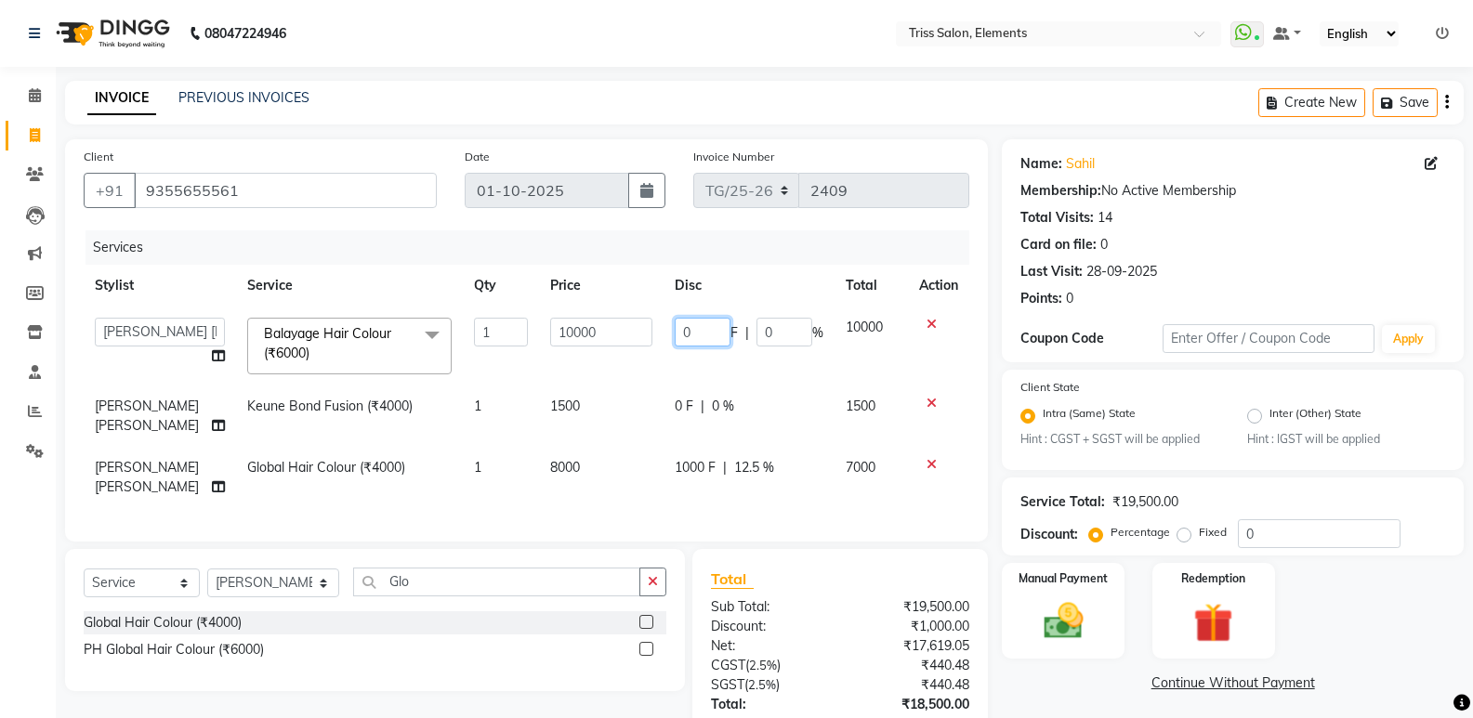
drag, startPoint x: 687, startPoint y: 330, endPoint x: 649, endPoint y: 366, distance: 52.6
click at [649, 366] on tr "Ayushi Junaid Md. Salman Minarul (Munna) Mohan Pankaj Dilip Jangde Priya Varma …" at bounding box center [526, 346] width 885 height 79
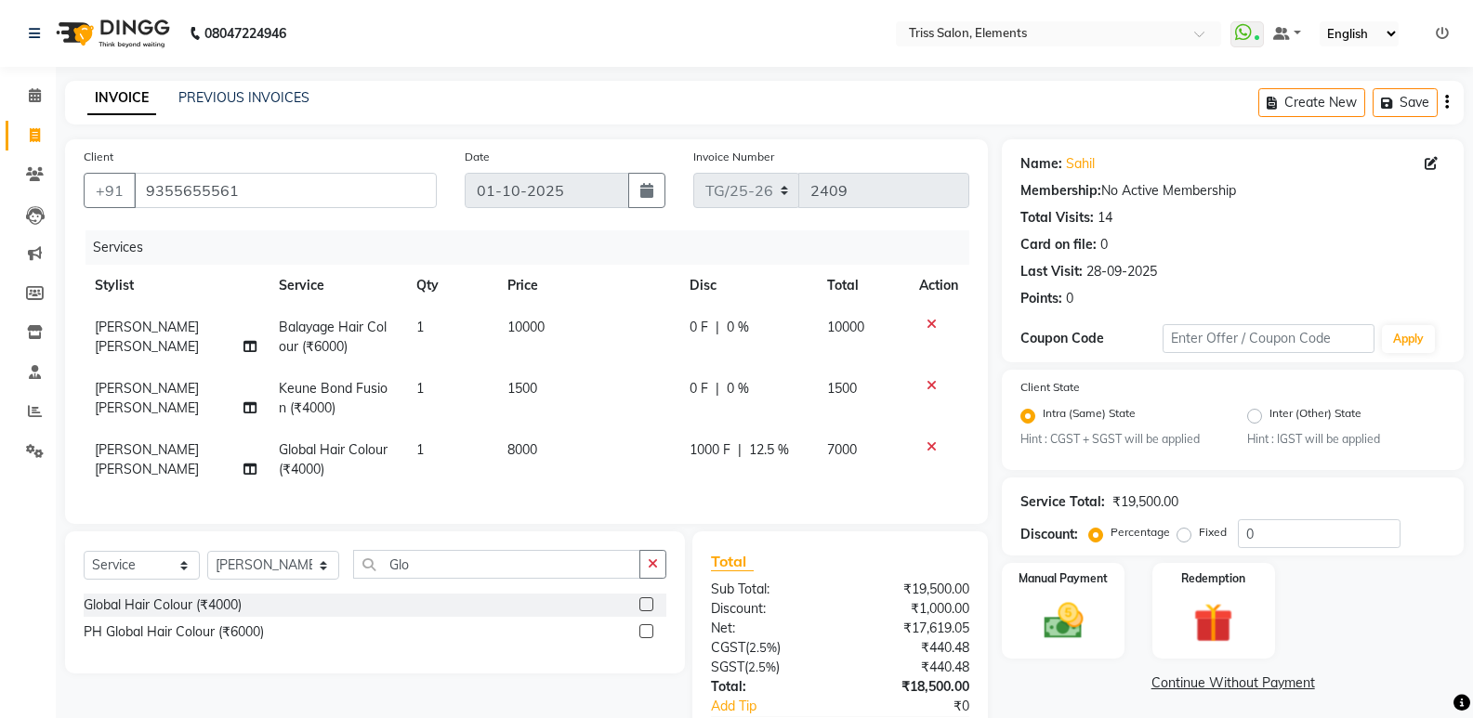
click at [697, 472] on td "1000 F | 12.5 %" at bounding box center [747, 459] width 138 height 61
select select "39785"
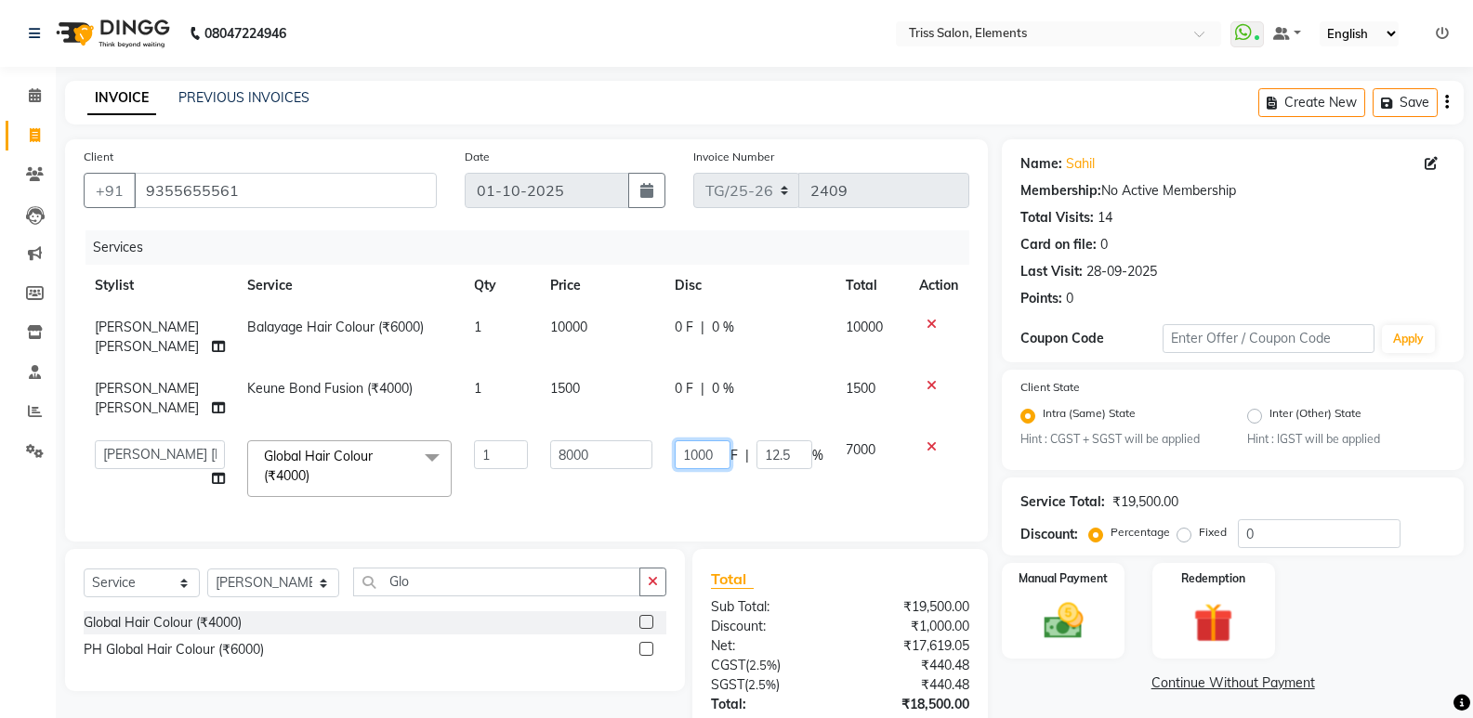
drag, startPoint x: 721, startPoint y: 453, endPoint x: 598, endPoint y: 484, distance: 126.4
click at [602, 488] on tr "Ayushi Junaid Md. Salman Minarul (Munna) Mohan Pankaj Dilip Jangde Priya Varma …" at bounding box center [526, 468] width 885 height 79
drag, startPoint x: 727, startPoint y: 608, endPoint x: 674, endPoint y: 567, distance: 66.9
click at [724, 606] on div "Total Sub Total: ₹19,500.00 Discount: ₹1,000.00 Net: ₹17,619.05 CGST ( 2.5% ) ₹…" at bounding box center [840, 686] width 258 height 236
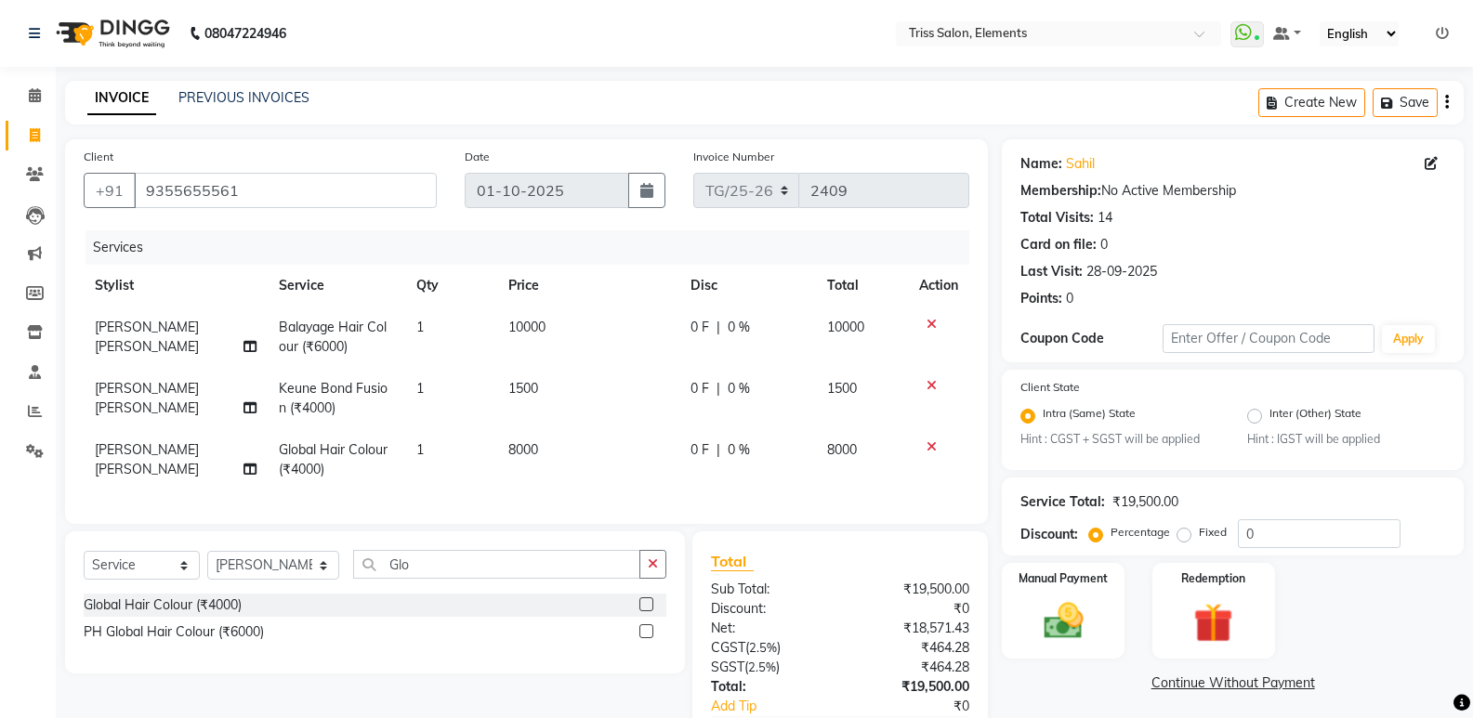
scroll to position [128, 0]
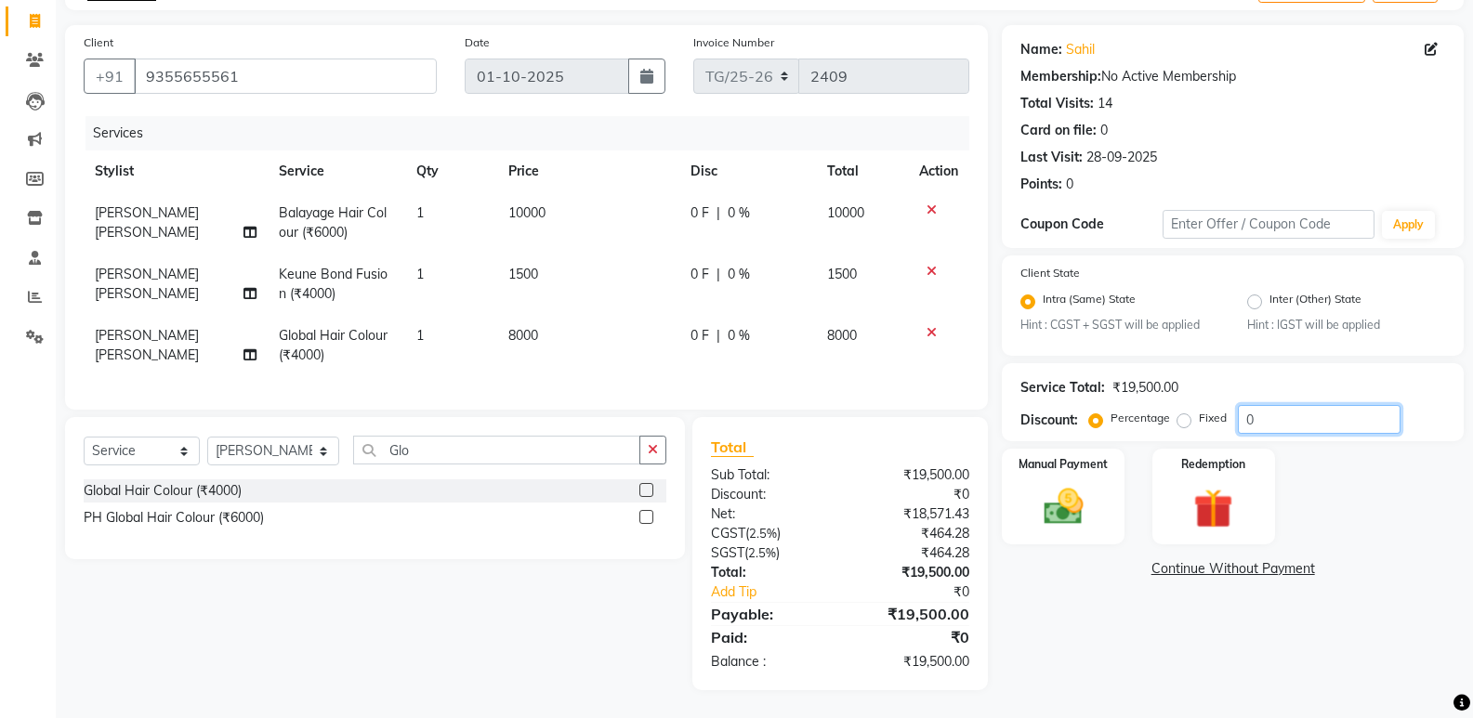
drag, startPoint x: 1262, startPoint y: 399, endPoint x: 1110, endPoint y: 429, distance: 154.5
click at [1110, 429] on div "Name: Sahil Membership: No Active Membership Total Visits: 14 Card on file: 0 L…" at bounding box center [1240, 357] width 476 height 665
drag, startPoint x: 1183, startPoint y: 409, endPoint x: 1232, endPoint y: 406, distance: 49.3
click at [1199, 410] on label "Fixed" at bounding box center [1213, 418] width 28 height 17
click at [1182, 412] on input "Fixed" at bounding box center [1187, 418] width 13 height 13
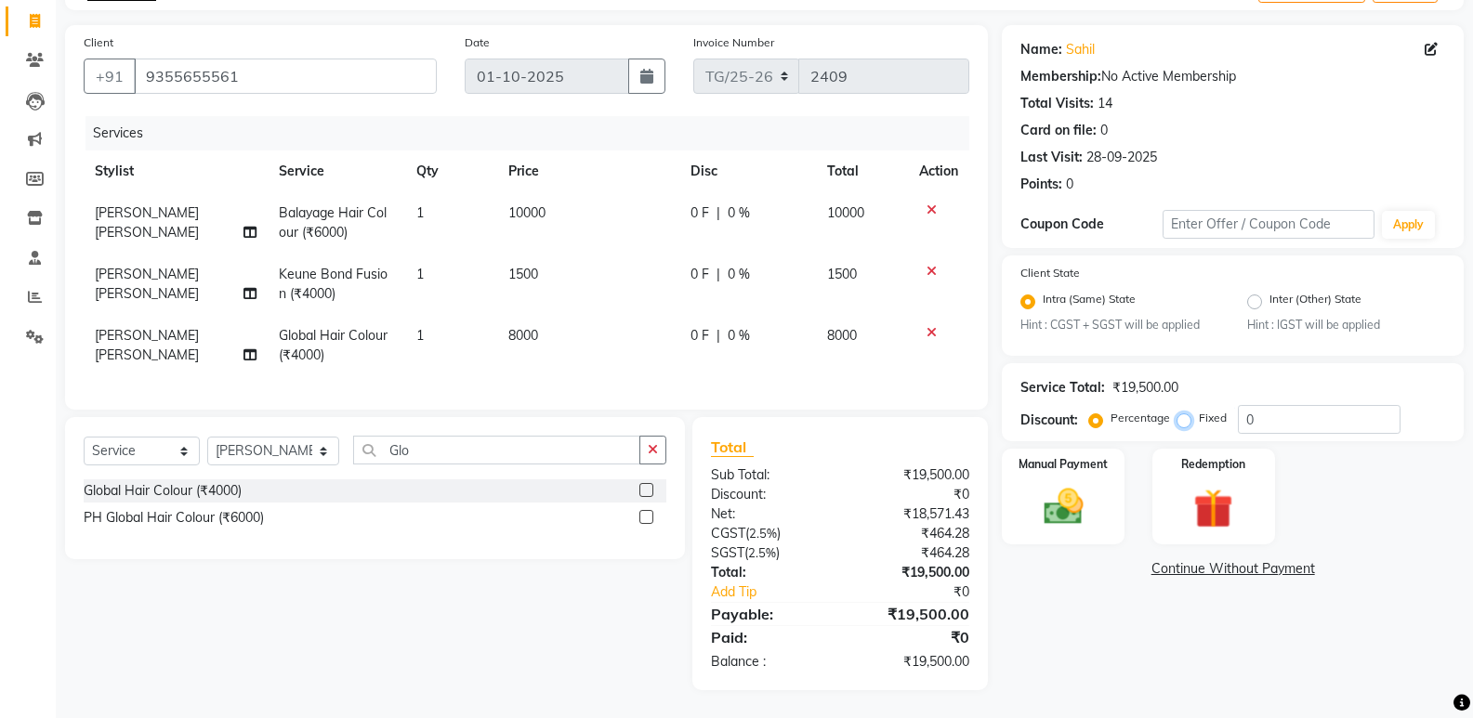
radio input "true"
drag, startPoint x: 1249, startPoint y: 403, endPoint x: 1331, endPoint y: 440, distance: 89.8
click at [1332, 439] on div "Name: Sahil Membership: No Active Membership Total Visits: 14 Card on file: 0 L…" at bounding box center [1240, 357] width 476 height 665
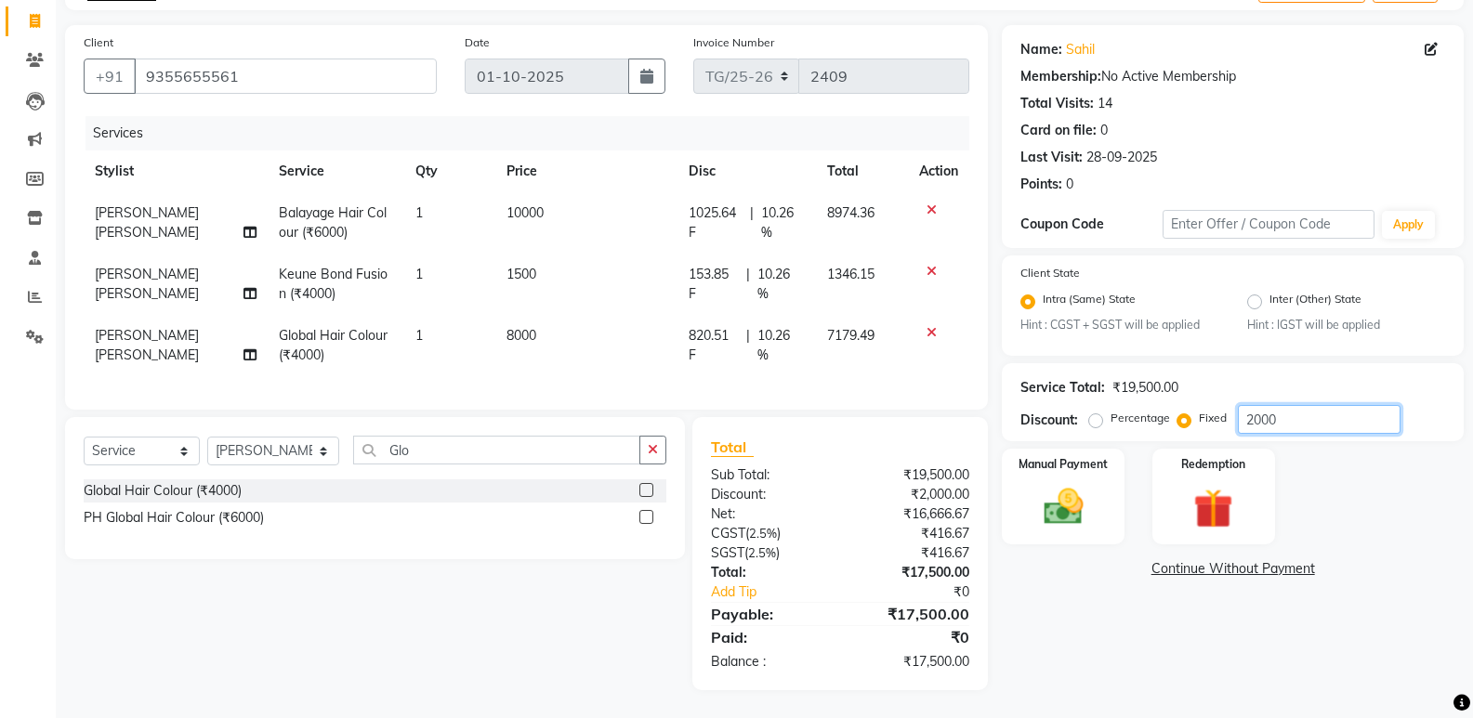
type input "2000"
click at [1126, 634] on div "Name: Sahil Membership: No Active Membership Total Visits: 14 Card on file: 0 L…" at bounding box center [1240, 357] width 476 height 665
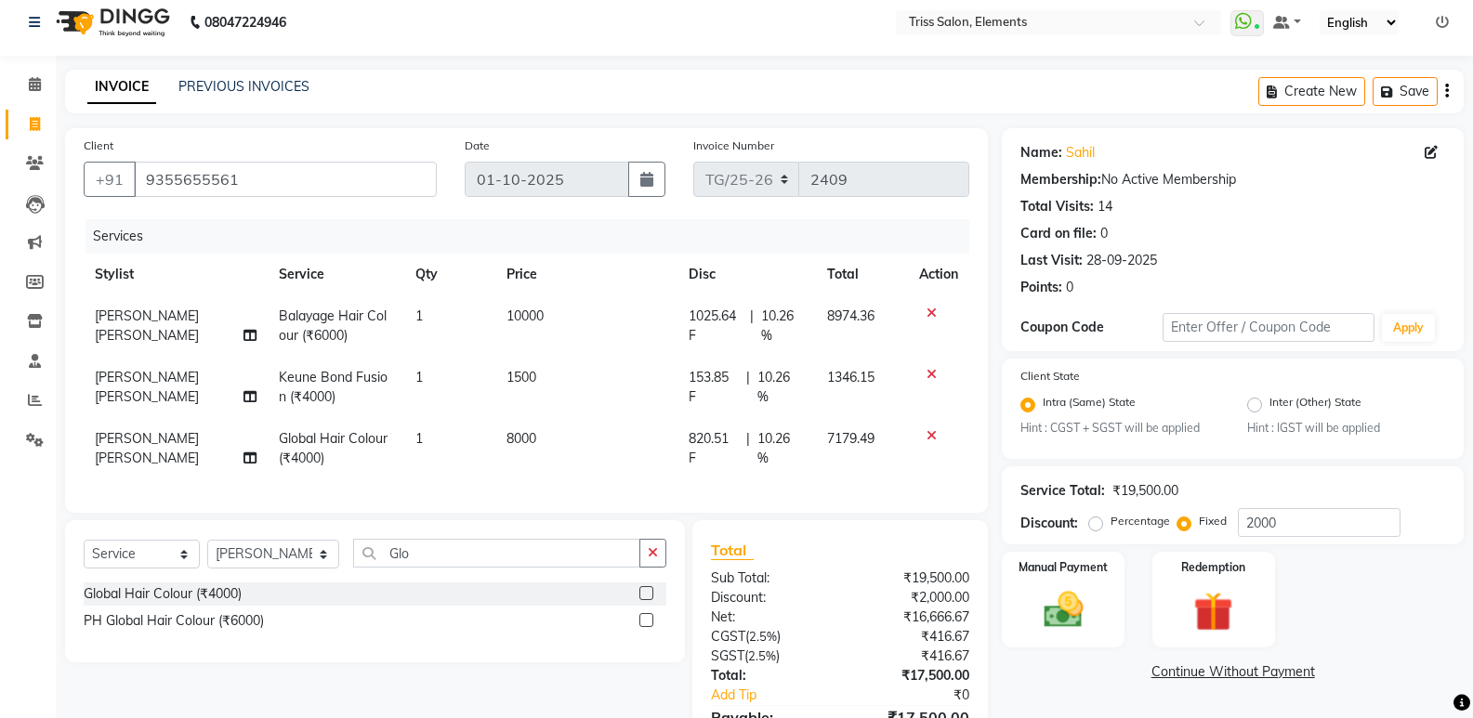
scroll to position [0, 0]
